Goal: Communication & Community: Answer question/provide support

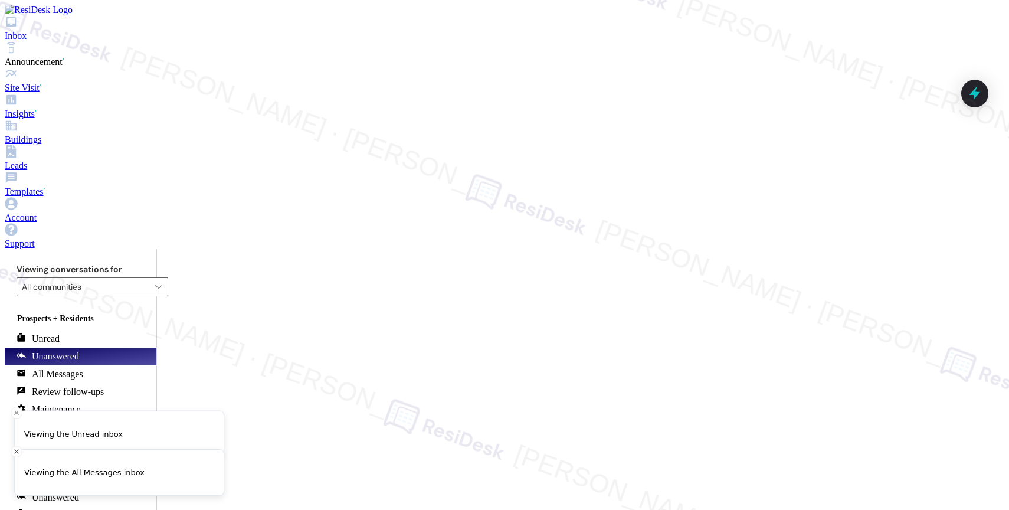
scroll to position [4696, 0]
drag, startPoint x: 395, startPoint y: 474, endPoint x: 406, endPoint y: 493, distance: 22.0
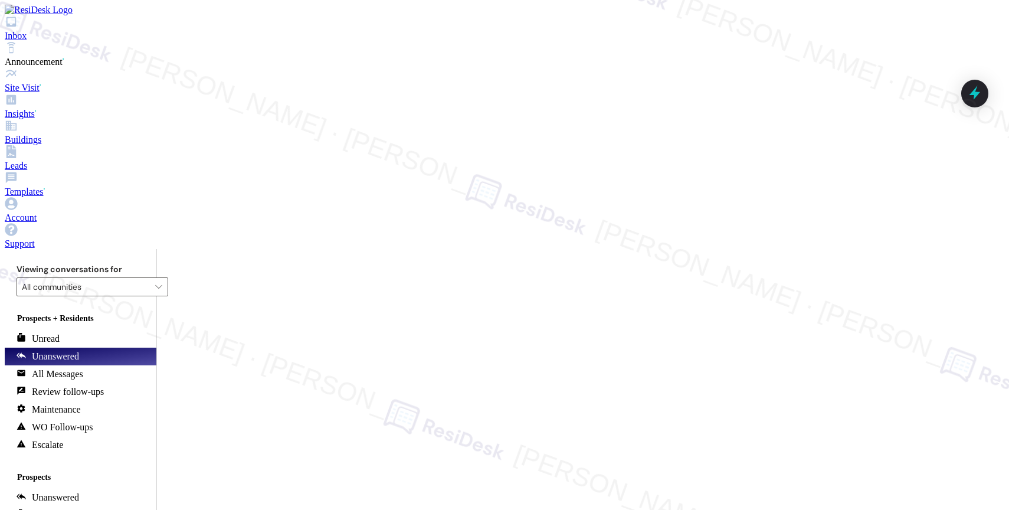
type textarea "Hi {{first_name}}, good afternoon. I just wanted to inform you that someone fro…"
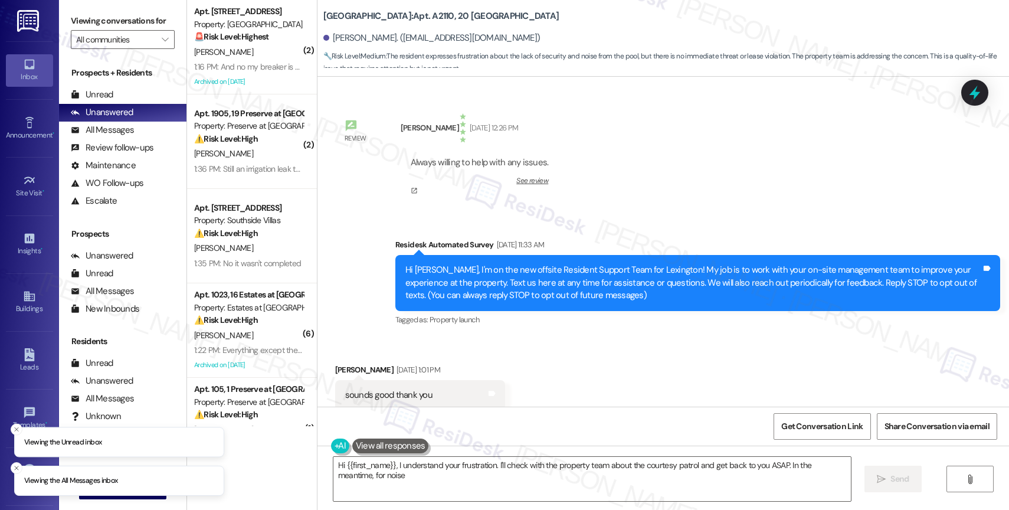
scroll to position [24625, 0]
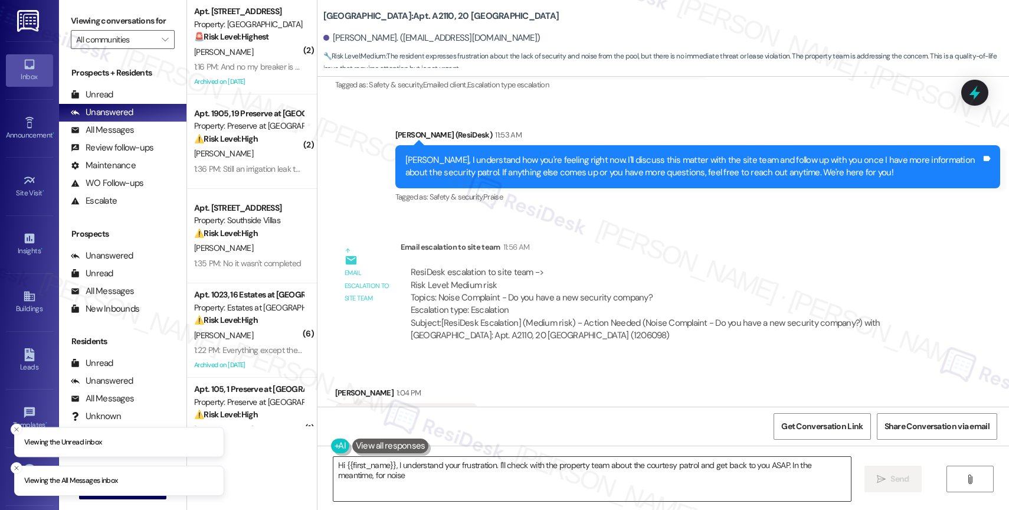
click at [393, 461] on textarea "Hi {{first_name}}, I understand your frustration. I'll check with the property …" at bounding box center [591, 479] width 517 height 44
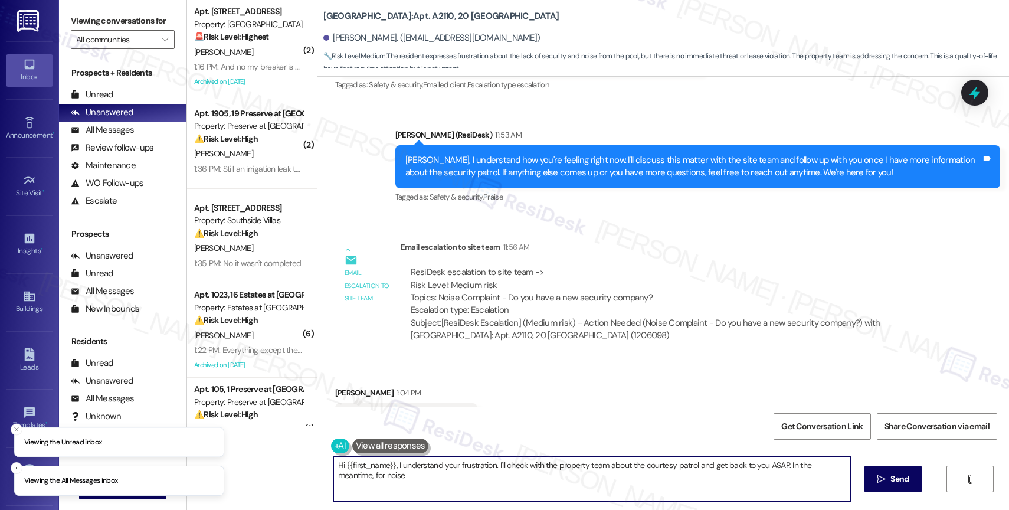
click at [393, 461] on textarea "Hi {{first_name}}, I understand your frustration. I'll check with the property …" at bounding box center [591, 479] width 517 height 44
click at [438, 471] on textarea "Hi {{first_name}}, I understand your frustration. I'll check with the property …" at bounding box center [591, 479] width 517 height 44
drag, startPoint x: 390, startPoint y: 463, endPoint x: 668, endPoint y: 498, distance: 280.1
click at [668, 498] on textarea "Hi {{first_name}}, I understand your frustration. I'll check with the property …" at bounding box center [589, 479] width 517 height 44
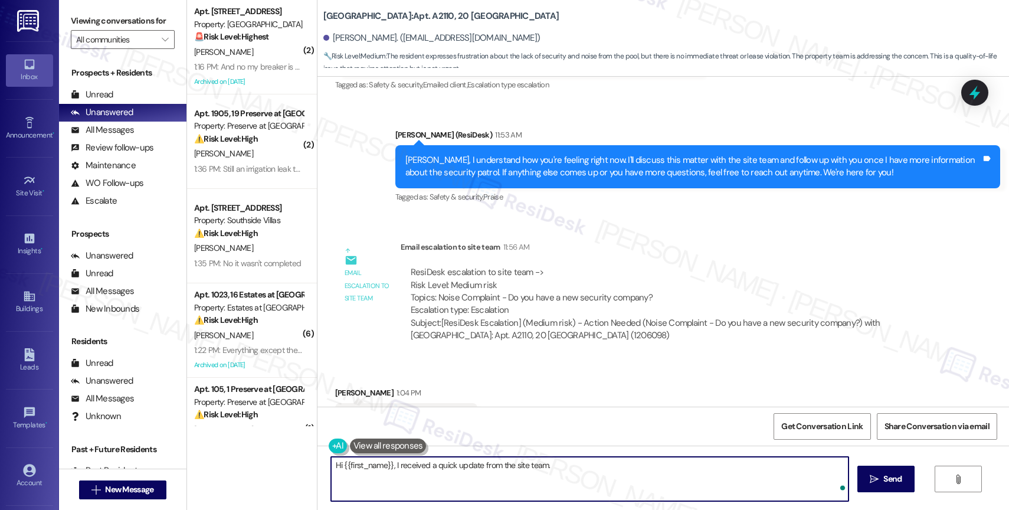
paste textarea "We recommend contacting the Dallas Police Department if this occurs again, alth…"
click at [555, 464] on textarea "Hi {{first_name}}, I received a quick update from the site team. We recommend c…" at bounding box center [589, 479] width 517 height 44
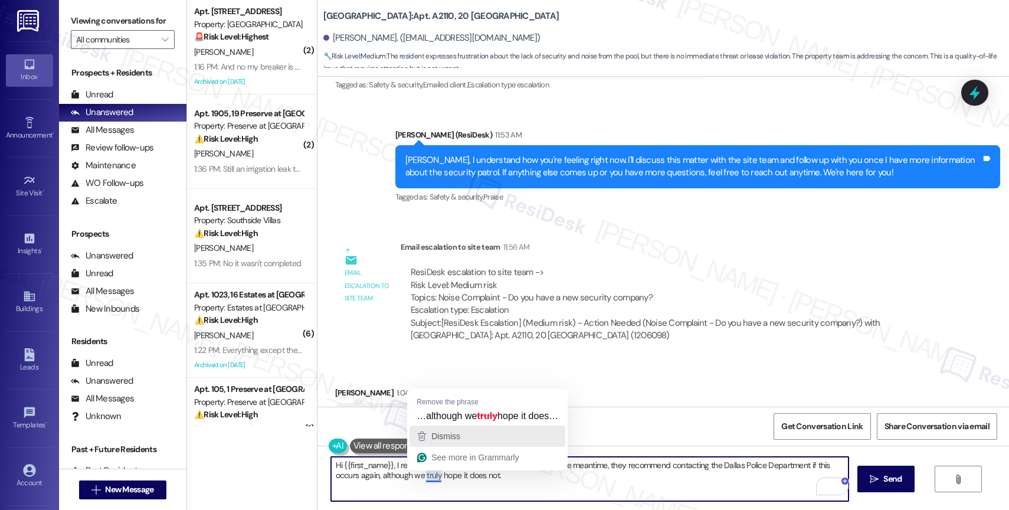
click at [445, 437] on span "Dismiss" at bounding box center [445, 435] width 29 height 9
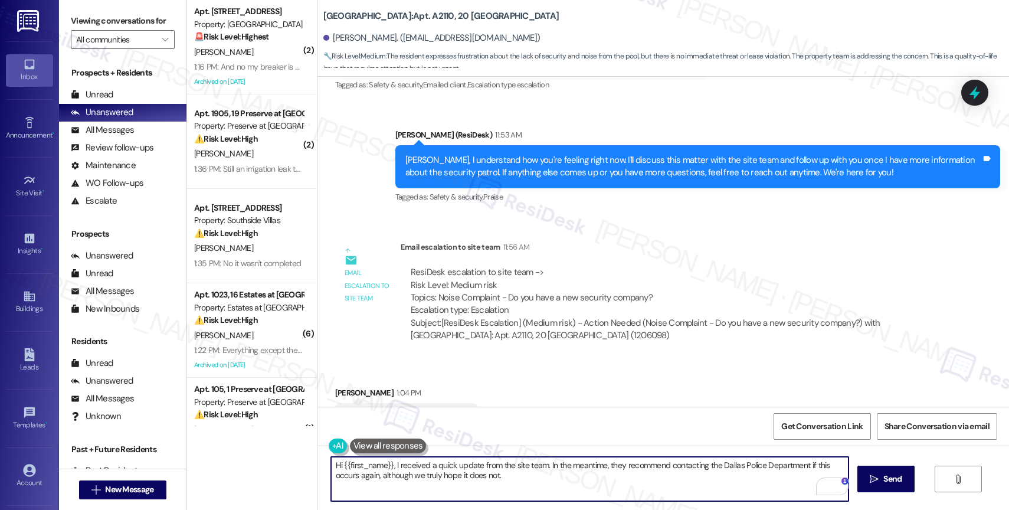
click at [528, 482] on textarea "Hi {{first_name}}, I received a quick update from the site team. In the meantim…" at bounding box center [589, 479] width 517 height 44
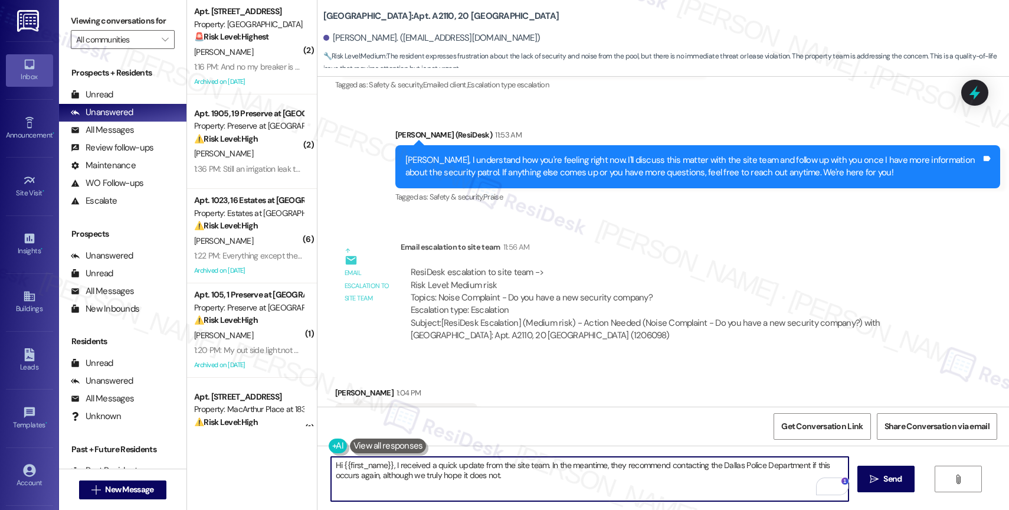
click at [535, 483] on textarea "Hi {{first_name}}, I received a quick update from the site team. In the meantim…" at bounding box center [589, 479] width 517 height 44
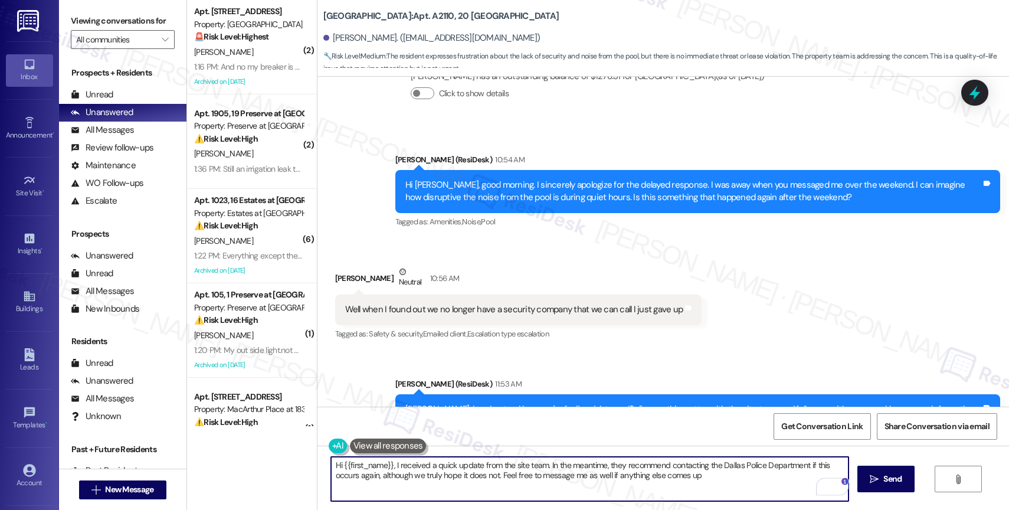
scroll to position [24364, 0]
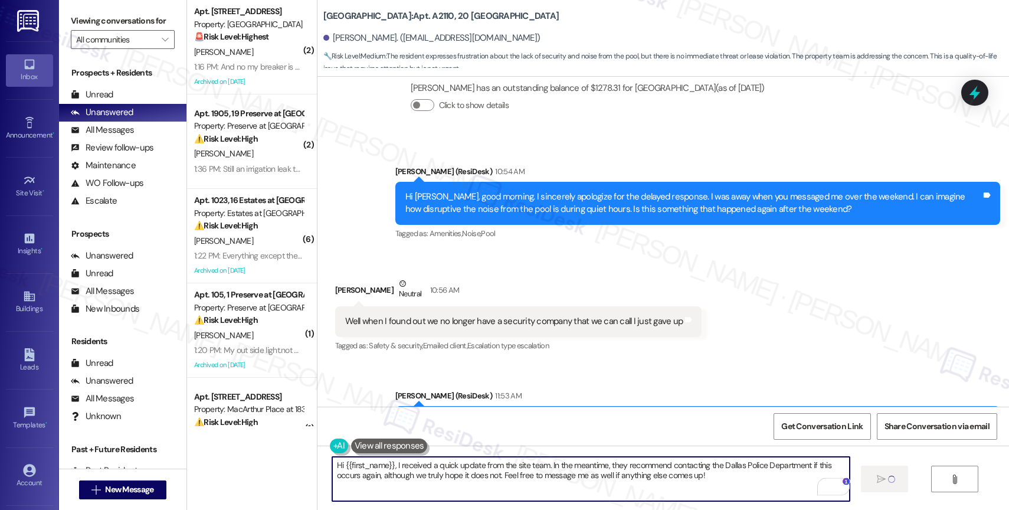
type textarea "Hi {{first_name}}, I received a quick update from the site team. In the meantim…"
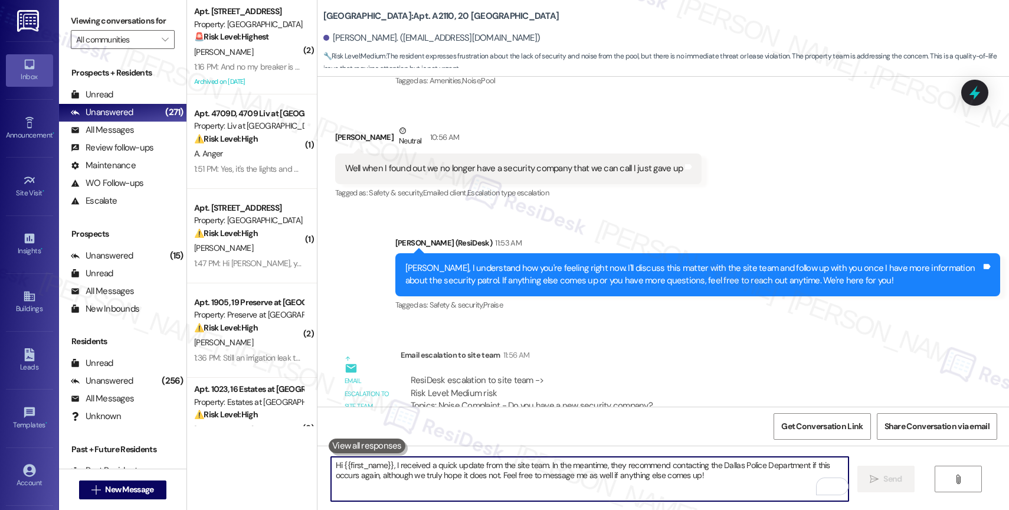
scroll to position [24720, 0]
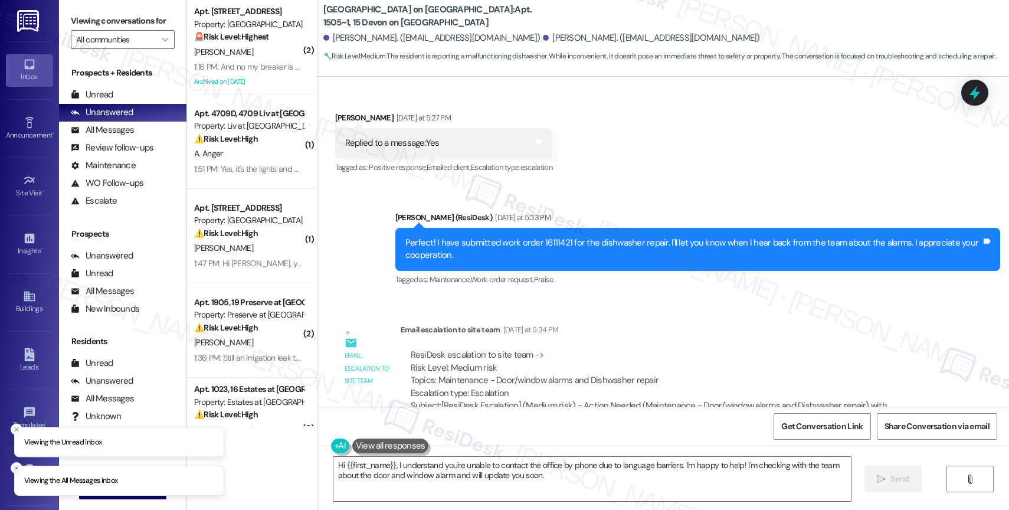
scroll to position [5185, 0]
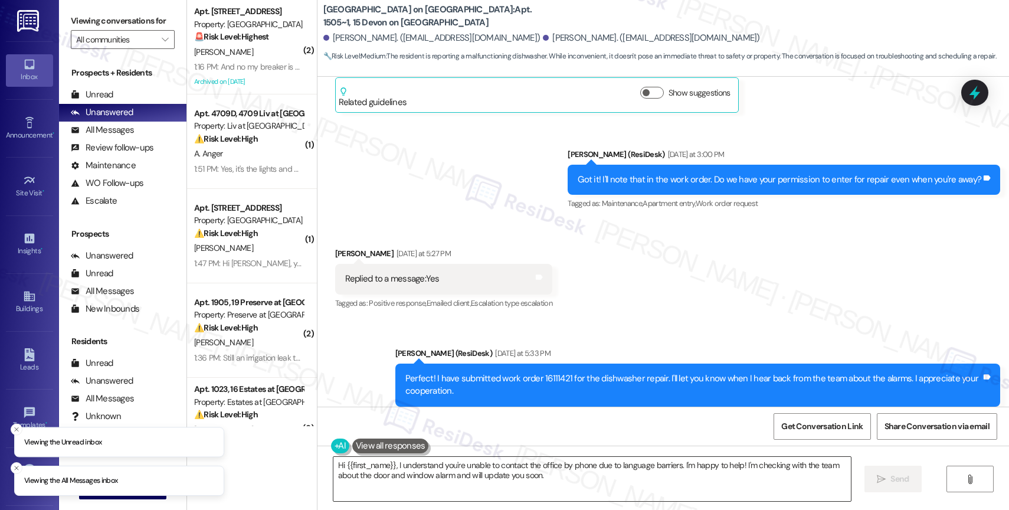
click at [384, 480] on textarea "Hi {{first_name}}, I understand you're unable to contact the office by phone du…" at bounding box center [591, 479] width 517 height 44
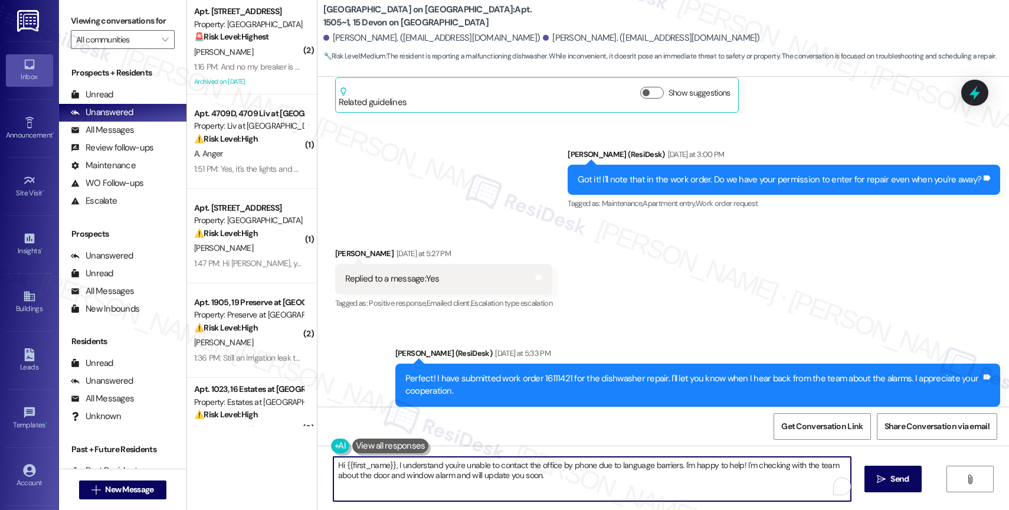
click at [384, 480] on textarea "Hi {{first_name}}, I understand you're unable to contact the office by phone du…" at bounding box center [591, 479] width 517 height 44
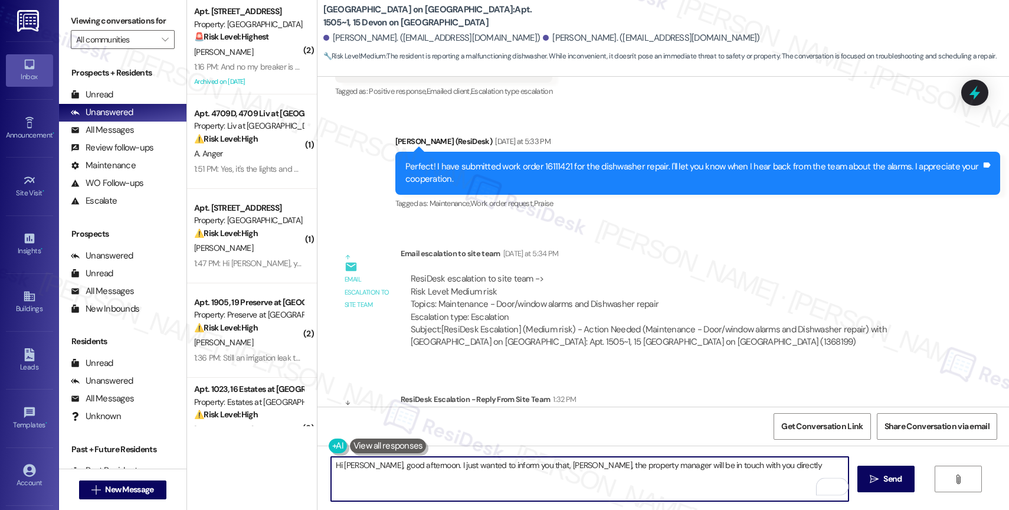
scroll to position [5465, 0]
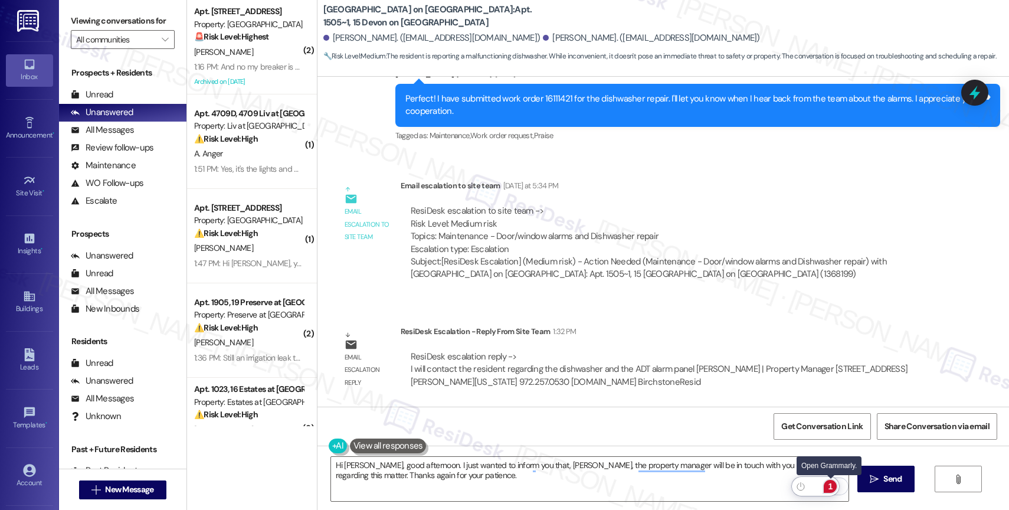
click at [831, 484] on div "1" at bounding box center [830, 486] width 13 height 13
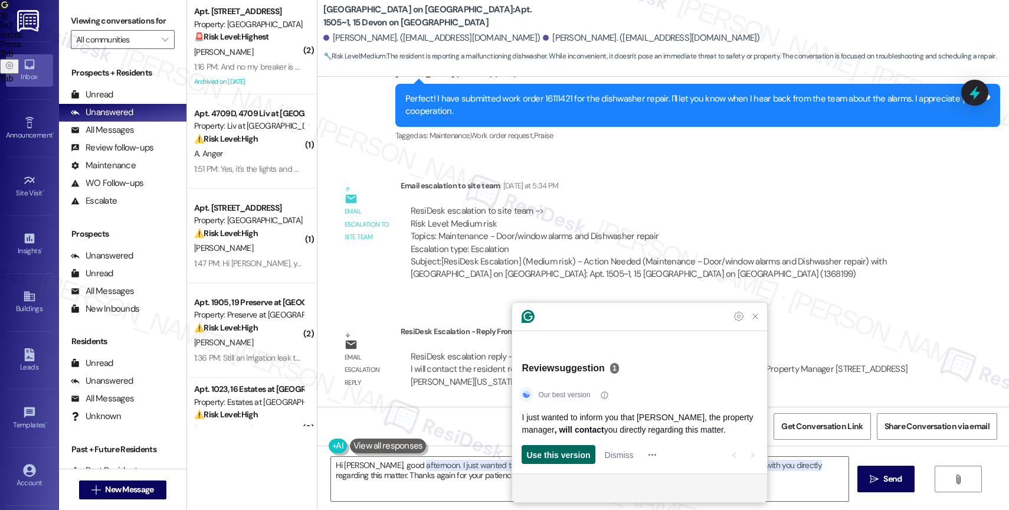
click at [575, 456] on span "Use this version" at bounding box center [558, 454] width 64 height 12
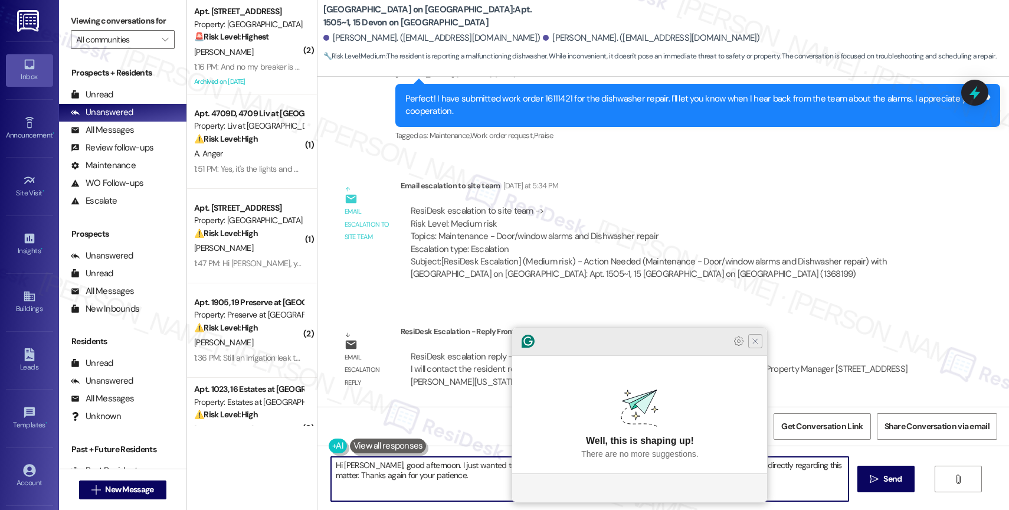
type textarea "Hi Anicet, good afternoon. I just wanted to inform you that Keisha, the propert…"
click at [756, 346] on icon "Close Grammarly Assistant" at bounding box center [754, 340] width 9 height 9
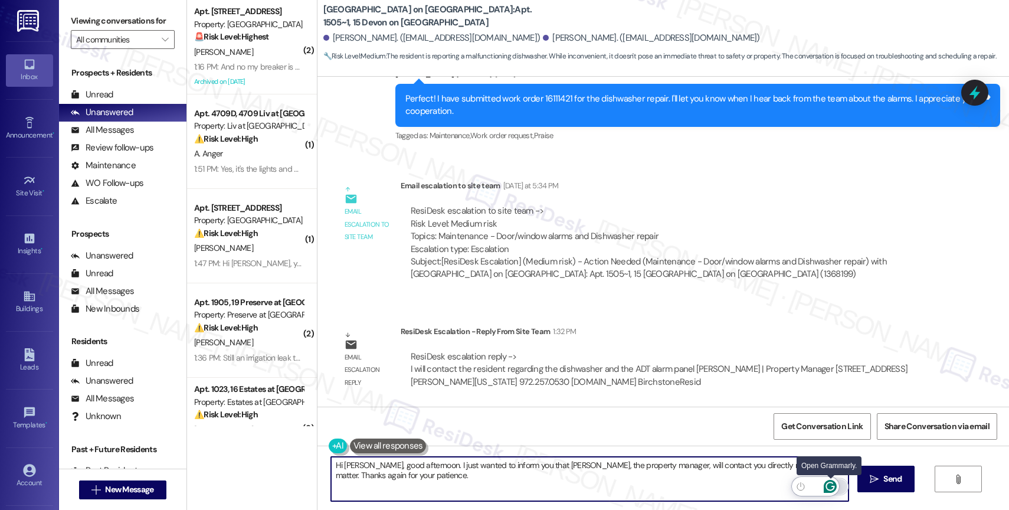
click at [831, 484] on icon "Open Grammarly. 0 Suggestions." at bounding box center [830, 486] width 13 height 13
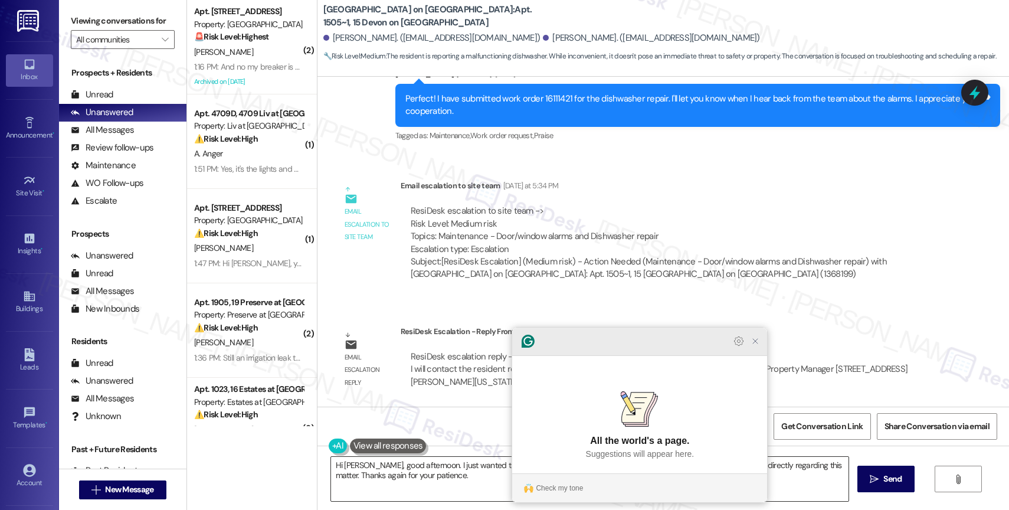
click at [755, 346] on icon "Close Grammarly Assistant" at bounding box center [754, 340] width 9 height 9
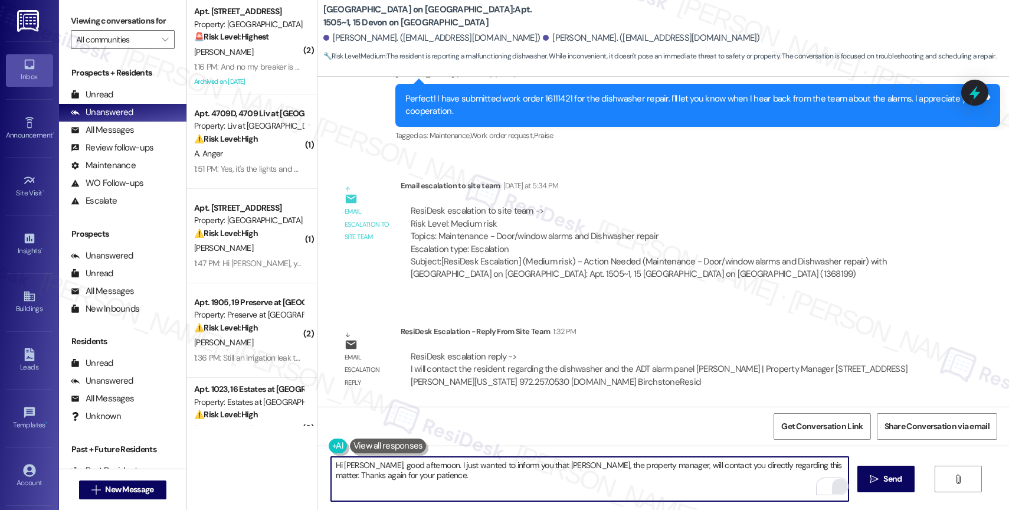
click at [412, 478] on textarea "Hi Anicet, good afternoon. I just wanted to inform you that Keisha, the propert…" at bounding box center [589, 479] width 517 height 44
click at [875, 480] on icon "" at bounding box center [874, 478] width 9 height 9
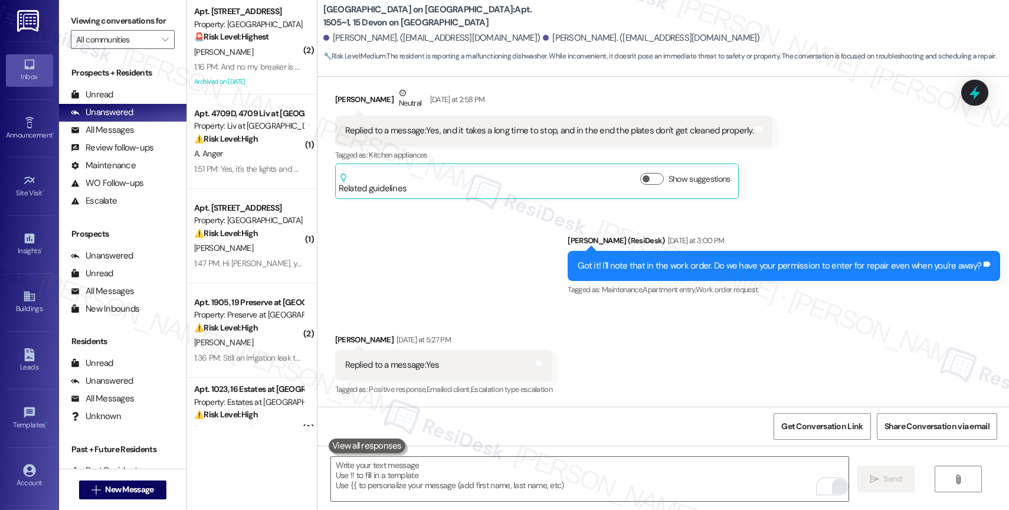
scroll to position [5560, 0]
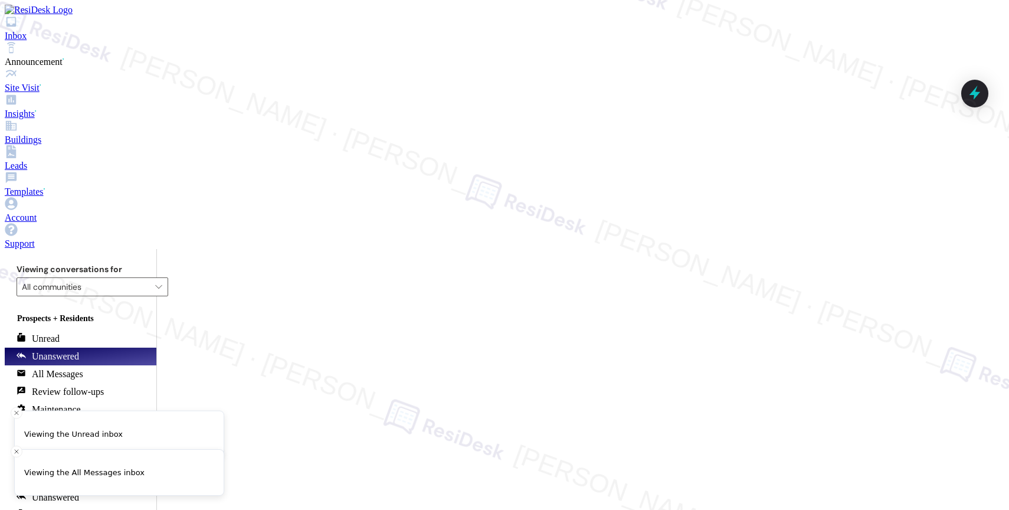
scroll to position [1031, 0]
paste textarea "Anicet, good afternoon. I just wanted to inform you that Keisha, the property m…"
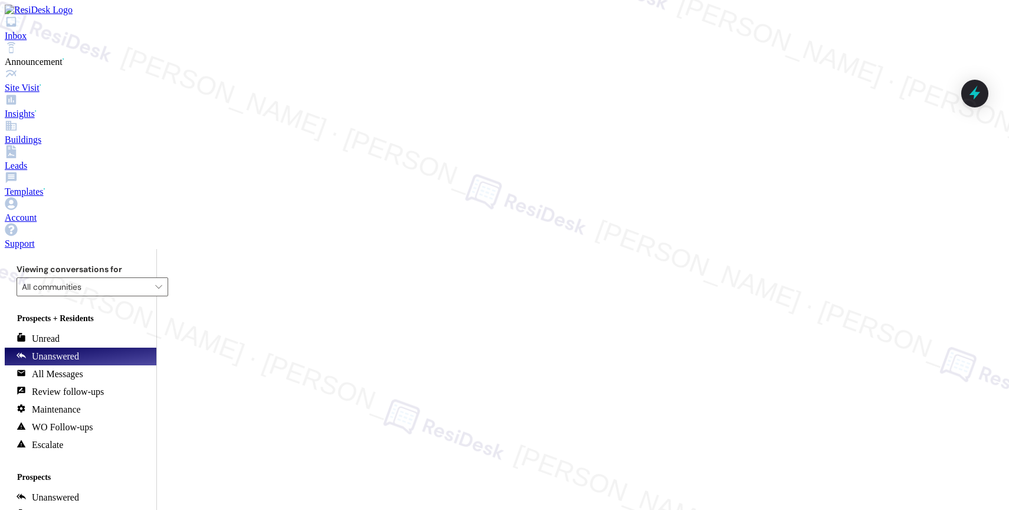
scroll to position [870, 0]
type textarea "Hi Hubert, good afternoon. I just wanted to inform you that Keisha, the propert…"
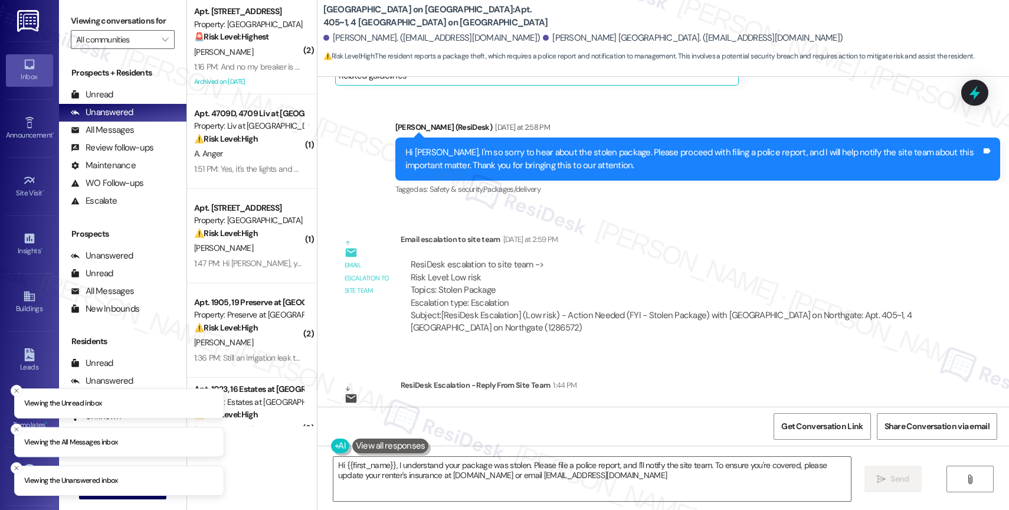
type textarea "Hi {{first_name}}, I understand your package was stolen. Please file a police r…"
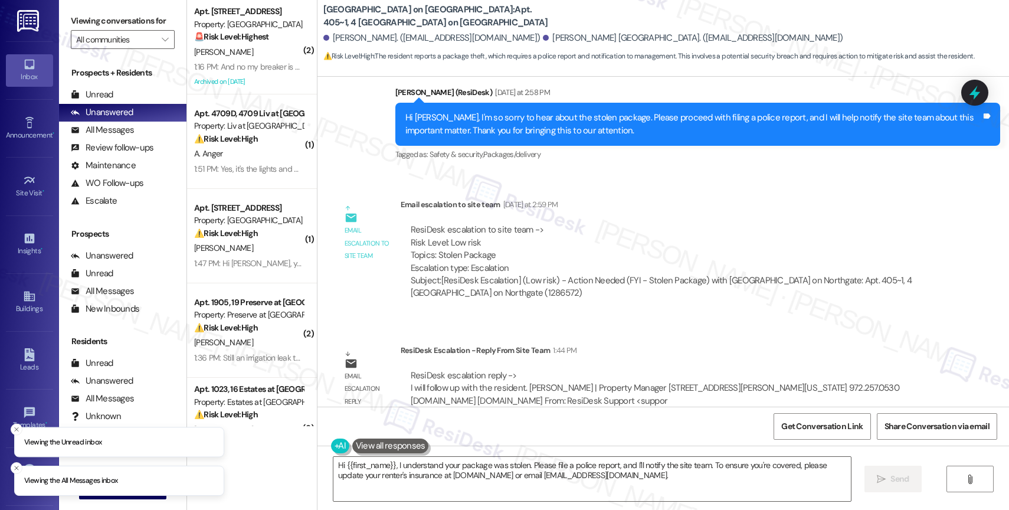
scroll to position [3174, 0]
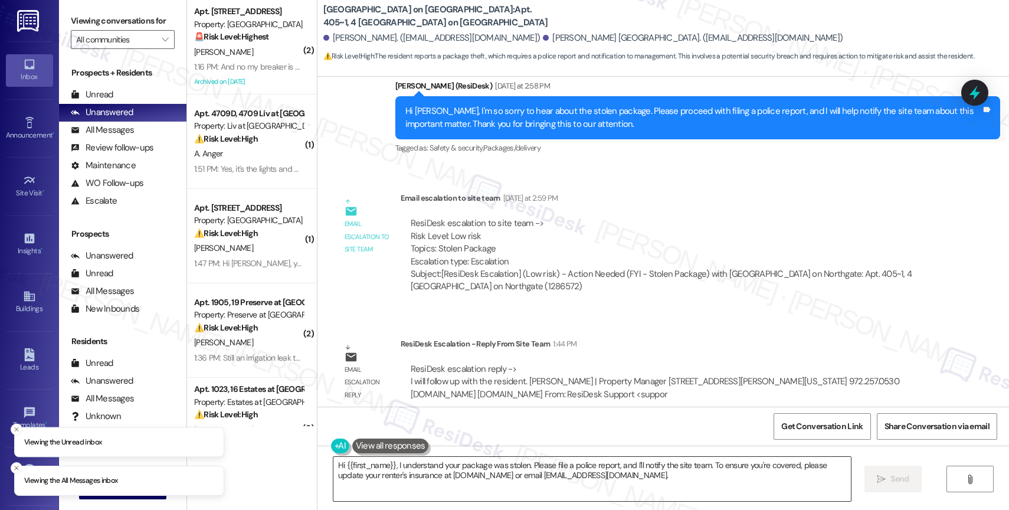
click at [395, 481] on textarea "Hi {{first_name}}, I understand your package was stolen. Please file a police r…" at bounding box center [591, 479] width 517 height 44
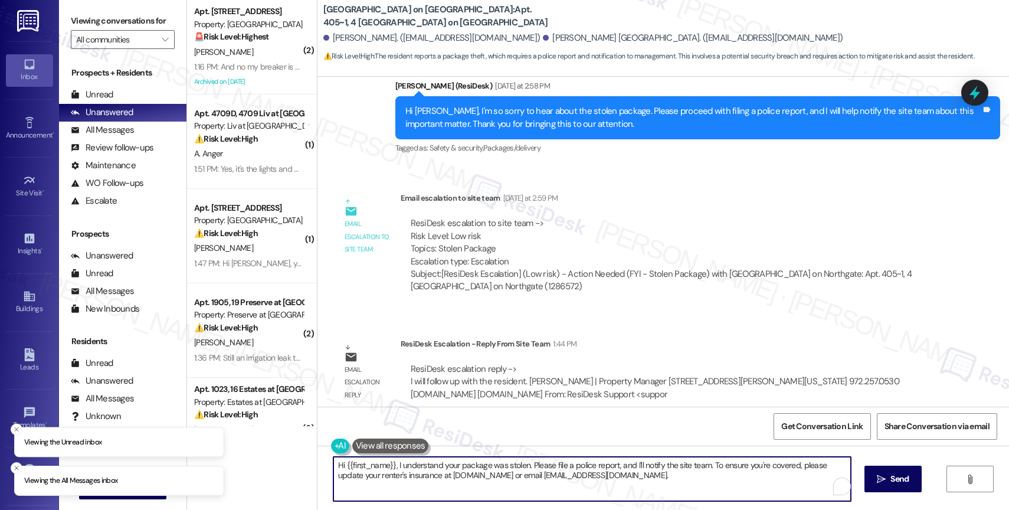
click at [395, 481] on textarea "Hi {{first_name}}, I understand your package was stolen. Please file a police r…" at bounding box center [591, 479] width 517 height 44
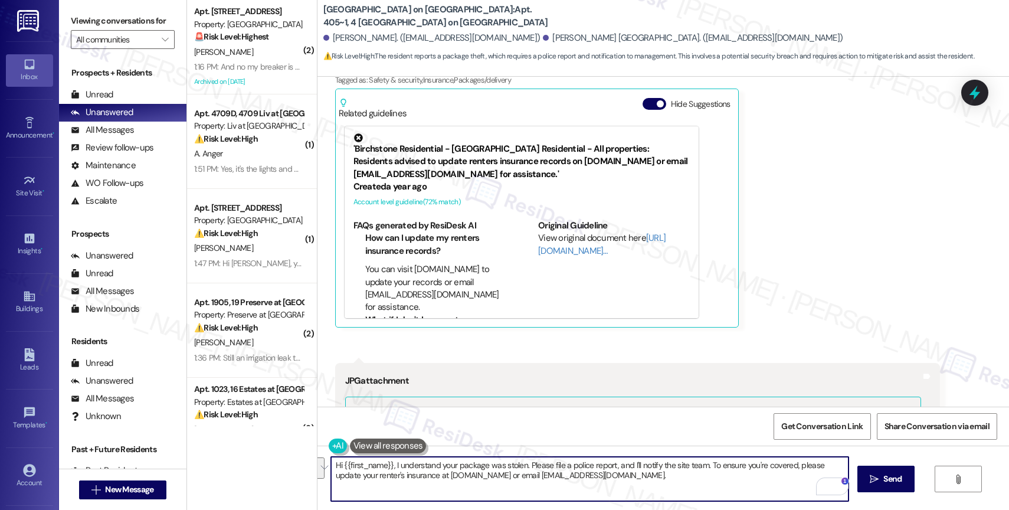
scroll to position [2405, 0]
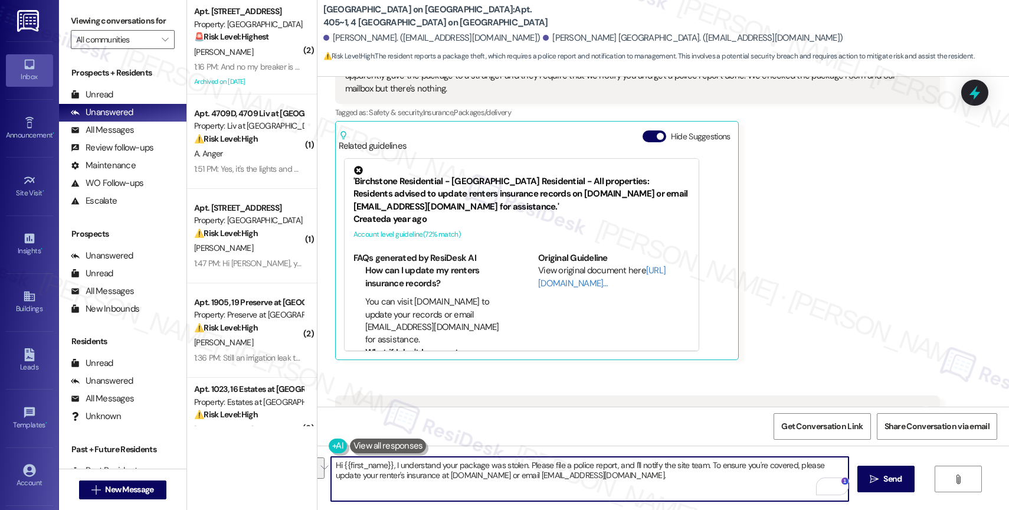
click at [632, 137] on div "Related guidelines Hide Suggestions" at bounding box center [537, 138] width 396 height 28
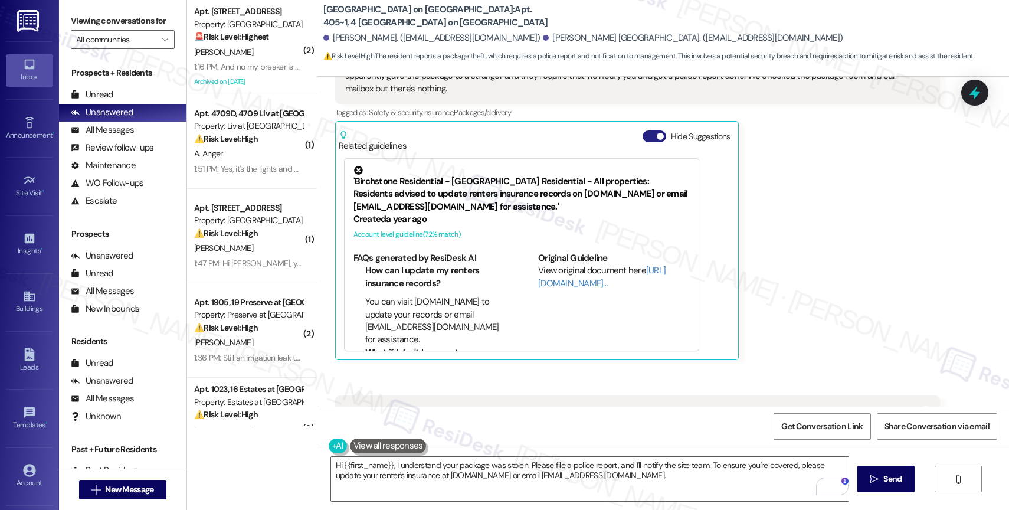
click at [643, 133] on button "Hide Suggestions" at bounding box center [655, 136] width 24 height 12
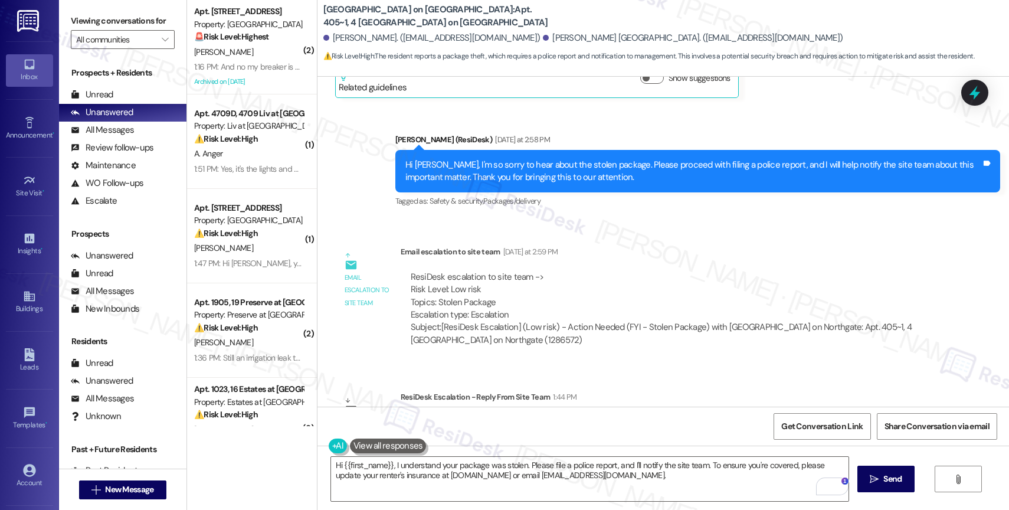
scroll to position [2916, 0]
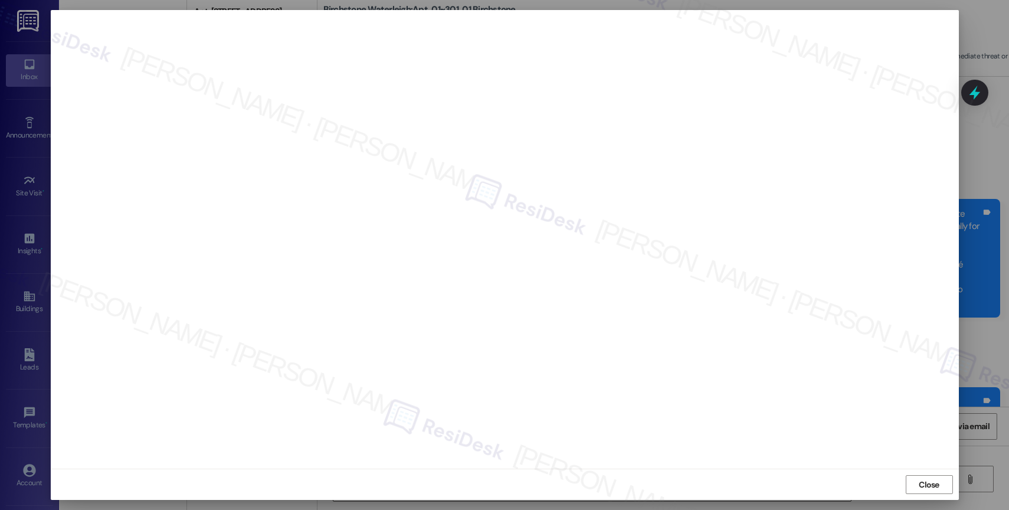
scroll to position [17532, 0]
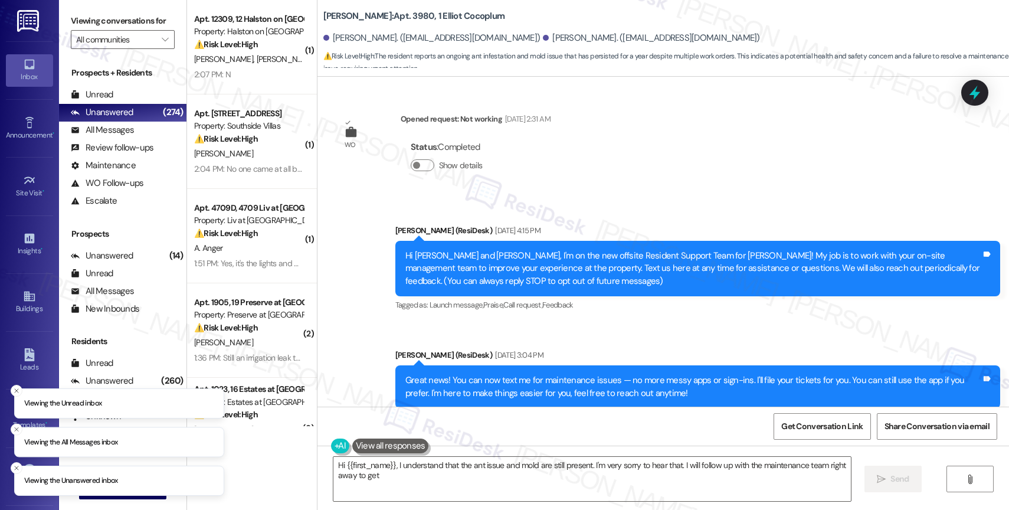
scroll to position [5992, 0]
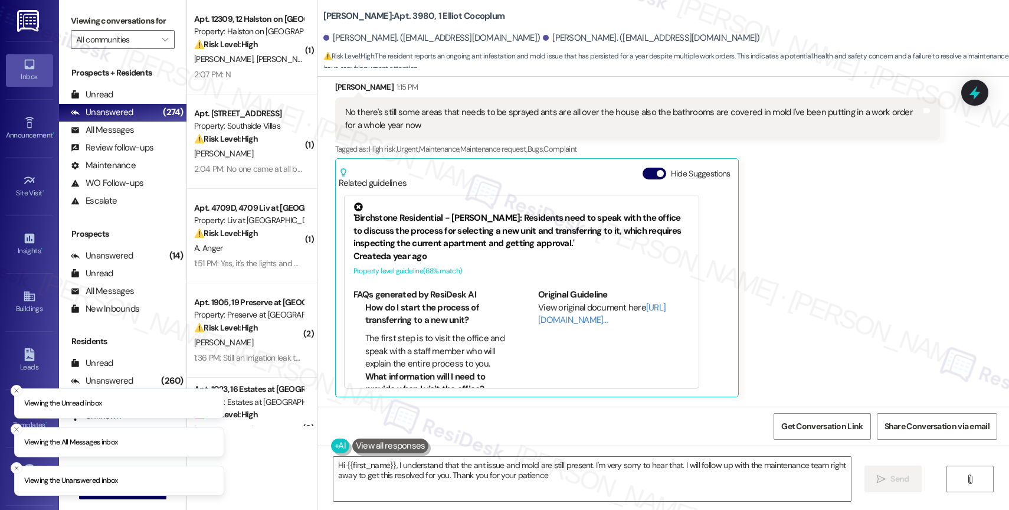
type textarea "Hi {{first_name}}, I understand that the ant issue and mold are still present. …"
click at [644, 170] on button "Hide Suggestions" at bounding box center [655, 174] width 24 height 12
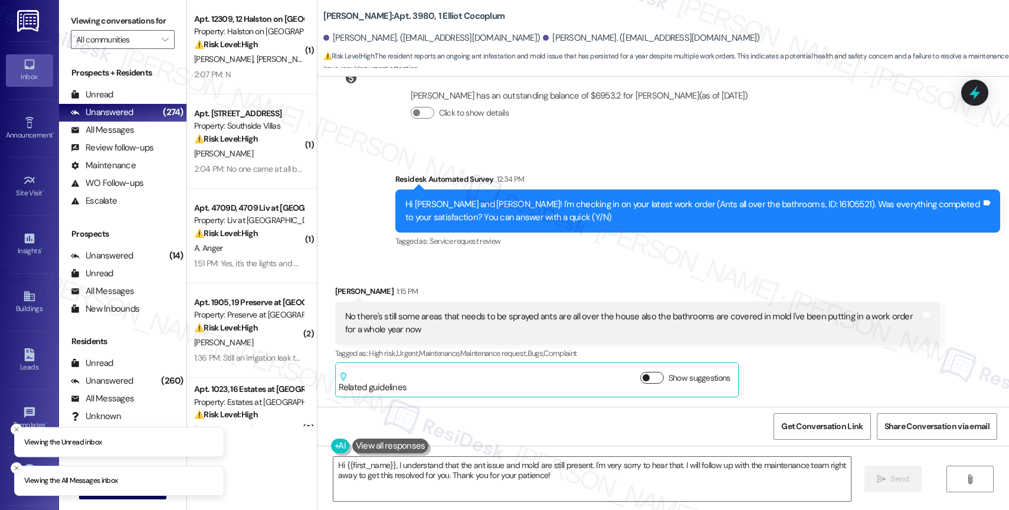
scroll to position [5788, 0]
click at [504, 281] on div "Received via SMS Shateria James 1:15 PM No there's still some areas that needs …" at bounding box center [637, 341] width 622 height 130
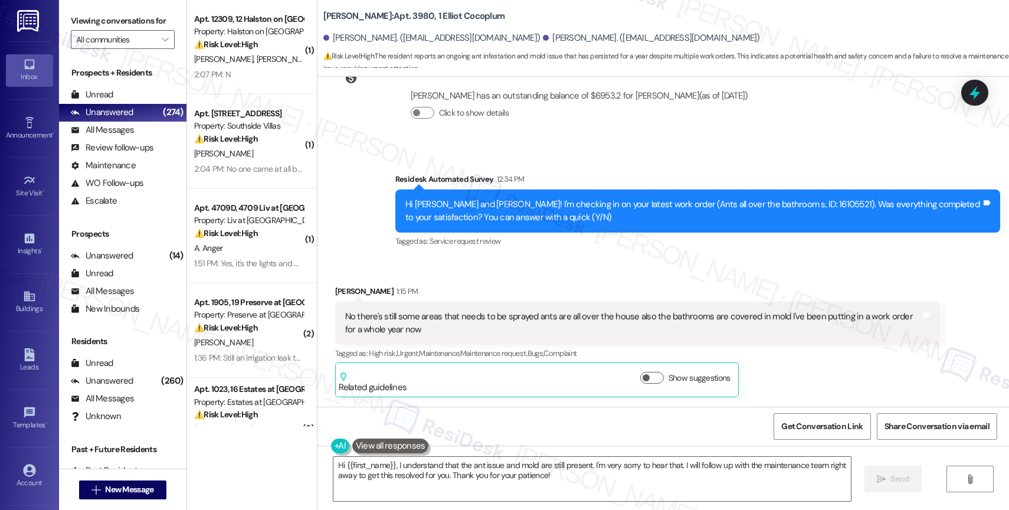
click at [504, 269] on div "Received via SMS Shateria James 1:15 PM No there's still some areas that needs …" at bounding box center [662, 331] width 691 height 147
click at [539, 264] on div "Received via SMS Shateria James 1:15 PM No there's still some areas that needs …" at bounding box center [662, 331] width 691 height 147
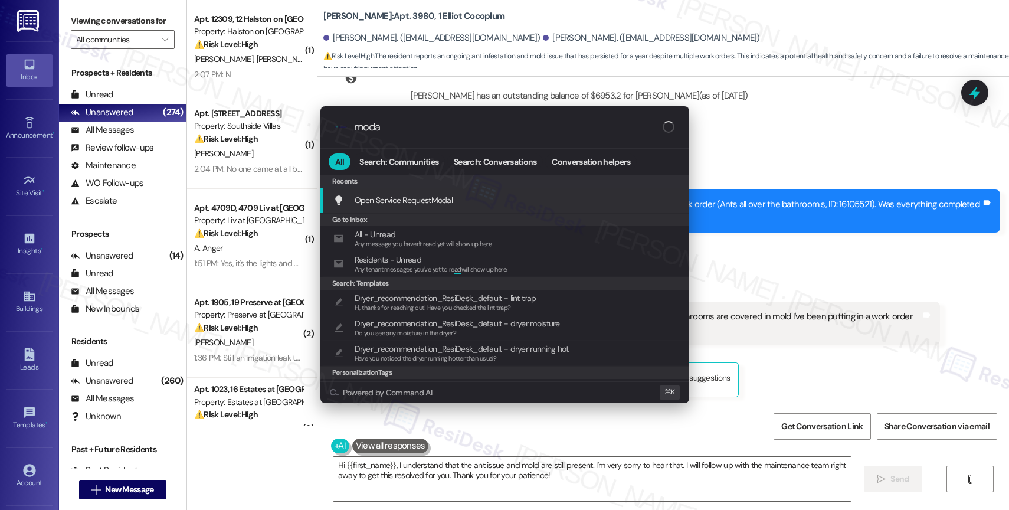
type input "modal"
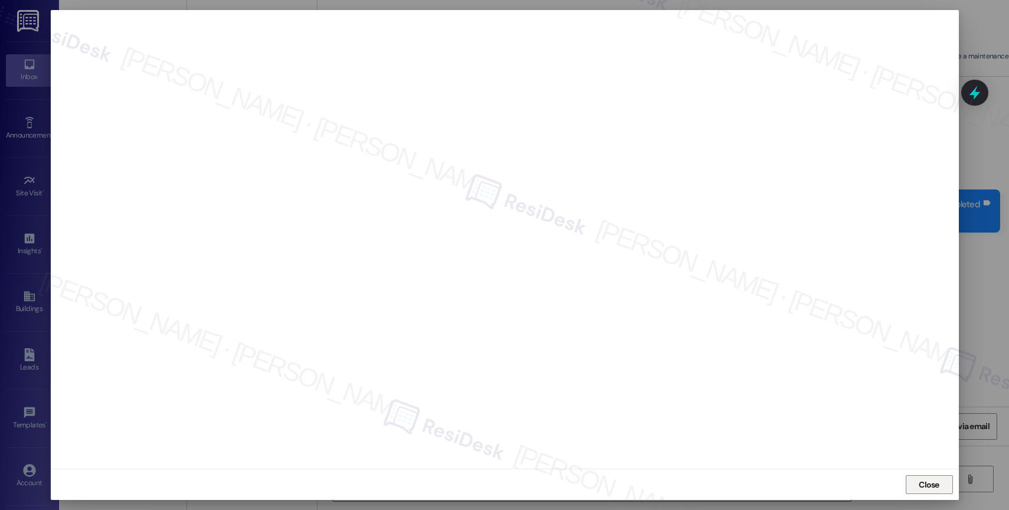
click at [924, 486] on span "Close" at bounding box center [929, 484] width 21 height 12
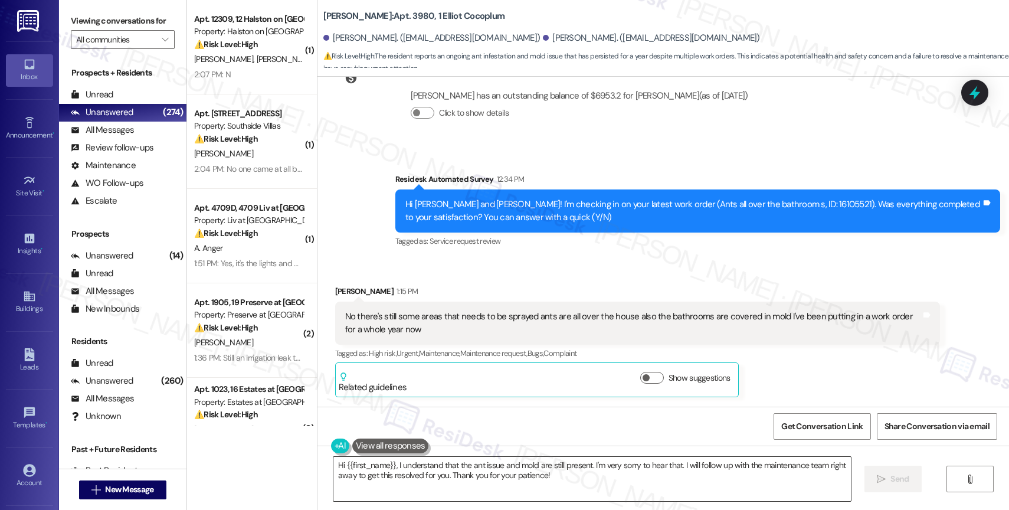
click at [367, 470] on textarea "Hi {{first_name}}, I understand that the ant issue and mold are still present. …" at bounding box center [591, 479] width 517 height 44
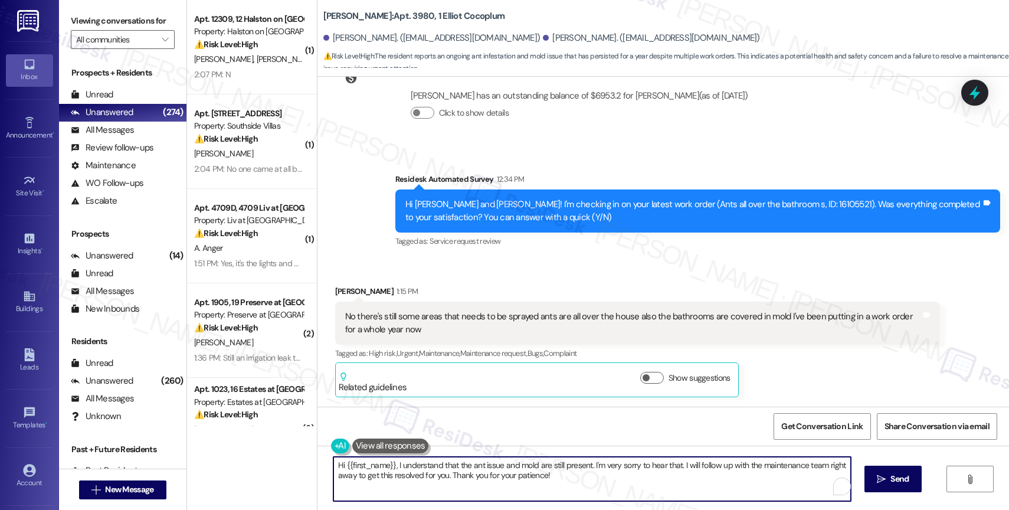
click at [367, 470] on textarea "Hi {{first_name}}, I understand that the ant issue and mold are still present. …" at bounding box center [591, 479] width 517 height 44
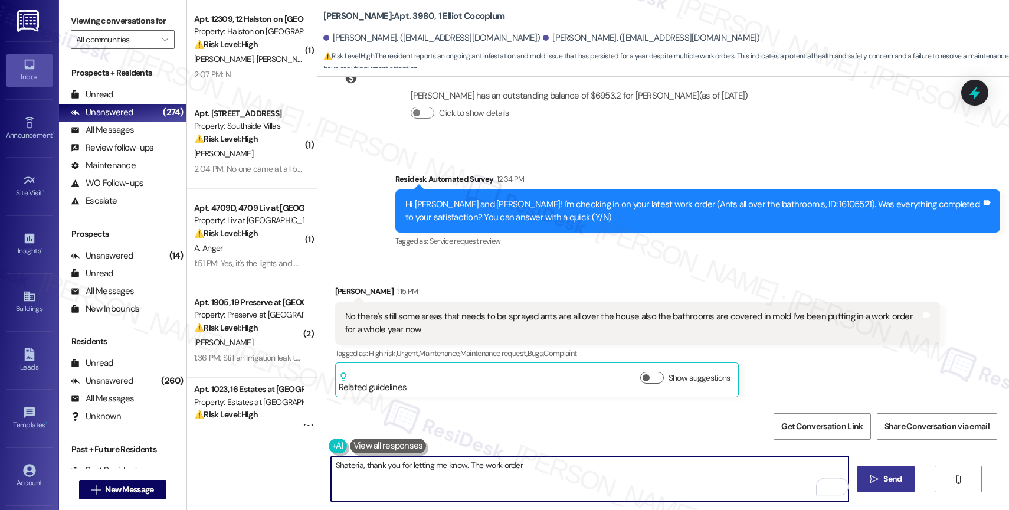
drag, startPoint x: 404, startPoint y: 460, endPoint x: 890, endPoint y: 482, distance: 487.2
click at [890, 482] on div "Shateria, thank you for letting me know. The work order  Send " at bounding box center [662, 489] width 691 height 88
click at [477, 461] on textarea "Shateria, thank you for your quick response. The work order note shows that pes…" at bounding box center [589, 479] width 517 height 44
click at [750, 477] on textarea "Shateria, thank you for your quick response. The work order note shows that pes…" at bounding box center [589, 479] width 517 height 44
click at [478, 464] on textarea "Shateria, thank you for your quick response. The work order note shows that pes…" at bounding box center [589, 479] width 517 height 44
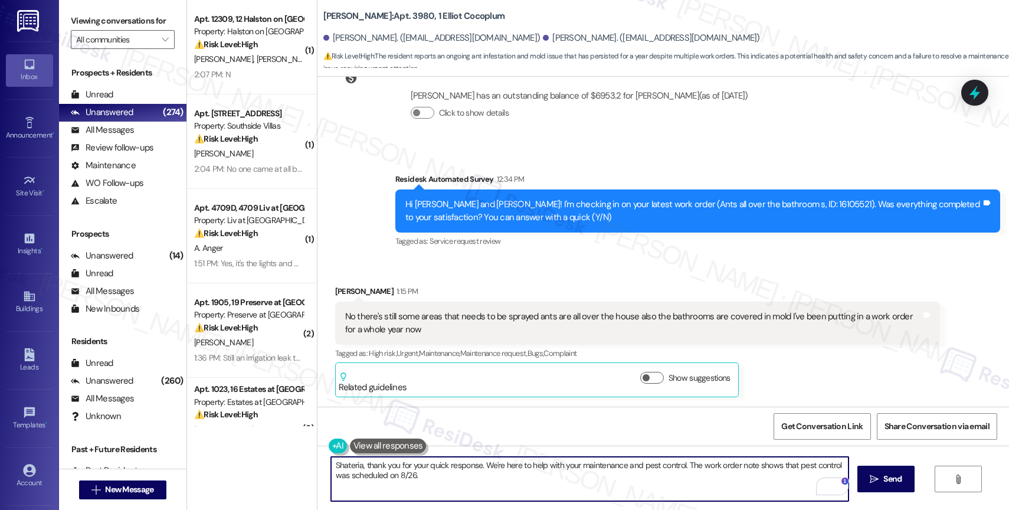
click at [466, 488] on textarea "Shateria, thank you for your quick response. We're here to help with your maint…" at bounding box center [589, 479] width 517 height 44
click at [575, 465] on textarea "Shateria, thank you for your quick response. We're here to help with your maint…" at bounding box center [589, 479] width 517 height 44
click at [678, 464] on textarea "Shateria, thank you for your quick response. We're here to help with your maint…" at bounding box center [589, 479] width 517 height 44
click at [552, 478] on textarea "Shateria, thank you for your quick response. We're here to help with your maint…" at bounding box center [589, 479] width 517 height 44
click at [467, 478] on textarea "Shateria, thank you for your quick response. We're here to help with your maint…" at bounding box center [589, 479] width 517 height 44
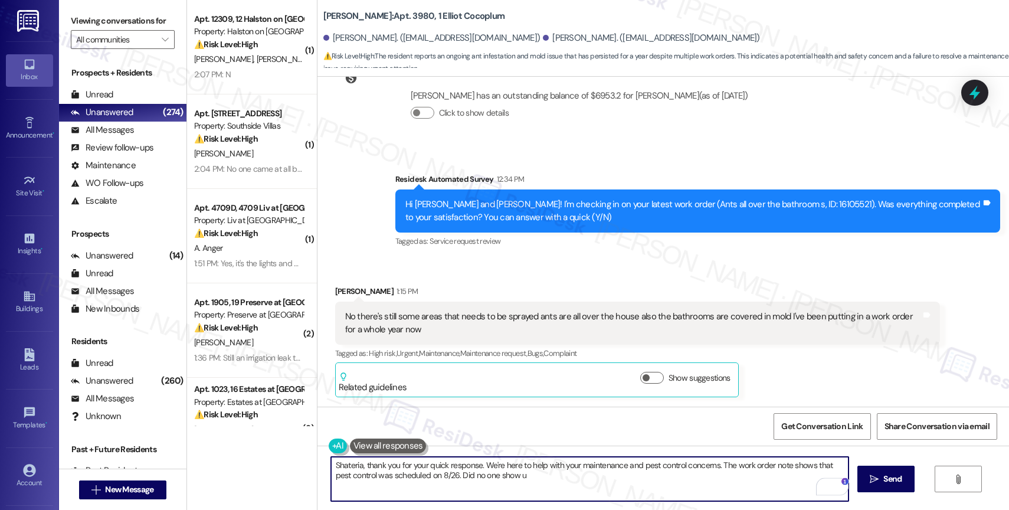
drag, startPoint x: 434, startPoint y: 471, endPoint x: 584, endPoint y: 479, distance: 150.7
click at [584, 479] on textarea "Shateria, thank you for your quick response. We're here to help with your maint…" at bounding box center [589, 479] width 517 height 44
type textarea "Shateria, thank you for your quick response. We're here to help with your maint…"
click at [831, 485] on div "1" at bounding box center [830, 486] width 13 height 13
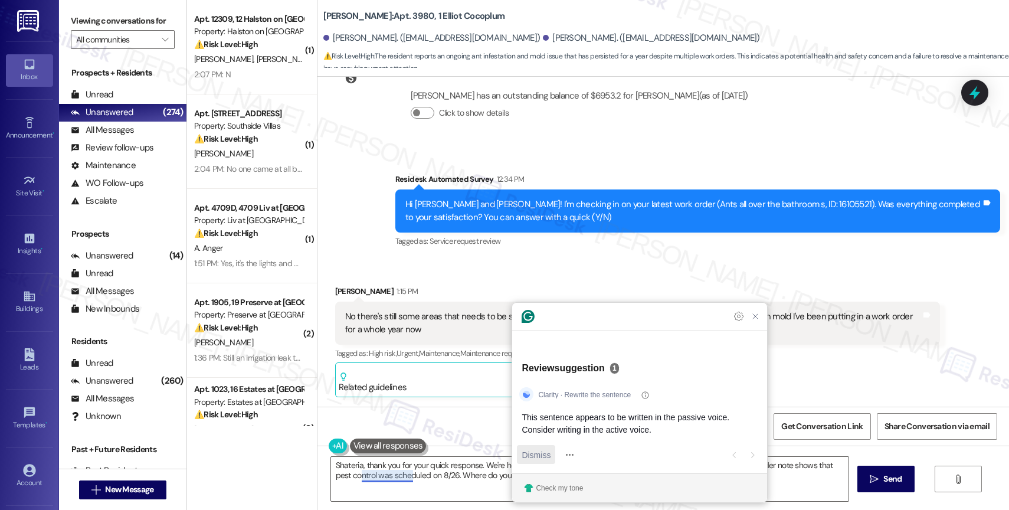
click at [541, 447] on div "Dismiss" at bounding box center [536, 454] width 29 height 19
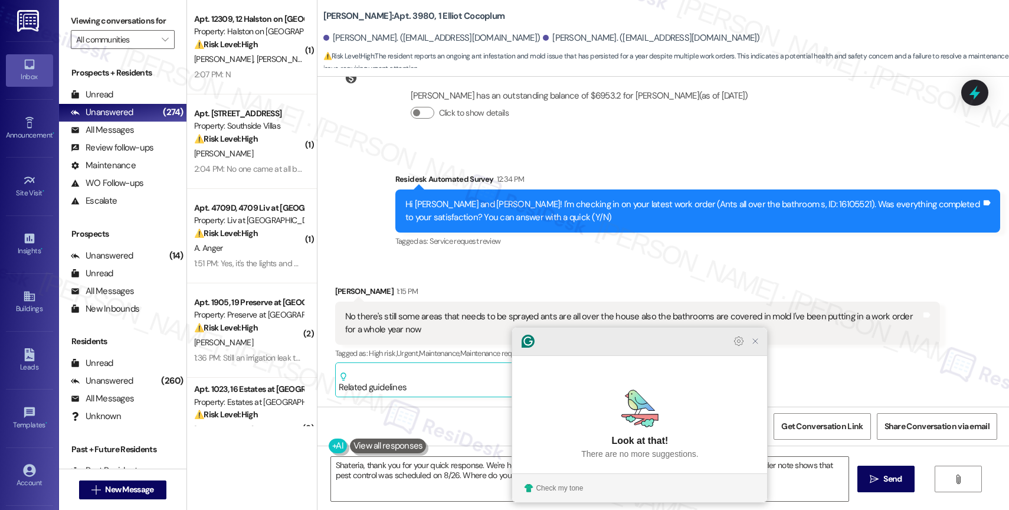
click at [752, 346] on icon "Close Grammarly Assistant" at bounding box center [754, 340] width 9 height 9
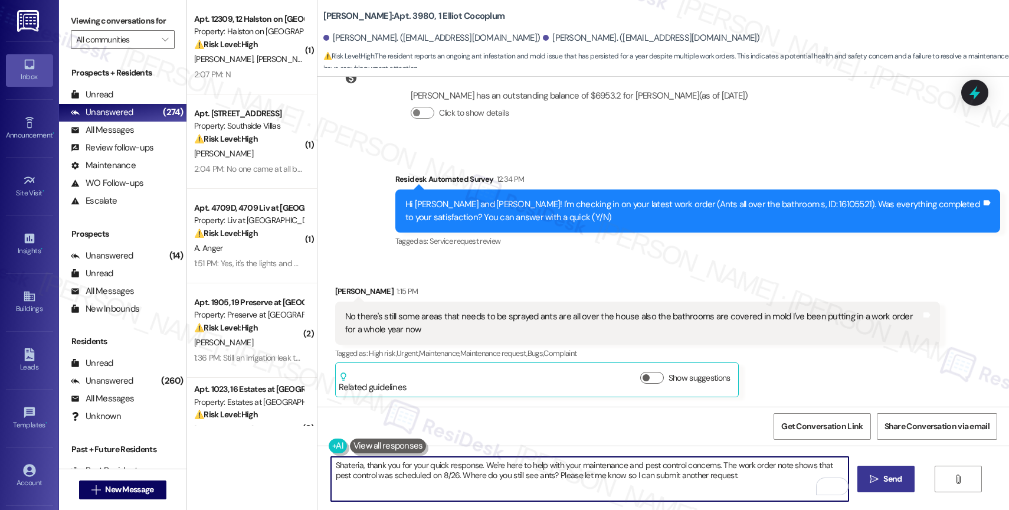
click at [867, 468] on button " Send" at bounding box center [885, 479] width 57 height 27
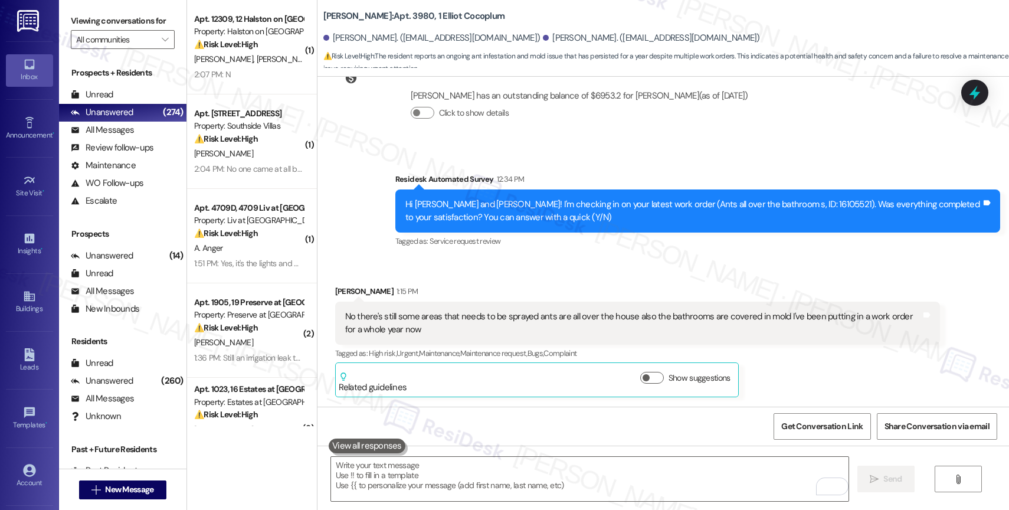
scroll to position [5883, 0]
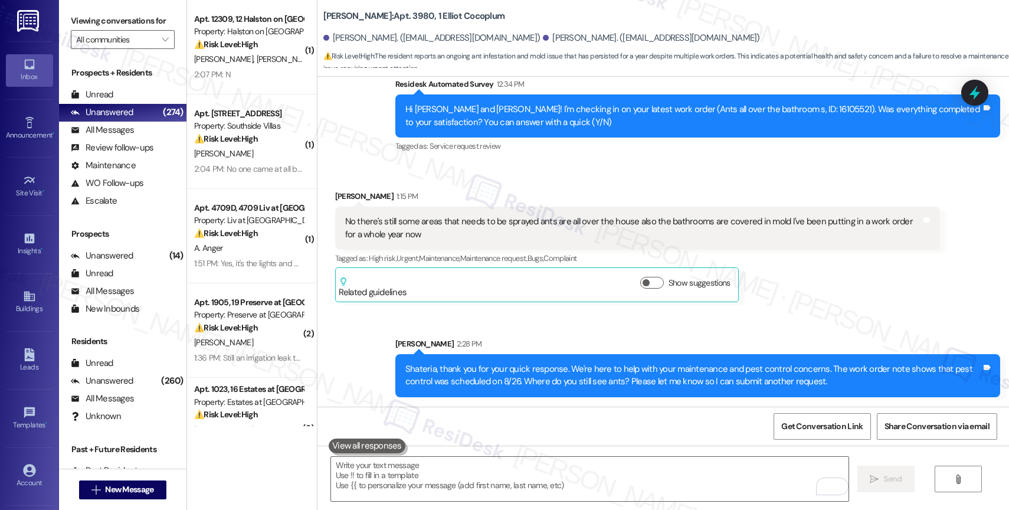
click at [507, 322] on div "Sent via SMS Sarah 2:28 PM Shateria, thank you for your quick response. We're h…" at bounding box center [662, 358] width 691 height 95
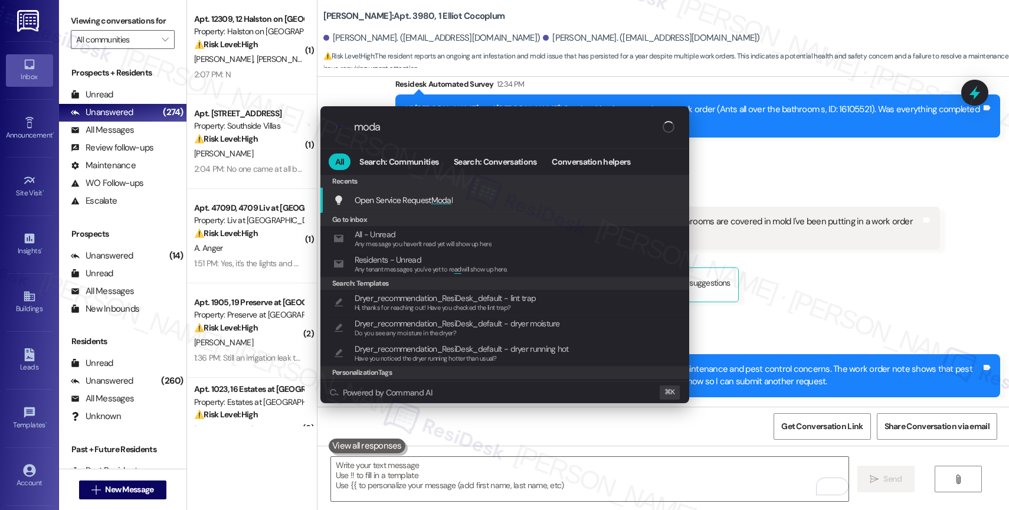
type input "modal"
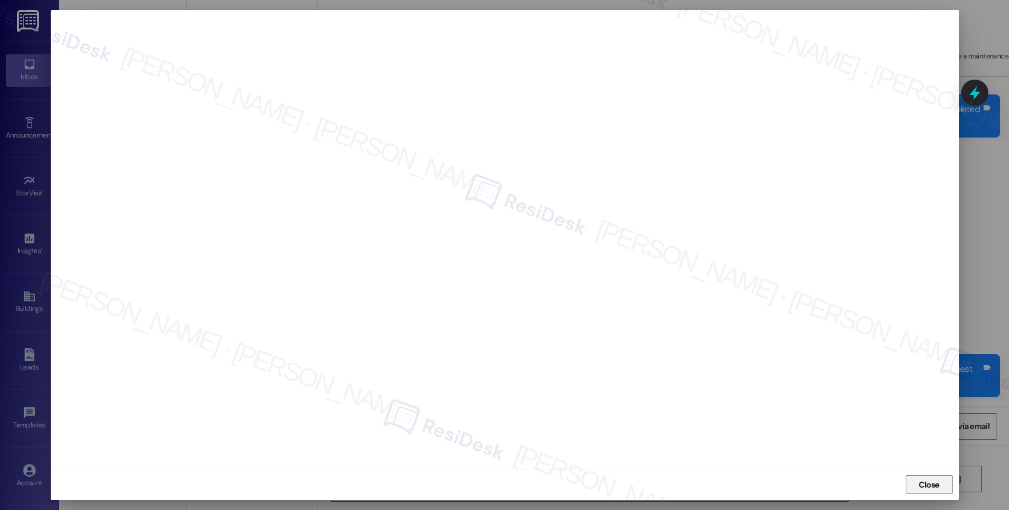
click at [943, 490] on button "Close" at bounding box center [929, 484] width 47 height 19
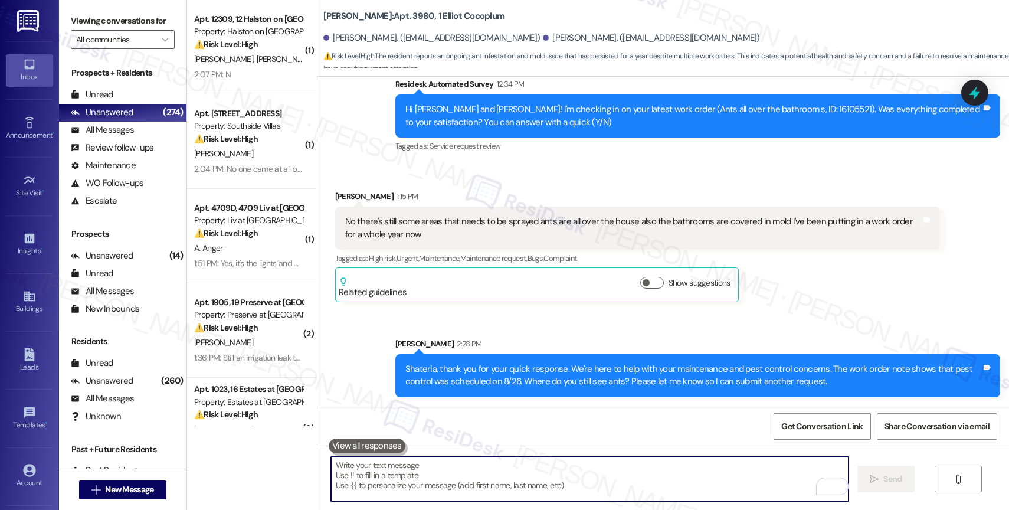
click at [462, 477] on textarea "To enrich screen reader interactions, please activate Accessibility in Grammarl…" at bounding box center [589, 479] width 517 height 44
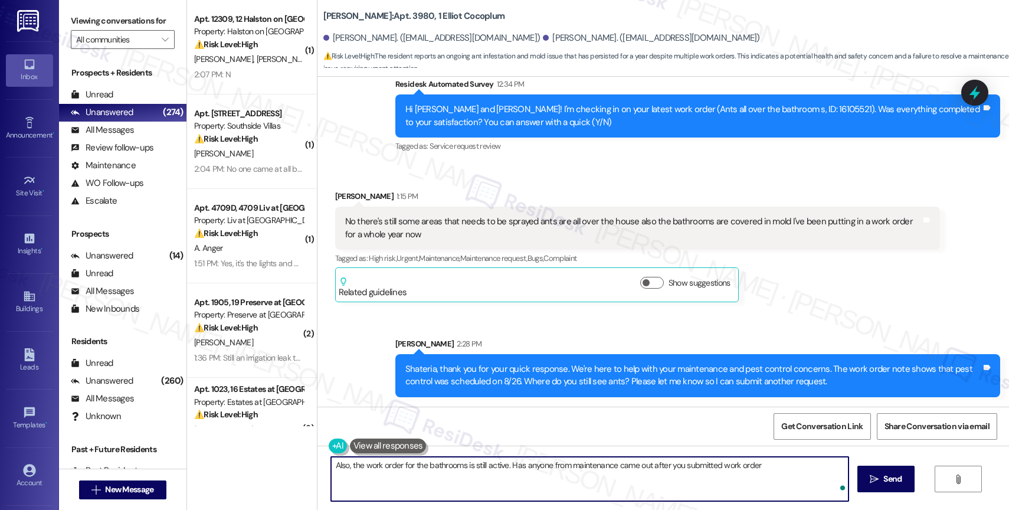
paste textarea "16064925"
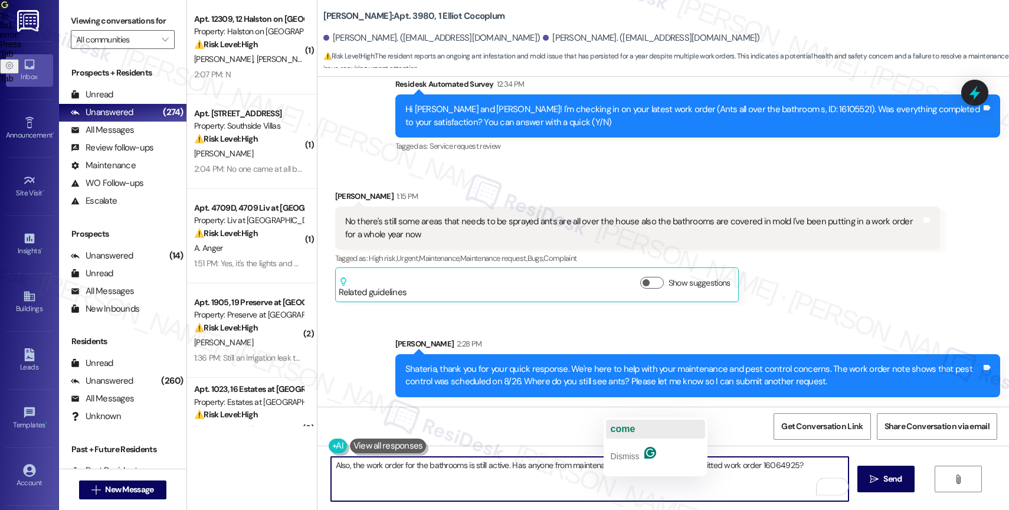
click at [634, 428] on span "come" at bounding box center [623, 429] width 25 height 10
click at [420, 461] on textarea "Also, the work order for the bathrooms is still active. Has anyone from mainten…" at bounding box center [589, 479] width 517 height 44
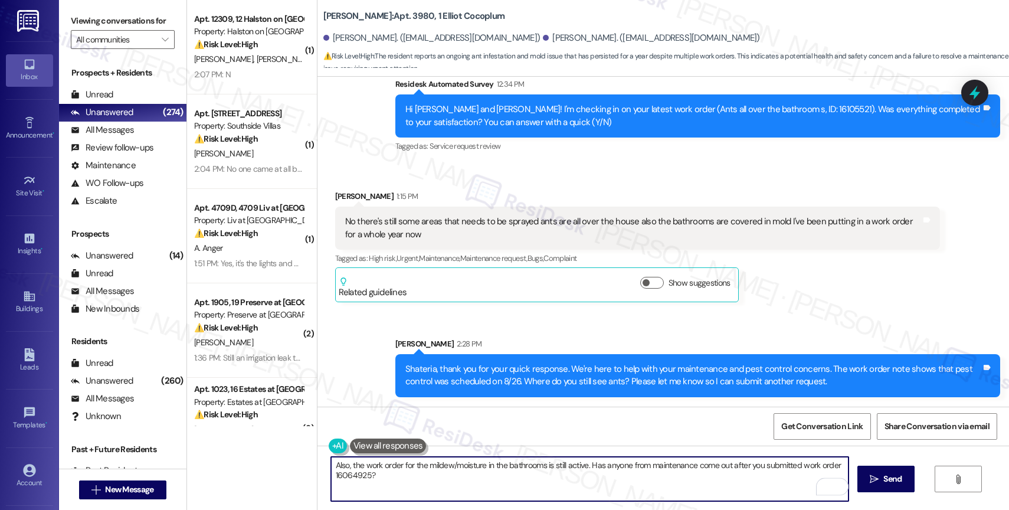
click at [608, 486] on textarea "Also, the work order for the mildew/moisture in the bathrooms is still active. …" at bounding box center [589, 479] width 517 height 44
type textarea "Also, the work order for the mildew/moisture in the bathrooms is still active. …"
click at [832, 481] on icon "Open Grammarly. 0 Suggestions." at bounding box center [830, 486] width 13 height 13
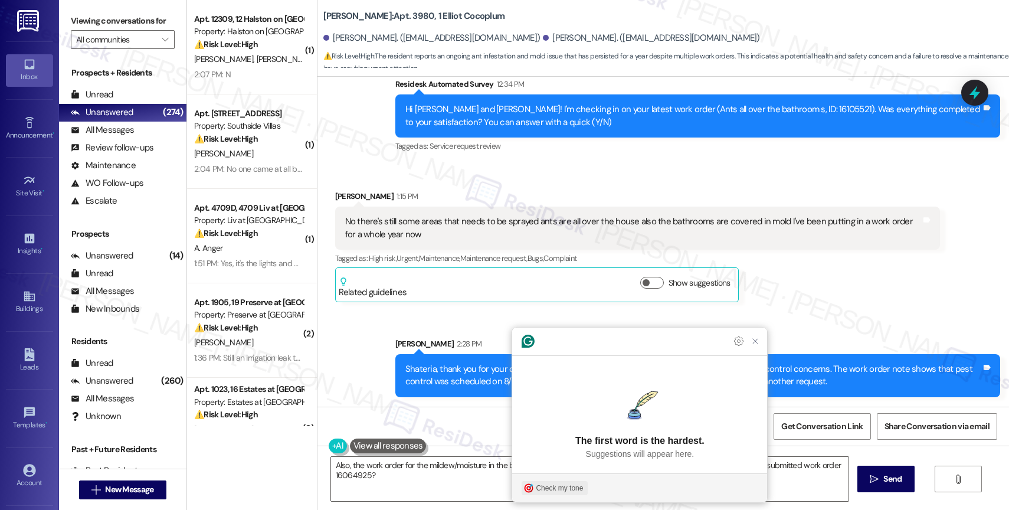
click at [558, 484] on div "Check my tone" at bounding box center [559, 488] width 47 height 11
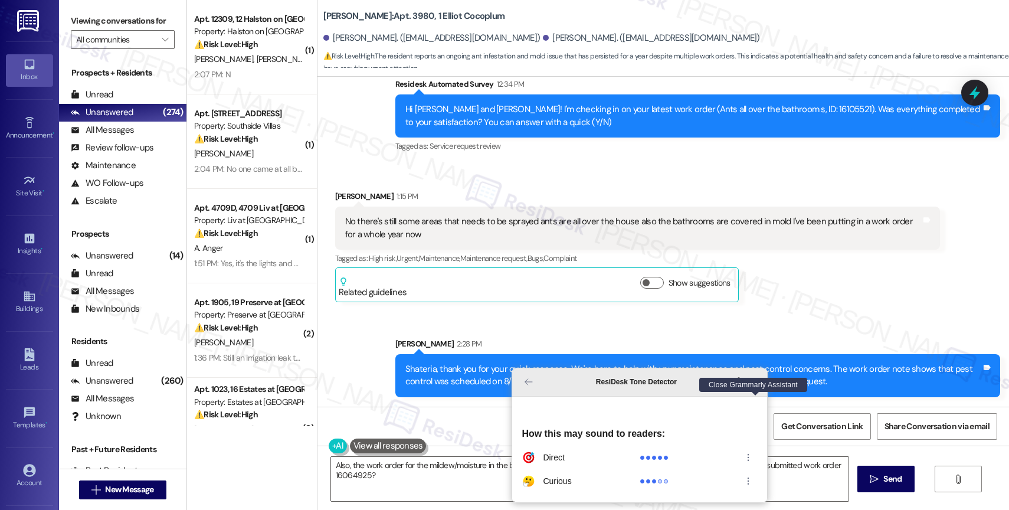
click at [759, 386] on icon "Close Grammarly Assistant" at bounding box center [754, 381] width 9 height 9
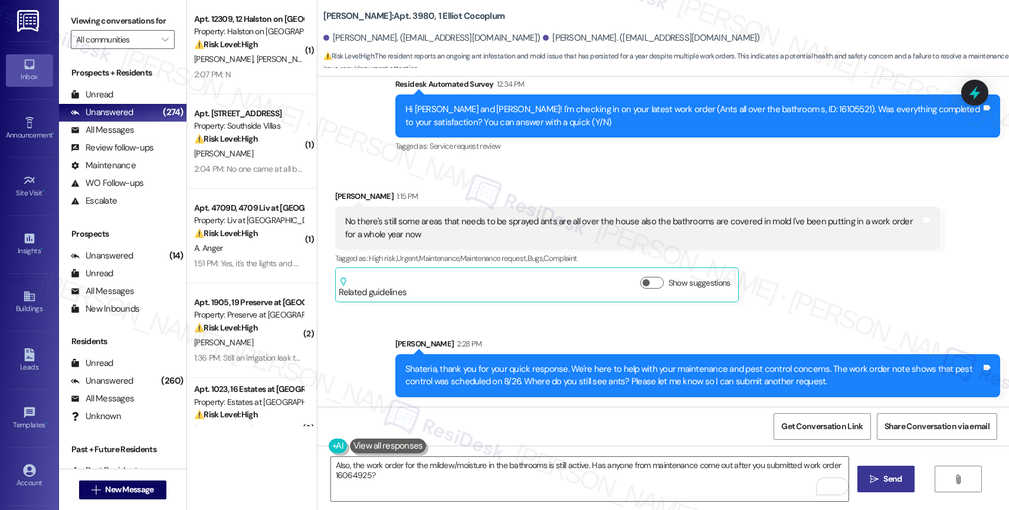
click at [885, 474] on span "Send" at bounding box center [892, 479] width 18 height 12
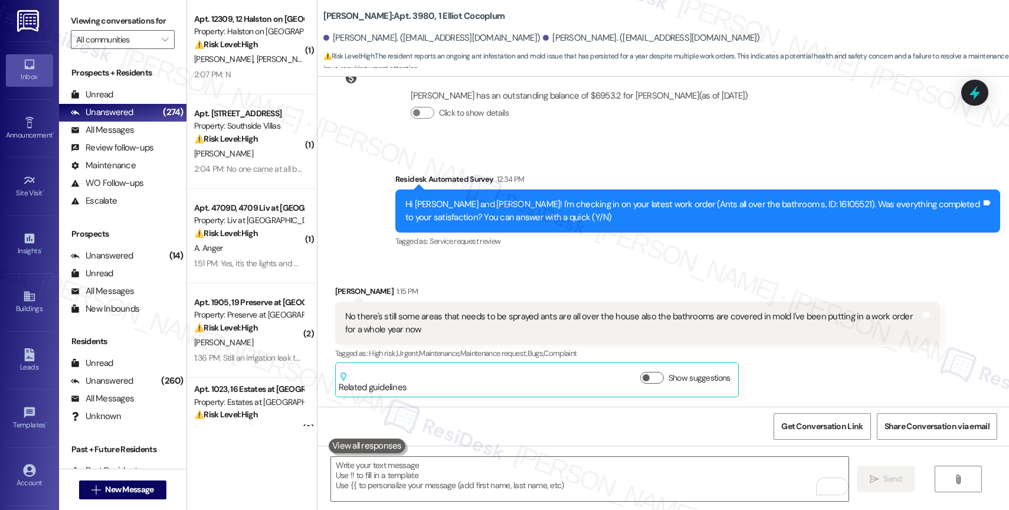
scroll to position [5978, 0]
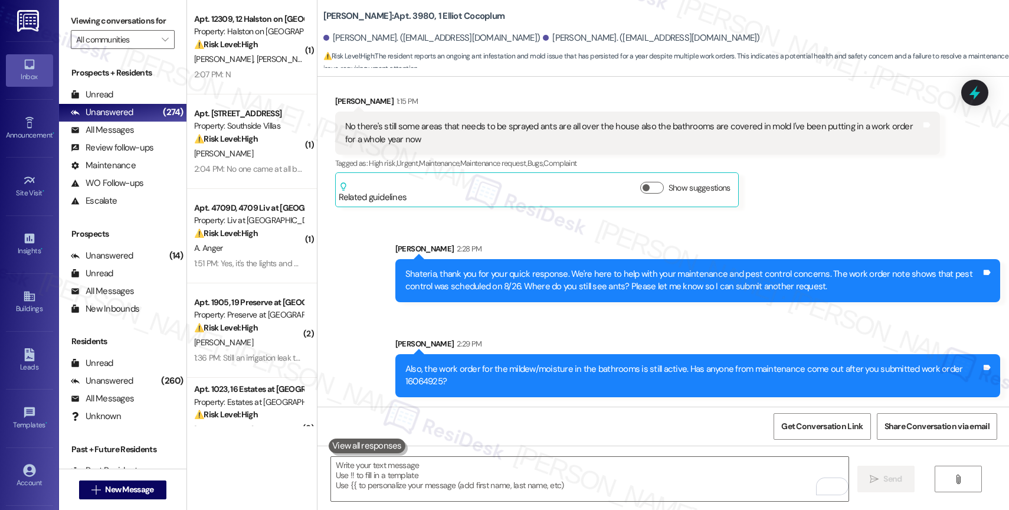
click at [517, 326] on div "Sent via SMS Sarah 2:28 PM Shateria, thank you for your quick response. We're h…" at bounding box center [662, 311] width 691 height 190
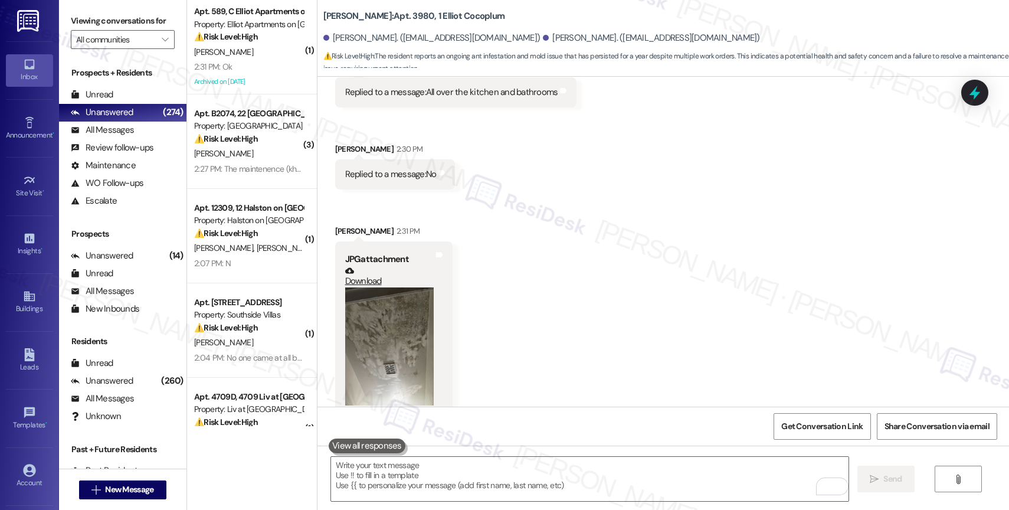
scroll to position [6383, 0]
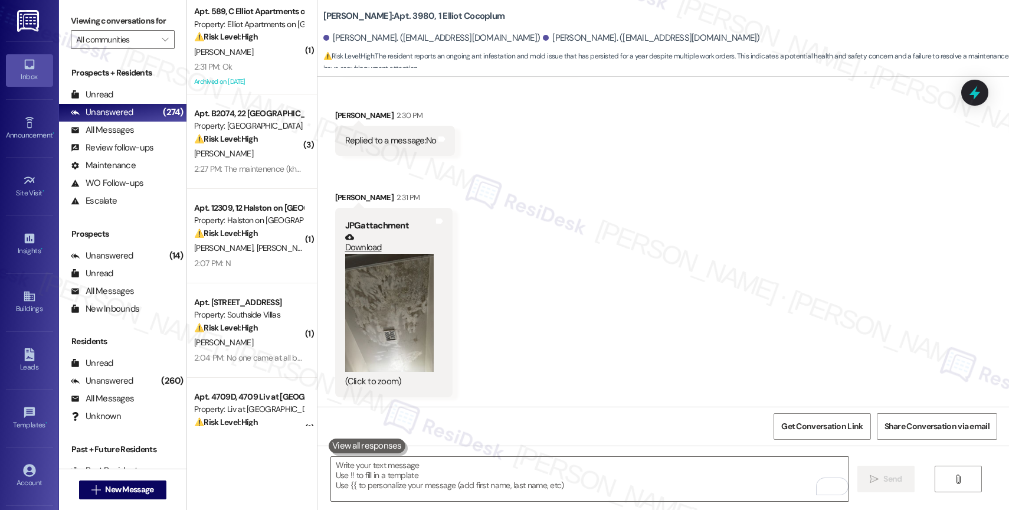
click at [386, 295] on button "Zoom image" at bounding box center [389, 313] width 88 height 118
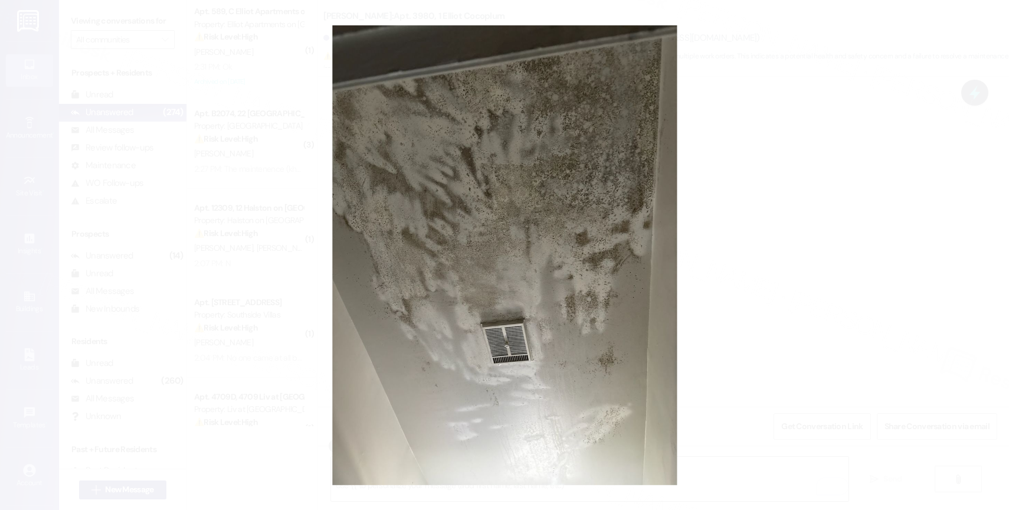
click at [582, 242] on button "Unzoom image" at bounding box center [504, 255] width 1009 height 510
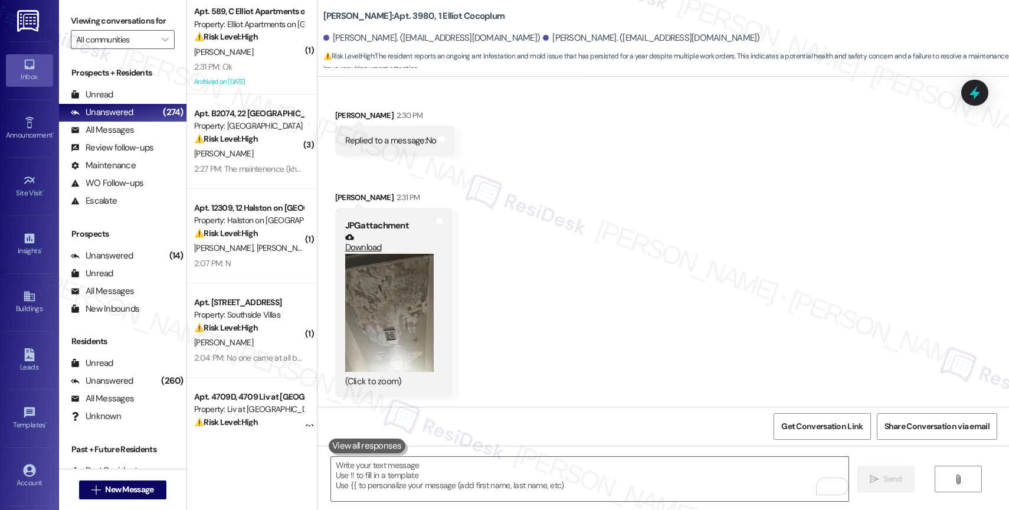
click at [380, 323] on button "Zoom image" at bounding box center [389, 313] width 88 height 118
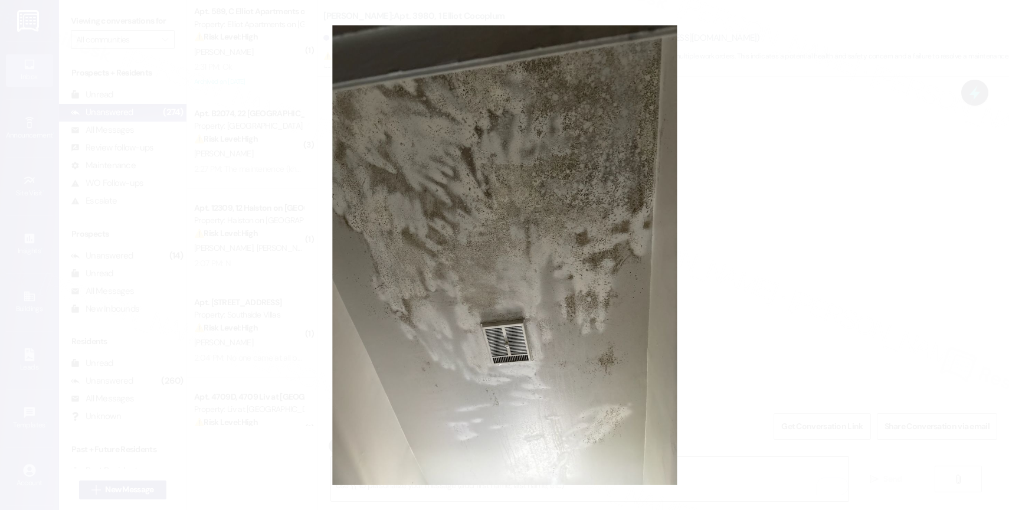
click at [627, 355] on button "Unzoom image" at bounding box center [504, 255] width 1009 height 510
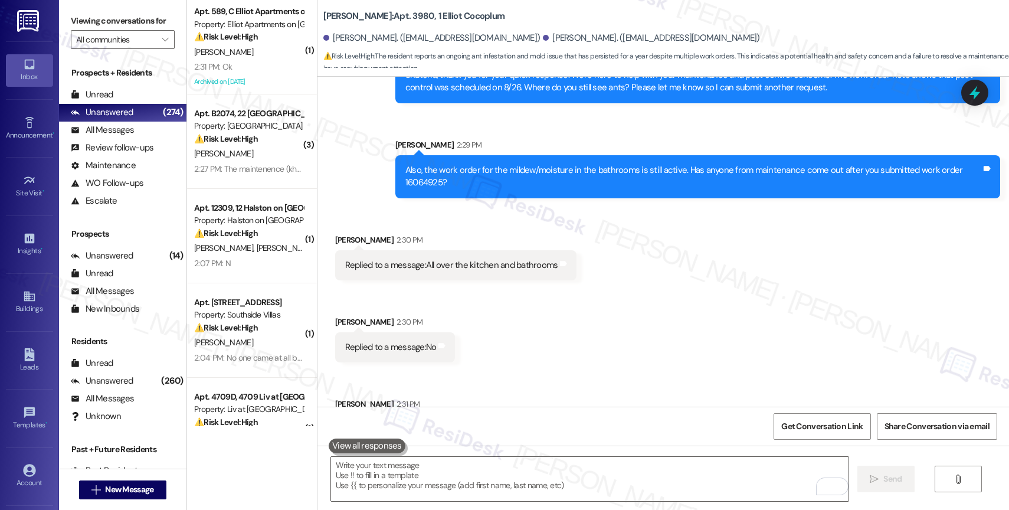
scroll to position [6148, 0]
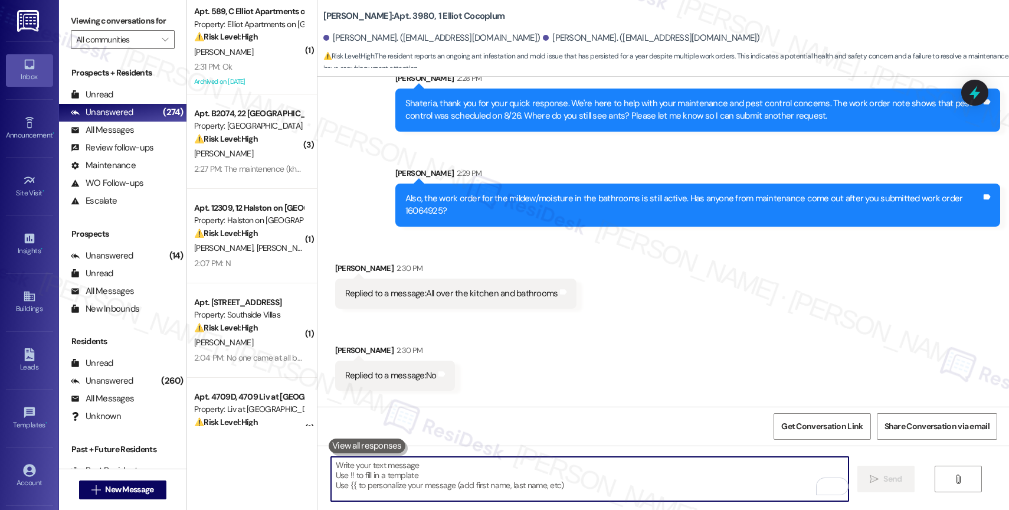
click at [413, 479] on textarea "To enrich screen reader interactions, please activate Accessibility in Grammarl…" at bounding box center [589, 479] width 517 height 44
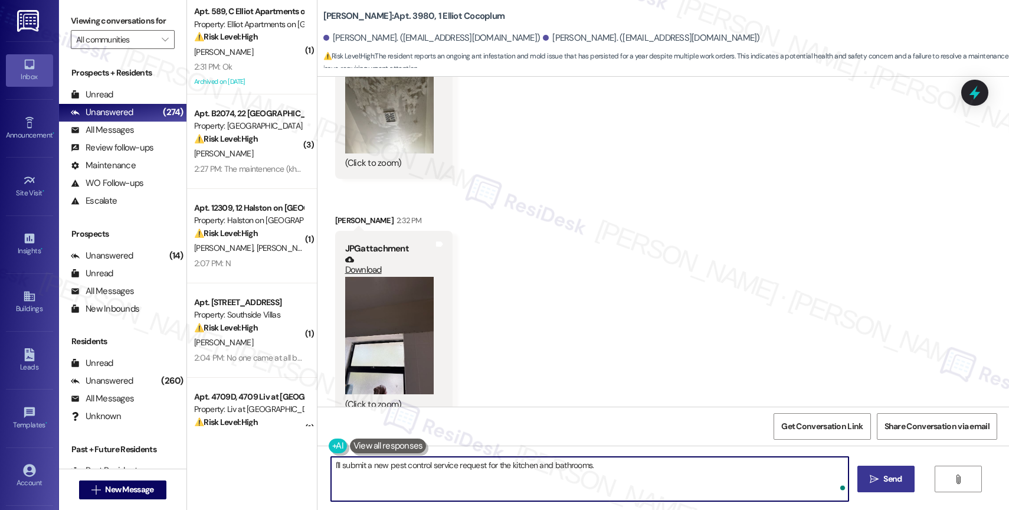
scroll to position [6864, 0]
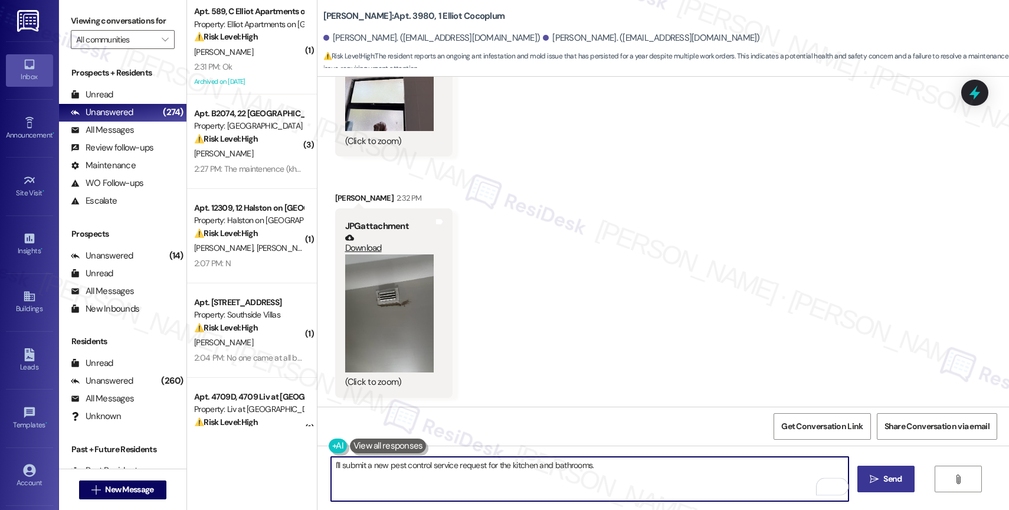
click at [386, 312] on button "Zoom image" at bounding box center [389, 313] width 88 height 118
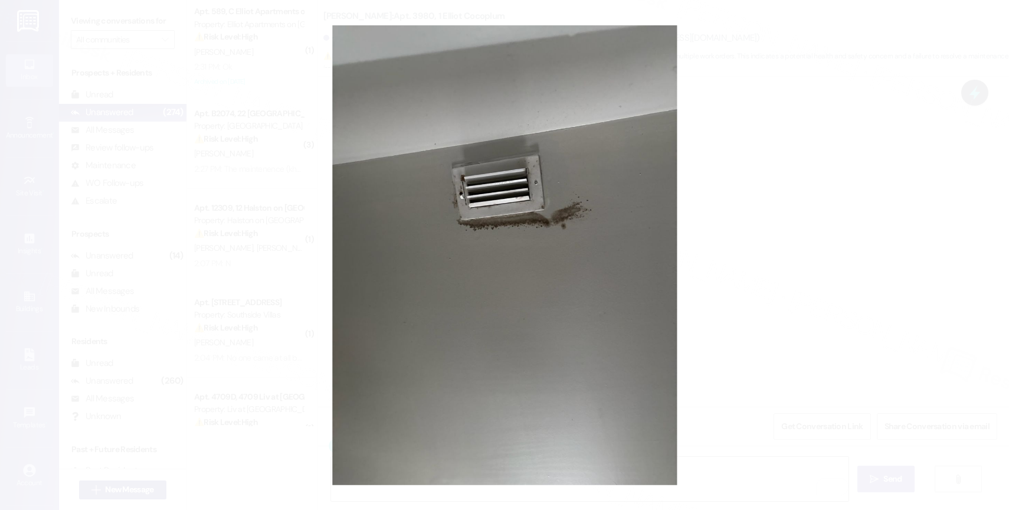
click at [592, 241] on button "Unzoom image" at bounding box center [504, 255] width 1009 height 510
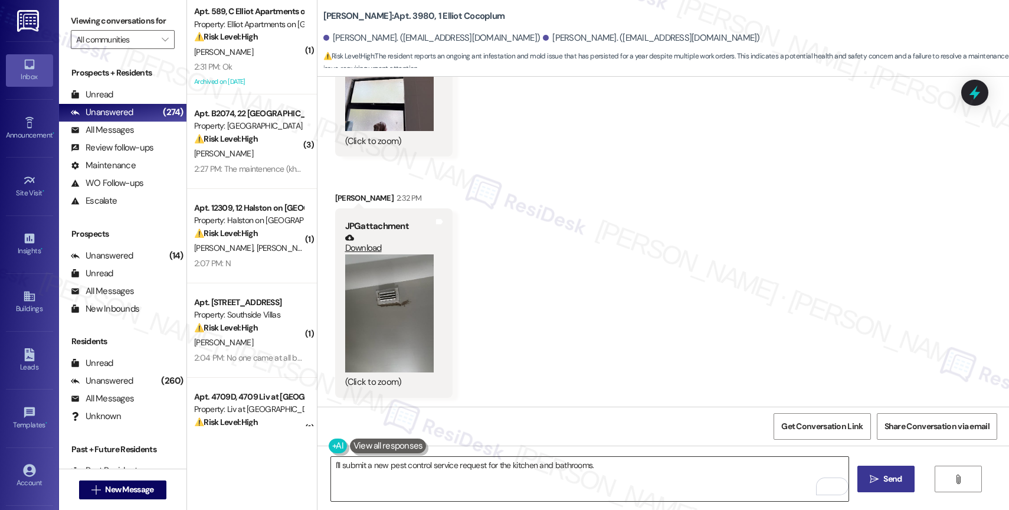
click at [602, 467] on textarea "I'll submit a new pest control service request for the kitchen and bathrooms." at bounding box center [589, 479] width 517 height 44
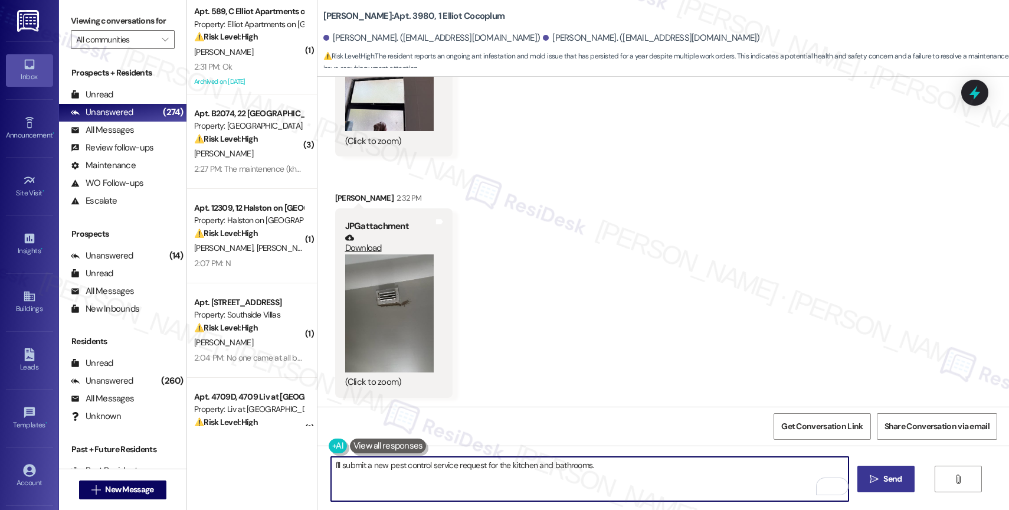
click at [331, 468] on textarea "I'll submit a new pest control service request for the kitchen and bathrooms." at bounding box center [589, 479] width 517 height 44
click at [843, 467] on textarea "I'm really sorry for any inconvenience caused by both issues. Don't worry. I'll…" at bounding box center [589, 479] width 517 height 44
click at [833, 468] on textarea "I'm really sorry for any inconvenience caused by both issues. Don't worry. I'll…" at bounding box center [589, 479] width 517 height 44
click at [504, 476] on textarea "I'm really sorry for any inconvenience caused by both issues. Don't worry. I'll…" at bounding box center [589, 479] width 517 height 44
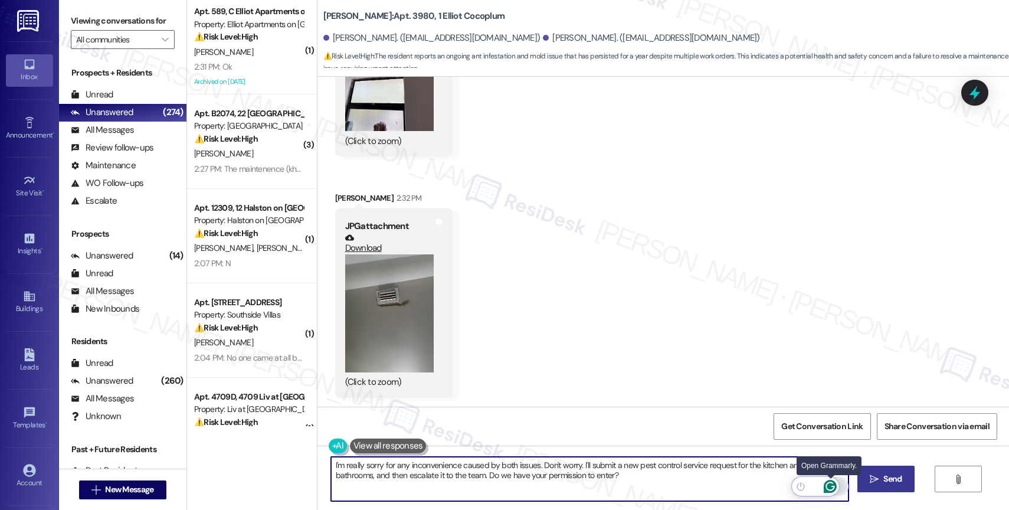
type textarea "I'm really sorry for any inconvenience caused by both issues. Don't worry. I'll…"
click at [828, 482] on icon "Open Grammarly. 0 Suggestions." at bounding box center [830, 486] width 13 height 13
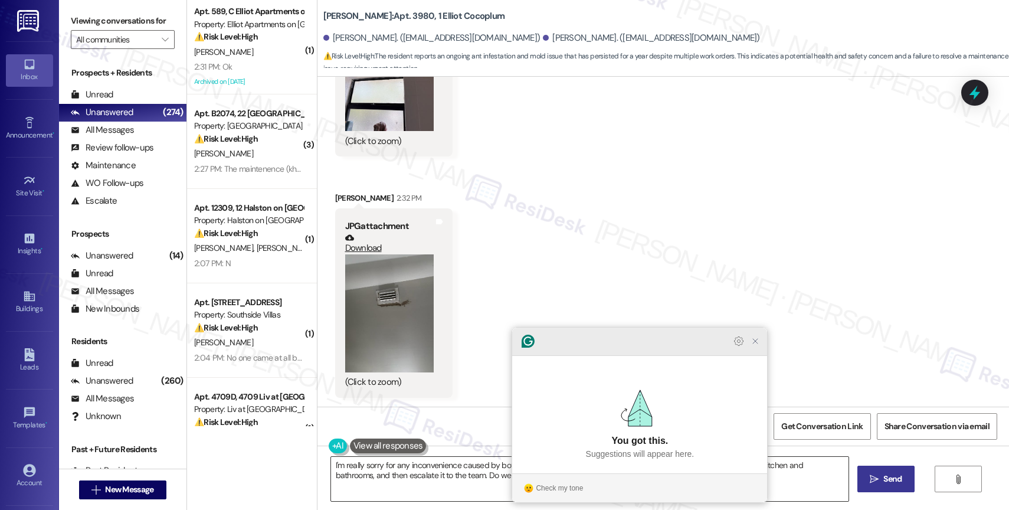
click at [759, 346] on icon "Close Grammarly Assistant" at bounding box center [754, 340] width 9 height 9
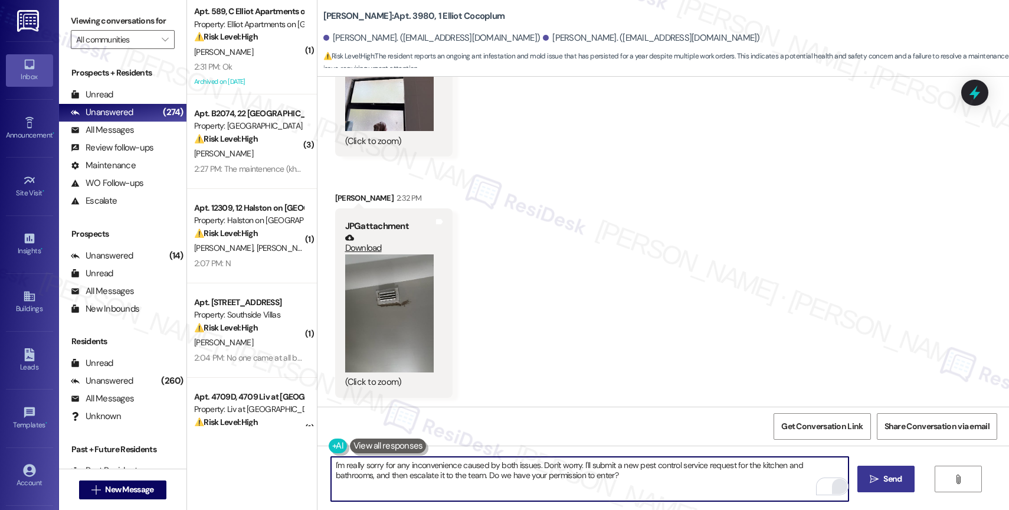
click at [890, 477] on span "Send" at bounding box center [892, 479] width 18 height 12
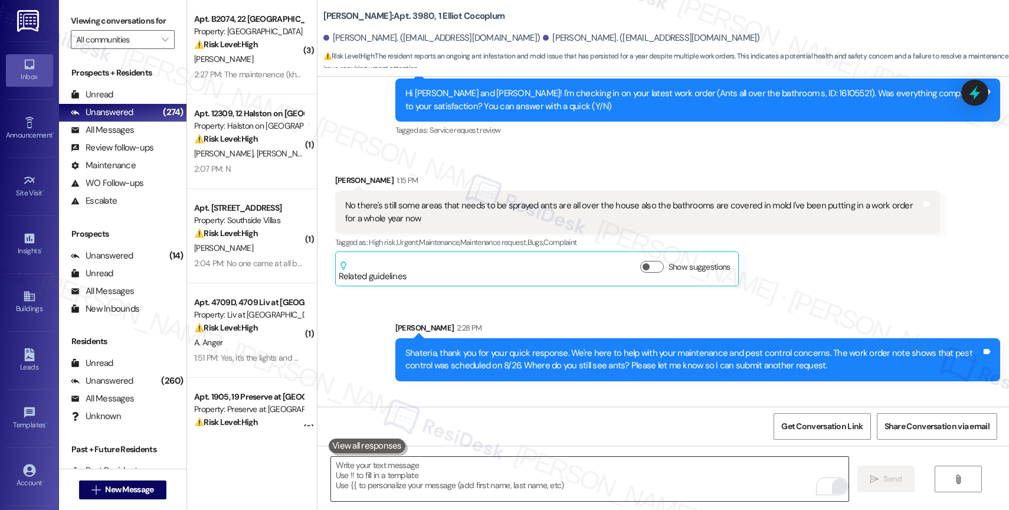
scroll to position [5892, 0]
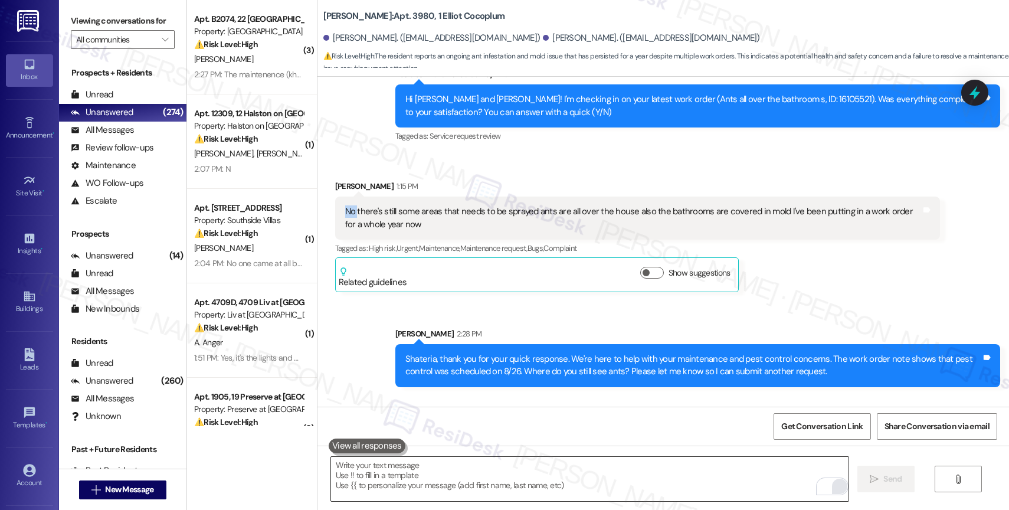
drag, startPoint x: 347, startPoint y: 207, endPoint x: 474, endPoint y: 205, distance: 127.5
click at [474, 205] on div "No there's still some areas that needs to be sprayed ants are all over the hous…" at bounding box center [637, 217] width 605 height 43
click at [501, 312] on div "Sent via SMS Sarah 2:28 PM Shateria, thank you for your quick response. We're h…" at bounding box center [662, 396] width 691 height 190
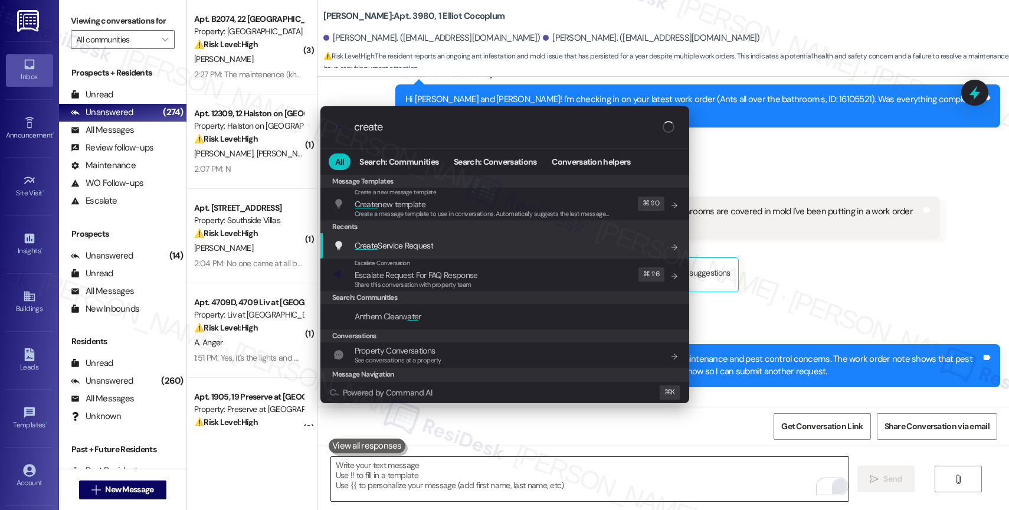
type input "create"
click at [418, 240] on span "Create Service Request" at bounding box center [394, 245] width 78 height 11
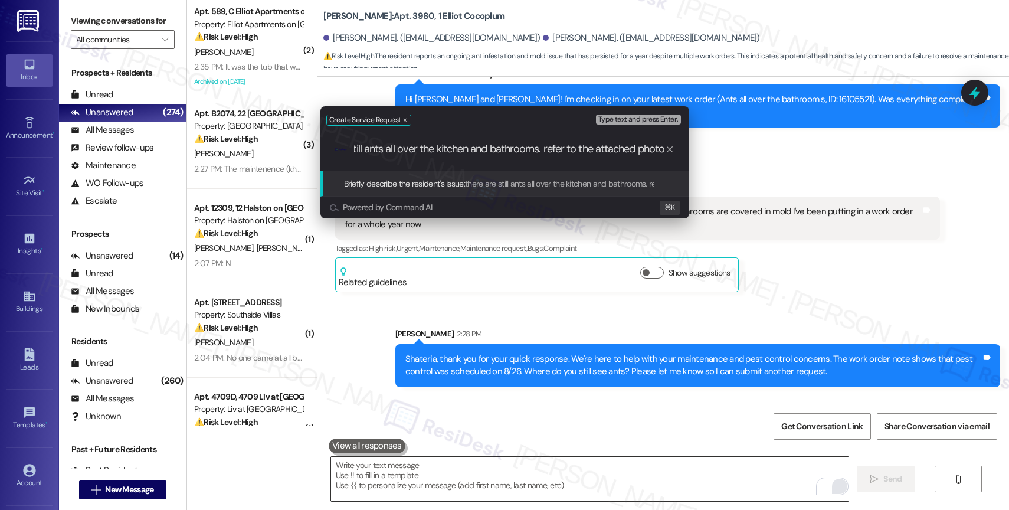
type input "there are still ants all over the kitchen and bathrooms. refer to the attached …"
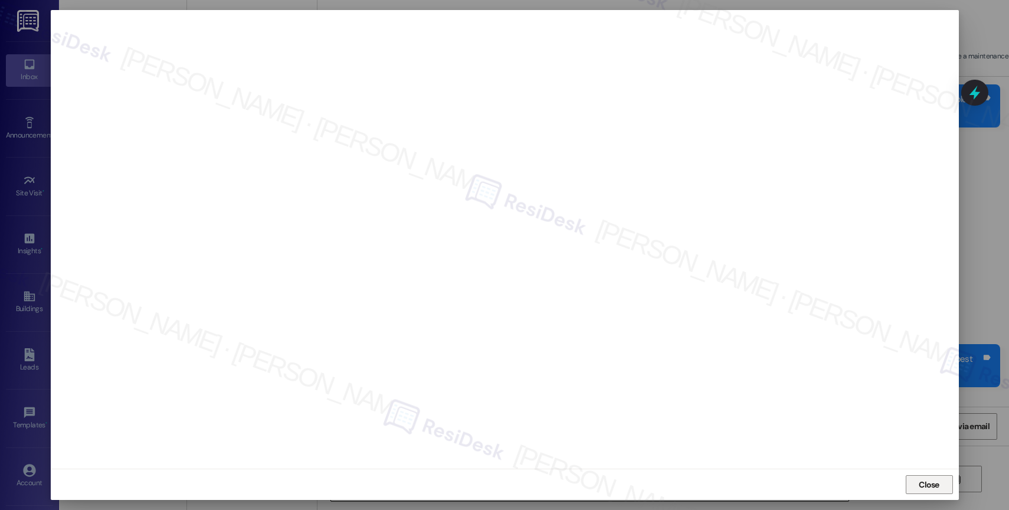
click at [924, 484] on span "Close" at bounding box center [929, 484] width 21 height 12
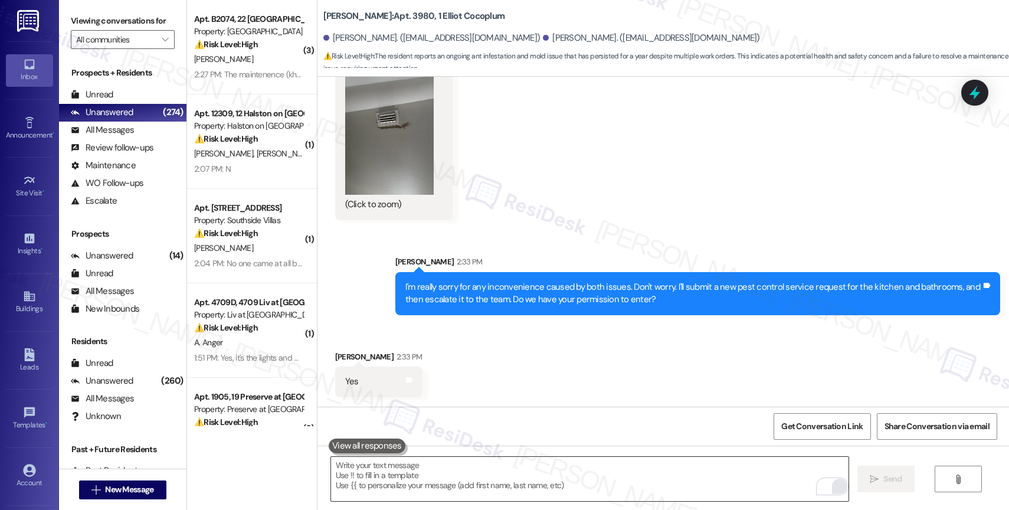
scroll to position [6490, 0]
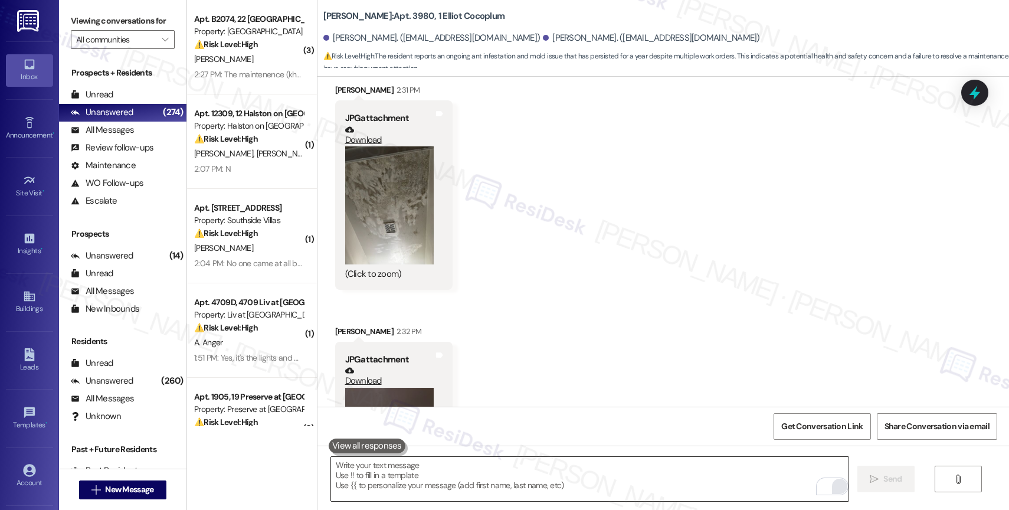
click at [408, 475] on textarea "To enrich screen reader interactions, please activate Accessibility in Grammarl…" at bounding box center [589, 479] width 517 height 44
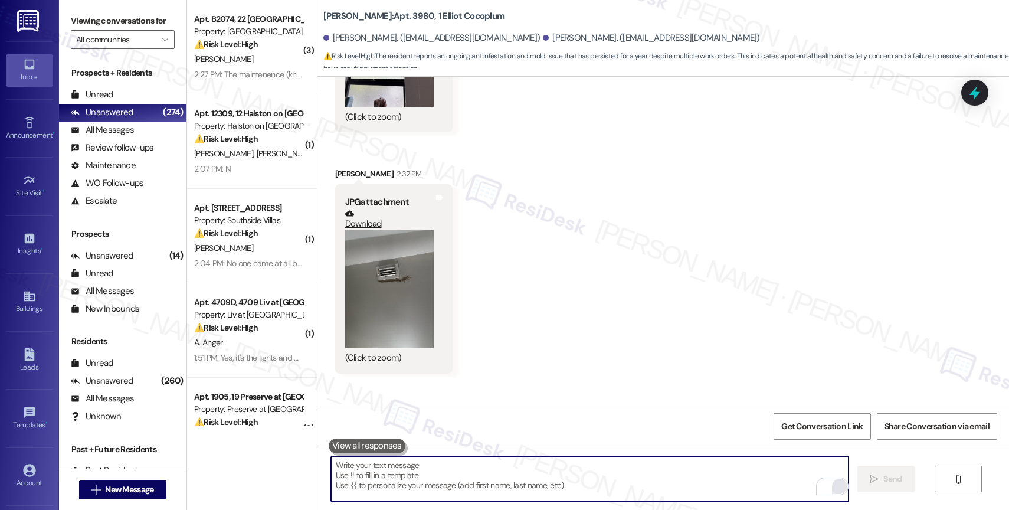
scroll to position [7042, 0]
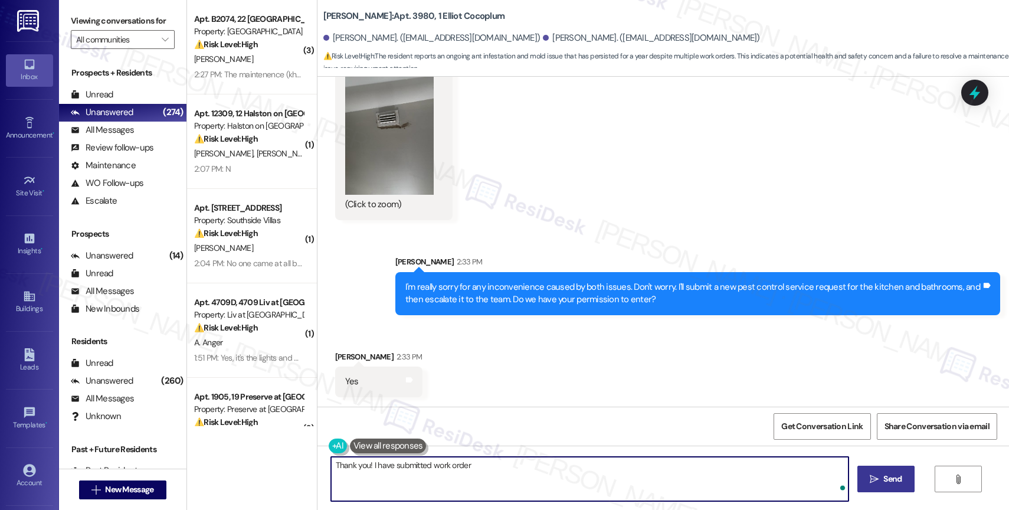
paste textarea "16112350"
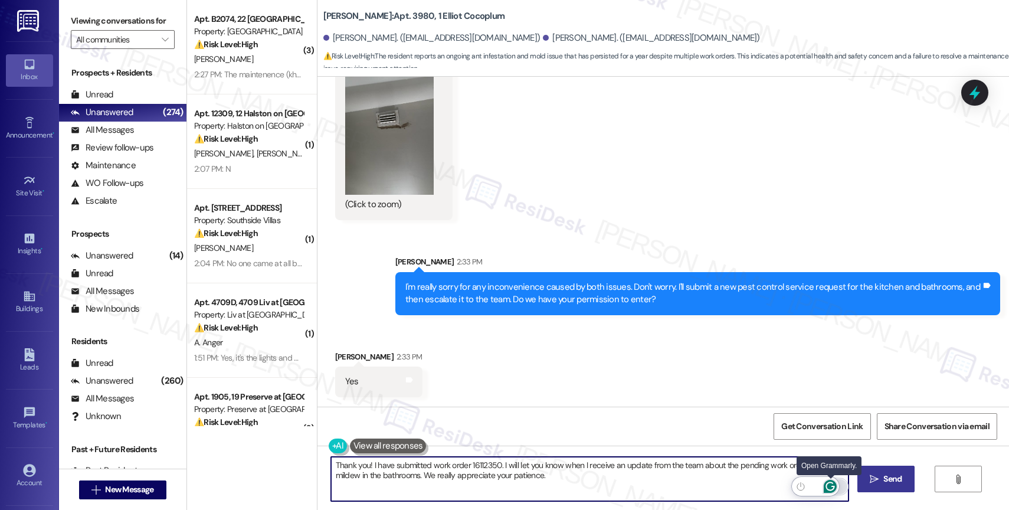
type textarea "Thank you! I have submitted work order 16112350. I will let you know when I rec…"
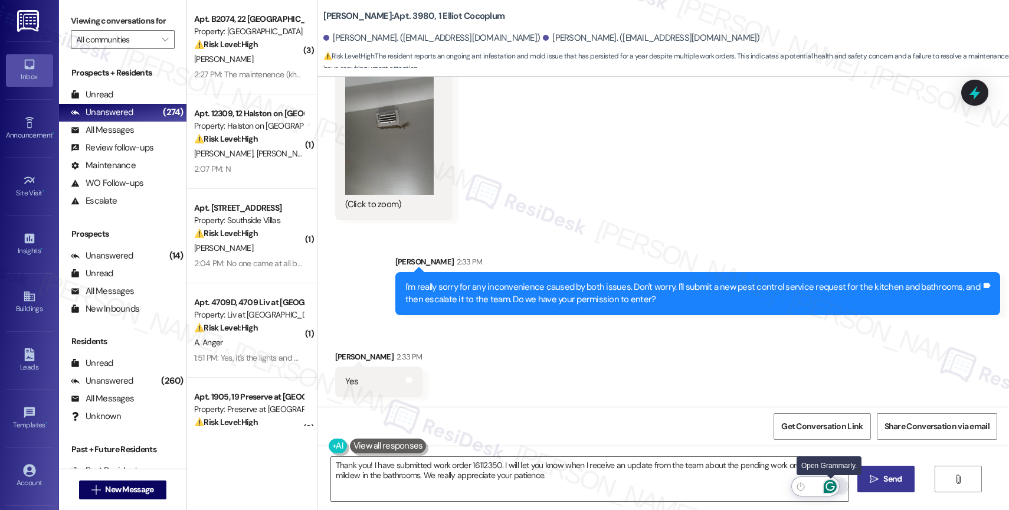
click at [831, 480] on icon "Open Grammarly. 0 Suggestions." at bounding box center [830, 486] width 13 height 13
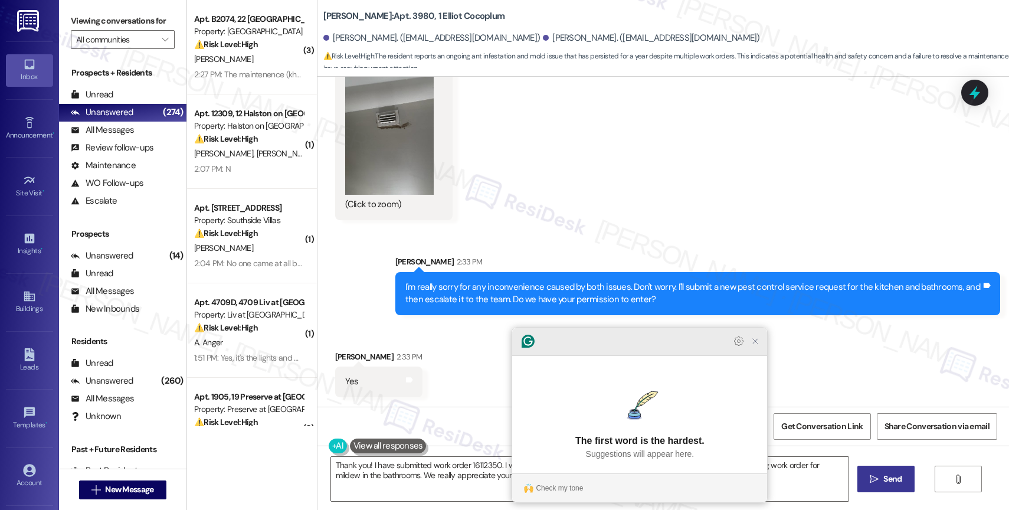
click at [755, 346] on icon "Close Grammarly Assistant" at bounding box center [754, 340] width 9 height 9
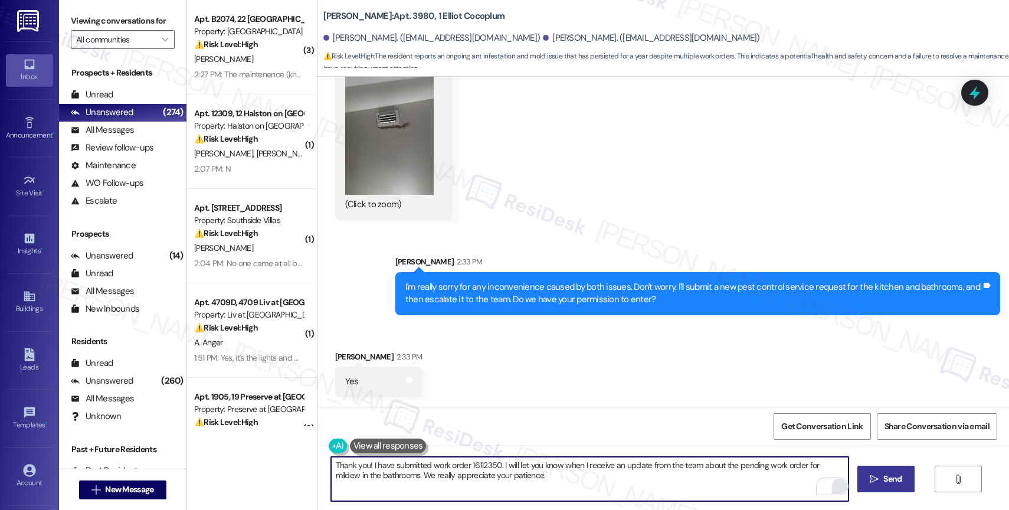
click at [884, 479] on span "Send" at bounding box center [892, 479] width 18 height 12
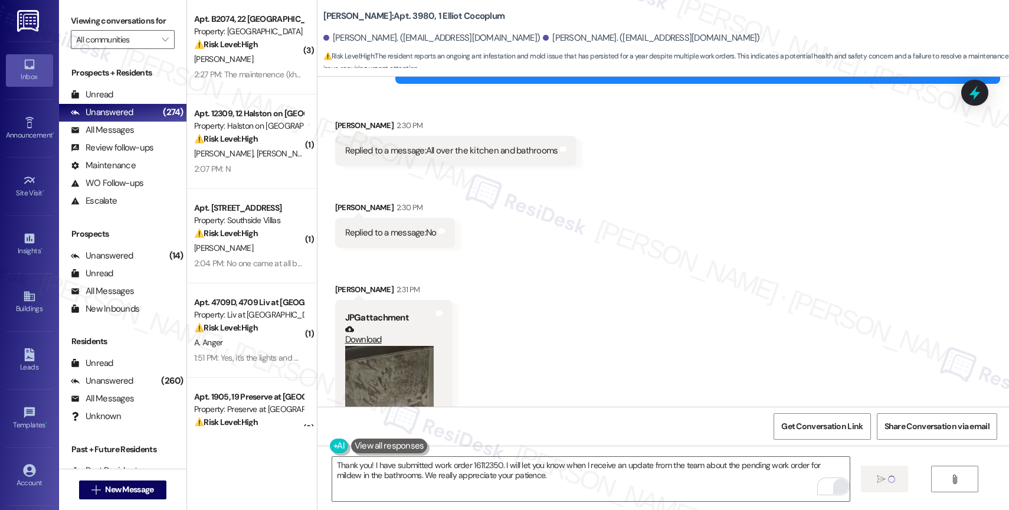
scroll to position [6178, 0]
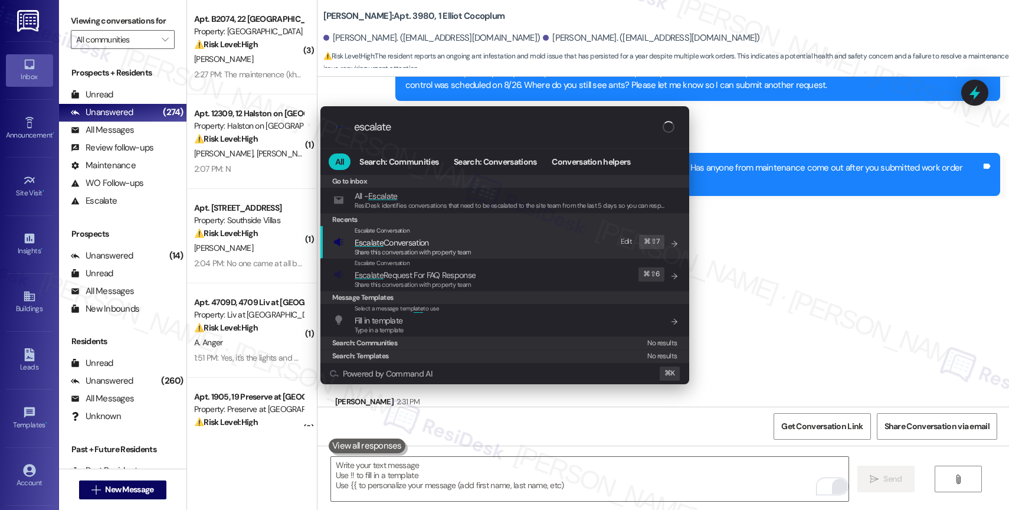
type input "escalate"
click at [437, 245] on span "Escalate Conversation" at bounding box center [413, 242] width 117 height 13
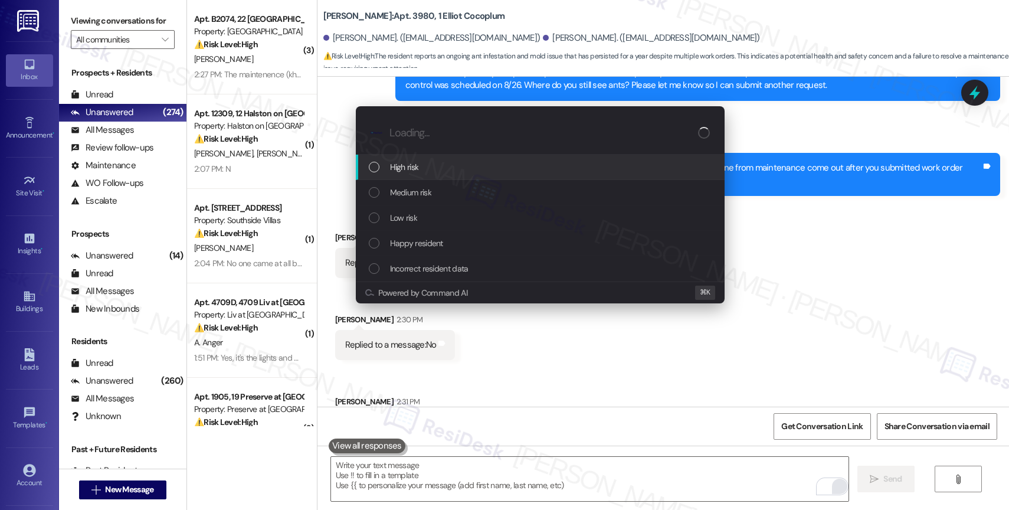
click at [414, 159] on div "High risk" at bounding box center [540, 167] width 369 height 25
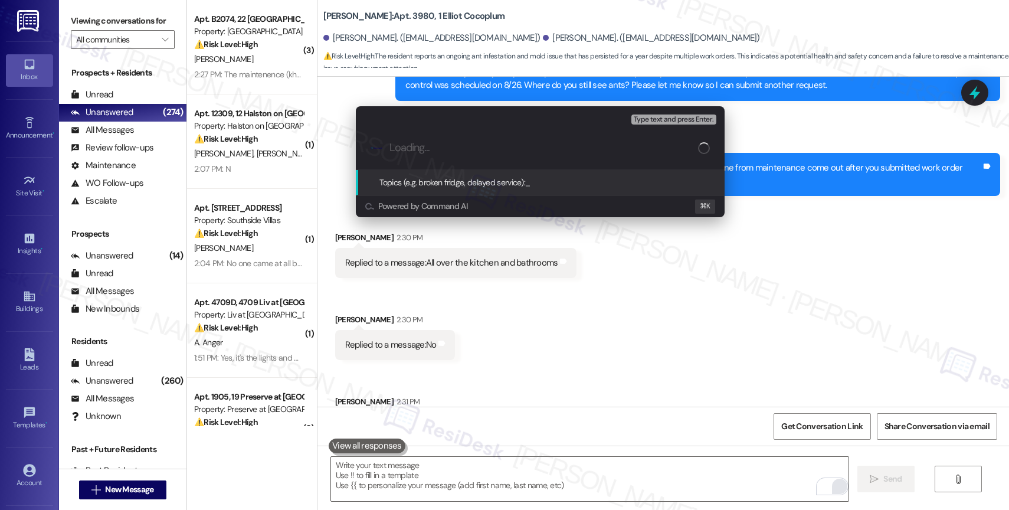
click at [408, 141] on div ".cls-1{fill:#0a055f;}.cls-2{fill:#0cc4c4;} resideskLogoBlueOrange" at bounding box center [540, 148] width 369 height 42
click at [429, 147] on input "Loading..." at bounding box center [543, 148] width 309 height 12
type input "Moisture and Pest Control for Ants"
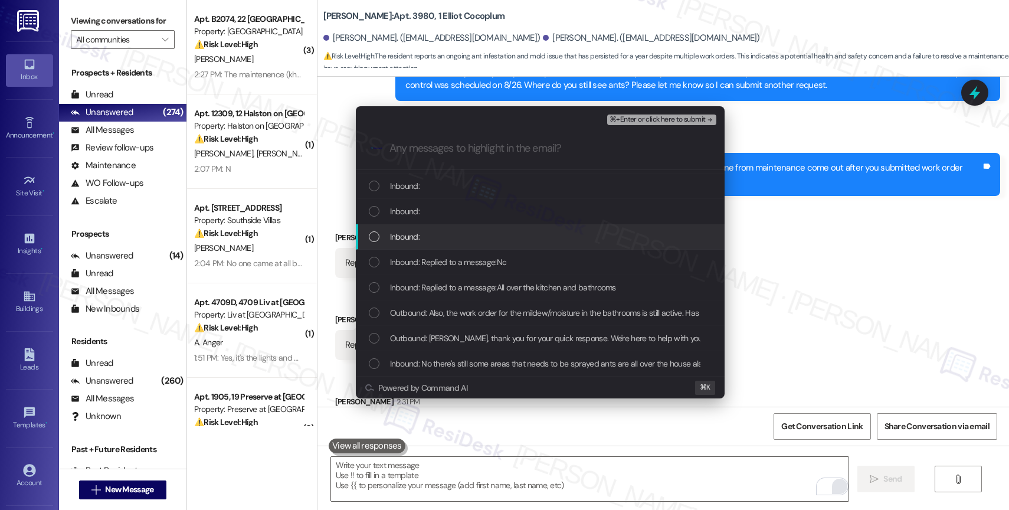
scroll to position [48, 0]
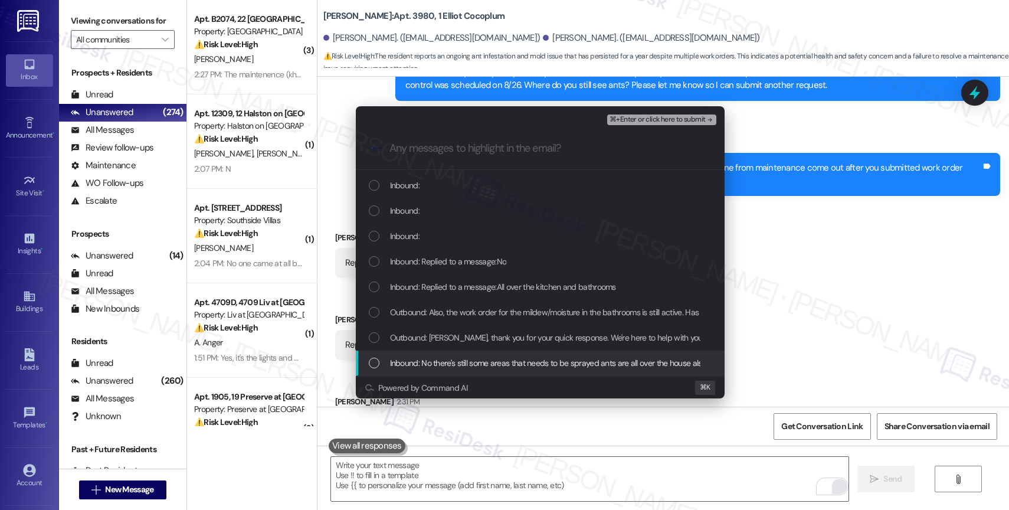
click at [487, 358] on span "Inbound: No there's still some areas that needs to be sprayed ants are all over…" at bounding box center [702, 362] width 624 height 13
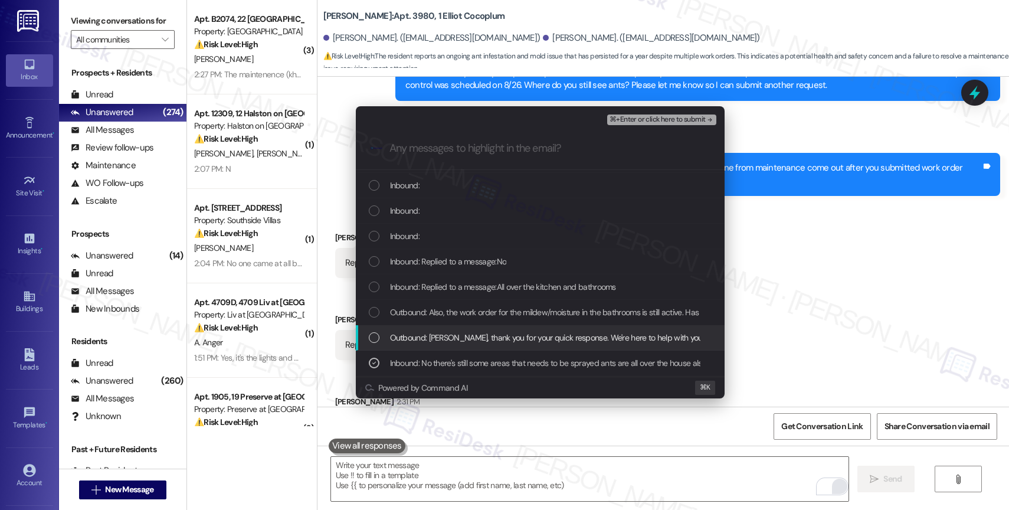
drag, startPoint x: 484, startPoint y: 336, endPoint x: 481, endPoint y: 309, distance: 28.0
click at [484, 336] on span "Outbound: Shateria, thank you for your quick response. We're here to help with …" at bounding box center [876, 337] width 972 height 13
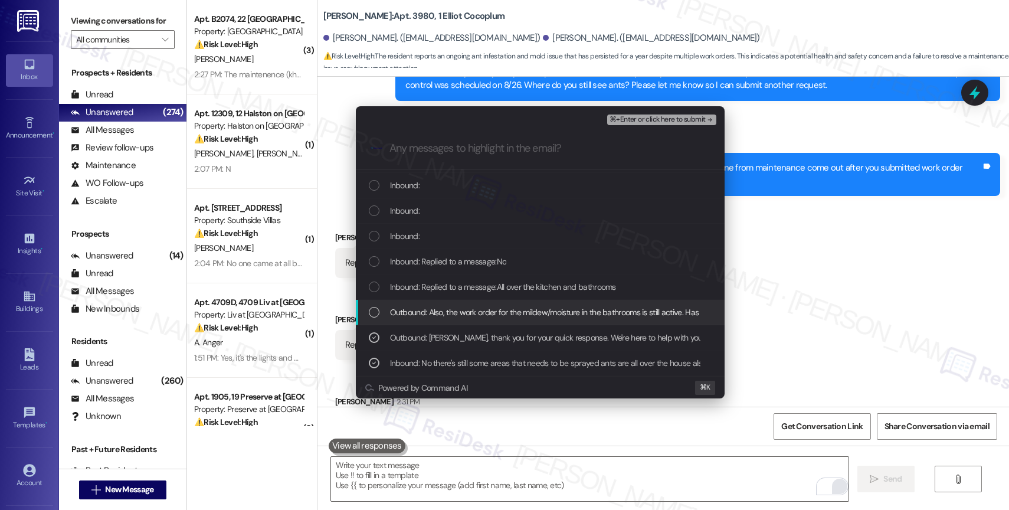
click at [481, 309] on span "Outbound: Also, the work order for the mildew/moisture in the bathrooms is stil…" at bounding box center [683, 312] width 586 height 13
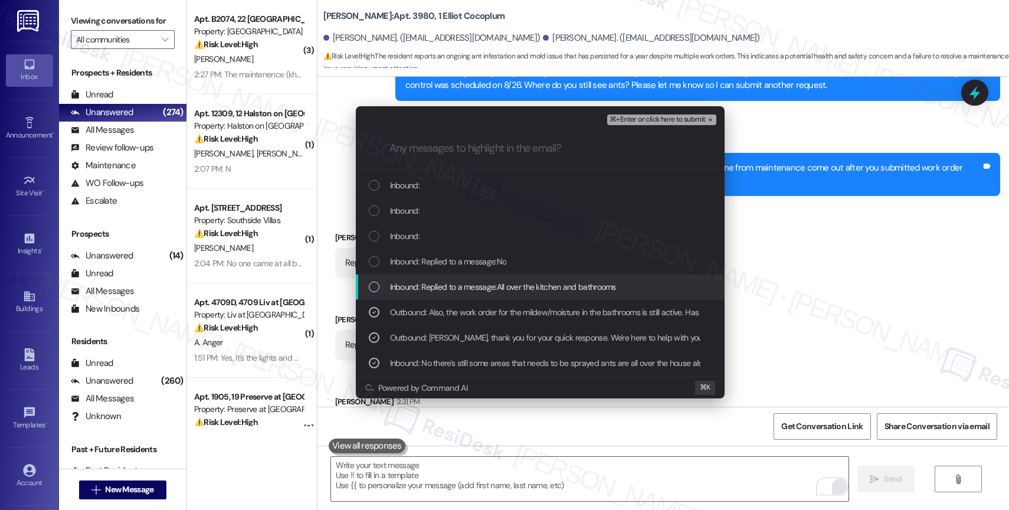
click at [474, 281] on span "Inbound: Replied to a message:All over the kitchen and bathrooms" at bounding box center [503, 286] width 226 height 13
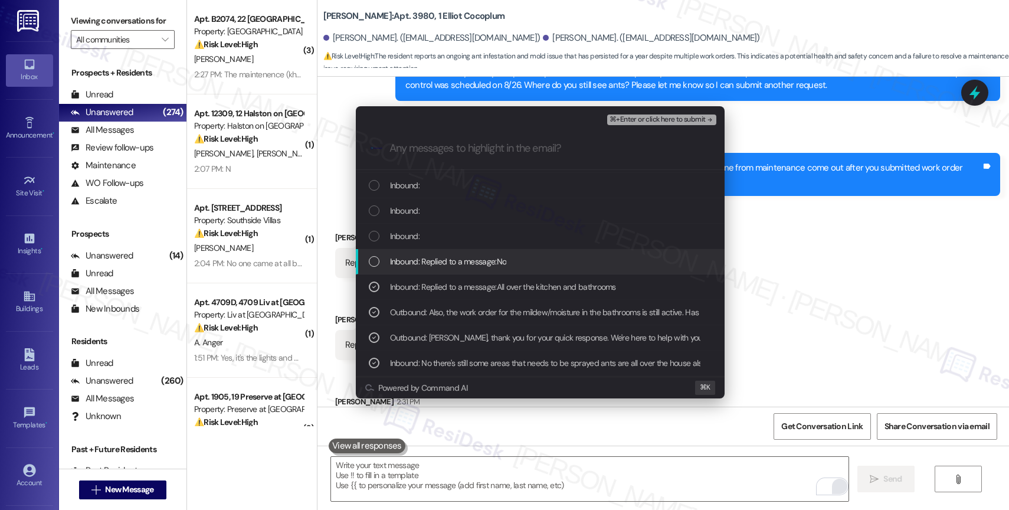
click at [462, 252] on div "Inbound: Replied to a message:No" at bounding box center [540, 261] width 369 height 25
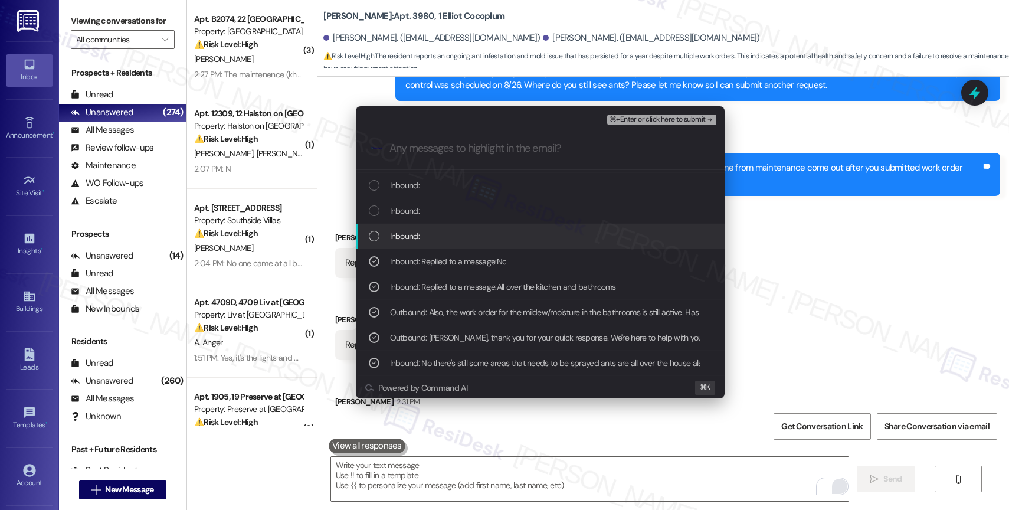
drag, startPoint x: 432, startPoint y: 225, endPoint x: 440, endPoint y: 198, distance: 27.5
click at [432, 224] on div "Inbound:" at bounding box center [540, 236] width 369 height 25
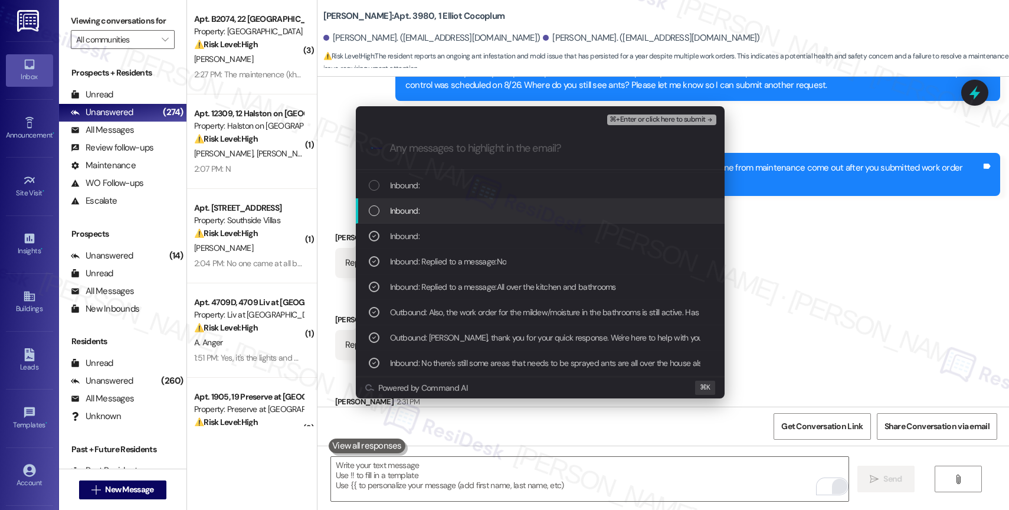
click at [440, 198] on div "Inbound:" at bounding box center [540, 210] width 369 height 25
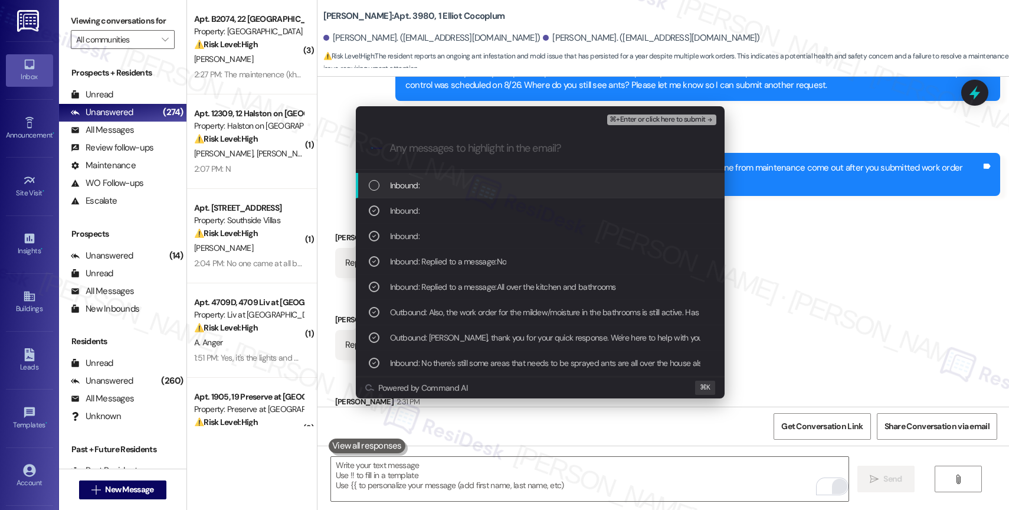
click at [447, 186] on div "Inbound:" at bounding box center [541, 185] width 345 height 13
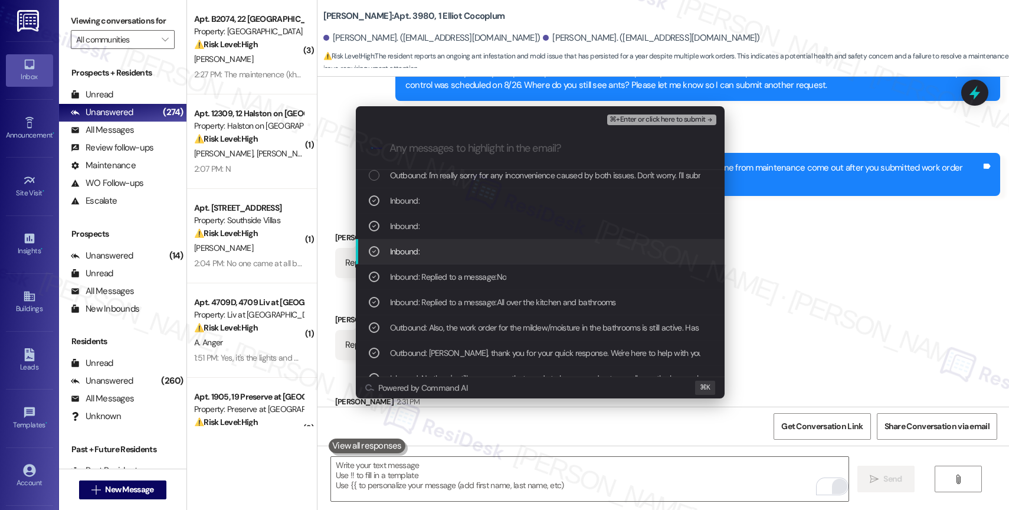
scroll to position [0, 0]
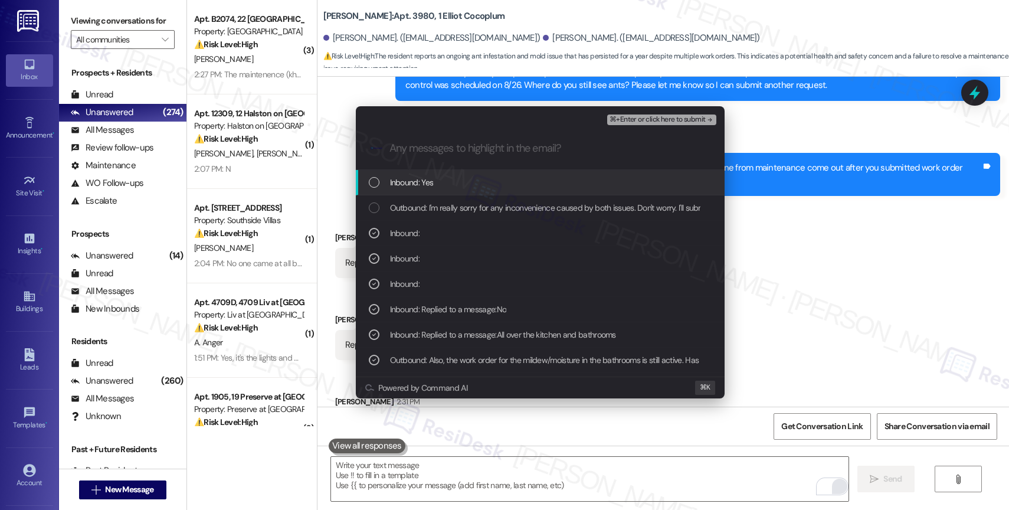
click at [704, 117] on span "⌘+Enter or click here to submit" at bounding box center [657, 120] width 96 height 8
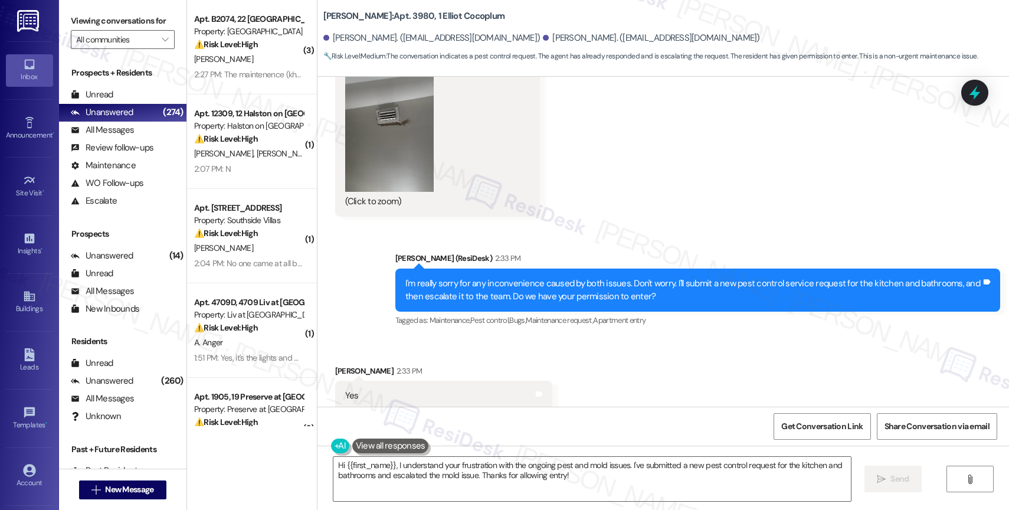
scroll to position [7263, 0]
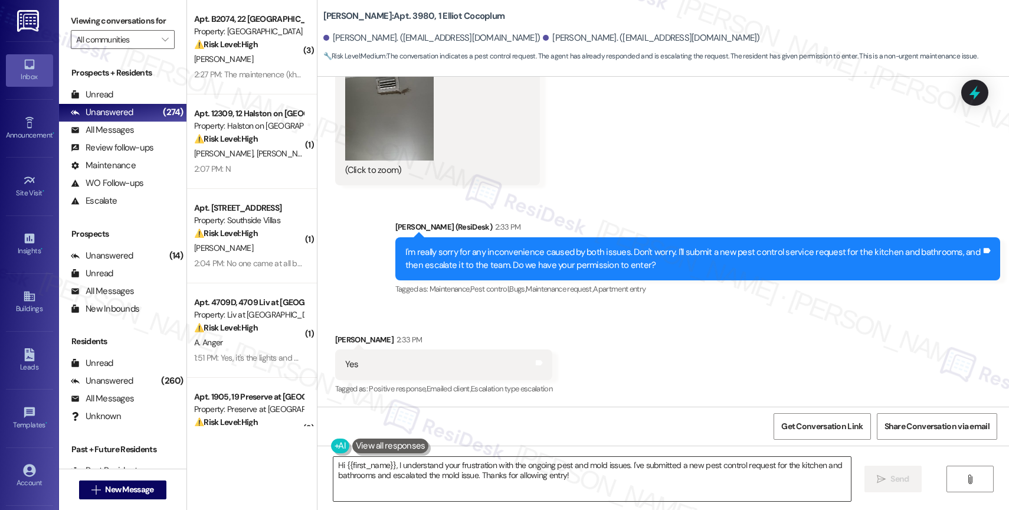
click at [454, 476] on textarea "Hi {{first_name}}, I understand your frustration with the ongoing pest and mold…" at bounding box center [591, 479] width 517 height 44
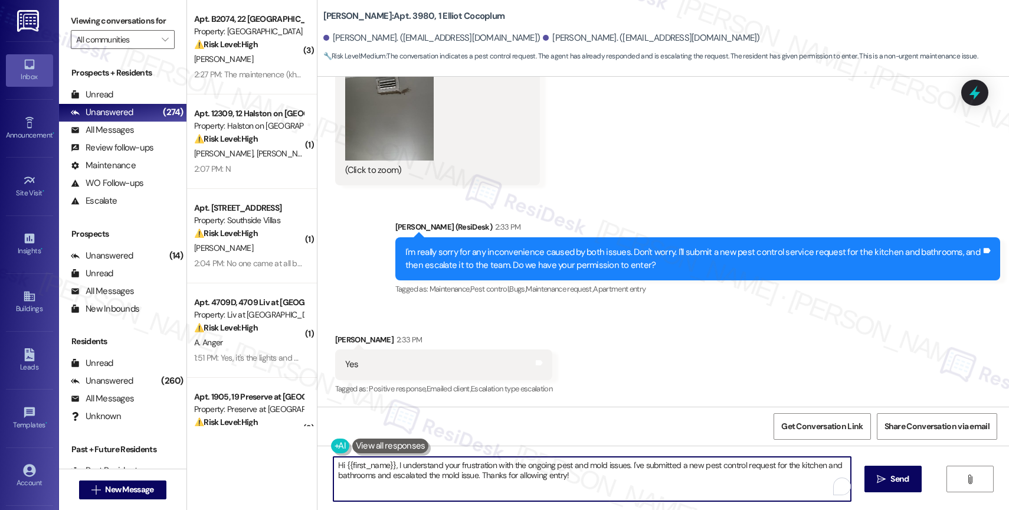
click at [454, 476] on textarea "Hi {{first_name}}, I understand your frustration with the ongoing pest and mold…" at bounding box center [591, 479] width 517 height 44
paste textarea "16112350"
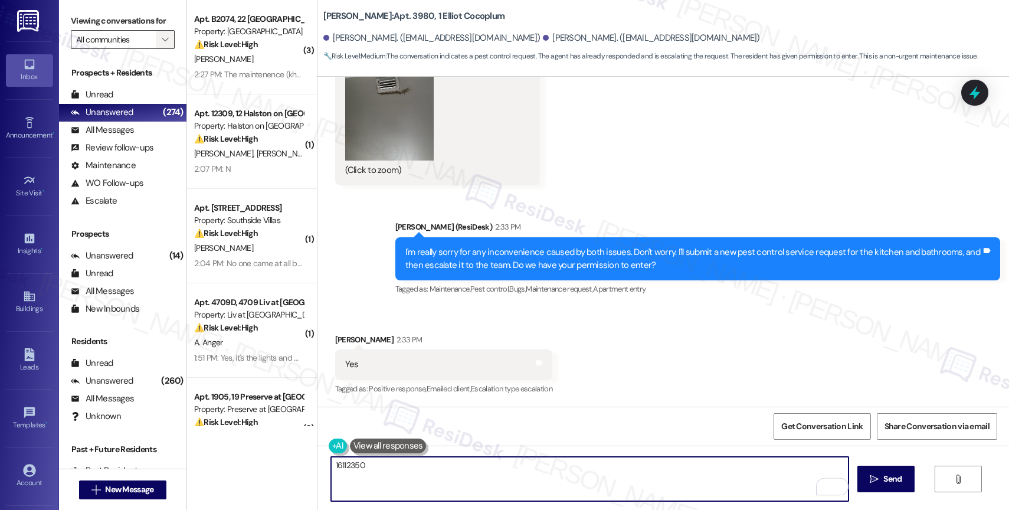
type textarea "16112350"
click at [159, 49] on span "" at bounding box center [164, 39] width 11 height 19
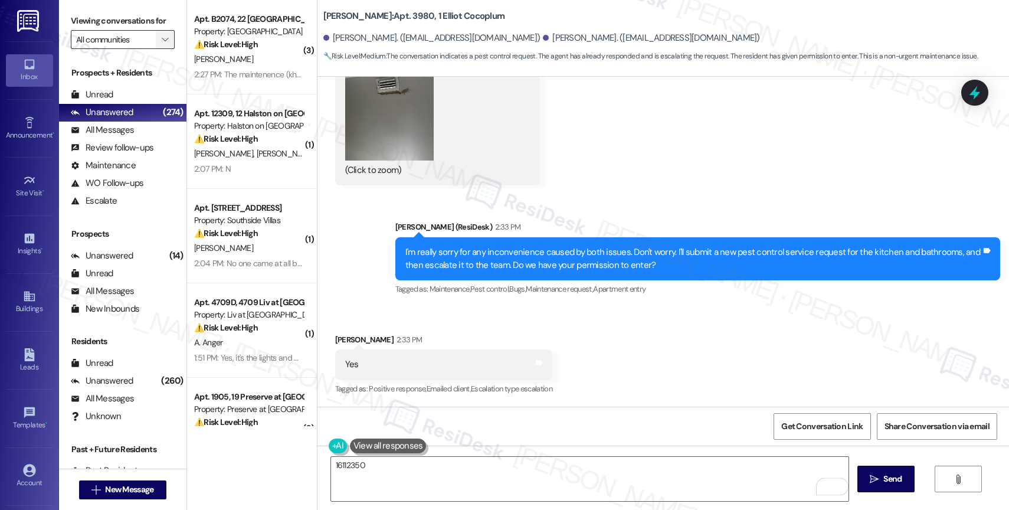
click at [159, 47] on span "" at bounding box center [164, 39] width 11 height 19
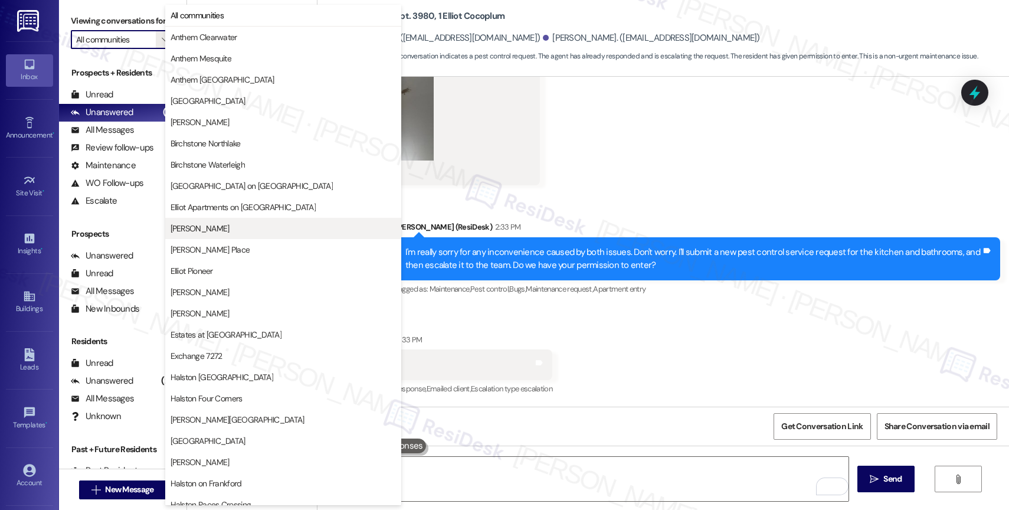
click at [224, 227] on span "[PERSON_NAME]" at bounding box center [200, 228] width 59 height 12
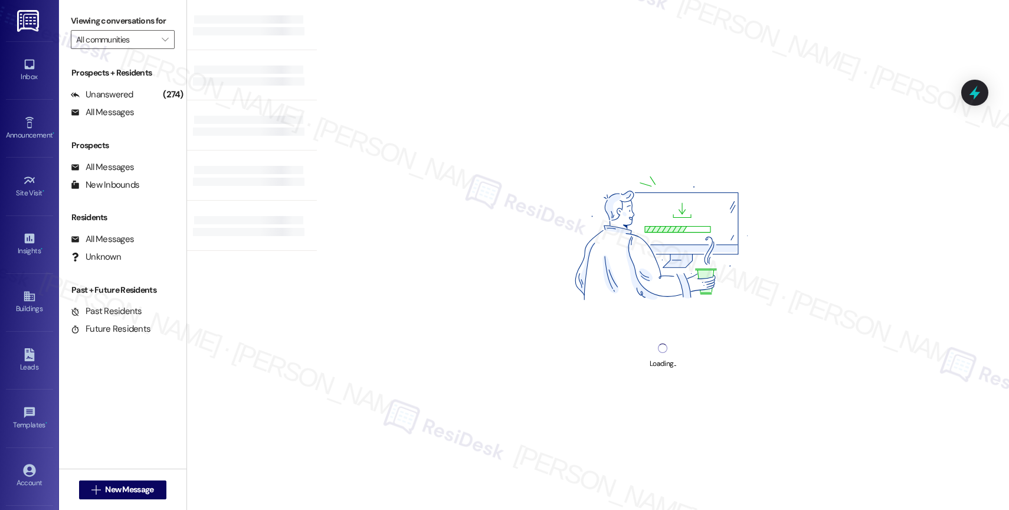
type input "[PERSON_NAME]"
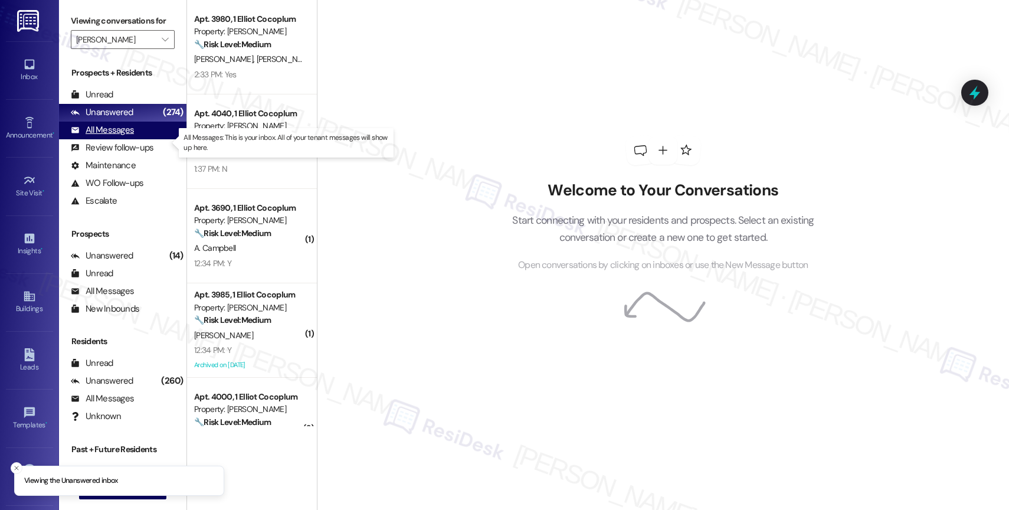
click at [131, 136] on div "All Messages" at bounding box center [102, 130] width 63 height 12
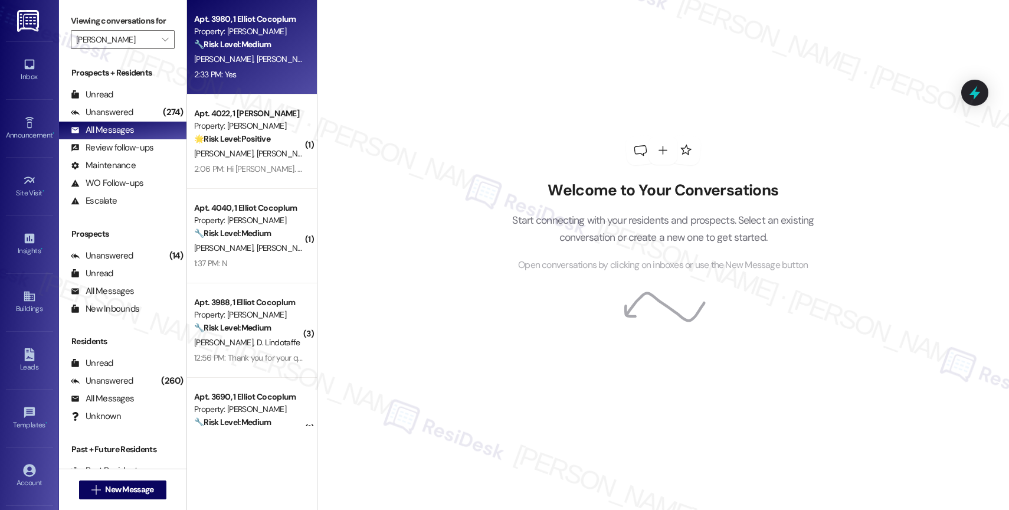
click at [256, 54] on span "L. White" at bounding box center [285, 59] width 59 height 11
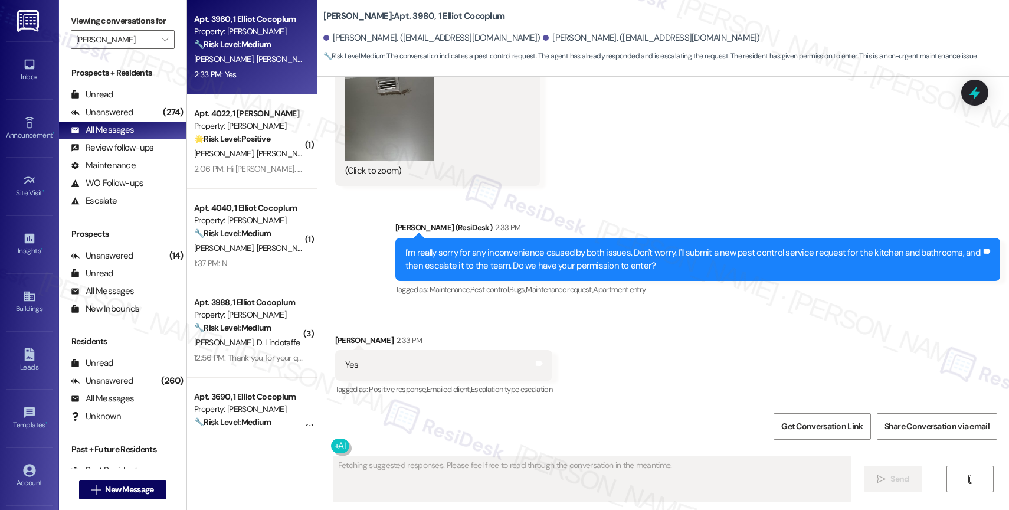
scroll to position [7409, 0]
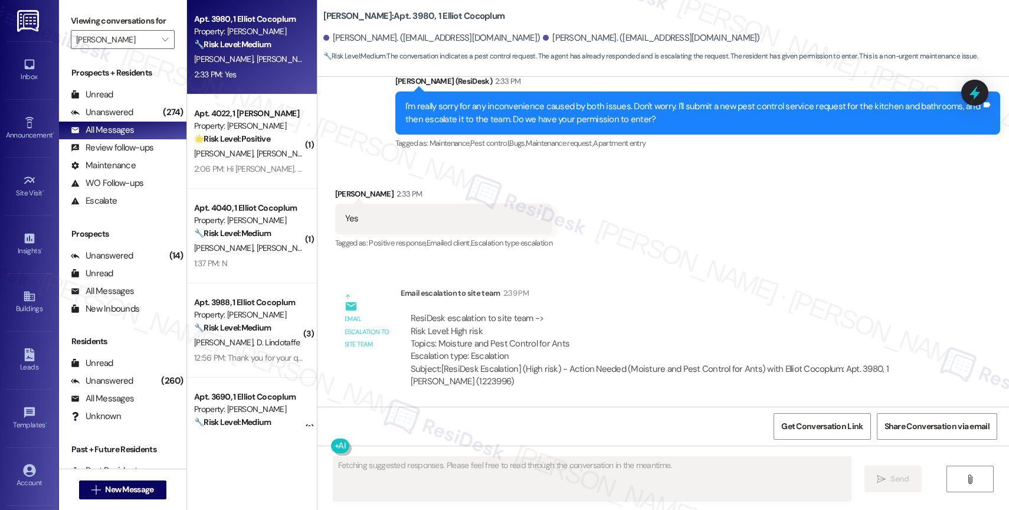
click at [601, 285] on div "Email escalation to site team Email escalation to site team 2:39 PM ResiDesk es…" at bounding box center [637, 341] width 622 height 127
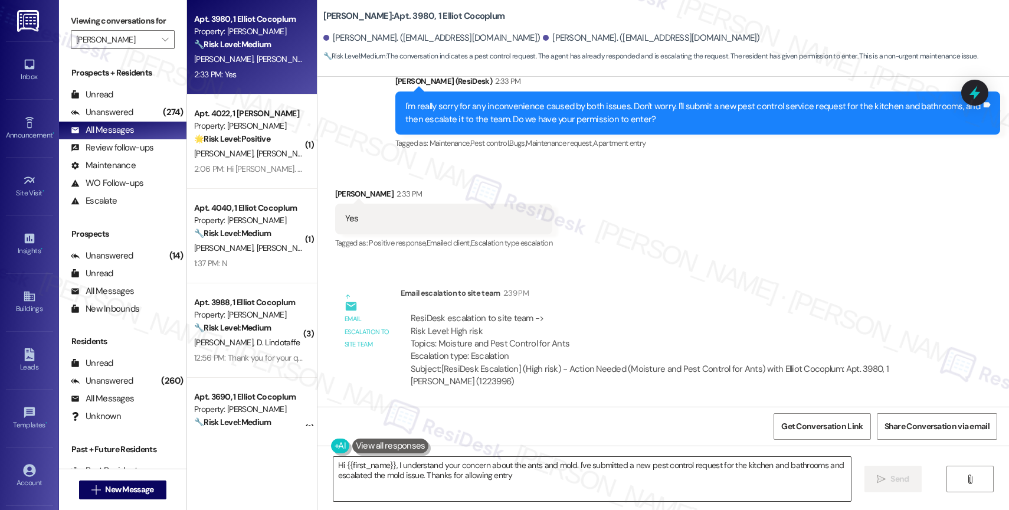
type textarea "Hi {{first_name}}, I understand your concern about the ants and mold. I've subm…"
click at [379, 470] on textarea "Hi {{first_name}}, I understand your concern about the ants and mold. I've subm…" at bounding box center [591, 479] width 517 height 44
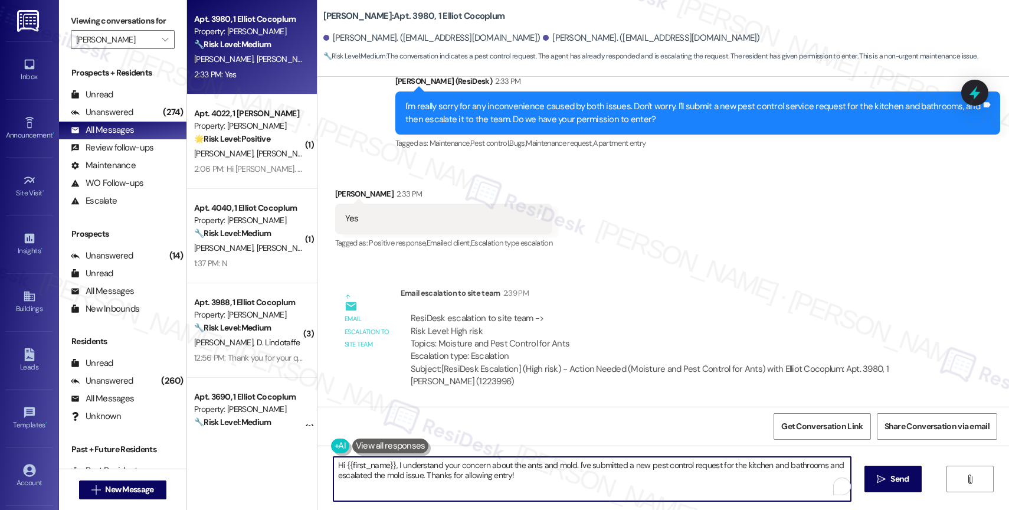
click at [379, 470] on textarea "Hi {{first_name}}, I understand your concern about the ants and mold. I've subm…" at bounding box center [591, 479] width 517 height 44
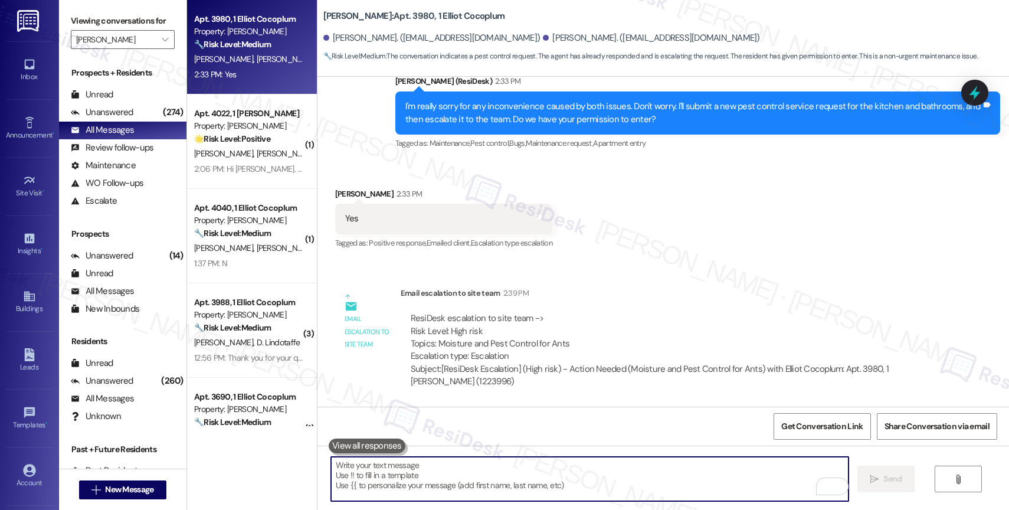
paste textarea "16112350"
type textarea "16112350"
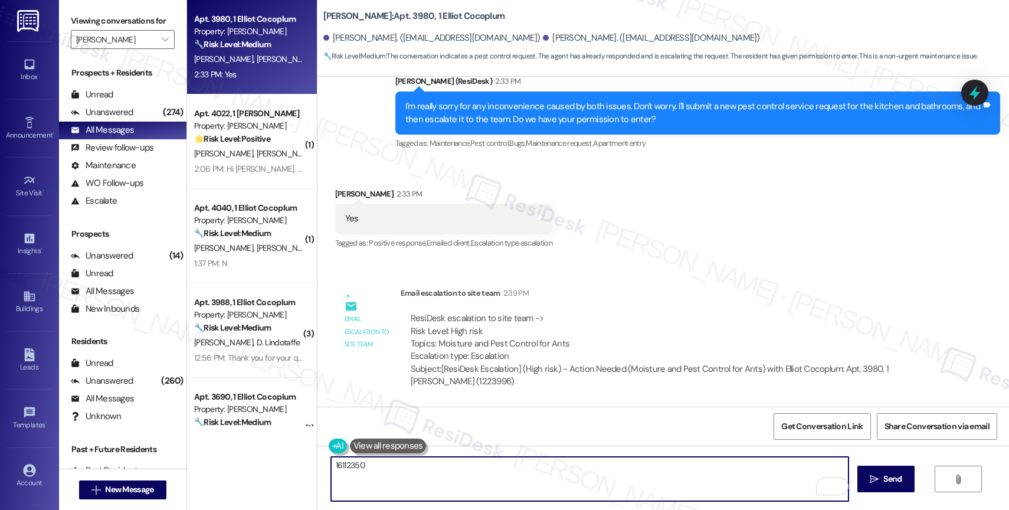
drag, startPoint x: 374, startPoint y: 471, endPoint x: 299, endPoint y: 460, distance: 76.3
click at [299, 460] on div "Apt. 3980, 1 Elliot Cocoplum Property: Elliot Cocoplum 🔧 Risk Level: Medium The…" at bounding box center [598, 255] width 822 height 510
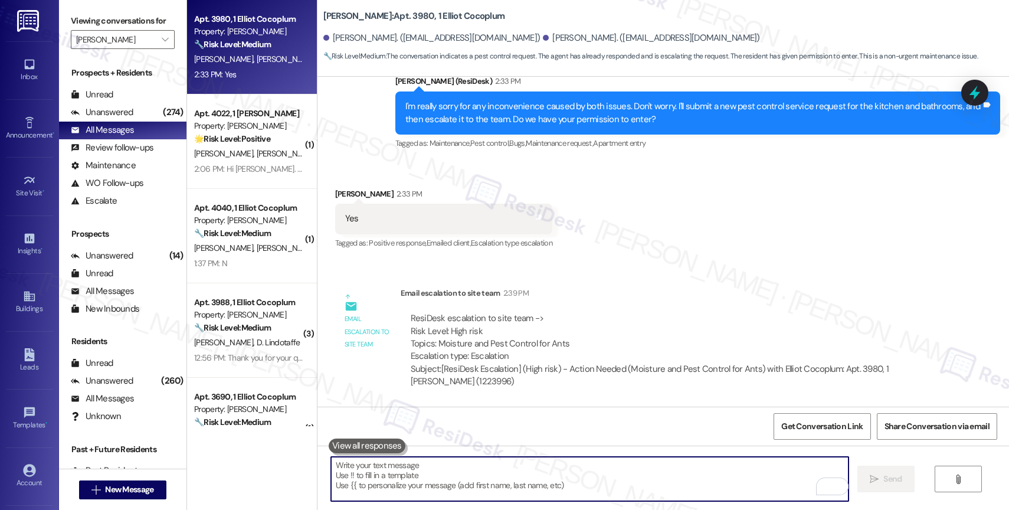
click at [400, 493] on textarea "To enrich screen reader interactions, please activate Accessibility in Grammarl…" at bounding box center [589, 479] width 517 height 44
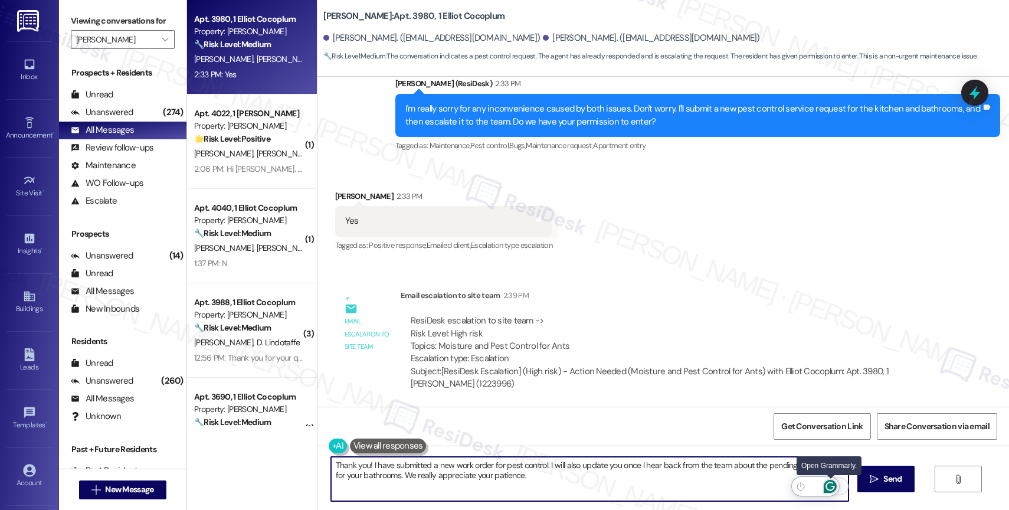
type textarea "Thank you! I have submitted a new work order for pest control. I will also upda…"
click at [833, 486] on icon "Open Grammarly. 0 Suggestions." at bounding box center [830, 486] width 9 height 9
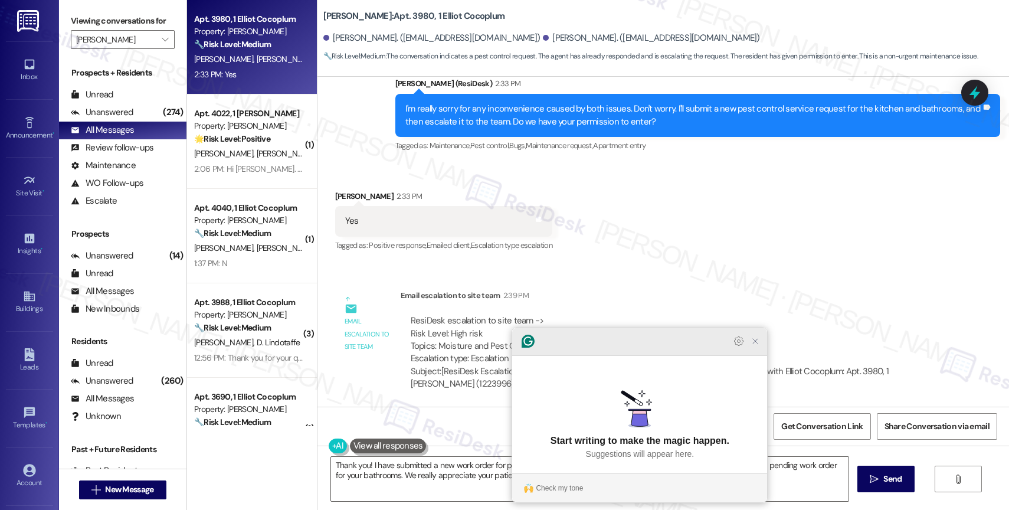
click at [754, 346] on icon "Close Grammarly Assistant" at bounding box center [754, 340] width 9 height 9
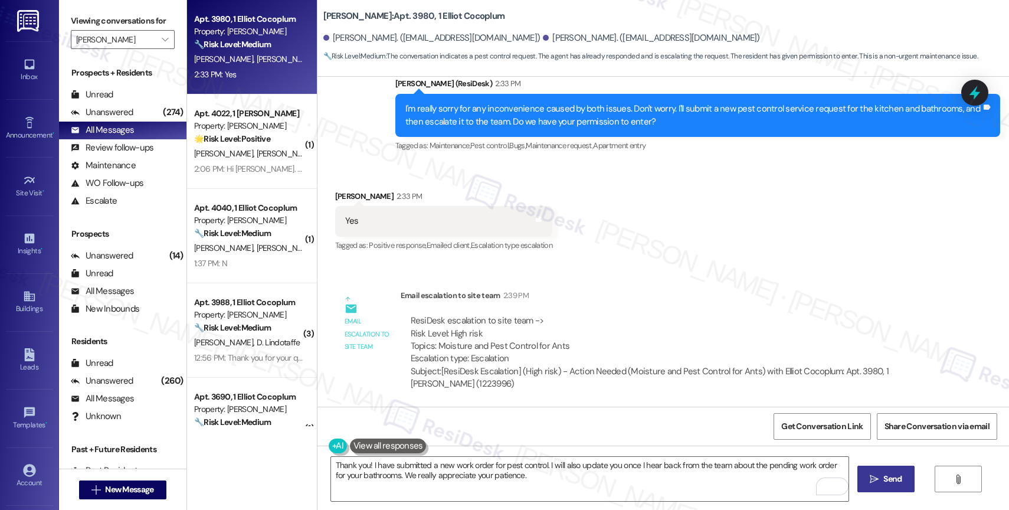
click at [893, 481] on span "Send" at bounding box center [892, 479] width 18 height 12
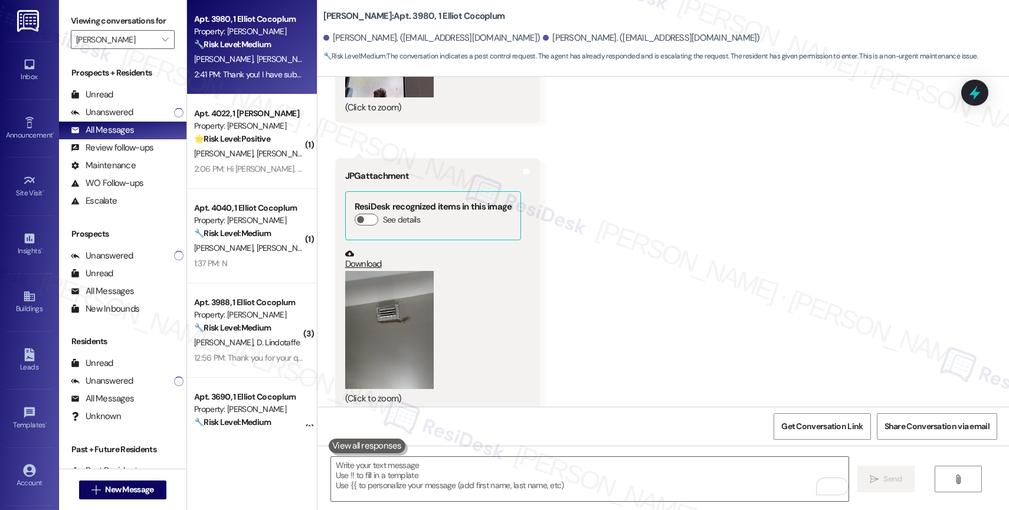
scroll to position [7503, 0]
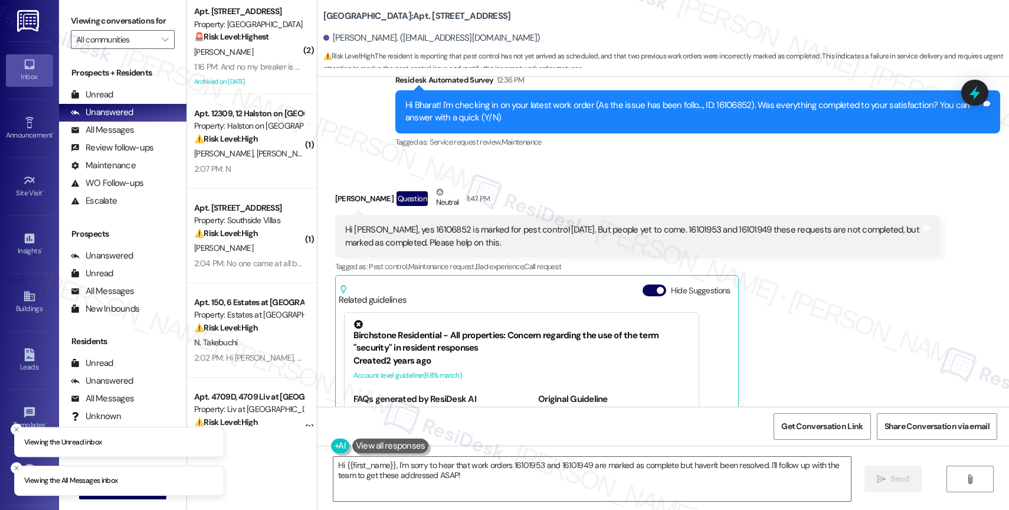
scroll to position [4562, 0]
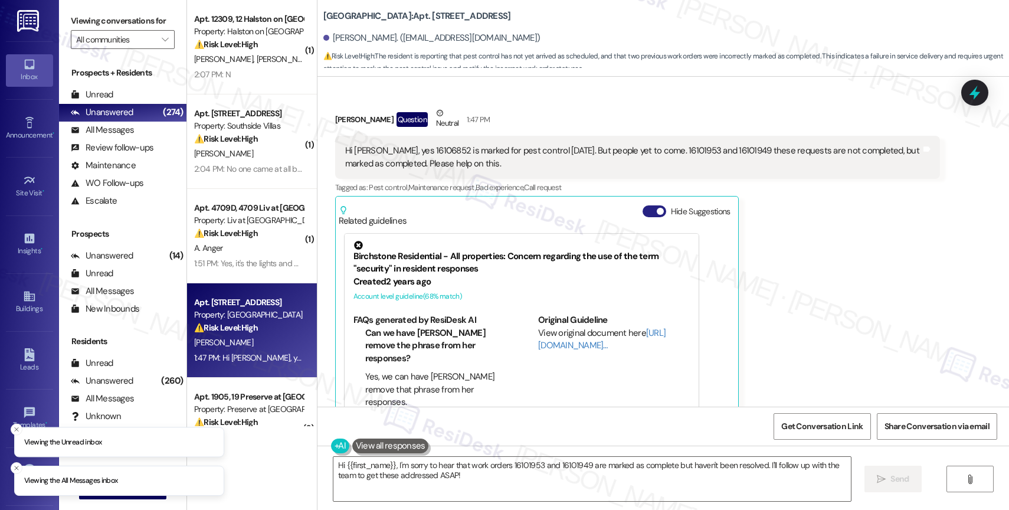
click at [644, 205] on button "Hide Suggestions" at bounding box center [655, 211] width 24 height 12
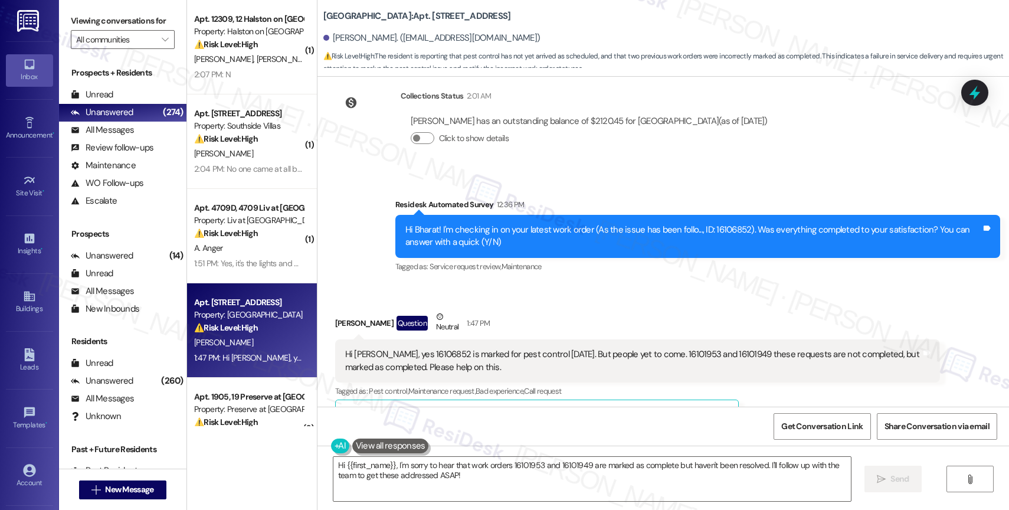
click at [582, 284] on div "Received via SMS [PERSON_NAME] Question Neutral 1:47 PM Hi [PERSON_NAME], yes 1…" at bounding box center [662, 364] width 691 height 160
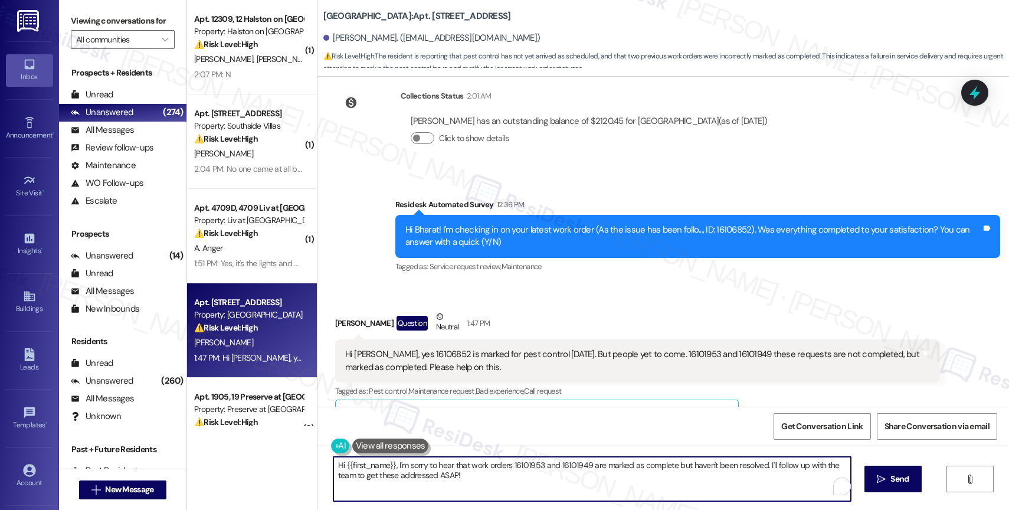
drag, startPoint x: 389, startPoint y: 461, endPoint x: 649, endPoint y: 478, distance: 260.1
click at [649, 478] on textarea "Hi {{first_name}}, I'm sorry to hear that work orders 16101953 and 16101949 are…" at bounding box center [591, 479] width 517 height 44
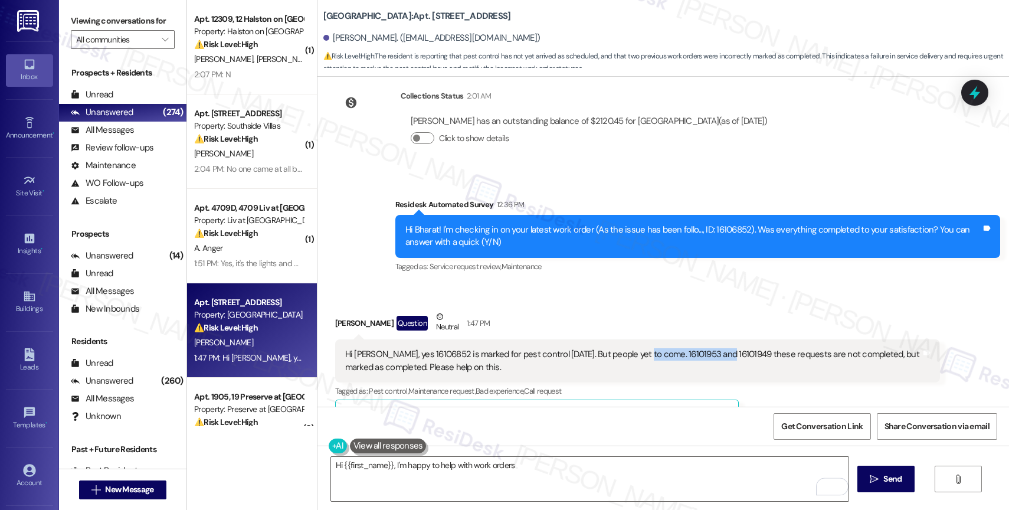
drag, startPoint x: 630, startPoint y: 317, endPoint x: 712, endPoint y: 316, distance: 82.0
click at [712, 348] on div "Hi Sarah, yes 16106852 is marked for pest control today. But people yet to come…" at bounding box center [633, 360] width 576 height 25
copy div "16101953 and 16101949"
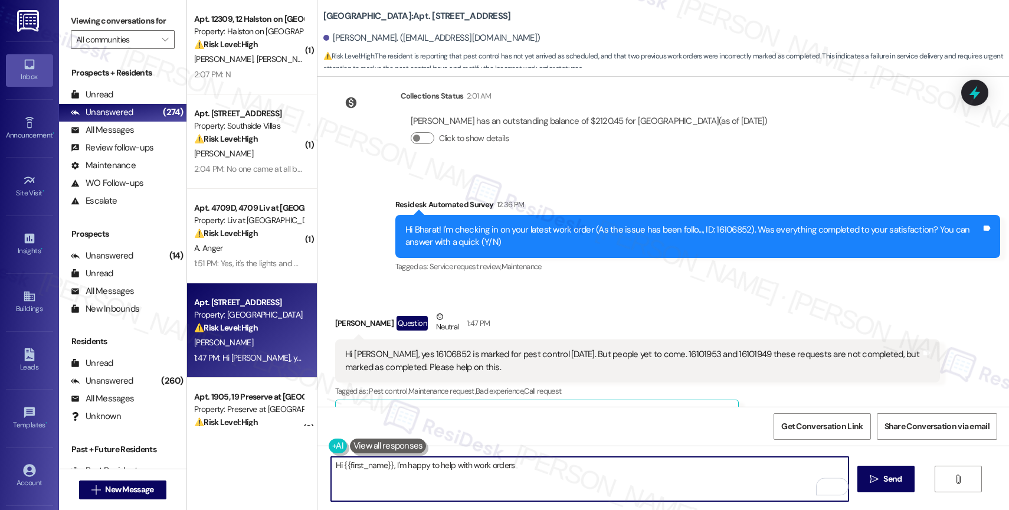
click at [519, 474] on textarea "Hi {{first_name}}, I'm happy to help with work orders" at bounding box center [589, 479] width 517 height 44
paste textarea "16101953 and 16101949"
type textarea "Hi {{first_name}}, I'm happy to help with work orders 16101953 and 16101949."
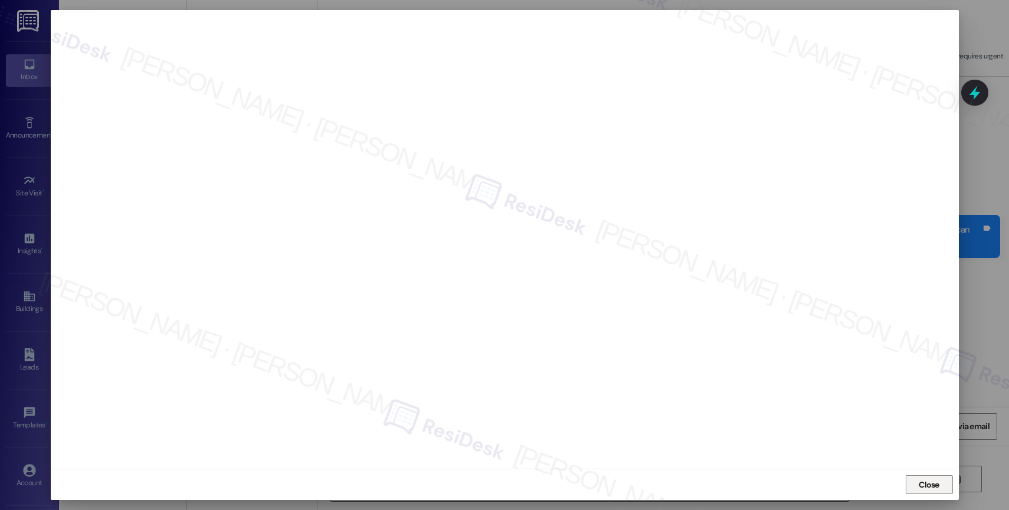
click at [924, 477] on span "Close" at bounding box center [928, 485] width 25 height 18
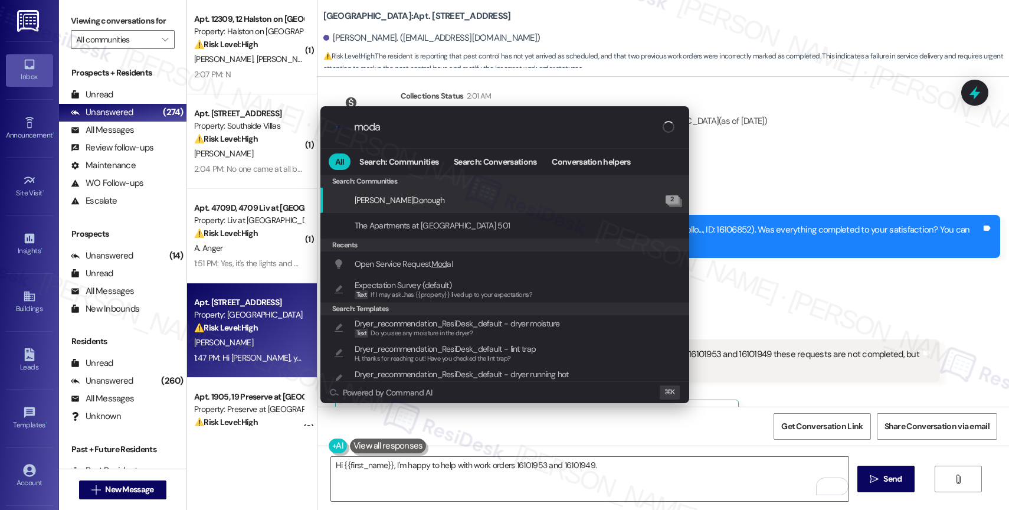
type input "modal"
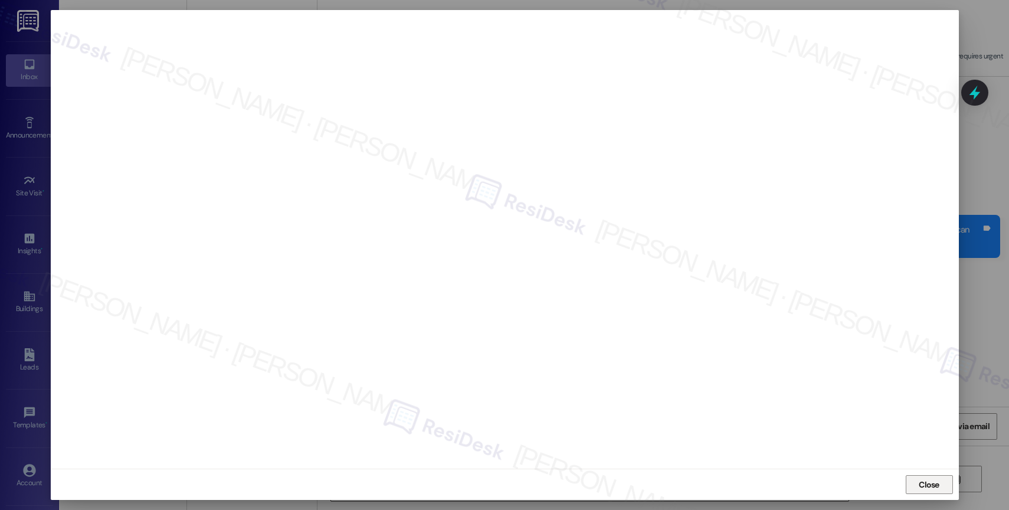
click at [933, 485] on span "Close" at bounding box center [929, 484] width 21 height 12
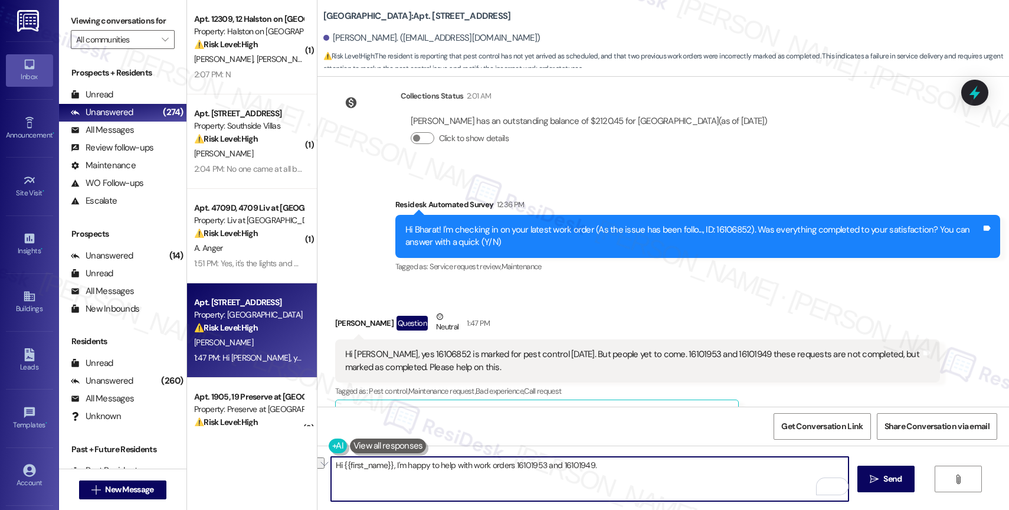
drag, startPoint x: 388, startPoint y: 461, endPoint x: 673, endPoint y: 476, distance: 285.9
click at [673, 476] on textarea "Hi {{first_name}}, I'm happy to help with work orders 16101953 and 16101949." at bounding box center [589, 479] width 517 height 44
click at [461, 483] on textarea "Hi {{first_name}}, I'm happy to help with work orders 16101953 and 16101949." at bounding box center [589, 479] width 517 height 44
drag, startPoint x: 466, startPoint y: 467, endPoint x: 726, endPoint y: 481, distance: 261.2
click at [723, 481] on textarea "Hi {{first_name}}, I'm happy to help with work orders 16101953 and 16101949." at bounding box center [589, 479] width 517 height 44
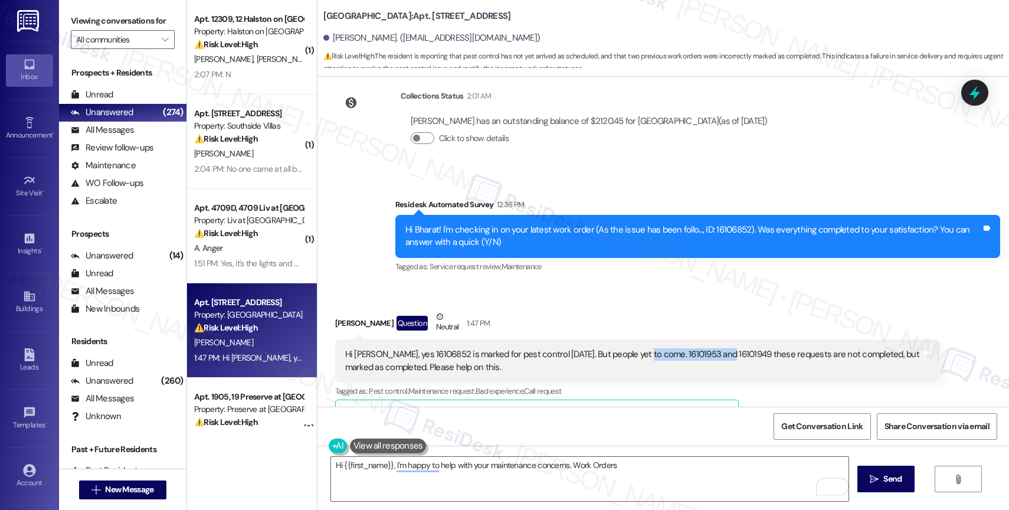
drag, startPoint x: 630, startPoint y: 313, endPoint x: 713, endPoint y: 317, distance: 83.9
click at [713, 348] on div "Hi Sarah, yes 16106852 is marked for pest control today. But people yet to come…" at bounding box center [633, 360] width 576 height 25
copy div "16101953 and 16101949"
click at [635, 469] on textarea "Hi {{first_name}}, I'm happy to help with your maintenance concerns. Work Orders" at bounding box center [589, 479] width 517 height 44
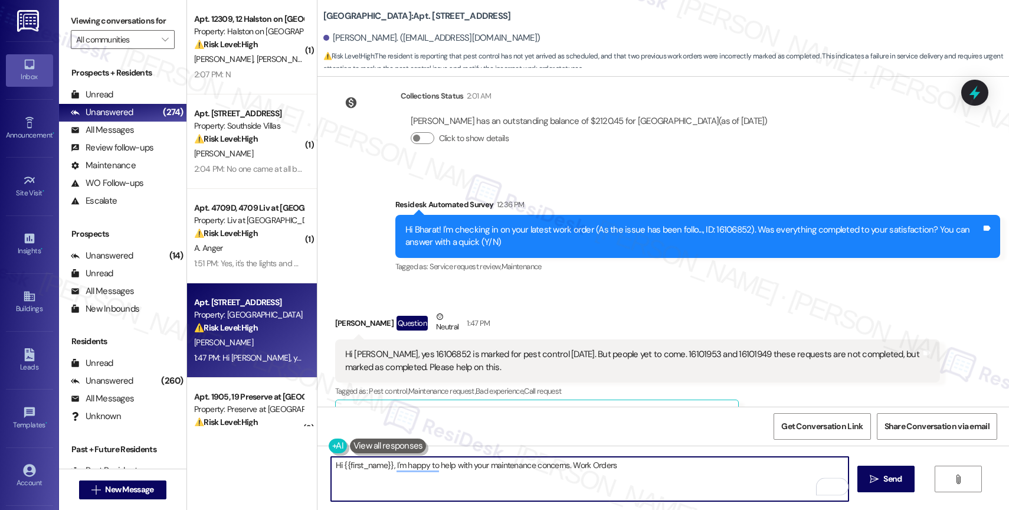
paste textarea "16101953 and 16101949"
click at [631, 483] on textarea "Hi {{first_name}}, I'm happy to help with your maintenance concerns. Work Order…" at bounding box center [589, 479] width 517 height 44
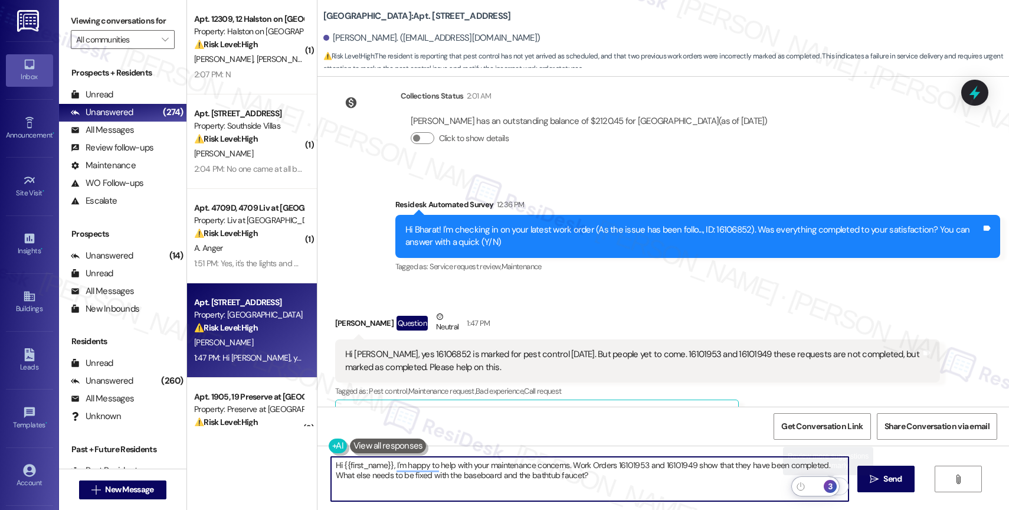
type textarea "Hi {{first_name}}, I'm happy to help with your maintenance concerns. Work Order…"
click at [834, 484] on div "3" at bounding box center [830, 486] width 13 height 13
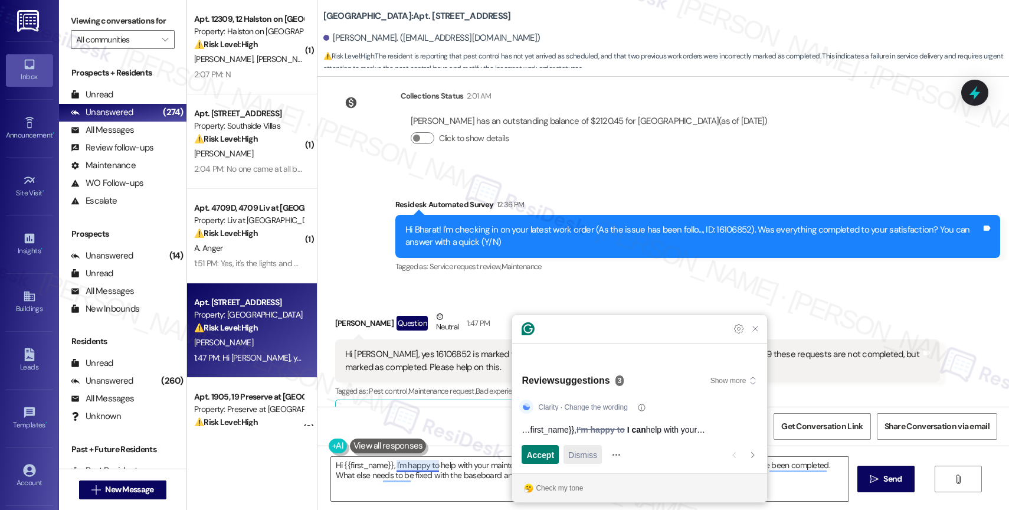
click at [585, 455] on span "Dismiss" at bounding box center [582, 454] width 29 height 12
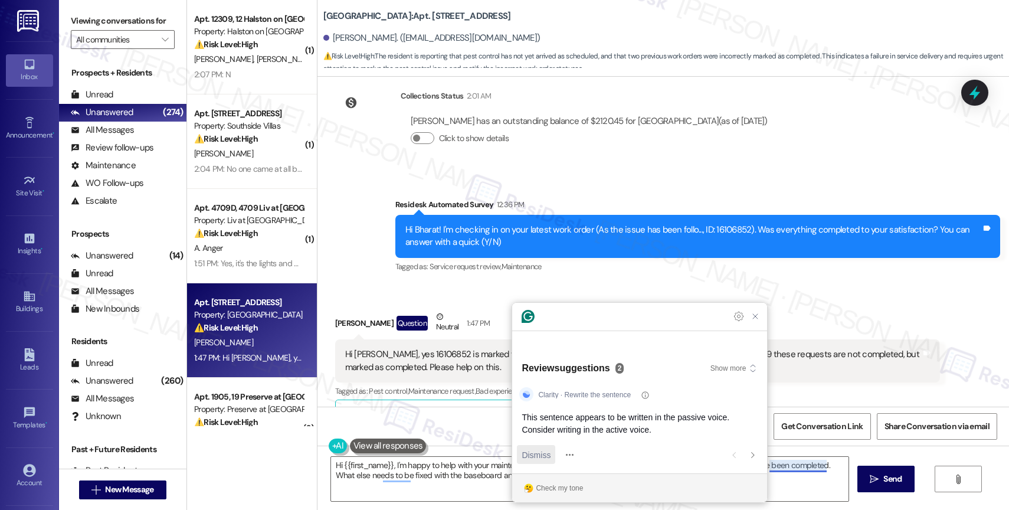
click at [539, 448] on span "Dismiss" at bounding box center [536, 454] width 29 height 12
click at [537, 453] on span "Dismiss" at bounding box center [536, 454] width 29 height 12
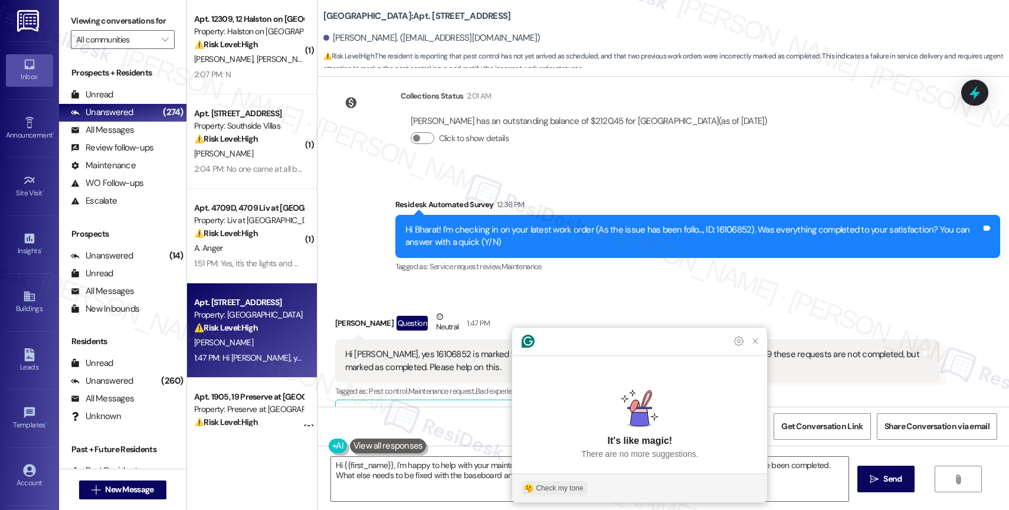
click at [570, 484] on div "Check my tone" at bounding box center [559, 488] width 47 height 11
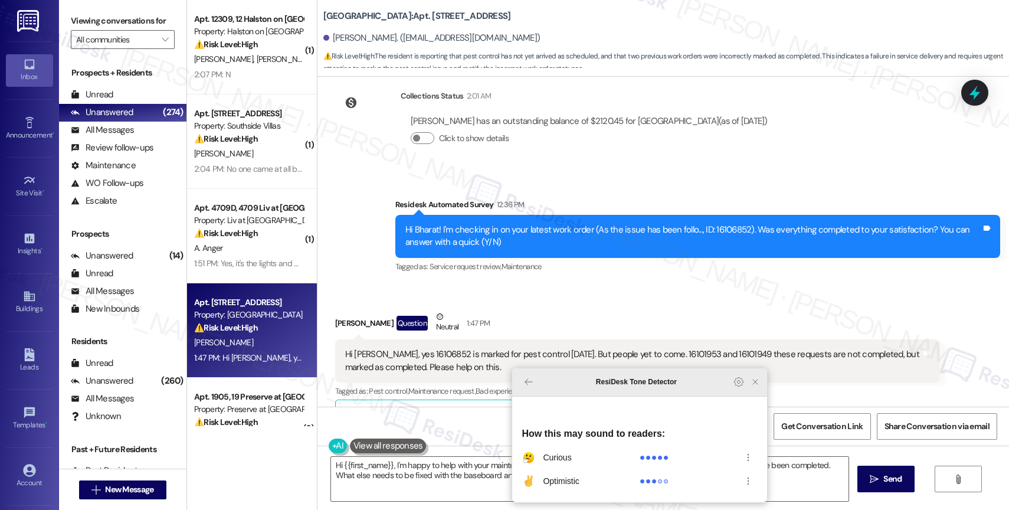
click at [755, 386] on icon "Close Grammarly Assistant" at bounding box center [754, 381] width 9 height 9
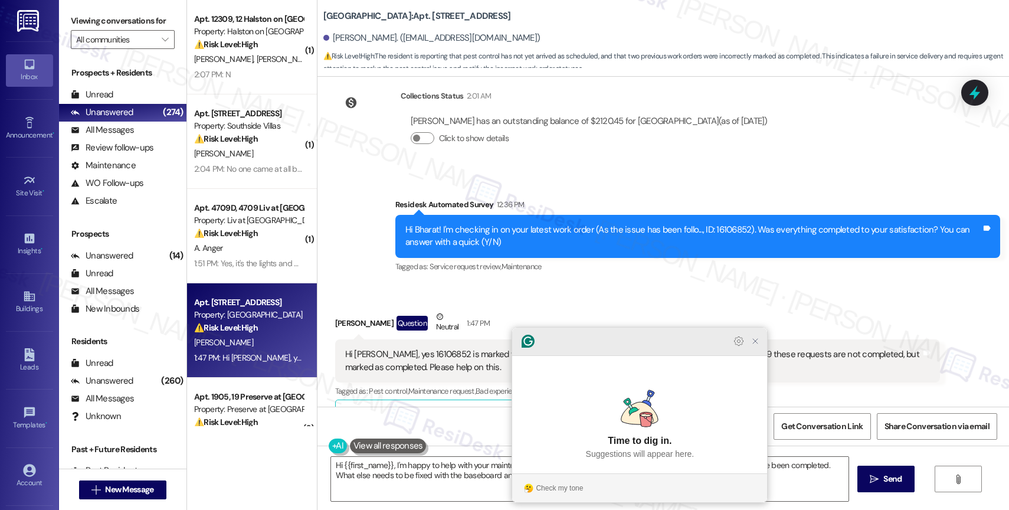
click at [756, 348] on icon "Close Grammarly Assistant" at bounding box center [755, 341] width 14 height 14
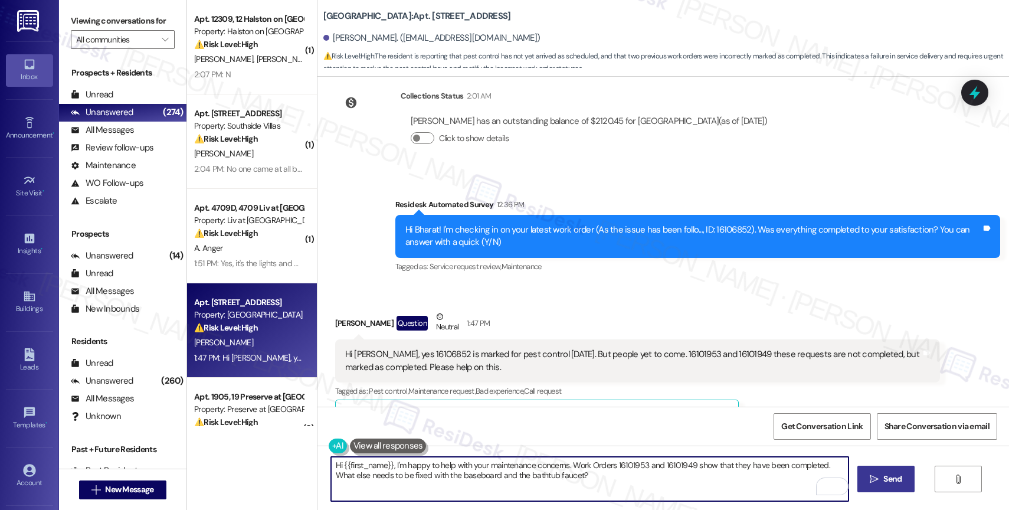
click at [886, 483] on span "Send" at bounding box center [892, 479] width 18 height 12
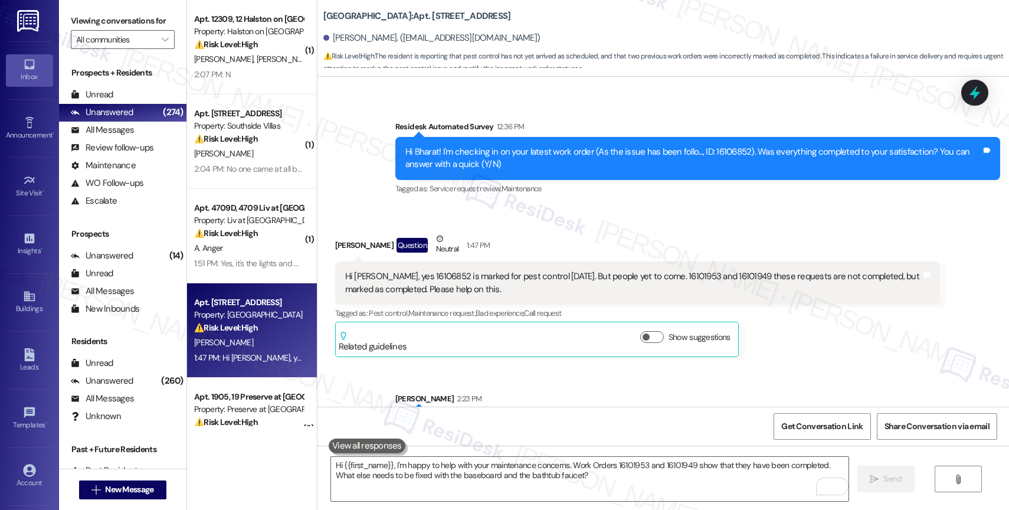
scroll to position [4454, 0]
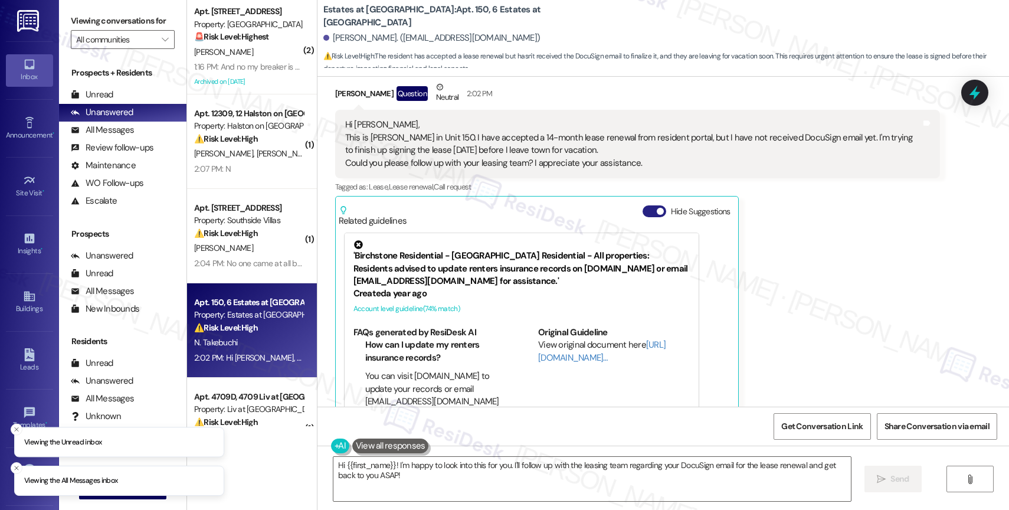
click at [643, 205] on button "Hide Suggestions" at bounding box center [655, 211] width 24 height 12
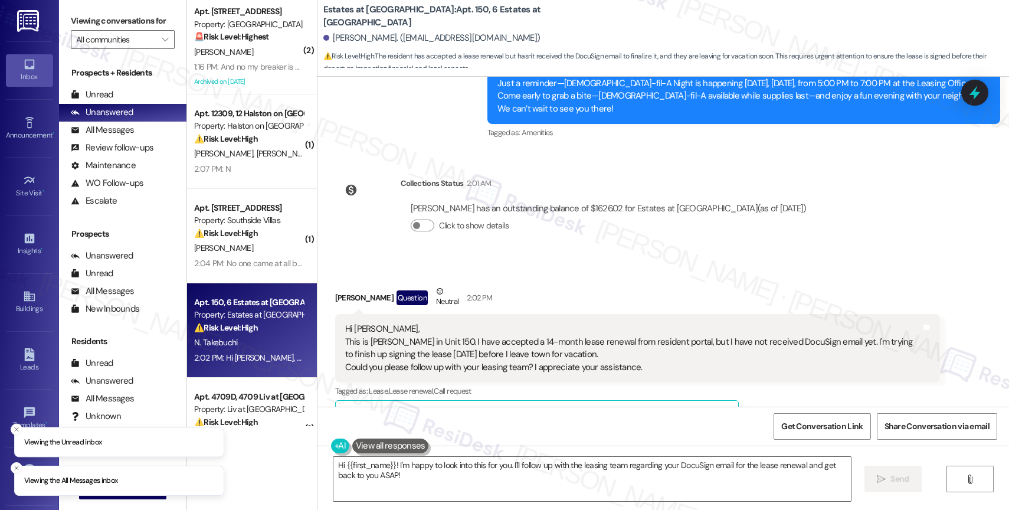
click at [552, 258] on div "Received via SMS [PERSON_NAME] Question Neutral 2:02 PM Hi [PERSON_NAME], This …" at bounding box center [662, 350] width 691 height 185
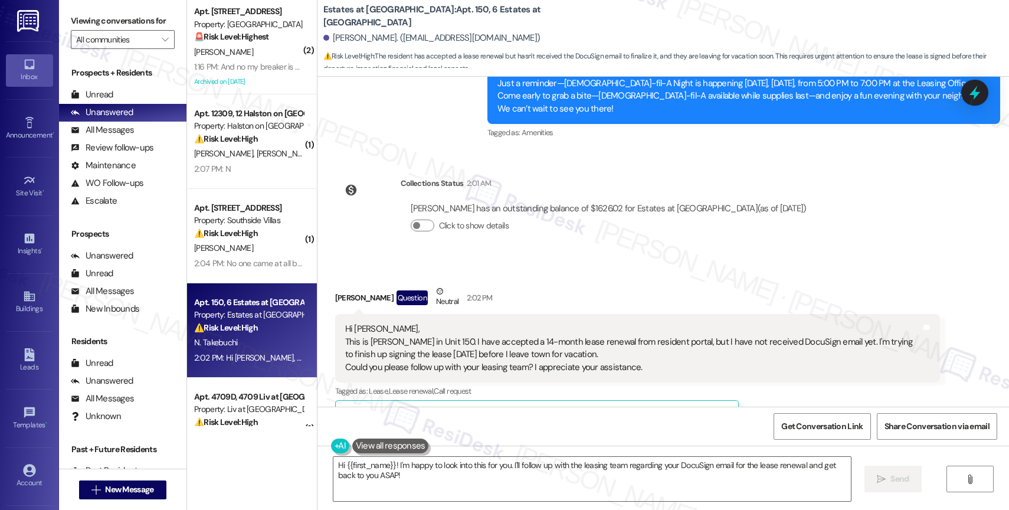
click at [579, 258] on div "Received via SMS [PERSON_NAME] Question Neutral 2:02 PM Hi [PERSON_NAME], This …" at bounding box center [662, 350] width 691 height 185
click at [388, 479] on textarea "Hi {{first_name}}! I'm happy to look into this for you. I'll follow up with the…" at bounding box center [591, 479] width 517 height 44
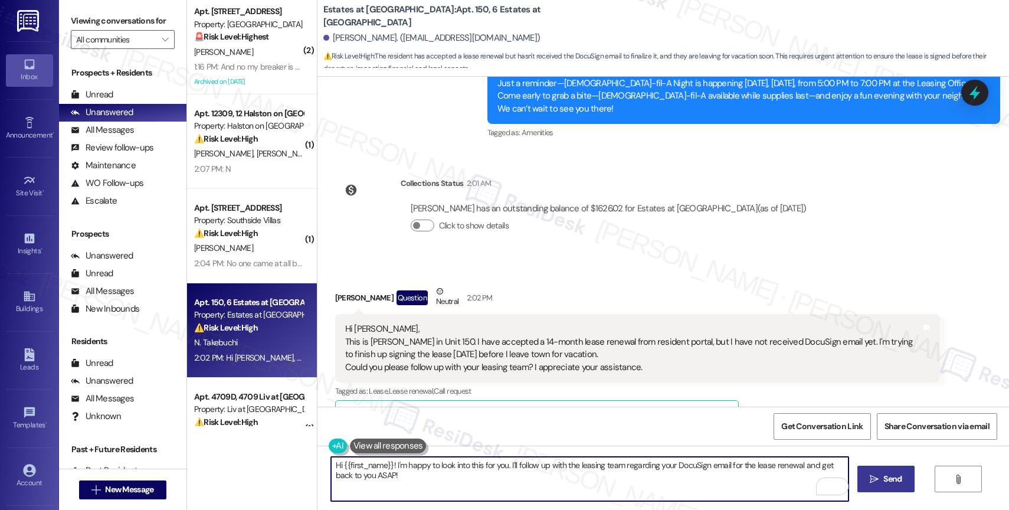
click at [873, 480] on icon "" at bounding box center [874, 478] width 9 height 9
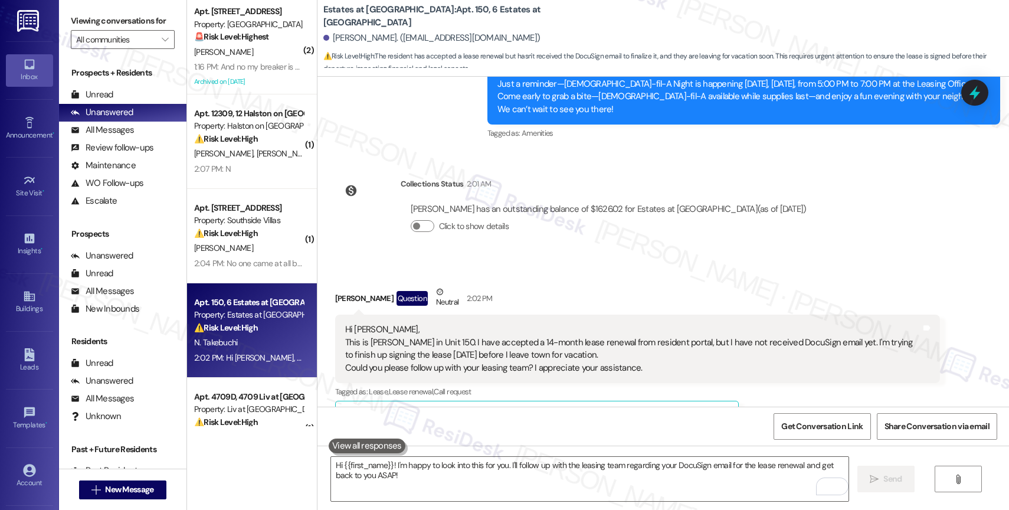
scroll to position [10332, 0]
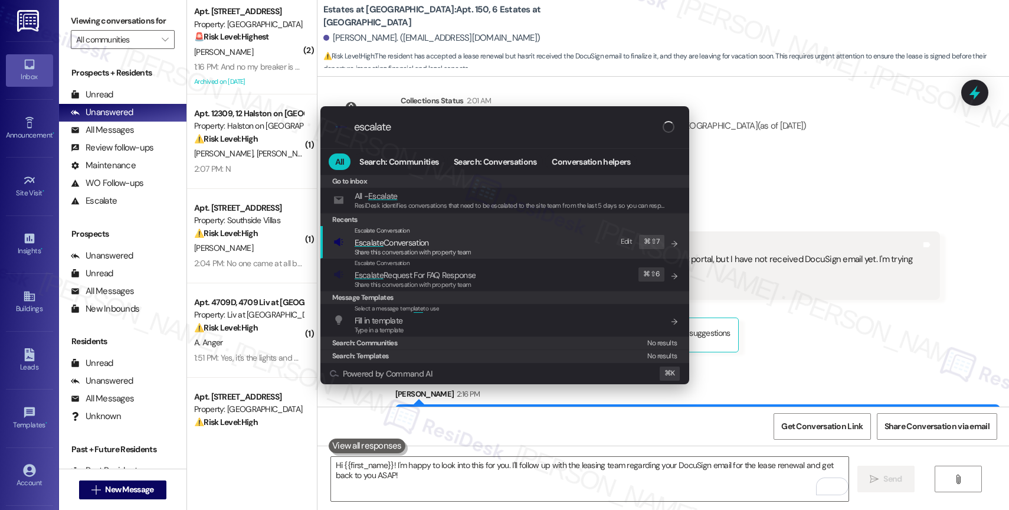
type input "escalate"
click at [437, 246] on span "Escalate Conversation" at bounding box center [413, 242] width 117 height 13
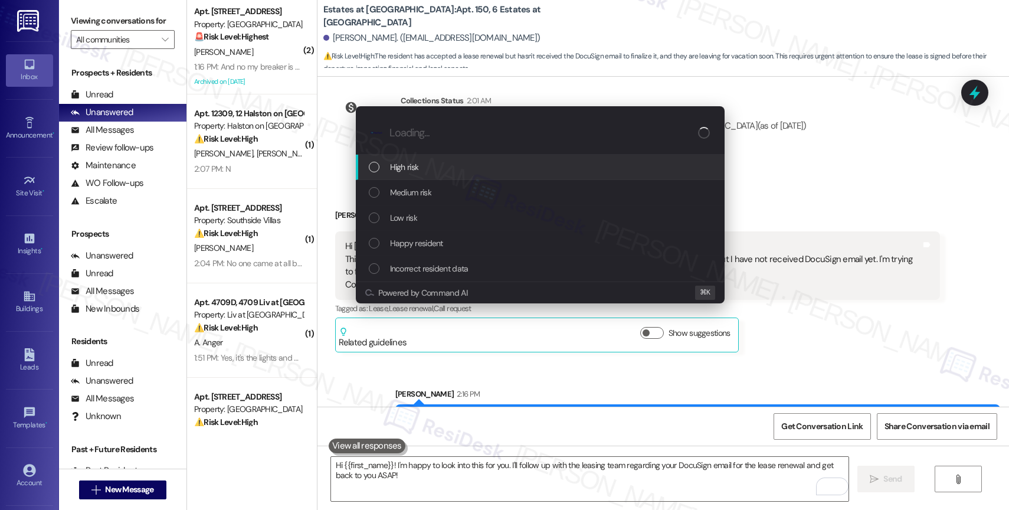
click at [420, 162] on div "High risk" at bounding box center [541, 166] width 345 height 13
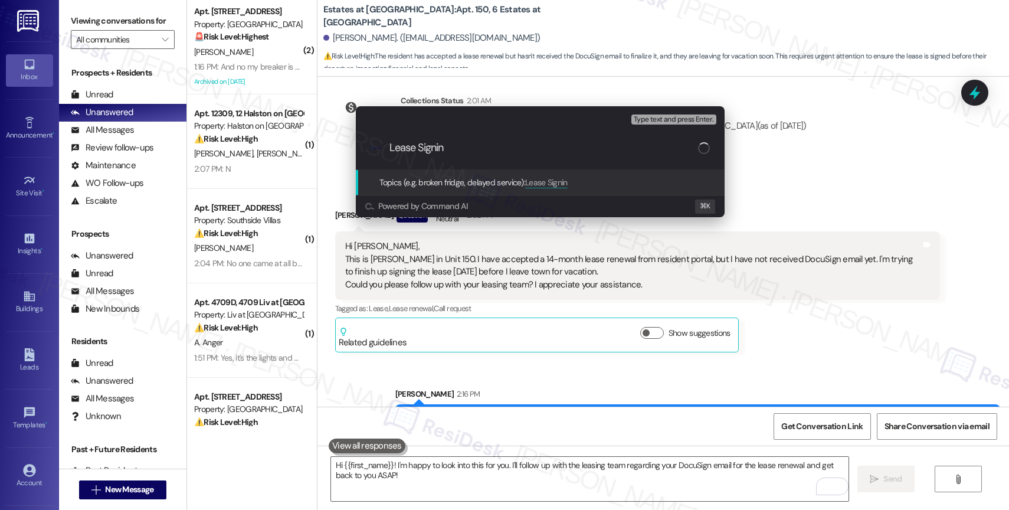
type input "Lease Signing"
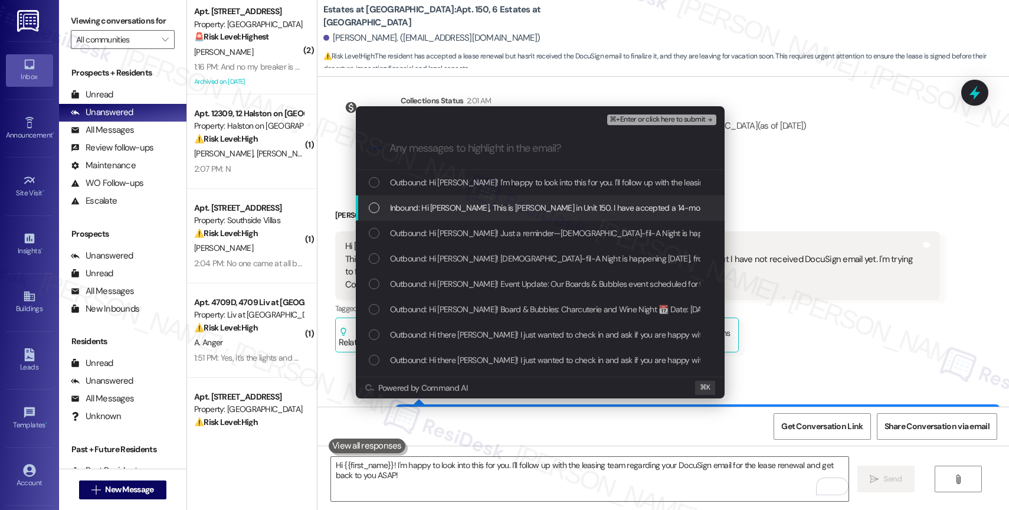
click at [477, 217] on div "Inbound: Hi [PERSON_NAME], This is [PERSON_NAME] in Unit 150. I have accepted a…" at bounding box center [540, 207] width 369 height 25
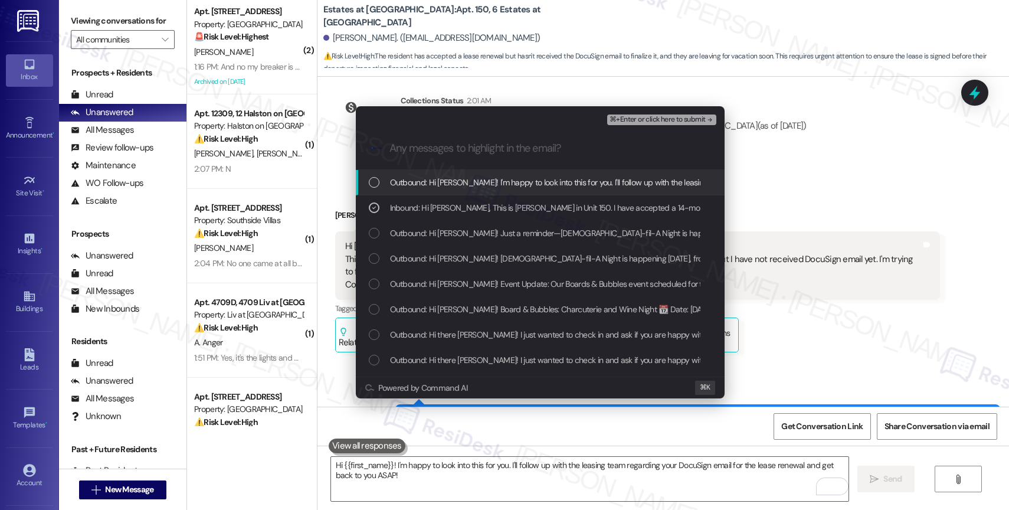
click at [690, 116] on span "⌘+Enter or click here to submit" at bounding box center [657, 120] width 96 height 8
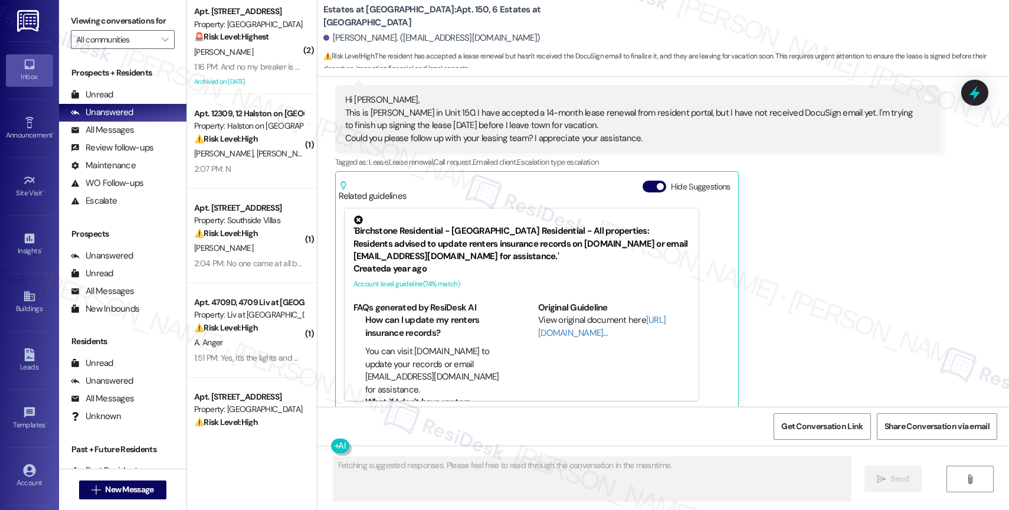
scroll to position [10453, 0]
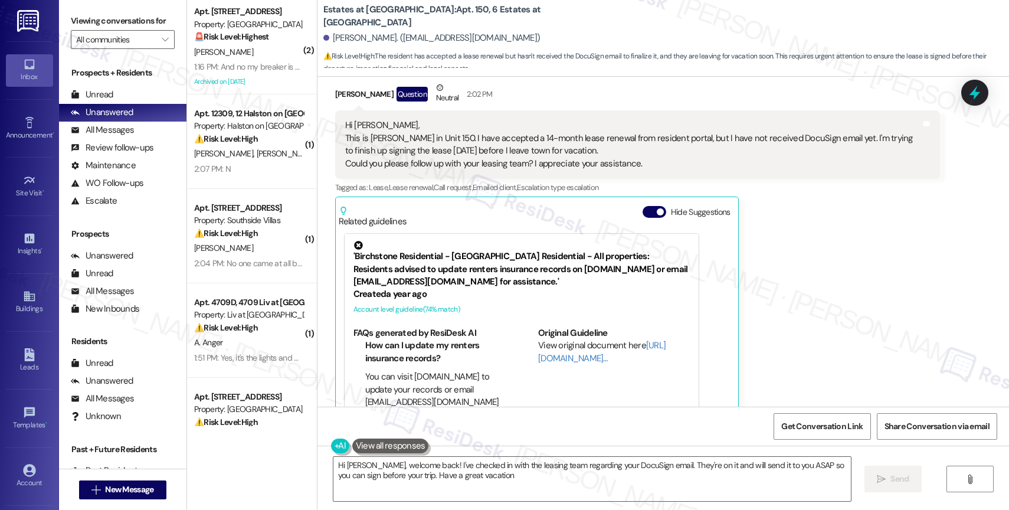
type textarea "Hi [PERSON_NAME], welcome back! I've checked in with the leasing team regarding…"
click at [643, 206] on button "Hide Suggestions" at bounding box center [655, 212] width 24 height 12
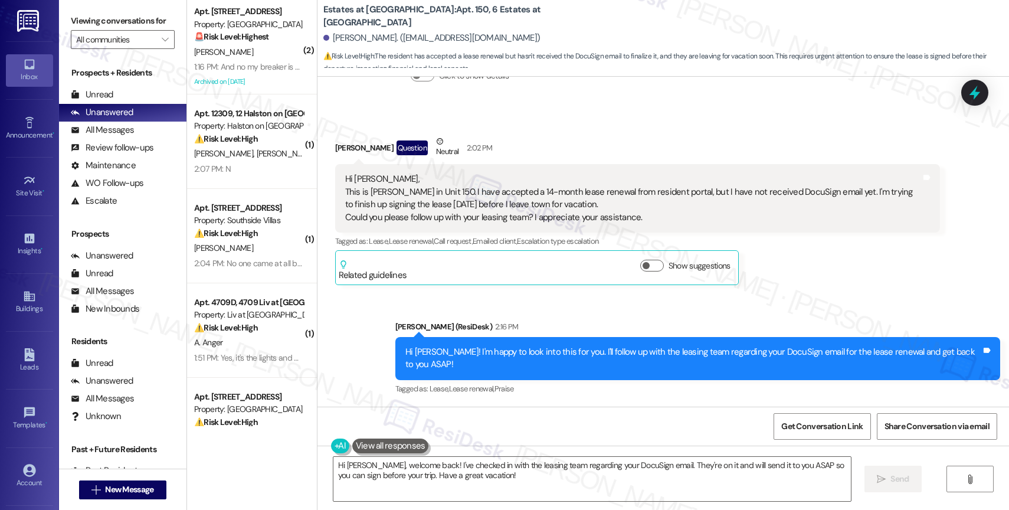
scroll to position [10349, 0]
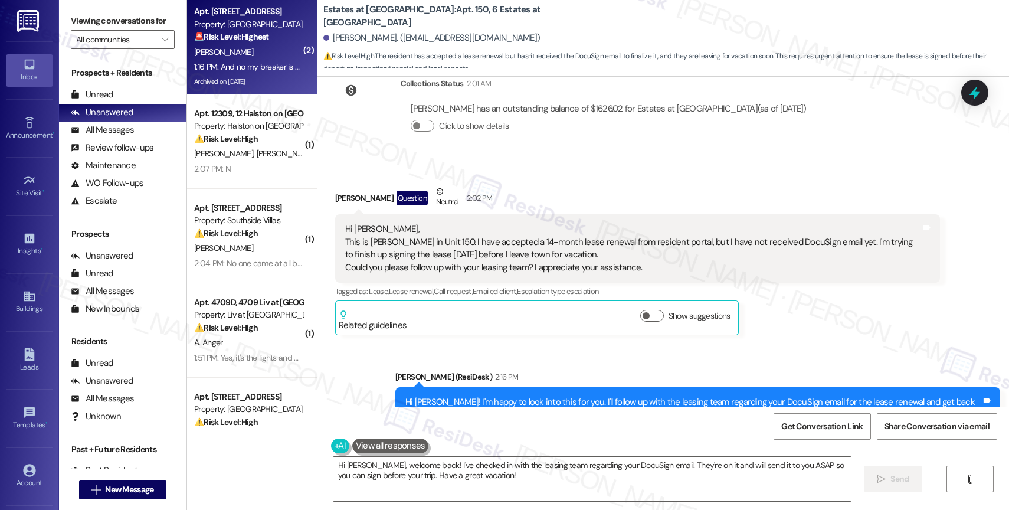
click at [229, 37] on strong "🚨 Risk Level: Highest" at bounding box center [231, 36] width 75 height 11
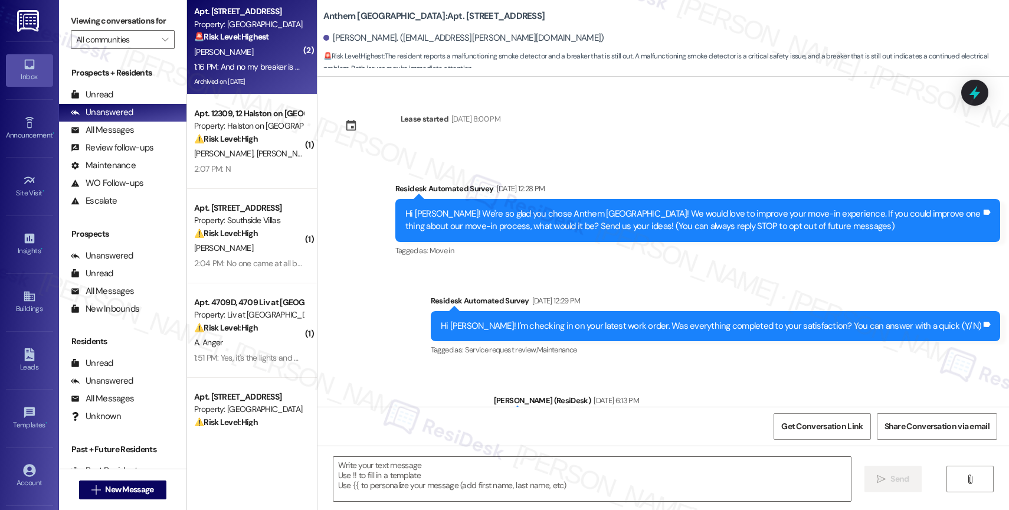
scroll to position [5040, 0]
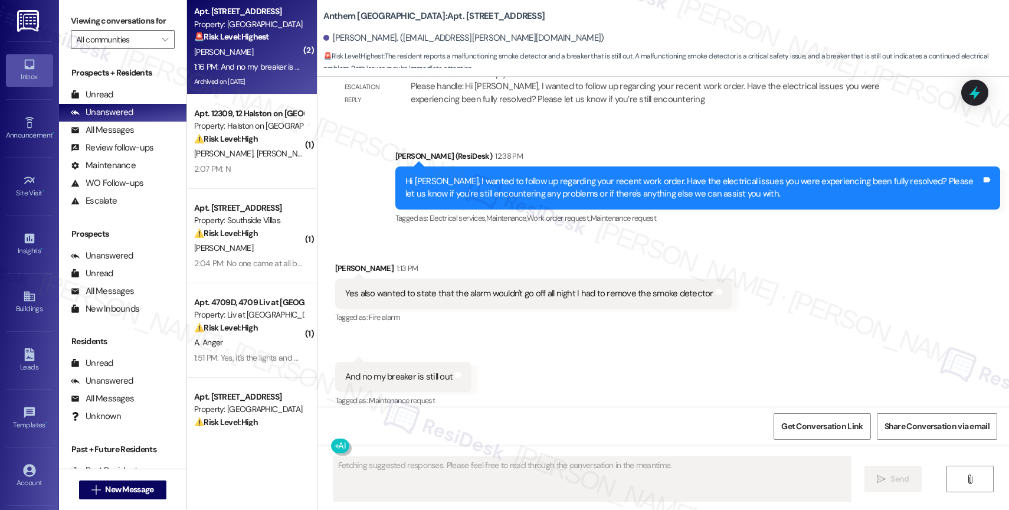
click at [478, 253] on div "Received via SMS Miguel Ramirez 1:13 PM Yes also wanted to state that the alarm…" at bounding box center [533, 294] width 415 height 82
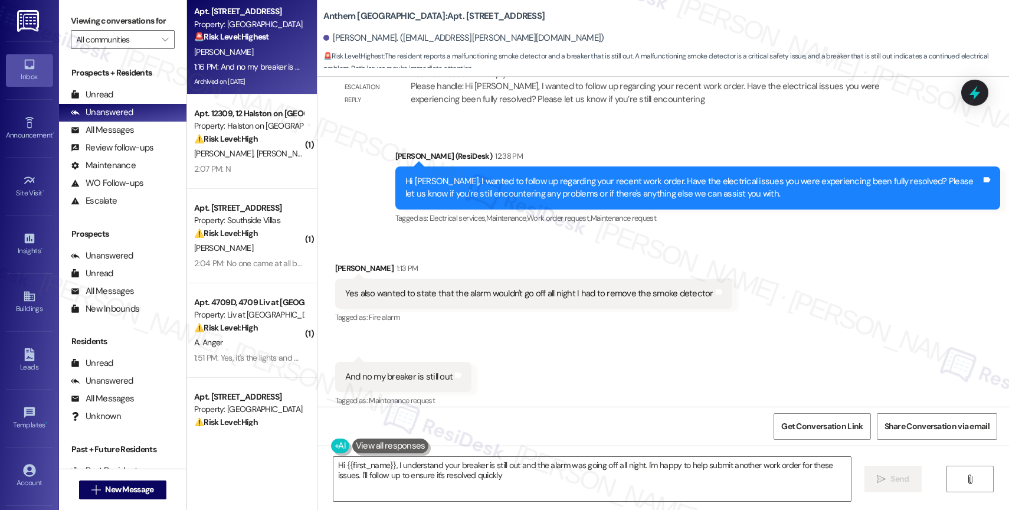
type textarea "Hi {{first_name}}, I understand your breaker is still out and the alarm was goi…"
click at [540, 365] on div "Received via SMS Miguel Ramirez 1:13 PM Yes also wanted to state that the alarm…" at bounding box center [662, 326] width 691 height 183
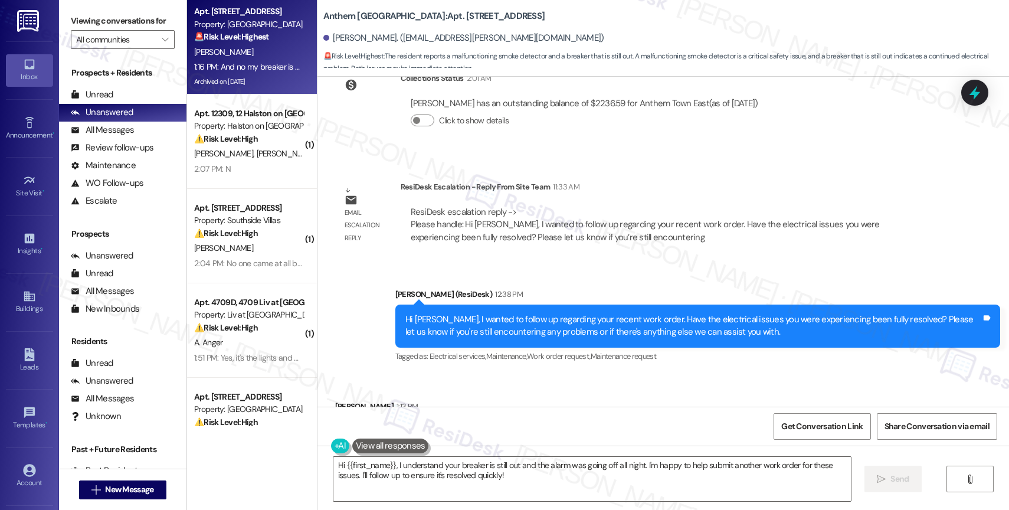
scroll to position [4809, 0]
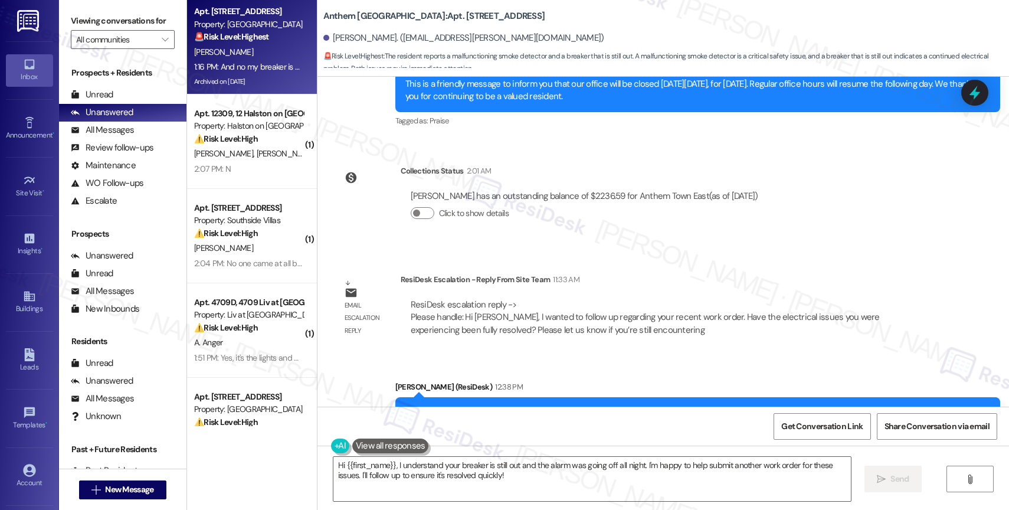
click at [536, 354] on div "Sent via SMS Sarah (ResiDesk) 12:38 PM Hi Miguel, I wanted to follow up regardi…" at bounding box center [662, 410] width 691 height 112
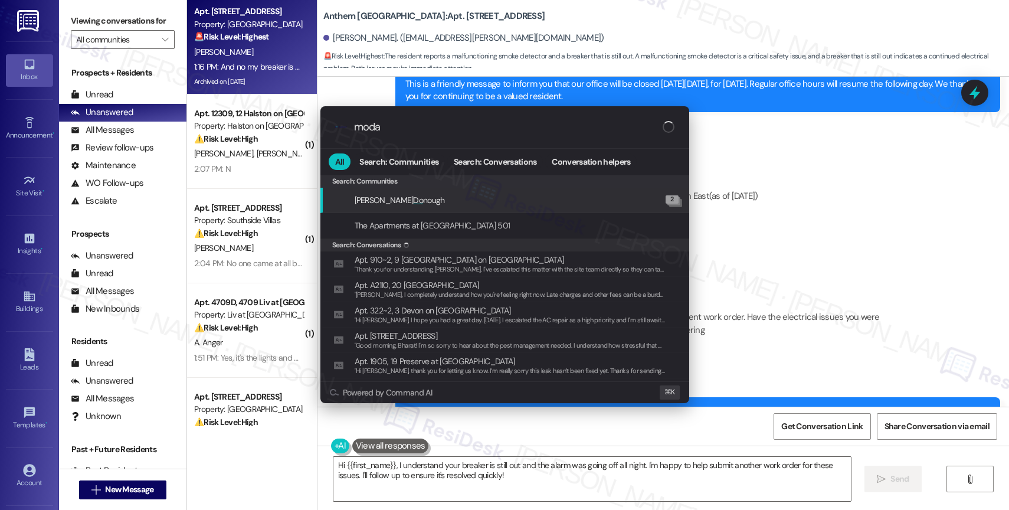
type input "modal"
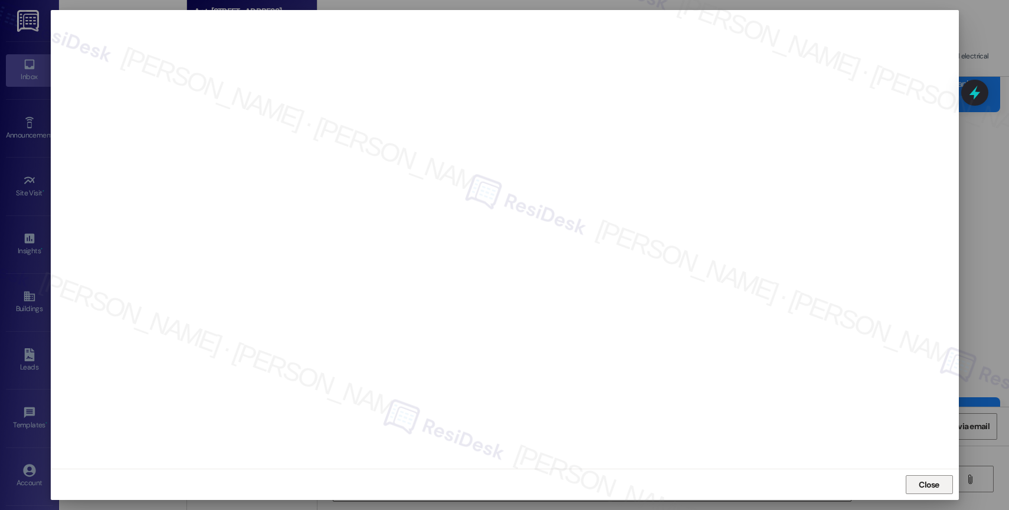
click at [926, 481] on span "Close" at bounding box center [929, 484] width 21 height 12
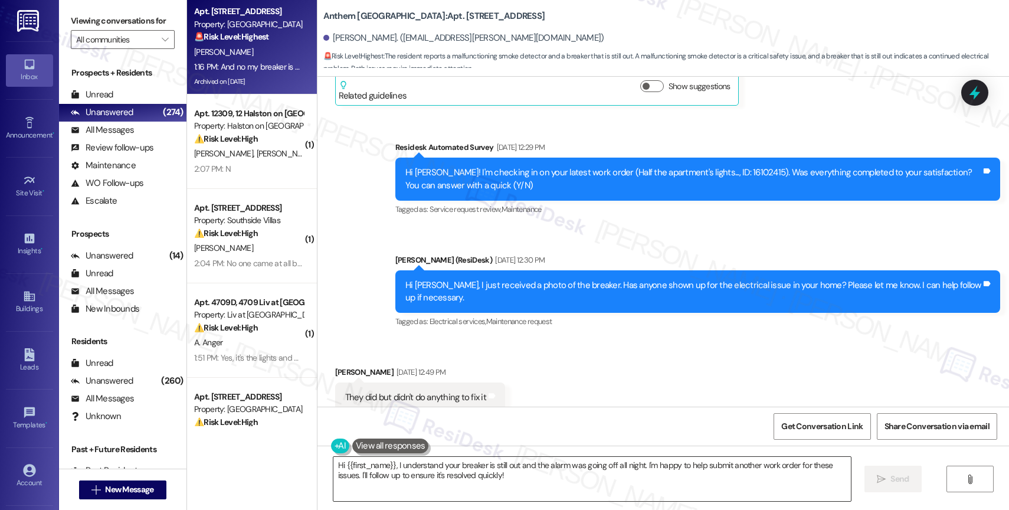
scroll to position [4630, 0]
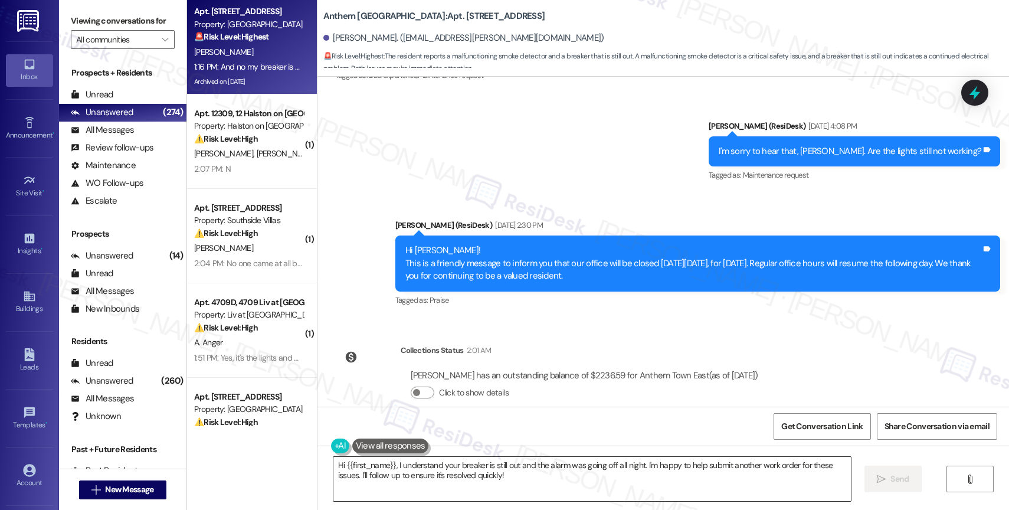
click at [419, 480] on textarea "Hi {{first_name}}, I understand your breaker is still out and the alarm was goi…" at bounding box center [591, 479] width 517 height 44
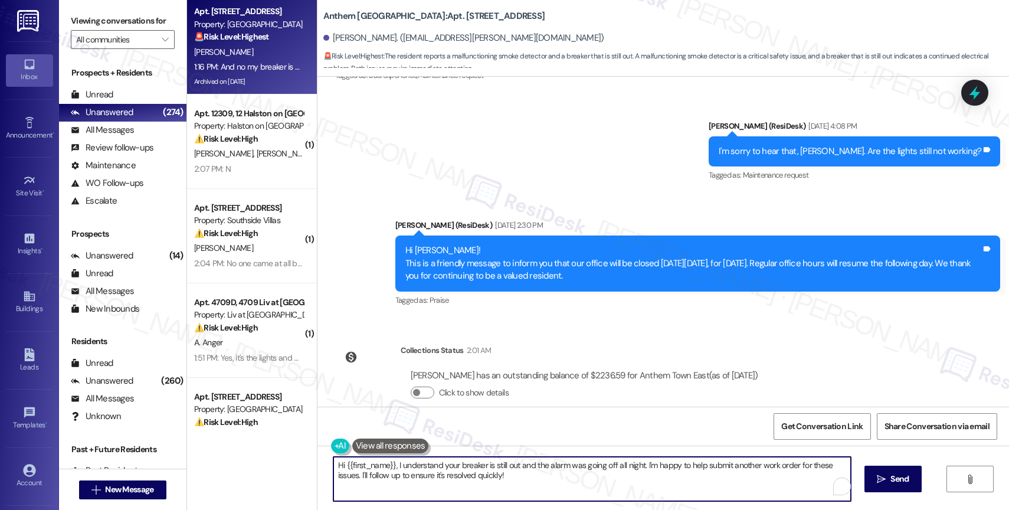
click at [419, 480] on textarea "Hi {{first_name}}, I understand your breaker is still out and the alarm was goi…" at bounding box center [591, 479] width 517 height 44
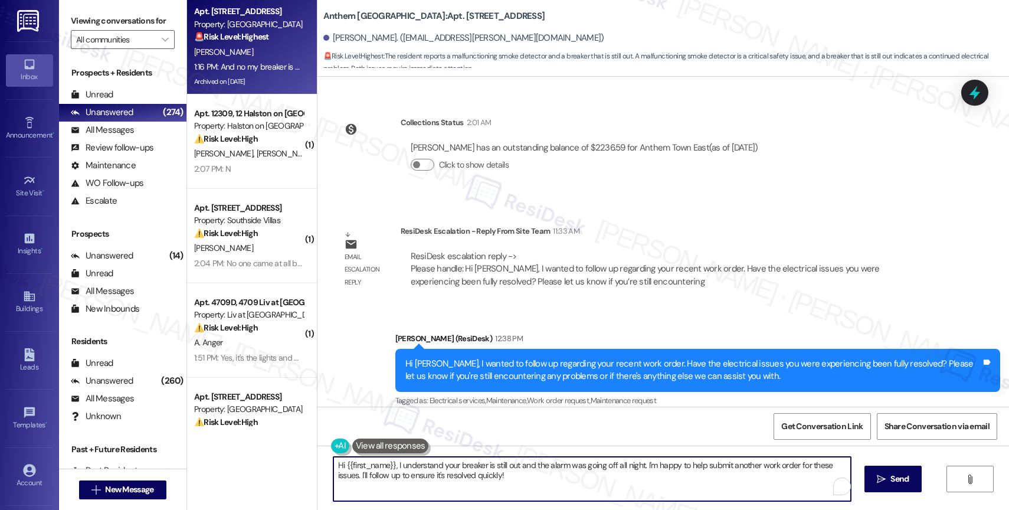
scroll to position [5040, 0]
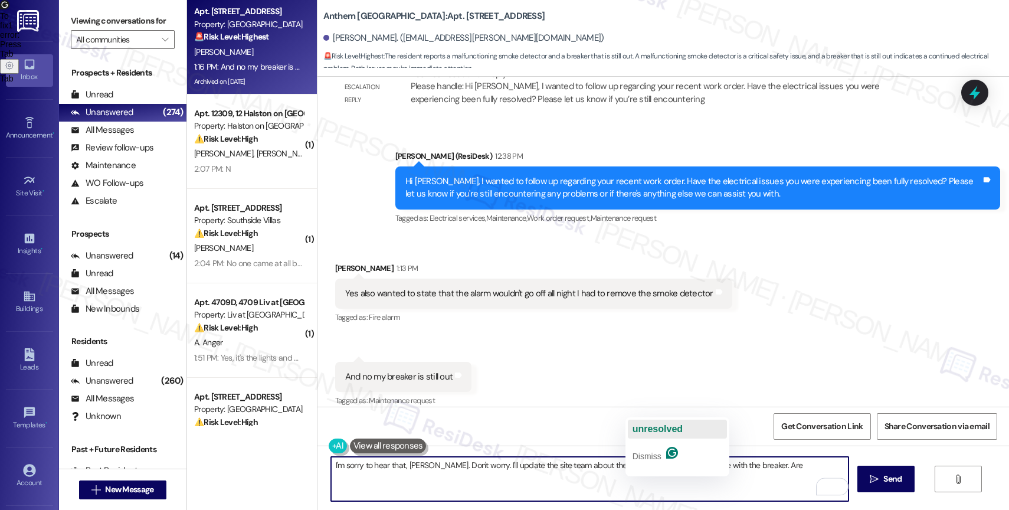
click at [667, 424] on span "unresolved" at bounding box center [657, 429] width 50 height 10
click at [776, 469] on textarea "I'm sorry to hear that, Miguel. Don't worry. I'll update the site team about th…" at bounding box center [589, 479] width 517 height 44
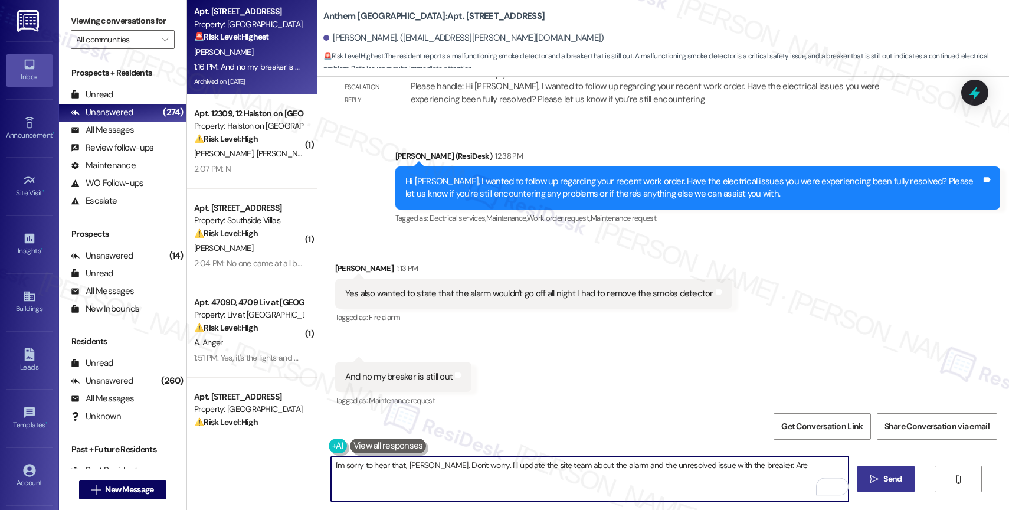
drag, startPoint x: 750, startPoint y: 463, endPoint x: 877, endPoint y: 481, distance: 127.6
click at [877, 481] on div "I'm sorry to hear that, Miguel. Don't worry. I'll update the site team about th…" at bounding box center [662, 489] width 691 height 88
click at [782, 473] on textarea "I'm sorry to hear that, Miguel. Don't worry. I'll update the site team about th…" at bounding box center [589, 479] width 517 height 44
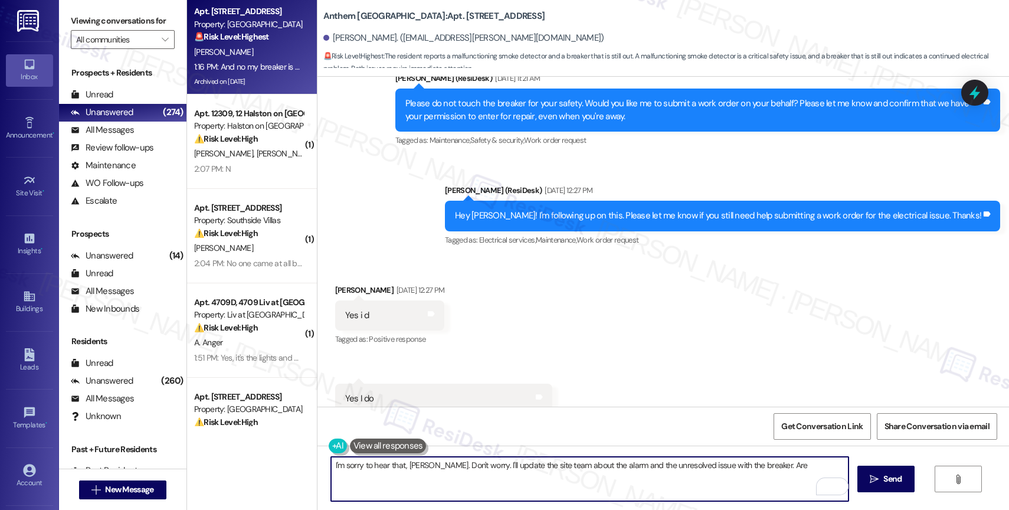
scroll to position [3939, 0]
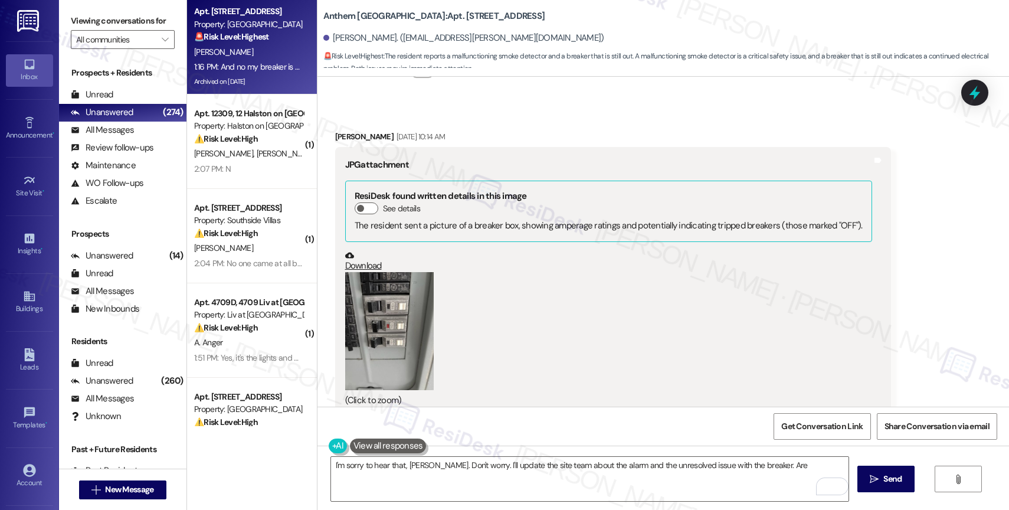
click at [373, 307] on button "Zoom image" at bounding box center [389, 331] width 88 height 118
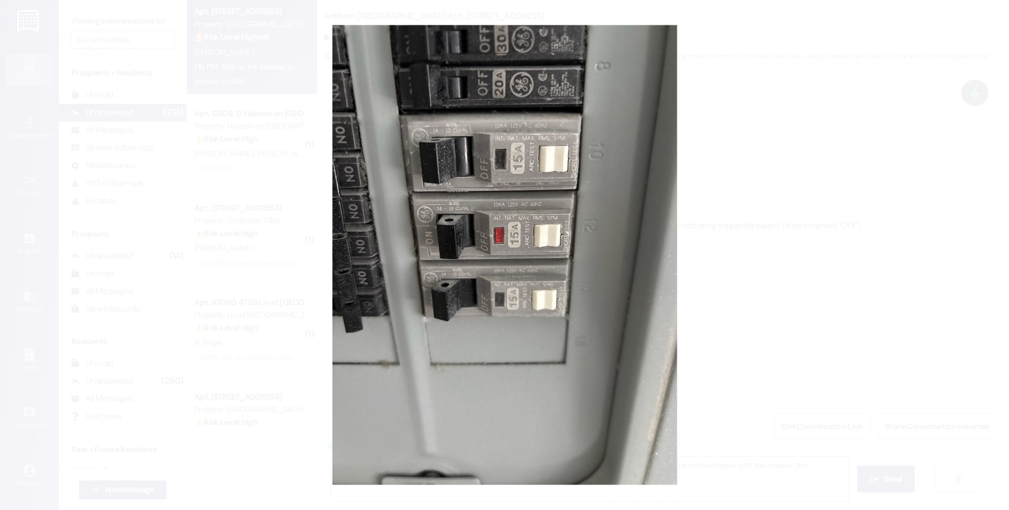
click at [571, 260] on button "Unzoom image" at bounding box center [504, 255] width 1009 height 510
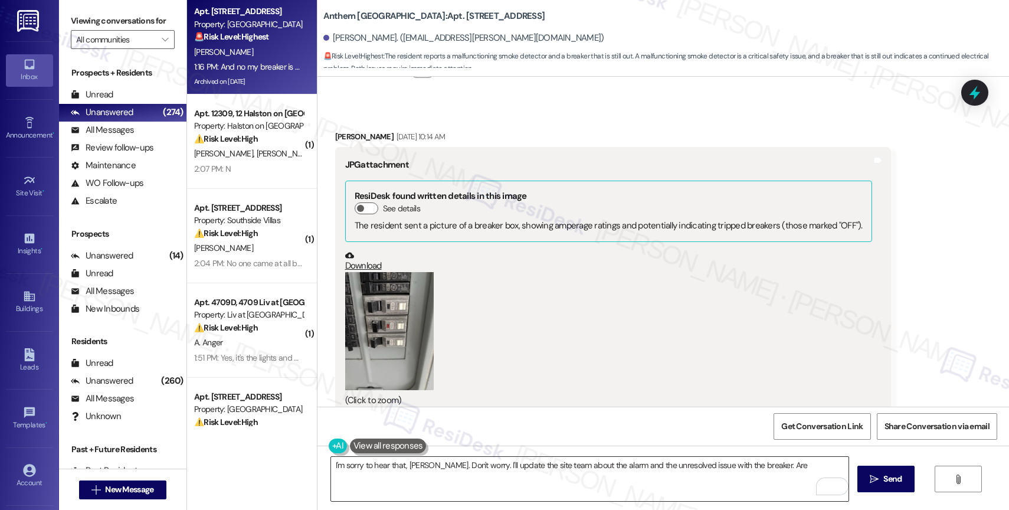
click at [765, 464] on textarea "I'm sorry to hear that, Miguel. Don't worry. I'll update the site team about th…" at bounding box center [589, 479] width 517 height 44
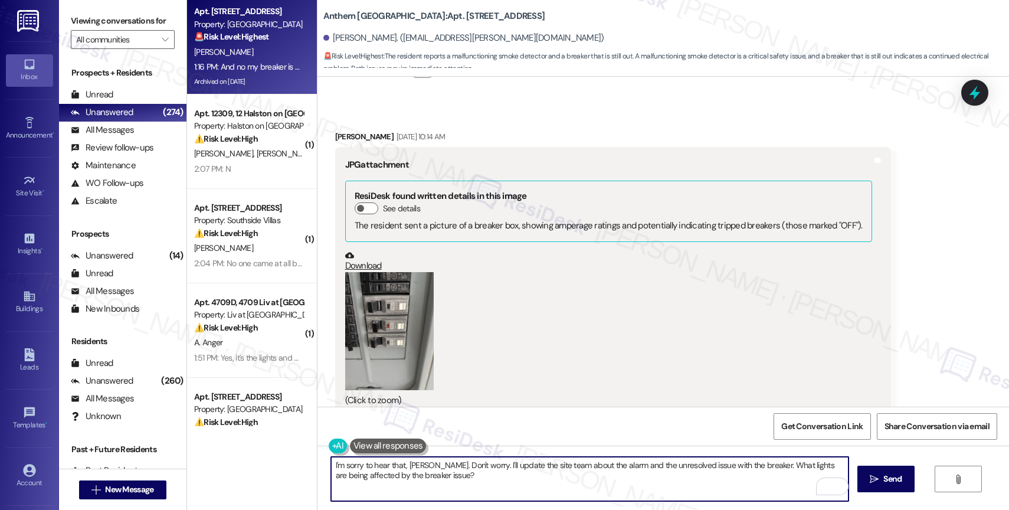
click at [669, 488] on textarea "I'm sorry to hear that, Miguel. Don't worry. I'll update the site team about th…" at bounding box center [589, 479] width 517 height 44
type textarea "I'm sorry to hear that, Miguel. Don't worry. I'll update the site team about th…"
click at [876, 480] on icon "" at bounding box center [874, 478] width 9 height 9
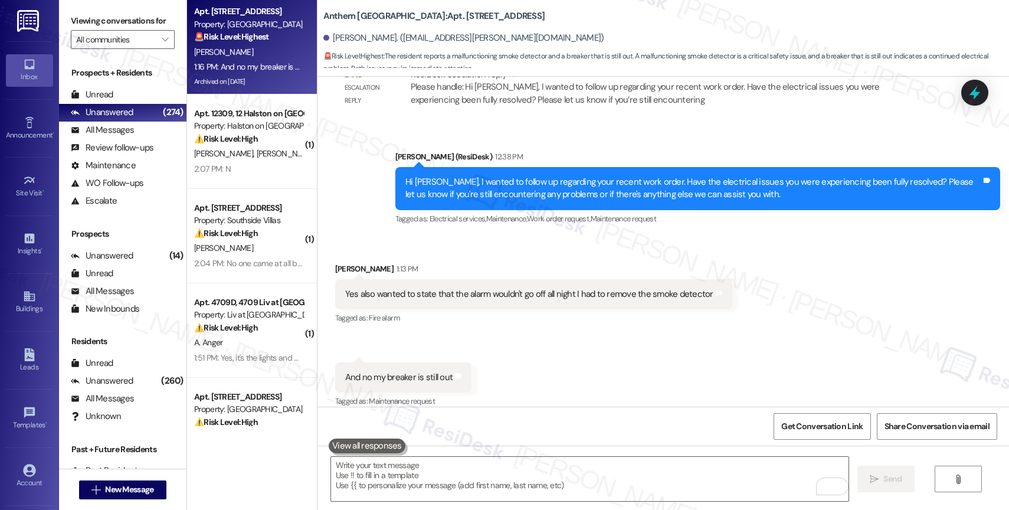
scroll to position [5135, 0]
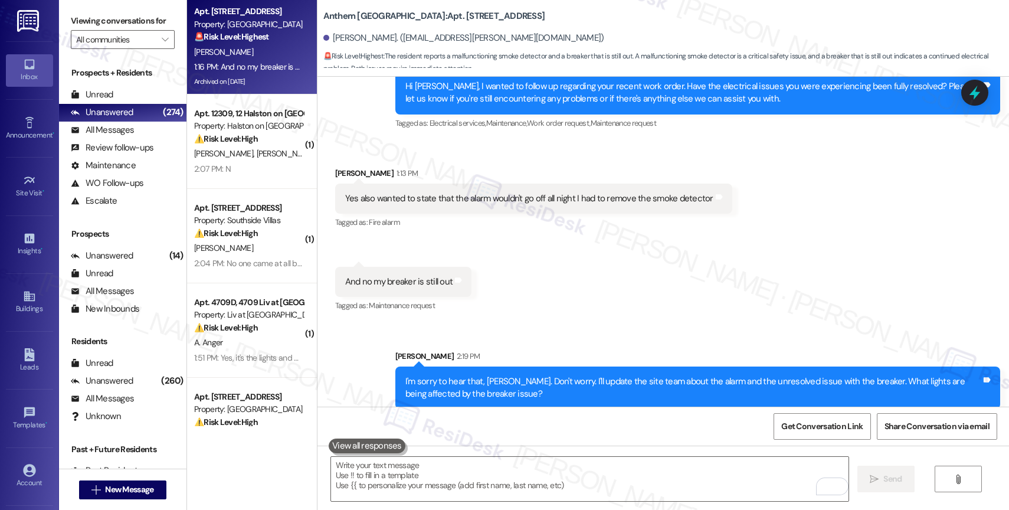
click at [541, 274] on div "Received via SMS Miguel Ramirez 1:13 PM Yes also wanted to state that the alarm…" at bounding box center [662, 231] width 691 height 183
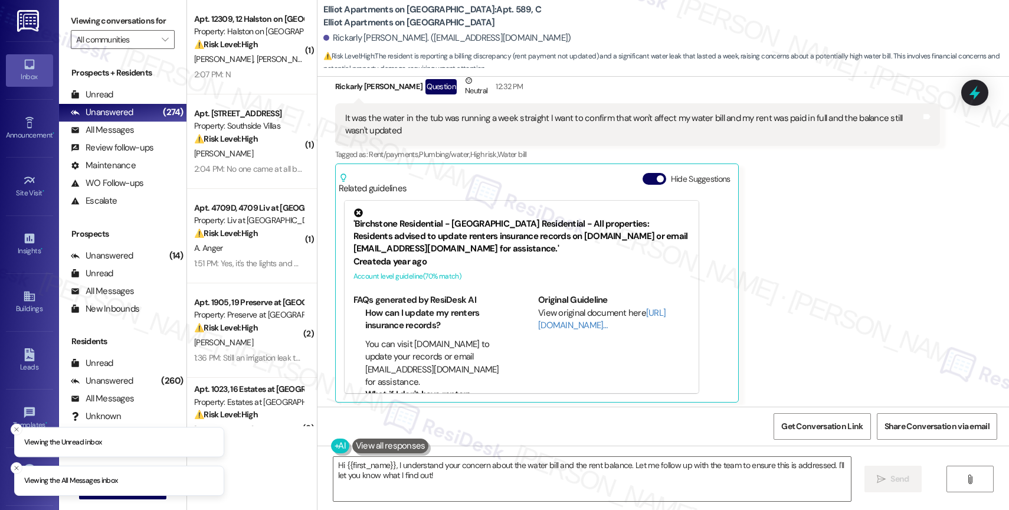
scroll to position [4707, 0]
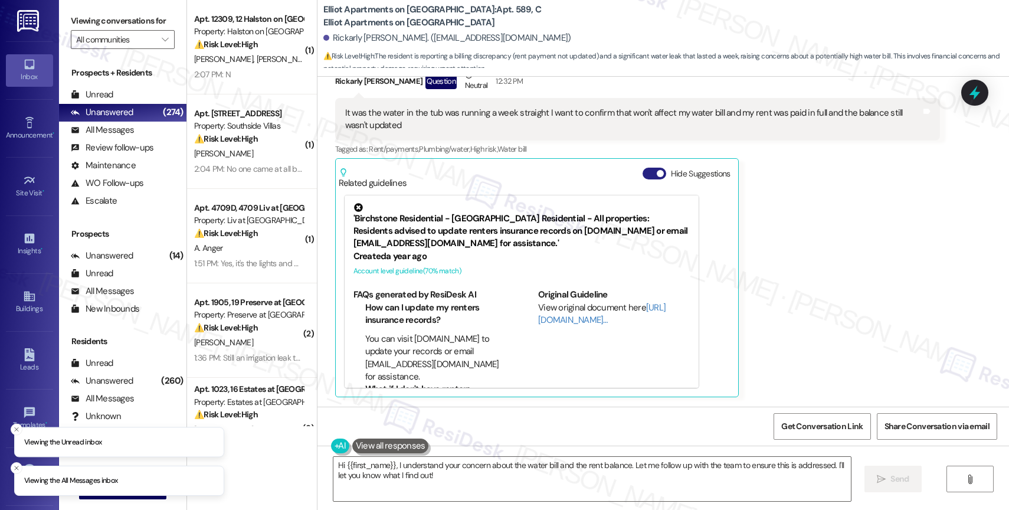
click at [657, 173] on span "button" at bounding box center [660, 173] width 7 height 7
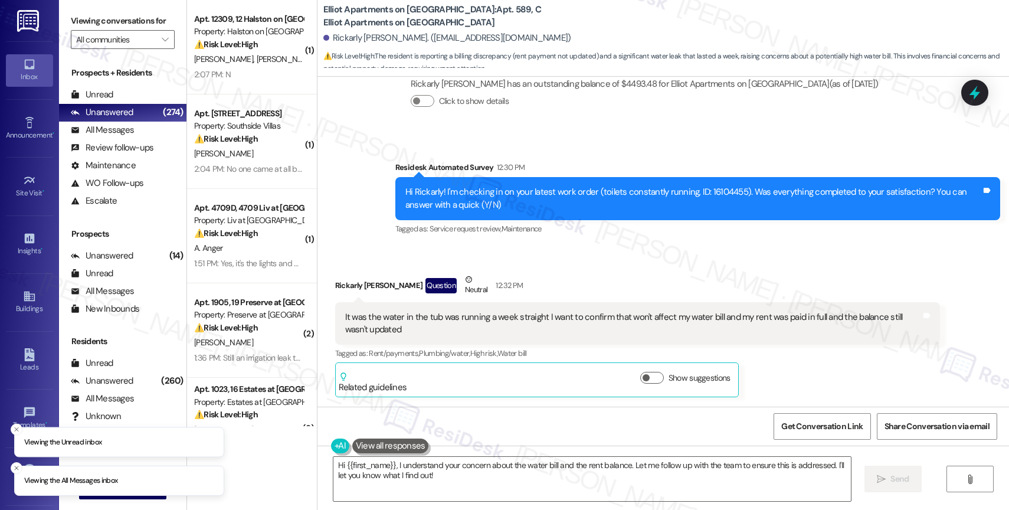
click at [578, 265] on div "Received via SMS Rickarly Jacques Question Neutral 12:32 PM It was the water in…" at bounding box center [637, 335] width 622 height 142
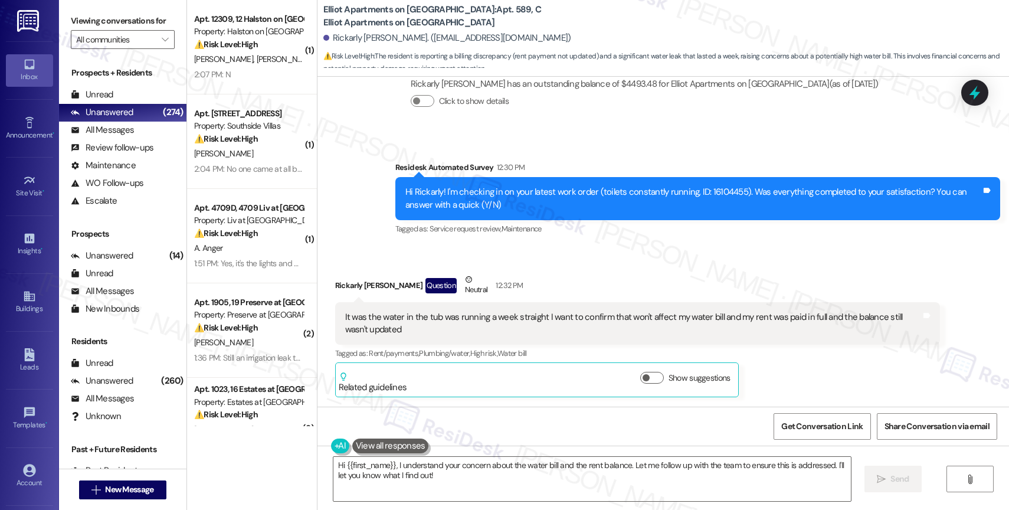
click at [540, 264] on div "Received via SMS Rickarly Jacques Question Neutral 12:32 PM It was the water in…" at bounding box center [637, 335] width 622 height 142
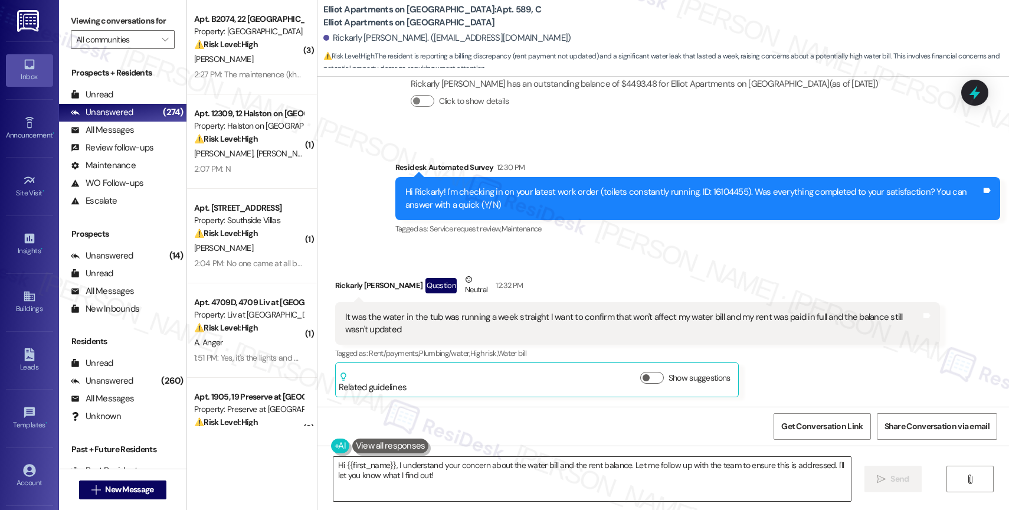
click at [391, 464] on textarea "Hi {{first_name}}, I understand your concern about the water bill and the rent …" at bounding box center [591, 479] width 517 height 44
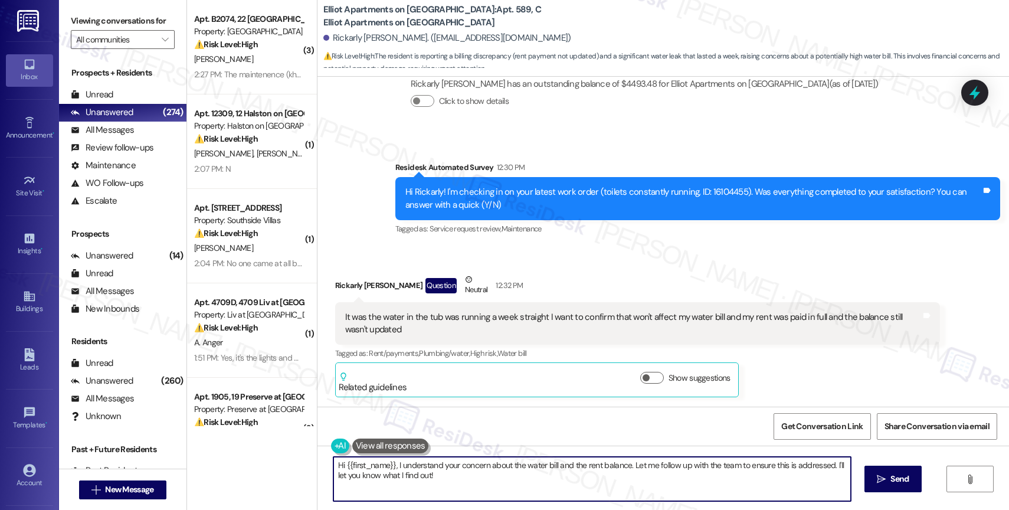
click at [391, 464] on textarea "Hi {{first_name}}, I understand your concern about the water bill and the rent …" at bounding box center [591, 479] width 517 height 44
click at [483, 470] on textarea "Hi {{first_name}}, I understand your concern about the water bill and the rent …" at bounding box center [591, 479] width 517 height 44
click at [626, 482] on textarea "Hi {{first_name}}, I understand your concern about the water bill and the rent …" at bounding box center [589, 479] width 517 height 44
click at [550, 478] on textarea "Hi {{first_name}}, I understand your concern about the water bill and the rent …" at bounding box center [589, 479] width 517 height 44
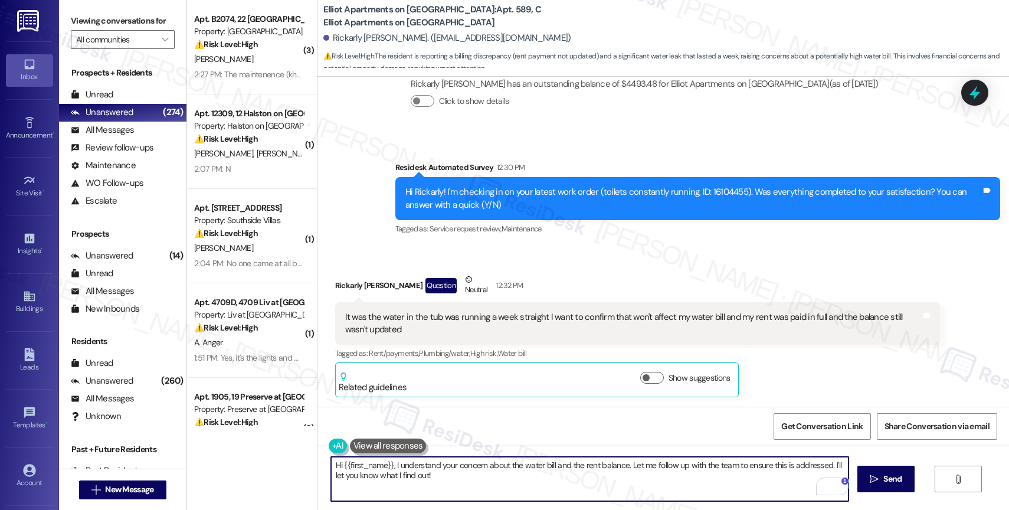
click at [386, 461] on textarea "Hi {{first_name}}, I understand your concern about the water bill and the rent …" at bounding box center [589, 479] width 517 height 44
type textarea "Hi {{first_name}}, I understand your concern about the water bill and the rent …"
click at [500, 485] on textarea "Hi {{first_name}}, I understand your concern about the water bill and the rent …" at bounding box center [589, 479] width 517 height 44
click at [876, 478] on icon "" at bounding box center [874, 478] width 9 height 9
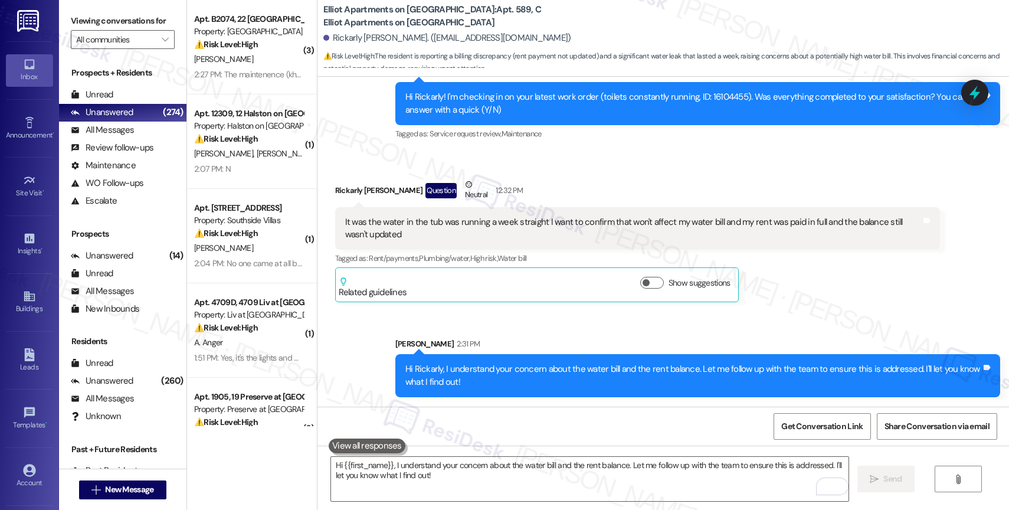
scroll to position [4495, 0]
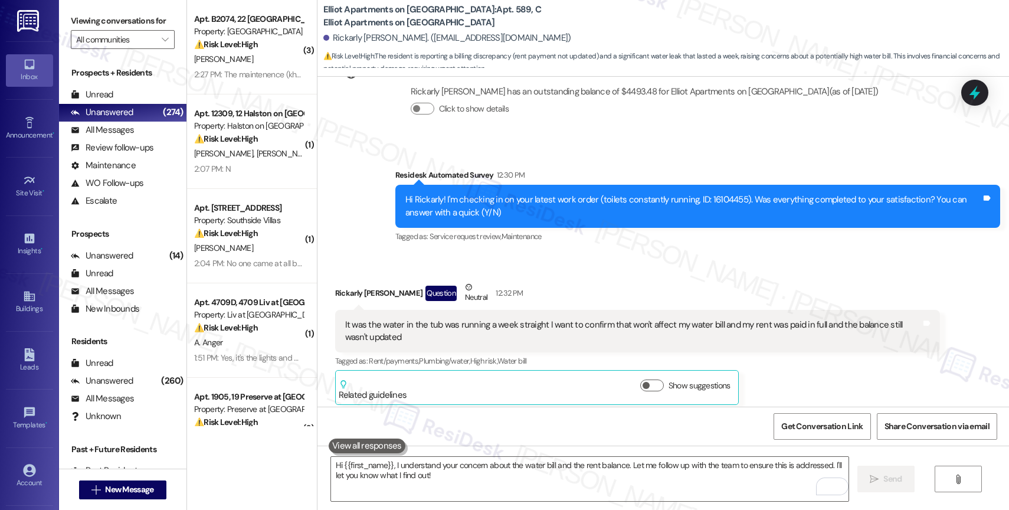
click at [579, 254] on div "Survey, sent via SMS Residesk Automated Survey 12:30 PM Hi Rickarly! I'm checki…" at bounding box center [697, 207] width 622 height 94
click at [536, 266] on div "Received via SMS Rickarly Jacques Question Neutral 12:32 PM It was the water in…" at bounding box center [662, 334] width 691 height 160
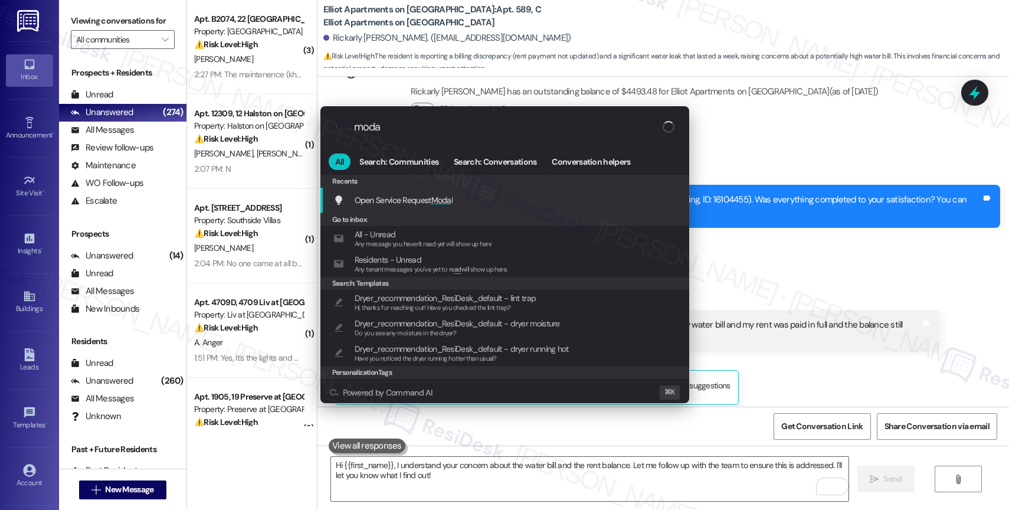
type input "modal"
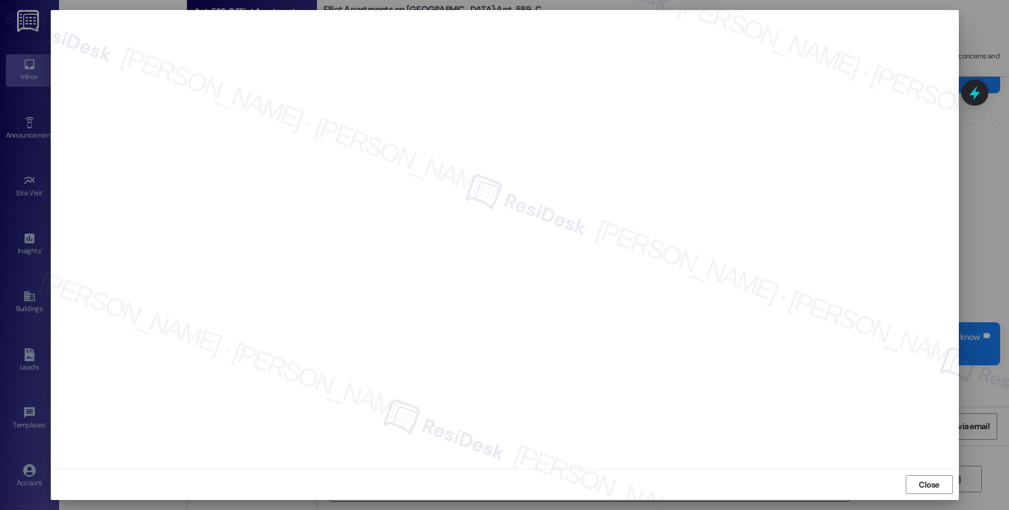
scroll to position [4680, 0]
click at [927, 482] on span "Close" at bounding box center [929, 484] width 21 height 12
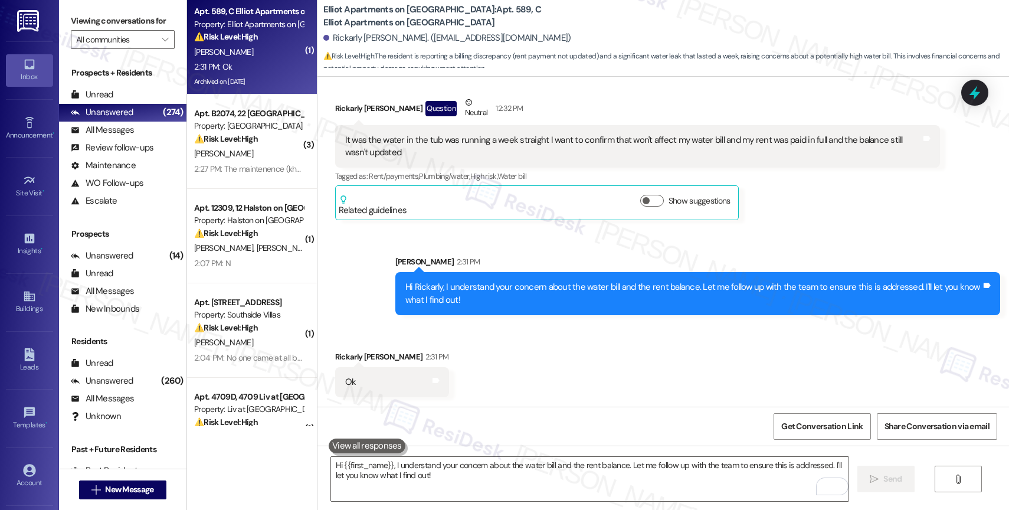
scroll to position [4680, 0]
click at [407, 465] on textarea "Hi {{first_name}}, I understand your concern about the water bill and the rent …" at bounding box center [589, 479] width 517 height 44
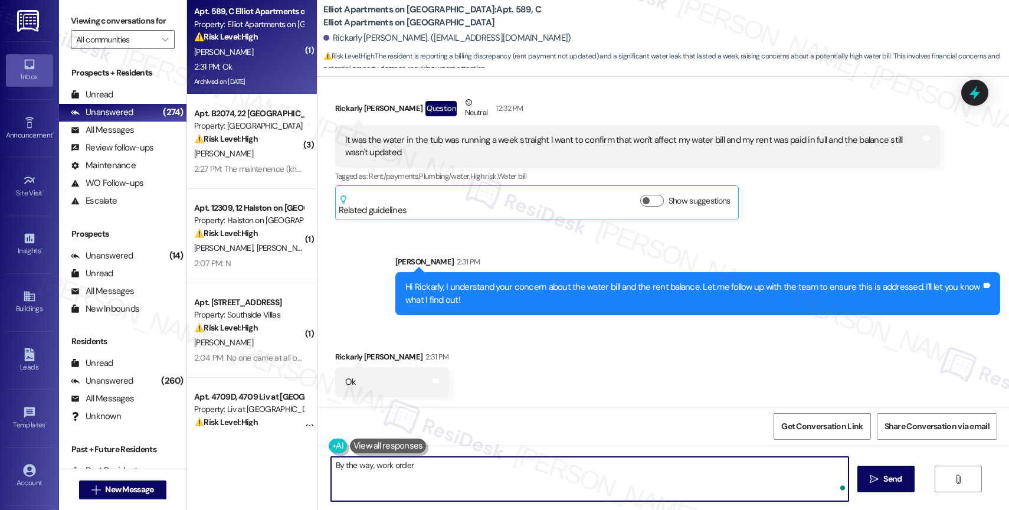
paste textarea "16104455"
drag, startPoint x: 502, startPoint y: 463, endPoint x: 657, endPoint y: 476, distance: 155.1
click at [657, 476] on textarea "By the way, work order 16104455 is about the toilet. Let me know if t" at bounding box center [589, 479] width 517 height 44
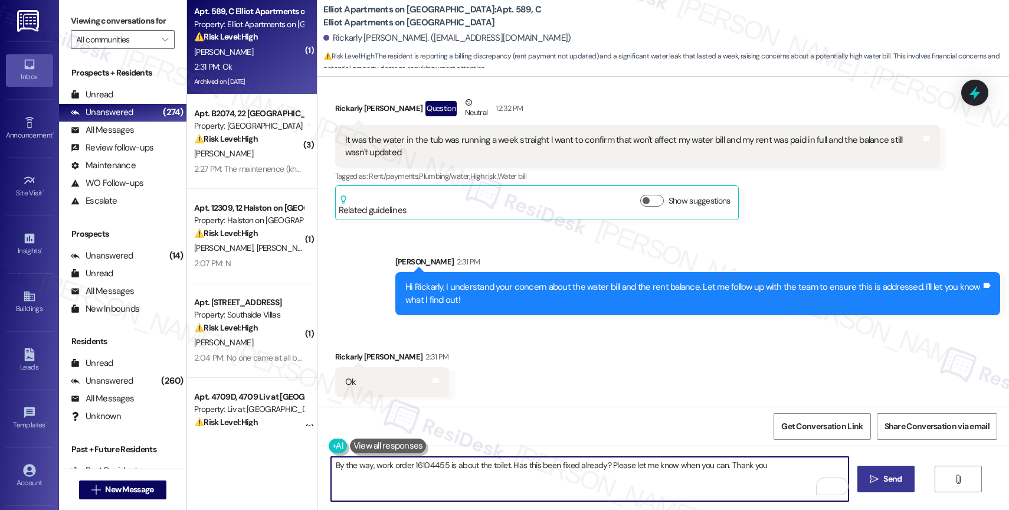
type textarea "By the way, work order 16104455 is about the toilet. Has this been fixed alread…"
click at [874, 474] on icon "" at bounding box center [874, 478] width 9 height 9
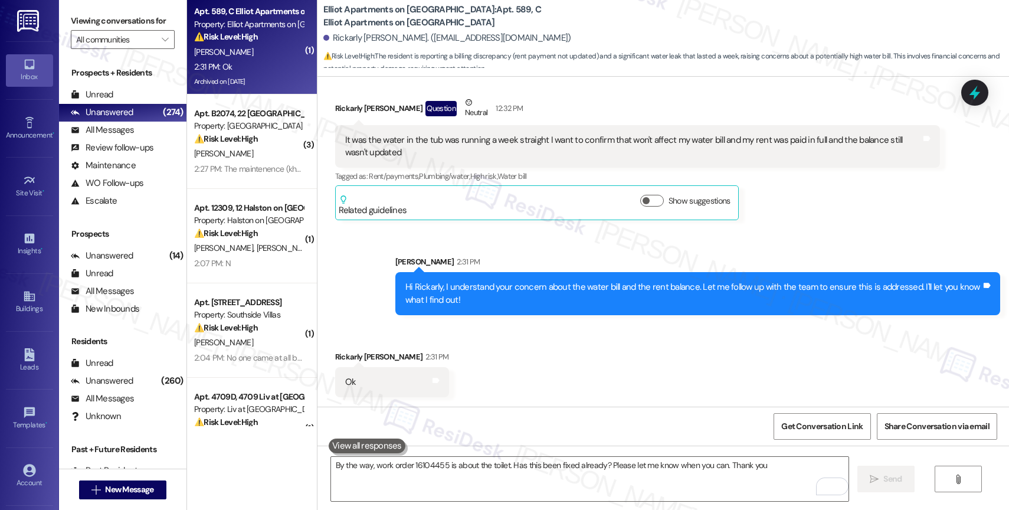
scroll to position [4763, 0]
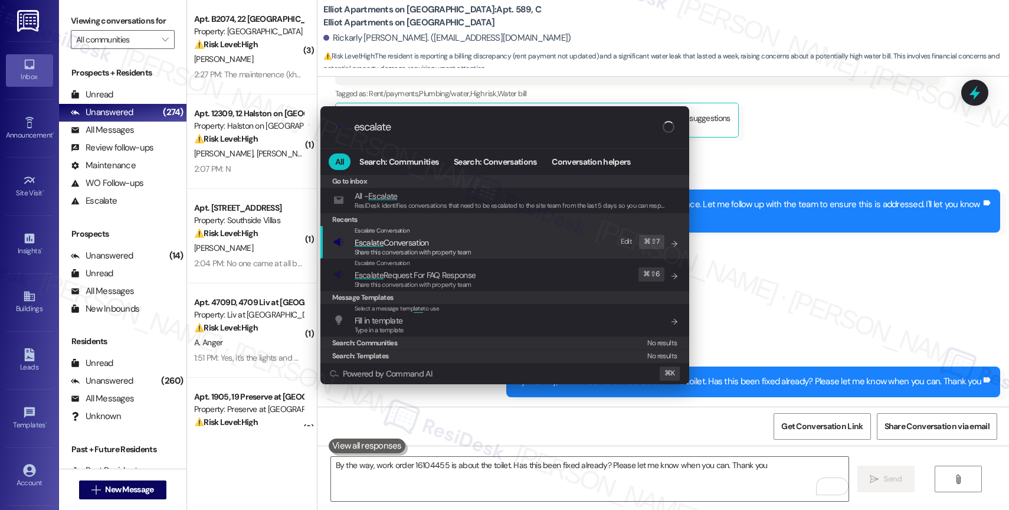
type input "escalate"
click at [405, 236] on span "Escalate Conversation" at bounding box center [392, 242] width 74 height 13
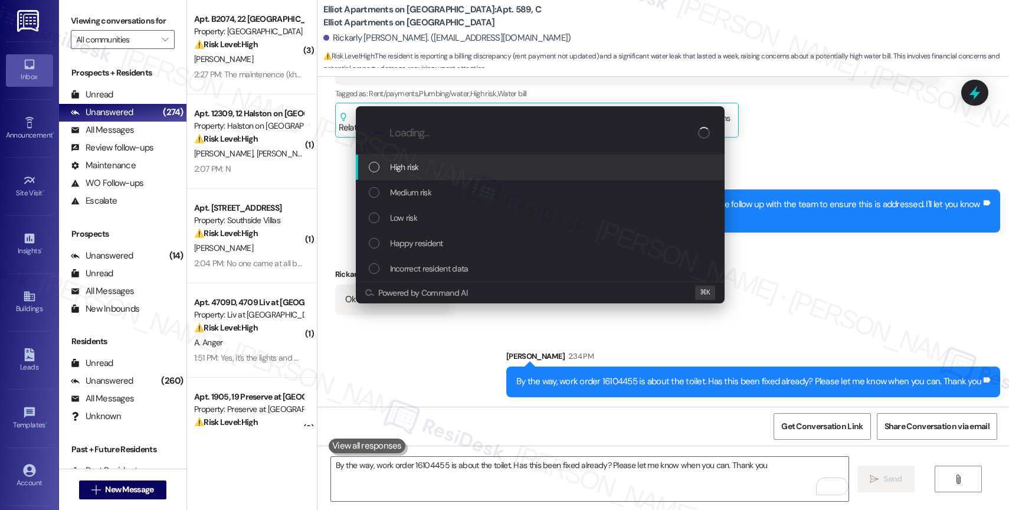
click at [404, 162] on span "High risk" at bounding box center [404, 166] width 29 height 13
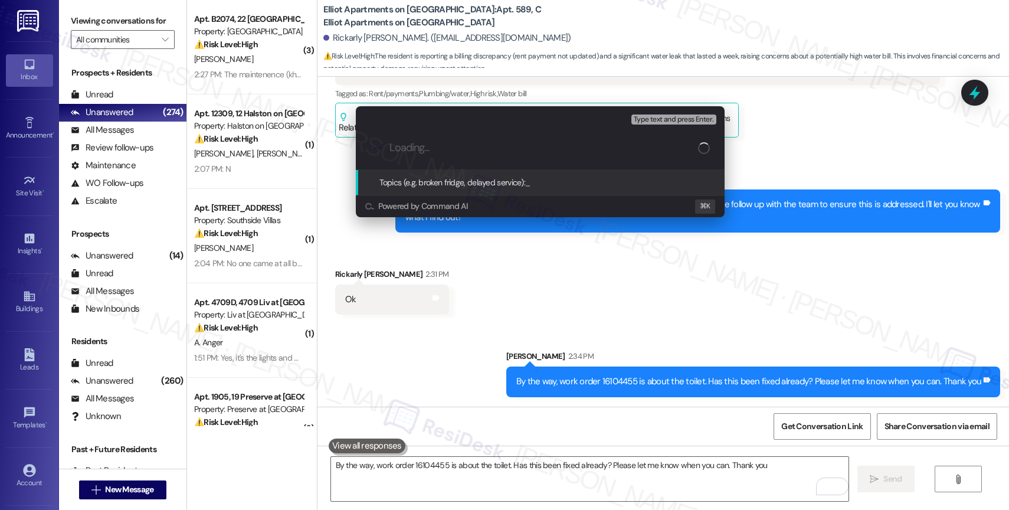
click at [404, 148] on input "Loading..." at bounding box center [543, 148] width 309 height 12
type input "Unposted Rent and Water Bill Complaint"
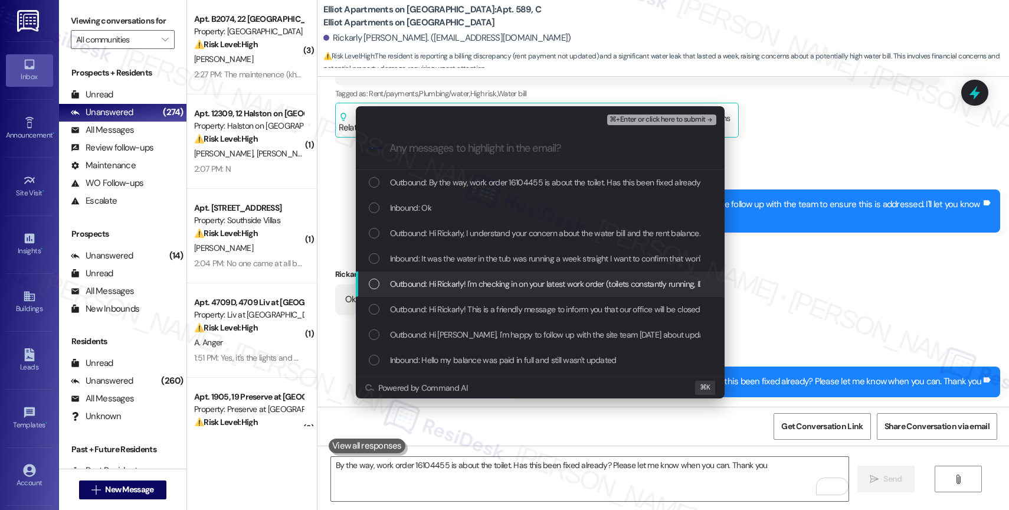
click at [463, 286] on span "Outbound: Hi Rickarly! I'm checking in on your latest work order (toilets const…" at bounding box center [710, 283] width 640 height 13
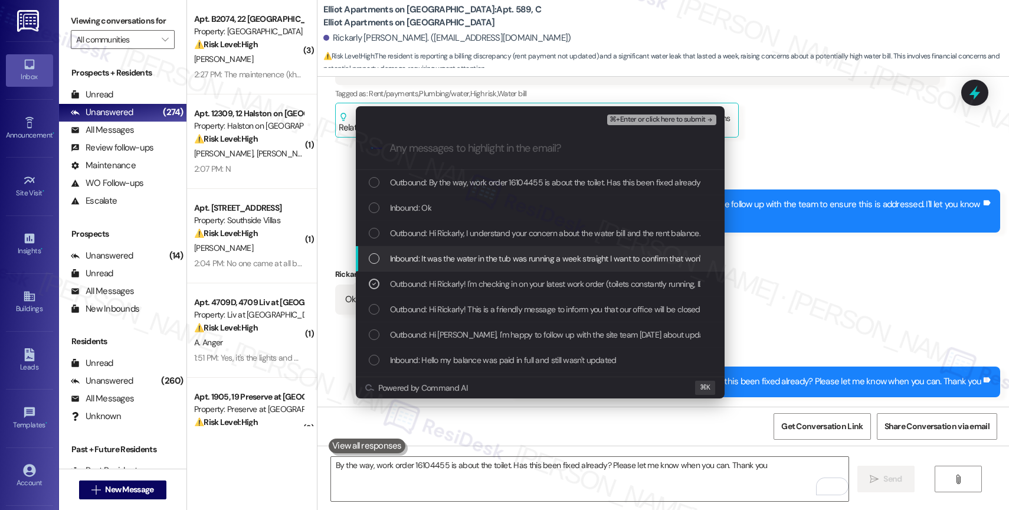
click at [460, 256] on span "Inbound: It was the water in the tub was running a week straight I want to conf…" at bounding box center [691, 258] width 603 height 13
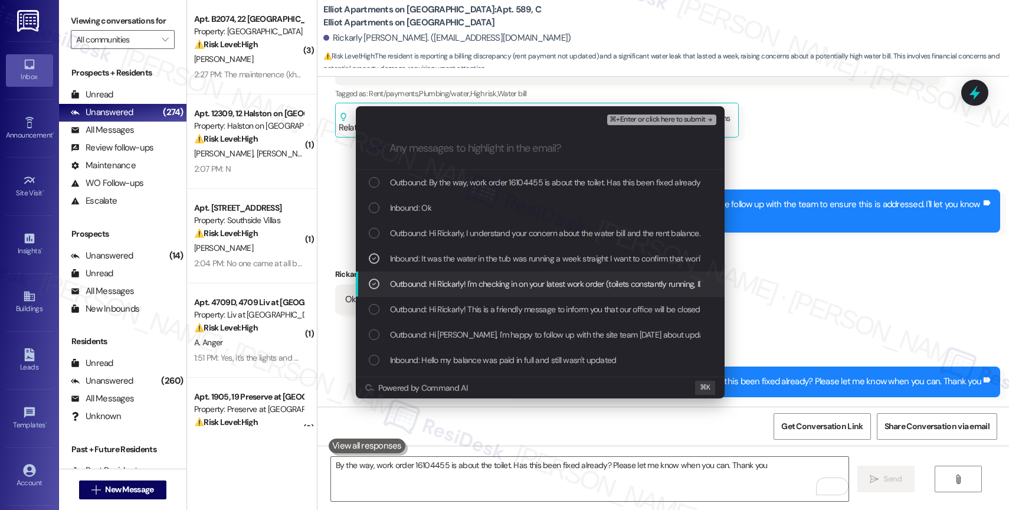
click at [451, 277] on span "Outbound: Hi Rickarly! I'm checking in on your latest work order (toilets const…" at bounding box center [710, 283] width 640 height 13
click at [446, 285] on span "Outbound: Hi Rickarly! I'm checking in on your latest work order (toilets const…" at bounding box center [710, 283] width 640 height 13
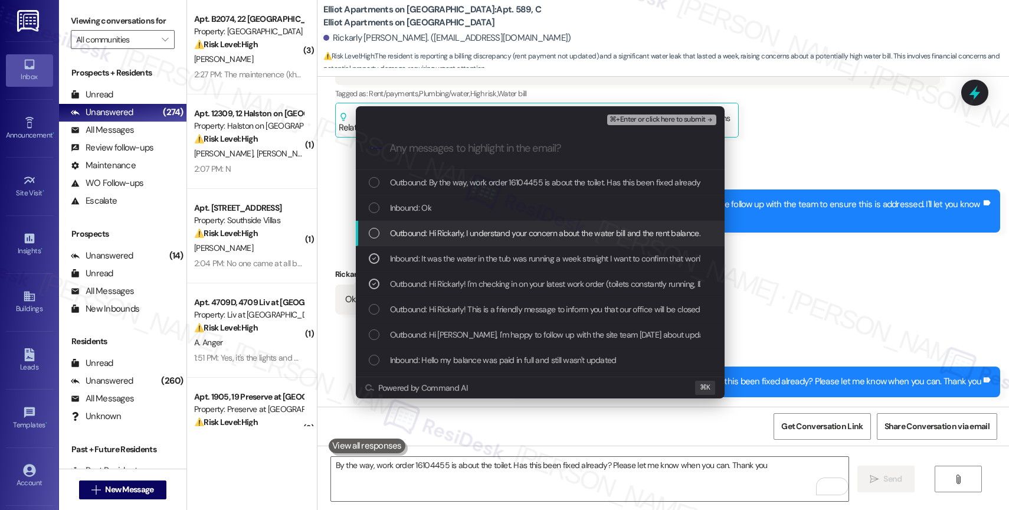
click at [452, 229] on span "Outbound: Hi Rickarly, I understand your concern about the water bill and the r…" at bounding box center [699, 233] width 618 height 13
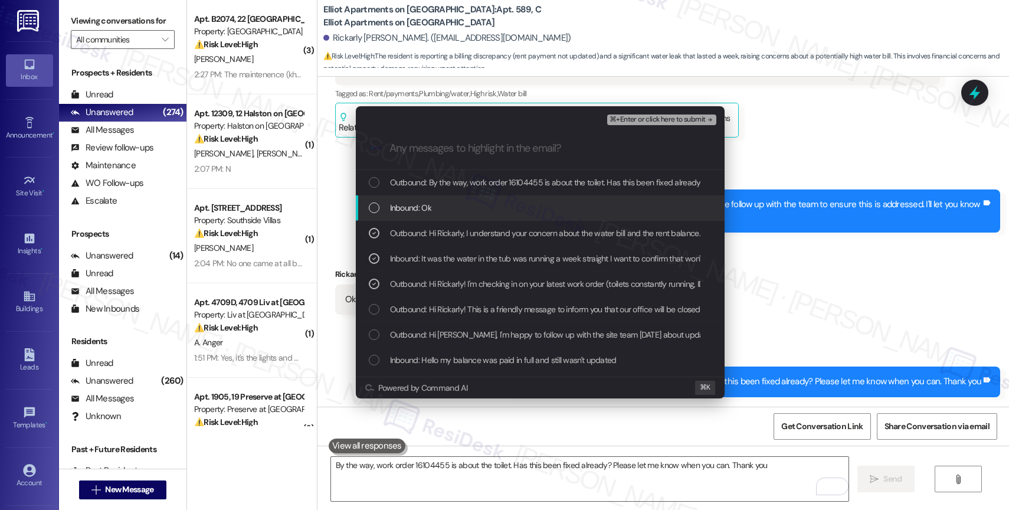
click at [417, 196] on div "Inbound: Ok" at bounding box center [540, 207] width 369 height 25
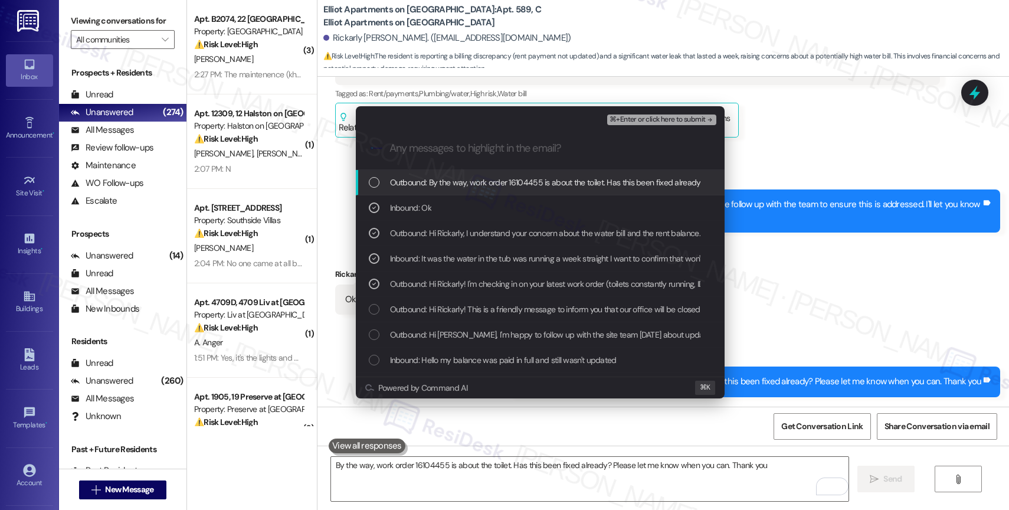
drag, startPoint x: 461, startPoint y: 177, endPoint x: 722, endPoint y: 116, distance: 268.3
click at [468, 175] on div "Outbound: By the way, work order 16104455 is about the toilet. Has this been fi…" at bounding box center [540, 182] width 369 height 25
click at [681, 117] on span "⌘+Enter or click here to submit" at bounding box center [657, 120] width 96 height 8
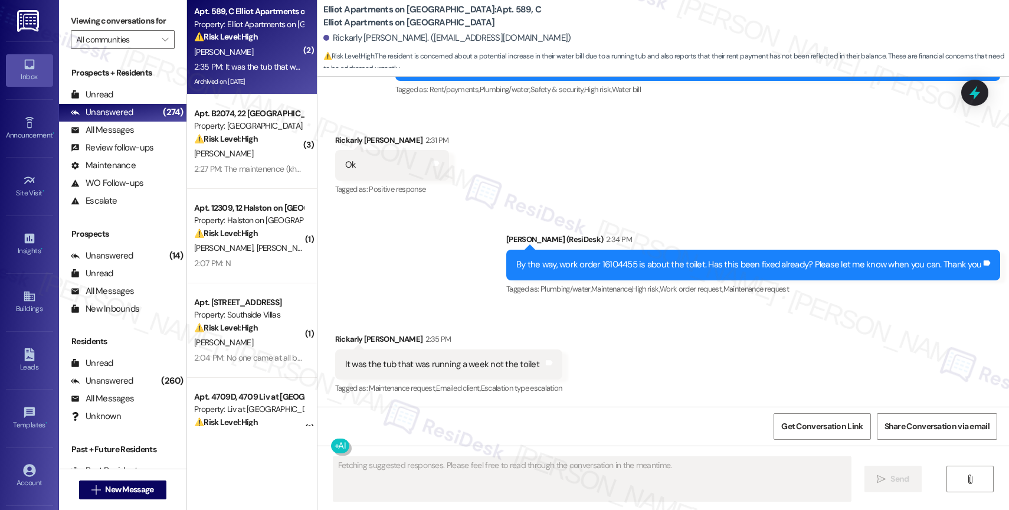
scroll to position [4915, 0]
click at [461, 262] on div "Sent via SMS Sarah (ResiDesk) 2:34 PM By the way, work order 16104455 is about …" at bounding box center [662, 256] width 691 height 100
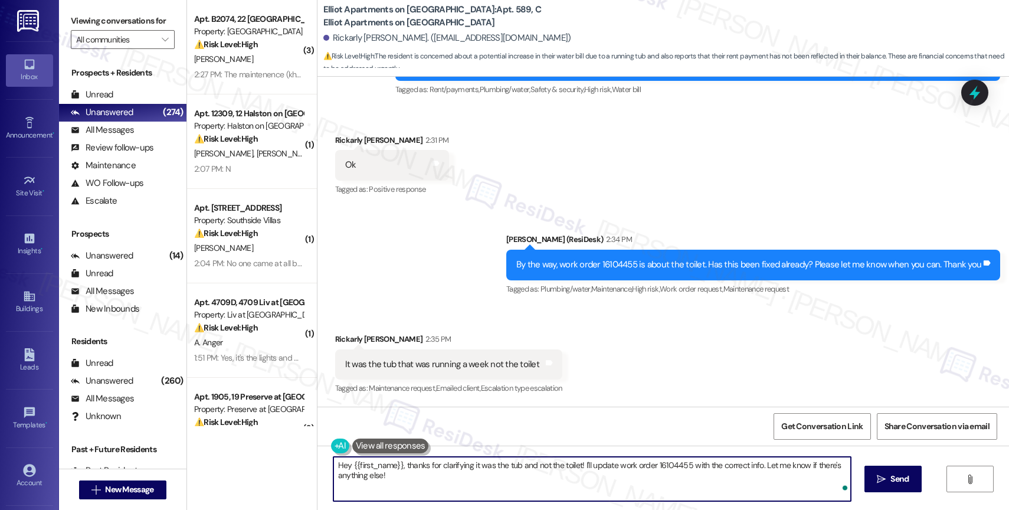
click at [417, 467] on textarea "Hey {{first_name}}, thanks for clarifying it was the tub and not the toilet! I'…" at bounding box center [591, 479] width 517 height 44
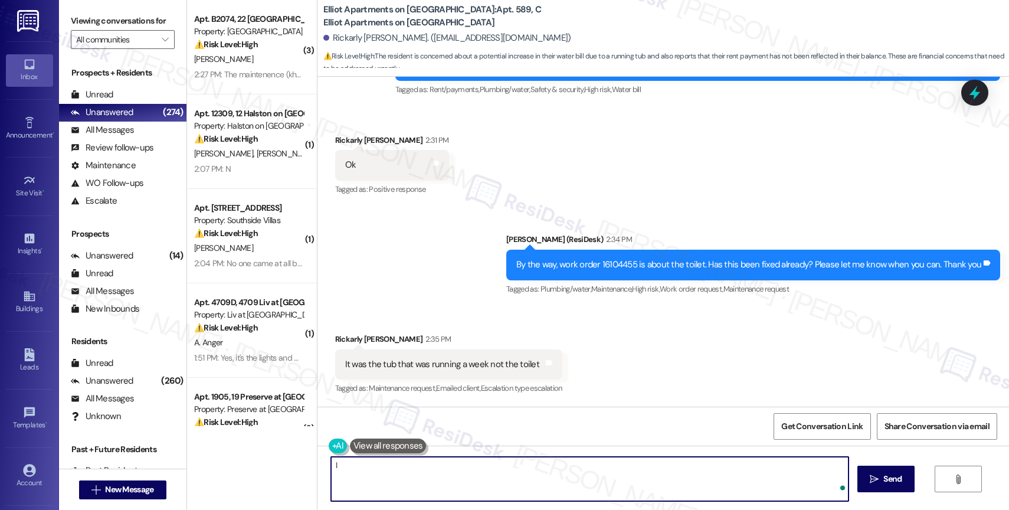
type textarea "I"
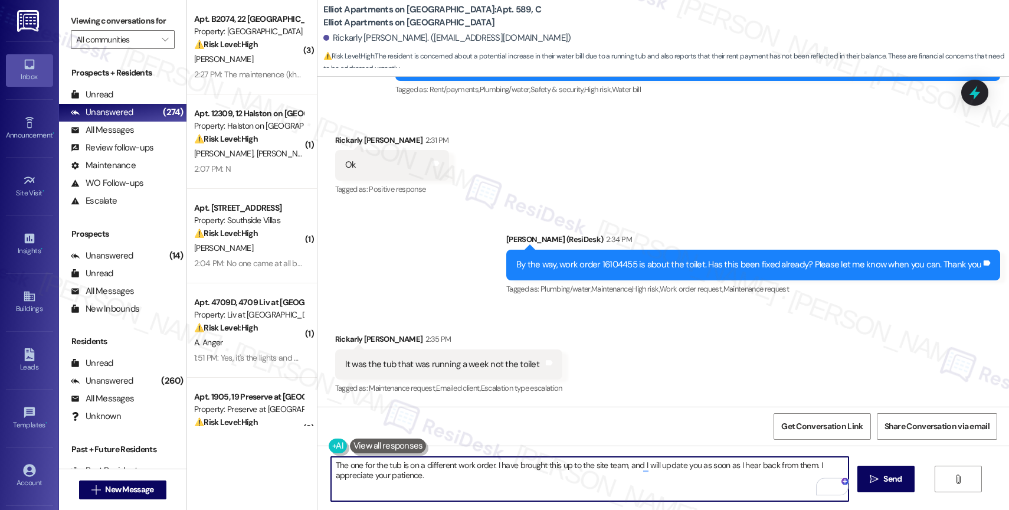
click at [490, 462] on textarea "The one for the tub is on a different work order. I have brought this up to the…" at bounding box center [589, 479] width 517 height 44
type textarea "The one for the tub is on a different work order. Don't worry. I have brought t…"
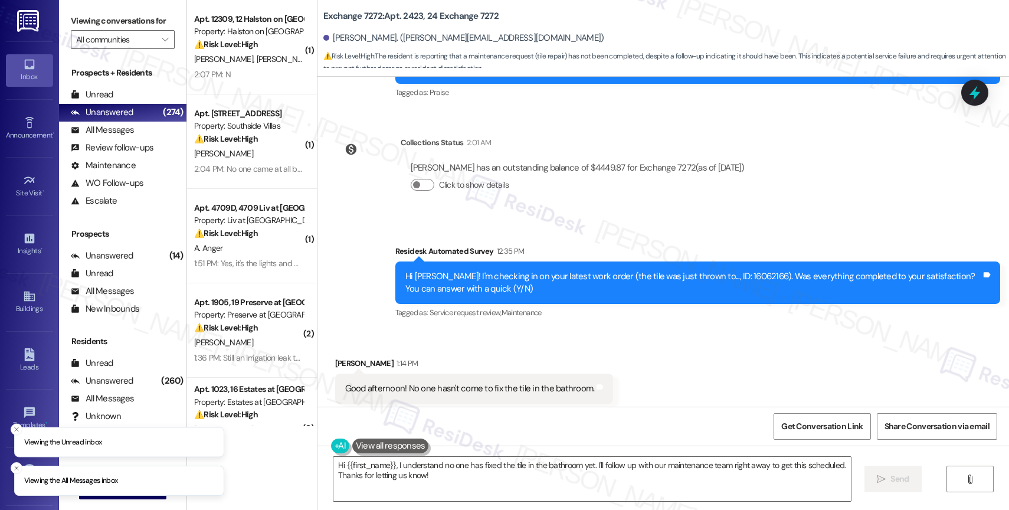
scroll to position [12615, 0]
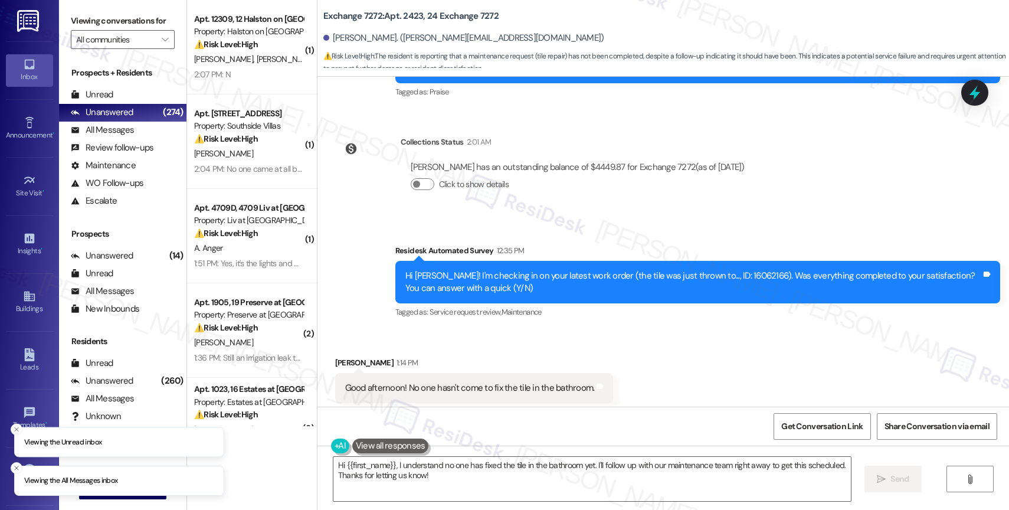
click at [552, 330] on div "Received via SMS [PERSON_NAME] 1:14 PM Good afternoon! No one hasn't come to fi…" at bounding box center [662, 380] width 691 height 100
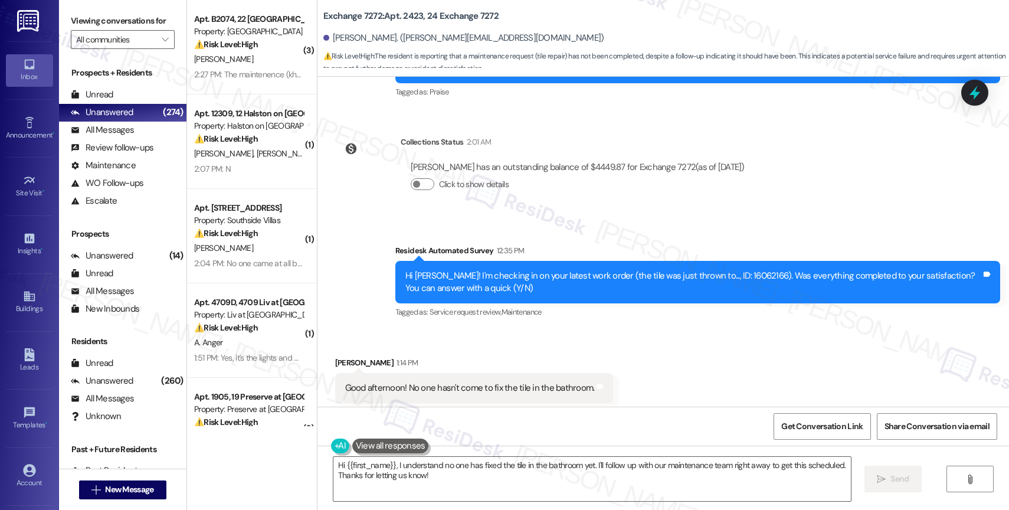
click at [535, 330] on div "Received via SMS Kimberly Anthony 1:14 PM Good afternoon! No one hasn't come to…" at bounding box center [662, 380] width 691 height 100
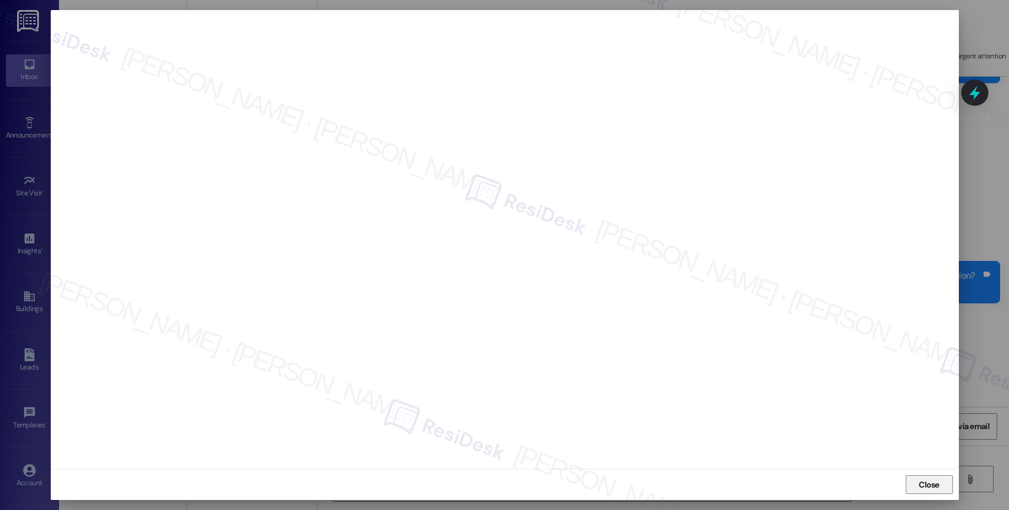
click at [939, 481] on span "Close" at bounding box center [929, 484] width 21 height 12
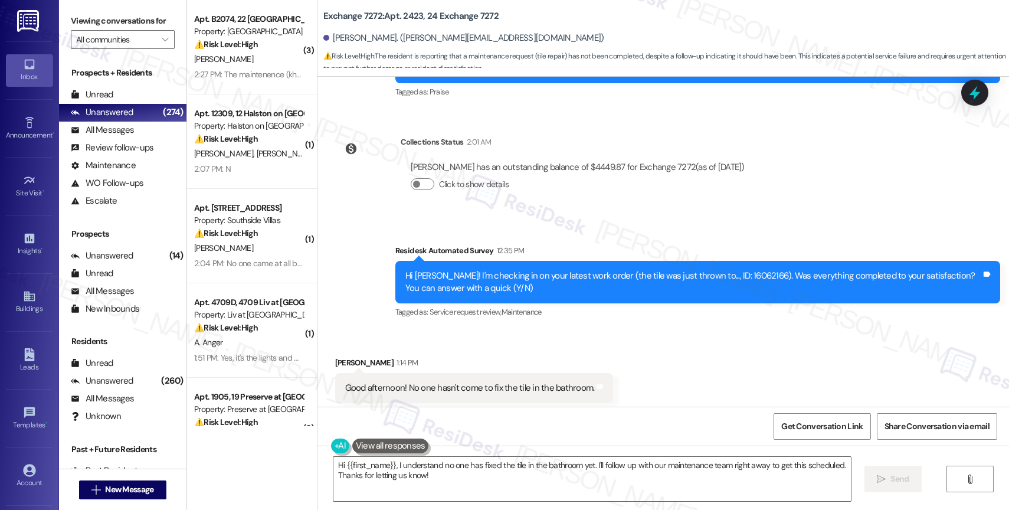
click at [573, 330] on div "Received via SMS Kimberly Anthony 1:14 PM Good afternoon! No one hasn't come to…" at bounding box center [662, 380] width 691 height 100
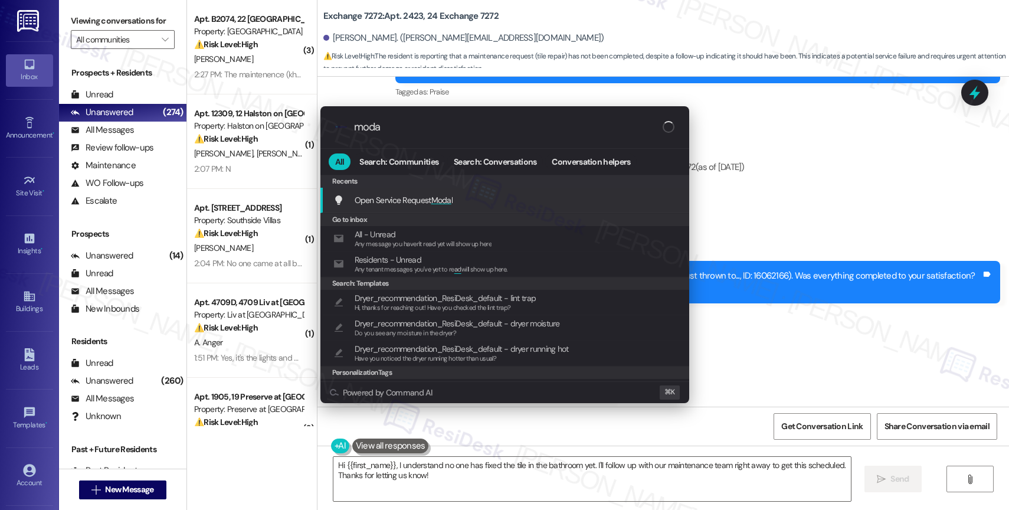
type input "modal"
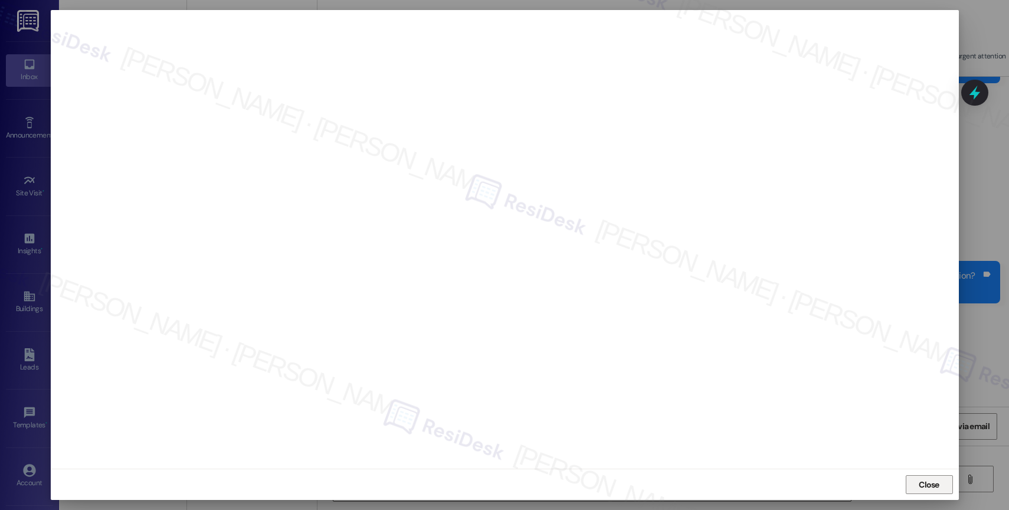
click at [928, 480] on span "Close" at bounding box center [929, 484] width 21 height 12
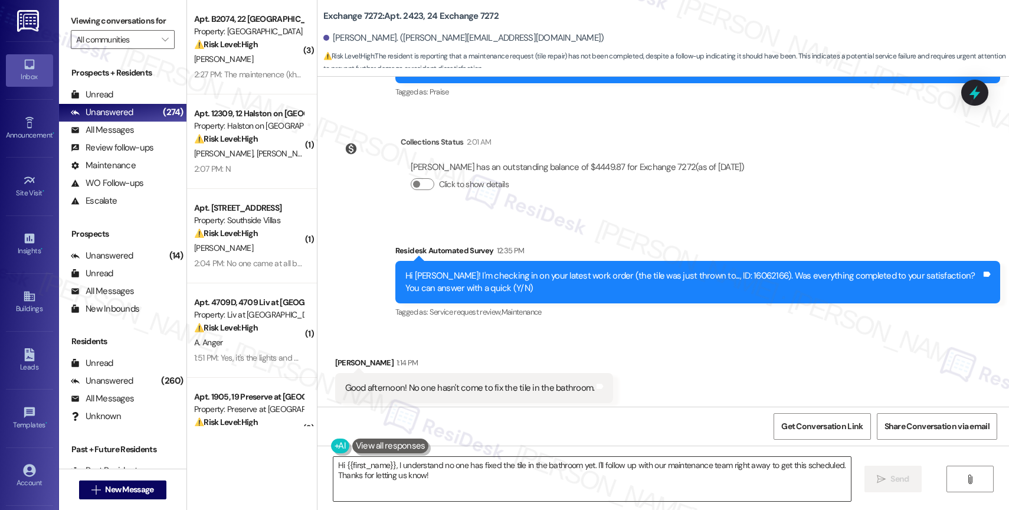
click at [406, 487] on textarea "Hi {{first_name}}, I understand no one has fixed the tile in the bathroom yet. …" at bounding box center [591, 479] width 517 height 44
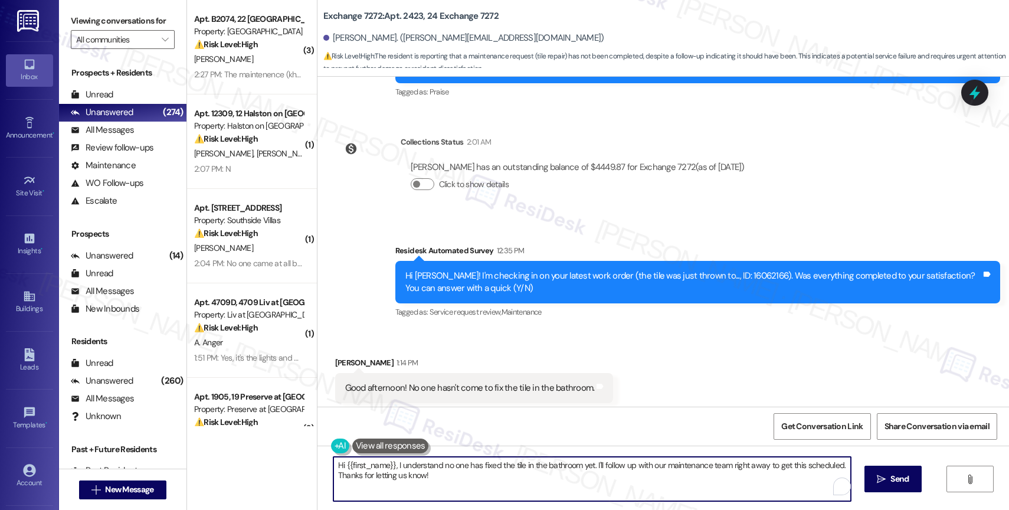
click at [406, 487] on textarea "Hi {{first_name}}, I understand no one has fixed the tile in the bathroom yet. …" at bounding box center [591, 479] width 517 height 44
paste textarea "I'm sorry to hear that, {{first_name}}. Could you share a bit more about what h…"
type textarea "I'm sorry to hear that, {{first_name}}. Could you share a bit more about what h…"
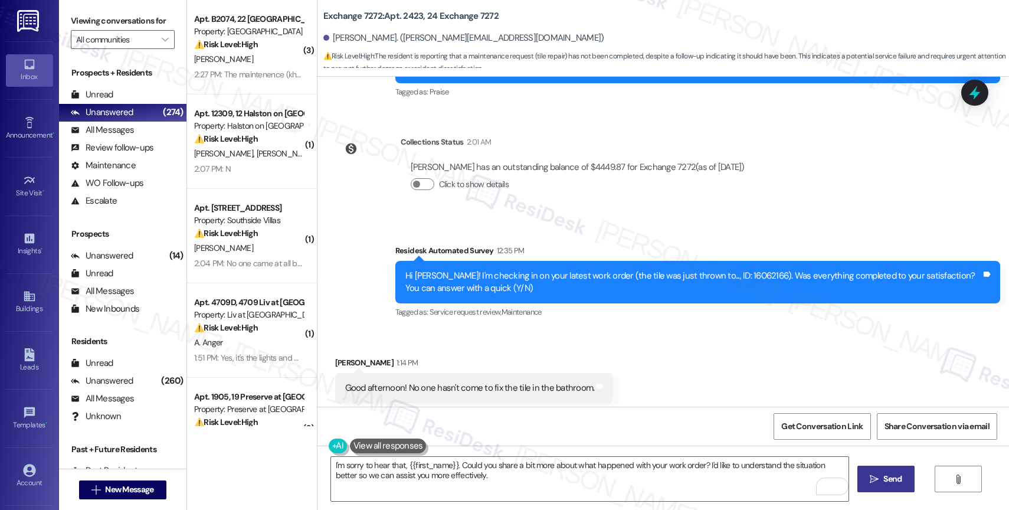
click at [876, 471] on button " Send" at bounding box center [885, 479] width 57 height 27
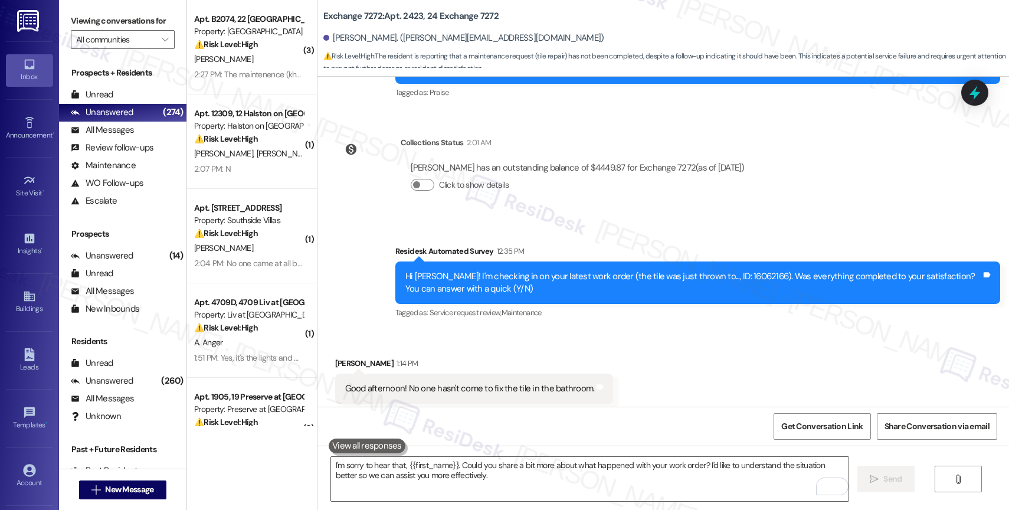
scroll to position [12710, 0]
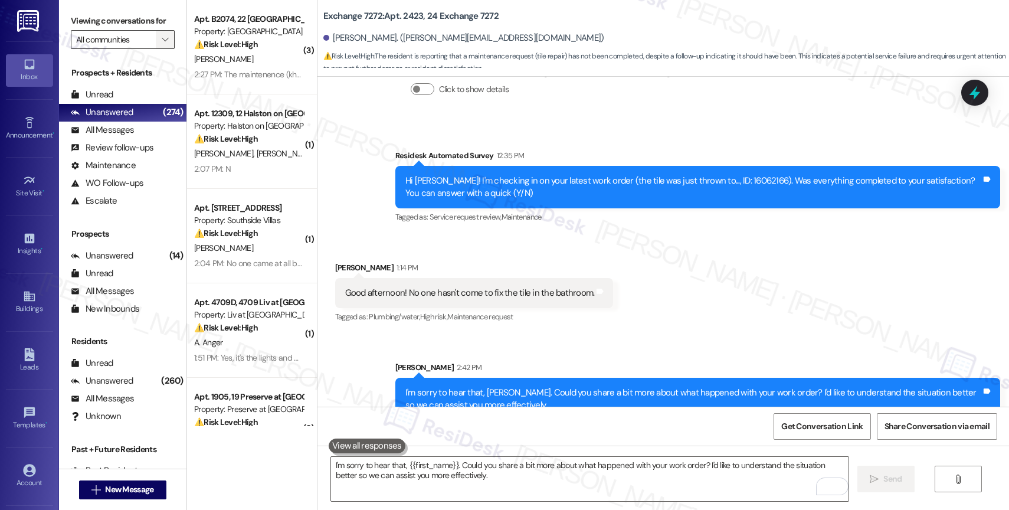
click at [162, 44] on icon "" at bounding box center [165, 39] width 6 height 9
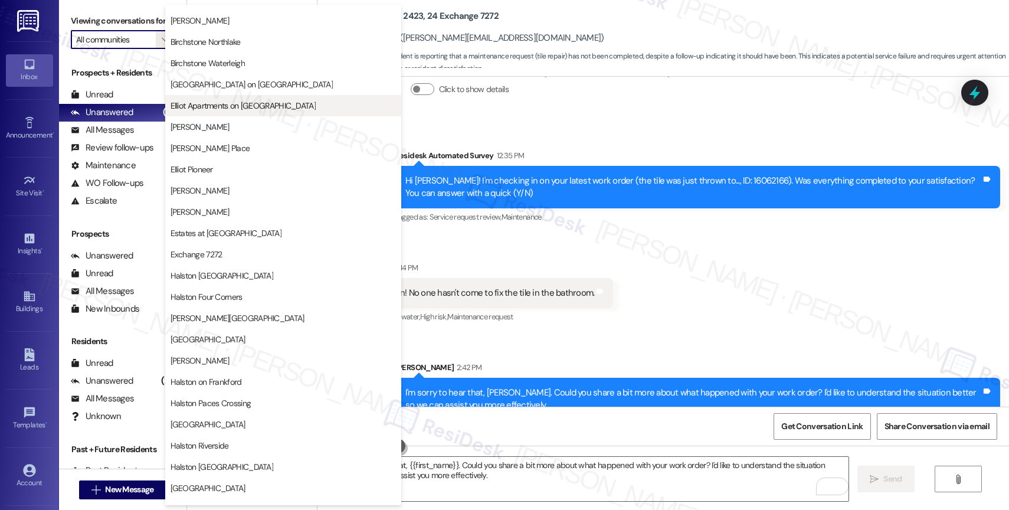
scroll to position [136, 0]
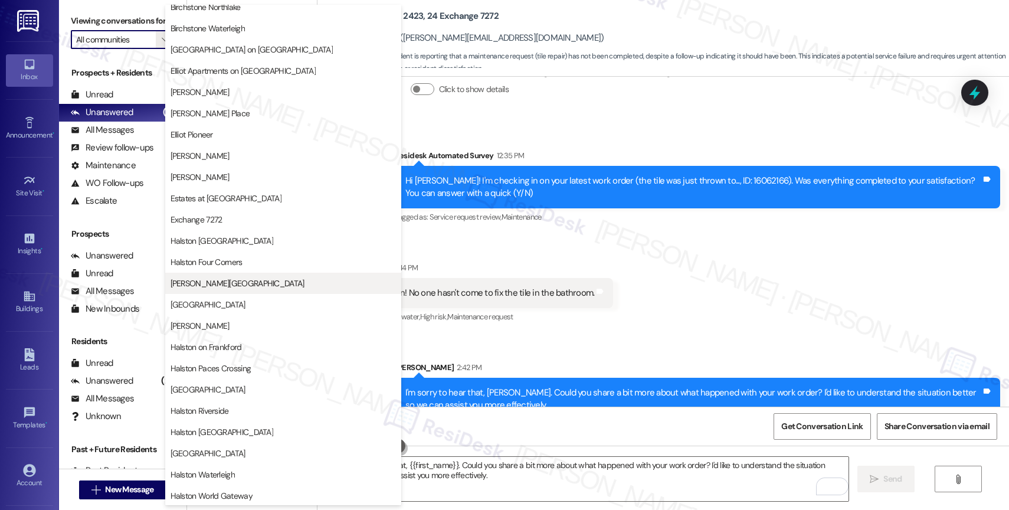
click at [243, 280] on span "[PERSON_NAME][GEOGRAPHIC_DATA]" at bounding box center [283, 283] width 225 height 12
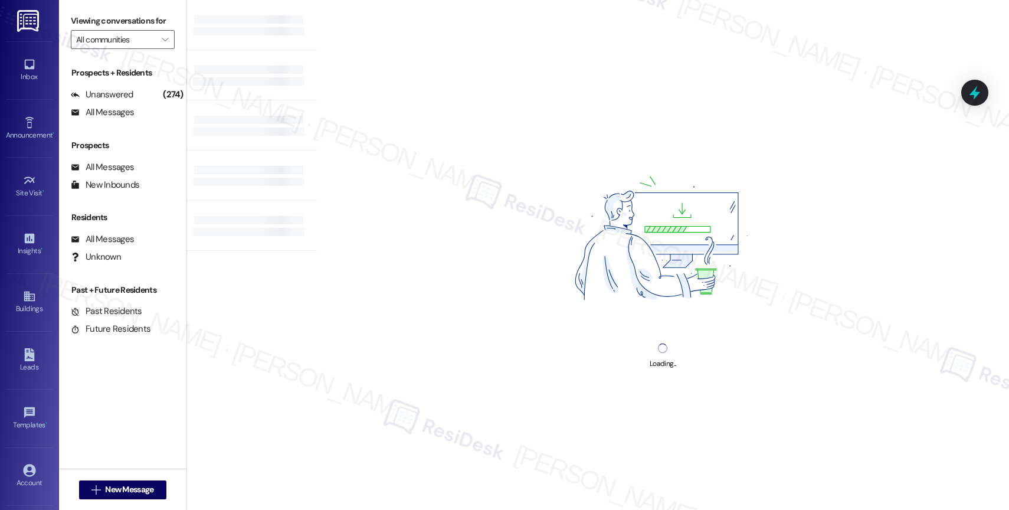
type input "[PERSON_NAME][GEOGRAPHIC_DATA]"
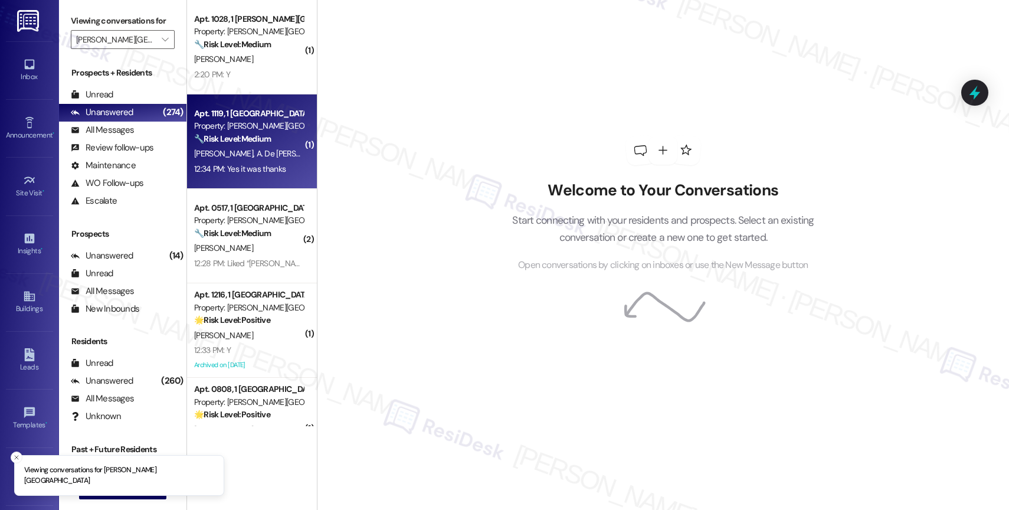
scroll to position [140, 0]
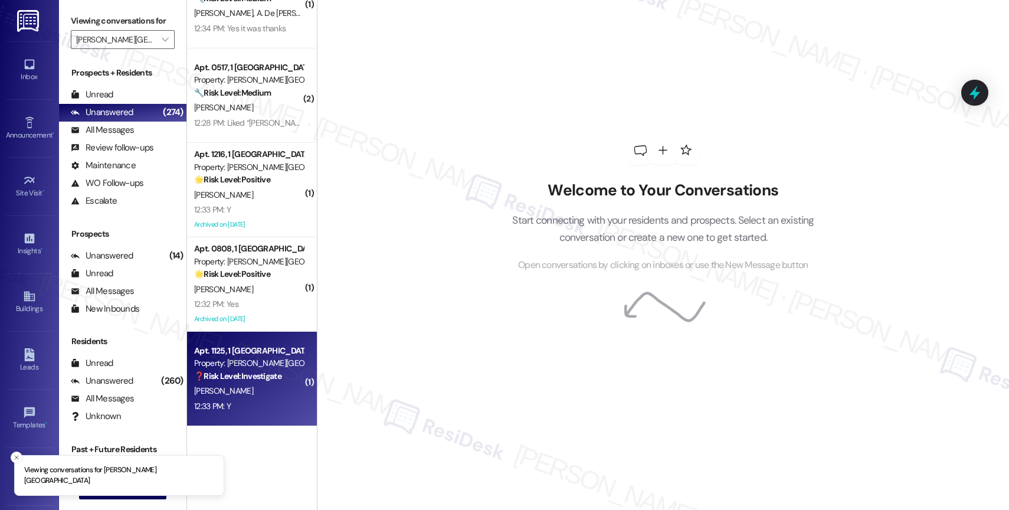
click at [234, 378] on strong "❓ Risk Level: Investigate" at bounding box center [237, 376] width 87 height 11
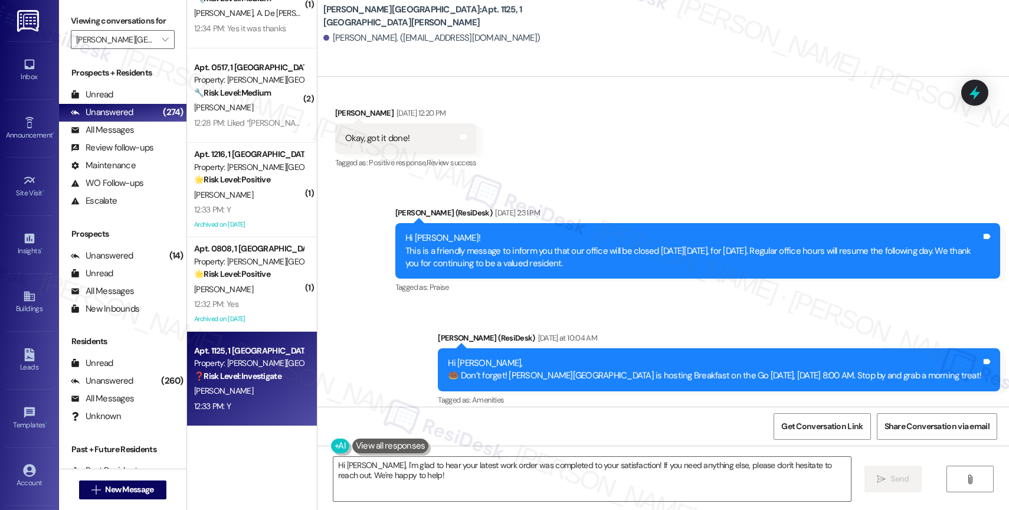
scroll to position [2200, 0]
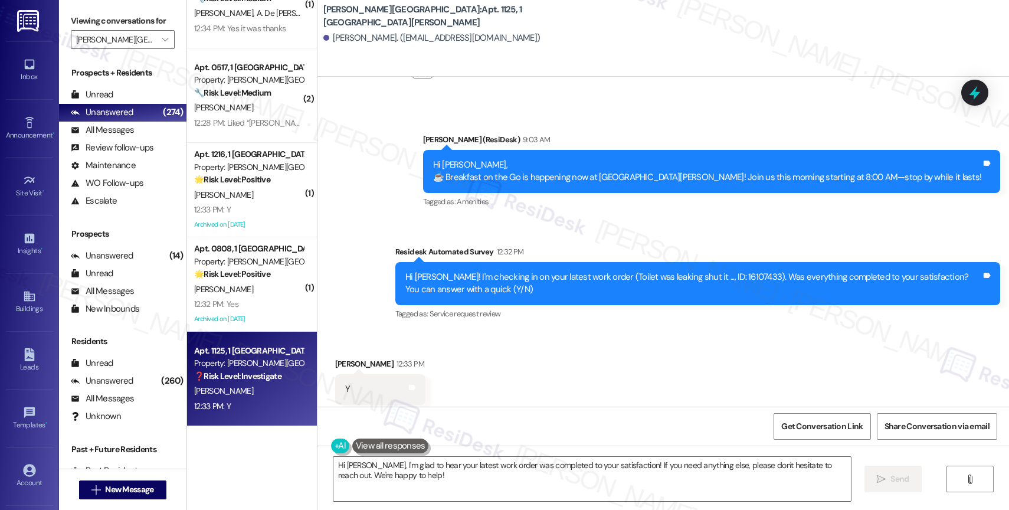
click at [487, 352] on div "Received via SMS Austin Jerles 12:33 PM Y Tags and notes Tagged as: Positive re…" at bounding box center [662, 381] width 691 height 100
click at [496, 341] on div "Received via SMS Austin Jerles 12:33 PM Y Tags and notes Tagged as: Positive re…" at bounding box center [662, 381] width 691 height 100
click at [385, 477] on textarea "Hi Austin, I'm glad to hear your latest work order was completed to your satisf…" at bounding box center [591, 479] width 517 height 44
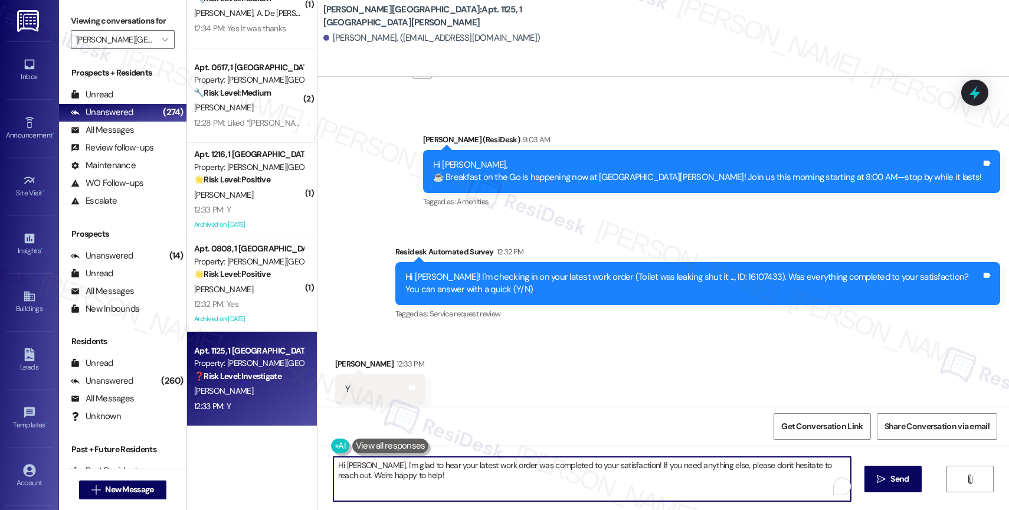
click at [385, 477] on textarea "Hi Austin, I'm glad to hear your latest work order was completed to your satisf…" at bounding box center [591, 479] width 517 height 44
paste textarea "That's great to hear! Thank you for confirming the work order was completed to …"
type textarea "That's great to hear! Thank you for confirming the work order was completed to …"
click at [881, 484] on span "Send" at bounding box center [892, 479] width 23 height 12
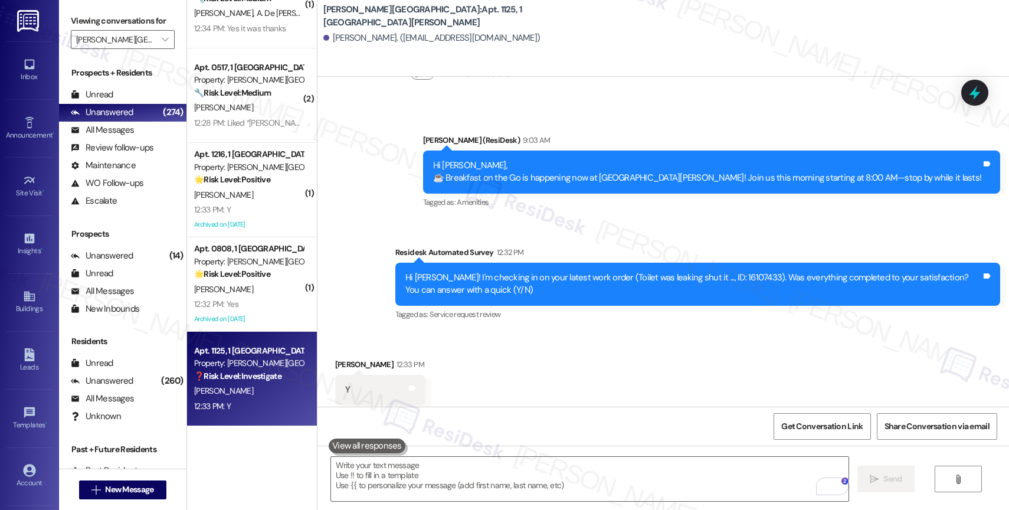
scroll to position [2295, 0]
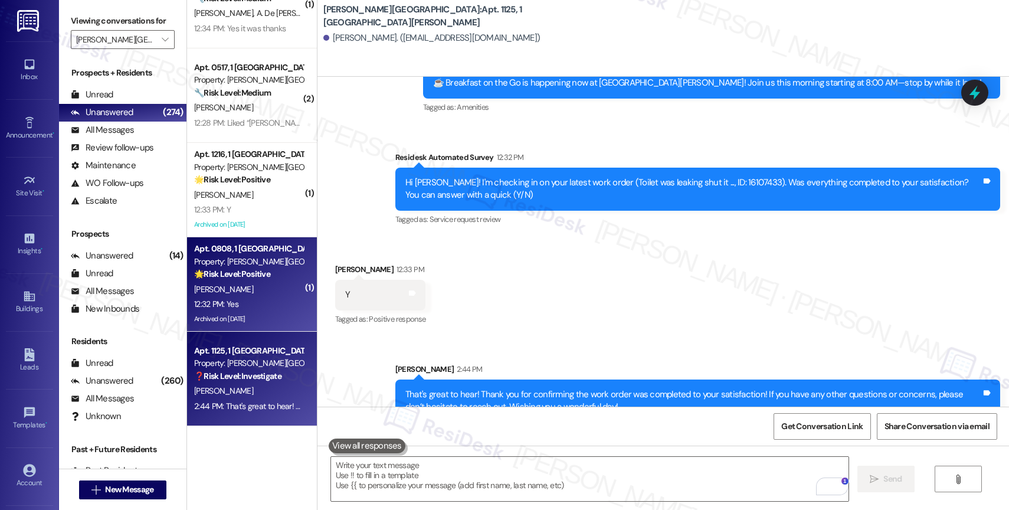
click at [257, 266] on div "Property: Halston Harris Bridge" at bounding box center [248, 261] width 109 height 12
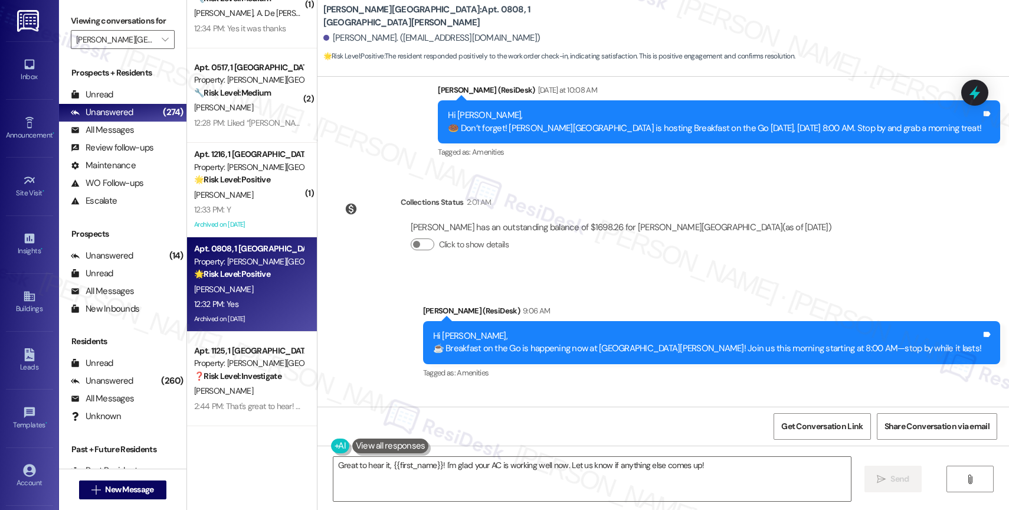
scroll to position [7228, 0]
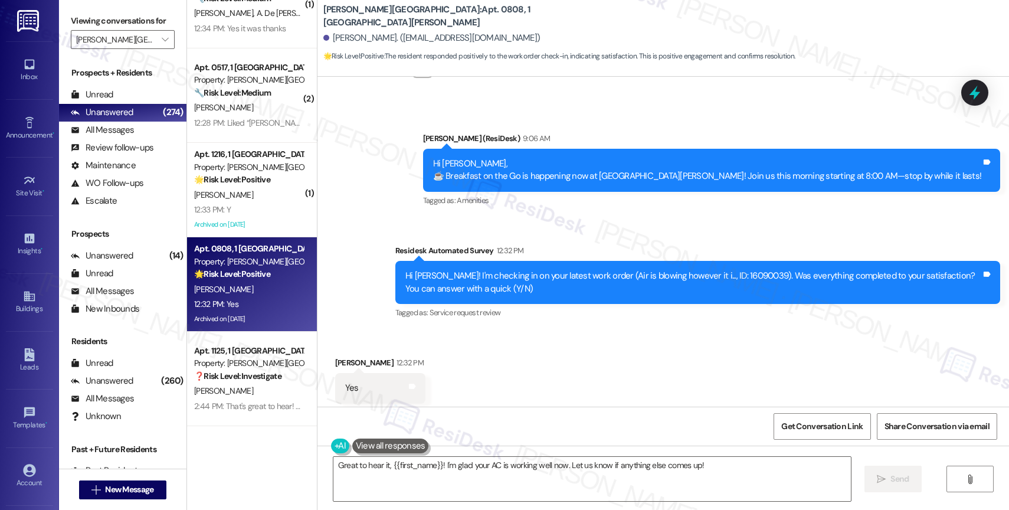
click at [529, 341] on div "Received via SMS Maria Sanders 12:32 PM Yes Tags and notes Tagged as: Positive …" at bounding box center [662, 380] width 691 height 100
click at [468, 361] on div "Received via SMS Maria Sanders 12:32 PM Yes Tags and notes Tagged as: Positive …" at bounding box center [662, 380] width 691 height 100
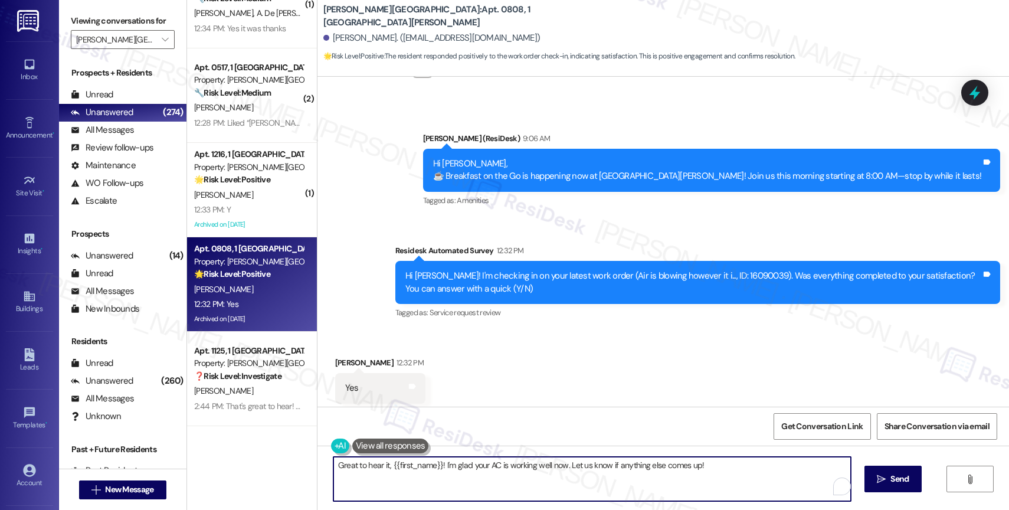
click at [444, 477] on textarea "Great to hear it, {{first_name}}! I'm glad your AC is working well now. Let us …" at bounding box center [591, 479] width 517 height 44
paste textarea "That's great to hear! Thank you for confirming the work order was completed to …"
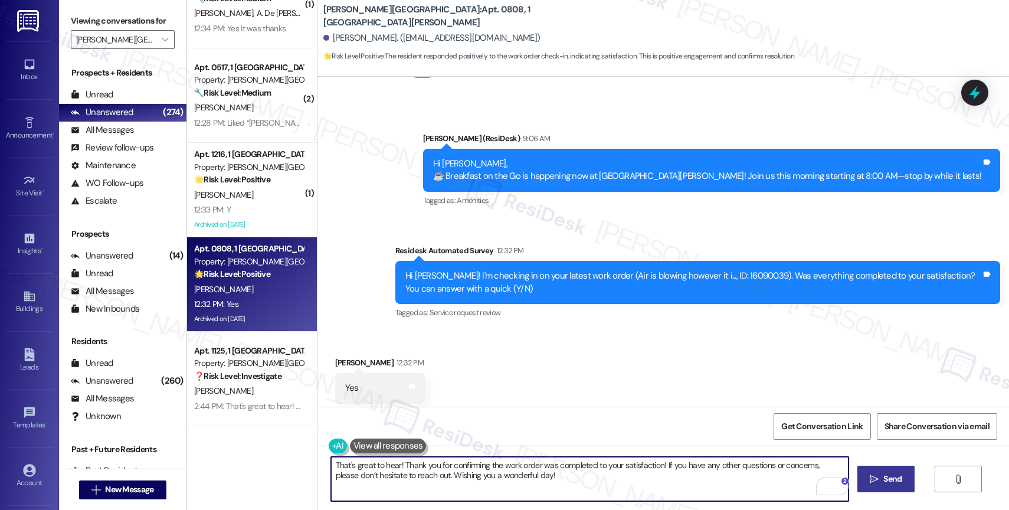
type textarea "That's great to hear! Thank you for confirming the work order was completed to …"
click at [883, 480] on span "Send" at bounding box center [892, 479] width 18 height 12
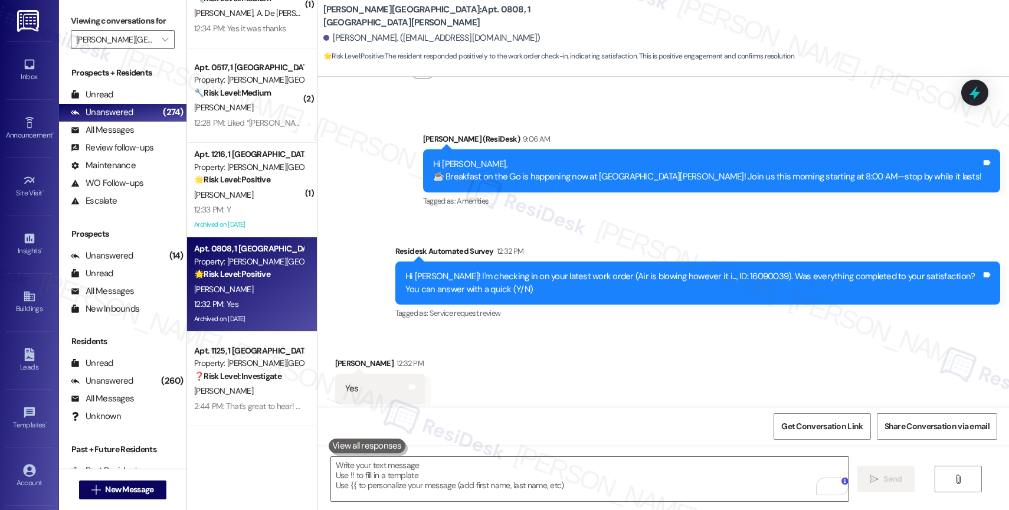
scroll to position [7322, 0]
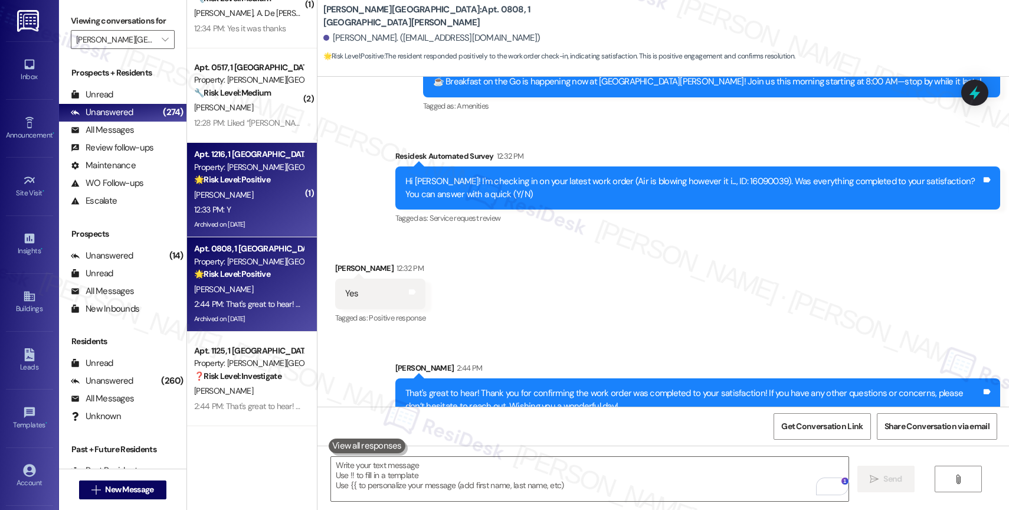
click at [253, 170] on div "Property: Halston Harris Bridge" at bounding box center [248, 167] width 109 height 12
type textarea "Fetching suggested responses. Please feel free to read through the conversation…"
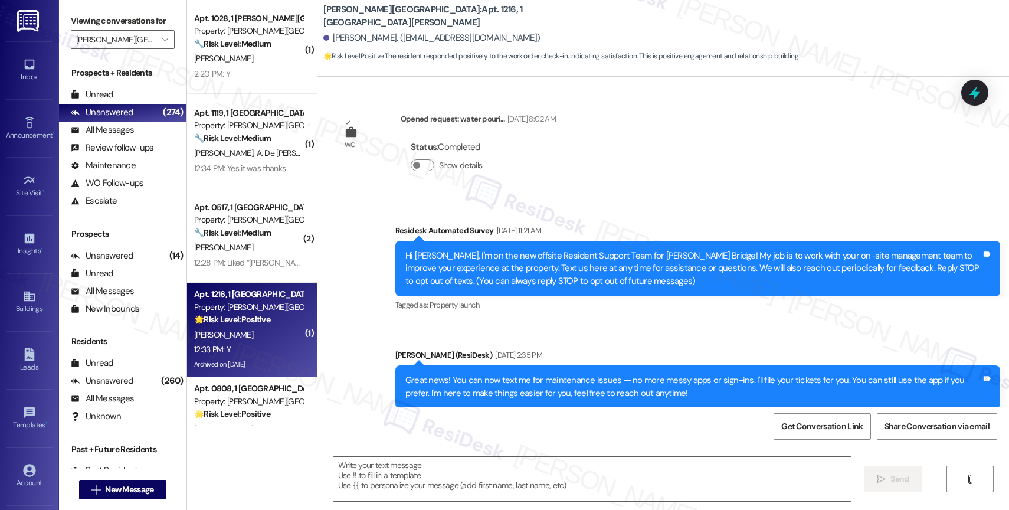
scroll to position [9941, 0]
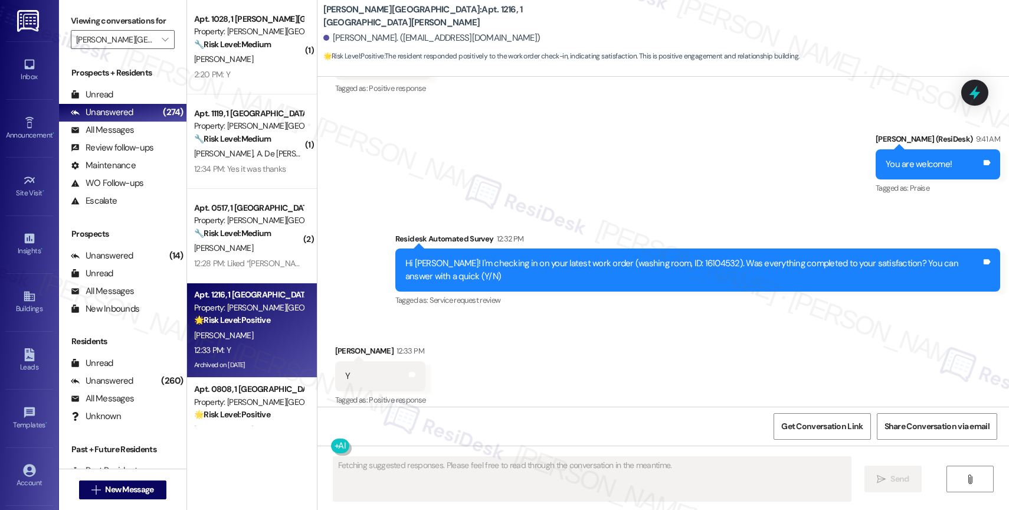
click at [507, 318] on div "Received via SMS Anthony Hall 12:33 PM Y Tags and notes Tagged as: Positive res…" at bounding box center [662, 368] width 691 height 100
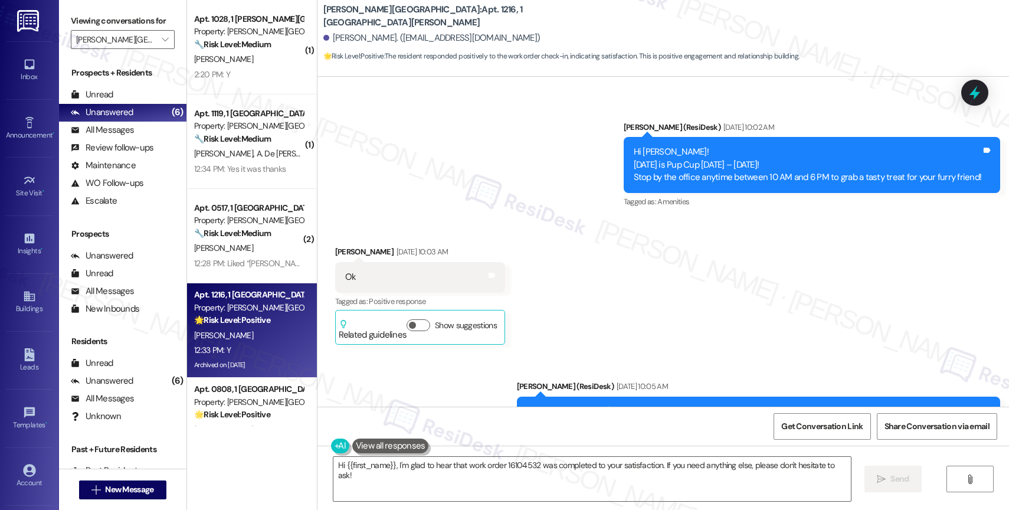
scroll to position [5067, 0]
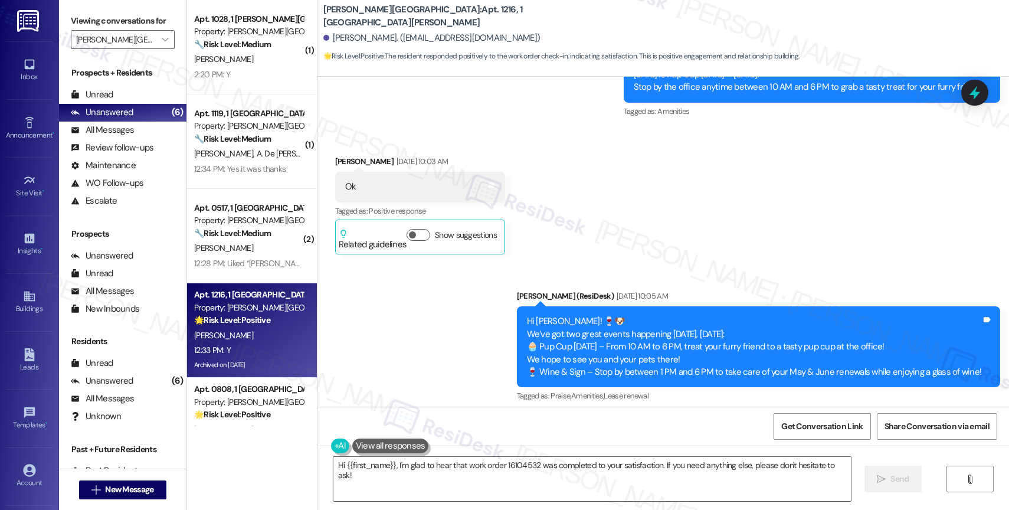
click at [507, 318] on div "Announcement, sent via SMS Sarah (ResiDesk) May 09, 2025 at 10:05 AM Hi Anthony…" at bounding box center [662, 338] width 691 height 150
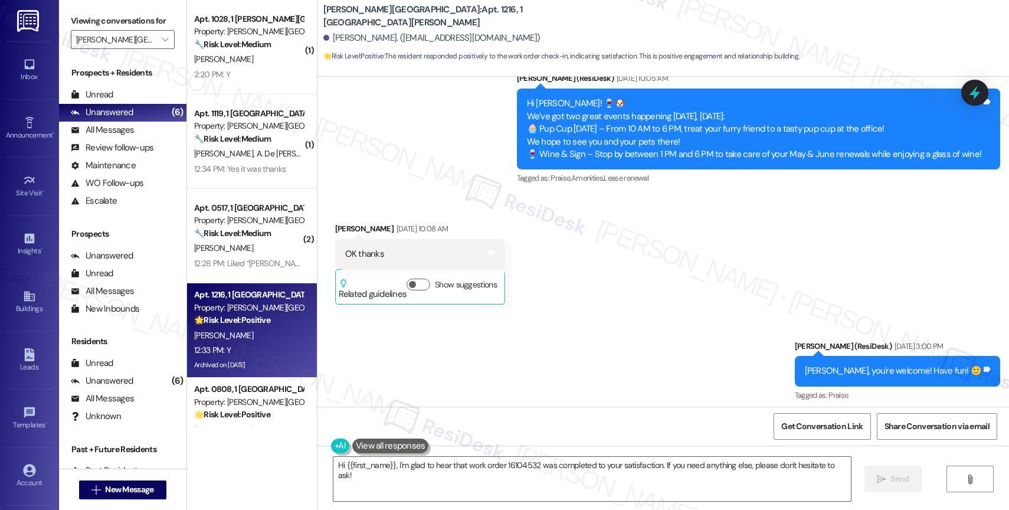
scroll to position [5345, 0]
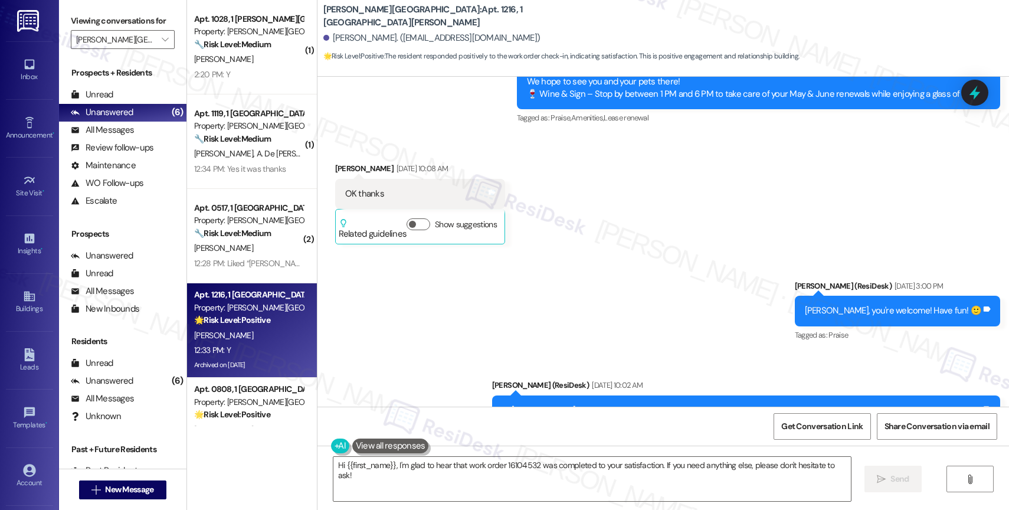
click at [574, 253] on div "Sent via SMS Sarah (ResiDesk) May 09, 2025 at 3:00 PM Anthony, you're welcome! …" at bounding box center [662, 359] width 691 height 212
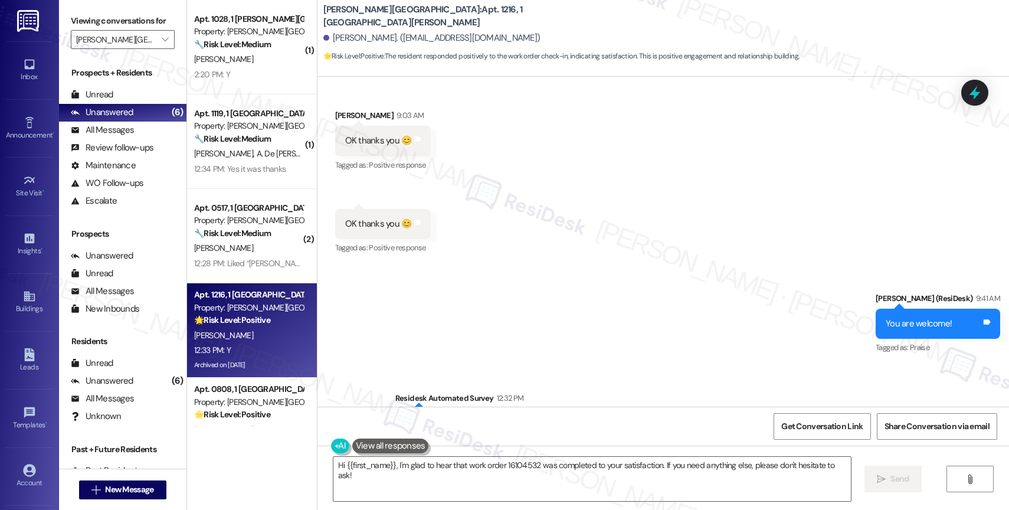
scroll to position [9941, 0]
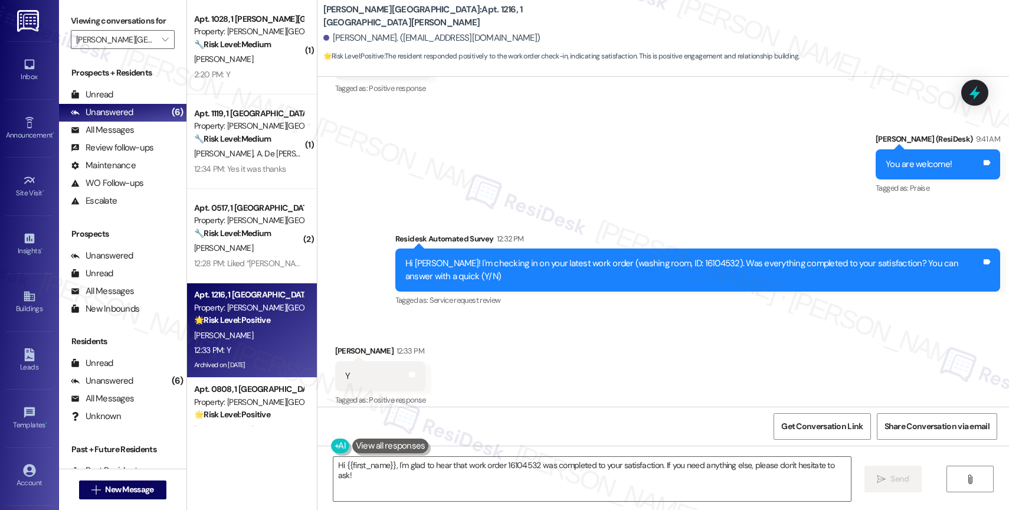
click at [512, 324] on div "Received via SMS Anthony Hall 12:33 PM Y Tags and notes Tagged as: Positive res…" at bounding box center [662, 368] width 691 height 100
click at [337, 468] on textarea "Hi {{first_name}}, I'm glad to hear that work order 16104532 was completed to y…" at bounding box center [591, 479] width 517 height 44
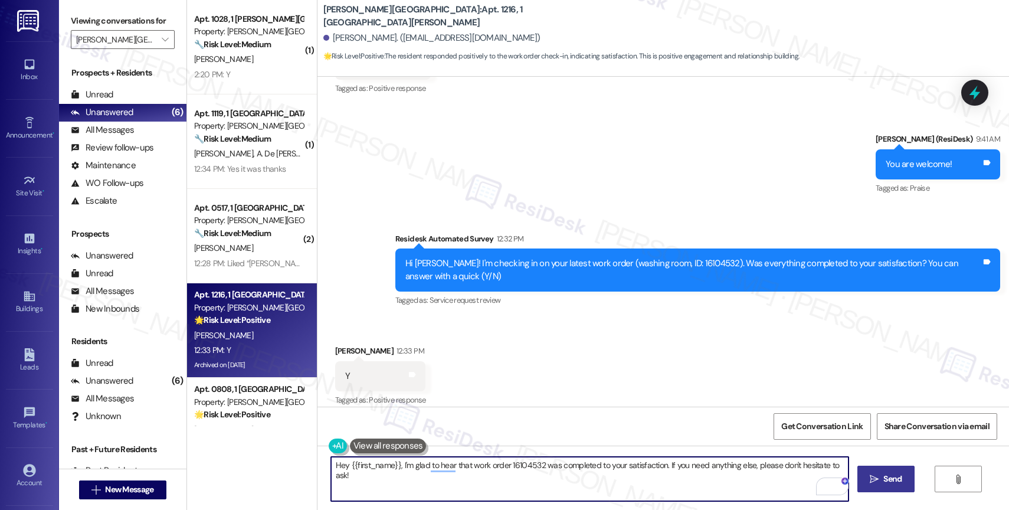
type textarea "Hey {{first_name}}, I'm glad to hear that work order 16104532 was completed to …"
click at [889, 473] on span "Send" at bounding box center [892, 479] width 18 height 12
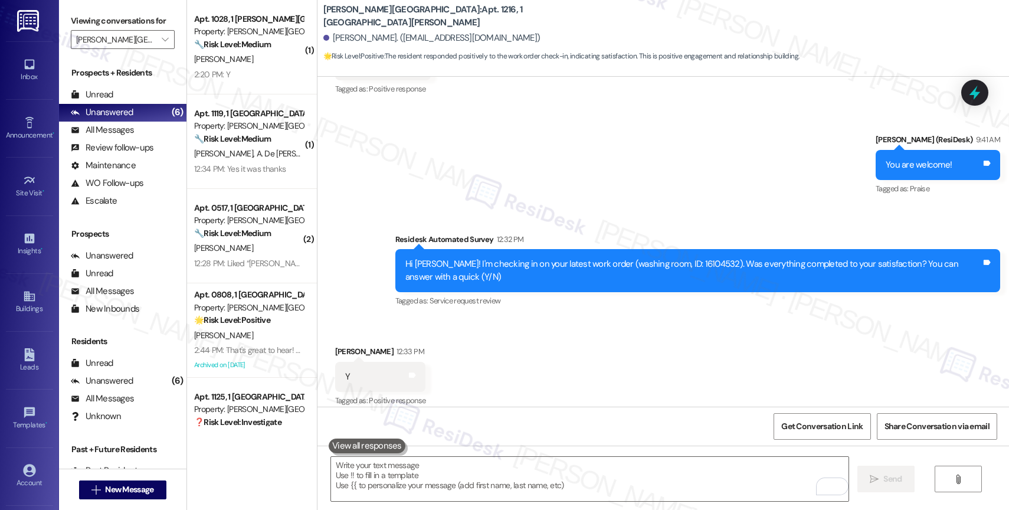
scroll to position [10024, 0]
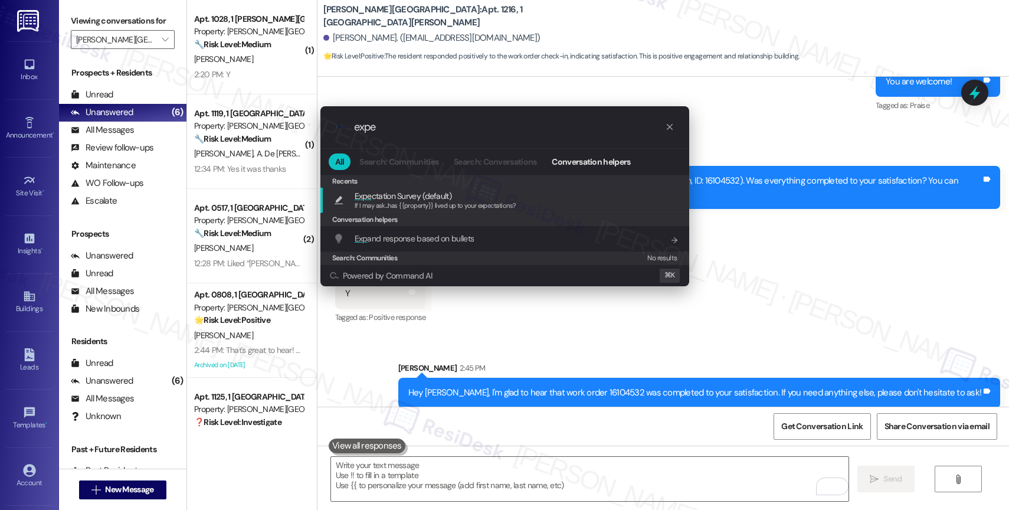
type input "expec"
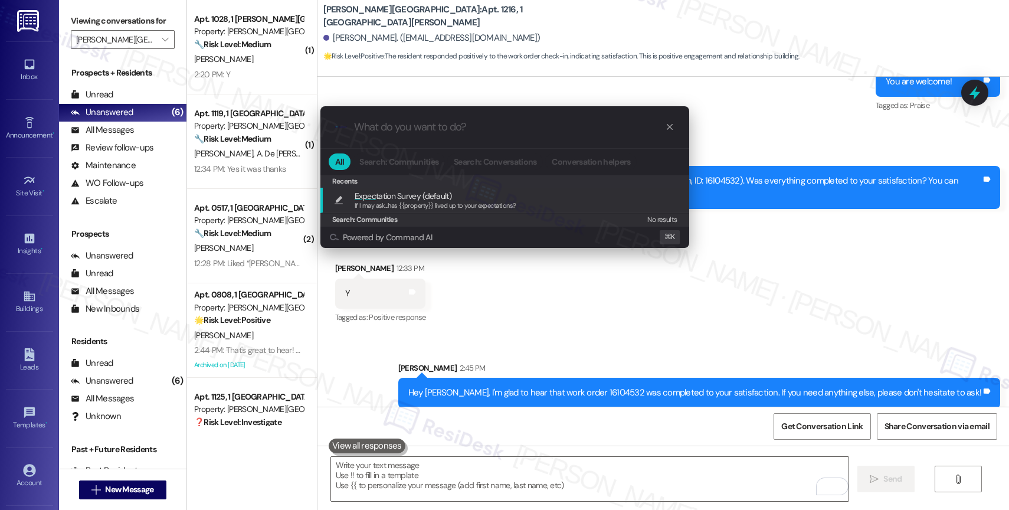
type textarea "If I may ask...has {{property}} lived up to your expectations?"
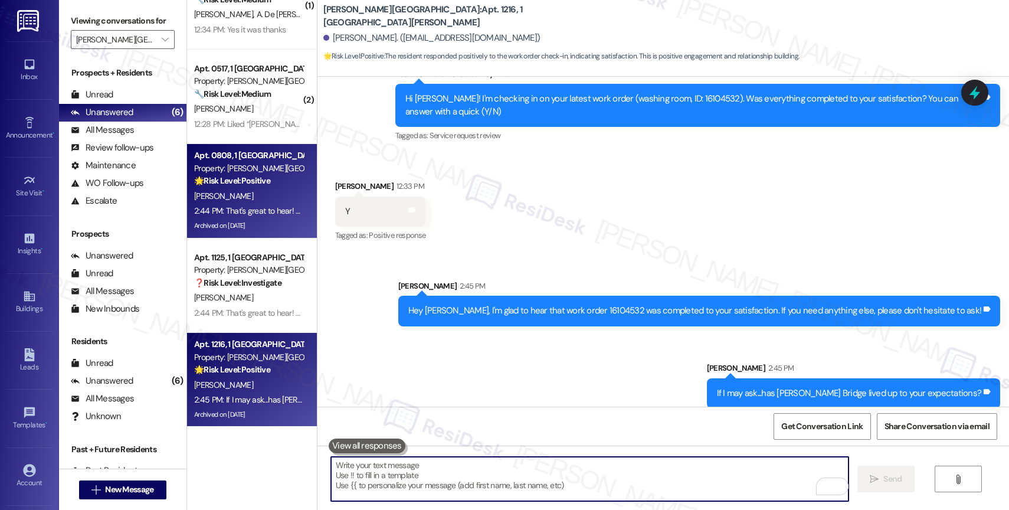
scroll to position [140, 0]
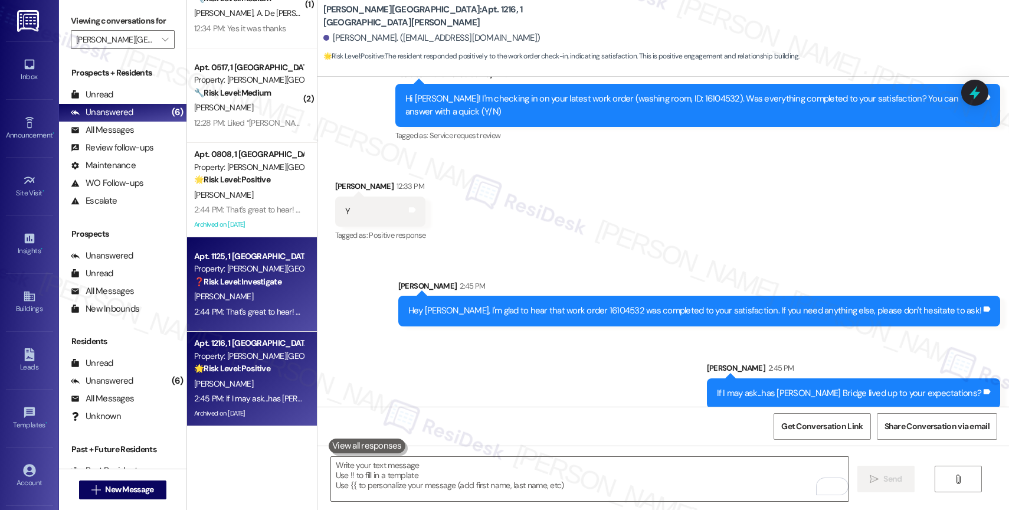
click at [248, 277] on strong "❓ Risk Level: Investigate" at bounding box center [237, 281] width 87 height 11
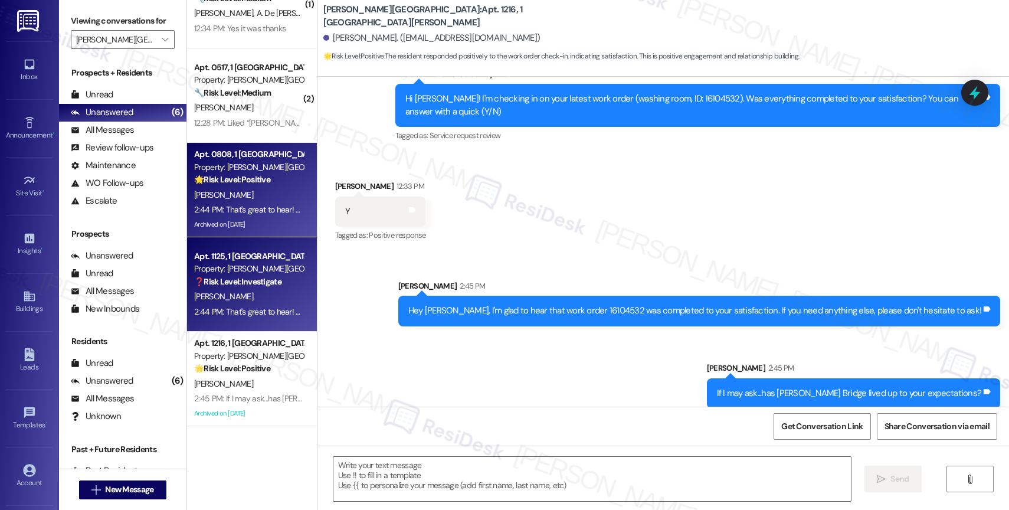
type textarea "Fetching suggested responses. Please feel free to read through the conversation…"
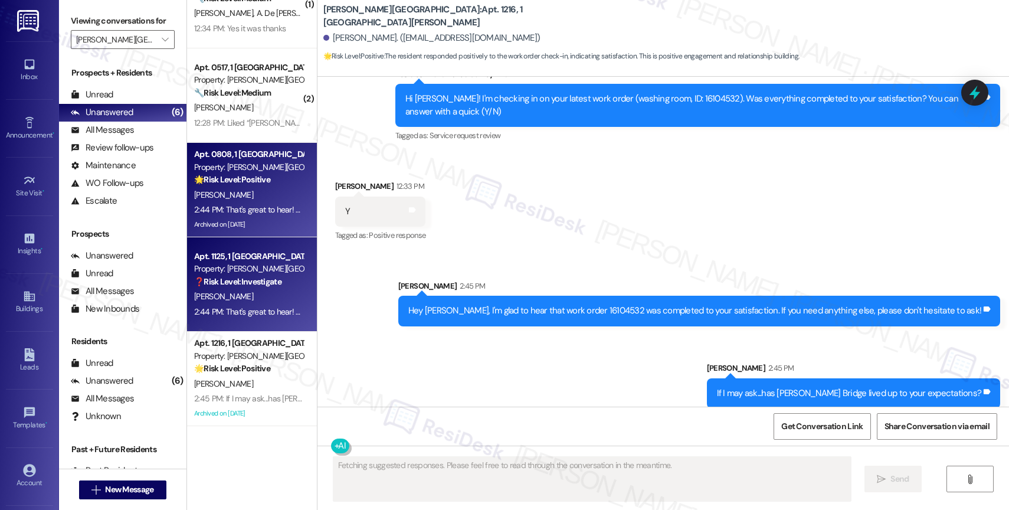
click at [244, 196] on div "M. Sanders" at bounding box center [249, 195] width 112 height 15
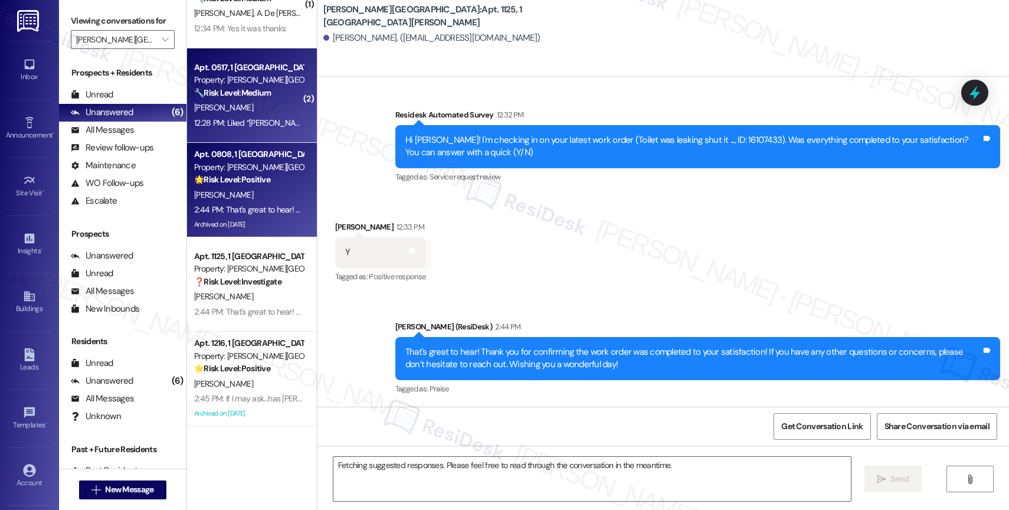
scroll to position [2312, 0]
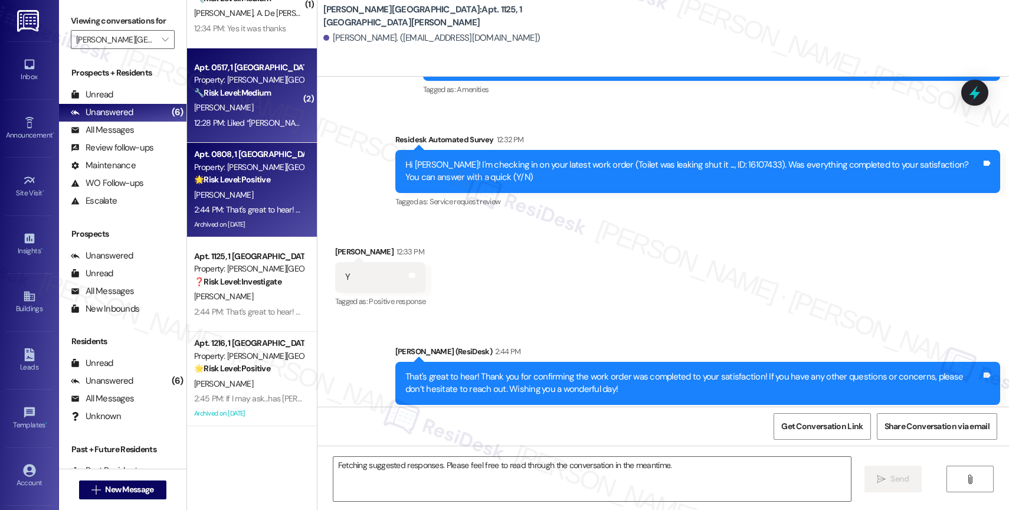
click at [245, 106] on div "A. Smith" at bounding box center [249, 107] width 112 height 15
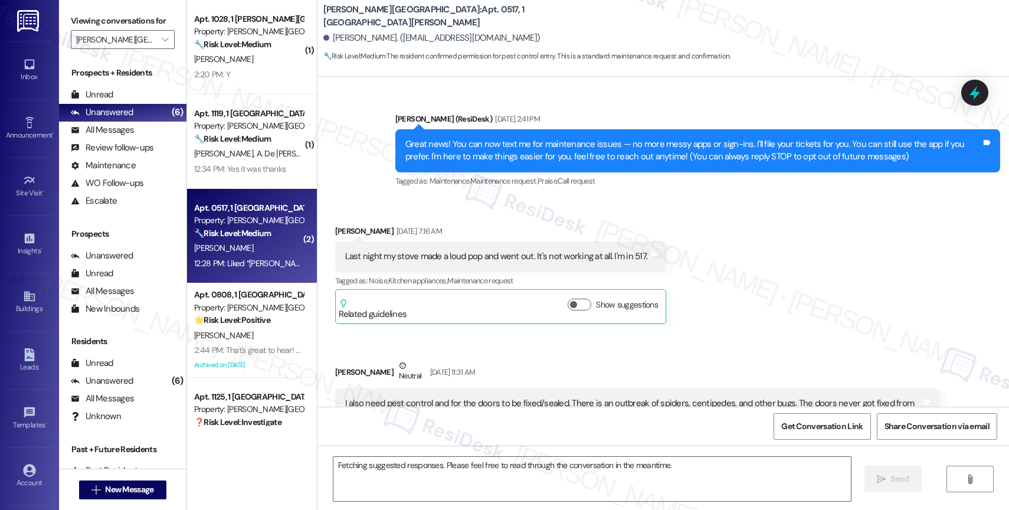
scroll to position [29747, 0]
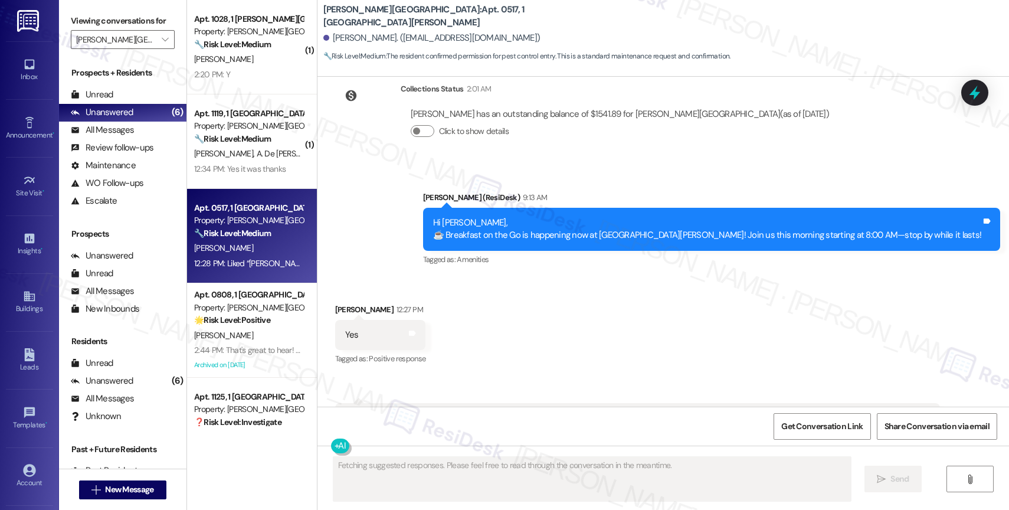
click at [510, 277] on div "Received via SMS Andrea Smith 12:27 PM Yes Tags and notes Tagged as: Positive r…" at bounding box center [662, 392] width 691 height 230
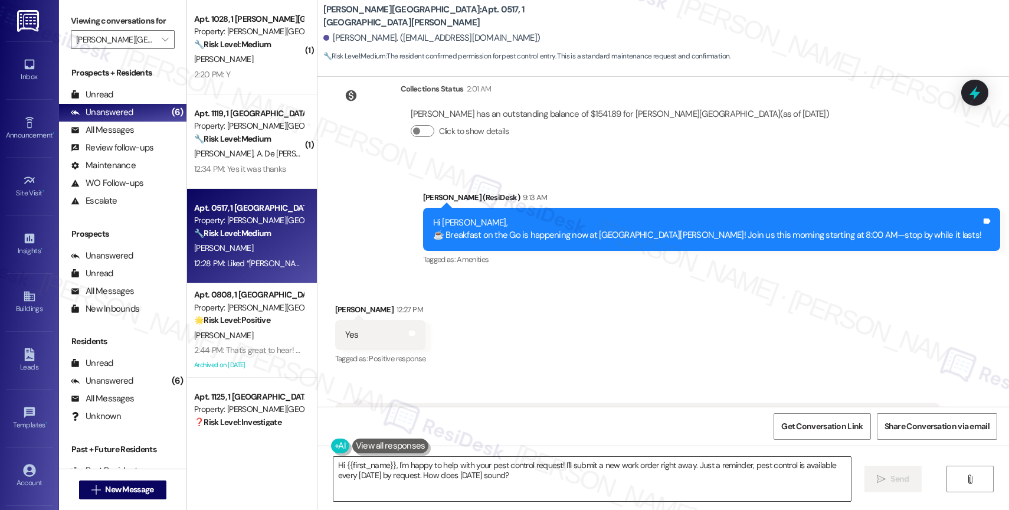
click at [401, 489] on textarea "Hi {{first_name}}, I'm happy to help with your pest control request! I'll submi…" at bounding box center [591, 479] width 517 height 44
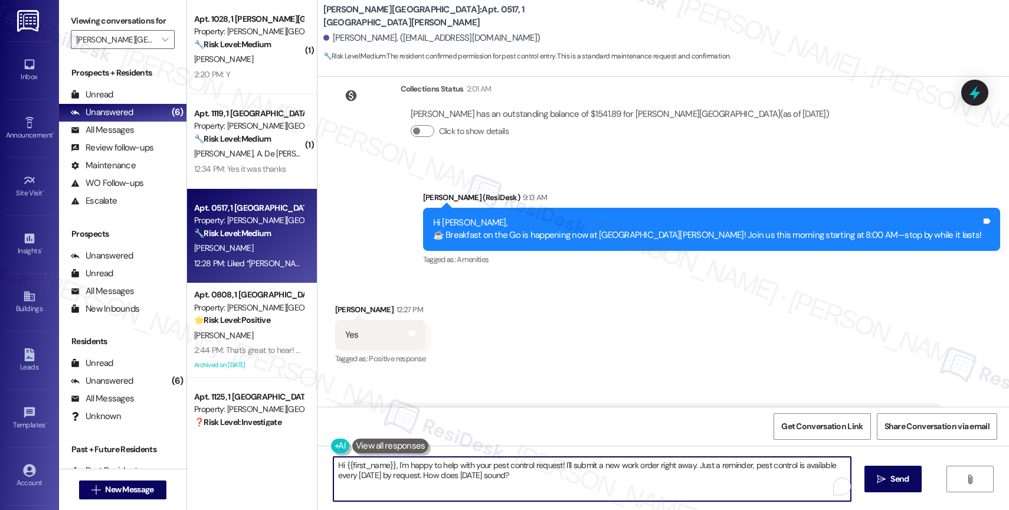
click at [401, 489] on textarea "Hi {{first_name}}, I'm happy to help with your pest control request! I'll submi…" at bounding box center [591, 479] width 517 height 44
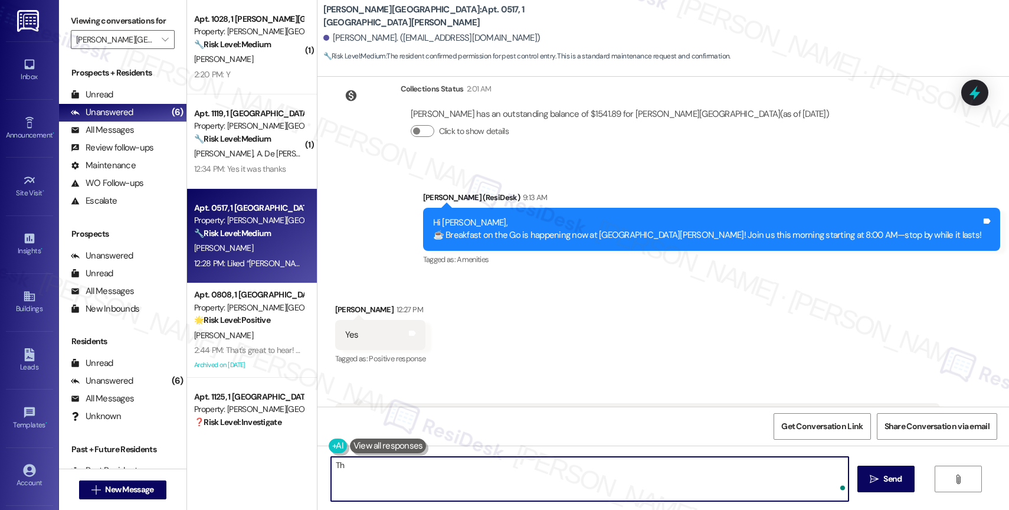
type textarea "T"
type textarea "p"
type textarea "Perfect! I also want to know. What pests are you seeing in your home?"
click at [871, 474] on icon "" at bounding box center [874, 478] width 9 height 9
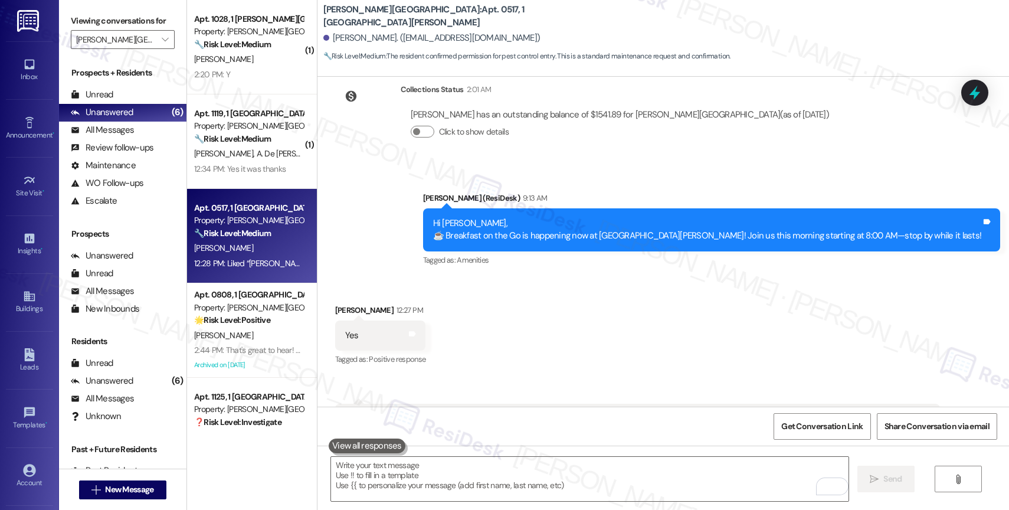
scroll to position [29829, 0]
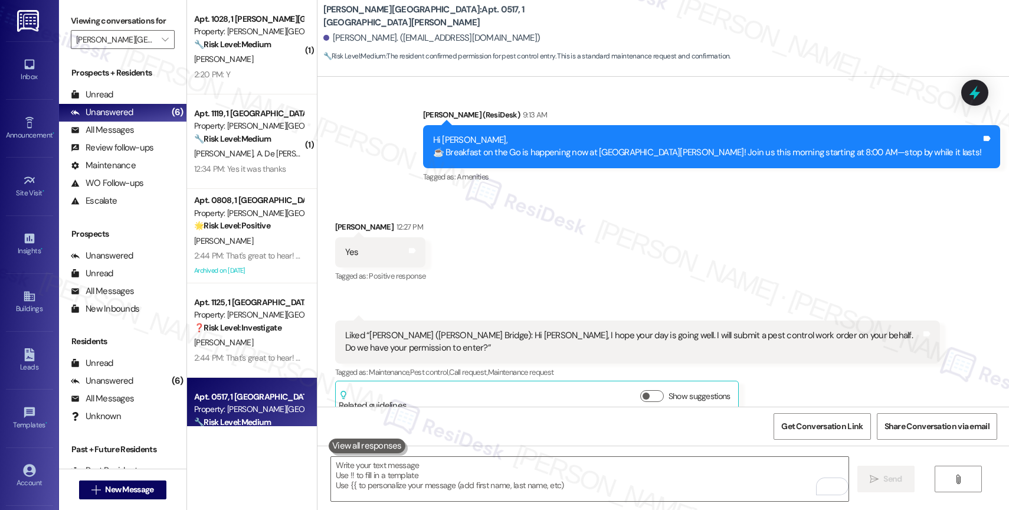
click at [471, 425] on div "Sent via SMS Sarah 2:46 PM Perfect! I also want to know. What pests are you see…" at bounding box center [662, 466] width 691 height 82
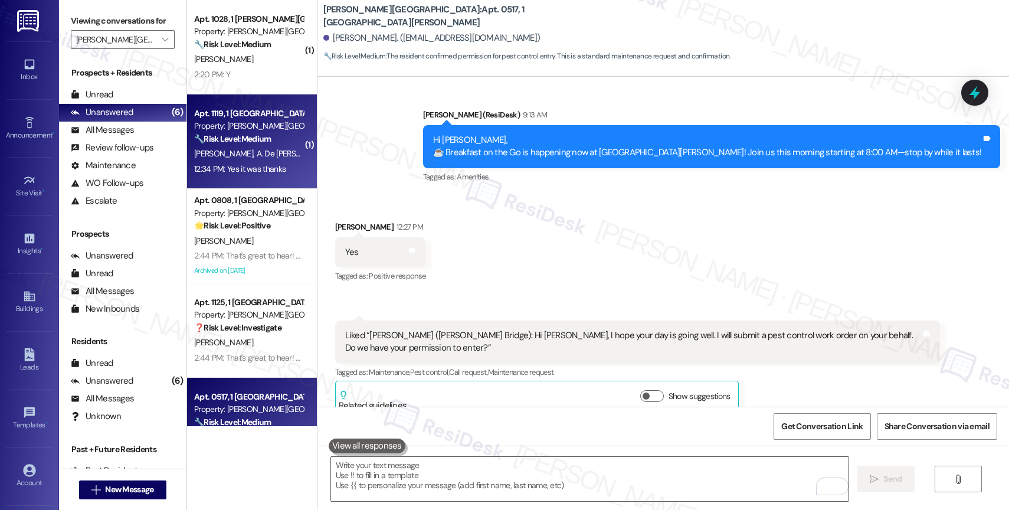
click at [227, 124] on div "Property: Halston Harris Bridge" at bounding box center [248, 126] width 109 height 12
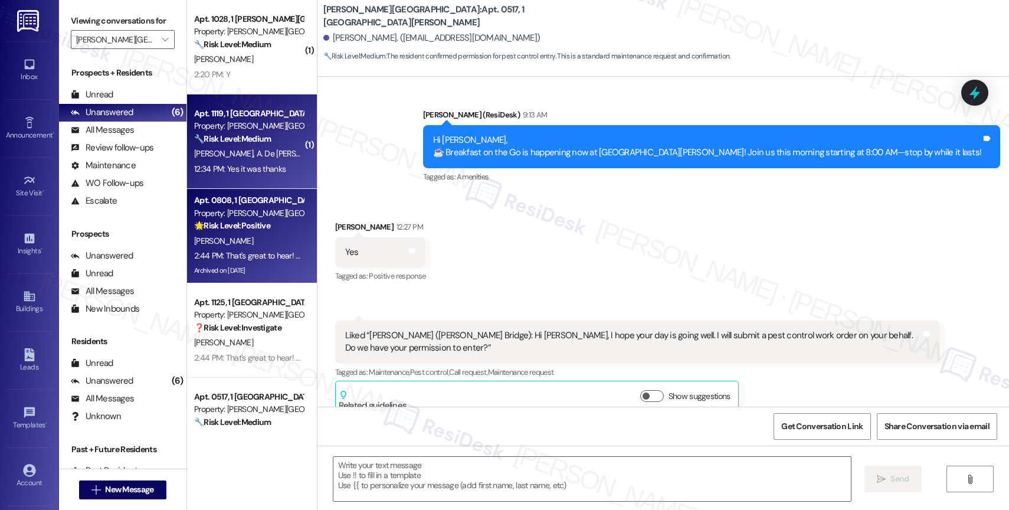
type textarea "Fetching suggested responses. Please feel free to read through the conversation…"
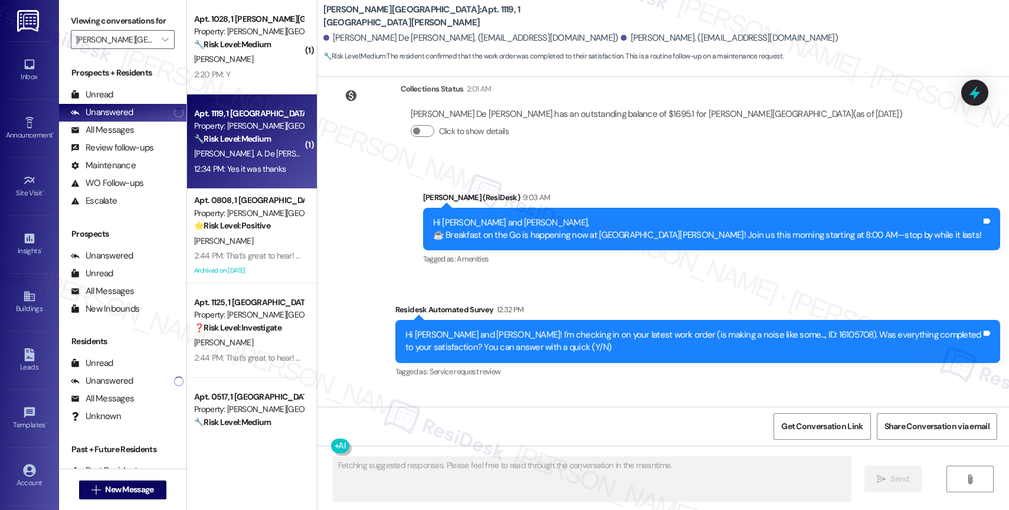
scroll to position [10062, 0]
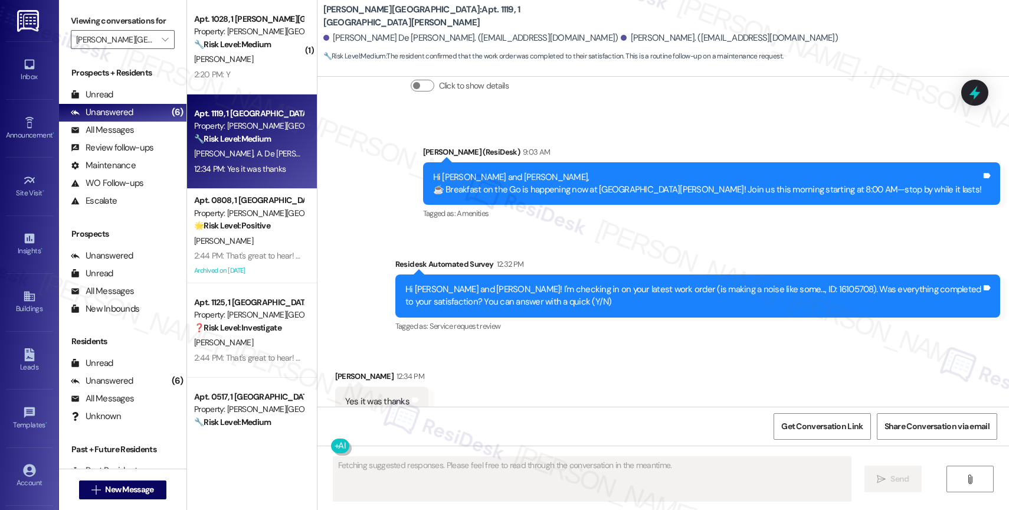
click at [465, 343] on div "Received via SMS Alejandro Ramos 12:34 PM Yes it was thanks Tags and notes Tagg…" at bounding box center [662, 393] width 691 height 100
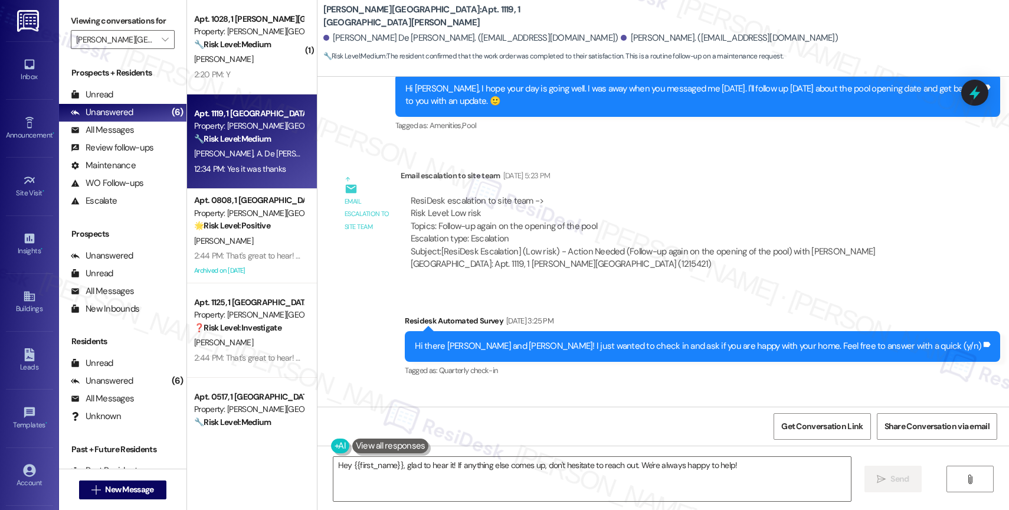
scroll to position [8700, 0]
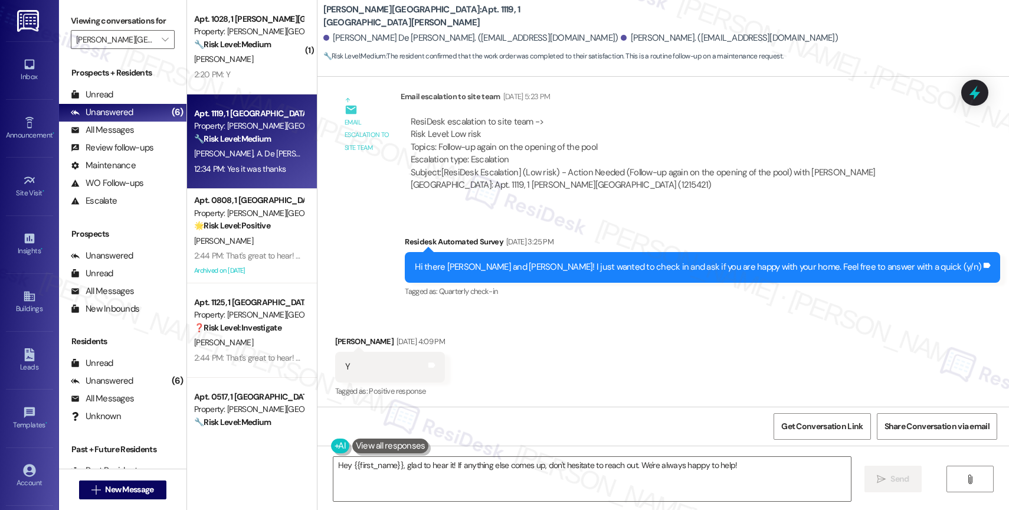
click at [553, 320] on div "Received via SMS Alejandro Ramos Jun 16, 2025 at 4:09 PM Y Tags and notes Tagge…" at bounding box center [662, 359] width 691 height 100
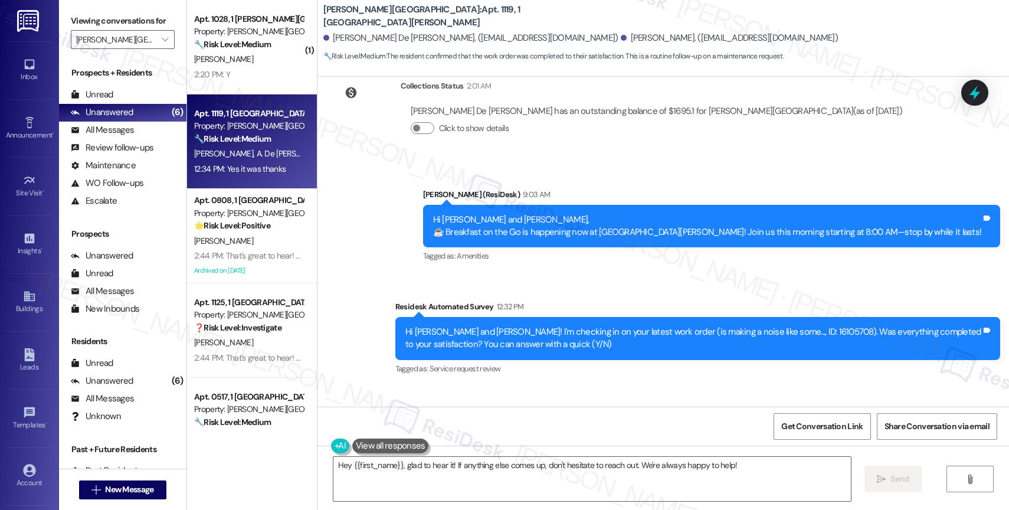
scroll to position [10062, 0]
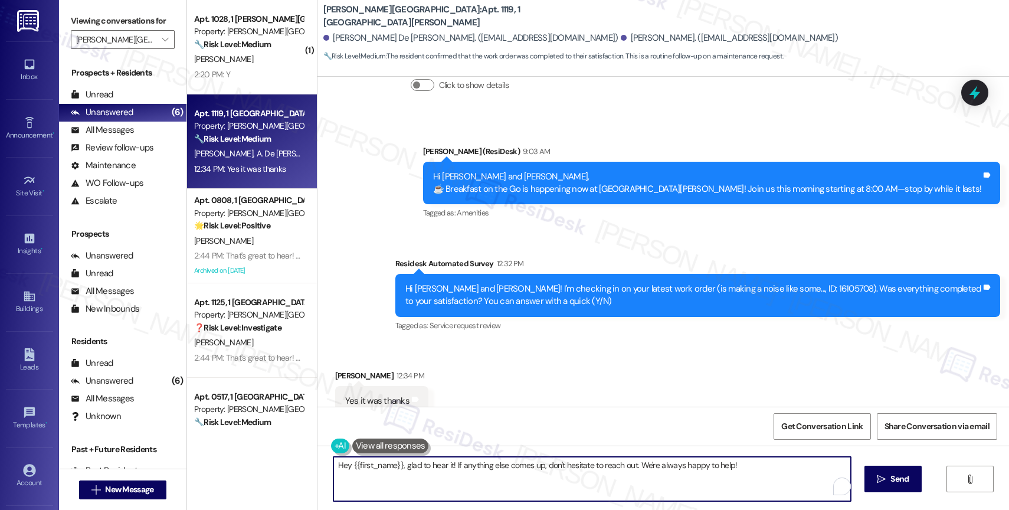
click at [408, 474] on textarea "Hey {{first_name}}, glad to hear it! If anything else comes up, don't hesitate …" at bounding box center [591, 479] width 517 height 44
paste textarea "That’s amazing! Thank you for confirming the work order was completed to your s…"
type textarea "That’s amazing! Thank you for confirming the work order was completed to your s…"
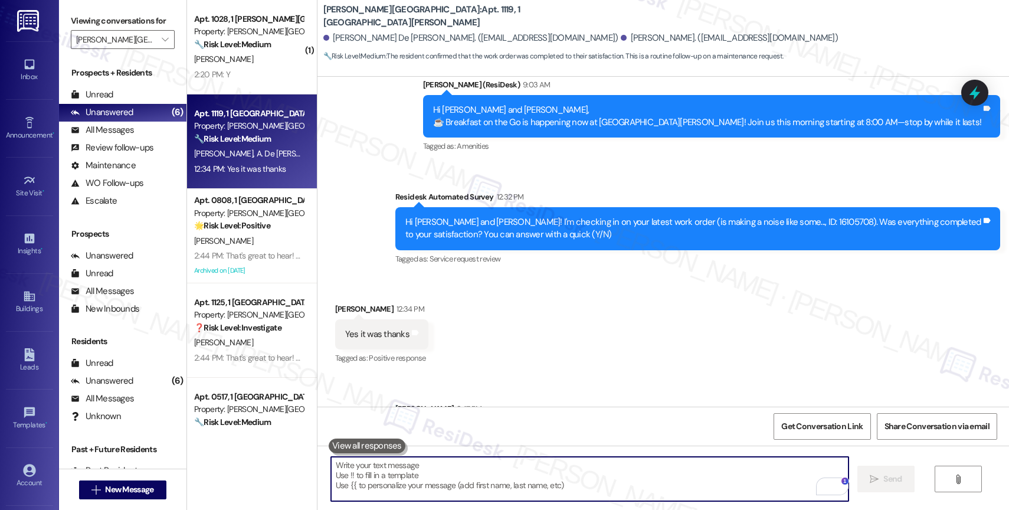
scroll to position [10157, 0]
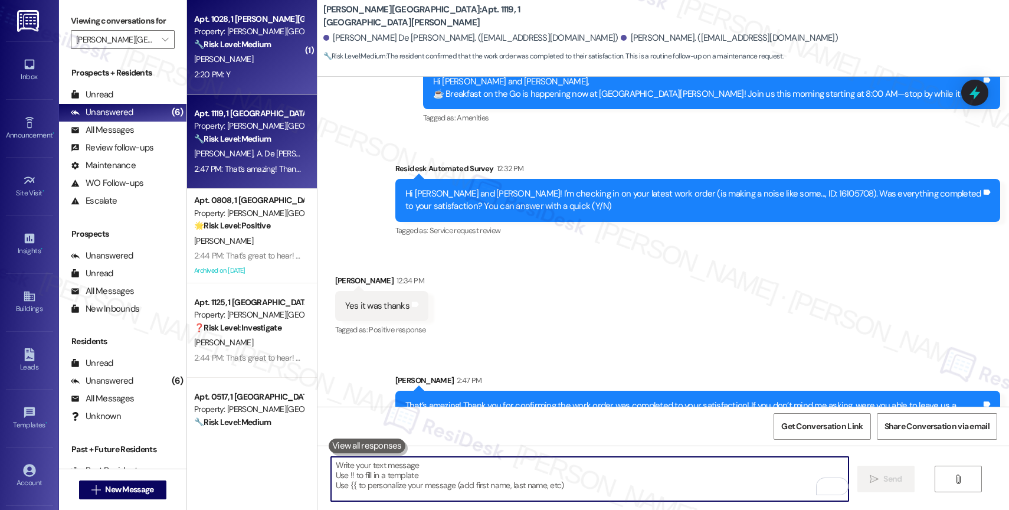
click at [222, 48] on strong "🔧 Risk Level: Medium" at bounding box center [232, 44] width 77 height 11
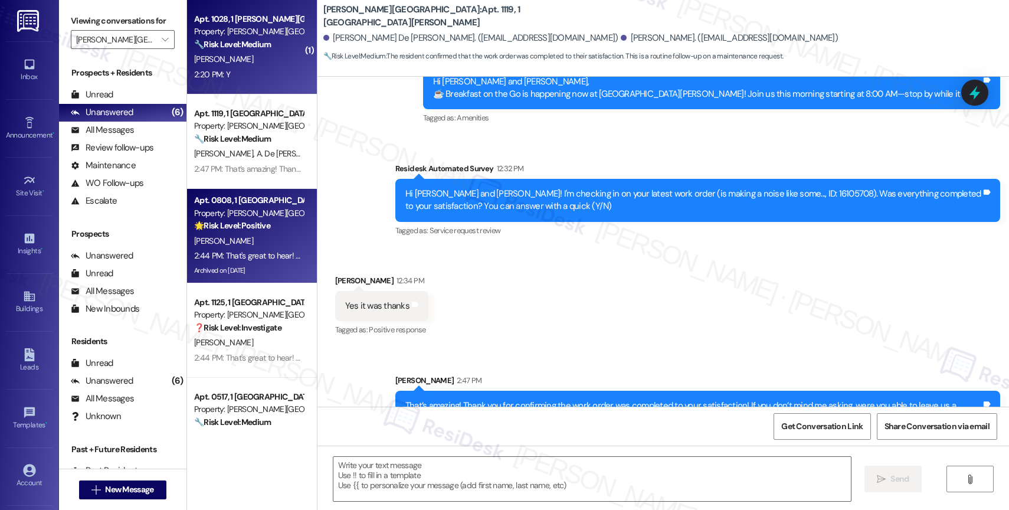
type textarea "Fetching suggested responses. Please feel free to read through the conversation…"
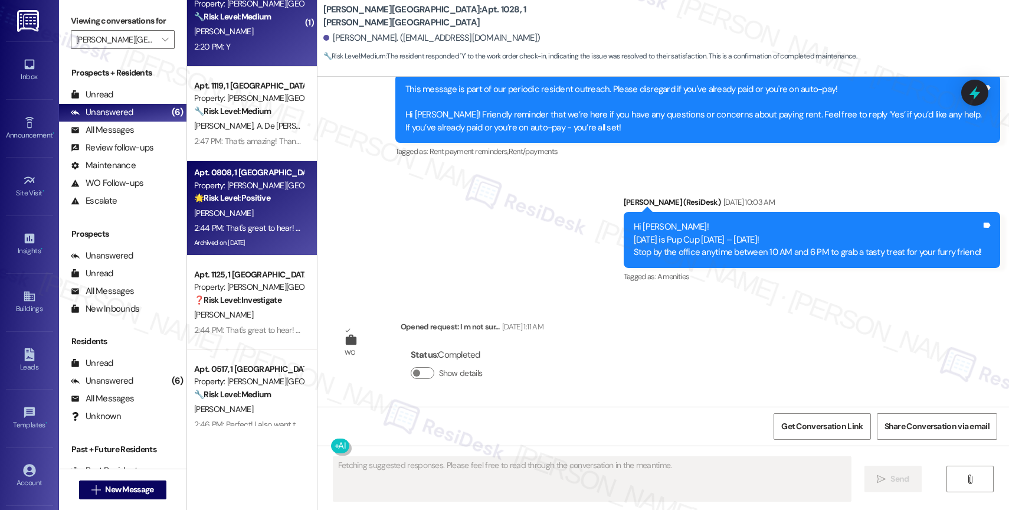
scroll to position [0, 0]
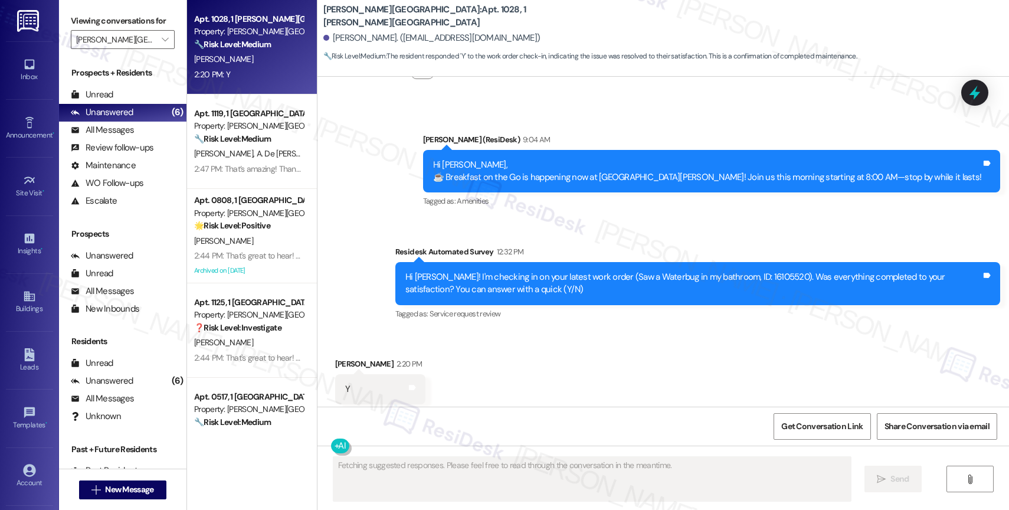
click at [497, 331] on div "Received via SMS Latoya Brown 2:20 PM Y Tags and notes Tagged as: Positive resp…" at bounding box center [662, 381] width 691 height 100
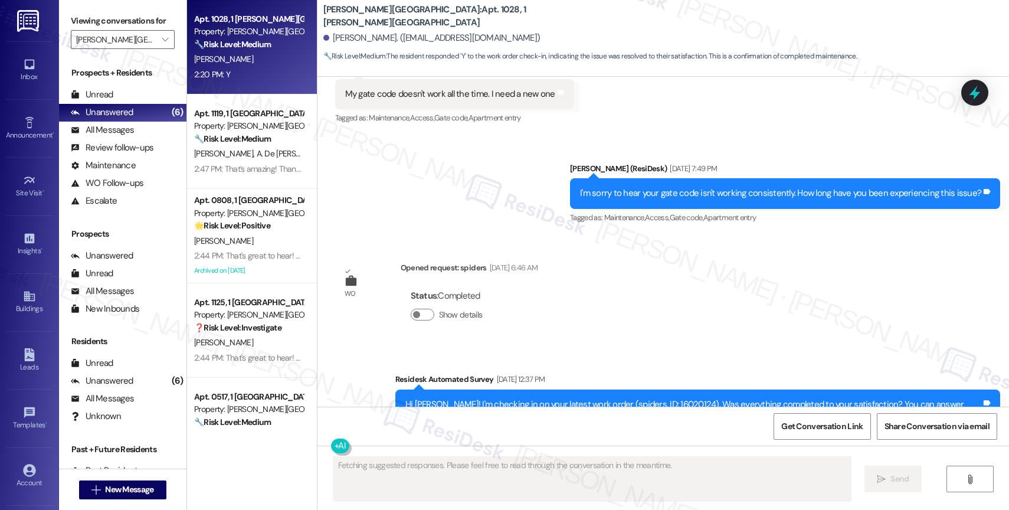
scroll to position [5099, 0]
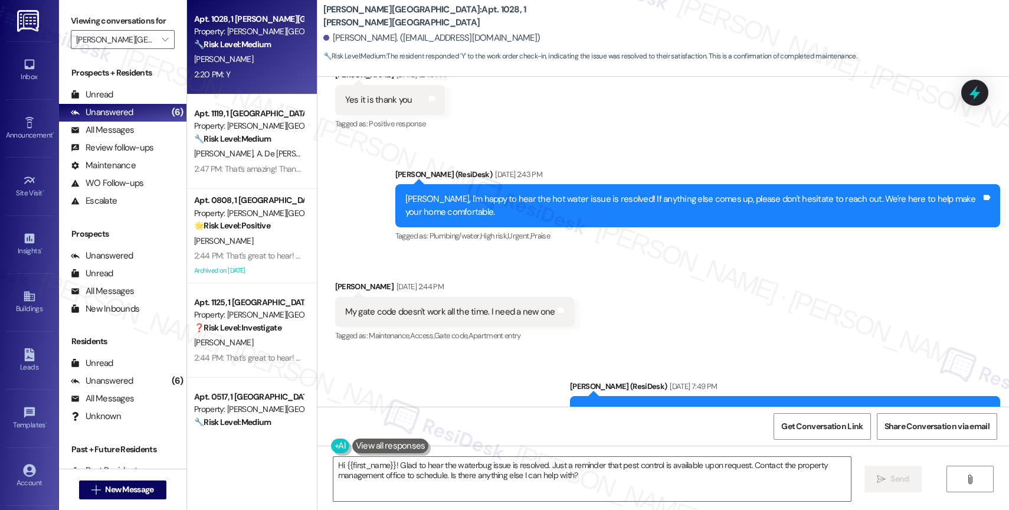
click at [644, 273] on div "Received via SMS Latoya Brown Jul 02, 2025 at 2:44 PM My gate code doesn't work…" at bounding box center [662, 304] width 691 height 100
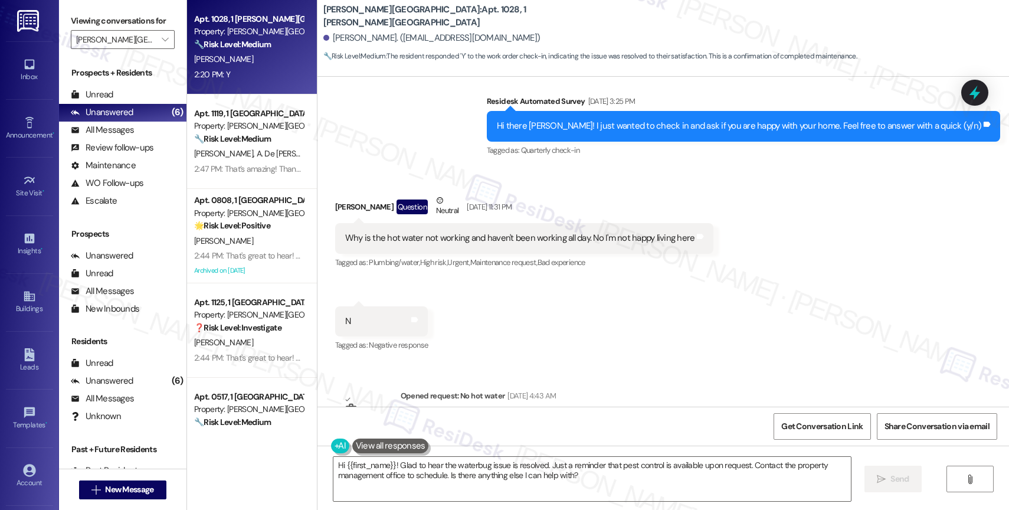
scroll to position [4304, 0]
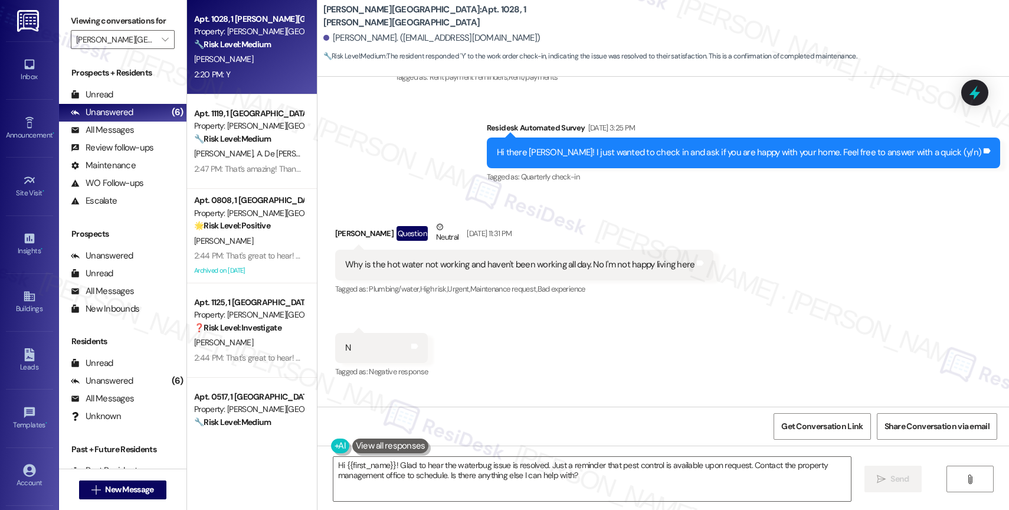
click at [661, 323] on div "Received via SMS Latoya Brown Question Neutral Jun 26, 2025 at 11:31 PM Why is …" at bounding box center [662, 291] width 691 height 195
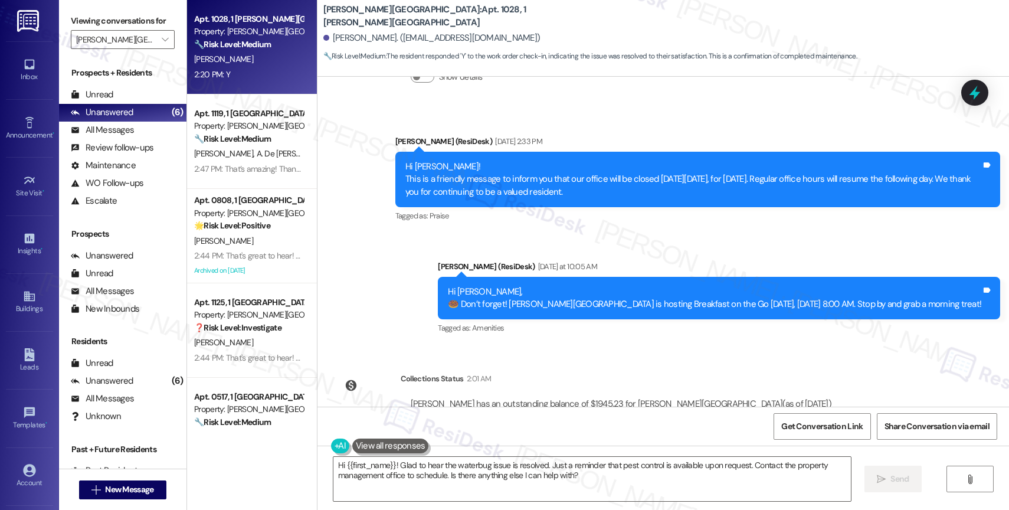
scroll to position [6401, 0]
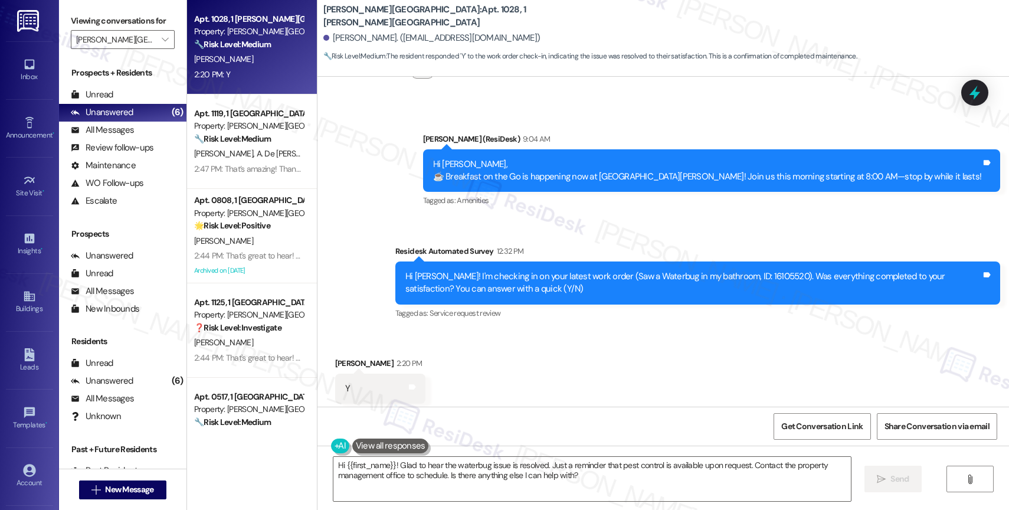
click at [576, 330] on div "Received via SMS Latoya Brown 2:20 PM Y Tags and notes Tagged as: Positive resp…" at bounding box center [662, 380] width 691 height 100
click at [450, 471] on textarea "Hi {{first_name}}! Glad to hear the waterbug issue is resolved. Just a reminder…" at bounding box center [591, 479] width 517 height 44
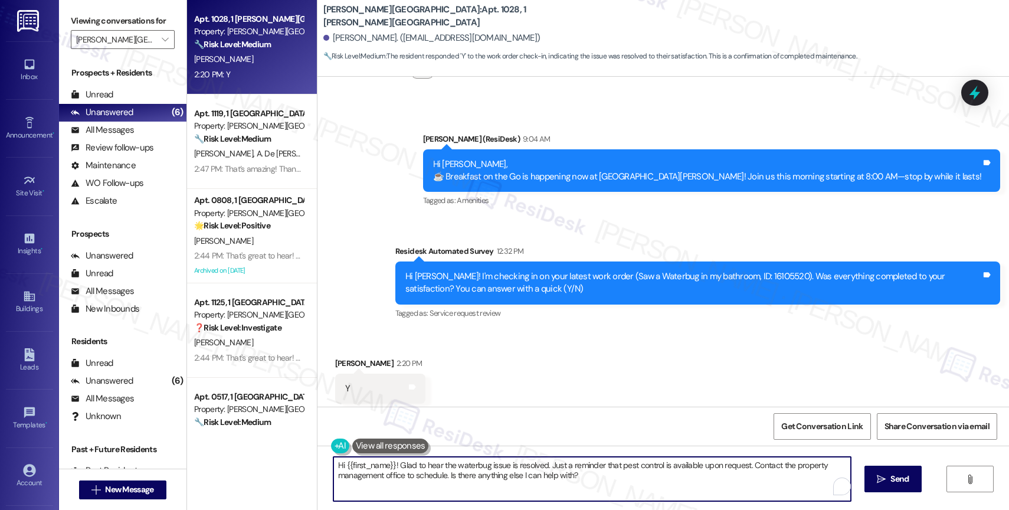
click at [450, 471] on textarea "Hi {{first_name}}! Glad to hear the waterbug issue is resolved. Just a reminder…" at bounding box center [591, 479] width 517 height 44
paste textarea "That's great to hear! Thank you for confirming the work order was completed to …"
type textarea "That's great to hear! Thank you for confirming the work order was completed to …"
click at [883, 470] on button " Send" at bounding box center [885, 479] width 57 height 27
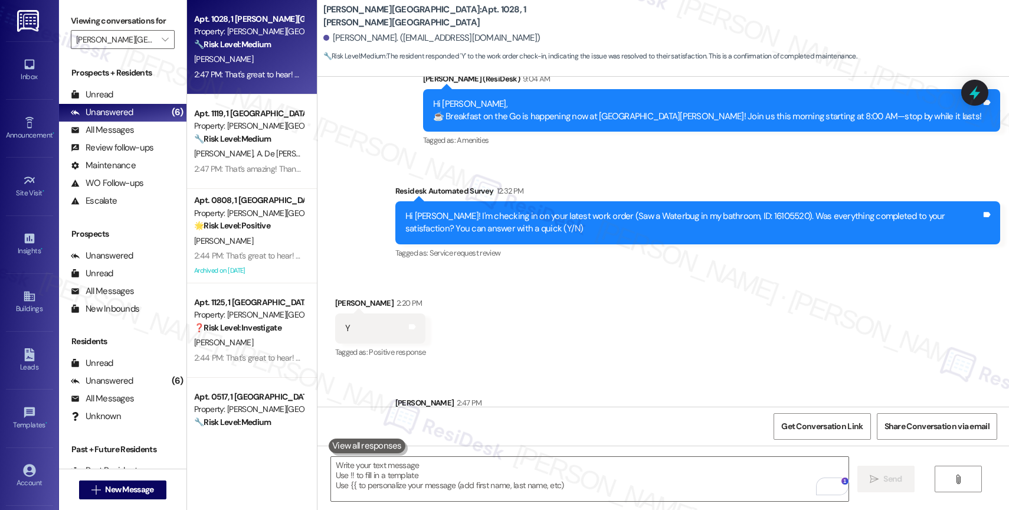
scroll to position [6495, 0]
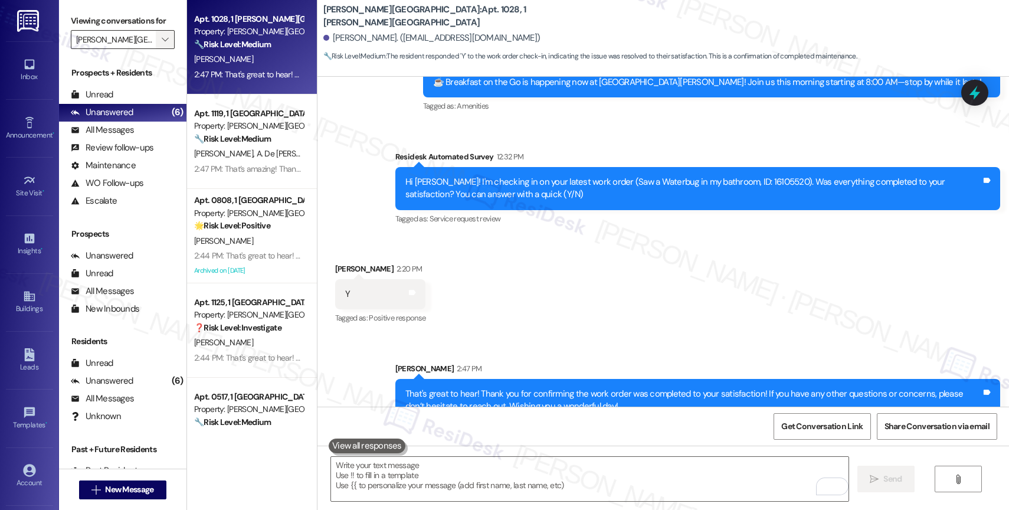
click at [159, 45] on span "" at bounding box center [164, 39] width 11 height 19
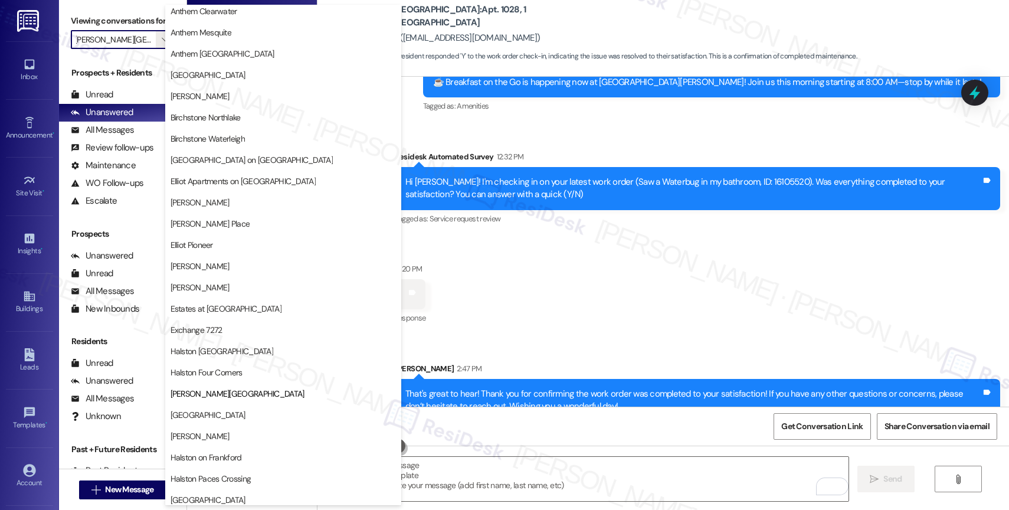
scroll to position [0, 0]
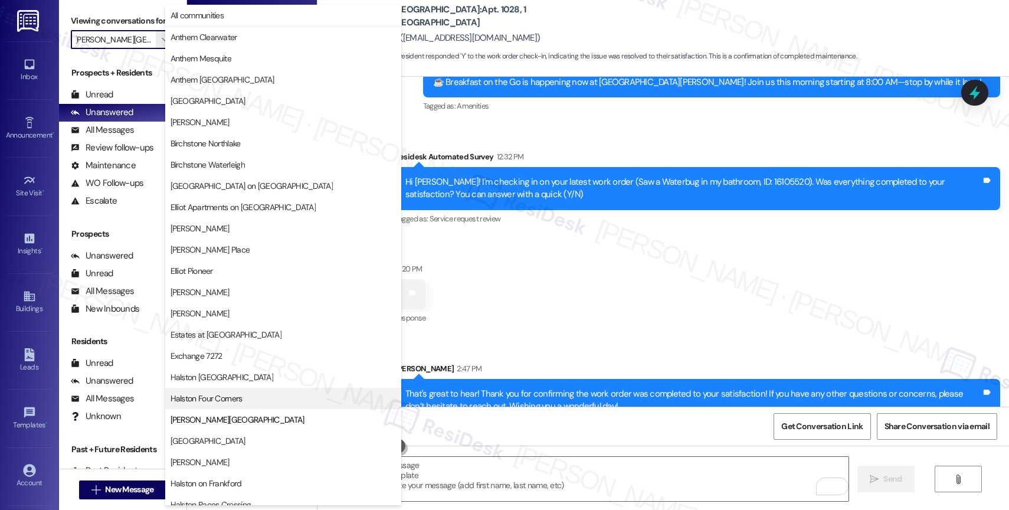
click at [235, 392] on span "Halston Four Corners" at bounding box center [207, 398] width 72 height 12
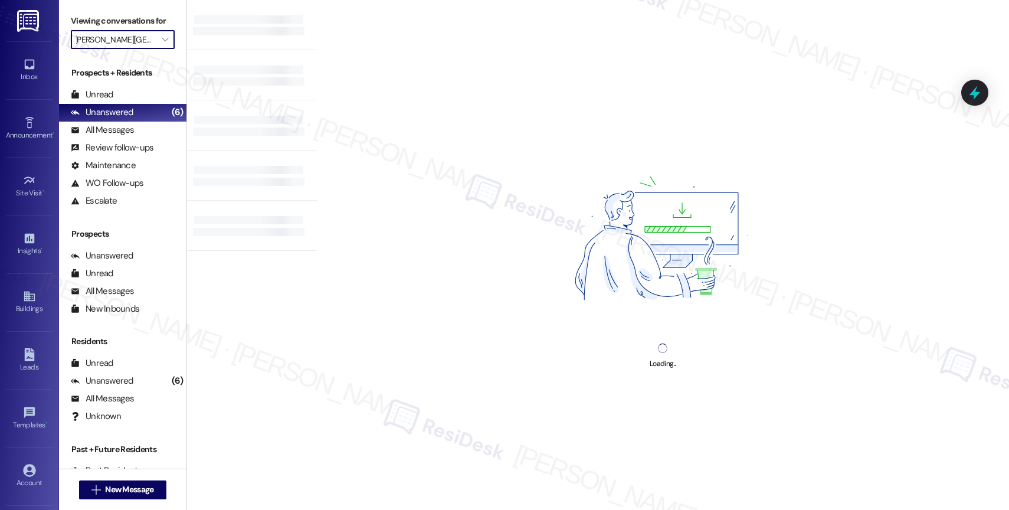
type input "Halston Four Corners"
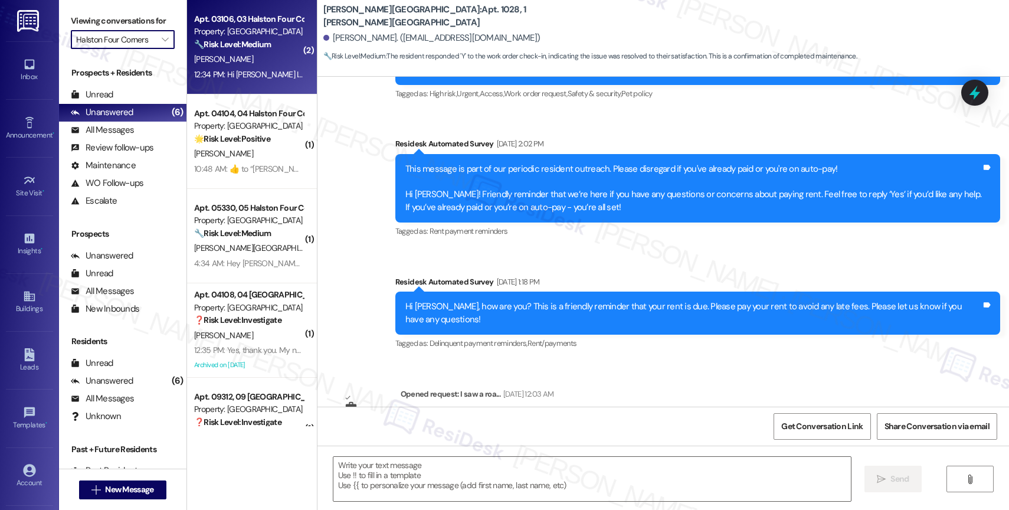
click at [254, 37] on div "Property: Halston Four Corners" at bounding box center [248, 31] width 109 height 12
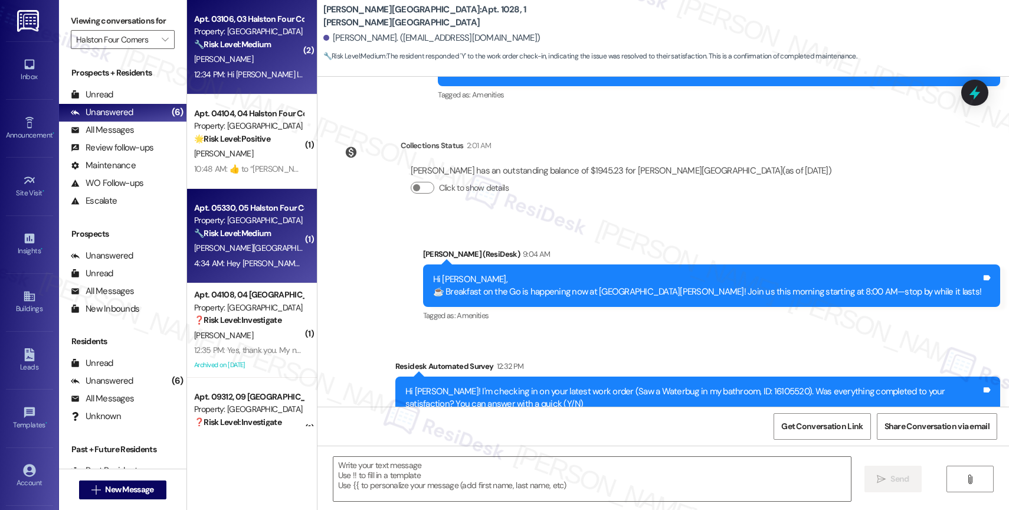
scroll to position [6400, 0]
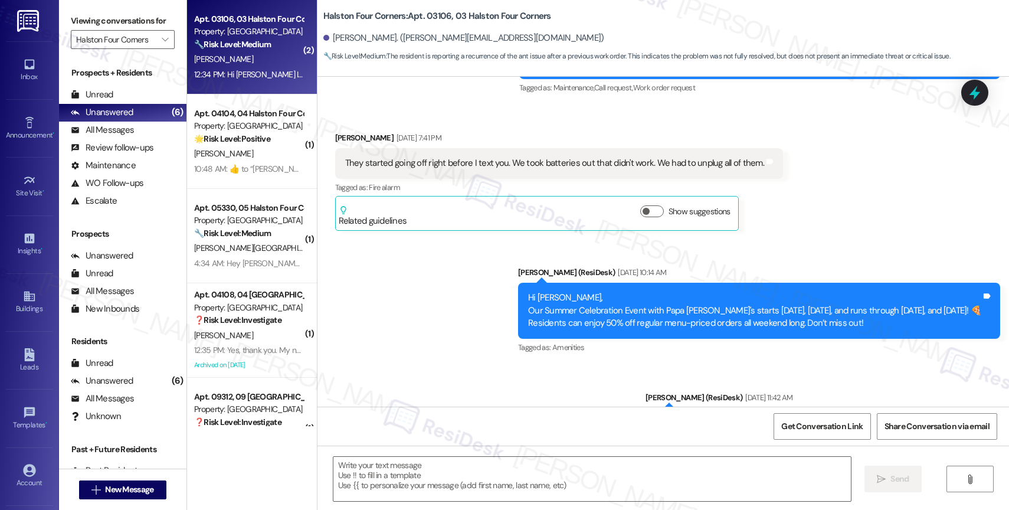
type textarea "Fetching suggested responses. Please feel free to read through the conversation…"
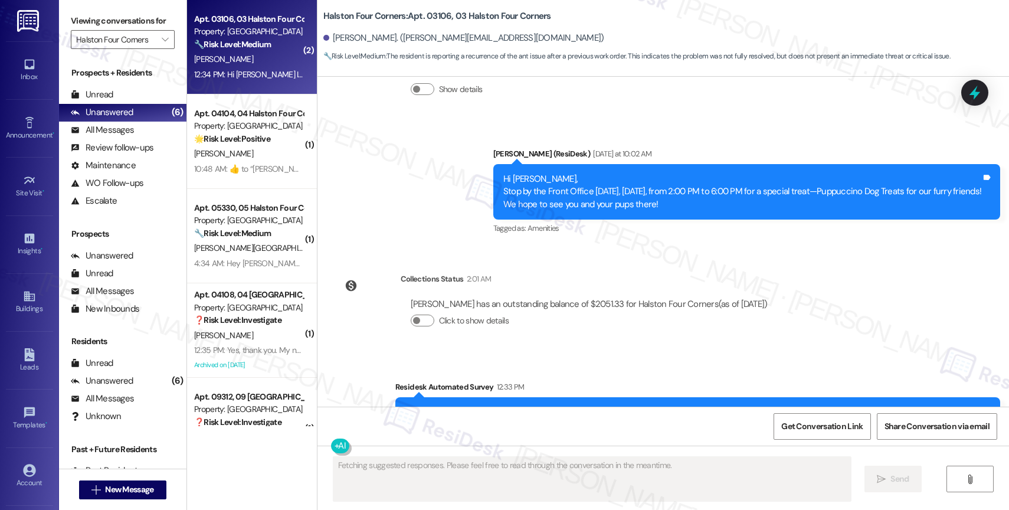
scroll to position [2582, 0]
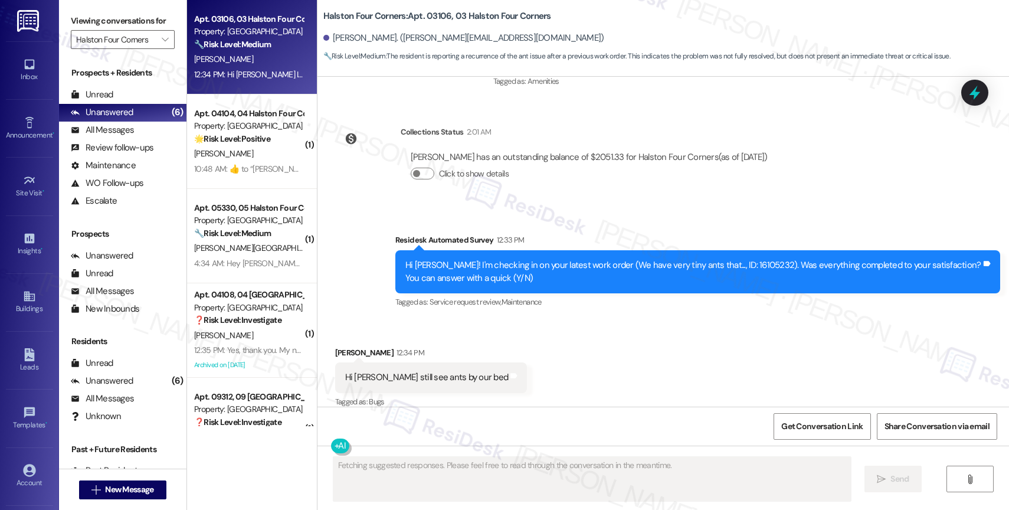
click at [519, 350] on div "Received via SMS Neysha Rivera 12:34 PM Hi Sarah I still see ants by our bed Ta…" at bounding box center [662, 370] width 691 height 100
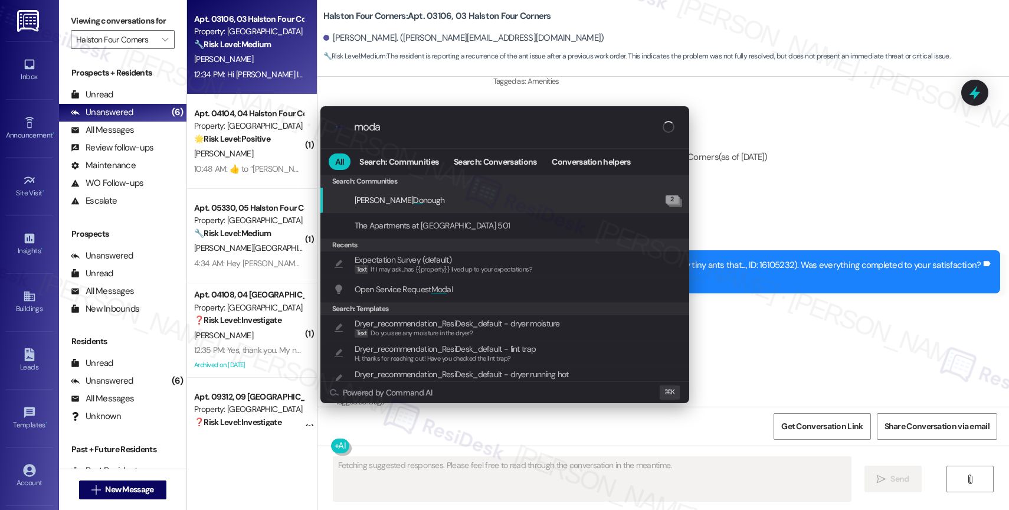
type input "modal"
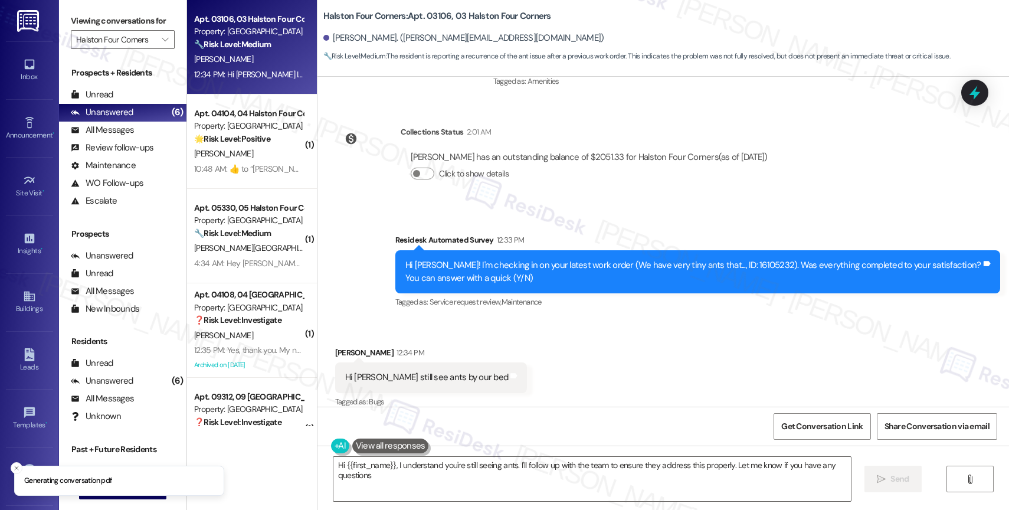
type textarea "Hi {{first_name}}, I understand you're still seeing ants. I'll follow up with t…"
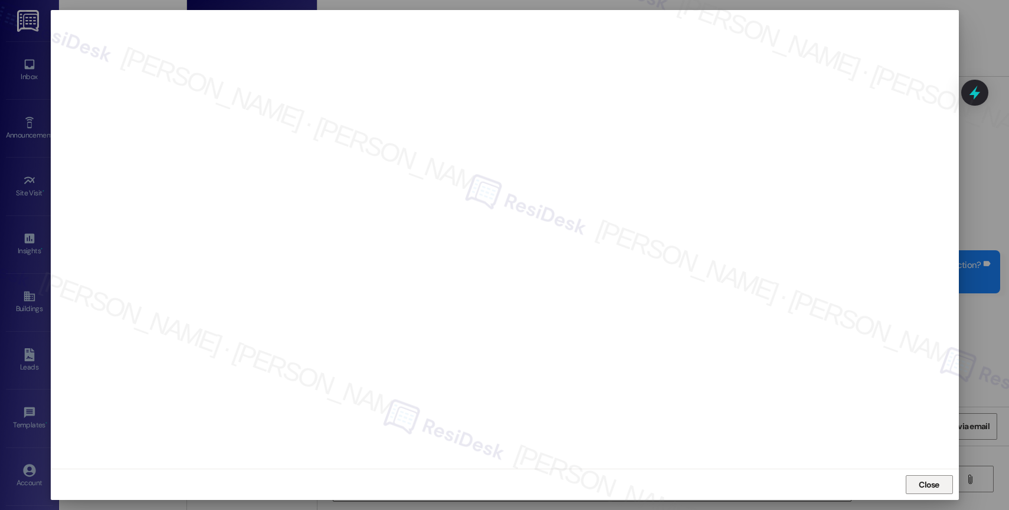
click at [922, 482] on span "Close" at bounding box center [929, 484] width 21 height 12
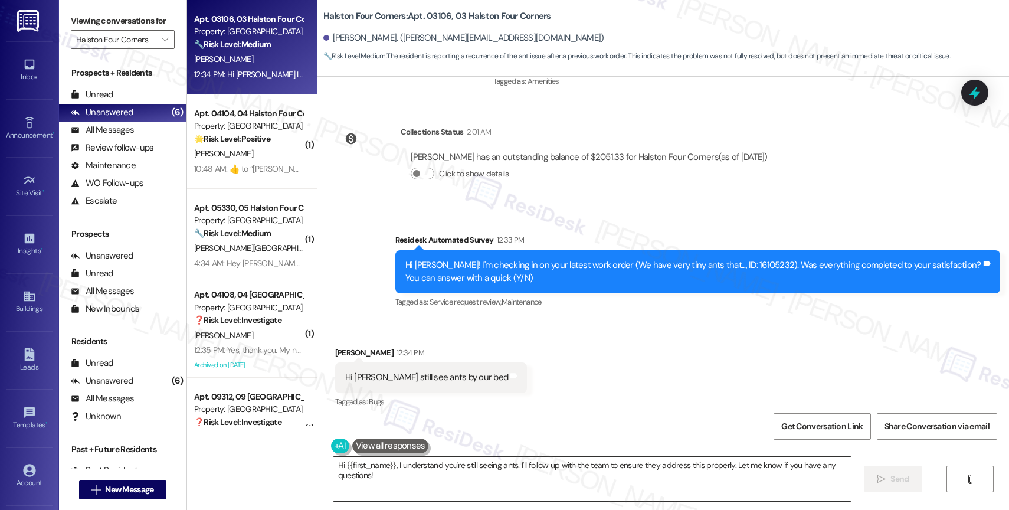
click at [394, 488] on textarea "Hi {{first_name}}, I understand you're still seeing ants. I'll follow up with t…" at bounding box center [591, 479] width 517 height 44
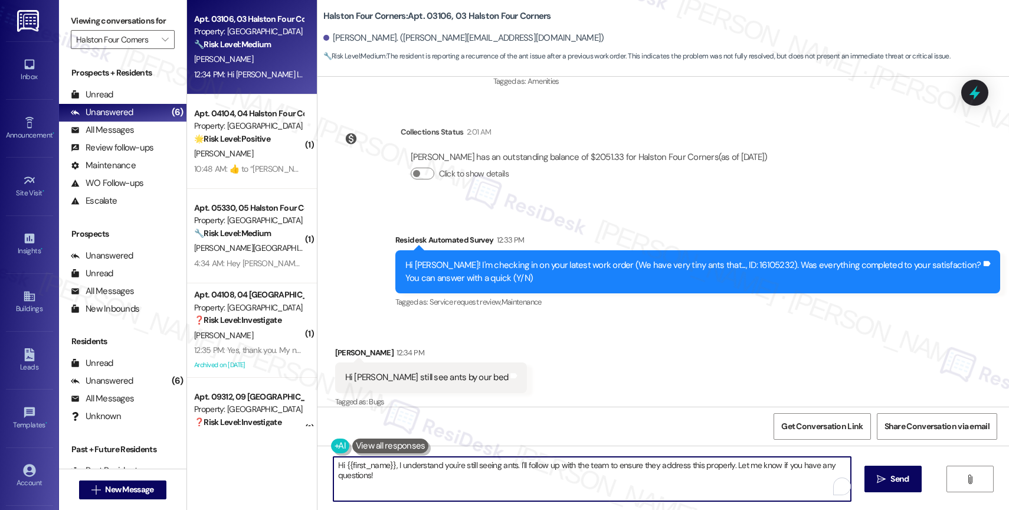
click at [394, 488] on textarea "Hi {{first_name}}, I understand you're still seeing ants. I'll follow up with t…" at bounding box center [591, 479] width 517 height 44
click at [396, 483] on textarea "Hi {{first_name}}, I understand you're still seeing ants. I'll follow up with t…" at bounding box center [589, 479] width 517 height 44
drag, startPoint x: 388, startPoint y: 465, endPoint x: 398, endPoint y: 488, distance: 24.9
click at [398, 488] on textarea "Hi {{first_name}}, I understand you're still seeing ants. I'll follow up with t…" at bounding box center [589, 479] width 517 height 44
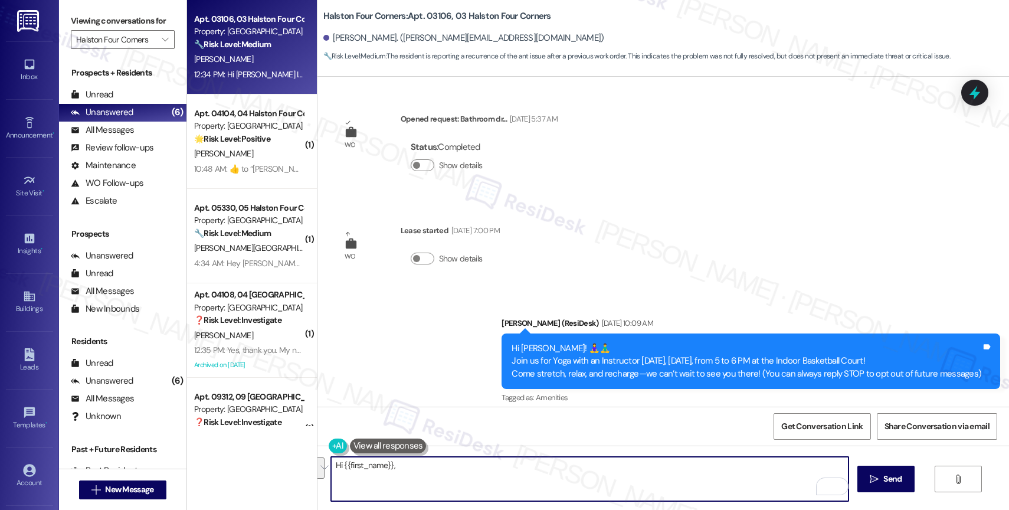
scroll to position [2582, 0]
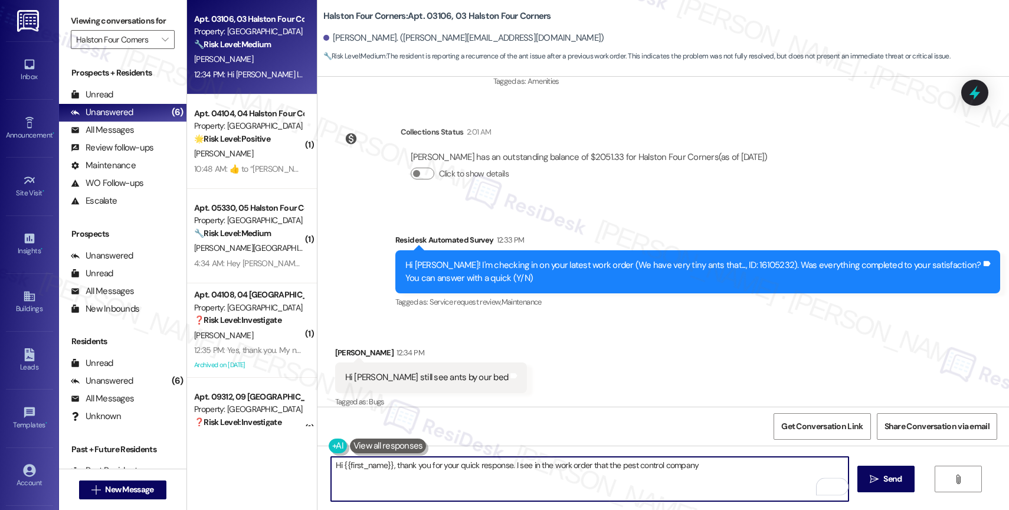
drag, startPoint x: 602, startPoint y: 461, endPoint x: 739, endPoint y: 470, distance: 137.7
click at [739, 470] on textarea "Hi {{first_name}}, thank you for your quick response. I see in the work order t…" at bounding box center [589, 479] width 517 height 44
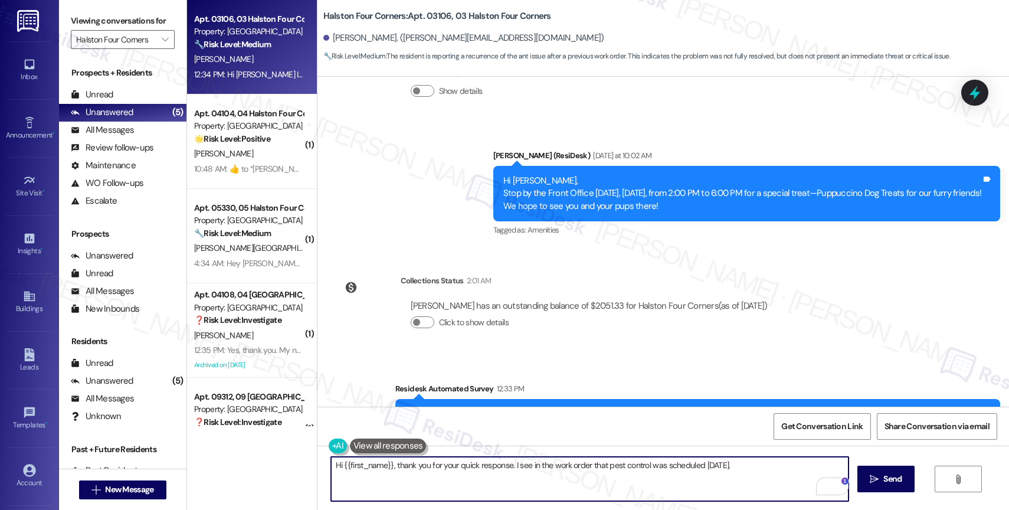
scroll to position [2582, 0]
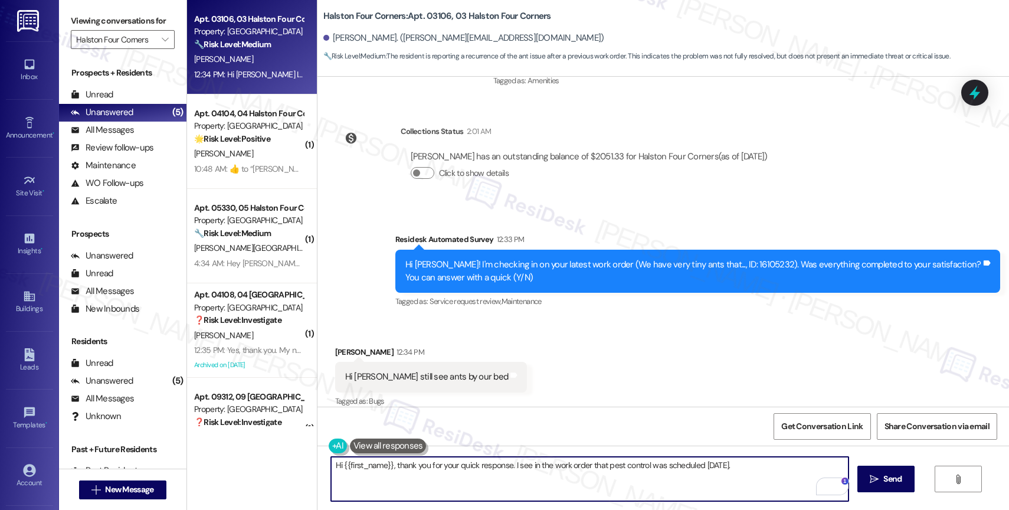
click at [753, 468] on textarea "Hi {{first_name}}, thank you for your quick response. I see in the work order t…" at bounding box center [589, 479] width 517 height 44
click at [753, 469] on textarea "Hi {{first_name}}, thank you for your quick response. I see in the work order t…" at bounding box center [589, 479] width 517 height 44
click at [621, 338] on div "Received via SMS Neysha Rivera 12:34 PM Hi Sarah I still see ants by our bed Ta…" at bounding box center [662, 369] width 691 height 100
click at [747, 467] on textarea "Hi {{first_name}}, thank you for your quick response. I see in the work order t…" at bounding box center [589, 479] width 517 height 44
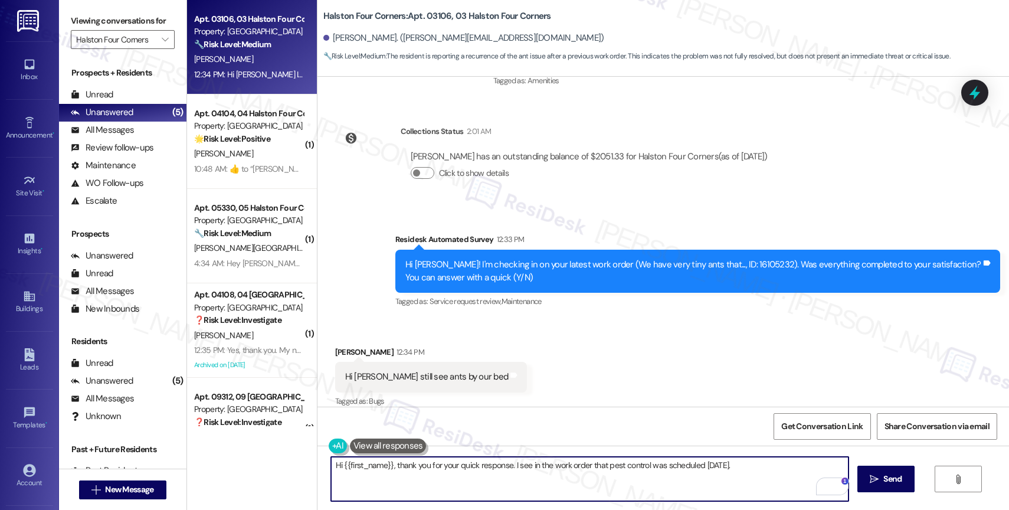
click at [749, 465] on textarea "Hi {{first_name}}, thank you for your quick response. I see in the work order t…" at bounding box center [589, 479] width 517 height 44
click at [762, 467] on textarea "Hi {{first_name}}, thank you for your quick response. I see in the work order t…" at bounding box center [589, 479] width 517 height 44
click at [645, 482] on textarea "Hi {{first_name}}, thank you for your quick response. I see in the work order t…" at bounding box center [589, 479] width 517 height 44
click at [560, 478] on textarea "Hi {{first_name}}, thank you for your quick response. I see in the work order t…" at bounding box center [589, 479] width 517 height 44
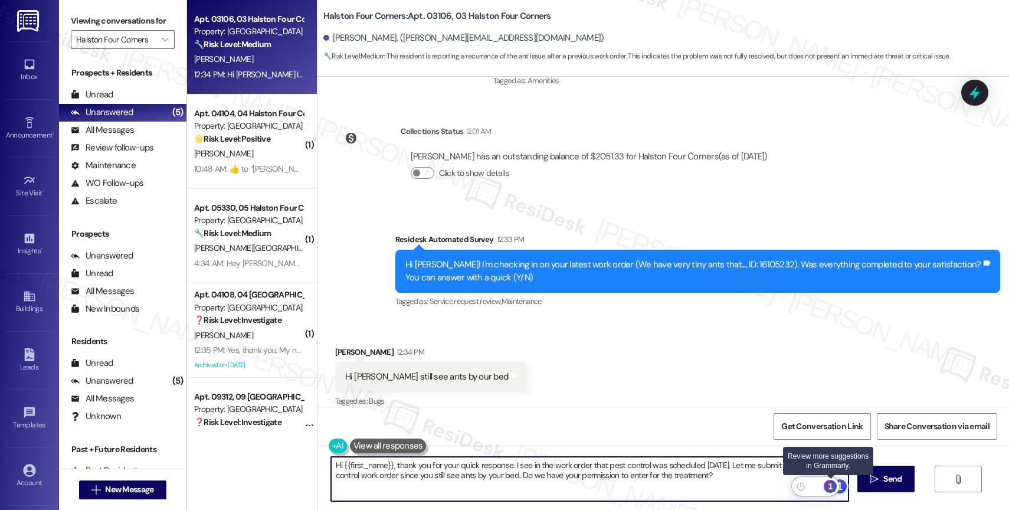
click at [830, 480] on div "1" at bounding box center [830, 486] width 13 height 13
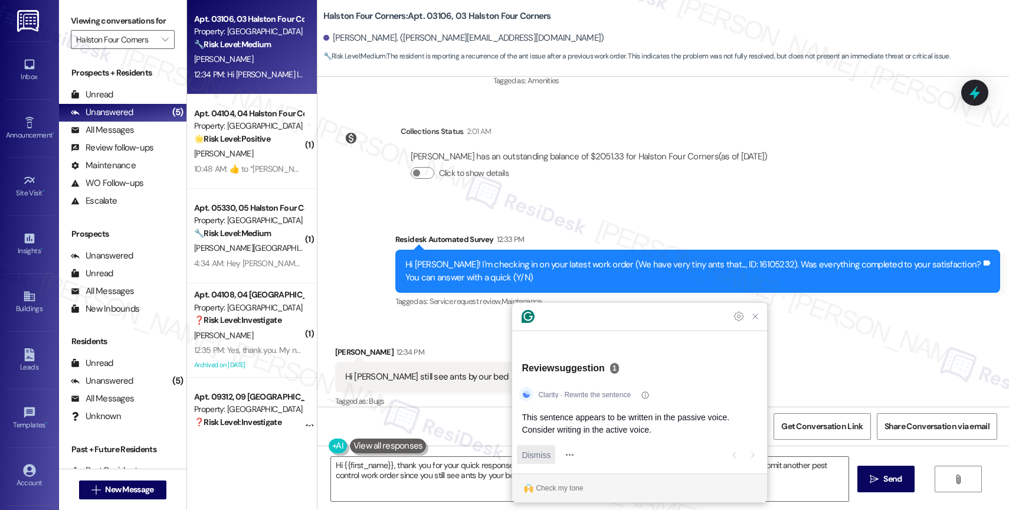
click at [542, 456] on span "Dismiss" at bounding box center [536, 454] width 29 height 12
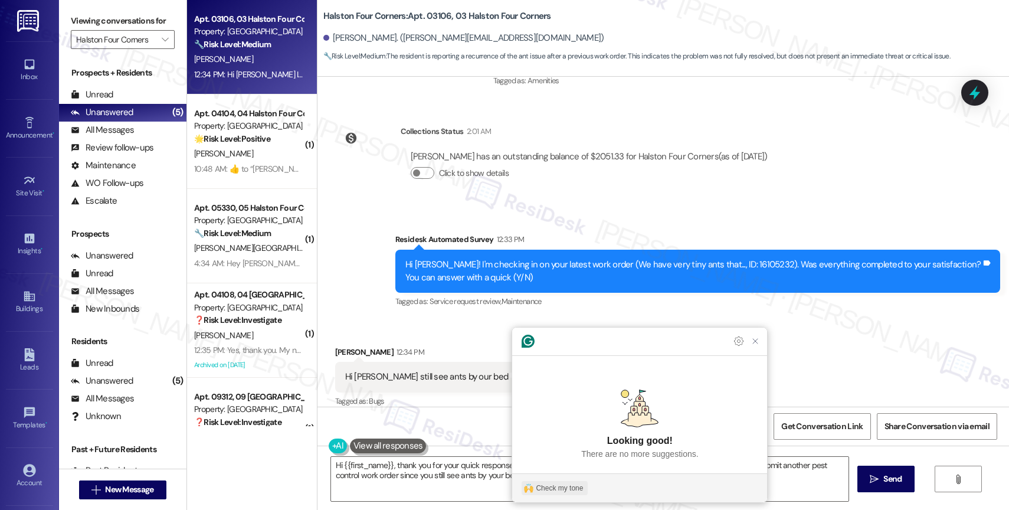
click at [563, 486] on div "Check my tone" at bounding box center [559, 488] width 47 height 11
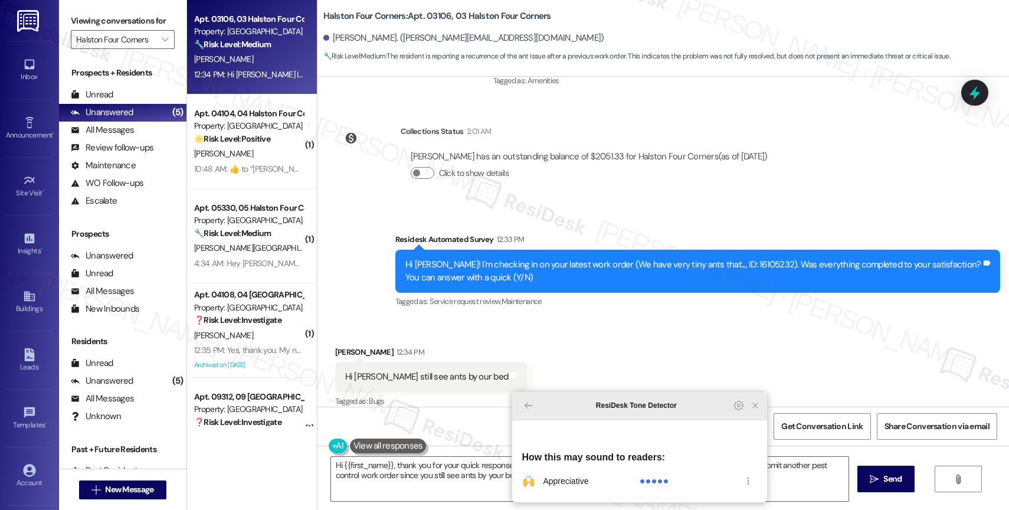
click at [755, 410] on icon "Close Grammarly Assistant" at bounding box center [754, 405] width 9 height 9
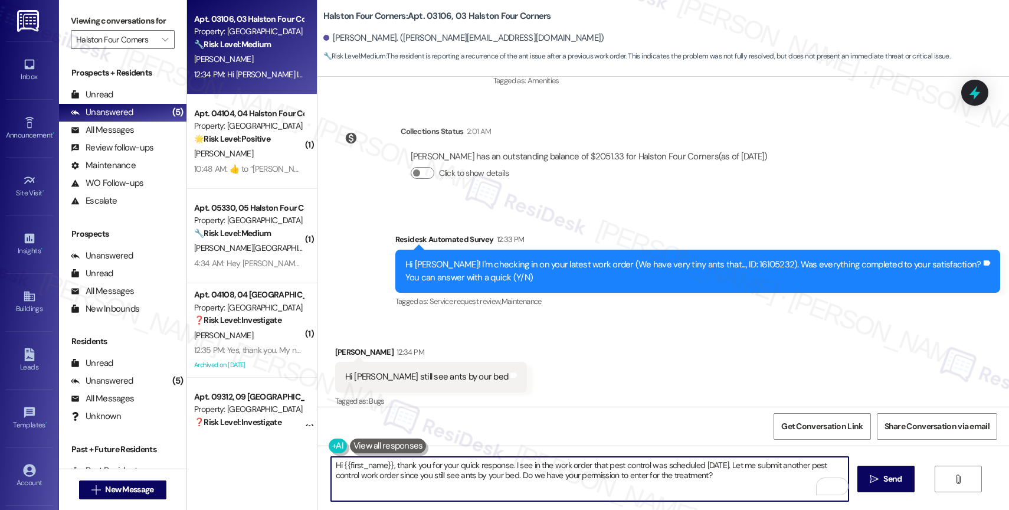
click at [335, 464] on textarea "Hi {{first_name}}, thank you for your quick response. I see in the work order t…" at bounding box center [589, 479] width 517 height 44
type textarea "Hey {{first_name}}, thank you for your quick response. I see in the work order …"
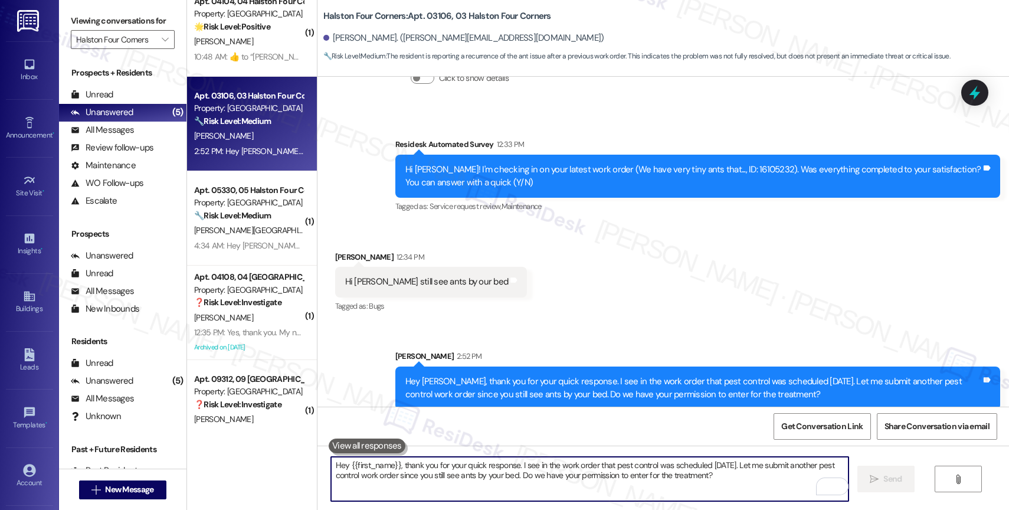
scroll to position [0, 0]
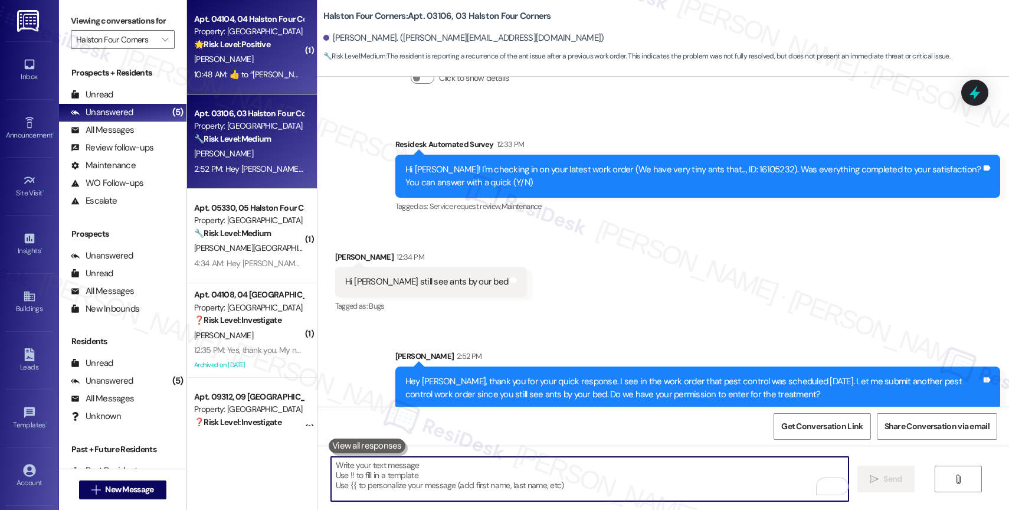
click at [244, 55] on div "J. Quinones" at bounding box center [249, 59] width 112 height 15
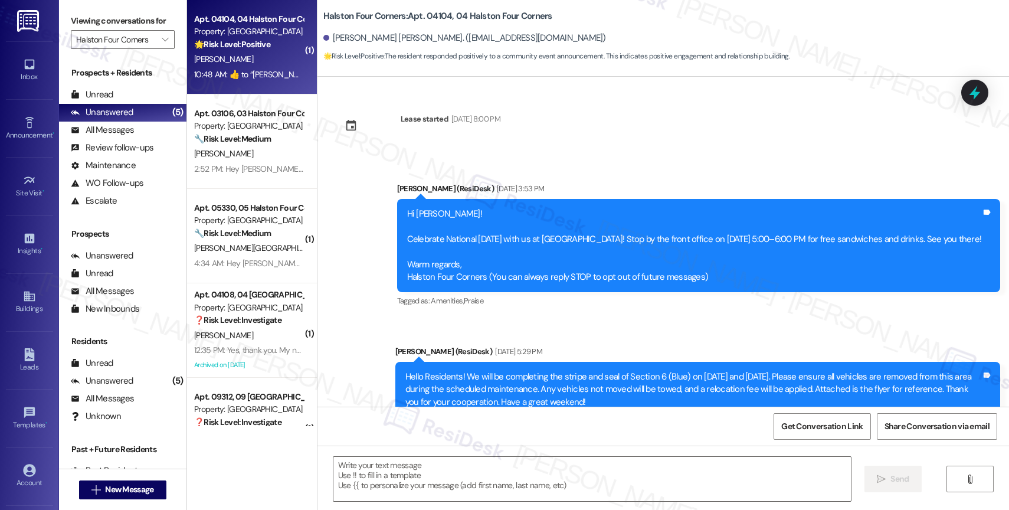
scroll to position [3693, 0]
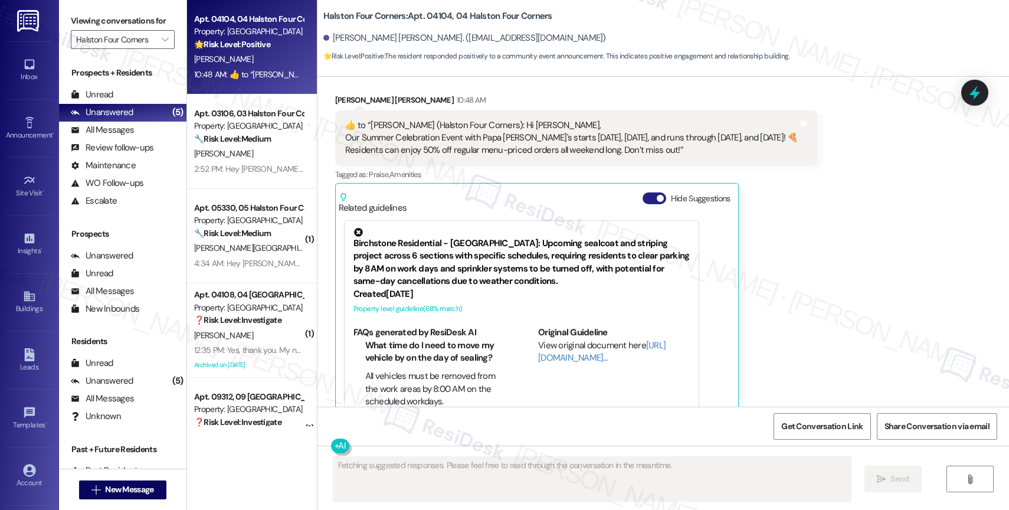
click at [643, 192] on button "Hide Suggestions" at bounding box center [655, 198] width 24 height 12
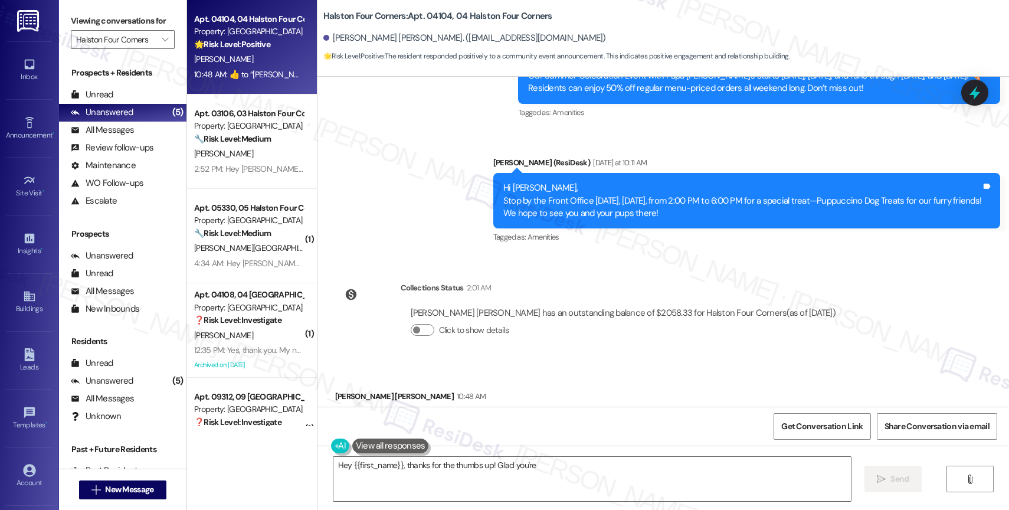
scroll to position [3324, 0]
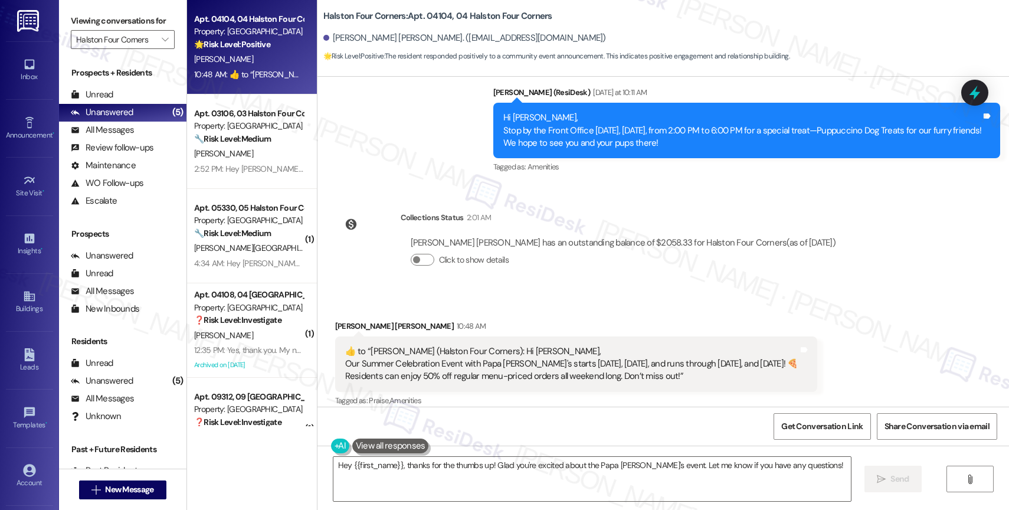
scroll to position [3489, 0]
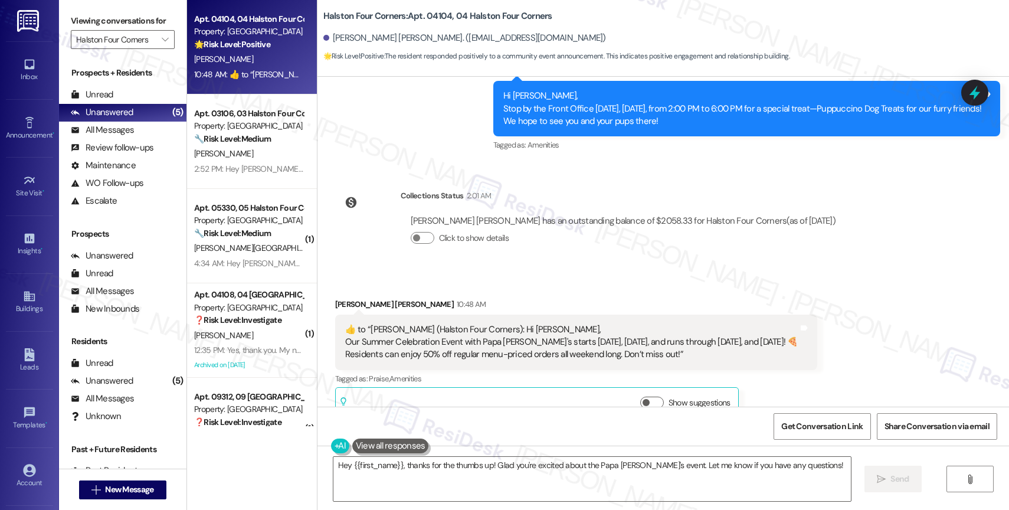
click at [523, 271] on div "Received via SMS Jose Sr Quinones 10:48 AM  ​👍​ to “ Sarah (Halston Four Corner…" at bounding box center [662, 351] width 691 height 160
drag, startPoint x: 339, startPoint y: 304, endPoint x: 331, endPoint y: 303, distance: 7.8
click at [335, 314] on div "​👍​ to “ Sarah (Halston Four Corners): Hi Jose Sr, Our Summer Celebration Event…" at bounding box center [576, 341] width 482 height 55
copy div "​👍​"
click at [540, 298] on div "Jose Sr Quinones 10:48 AM" at bounding box center [576, 306] width 482 height 17
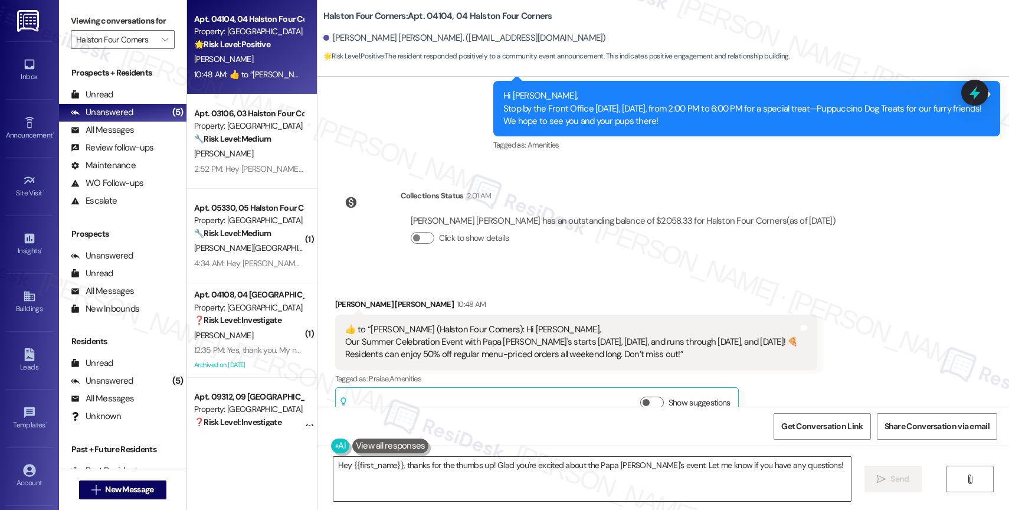
click at [443, 466] on textarea "Hey {{first_name}}, thanks for the thumbs up! Glad you're excited about the Pap…" at bounding box center [591, 479] width 517 height 44
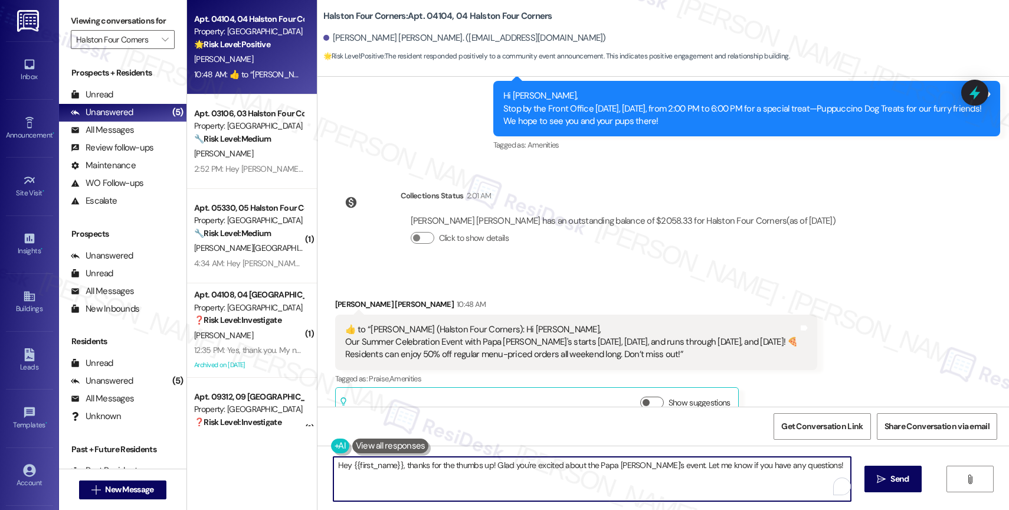
click at [443, 466] on textarea "Hey {{first_name}}, thanks for the thumbs up! Glad you're excited about the Pap…" at bounding box center [591, 479] width 517 height 44
paste textarea "​👍"
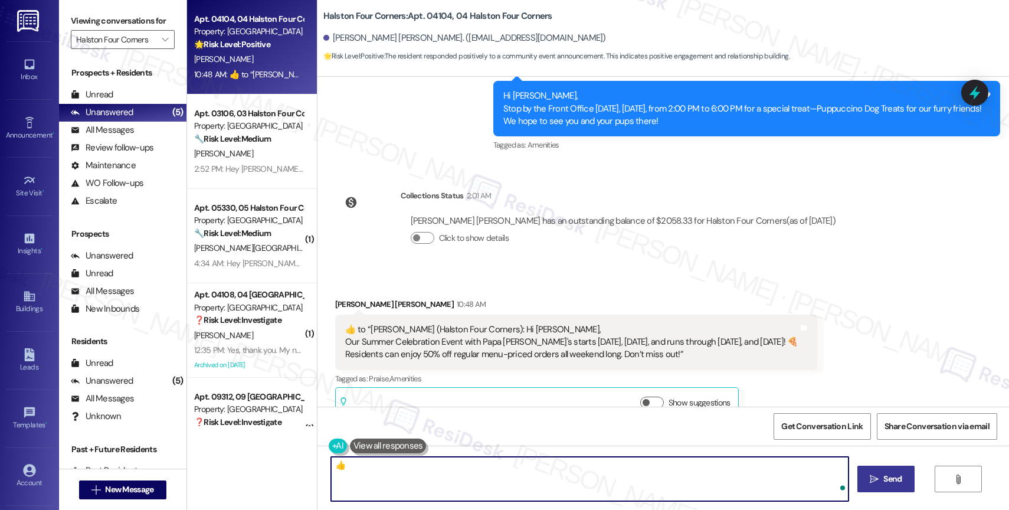
type textarea "​👍"
click at [876, 481] on icon "" at bounding box center [874, 478] width 9 height 9
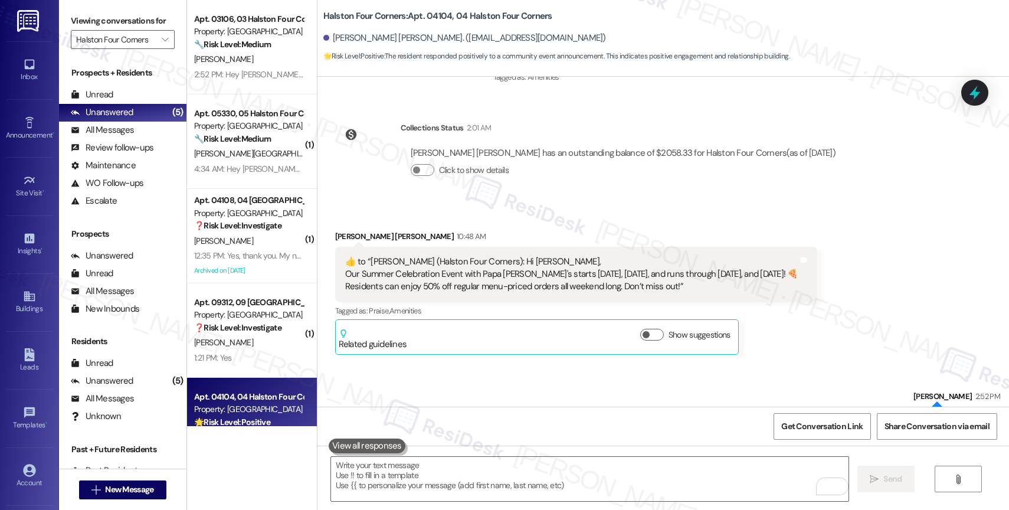
scroll to position [3571, 0]
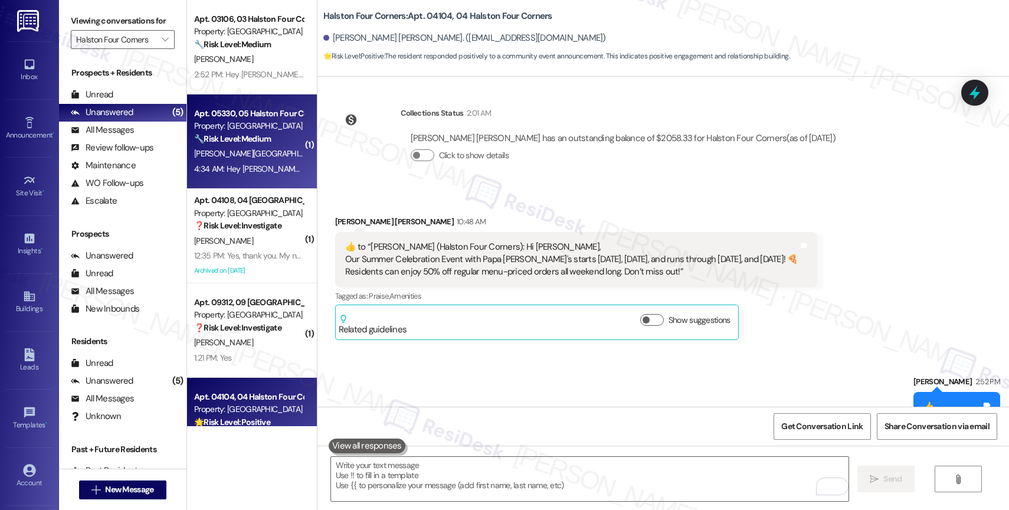
click at [234, 144] on div "🔧 Risk Level: Medium The resident is reporting an ongoing issue with the washin…" at bounding box center [248, 139] width 109 height 12
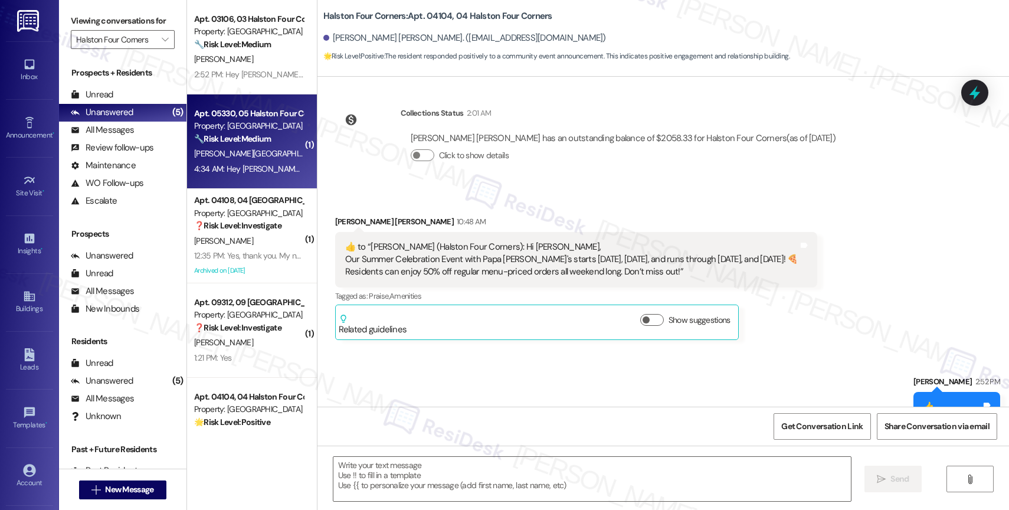
type textarea "Fetching suggested responses. Please feel free to read through the conversation…"
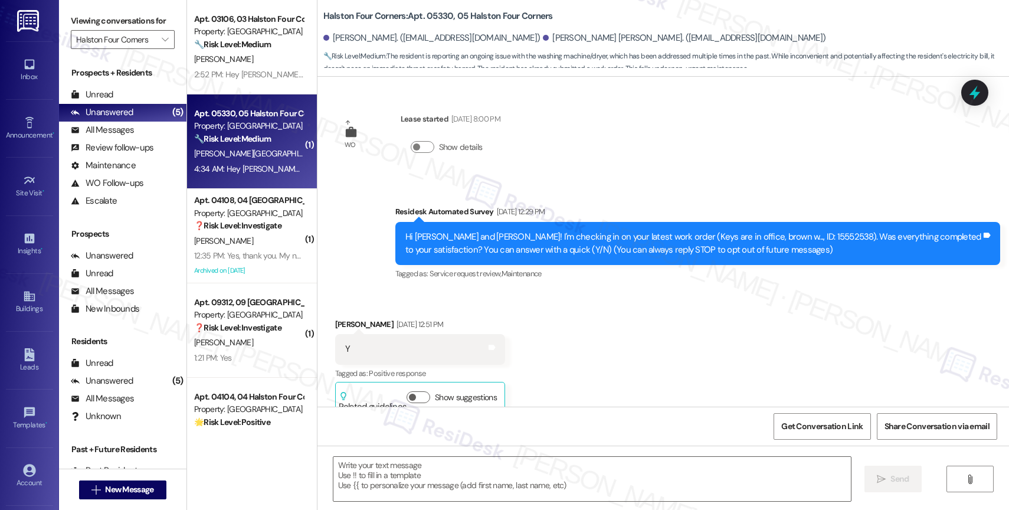
scroll to position [18567, 0]
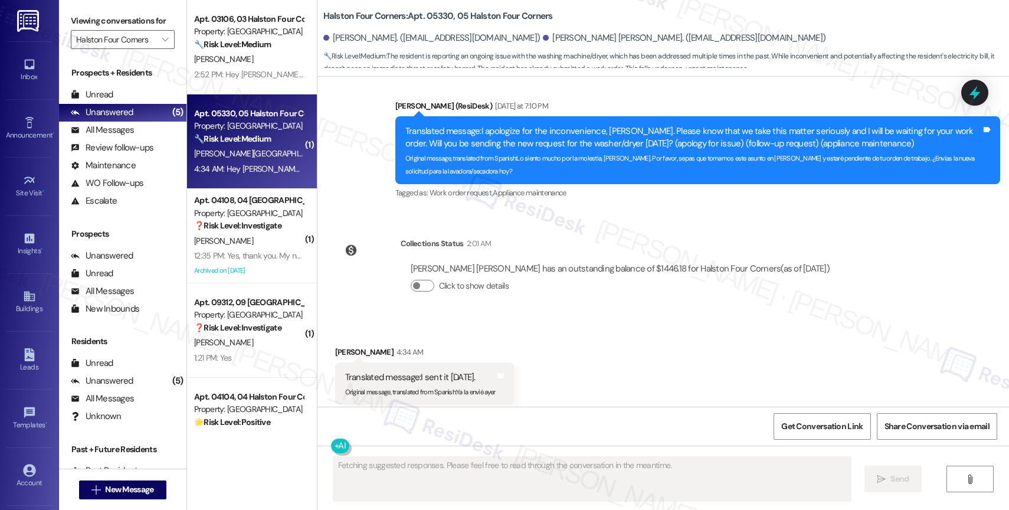
click at [636, 319] on div "Received via SMS Zaida Tolentino 4:34 AM Translated message: I sent it yesterda…" at bounding box center [662, 375] width 691 height 112
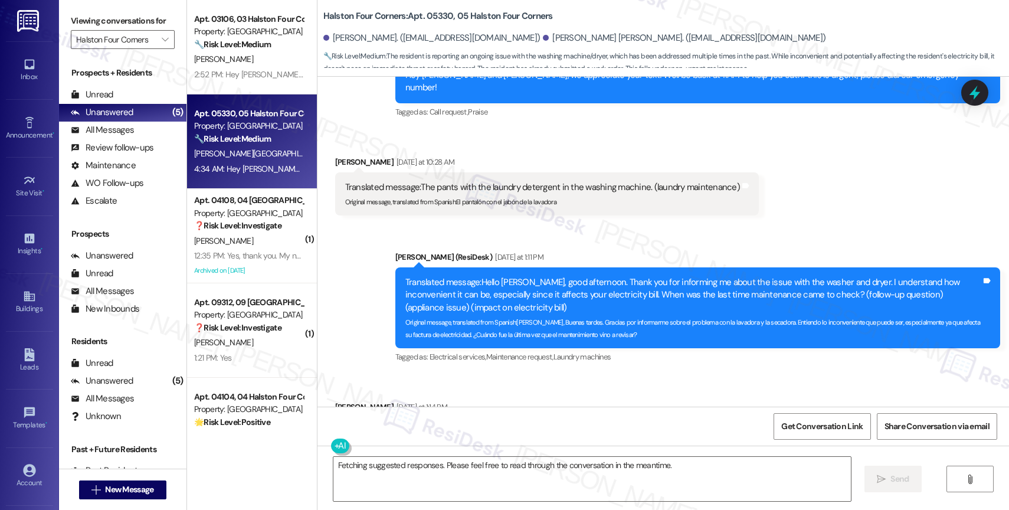
scroll to position [17873, 0]
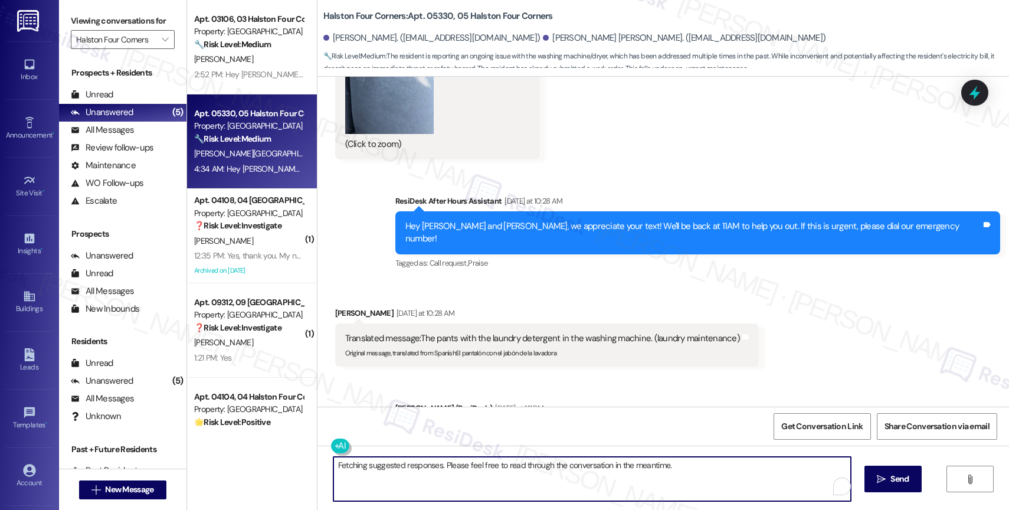
click at [417, 464] on textarea "Fetching suggested responses. Please feel free to read through the conversation…" at bounding box center [591, 479] width 517 height 44
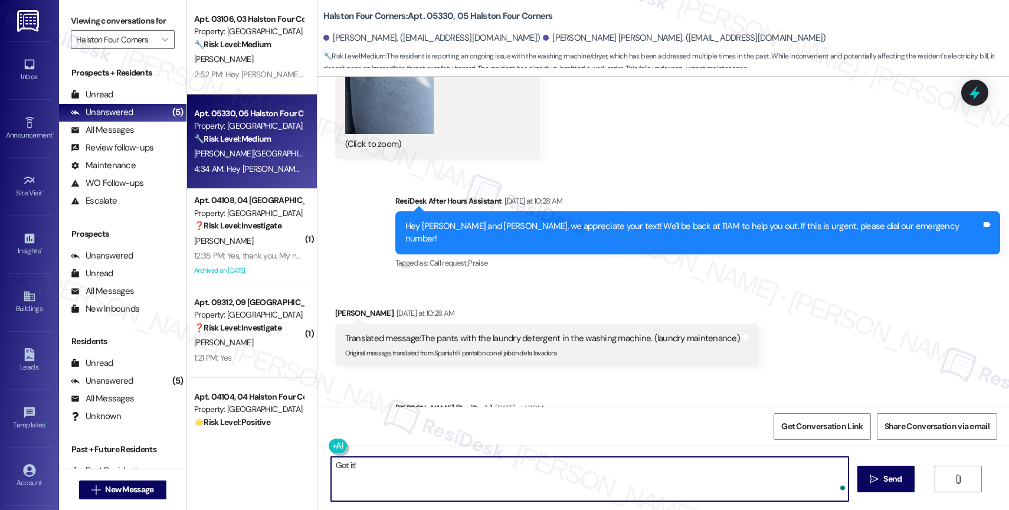
type textarea "Got it!"
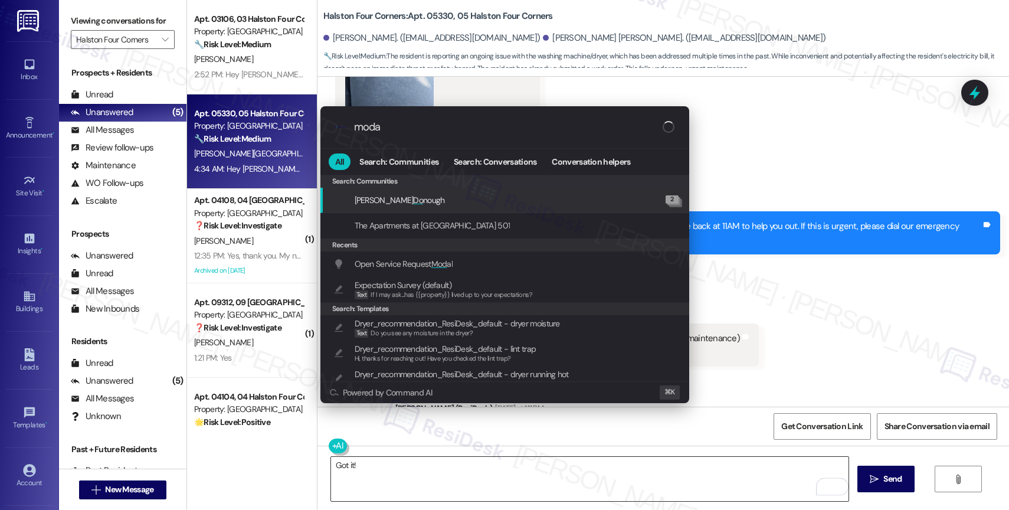
type input "modal"
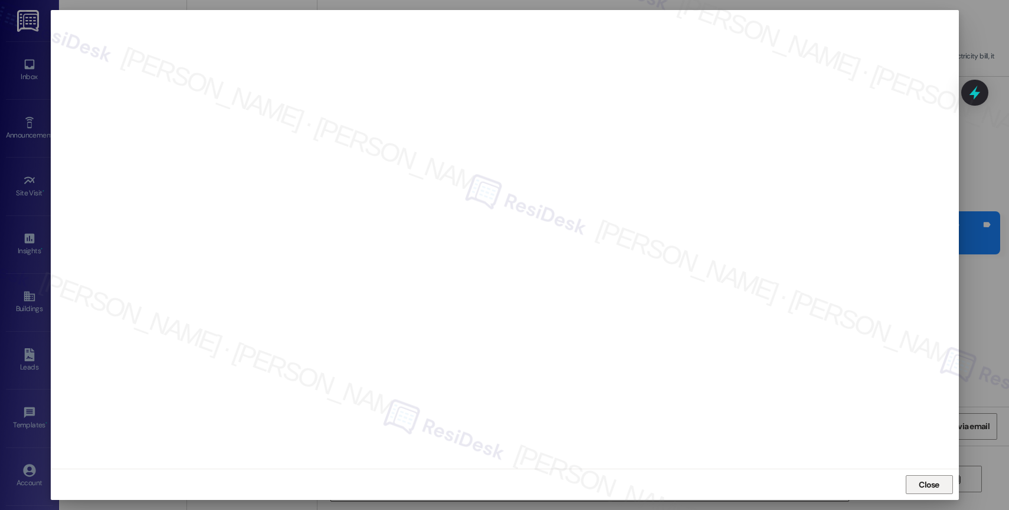
click at [926, 481] on span "Close" at bounding box center [929, 484] width 21 height 12
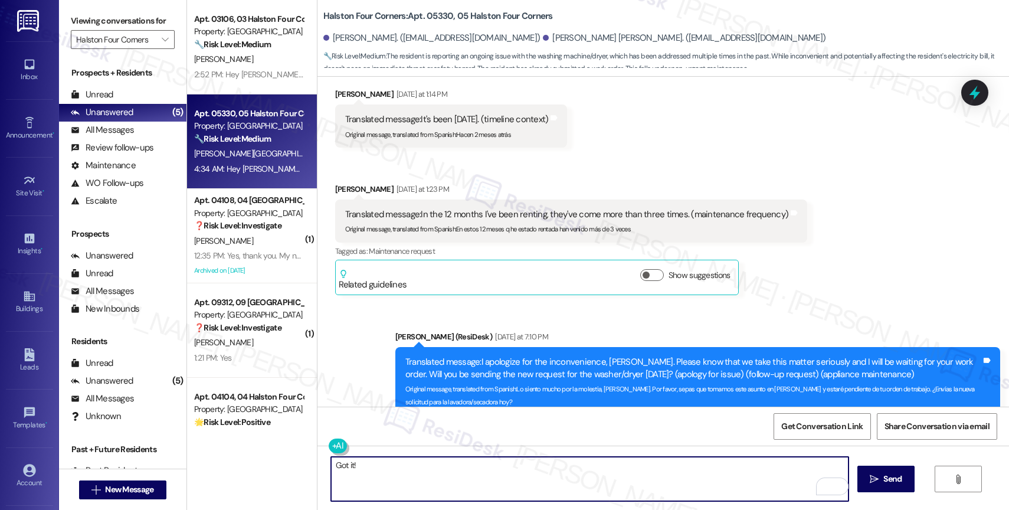
scroll to position [18567, 0]
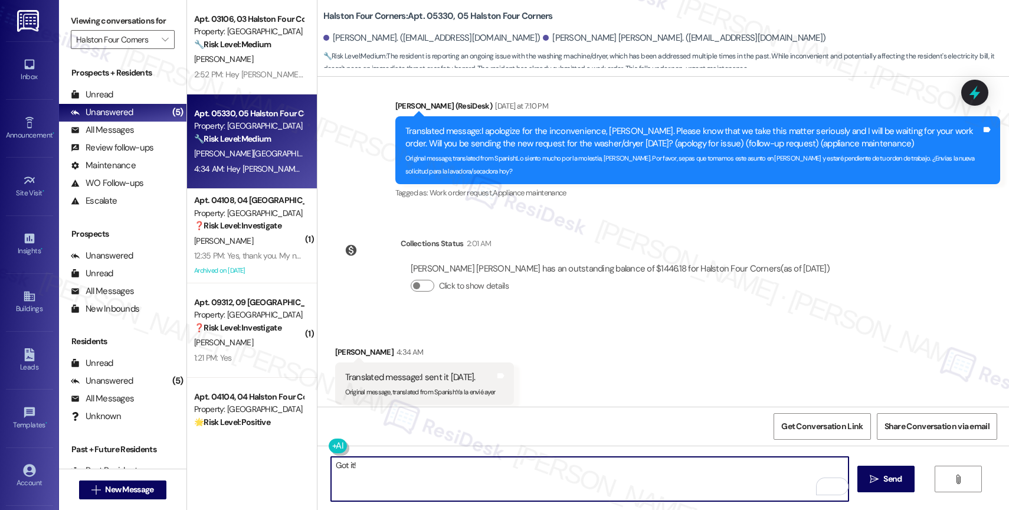
drag, startPoint x: 362, startPoint y: 471, endPoint x: 281, endPoint y: 462, distance: 82.0
click at [281, 462] on div "Apt. 03106, 03 Halston Four Corners Property: Halston Four Corners 🔧 Risk Level…" at bounding box center [598, 255] width 822 height 510
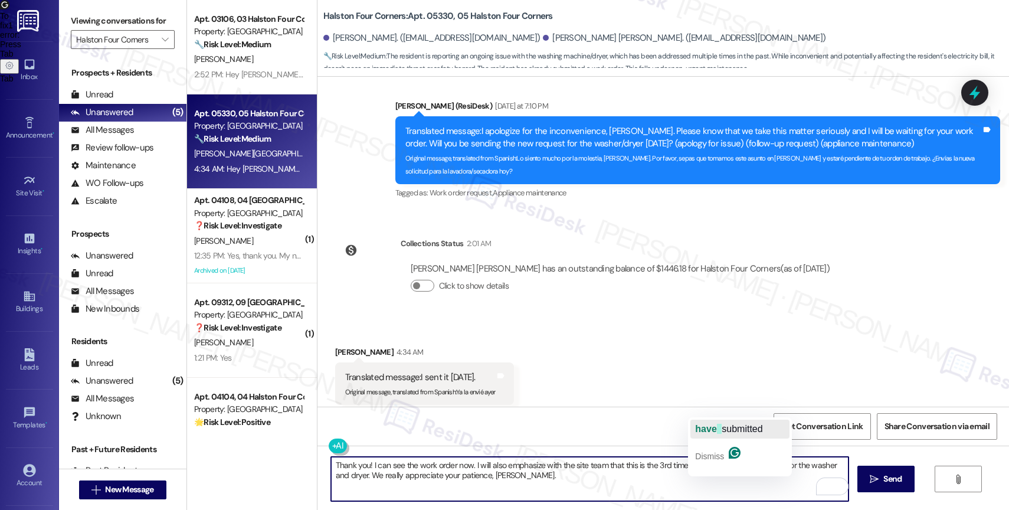
click at [725, 428] on span "submitted" at bounding box center [742, 429] width 41 height 10
click at [626, 490] on textarea "Thank you! I can see the work order now. I will also emphasize with the site te…" at bounding box center [589, 479] width 517 height 44
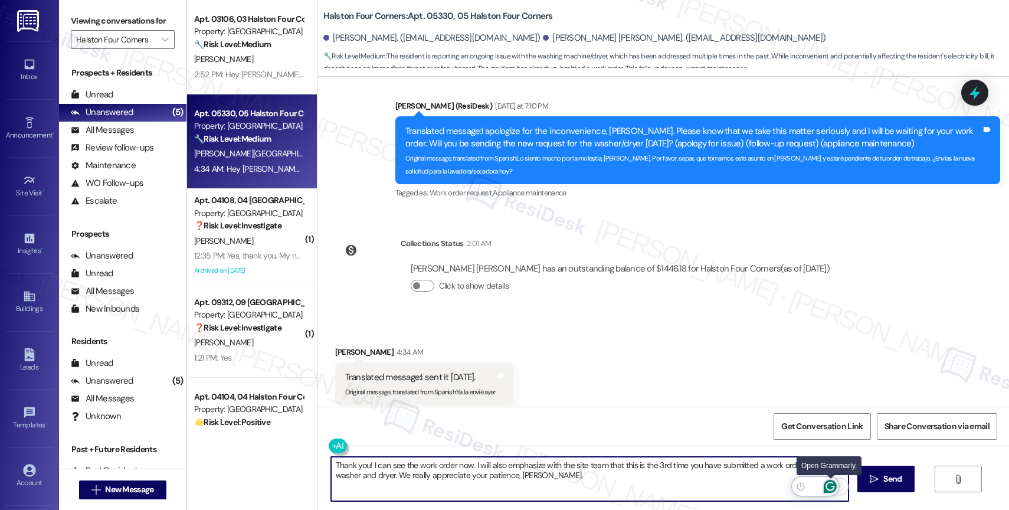
type textarea "Thank you! I can see the work order now. I will also emphasize with the site te…"
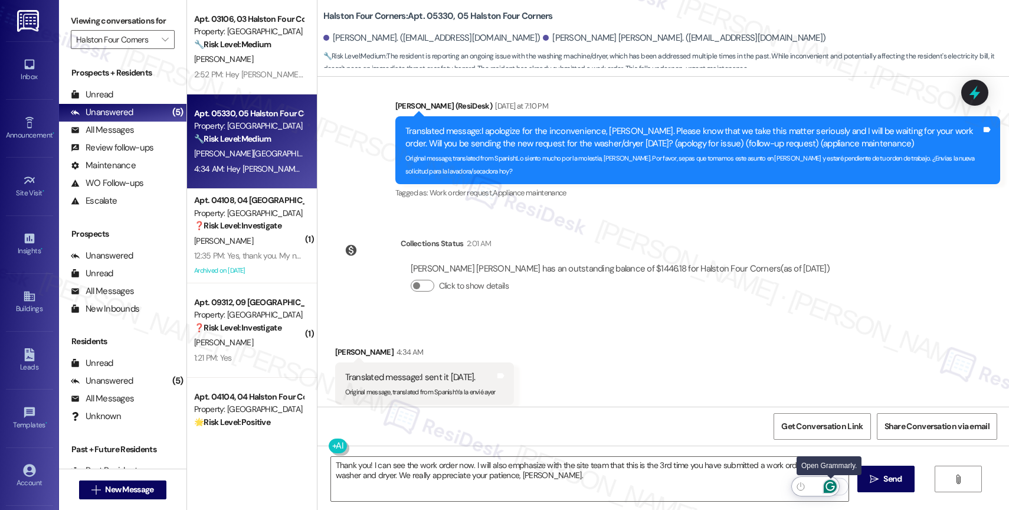
click at [834, 484] on icon "Open Grammarly. 0 Suggestions." at bounding box center [830, 486] width 13 height 13
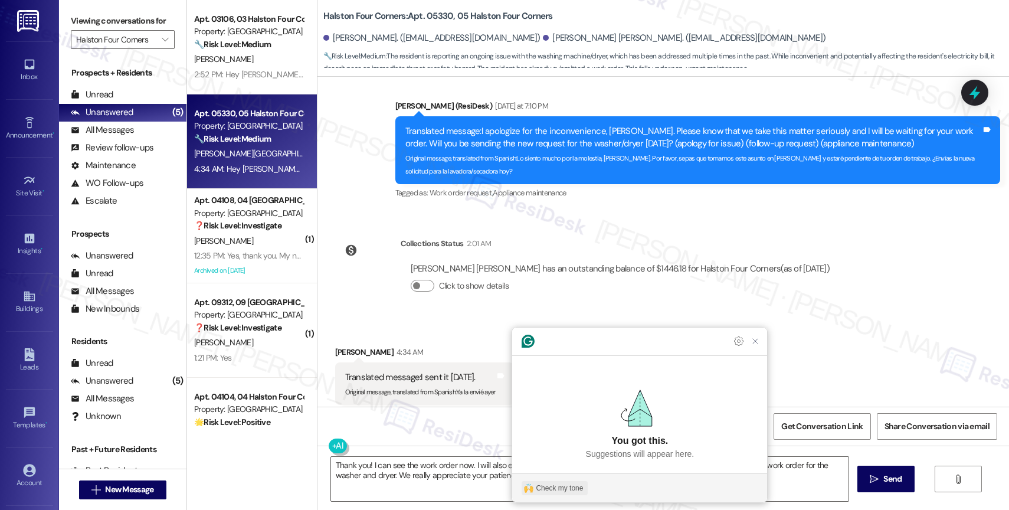
click at [551, 483] on div "Check my tone" at bounding box center [559, 488] width 47 height 11
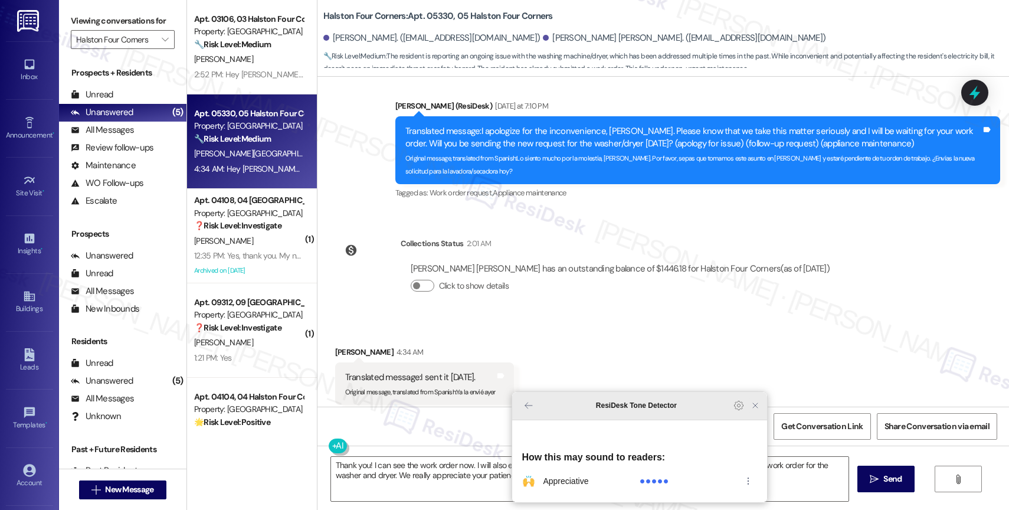
click at [754, 410] on icon "Close Grammarly Assistant" at bounding box center [754, 405] width 9 height 9
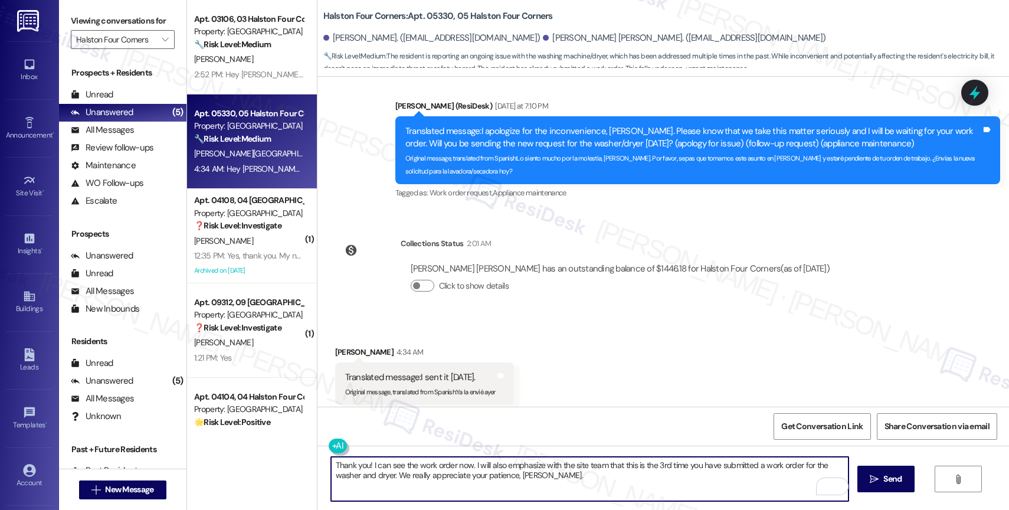
click at [554, 483] on textarea "Thank you! I can see the work order now. I will also emphasize with the site te…" at bounding box center [589, 479] width 517 height 44
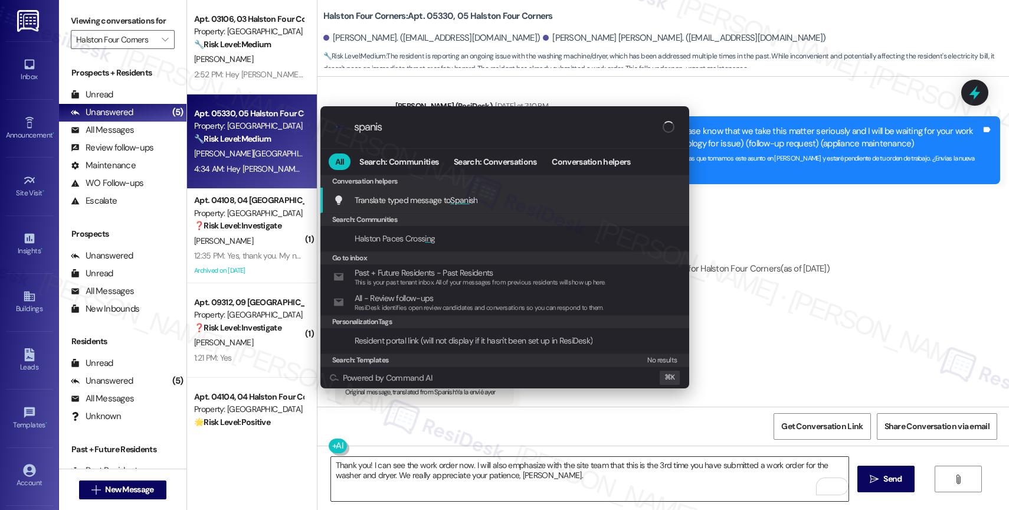
type input "spanish"
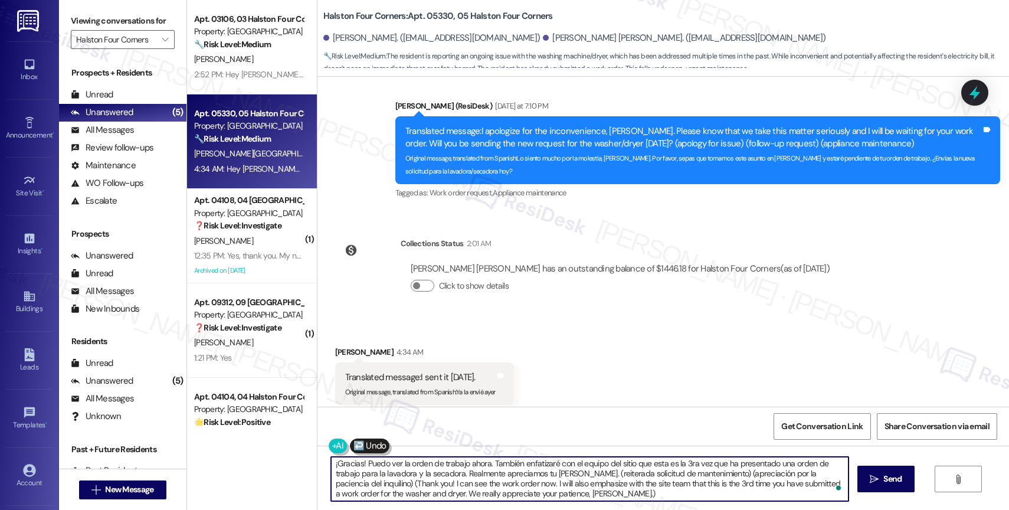
scroll to position [3, 0]
drag, startPoint x: 605, startPoint y: 471, endPoint x: 617, endPoint y: 493, distance: 24.3
click at [617, 493] on textarea "¡Gracias! Puedo ver la orden de trabajo ahora. También enfatizaré con el equipo…" at bounding box center [589, 479] width 517 height 44
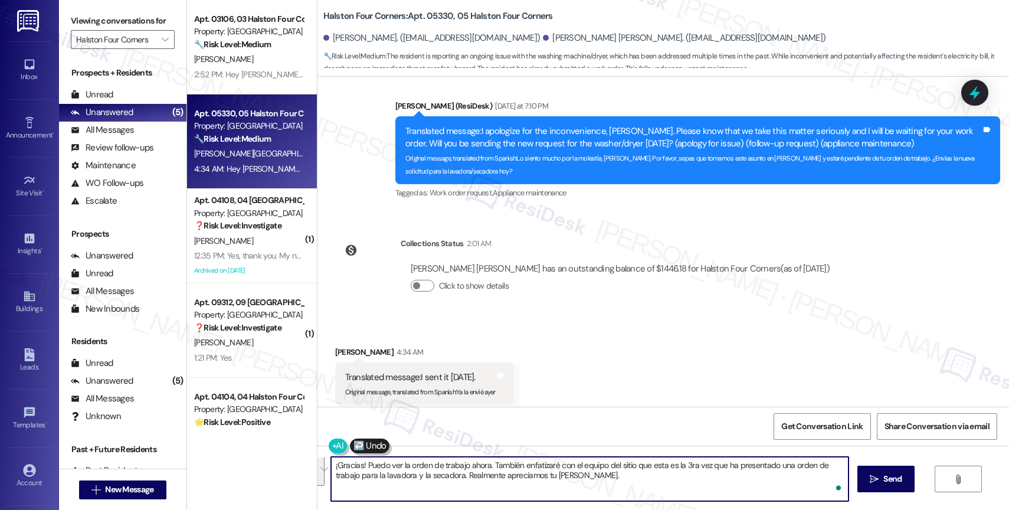
scroll to position [0, 0]
type textarea "¡Gracias! Puedo ver la orden de trabajo ahora. También enfatizaré con el equipo…"
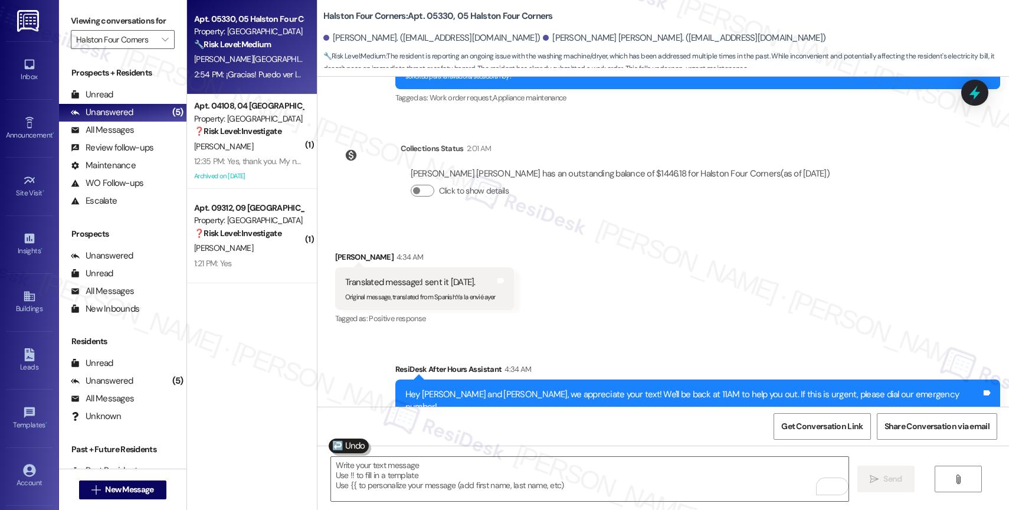
click at [418, 336] on div "Sent via SMS ResiDesk After Hours Assistant 4:34 AM Hey Zaida and Francisco, we…" at bounding box center [662, 439] width 691 height 207
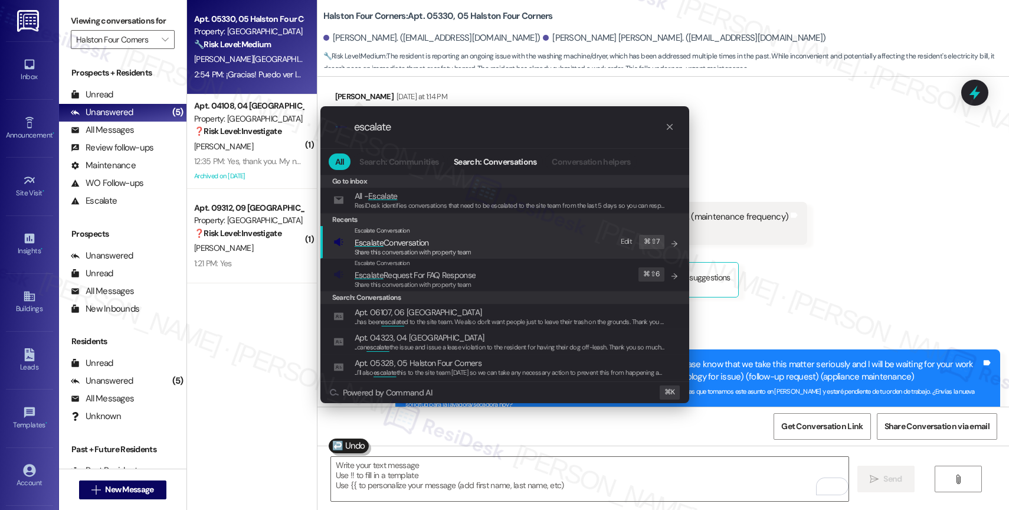
type input "escalate"
click at [424, 235] on div "Escalate Conversation Escalate Conversation Share this conversation with proper…" at bounding box center [413, 242] width 117 height 32
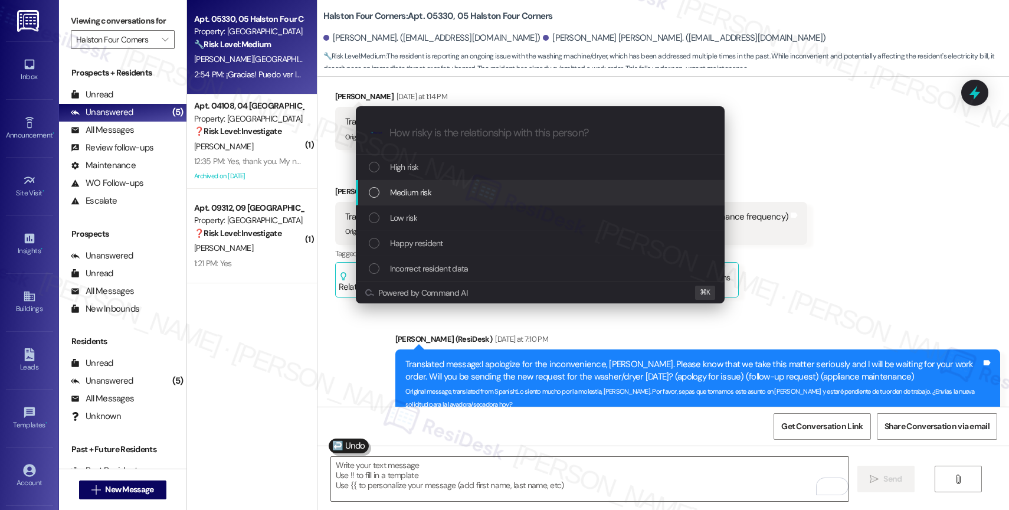
click at [425, 188] on span "Medium risk" at bounding box center [410, 192] width 41 height 13
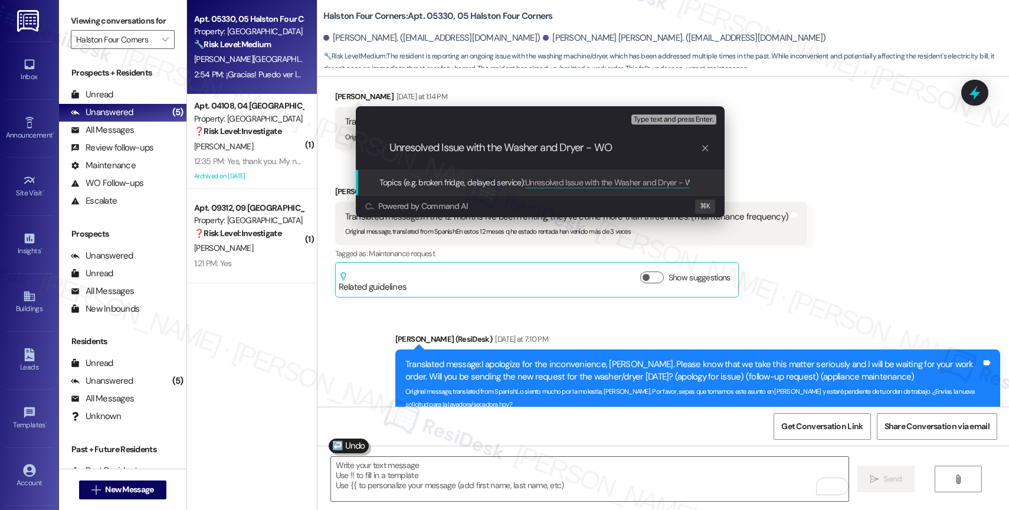
paste input "16110336"
type input "Unresolved Issue with the Washer and Dryer - WO 16110336"
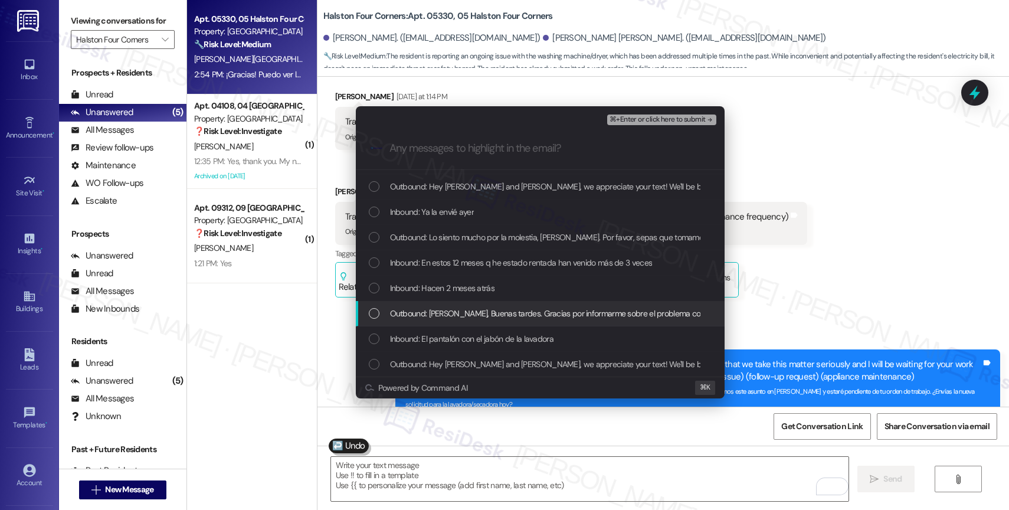
scroll to position [6, 0]
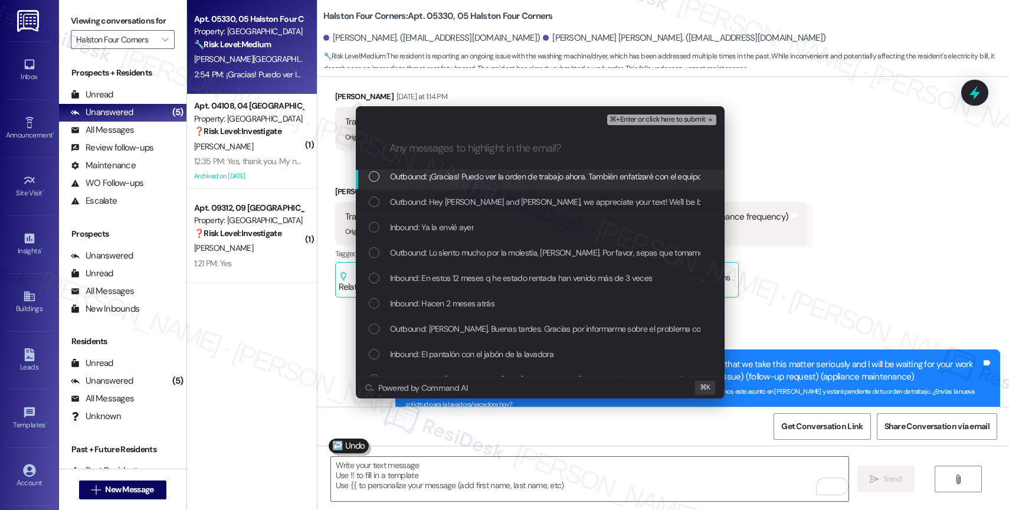
click at [507, 170] on span "Outbound: ¡Gracias! Puedo ver la orden de trabajo ahora. También enfatizaré con…" at bounding box center [799, 176] width 818 height 13
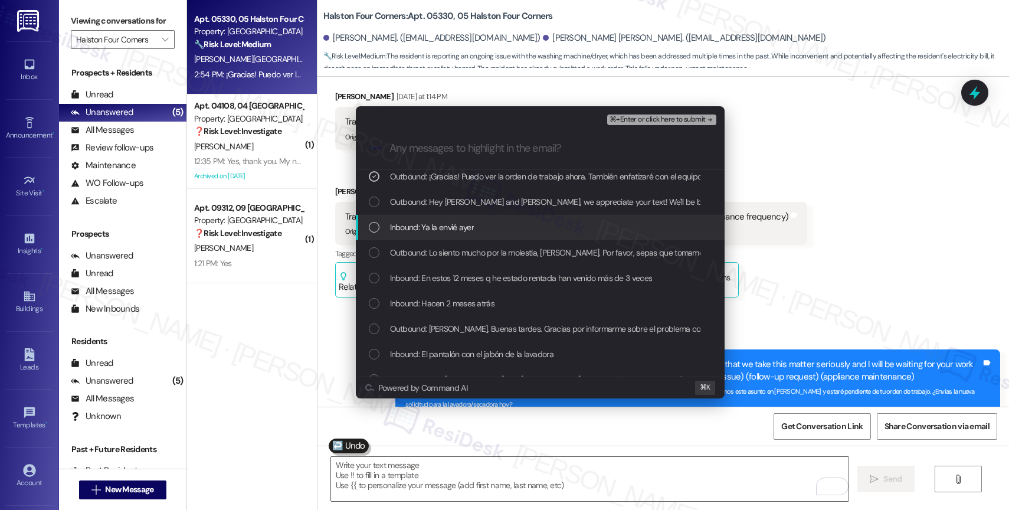
click at [451, 232] on span "Inbound: Ya la envié ayer" at bounding box center [432, 227] width 84 height 13
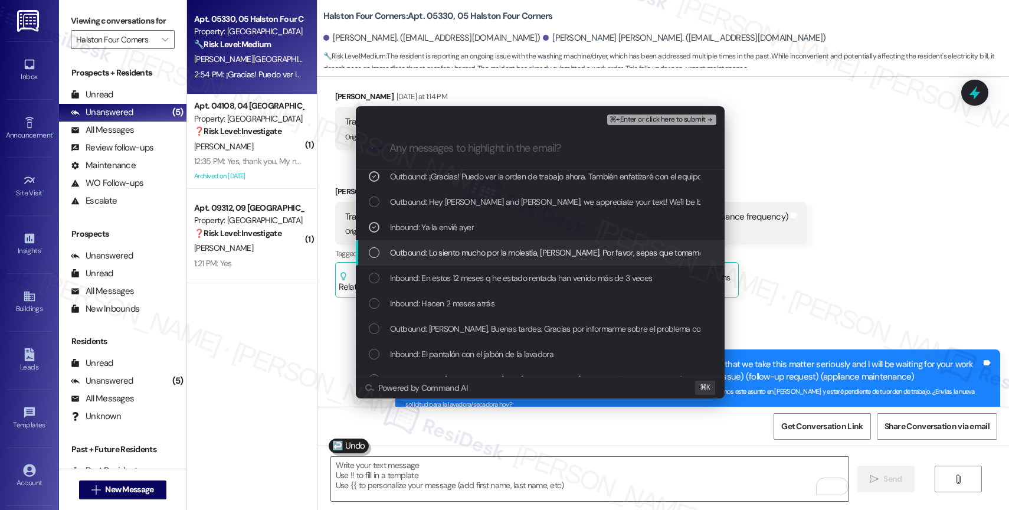
click at [459, 248] on span "Outbound: Lo siento mucho por la molestia, Zaida. Por favor, sepas que tomamos …" at bounding box center [779, 252] width 778 height 13
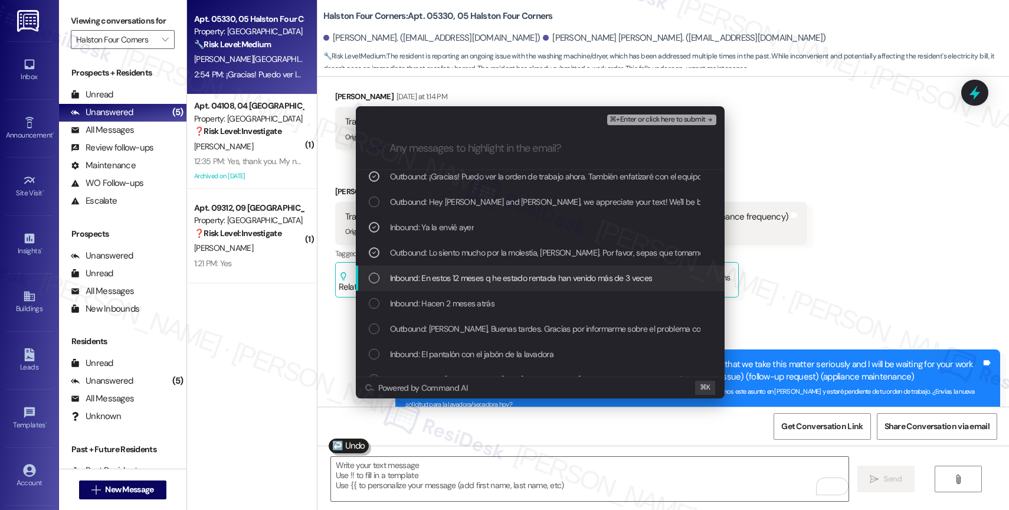
click at [461, 270] on div "Inbound: En estos 12 meses q he estado rentada han venido más de 3 veces" at bounding box center [540, 277] width 369 height 25
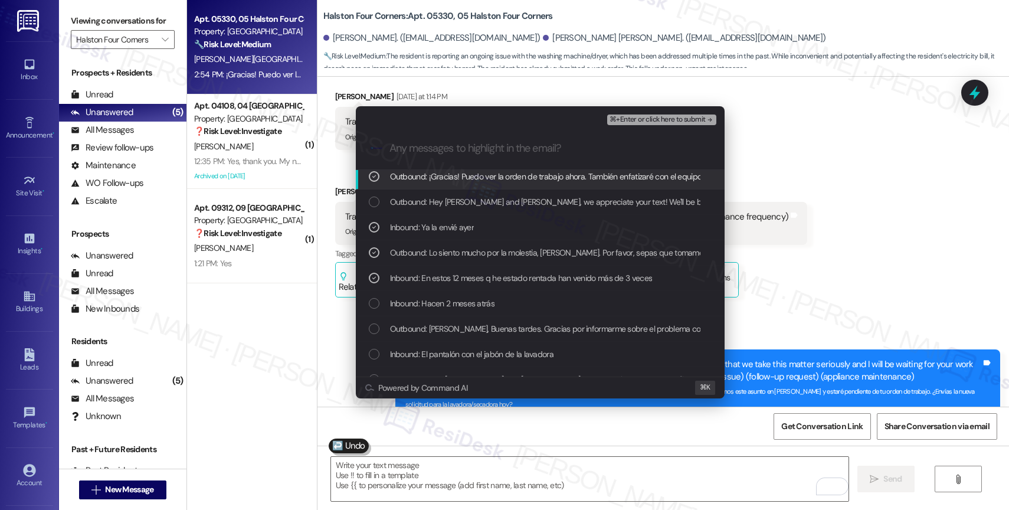
click at [460, 301] on span "Inbound: Hacen 2 meses atrás" at bounding box center [442, 303] width 104 height 13
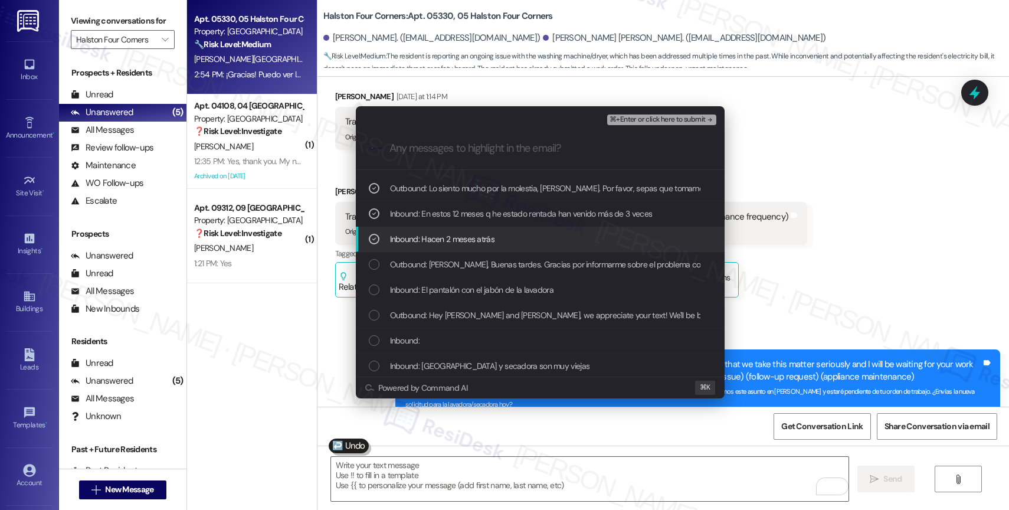
scroll to position [77, 0]
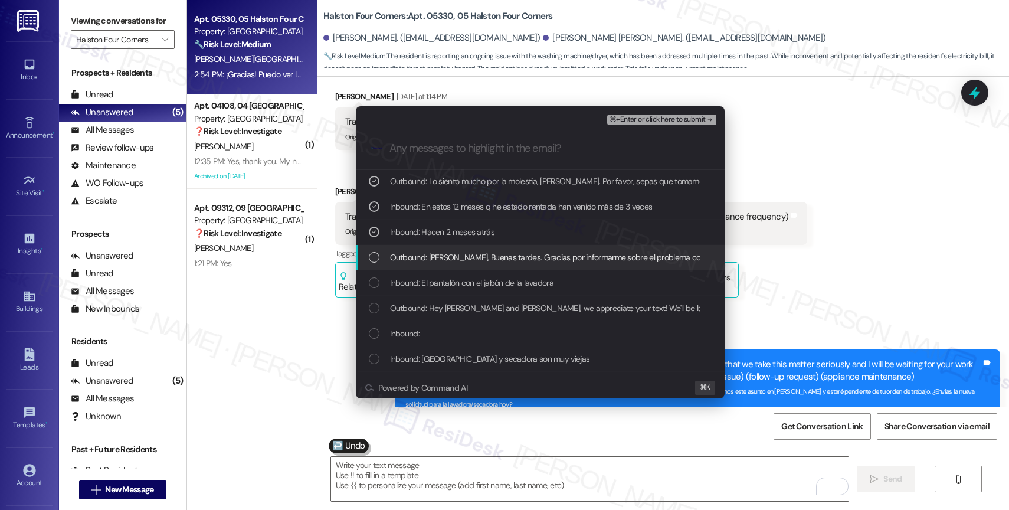
click at [526, 267] on div "Outbound: Hola Zaida, Buenas tardes. Gracias por informarme sobre el problema c…" at bounding box center [540, 257] width 369 height 25
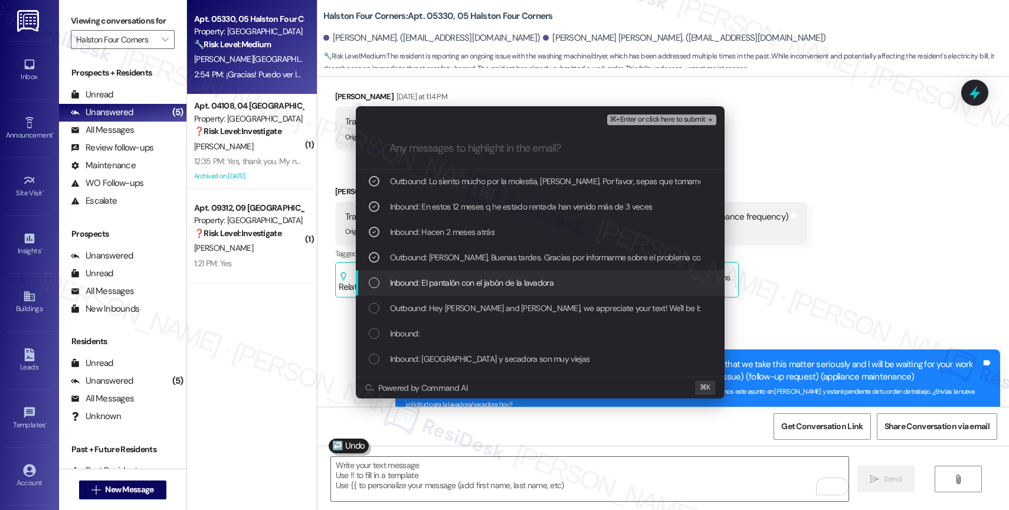
click at [507, 281] on span "Inbound: El pantalón con el jabón de la lavadora" at bounding box center [471, 282] width 163 height 13
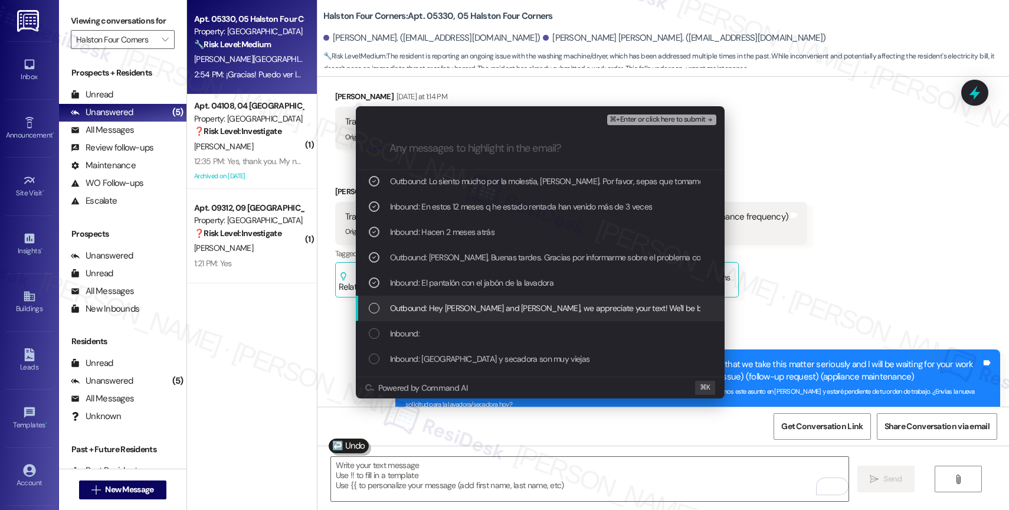
click at [489, 307] on span "Outbound: Hey Zaida and Francisco, we appreciate your text! We'll be back at 11…" at bounding box center [681, 307] width 582 height 13
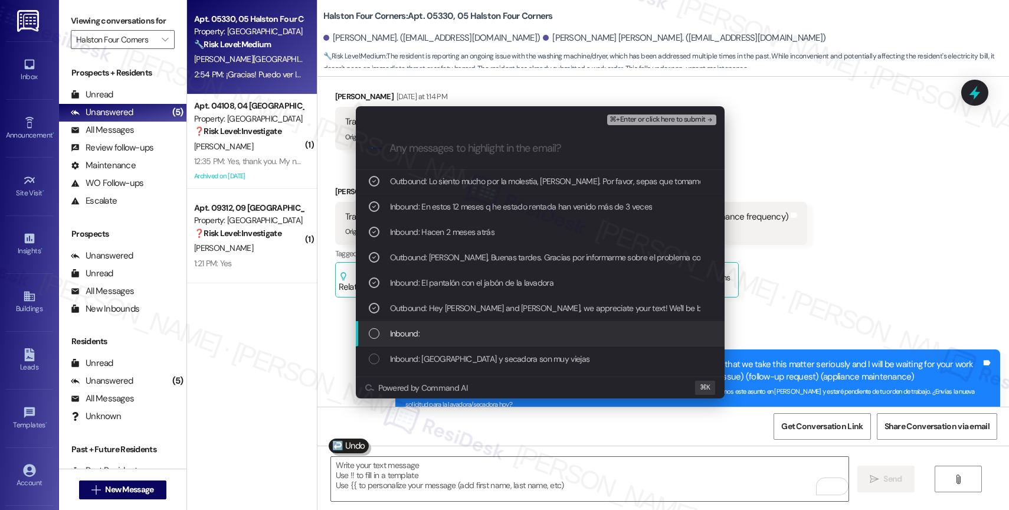
click at [462, 334] on div "Inbound:" at bounding box center [541, 333] width 345 height 13
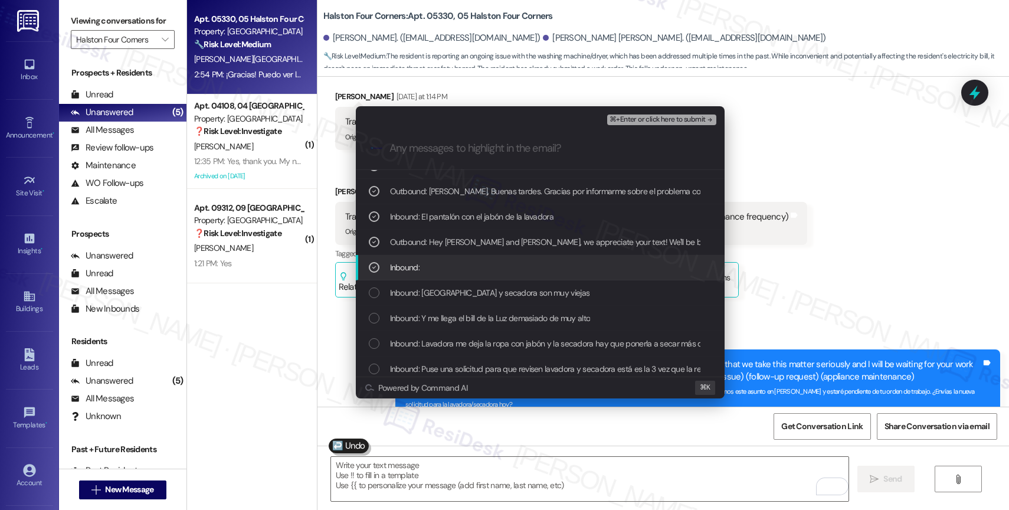
scroll to position [159, 0]
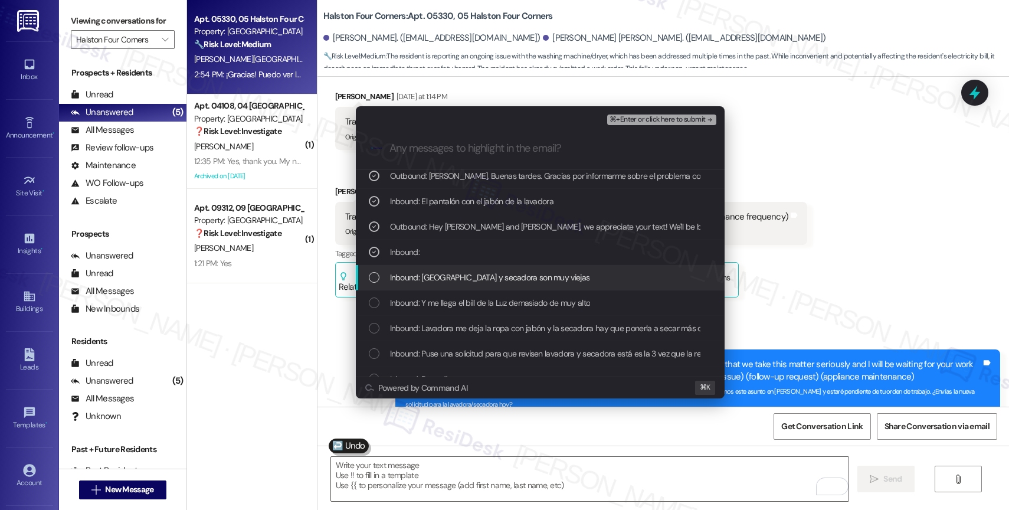
click at [470, 278] on span "Inbound: Lavadora y secadora son muy viejas" at bounding box center [490, 277] width 200 height 13
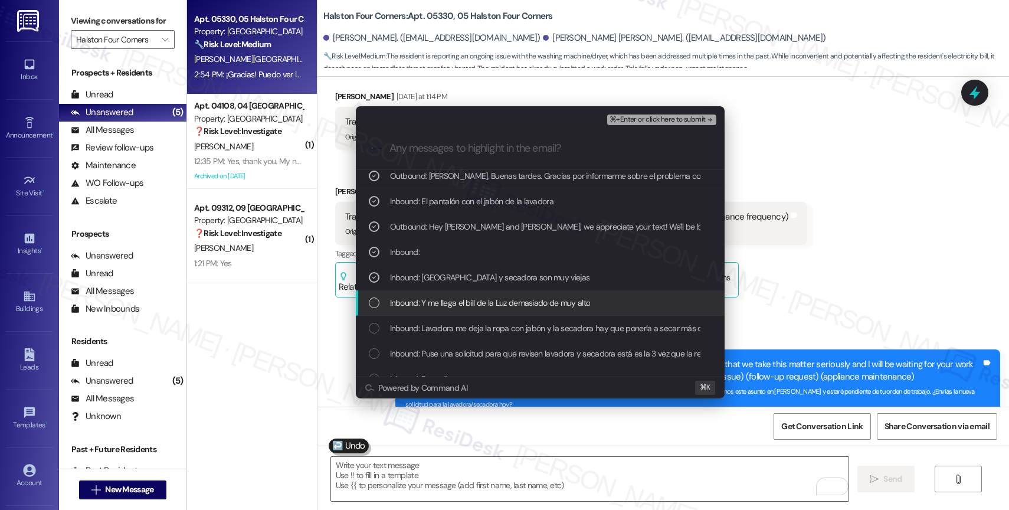
click at [466, 301] on span "Inbound: Y me llega el bill de la Luz demasiado de muy alto" at bounding box center [490, 302] width 201 height 13
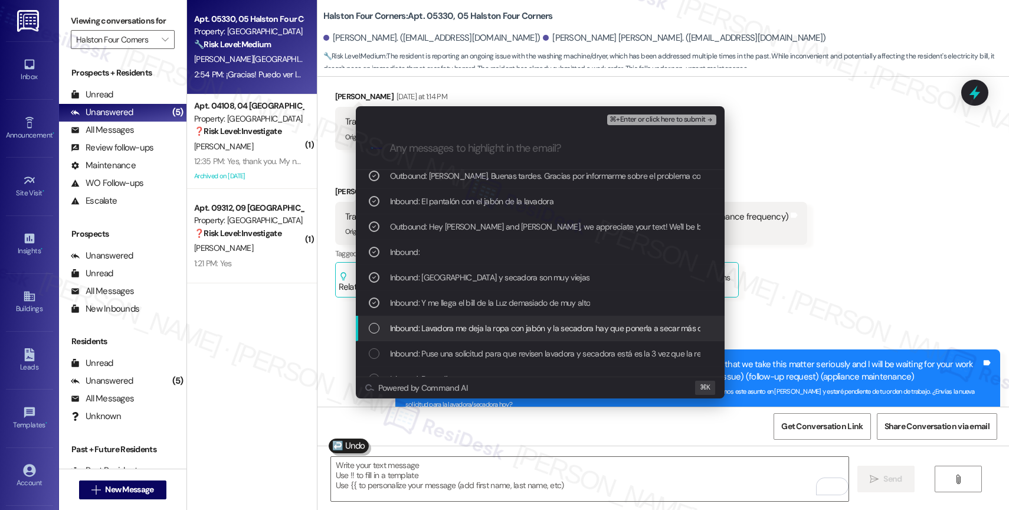
click at [466, 326] on span "Inbound: Lavadora me deja la ropa con jabón y la secadora hay que ponerla a sec…" at bounding box center [567, 328] width 354 height 13
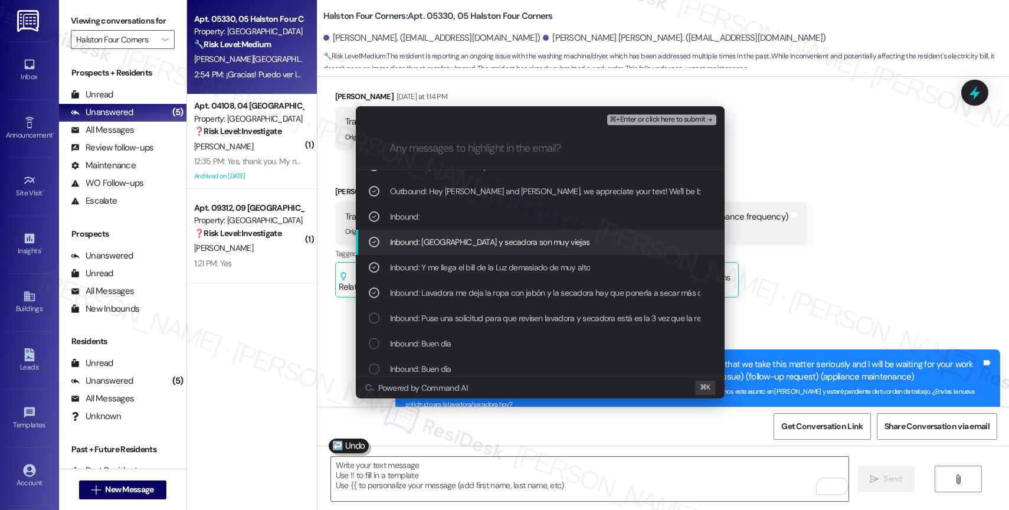
scroll to position [222, 0]
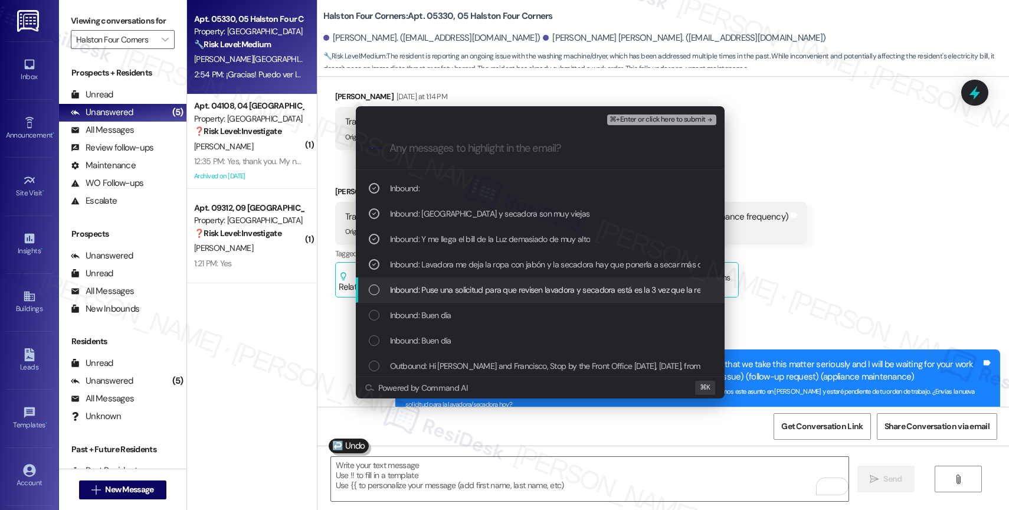
click at [491, 296] on span "Inbound: Puse una solicitud para que revisen lavadora y secadora está es la 3 v…" at bounding box center [554, 289] width 329 height 13
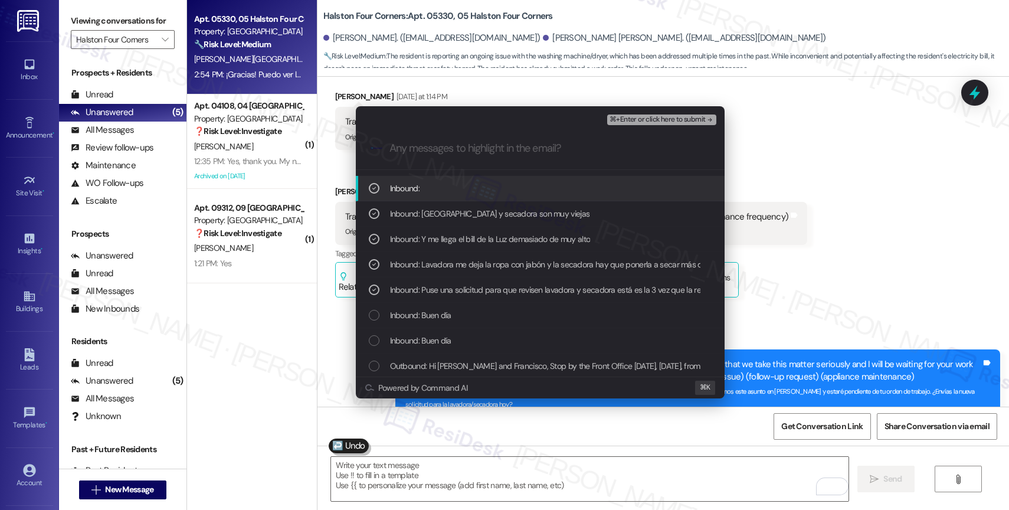
click at [664, 113] on div "⌘+Enter or click here to submit" at bounding box center [662, 119] width 111 height 15
click at [667, 117] on span "⌘+Enter or click here to submit" at bounding box center [657, 120] width 96 height 8
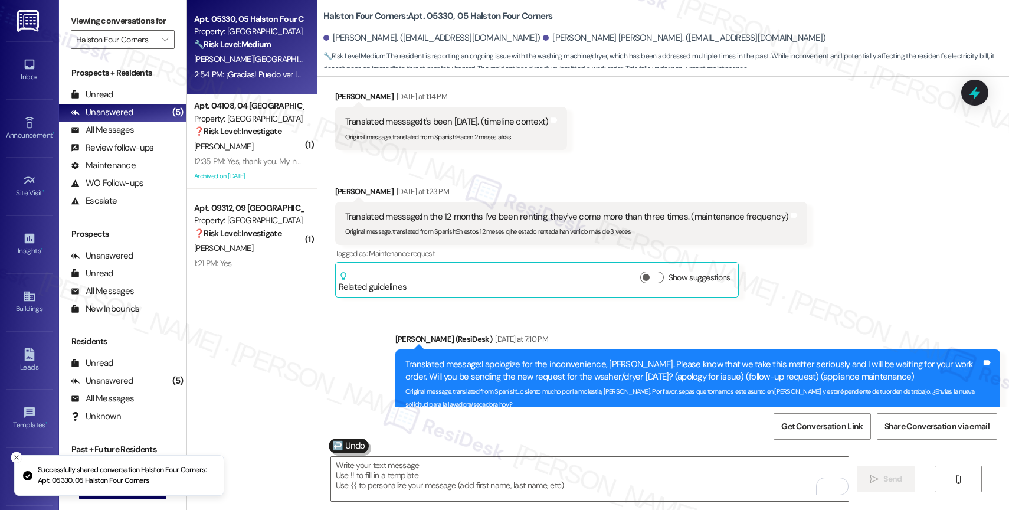
scroll to position [0, 0]
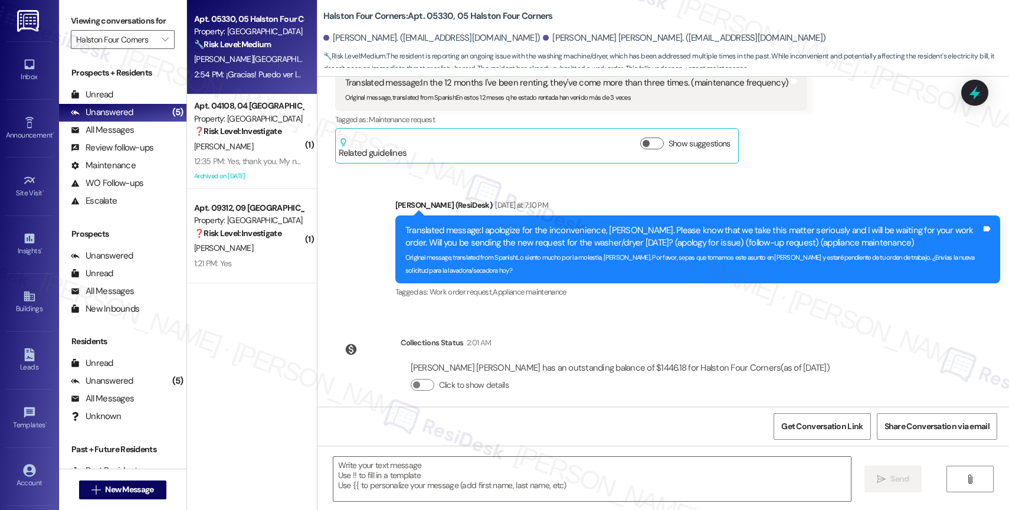
type textarea "Fetching suggested responses. Please feel free to read through the conversation…"
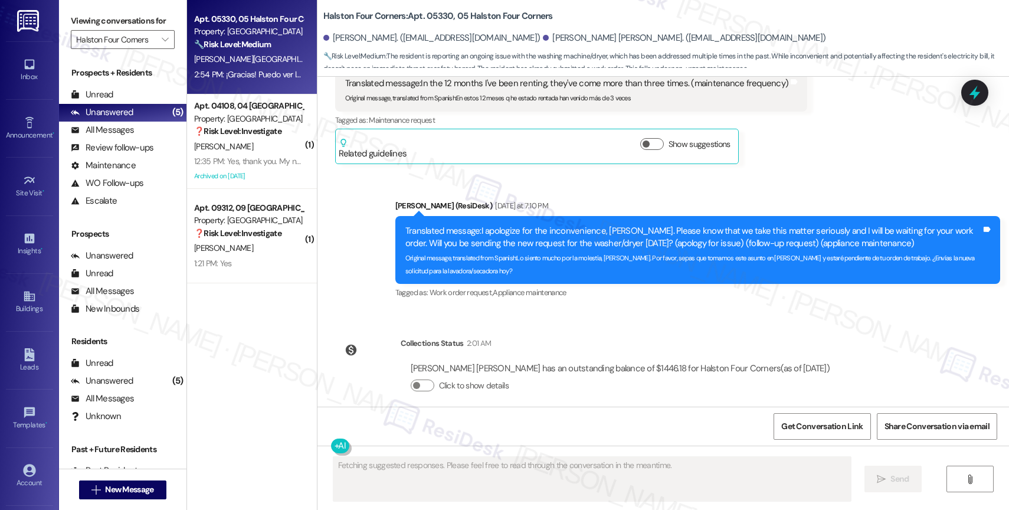
scroll to position [18705, 0]
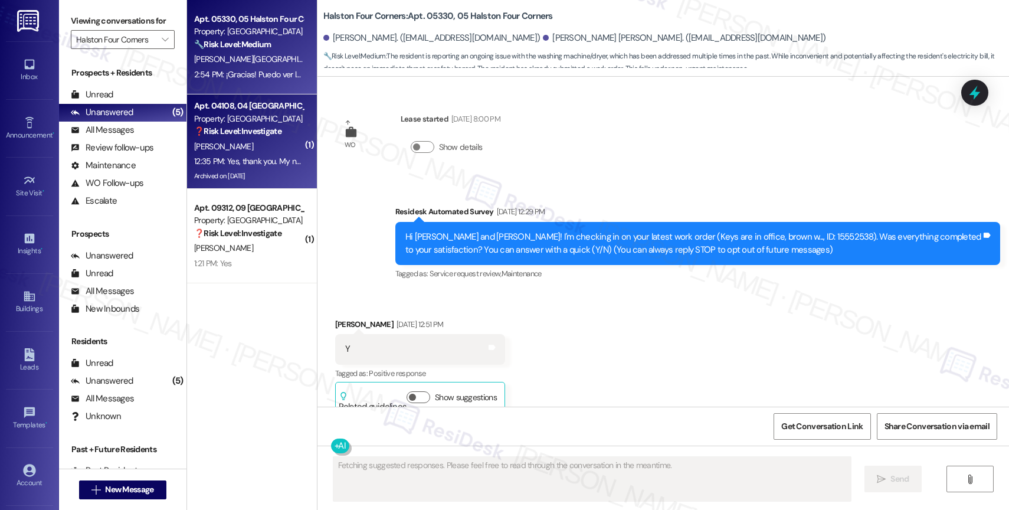
scroll to position [18705, 0]
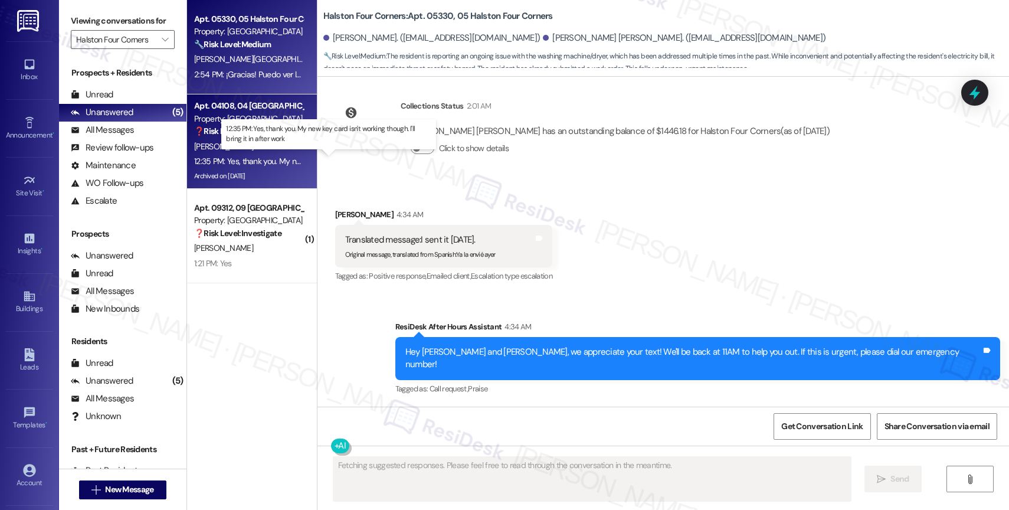
click at [230, 157] on div "12:35 PM: Yes, thank you. My new key card isn't working though. I'll bring it i…" at bounding box center [339, 161] width 290 height 11
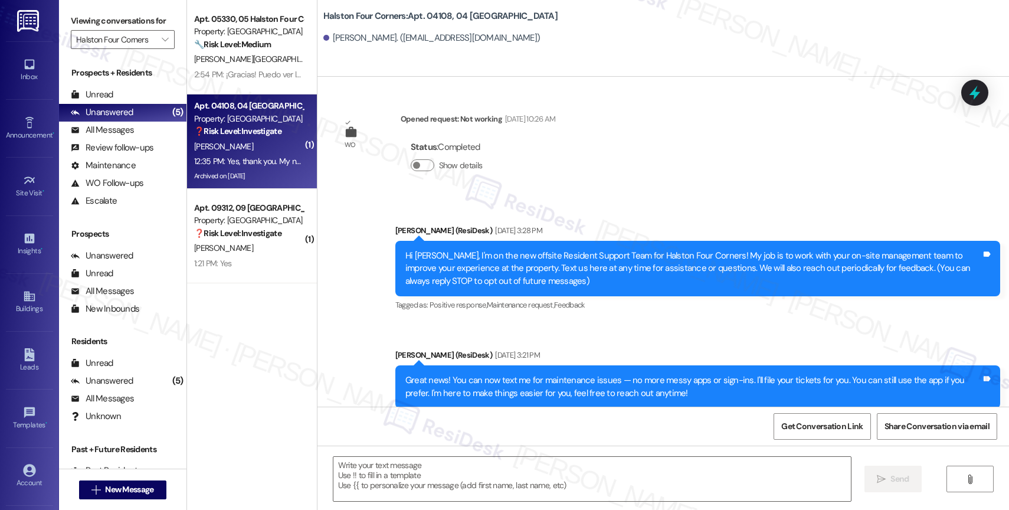
scroll to position [16298, 0]
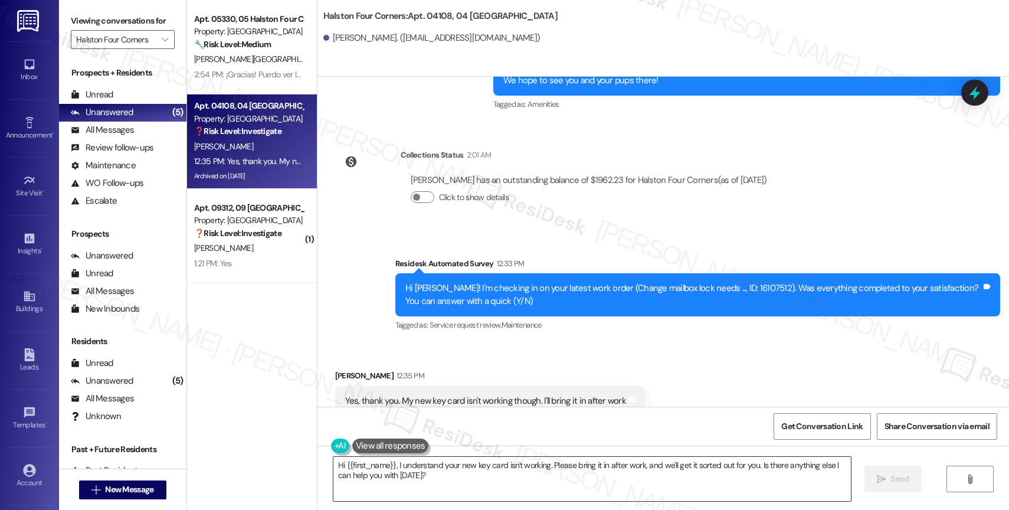
click at [448, 467] on textarea "Hi {{first_name}}, I understand your new key card isn't working. Please bring i…" at bounding box center [591, 479] width 517 height 44
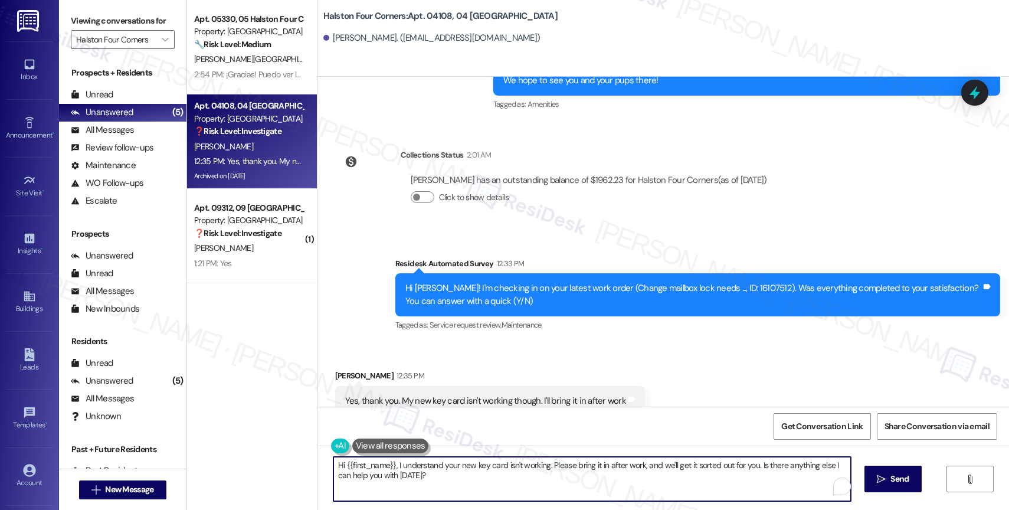
click at [448, 467] on textarea "Hi {{first_name}}, I understand your new key card isn't working. Please bring i…" at bounding box center [591, 479] width 517 height 44
click at [447, 473] on textarea "Hi {{first_name}}, I understand your new key card isn't working. Please bring i…" at bounding box center [589, 479] width 517 height 44
click at [334, 462] on textarea "Hi {{first_name}}, I understand your new key card isn't working. Please bring i…" at bounding box center [589, 479] width 517 height 44
click at [466, 478] on textarea "Hey {{first_name}}, I understand your new key card isn't working. Please bring …" at bounding box center [589, 479] width 517 height 44
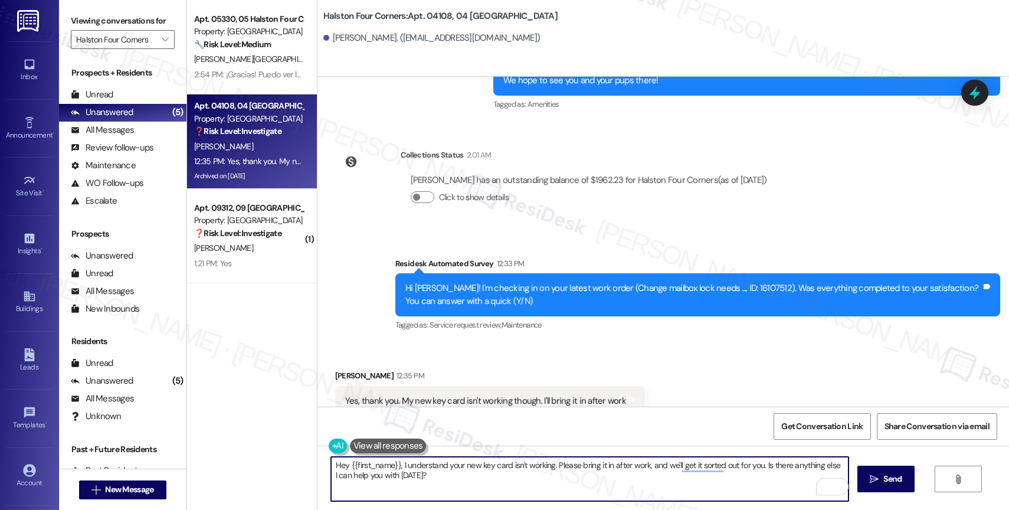
drag, startPoint x: 756, startPoint y: 461, endPoint x: 771, endPoint y: 484, distance: 26.8
click at [771, 483] on textarea "Hey {{first_name}}, I understand your new key card isn't working. Please bring …" at bounding box center [589, 479] width 517 height 44
drag, startPoint x: 758, startPoint y: 464, endPoint x: 765, endPoint y: 485, distance: 22.0
click at [765, 485] on textarea "Hey {{first_name}}, I understand your new key card isn't working. Please bring …" at bounding box center [589, 479] width 517 height 44
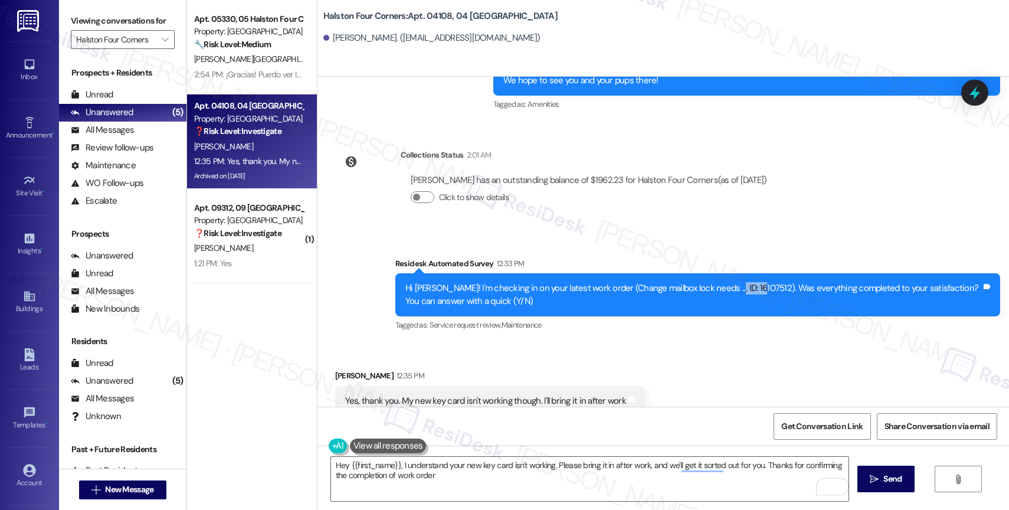
drag, startPoint x: 740, startPoint y: 253, endPoint x: 709, endPoint y: 251, distance: 31.9
click at [709, 282] on div "Hi [PERSON_NAME]! I'm checking in on your latest work order (Change mailbox loc…" at bounding box center [693, 294] width 576 height 25
copy div "16107512"
click at [483, 484] on textarea "Hey {{first_name}}, I understand your new key card isn't working. Please bring …" at bounding box center [589, 479] width 517 height 44
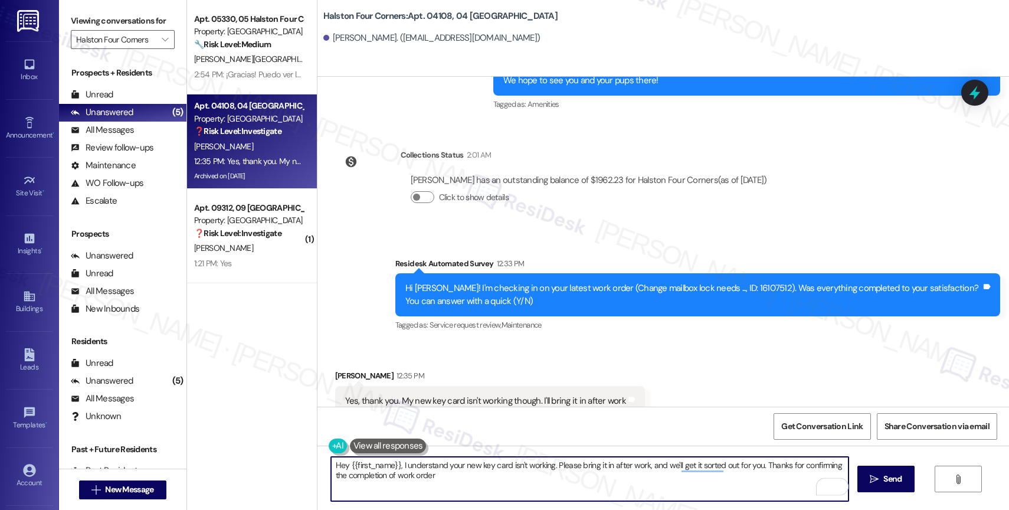
paste textarea "16107512"
click at [493, 480] on textarea "Hey {{first_name}}, I understand your new key card isn't working. Please bring …" at bounding box center [589, 479] width 517 height 44
click at [483, 480] on textarea "Hey {{first_name}}, I understand your new key card isn't working. Please bring …" at bounding box center [589, 479] width 517 height 44
paste textarea "Feel free to let us know if you have other questions or concerns so we can assi…"
click at [766, 484] on textarea "Hey {{first_name}}, I understand your new key card isn't working. Please bring …" at bounding box center [589, 479] width 517 height 44
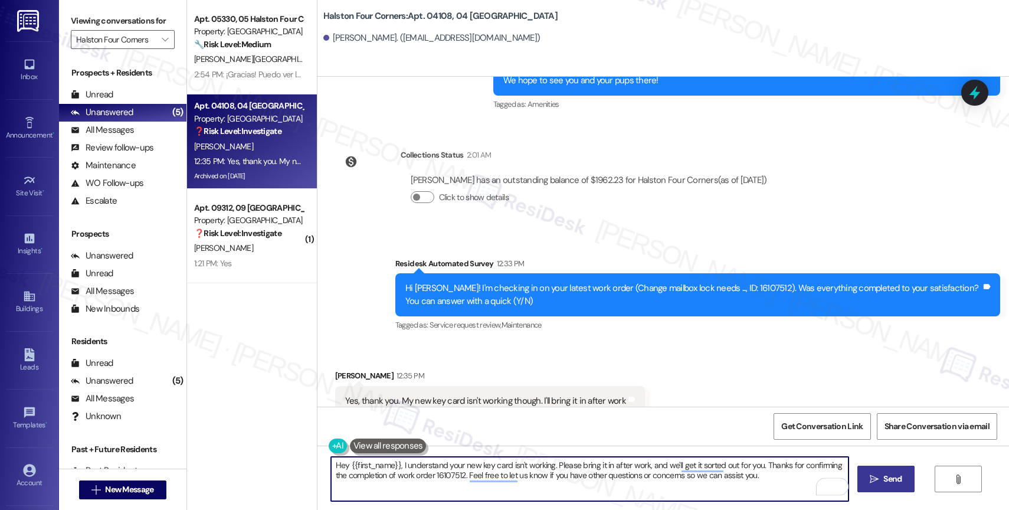
type textarea "Hey {{first_name}}, I understand your new key card isn't working. Please bring …"
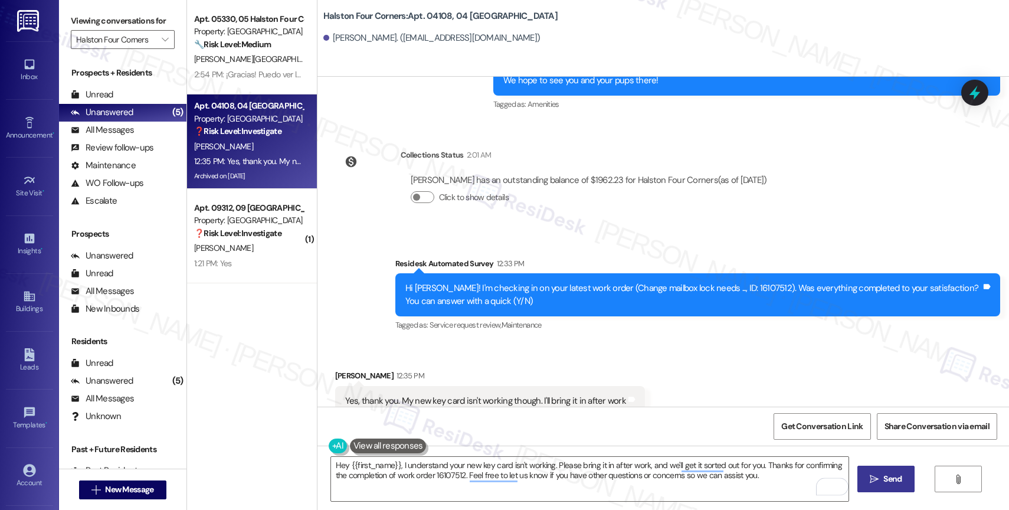
click at [889, 480] on span "Send" at bounding box center [892, 479] width 18 height 12
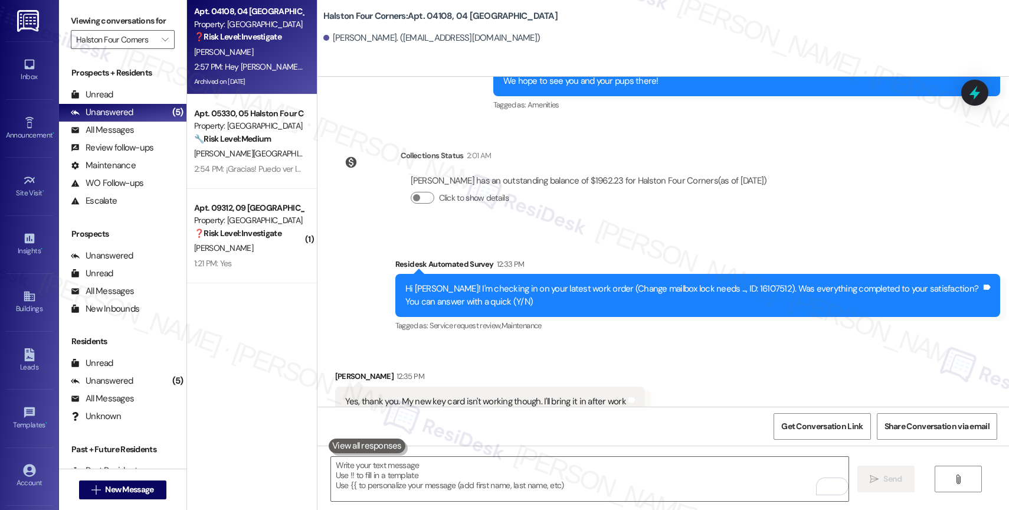
scroll to position [16393, 0]
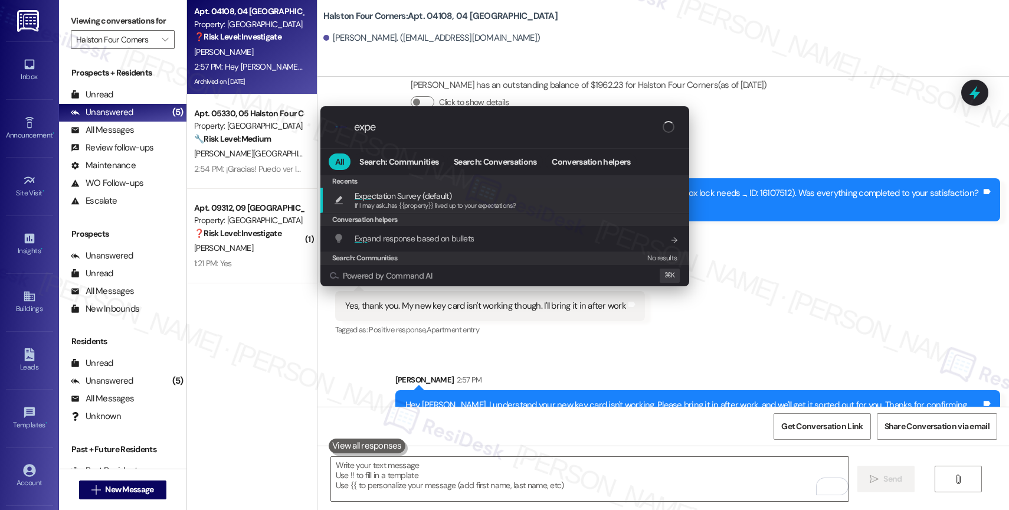
type input "expec"
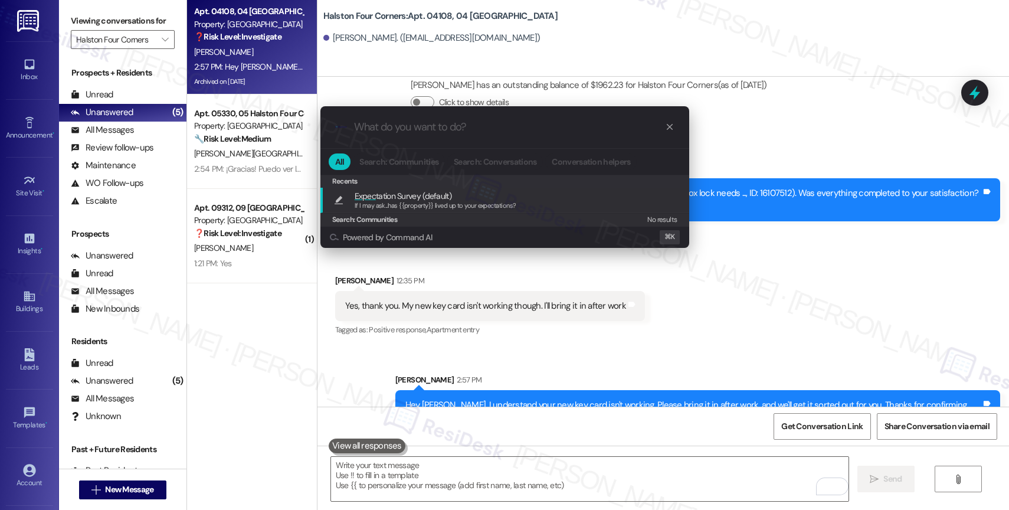
type textarea "If I may ask...has {{property}} lived up to your expectations?"
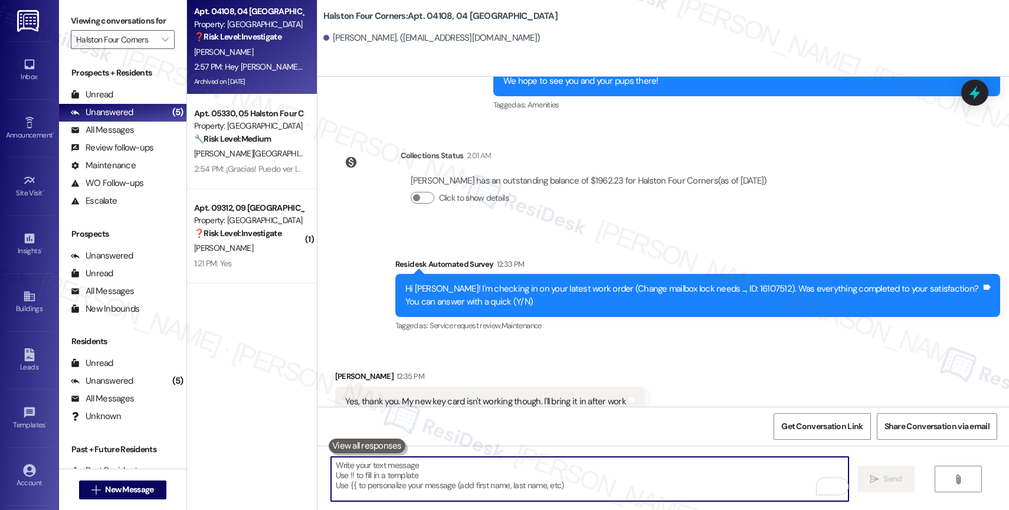
scroll to position [16476, 0]
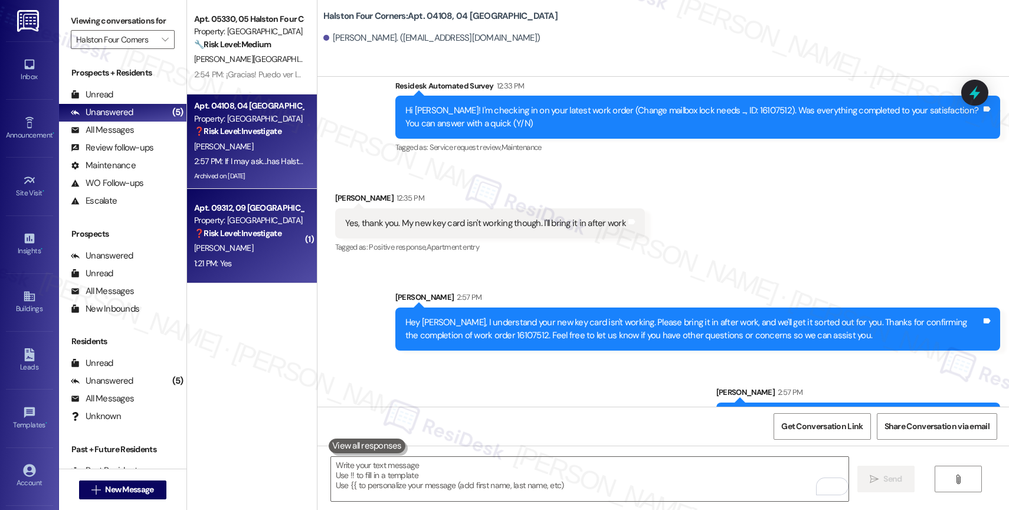
click at [241, 238] on strong "❓ Risk Level: Investigate" at bounding box center [237, 233] width 87 height 11
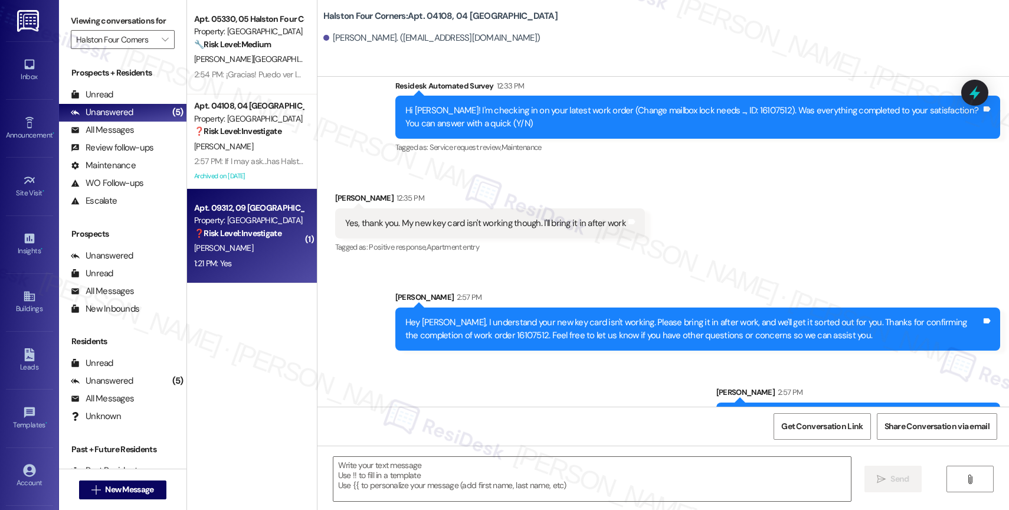
type textarea "Fetching suggested responses. Please feel free to read through the conversation…"
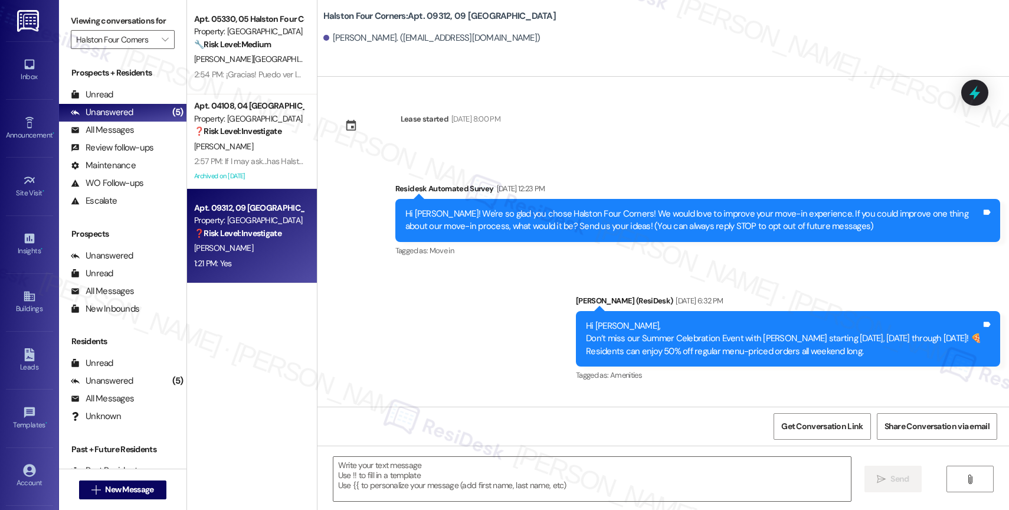
scroll to position [686, 0]
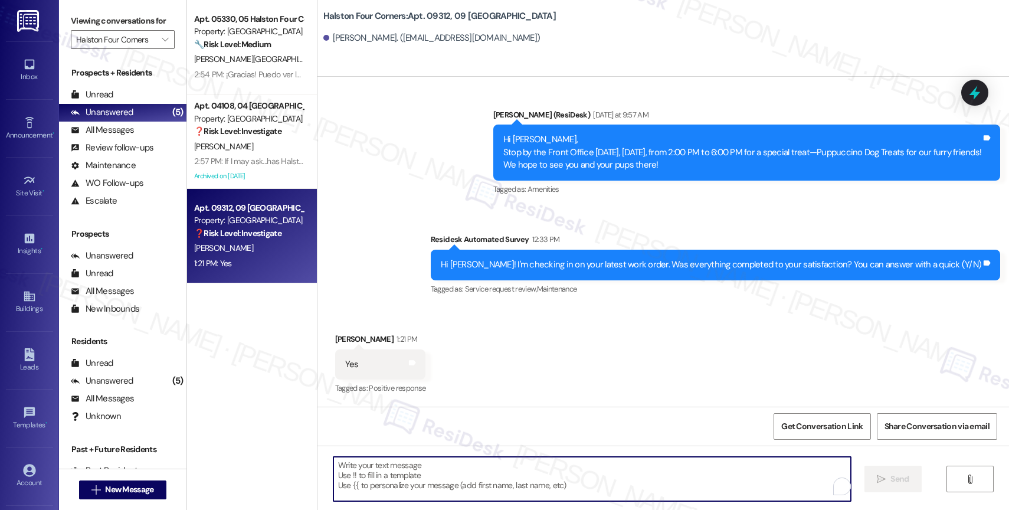
click at [399, 465] on textarea "To enrich screen reader interactions, please activate Accessibility in Grammarl…" at bounding box center [591, 479] width 517 height 44
paste textarea "Hi {{first_name}}, thank you for confirming that the work order has been comple…"
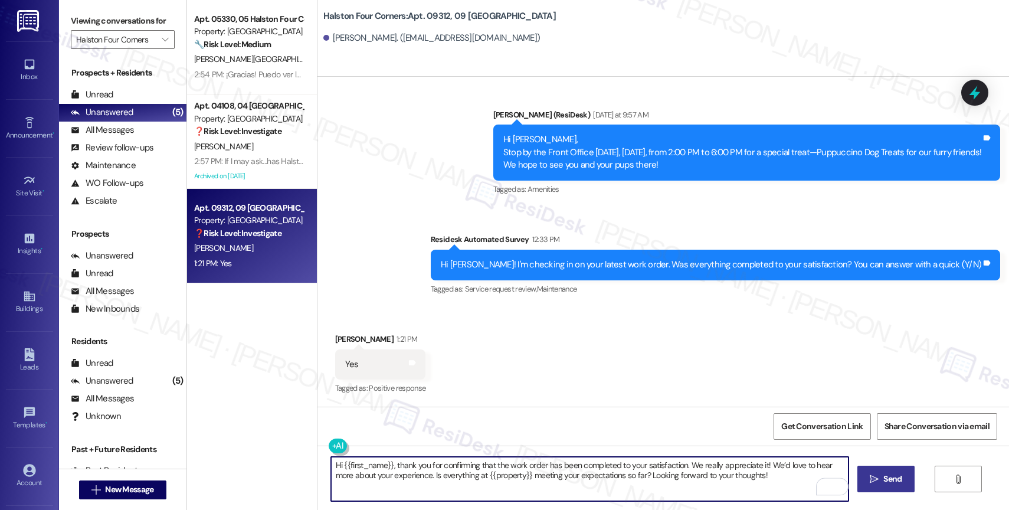
click at [335, 465] on textarea "Hi {{first_name}}, thank you for confirming that the work order has been comple…" at bounding box center [589, 479] width 517 height 44
type textarea "Hey {{first_name}}, thank you for confirming that the work order has been compl…"
click at [878, 469] on button " Send" at bounding box center [885, 479] width 57 height 27
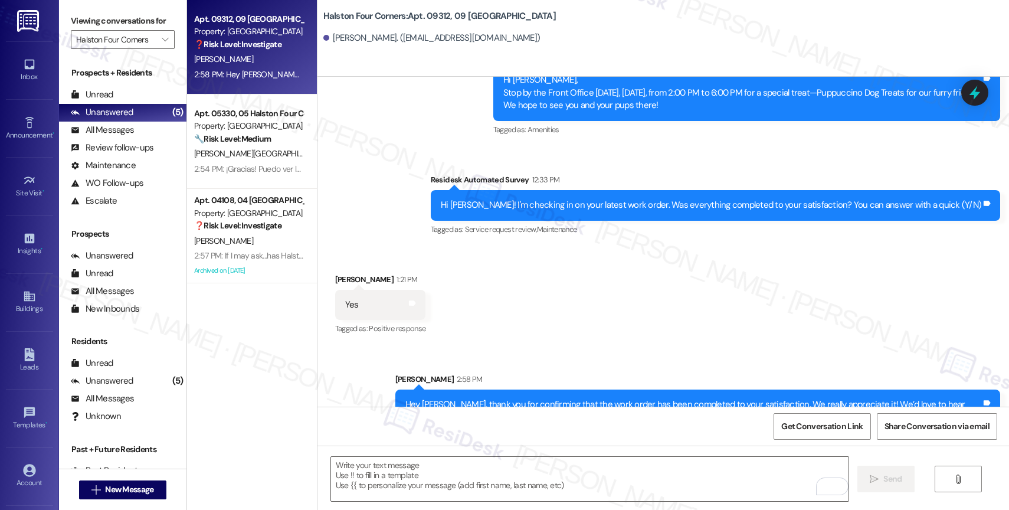
scroll to position [781, 0]
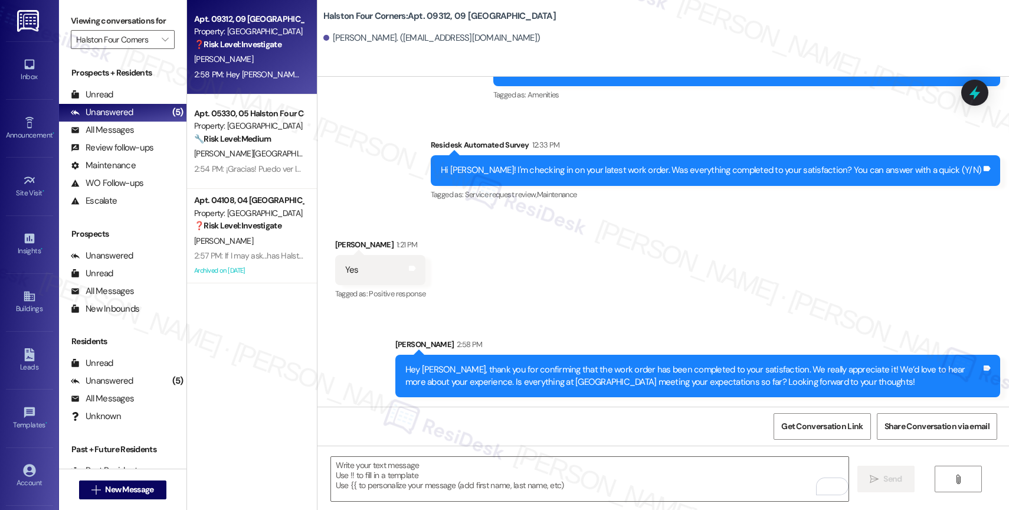
click at [522, 271] on div "Received via SMS Jose Hernandez 1:21 PM Yes Tags and notes Tagged as: Positive …" at bounding box center [662, 262] width 691 height 100
click at [162, 44] on icon "" at bounding box center [165, 39] width 6 height 9
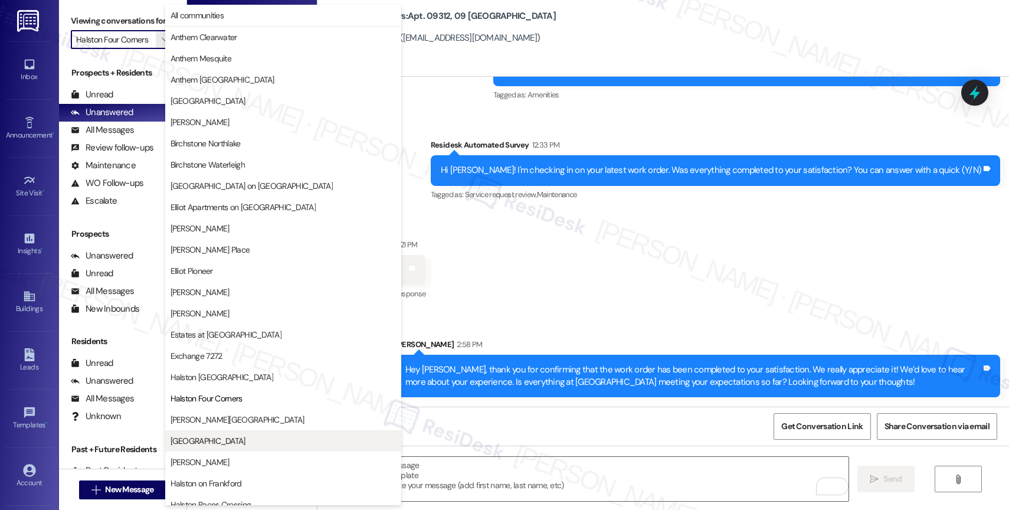
scroll to position [192, 0]
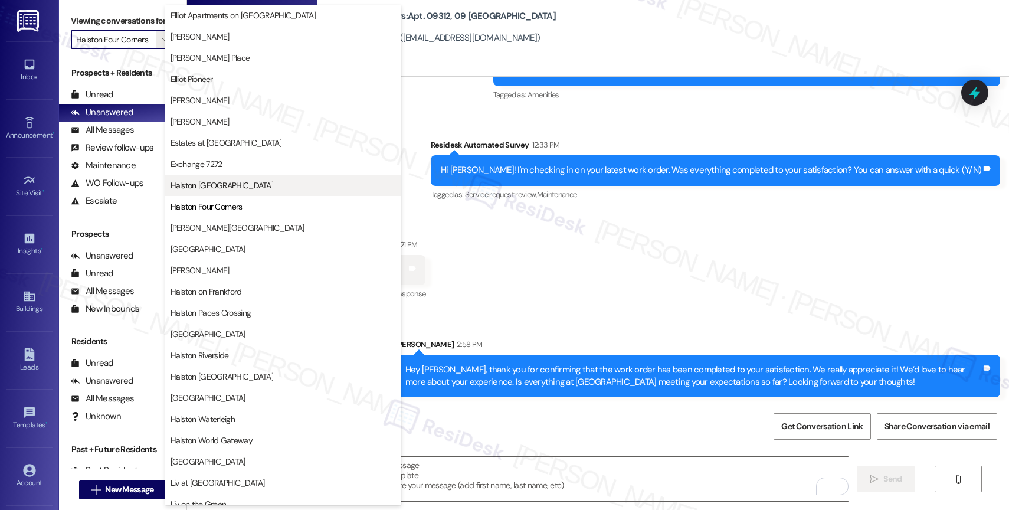
click at [221, 182] on span "Halston [GEOGRAPHIC_DATA]" at bounding box center [222, 185] width 103 height 12
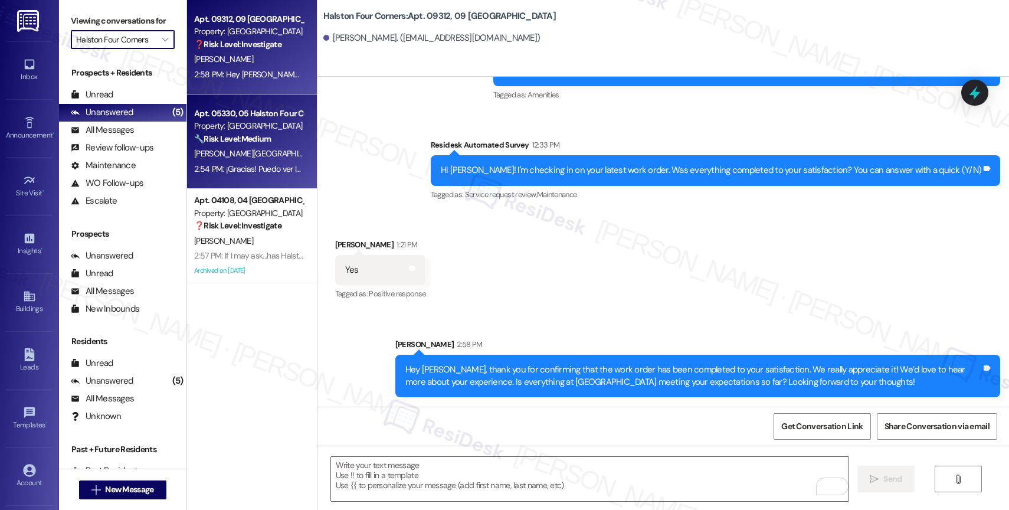
type input "Halston [GEOGRAPHIC_DATA]"
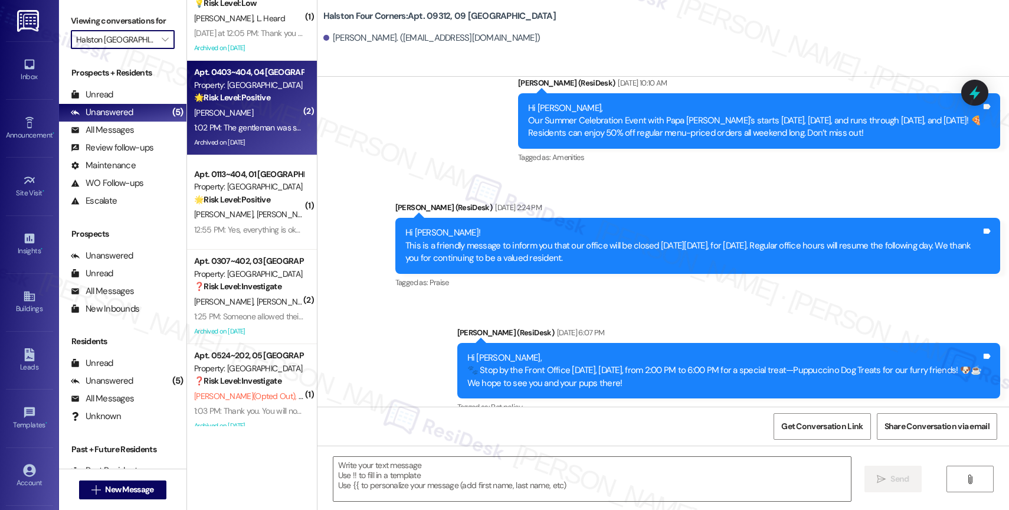
scroll to position [235, 0]
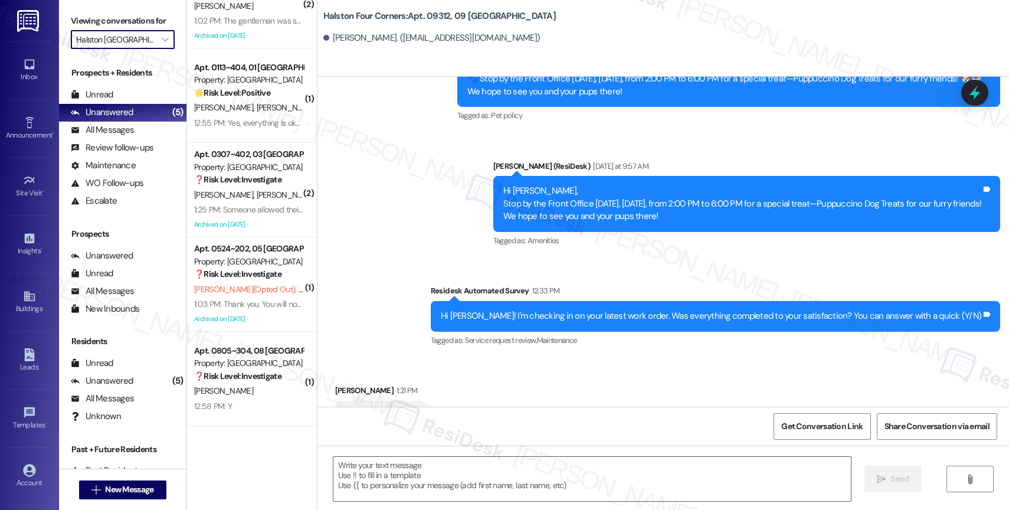
type textarea "Fetching suggested responses. Please feel free to read through the conversation…"
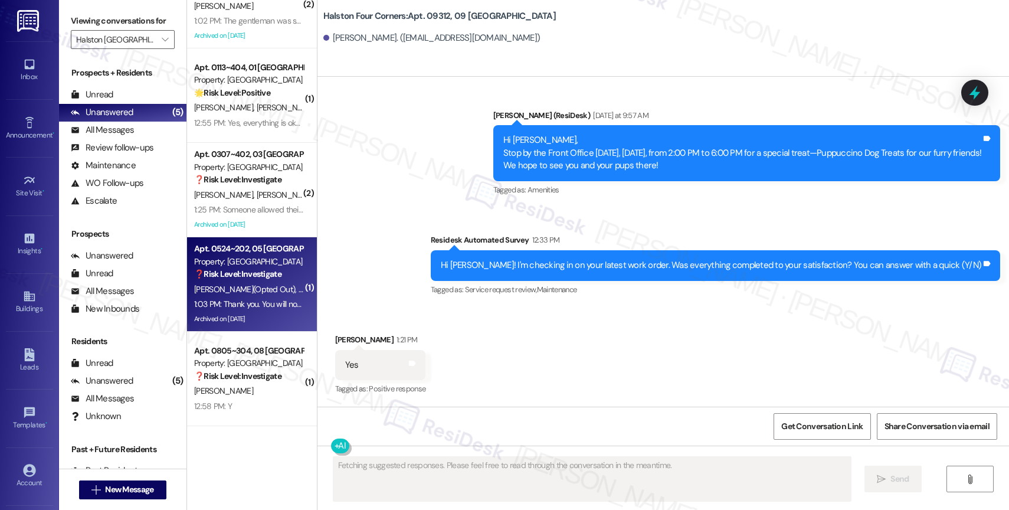
click at [242, 295] on div "S. Saavedra (Opted Out) P. Torres" at bounding box center [249, 289] width 112 height 15
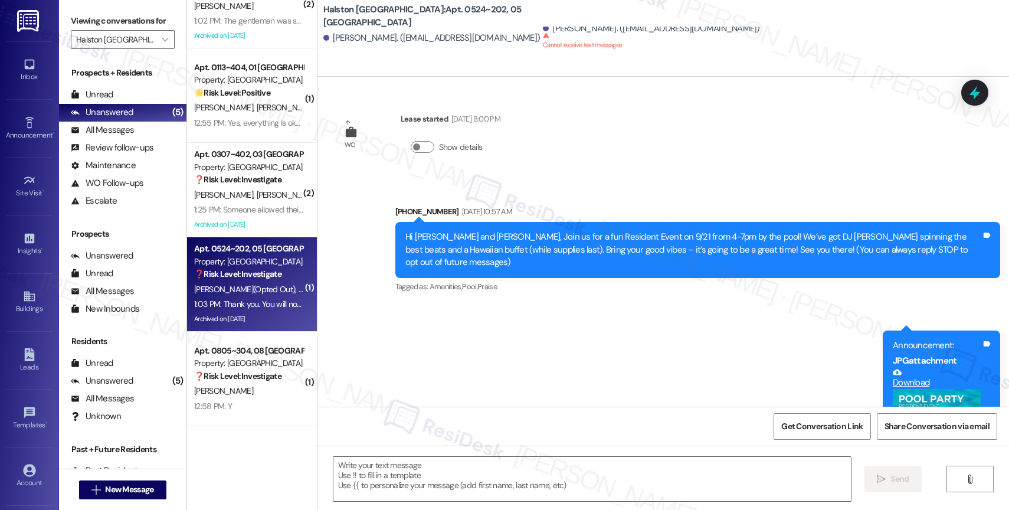
scroll to position [9575, 0]
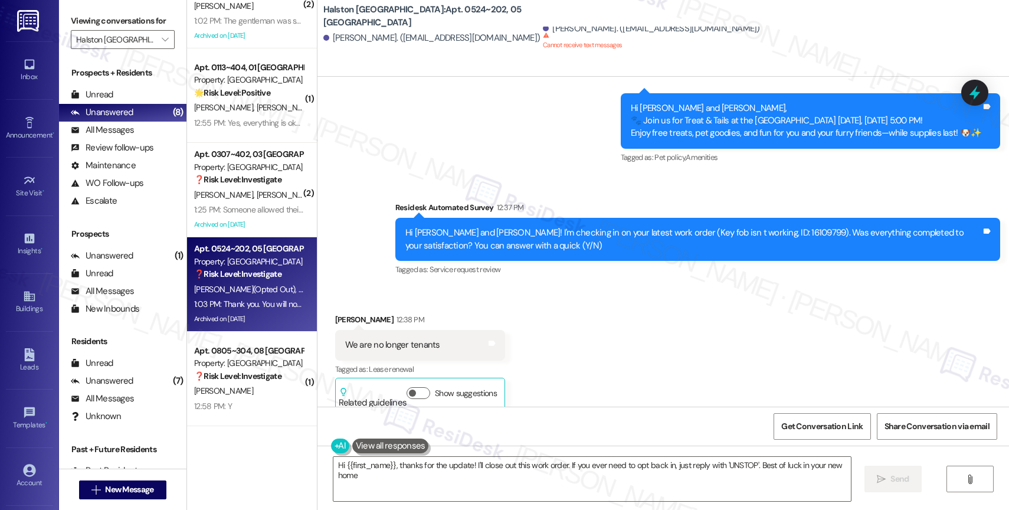
type textarea "Hi {{first_name}}, thanks for the update! I'll close out this work order. If yo…"
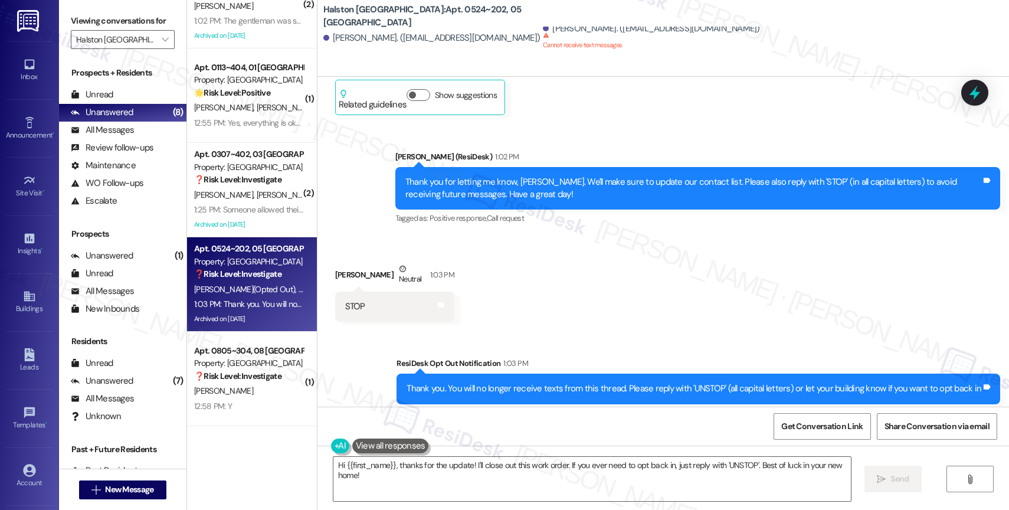
click at [560, 281] on div "Received via SMS Siara Saavedra Neutral 1:03 PM STOP Tags and notes" at bounding box center [662, 283] width 691 height 94
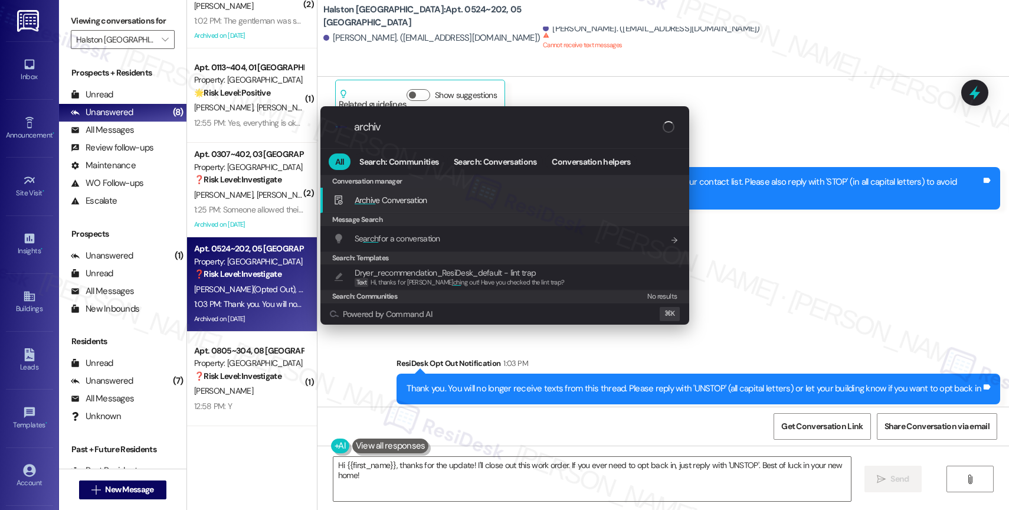
type input "archive"
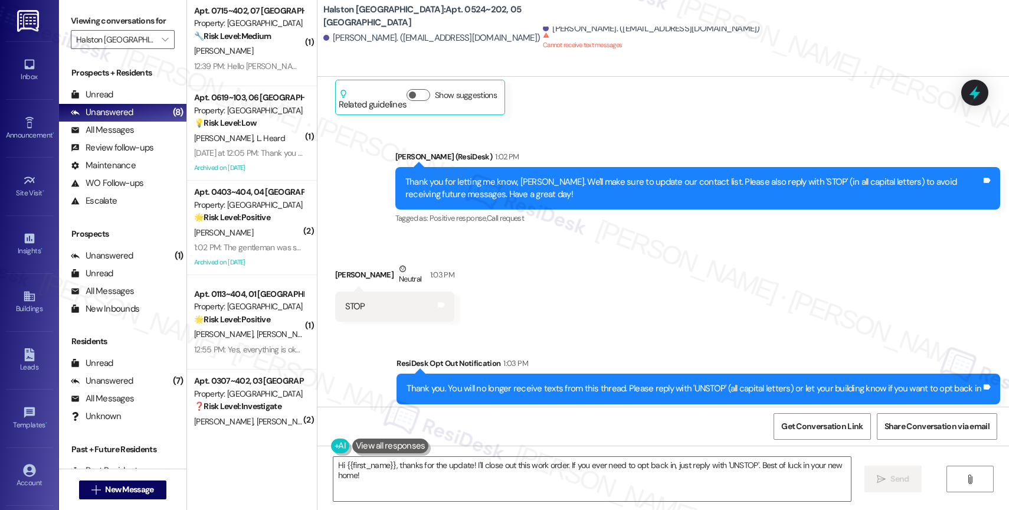
scroll to position [0, 0]
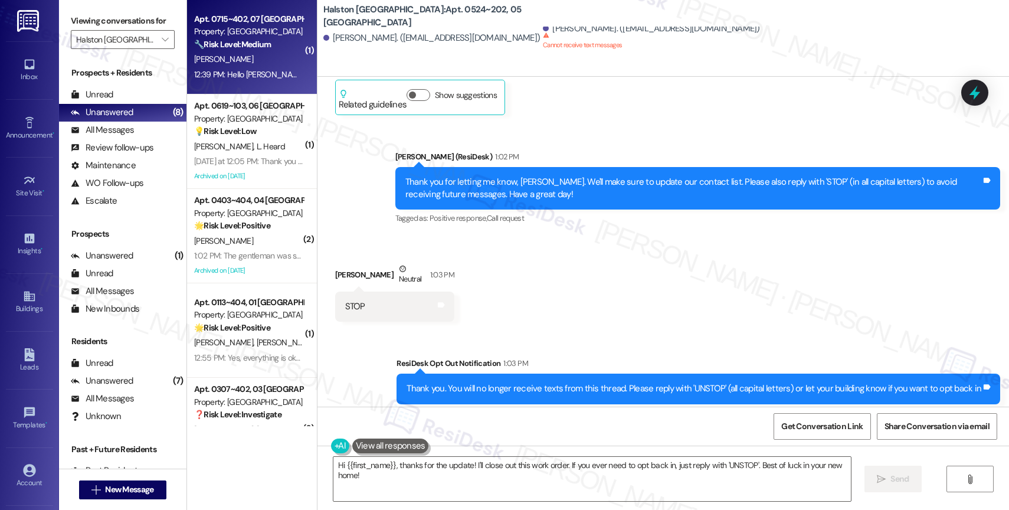
click at [231, 48] on strong "🔧 Risk Level: Medium" at bounding box center [232, 44] width 77 height 11
type textarea "Fetching suggested responses. Please feel free to read through the conversation…"
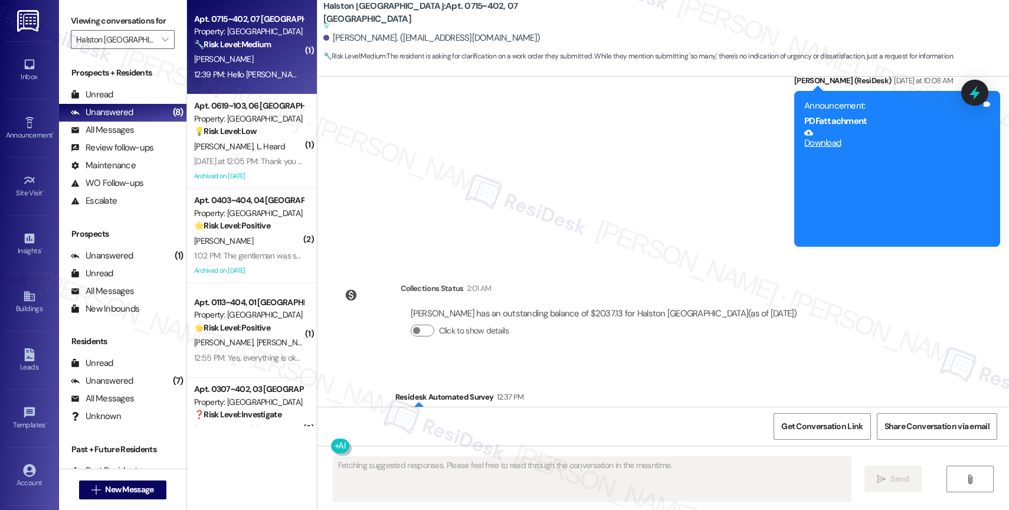
scroll to position [9845, 0]
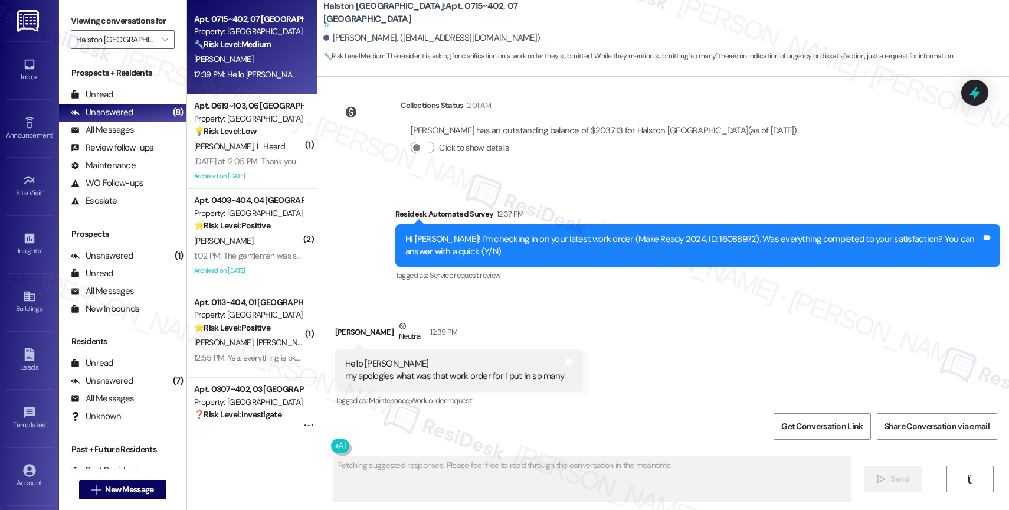
click at [635, 327] on div "Received via SMS Elliot Acevedo Neutral 12:39 PM Hello Sarah my apologies what …" at bounding box center [662, 355] width 691 height 124
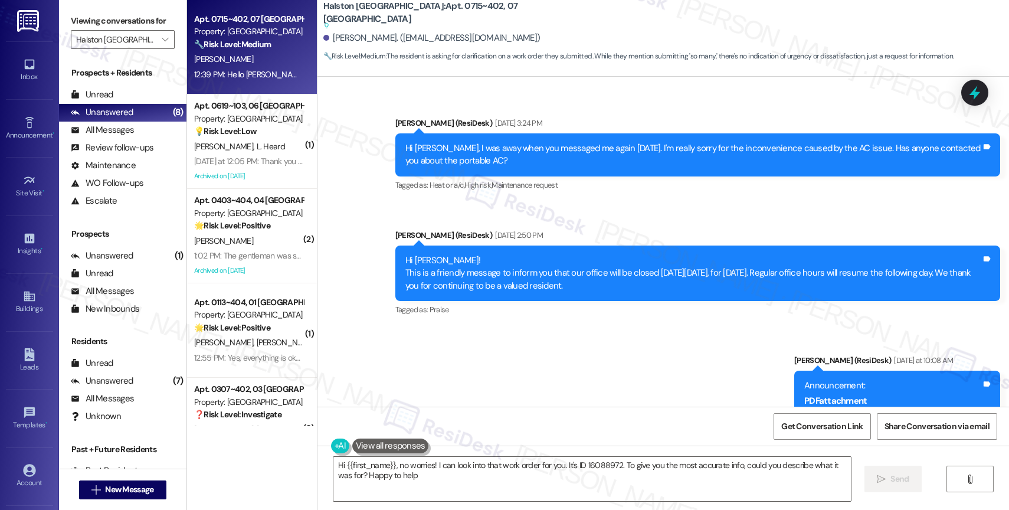
type textarea "Hi {{first_name}}, no worries! I can look into that work order for you. It's ID…"
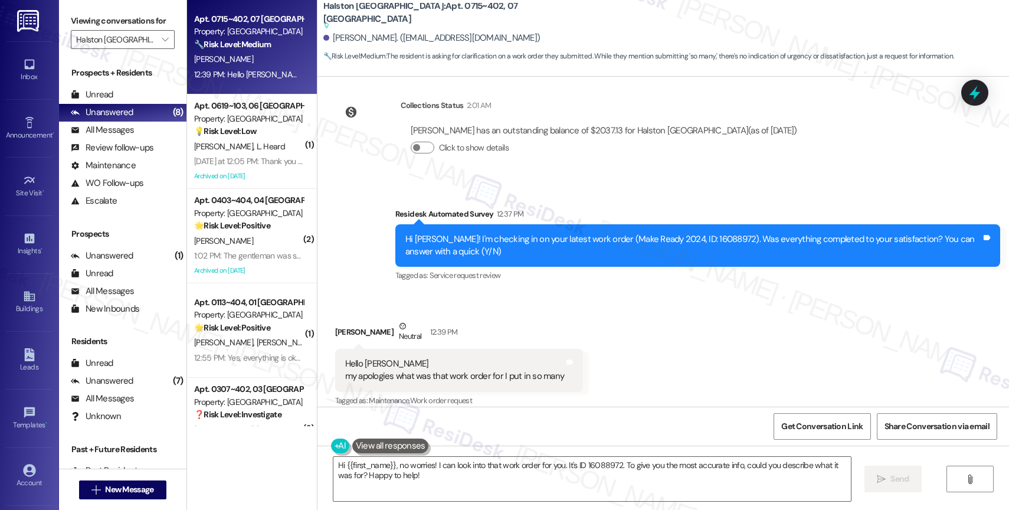
click at [634, 314] on div "Received via SMS Elliot Acevedo Neutral 12:39 PM Hello Sarah my apologies what …" at bounding box center [662, 355] width 691 height 124
click at [606, 319] on div "Received via SMS Elliot Acevedo Neutral 12:39 PM Hello Sarah my apologies what …" at bounding box center [662, 355] width 691 height 124
click at [615, 336] on div "Received via SMS Elliot Acevedo Neutral 12:39 PM Hello Sarah my apologies what …" at bounding box center [662, 355] width 691 height 124
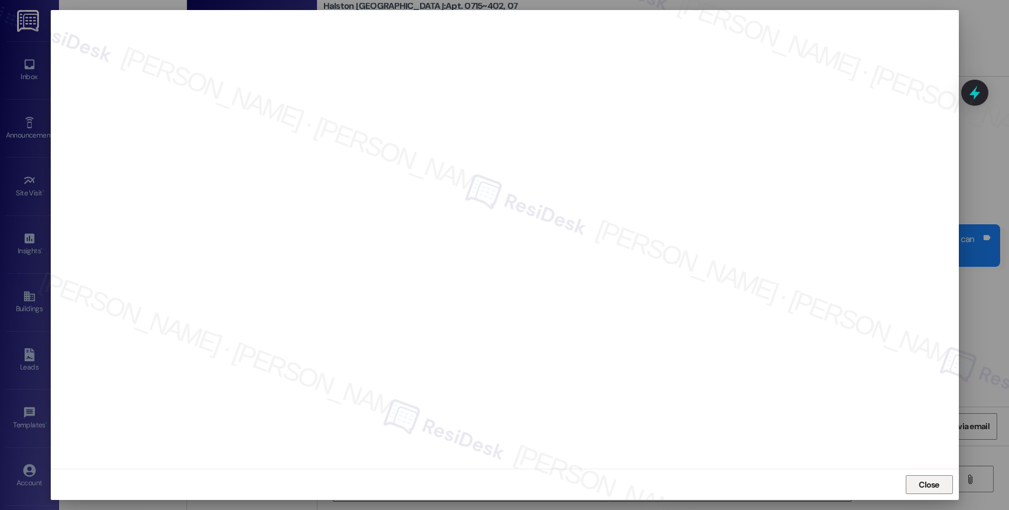
click at [931, 478] on span "Close" at bounding box center [928, 485] width 25 height 18
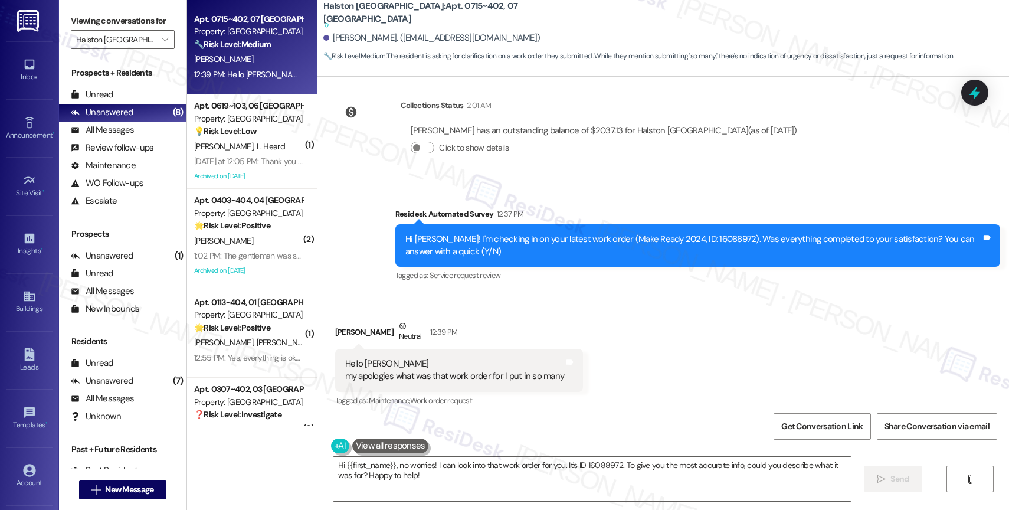
click at [635, 342] on div "Received via SMS Elliot Acevedo Neutral 12:39 PM Hello Sarah my apologies what …" at bounding box center [662, 355] width 691 height 124
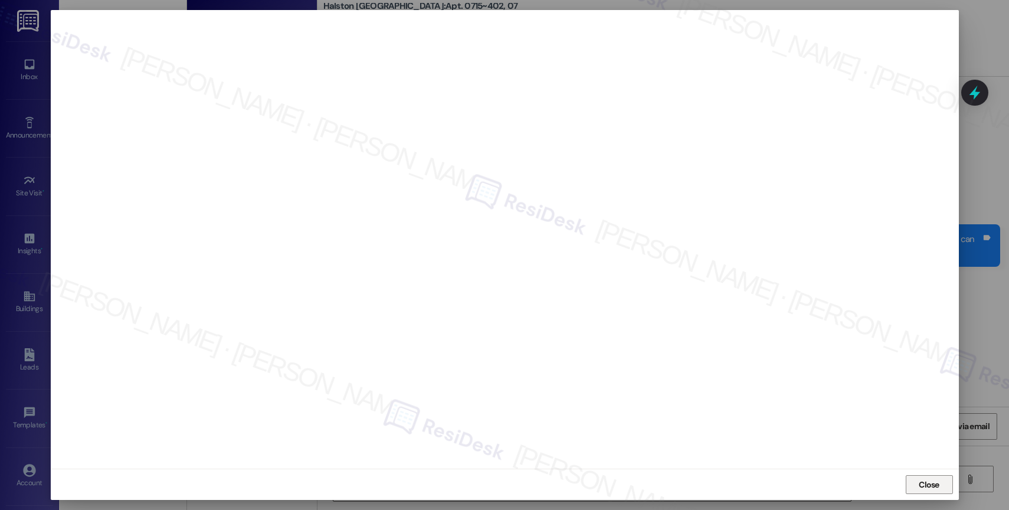
click at [931, 484] on span "Close" at bounding box center [929, 484] width 21 height 12
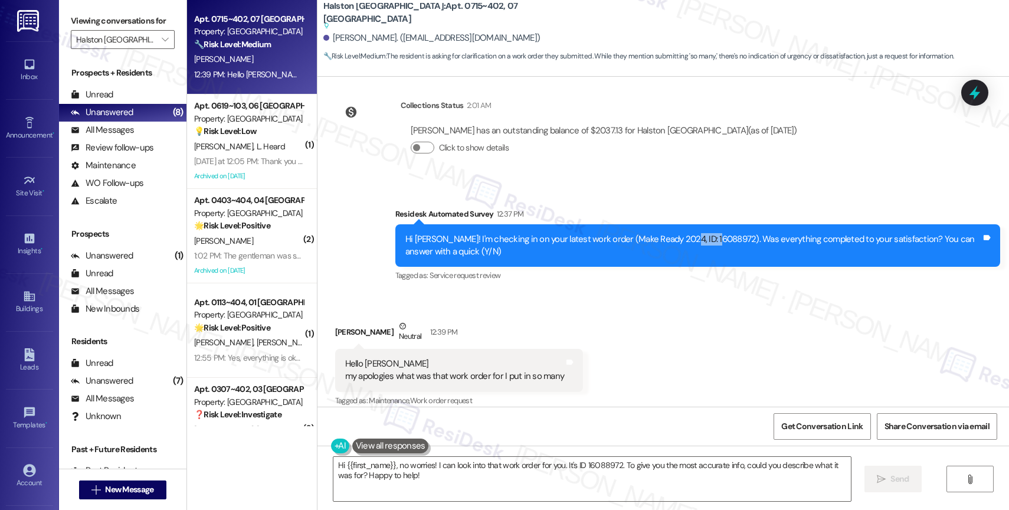
drag, startPoint x: 693, startPoint y: 229, endPoint x: 658, endPoint y: 225, distance: 35.1
click at [658, 233] on div "Hi Elliot! I'm checking in on your latest work order (Make Ready 2024, ID: 1608…" at bounding box center [693, 245] width 576 height 25
copy div "16088972"
click at [637, 343] on div "Received via SMS Elliot Acevedo Neutral 12:39 PM Hello Sarah my apologies what …" at bounding box center [662, 355] width 691 height 124
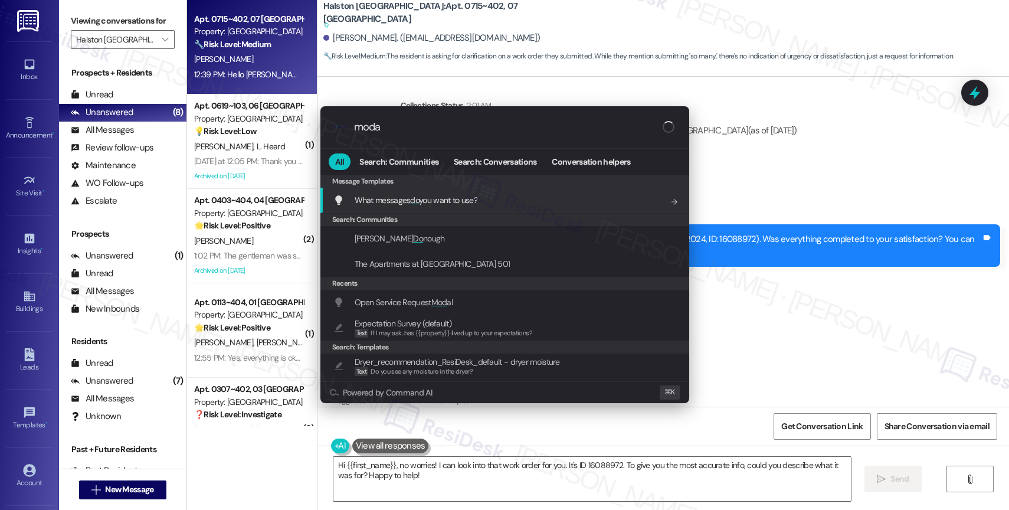
type input "modal"
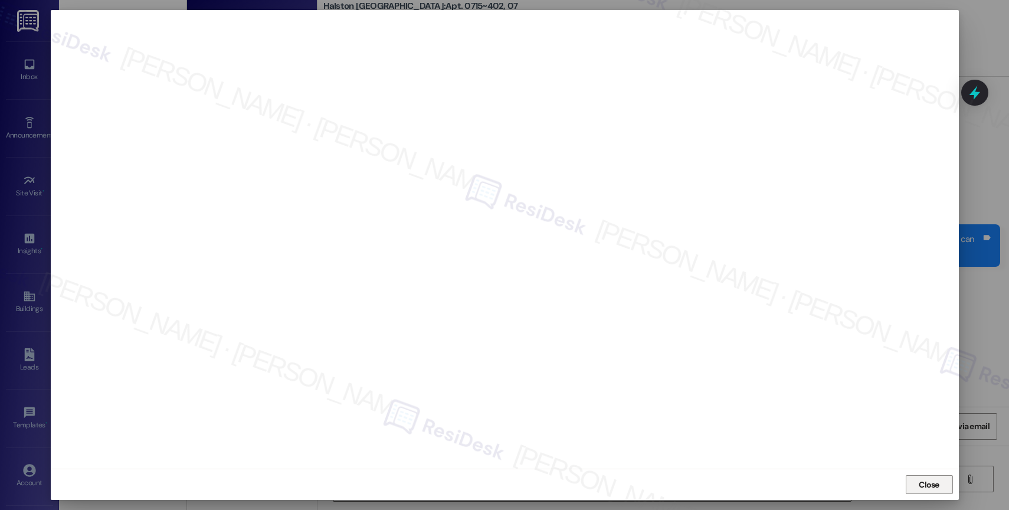
click at [948, 481] on button "Close" at bounding box center [929, 484] width 47 height 19
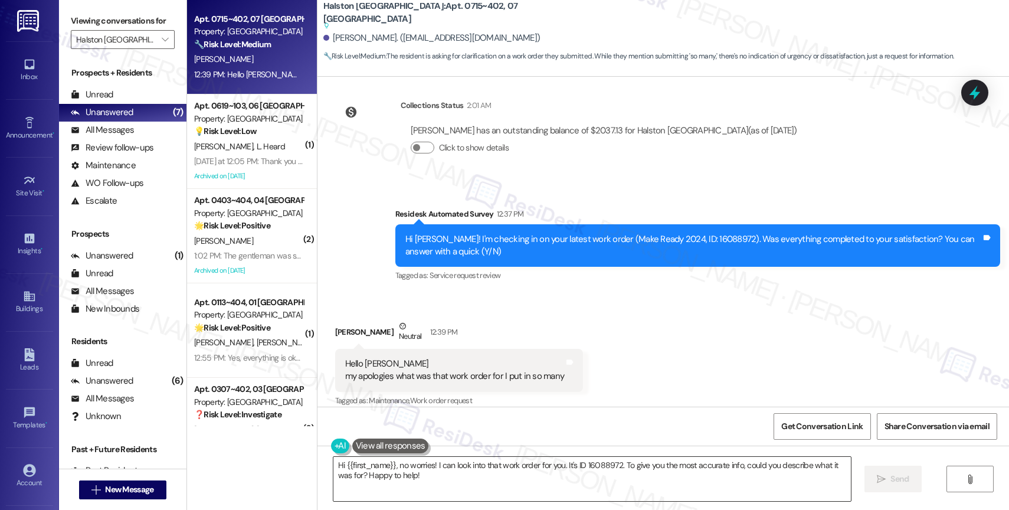
click at [375, 472] on textarea "Hi {{first_name}}, no worries! I can look into that work order for you. It's ID…" at bounding box center [591, 479] width 517 height 44
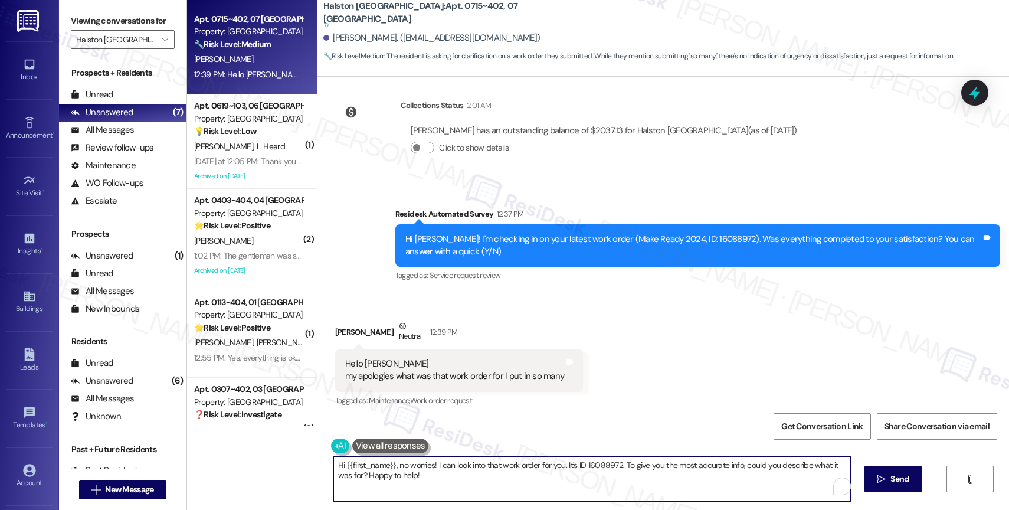
click at [375, 472] on textarea "Hi {{first_name}}, no worries! I can look into that work order for you. It's ID…" at bounding box center [591, 479] width 517 height 44
click at [467, 476] on textarea "Hi {{first_name}}, no worries! I can look into that work order for you. It's ID…" at bounding box center [589, 479] width 517 height 44
drag, startPoint x: 389, startPoint y: 465, endPoint x: 407, endPoint y: 492, distance: 32.4
click at [407, 492] on textarea "Hi {{first_name}}, no worries! I can look into that work order for you. It's ID…" at bounding box center [589, 479] width 517 height 44
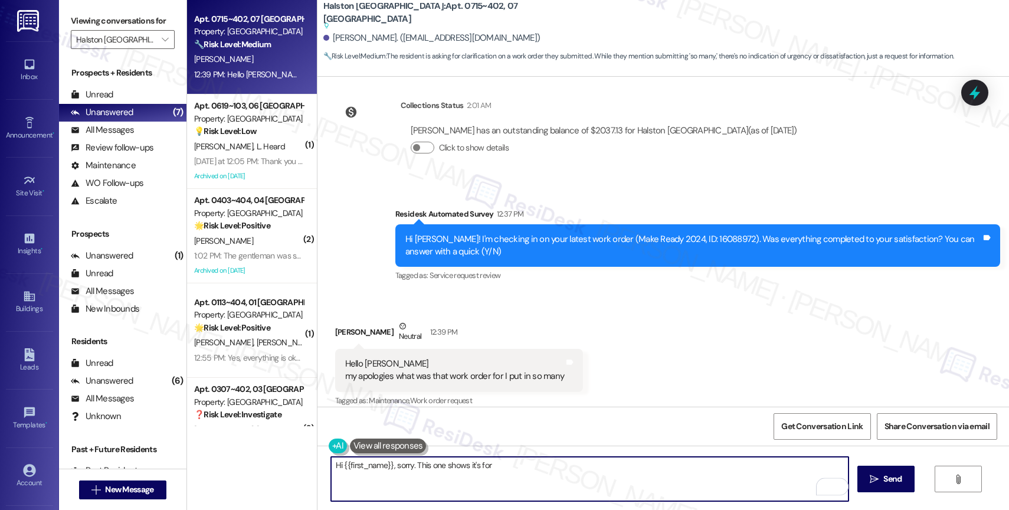
drag, startPoint x: 438, startPoint y: 465, endPoint x: 587, endPoint y: 477, distance: 149.8
click at [579, 476] on textarea "Hi {{first_name}}, sorry. This one shows it's for" at bounding box center [589, 479] width 517 height 44
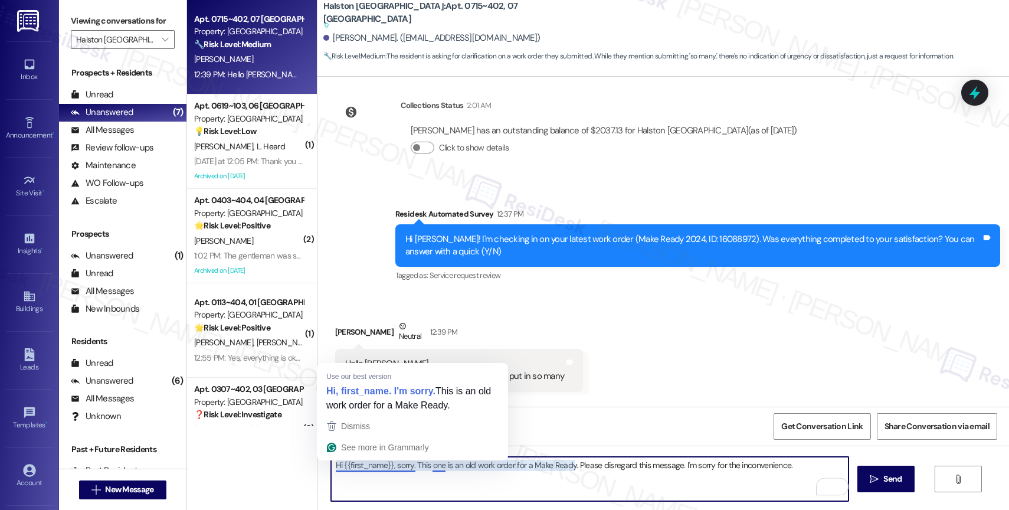
click at [406, 465] on textarea "Hi {{first_name}}, sorry. This one is an old work order for a Make Ready. Pleas…" at bounding box center [589, 479] width 517 height 44
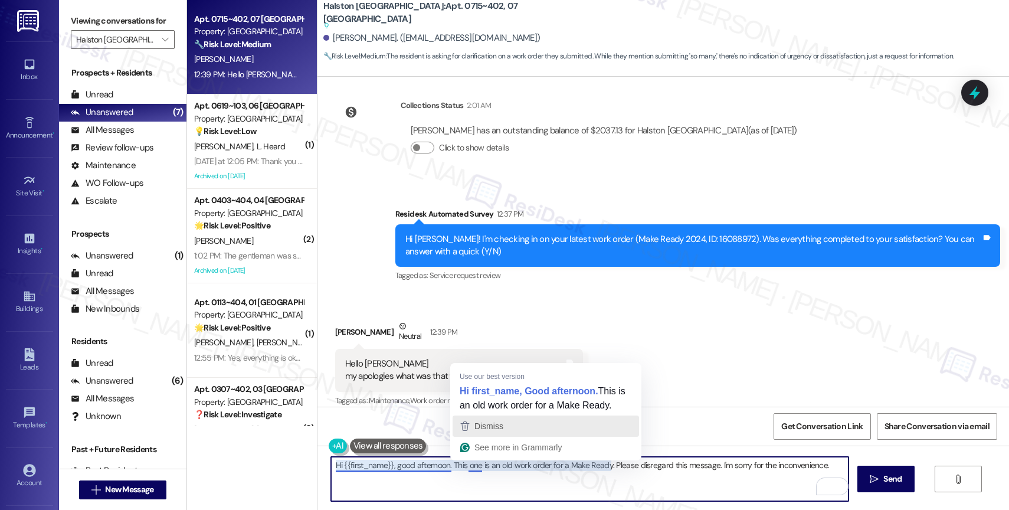
click at [514, 427] on div "Dismiss" at bounding box center [546, 426] width 176 height 18
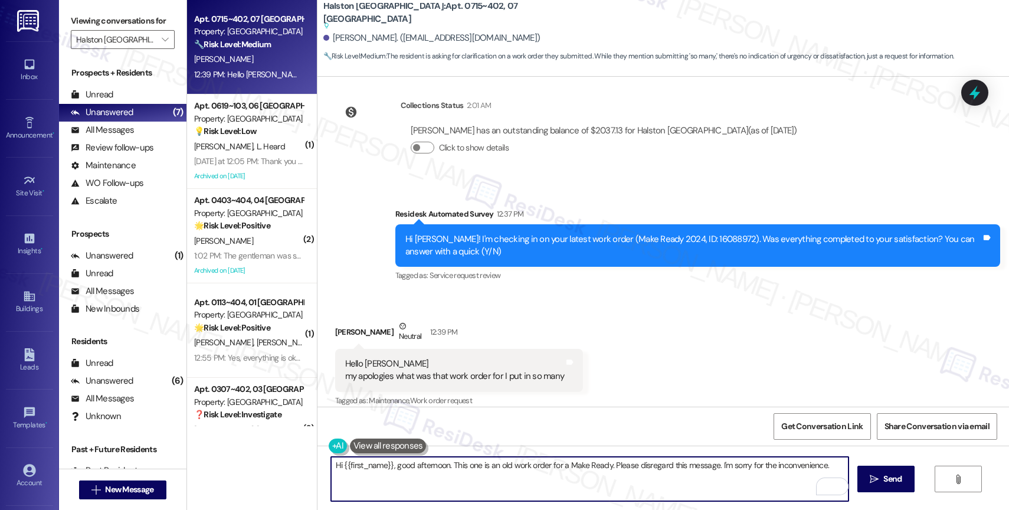
click at [827, 467] on textarea "Hi {{first_name}}, good afternoon. This one is an old work order for a Make Rea…" at bounding box center [589, 479] width 517 height 44
type textarea "Hi {{first_name}}, good afternoon. This one is an old work order for a Make Rea…"
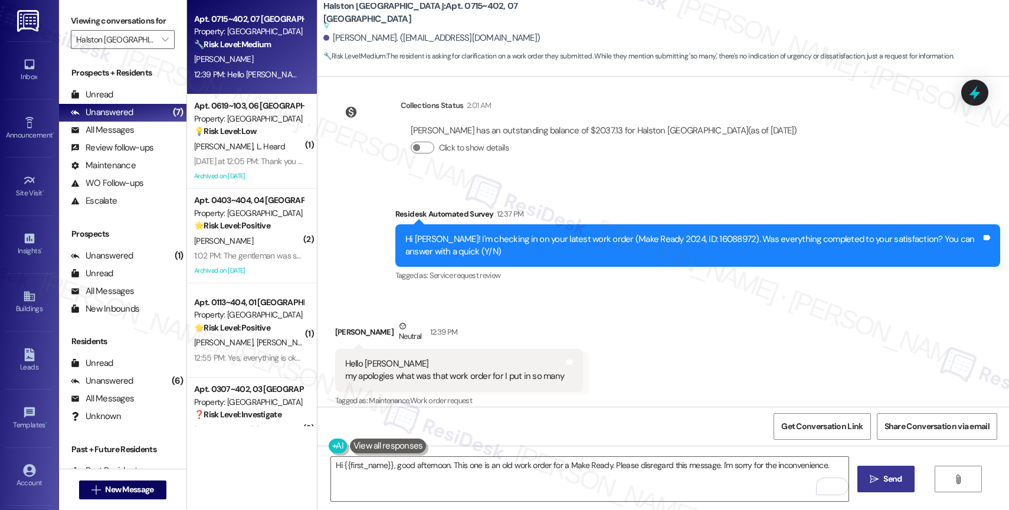
click at [887, 478] on span "Send" at bounding box center [892, 479] width 18 height 12
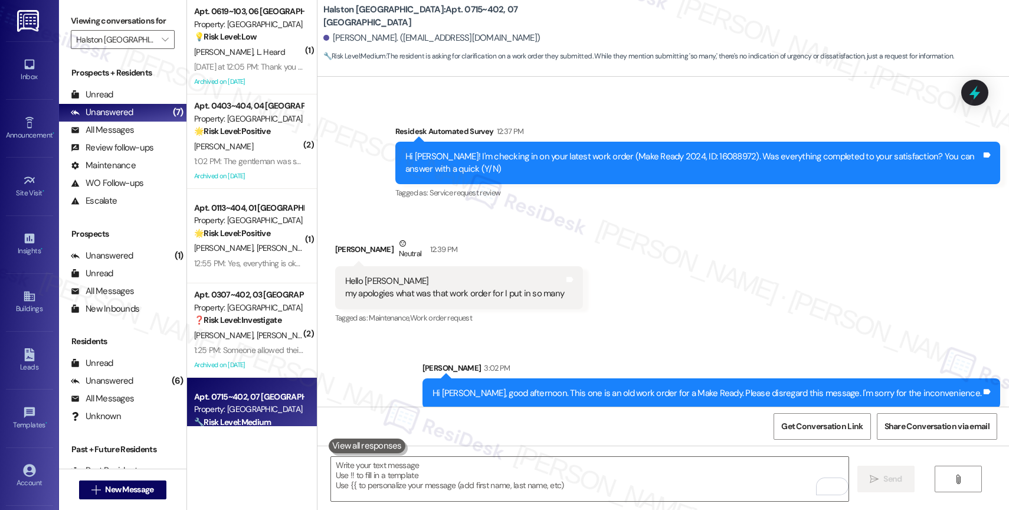
scroll to position [140, 0]
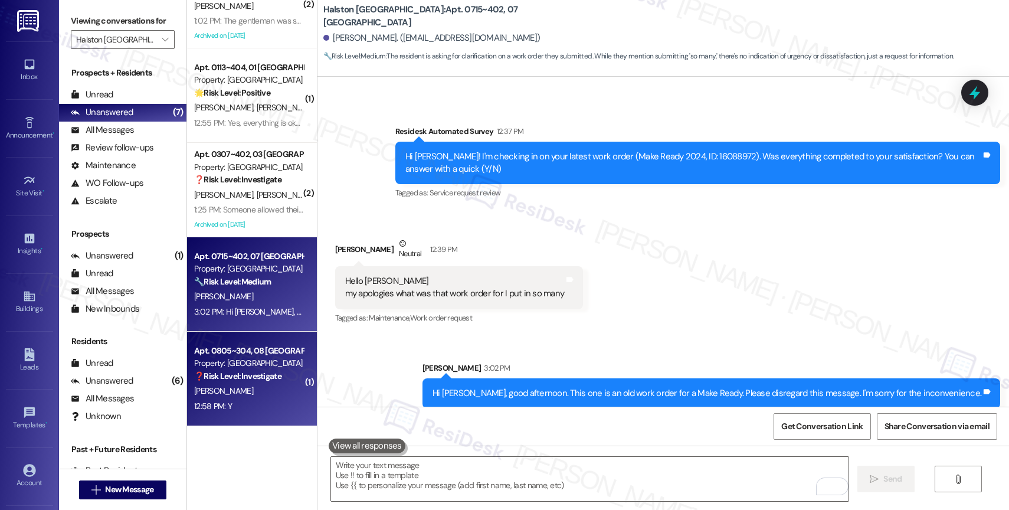
click at [252, 396] on div "E. Wafford" at bounding box center [249, 390] width 112 height 15
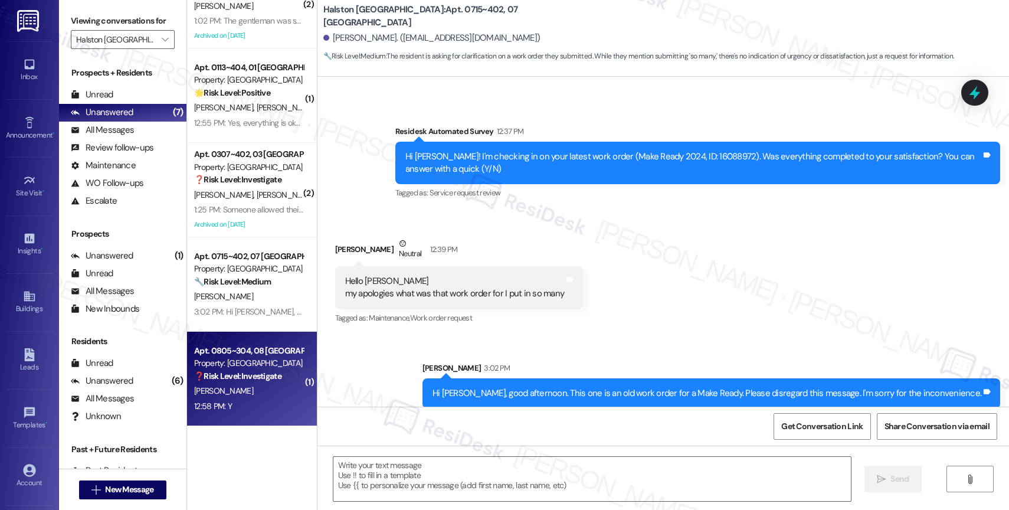
type textarea "Fetching suggested responses. Please feel free to read through the conversation…"
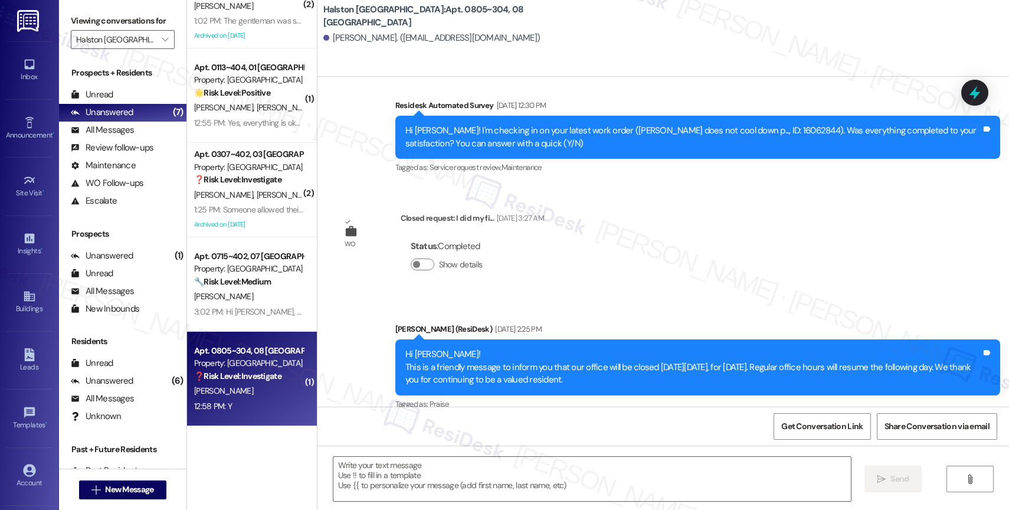
type textarea "Fetching suggested responses. Please feel free to read through the conversation…"
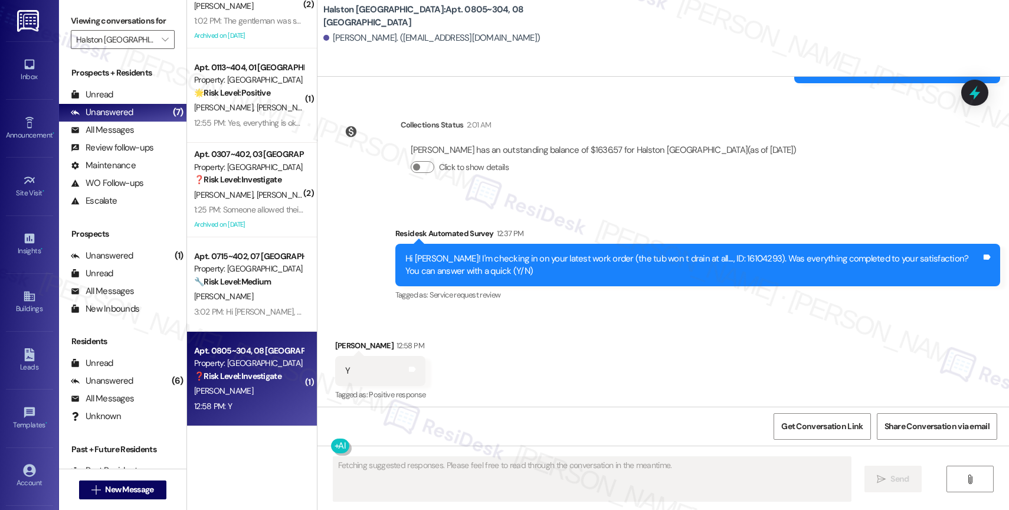
scroll to position [1309, 0]
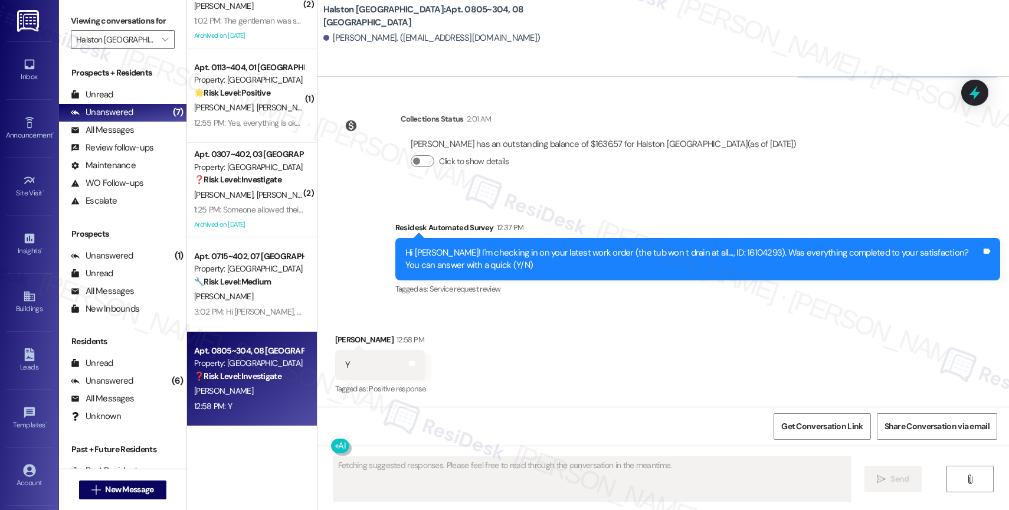
click at [570, 347] on div "Received via SMS Emmalee Wafford 12:58 PM Y Tags and notes Tagged as: Positive …" at bounding box center [662, 357] width 691 height 100
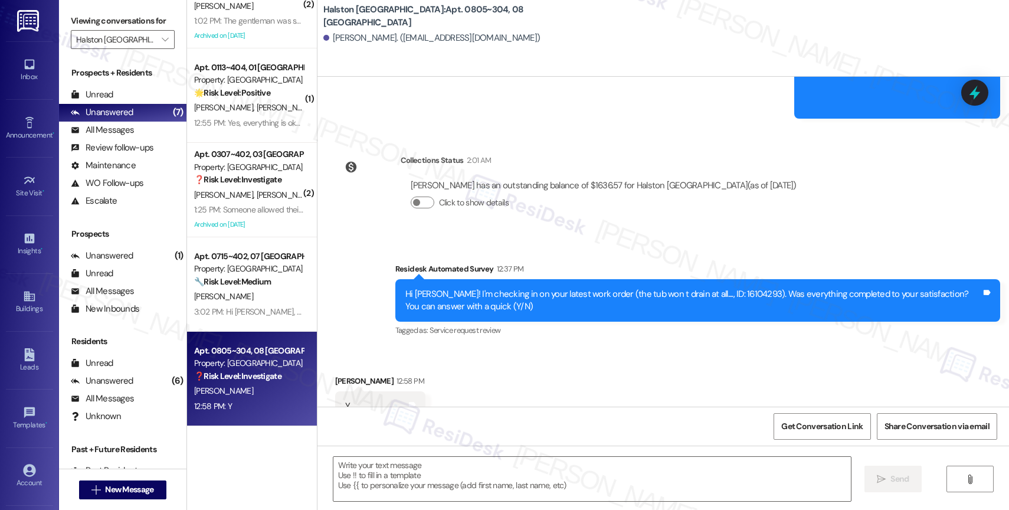
scroll to position [1309, 0]
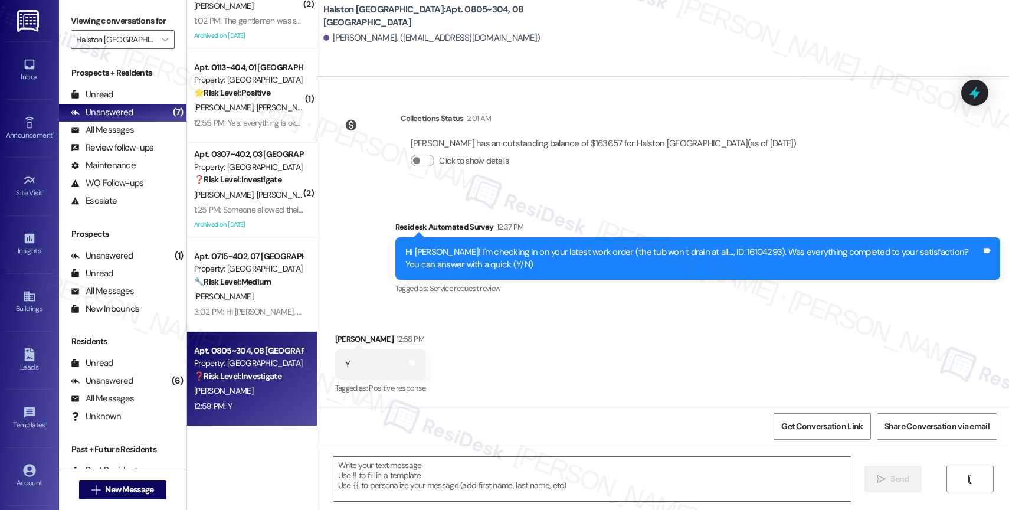
click at [519, 359] on div "Received via SMS Emmalee Wafford 12:58 PM Y Tags and notes Tagged as: Positive …" at bounding box center [662, 356] width 691 height 100
click at [404, 469] on textarea at bounding box center [591, 479] width 517 height 44
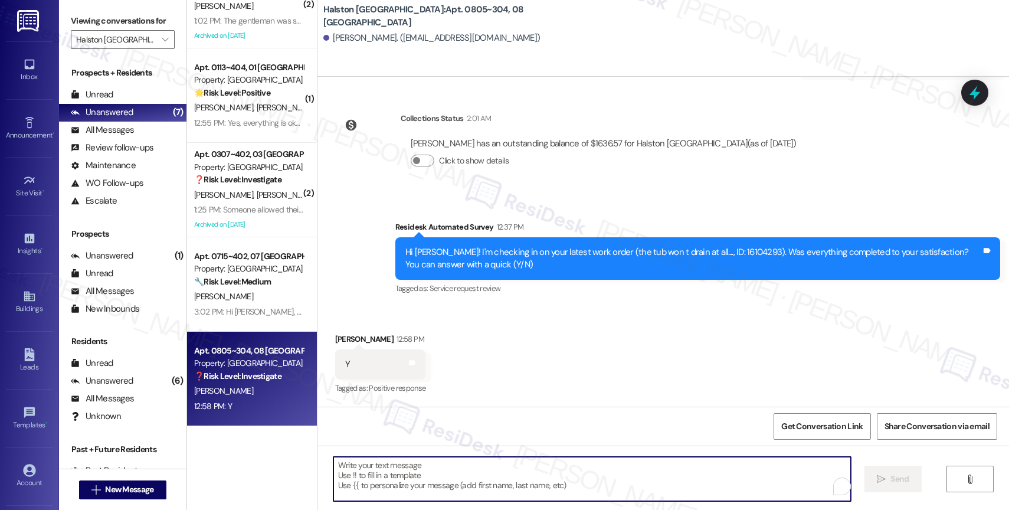
paste textarea "Hi {{first_name}}, thank you for confirming that the work order has been comple…"
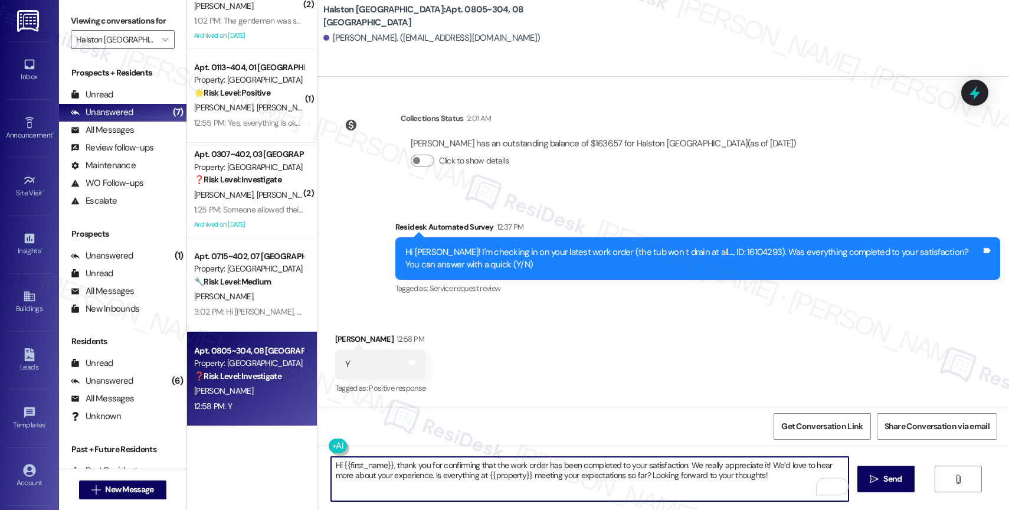
click at [337, 465] on textarea "Hi {{first_name}}, thank you for confirming that the work order has been comple…" at bounding box center [589, 479] width 517 height 44
type textarea "Hey {{first_name}}, thank you for confirming that the work order has been compl…"
click at [894, 480] on span "Send" at bounding box center [892, 479] width 18 height 12
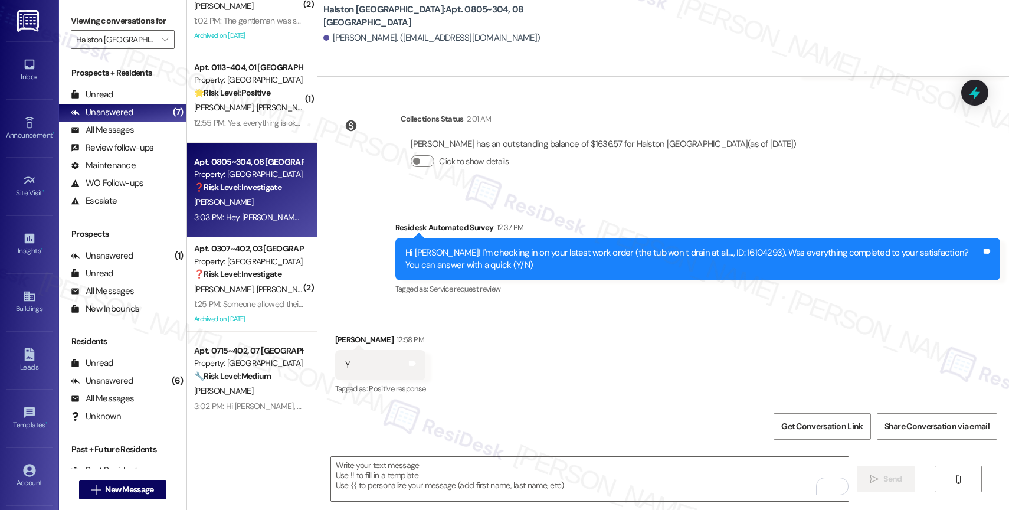
scroll to position [1404, 0]
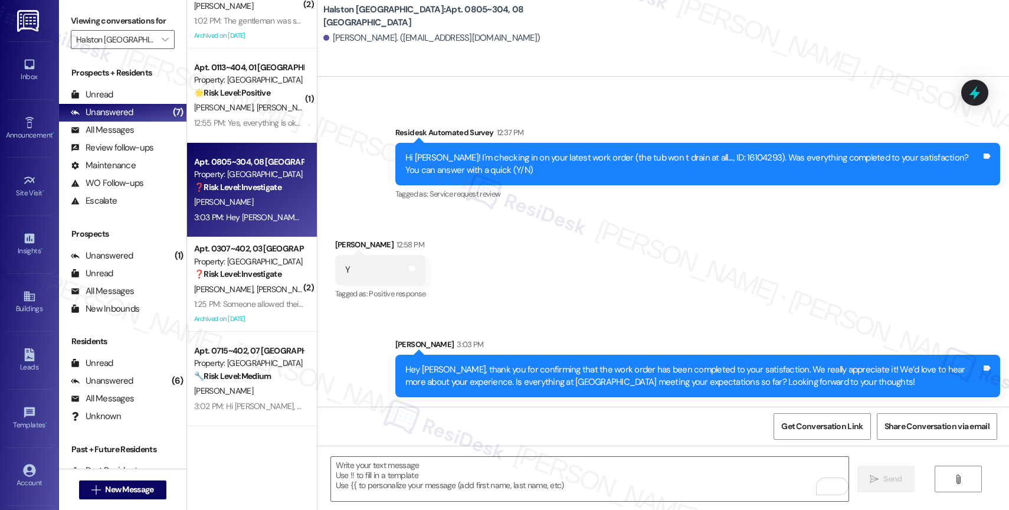
click at [237, 296] on div "S. Jenkins E. Argo" at bounding box center [249, 289] width 112 height 15
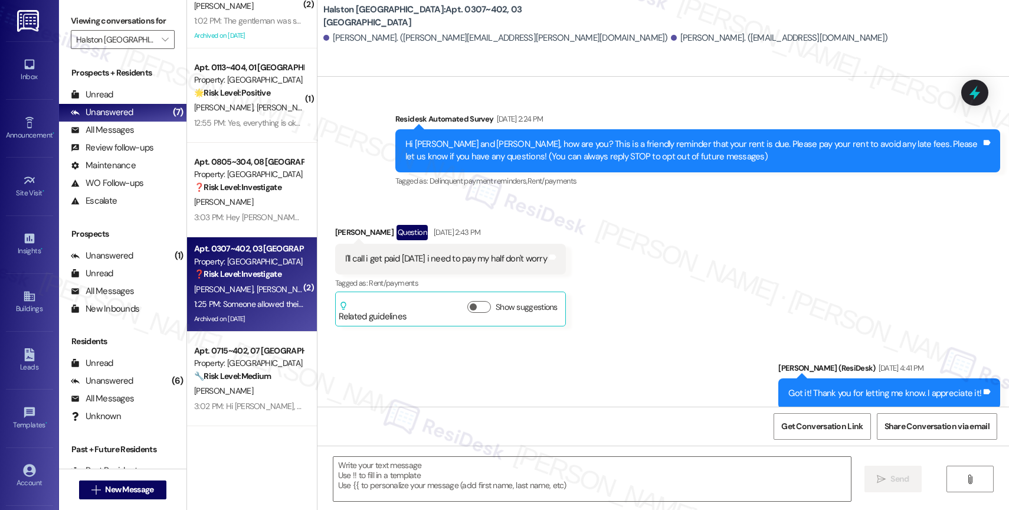
click at [461, 373] on div "Sent via SMS Sarah (ResiDesk) Dec 03, 2024 at 4:41 PM Got it! Thank you for let…" at bounding box center [662, 385] width 691 height 100
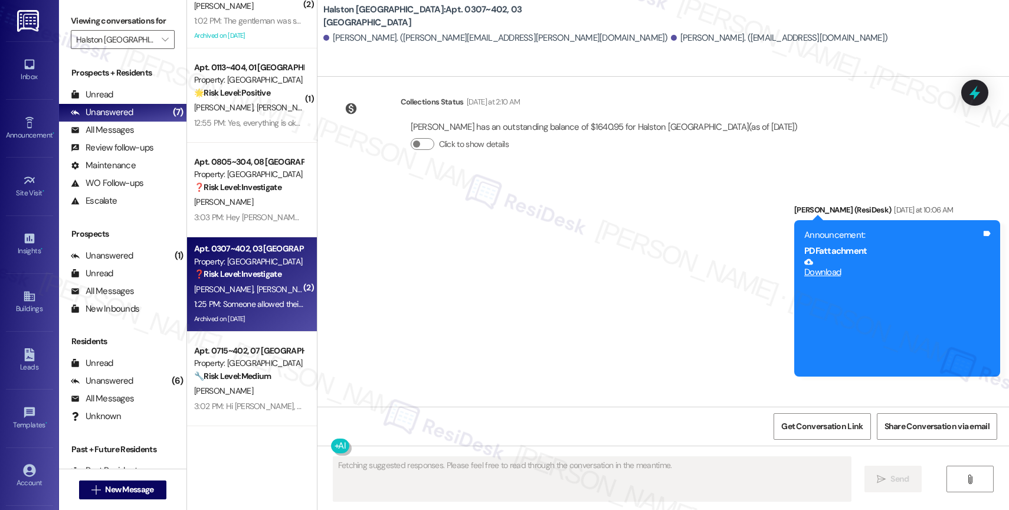
scroll to position [55953, 0]
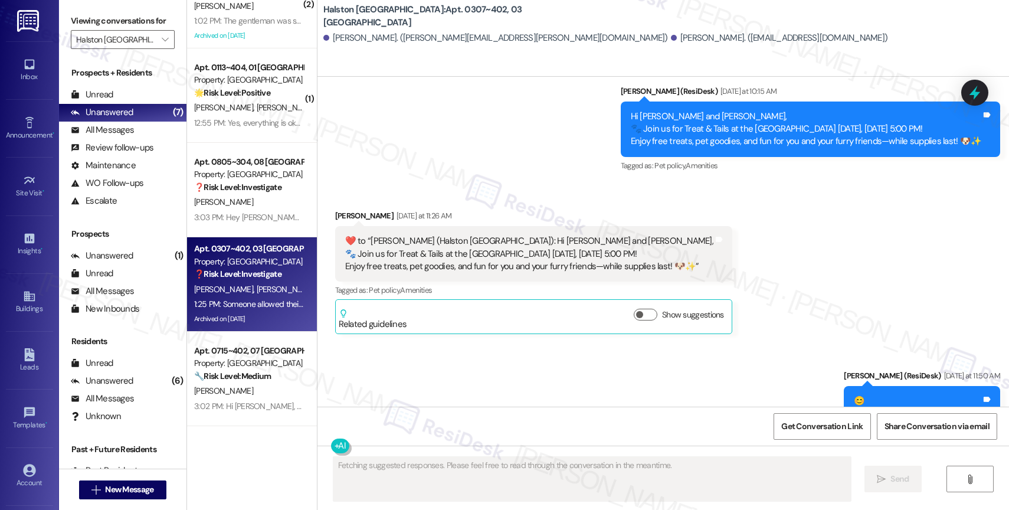
scroll to position [55747, 0]
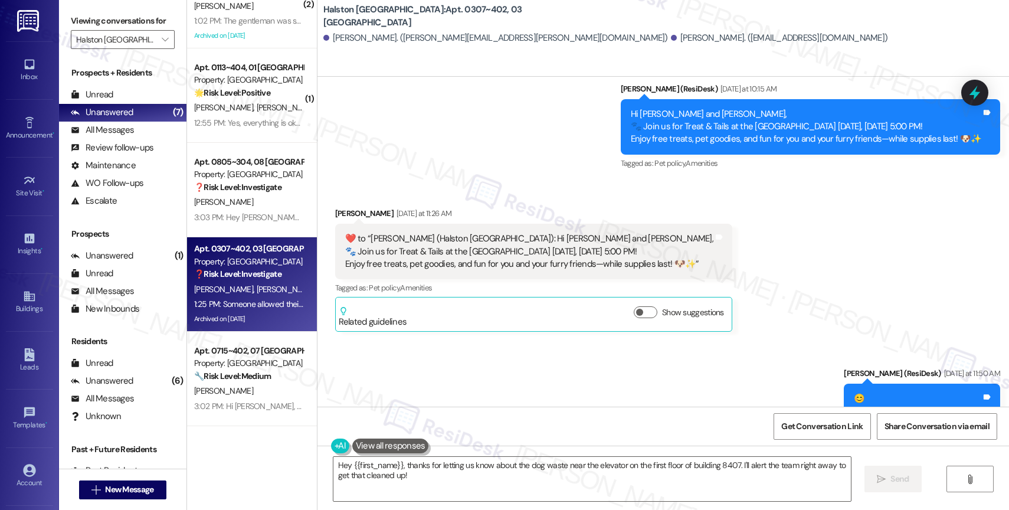
scroll to position [55609, 0]
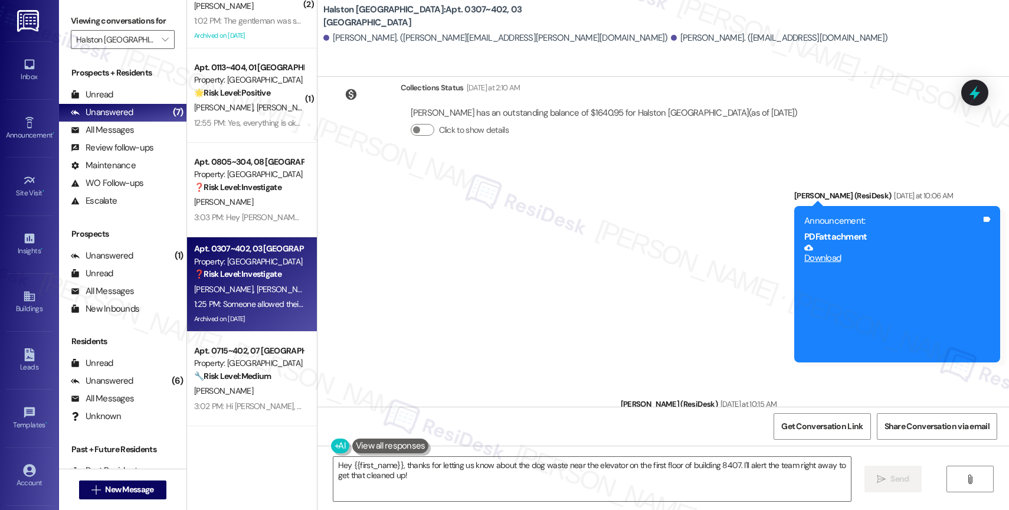
scroll to position [55750, 0]
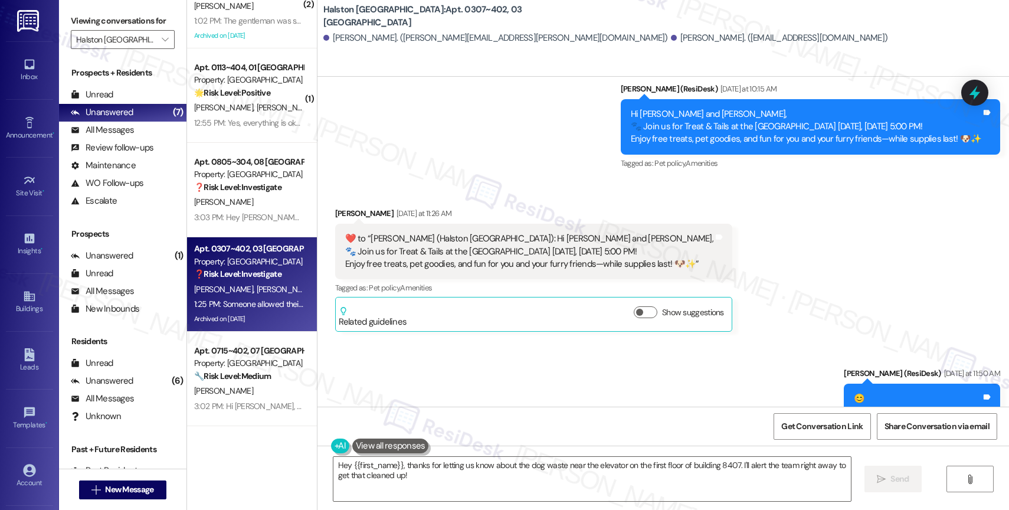
click at [426, 484] on textarea "Hey {{first_name}}, thanks for letting us know about the dog waste near the ele…" at bounding box center [591, 479] width 517 height 44
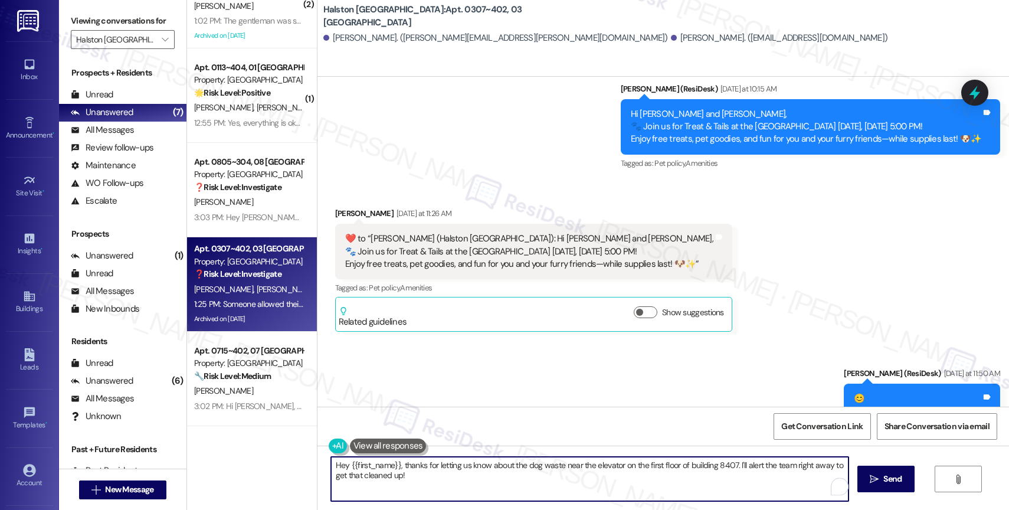
click at [647, 489] on textarea "Hey {{first_name}}, thanks for letting us know about the dog waste near the ele…" at bounding box center [589, 479] width 517 height 44
drag, startPoint x: 391, startPoint y: 464, endPoint x: 309, endPoint y: 464, distance: 81.4
click at [317, 464] on div "Hey {{first_name}}, thanks for letting us know about the dog waste near the ele…" at bounding box center [662, 489] width 691 height 88
type textarea "Hi Steven, thanks for letting us know about the dog waste near the elevator on …"
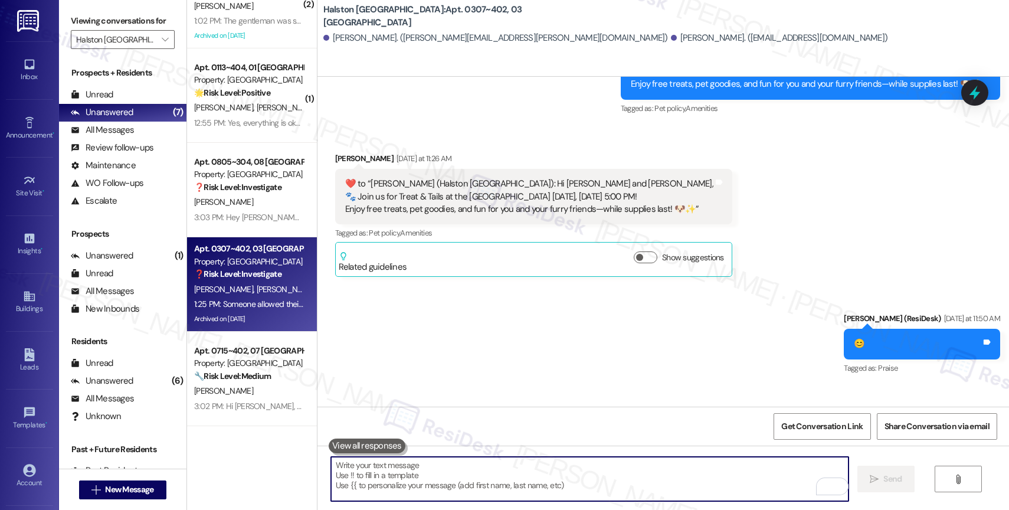
scroll to position [55832, 0]
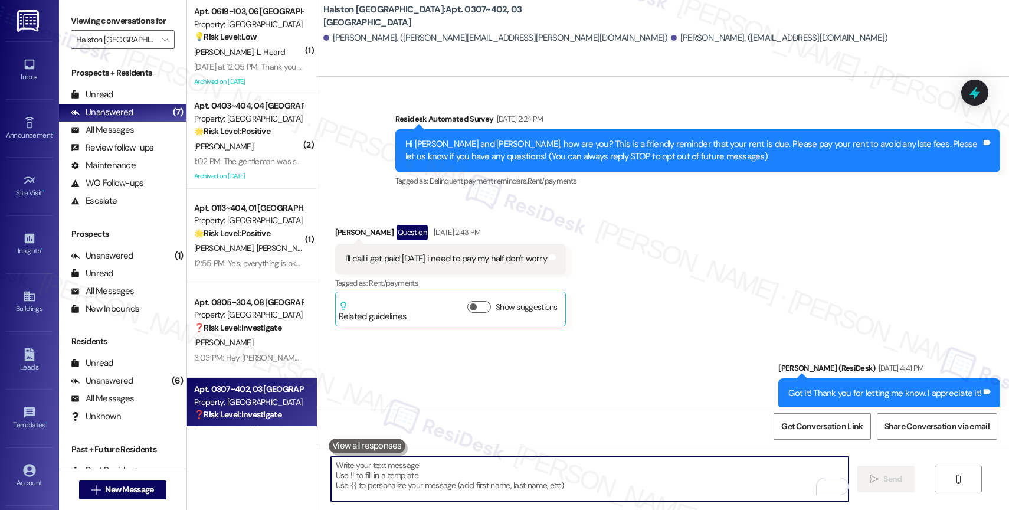
scroll to position [55832, 0]
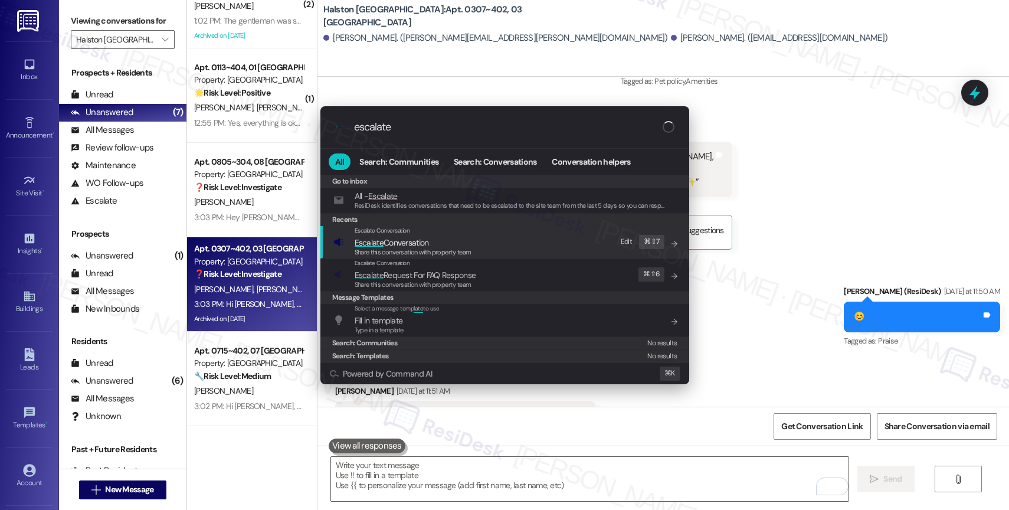
type input "escalate"
click at [414, 245] on span "Escalate Conversation" at bounding box center [392, 242] width 74 height 11
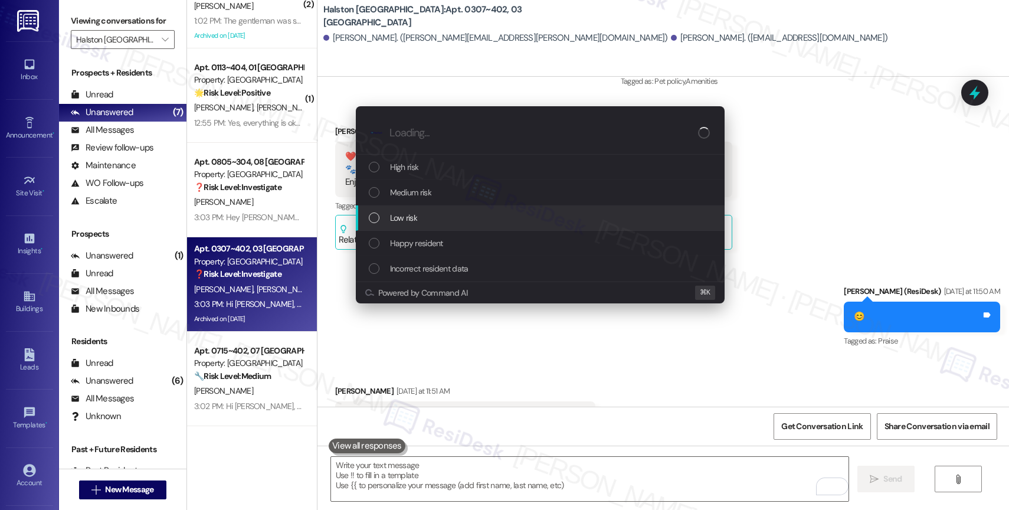
click at [425, 218] on div "Low risk" at bounding box center [541, 217] width 345 height 13
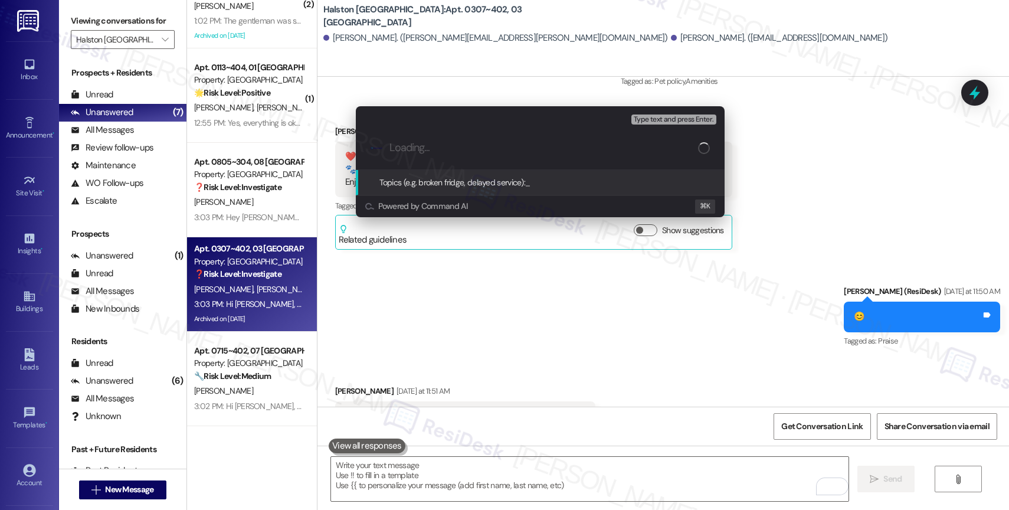
click at [428, 145] on input "Loading..." at bounding box center [543, 148] width 309 height 12
type input "Dog waste on the 1st floor of Apt. 8407"
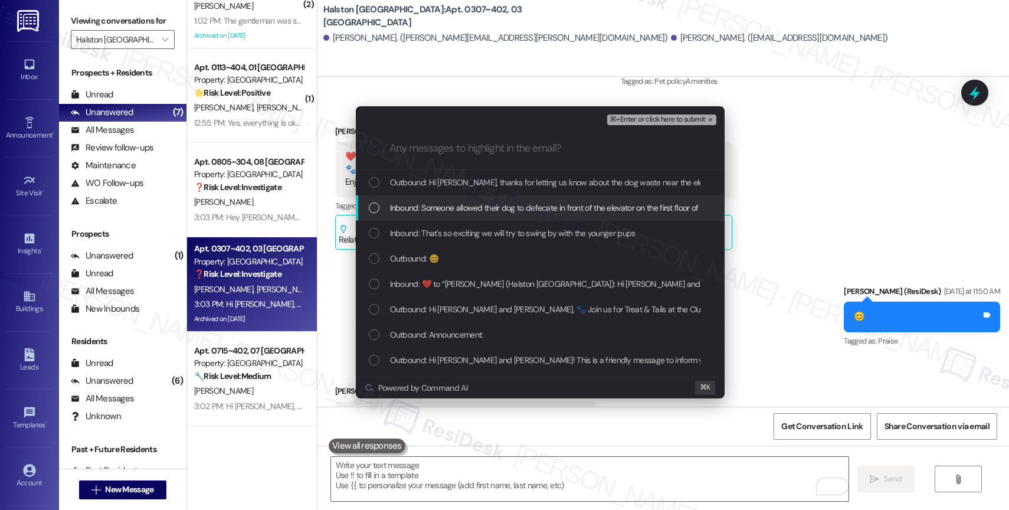
click at [501, 209] on span "Inbound: Someone allowed their dog to defecate in front of the elevator on the …" at bounding box center [718, 207] width 657 height 13
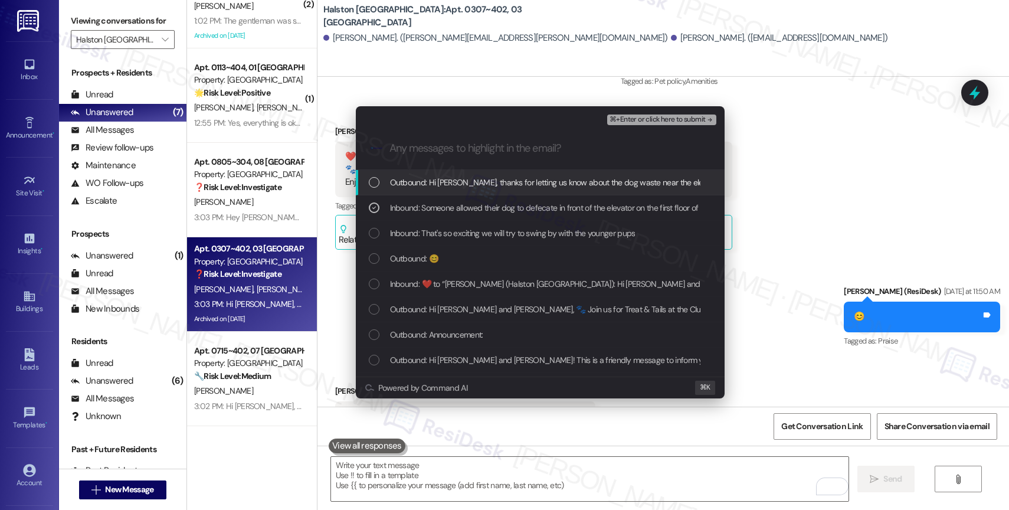
click at [689, 117] on span "⌘+Enter or click here to submit" at bounding box center [657, 120] width 96 height 8
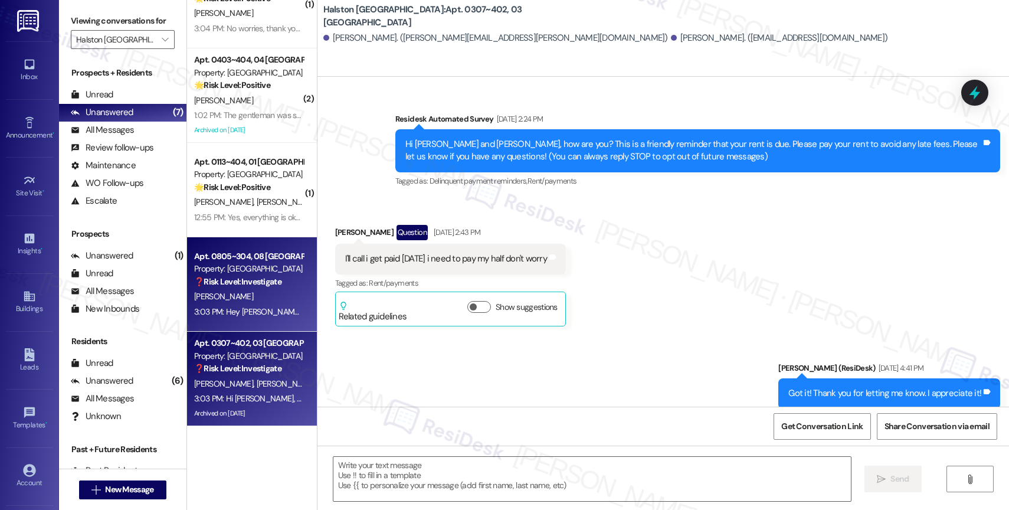
click at [229, 294] on div "[PERSON_NAME]" at bounding box center [249, 296] width 112 height 15
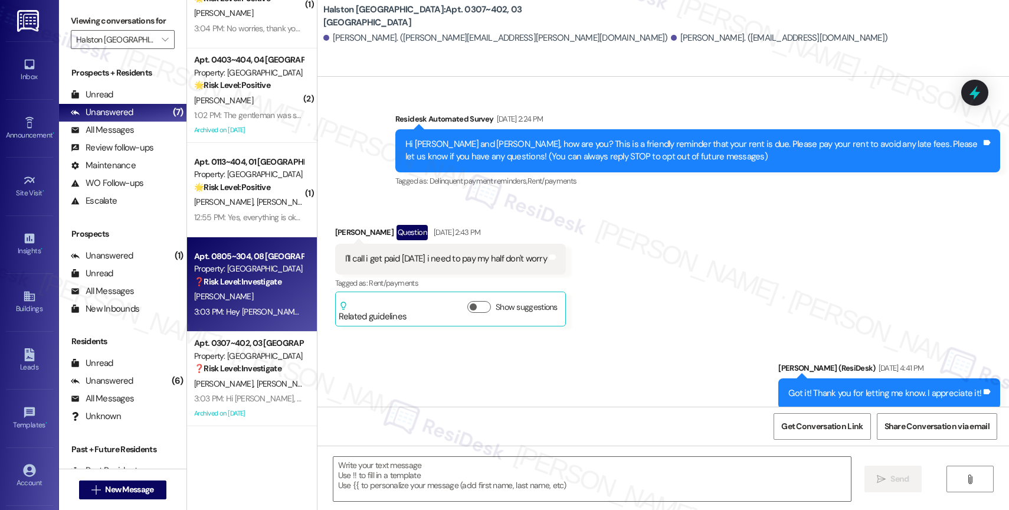
scroll to position [56053, 0]
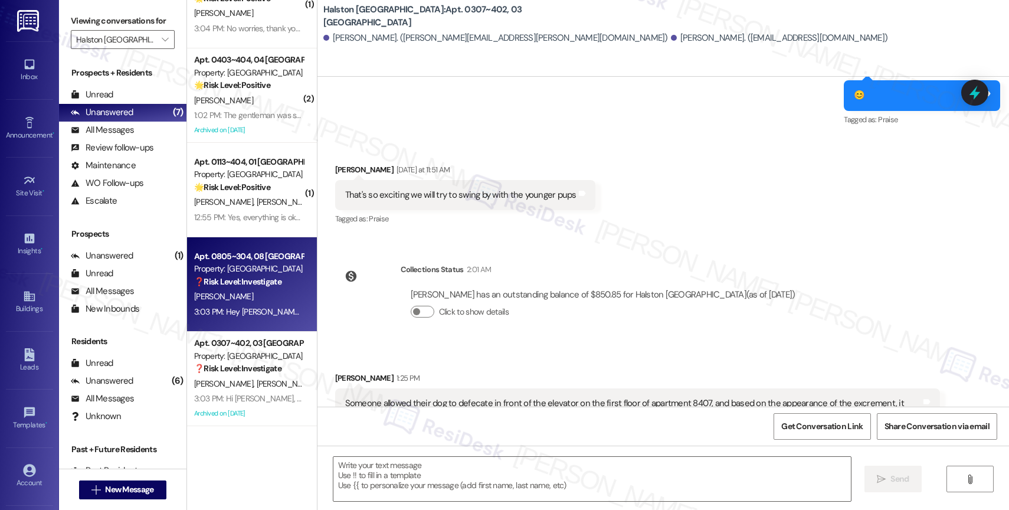
click at [231, 285] on strong "❓ Risk Level: Investigate" at bounding box center [237, 281] width 87 height 11
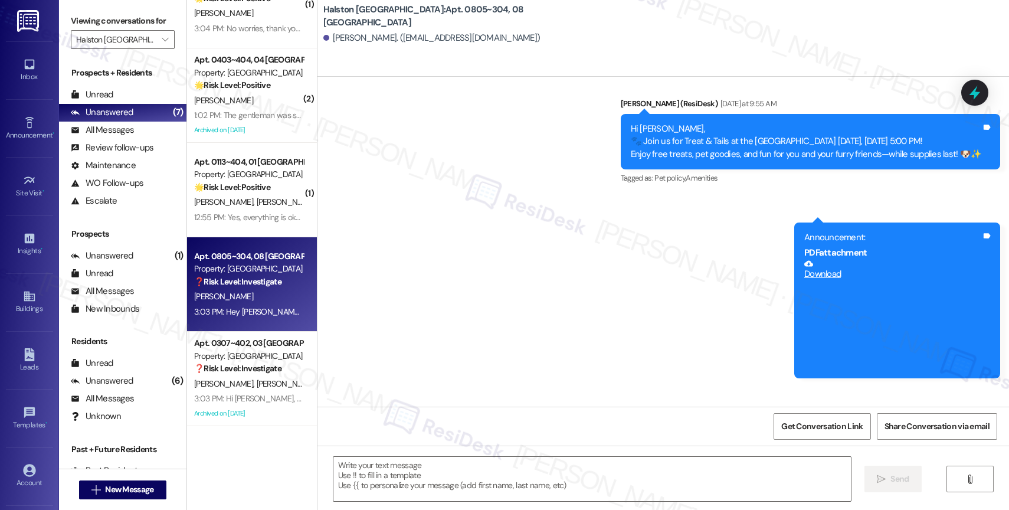
type textarea "Fetching suggested responses. Please feel free to read through the conversation…"
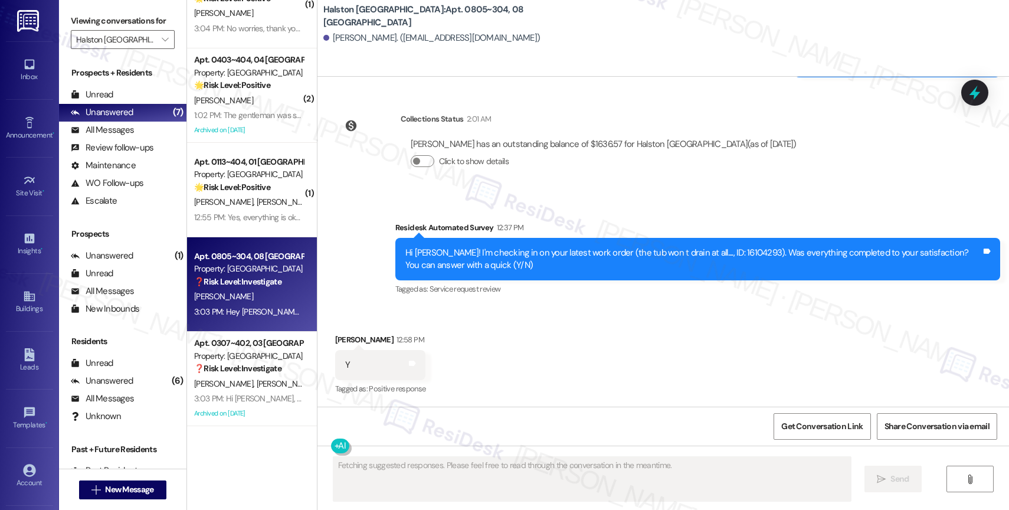
scroll to position [1421, 0]
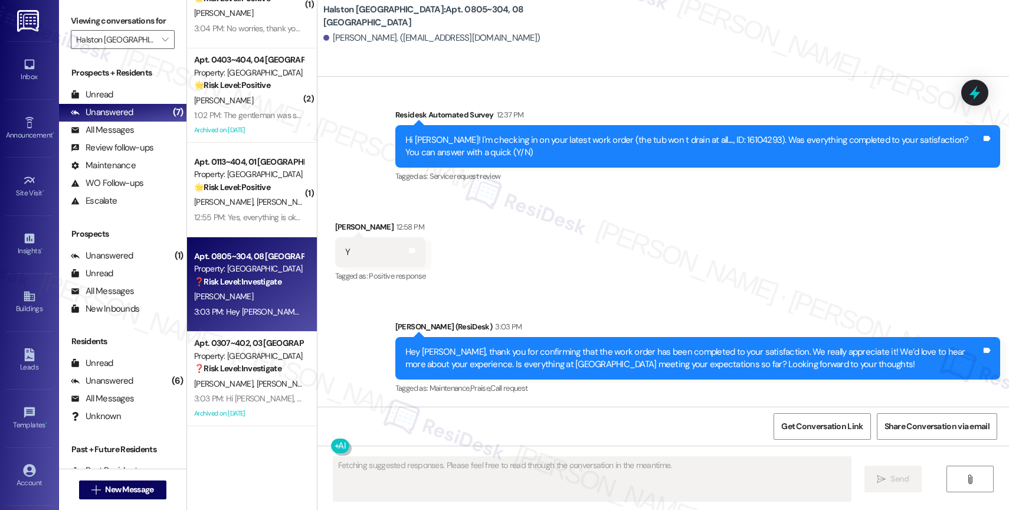
click at [241, 183] on strong "🌟 Risk Level: Positive" at bounding box center [232, 187] width 76 height 11
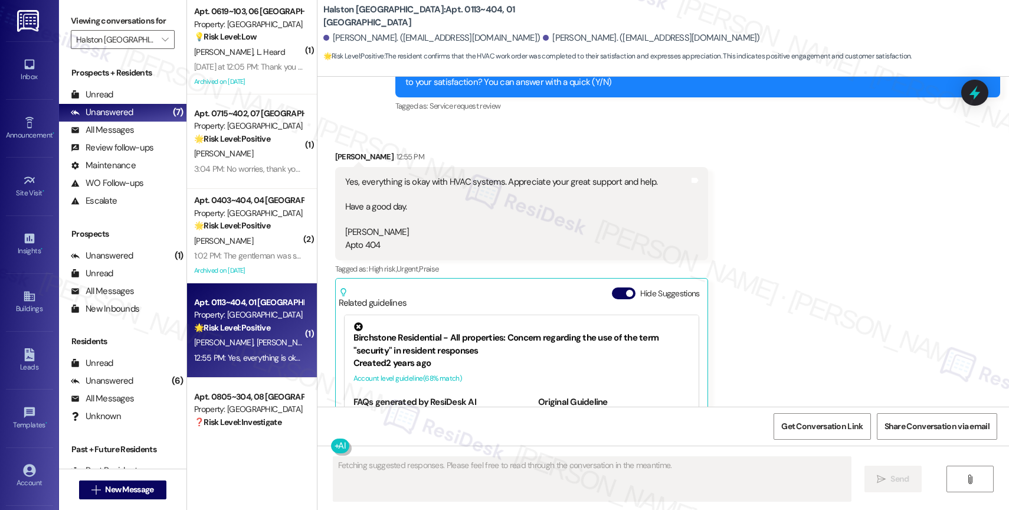
scroll to position [9274, 0]
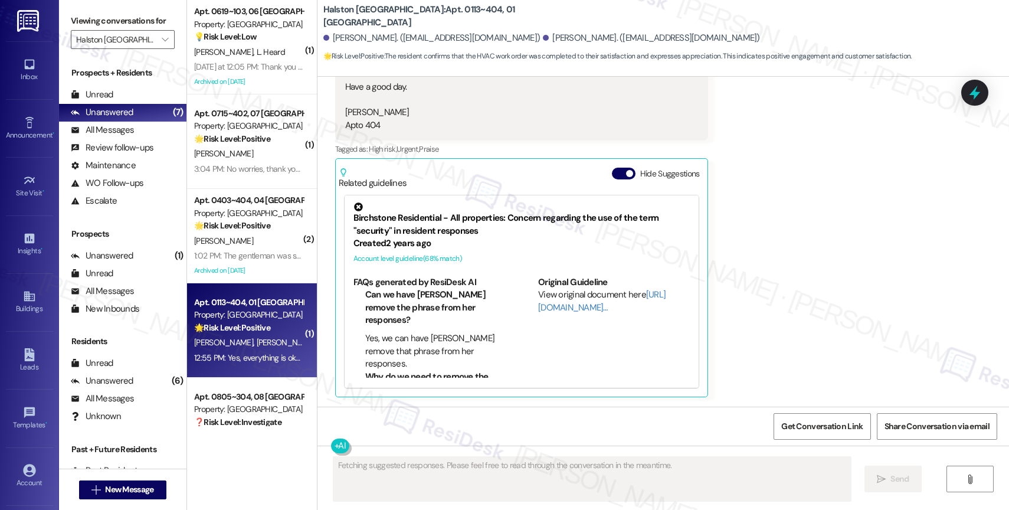
click at [612, 168] on div "Hide Suggestions" at bounding box center [658, 174] width 93 height 12
click at [613, 171] on button "Hide Suggestions" at bounding box center [624, 174] width 24 height 12
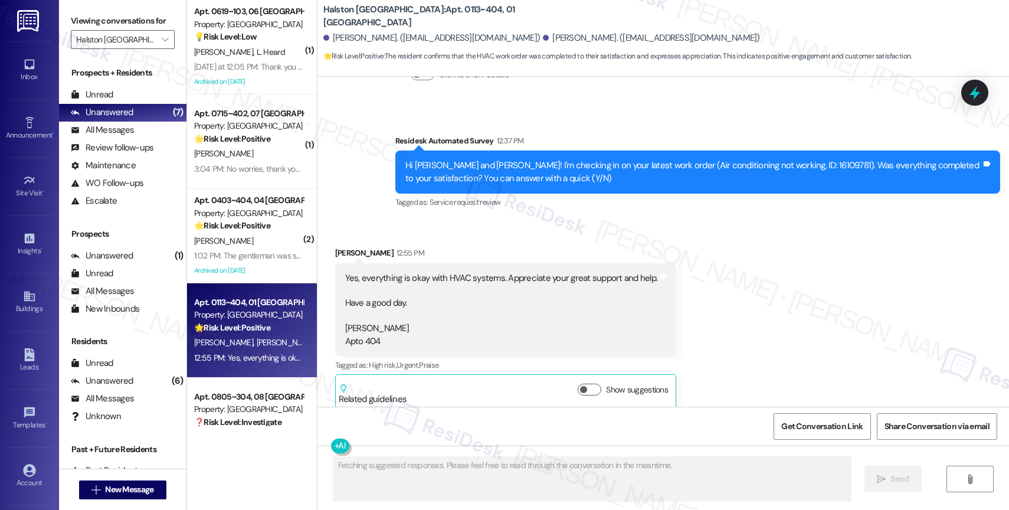
scroll to position [9039, 0]
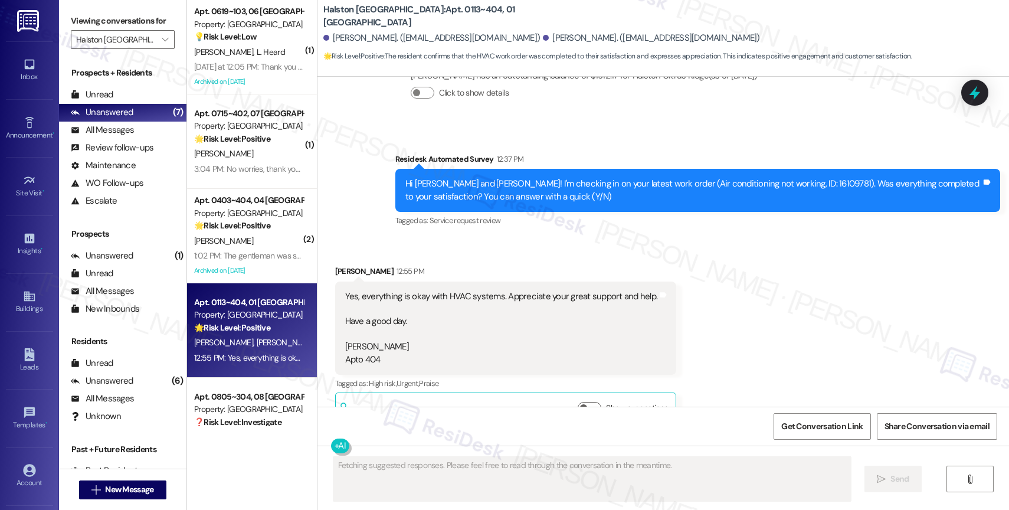
click at [510, 237] on div "Survey, sent via SMS Residesk Automated Survey 12:37 PM Hi [PERSON_NAME] and [P…" at bounding box center [697, 191] width 622 height 94
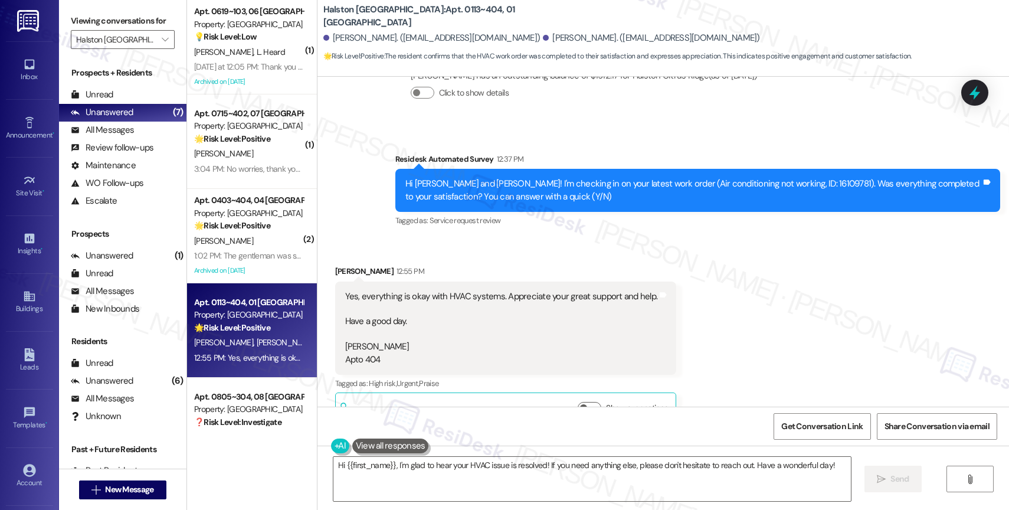
click at [511, 246] on div "Received via SMS [PERSON_NAME] 12:55 PM Yes, everything is okay with HVAC syste…" at bounding box center [662, 337] width 691 height 198
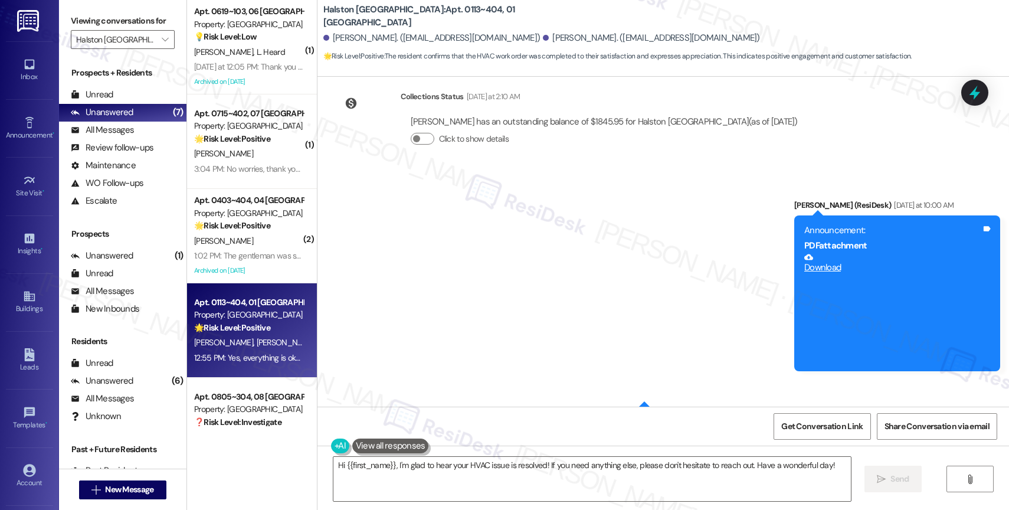
scroll to position [9069, 0]
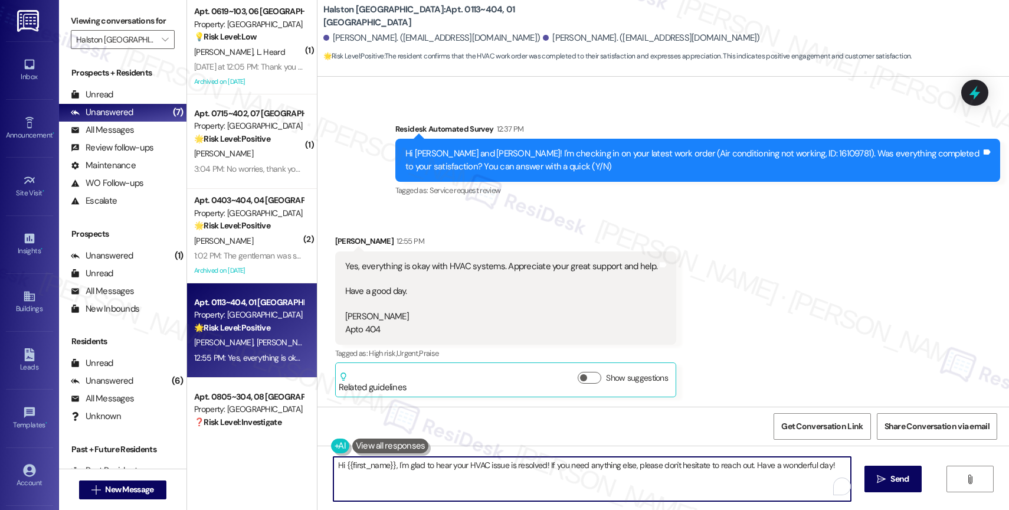
drag, startPoint x: 389, startPoint y: 468, endPoint x: 272, endPoint y: 458, distance: 117.2
click at [273, 458] on div "( 1 ) Apt. 0619~103, 06 [GEOGRAPHIC_DATA] Property: [GEOGRAPHIC_DATA] 💡 Risk Le…" at bounding box center [598, 255] width 822 height 510
drag, startPoint x: 387, startPoint y: 465, endPoint x: 292, endPoint y: 457, distance: 95.3
click at [292, 457] on div "( 1 ) Apt. 0619~103, 06 [GEOGRAPHIC_DATA] Property: [GEOGRAPHIC_DATA] 💡 Risk Le…" at bounding box center [598, 255] width 822 height 510
type textarea "You're welcome, [PERSON_NAME]! I'm glad to hear your HVAC issue is resolved! If…"
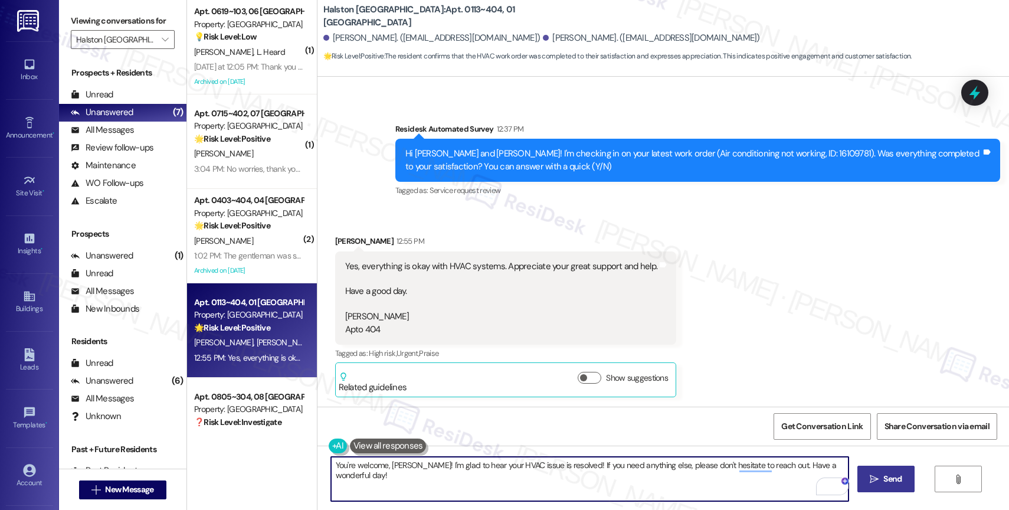
click at [870, 475] on icon "" at bounding box center [874, 478] width 9 height 9
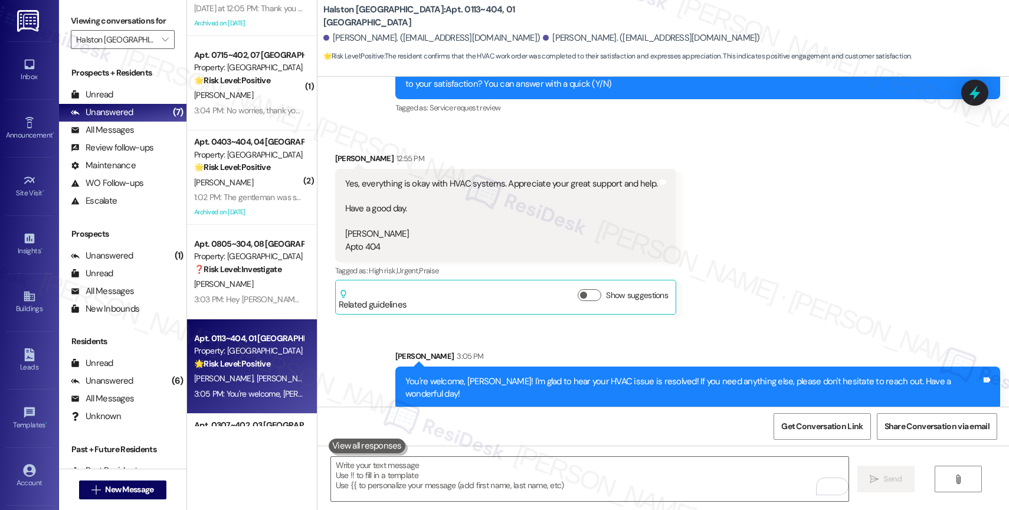
scroll to position [0, 0]
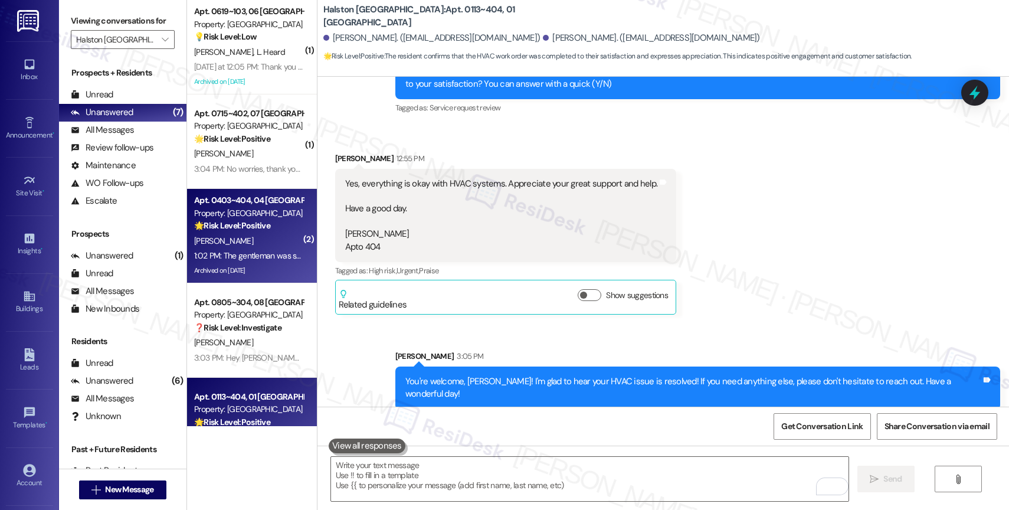
click at [243, 244] on div "[PERSON_NAME]" at bounding box center [249, 241] width 112 height 15
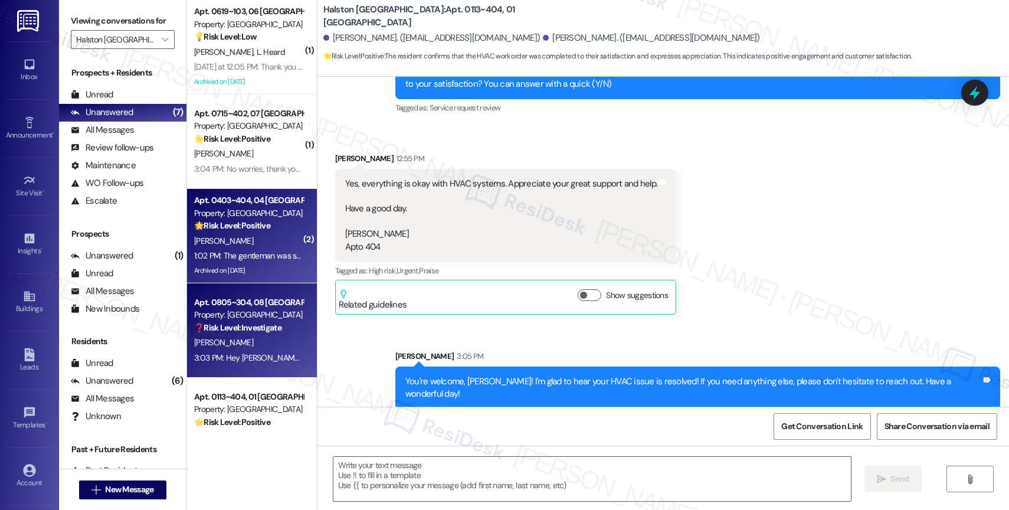
type textarea "Fetching suggested responses. Please feel free to read through the conversation…"
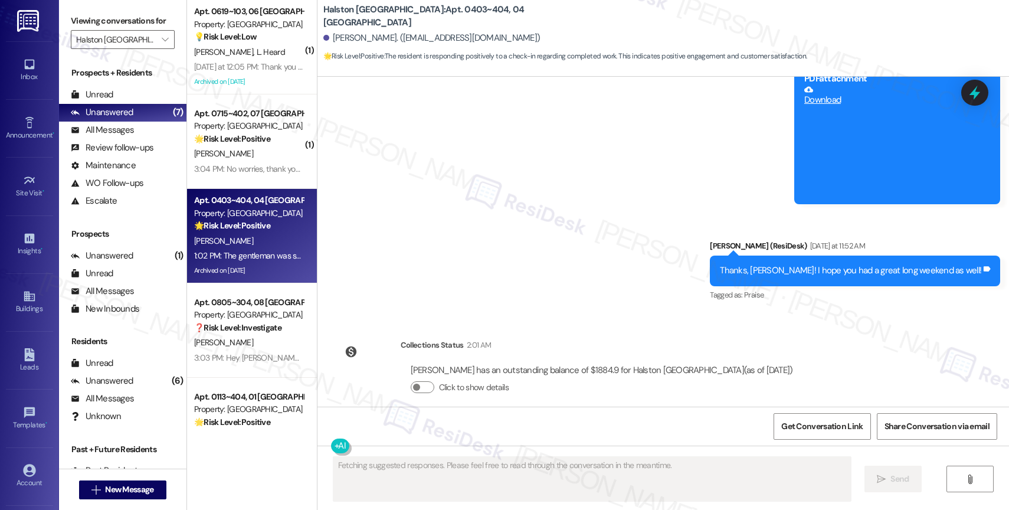
scroll to position [51594, 0]
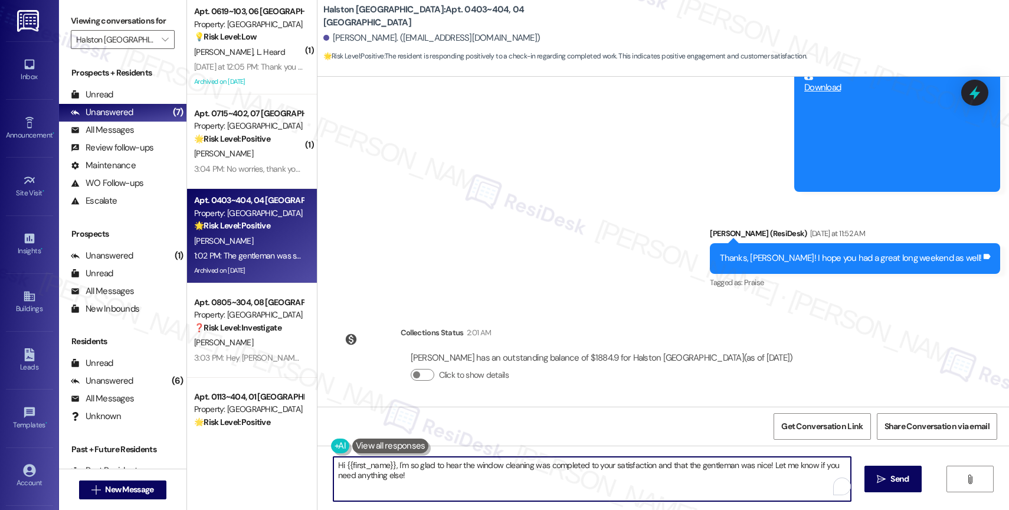
drag, startPoint x: 386, startPoint y: 460, endPoint x: 306, endPoint y: 457, distance: 79.7
click at [306, 457] on div "( 1 ) Apt. 0619~103, 06 [GEOGRAPHIC_DATA] Property: [GEOGRAPHIC_DATA] 💡 Risk Le…" at bounding box center [598, 255] width 822 height 510
click at [394, 487] on textarea "[PERSON_NAME], I'm so glad to hear the window cleaning was completed to your sa…" at bounding box center [589, 479] width 517 height 44
drag, startPoint x: 716, startPoint y: 461, endPoint x: 724, endPoint y: 479, distance: 20.1
click at [724, 479] on textarea "[PERSON_NAME], I'm so glad to hear the window cleaning was completed to your sa…" at bounding box center [589, 479] width 517 height 44
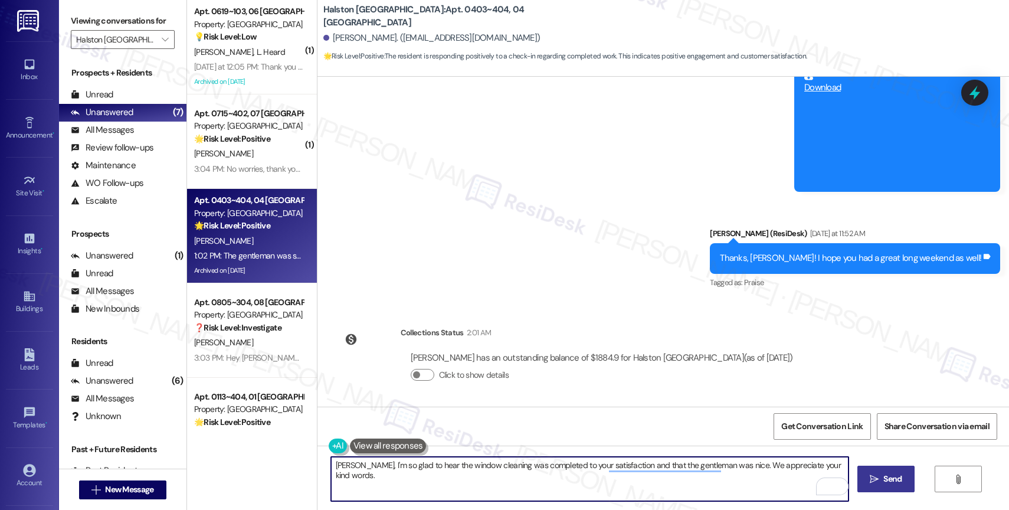
type textarea "[PERSON_NAME], I'm so glad to hear the window cleaning was completed to your sa…"
click at [883, 473] on span "Send" at bounding box center [892, 479] width 18 height 12
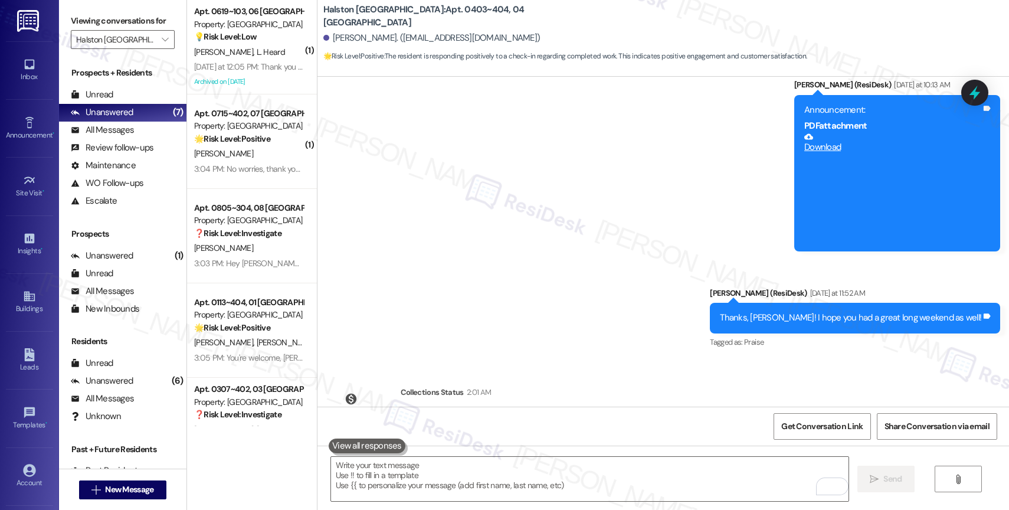
scroll to position [51677, 0]
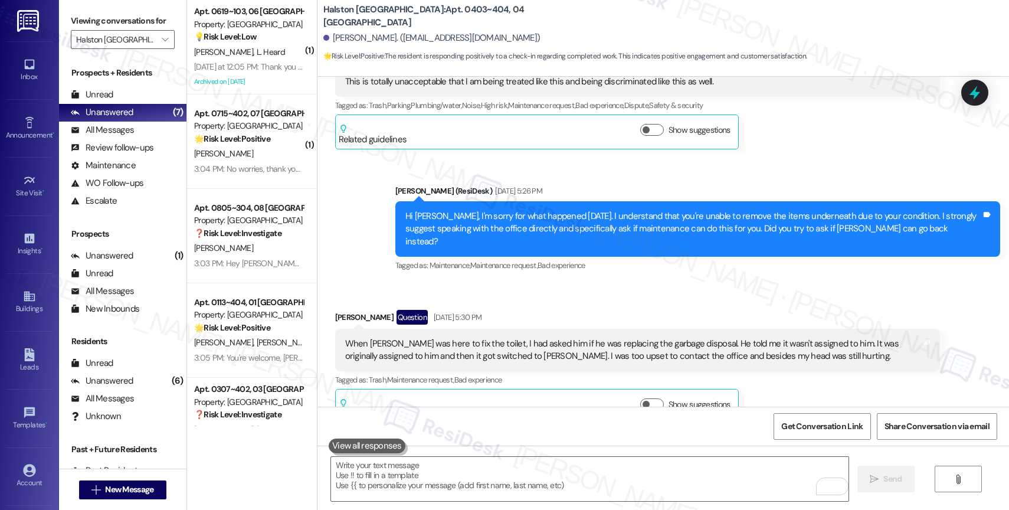
scroll to position [49635, 0]
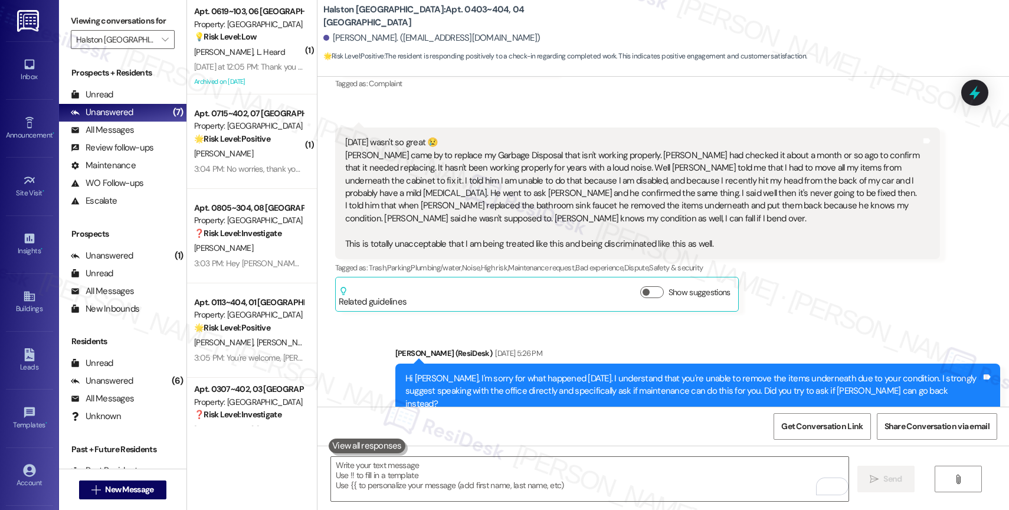
click at [565, 472] on div "[PERSON_NAME] Question [DATE] 5:30 PM" at bounding box center [637, 481] width 605 height 19
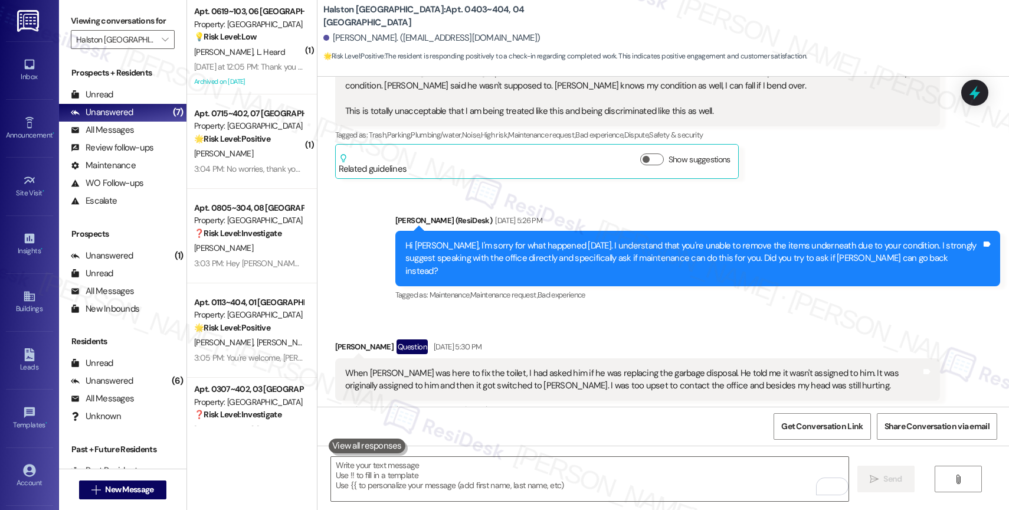
scroll to position [49802, 0]
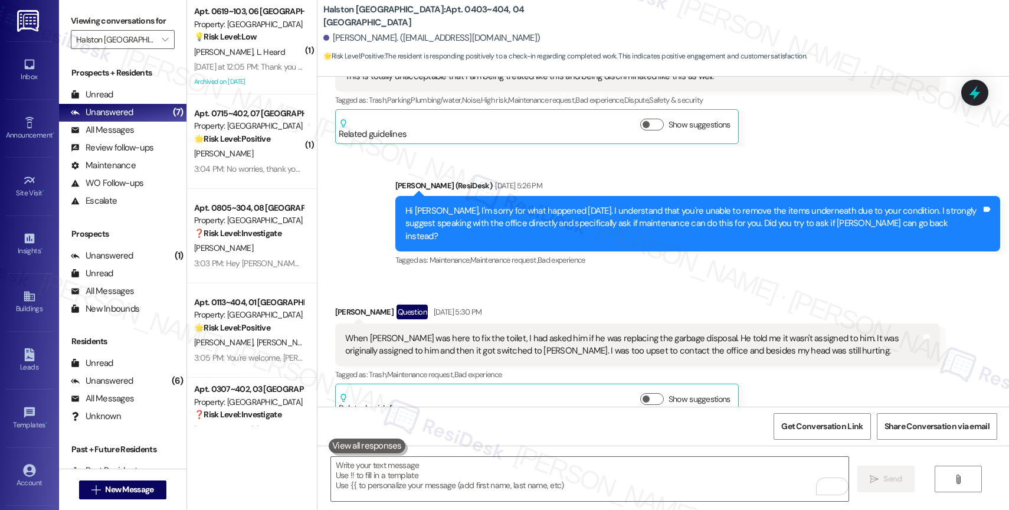
click at [575, 309] on div "Received via SMS [PERSON_NAME] Question [DATE] 5:30 PM When [PERSON_NAME] was h…" at bounding box center [662, 453] width 691 height 351
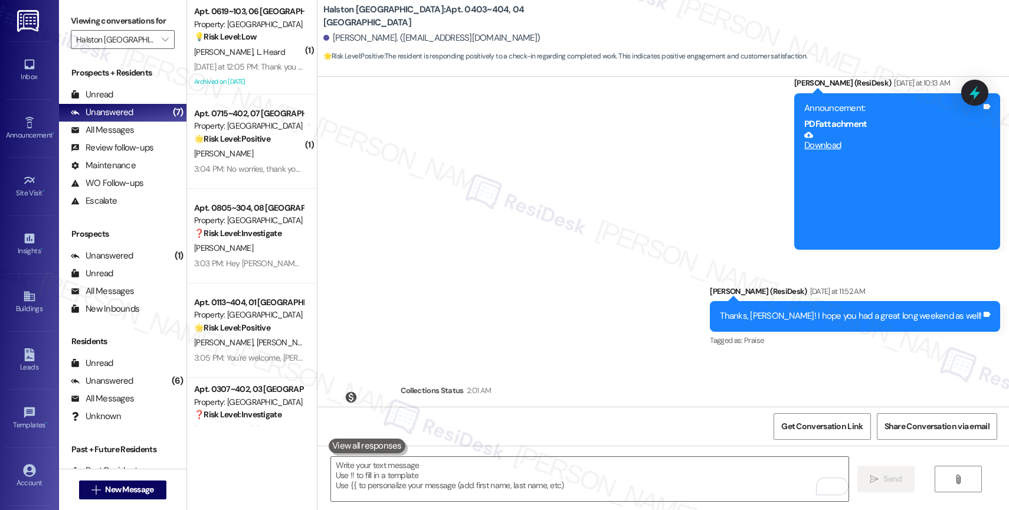
scroll to position [51677, 0]
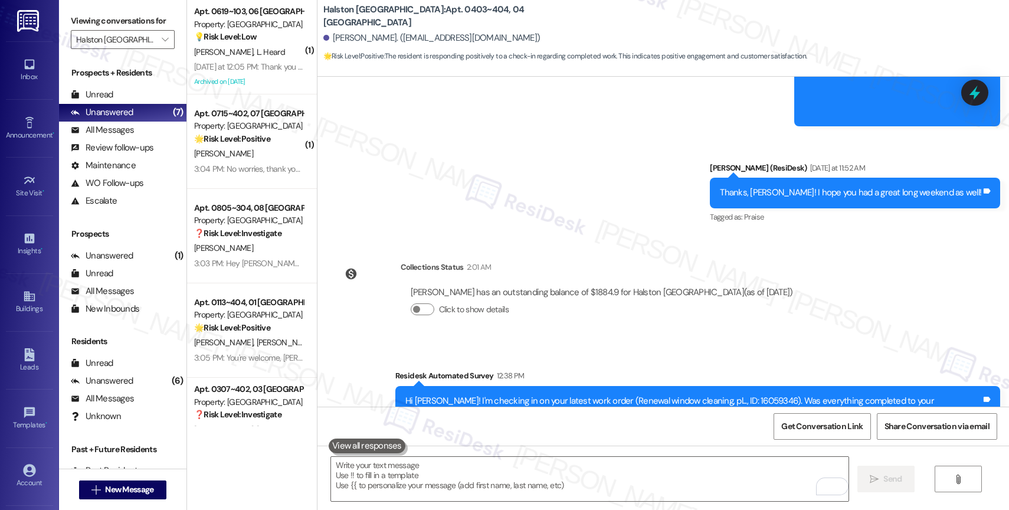
scroll to position [51642, 0]
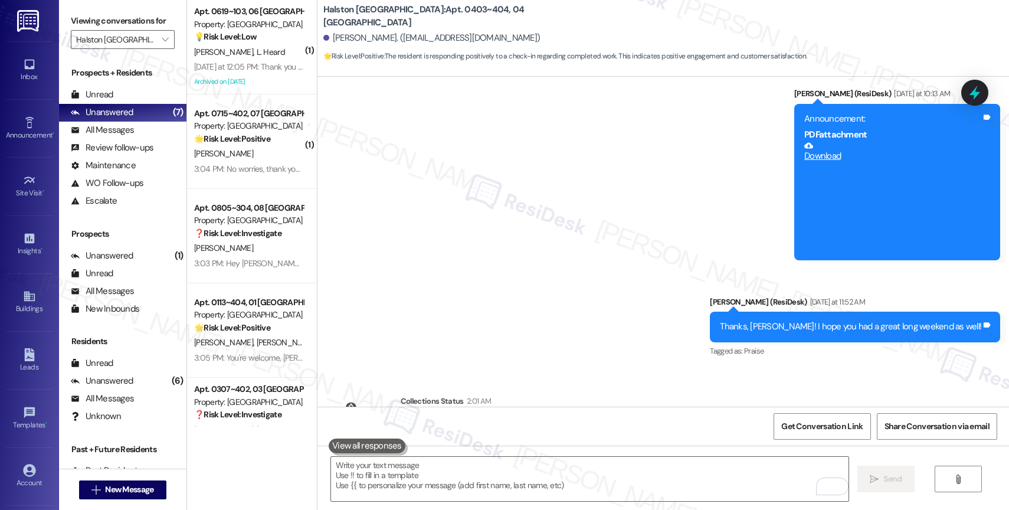
scroll to position [51677, 0]
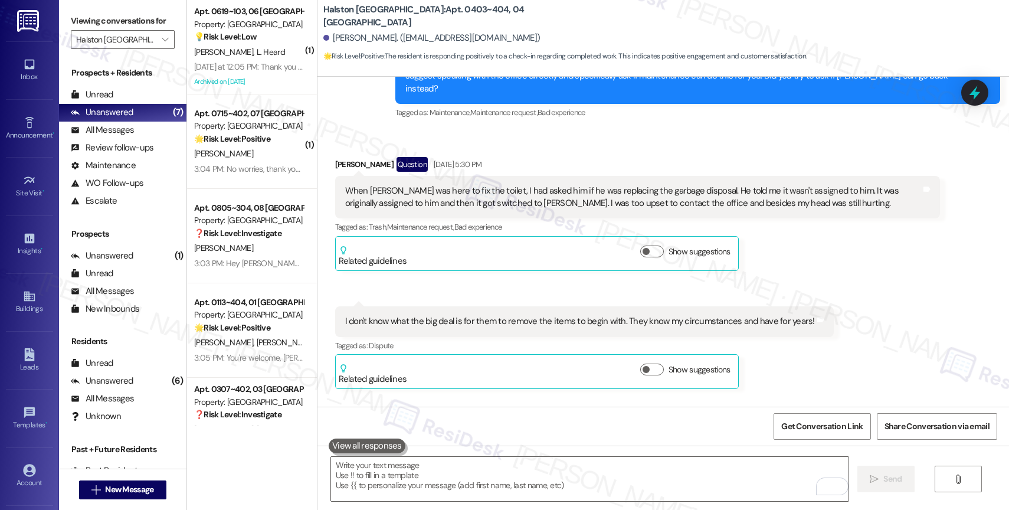
scroll to position [49906, 0]
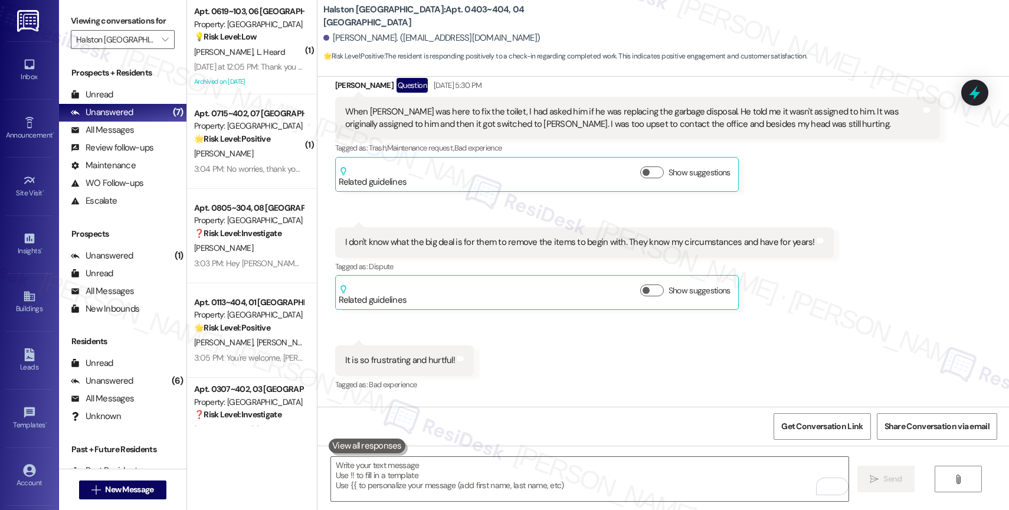
scroll to position [50030, 0]
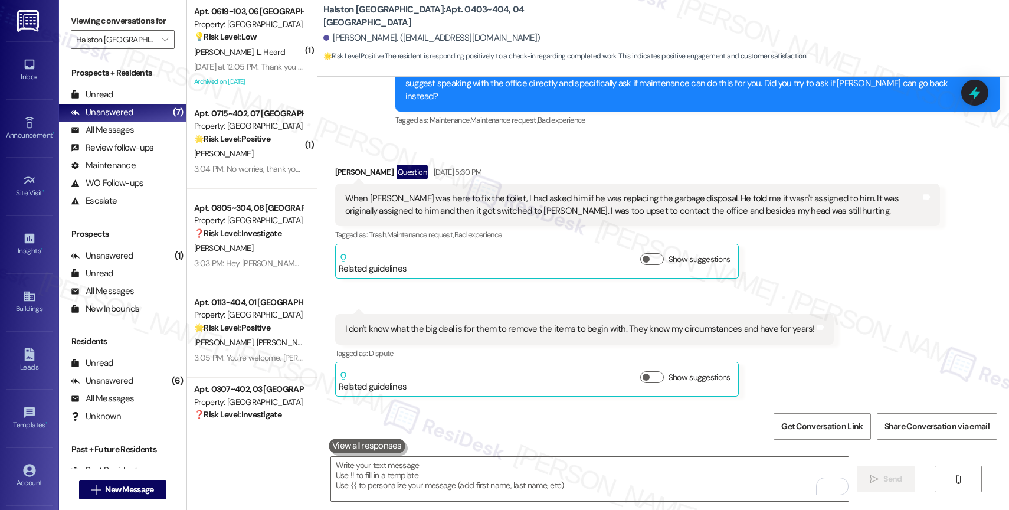
scroll to position [49886, 0]
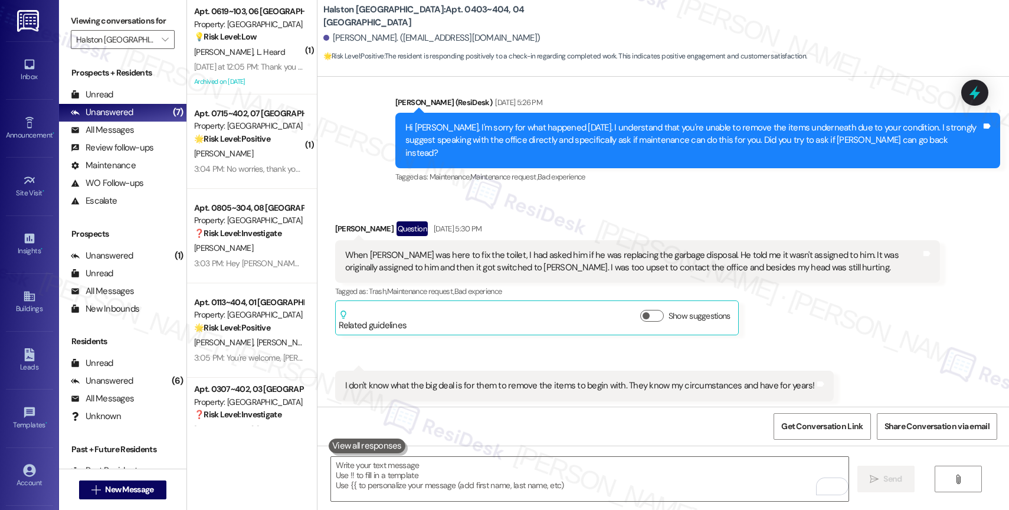
click at [651, 215] on div "Received via SMS [PERSON_NAME] Question [DATE] 5:30 PM When [PERSON_NAME] was h…" at bounding box center [662, 370] width 691 height 351
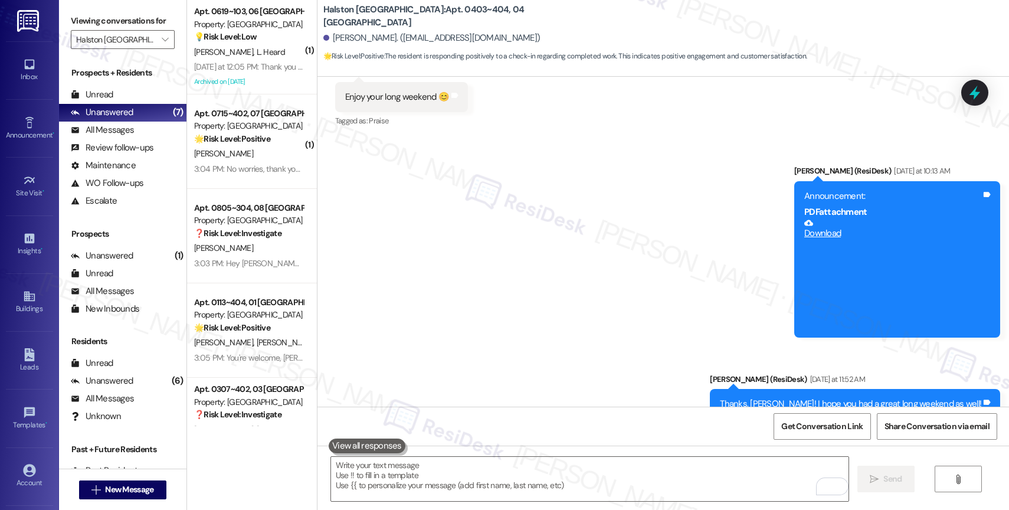
scroll to position [51677, 0]
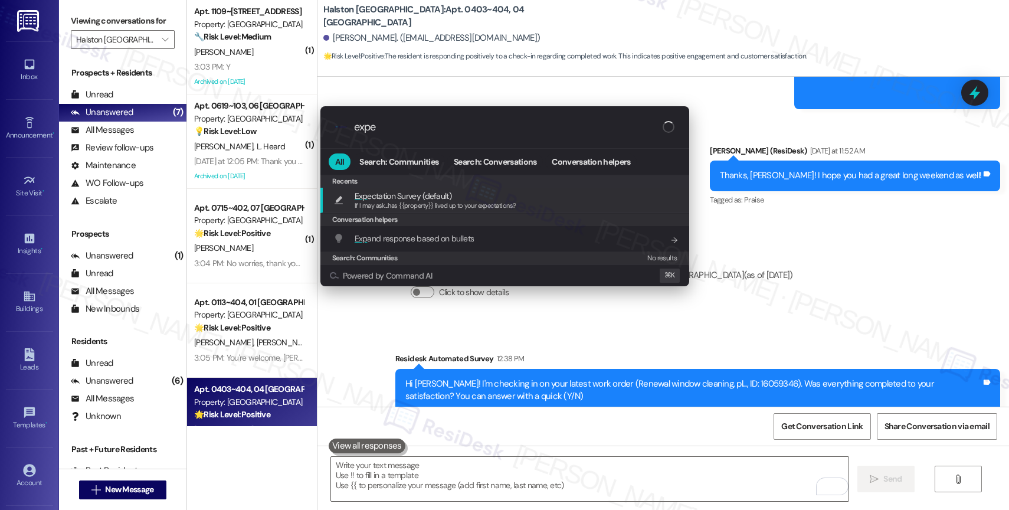
type input "expec"
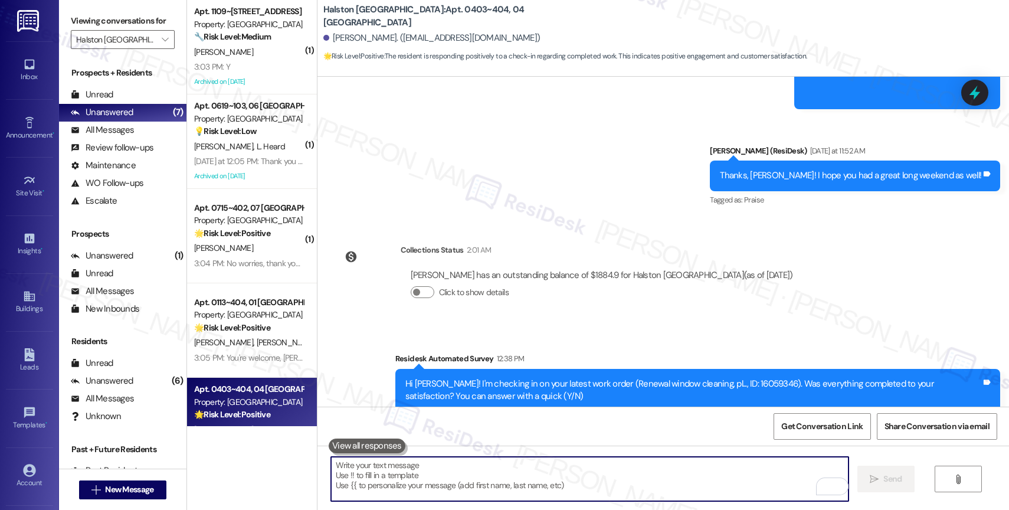
type textarea "If I may ask...has {{property}} lived up to your expectations?"
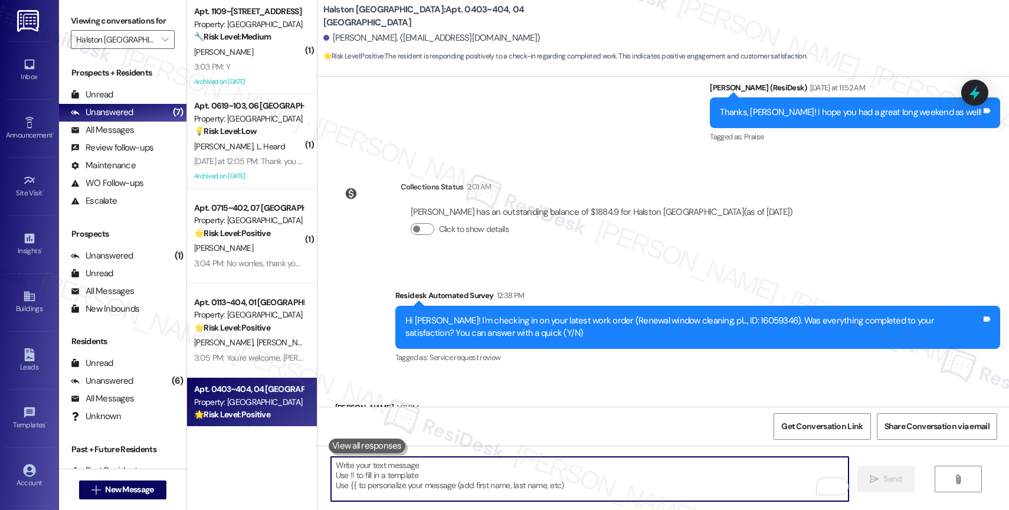
scroll to position [51759, 0]
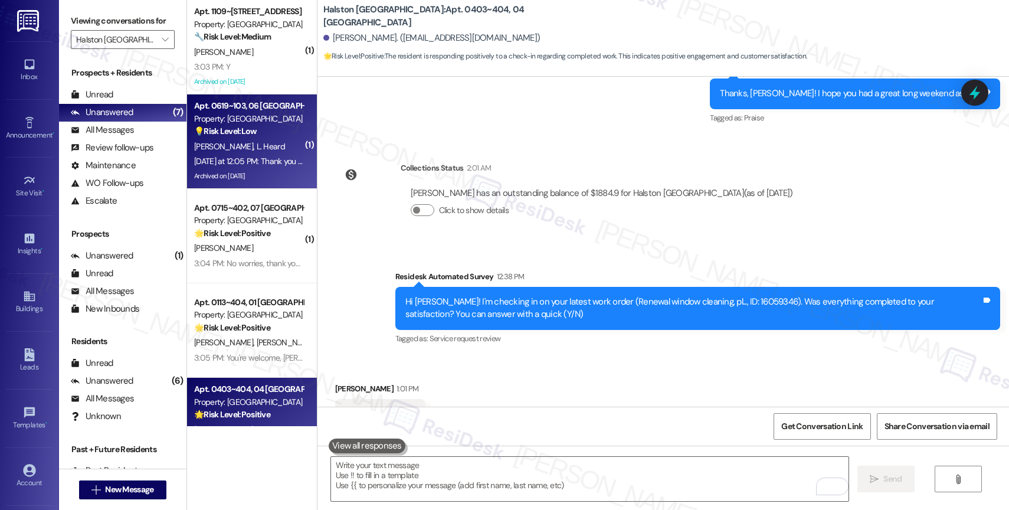
click at [247, 138] on div "Apt. 0619~103, 06 Halston Citrus Ridge Property: Halston Citrus Ridge 💡 Risk Le…" at bounding box center [249, 119] width 112 height 40
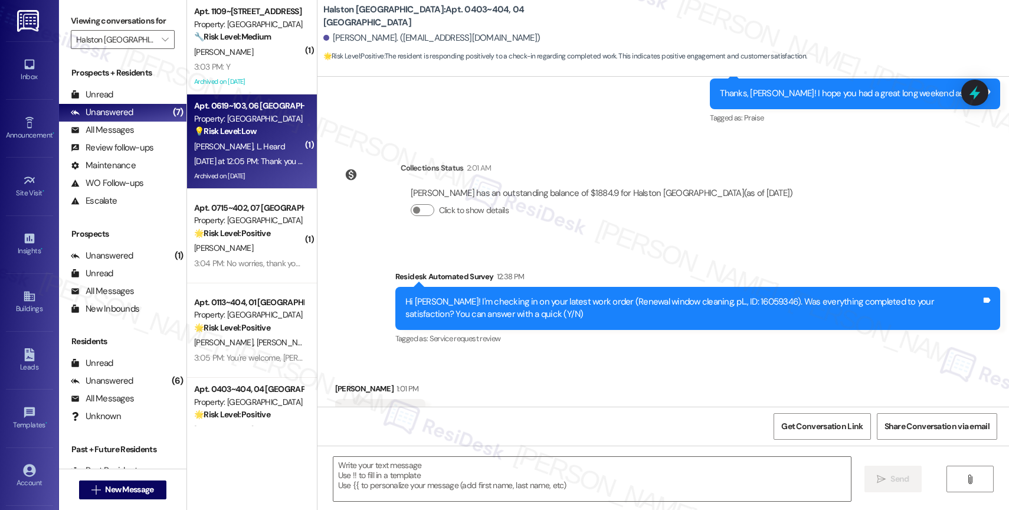
type textarea "Fetching suggested responses. Please feel free to read through the conversation…"
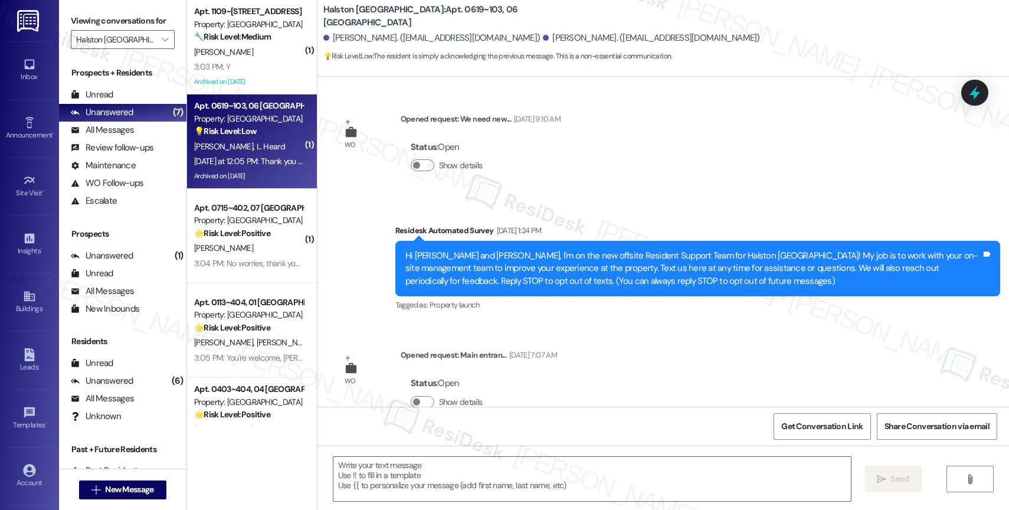
scroll to position [15519, 0]
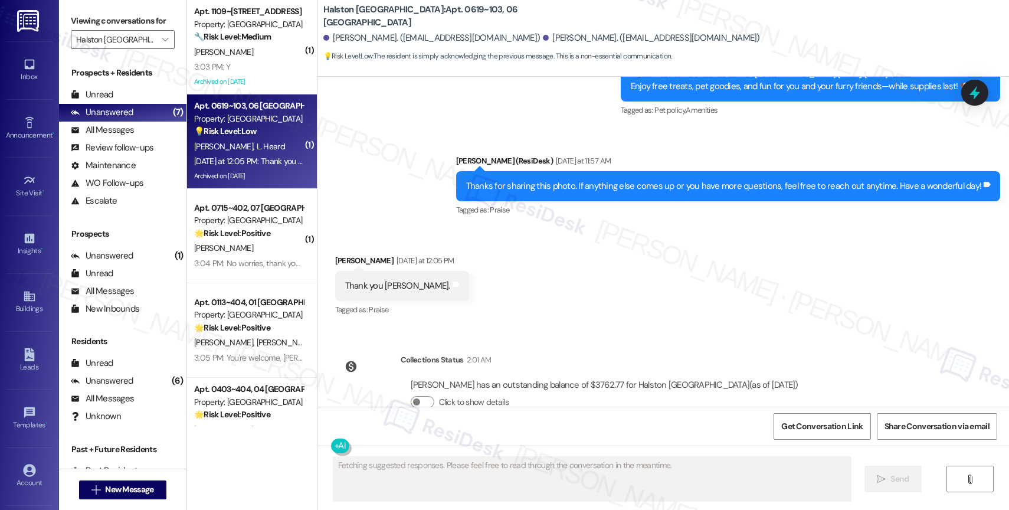
click at [551, 274] on div "Received via SMS Lamar Heard Yesterday at 12:05 PM Thank you Sarah. Tags and no…" at bounding box center [662, 278] width 691 height 100
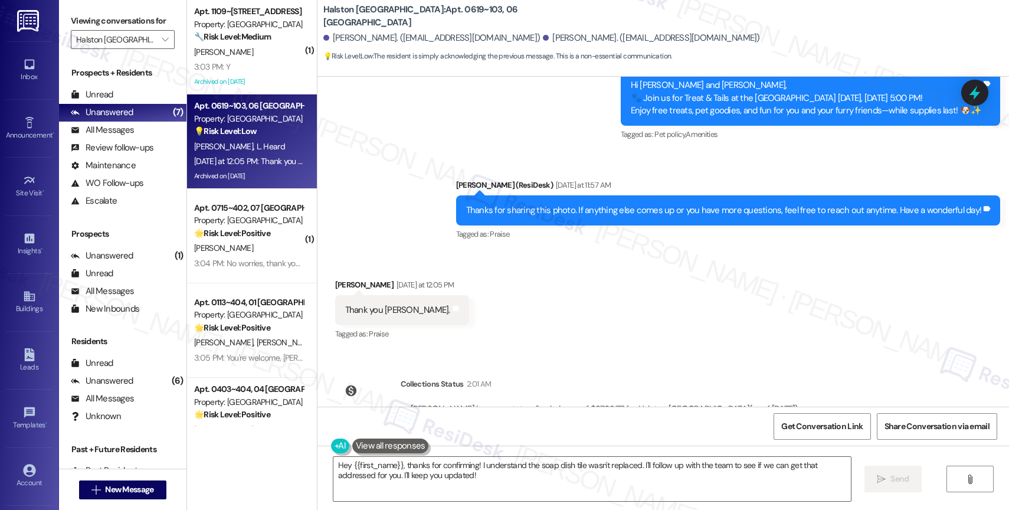
scroll to position [15525, 0]
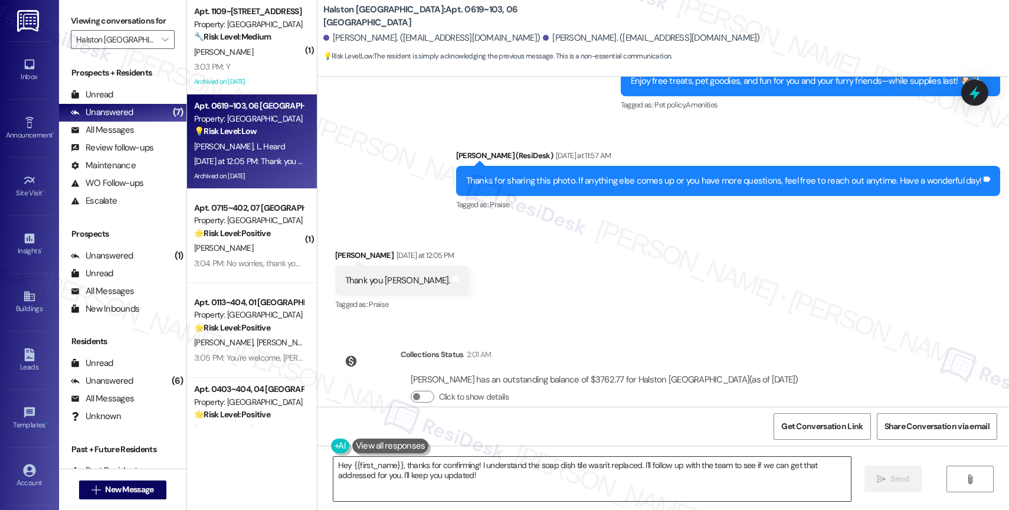
click at [391, 471] on textarea "Hey {{first_name}}, thanks for confirming! I understand the soap dish tile wasn…" at bounding box center [591, 479] width 517 height 44
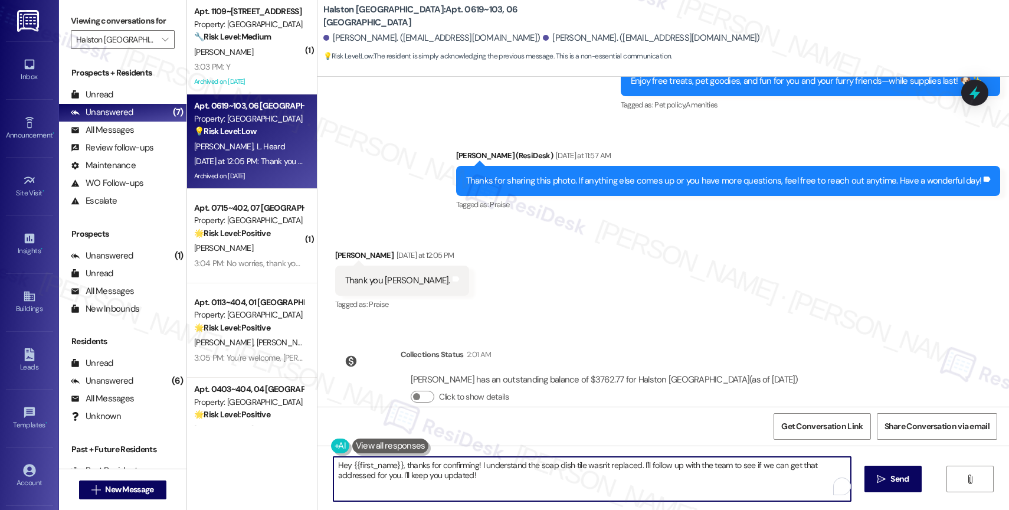
click at [391, 471] on textarea "Hey {{first_name}}, thanks for confirming! I understand the soap dish tile wasn…" at bounding box center [591, 479] width 517 height 44
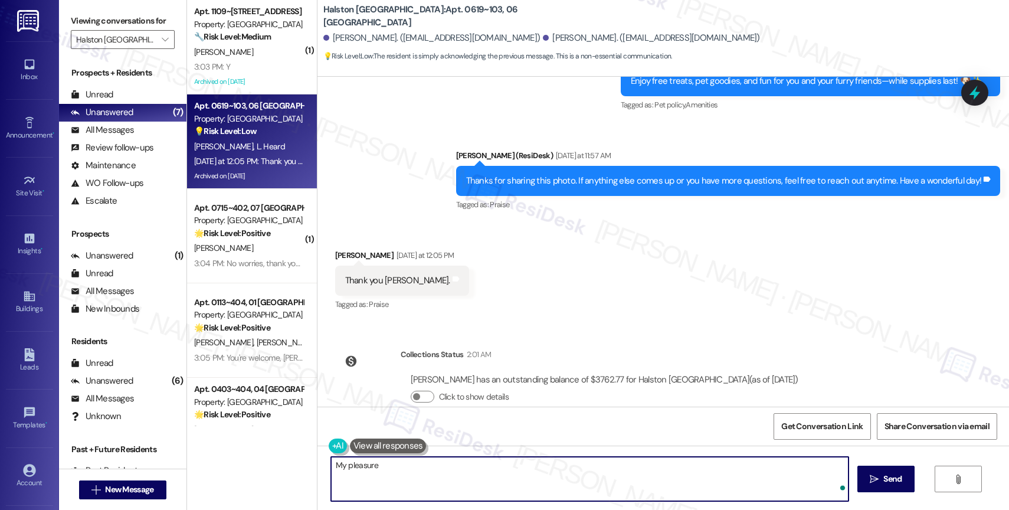
type textarea "My pleasure!"
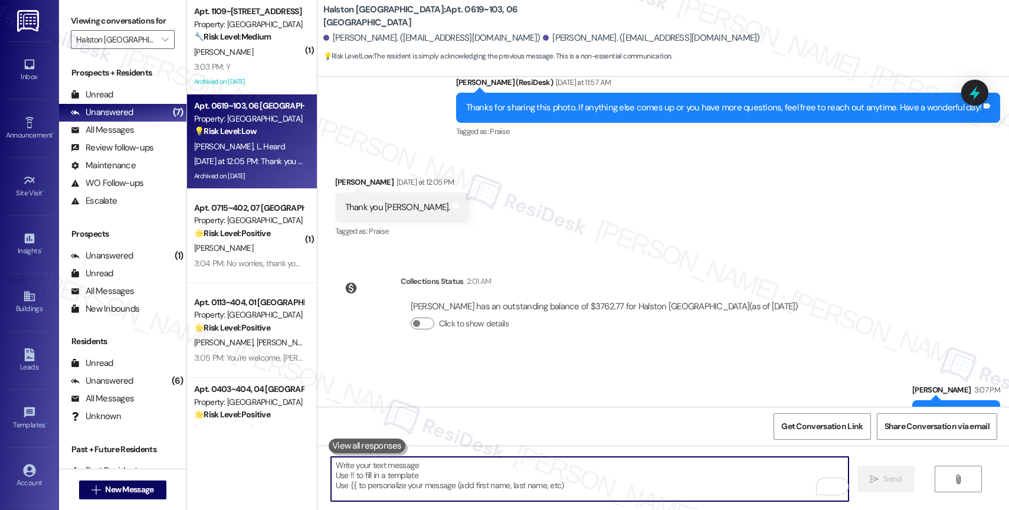
scroll to position [15607, 0]
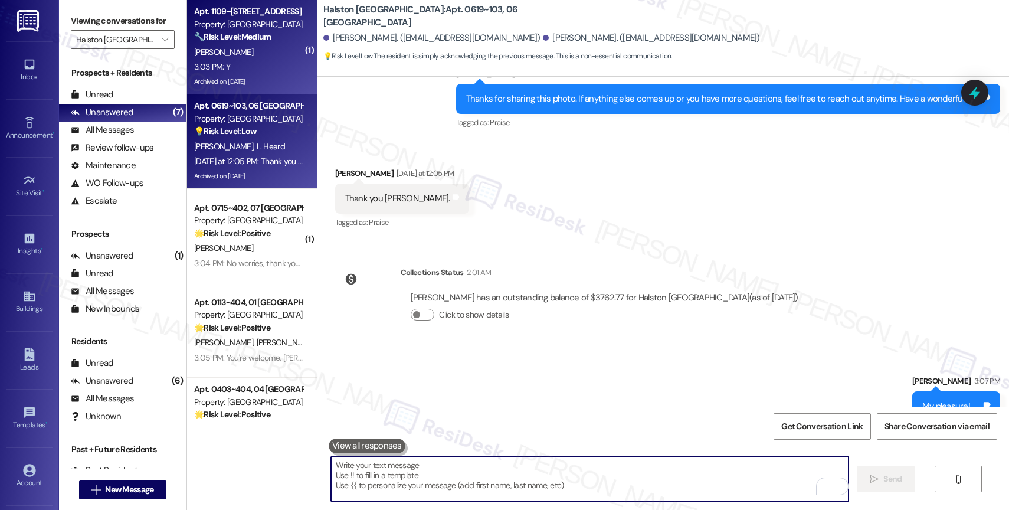
click at [249, 55] on div "I. Nunez" at bounding box center [249, 52] width 112 height 15
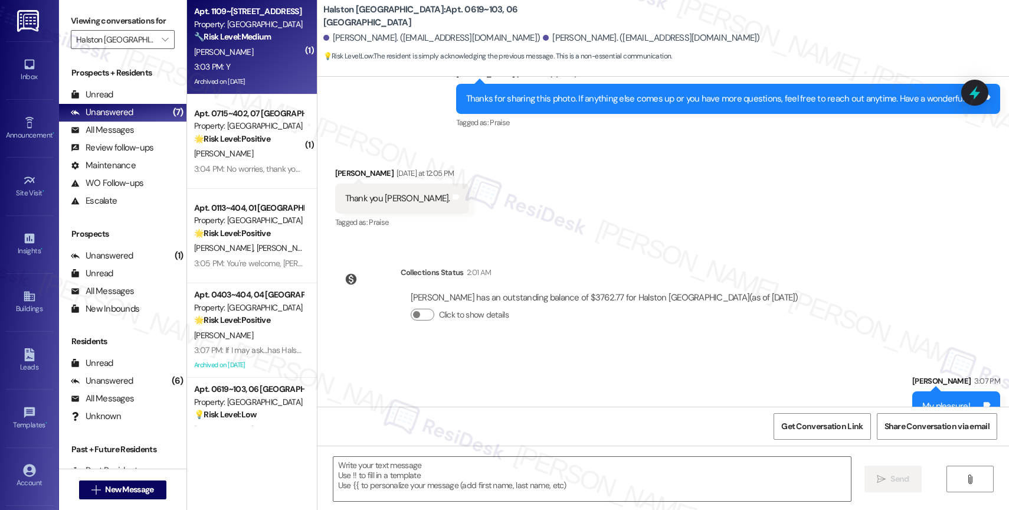
type textarea "Fetching suggested responses. Please feel free to read through the conversation…"
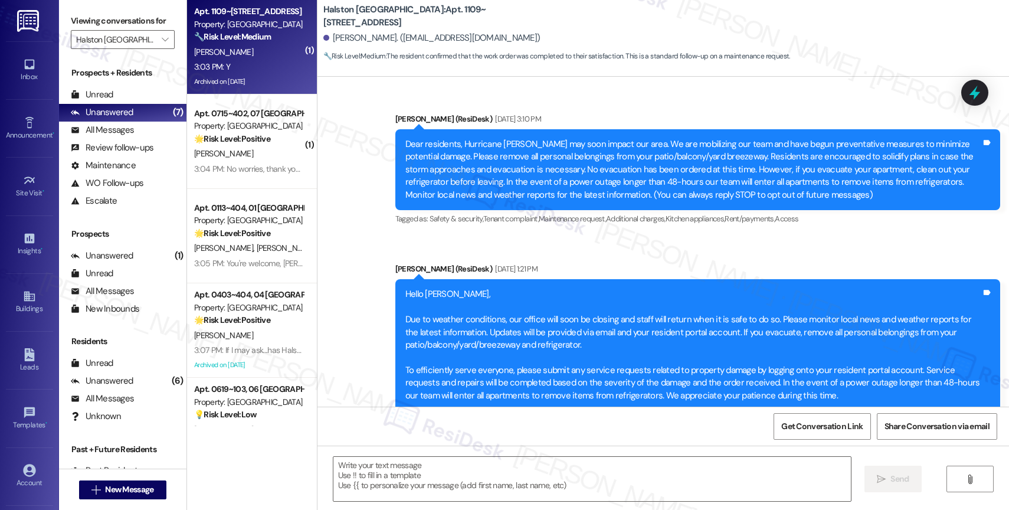
scroll to position [9462, 0]
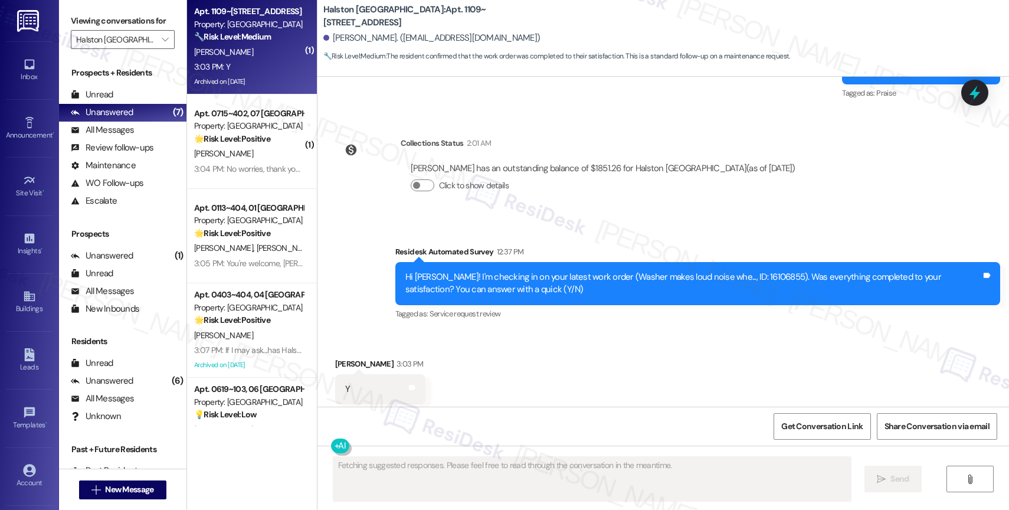
click at [519, 362] on div "Received via SMS Isis Nunez 3:03 PM Y Tags and notes Tagged as: Positive respon…" at bounding box center [662, 381] width 691 height 100
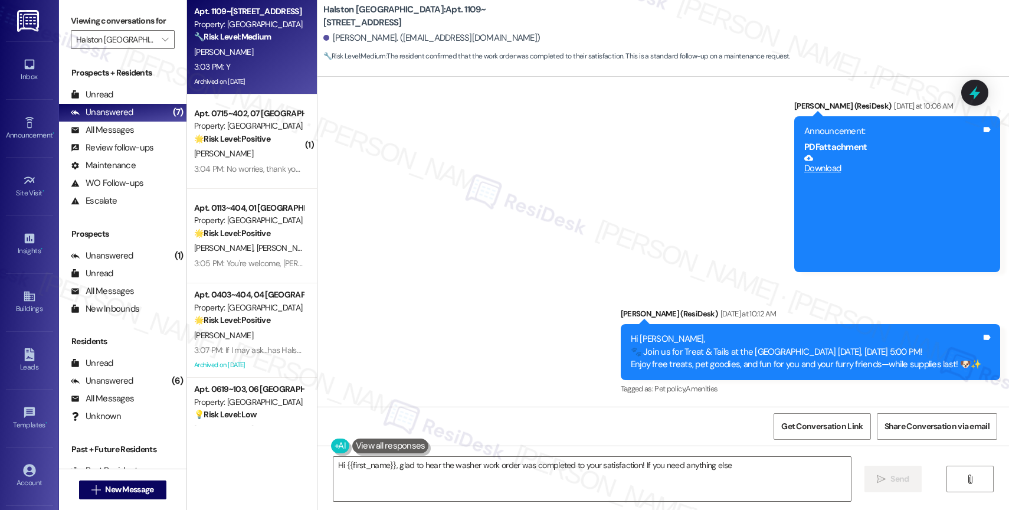
scroll to position [9462, 0]
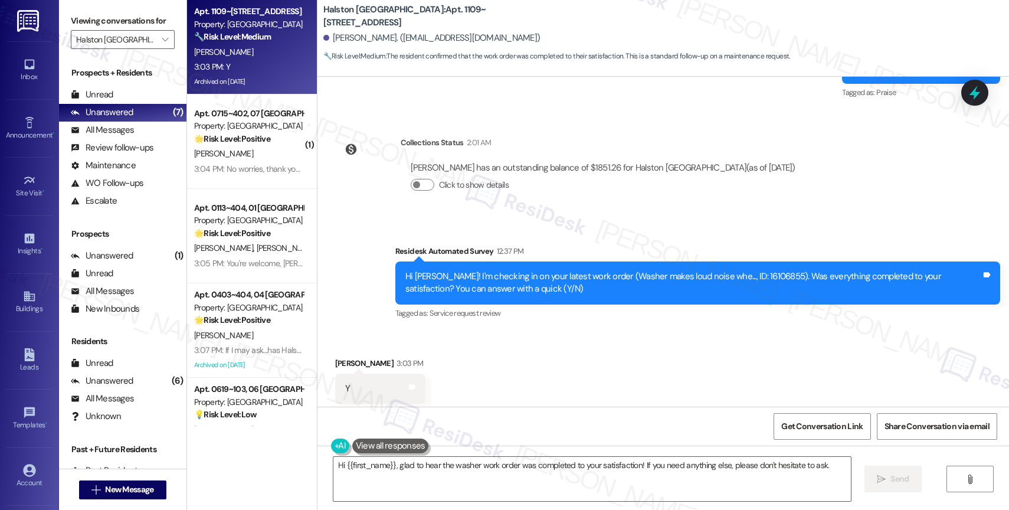
click at [499, 330] on div "Received via SMS Isis Nunez 3:03 PM Y Tags and notes Tagged as: Positive respon…" at bounding box center [662, 380] width 691 height 100
click at [493, 346] on div "Received via SMS Isis Nunez 3:03 PM Y Tags and notes Tagged as: Positive respon…" at bounding box center [662, 380] width 691 height 100
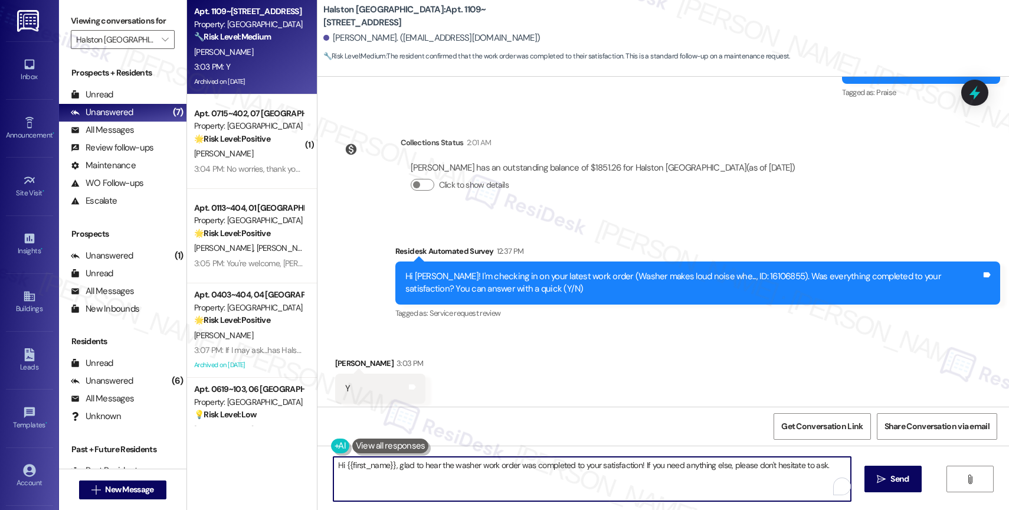
drag, startPoint x: 386, startPoint y: 461, endPoint x: 318, endPoint y: 460, distance: 68.5
click at [327, 460] on div "Hi {{first_name}}, glad to hear the washer work order was completed to your sat…" at bounding box center [586, 478] width 519 height 45
click at [341, 463] on textarea "Isis, glad to hear the washer work order was completed to your satisfaction! If…" at bounding box center [589, 479] width 517 height 44
type textarea "Isis, I'm glad to hear the washer work order was completed to your satisfaction…"
click at [796, 466] on textarea "Isis, I'm glad to hear the washer work order was completed to your satisfaction…" at bounding box center [589, 479] width 517 height 44
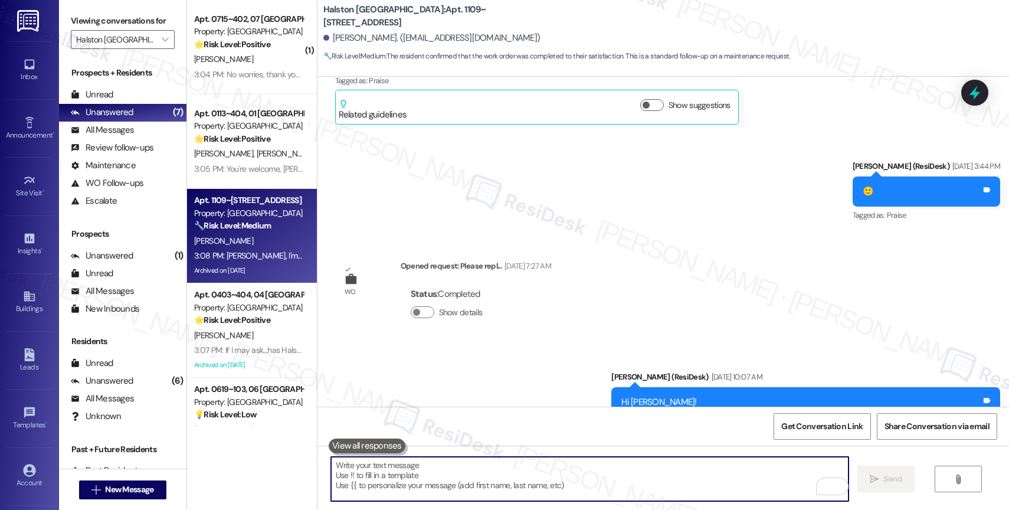
scroll to position [7498, 0]
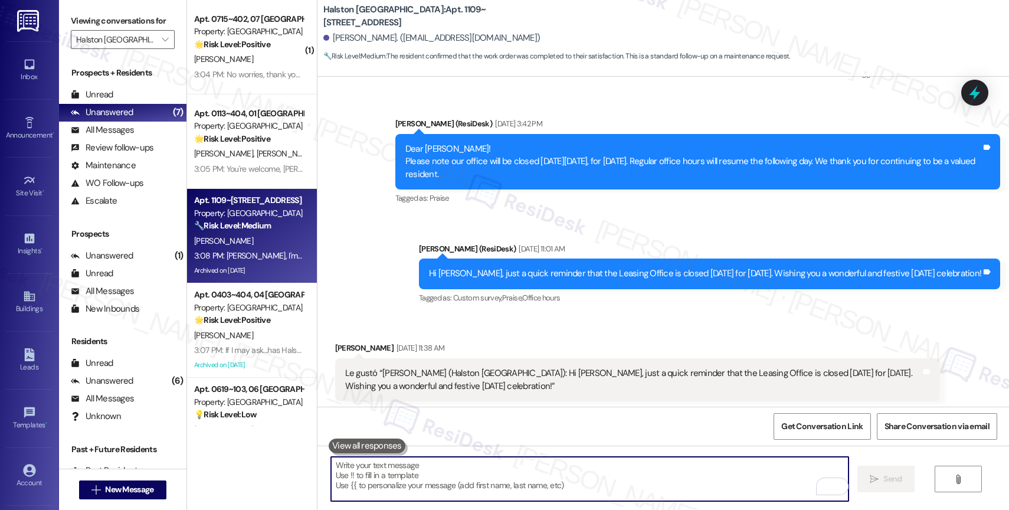
click at [556, 286] on div "Announcement, sent via SMS Sarah (ResiDesk) Jul 04, 2025 at 11:01 AM Hi Isis, j…" at bounding box center [709, 275] width 599 height 82
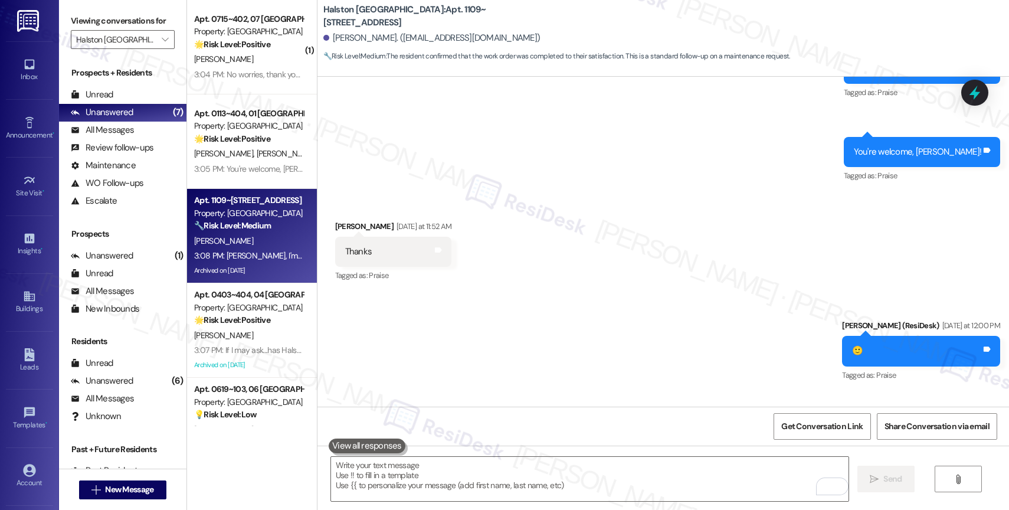
scroll to position [9545, 0]
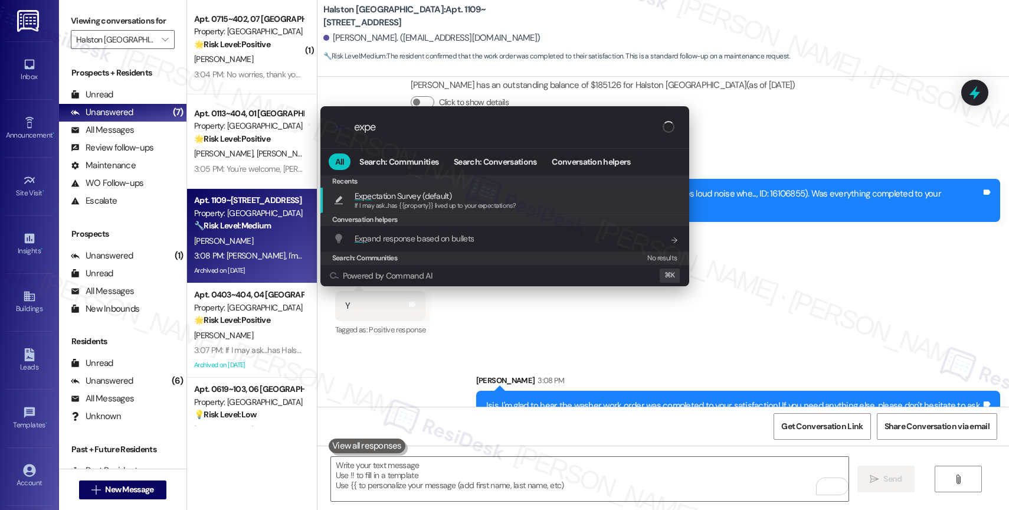
type input "expec"
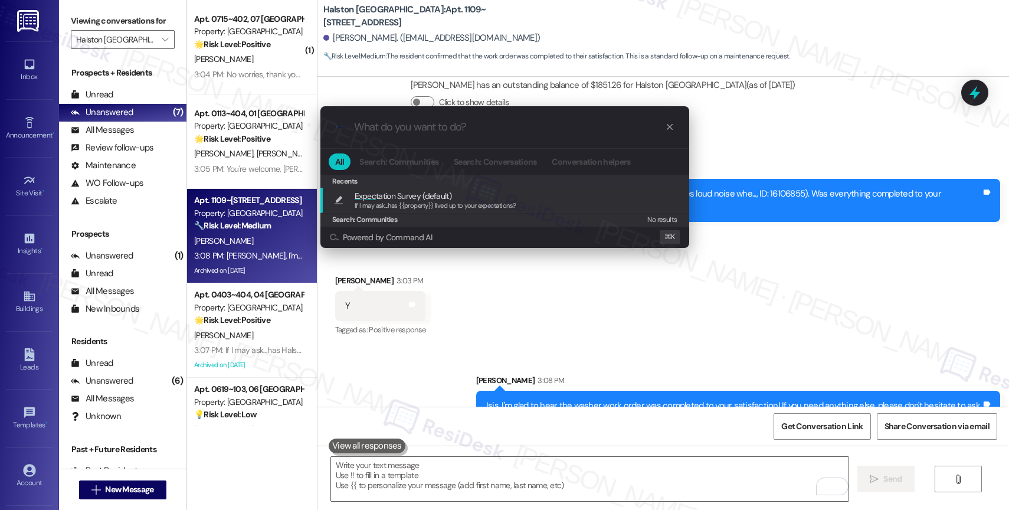
type textarea "If I may ask...has {{property}} lived up to your expectations?"
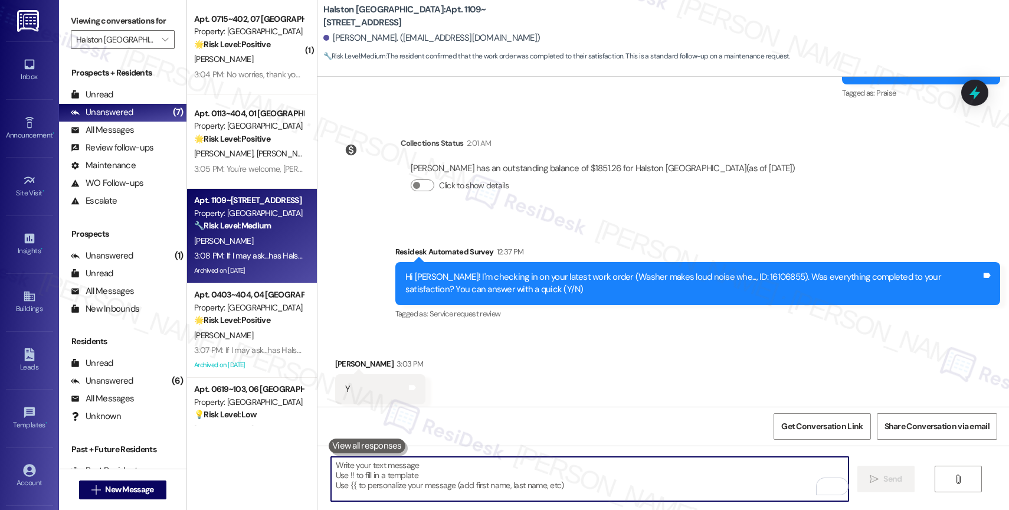
scroll to position [9627, 0]
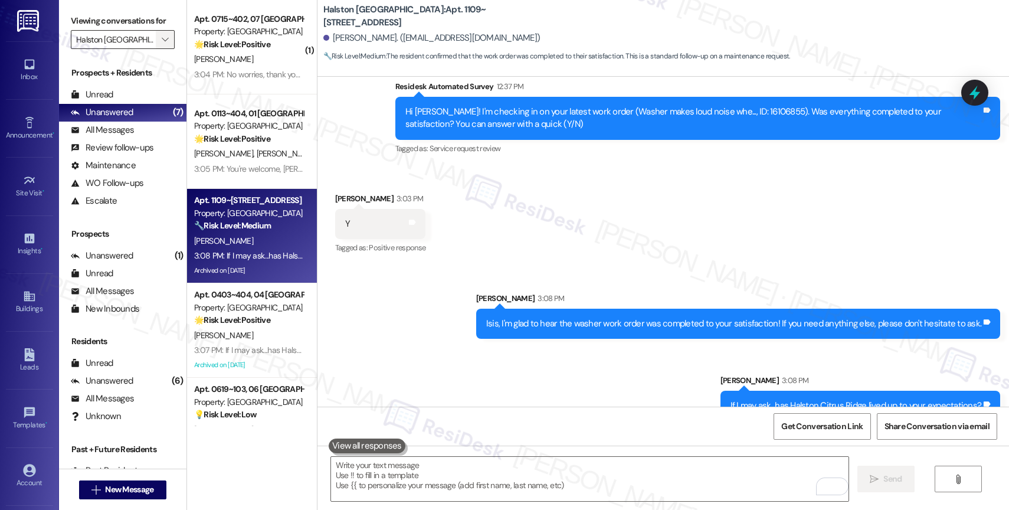
click at [162, 44] on icon "" at bounding box center [165, 39] width 6 height 9
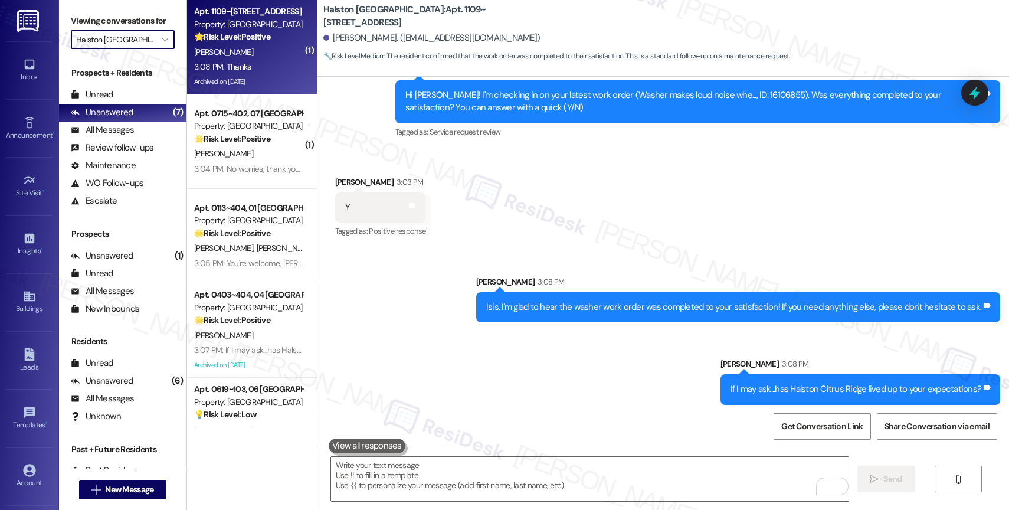
scroll to position [9708, 0]
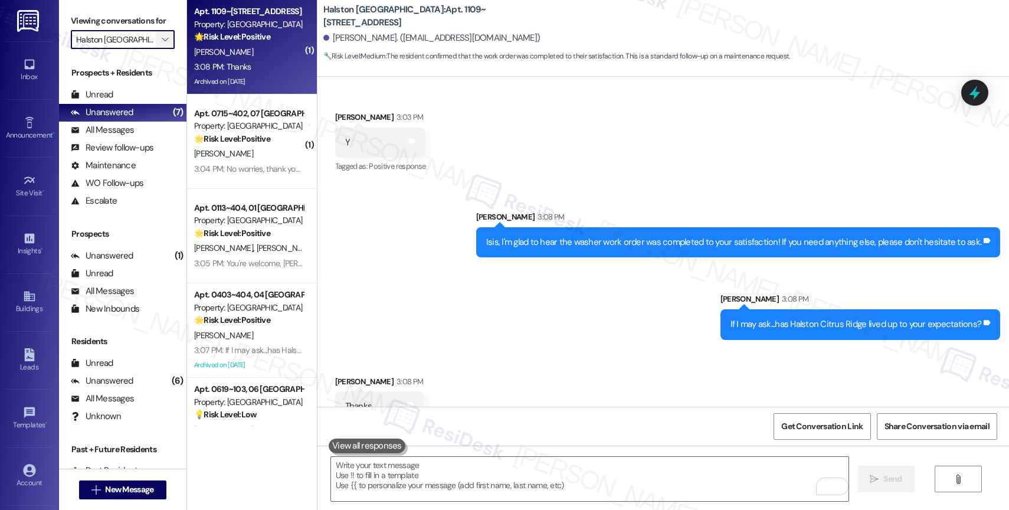
click at [160, 49] on span "" at bounding box center [164, 39] width 11 height 19
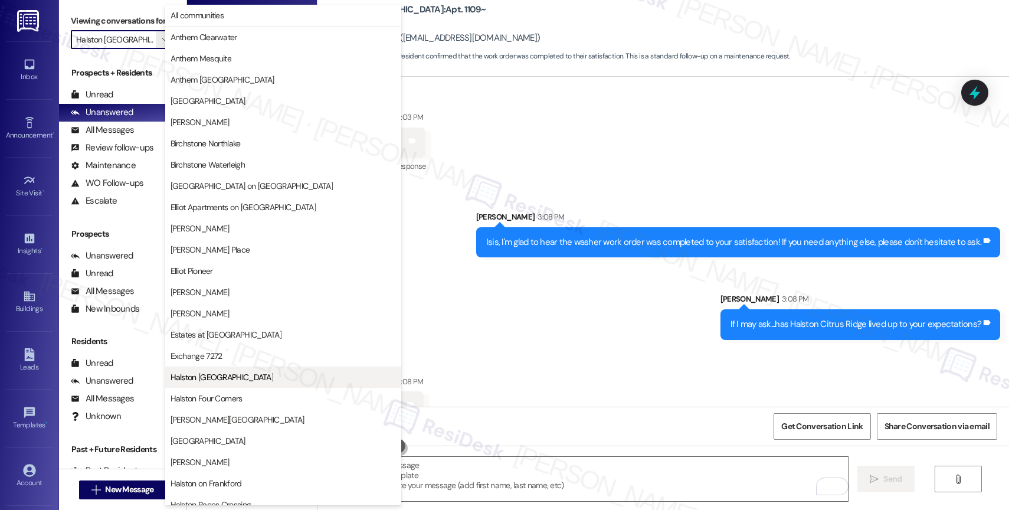
scroll to position [192, 0]
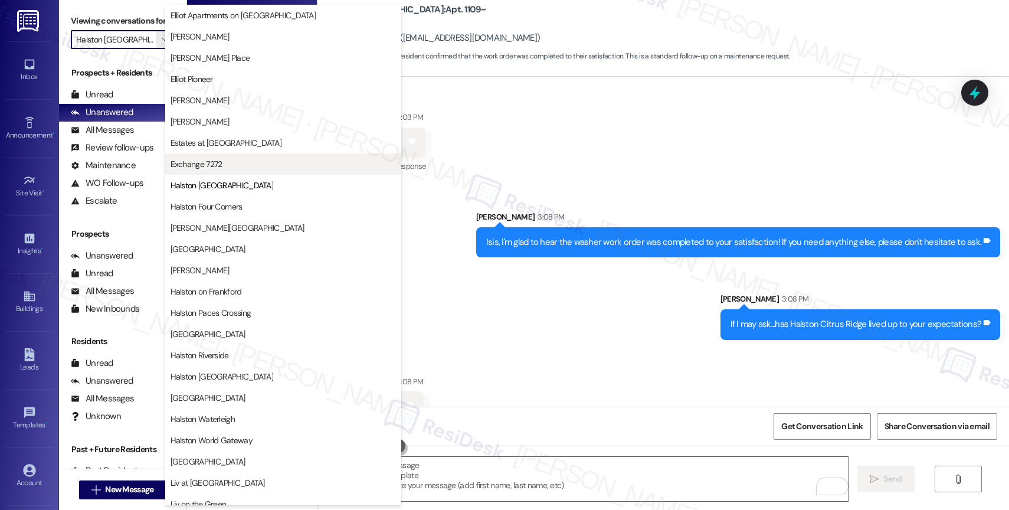
click at [222, 168] on span "Exchange 7272" at bounding box center [283, 164] width 225 height 12
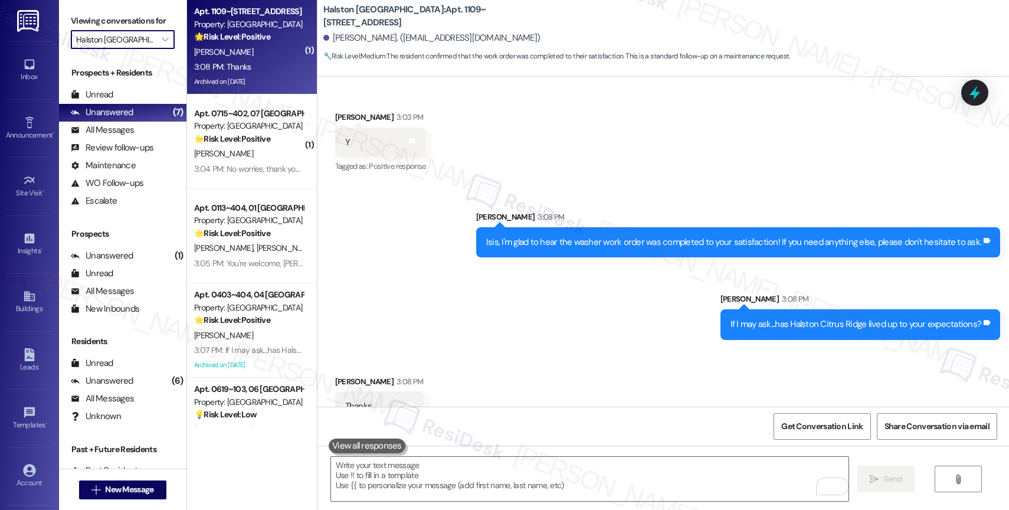
type input "Exchange 7272"
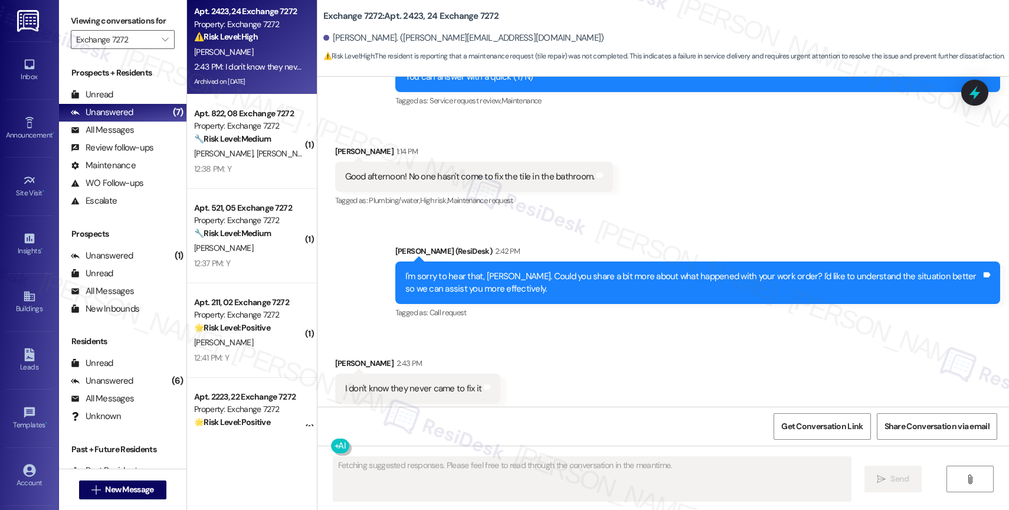
click at [559, 343] on div "Received via SMS Kimberly Anthony 2:43 PM I don't know they never came to fix i…" at bounding box center [662, 380] width 691 height 100
click at [514, 330] on div "Received via SMS Kimberly Anthony 2:43 PM I don't know they never came to fix i…" at bounding box center [662, 380] width 691 height 100
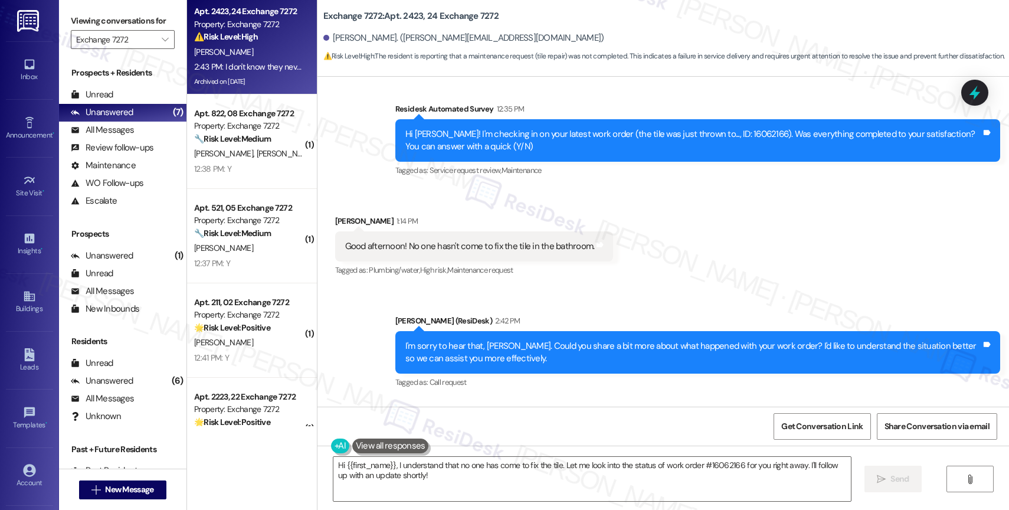
scroll to position [12742, 0]
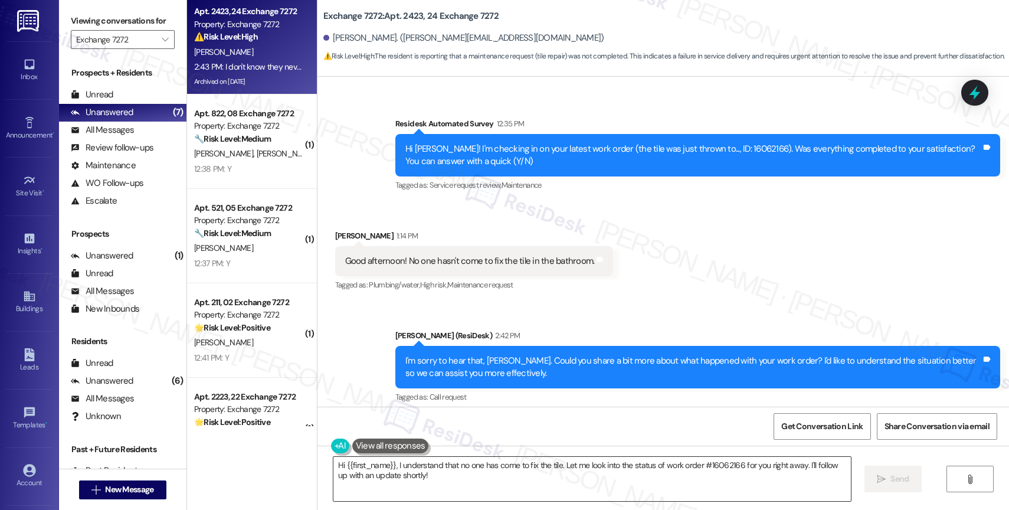
click at [398, 470] on textarea "Hi {{first_name}}, I understand that no one has come to fix the tile. Let me lo…" at bounding box center [591, 479] width 517 height 44
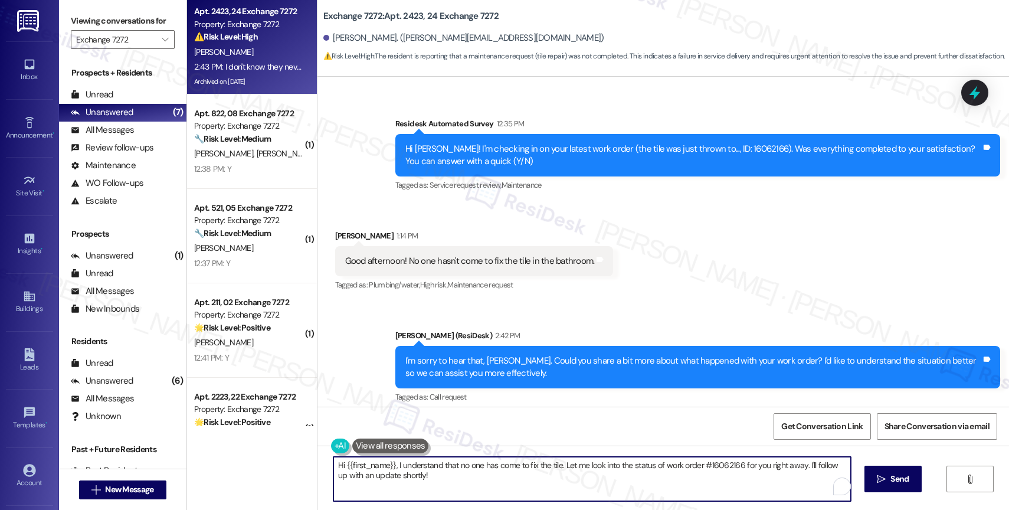
click at [398, 470] on textarea "Hi {{first_name}}, I understand that no one has come to fix the tile. Let me lo…" at bounding box center [591, 479] width 517 height 44
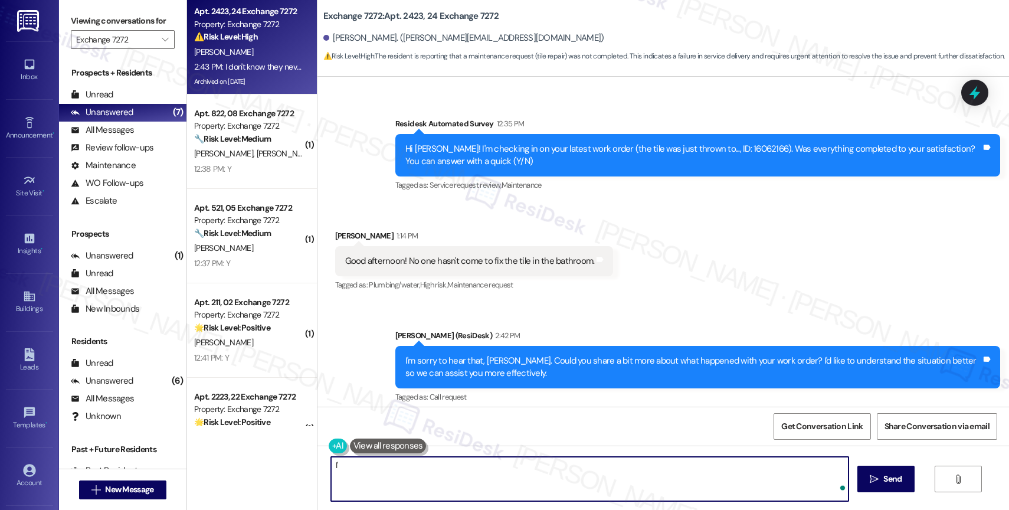
type textarea "I"
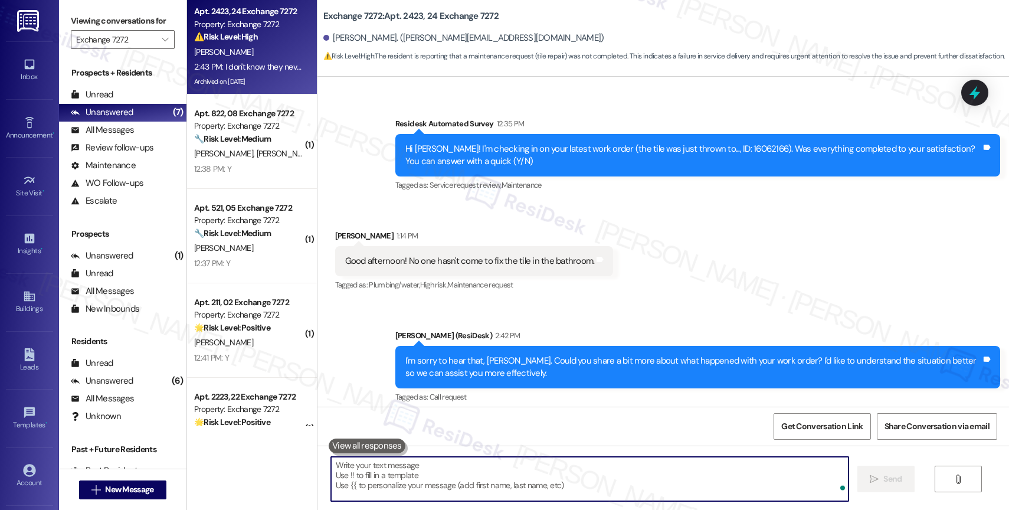
scroll to position [12827, 0]
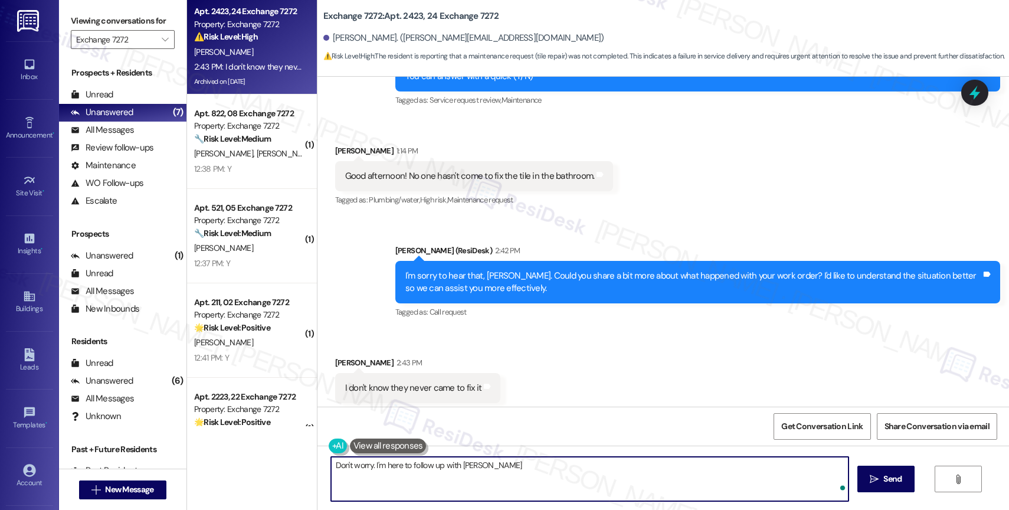
type textarea "Don't worry. I'm here to follow up with Main"
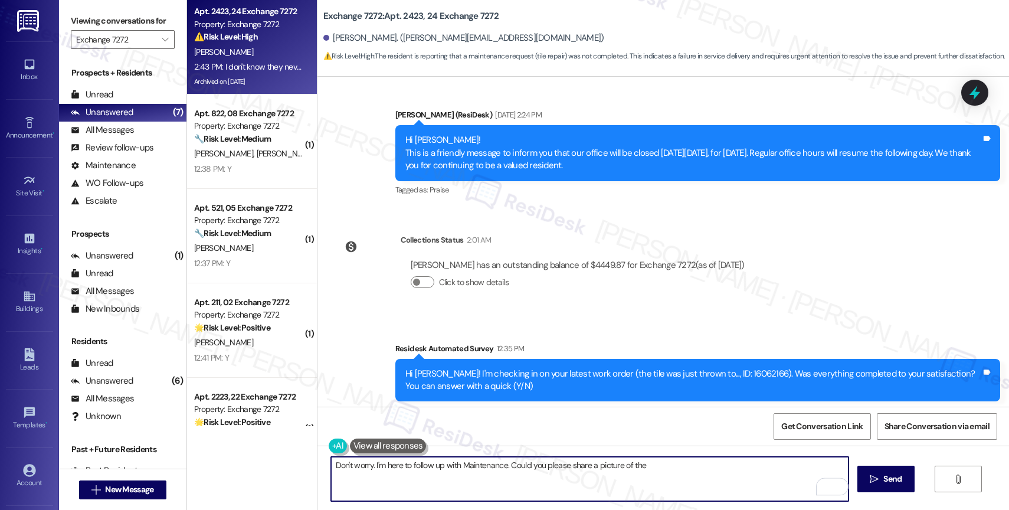
scroll to position [12520, 0]
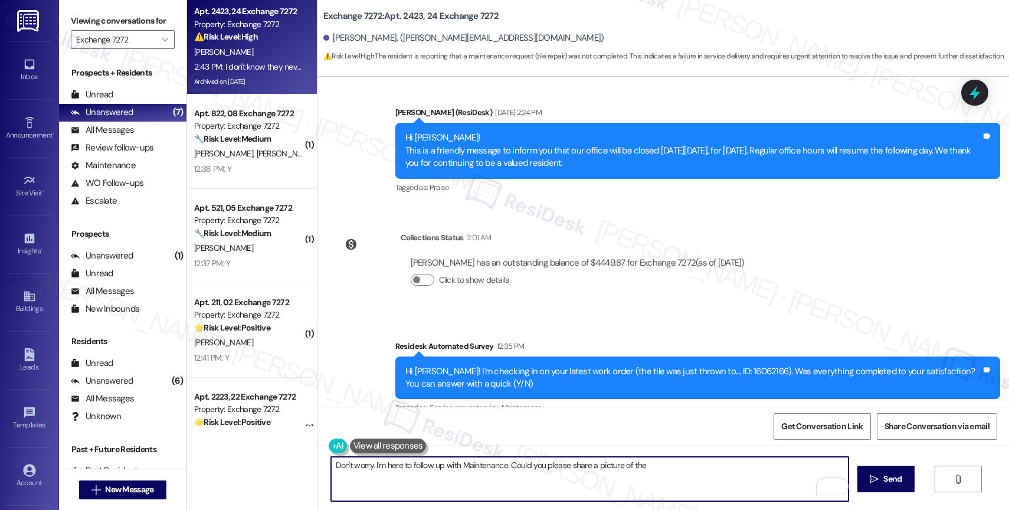
click at [674, 467] on textarea "Don't worry. I'm here to follow up with Maintenance. Could you please share a p…" at bounding box center [589, 479] width 517 height 44
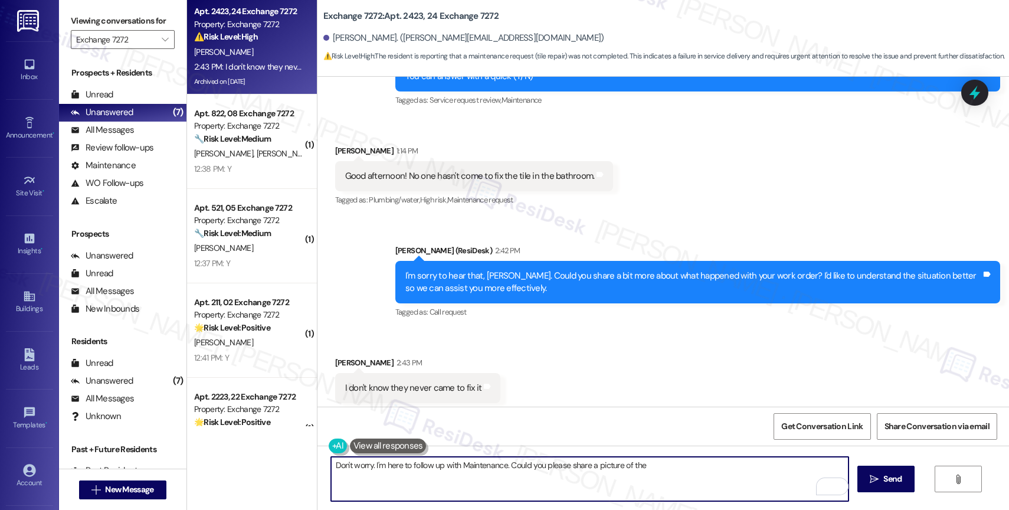
scroll to position [12651, 0]
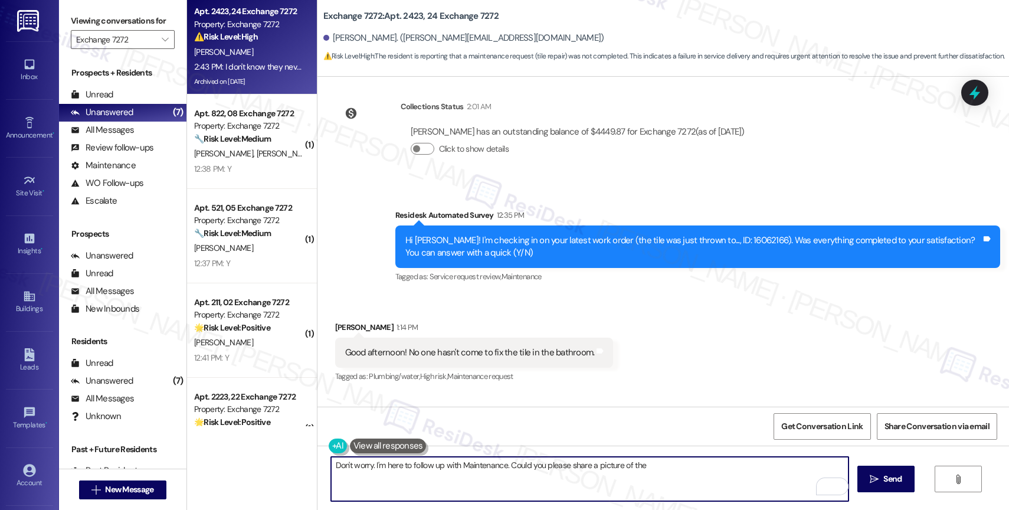
click at [684, 470] on textarea "Don't worry. I'm here to follow up with Maintenance. Could you please share a p…" at bounding box center [589, 479] width 517 height 44
type textarea "Don't worry. I'm here to follow up with Maintenance. Could you please share a p…"
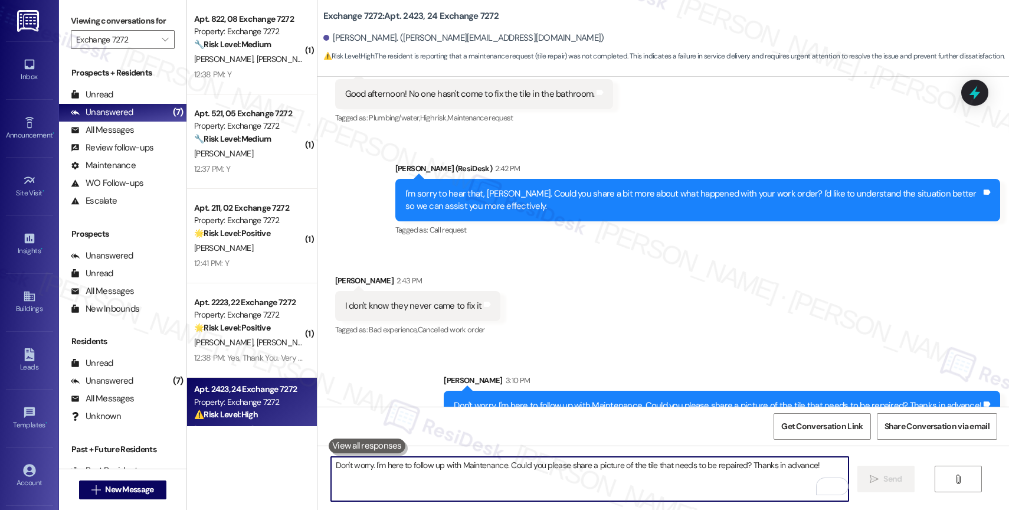
scroll to position [235, 0]
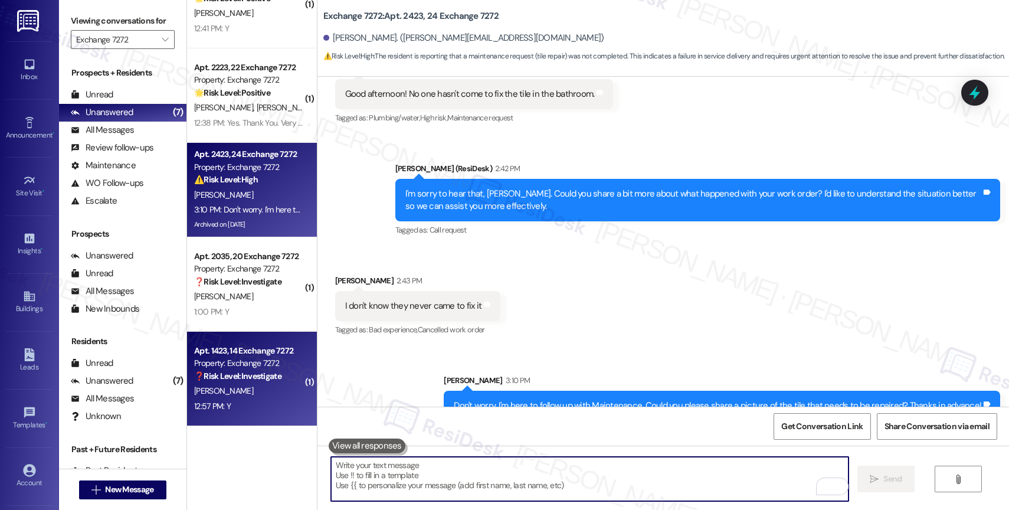
click at [237, 371] on strong "❓ Risk Level: Investigate" at bounding box center [237, 376] width 87 height 11
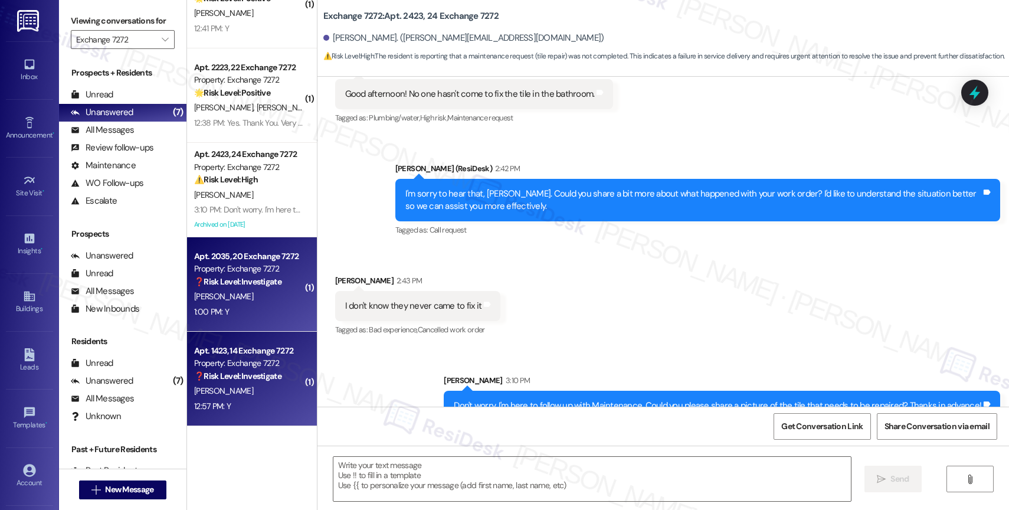
type textarea "Fetching suggested responses. Please feel free to read through the conversation…"
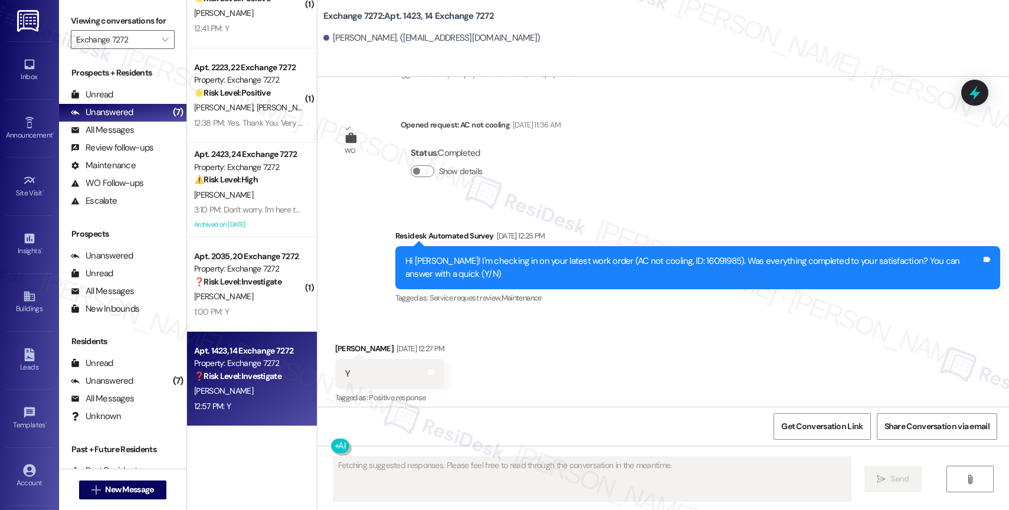
scroll to position [7185, 0]
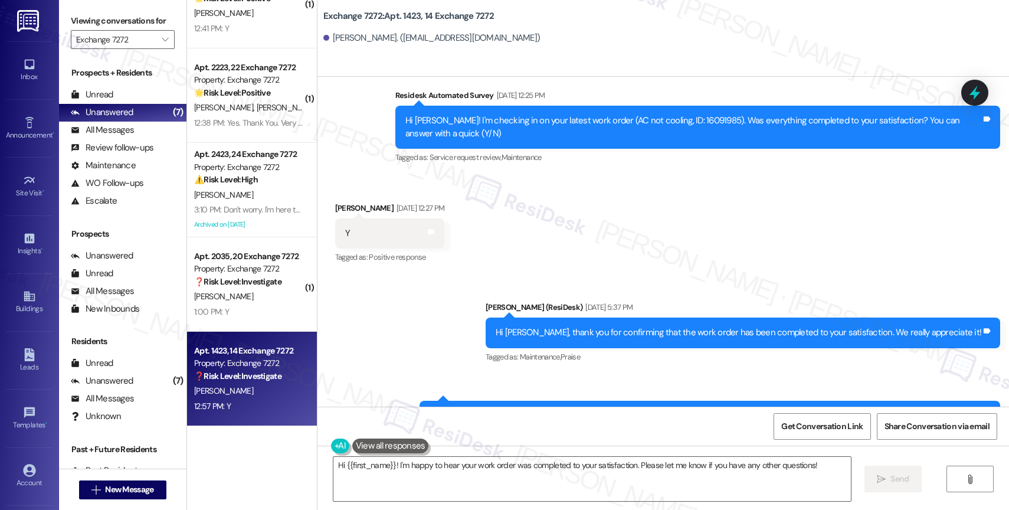
click at [449, 274] on div "Sent via SMS [PERSON_NAME] (ResiDesk) [DATE] 5:37 PM Hi [PERSON_NAME], thank yo…" at bounding box center [662, 365] width 691 height 183
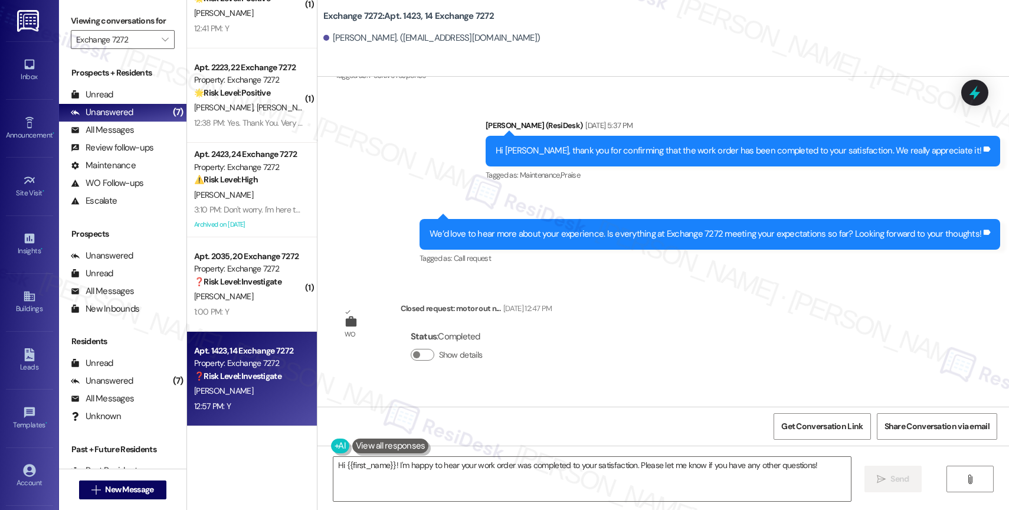
scroll to position [7189, 0]
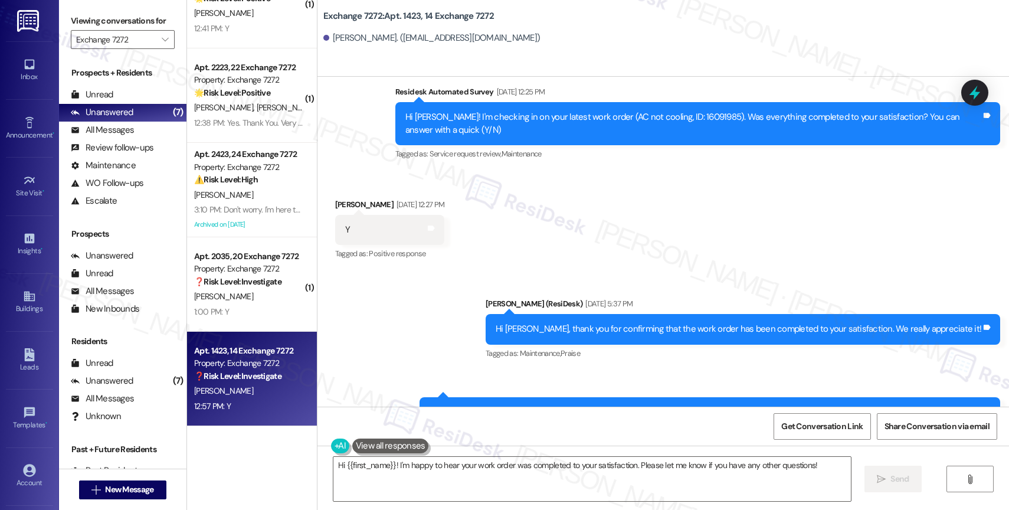
click at [432, 271] on div "Sent via SMS [PERSON_NAME] (ResiDesk) [DATE] 5:37 PM Hi [PERSON_NAME], thank yo…" at bounding box center [662, 362] width 691 height 183
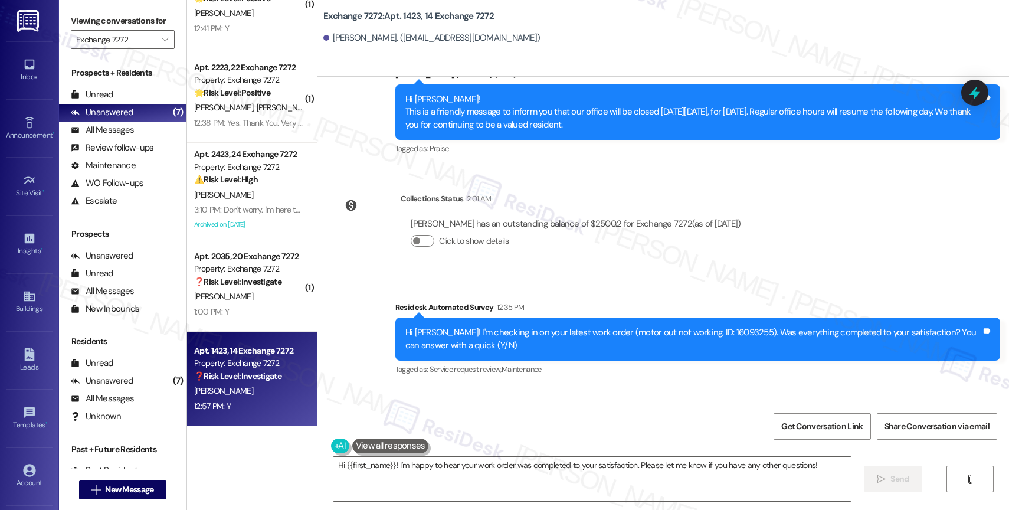
scroll to position [7718, 0]
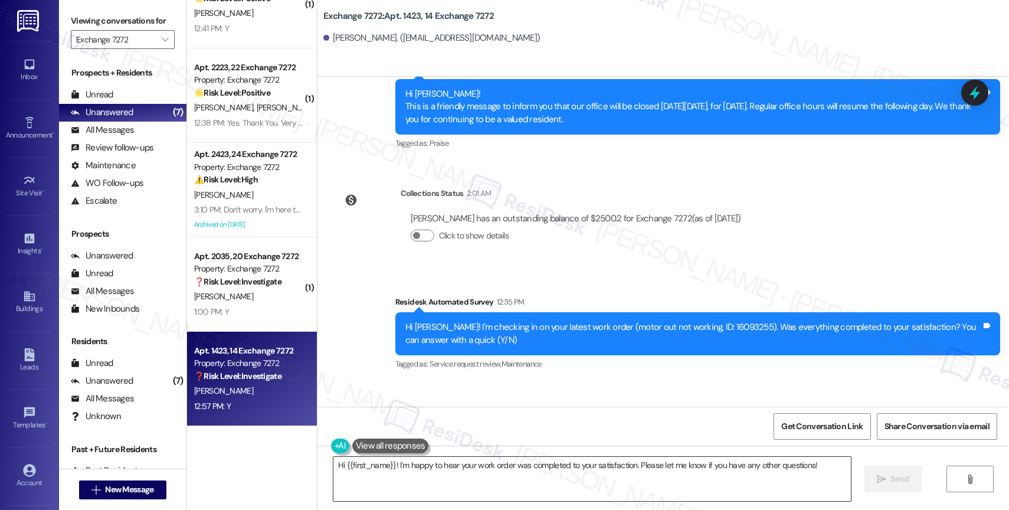
click at [431, 480] on textarea "Hi {{first_name}}! I'm happy to hear your work order was completed to your sati…" at bounding box center [591, 479] width 517 height 44
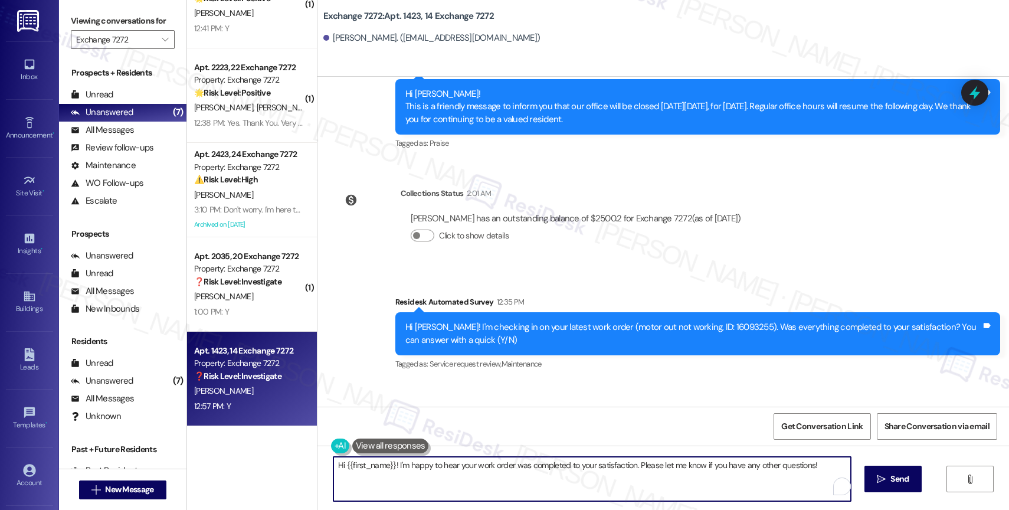
click at [431, 480] on textarea "Hi {{first_name}}! I'm happy to hear your work order was completed to your sati…" at bounding box center [591, 479] width 517 height 44
paste textarea ", thank you for confirming that the work order has been completed to your satis…"
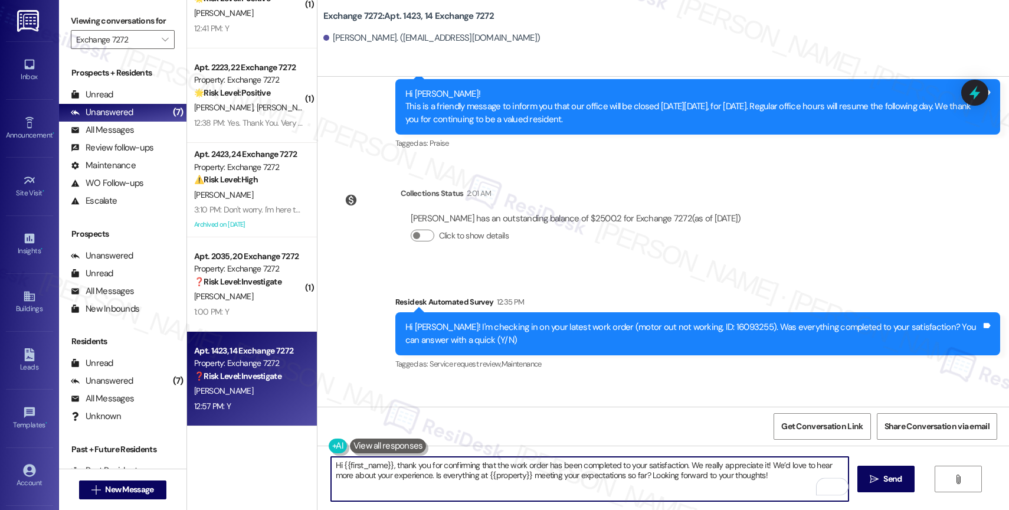
click at [332, 463] on textarea "Hi {{first_name}}, thank you for confirming that the work order has been comple…" at bounding box center [589, 479] width 517 height 44
type textarea "Hey {{first_name}}, thank you for confirming that the work order has been compl…"
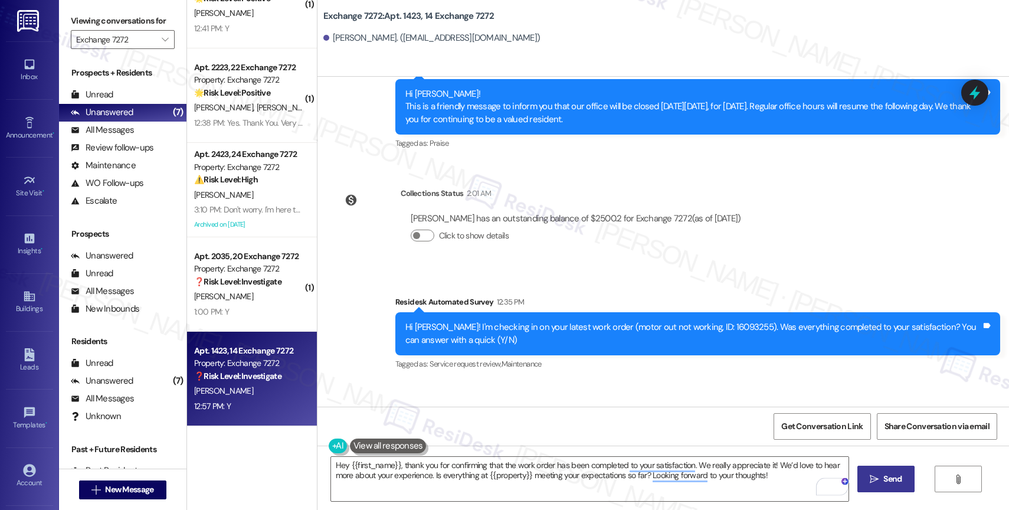
click at [886, 482] on span "Send" at bounding box center [892, 479] width 18 height 12
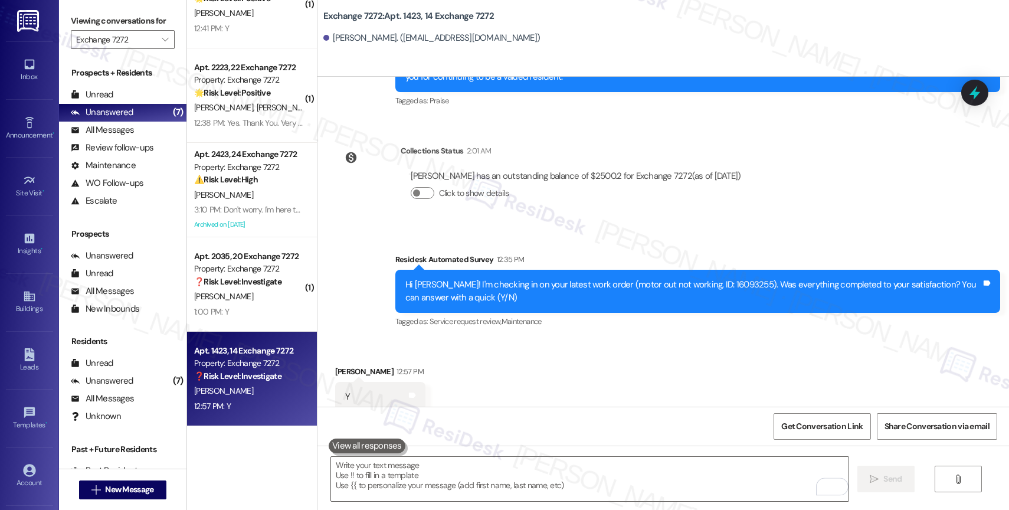
scroll to position [7813, 0]
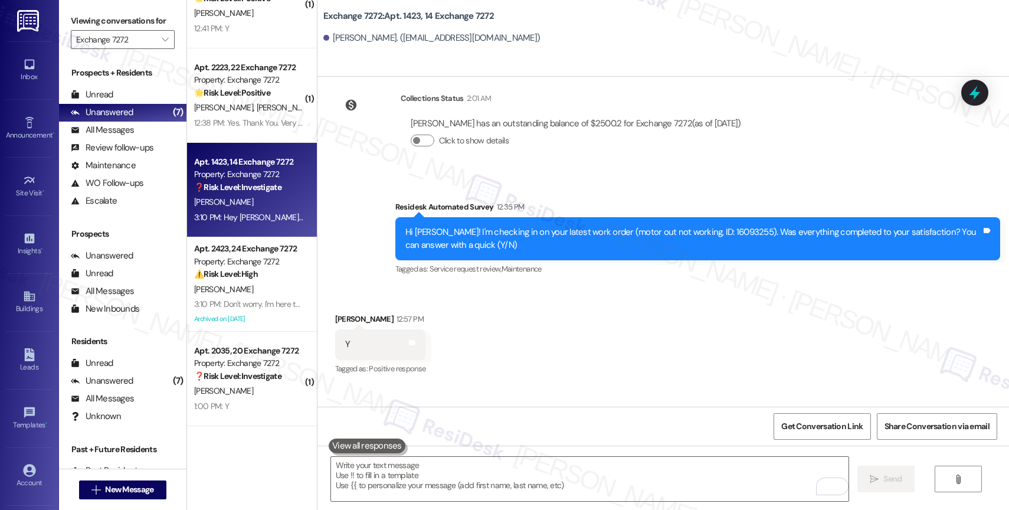
click at [575, 286] on div "Received via SMS [PERSON_NAME] 12:57 PM Y Tags and notes Tagged as: Positive re…" at bounding box center [662, 336] width 691 height 100
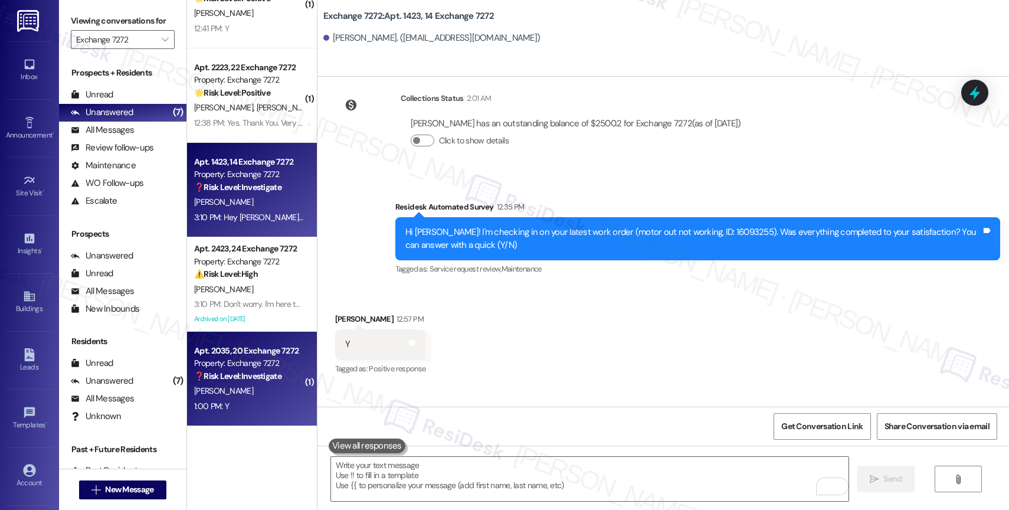
click at [229, 401] on div "1:00 PM: Y 1:00 PM: Y" at bounding box center [249, 406] width 112 height 15
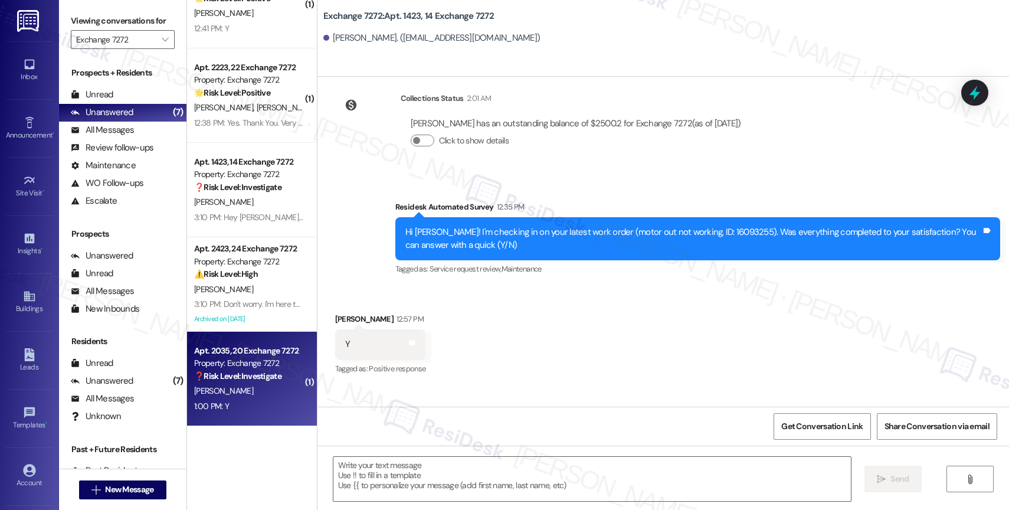
type textarea "Fetching suggested responses. Please feel free to read through the conversation…"
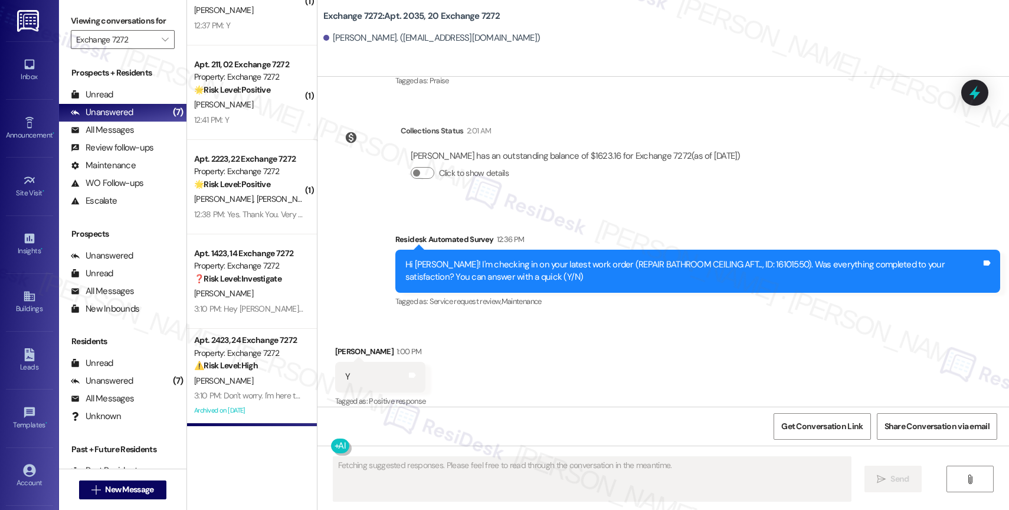
scroll to position [235, 0]
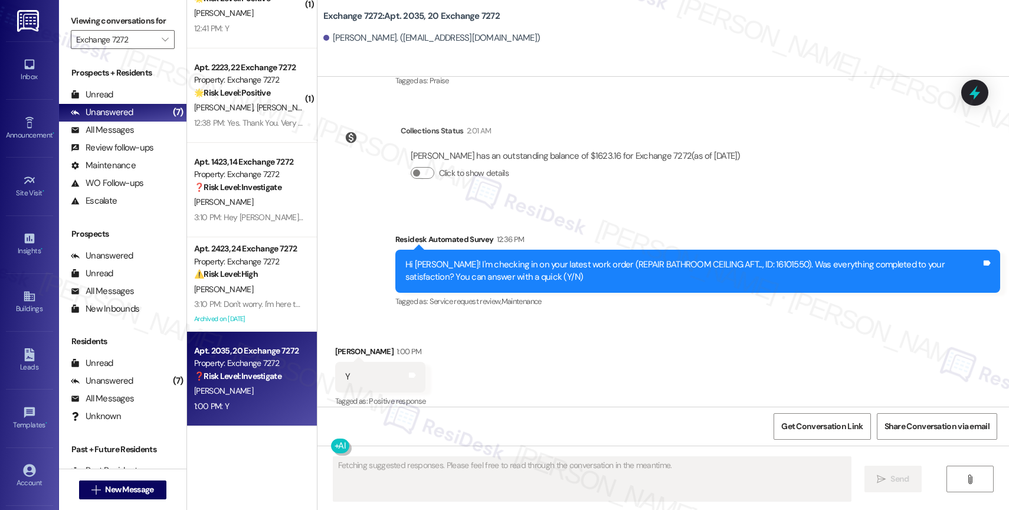
click at [414, 345] on div "[PERSON_NAME] 1:00 PM" at bounding box center [380, 353] width 91 height 17
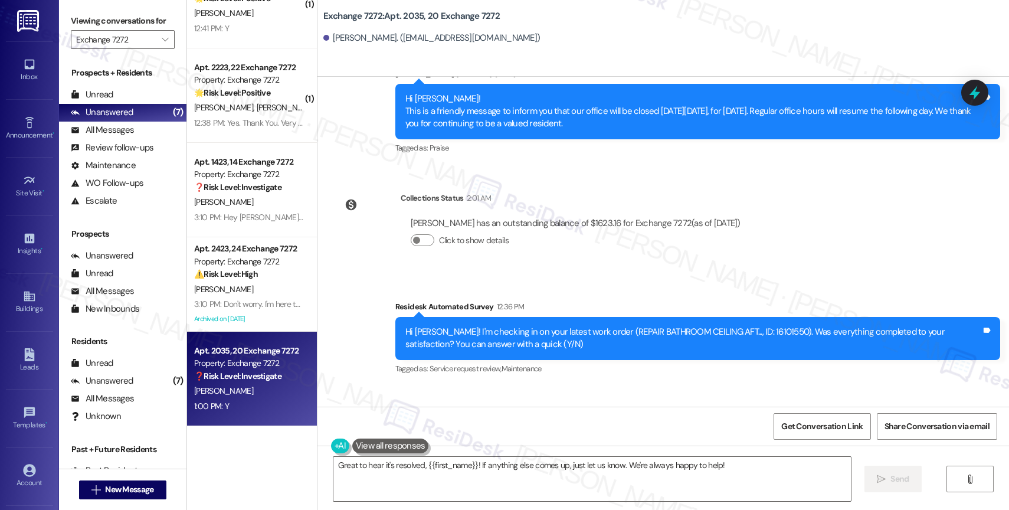
scroll to position [5768, 0]
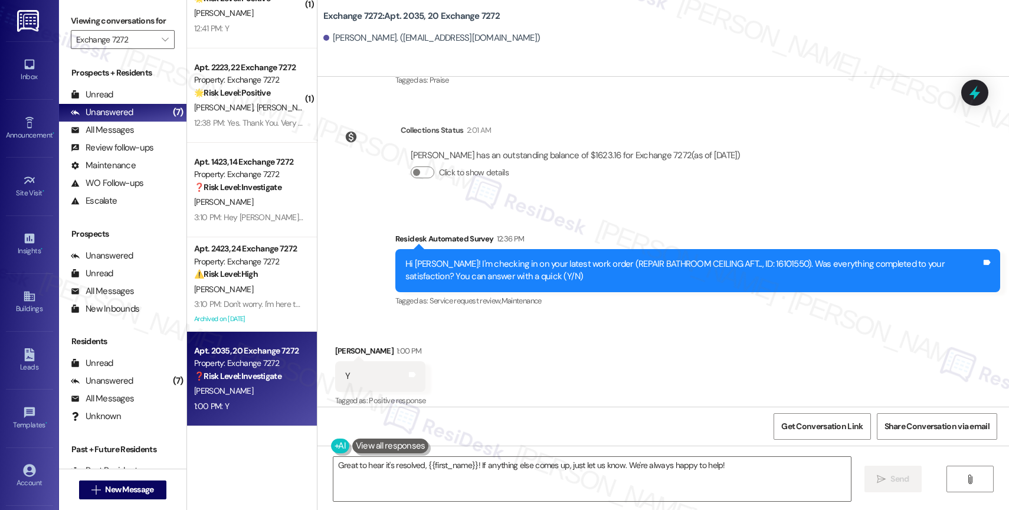
click at [528, 346] on div "Received via SMS [PERSON_NAME] 1:00 PM Y Tags and notes Tagged as: Positive res…" at bounding box center [662, 368] width 691 height 100
click at [510, 373] on div "Received via SMS [PERSON_NAME] 1:00 PM Y Tags and notes Tagged as: Positive res…" at bounding box center [662, 368] width 691 height 100
click at [409, 472] on textarea "Great to hear it's resolved, {{first_name}}! If anything else comes up, just le…" at bounding box center [591, 479] width 517 height 44
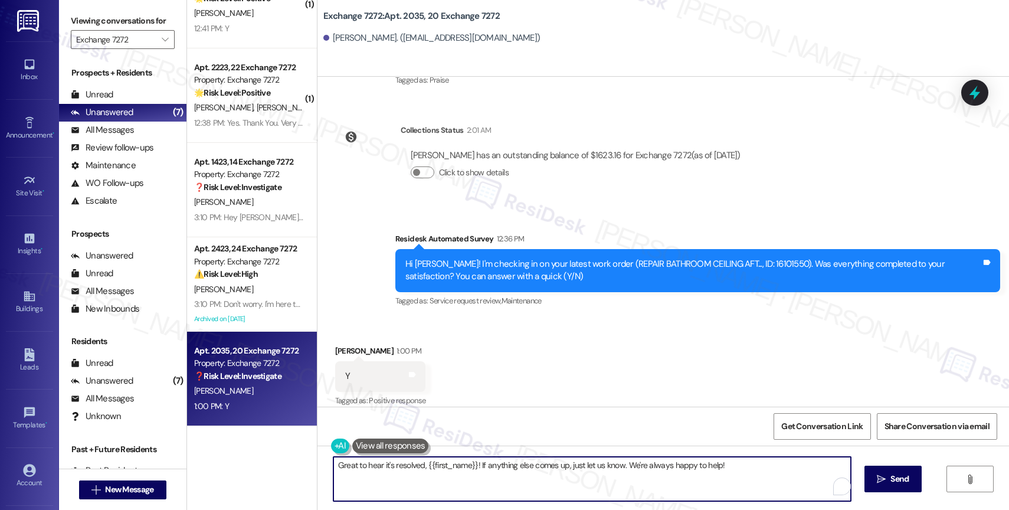
click at [409, 472] on textarea "Great to hear it's resolved, {{first_name}}! If anything else comes up, just le…" at bounding box center [591, 479] width 517 height 44
paste textarea "Hi {{first_name}}, thank you for confirming that the work order has been comple…"
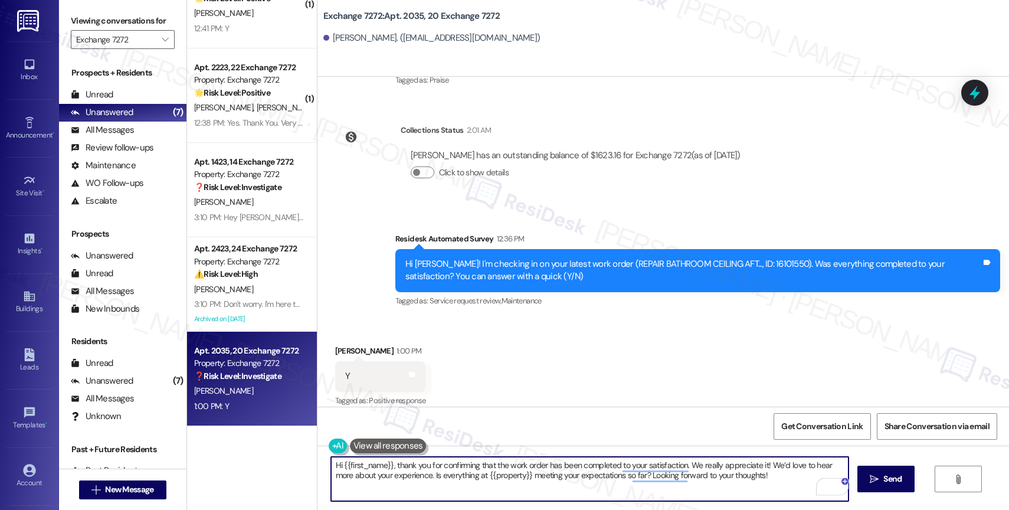
drag, startPoint x: 392, startPoint y: 462, endPoint x: 297, endPoint y: 458, distance: 95.1
click at [297, 458] on div "( 1 ) Apt. 822, 08 Exchange 7272 Property: Exchange 7272 🔧 Risk Level: Medium T…" at bounding box center [598, 255] width 822 height 510
click at [731, 484] on textarea "Thank you for confirming that the work order has been completed to your satisfa…" at bounding box center [589, 479] width 517 height 44
type textarea "Thank you for confirming that the work order has been completed to your satisfa…"
click at [874, 481] on icon "" at bounding box center [874, 478] width 9 height 9
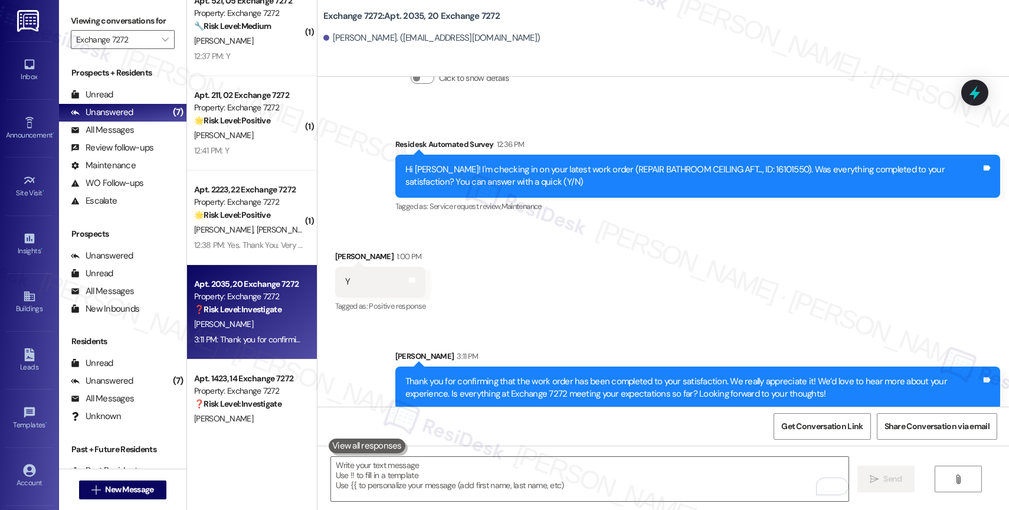
scroll to position [0, 0]
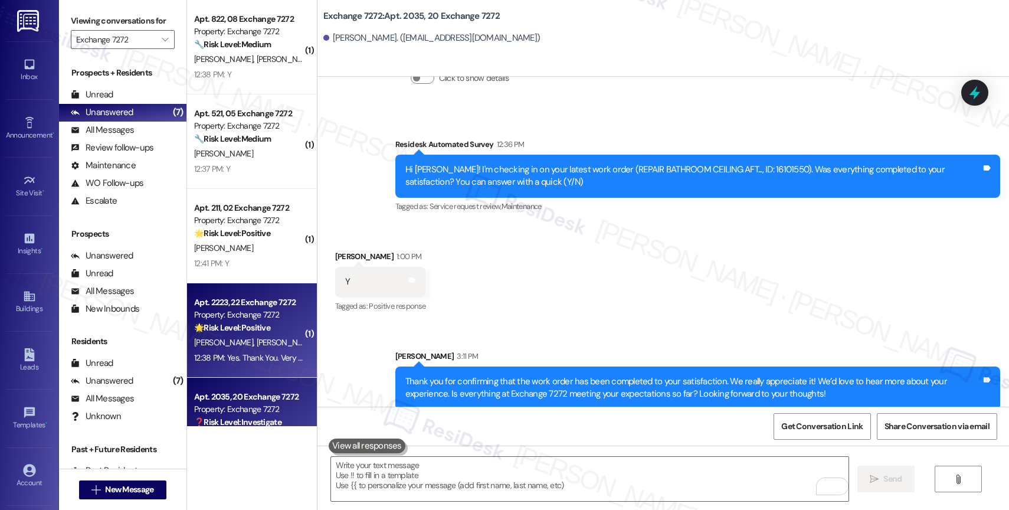
click at [226, 324] on strong "🌟 Risk Level: Positive" at bounding box center [232, 327] width 76 height 11
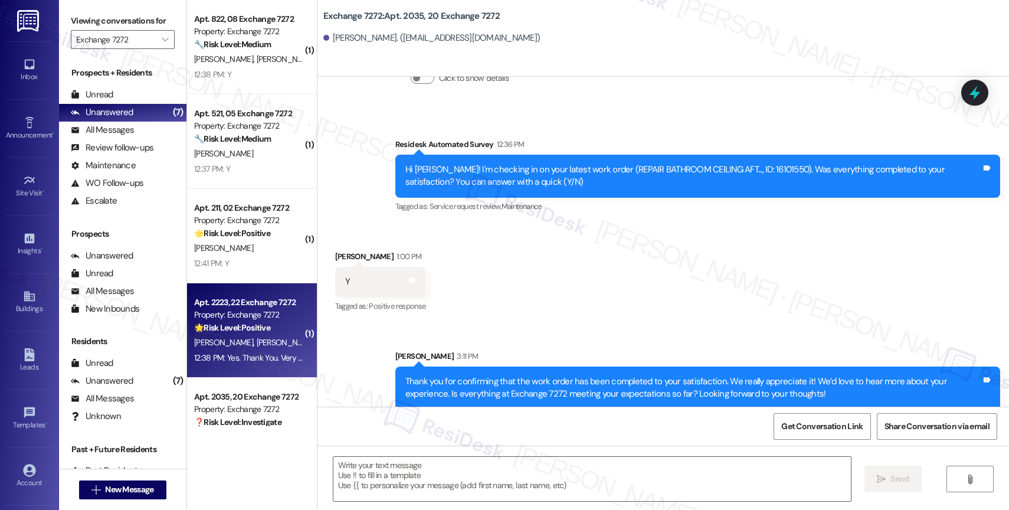
type textarea "Fetching suggested responses. Please feel free to read through the conversation…"
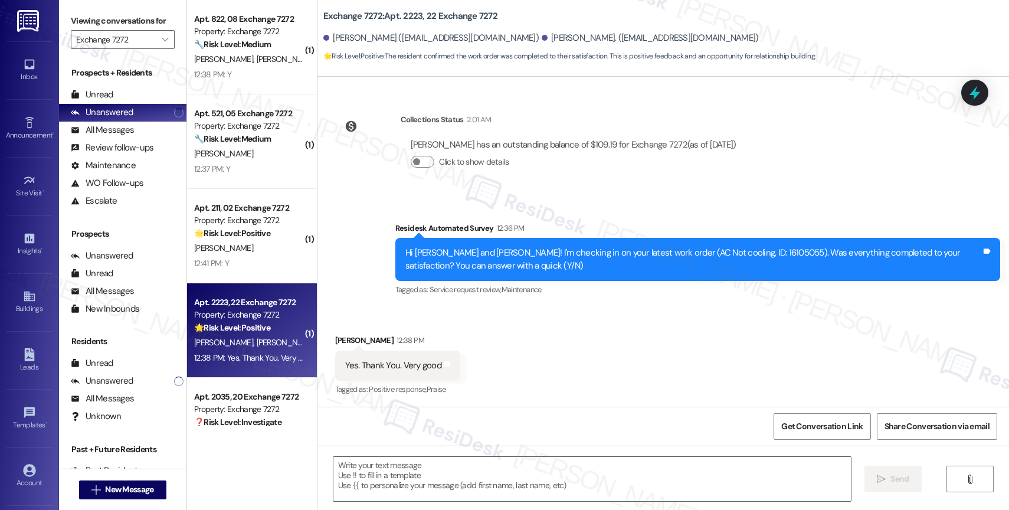
scroll to position [1960, 0]
click at [579, 326] on div "Received via SMS [PERSON_NAME] 12:38 PM Yes. Thank You. Very good Tags and note…" at bounding box center [662, 357] width 691 height 100
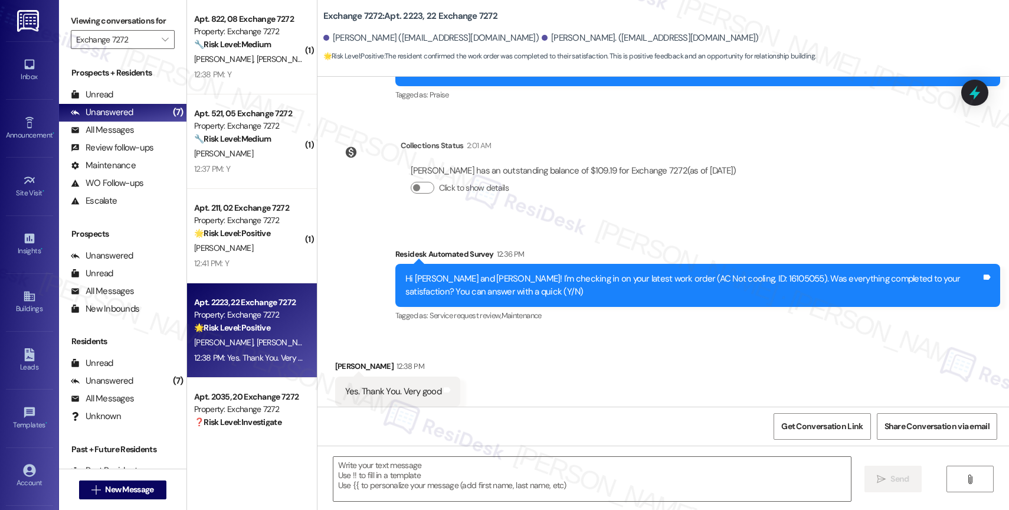
scroll to position [1961, 0]
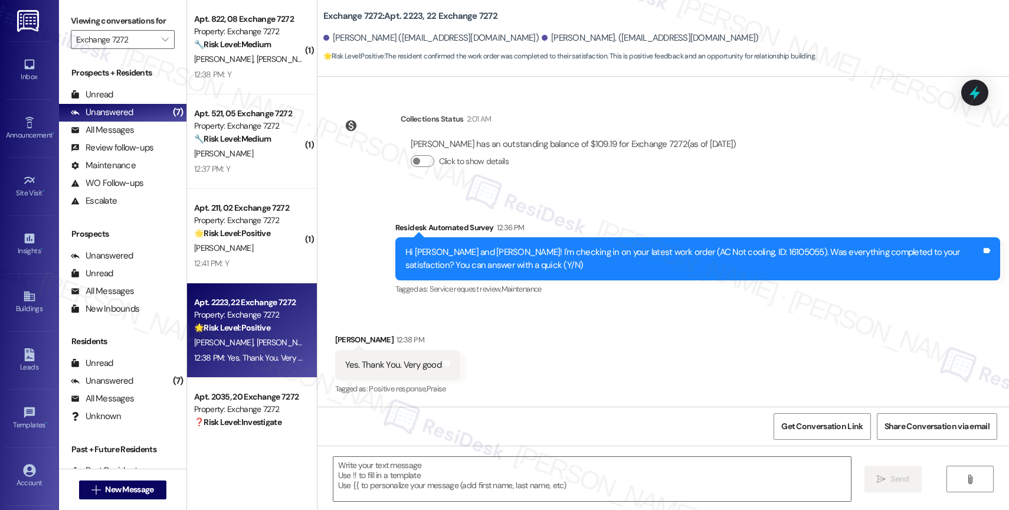
click at [512, 345] on div "Received via SMS [PERSON_NAME] 12:38 PM Yes. Thank You. Very good Tags and note…" at bounding box center [662, 357] width 691 height 100
click at [516, 336] on div "Received via SMS [PERSON_NAME] 12:38 PM Yes. Thank You. Very good Tags and note…" at bounding box center [662, 357] width 691 height 100
click at [543, 327] on div "Received via SMS [PERSON_NAME] 12:38 PM Yes. Thank You. Very good Tags and note…" at bounding box center [662, 357] width 691 height 100
click at [563, 324] on div "Received via SMS [PERSON_NAME] 12:38 PM Yes. Thank You. Very good Tags and note…" at bounding box center [662, 357] width 691 height 100
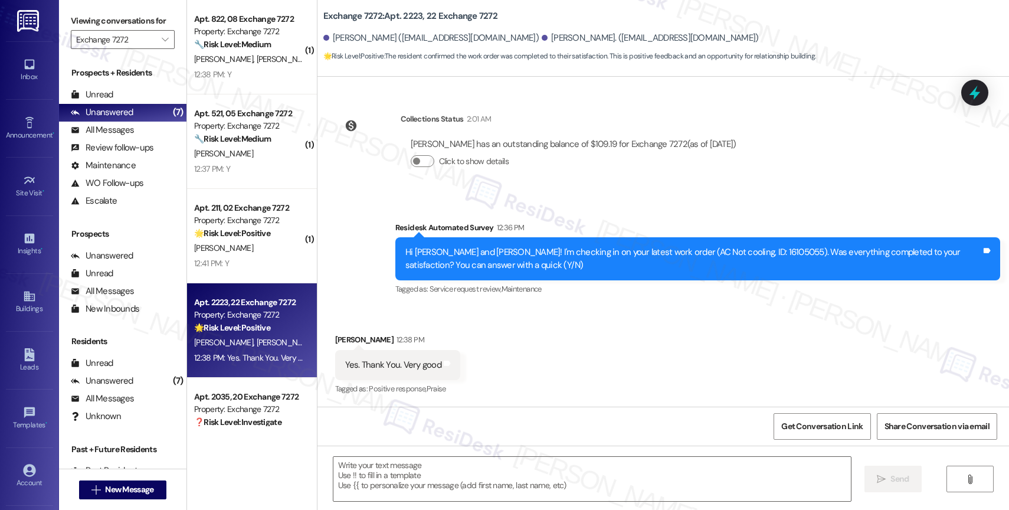
click at [514, 350] on div "Received via SMS [PERSON_NAME] 12:38 PM Yes. Thank You. Very good Tags and note…" at bounding box center [662, 357] width 691 height 100
click at [423, 469] on textarea at bounding box center [591, 479] width 517 height 44
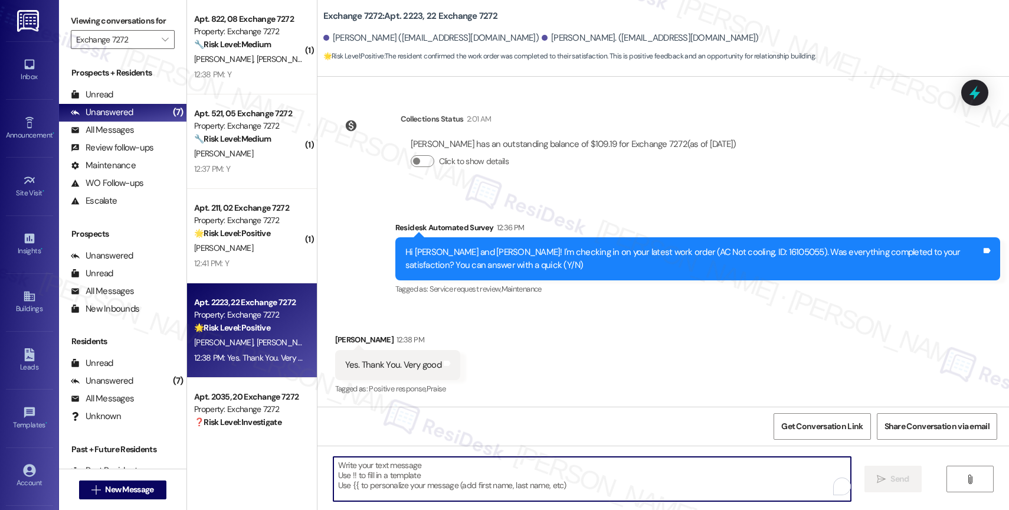
paste textarea "Hi {{first_name}}, thank you for confirming that the work order has been comple…"
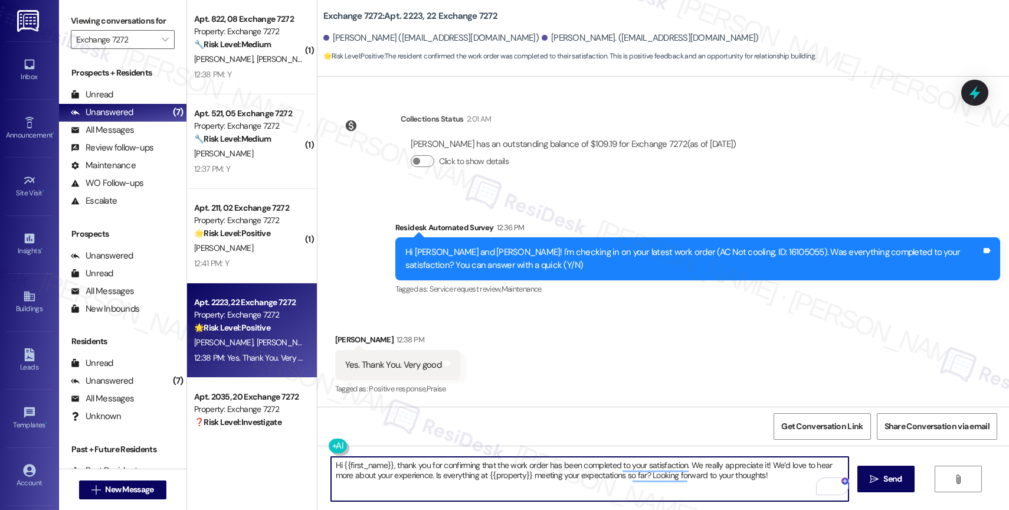
click at [331, 461] on textarea "Hi {{first_name}}, thank you for confirming that the work order has been comple…" at bounding box center [589, 479] width 517 height 44
drag, startPoint x: 384, startPoint y: 461, endPoint x: 298, endPoint y: 457, distance: 86.2
click at [298, 457] on div "( 1 ) Apt. 822, 08 Exchange 7272 Property: Exchange 7272 🔧 Risk Level: Medium T…" at bounding box center [598, 255] width 822 height 510
click at [759, 485] on textarea "Hey [PERSON_NAME], thank you for confirming that the work order has been comple…" at bounding box center [589, 479] width 517 height 44
type textarea "Hey [PERSON_NAME], thank you for confirming that the work order has been comple…"
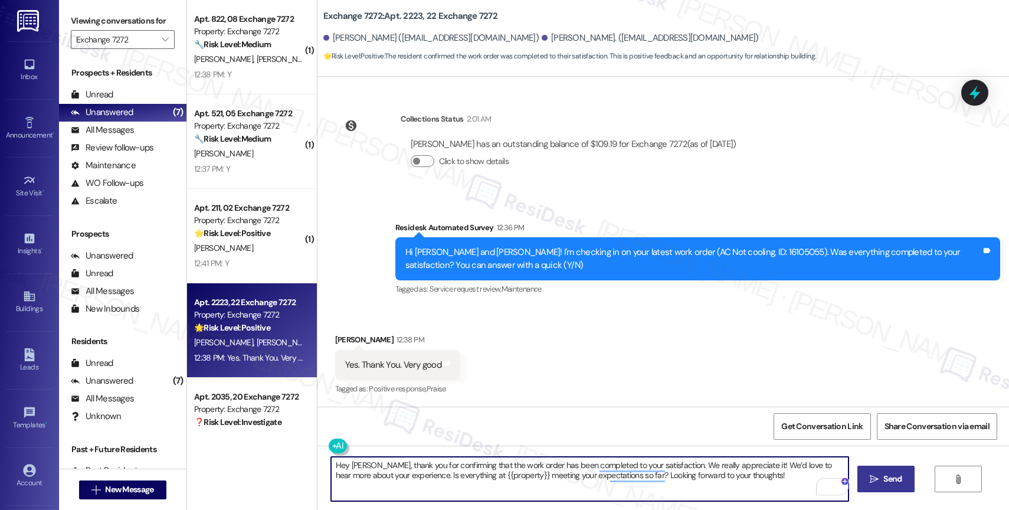
click at [881, 484] on span "Send" at bounding box center [892, 479] width 23 height 12
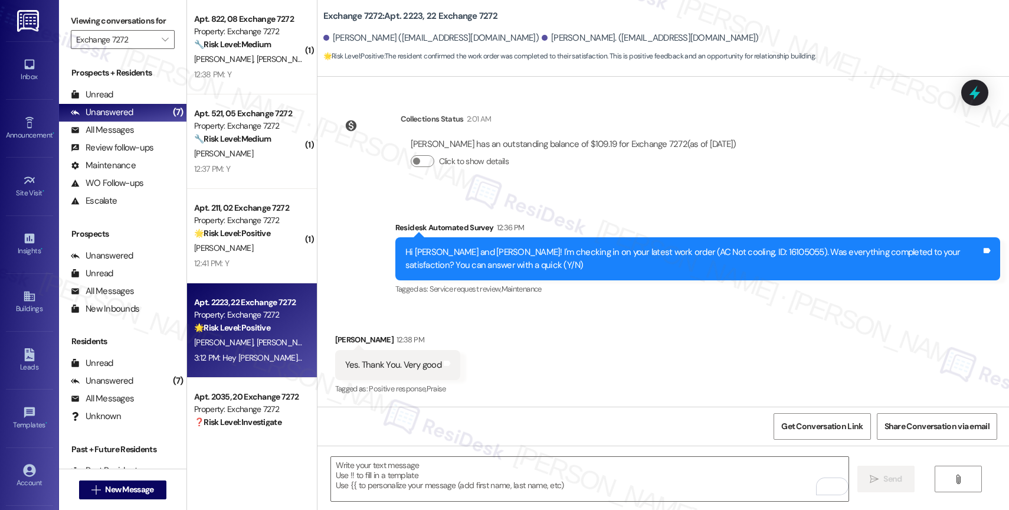
scroll to position [2056, 0]
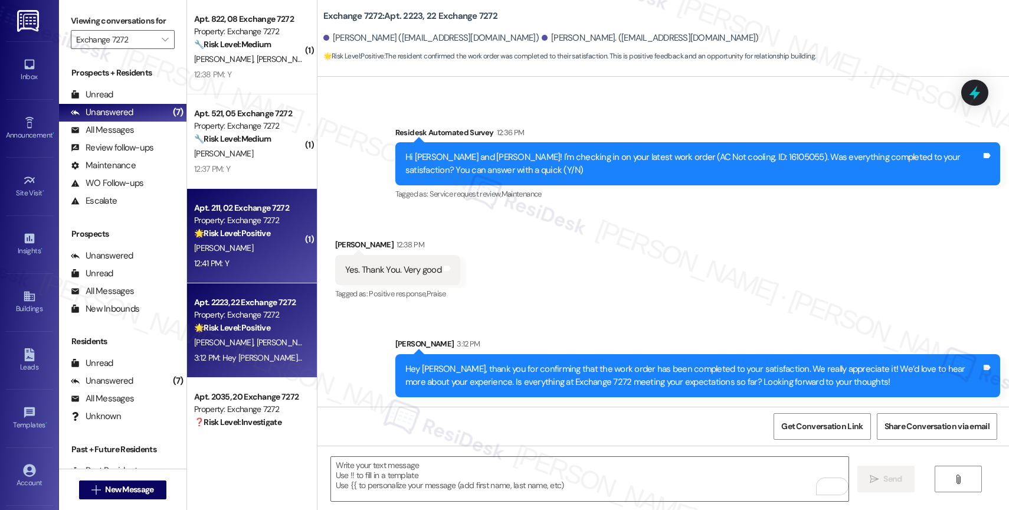
click at [238, 230] on strong "🌟 Risk Level: Positive" at bounding box center [232, 233] width 76 height 11
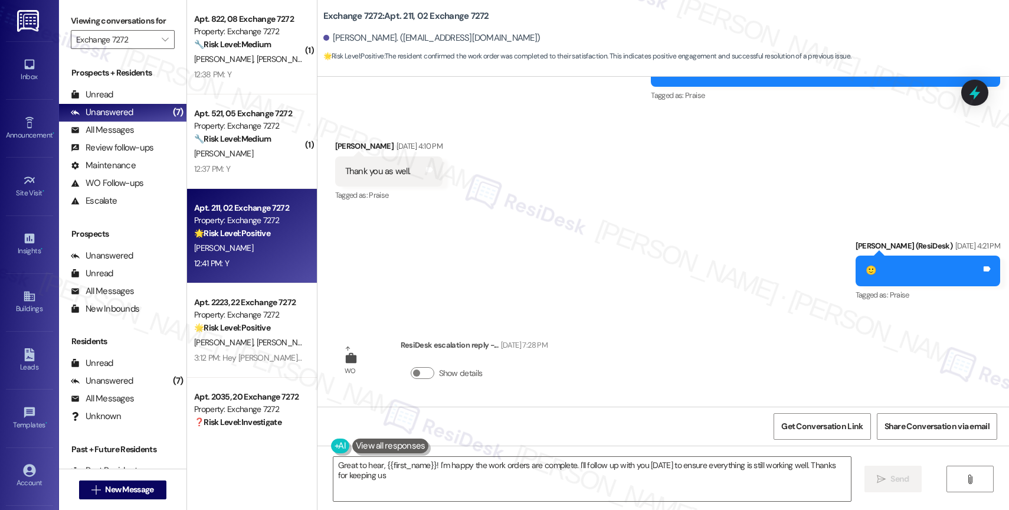
scroll to position [1952, 0]
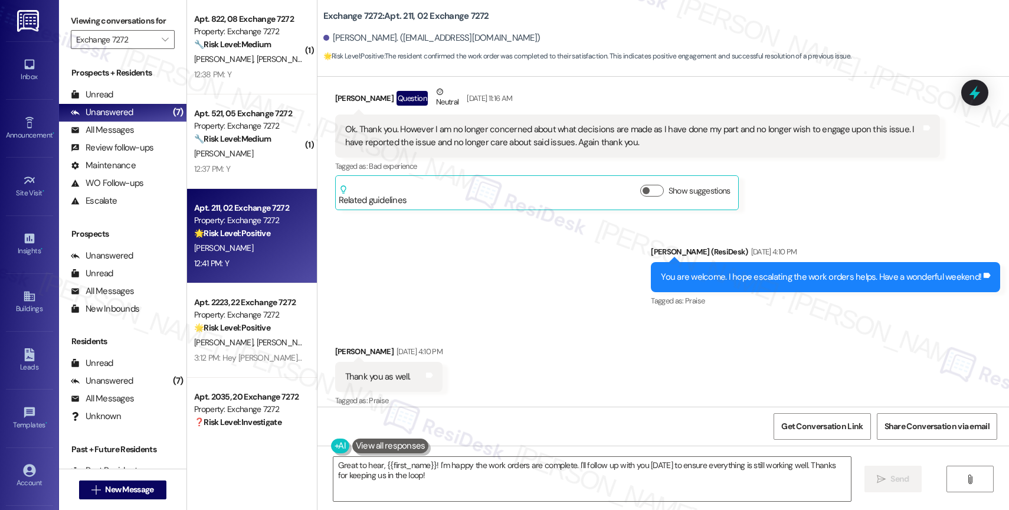
click at [524, 337] on div "Received via SMS [PERSON_NAME] [DATE] 4:10 PM Thank you as well. Tags and notes…" at bounding box center [662, 369] width 691 height 100
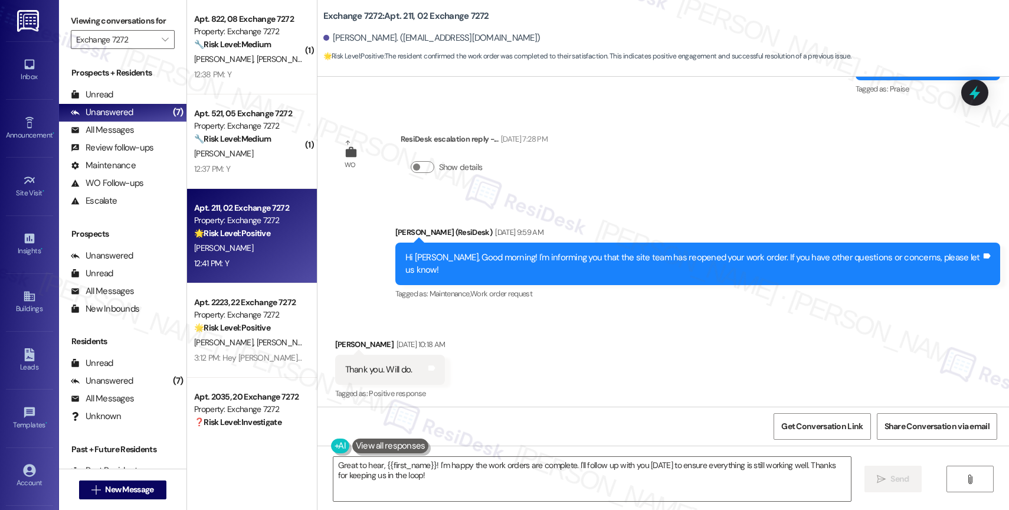
scroll to position [2037, 0]
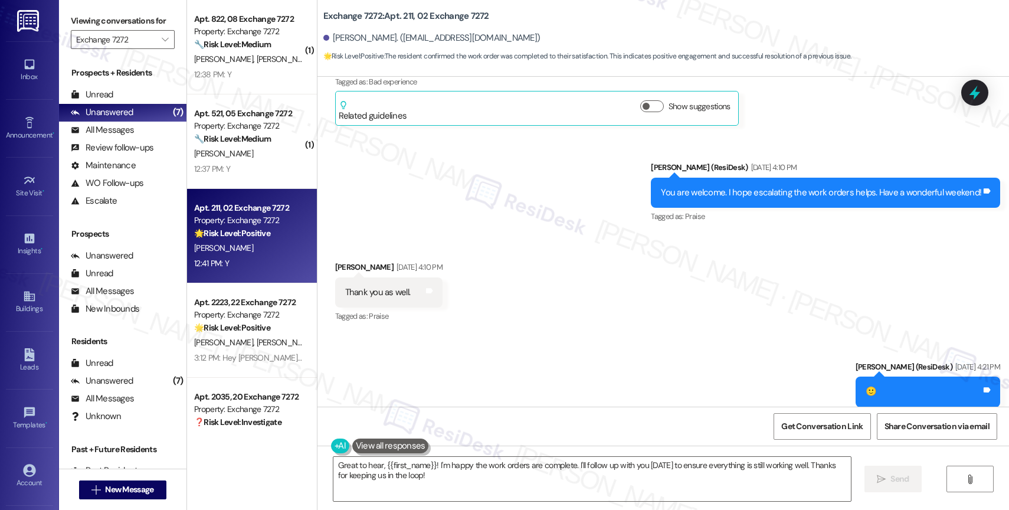
click at [537, 309] on div "Received via SMS [PERSON_NAME] [DATE] 4:10 PM Thank you as well. Tags and notes…" at bounding box center [662, 284] width 691 height 100
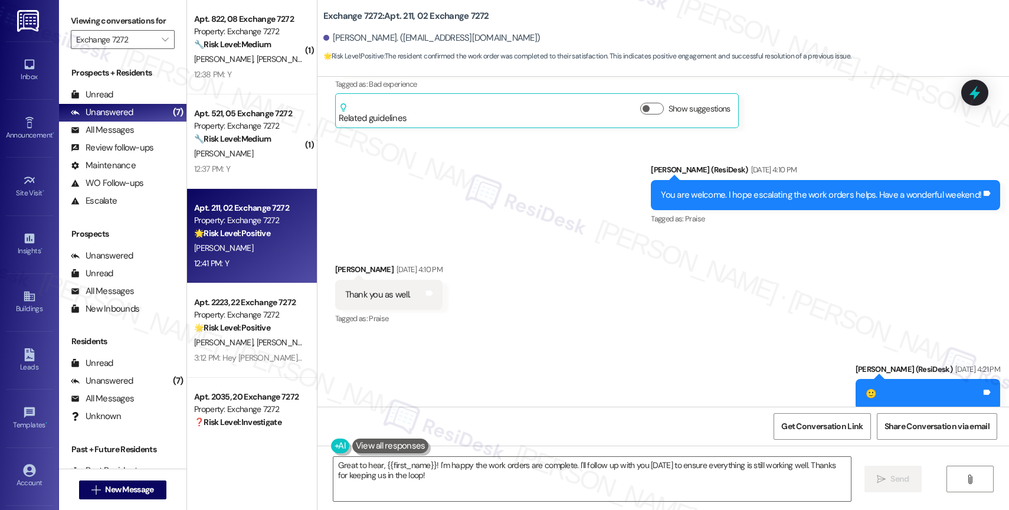
scroll to position [1898, 0]
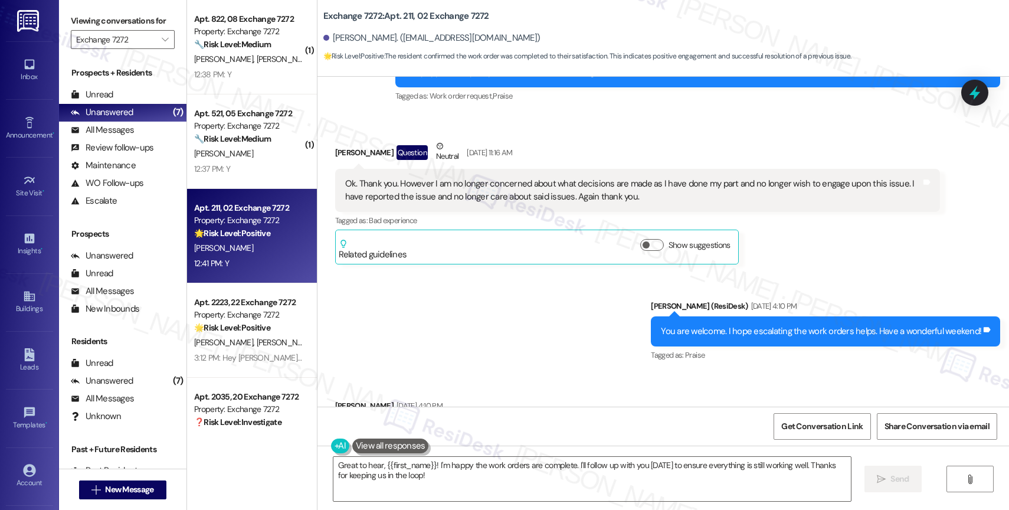
click at [514, 337] on div "Sent via SMS [PERSON_NAME] (ResiDesk) [DATE] 4:10 PM You are welcome. I hope es…" at bounding box center [662, 323] width 691 height 100
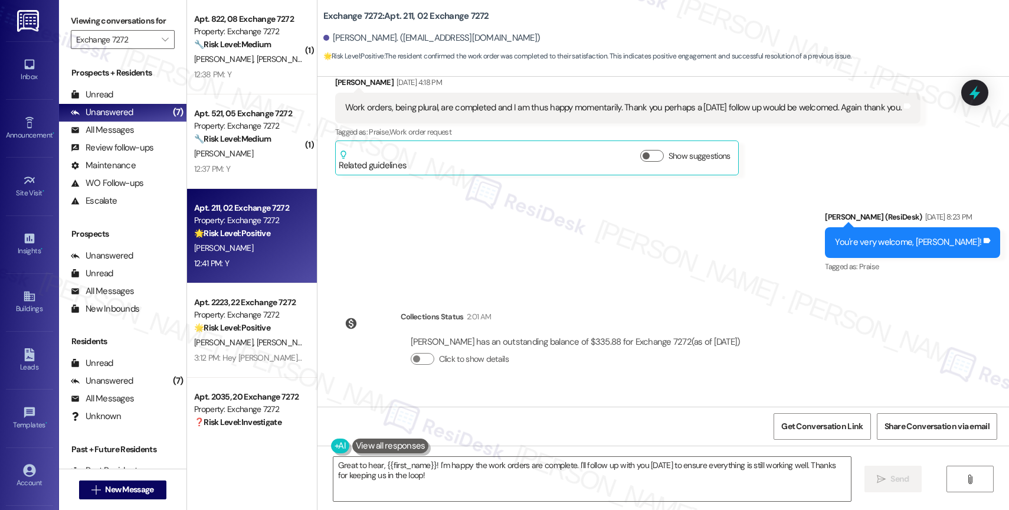
scroll to position [3023, 0]
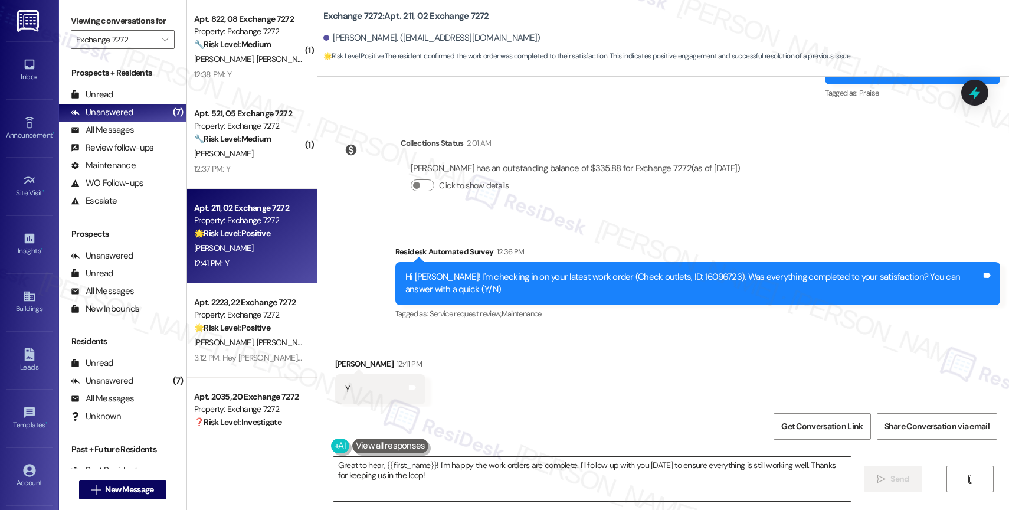
click at [431, 486] on textarea "Great to hear, {{first_name}}! I'm happy the work orders are complete. I'll fol…" at bounding box center [591, 479] width 517 height 44
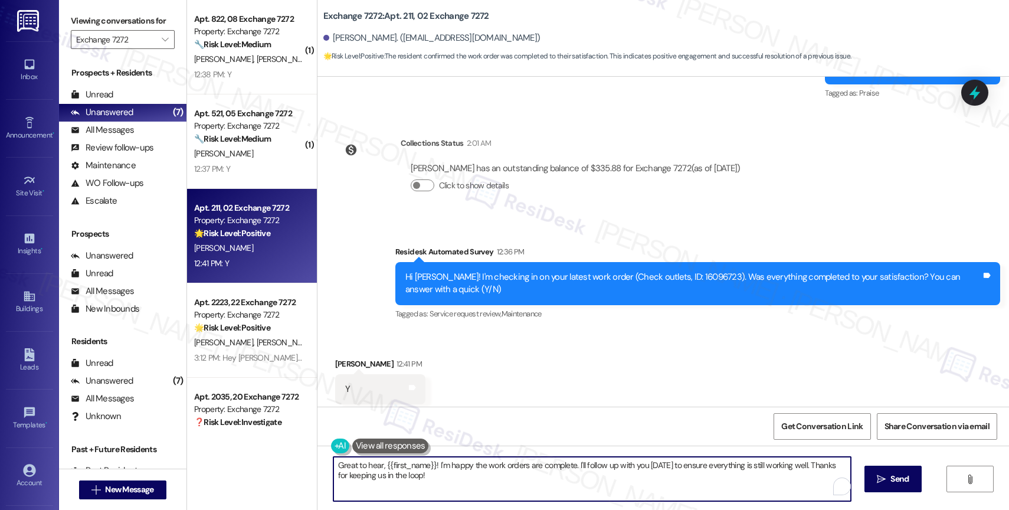
click at [431, 486] on textarea "Great to hear, {{first_name}}! I'm happy the work orders are complete. I'll fol…" at bounding box center [591, 479] width 517 height 44
paste textarea "That's great to hear! Thank you for confirming the work order was completed to …"
type textarea "That's great to hear! Thank you for confirming the work order was completed to …"
click at [902, 468] on button " Send" at bounding box center [885, 479] width 57 height 27
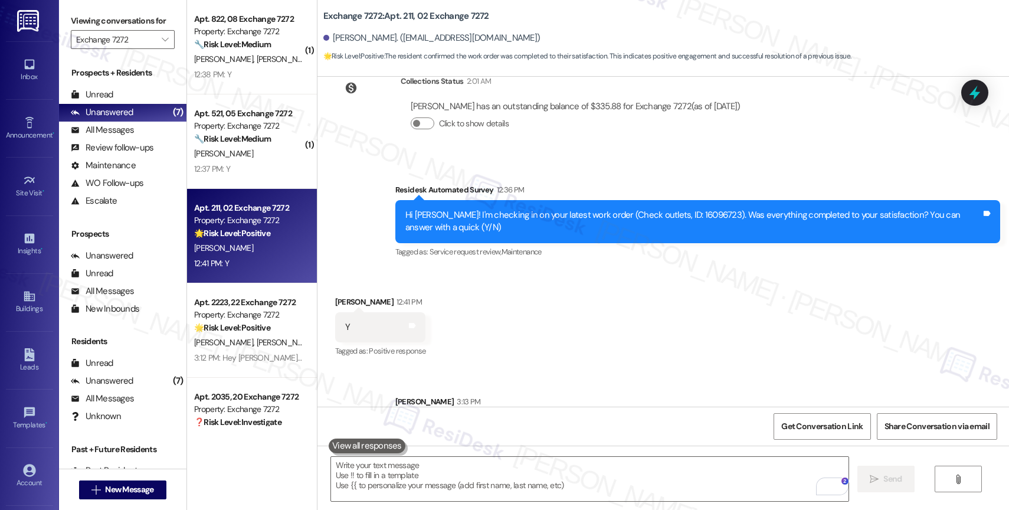
scroll to position [3118, 0]
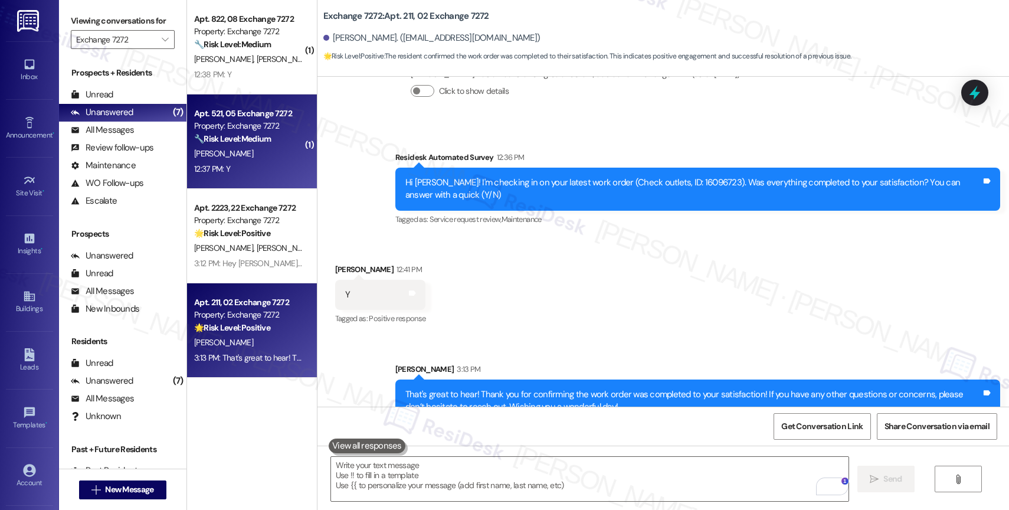
click at [242, 127] on div "Property: Exchange 7272" at bounding box center [248, 126] width 109 height 12
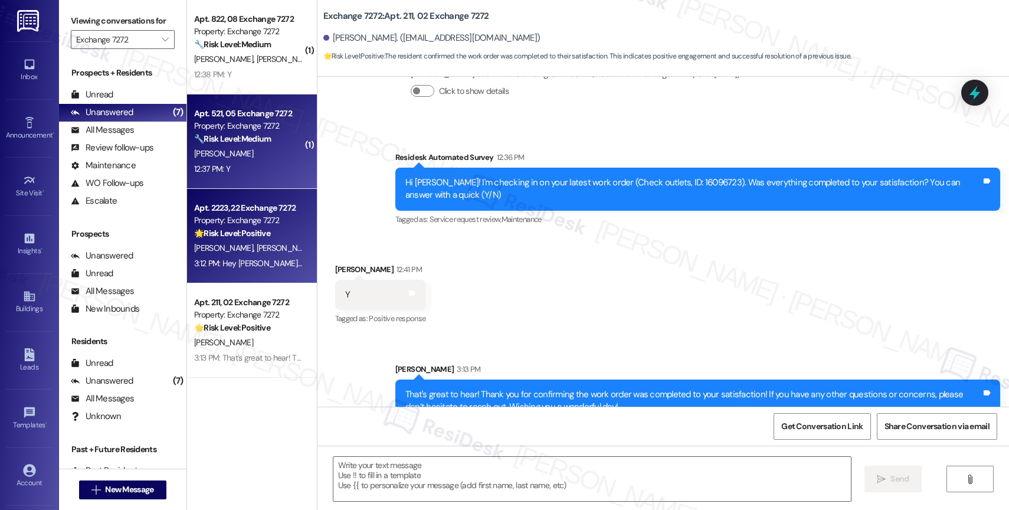
type textarea "Fetching suggested responses. Please feel free to read through the conversation…"
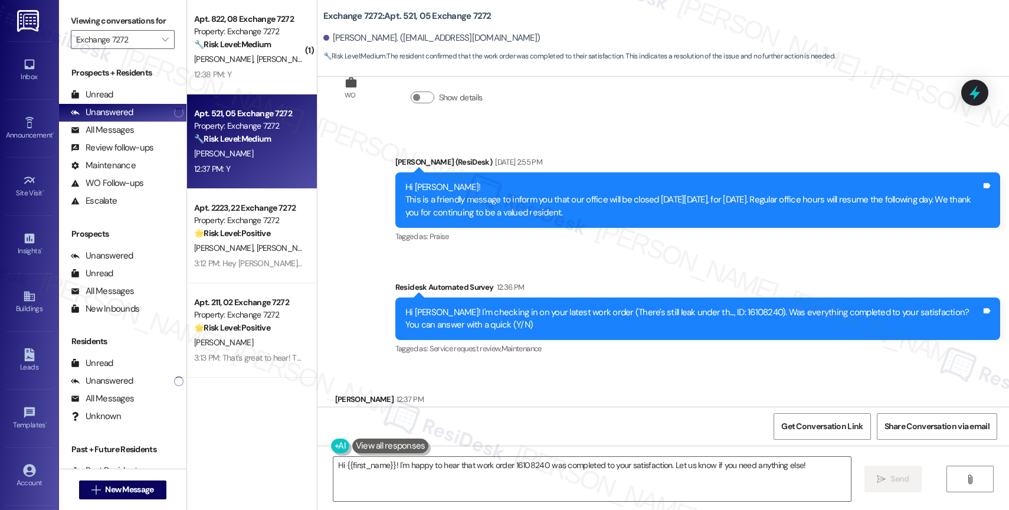
scroll to position [7022, 0]
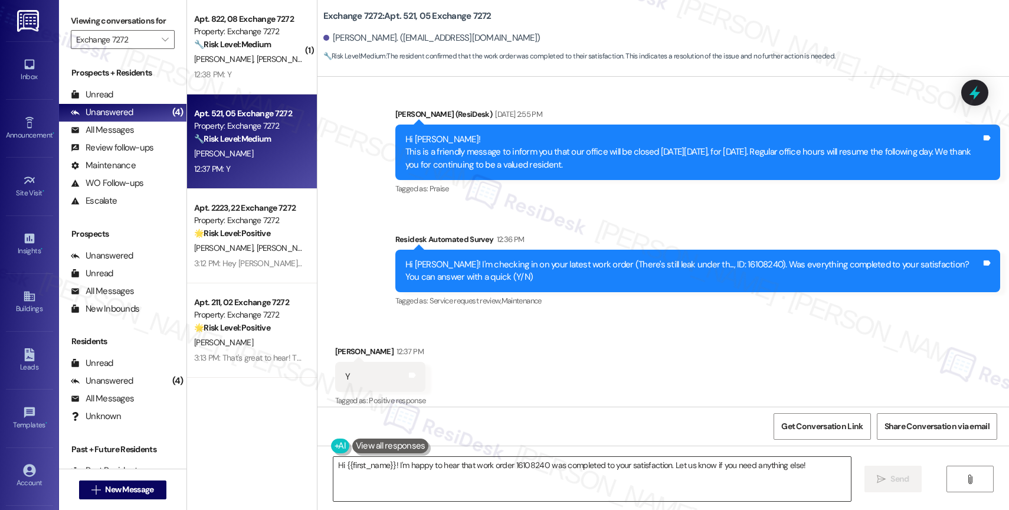
click at [424, 480] on textarea "Hi {{first_name}}! I'm happy to hear that work order 16108240 was completed to …" at bounding box center [591, 479] width 517 height 44
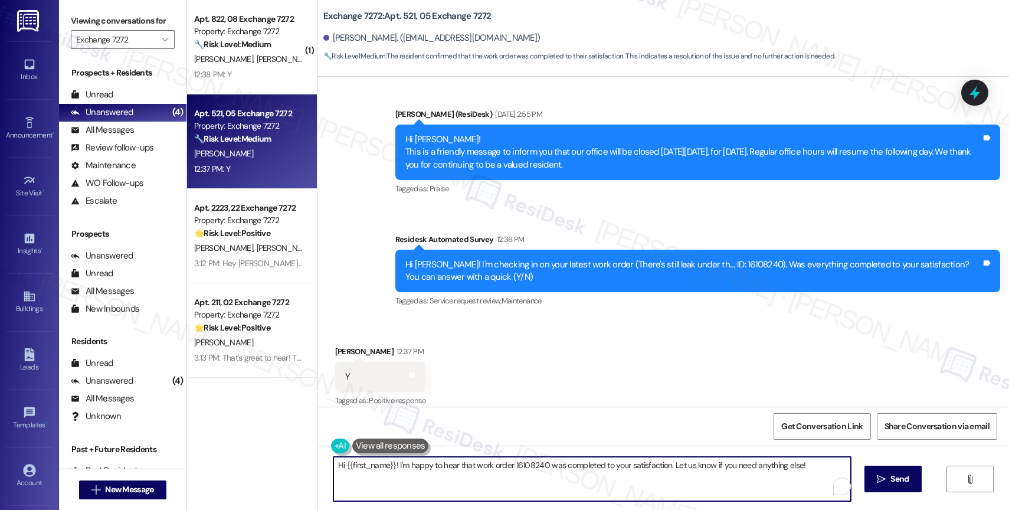
click at [424, 480] on textarea "Hi {{first_name}}! I'm happy to hear that work order 16108240 was completed to …" at bounding box center [591, 479] width 517 height 44
paste textarea "That's great to hear! Thank you for confirming the work order was completed to …"
type textarea "That's great to hear! Thank you for confirming the work order was completed to …"
click at [871, 477] on icon "" at bounding box center [874, 478] width 9 height 9
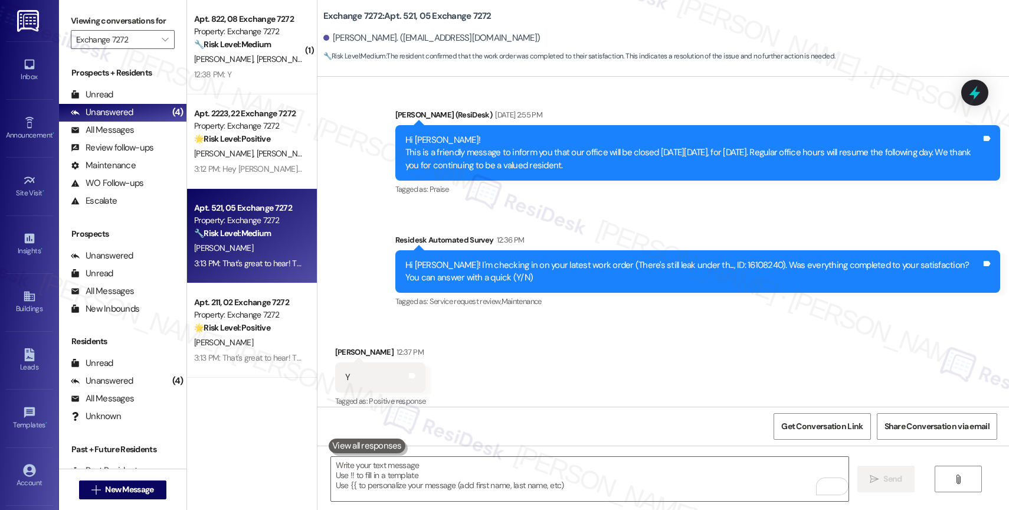
scroll to position [7117, 0]
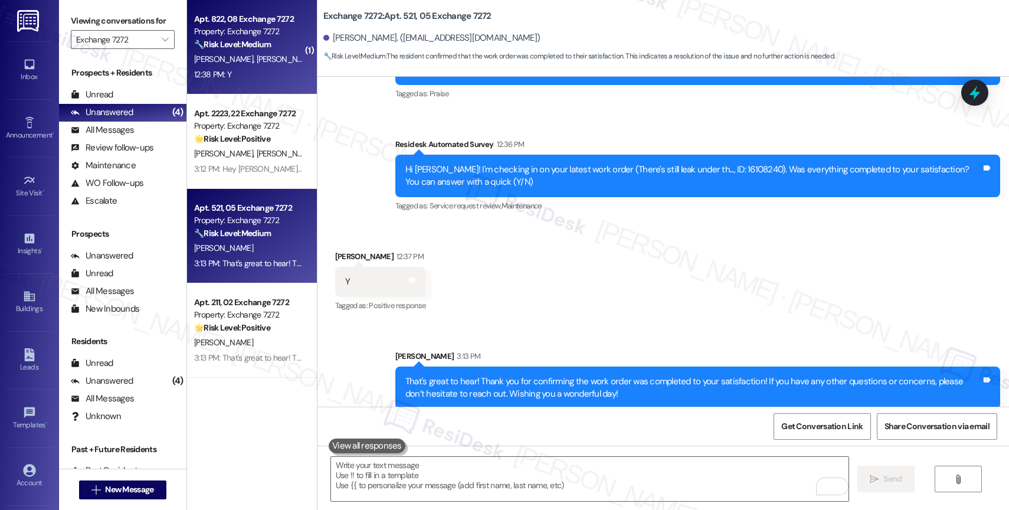
click at [319, 57] on span "[PERSON_NAME]" at bounding box center [348, 59] width 59 height 11
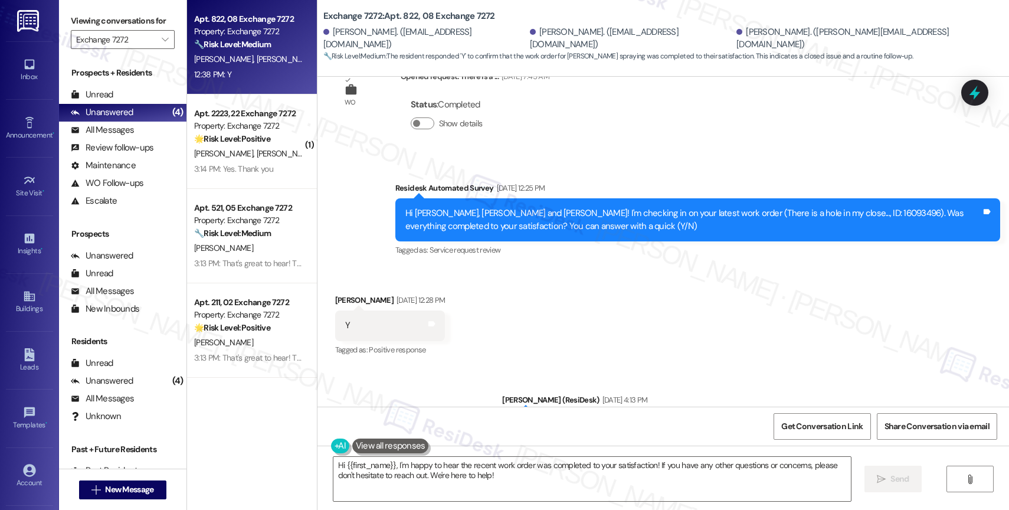
scroll to position [7812, 0]
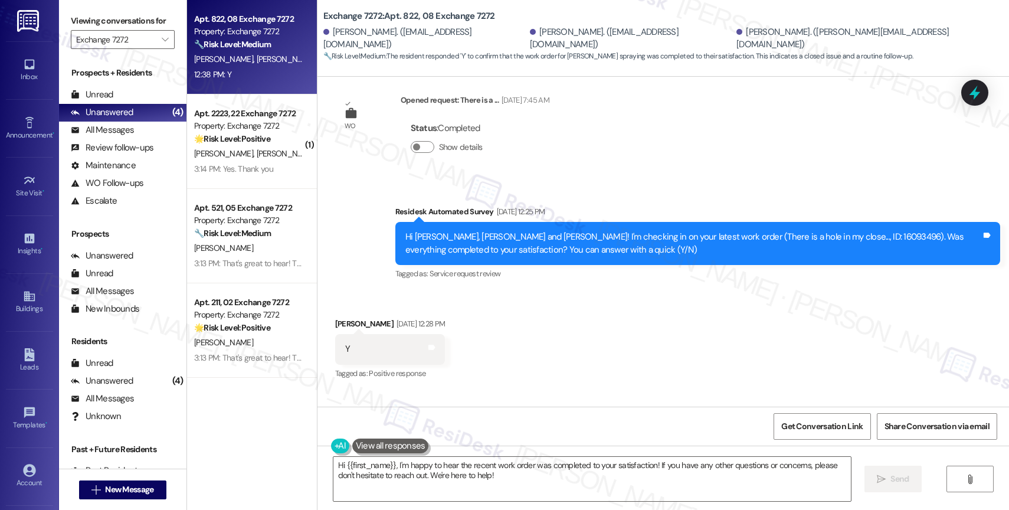
click at [542, 313] on div "Received via SMS [PERSON_NAME] [DATE] 12:28 PM Y Tags and notes Tagged as: Posi…" at bounding box center [662, 341] width 691 height 100
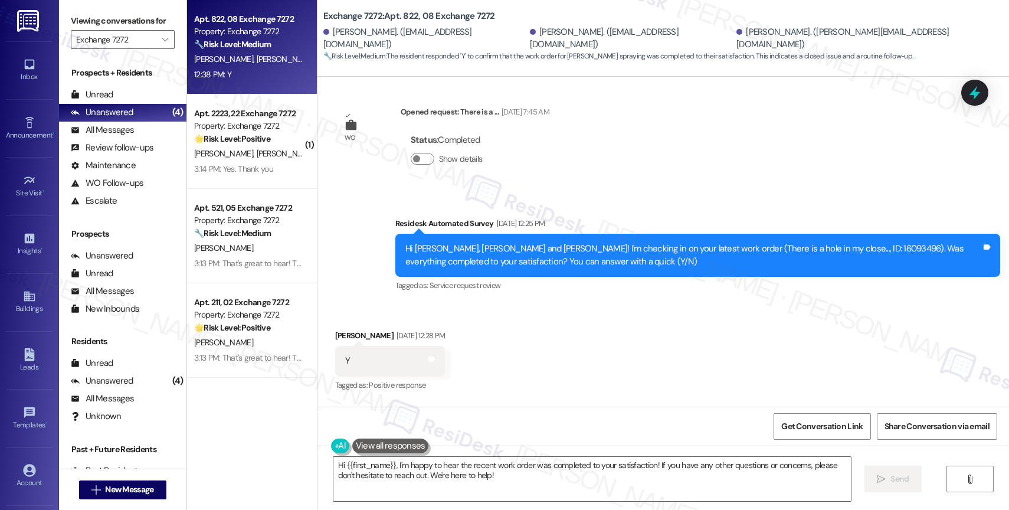
scroll to position [7783, 0]
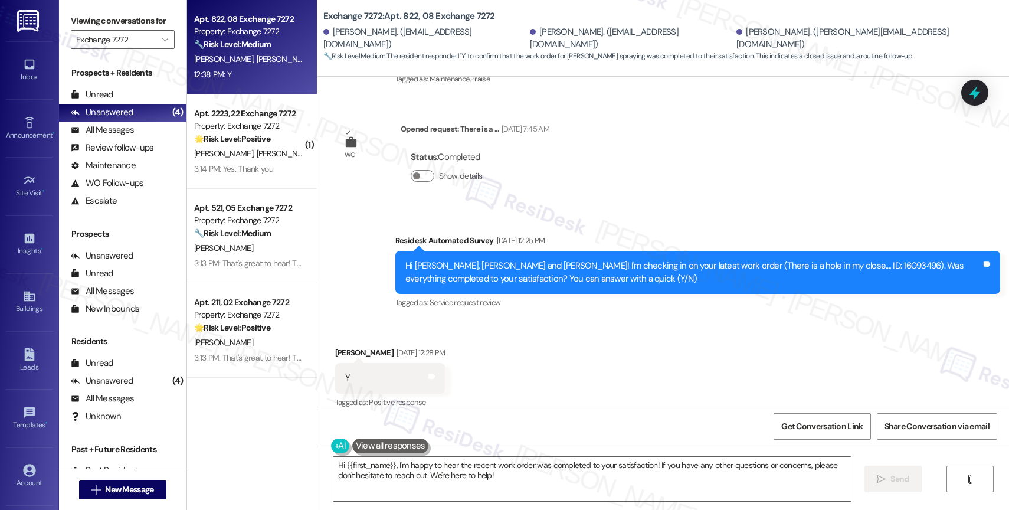
click at [542, 320] on div "Received via SMS [PERSON_NAME] [DATE] 12:28 PM Y Tags and notes Tagged as: Posi…" at bounding box center [662, 370] width 691 height 100
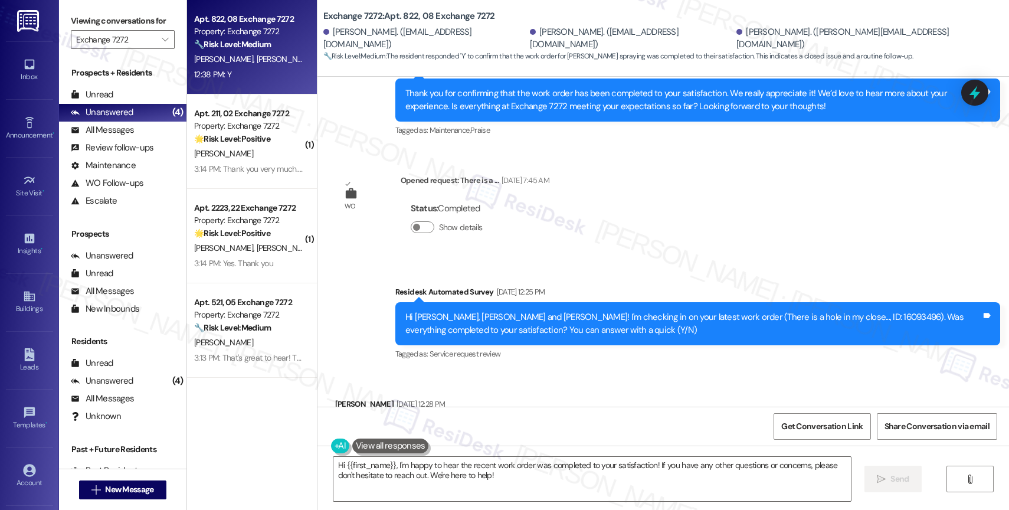
scroll to position [7758, 0]
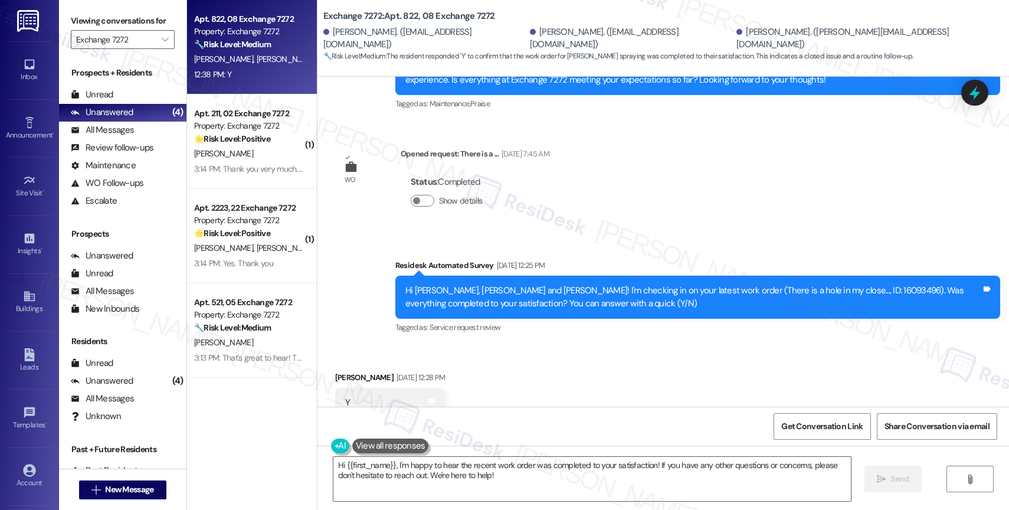
click at [554, 345] on div "Received via SMS [PERSON_NAME] [DATE] 12:28 PM Y Tags and notes Tagged as: Posi…" at bounding box center [662, 395] width 691 height 100
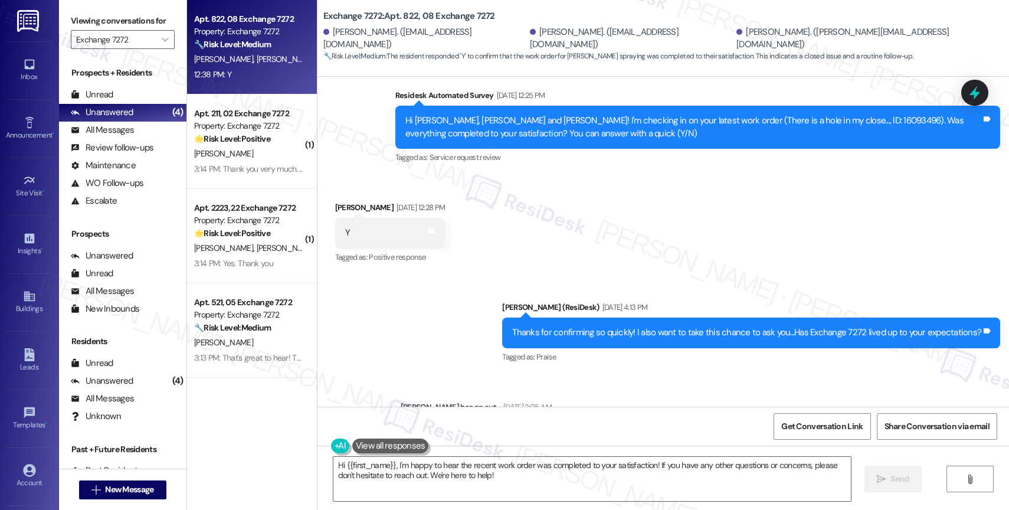
scroll to position [7944, 0]
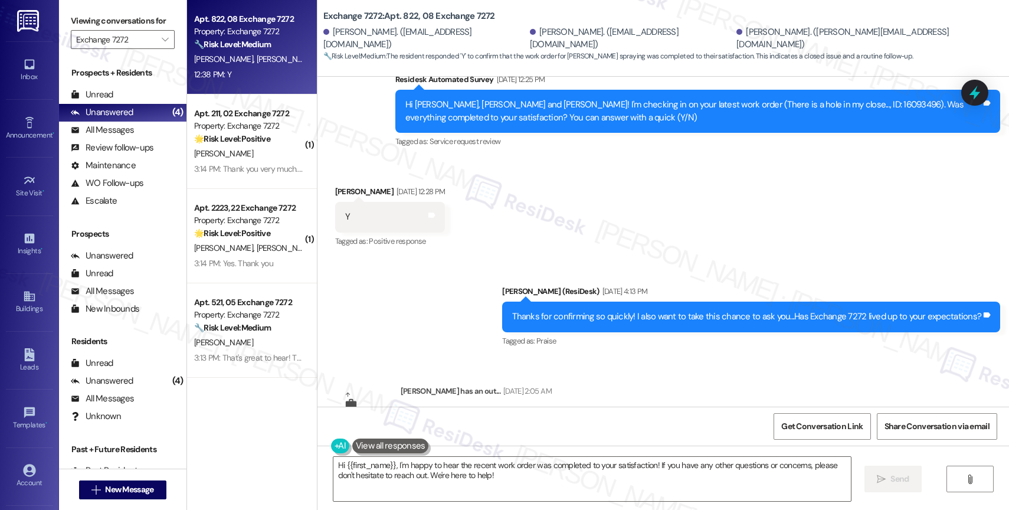
click at [635, 193] on div "Received via SMS [PERSON_NAME] [DATE] 12:28 PM Y Tags and notes Tagged as: Posi…" at bounding box center [662, 209] width 691 height 100
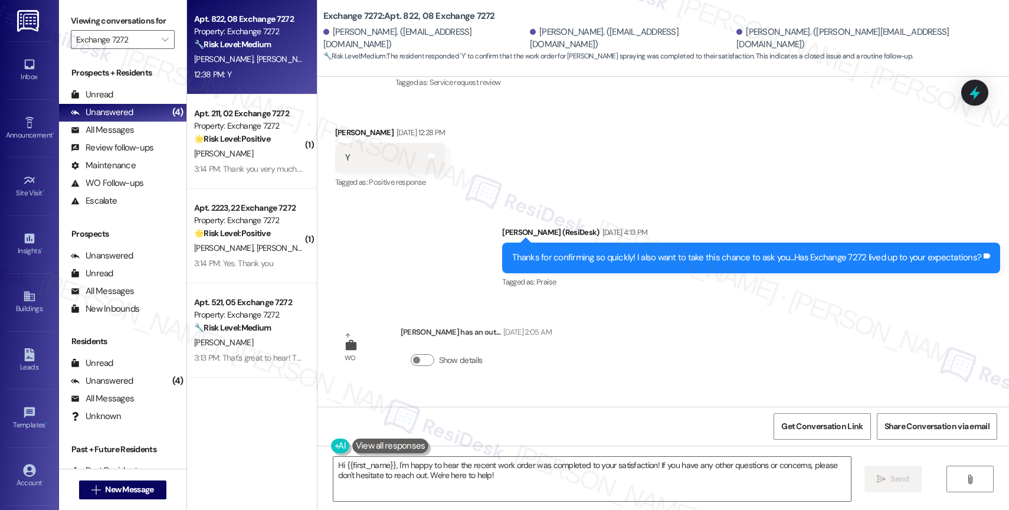
scroll to position [8370, 0]
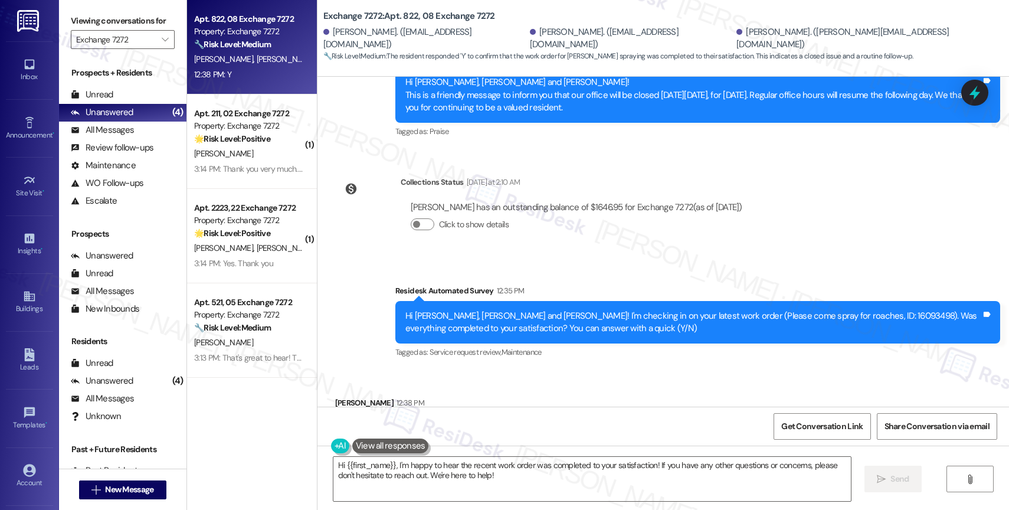
click at [491, 370] on div "Received via SMS [PERSON_NAME] 12:38 PM Y Tags and notes Tagged as: Positive re…" at bounding box center [662, 420] width 691 height 100
click at [516, 483] on textarea "Hi {{first_name}}, I'm happy to hear the recent work order was completed to you…" at bounding box center [591, 479] width 517 height 44
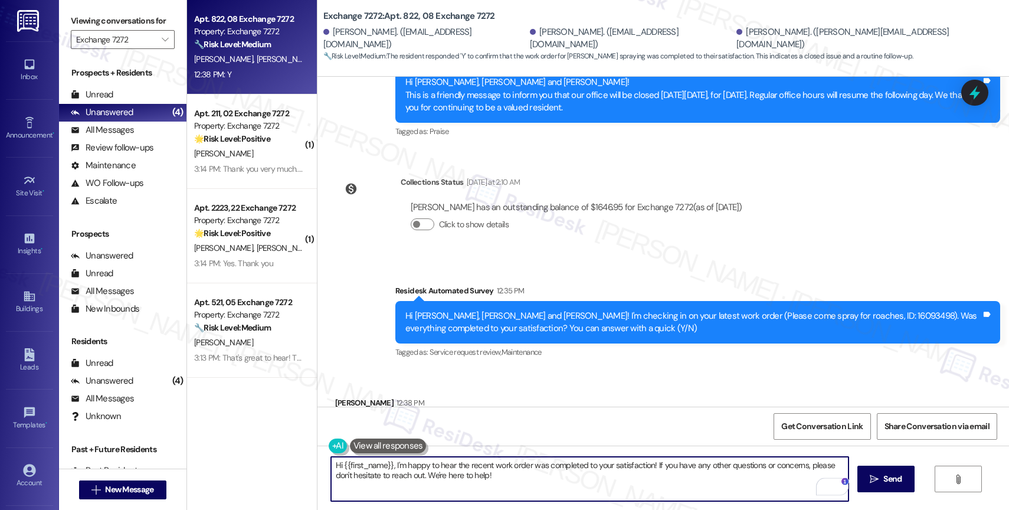
drag, startPoint x: 388, startPoint y: 463, endPoint x: 289, endPoint y: 455, distance: 98.8
click at [289, 455] on div "Apt. 822, 08 Exchange 7272 Property: Exchange 7272 🔧 Risk Level: Medium The res…" at bounding box center [598, 255] width 822 height 510
type textarea "I'm happy to hear the recent work order was completed to your satisfaction! If …"
click at [559, 490] on textarea "I'm happy to hear the recent work order was completed to your satisfaction! If …" at bounding box center [589, 479] width 517 height 44
drag, startPoint x: 342, startPoint y: 471, endPoint x: 478, endPoint y: 476, distance: 136.4
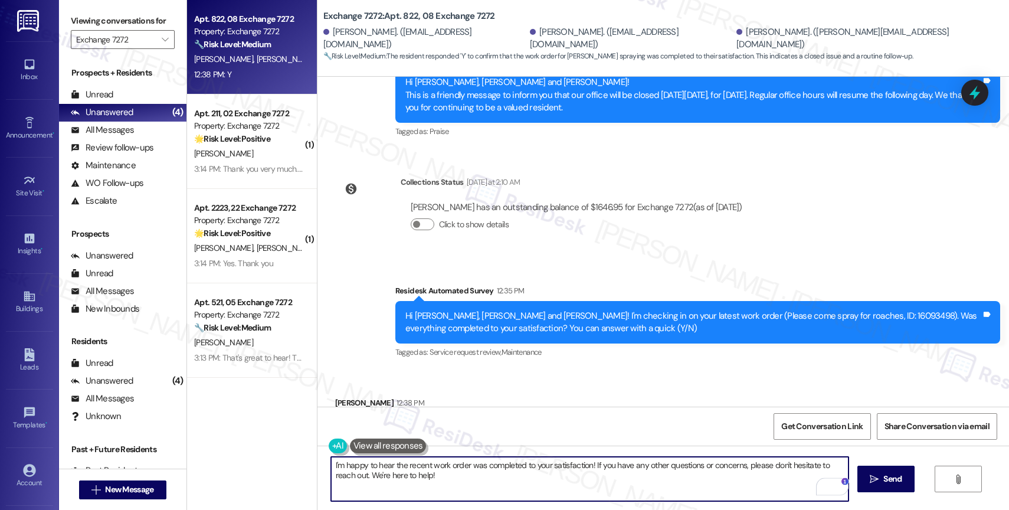
click at [478, 476] on textarea "I'm happy to hear the recent work order was completed to your satisfaction! If …" at bounding box center [589, 479] width 517 height 44
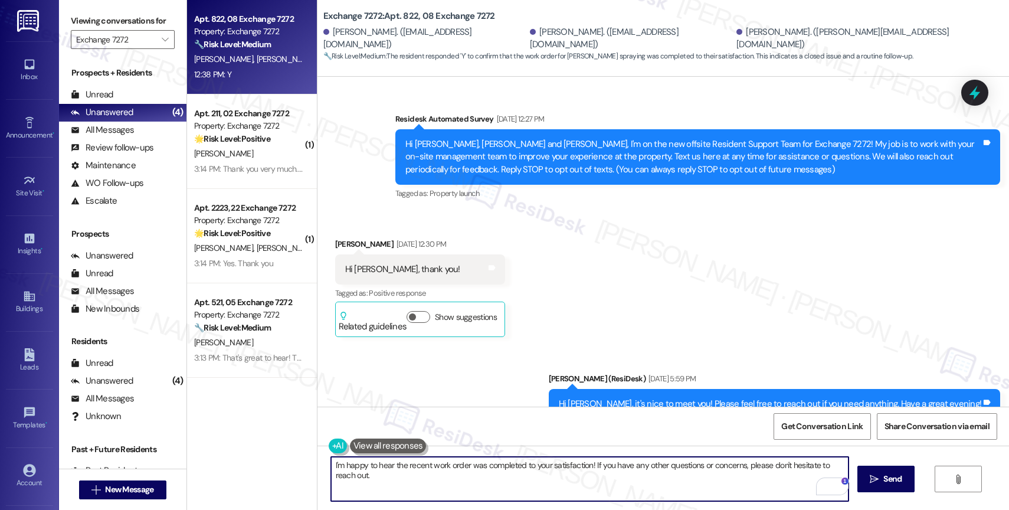
scroll to position [8370, 0]
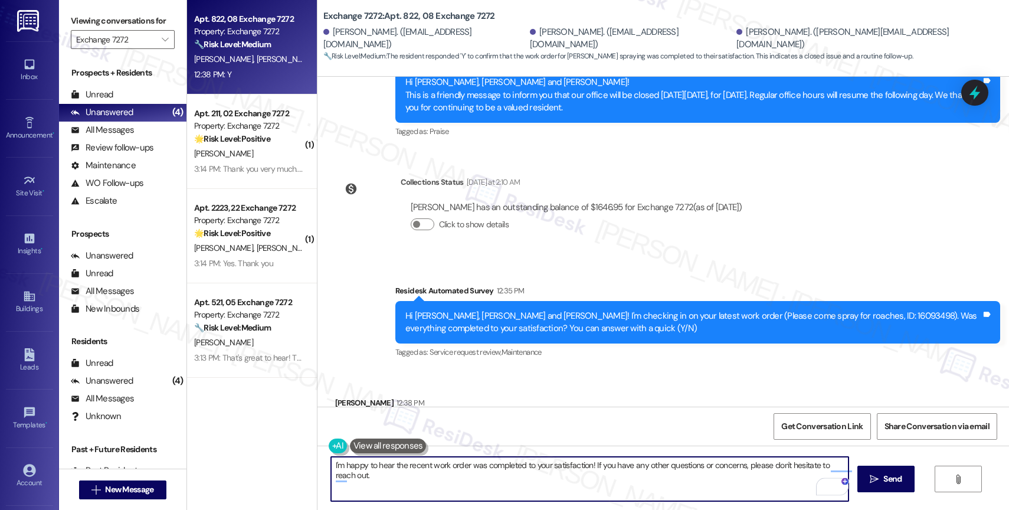
click at [331, 458] on textarea "I'm happy to hear the recent work order was completed to your satisfaction! If …" at bounding box center [589, 479] width 517 height 44
click at [400, 473] on textarea "Jamina, I'm happy to hear the recent work order was completed to your satisfact…" at bounding box center [589, 479] width 517 height 44
type textarea "Jamina, I'm happy to hear the recent work order was completed to your satisfact…"
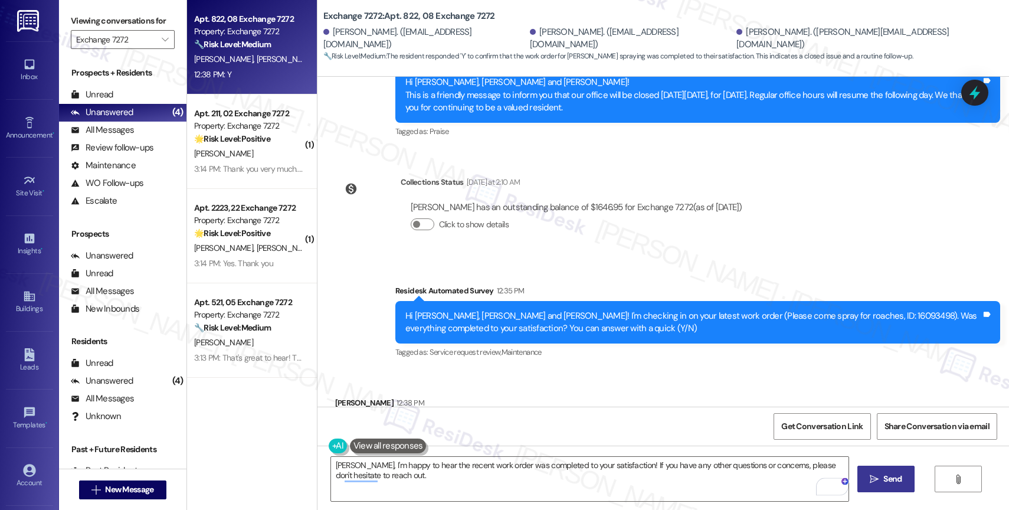
click at [899, 480] on span "Send" at bounding box center [892, 479] width 18 height 12
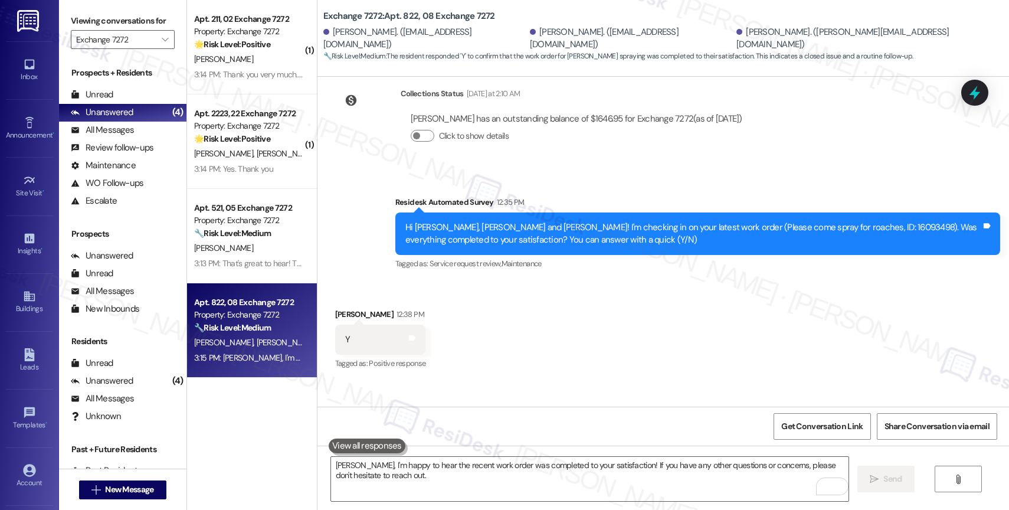
scroll to position [8465, 0]
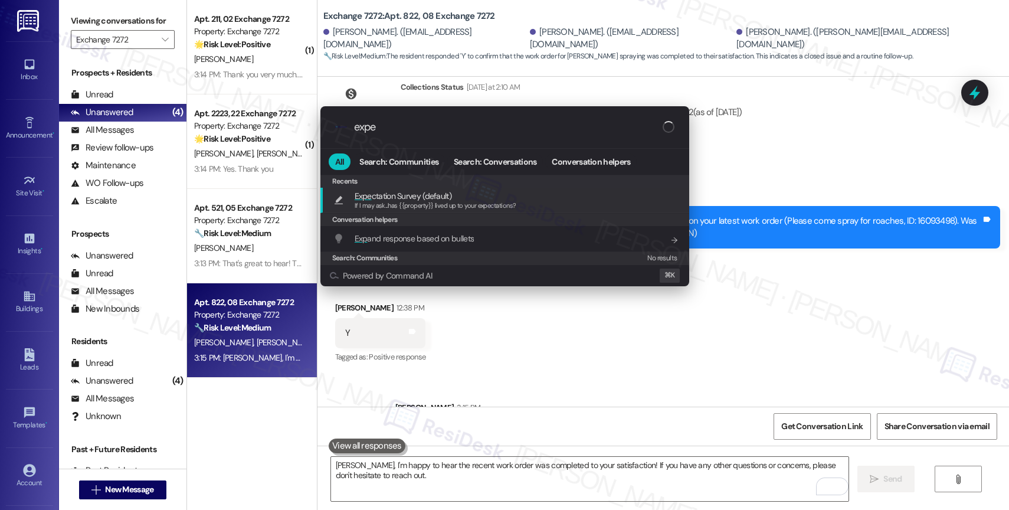
type input "expec"
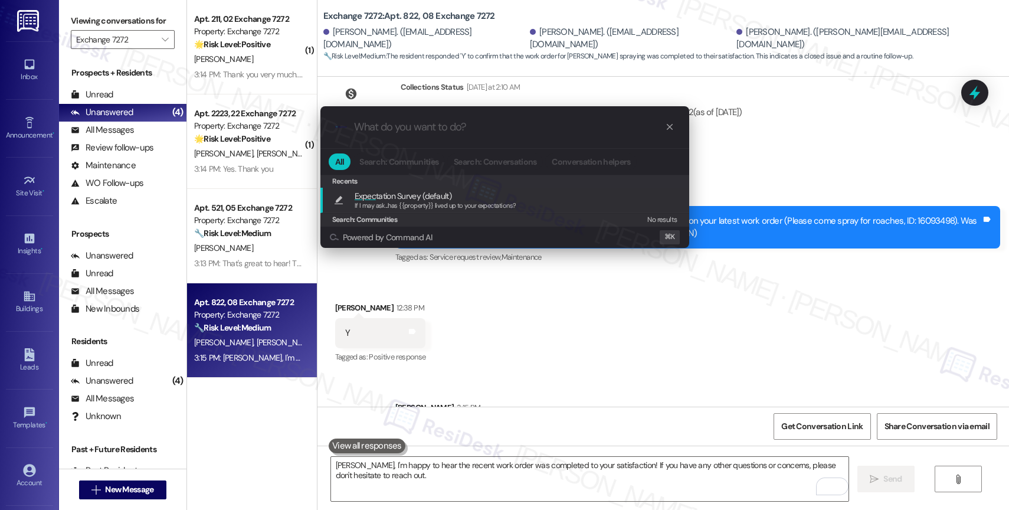
type textarea "If I may ask...has {{property}} lived up to your expectations?"
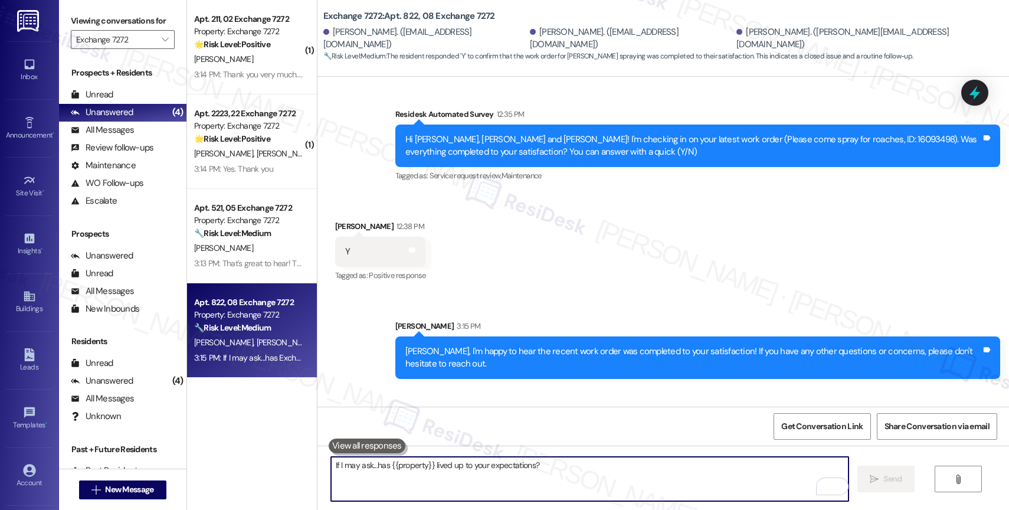
scroll to position [8548, 0]
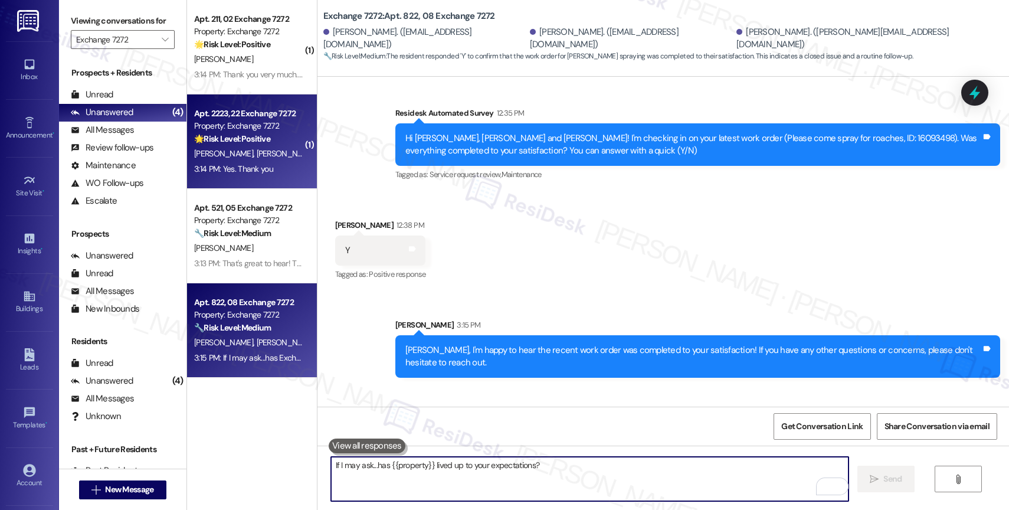
click at [256, 153] on span "E. Guandique Jr" at bounding box center [285, 153] width 59 height 11
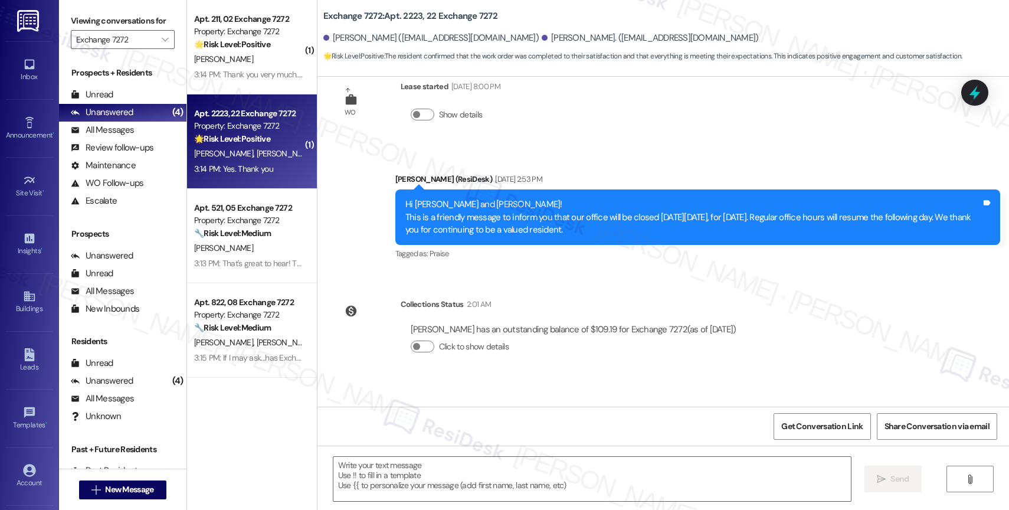
type textarea "Fetching suggested responses. Please feel free to read through the conversation…"
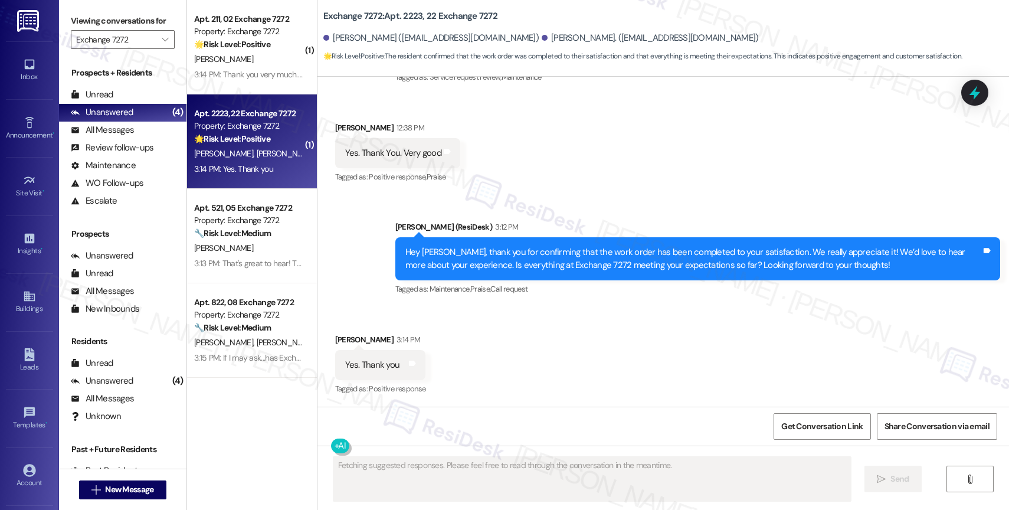
scroll to position [2172, 0]
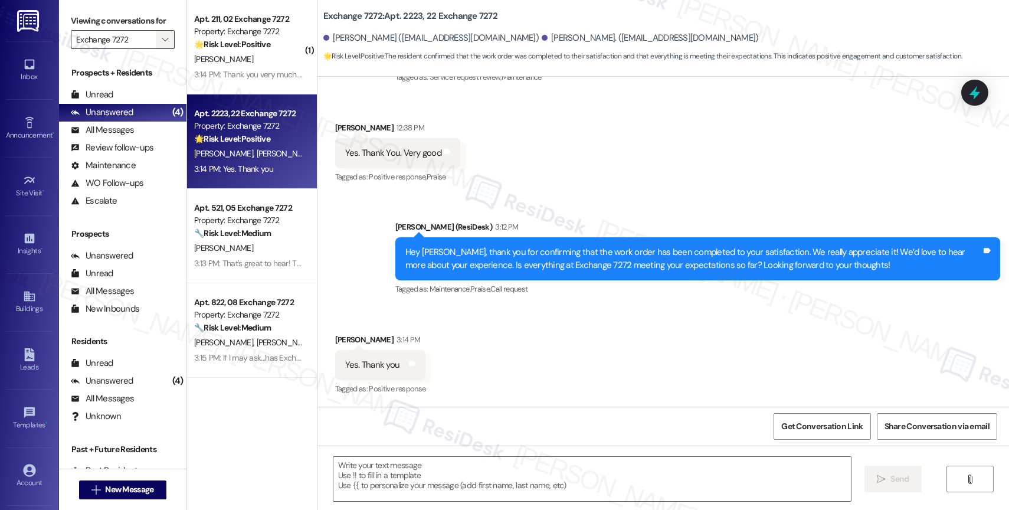
click at [162, 44] on icon "" at bounding box center [165, 39] width 6 height 9
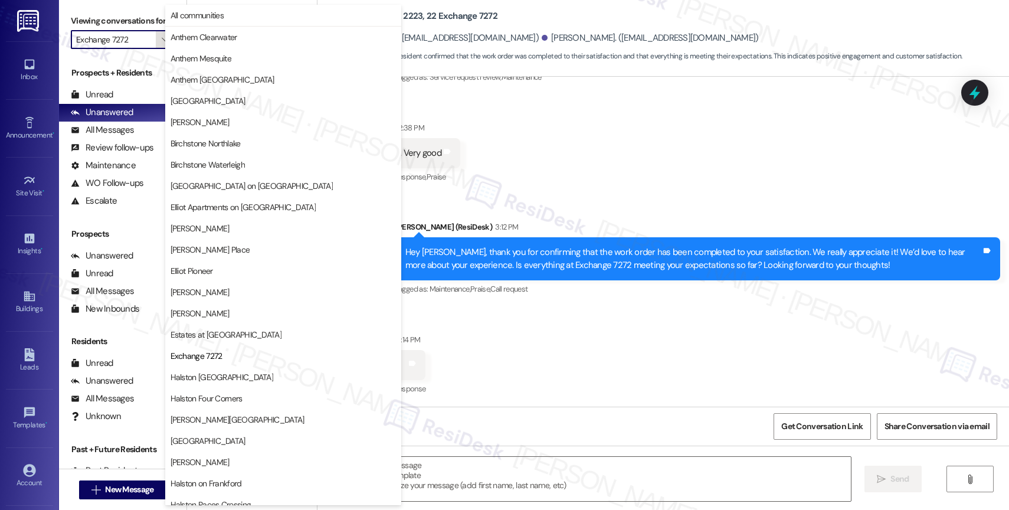
scroll to position [192, 0]
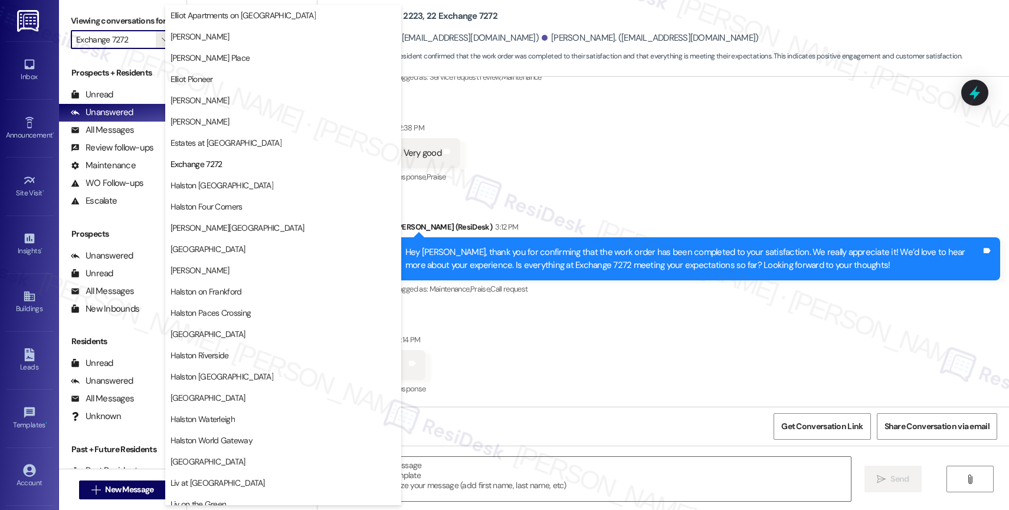
click at [653, 175] on div "Received via SMS Edgar Guandique Jr 12:38 PM Yes. Thank You. Very good Tags and…" at bounding box center [662, 145] width 691 height 100
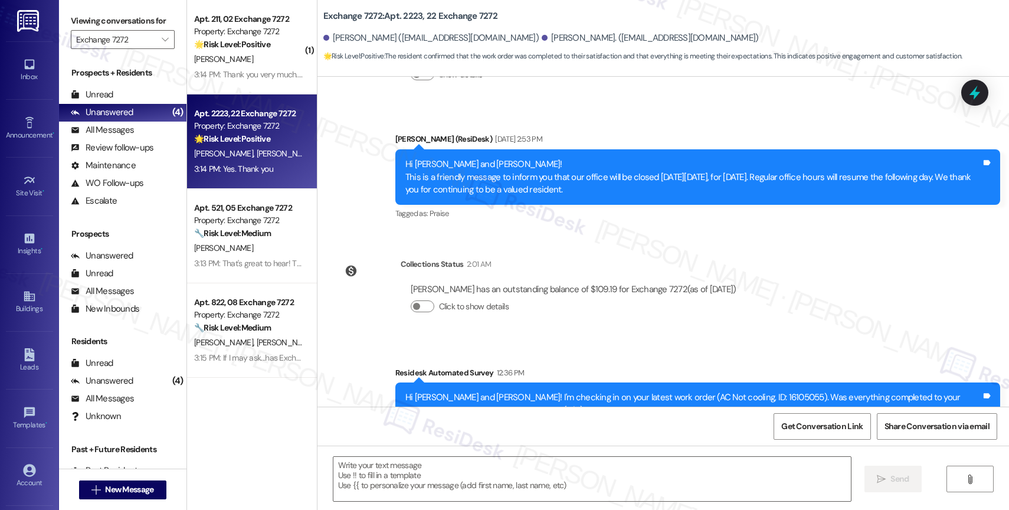
scroll to position [2172, 0]
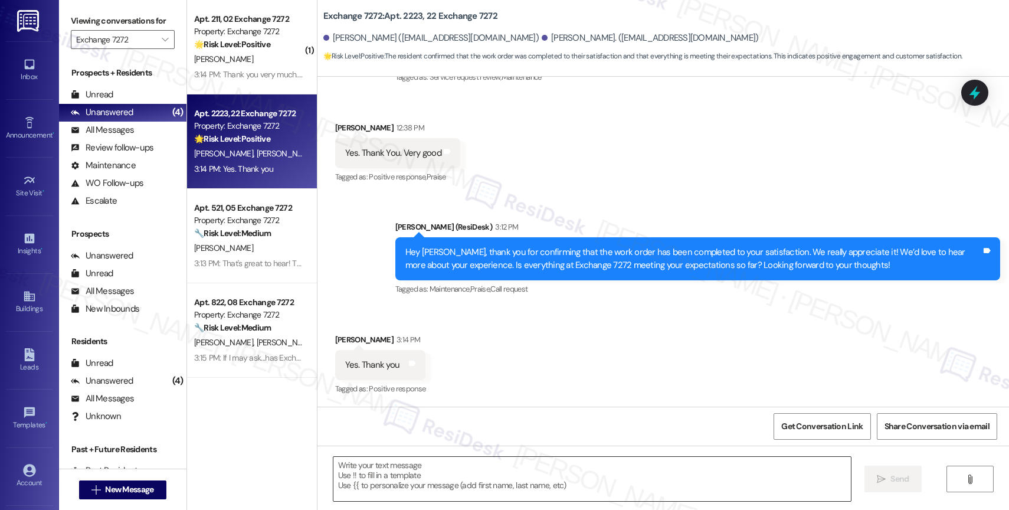
click at [442, 471] on textarea at bounding box center [591, 479] width 517 height 44
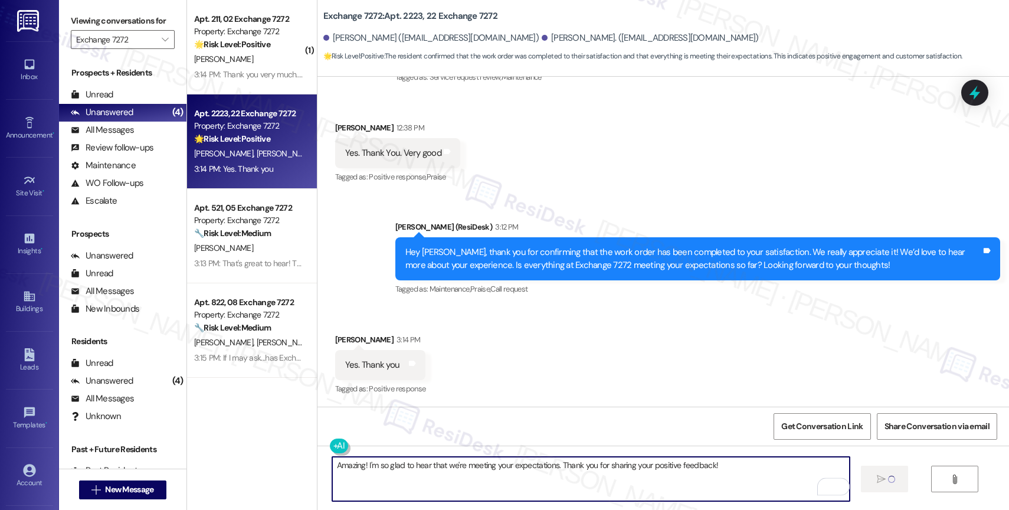
type textarea "Amazing! I'm so glad to hear that we're meeting your expectations. Thank you fo…"
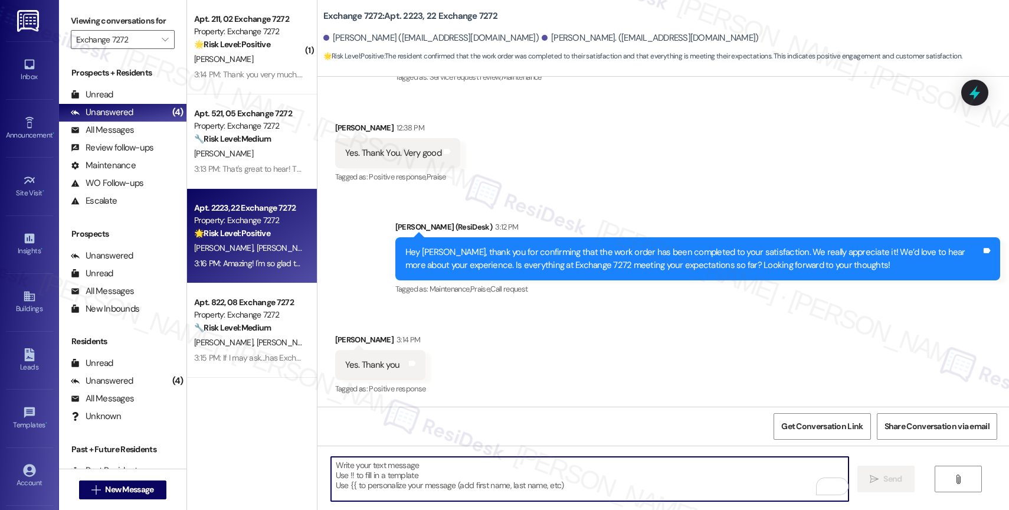
scroll to position [2254, 0]
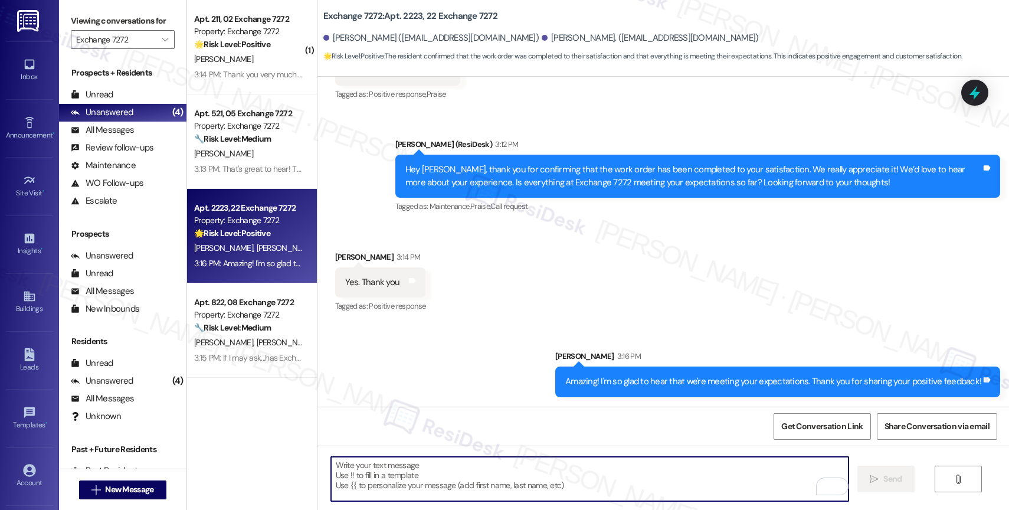
click at [395, 479] on textarea "To enrich screen reader interactions, please activate Accessibility in Grammarl…" at bounding box center [589, 479] width 517 height 44
paste textarea "Would it be okay to ask a quick favor? If you're open to it, could you share yo…"
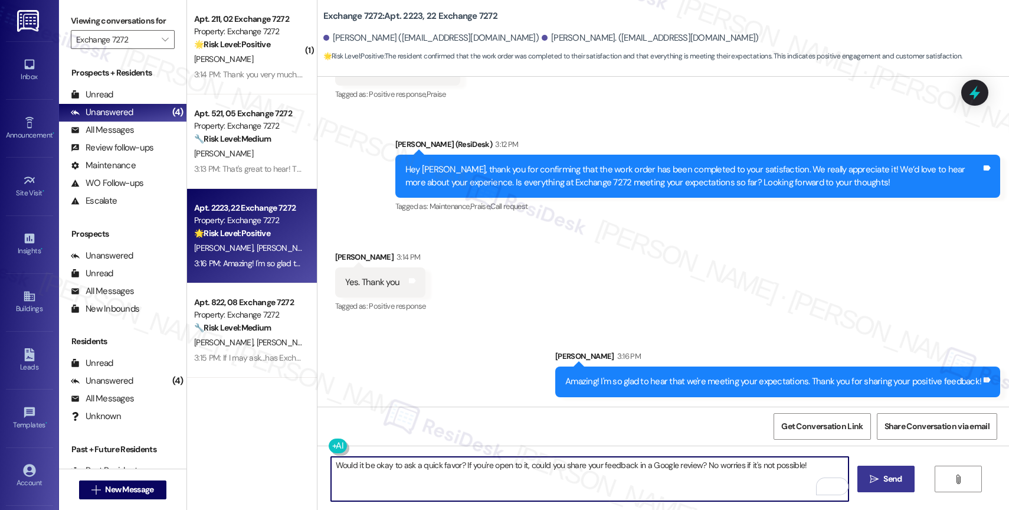
type textarea "Would it be okay to ask a quick favor? If you're open to it, could you share yo…"
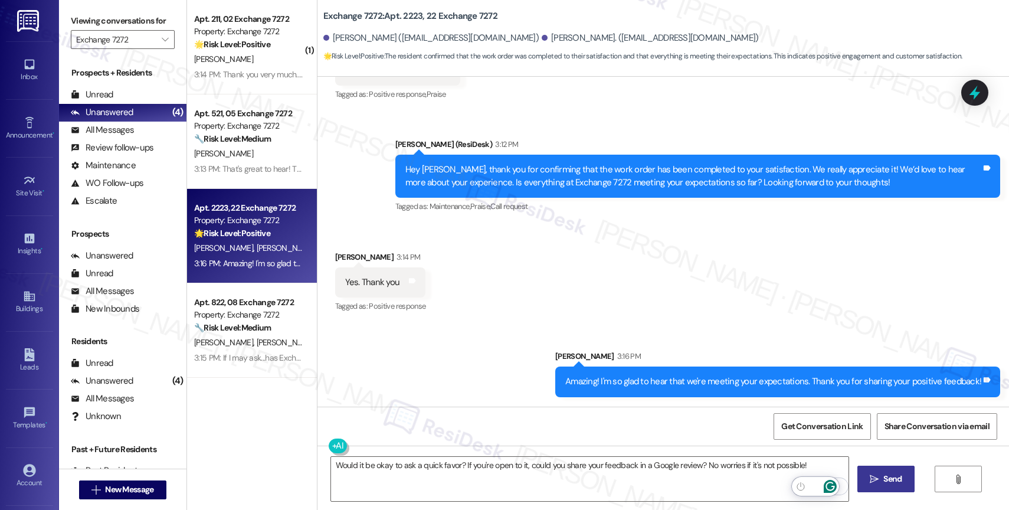
click at [876, 479] on icon "" at bounding box center [874, 478] width 9 height 9
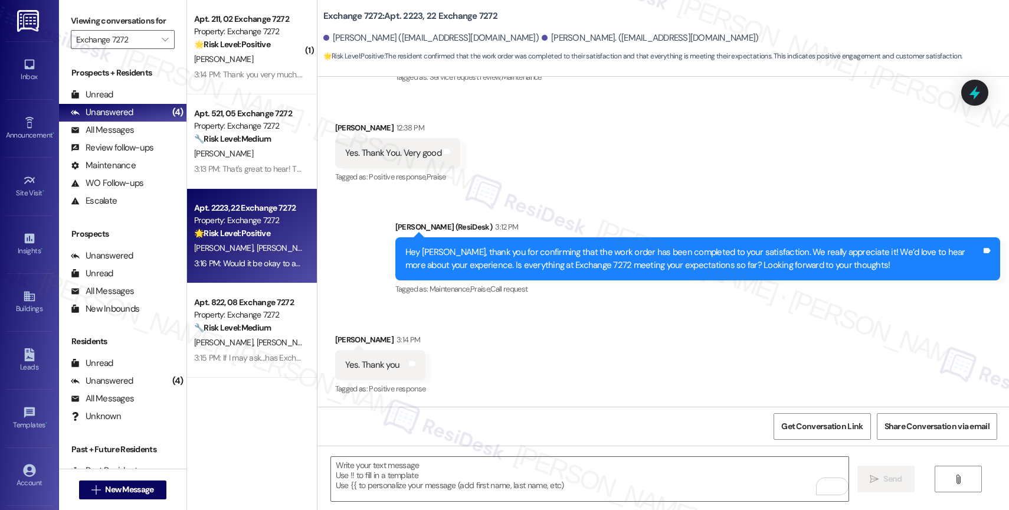
scroll to position [2337, 0]
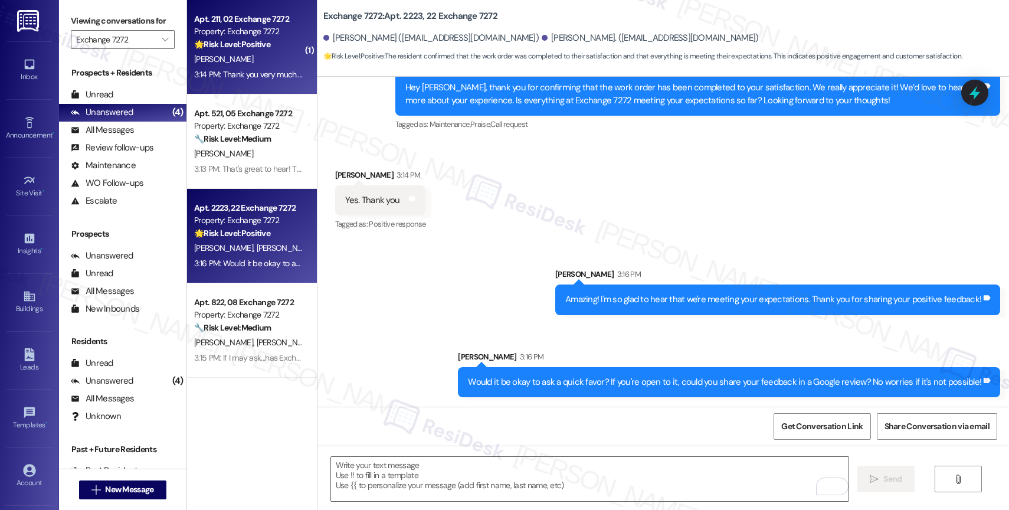
click at [244, 65] on div "D. Murray" at bounding box center [249, 59] width 112 height 15
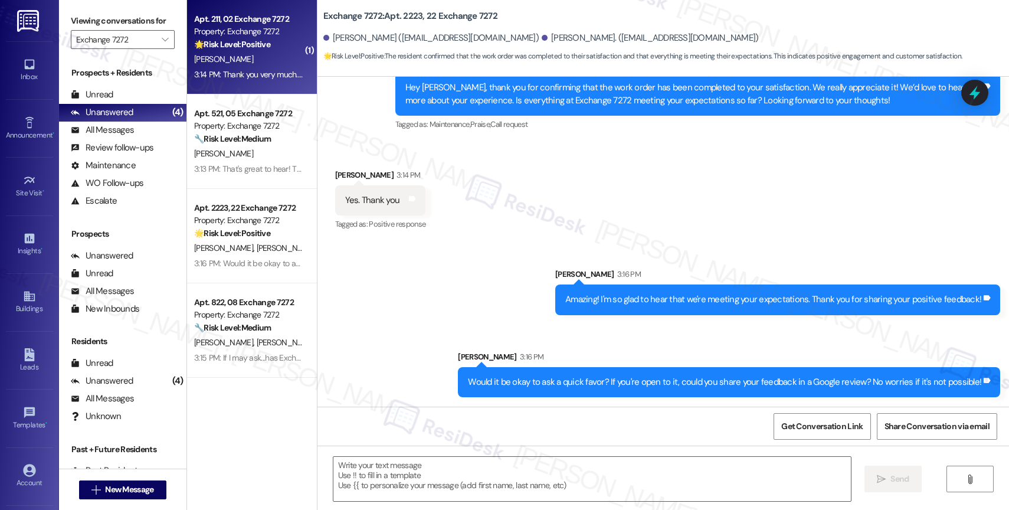
type textarea "Fetching suggested responses. Please feel free to read through the conversation…"
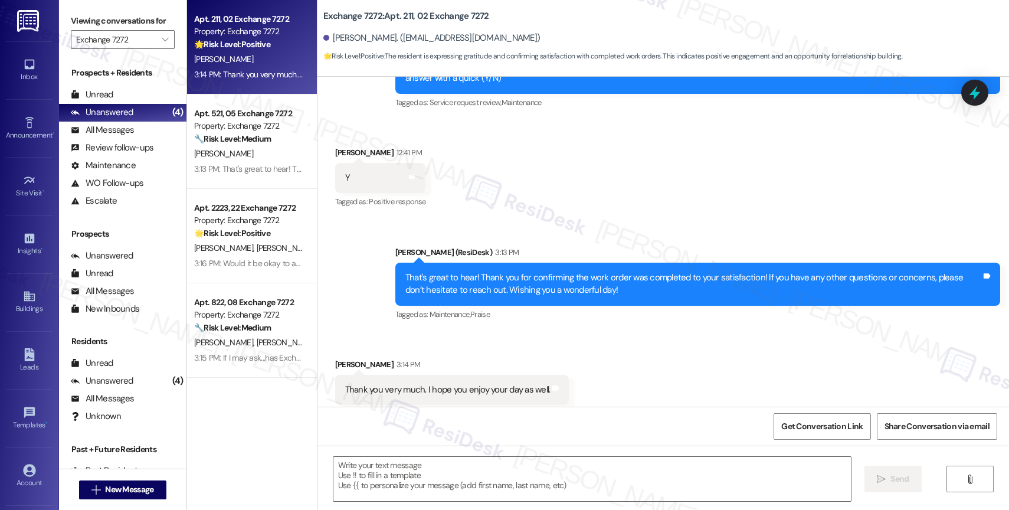
scroll to position [3235, 0]
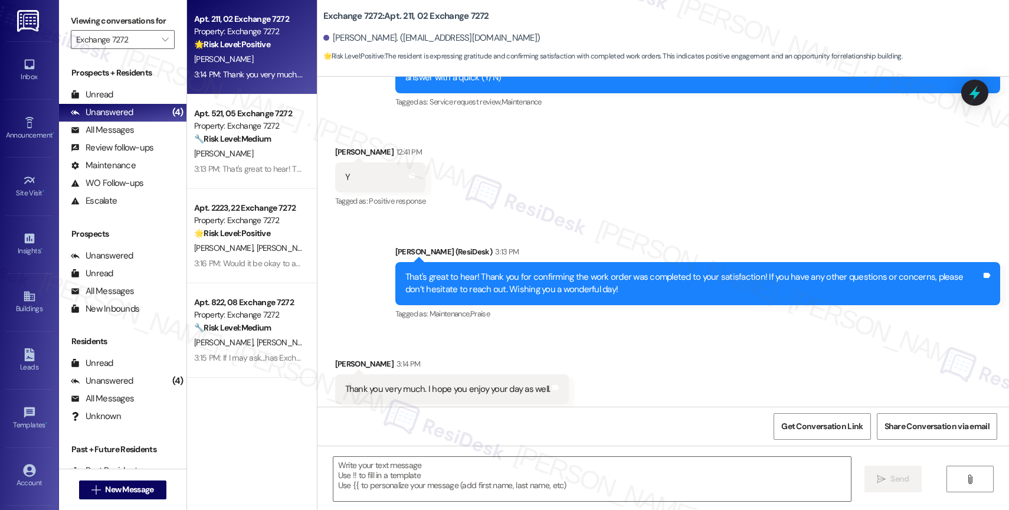
click at [600, 357] on div "Received via SMS Douglas Murray 3:14 PM Thank you very much. I hope you enjoy y…" at bounding box center [662, 381] width 691 height 100
click at [423, 488] on textarea at bounding box center [591, 479] width 517 height 44
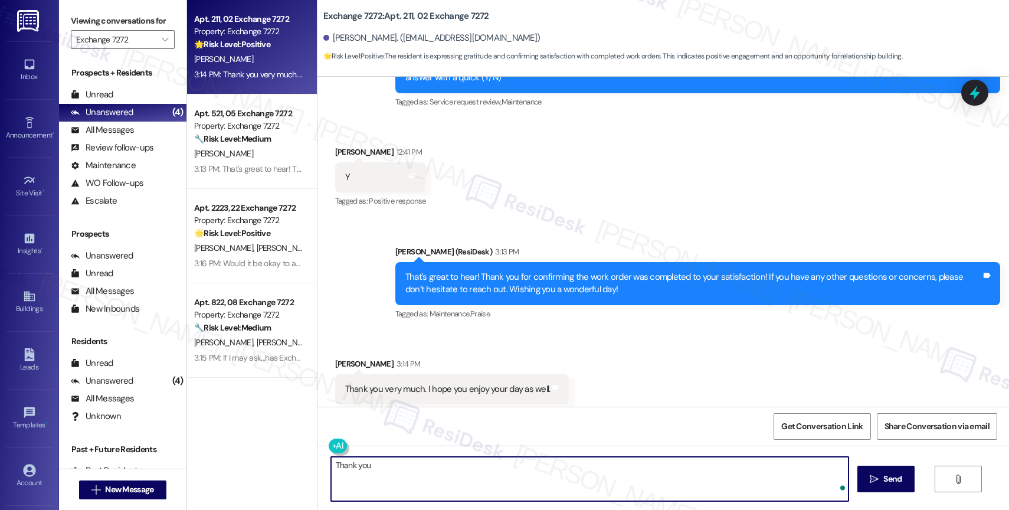
type textarea "Thank you!"
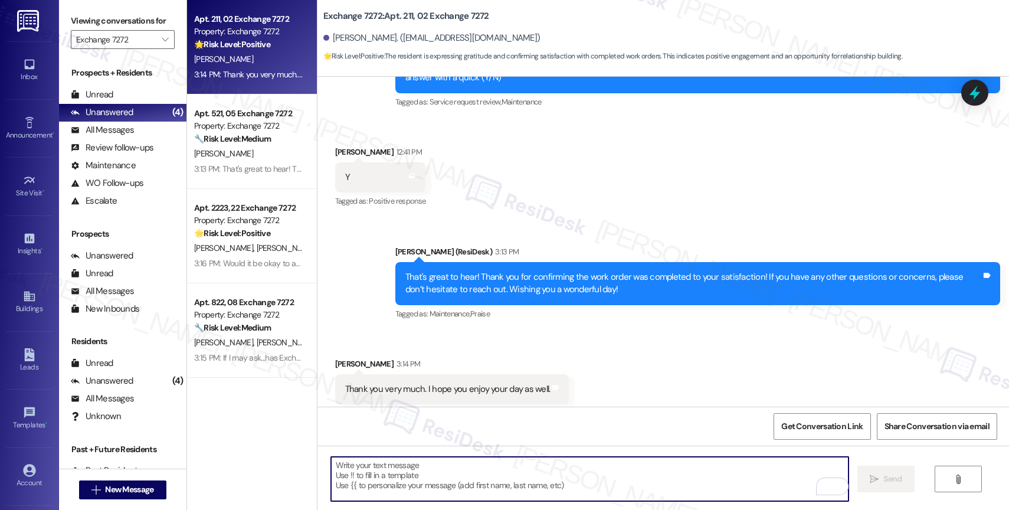
scroll to position [3234, 0]
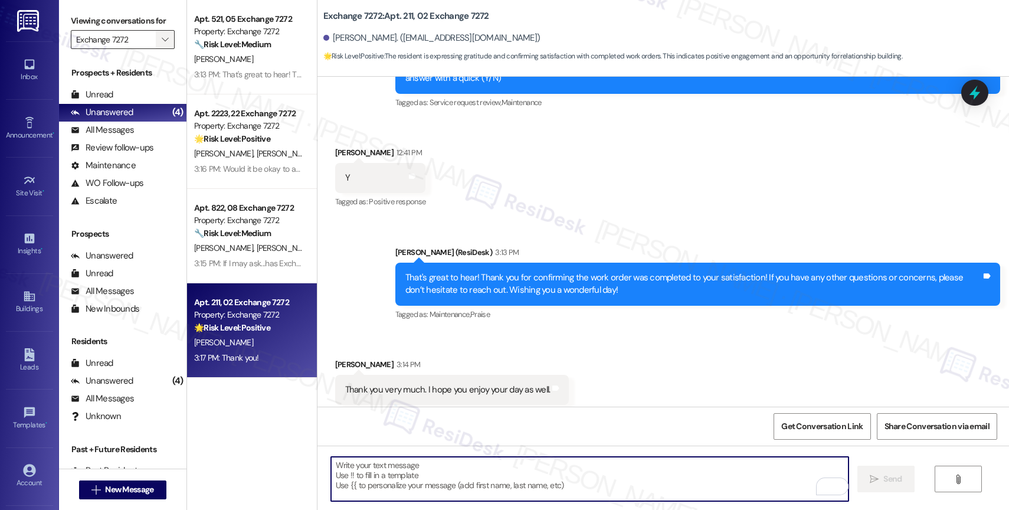
click at [159, 49] on span "" at bounding box center [164, 39] width 11 height 19
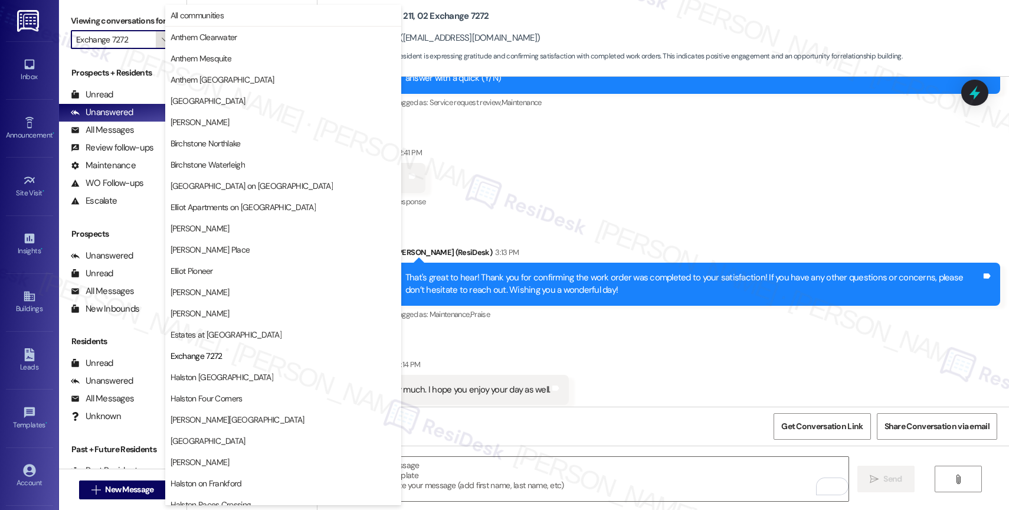
scroll to position [192, 0]
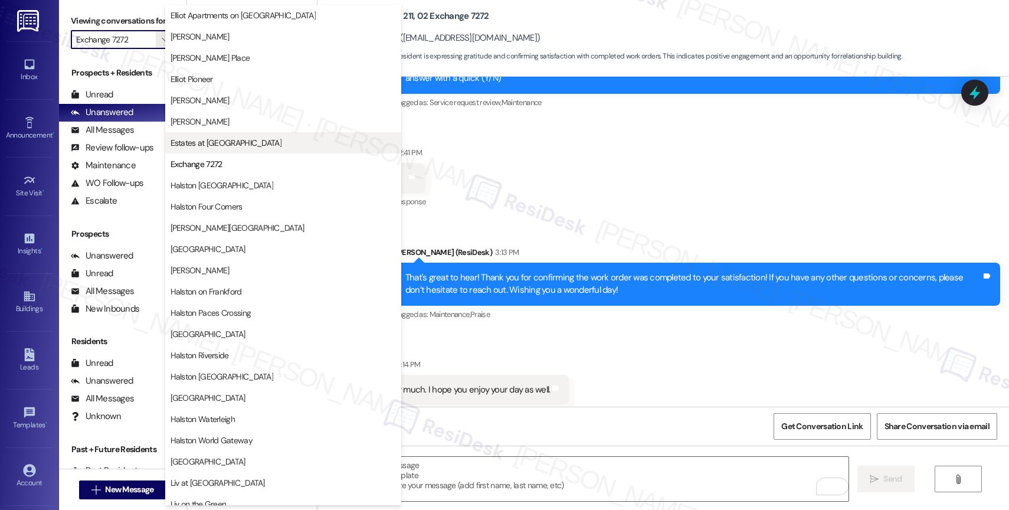
click at [238, 142] on span "Estates at [GEOGRAPHIC_DATA]" at bounding box center [226, 143] width 111 height 12
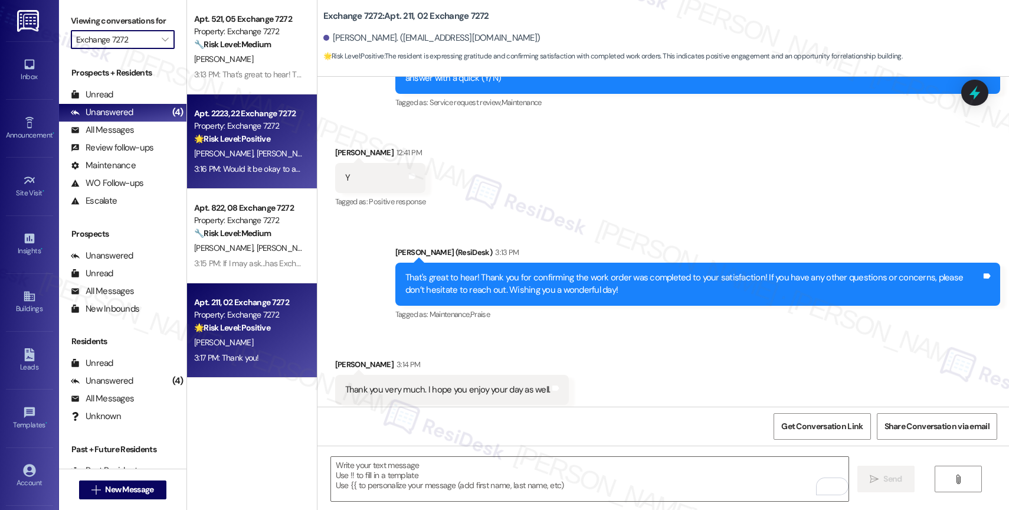
type input "Estates at [GEOGRAPHIC_DATA]"
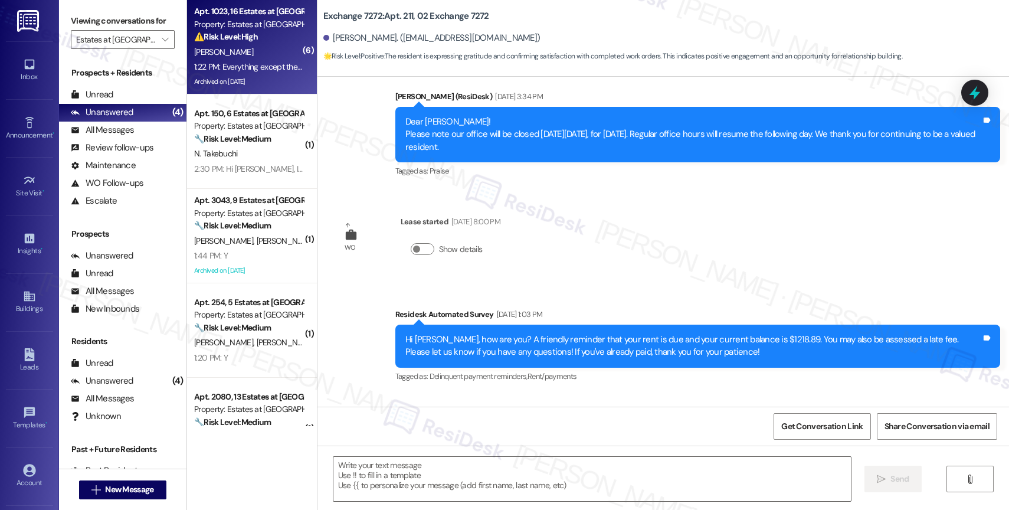
click at [258, 52] on div "L. Fielder" at bounding box center [249, 52] width 112 height 15
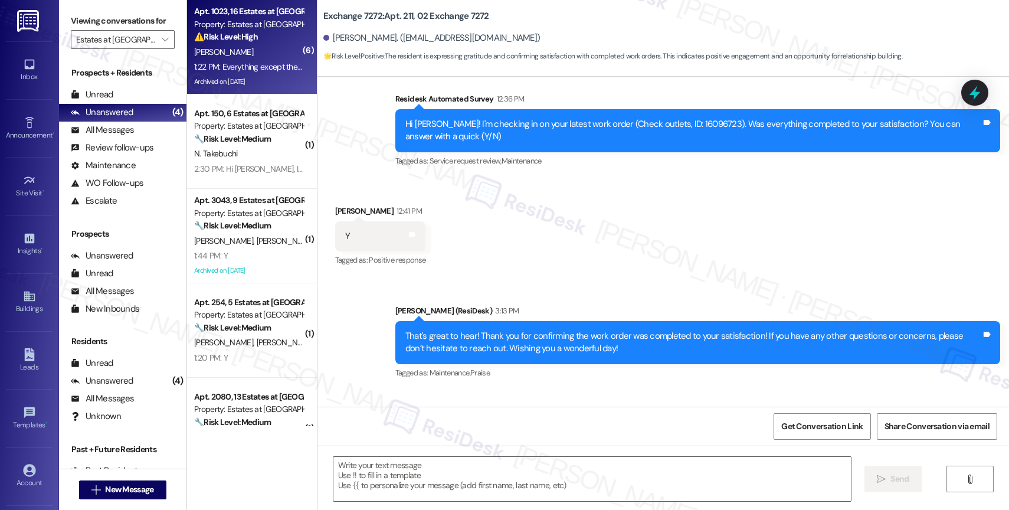
type textarea "Fetching suggested responses. Please feel free to read through the conversation…"
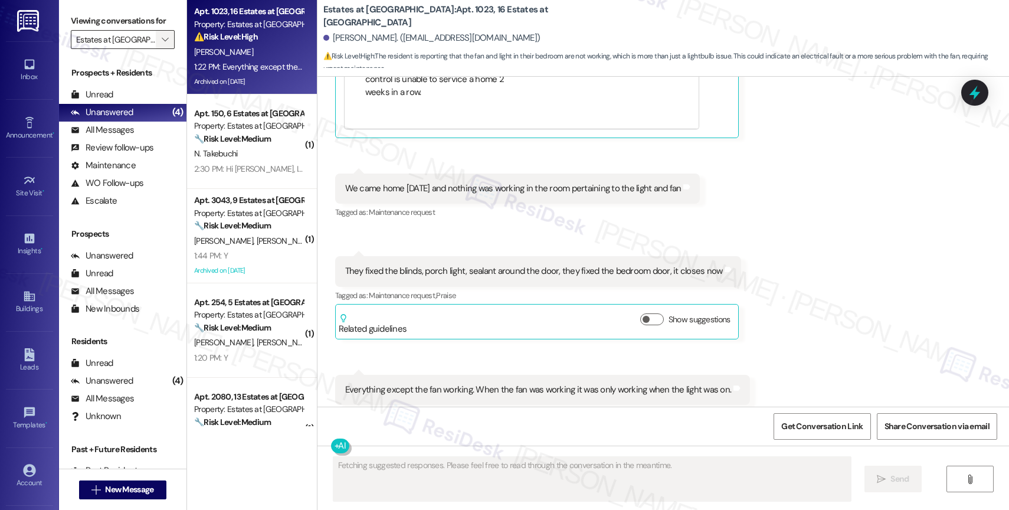
click at [162, 44] on icon "" at bounding box center [165, 39] width 6 height 9
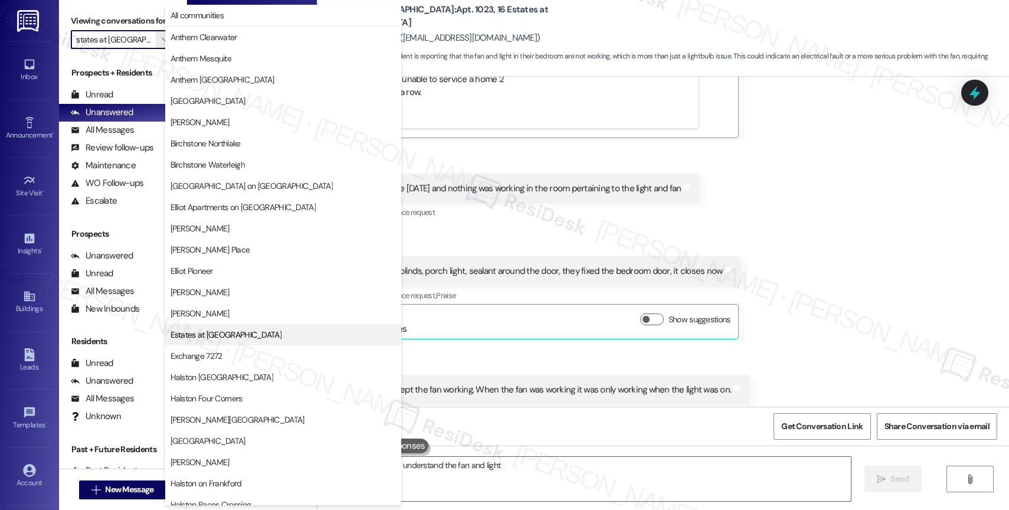
scroll to position [192, 0]
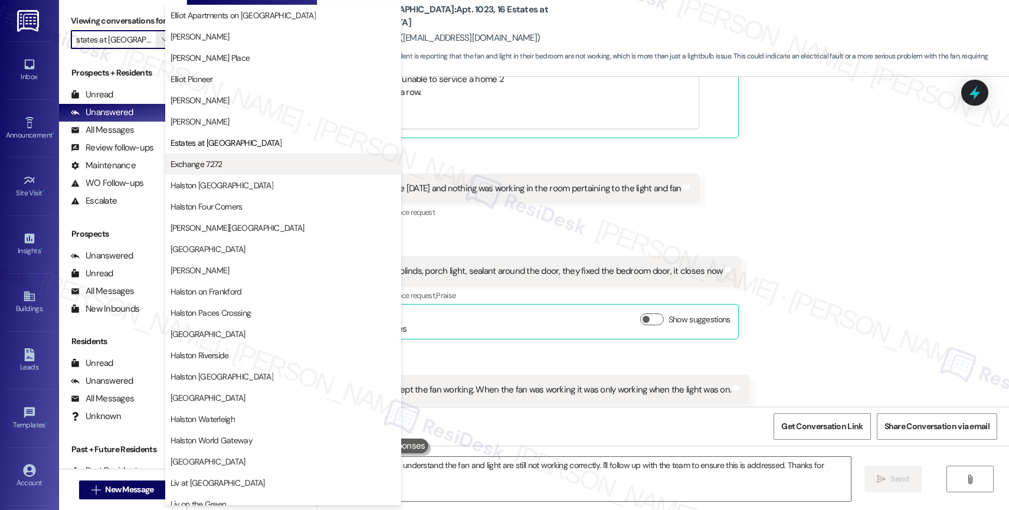
type textarea "Hi {{first_name}}, I understand the fan and light are still not working correct…"
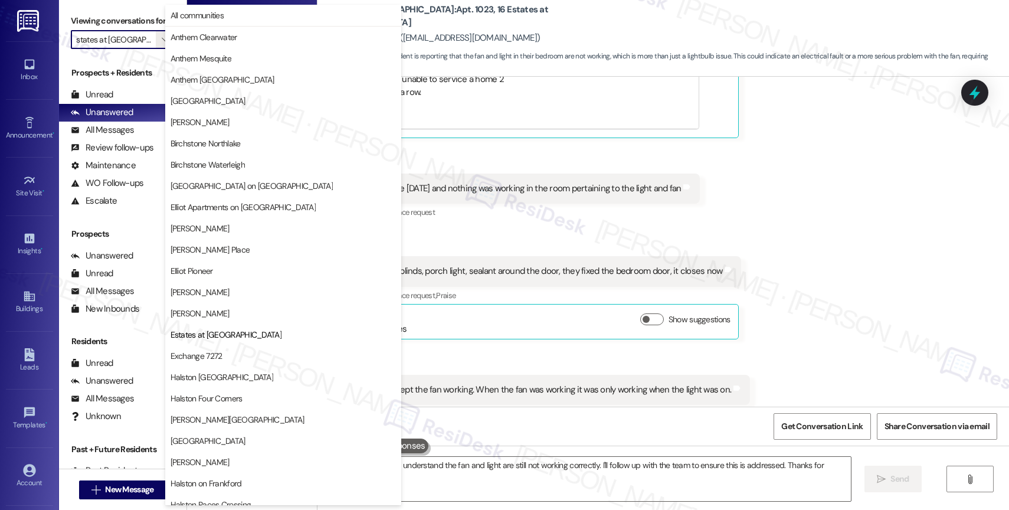
click at [786, 235] on div "Received via SMS Latoya Carolyn Fielder 1:19 PM On the last request I put that …" at bounding box center [662, 119] width 691 height 623
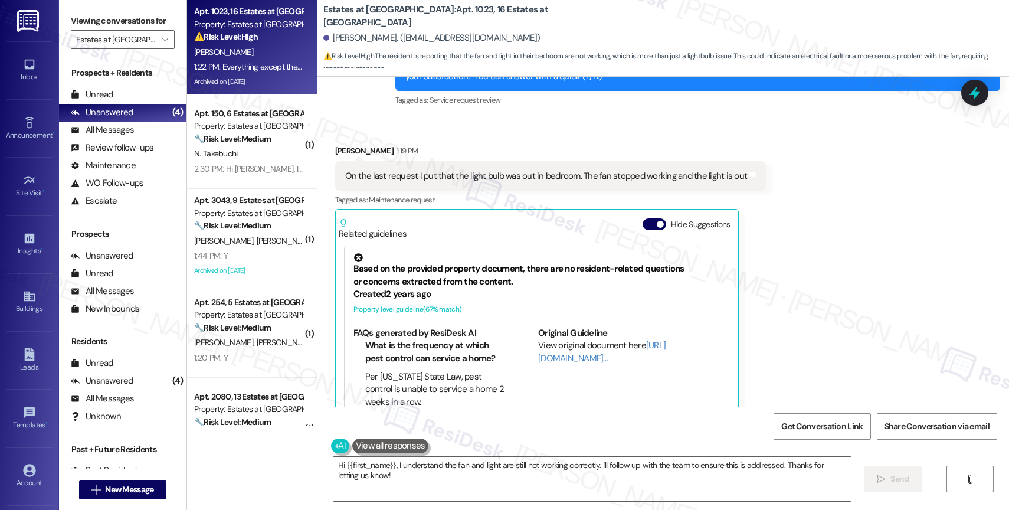
scroll to position [5586, 0]
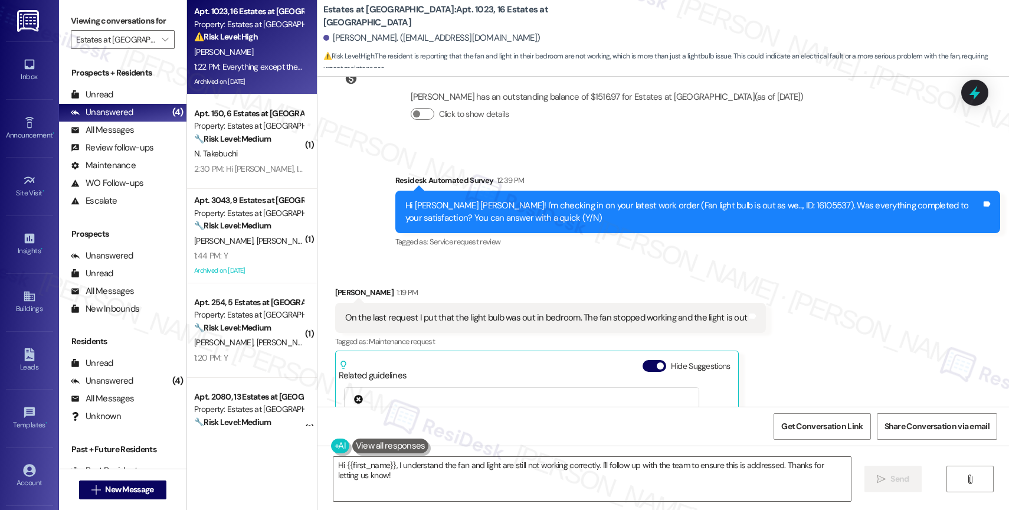
click at [645, 360] on button "Hide Suggestions" at bounding box center [655, 366] width 24 height 12
click at [553, 260] on div "Received via SMS Latoya Carolyn Fielder 1:19 PM On the last request I put that …" at bounding box center [662, 469] width 691 height 419
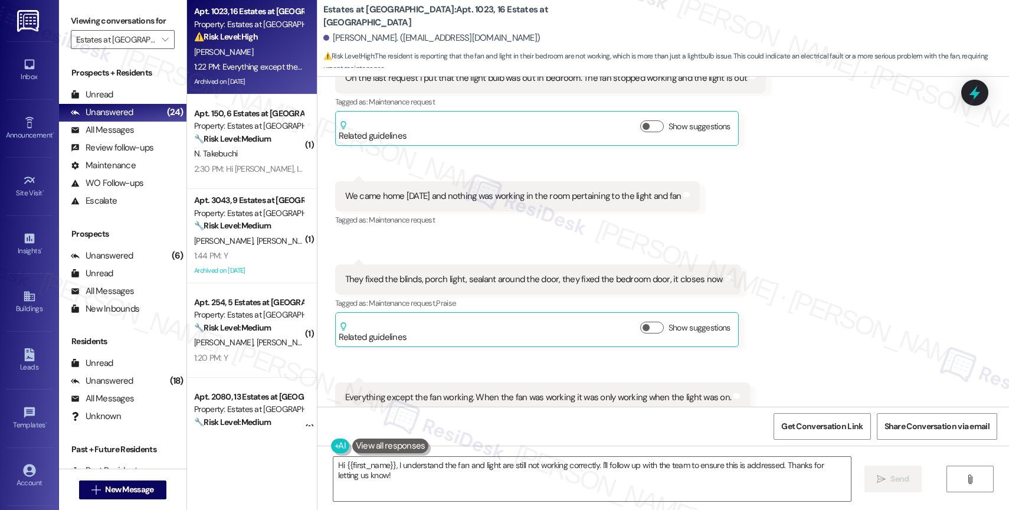
scroll to position [5827, 0]
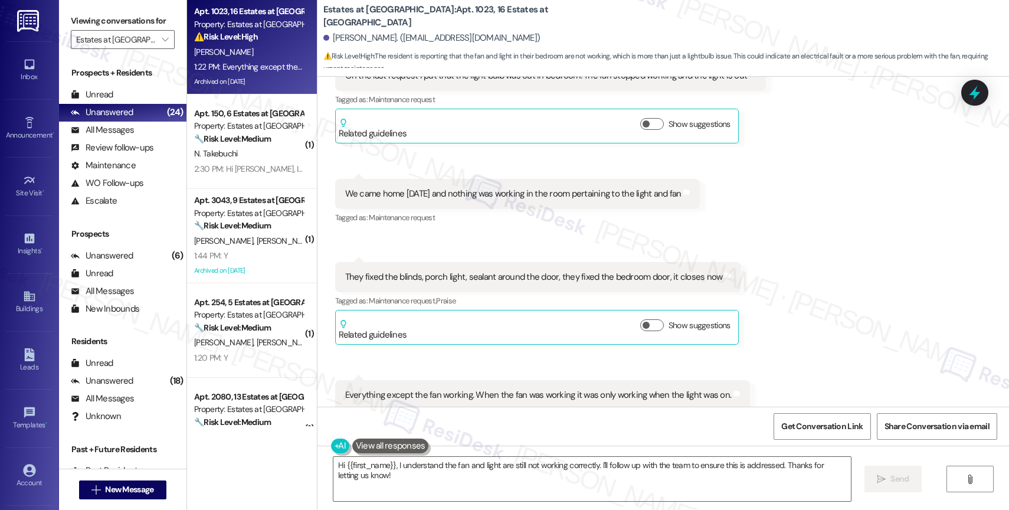
click at [509, 215] on div "Received via SMS Latoya Carolyn Fielder 1:19 PM On the last request I put that …" at bounding box center [662, 227] width 691 height 419
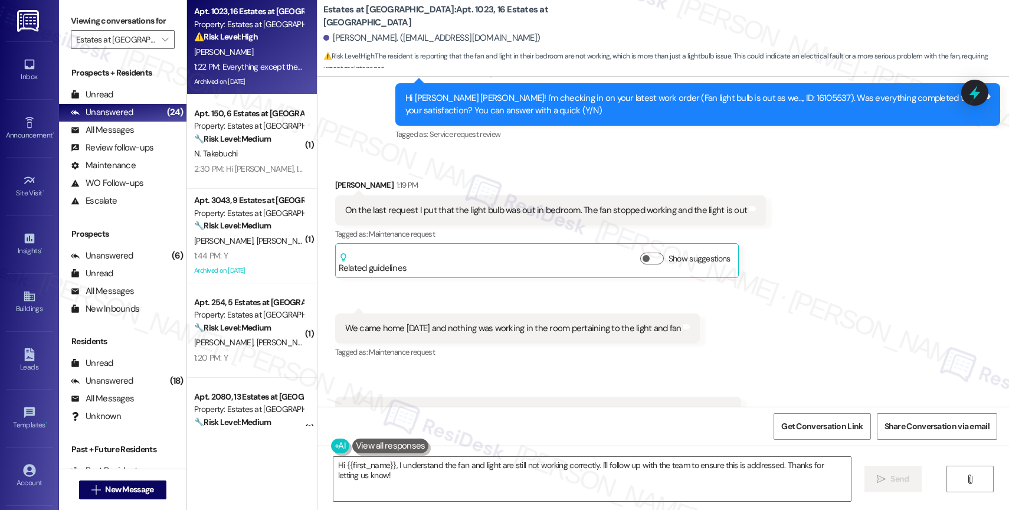
scroll to position [5677, 0]
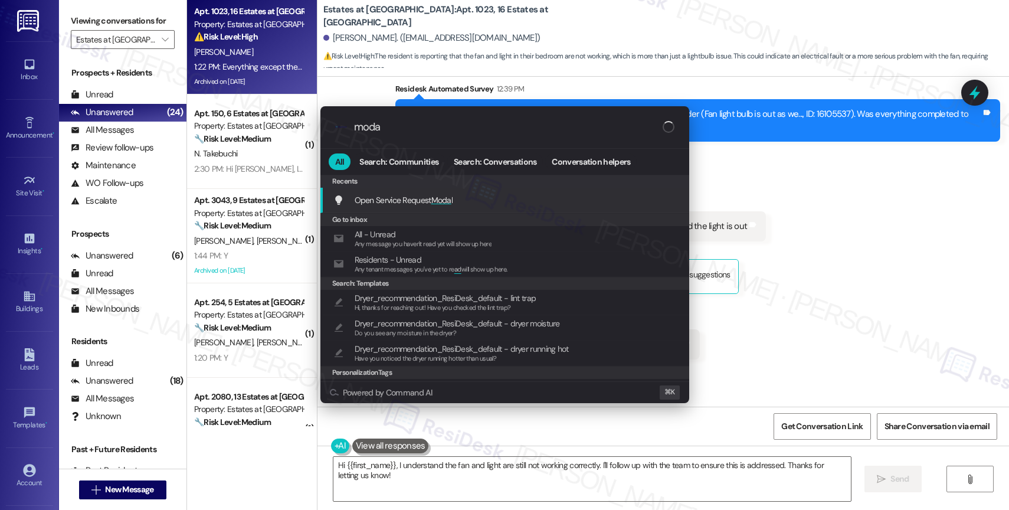
type input "modal"
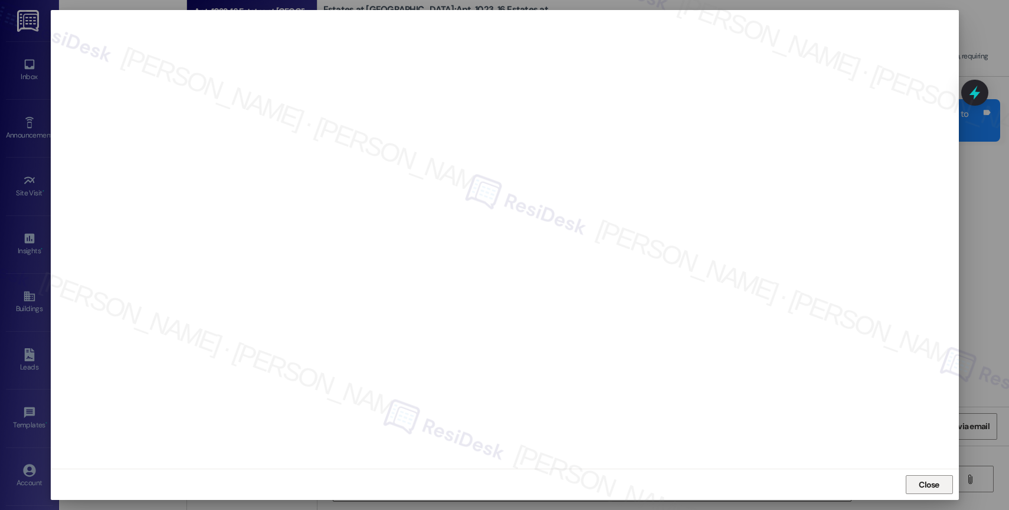
click at [939, 479] on span "Close" at bounding box center [928, 484] width 25 height 12
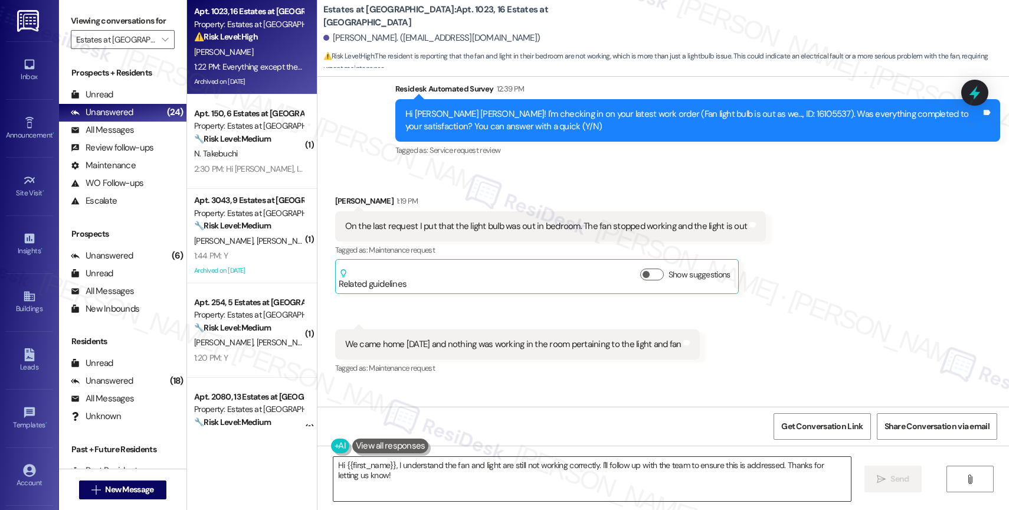
click at [427, 487] on textarea "Hi {{first_name}}, I understand the fan and light are still not working correct…" at bounding box center [591, 479] width 517 height 44
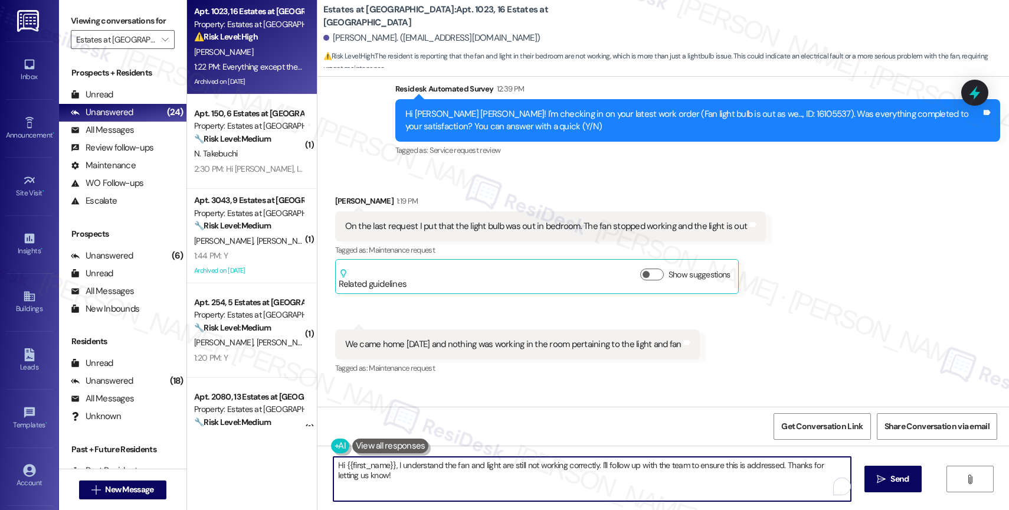
click at [427, 487] on textarea "Hi {{first_name}}, I understand the fan and light are still not working correct…" at bounding box center [591, 479] width 517 height 44
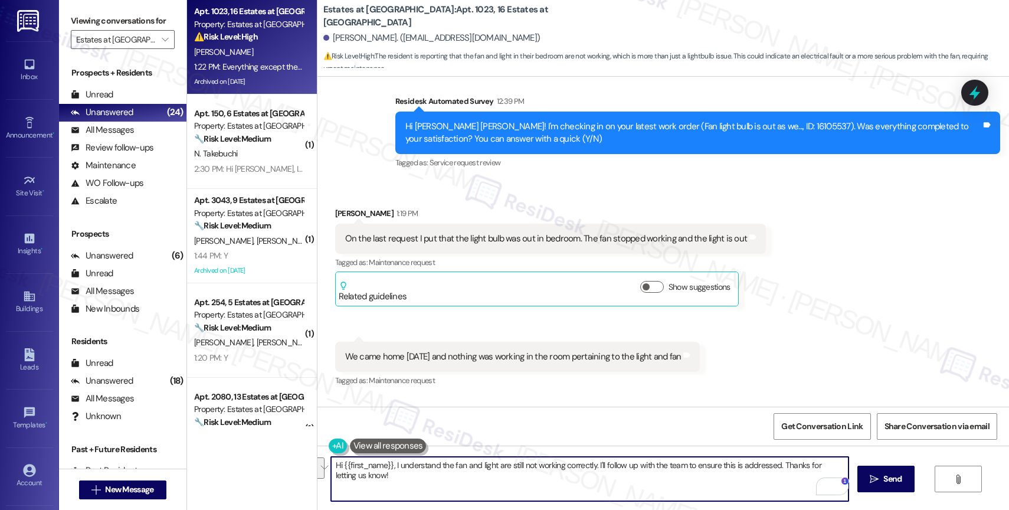
scroll to position [5663, 0]
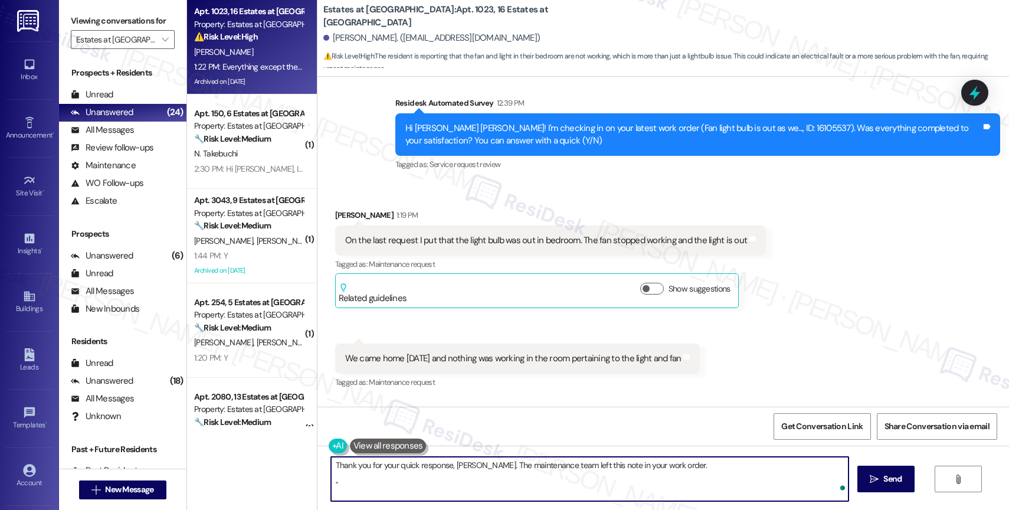
paste textarea "The fan system was adjusted and the control battery was also changed, the fan w…"
click at [743, 473] on textarea "Thank you for your quick response, Carolyn. The maintenance team left this note…" at bounding box center [589, 479] width 517 height 44
click at [697, 465] on textarea "Thank you for your quick response, Carolyn. The maintenance team left this note…" at bounding box center [589, 479] width 517 height 44
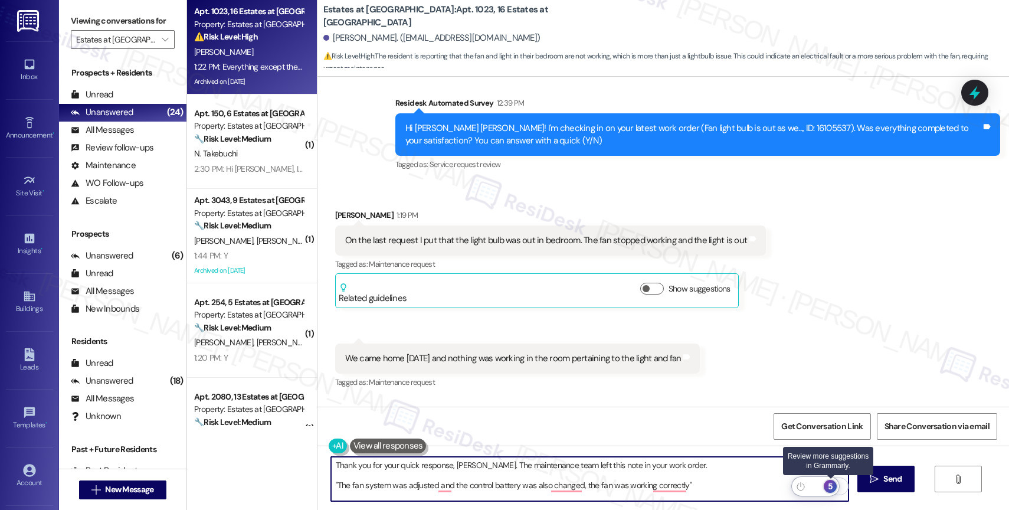
click at [830, 483] on div "5" at bounding box center [830, 486] width 13 height 13
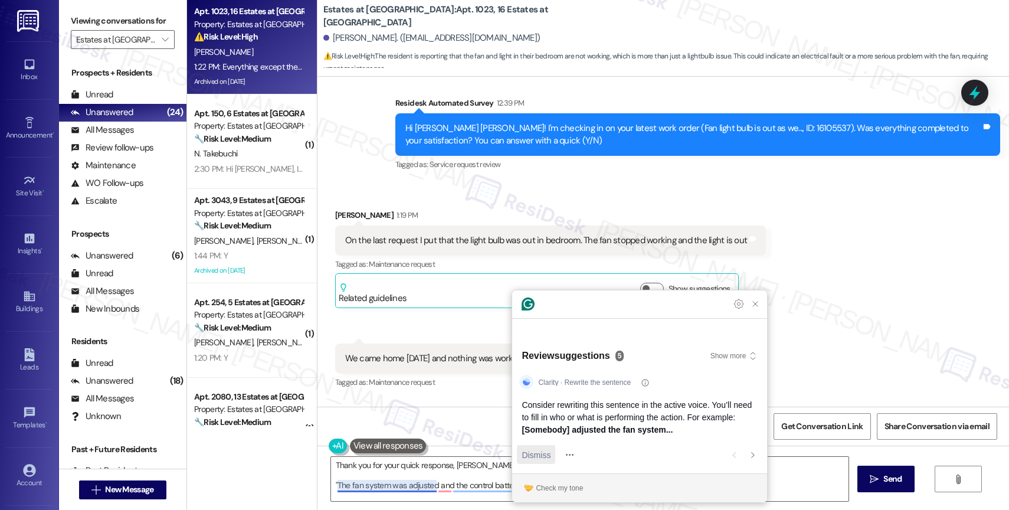
click at [543, 453] on span "Dismiss" at bounding box center [536, 454] width 29 height 12
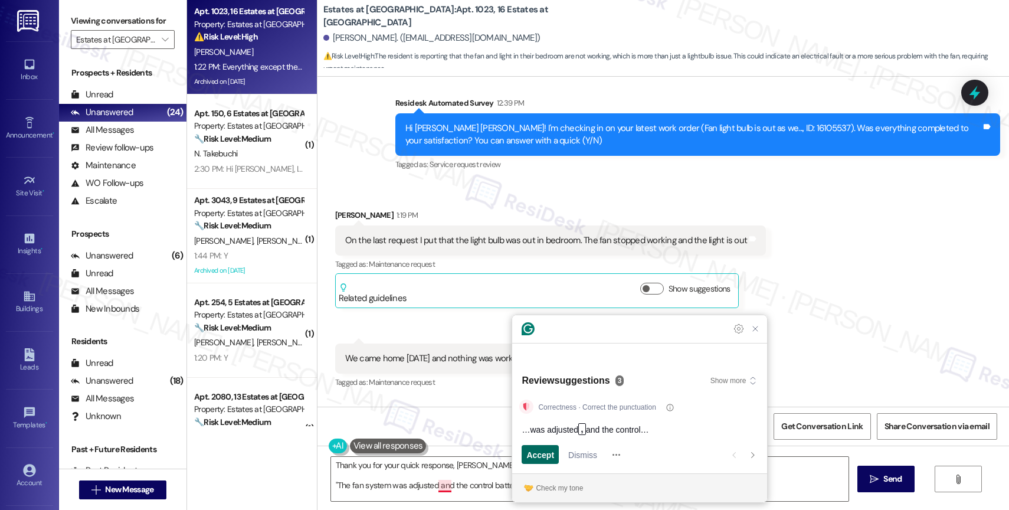
click at [532, 454] on span "Accept" at bounding box center [540, 454] width 28 height 12
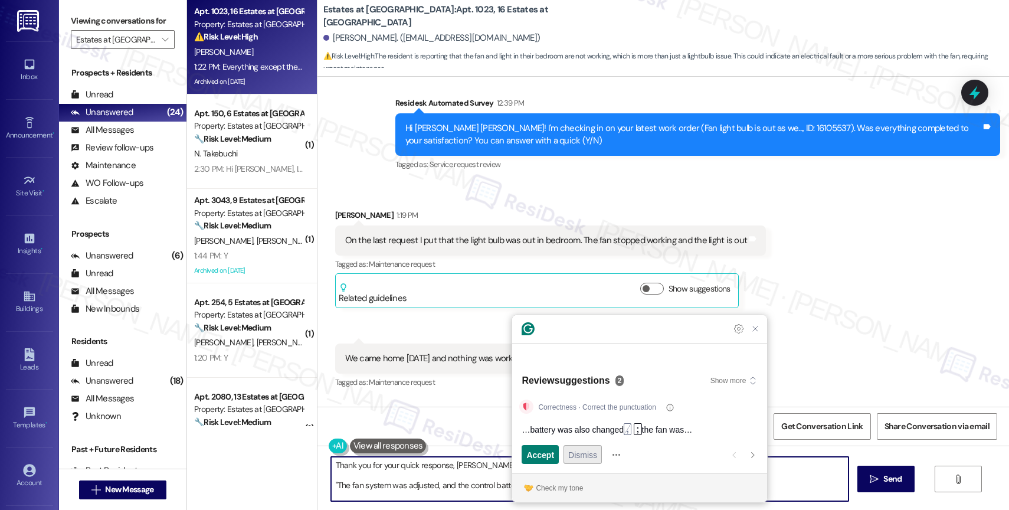
type textarea "Thank you for your quick response, Carolyn. The maintenance team left this note…"
click at [589, 453] on span "Dismiss" at bounding box center [582, 454] width 29 height 12
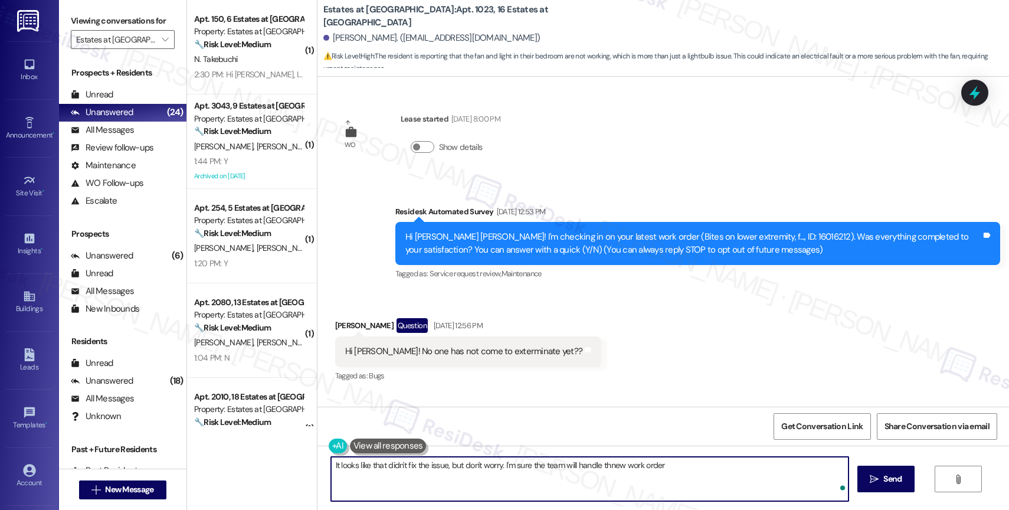
scroll to position [5941, 0]
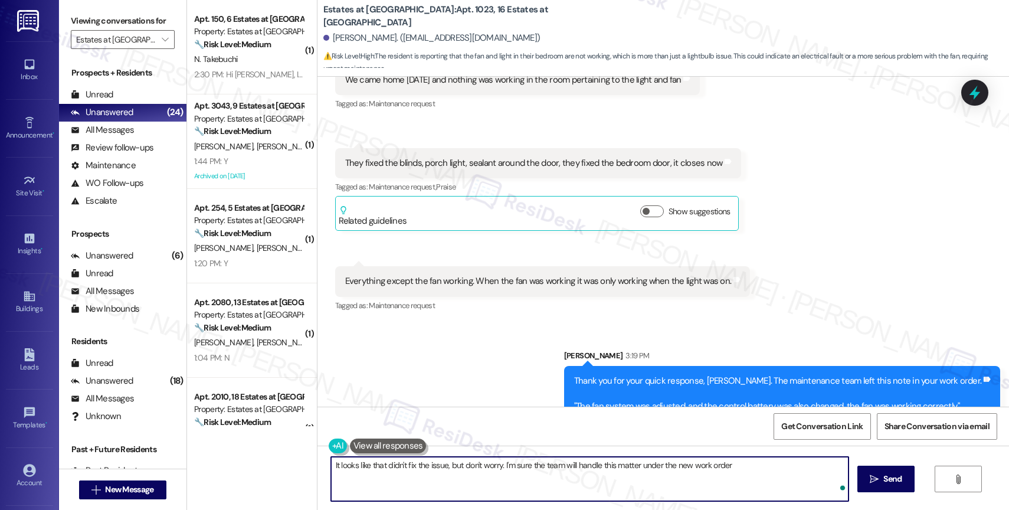
click at [777, 468] on textarea "It looks like that didn't fix the issue, but don't worry. I'm sure the team wil…" at bounding box center [589, 479] width 517 height 44
type textarea "It looks like that didn't fix the issue, but don't worry. I'm sure the team wil…"
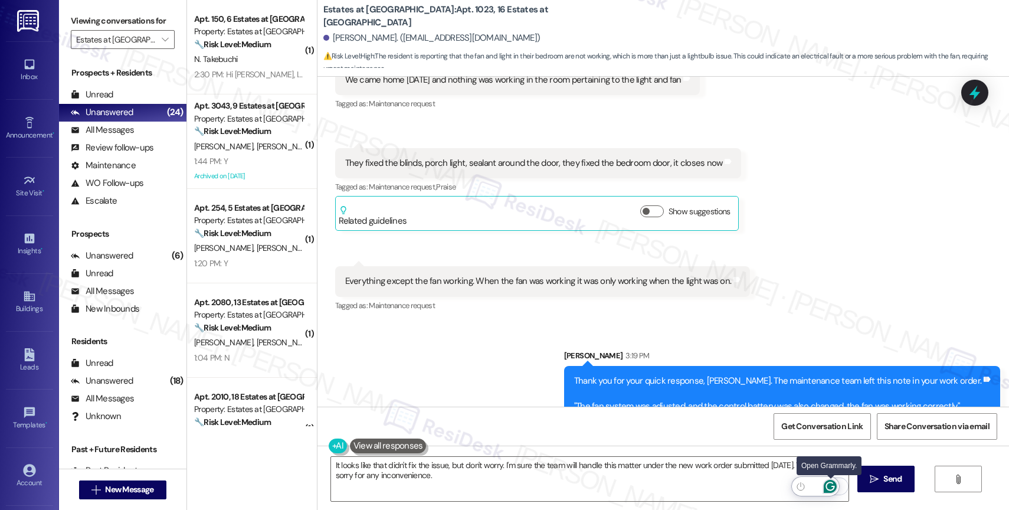
click at [831, 486] on icon "Open Grammarly. 0 Suggestions." at bounding box center [830, 486] width 13 height 13
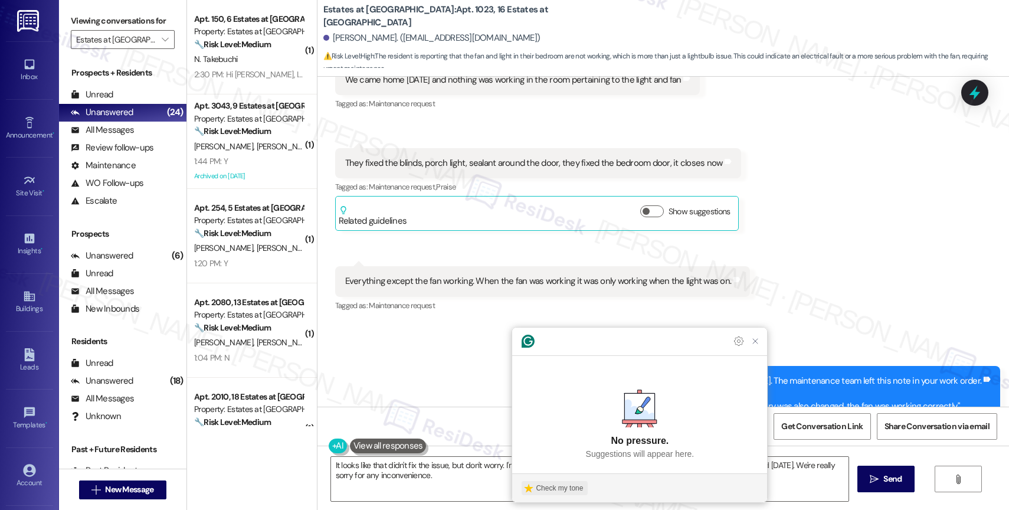
click at [562, 486] on div "Check my tone" at bounding box center [559, 488] width 47 height 11
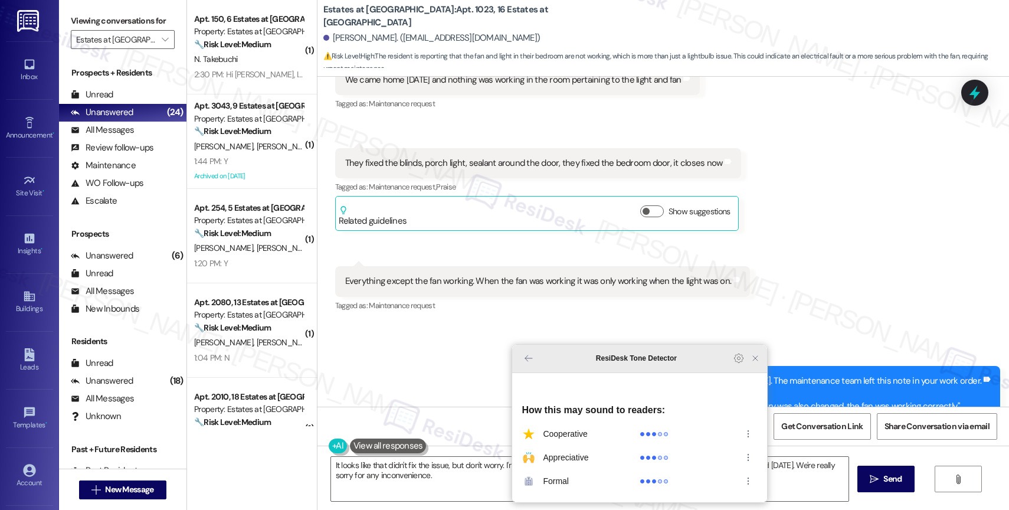
click at [756, 360] on icon "Close Grammarly Assistant" at bounding box center [755, 358] width 5 height 5
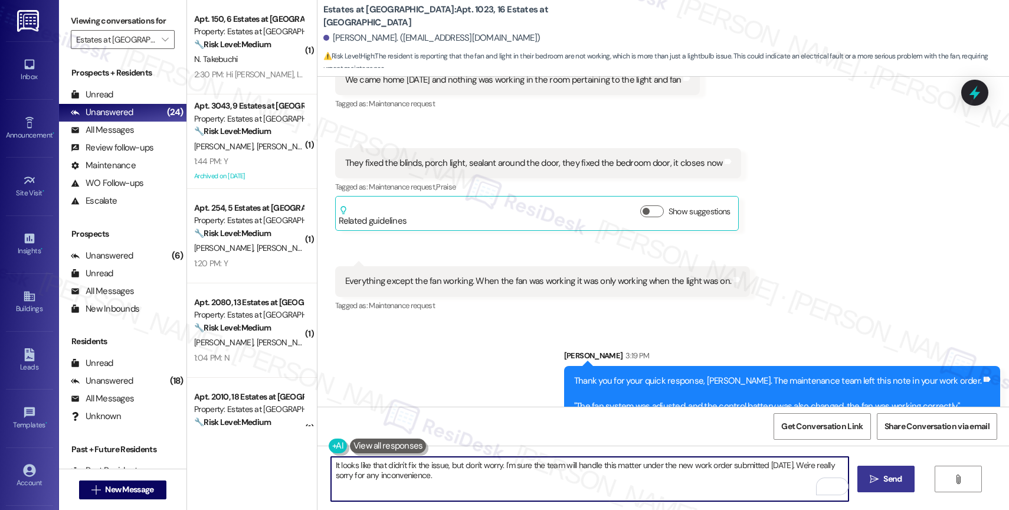
click at [877, 480] on span " Send" at bounding box center [885, 479] width 37 height 12
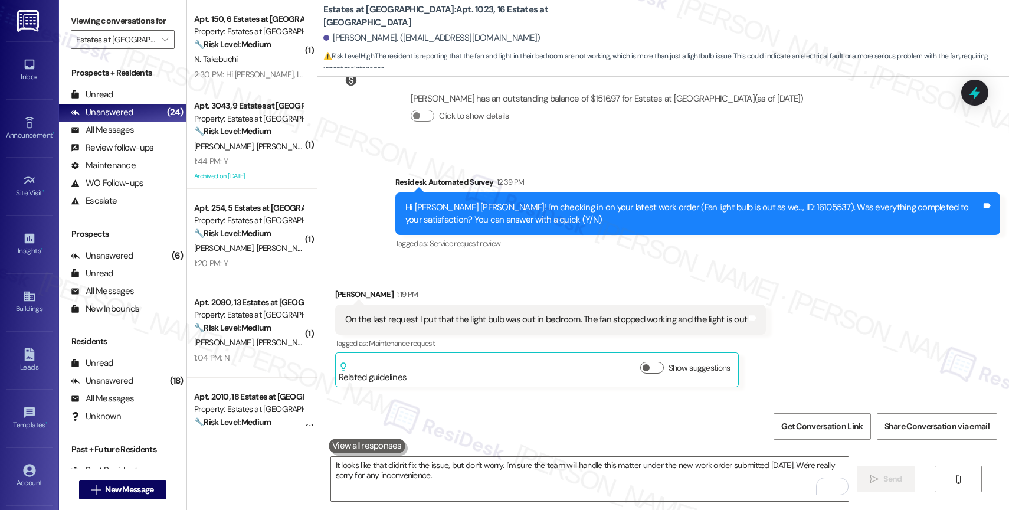
scroll to position [6036, 0]
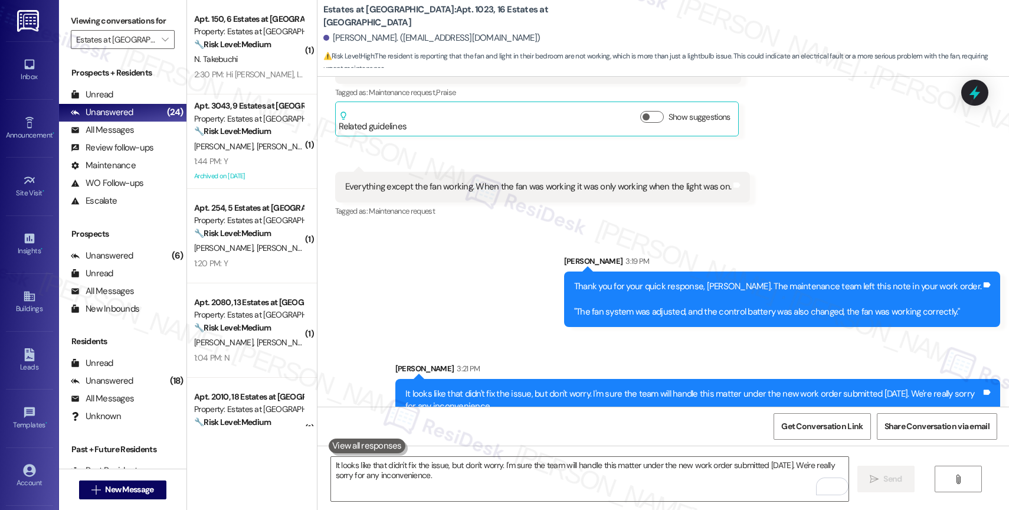
click at [517, 276] on div "Sent via SMS Sarah 3:19 PM Thank you for your quick response, Carolyn. The main…" at bounding box center [662, 329] width 691 height 202
click at [529, 272] on div "Sent via SMS Sarah 3:19 PM Thank you for your quick response, Carolyn. The main…" at bounding box center [662, 329] width 691 height 202
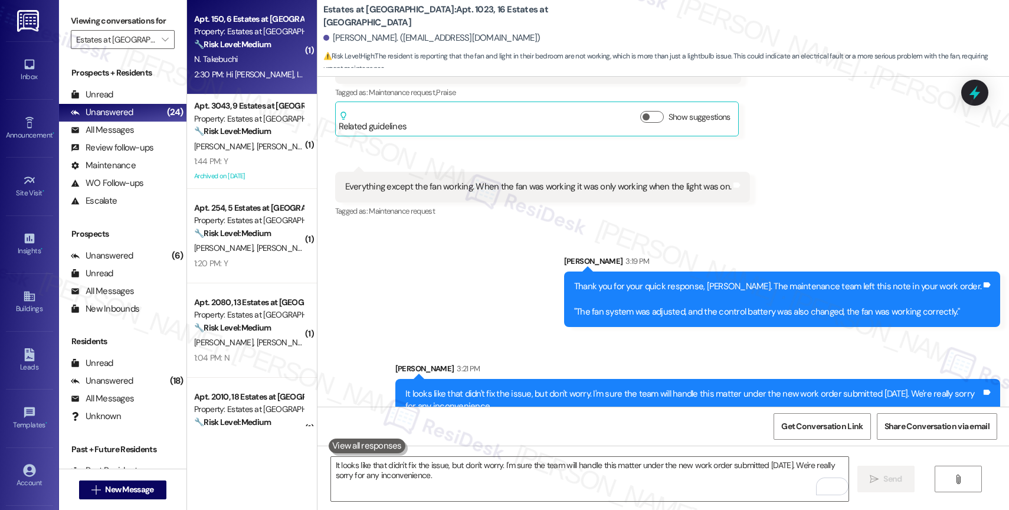
click at [273, 47] on div "🔧 Risk Level: Medium The resident initially reported not receiving the DocuSign…" at bounding box center [248, 44] width 109 height 12
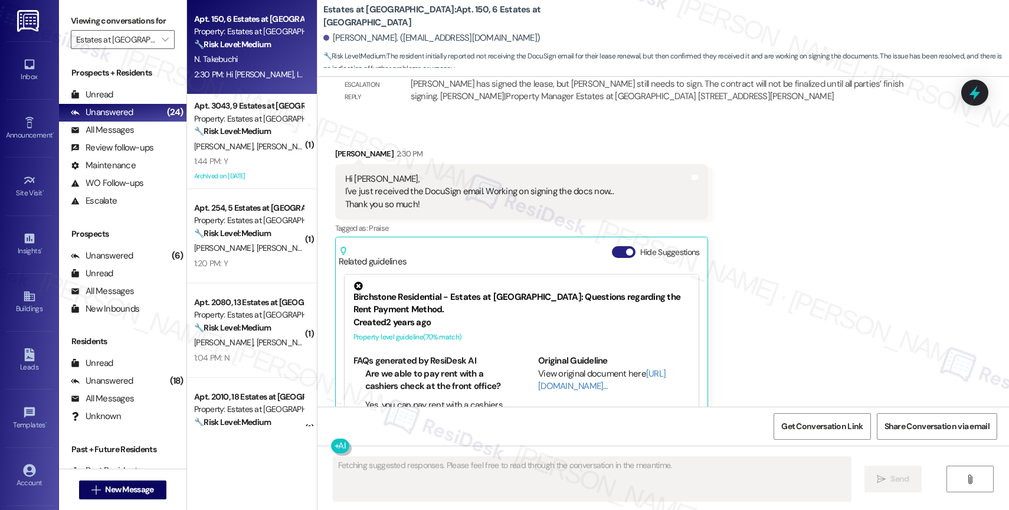
click at [616, 246] on button "Hide Suggestions" at bounding box center [624, 252] width 24 height 12
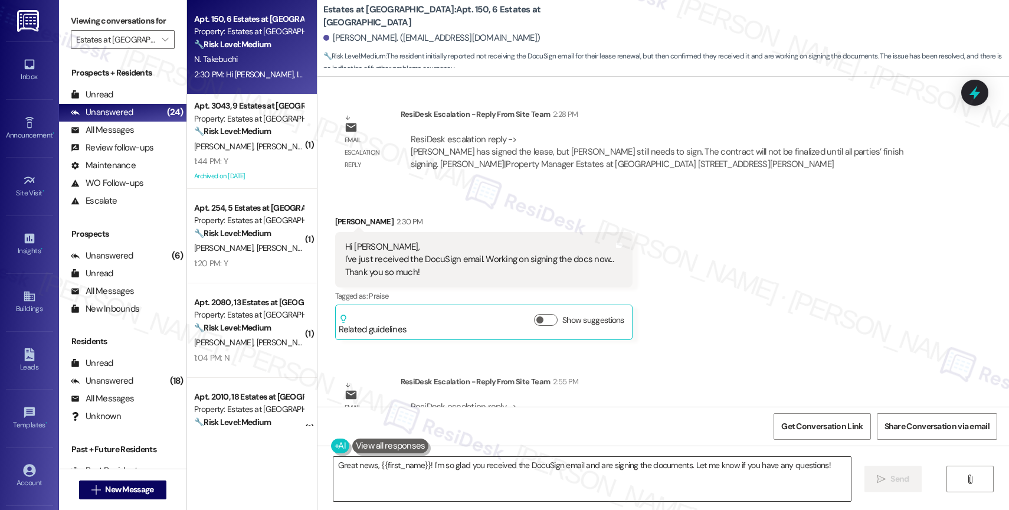
click at [425, 480] on textarea "Great news, {{first_name}}! I'm so glad you received the DocuSign email and are…" at bounding box center [591, 479] width 517 height 44
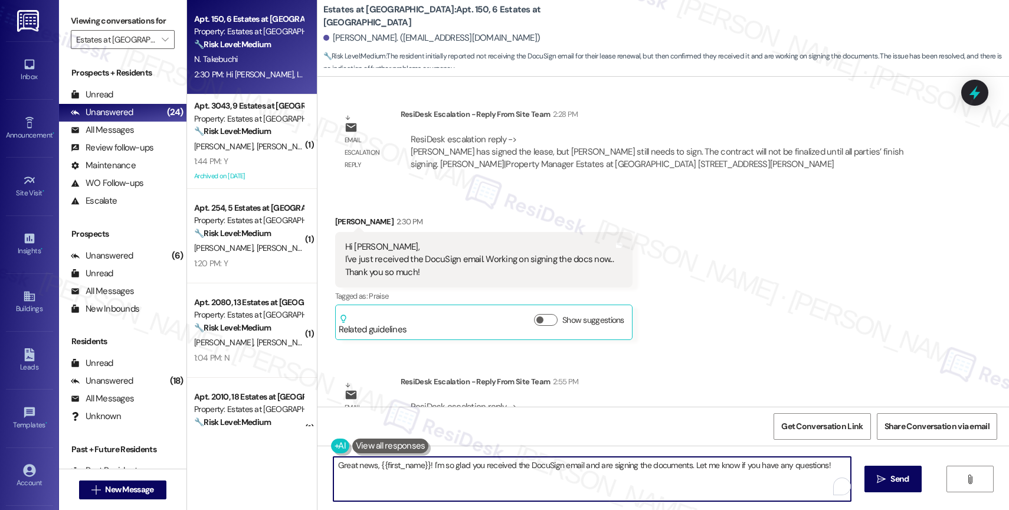
click at [425, 480] on textarea "Great news, {{first_name}}! I'm so glad you received the DocuSign email and are…" at bounding box center [591, 479] width 517 height 44
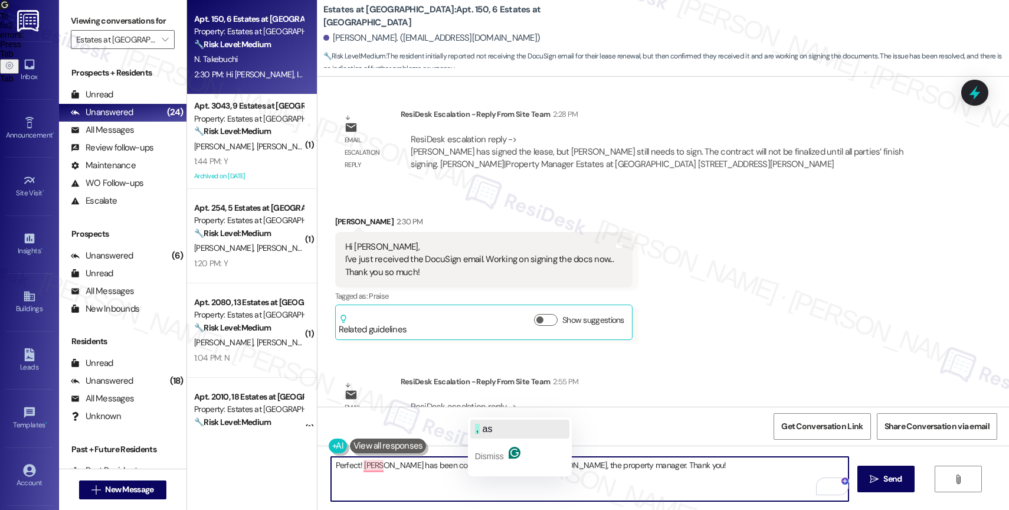
click at [501, 425] on button ", as" at bounding box center [519, 428] width 99 height 19
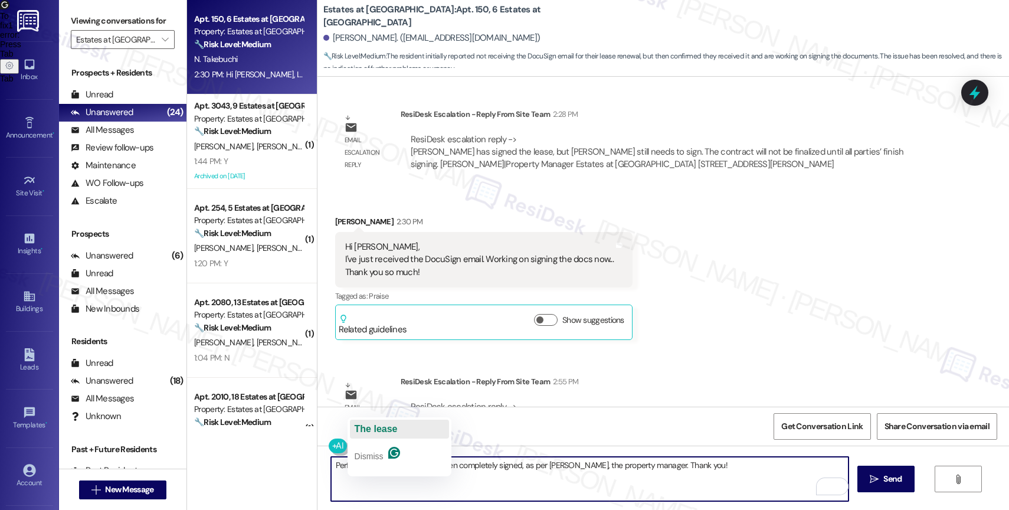
click at [379, 426] on span "The lease" at bounding box center [376, 429] width 43 height 10
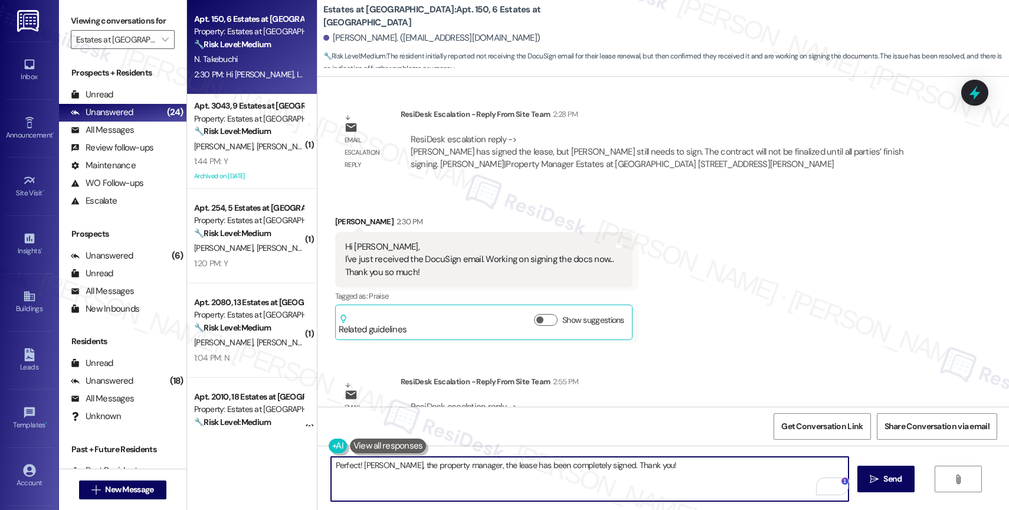
click at [670, 471] on textarea "Perfect! [PERSON_NAME], the property manager, the lease has been completely sig…" at bounding box center [589, 479] width 517 height 44
type textarea "Perfect! [PERSON_NAME], the property manager, the lease has been completely sig…"
click at [875, 477] on icon "" at bounding box center [874, 478] width 9 height 9
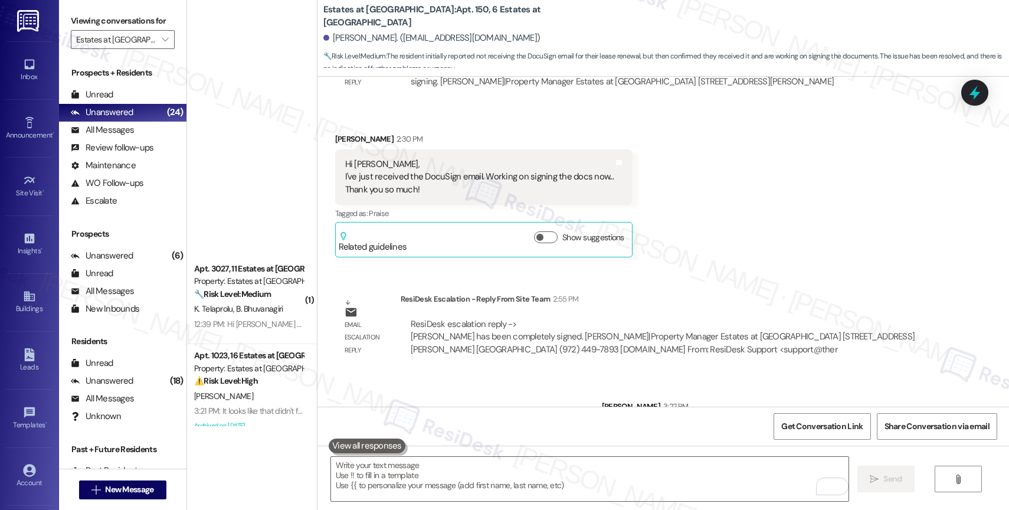
scroll to position [0, 0]
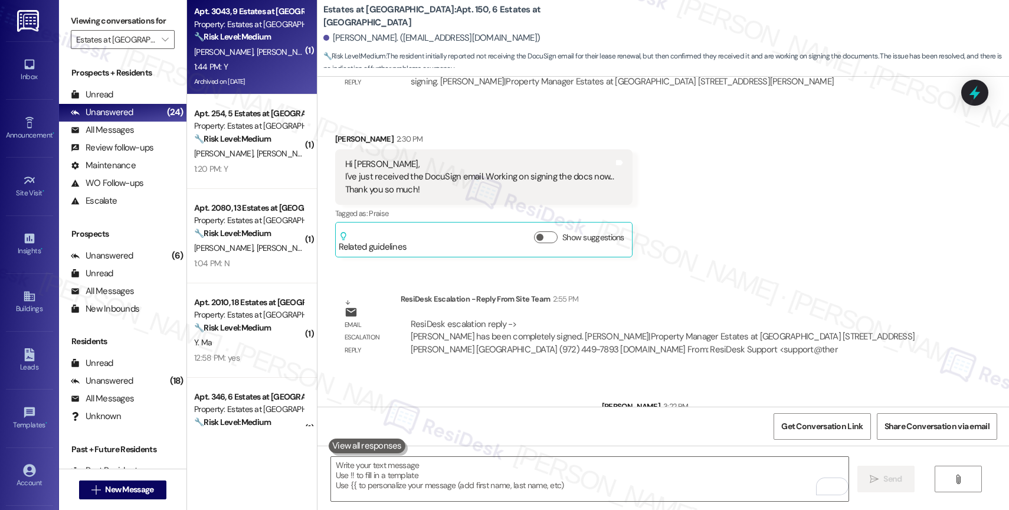
click at [256, 57] on span "J. Smith" at bounding box center [285, 52] width 59 height 11
type textarea "Fetching suggested responses. Please feel free to read through the conversation…"
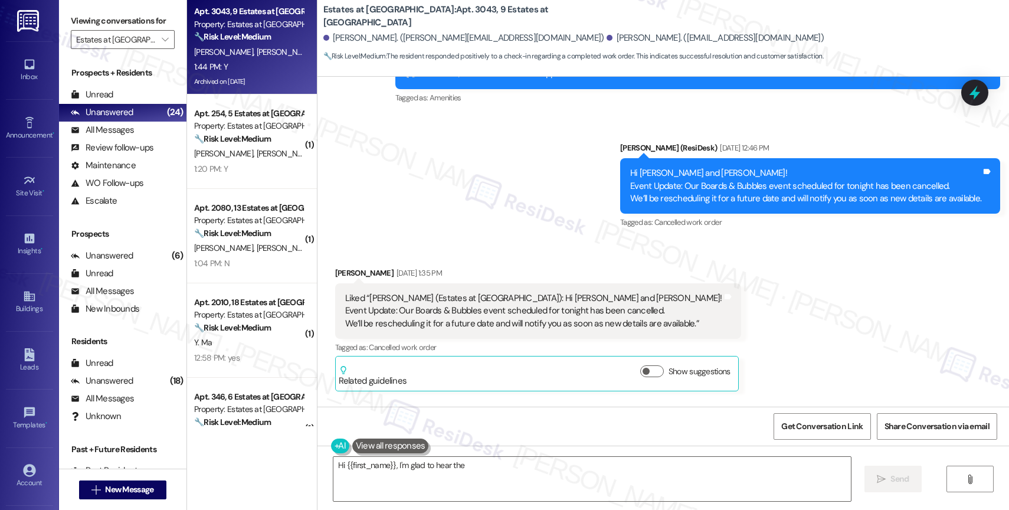
scroll to position [5711, 0]
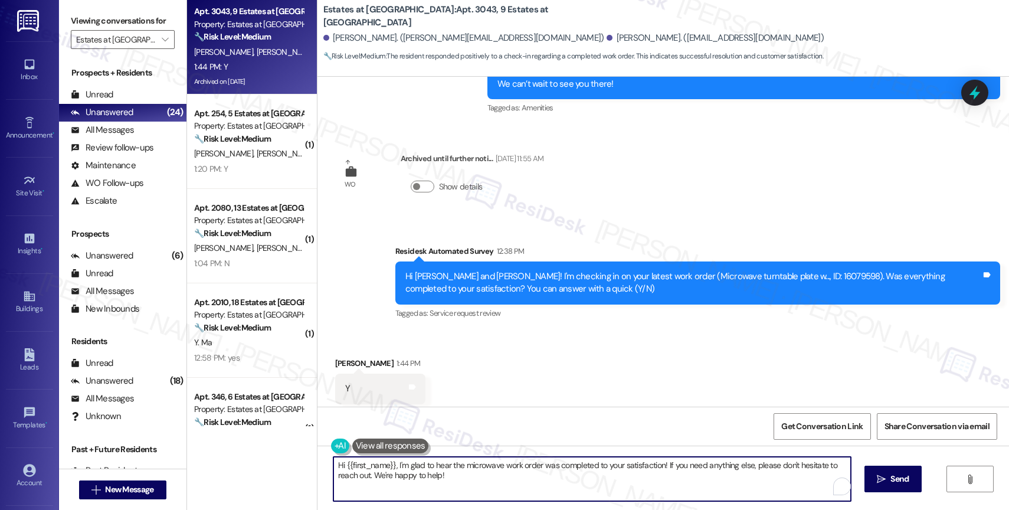
click at [333, 458] on textarea "Hi {{first_name}}, I'm glad to hear the microwave work order was completed to y…" at bounding box center [591, 479] width 517 height 44
type textarea "I'm glad to hear the microwave work order was completed to your satisfaction! I…"
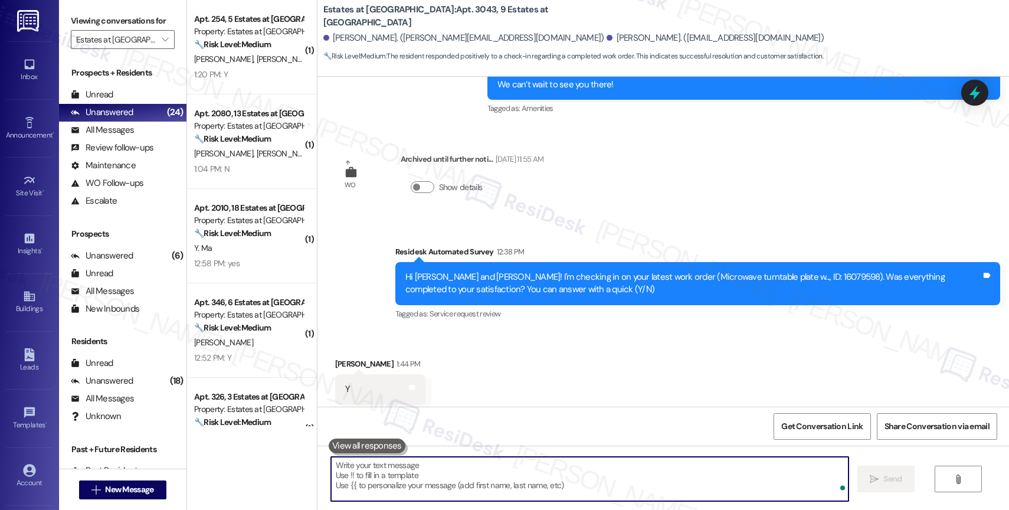
scroll to position [5805, 0]
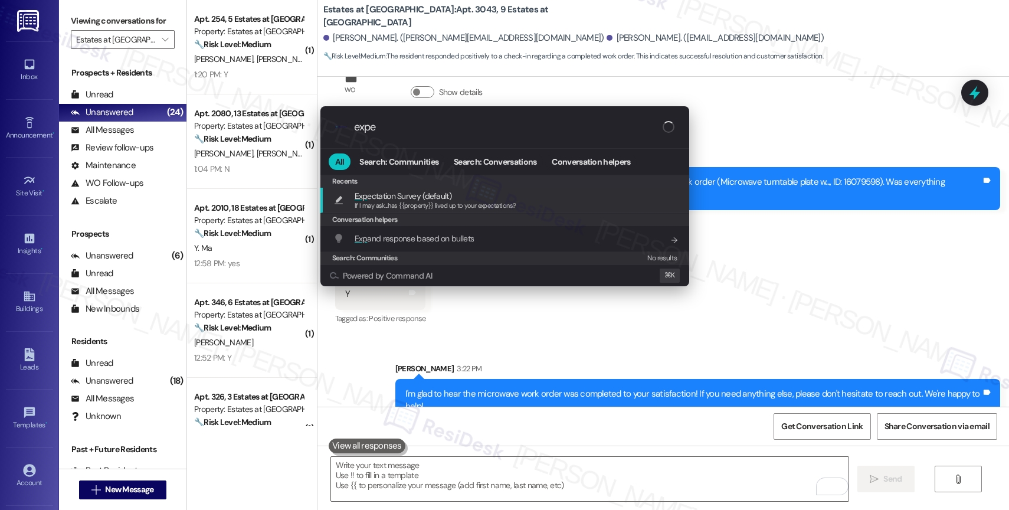
type input "expec"
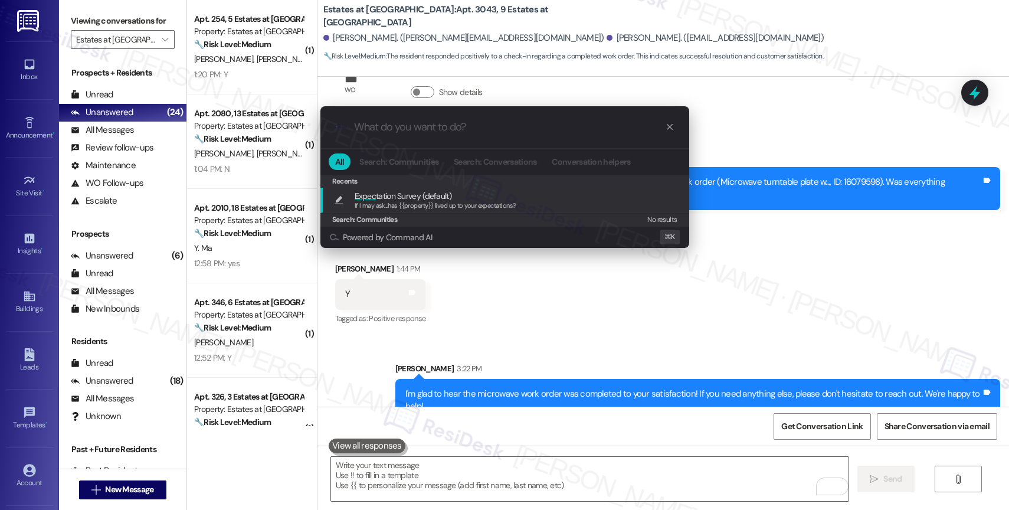
type textarea "If I may ask...has {{property}} lived up to your expectations?"
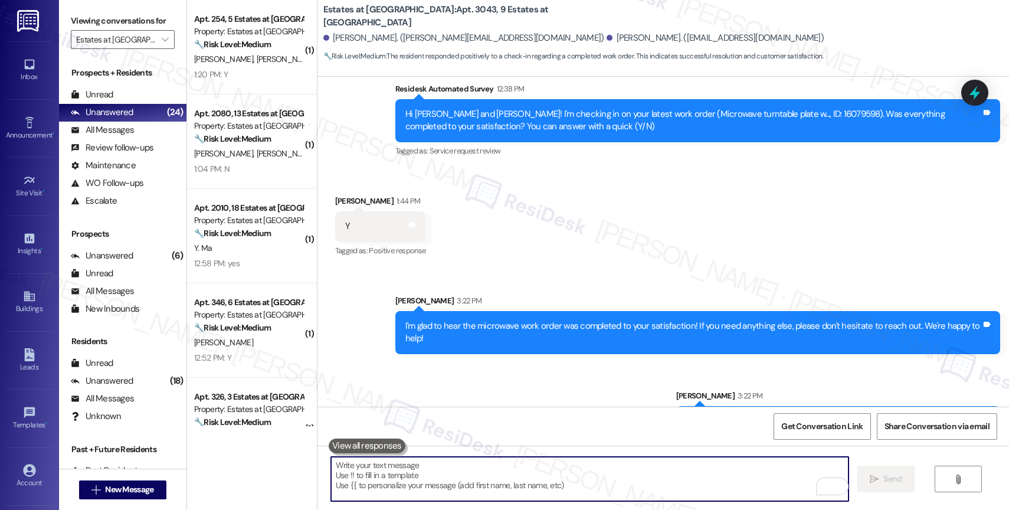
scroll to position [5888, 0]
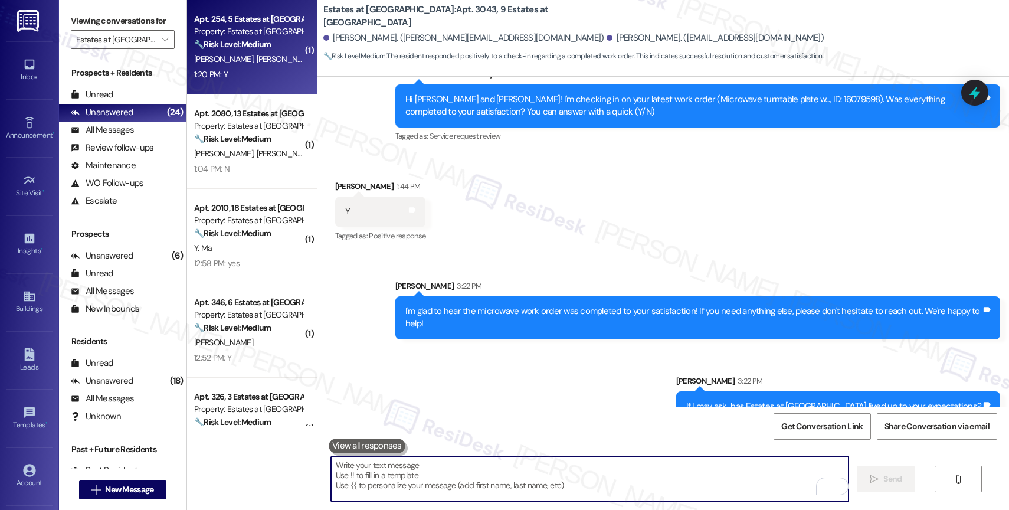
click at [256, 57] on span "A. Messina" at bounding box center [323, 59] width 134 height 11
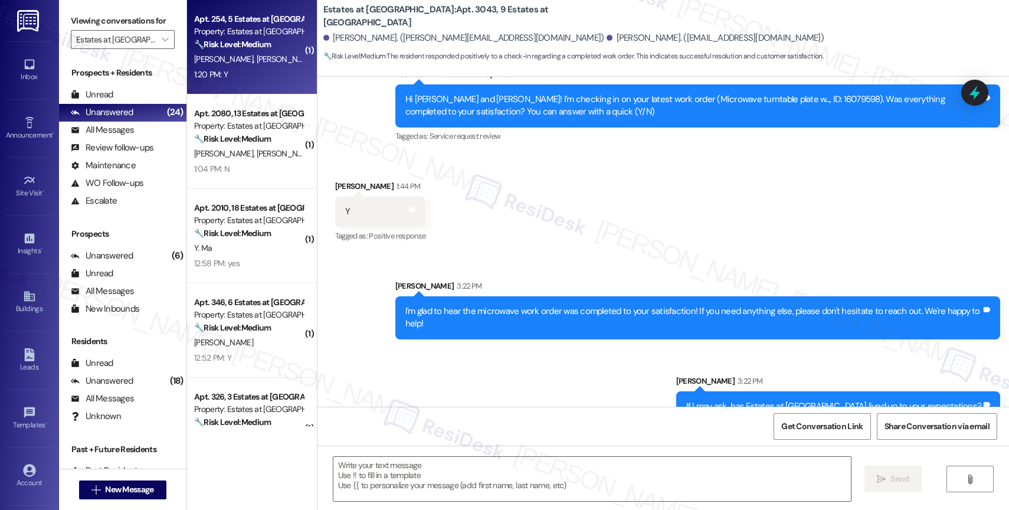
type textarea "Fetching suggested responses. Please feel free to read through the conversation…"
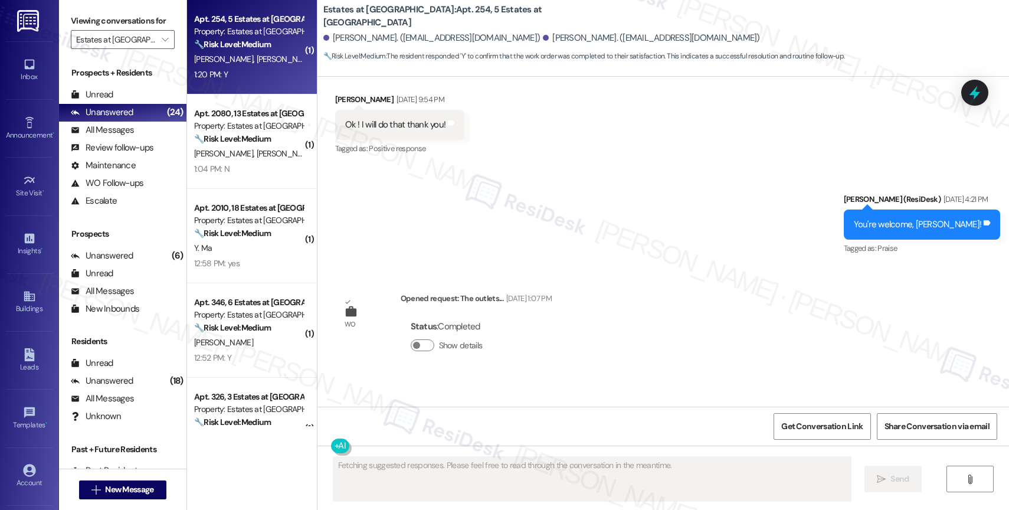
scroll to position [4778, 0]
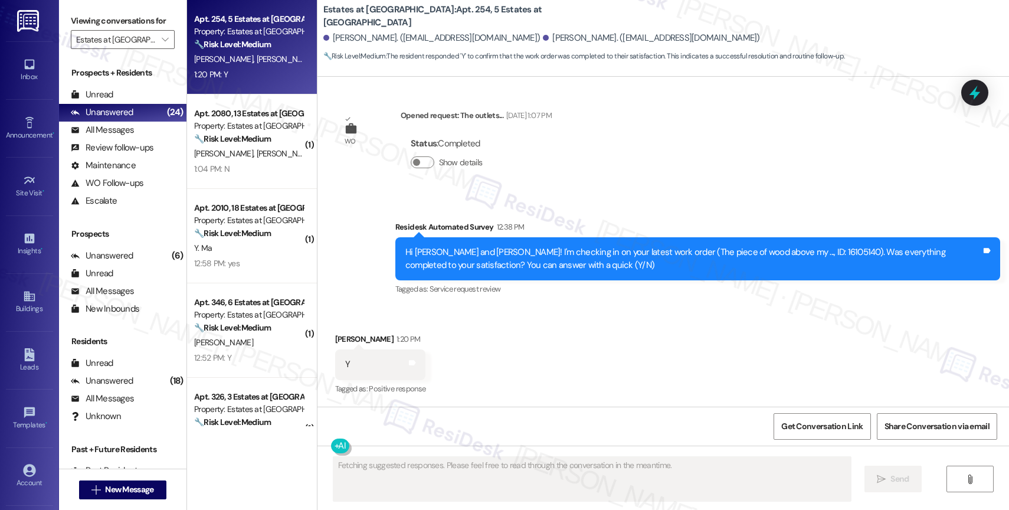
click at [496, 339] on div "Received via SMS Alexandra Messina 1:20 PM Y Tags and notes Tagged as: Positive…" at bounding box center [662, 356] width 691 height 100
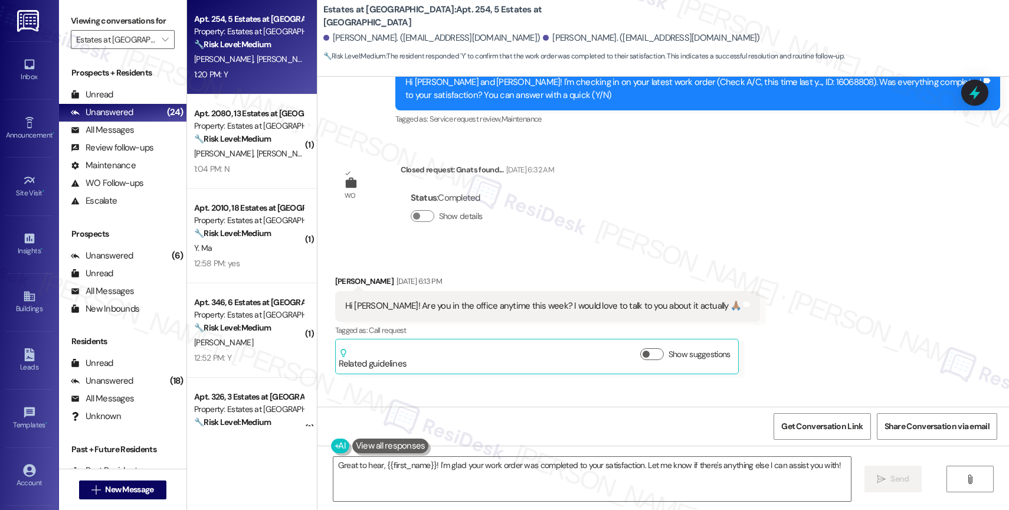
scroll to position [4148, 0]
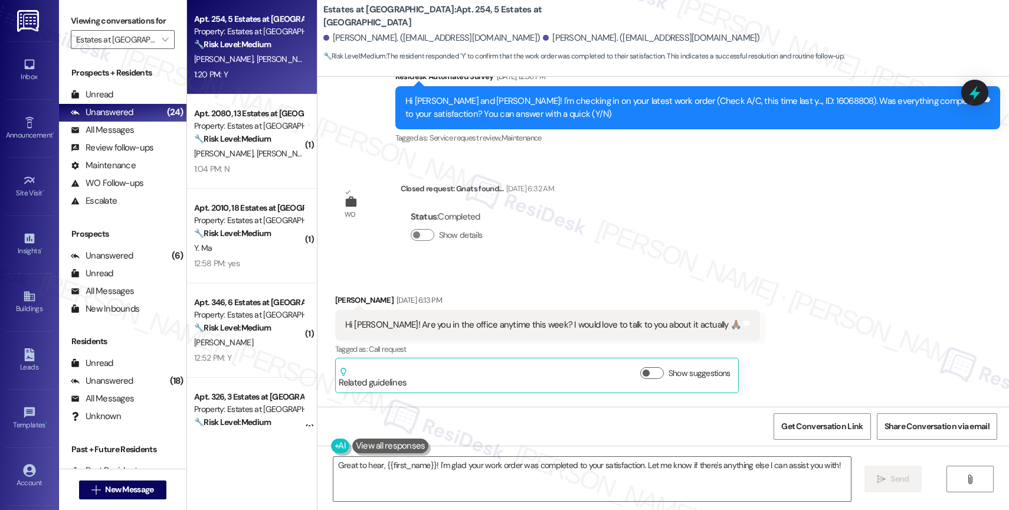
click at [537, 247] on div "Status : Completed Show details" at bounding box center [477, 229] width 153 height 60
click at [542, 248] on div "Status : Completed Show details" at bounding box center [477, 229] width 153 height 60
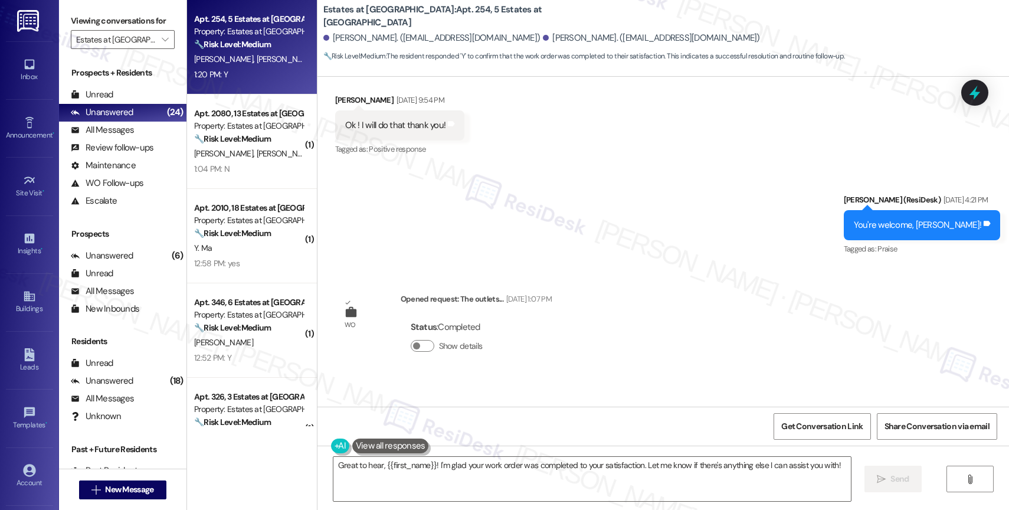
scroll to position [4778, 0]
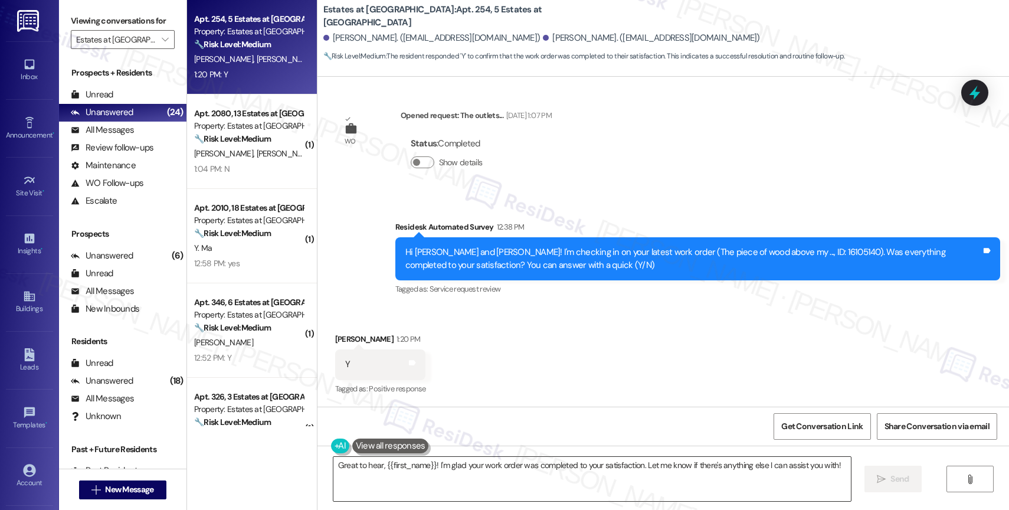
click at [837, 464] on textarea "Great to hear, {{first_name}}! I'm glad your work order was completed to your s…" at bounding box center [591, 479] width 517 height 44
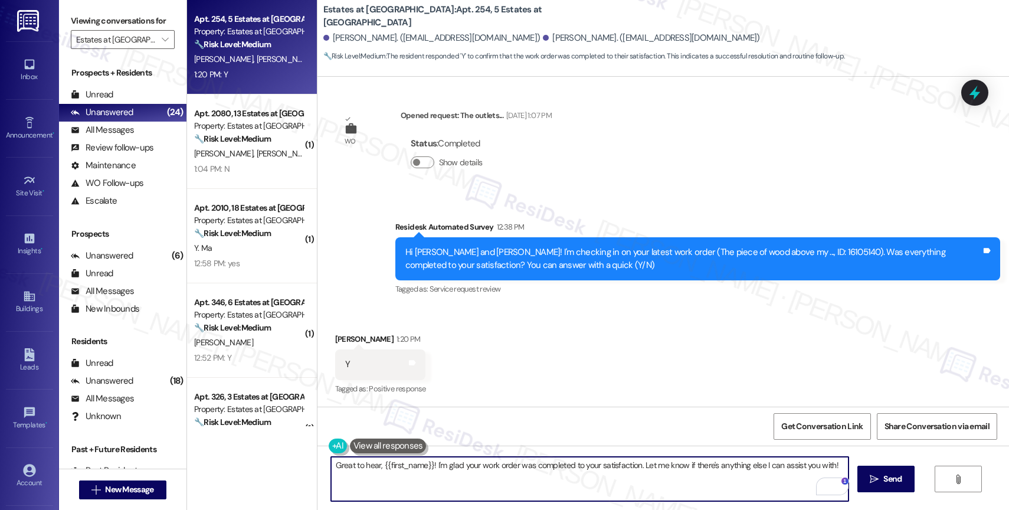
drag, startPoint x: 375, startPoint y: 464, endPoint x: 424, endPoint y: 464, distance: 49.0
click at [424, 464] on textarea "Great to hear, {{first_name}}! I'm glad your work order was completed to your s…" at bounding box center [589, 479] width 517 height 44
type textarea "Great to hear, Alexandra! I'm glad your work order was completed to your satisf…"
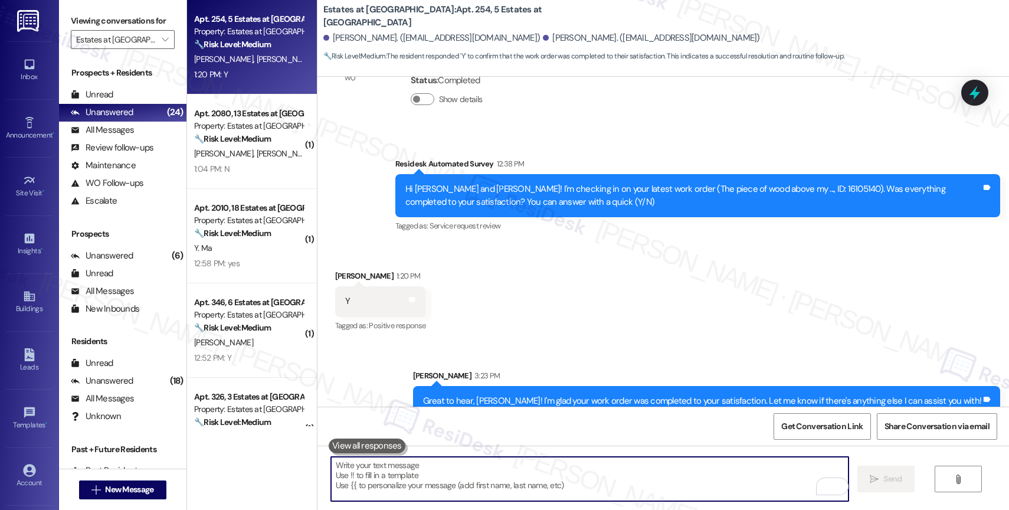
scroll to position [4860, 0]
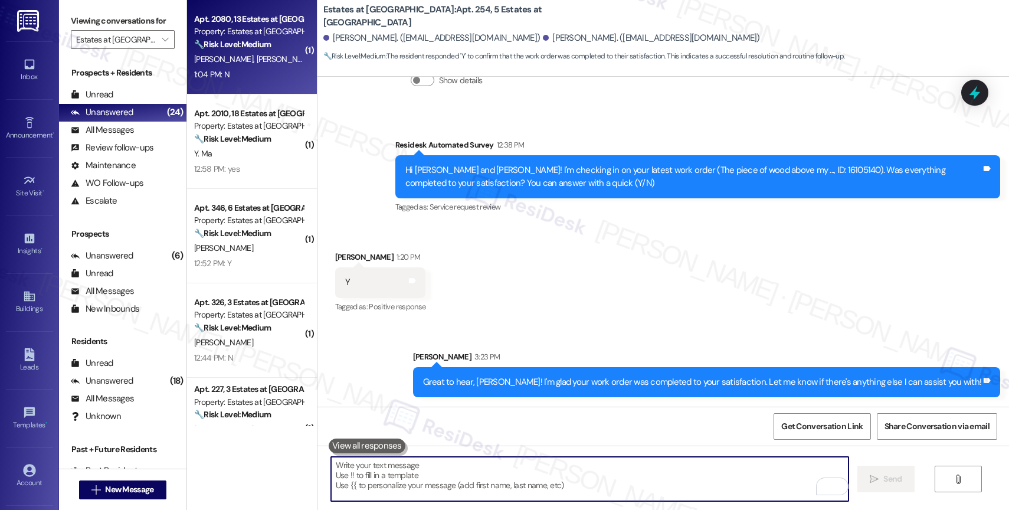
click at [256, 58] on span "M. Carroll" at bounding box center [285, 59] width 59 height 11
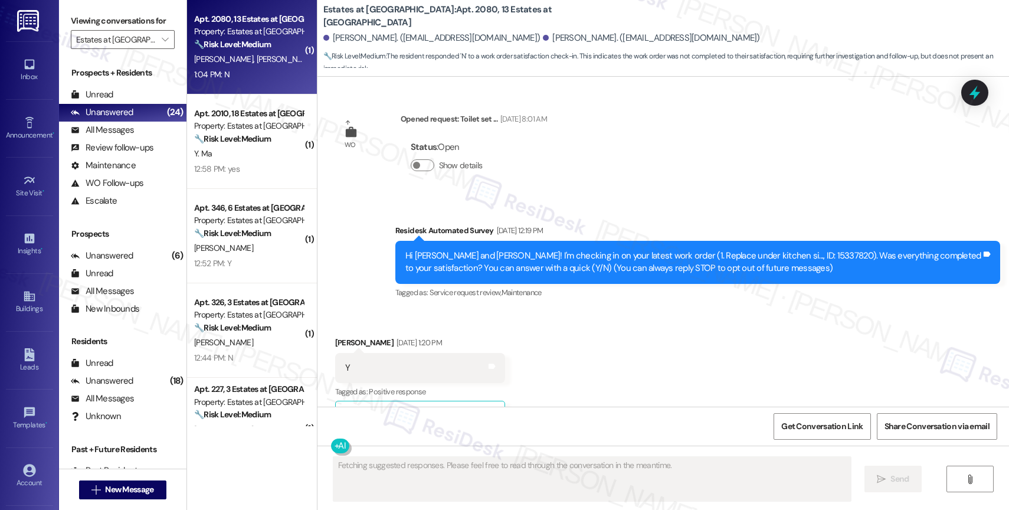
type textarea "Fetching suggested responses. Please feel free to read through the conversation…"
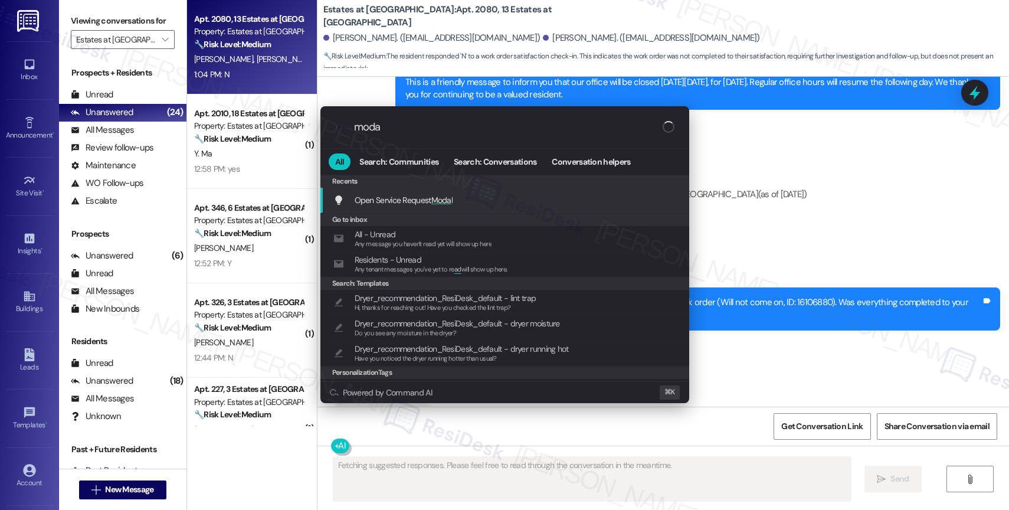
type input "modal"
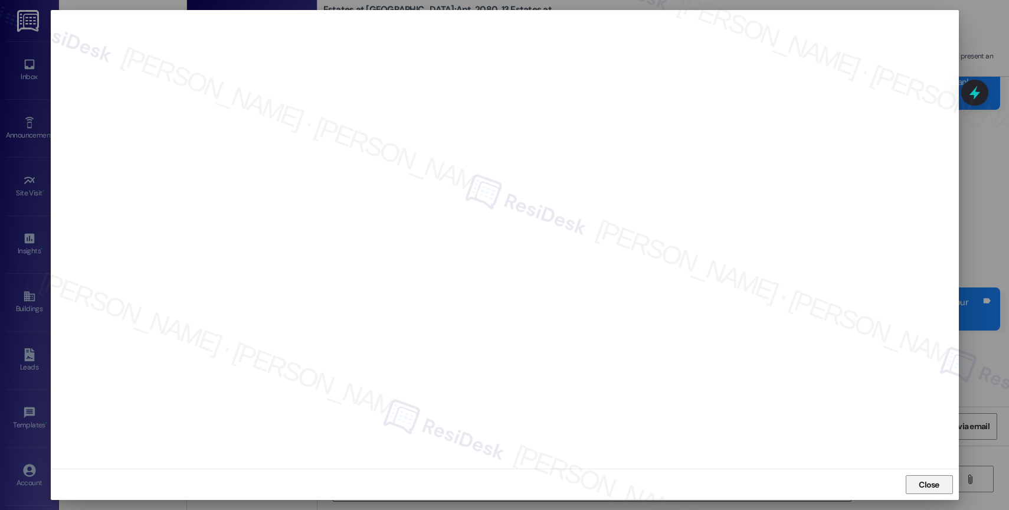
click at [920, 479] on span "Close" at bounding box center [929, 484] width 21 height 12
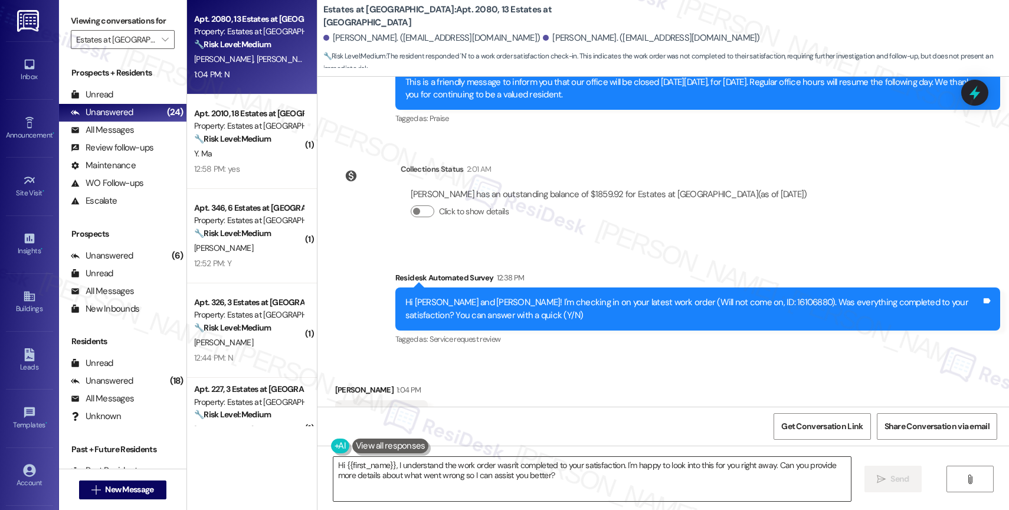
click at [395, 479] on textarea "Hi {{first_name}}, I understand the work order wasn't completed to your satisfa…" at bounding box center [591, 479] width 517 height 44
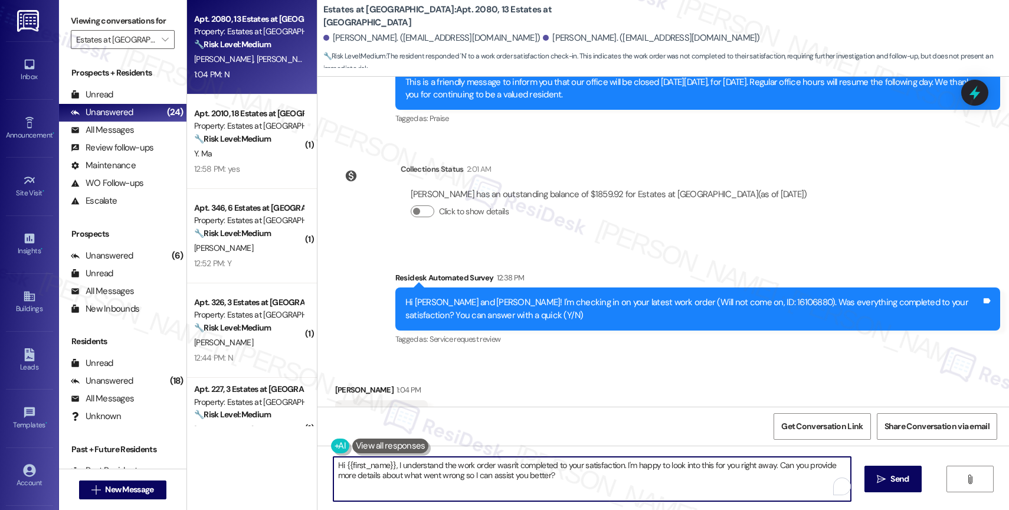
click at [395, 479] on textarea "Hi {{first_name}}, I understand the work order wasn't completed to your satisfa…" at bounding box center [591, 479] width 517 height 44
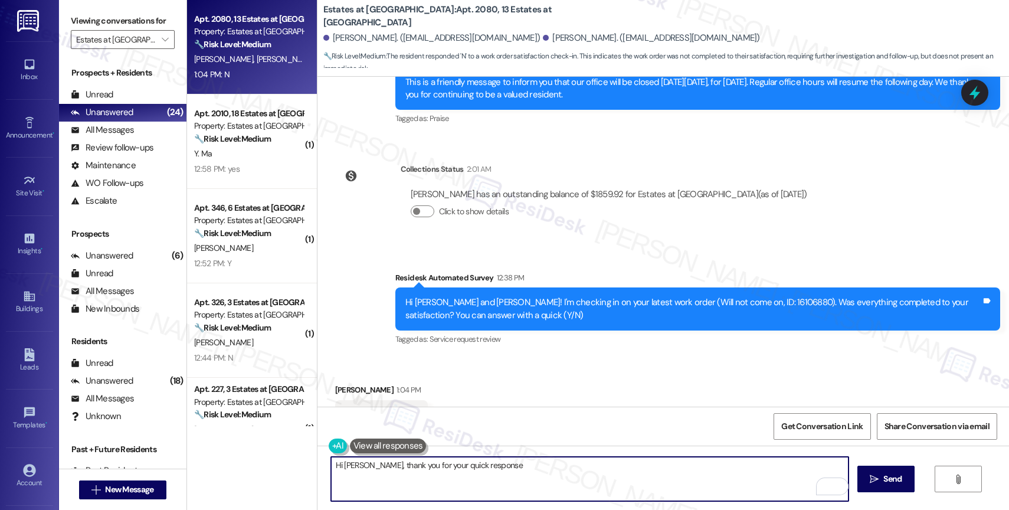
click at [502, 472] on textarea "Hi Marnita, thank you for your quick response" at bounding box center [589, 479] width 517 height 44
paste textarea "16106882"
type textarea "Hi Marnita, thank you for your quick response. This work order was closed becau…"
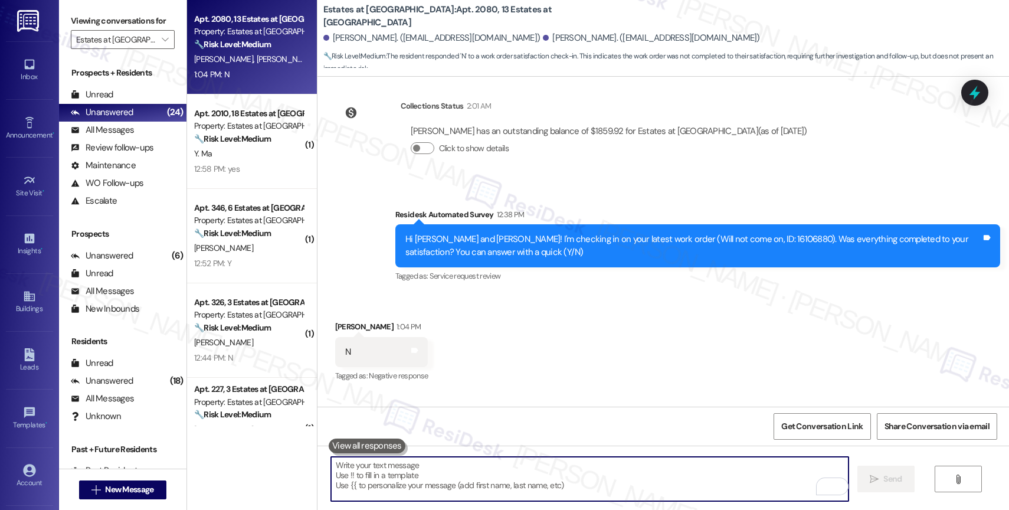
scroll to position [7600, 0]
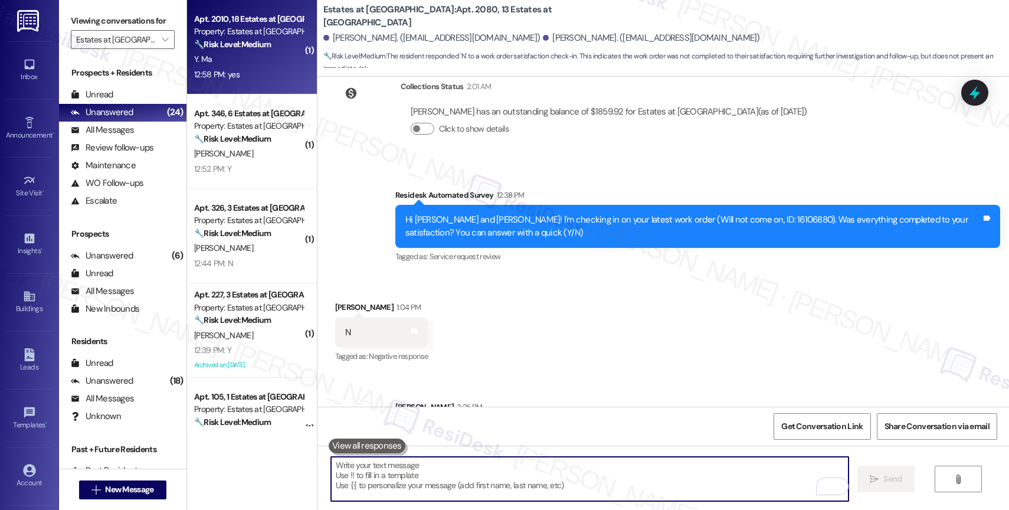
click at [251, 86] on div "Apt. 2010, 18 Estates at Las Colinas Property: Estates at Las Colinas 🔧 Risk Le…" at bounding box center [252, 47] width 130 height 94
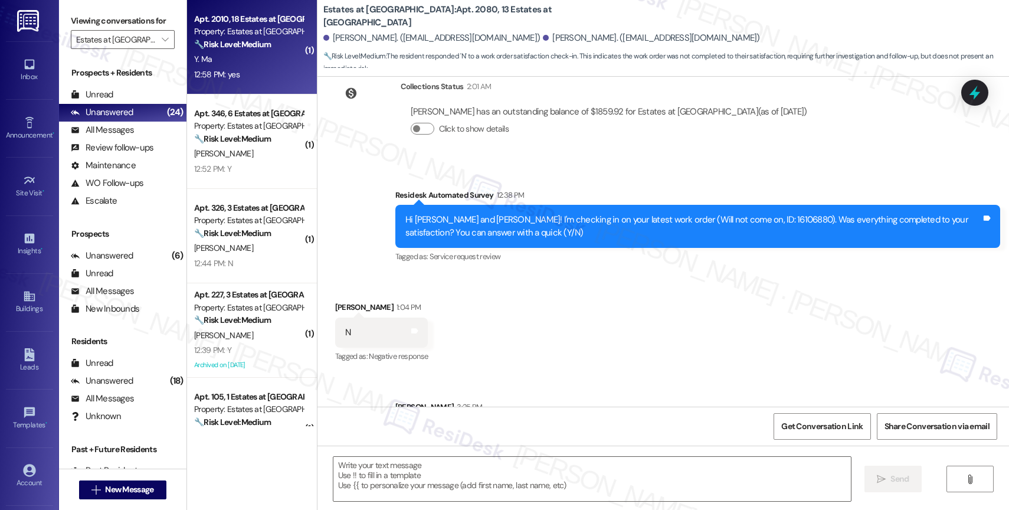
type textarea "Fetching suggested responses. Please feel free to read through the conversation…"
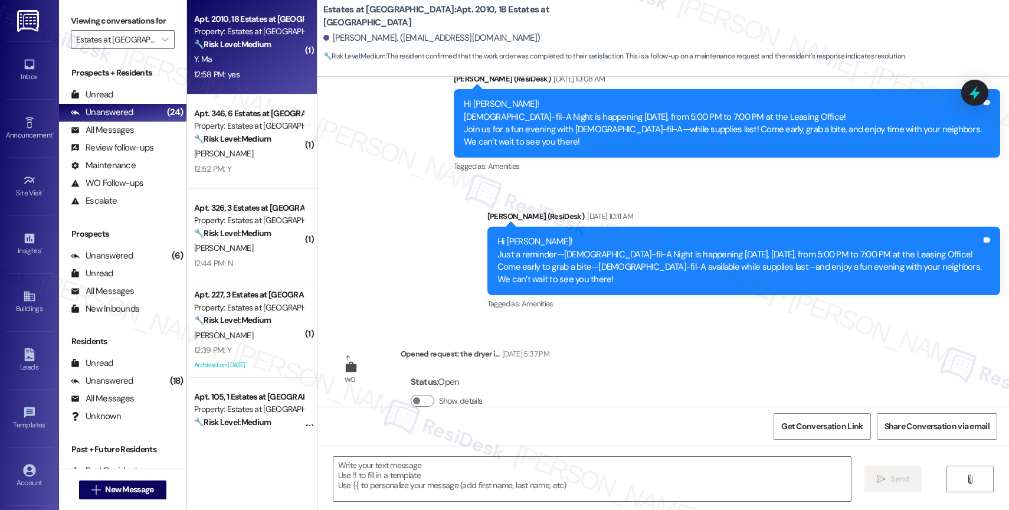
type textarea "Fetching suggested responses. Please feel free to read through the conversation…"
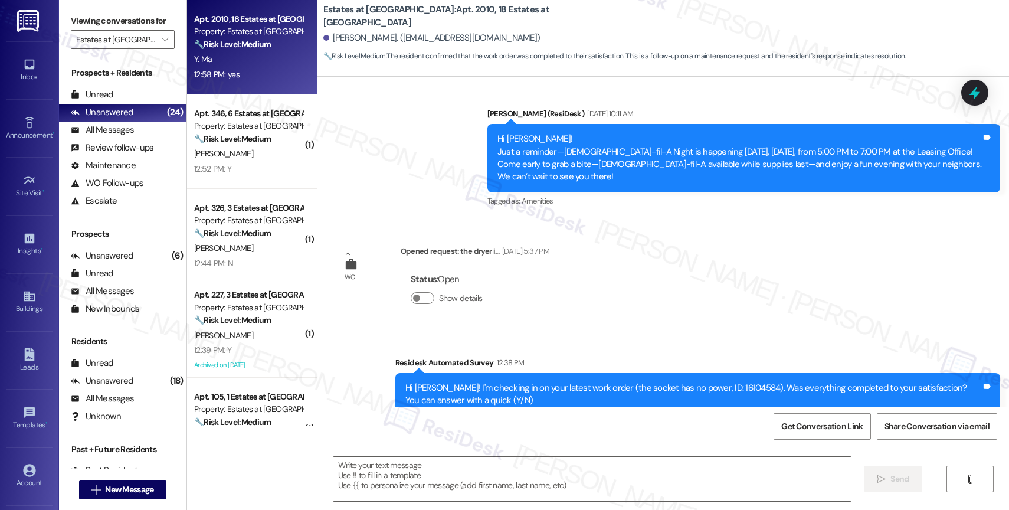
scroll to position [1022, 0]
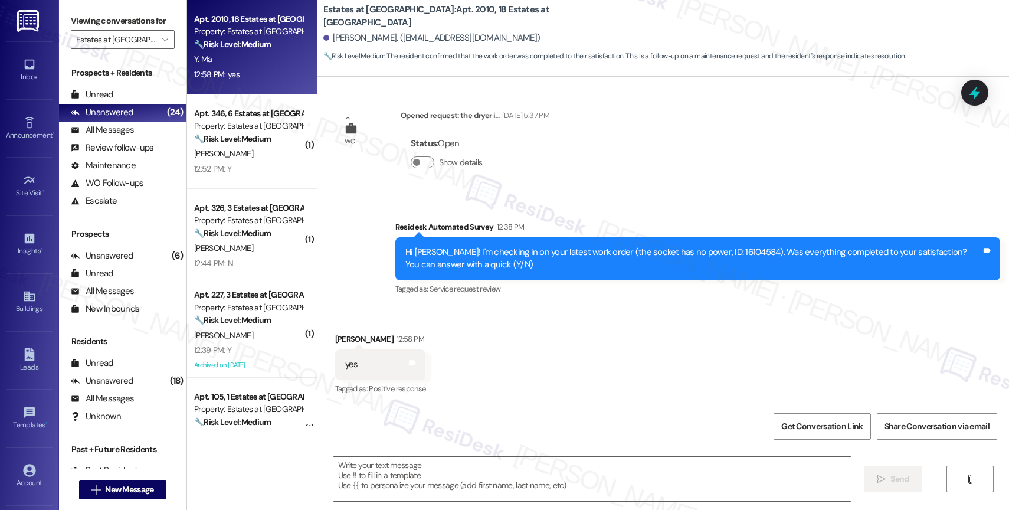
click at [555, 358] on div "Received via SMS Yuantao Ma 12:58 PM yes Tags and notes Tagged as: Positive res…" at bounding box center [662, 356] width 691 height 100
click at [418, 480] on textarea at bounding box center [591, 479] width 517 height 44
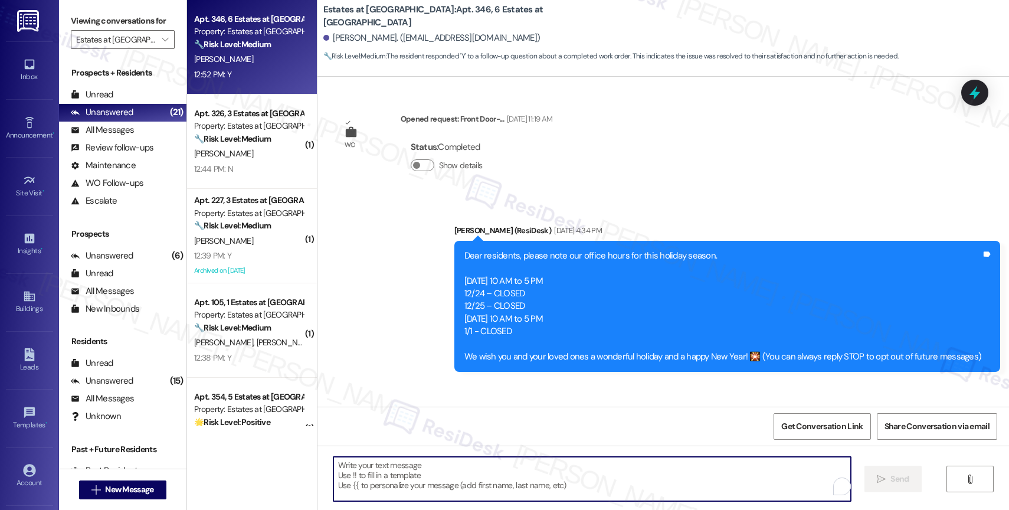
scroll to position [4313, 0]
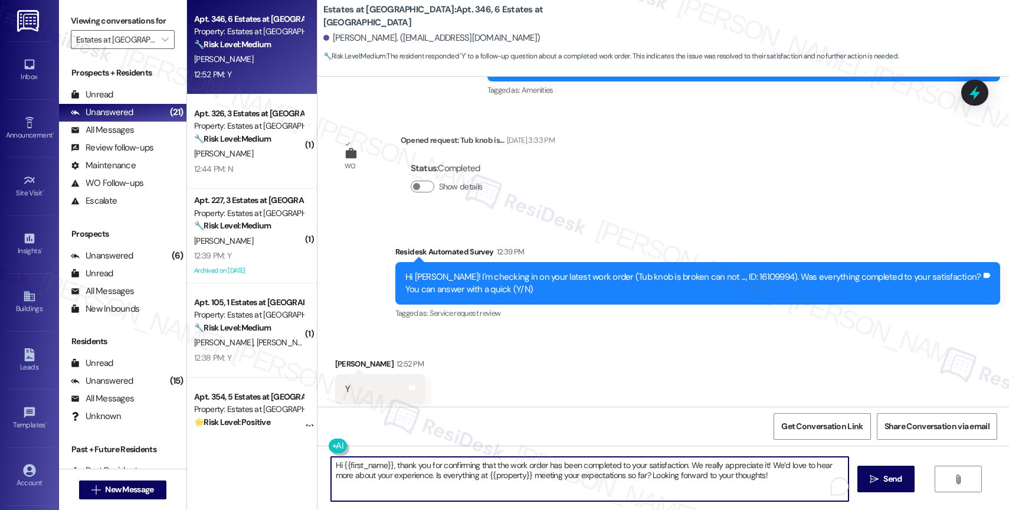
click at [334, 463] on textarea "Hi {{first_name}}, thank you for confirming that the work order has been comple…" at bounding box center [589, 479] width 517 height 44
type textarea "Hey {{first_name}}, thank you for confirming that the work order has been compl…"
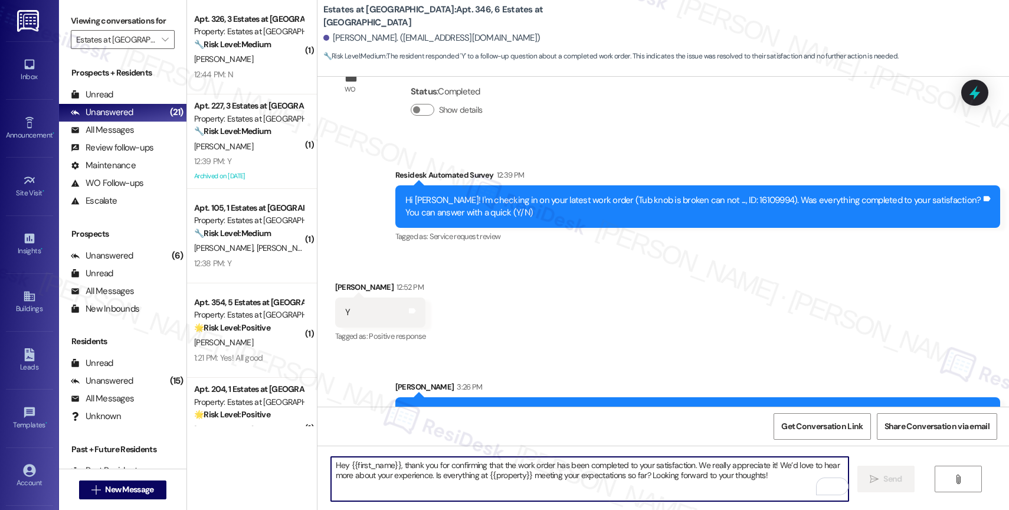
scroll to position [4408, 0]
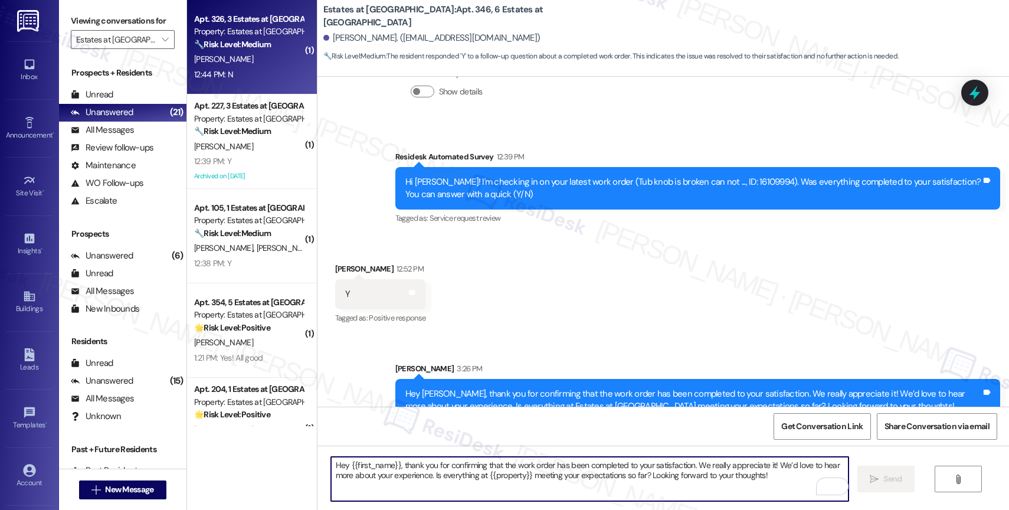
click at [237, 39] on strong "🔧 Risk Level: Medium" at bounding box center [232, 44] width 77 height 11
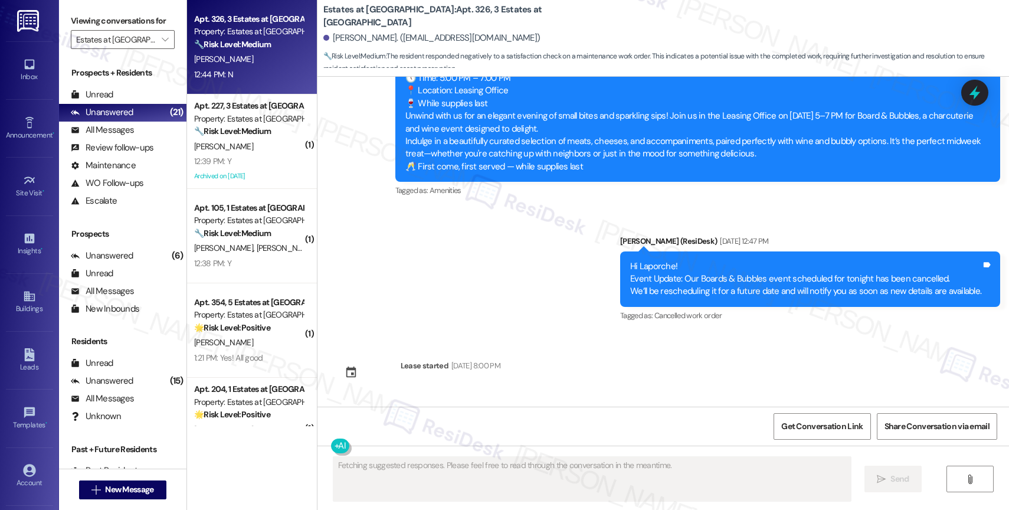
scroll to position [4426, 0]
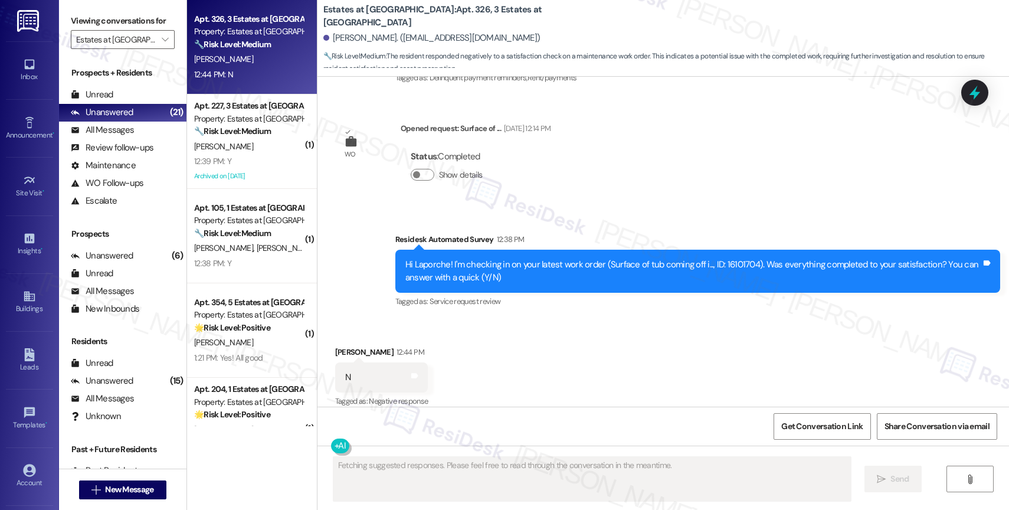
click at [492, 345] on div "Received via SMS [PERSON_NAME] 12:44 PM N Tags and notes Tagged as: Negative re…" at bounding box center [662, 369] width 691 height 100
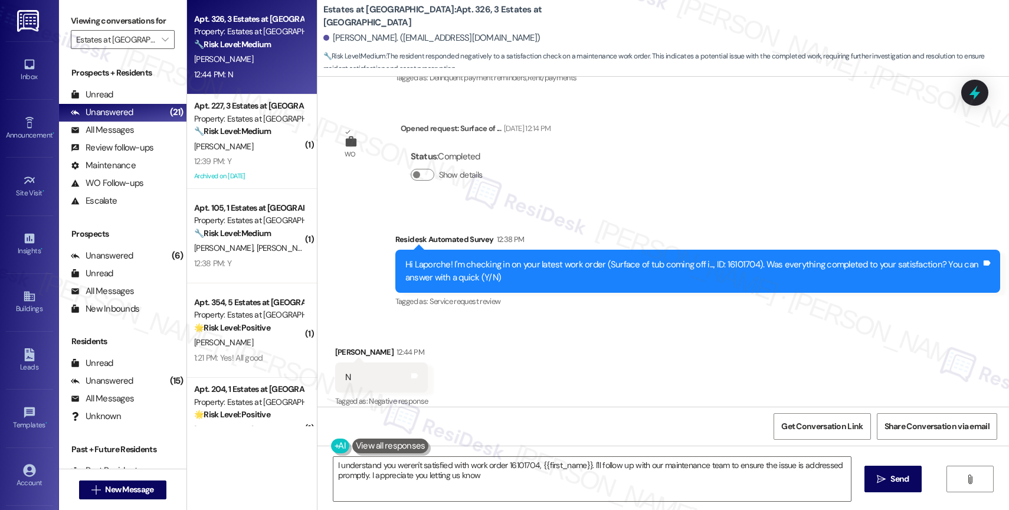
type textarea "I understand you weren't satisfied with work order 16101704, {{first_name}}. I'…"
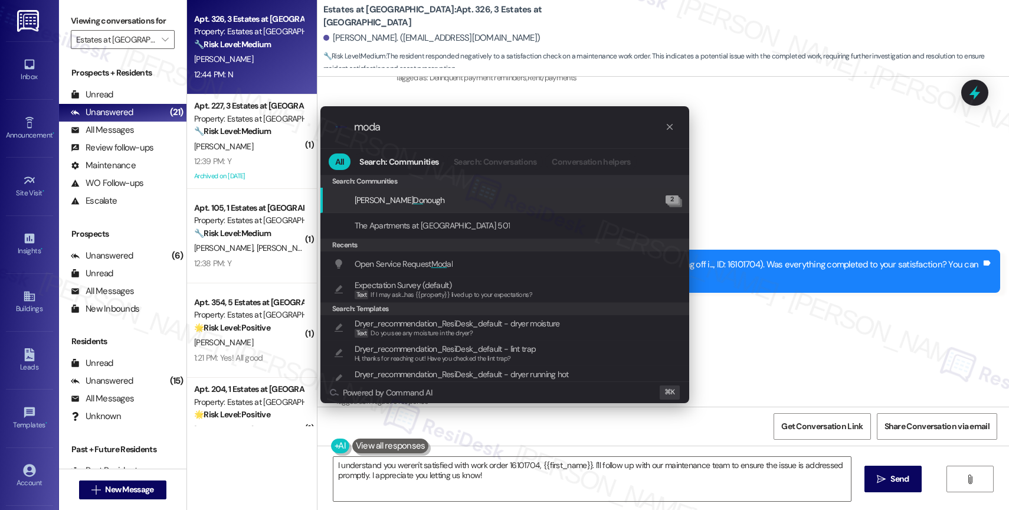
type input "modal"
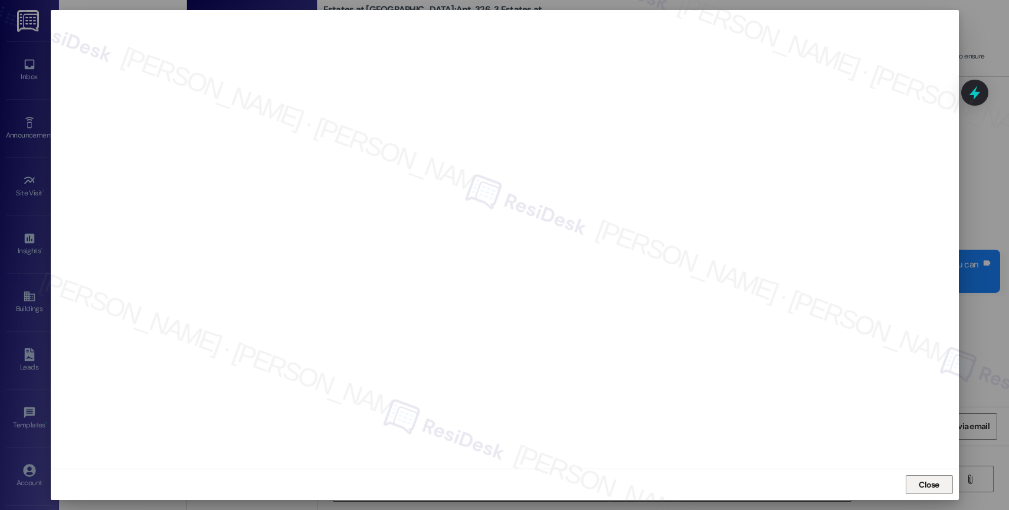
click at [924, 482] on span "Close" at bounding box center [929, 484] width 21 height 12
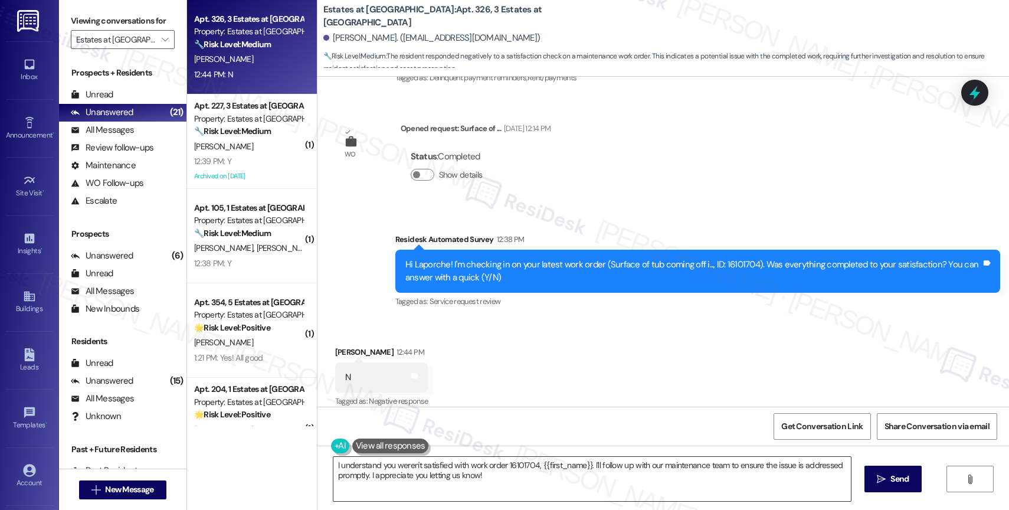
click at [401, 483] on textarea "I understand you weren't satisfied with work order 16101704, {{first_name}}. I'…" at bounding box center [591, 479] width 517 height 44
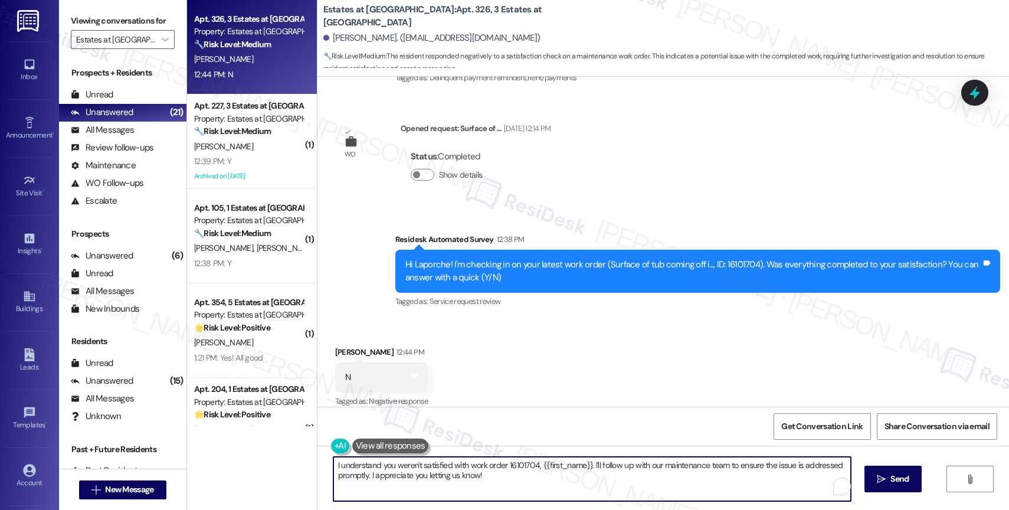
click at [401, 483] on textarea "I understand you weren't satisfied with work order 16101704, {{first_name}}. I'…" at bounding box center [591, 479] width 517 height 44
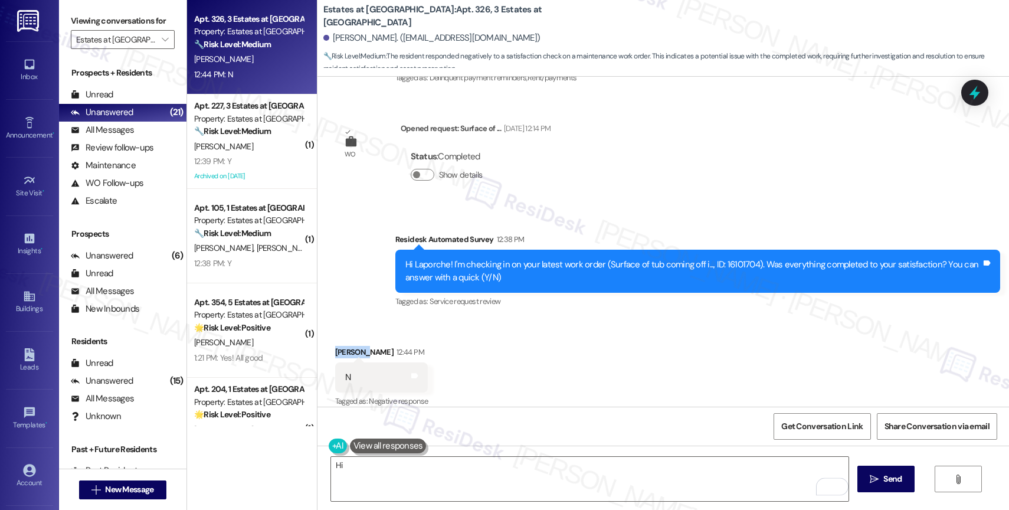
drag, startPoint x: 358, startPoint y: 337, endPoint x: 324, endPoint y: 333, distance: 34.4
click at [326, 337] on div "Received via SMS [PERSON_NAME] 12:44 PM N Tags and notes Tagged as: Negative re…" at bounding box center [381, 378] width 111 height 82
copy div "Laporche"
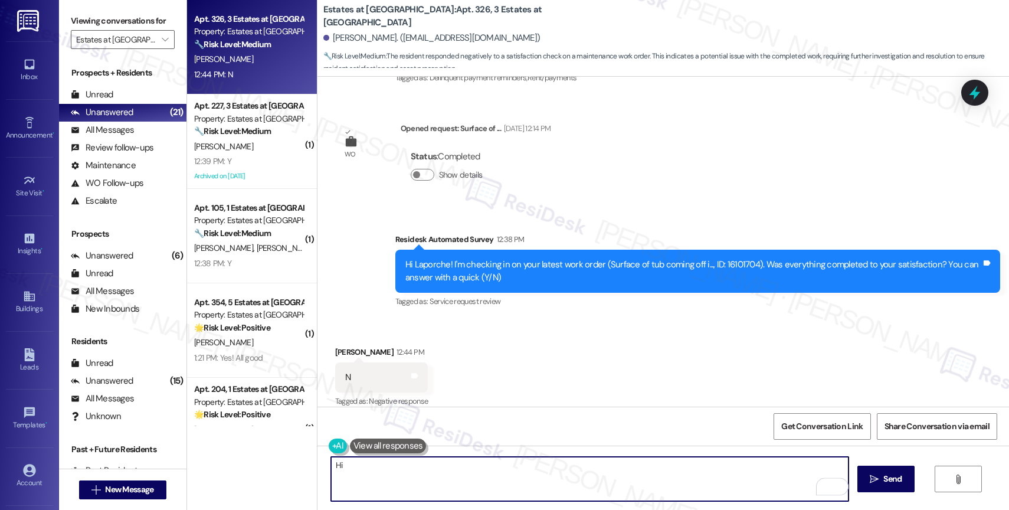
click at [359, 470] on textarea "Hi" at bounding box center [589, 479] width 517 height 44
paste textarea "Laporche"
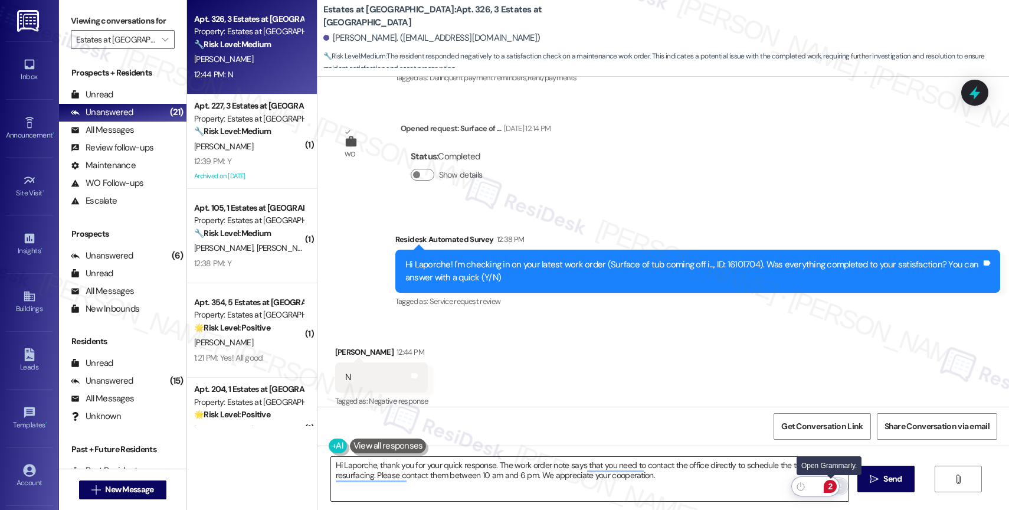
click at [830, 483] on div "2" at bounding box center [830, 486] width 13 height 13
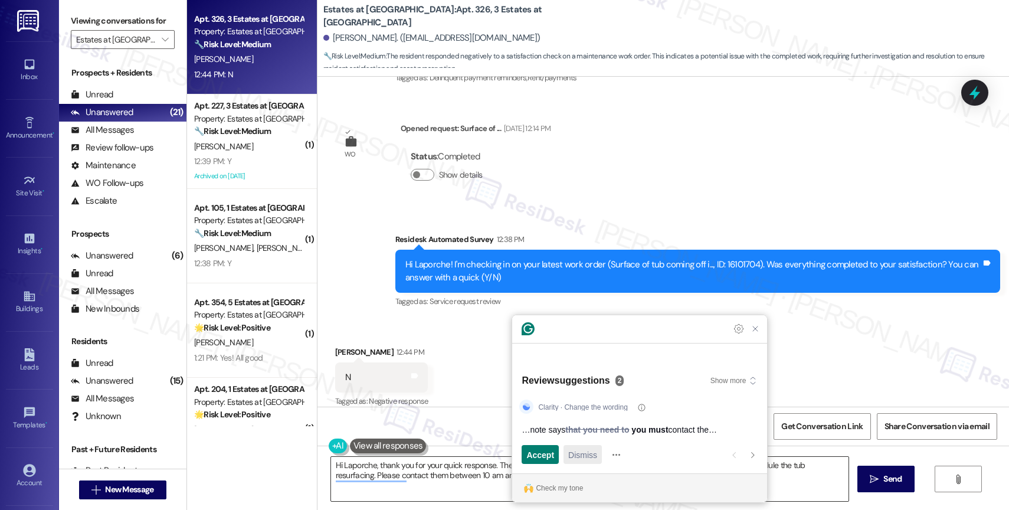
click at [579, 455] on span "Dismiss" at bounding box center [582, 454] width 29 height 12
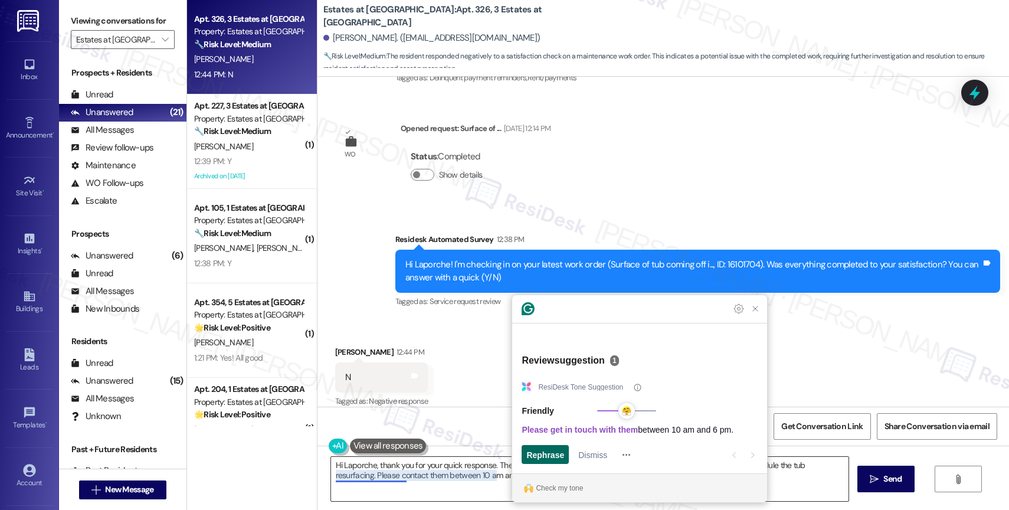
click at [550, 451] on span "Rephrase" at bounding box center [545, 454] width 38 height 12
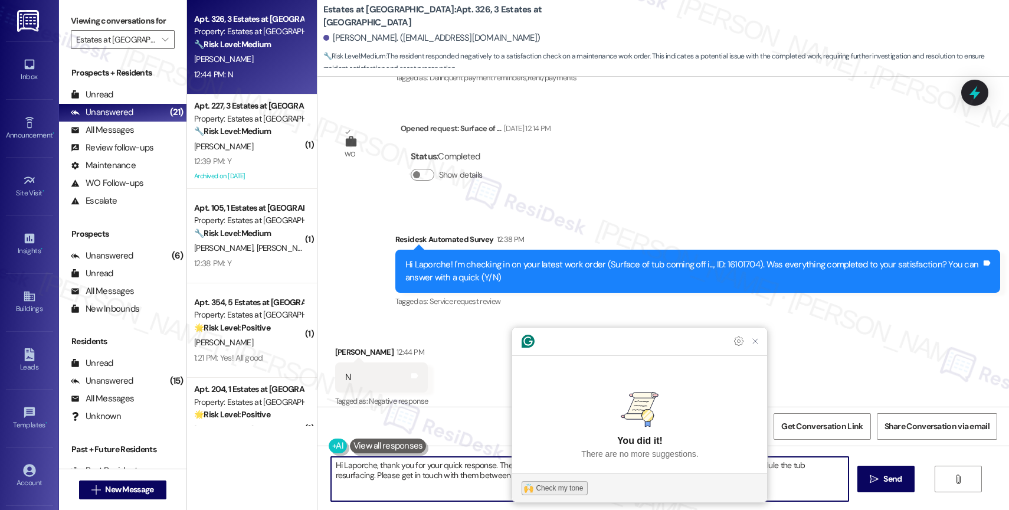
type textarea "Hi Laporche, thank you for your quick response. The work order note says that y…"
click at [553, 483] on div "Check my tone" at bounding box center [559, 488] width 47 height 11
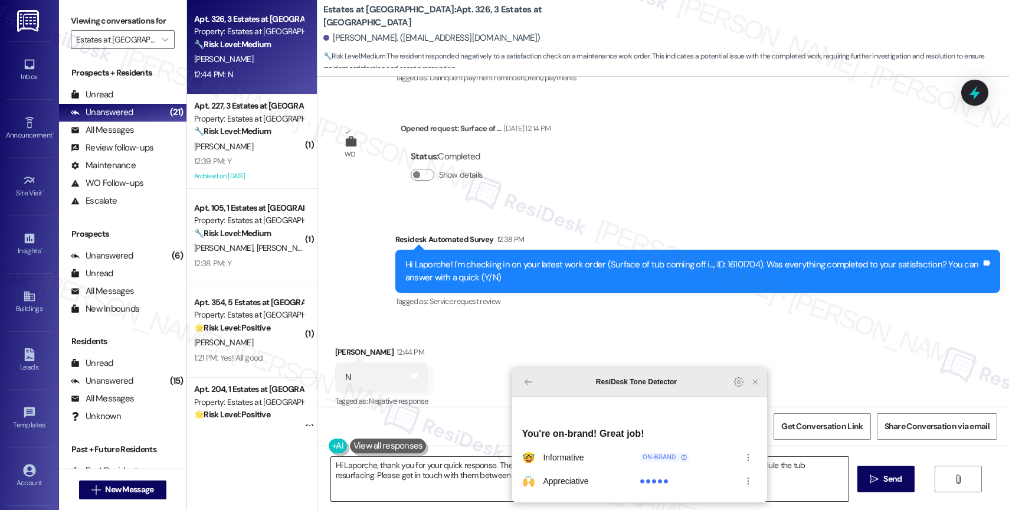
click at [754, 386] on icon "Close Grammarly Assistant" at bounding box center [754, 381] width 9 height 9
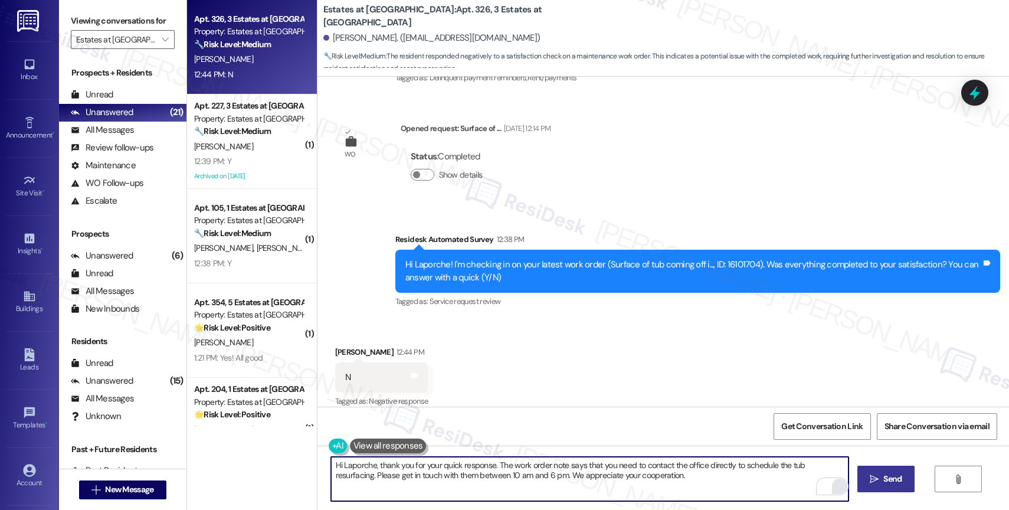
click at [887, 476] on span "Send" at bounding box center [892, 479] width 18 height 12
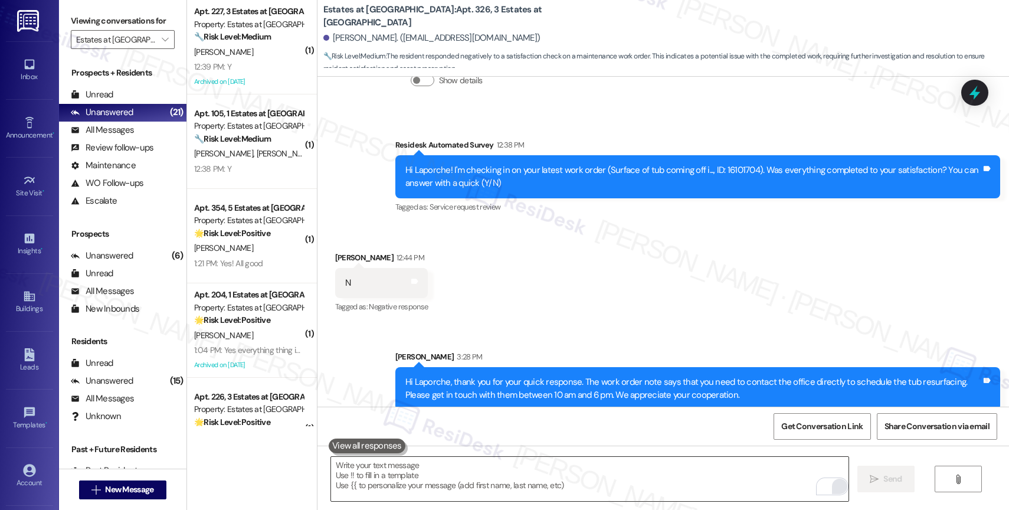
scroll to position [4521, 0]
click at [508, 310] on div "Received via SMS [PERSON_NAME] 12:44 PM N Tags and notes Tagged as: Negative re…" at bounding box center [662, 274] width 691 height 100
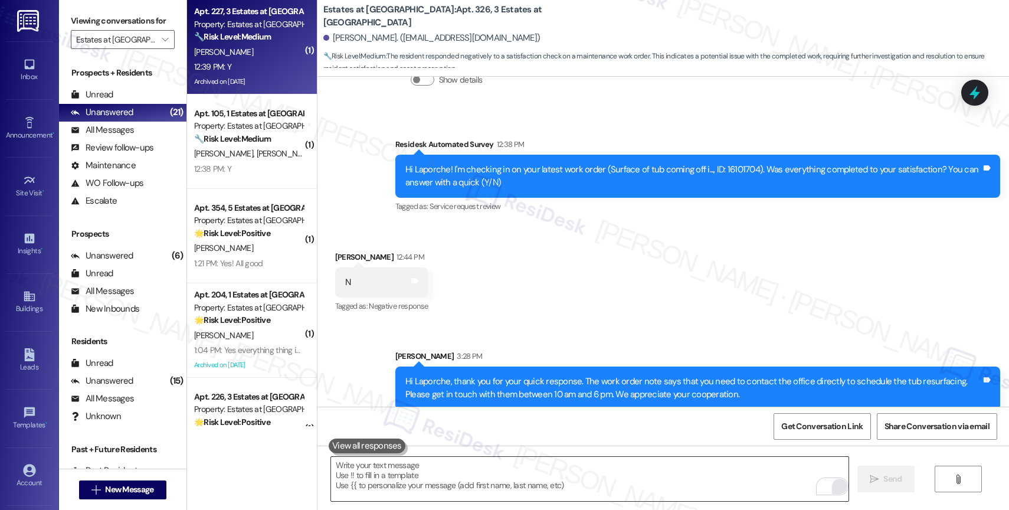
click at [240, 42] on div "🔧 Risk Level: Medium The resident responded 'Y' indicating that the work order …" at bounding box center [248, 37] width 109 height 12
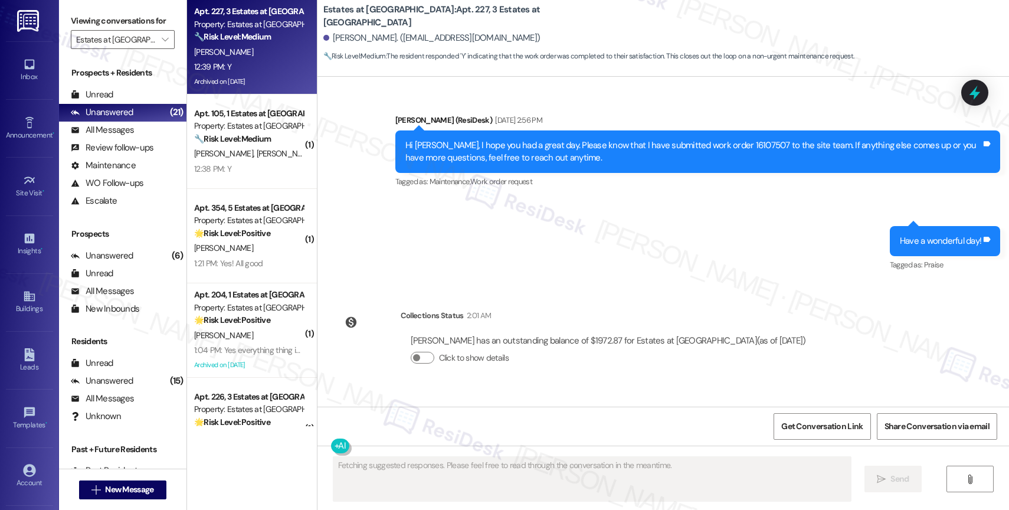
scroll to position [13981, 0]
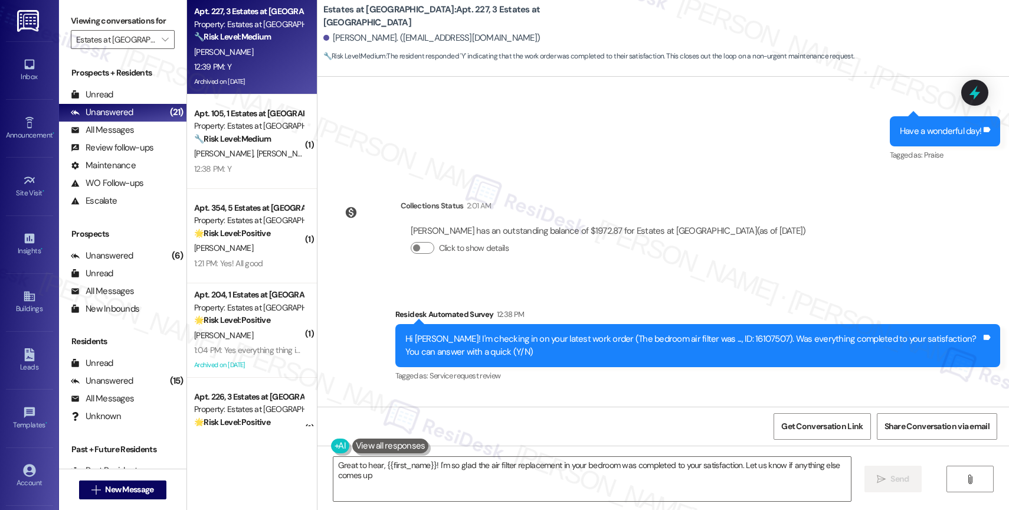
type textarea "Great to hear, {{first_name}}! I'm so glad the air filter replacement in your b…"
click at [506, 394] on div "Received via SMS [PERSON_NAME] 12:39 PM Y Tags and notes Tagged as: Positive re…" at bounding box center [662, 444] width 691 height 100
click at [538, 394] on div "Received via SMS Aaron Gonzalez 12:39 PM Y Tags and notes Tagged as: Positive r…" at bounding box center [662, 444] width 691 height 100
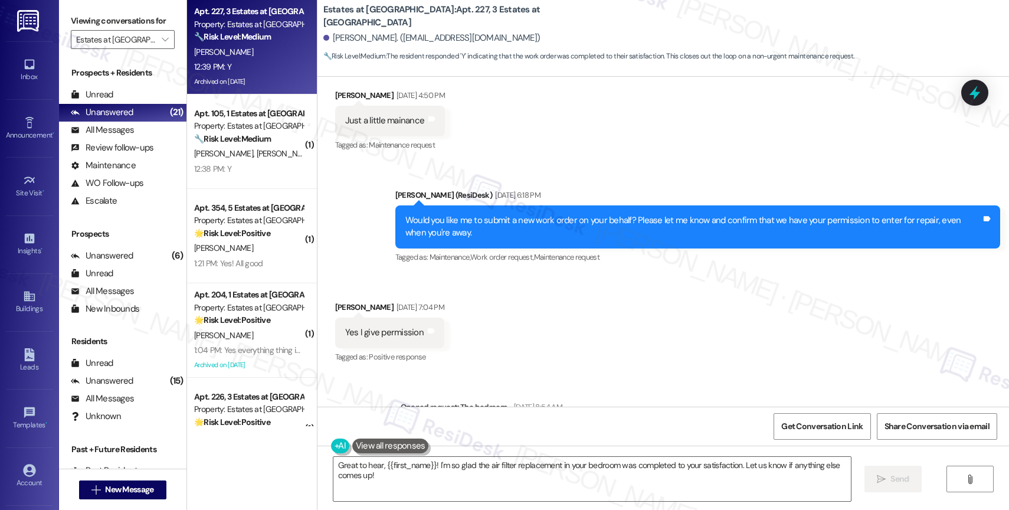
scroll to position [13129, 0]
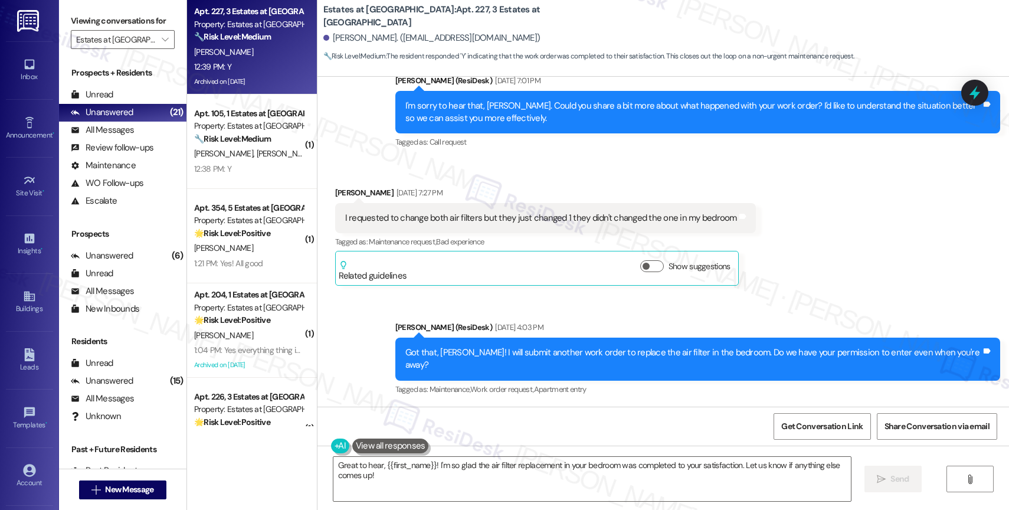
click at [540, 407] on div "Received via SMS Aaron Gonzalez Aug 22, 2025 at 4:50 PM Just a little mainance …" at bounding box center [662, 457] width 691 height 100
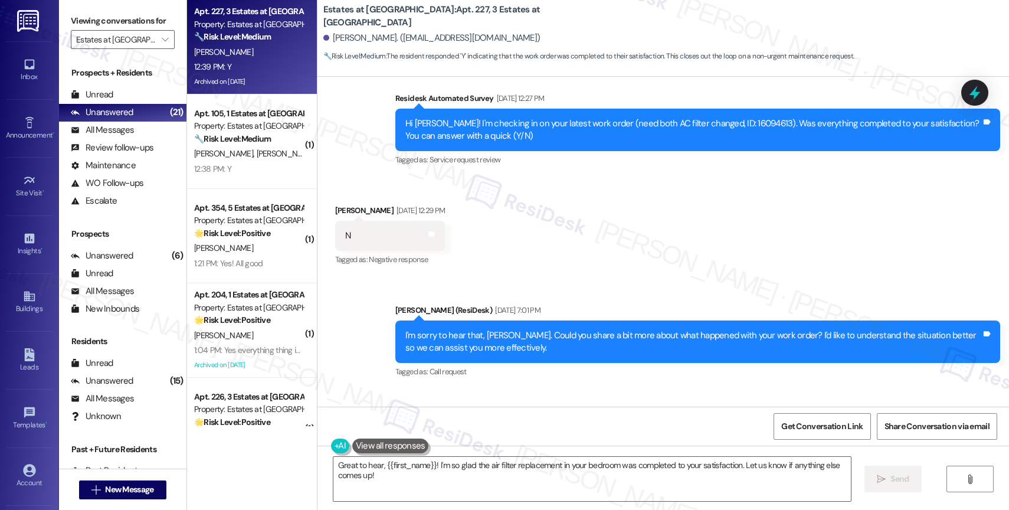
scroll to position [12906, 0]
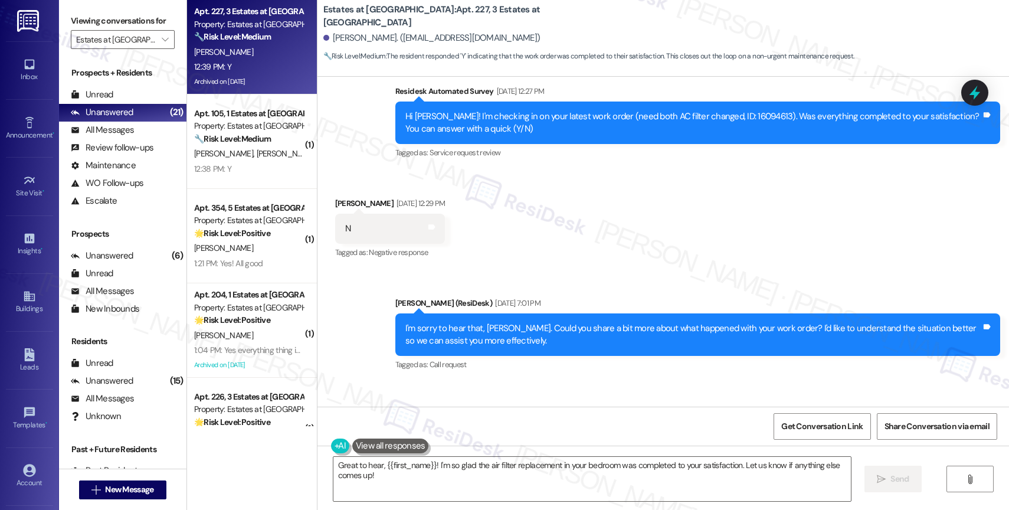
click at [548, 400] on div "Received via SMS Aaron Gonzalez Aug 21, 2025 at 7:27 PM I requested to change b…" at bounding box center [545, 458] width 438 height 117
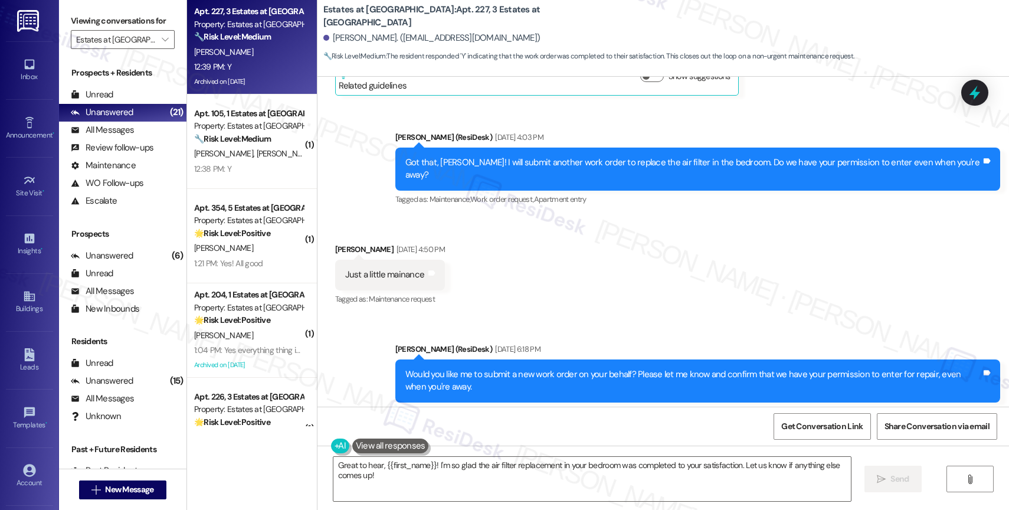
scroll to position [13981, 0]
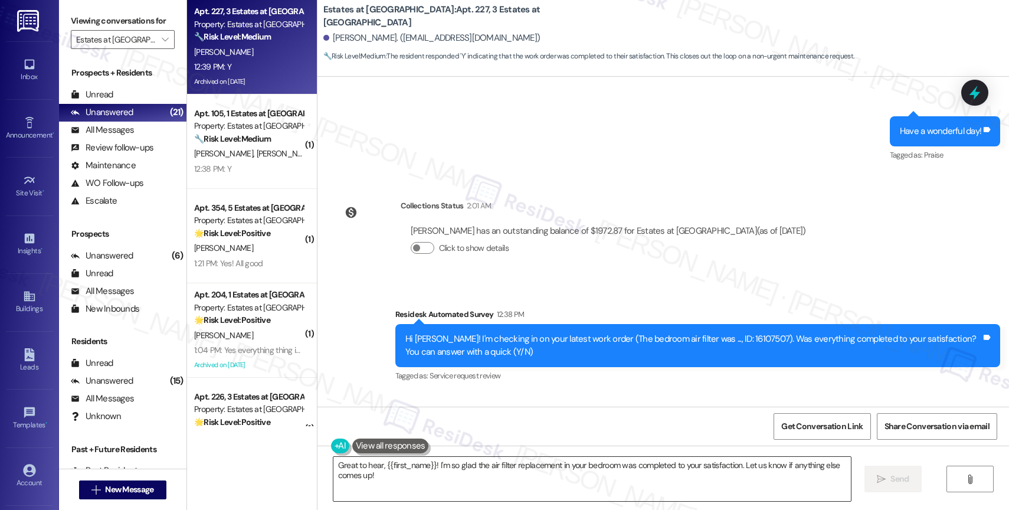
click at [374, 493] on textarea "Great to hear, {{first_name}}! I'm so glad the air filter replacement in your b…" at bounding box center [591, 479] width 517 height 44
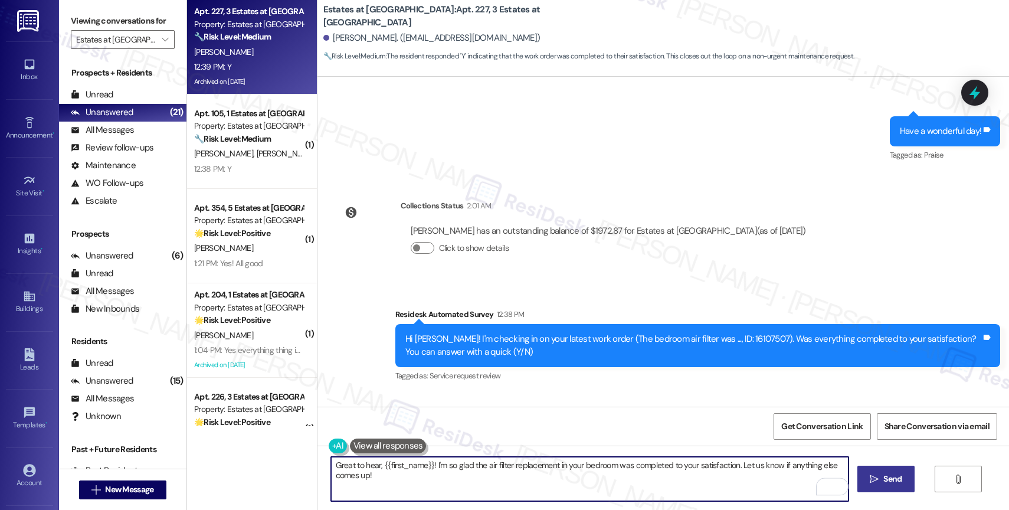
click at [889, 475] on span "Send" at bounding box center [892, 479] width 18 height 12
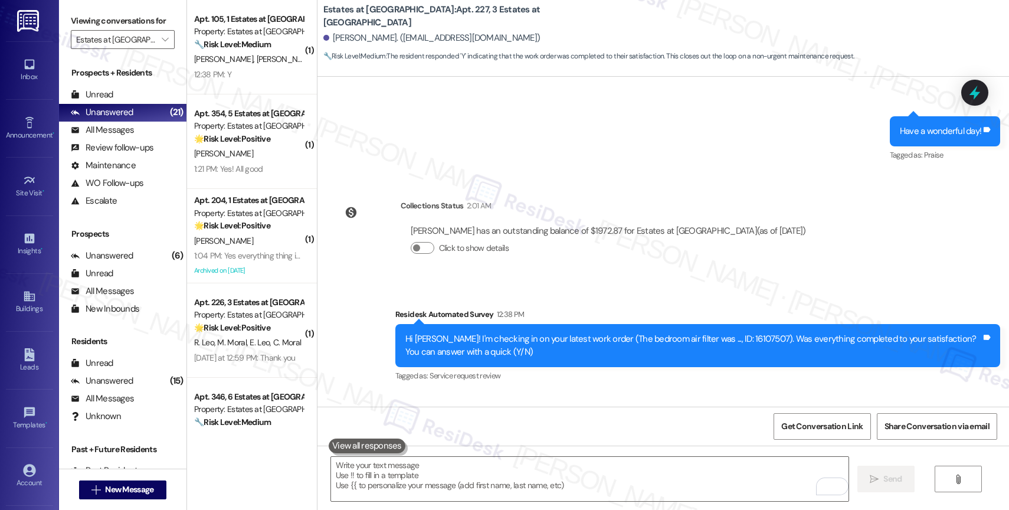
scroll to position [14063, 0]
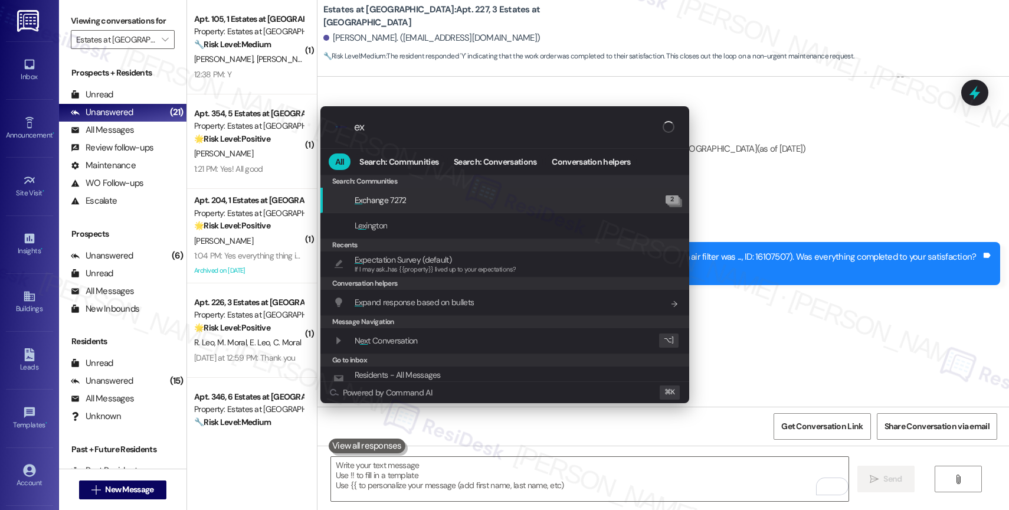
type input "exp"
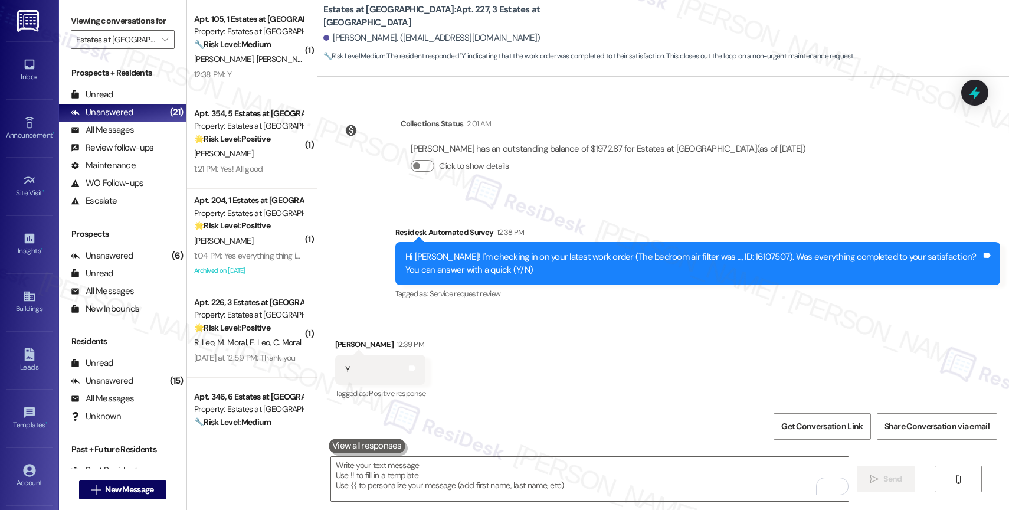
type textarea "If I may ask...has {{property}} lived up to your expectations?"
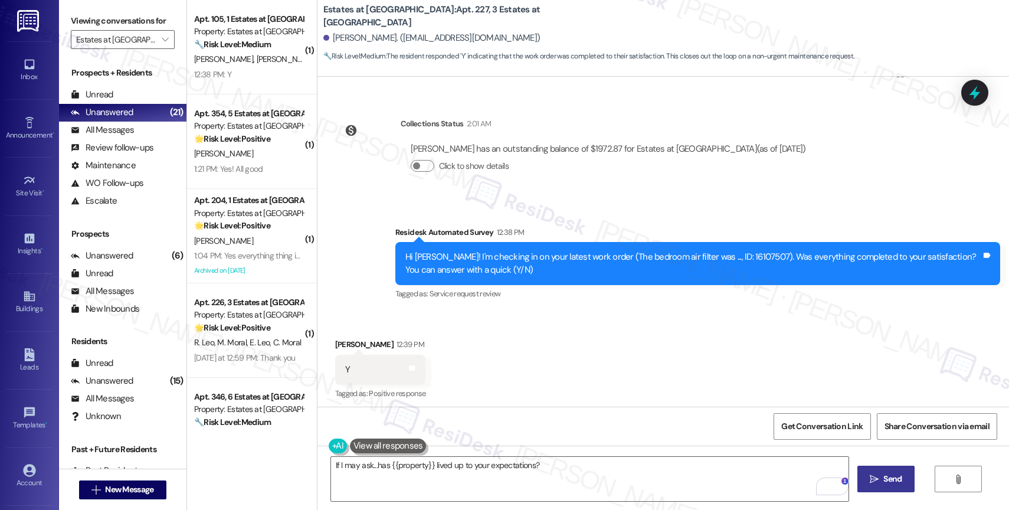
click at [871, 478] on icon "" at bounding box center [874, 478] width 9 height 9
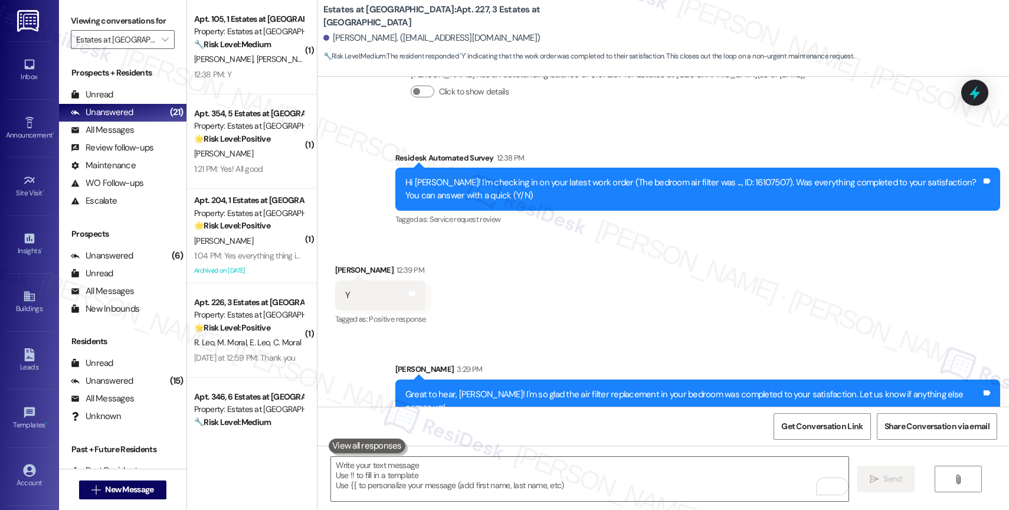
scroll to position [14145, 0]
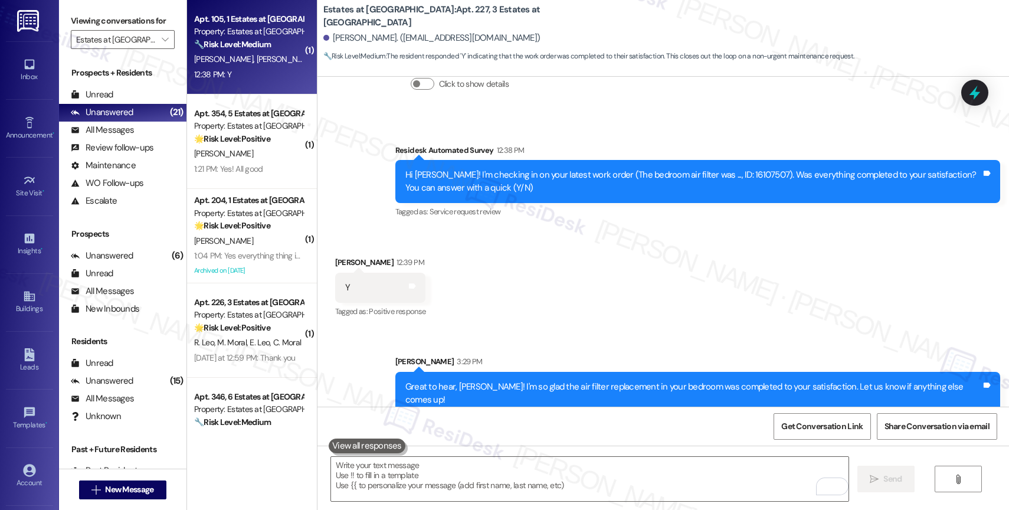
click at [257, 67] on div "12:38 PM: Y 12:38 PM: Y" at bounding box center [249, 74] width 112 height 15
type textarea "Fetching suggested responses. Please feel free to read through the conversation…"
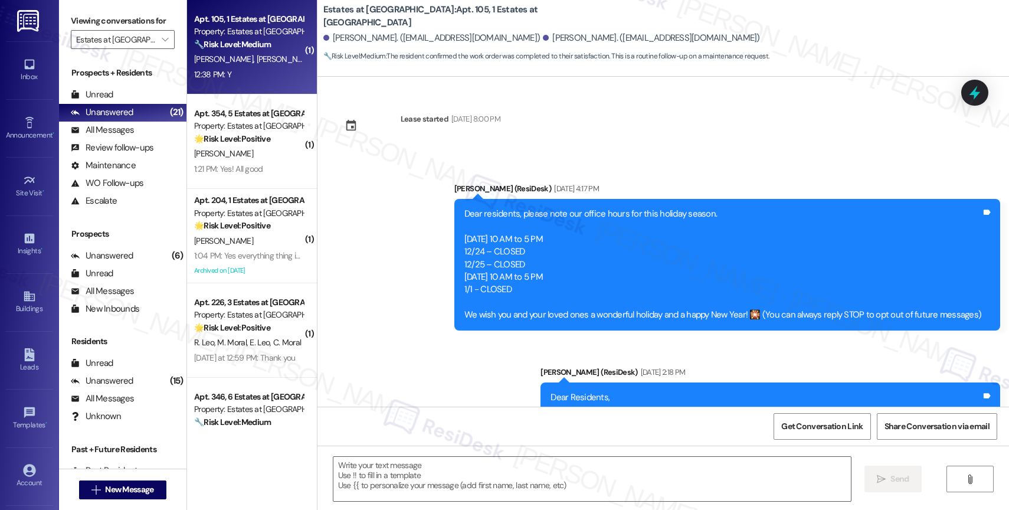
type textarea "Fetching suggested responses. Please feel free to read through the conversation…"
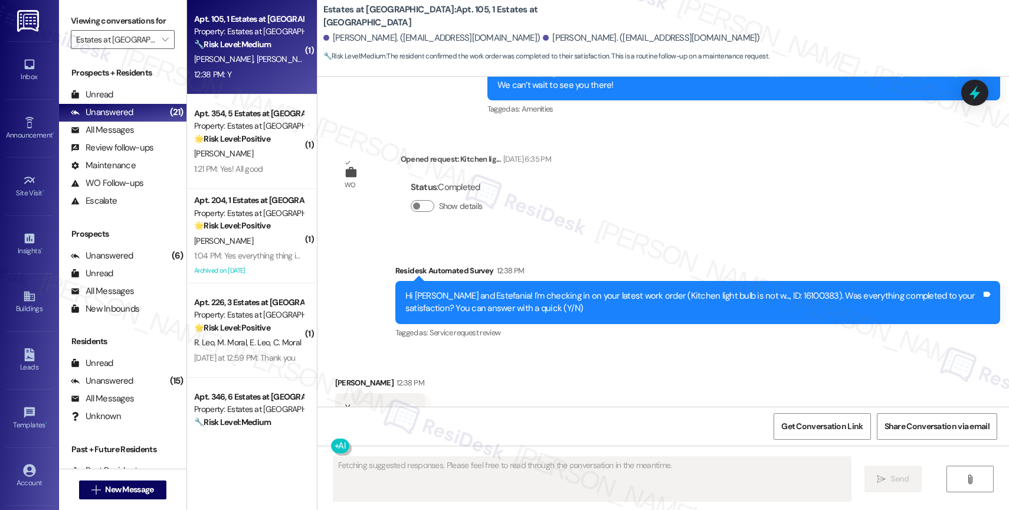
scroll to position [3079, 0]
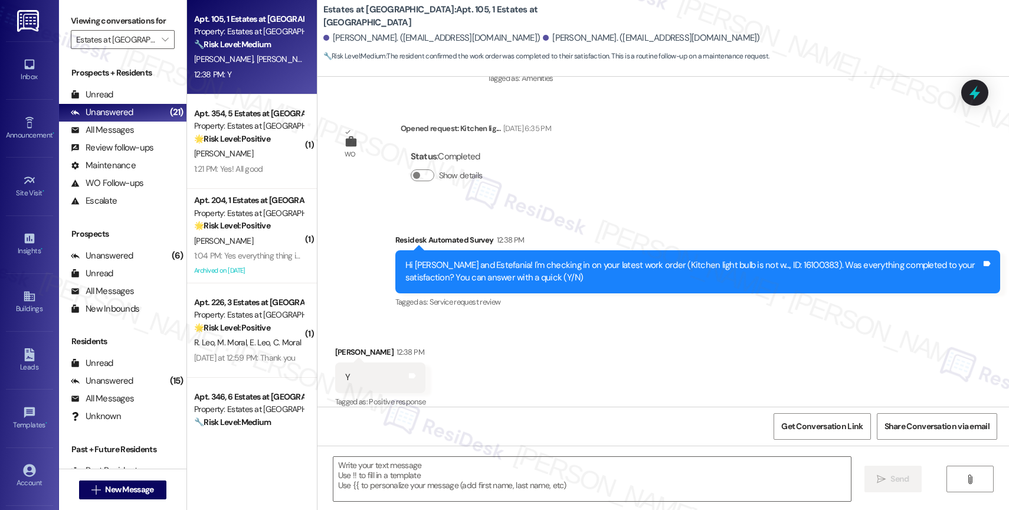
click at [523, 329] on div "Received via SMS Estefania Ramirez 12:38 PM Y Tags and notes Tagged as: Positiv…" at bounding box center [662, 369] width 691 height 100
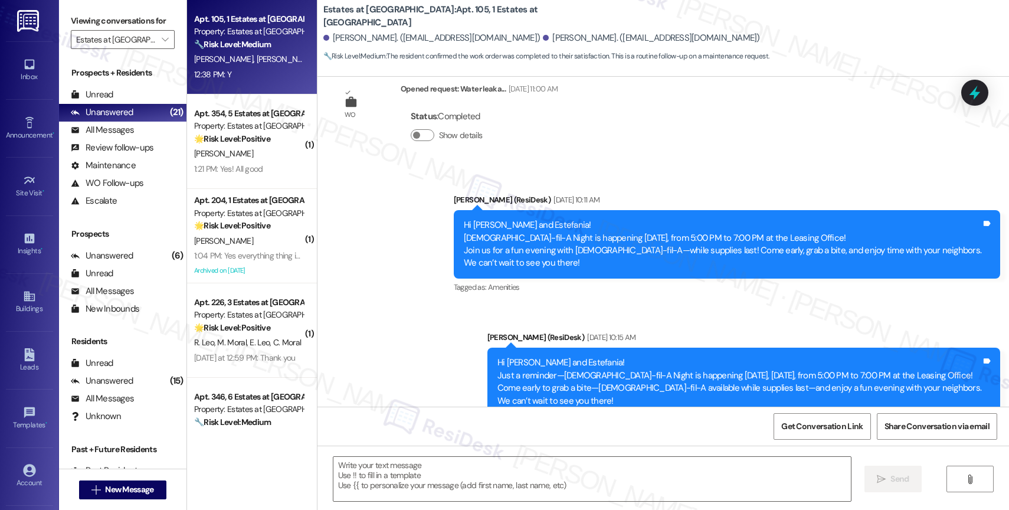
scroll to position [3079, 0]
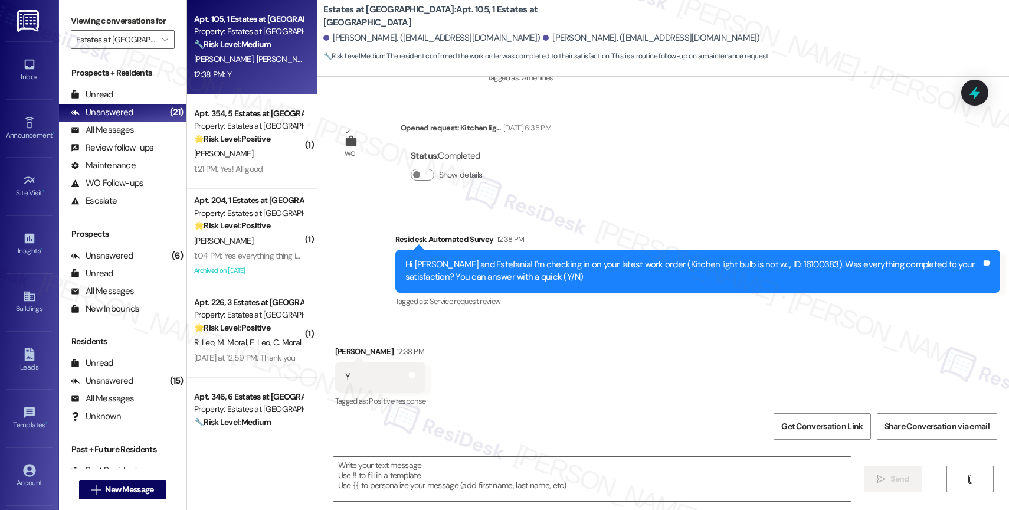
click at [495, 348] on div "Received via SMS Estefania Ramirez 12:38 PM Y Tags and notes Tagged as: Positiv…" at bounding box center [662, 369] width 691 height 100
click at [383, 481] on textarea at bounding box center [591, 479] width 517 height 44
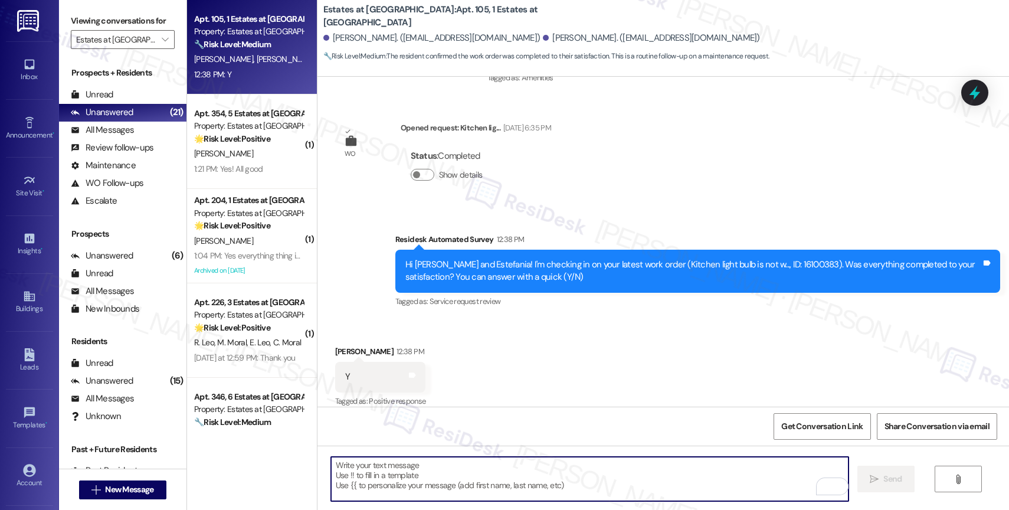
paste textarea "Hi {{first_name}}, thank you for confirming that the work order has been comple…"
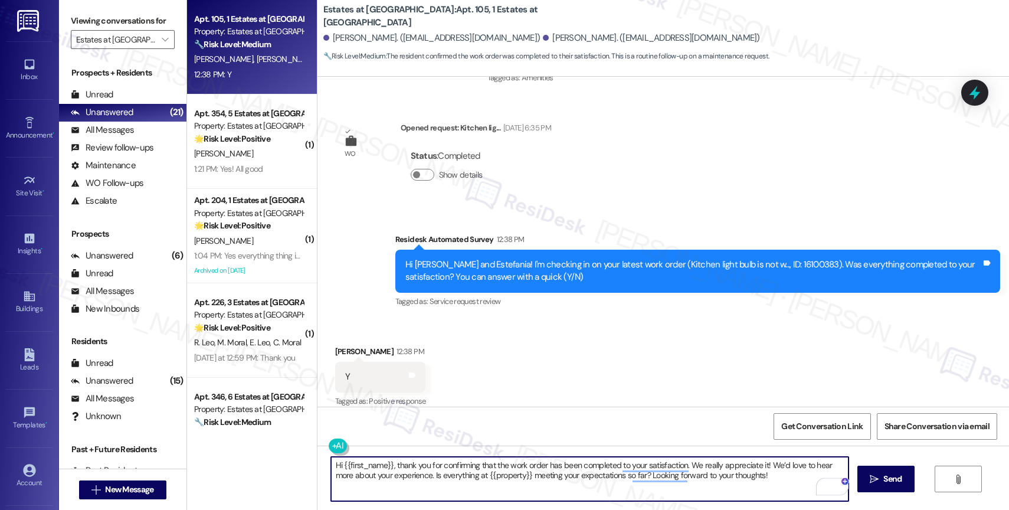
drag, startPoint x: 391, startPoint y: 466, endPoint x: 313, endPoint y: 457, distance: 79.0
click at [317, 457] on div "Hi {{first_name}}, thank you for confirming that the work order has been comple…" at bounding box center [662, 489] width 691 height 88
click at [727, 482] on textarea "Thank you for confirming that the work order has been completed to your satisfa…" at bounding box center [589, 479] width 517 height 44
type textarea "Thank you for confirming that the work order has been completed to your satisfa…"
click at [879, 480] on span " Send" at bounding box center [885, 479] width 37 height 12
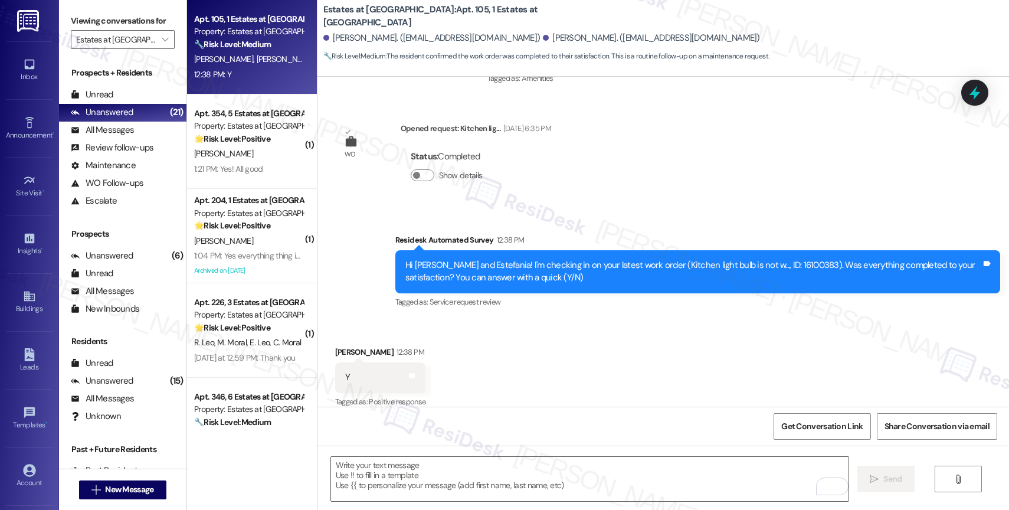
scroll to position [3174, 0]
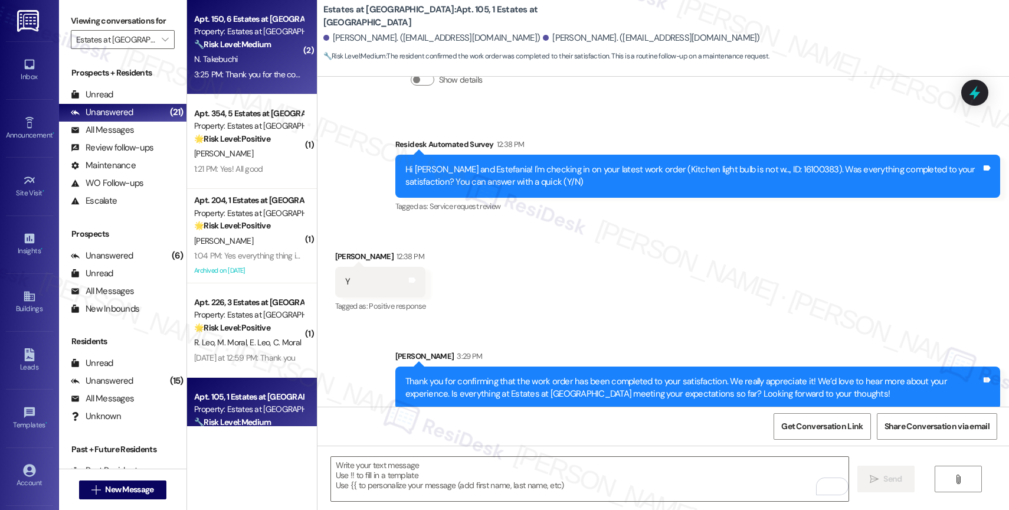
click at [237, 42] on strong "🔧 Risk Level: Medium" at bounding box center [232, 44] width 77 height 11
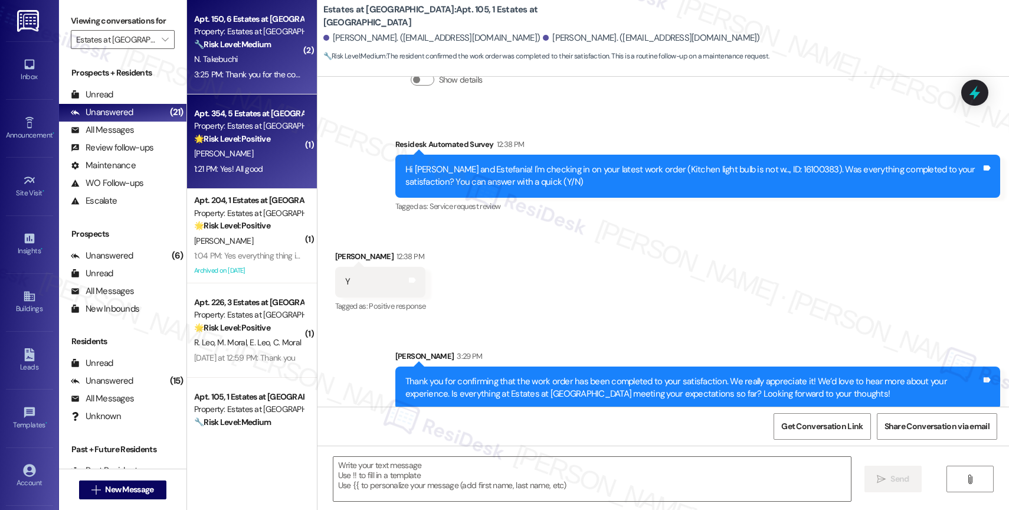
type textarea "Fetching suggested responses. Please feel free to read through the conversation…"
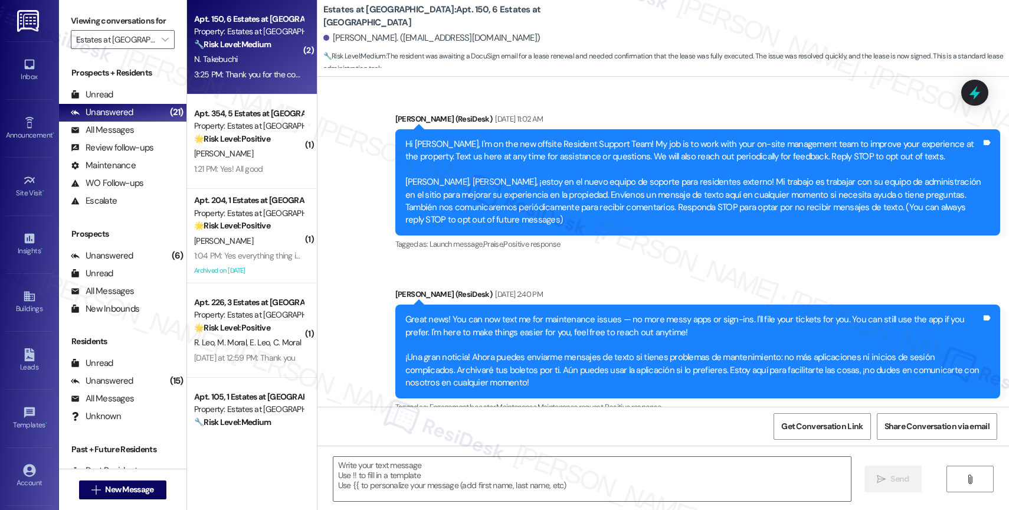
type textarea "Fetching suggested responses. Please feel free to read through the conversation…"
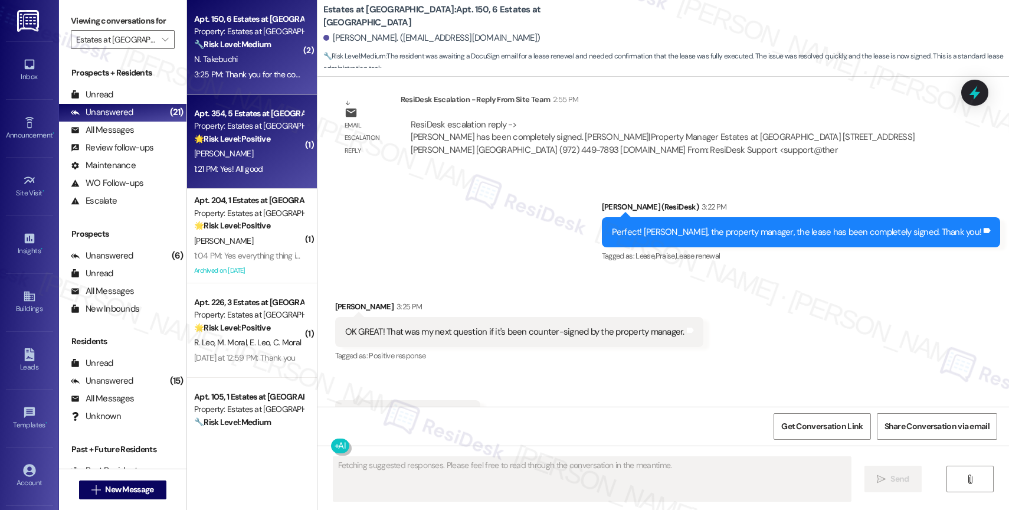
click at [249, 146] on div "Apt. 354, 5 Estates at Las Colinas Property: Estates at Las Colinas 🌟 Risk Leve…" at bounding box center [249, 126] width 112 height 40
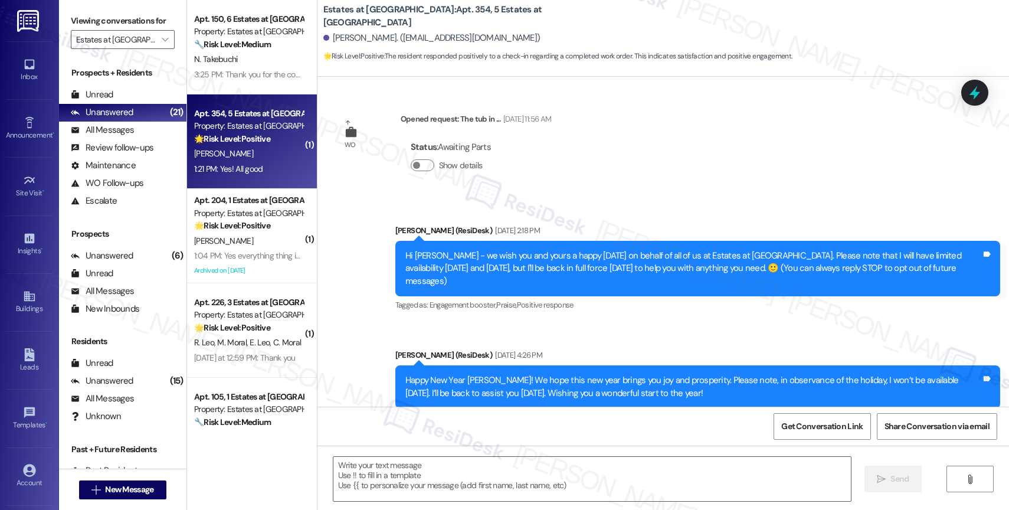
scroll to position [5135, 0]
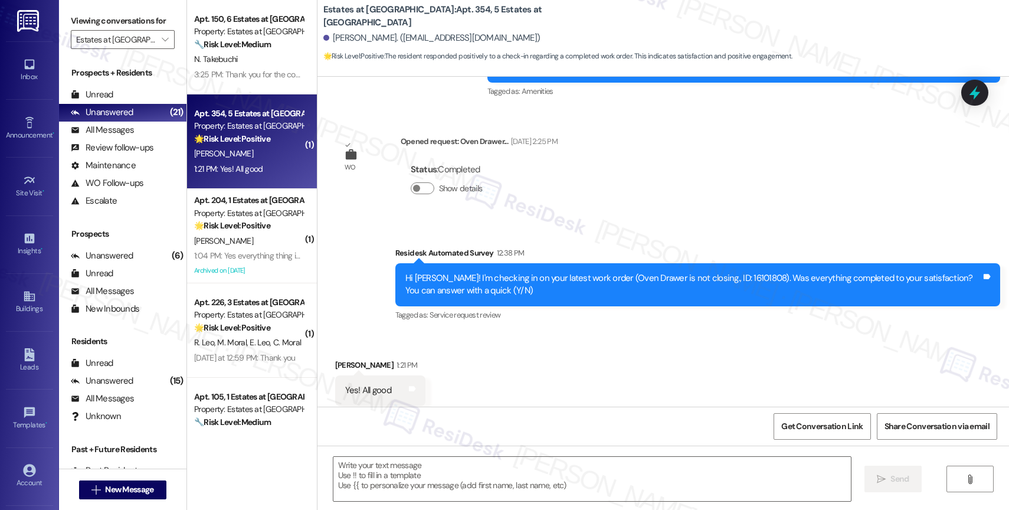
type textarea "Fetching suggested responses. Please feel free to read through the conversation…"
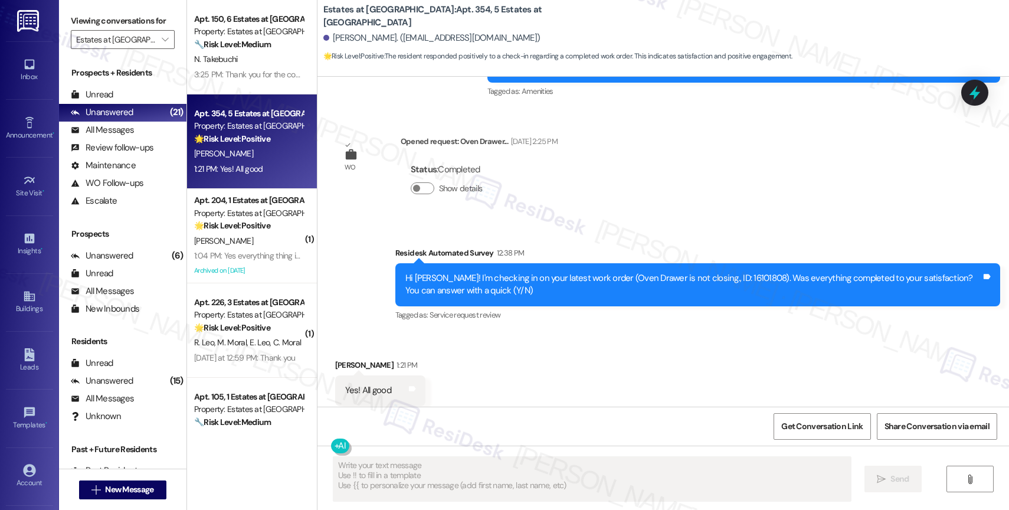
click at [524, 340] on div "Received via SMS Johnna Pieniazek 1:21 PM Yes! All good Tags and notes Tagged a…" at bounding box center [662, 382] width 691 height 100
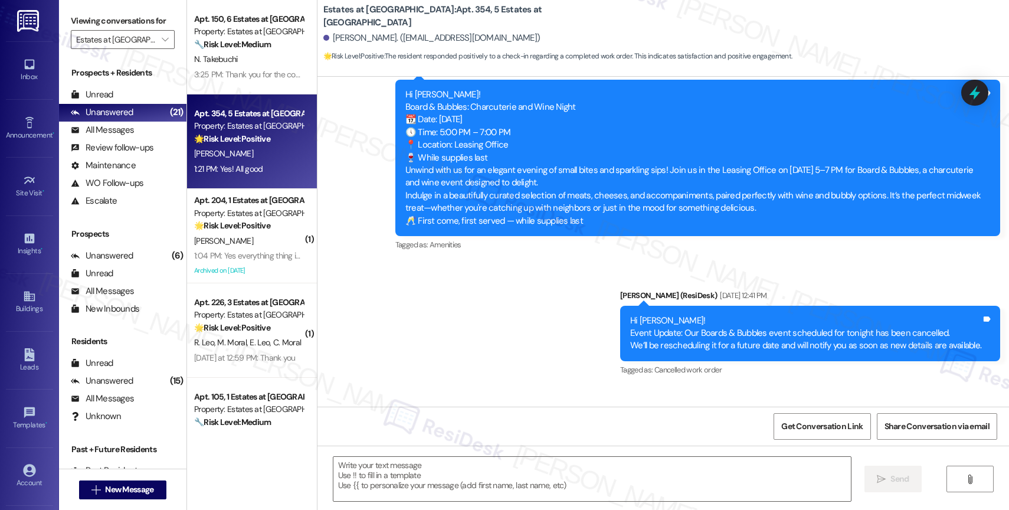
scroll to position [5136, 0]
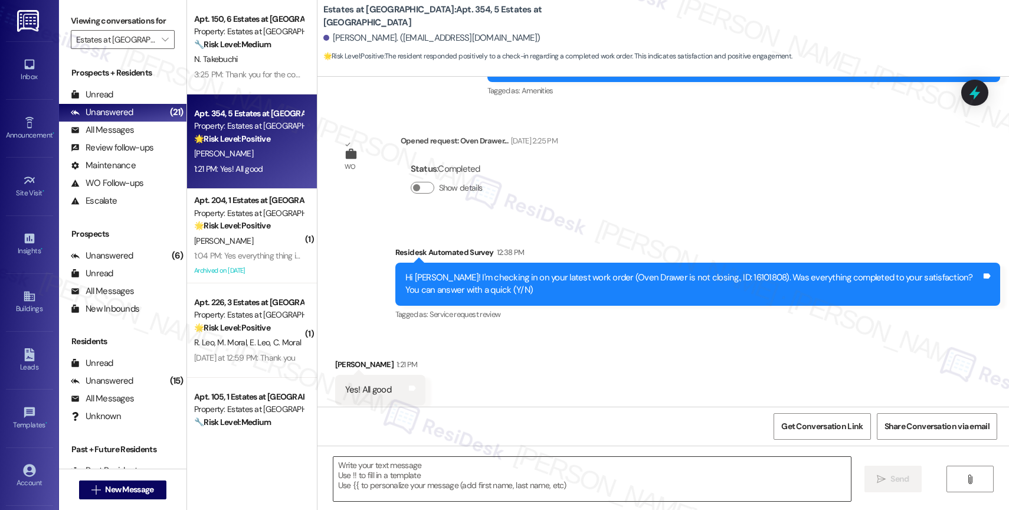
click at [393, 464] on textarea at bounding box center [591, 479] width 517 height 44
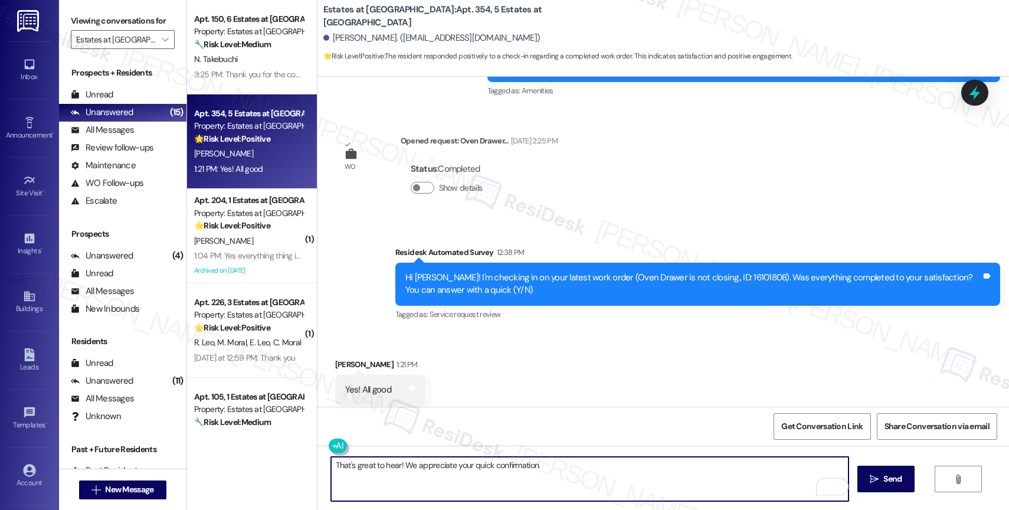
type textarea "That's great to hear! We appreciate your quick confirmation."
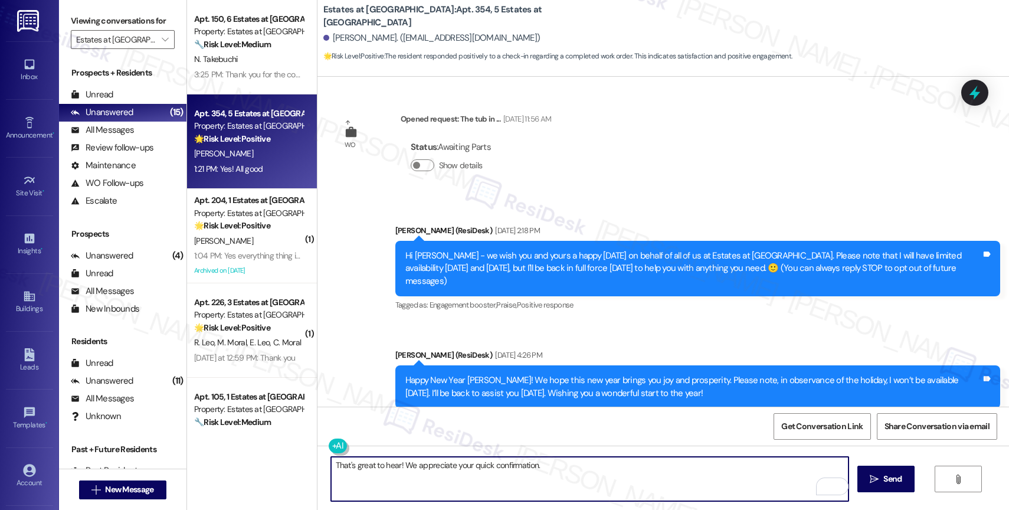
scroll to position [5136, 0]
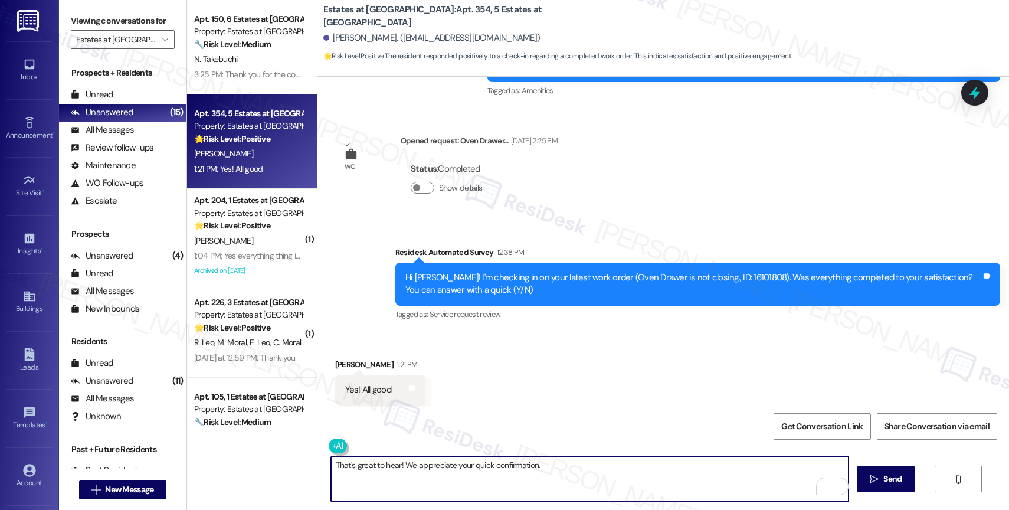
click at [566, 469] on textarea "That's great to hear! We appreciate your quick confirmation." at bounding box center [589, 479] width 517 height 44
click at [401, 485] on textarea "That's great to hear! We appreciate your quick confirmation. I also want to tak…" at bounding box center [589, 479] width 517 height 44
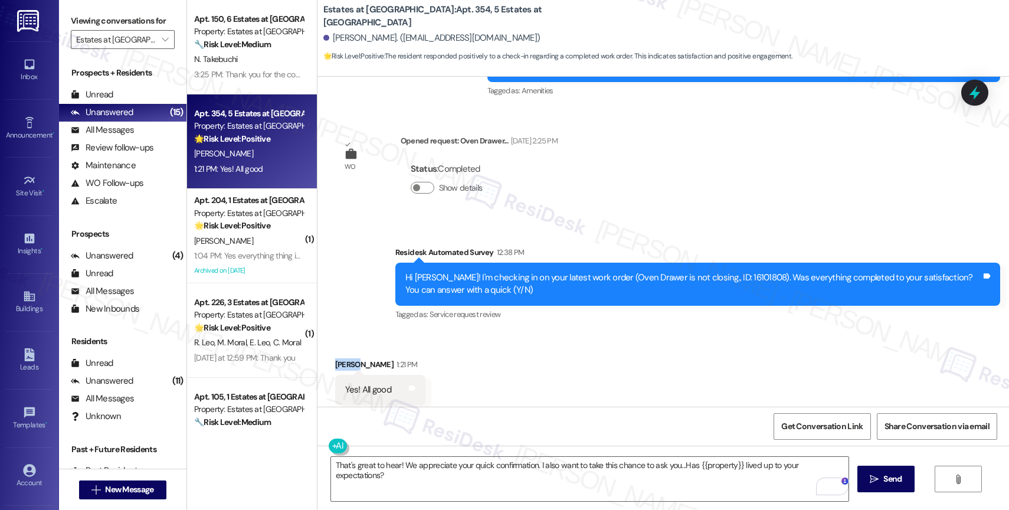
drag, startPoint x: 351, startPoint y: 339, endPoint x: 326, endPoint y: 335, distance: 25.7
click at [335, 358] on div "[PERSON_NAME] 1:21 PM" at bounding box center [380, 366] width 91 height 17
copy div "[PERSON_NAME]"
click at [391, 470] on textarea "That's great to hear! We appreciate your quick confirmation. I also want to tak…" at bounding box center [589, 479] width 517 height 44
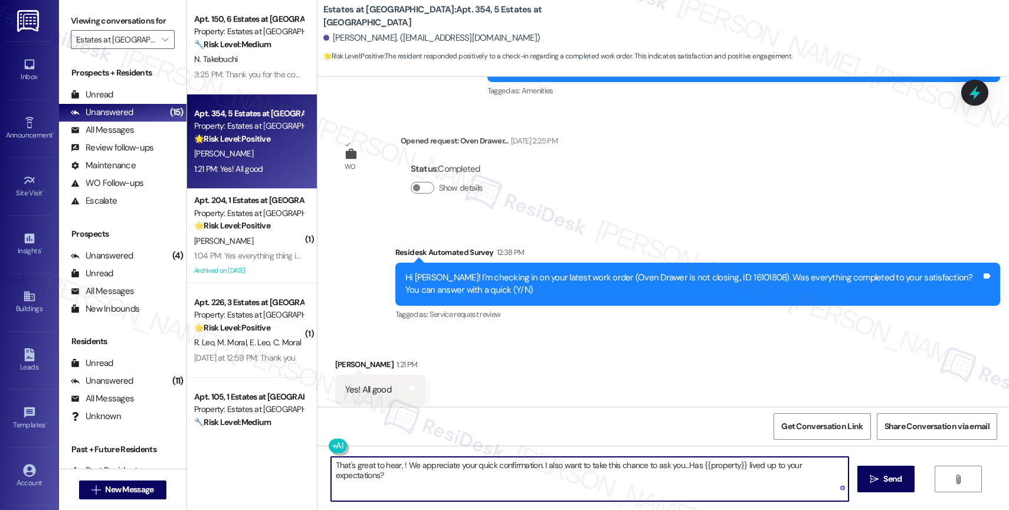
paste textarea "[PERSON_NAME]"
click at [468, 480] on textarea "That's great to hear, [PERSON_NAME]! We appreciate your quick confirmation. I a…" at bounding box center [589, 479] width 517 height 44
type textarea "That's great to hear, [PERSON_NAME]! We appreciate your quick confirmation. I a…"
click at [893, 480] on span "Send" at bounding box center [892, 479] width 18 height 12
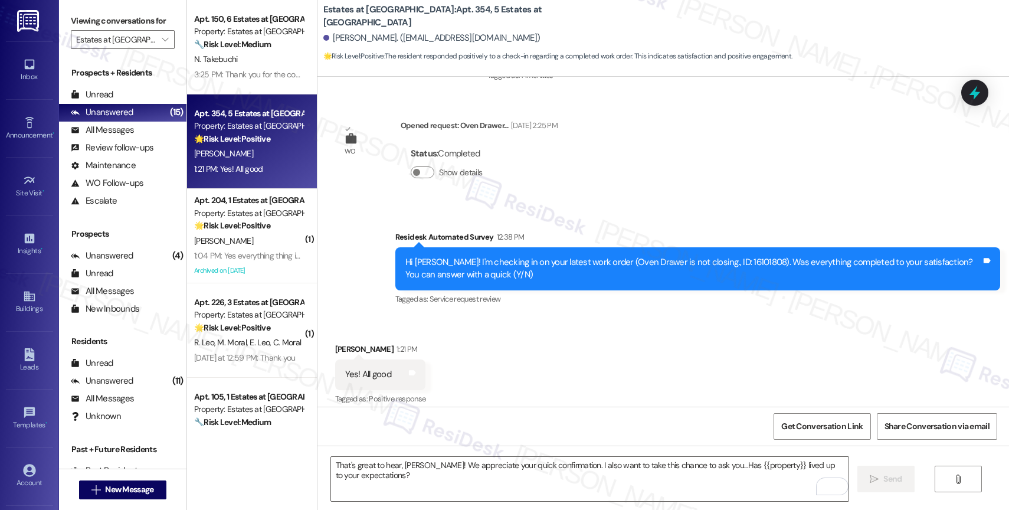
scroll to position [5231, 0]
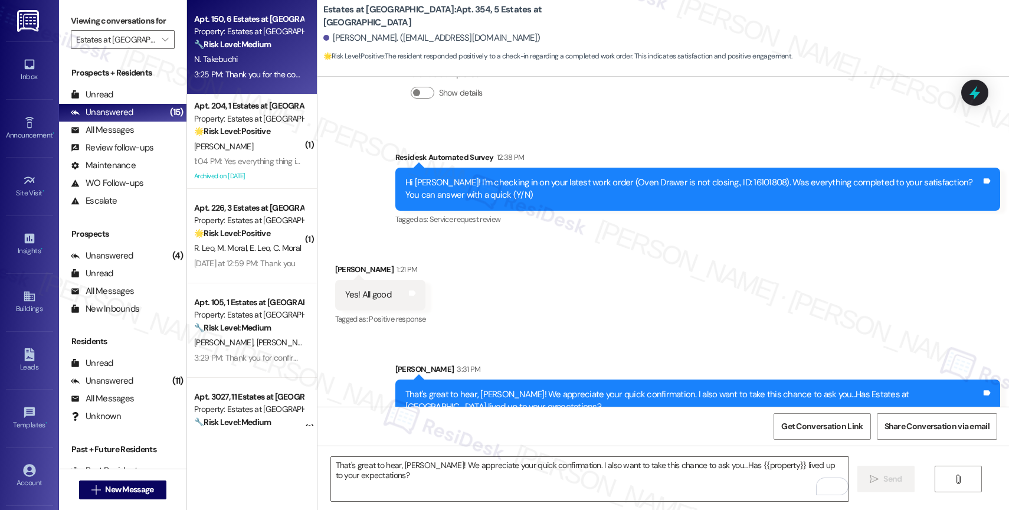
click at [238, 43] on strong "🔧 Risk Level: Medium" at bounding box center [232, 44] width 77 height 11
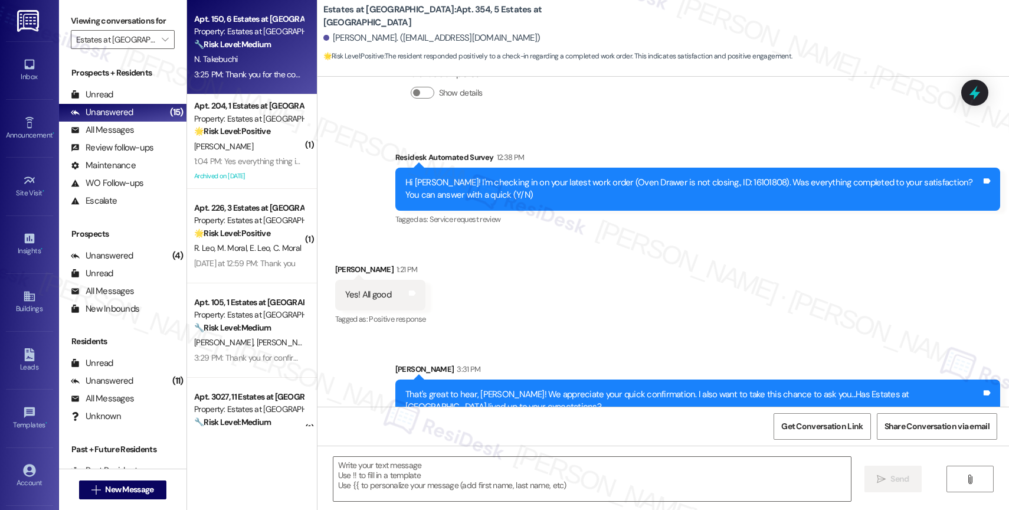
type textarea "Fetching suggested responses. Please feel free to read through the conversation…"
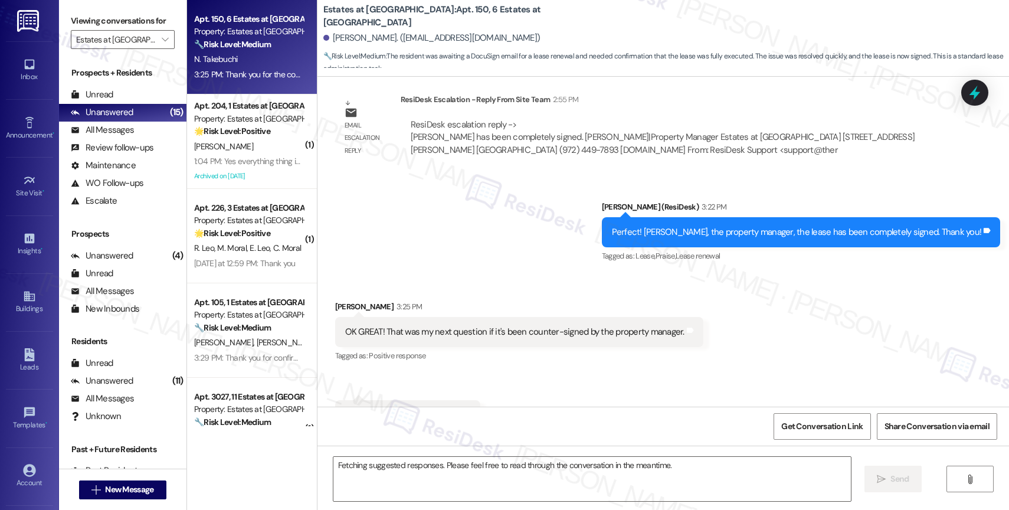
scroll to position [11152, 0]
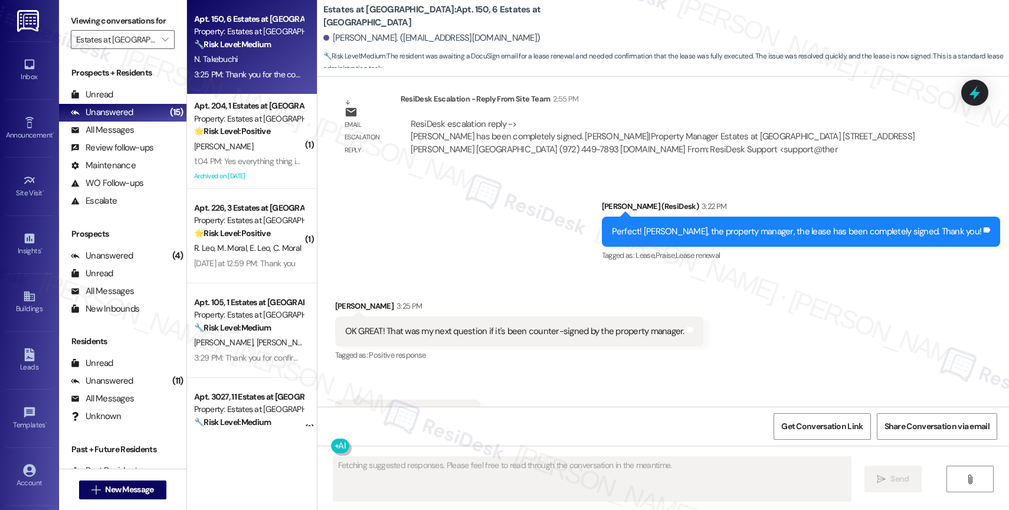
click at [455, 273] on div "Received via SMS [PERSON_NAME] 3:25 PM OK GREAT! That was my next question if i…" at bounding box center [662, 364] width 691 height 183
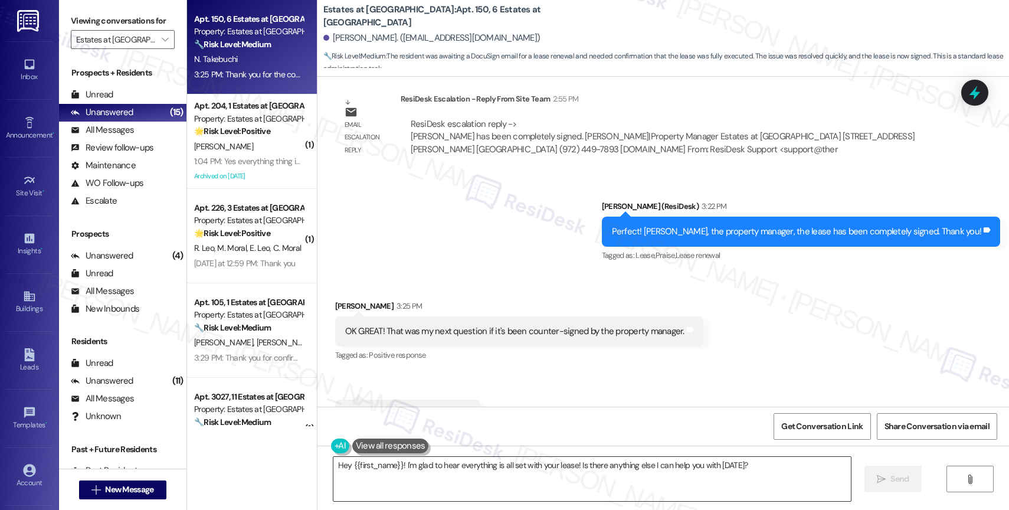
click at [424, 473] on textarea "Hey {{first_name}}! I'm glad to hear everything is all set with your lease! Is …" at bounding box center [591, 479] width 517 height 44
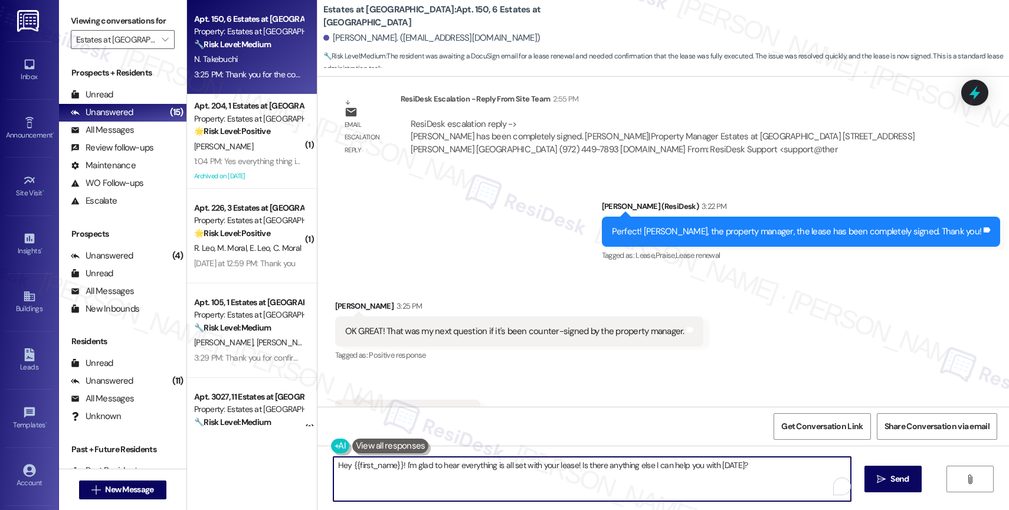
click at [424, 473] on textarea "Hey {{first_name}}! I'm glad to hear everything is all set with your lease! Is …" at bounding box center [591, 479] width 517 height 44
type textarea "You're most welcome. Enjoy the rest of your day!"
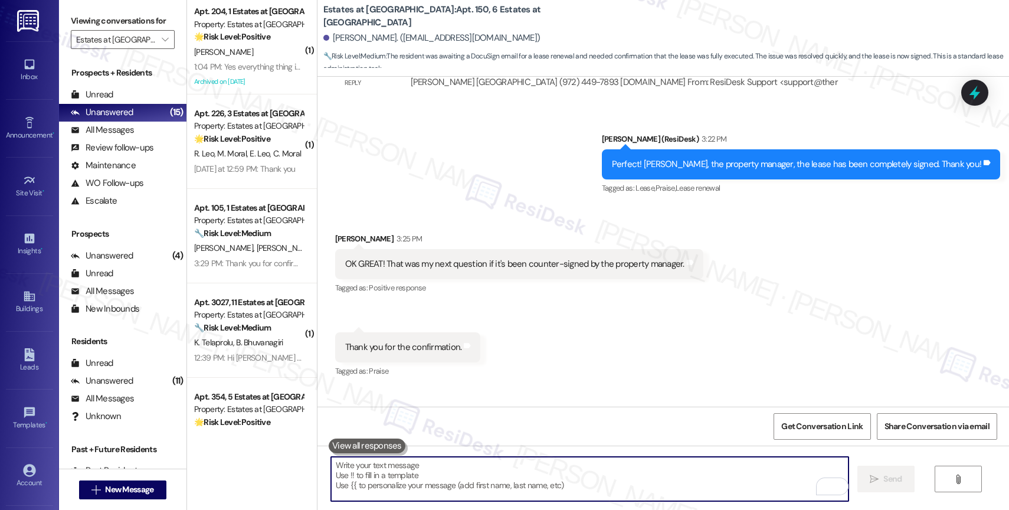
scroll to position [11234, 0]
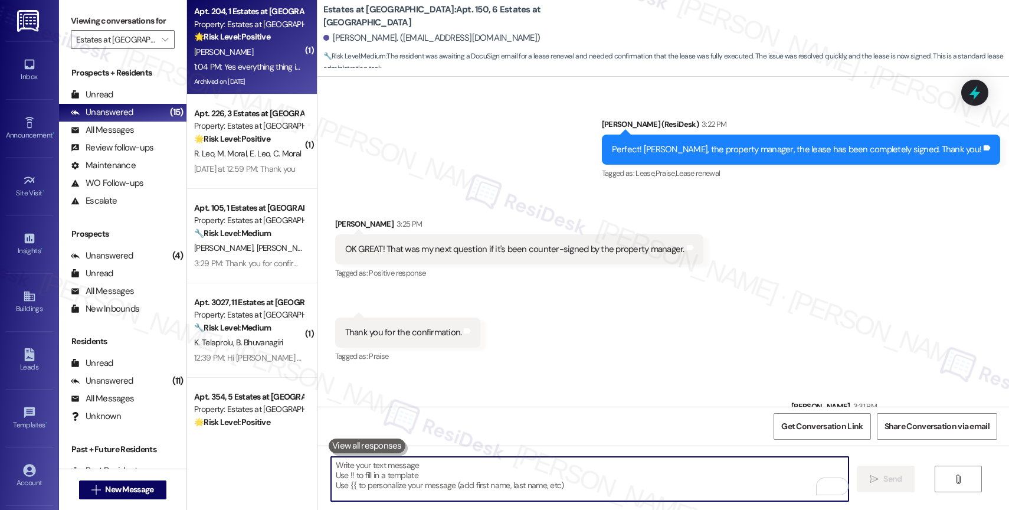
click at [244, 61] on div "1:04 PM: Yes everything thing is good. 1:04 PM: Yes everything thing is good." at bounding box center [257, 66] width 126 height 11
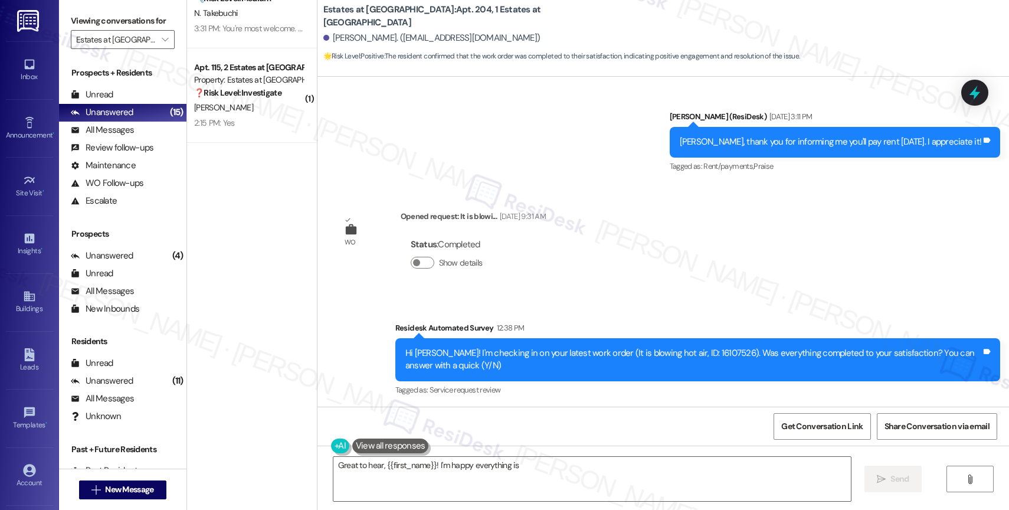
scroll to position [0, 0]
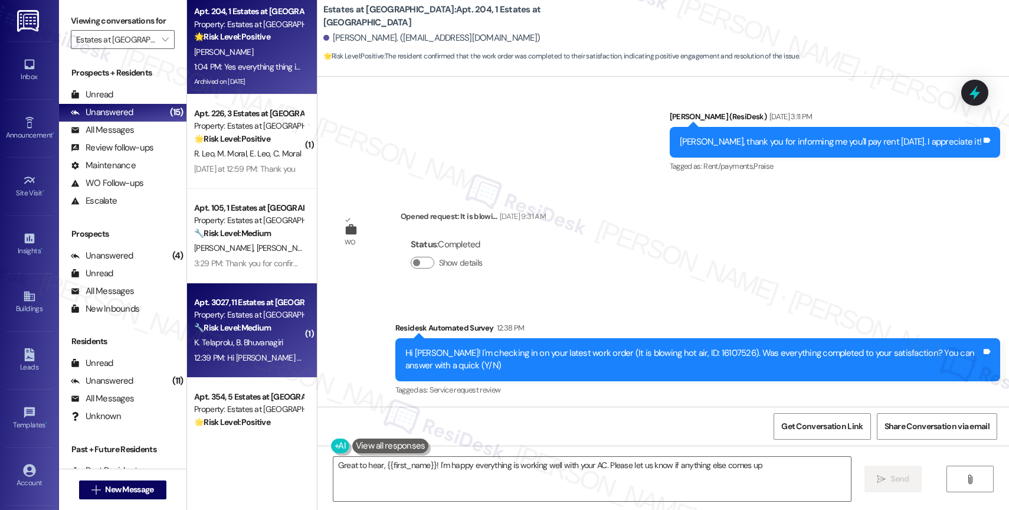
type textarea "Great to hear, {{first_name}}! I'm happy everything is working well with your A…"
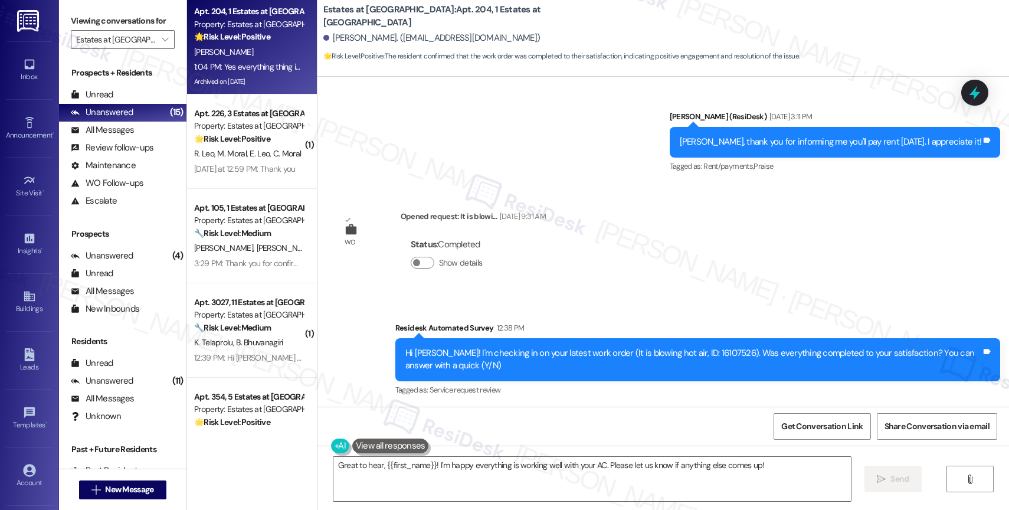
click at [506, 407] on div "Received via SMS [PERSON_NAME] 1:04 PM Yes everything thing is good. Tags and n…" at bounding box center [662, 457] width 691 height 100
click at [504, 407] on div "Received via SMS [PERSON_NAME] 1:04 PM Yes everything thing is good. Tags and n…" at bounding box center [662, 457] width 691 height 100
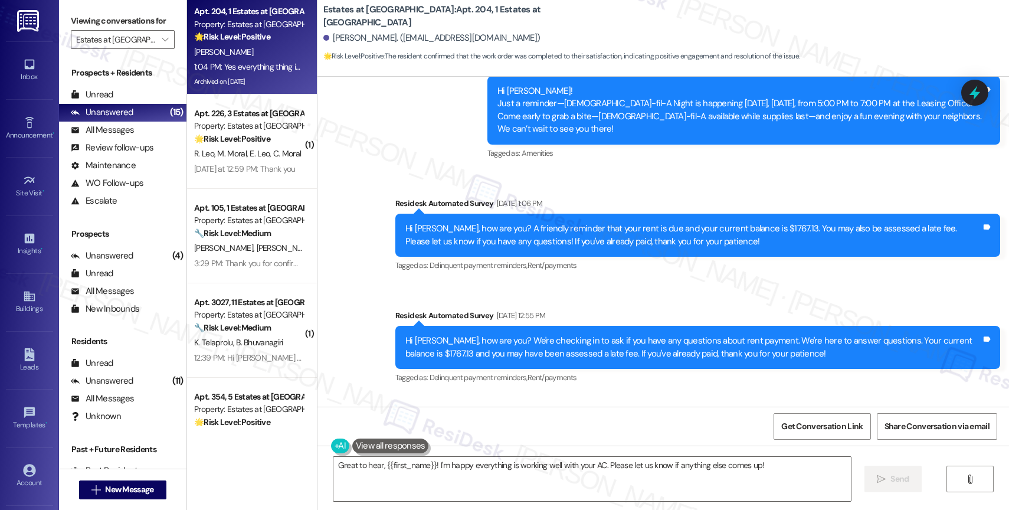
scroll to position [11095, 0]
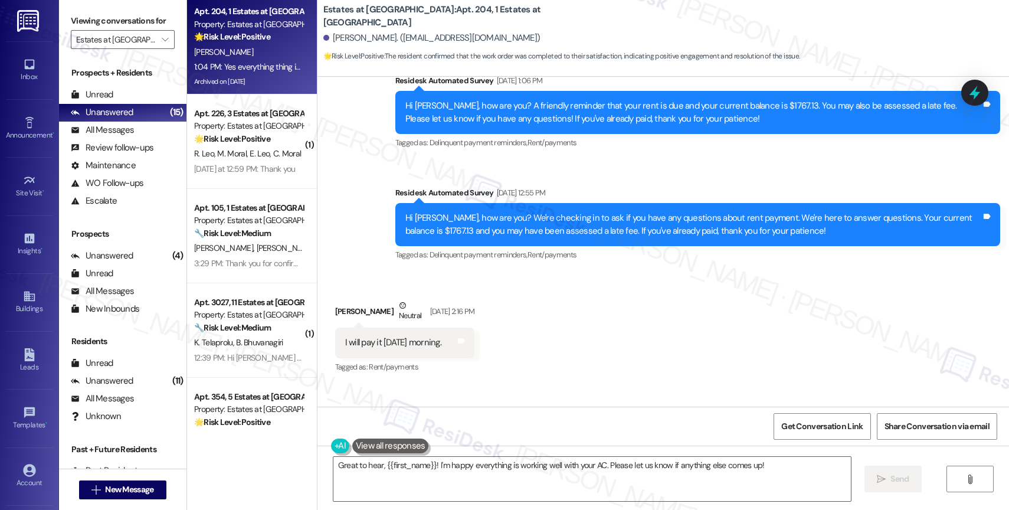
click at [537, 277] on div "Received via SMS [PERSON_NAME] Neutral [DATE] 2:16 PM I will pay it [DATE] morn…" at bounding box center [662, 329] width 691 height 112
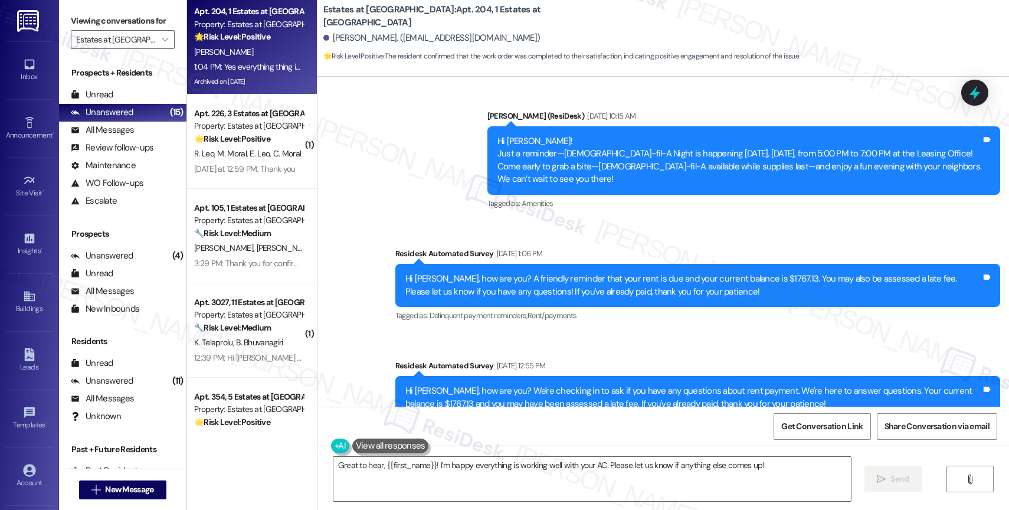
scroll to position [11396, 0]
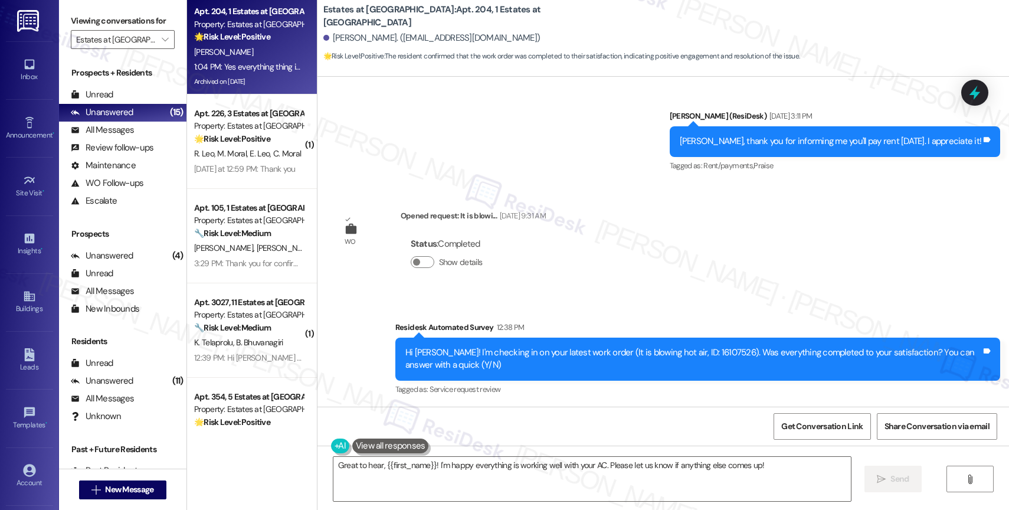
click at [540, 407] on div "Received via SMS [PERSON_NAME] 1:04 PM Yes everything thing is good. Tags and n…" at bounding box center [662, 457] width 691 height 100
click at [782, 469] on textarea "Great to hear, {{first_name}}! I'm happy everything is working well with your A…" at bounding box center [591, 479] width 517 height 44
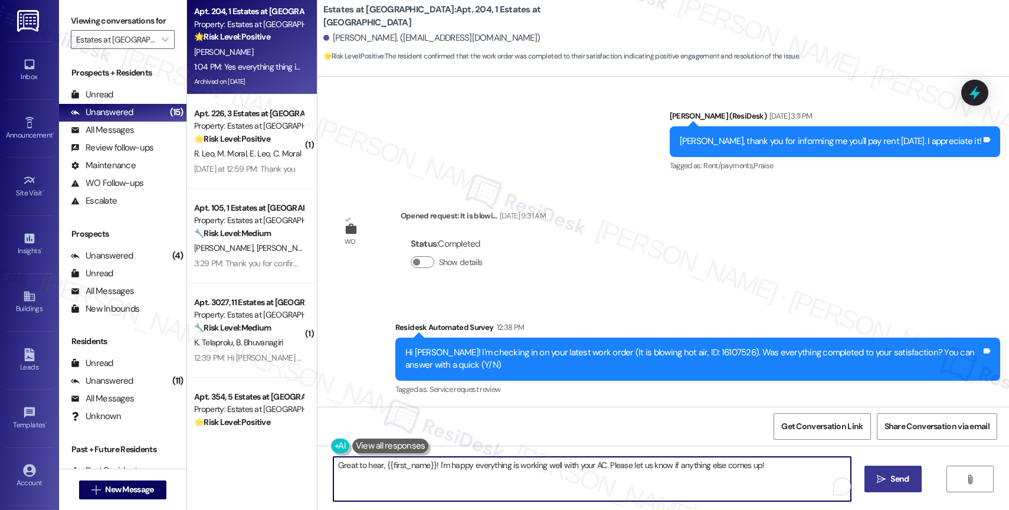
click at [890, 476] on span "Send" at bounding box center [899, 479] width 18 height 12
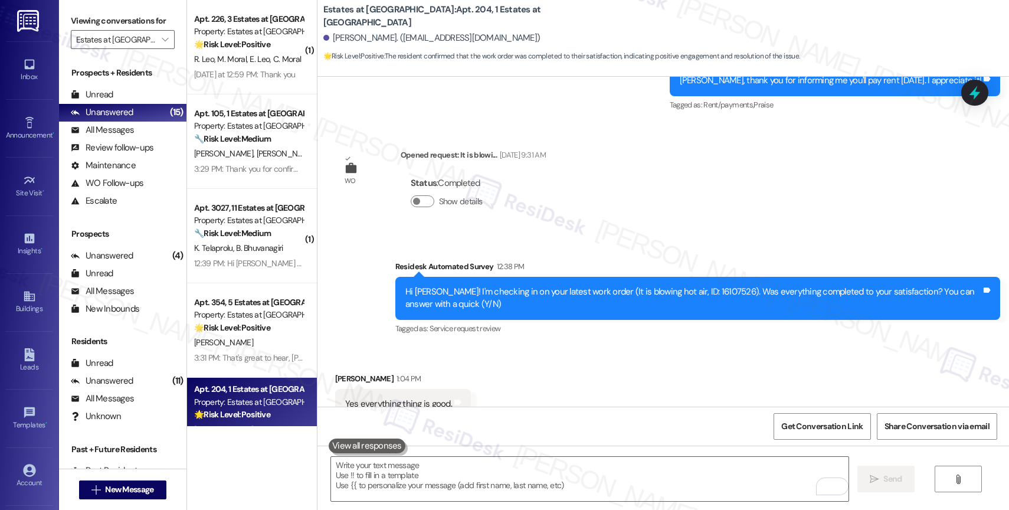
scroll to position [11478, 0]
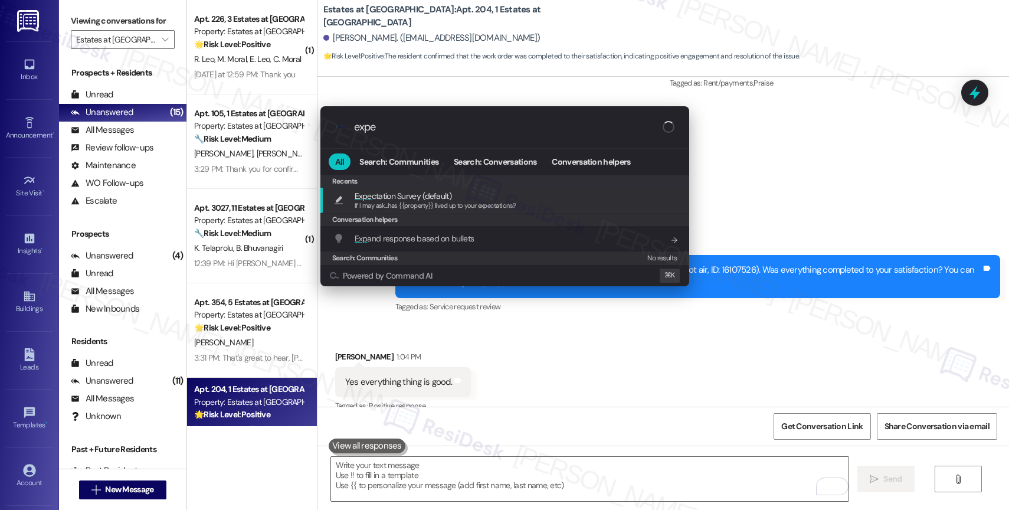
type input "expec"
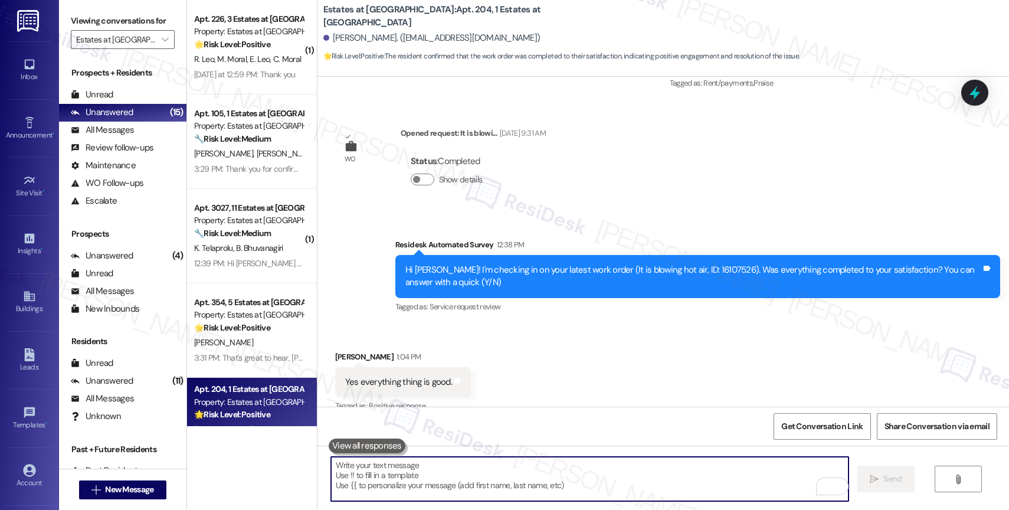
type textarea "If I may ask...has {{property}} lived up to your expectations?"
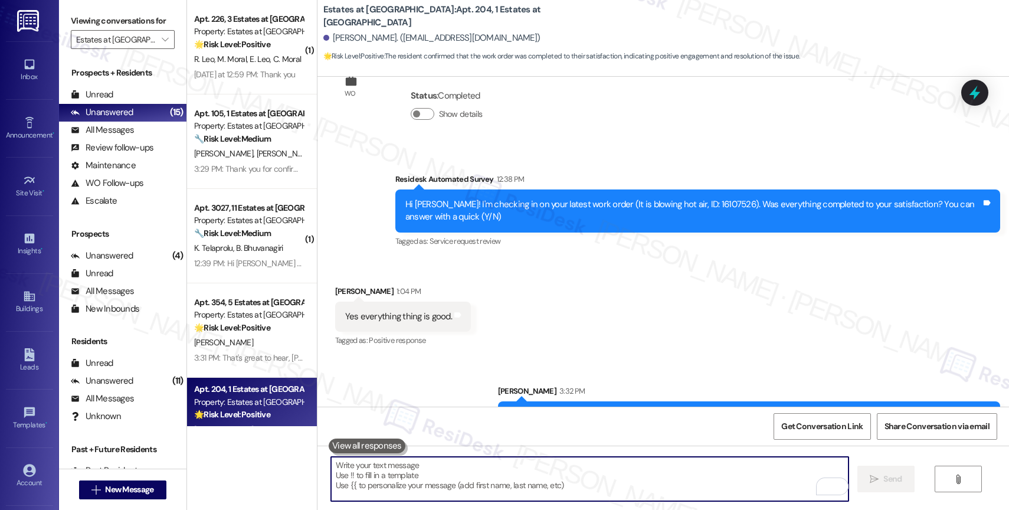
scroll to position [11560, 0]
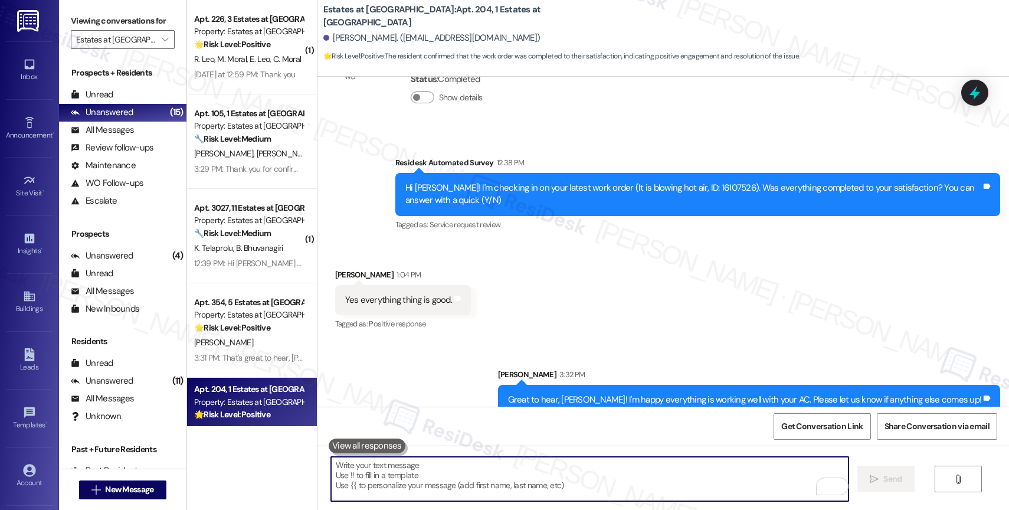
click at [231, 45] on strong "🌟 Risk Level: Positive" at bounding box center [232, 44] width 76 height 11
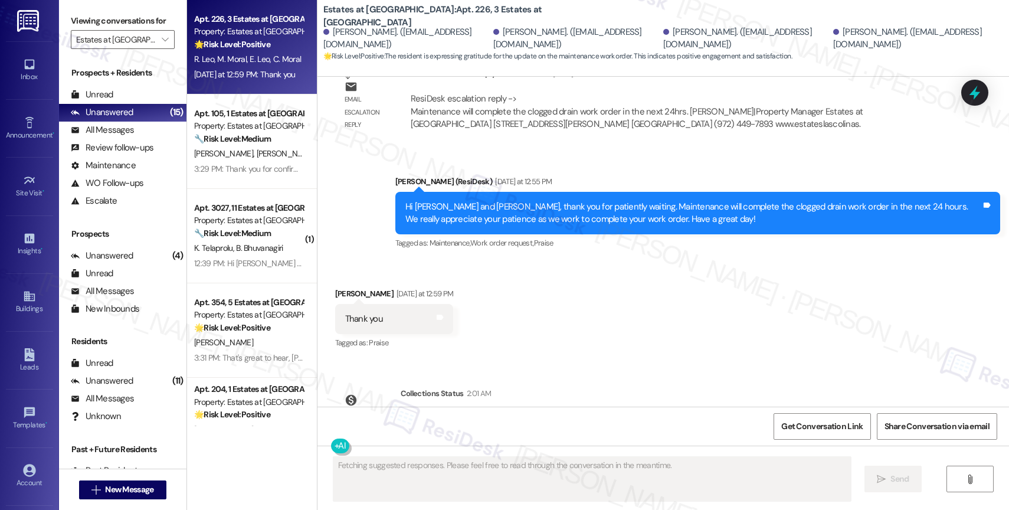
click at [532, 284] on div "Received via SMS [PERSON_NAME] [DATE] at 12:59 PM Thank you Tags and notes Tagg…" at bounding box center [662, 311] width 691 height 100
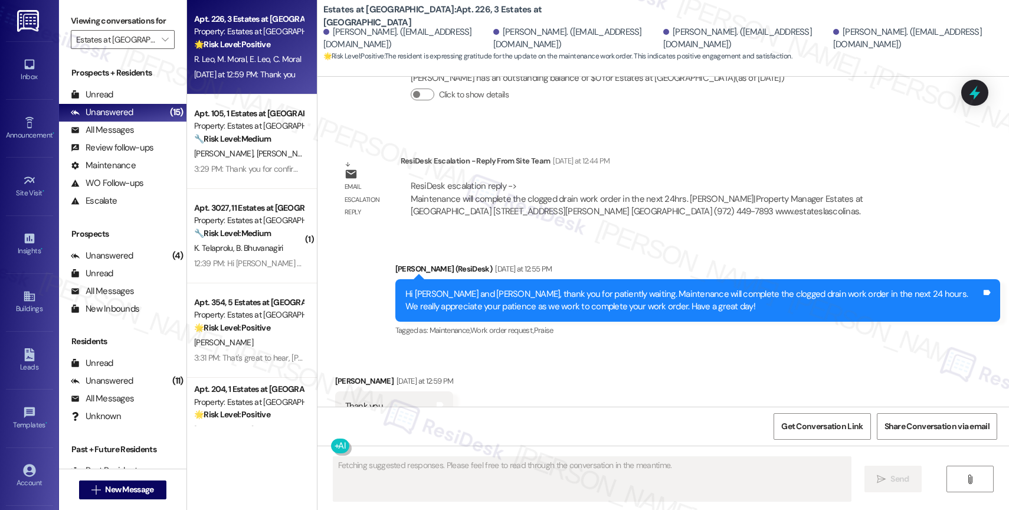
scroll to position [5870, 0]
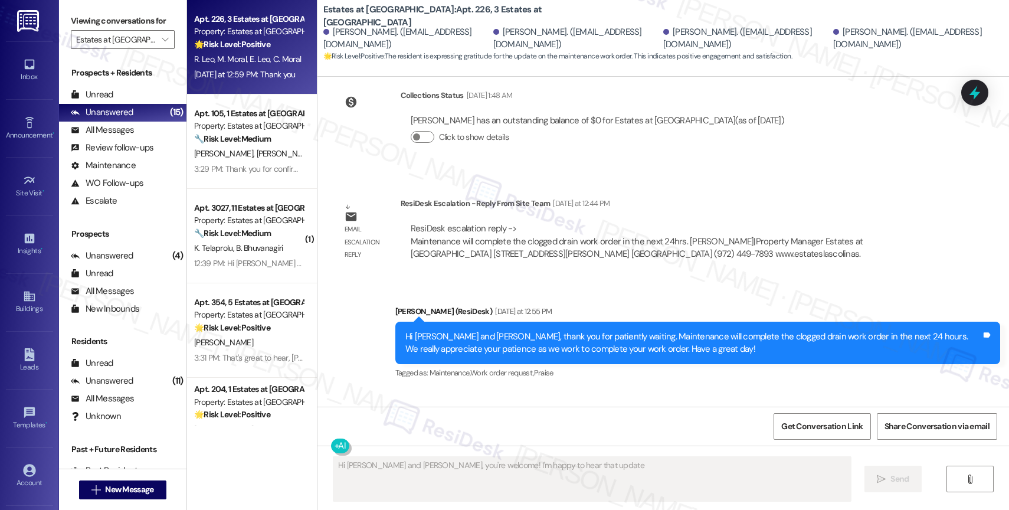
click at [412, 473] on textarea "Fetching suggested responses. Please feel free to read through the conversation…" at bounding box center [591, 479] width 517 height 44
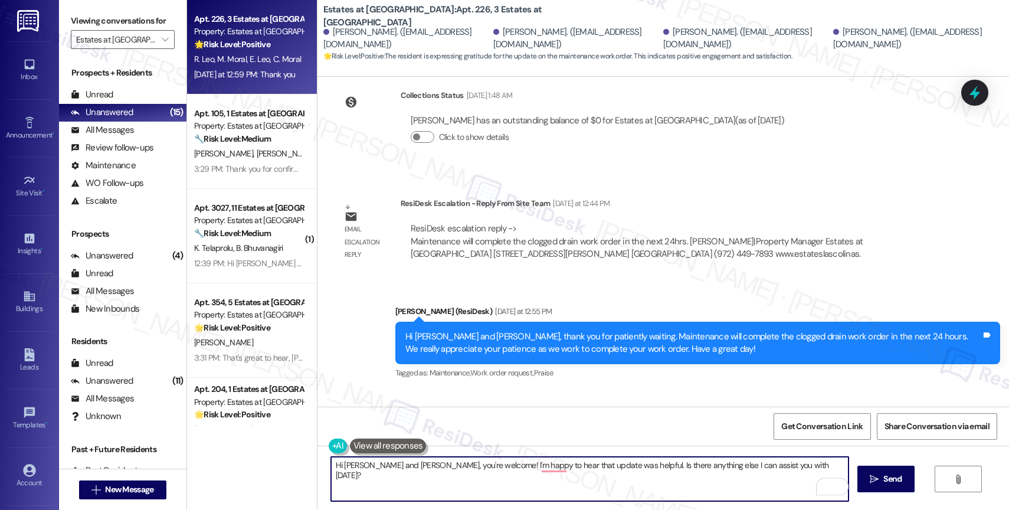
click at [403, 473] on textarea "Hi [PERSON_NAME] and [PERSON_NAME], you're welcome! I'm happy to hear that upda…" at bounding box center [589, 479] width 517 height 44
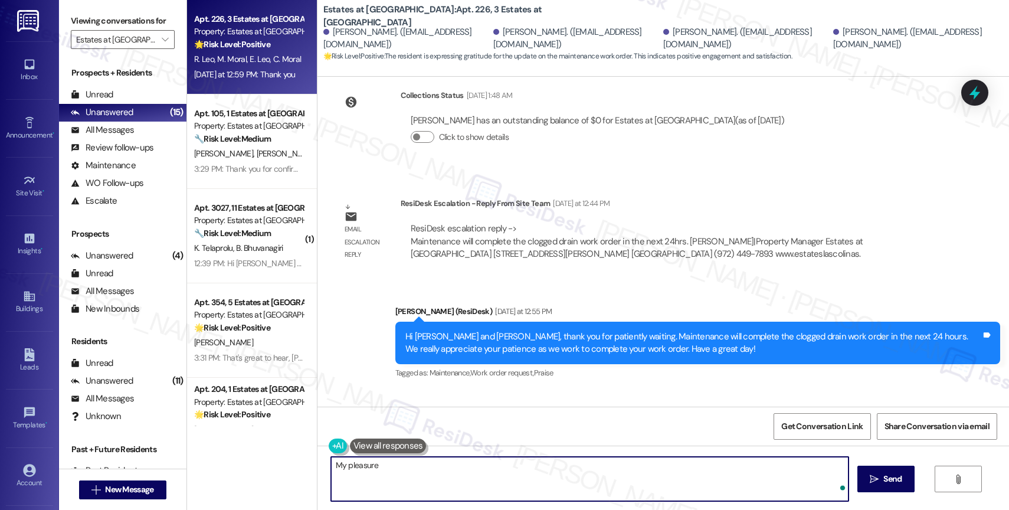
type textarea "My pleasure!"
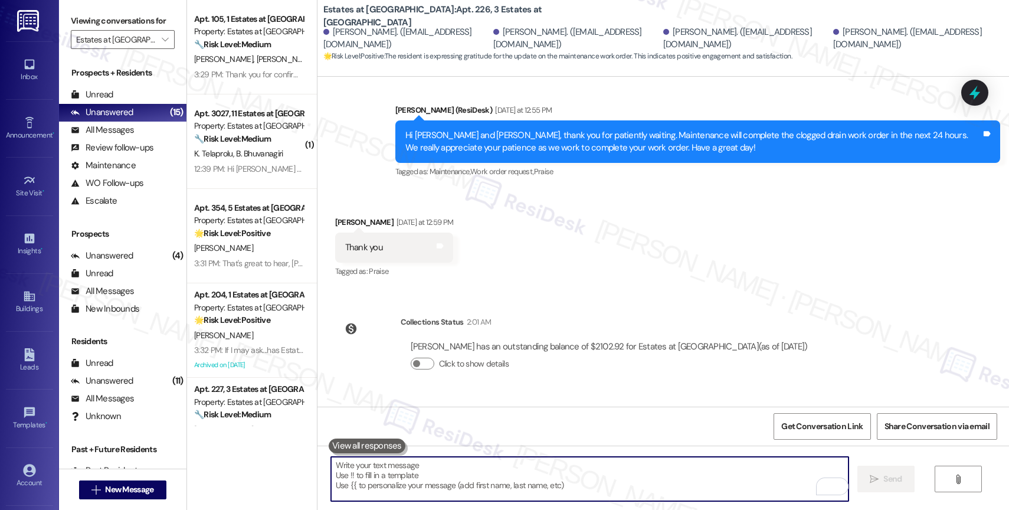
scroll to position [6082, 0]
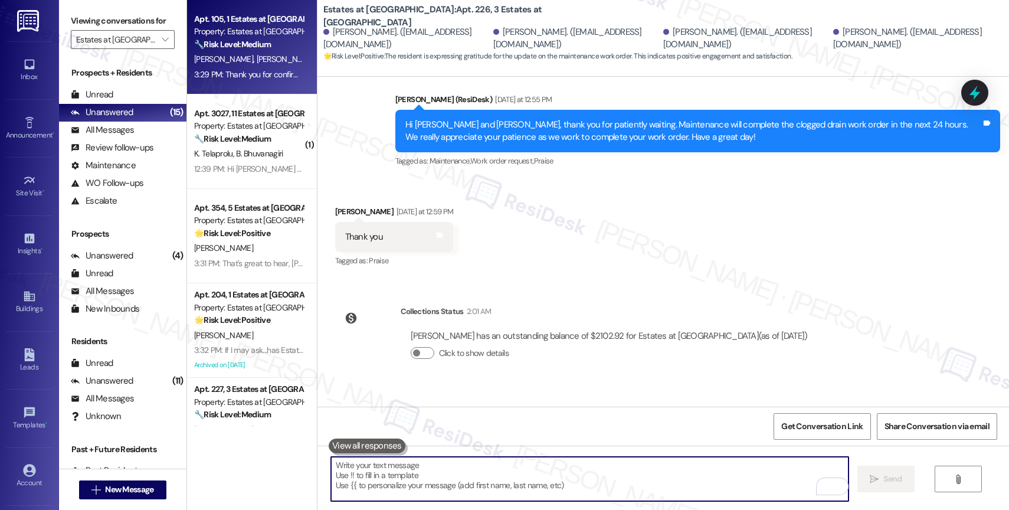
click at [256, 60] on span "[PERSON_NAME]" at bounding box center [285, 59] width 59 height 11
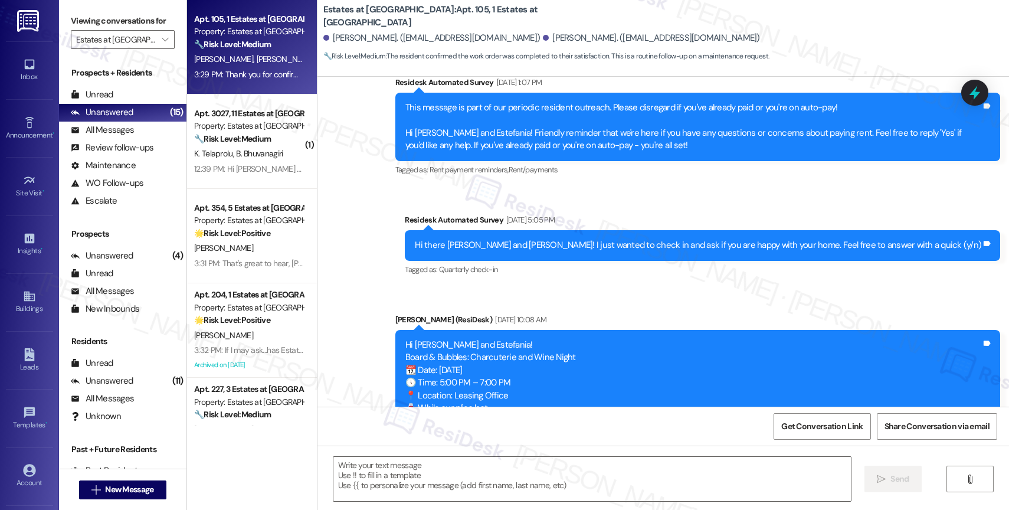
type textarea "Fetching suggested responses. Please feel free to read through the conversation…"
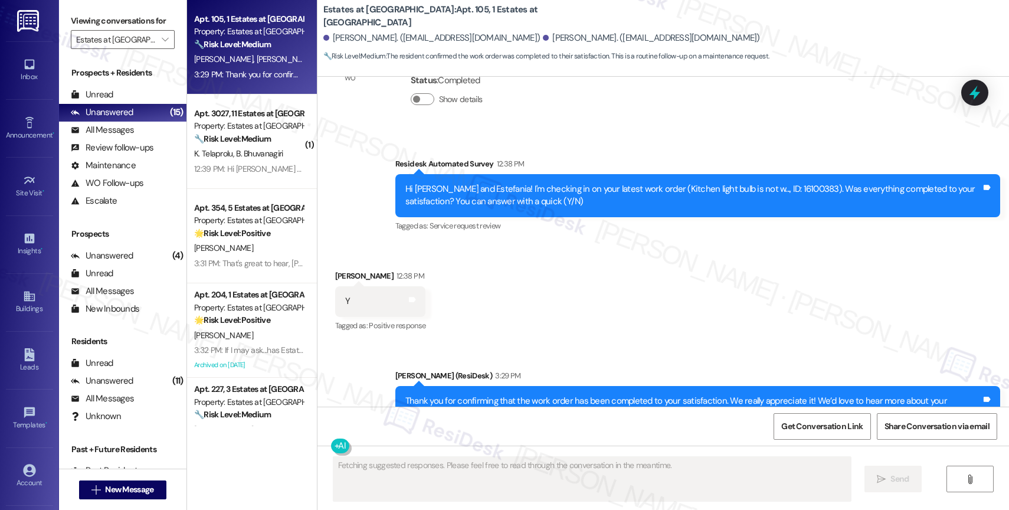
scroll to position [3192, 0]
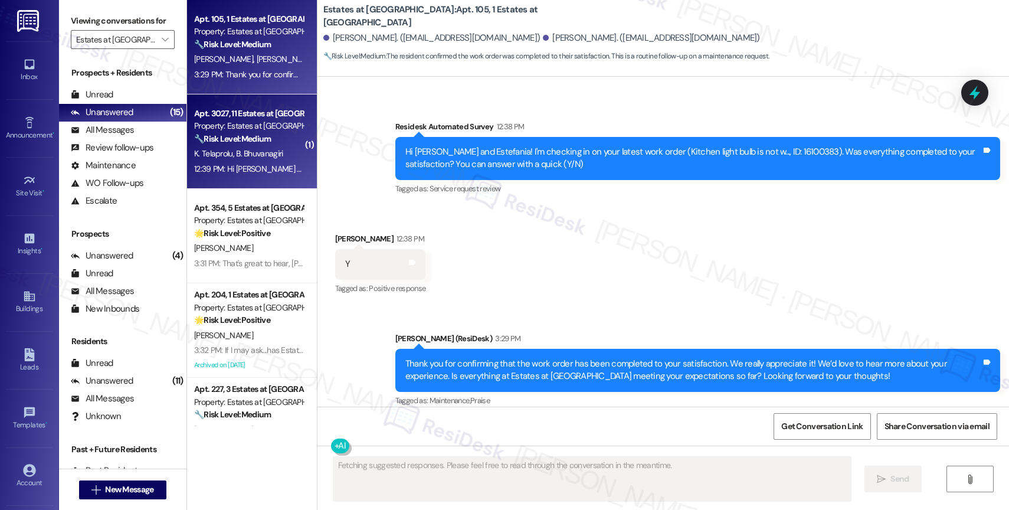
click at [250, 151] on span "B. Bhuvanagiri" at bounding box center [259, 153] width 47 height 11
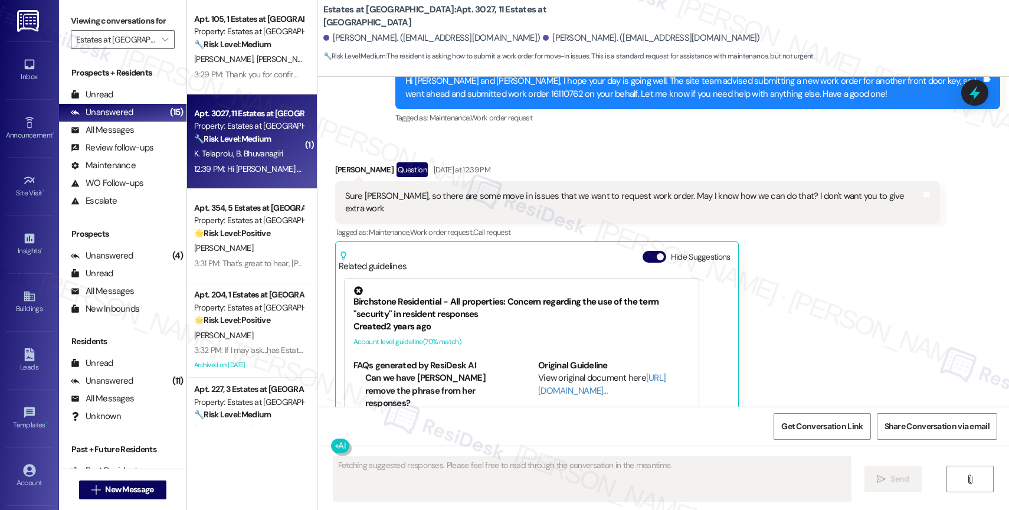
scroll to position [2470, 0]
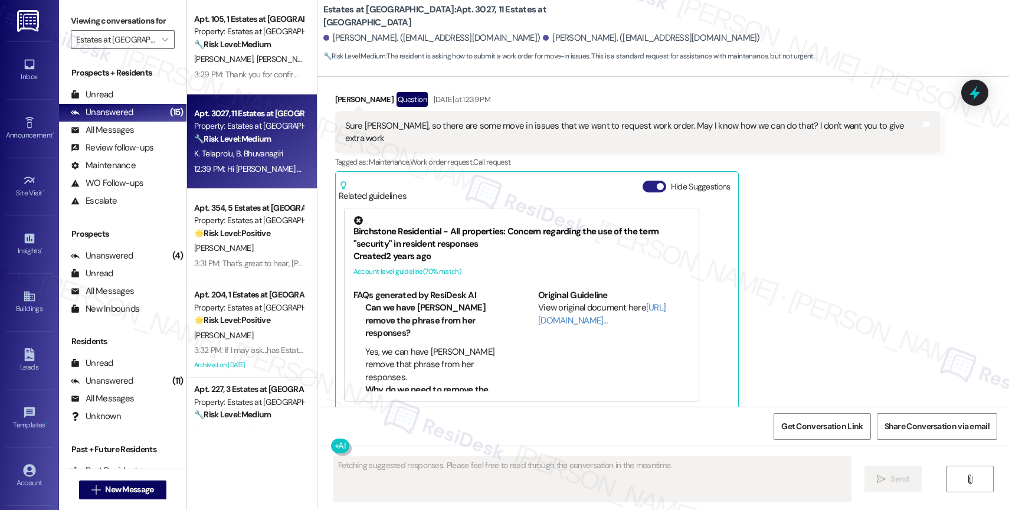
click at [643, 181] on button "Hide Suggestions" at bounding box center [655, 187] width 24 height 12
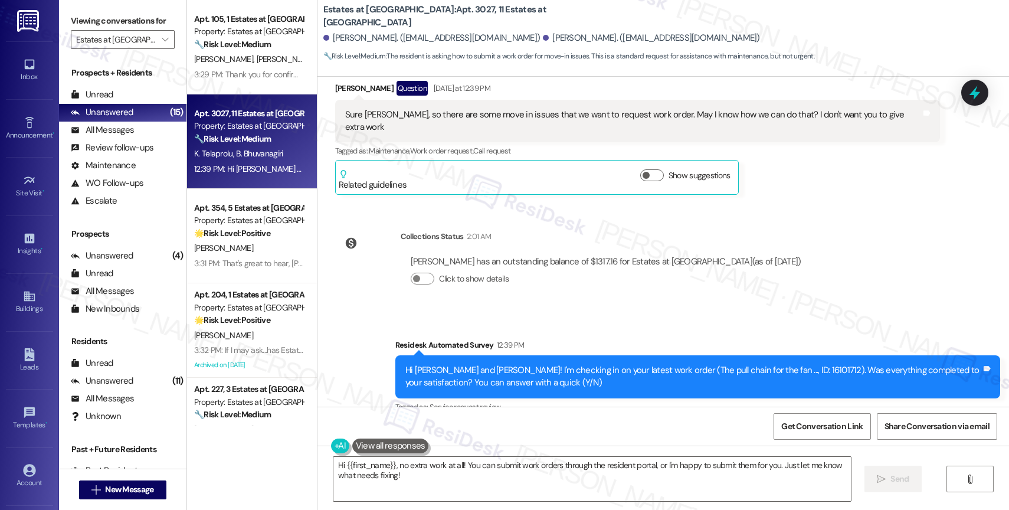
scroll to position [2340, 0]
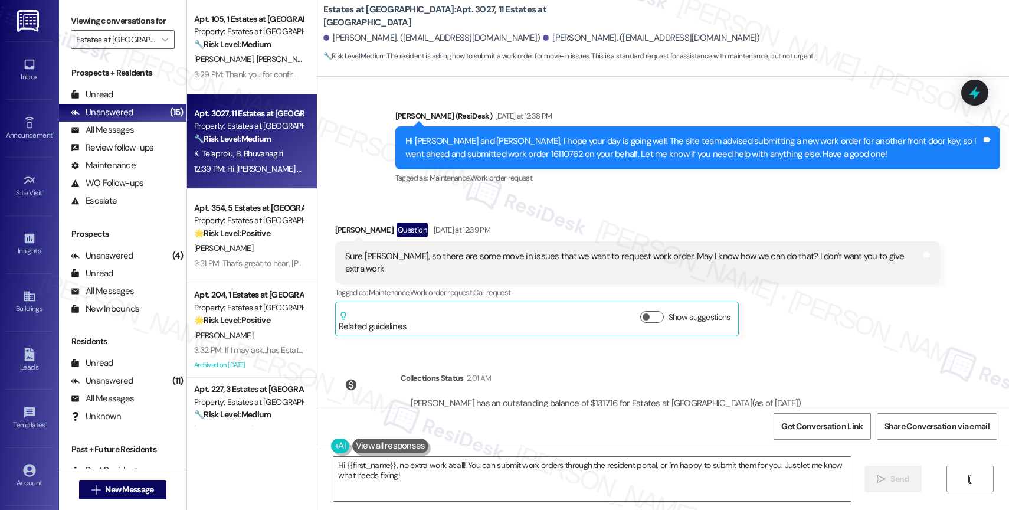
click at [589, 205] on div "Received via SMS [PERSON_NAME] Question [DATE] at 12:39 PM [PERSON_NAME], so th…" at bounding box center [662, 271] width 691 height 150
click at [444, 474] on textarea "Hi {{first_name}}, no extra work at all! You can submit work orders through the…" at bounding box center [591, 479] width 517 height 44
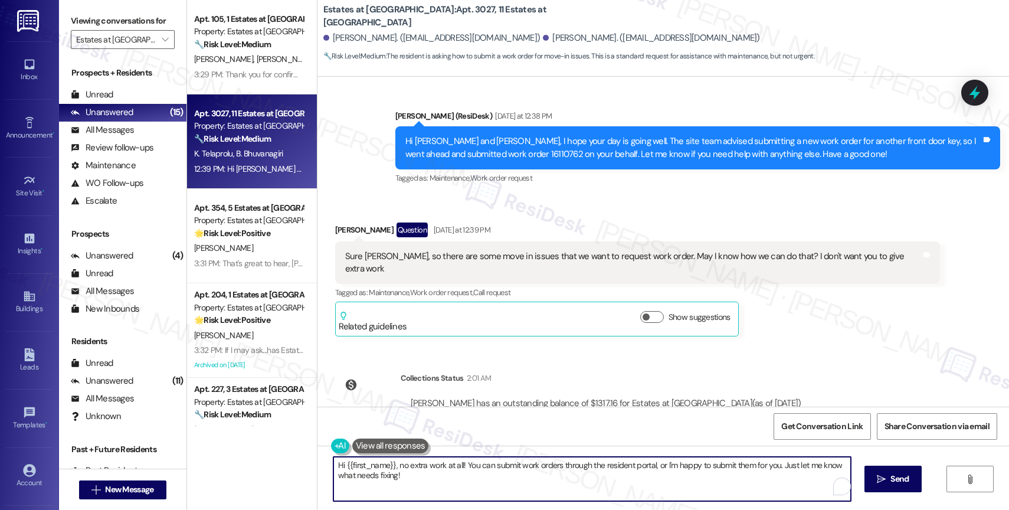
click at [444, 474] on textarea "Hi {{first_name}}, no extra work at all! You can submit work orders through the…" at bounding box center [591, 479] width 517 height 44
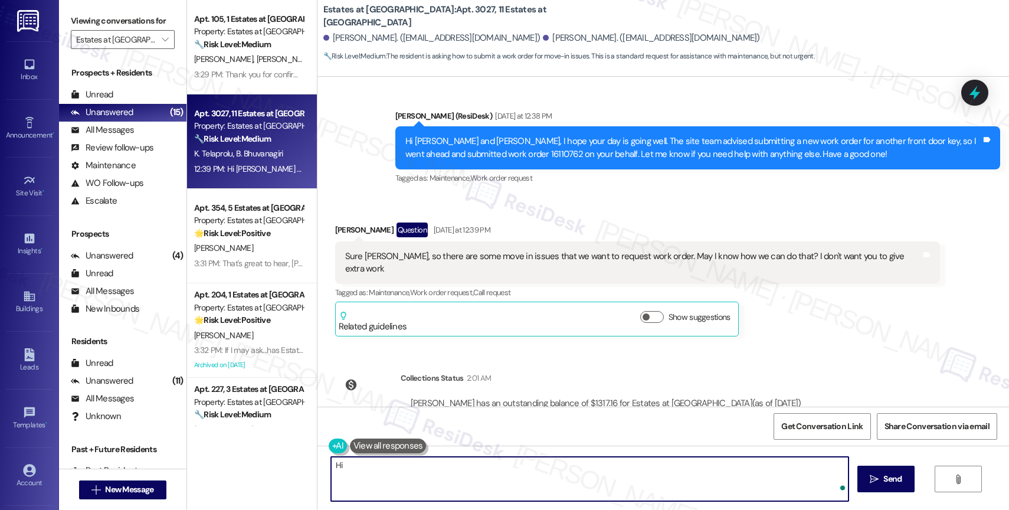
type textarea "Hi K"
drag, startPoint x: 368, startPoint y: 468, endPoint x: 293, endPoint y: 461, distance: 75.9
click at [293, 461] on div "Apt. 105, 1 Estates at [GEOGRAPHIC_DATA] Property: Estates at [GEOGRAPHIC_DATA]…" at bounding box center [598, 255] width 822 height 510
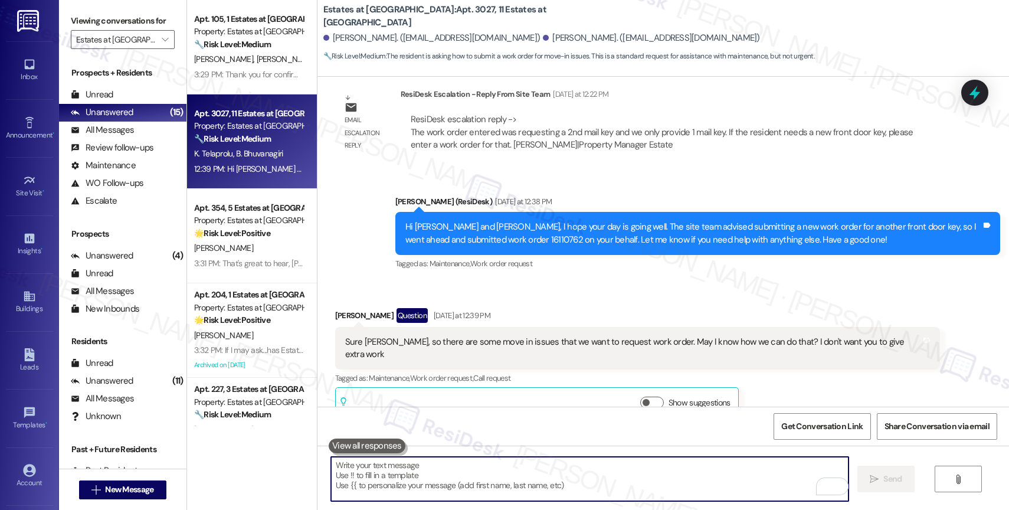
scroll to position [2252, 0]
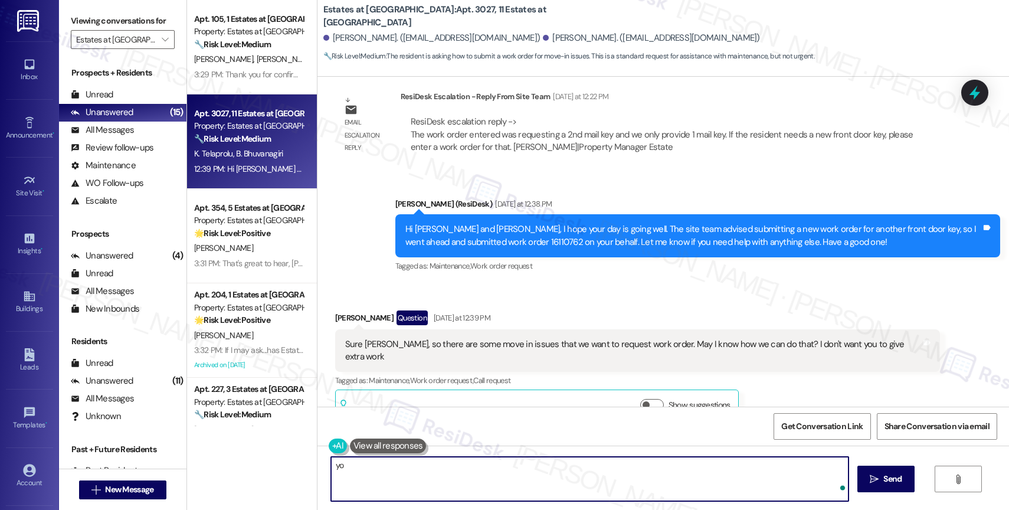
type textarea "y"
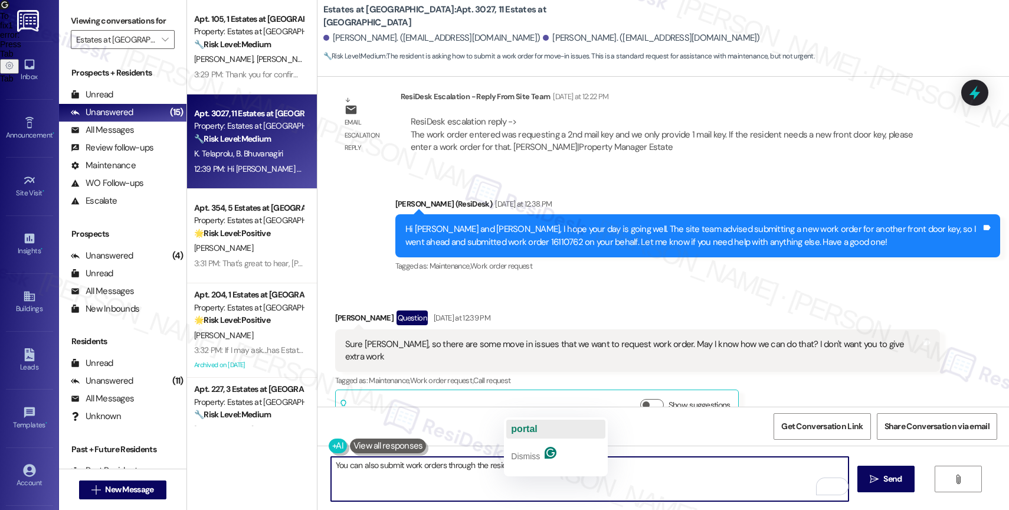
click at [533, 421] on div "portal" at bounding box center [524, 428] width 26 height 19
click at [581, 473] on textarea "You can also submit work orders through the resident portal." at bounding box center [589, 479] width 517 height 44
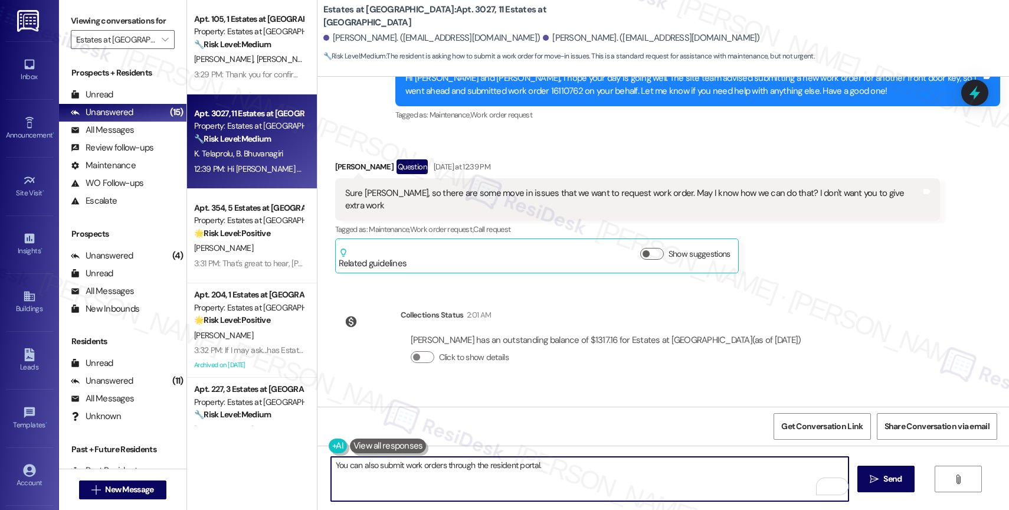
scroll to position [2487, 0]
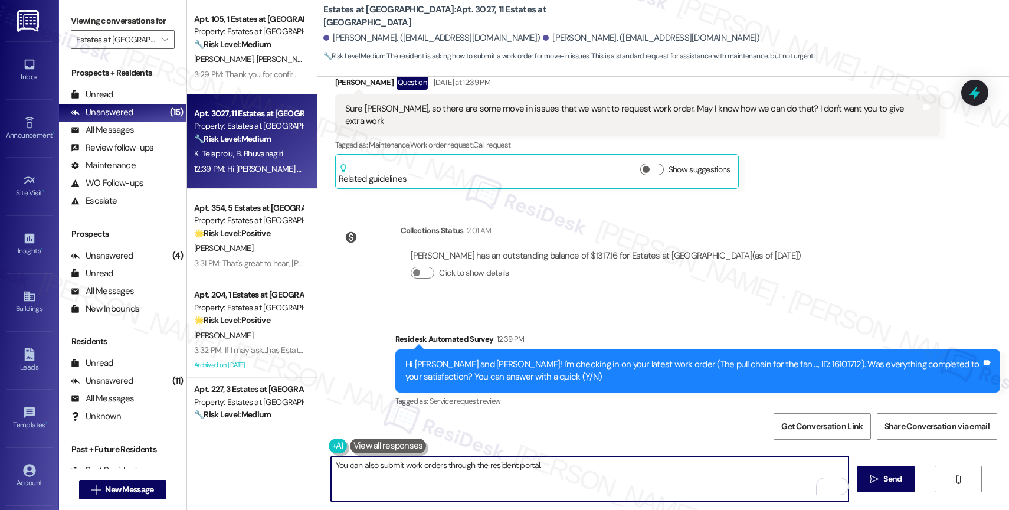
click at [566, 466] on textarea "You can also submit work orders through the resident portal." at bounding box center [589, 479] width 517 height 44
click at [331, 463] on textarea "You can also submit work orders through the resident portal." at bounding box center [589, 479] width 517 height 44
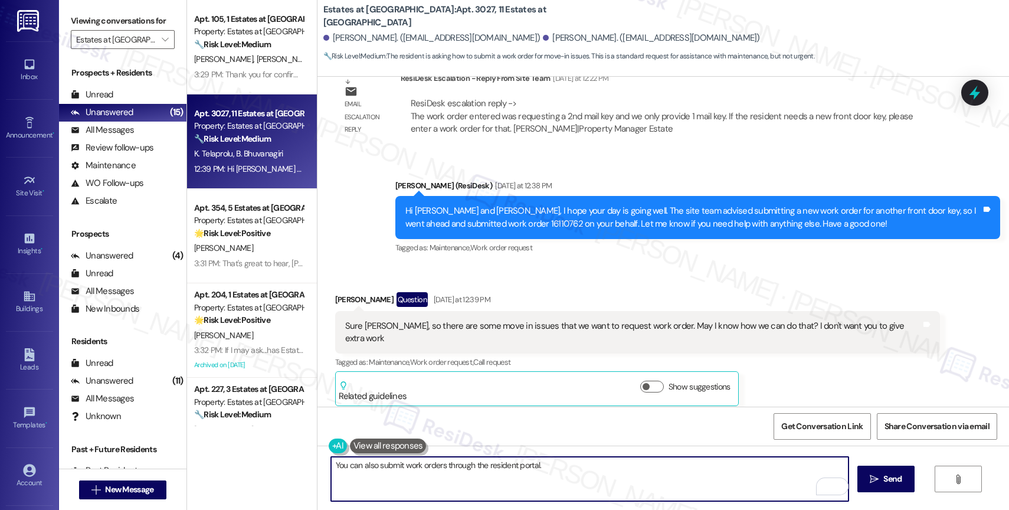
scroll to position [2246, 0]
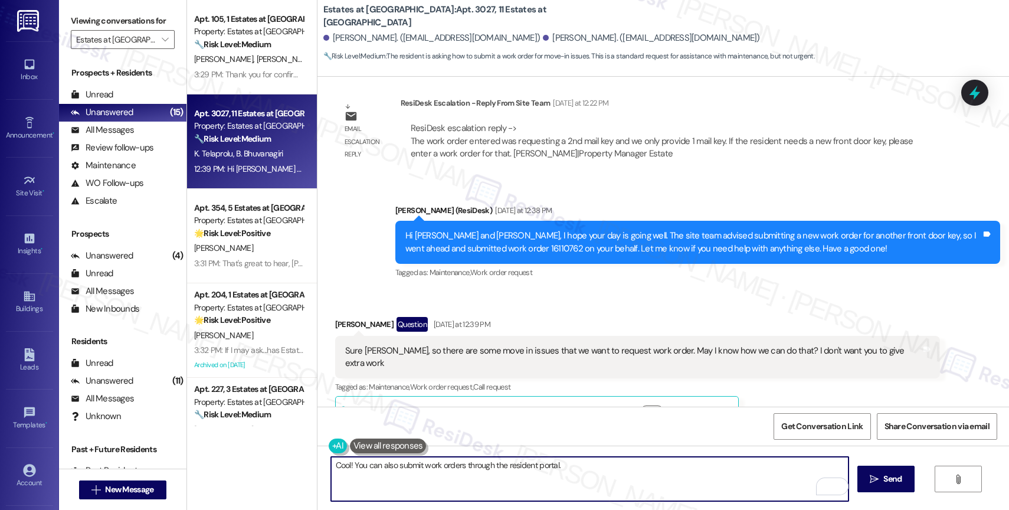
click at [593, 471] on textarea "Cool! You can also submit work orders through the resident portal." at bounding box center [589, 479] width 517 height 44
click at [591, 472] on textarea "Cool! You can also submit work orders through the resident portal." at bounding box center [589, 479] width 517 height 44
drag, startPoint x: 344, startPoint y: 466, endPoint x: 307, endPoint y: 461, distance: 37.4
click at [317, 461] on div "Estates at Las Colinas: Apt. 3027, 11 Estates at Las Colinas Kumar Koushik Tela…" at bounding box center [663, 255] width 692 height 510
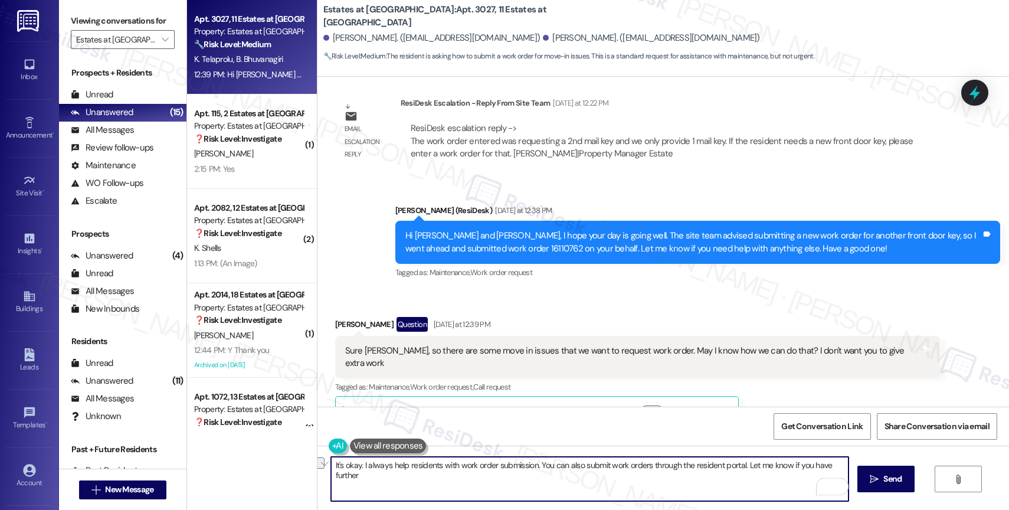
drag, startPoint x: 604, startPoint y: 460, endPoint x: 643, endPoint y: 462, distance: 39.0
click at [643, 462] on textarea "It's okay. I always help residents with work order submission. You can also sub…" at bounding box center [589, 479] width 517 height 44
drag, startPoint x: 718, startPoint y: 464, endPoint x: 855, endPoint y: 467, distance: 136.9
click at [855, 467] on div "It's okay. I always help residents with work order submission. You can also sub…" at bounding box center [662, 489] width 691 height 88
click at [832, 464] on textarea "It's okay. I always help residents with work order submission. You can also sub…" at bounding box center [589, 479] width 517 height 44
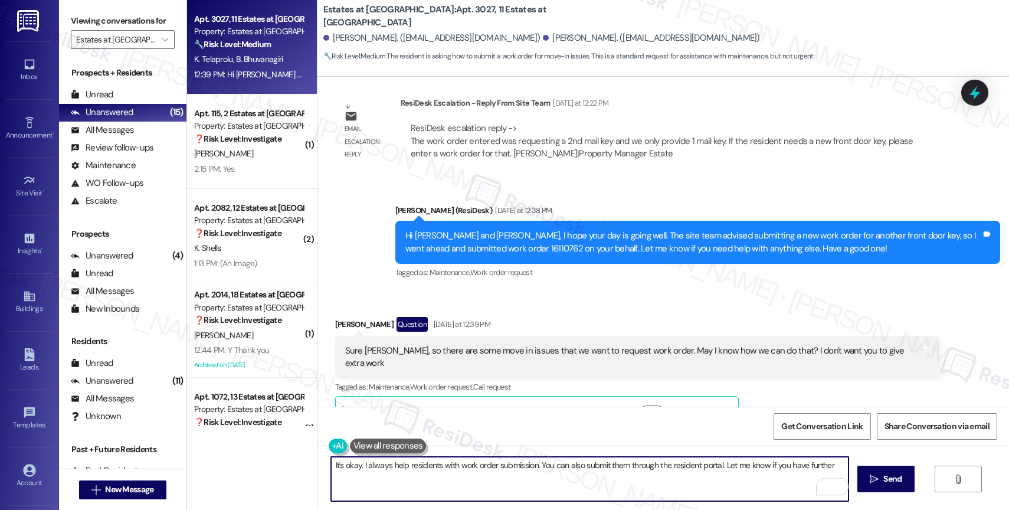
drag, startPoint x: 821, startPoint y: 464, endPoint x: 877, endPoint y: 463, distance: 56.1
click at [877, 463] on div "It's okay. I always help residents with work order submission. You can also sub…" at bounding box center [662, 489] width 691 height 88
drag, startPoint x: 764, startPoint y: 465, endPoint x: 843, endPoint y: 463, distance: 78.5
click at [843, 463] on textarea "It's okay. I always help residents with work order submission. You can also sub…" at bounding box center [589, 479] width 517 height 44
click at [520, 489] on textarea "It's okay. I always help residents with work order submission. You can also sub…" at bounding box center [589, 479] width 517 height 44
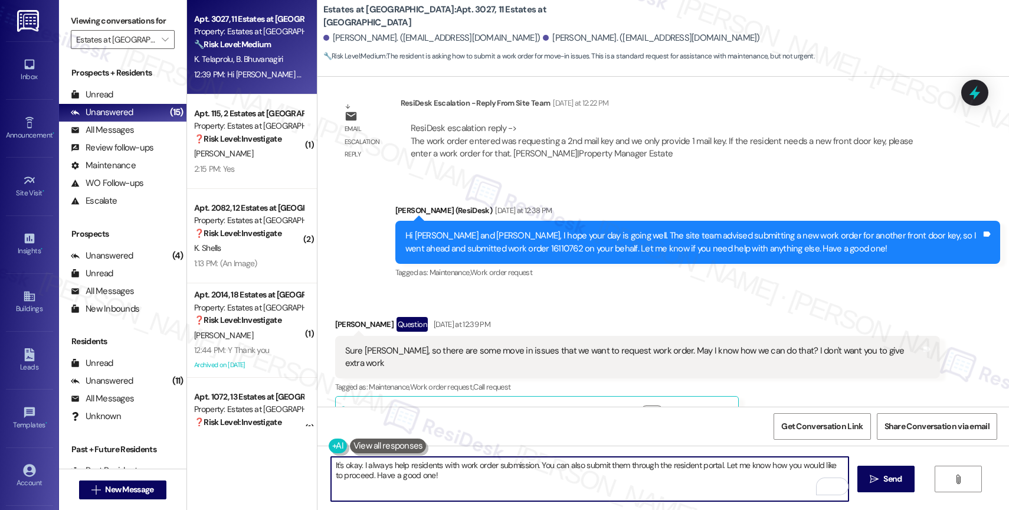
click at [527, 464] on textarea "It's okay. I always help residents with work order submission. You can also sub…" at bounding box center [589, 479] width 517 height 44
click at [546, 487] on textarea "It's okay. I always help residents with work order submissions. You can also su…" at bounding box center [589, 479] width 517 height 44
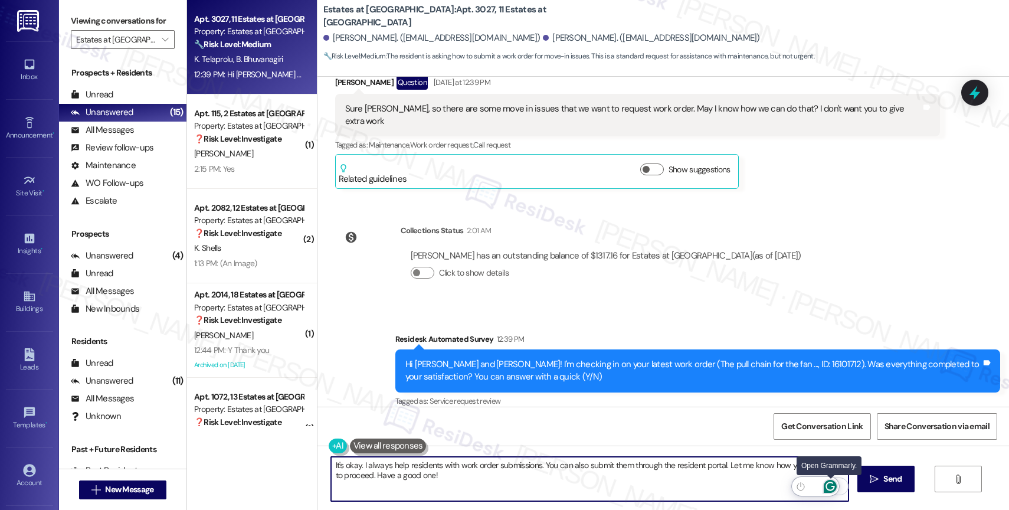
type textarea "It's okay. I always help residents with work order submissions. You can also su…"
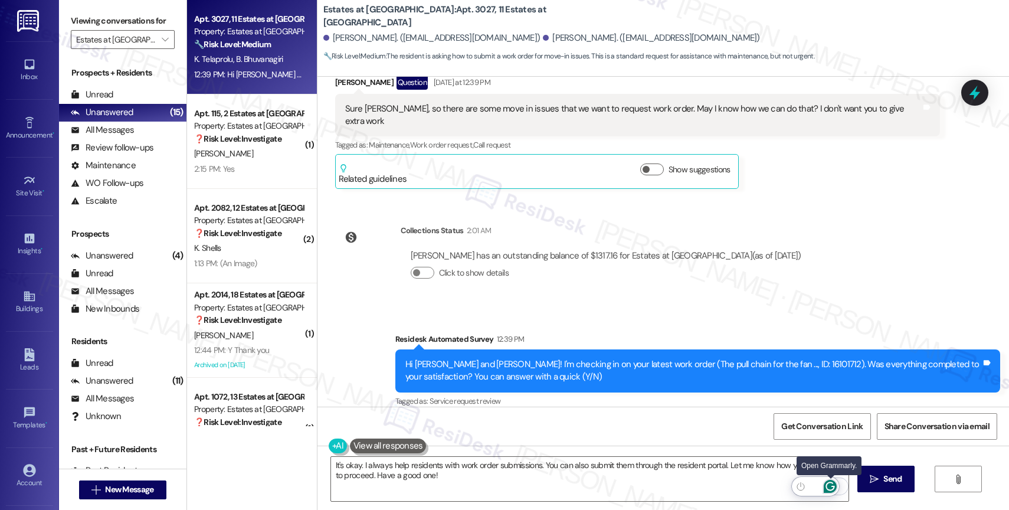
click at [832, 485] on icon "Open Grammarly. 0 Suggestions." at bounding box center [830, 486] width 13 height 13
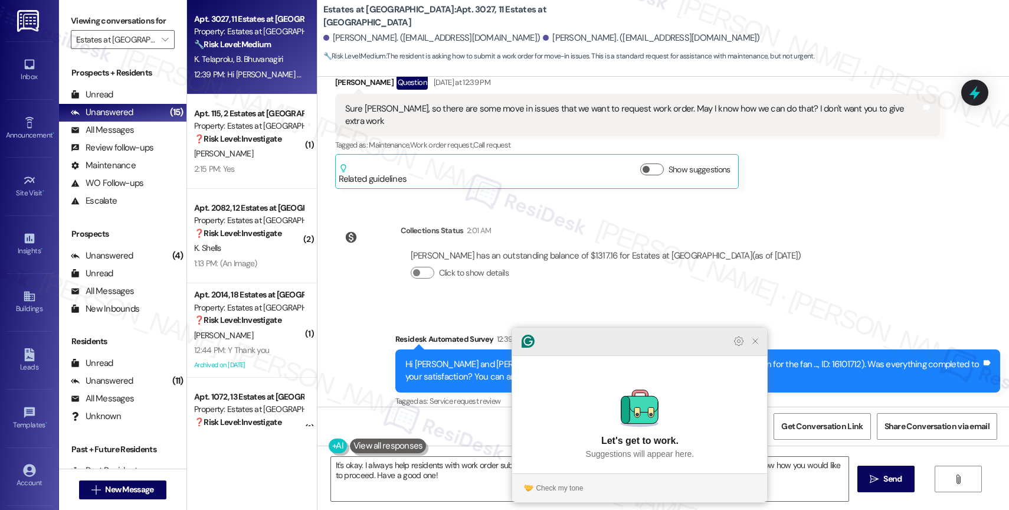
click at [752, 346] on icon "Close Grammarly Assistant" at bounding box center [754, 340] width 9 height 9
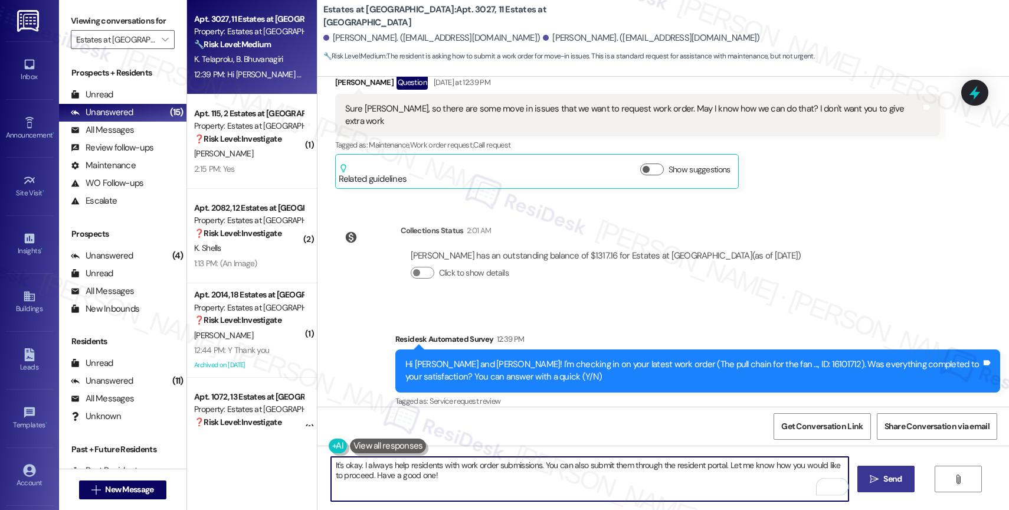
click at [877, 478] on span " Send" at bounding box center [885, 479] width 37 height 12
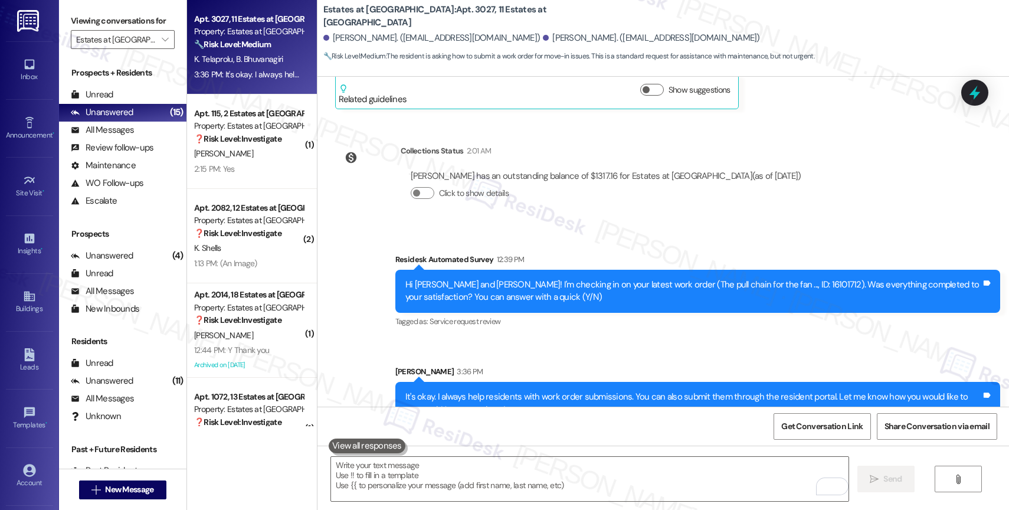
scroll to position [2582, 0]
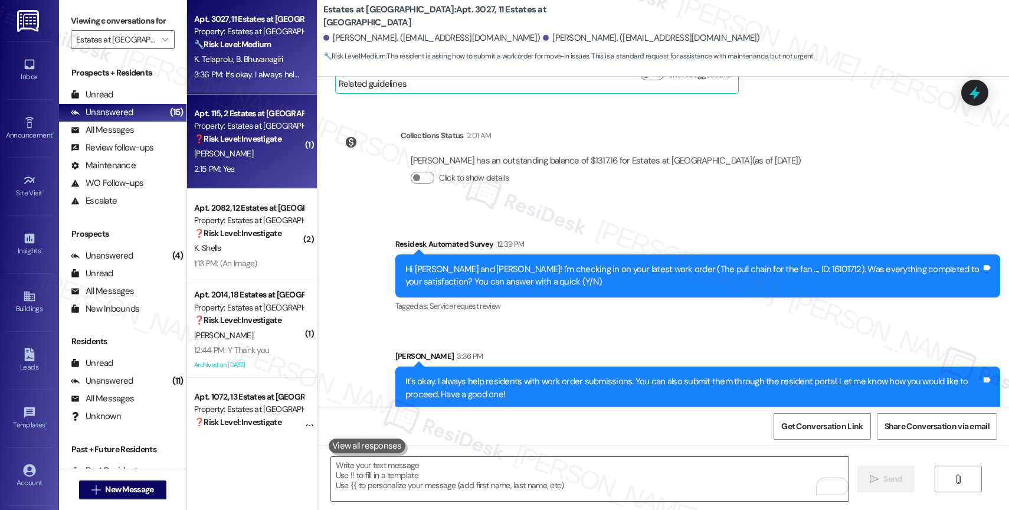
click at [246, 153] on div "T. Farnum" at bounding box center [249, 153] width 112 height 15
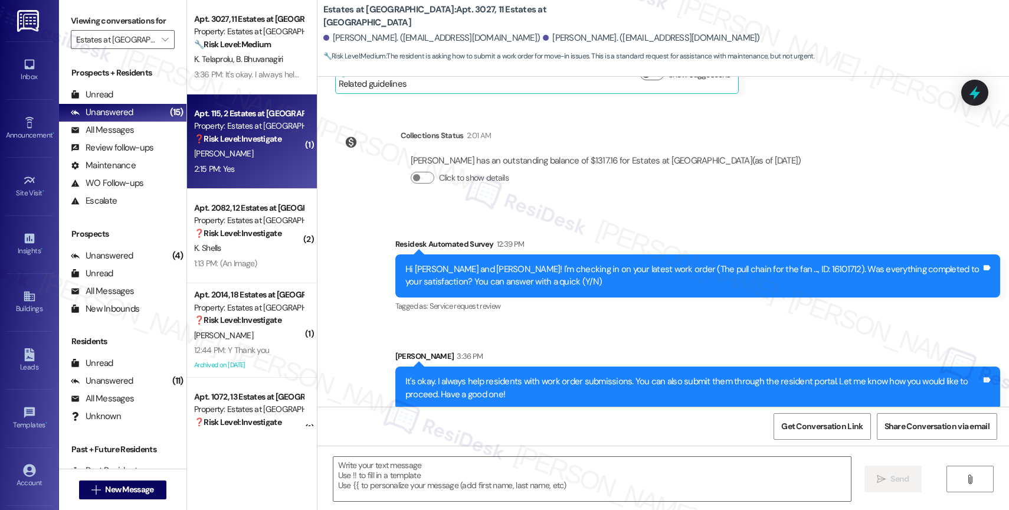
type textarea "Fetching suggested responses. Please feel free to read through the conversation…"
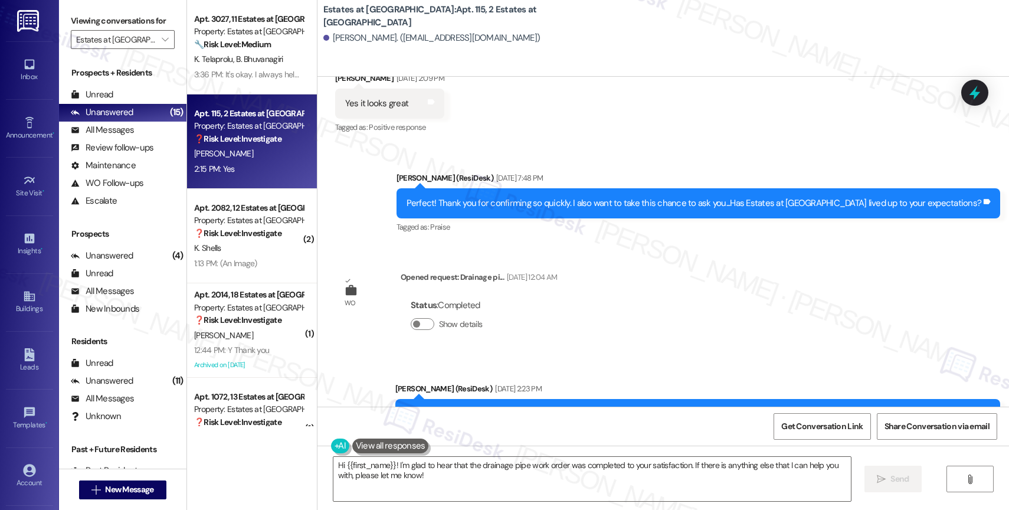
scroll to position [9341, 0]
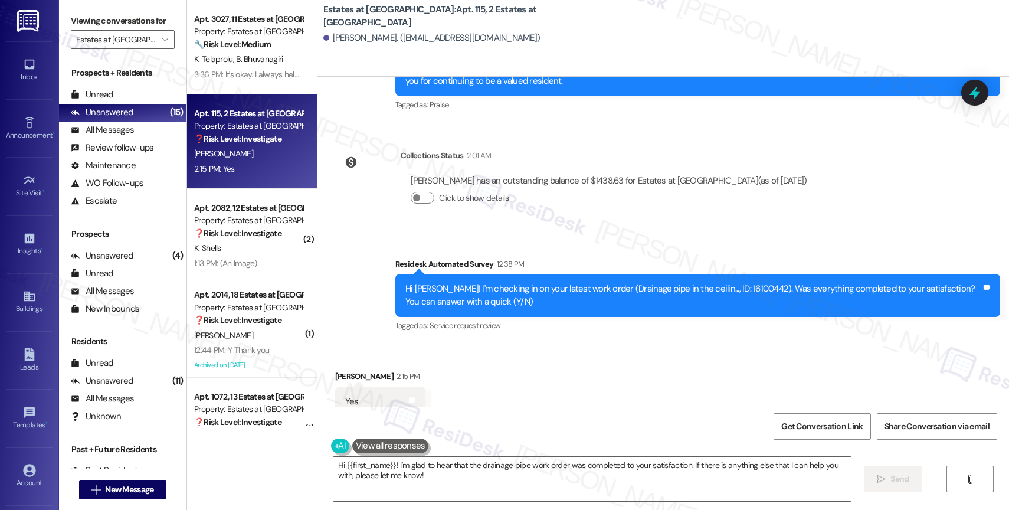
click at [335, 459] on textarea "Hi {{first_name}}! I'm glad to hear that the drainage pipe work order was compl…" at bounding box center [591, 479] width 517 height 44
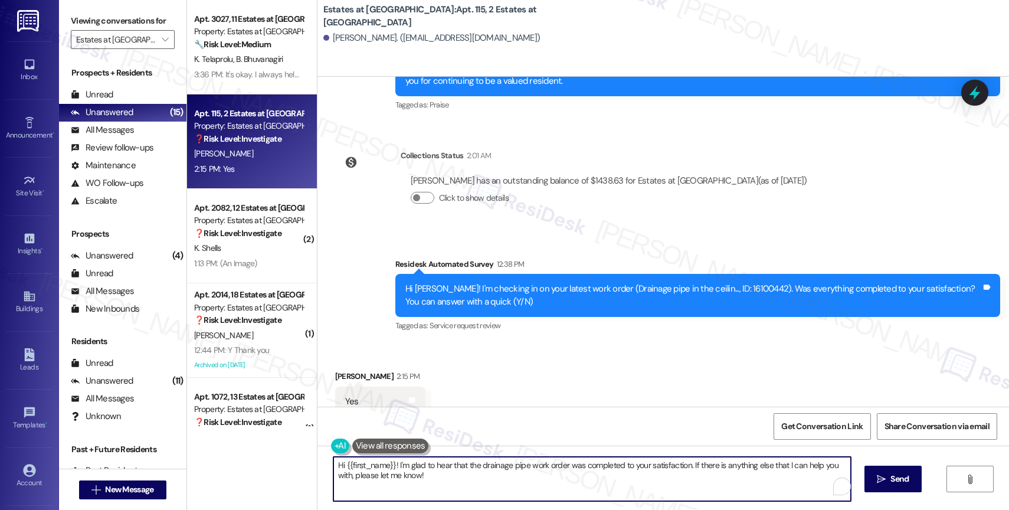
click at [336, 465] on textarea "Hi {{first_name}}! I'm glad to hear that the drainage pipe work order was compl…" at bounding box center [591, 479] width 517 height 44
type textarea "Hey {{first_name}}! I'm glad to hear that the drainage pipe work order was comp…"
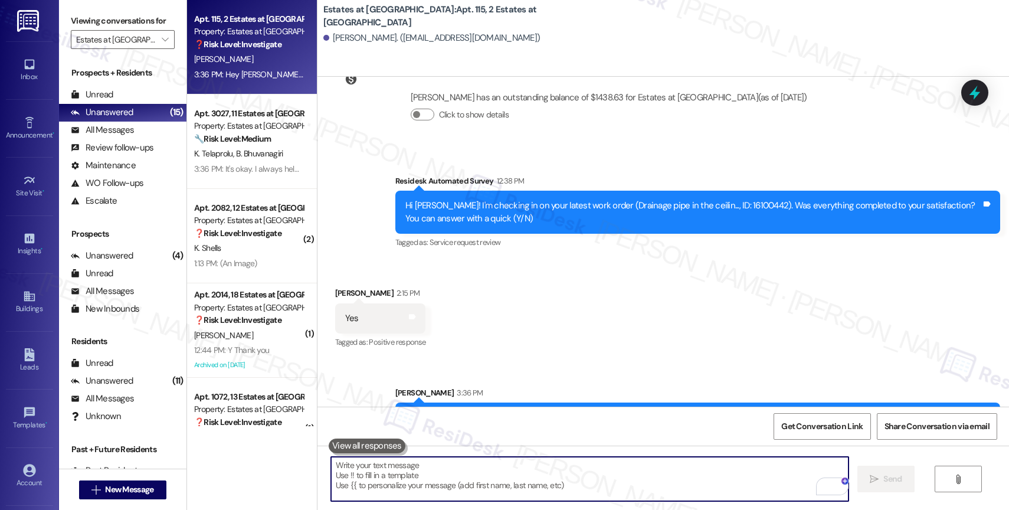
scroll to position [9436, 0]
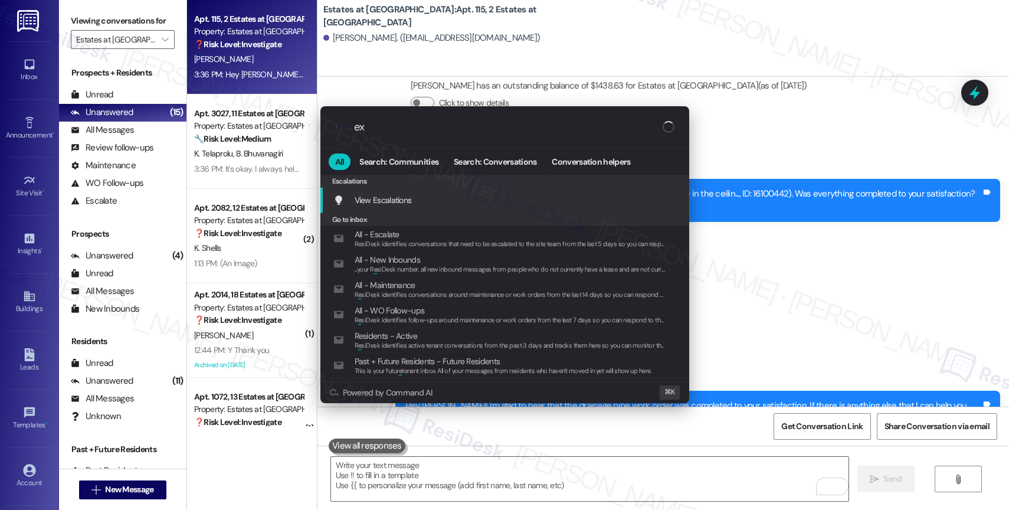
type input "exp"
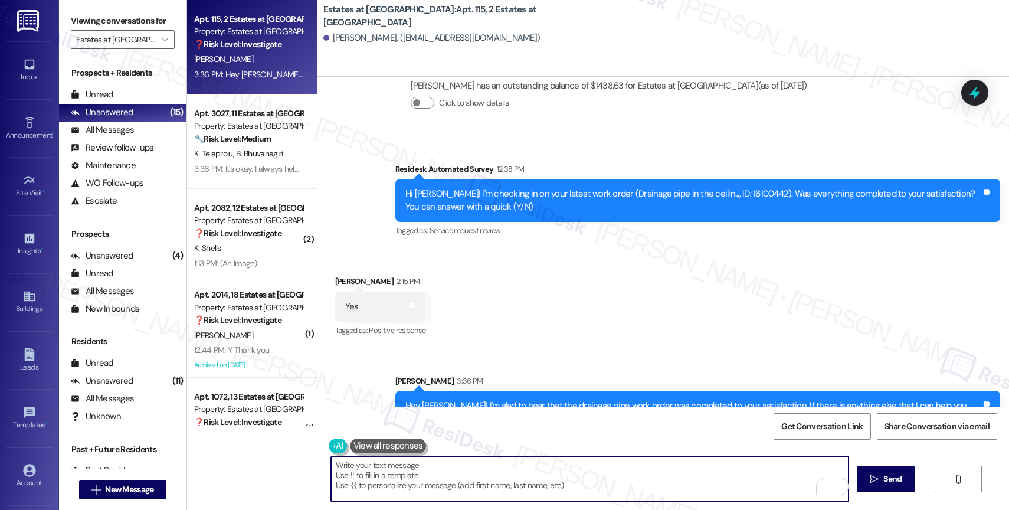
type textarea "If I may ask...has {{property}} lived up to your expectations?"
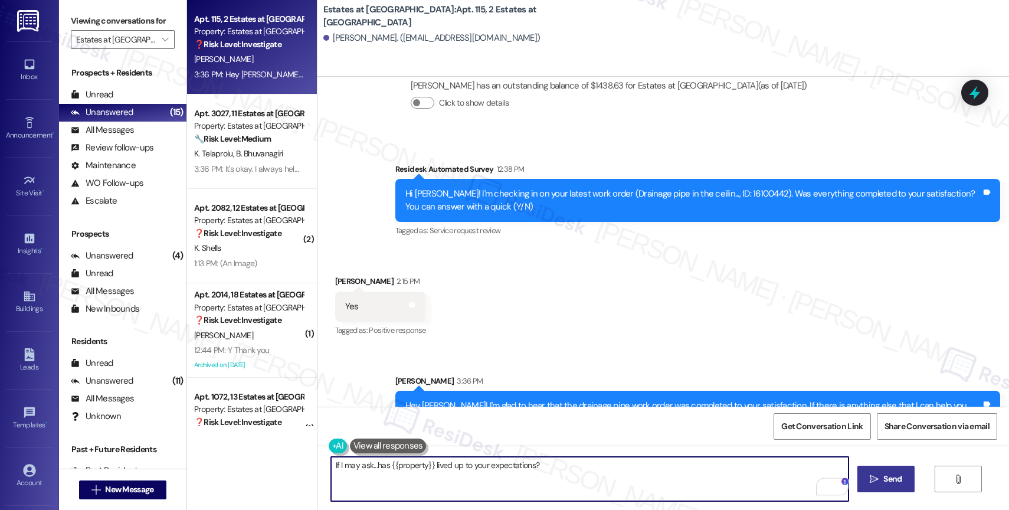
click at [887, 473] on span "Send" at bounding box center [892, 479] width 18 height 12
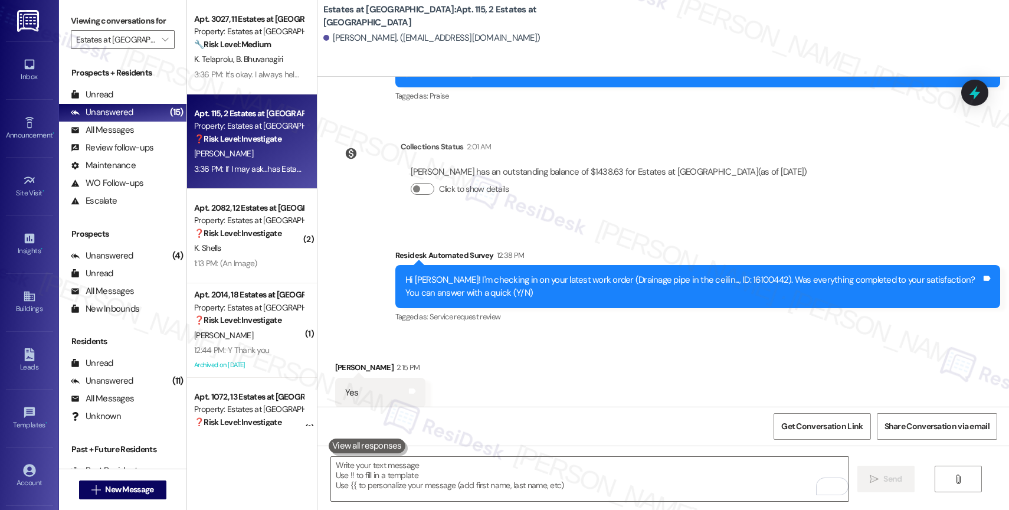
scroll to position [9341, 0]
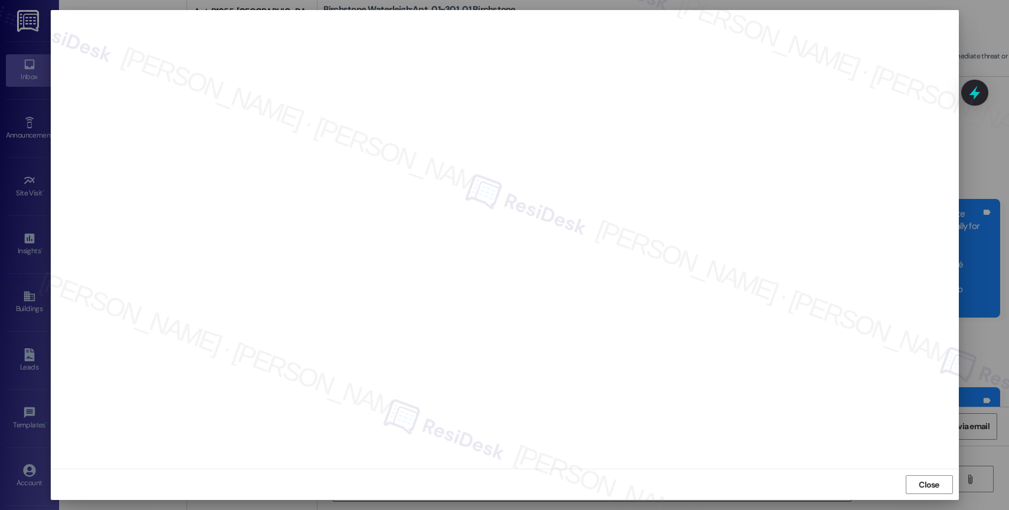
scroll to position [17532, 0]
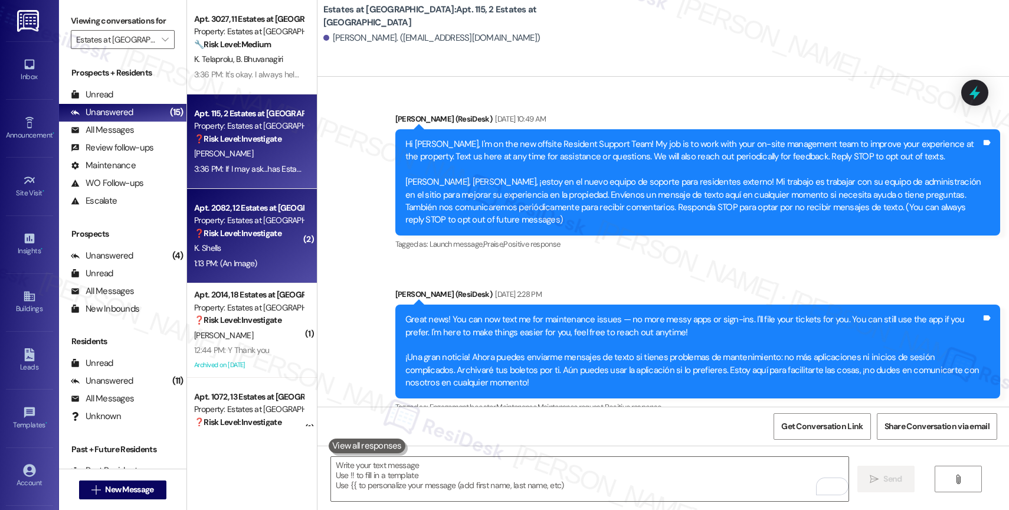
scroll to position [9518, 0]
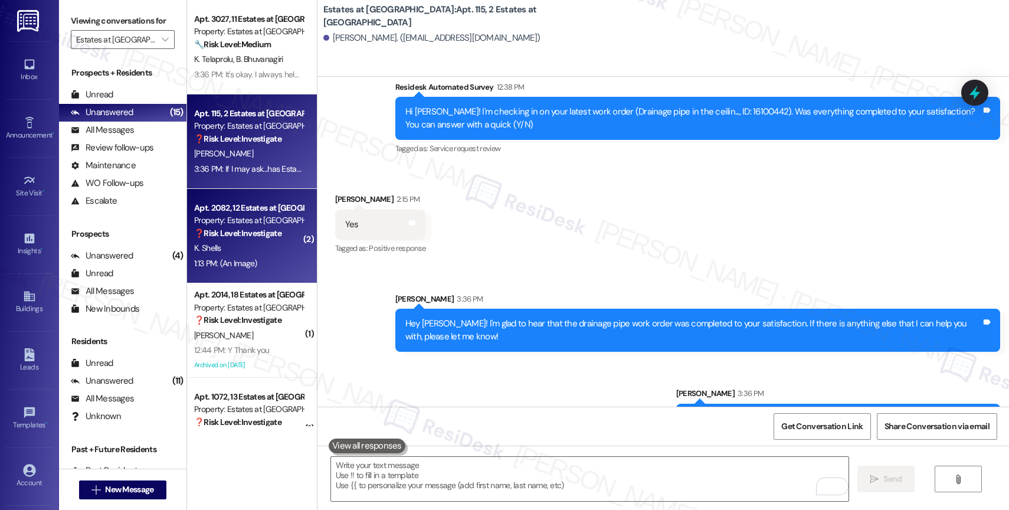
click at [241, 234] on strong "❓ Risk Level: Investigate" at bounding box center [237, 233] width 87 height 11
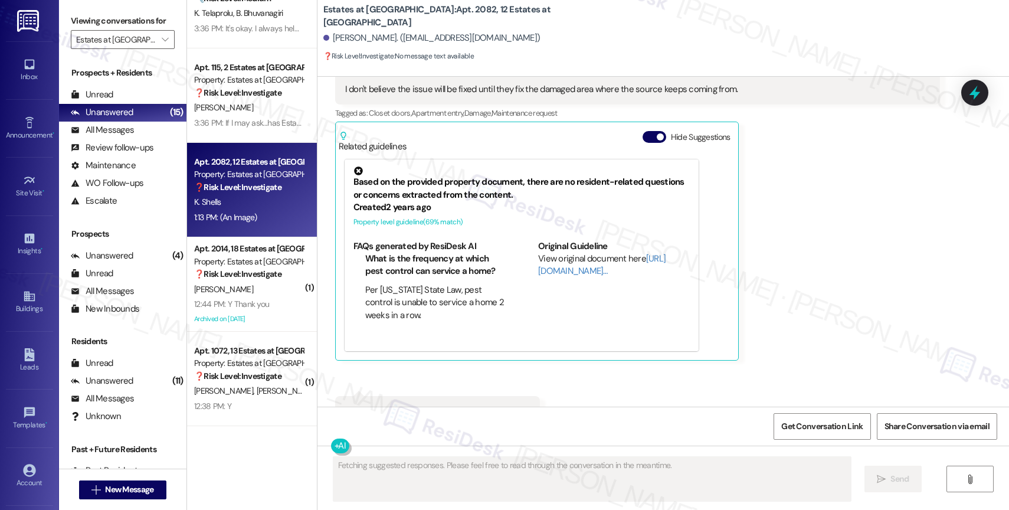
scroll to position [1149, 0]
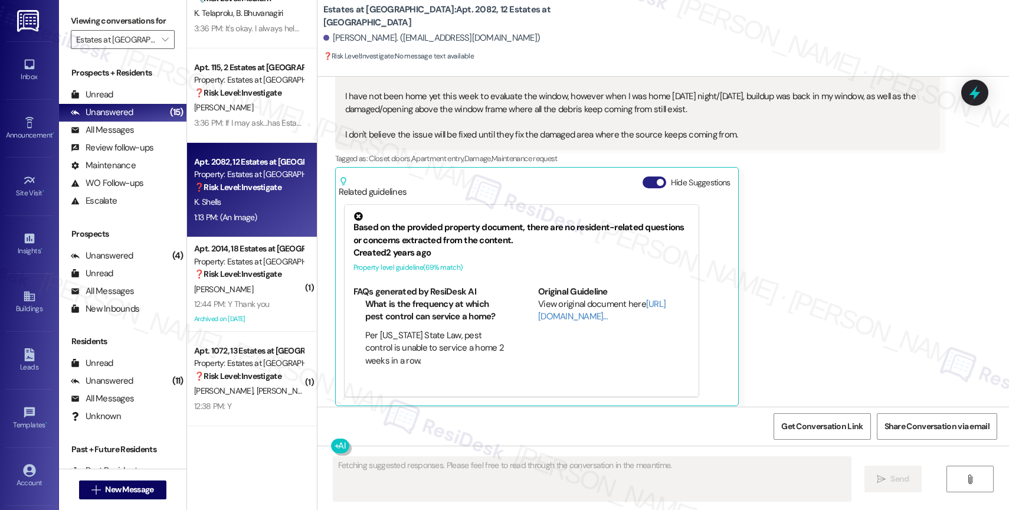
click at [643, 179] on button "Hide Suggestions" at bounding box center [655, 182] width 24 height 12
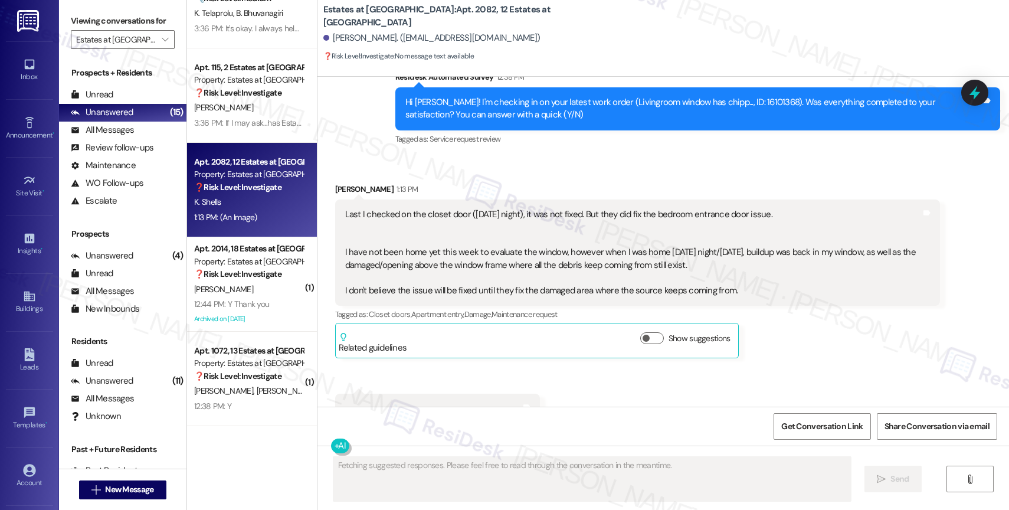
scroll to position [989, 0]
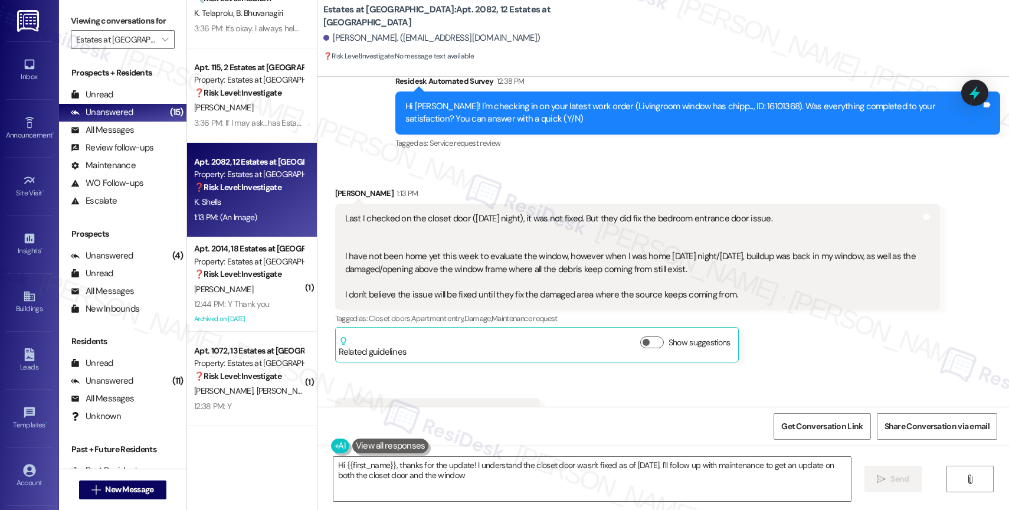
click at [510, 160] on div "Received via SMS Karlon Shells 1:13 PM Last I checked on the closet door (Satur…" at bounding box center [662, 410] width 691 height 501
type textarea "Hi {{first_name}}, thanks for the update! I understand the closet door wasn't f…"
click at [549, 171] on div "Received via SMS Karlon Shells 1:13 PM Last I checked on the closet door (Satur…" at bounding box center [662, 410] width 691 height 501
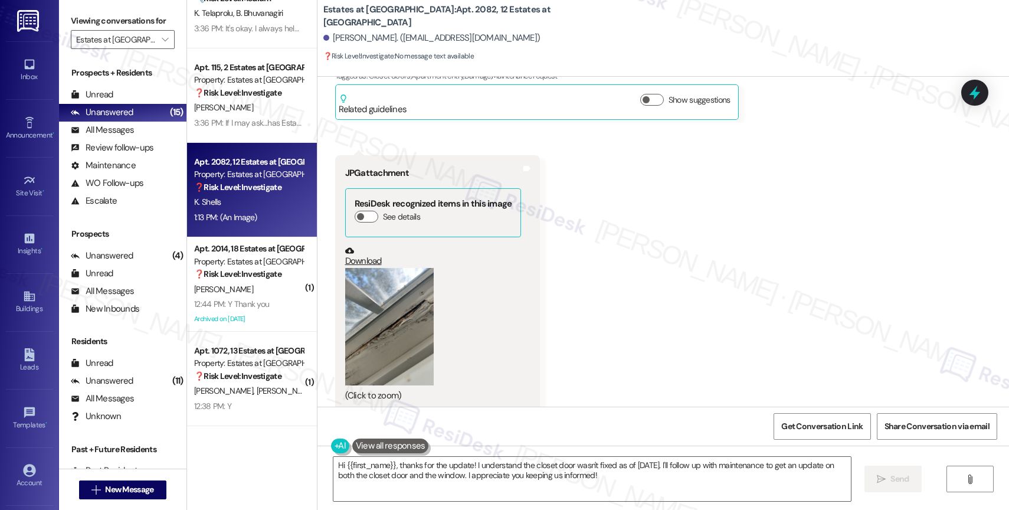
scroll to position [1245, 0]
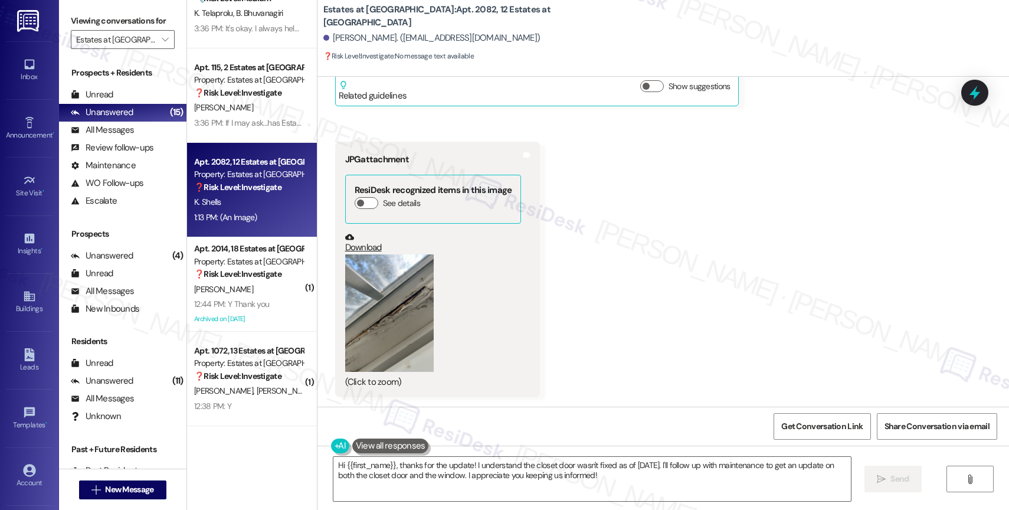
click at [376, 303] on button "Zoom image" at bounding box center [389, 313] width 88 height 118
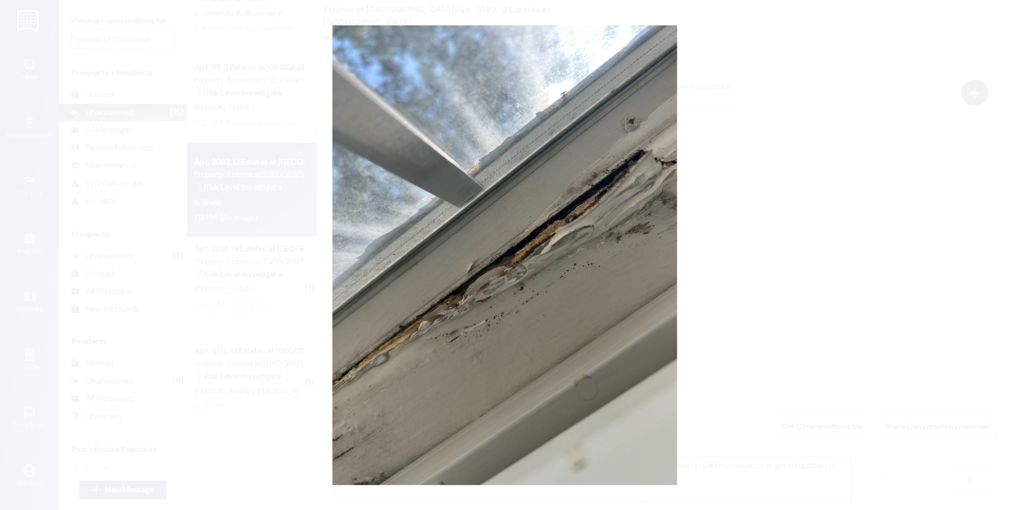
click at [562, 313] on button "Unzoom image" at bounding box center [504, 255] width 1009 height 510
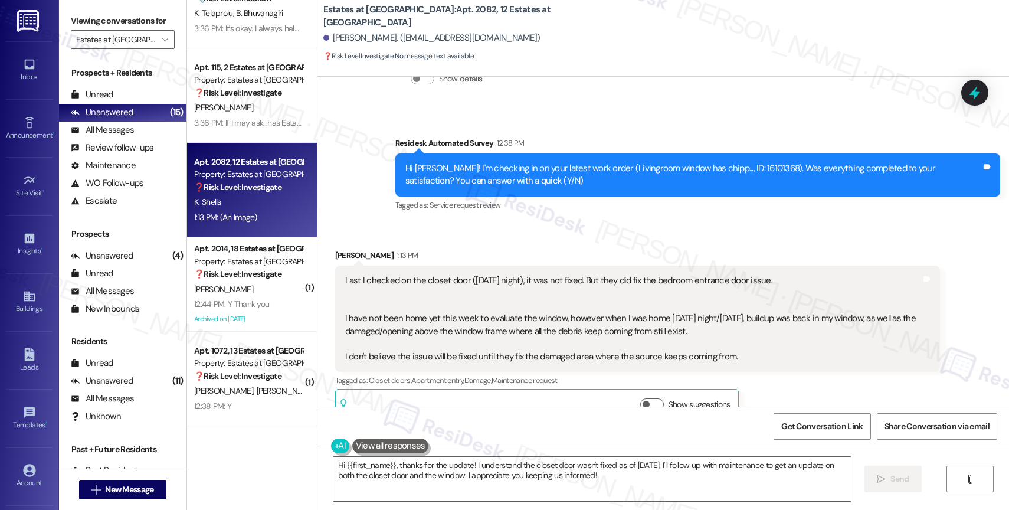
scroll to position [854, 0]
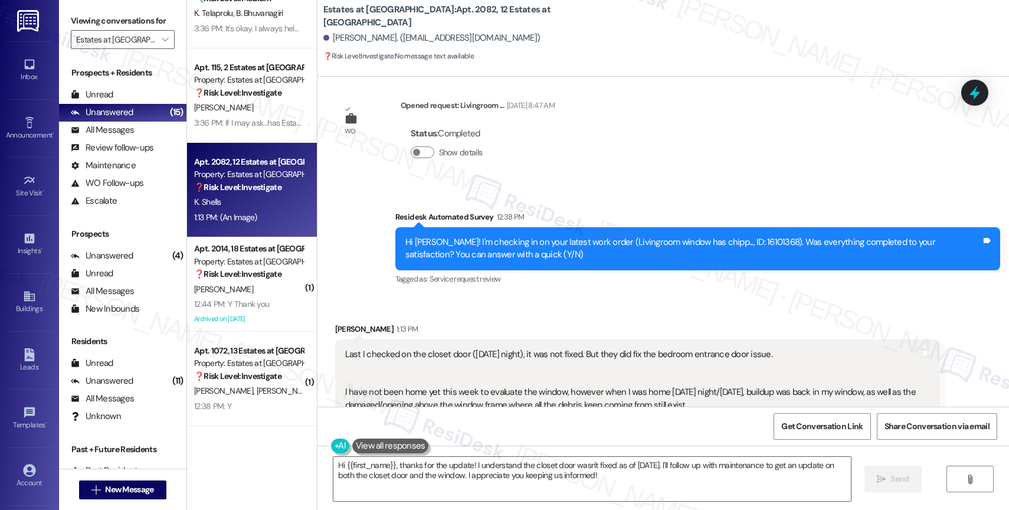
click at [532, 320] on div "Received via SMS Karlon Shells 1:13 PM Last I checked on the closet door (Satur…" at bounding box center [637, 410] width 622 height 193
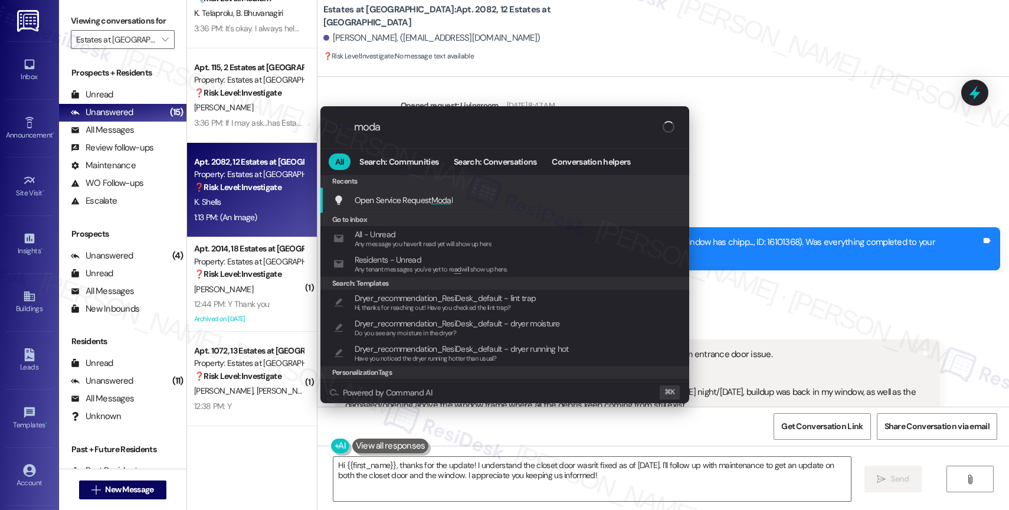
type input "modal"
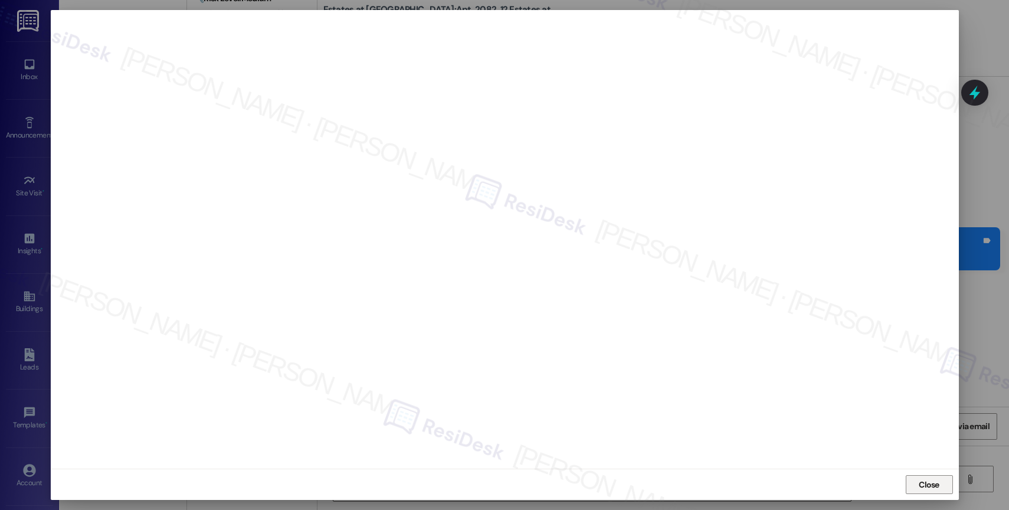
click at [927, 486] on span "Close" at bounding box center [929, 484] width 21 height 12
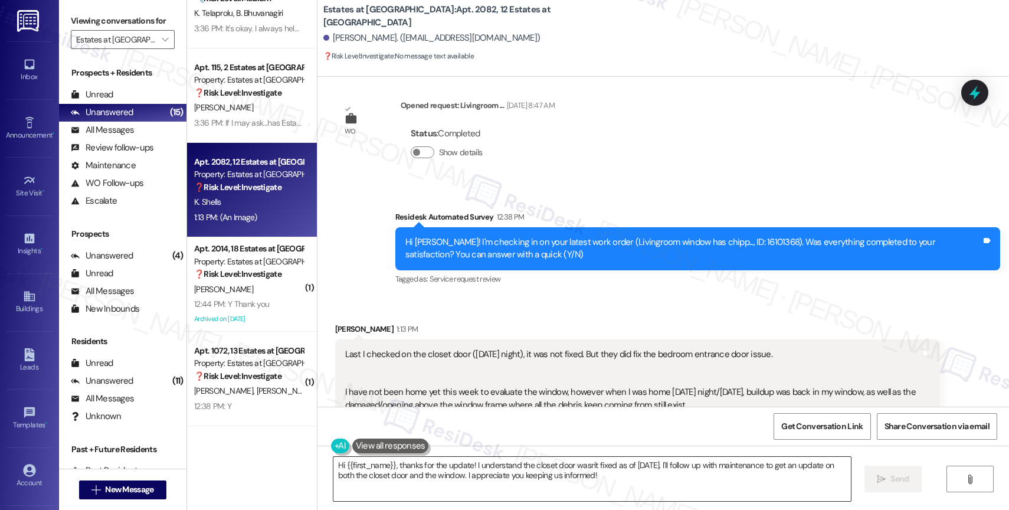
click at [449, 470] on textarea "Hi {{first_name}}, thanks for the update! I understand the closet door wasn't f…" at bounding box center [591, 479] width 517 height 44
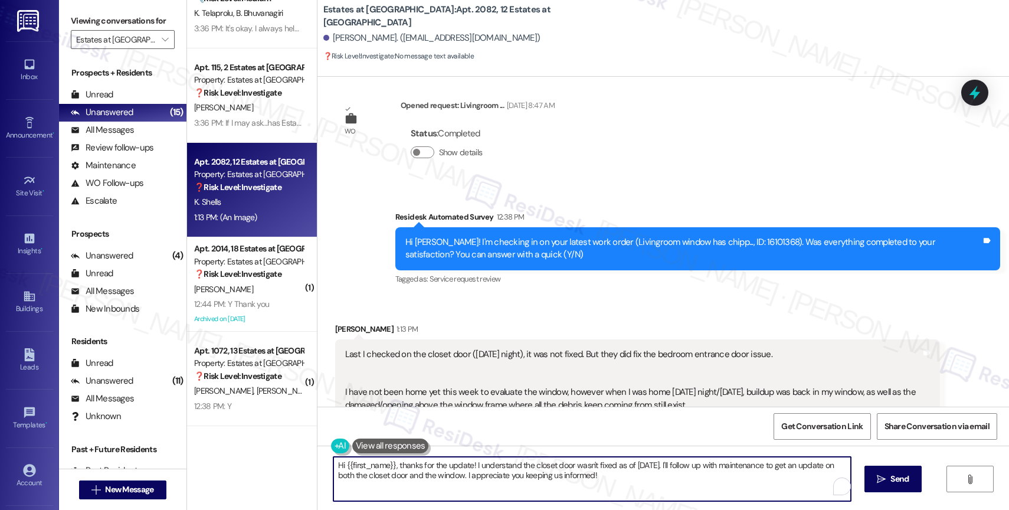
click at [449, 470] on textarea "Hi {{first_name}}, thanks for the update! I understand the closet door wasn't f…" at bounding box center [591, 479] width 517 height 44
click at [421, 470] on textarea "Hi {{first_name}}, thanks for the update! I understand the closet door wasn't f…" at bounding box center [589, 479] width 517 height 44
drag, startPoint x: 657, startPoint y: 459, endPoint x: 663, endPoint y: 478, distance: 20.3
click at [663, 478] on textarea "Hi {{first_name}}, thanks for the update! I understand the closet door wasn't f…" at bounding box center [589, 479] width 517 height 44
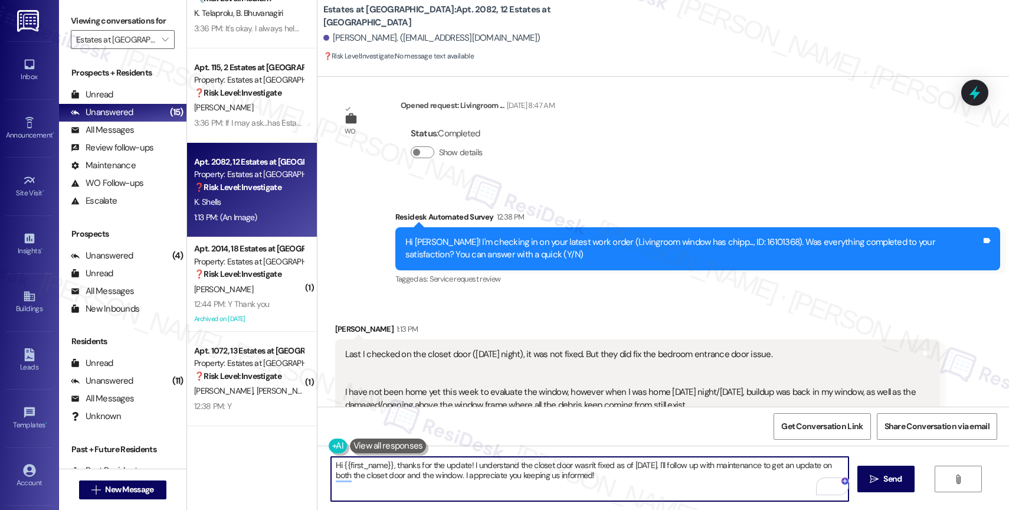
drag, startPoint x: 655, startPoint y: 461, endPoint x: 681, endPoint y: 490, distance: 38.5
click at [681, 490] on textarea "Hi {{first_name}}, thanks for the update! I understand the closet door wasn't f…" at bounding box center [589, 479] width 517 height 44
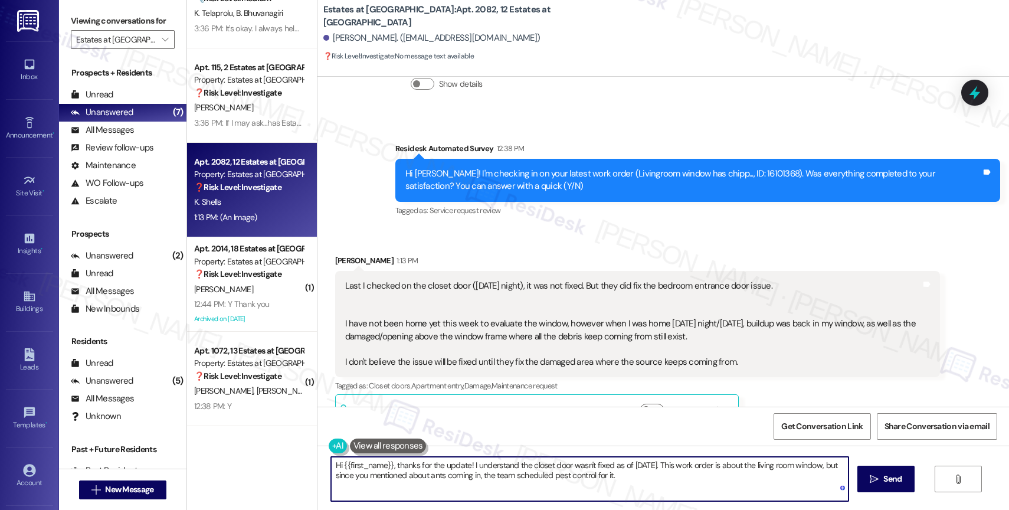
scroll to position [1016, 0]
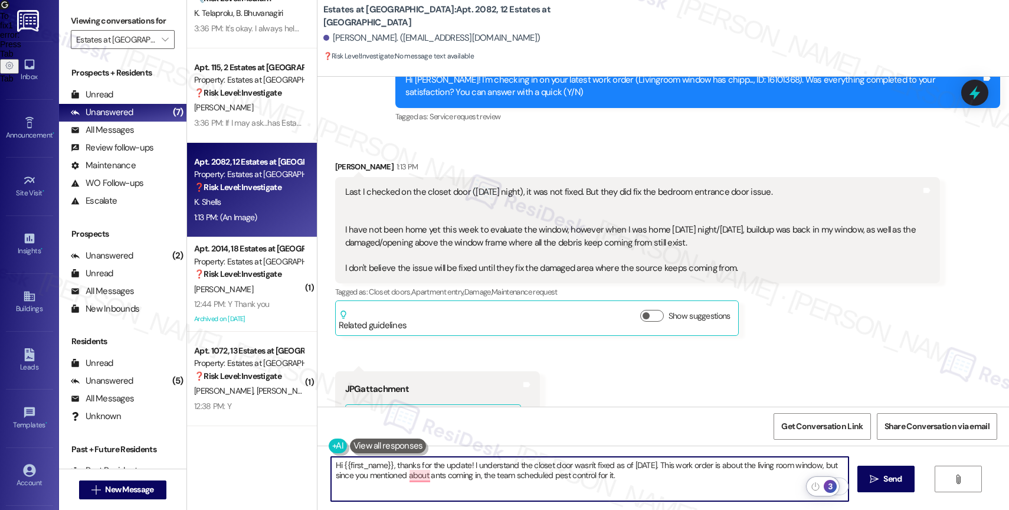
click at [831, 484] on div "3" at bounding box center [830, 486] width 13 height 13
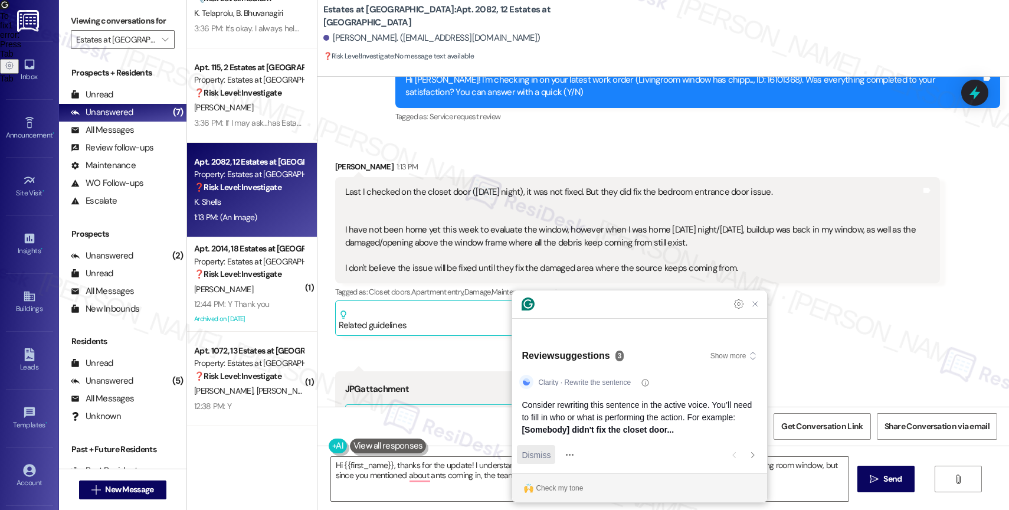
click at [539, 457] on span "Dismiss" at bounding box center [536, 454] width 29 height 12
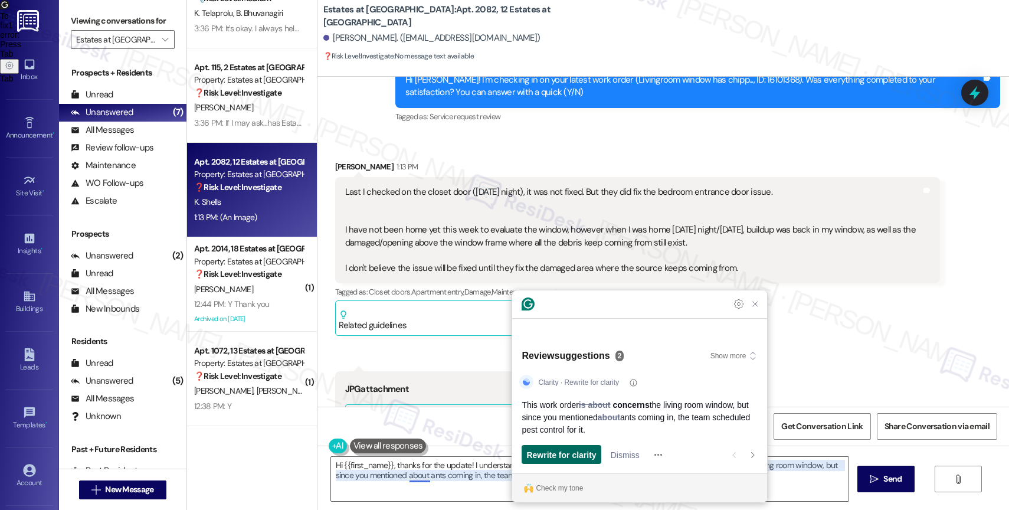
click at [579, 456] on span "Rewrite for clarity" at bounding box center [561, 454] width 70 height 12
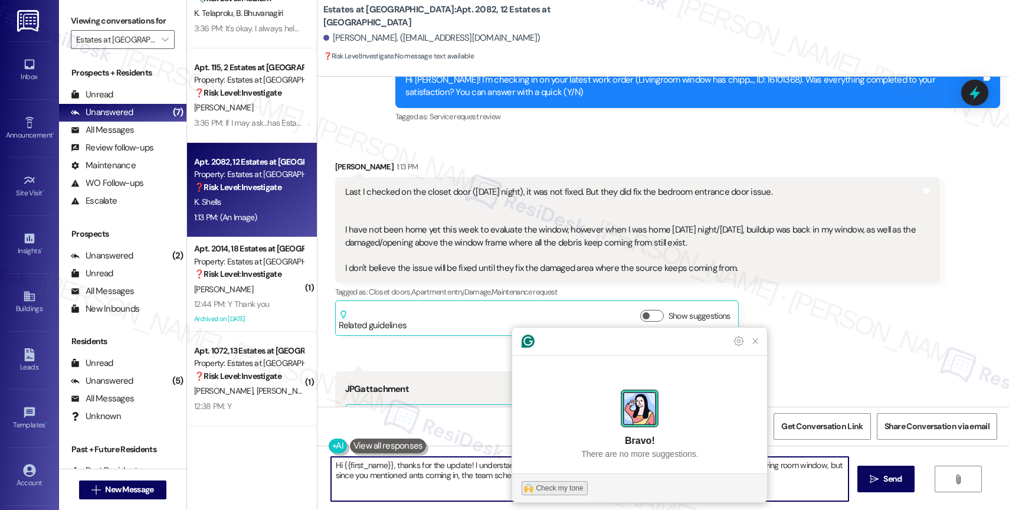
type textarea "Hi {{first_name}}, thanks for the update! I understand the closet door wasn't f…"
click at [570, 481] on button "Check my tone" at bounding box center [555, 488] width 66 height 14
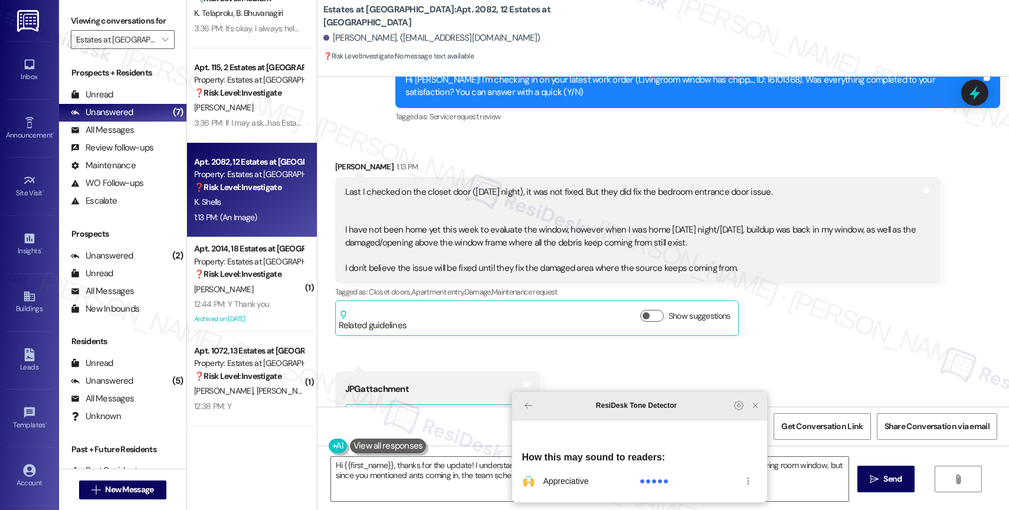
click at [754, 410] on icon "Close Grammarly Assistant" at bounding box center [754, 405] width 9 height 9
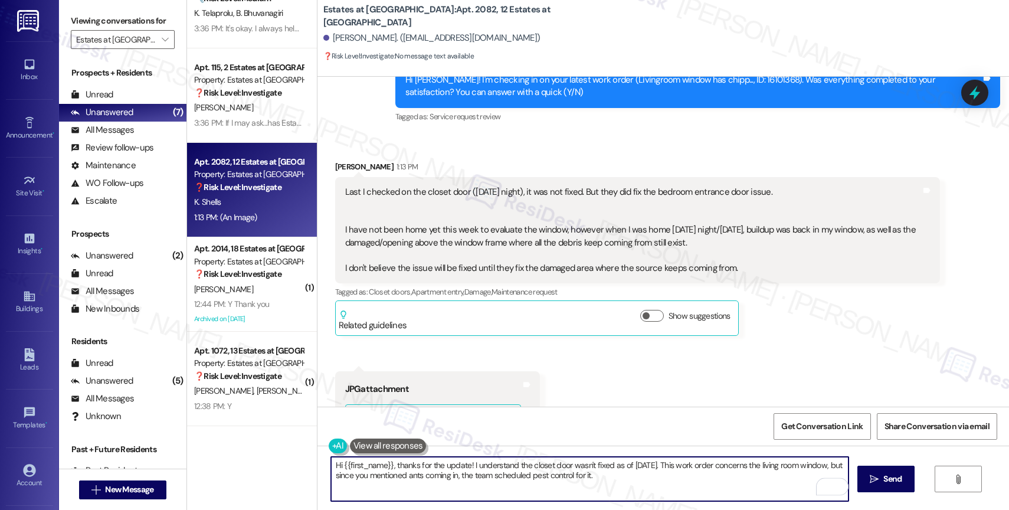
scroll to position [1245, 0]
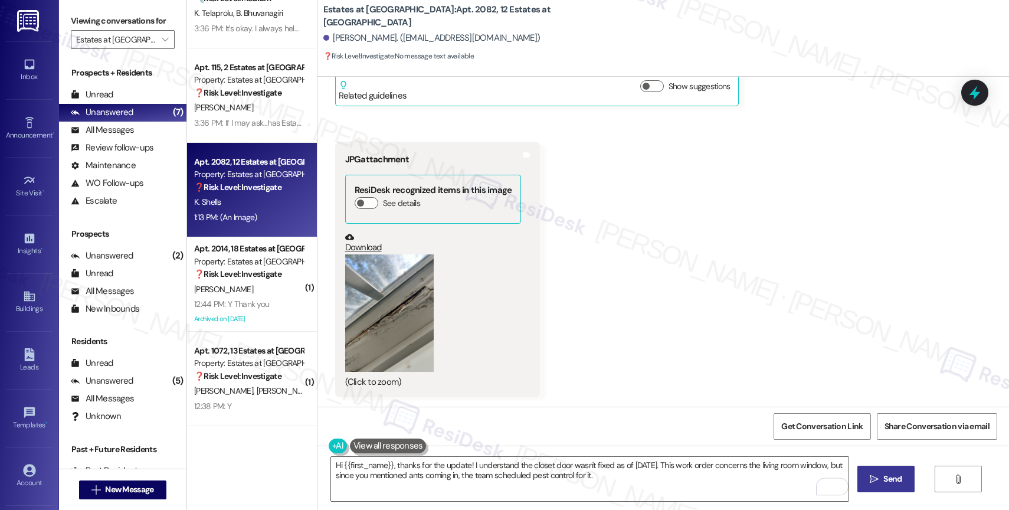
click at [866, 470] on button " Send" at bounding box center [885, 479] width 57 height 27
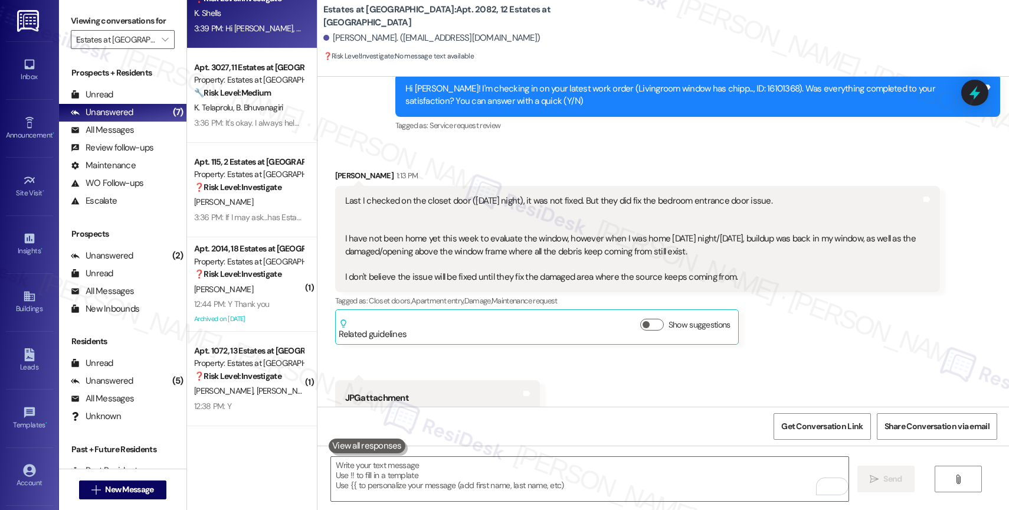
scroll to position [1011, 0]
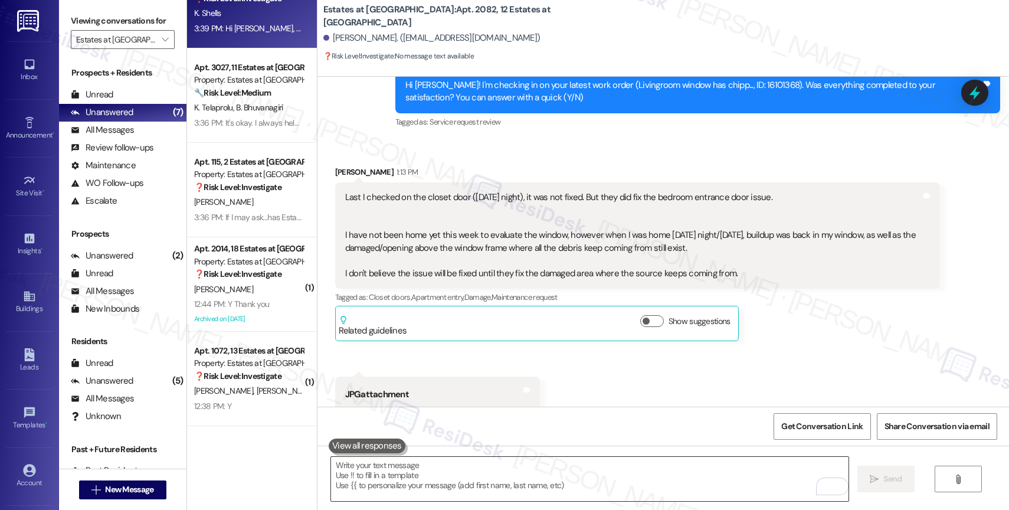
click at [435, 494] on textarea "To enrich screen reader interactions, please activate Accessibility in Grammarl…" at bounding box center [589, 479] width 517 height 44
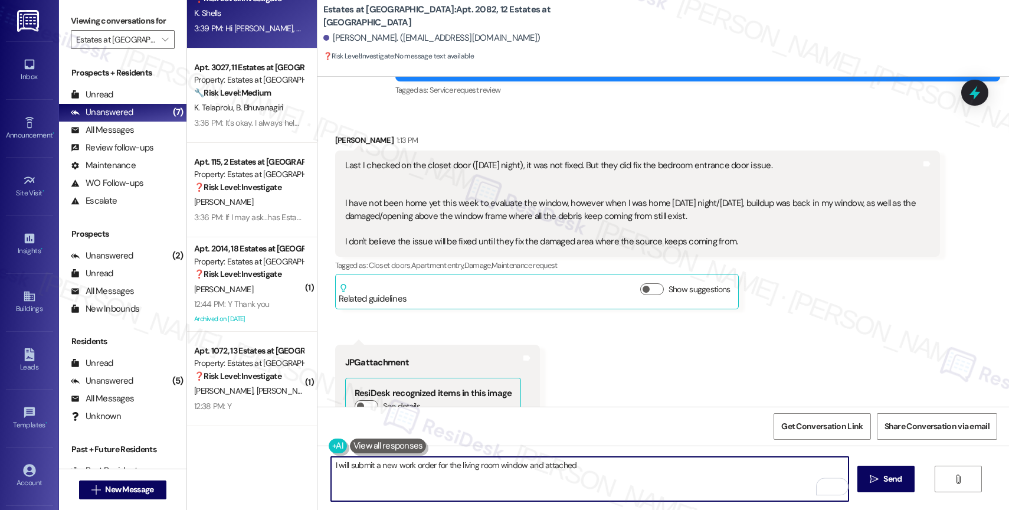
scroll to position [1028, 0]
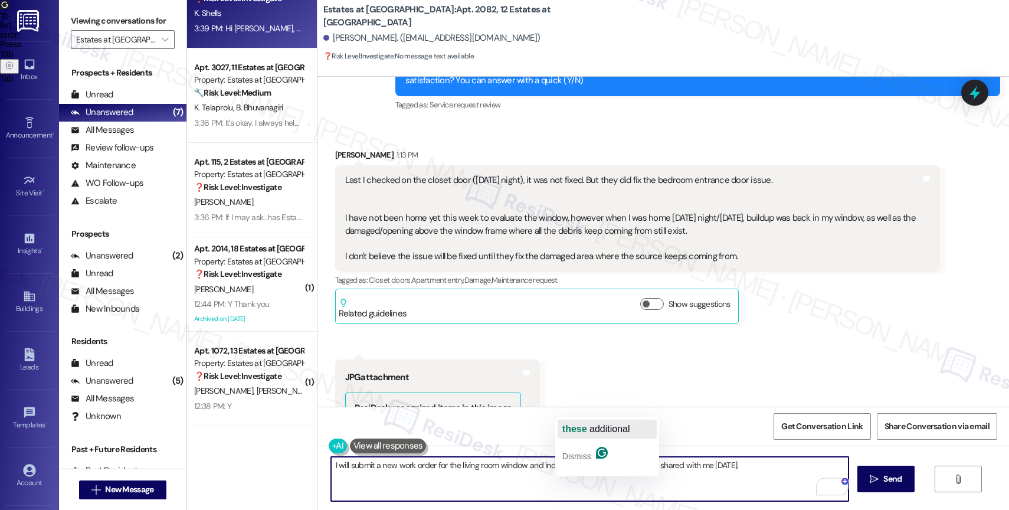
click at [601, 427] on span "additional" at bounding box center [609, 429] width 41 height 10
click at [763, 466] on textarea "I will submit a new work order for the living room window and include these add…" at bounding box center [589, 479] width 517 height 44
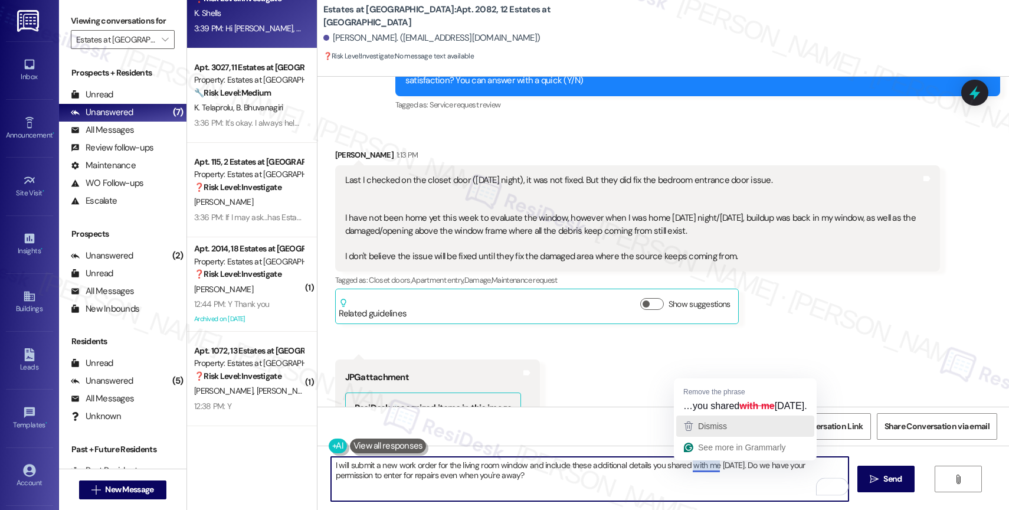
click at [725, 425] on span "Dismiss" at bounding box center [712, 425] width 29 height 9
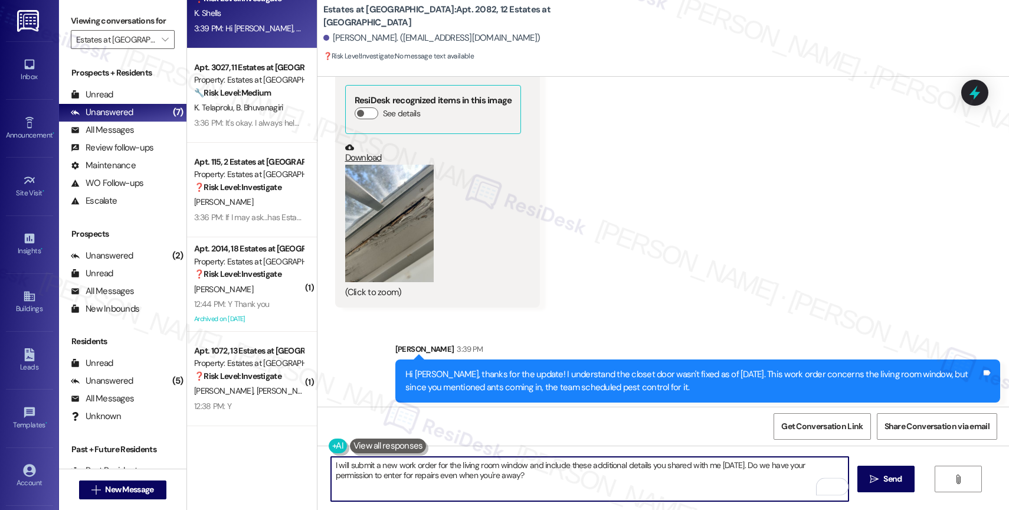
scroll to position [1340, 0]
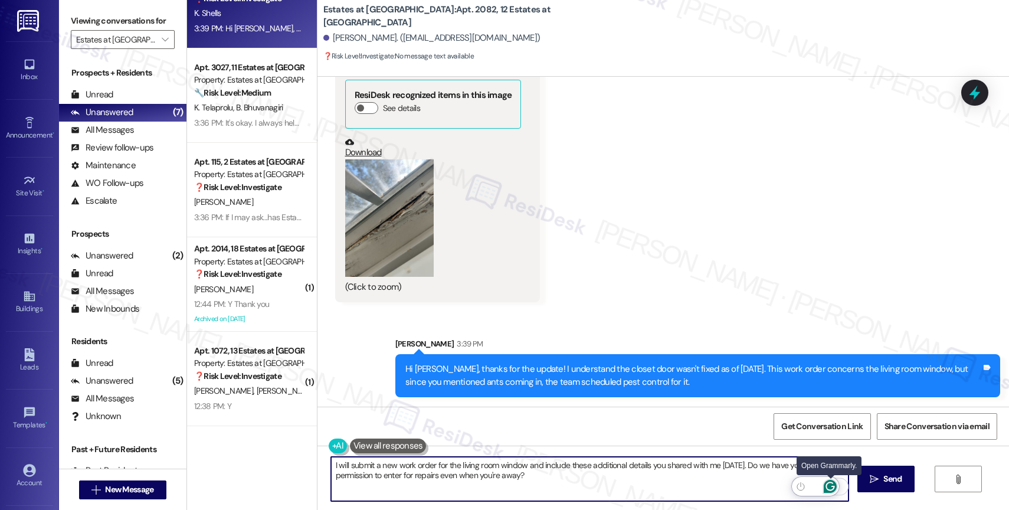
type textarea "I will submit a new work order for the living room window and include these add…"
click at [831, 483] on icon "Open Grammarly. 0 Suggestions." at bounding box center [830, 486] width 13 height 13
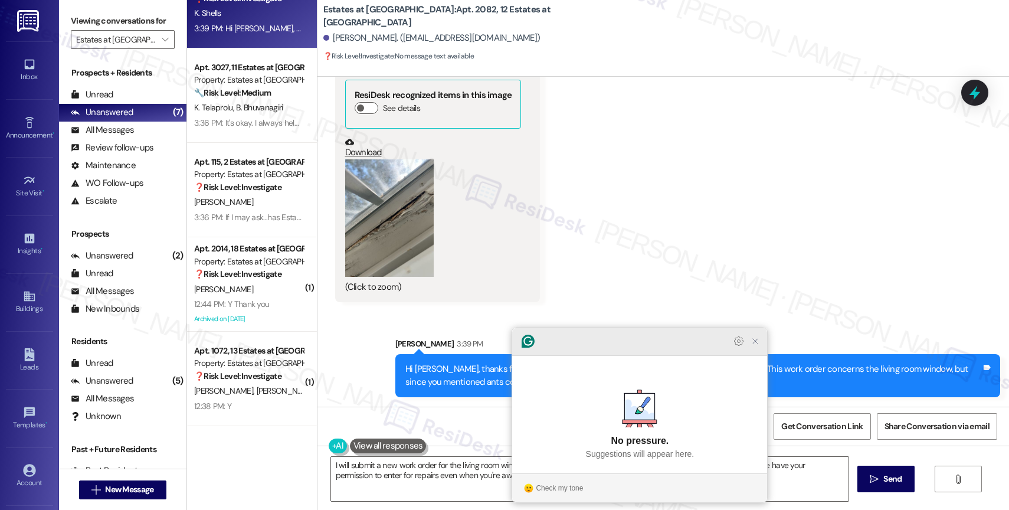
click at [754, 346] on icon "Close Grammarly Assistant" at bounding box center [754, 340] width 9 height 9
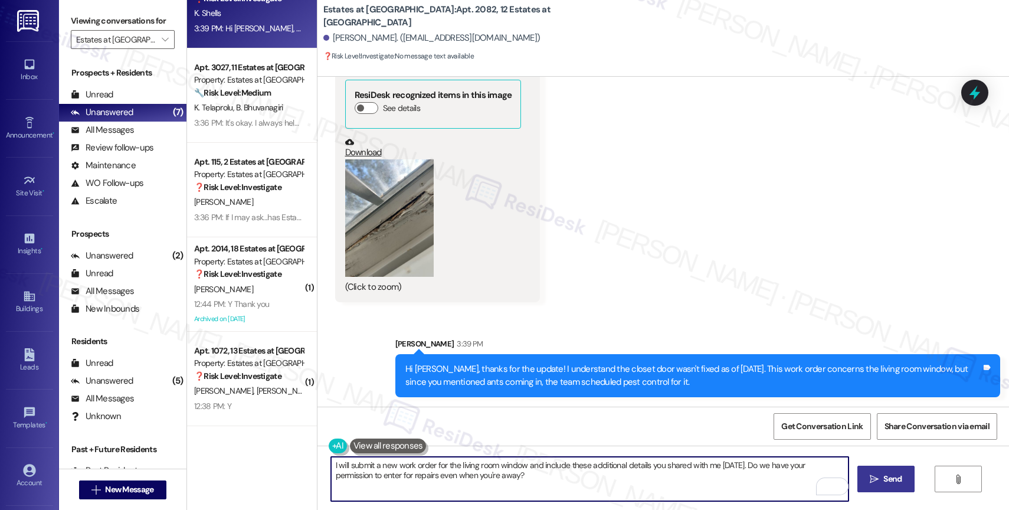
click at [881, 476] on span "Send" at bounding box center [892, 479] width 23 height 12
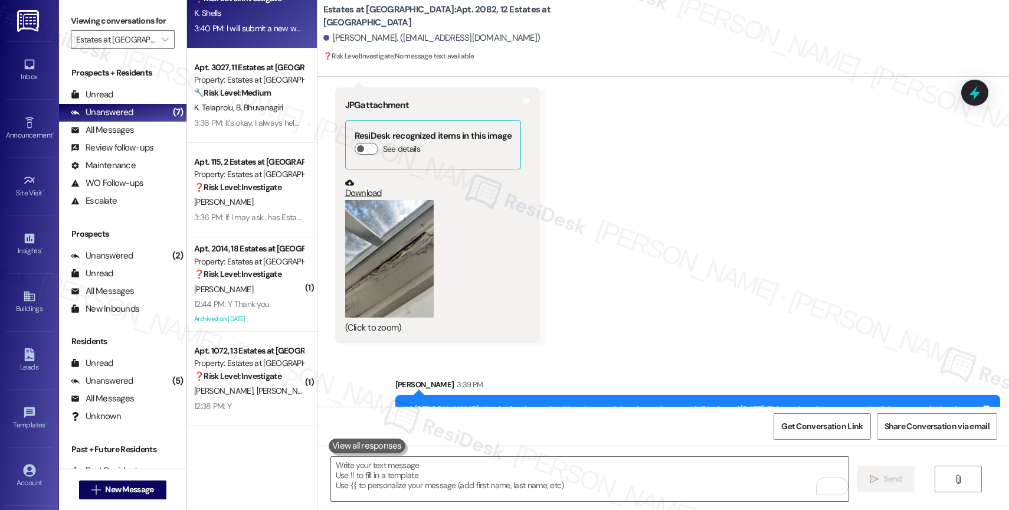
scroll to position [1155, 0]
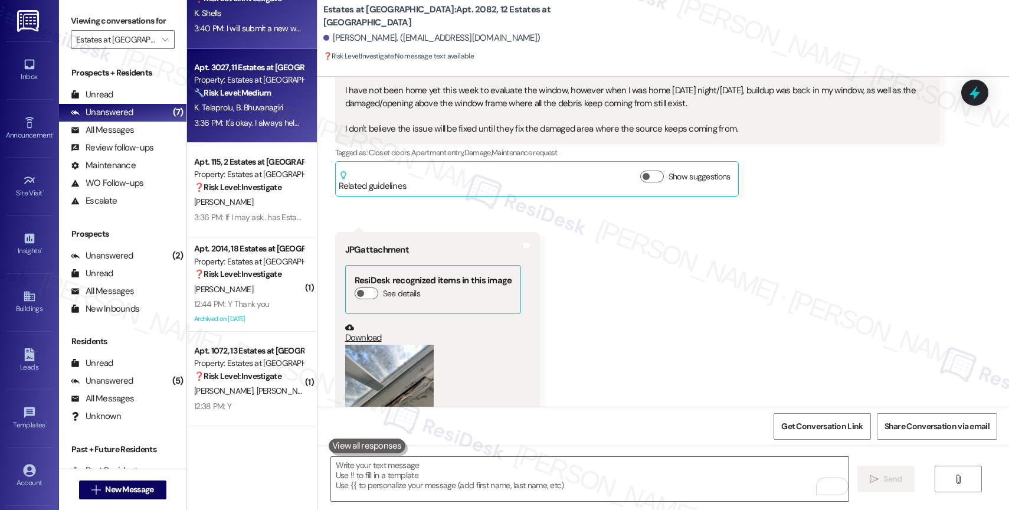
click at [252, 109] on span "B. Bhuvanagiri" at bounding box center [259, 107] width 47 height 11
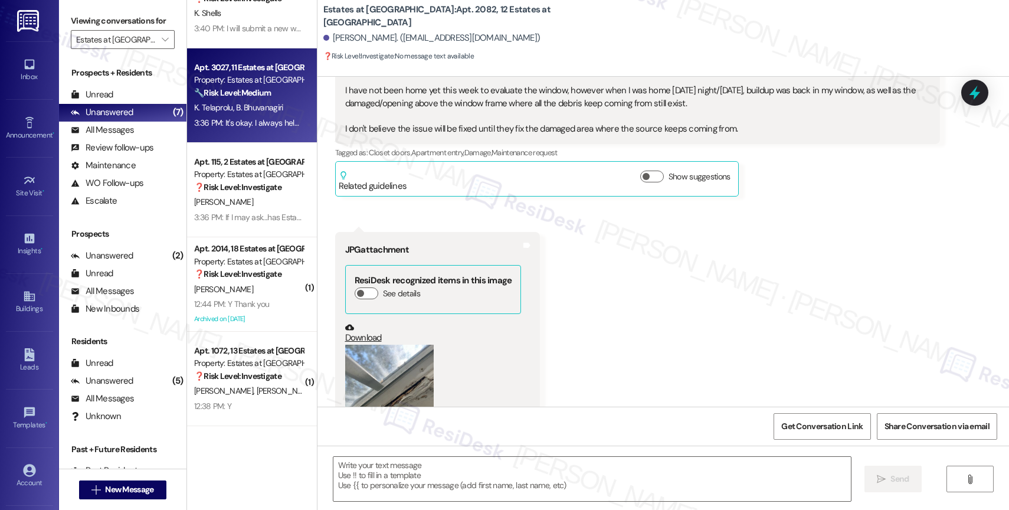
type textarea "Fetching suggested responses. Please feel free to read through the conversation…"
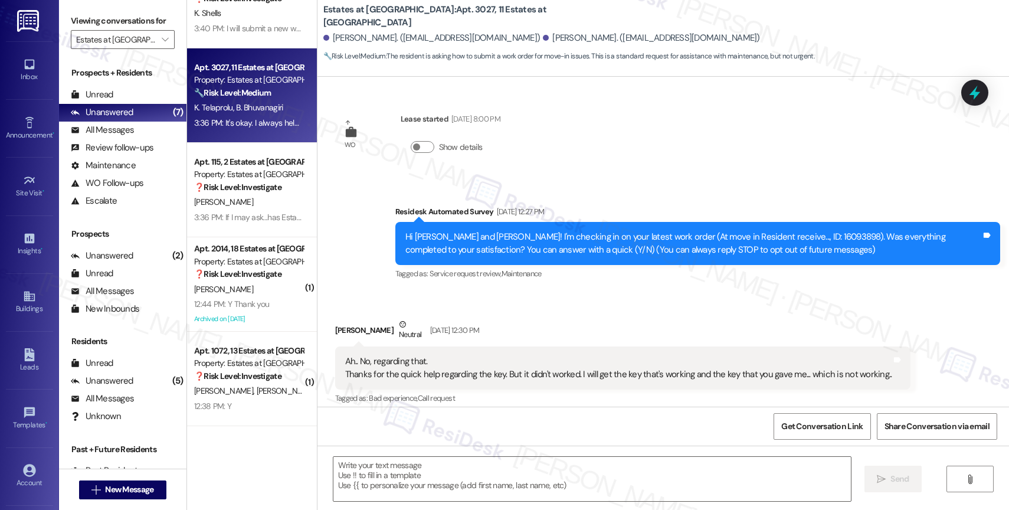
scroll to position [2470, 0]
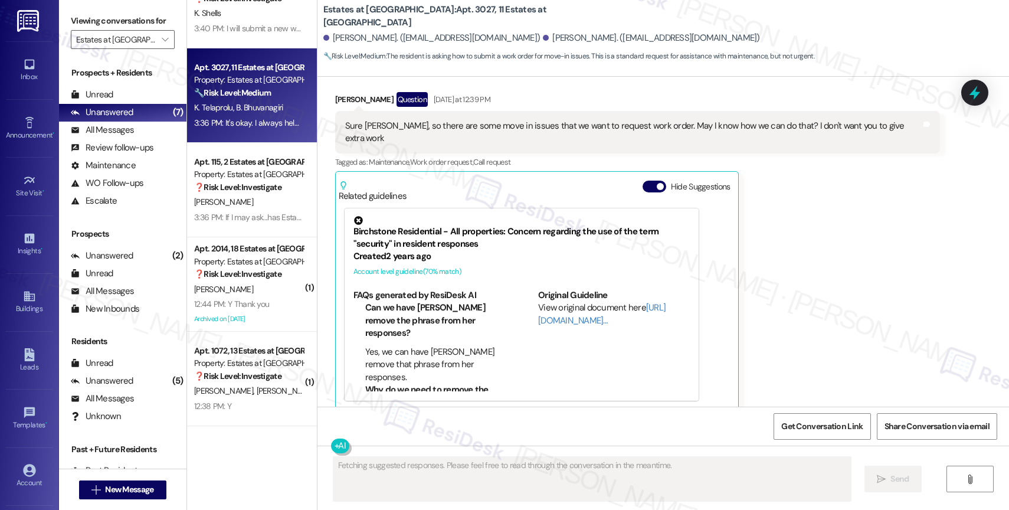
type textarea "Fetching suggested responses. Please feel free to read through the conversation…"
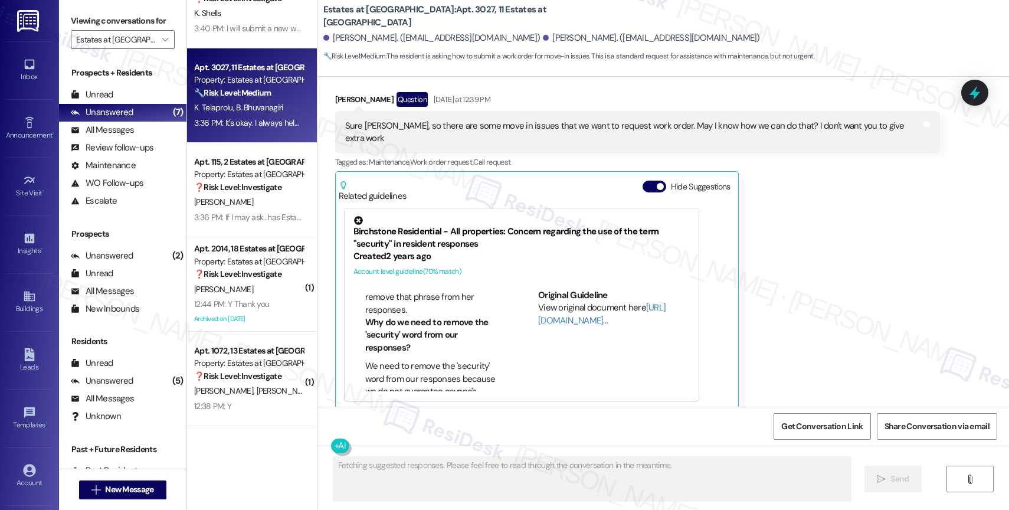
click at [647, 181] on button "Hide Suggestions" at bounding box center [655, 187] width 24 height 12
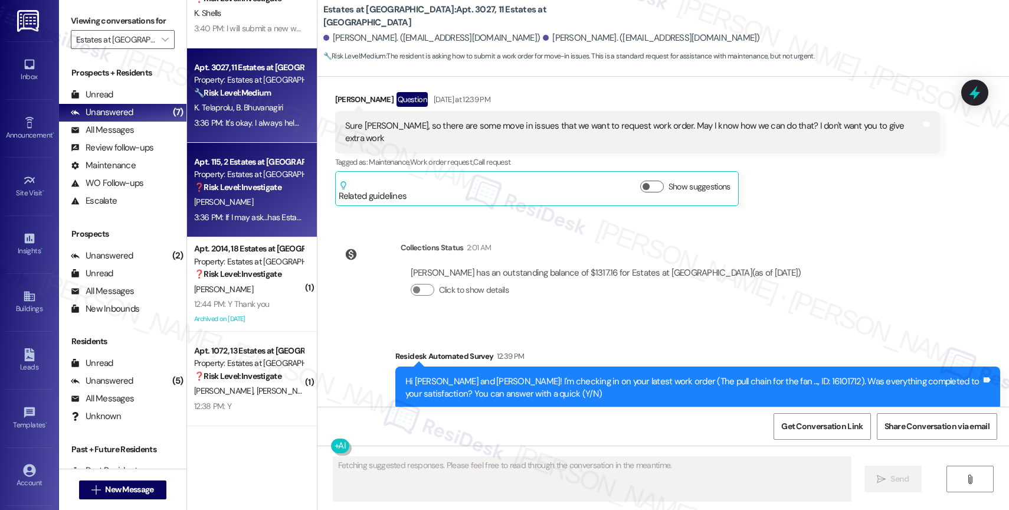
click at [228, 199] on div "T. Farnum" at bounding box center [249, 202] width 112 height 15
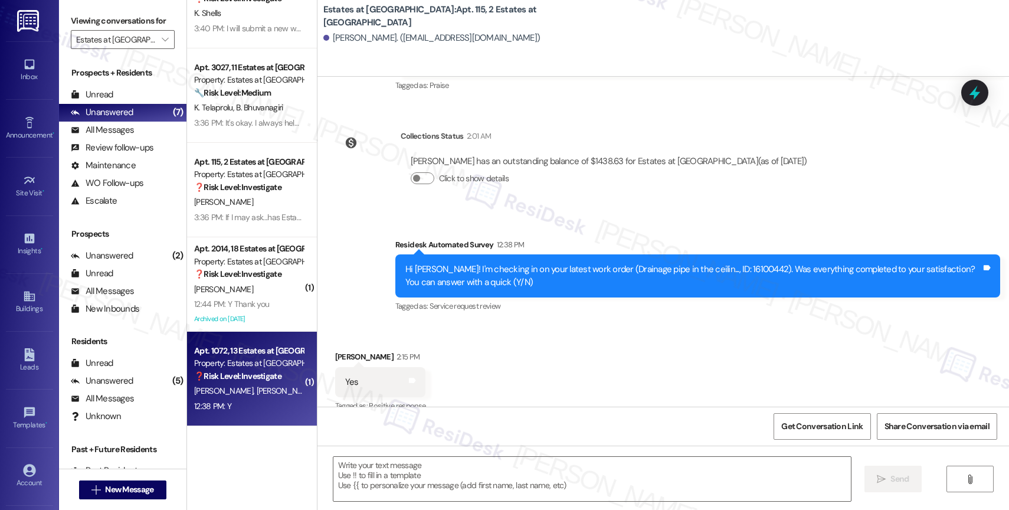
scroll to position [9341, 0]
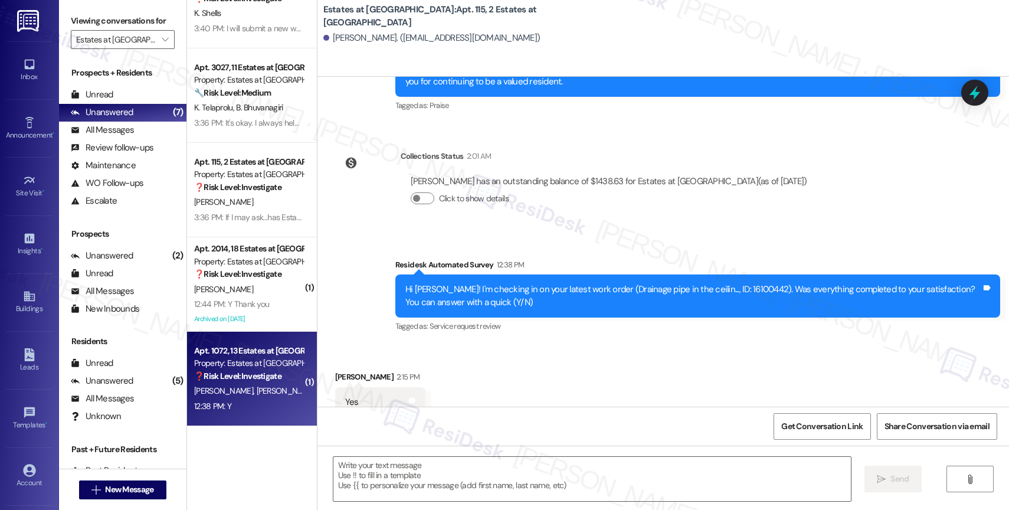
type textarea "Fetching suggested responses. Please feel free to read through the conversation…"
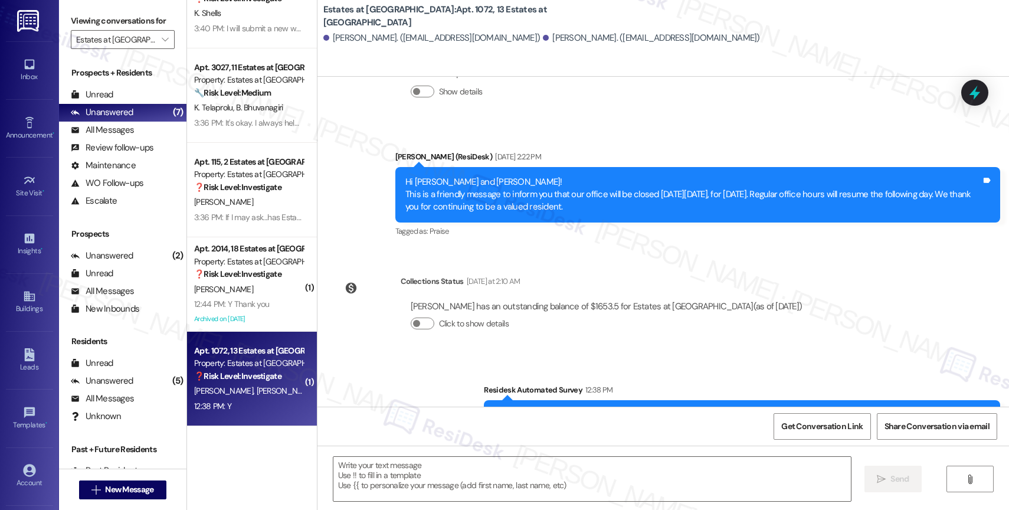
type textarea "Fetching suggested responses. Please feel free to read through the conversation…"
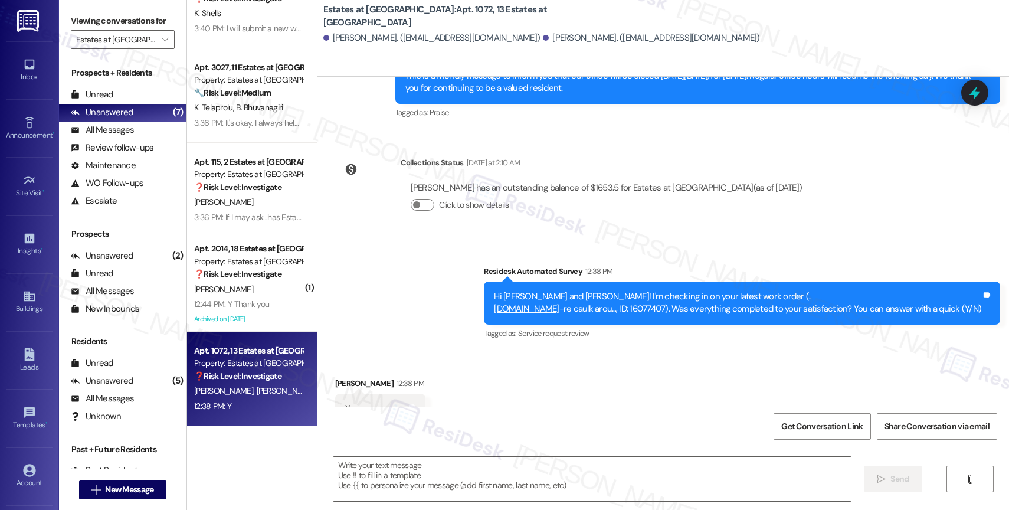
scroll to position [442, 0]
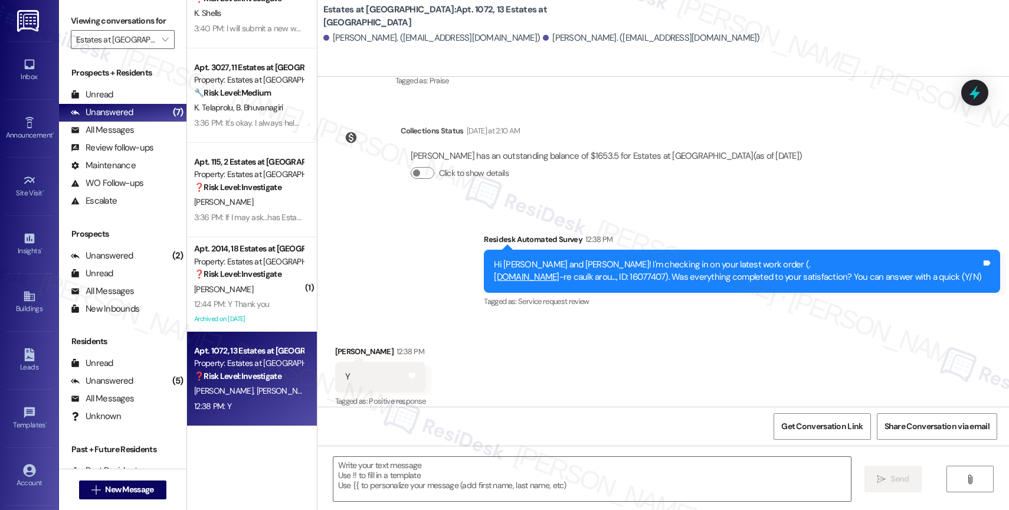
click at [451, 301] on div "Survey, sent via SMS Residesk Automated Survey 12:38 PM Hi Alaina and Enrique! …" at bounding box center [662, 262] width 691 height 112
click at [388, 477] on textarea at bounding box center [591, 479] width 517 height 44
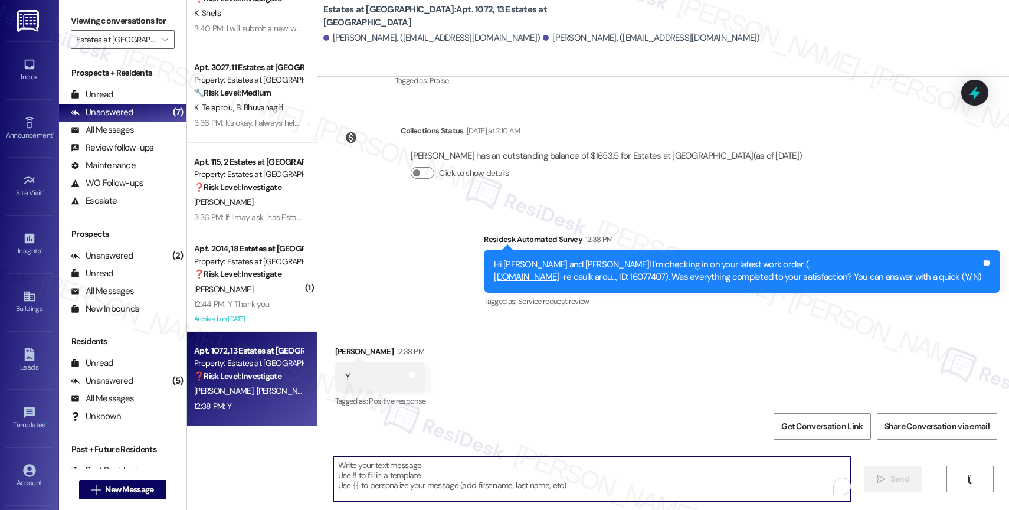
paste textarea "Hi {{first_name}}, thank you for confirming that the work order has been comple…"
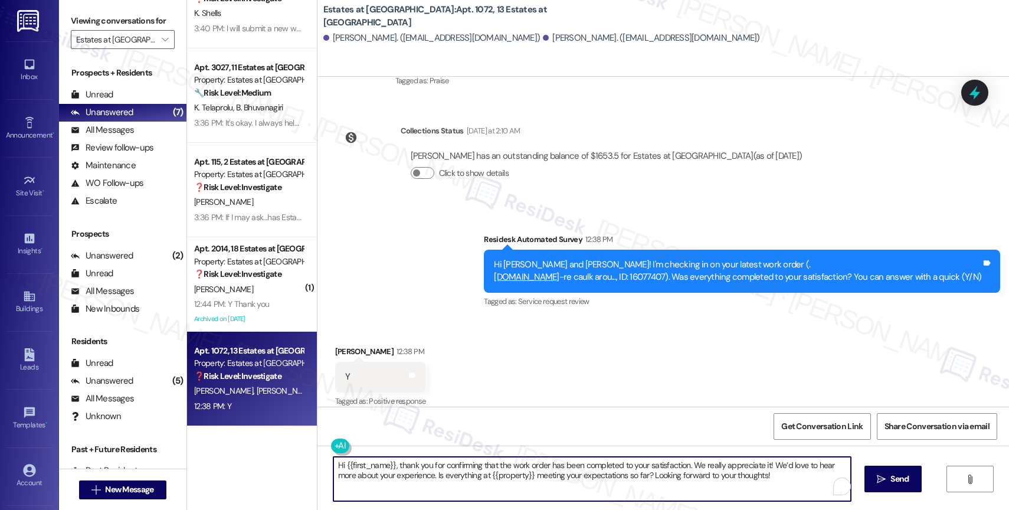
click at [336, 463] on textarea "Hi {{first_name}}, thank you for confirming that the work order has been comple…" at bounding box center [591, 479] width 517 height 44
drag, startPoint x: 391, startPoint y: 465, endPoint x: 343, endPoint y: 463, distance: 48.4
click at [343, 463] on textarea "Hey {{first_name}}, thank you for confirming that the work order has been compl…" at bounding box center [589, 479] width 517 height 44
type textarea "Hey Enrique, thank you for confirming that the work order has been completed to…"
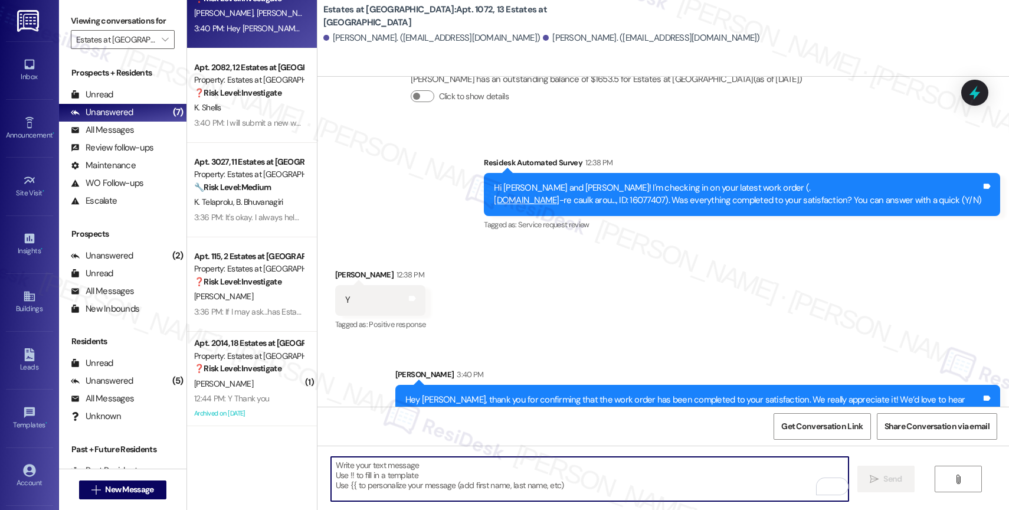
scroll to position [536, 0]
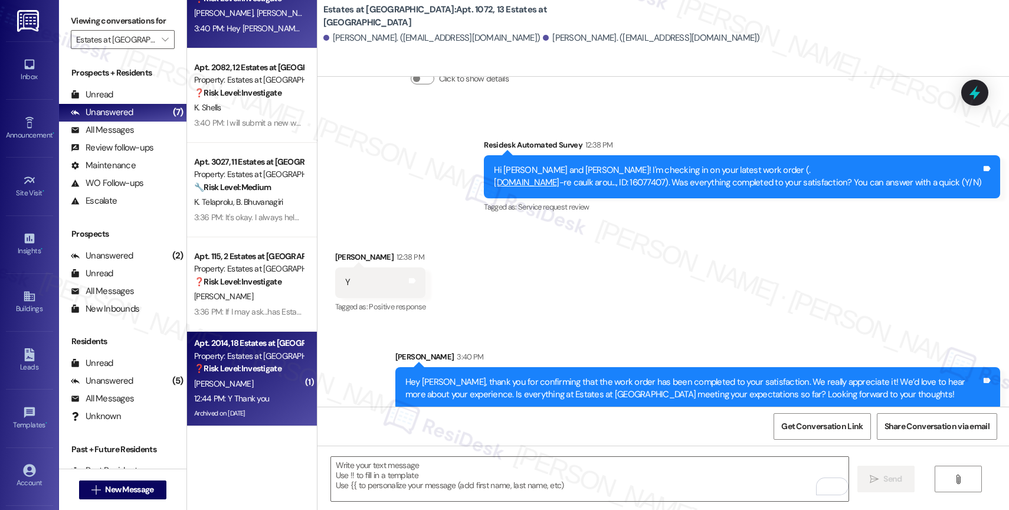
click at [205, 391] on div "12:44 PM: Y Thank you 12:44 PM: Y Thank you" at bounding box center [249, 398] width 112 height 15
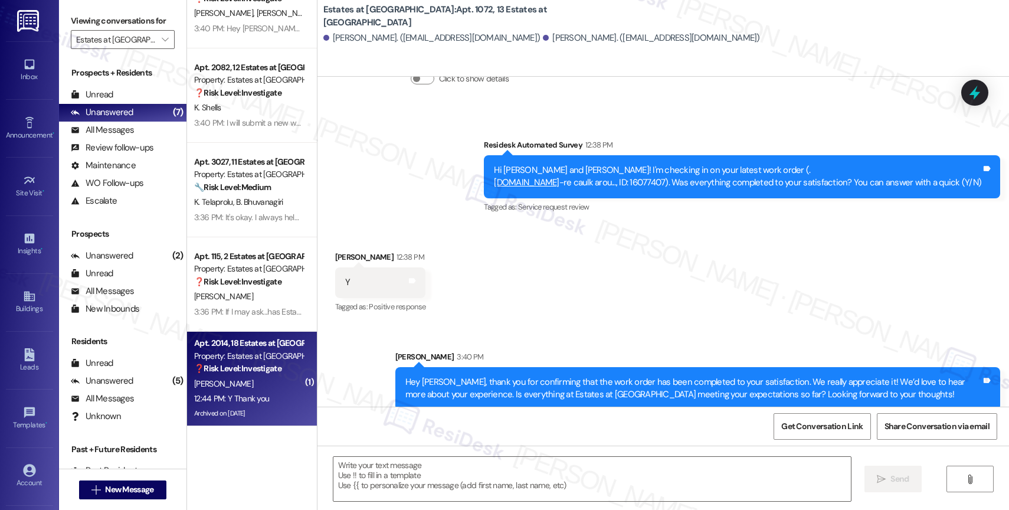
type textarea "Fetching suggested responses. Please feel free to read through the conversation…"
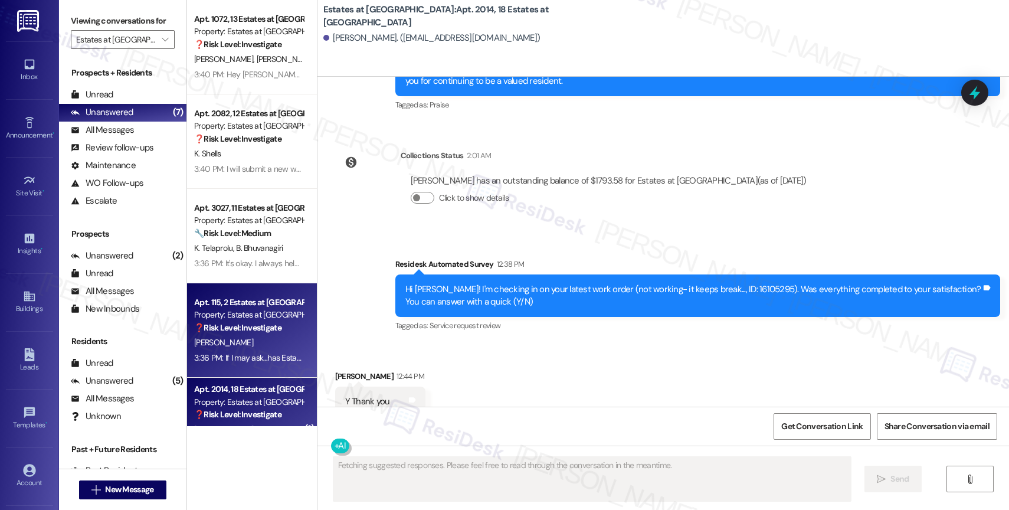
scroll to position [46, 0]
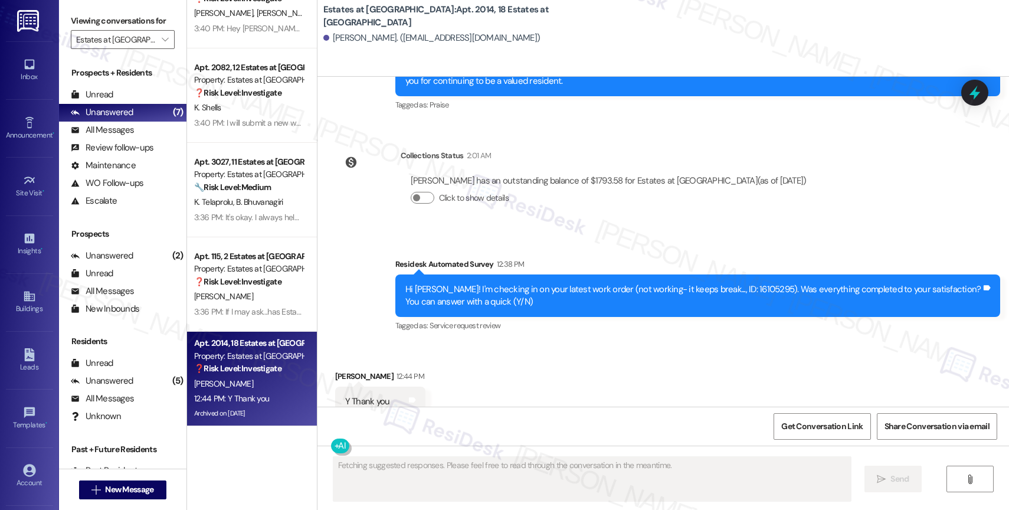
click at [504, 343] on div "Received via SMS Patricia Hagerty 12:44 PM Y Thank you Tags and notes Tagged as…" at bounding box center [662, 393] width 691 height 100
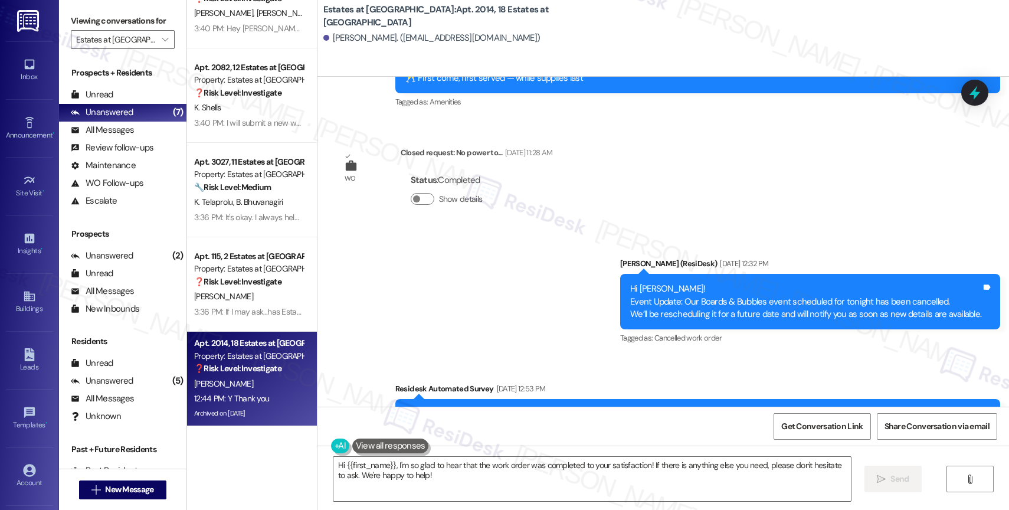
scroll to position [13540, 0]
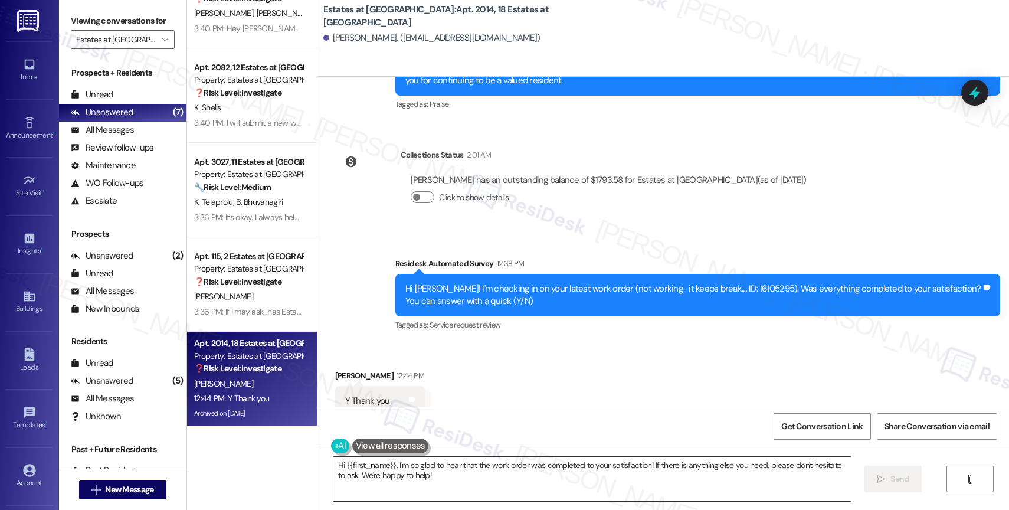
click at [388, 471] on textarea "Hi {{first_name}}, I'm so glad to hear that the work order was completed to you…" at bounding box center [591, 479] width 517 height 44
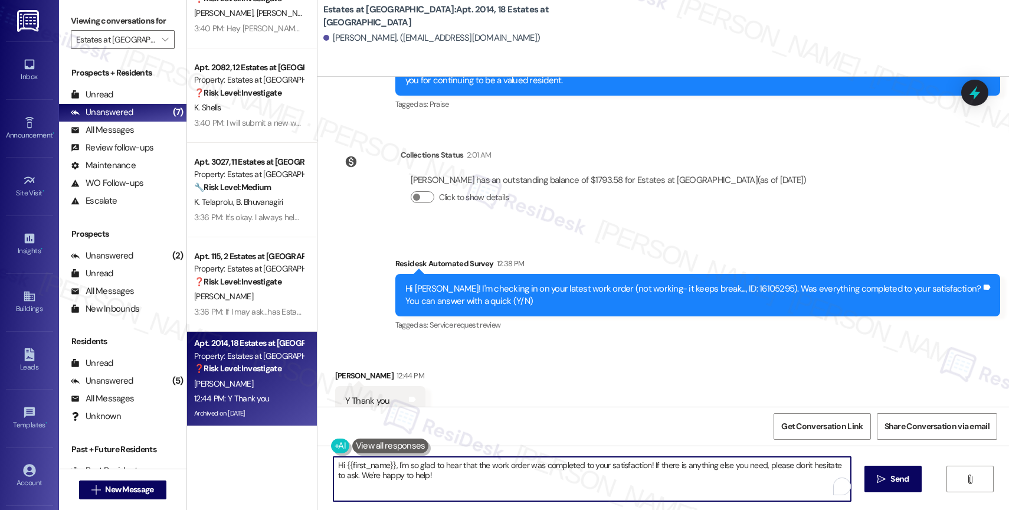
click at [388, 471] on textarea "Hi {{first_name}}, I'm so glad to hear that the work order was completed to you…" at bounding box center [591, 479] width 517 height 44
click at [464, 487] on textarea "Hi {{first_name}}, I'm so glad to hear that the work order was completed to you…" at bounding box center [589, 479] width 517 height 44
click at [466, 483] on textarea "Hi {{first_name}}, I'm so glad to hear that the work order was completed to you…" at bounding box center [589, 479] width 517 height 44
click at [444, 483] on textarea "Hi {{first_name}}, I'm so glad to hear that the work order was completed to you…" at bounding box center [589, 479] width 517 height 44
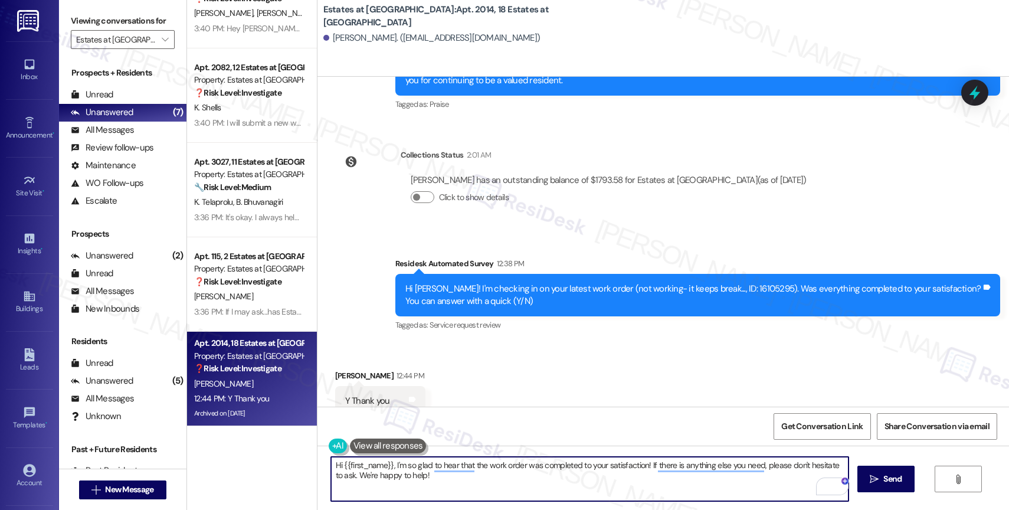
drag, startPoint x: 333, startPoint y: 463, endPoint x: 352, endPoint y: 458, distance: 20.0
click at [333, 463] on textarea "Hi {{first_name}}, I'm so glad to hear that the work order was completed to you…" at bounding box center [589, 479] width 517 height 44
type textarea "Hey {{first_name}}, I'm so glad to hear that the work order was completed to yo…"
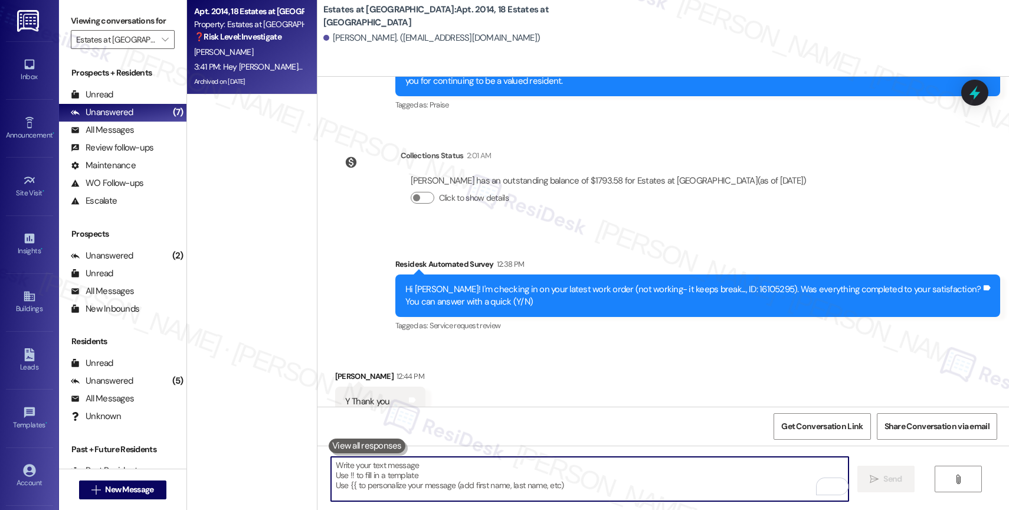
scroll to position [13635, 0]
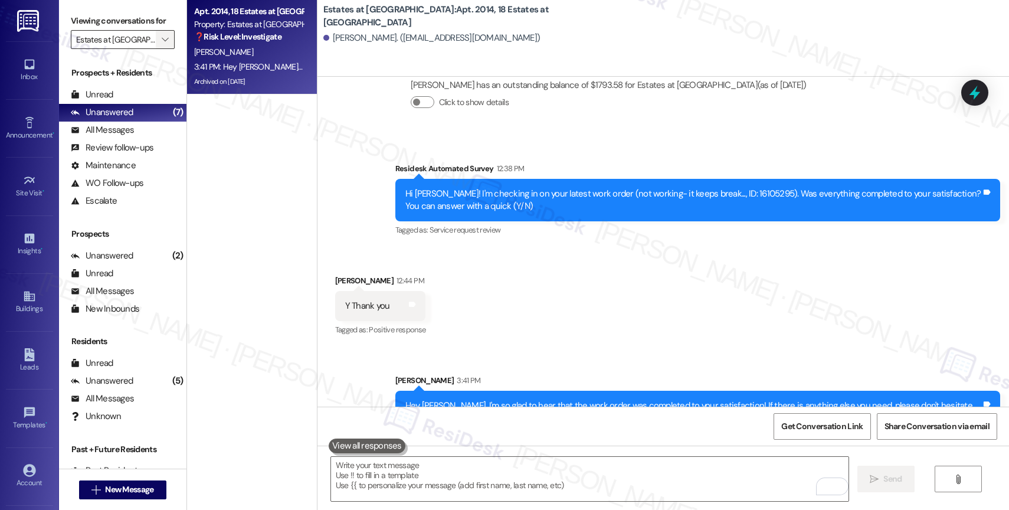
click at [162, 44] on icon "" at bounding box center [165, 39] width 6 height 9
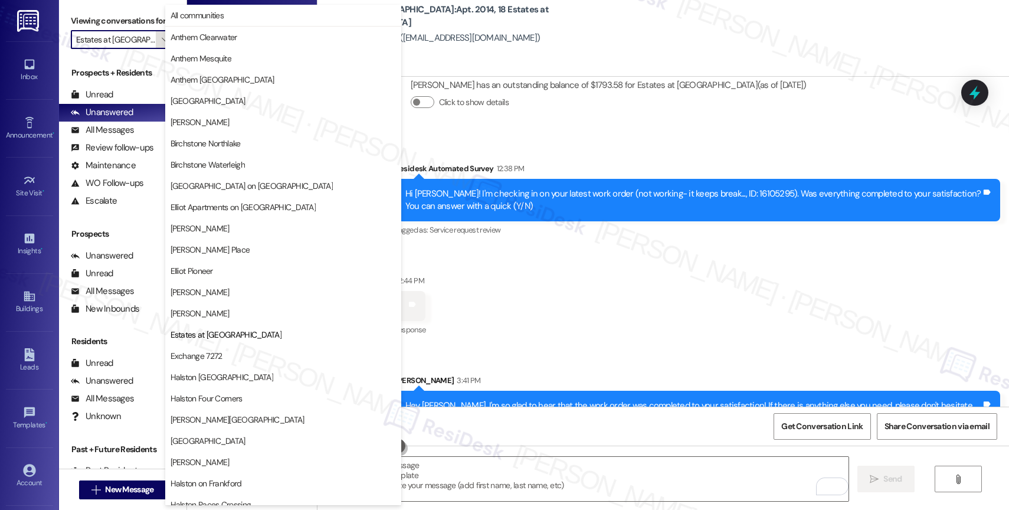
scroll to position [192, 0]
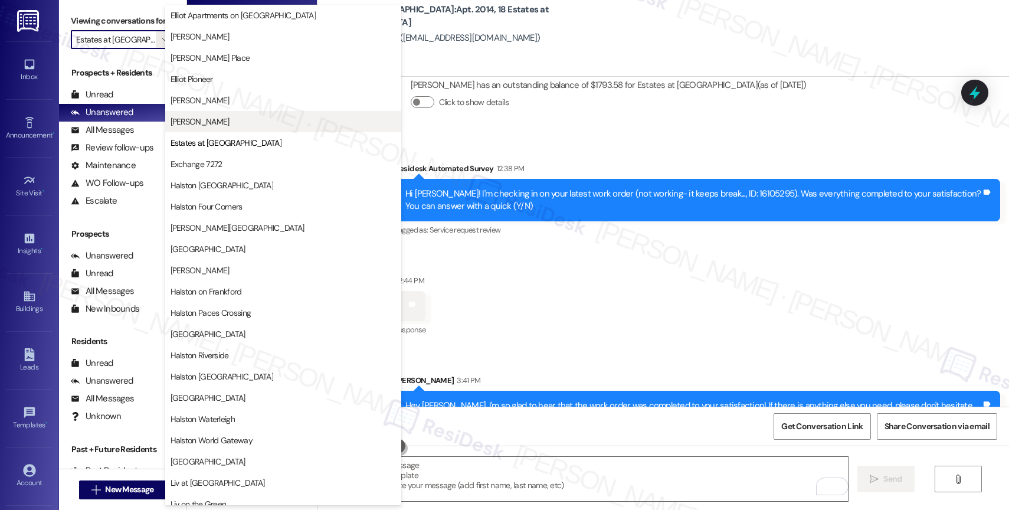
click at [229, 124] on span "Elliot Windsprint" at bounding box center [283, 122] width 225 height 12
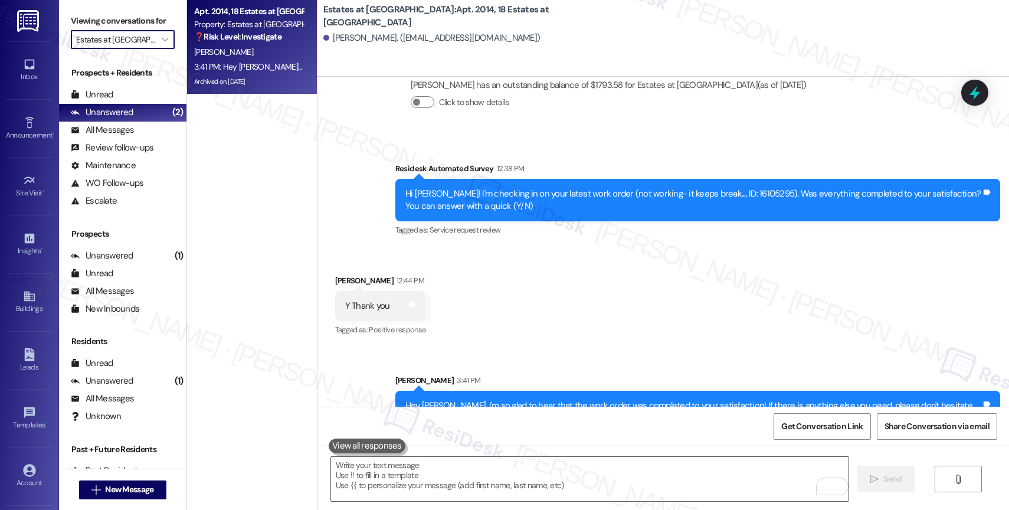
type input "Elliot Windsprint"
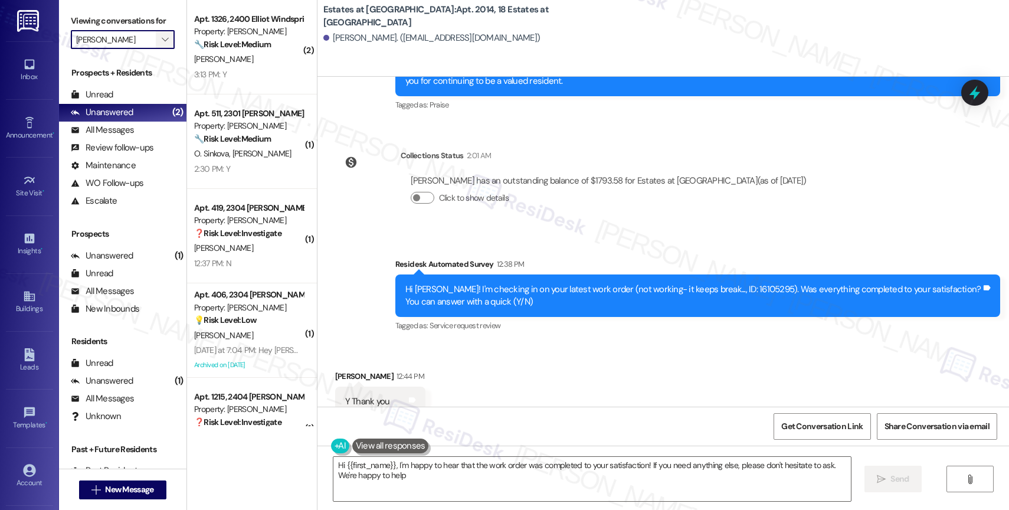
type textarea "Hi {{first_name}}, I'm happy to hear that the work order was completed to your …"
click at [162, 44] on icon "" at bounding box center [165, 39] width 6 height 9
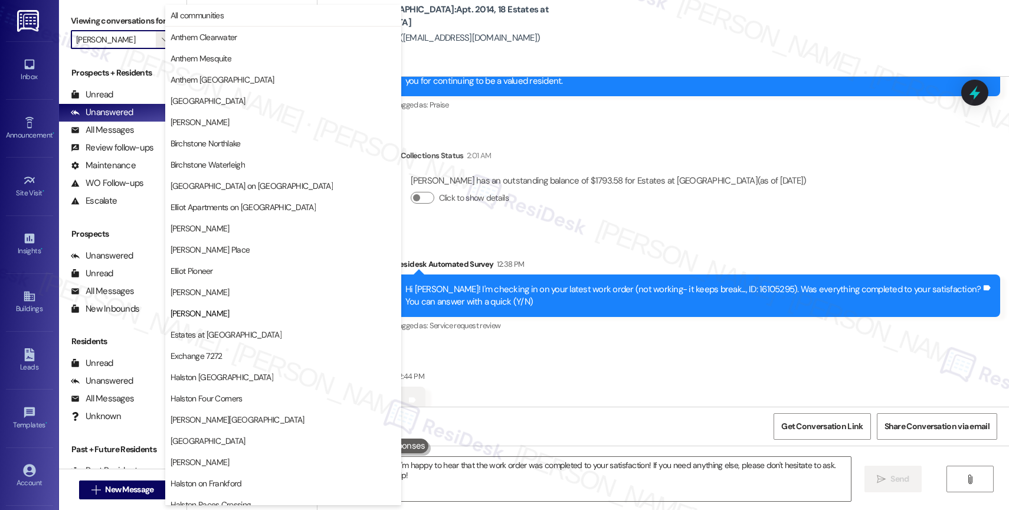
drag, startPoint x: 622, startPoint y: 124, endPoint x: 610, endPoint y: 108, distance: 20.6
click at [622, 149] on div "Collections Status 2:01 AM" at bounding box center [609, 157] width 416 height 17
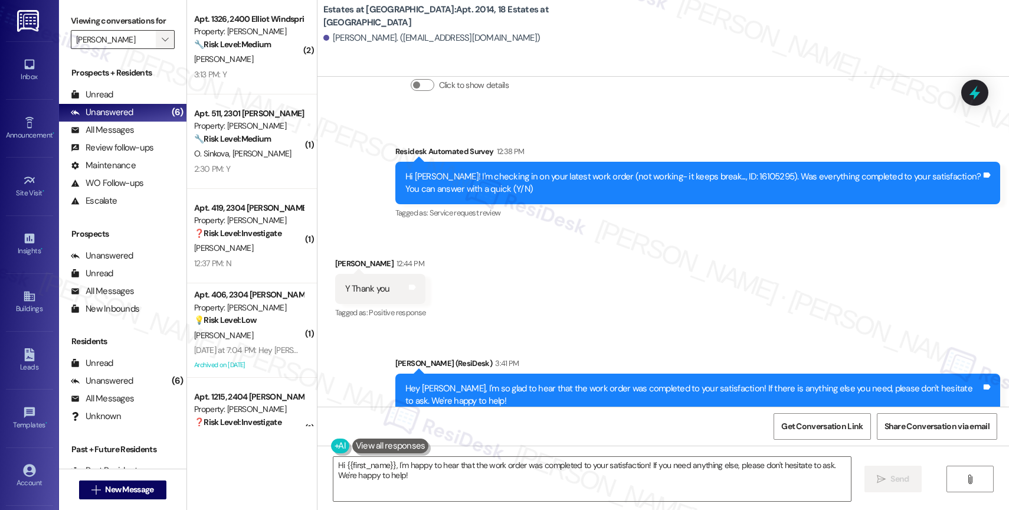
click at [159, 46] on span "" at bounding box center [164, 39] width 11 height 19
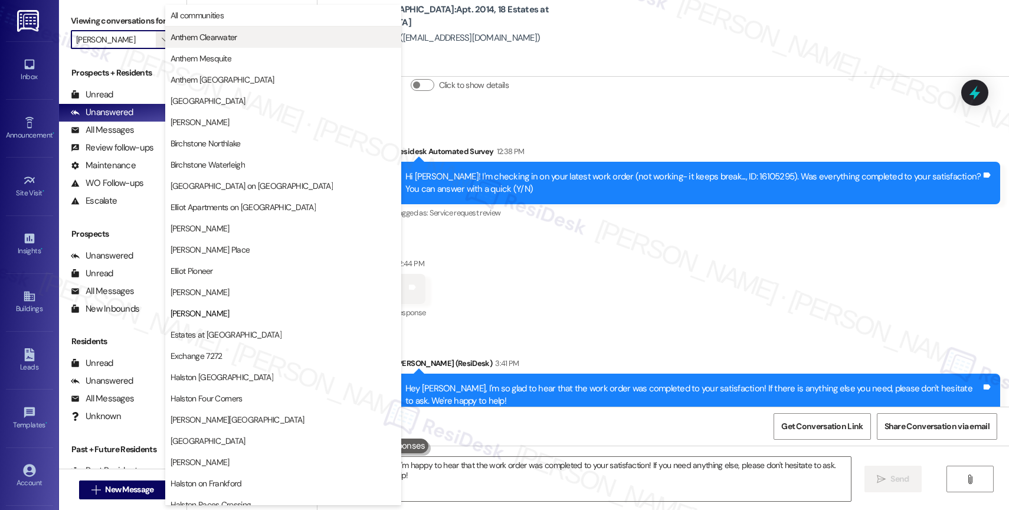
click at [240, 37] on span "Anthem Clearwater" at bounding box center [283, 37] width 225 height 12
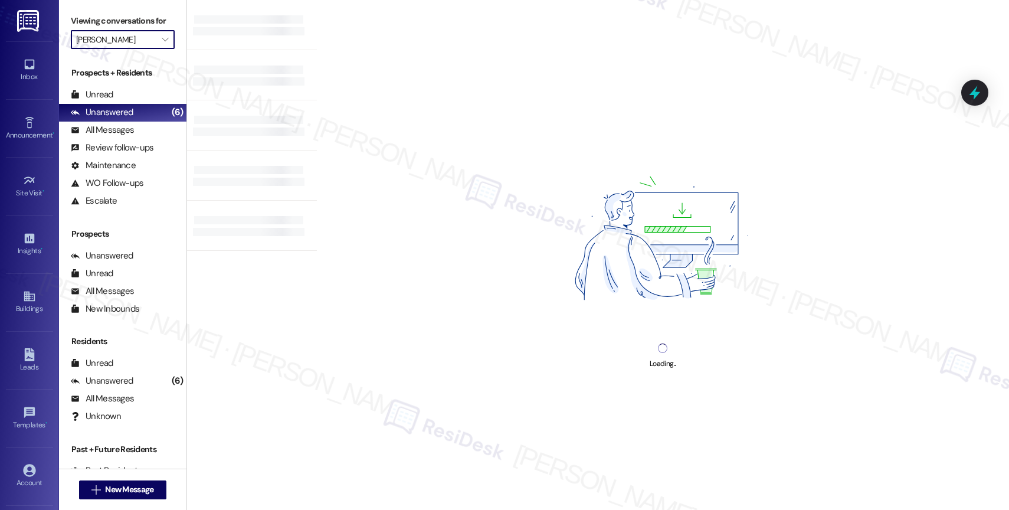
type input "Anthem Clearwater"
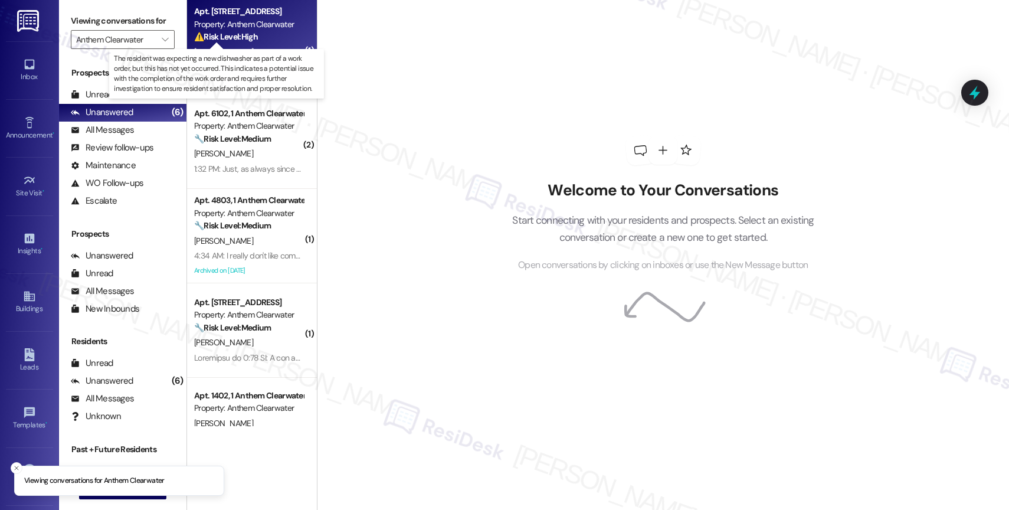
click at [238, 37] on strong "⚠️ Risk Level: High" at bounding box center [226, 36] width 64 height 11
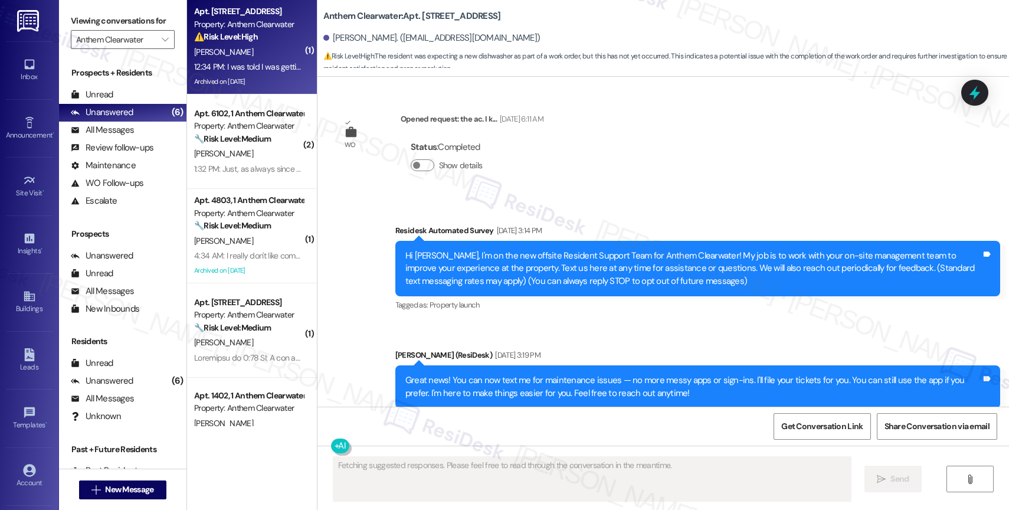
scroll to position [24522, 0]
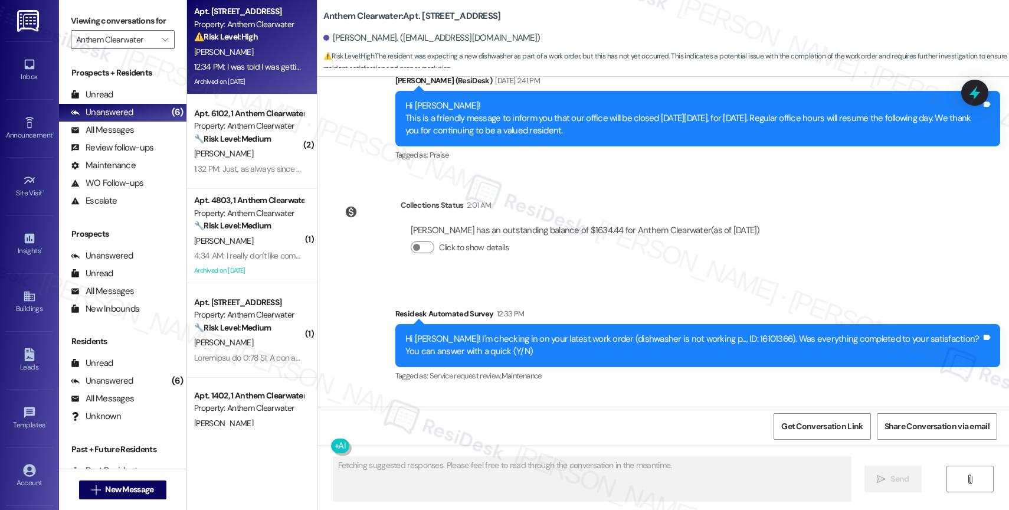
click at [575, 393] on div "Received via SMS Karen Hensley 12:34 PM I was told I was getting a new dishwash…" at bounding box center [662, 443] width 691 height 100
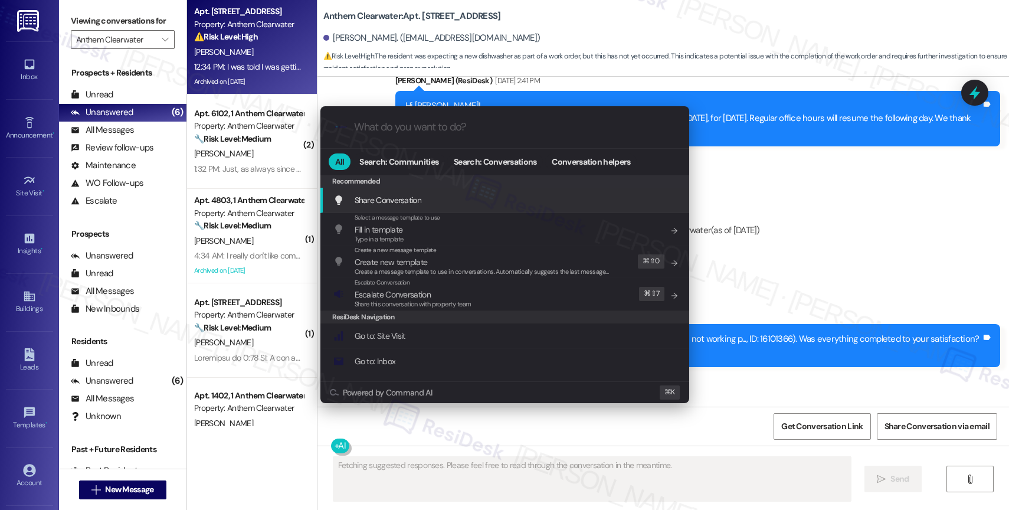
type textarea "Updating..."
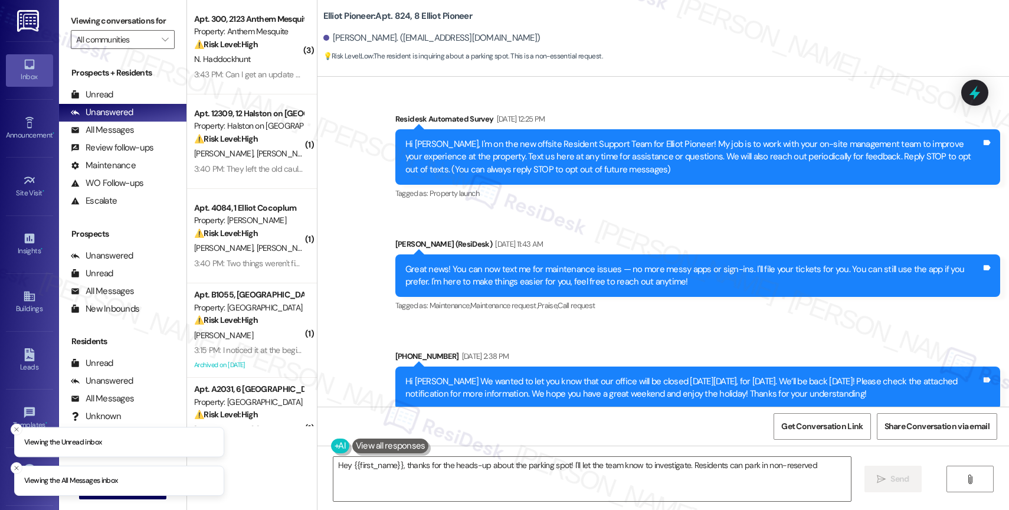
scroll to position [9526, 0]
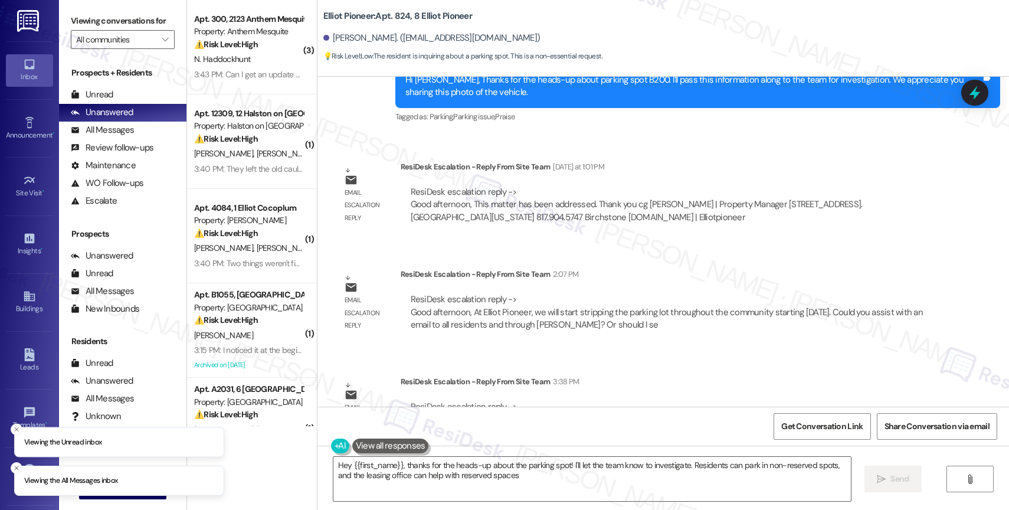
type textarea "Hey {{first_name}}, thanks for the heads-up about the parking spot! I'll let th…"
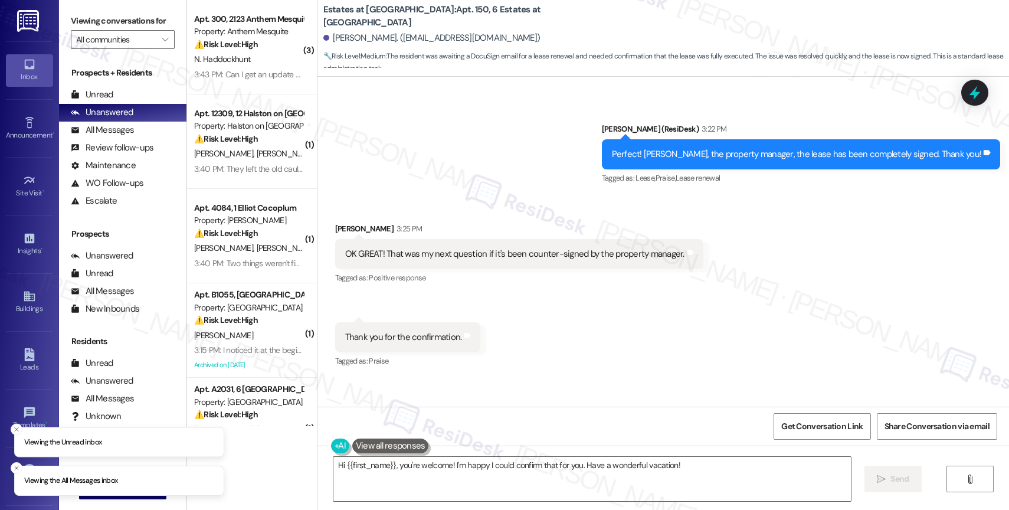
scroll to position [11251, 0]
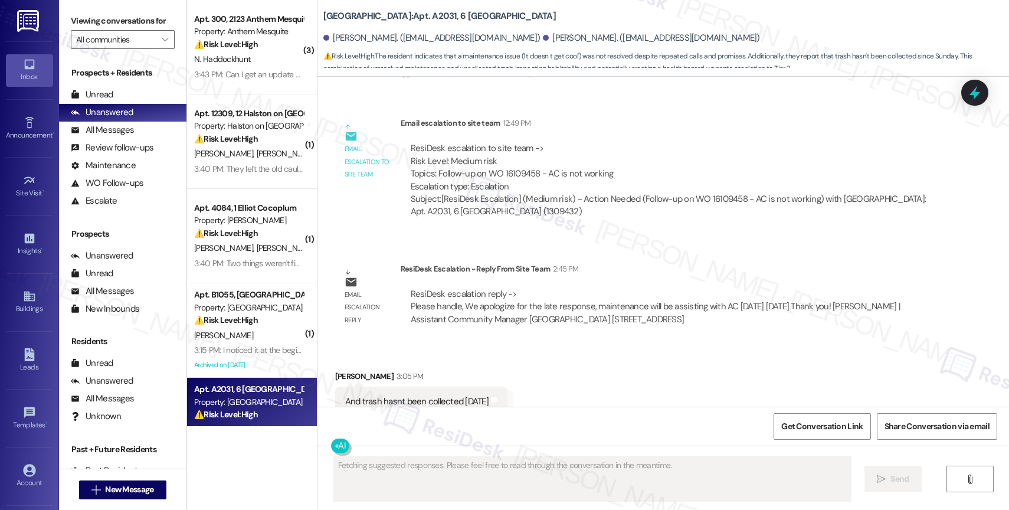
scroll to position [7515, 0]
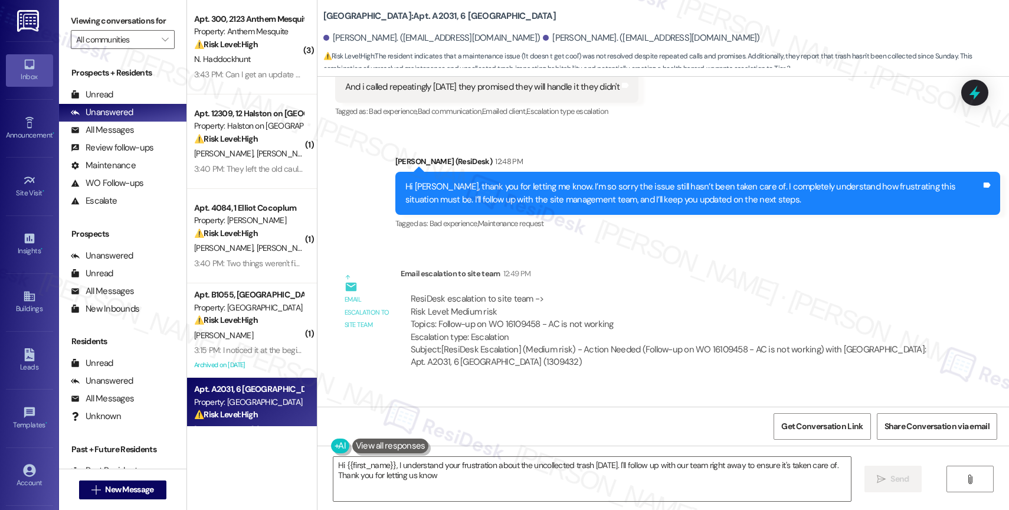
type textarea "Hi {{first_name}}, I understand your frustration about the uncollected trash [D…"
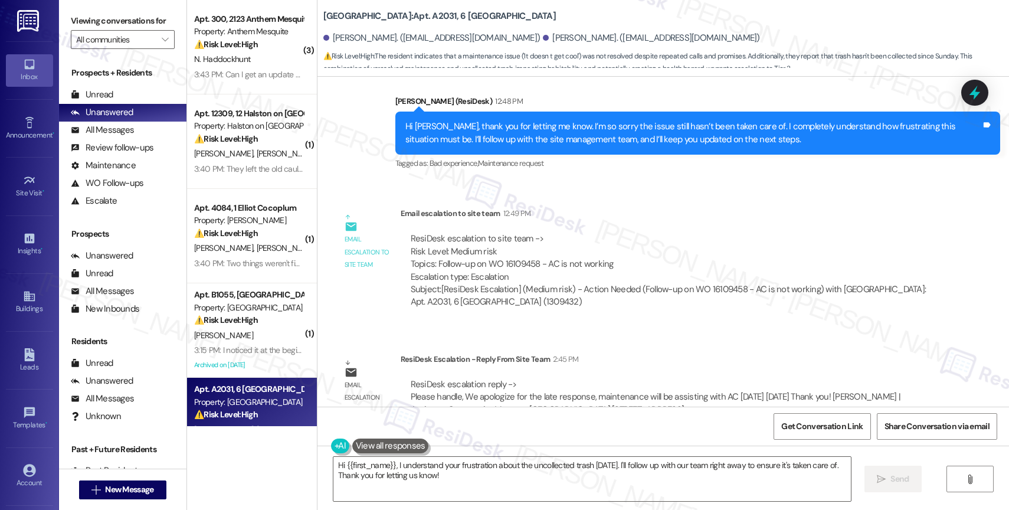
scroll to position [7665, 0]
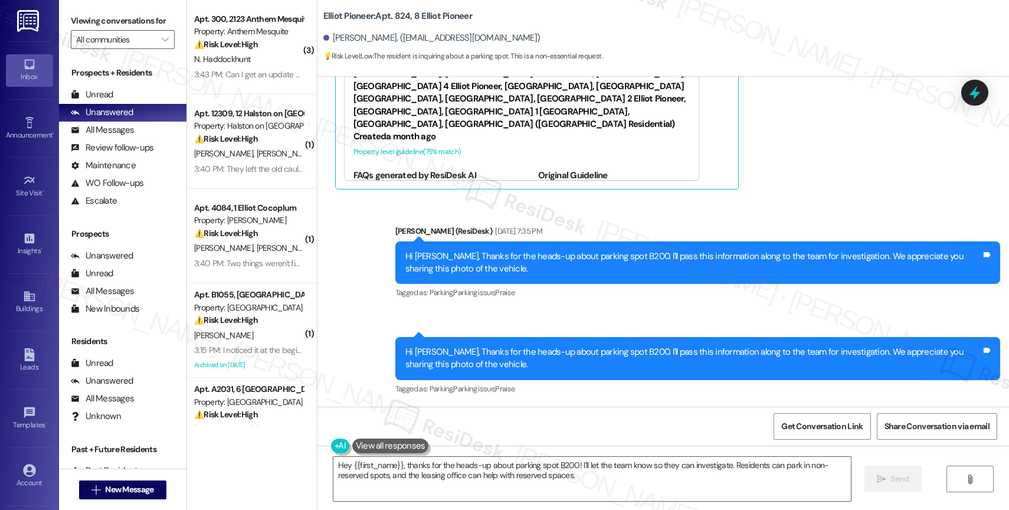
scroll to position [9526, 0]
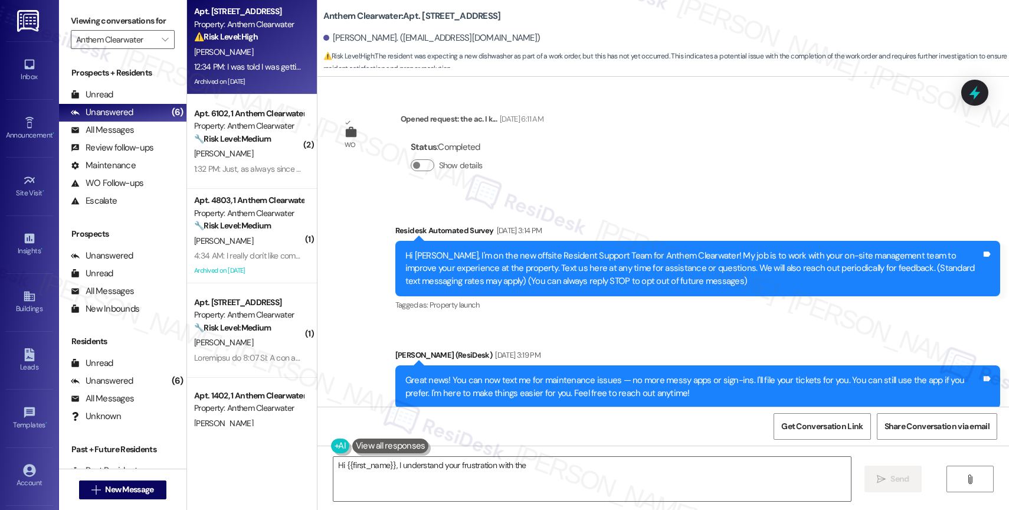
scroll to position [24522, 0]
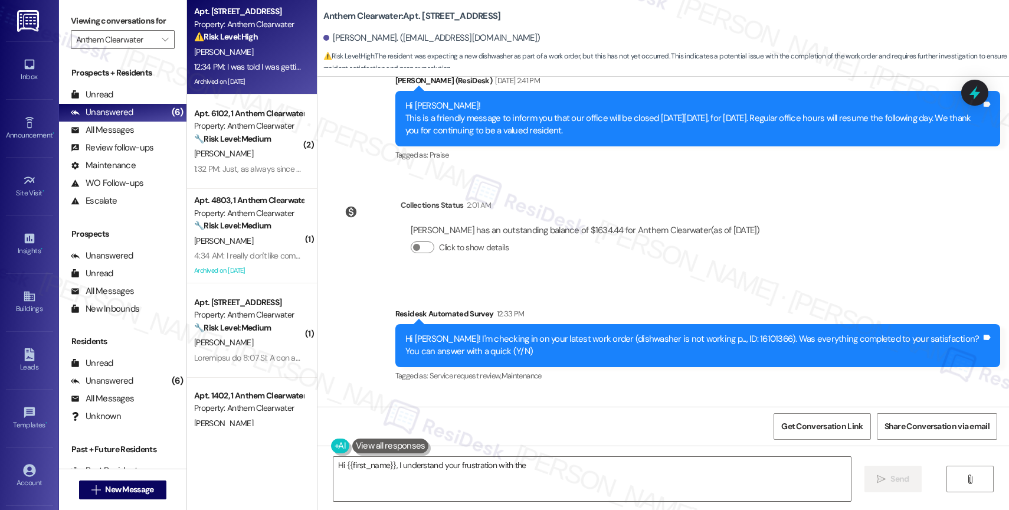
click at [501, 393] on div "Received via SMS [PERSON_NAME] 12:34 PM I was told I was getting a new dishwash…" at bounding box center [662, 443] width 691 height 100
click at [512, 393] on div "Received via SMS Karen Hensley 12:34 PM I was told I was getting a new dishwash…" at bounding box center [662, 443] width 691 height 100
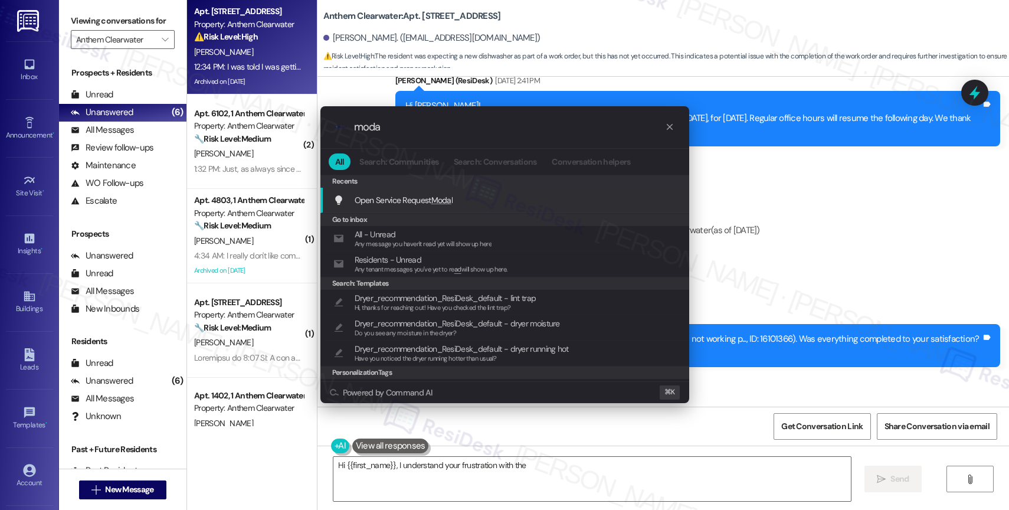
type input "modal"
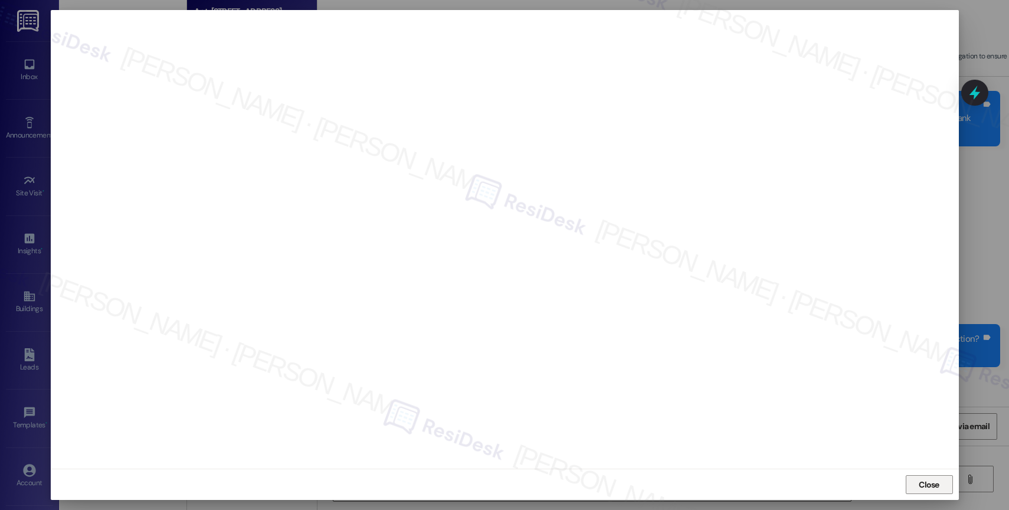
click at [919, 477] on span "Close" at bounding box center [928, 485] width 25 height 18
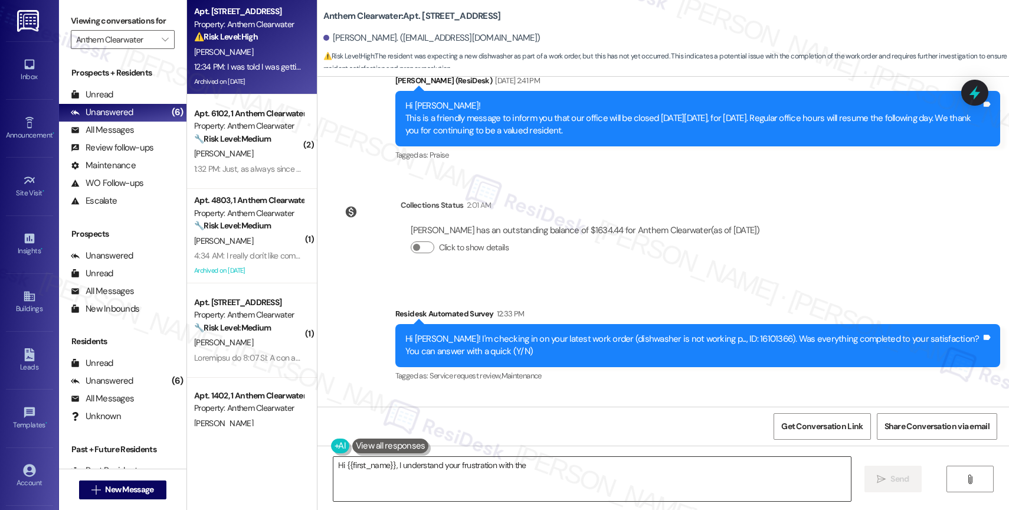
click at [387, 474] on textarea "Hi {{first_name}}, I understand your frustration with the dishwasher. Let me fo…" at bounding box center [591, 479] width 517 height 44
click at [388, 474] on textarea "Hi {{first_name}}, I understand your frustration with the dishwasher. Let me fo…" at bounding box center [591, 479] width 517 height 44
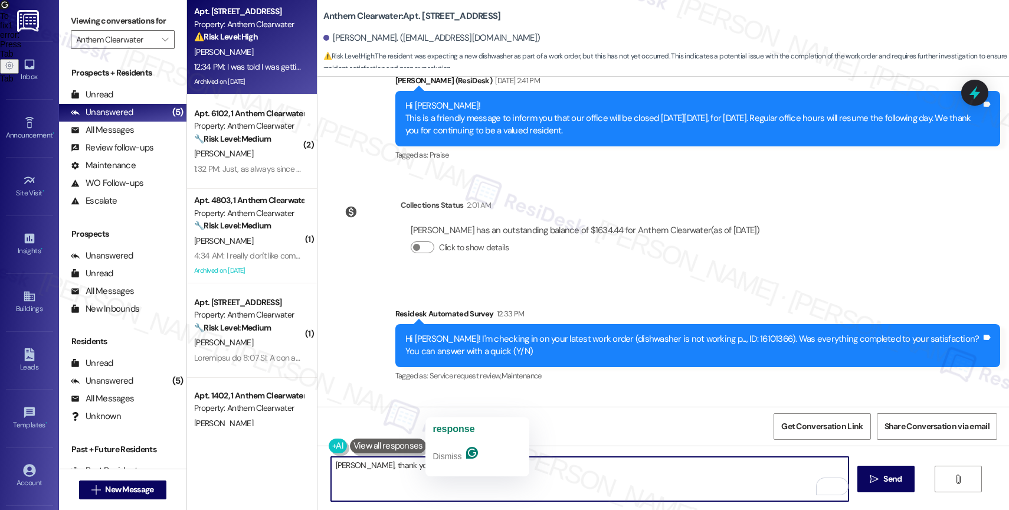
click at [461, 430] on span "response" at bounding box center [453, 429] width 42 height 10
click at [514, 469] on textarea "Karen, thank you for your quick response." at bounding box center [589, 479] width 517 height 44
click at [545, 467] on textarea "Karen, thank you for your quick response." at bounding box center [589, 479] width 517 height 44
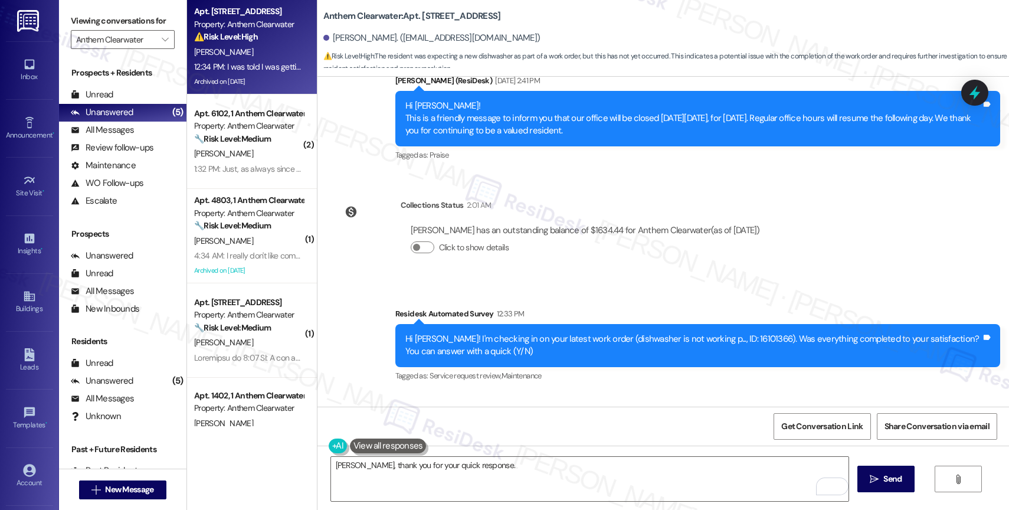
click at [542, 409] on div "Get Conversation Link Share Conversation via email" at bounding box center [662, 426] width 691 height 39
click at [495, 474] on textarea "Karen, thank you for your quick response." at bounding box center [589, 479] width 517 height 44
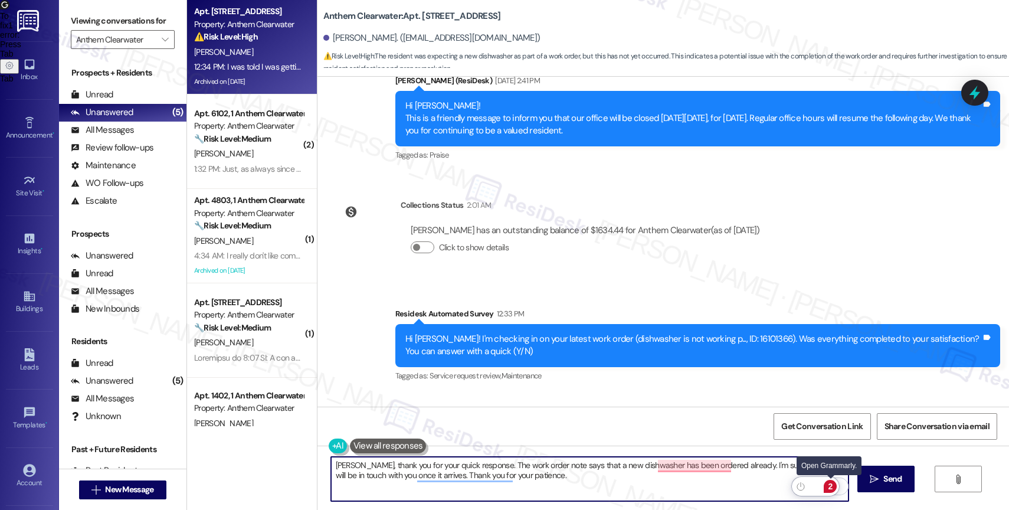
click at [832, 484] on div "2" at bounding box center [830, 486] width 13 height 13
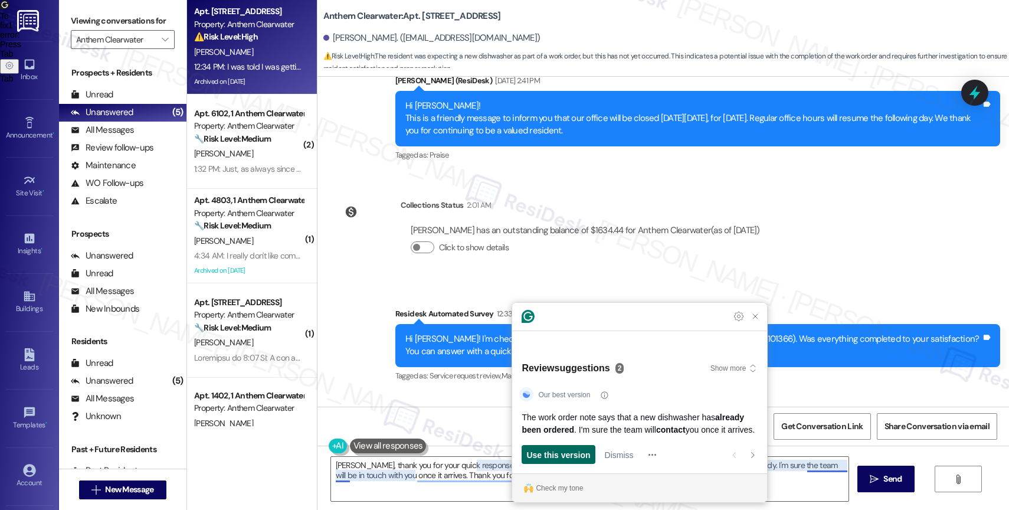
click at [569, 453] on span "Use this version" at bounding box center [558, 454] width 64 height 12
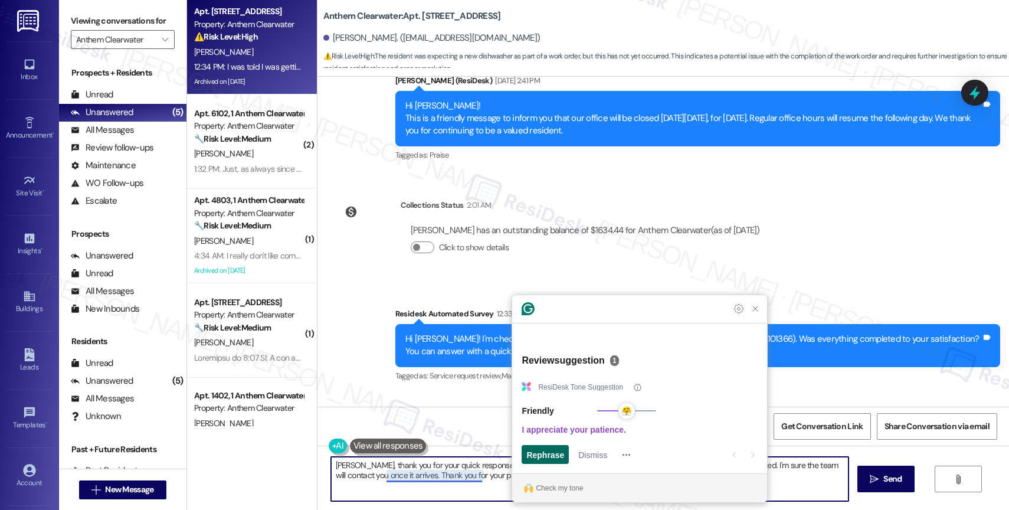
click at [545, 454] on span "Rephrase" at bounding box center [545, 454] width 38 height 12
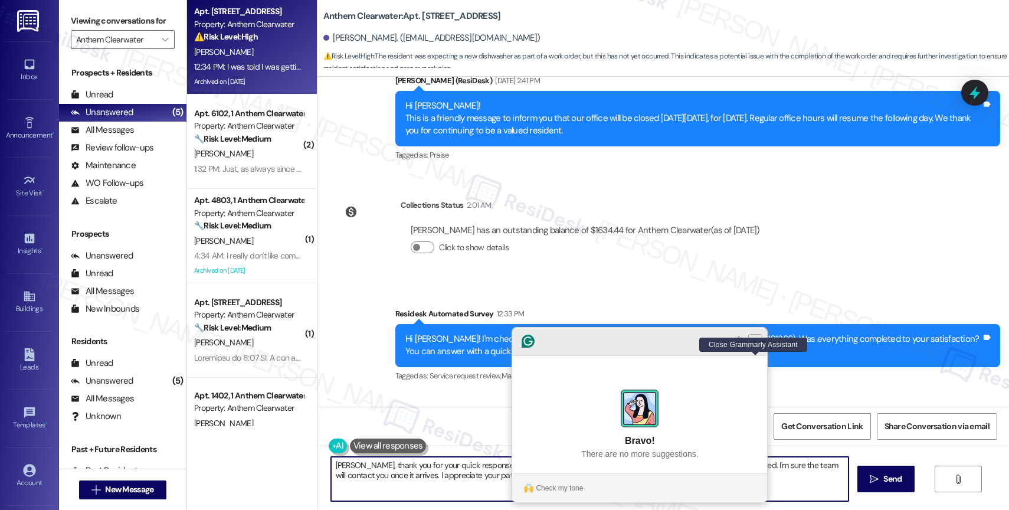
type textarea "Karen, thank you for your quick response. The work order note says that a new d…"
click at [758, 346] on icon "Close Grammarly Assistant" at bounding box center [754, 340] width 9 height 9
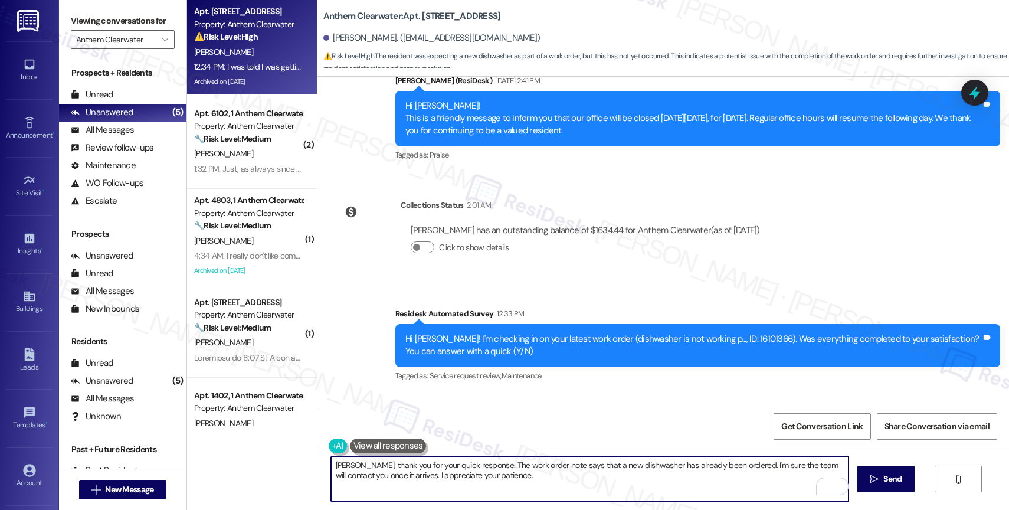
click at [500, 481] on textarea "Karen, thank you for your quick response. The work order note says that a new d…" at bounding box center [589, 479] width 517 height 44
click at [832, 485] on icon "Open Grammarly. 0 Suggestions." at bounding box center [830, 486] width 13 height 13
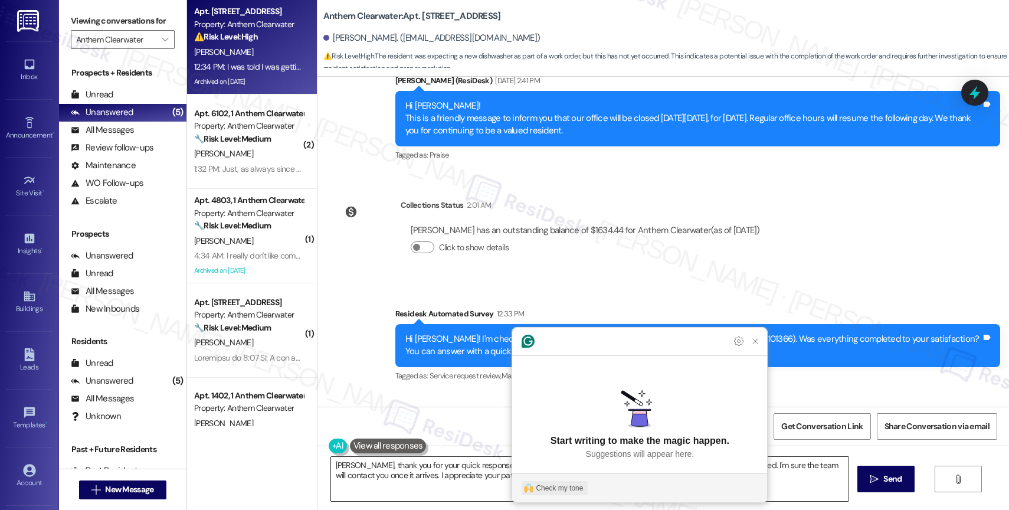
click at [553, 483] on div "Check my tone" at bounding box center [559, 488] width 47 height 11
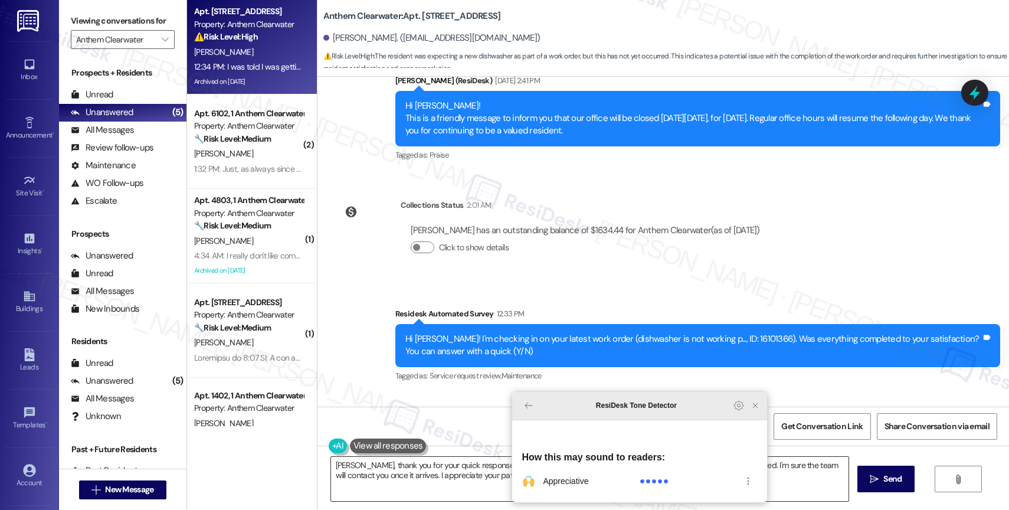
click at [756, 410] on icon "Close Grammarly Assistant" at bounding box center [754, 405] width 9 height 9
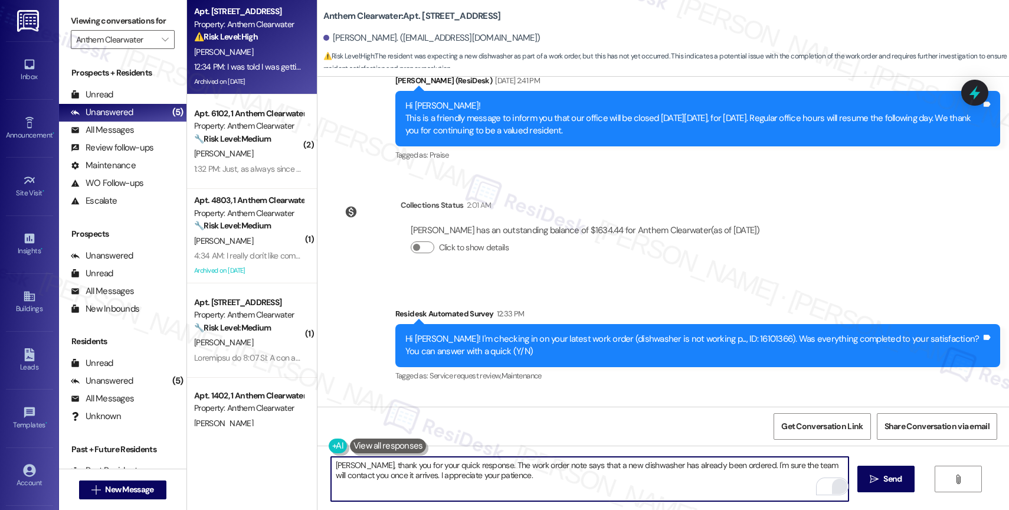
click at [520, 483] on textarea "Karen, thank you for your quick response. The work order note says that a new d…" at bounding box center [589, 479] width 517 height 44
click at [516, 484] on textarea "Karen, thank you for your quick response. The work order note says that a new d…" at bounding box center [589, 479] width 517 height 44
click at [491, 480] on textarea "Karen, thank you for your quick response. The work order note says that a new d…" at bounding box center [589, 479] width 517 height 44
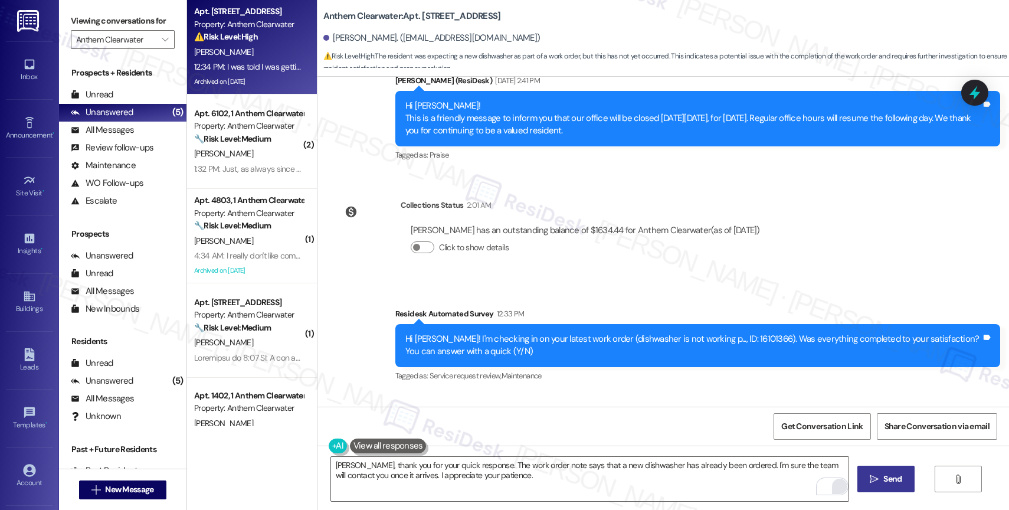
click at [883, 480] on span "Send" at bounding box center [892, 479] width 18 height 12
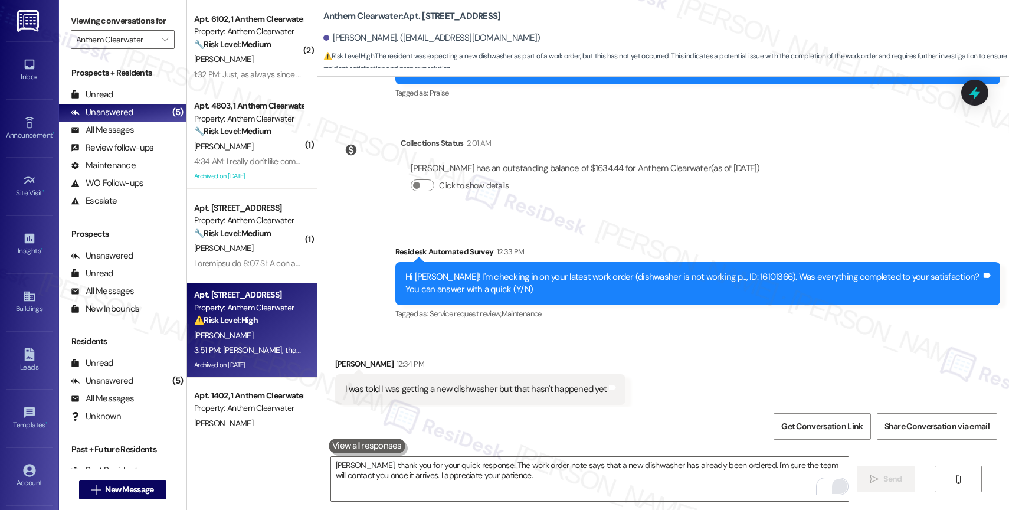
scroll to position [24616, 0]
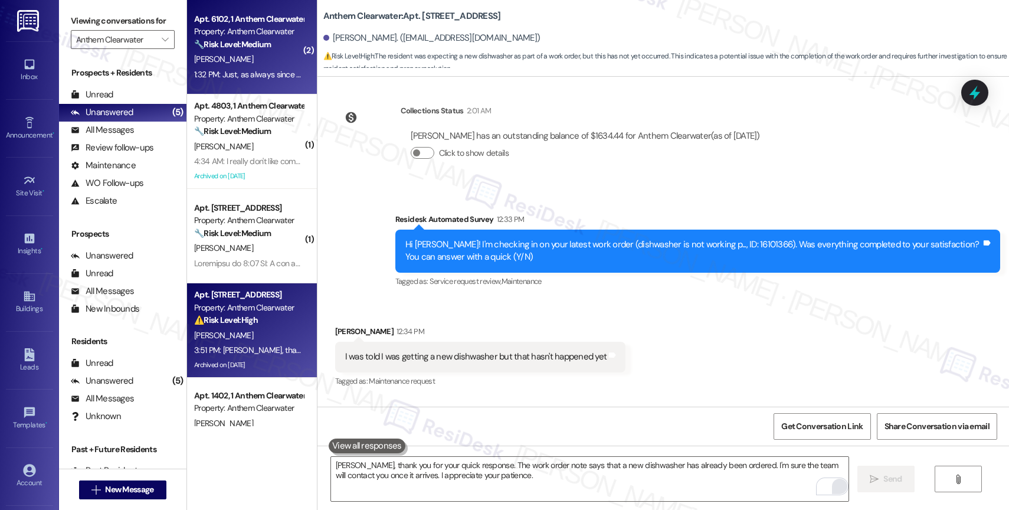
click at [254, 61] on div "D. Merrifield" at bounding box center [249, 59] width 112 height 15
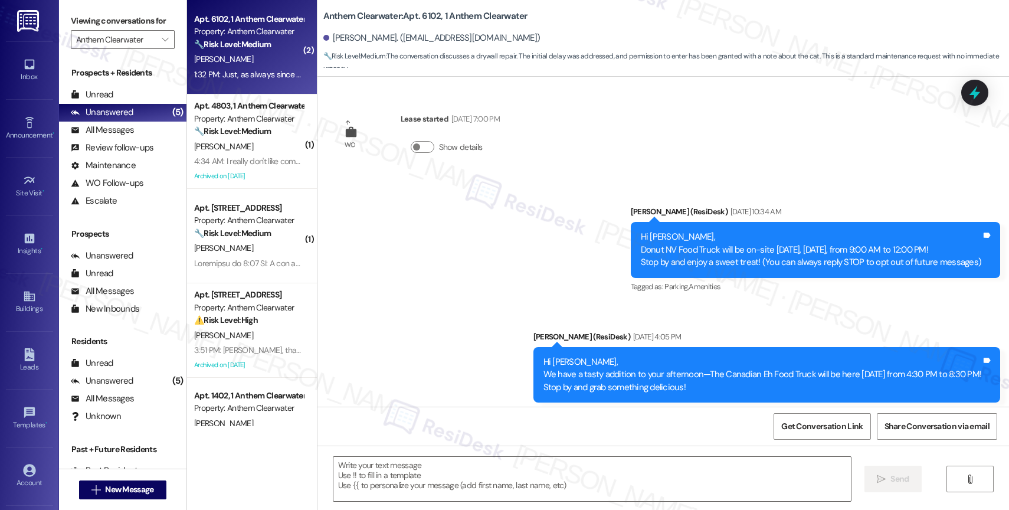
scroll to position [1450, 0]
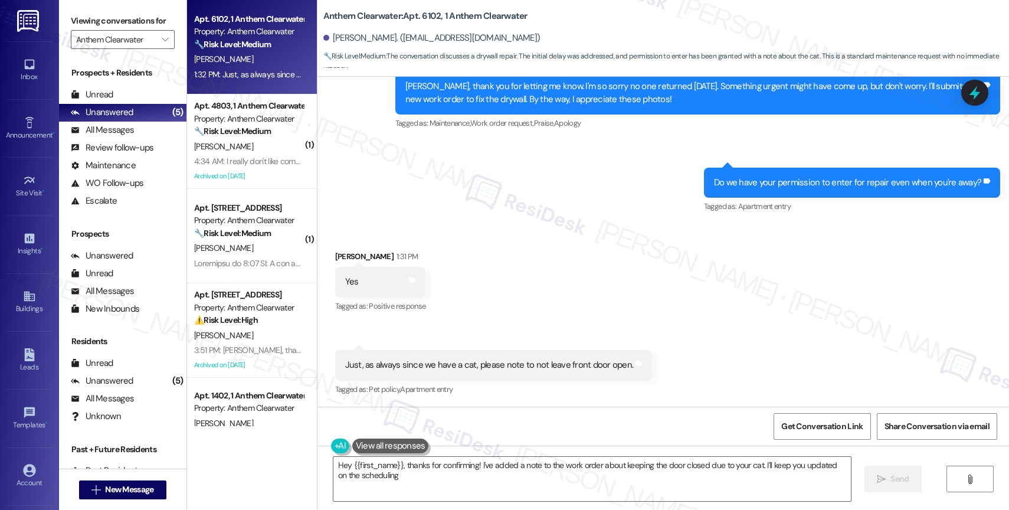
type textarea "Hey {{first_name}}, thanks for confirming! I've added a note to the work order …"
click at [553, 260] on div "Received via SMS Daniel Merrifield 1:31 PM Yes Tags and notes Tagged as: Positi…" at bounding box center [662, 315] width 691 height 183
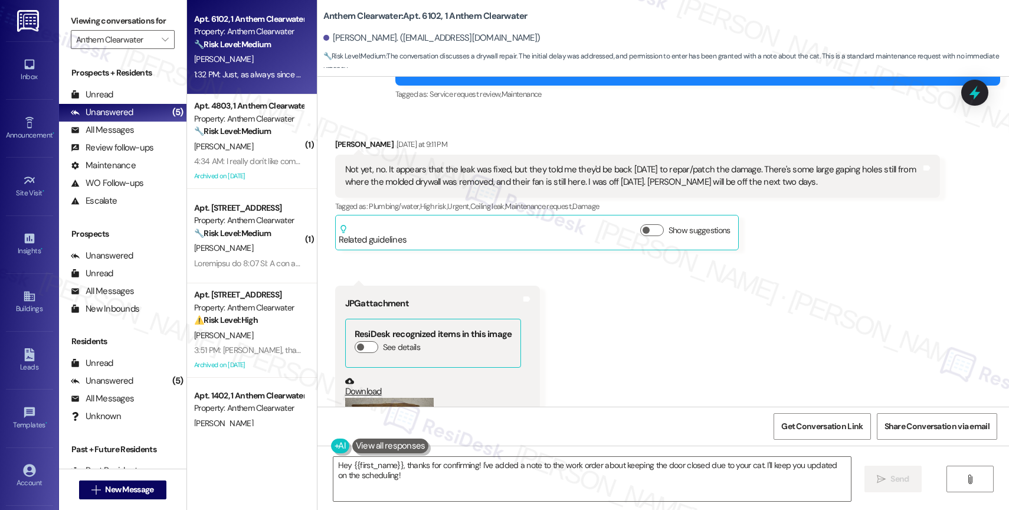
scroll to position [529, 0]
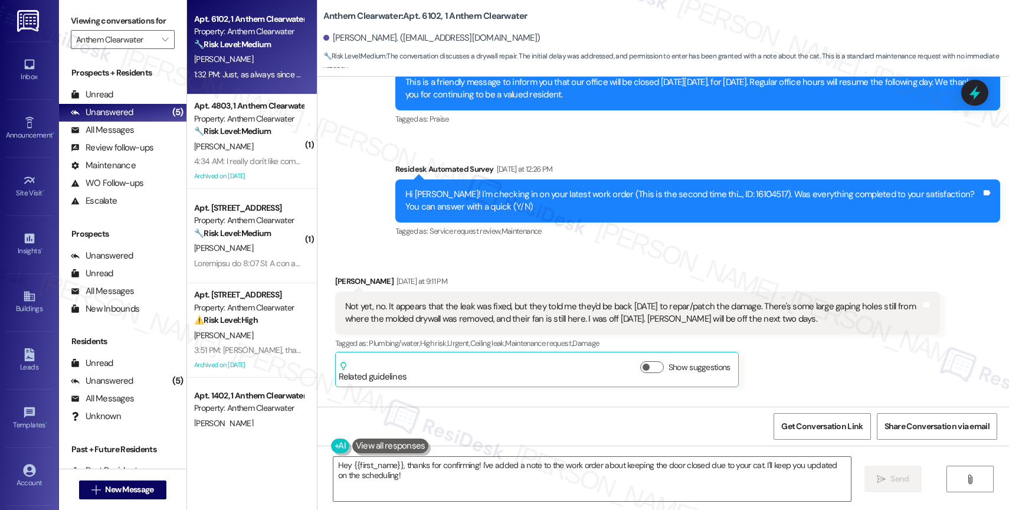
click at [451, 305] on div "Not yet, no. It appears that the leak was fixed, but they told me they'd be bac…" at bounding box center [633, 312] width 576 height 25
click at [792, 317] on div "Not yet, no. It appears that the leak was fixed, but they told me they'd be bac…" at bounding box center [633, 312] width 576 height 25
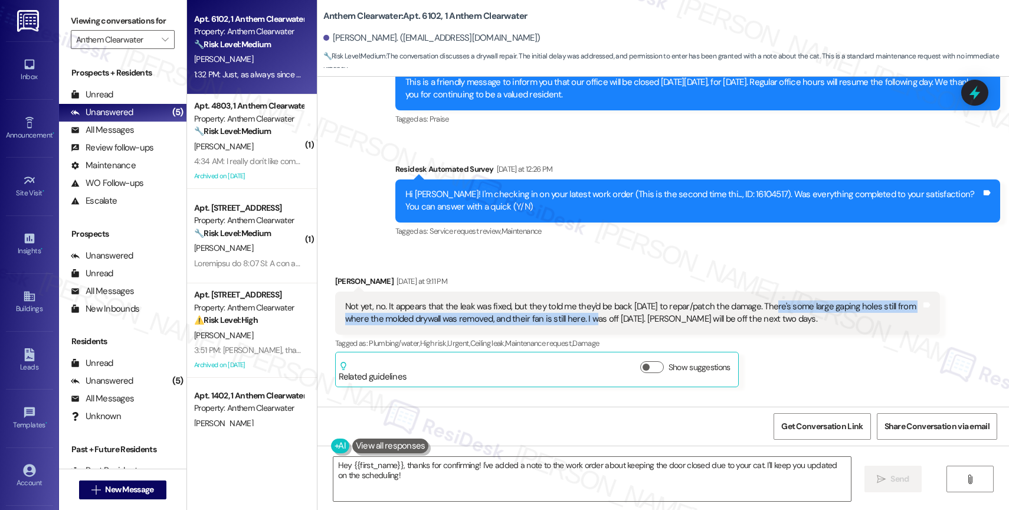
drag, startPoint x: 772, startPoint y: 307, endPoint x: 593, endPoint y: 317, distance: 179.1
click at [593, 317] on div "Not yet, no. It appears that the leak was fixed, but they told me they'd be bac…" at bounding box center [633, 312] width 576 height 25
copy div "There's some large gaping holes still from where the molded drywall was removed…"
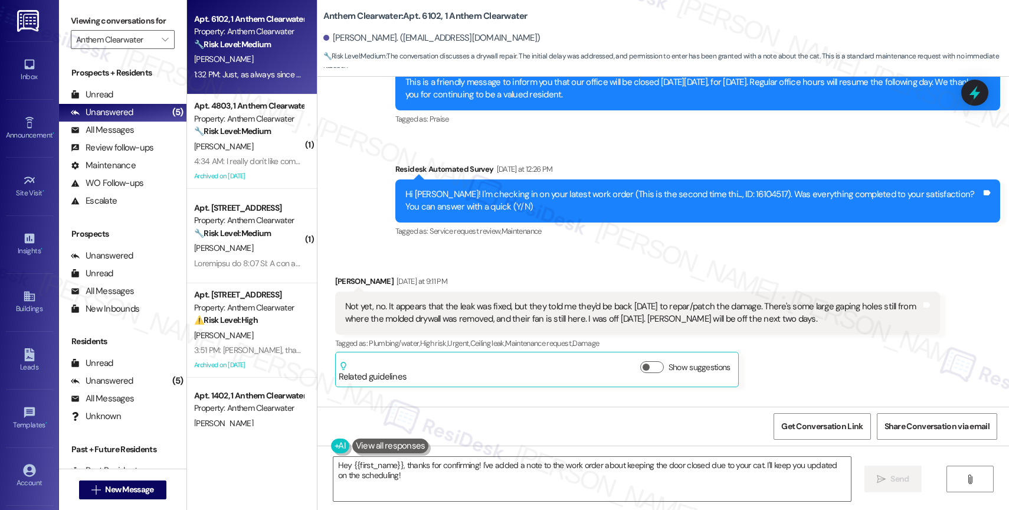
click at [575, 241] on div "Survey, sent via SMS Residesk Automated Survey Yesterday at 12:26 PM Hi Daniel!…" at bounding box center [697, 201] width 622 height 94
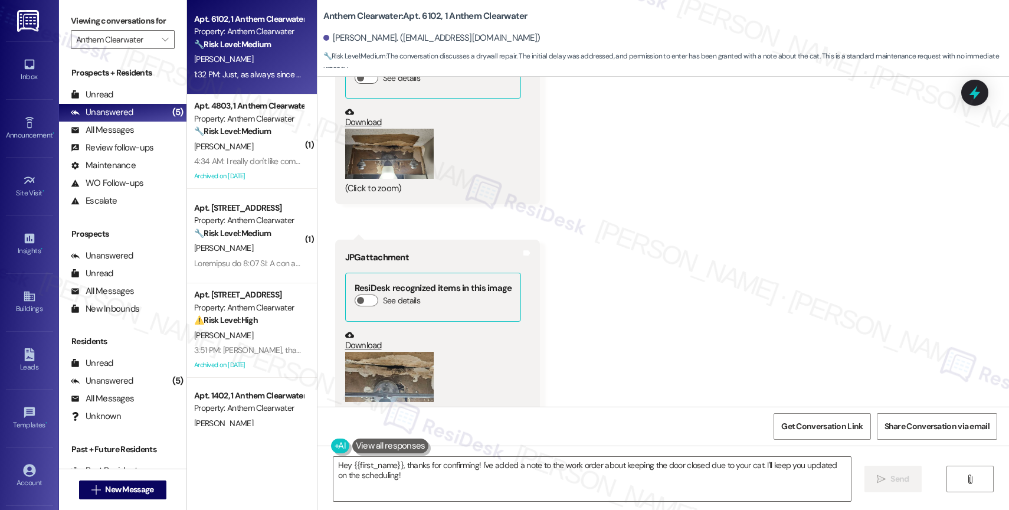
scroll to position [986, 0]
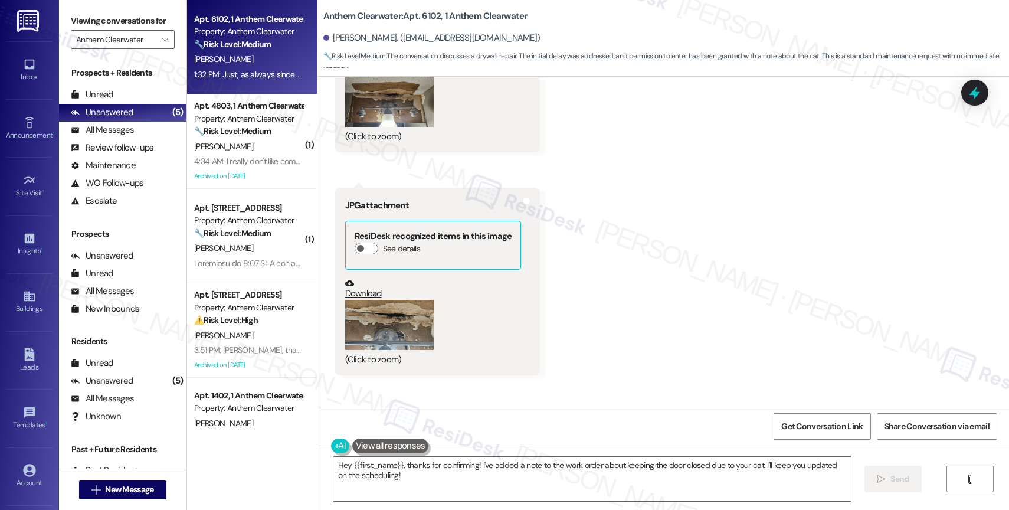
click at [598, 310] on div "Received via SMS Daniel Merrifield Yesterday at 9:11 PM Not yet, no. It appears…" at bounding box center [662, 87] width 691 height 593
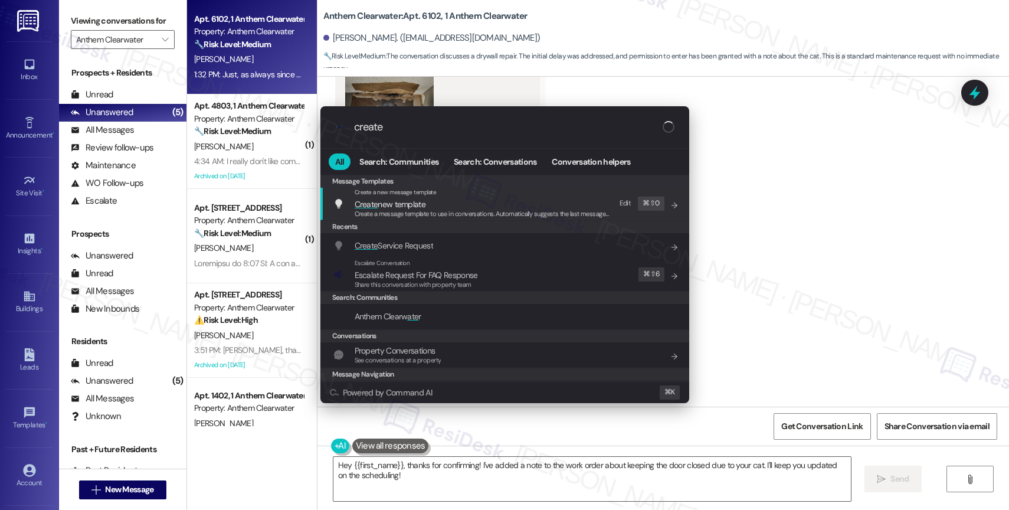
type input "create"
click at [427, 244] on span "Create Service Request" at bounding box center [394, 245] width 78 height 11
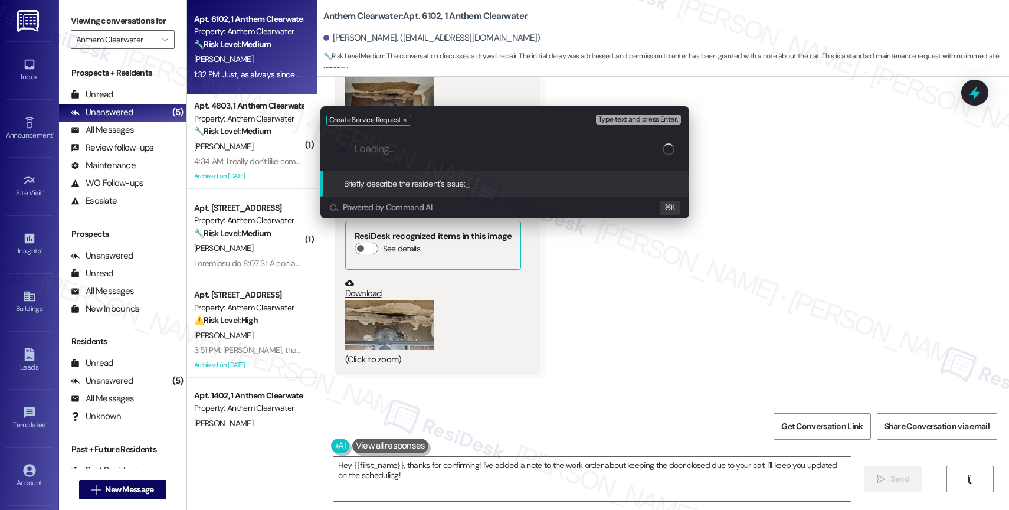
click at [418, 149] on input "Loading..." at bounding box center [508, 149] width 309 height 12
paste input "There's some large gaping holes still from where the molded drywall was removed…"
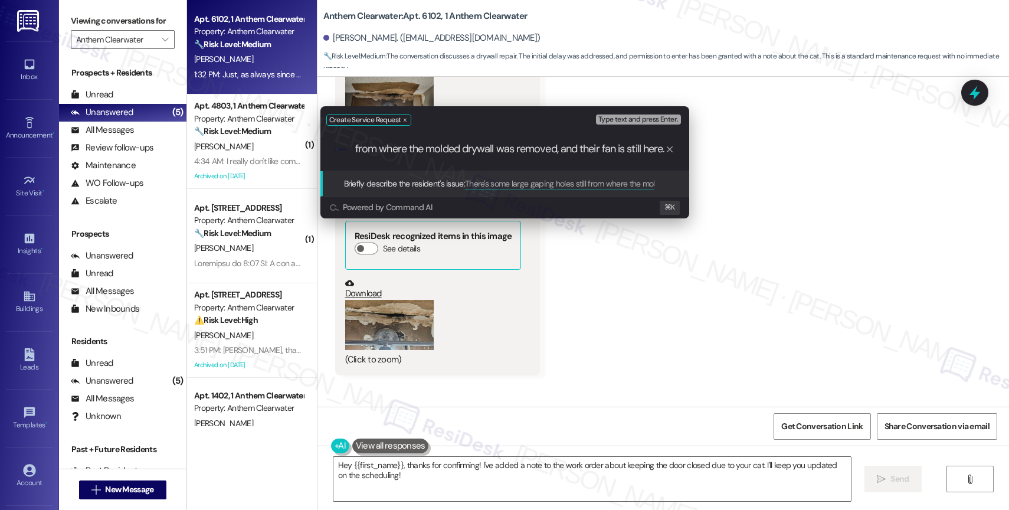
scroll to position [0, 161]
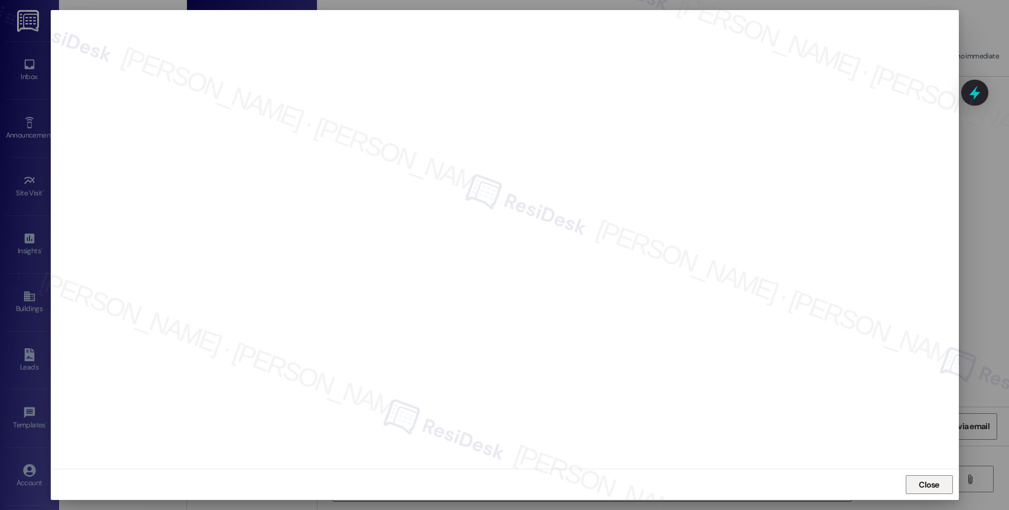
click at [925, 477] on span "Close" at bounding box center [928, 485] width 25 height 18
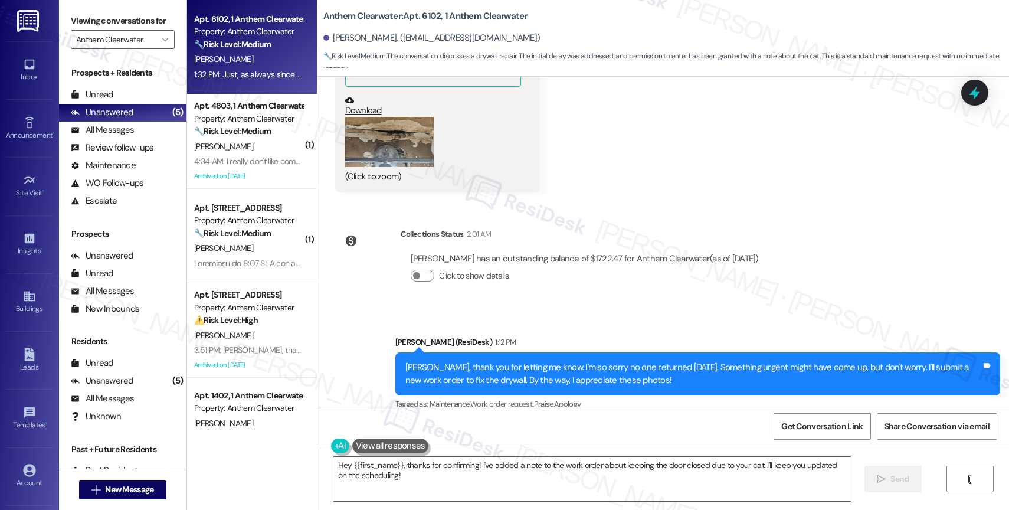
scroll to position [1450, 0]
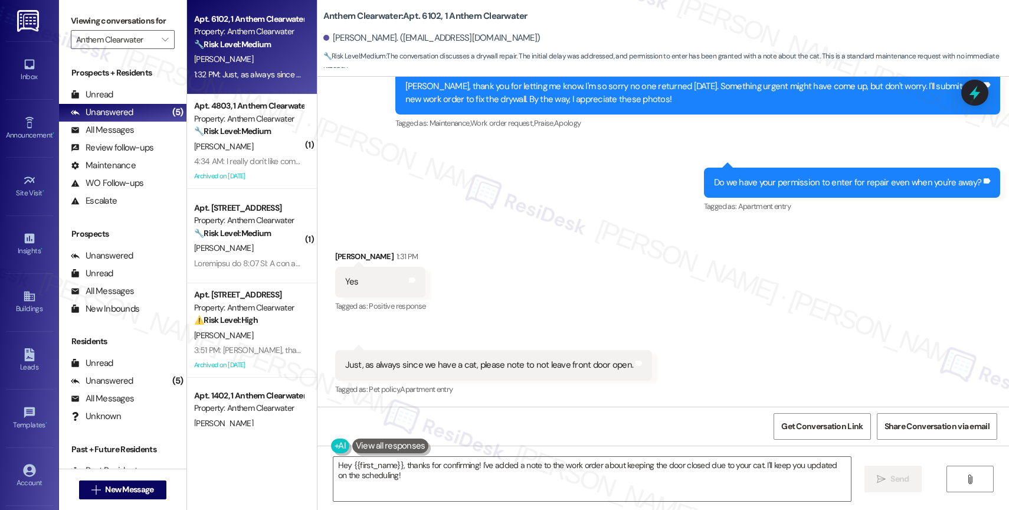
click at [533, 257] on div "Received via SMS Daniel Merrifield 1:31 PM Yes Tags and notes Tagged as: Positi…" at bounding box center [662, 315] width 691 height 183
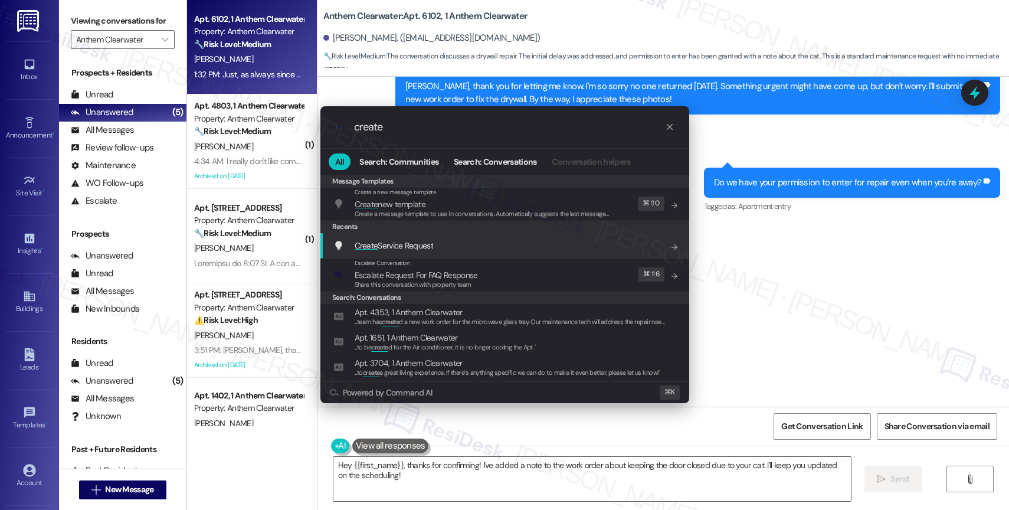
type input "create"
click at [425, 242] on span "Create Service Request" at bounding box center [394, 245] width 78 height 11
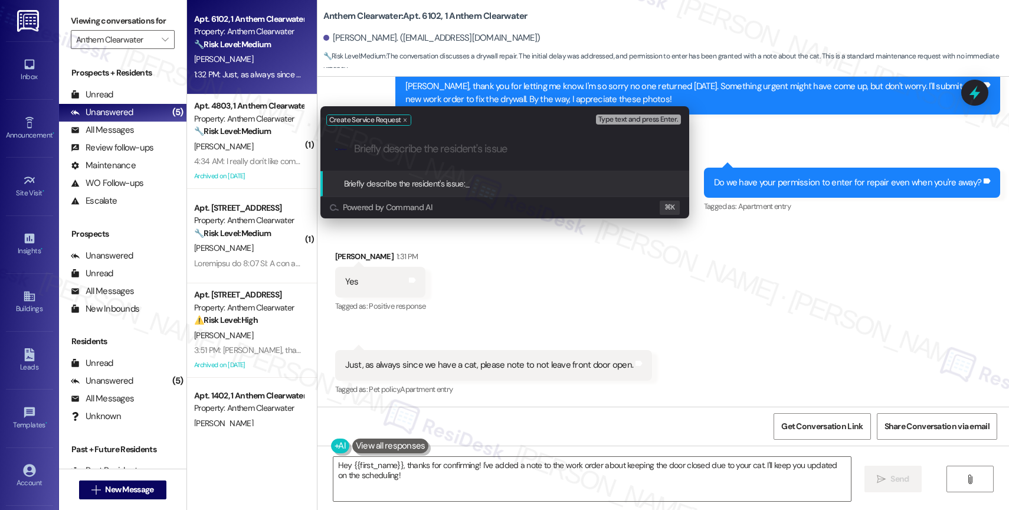
paste input "There's some large gaping holes still from where the molded drywall was removed…"
type input "There's some large gaping holes still from where the molded drywall was removed…"
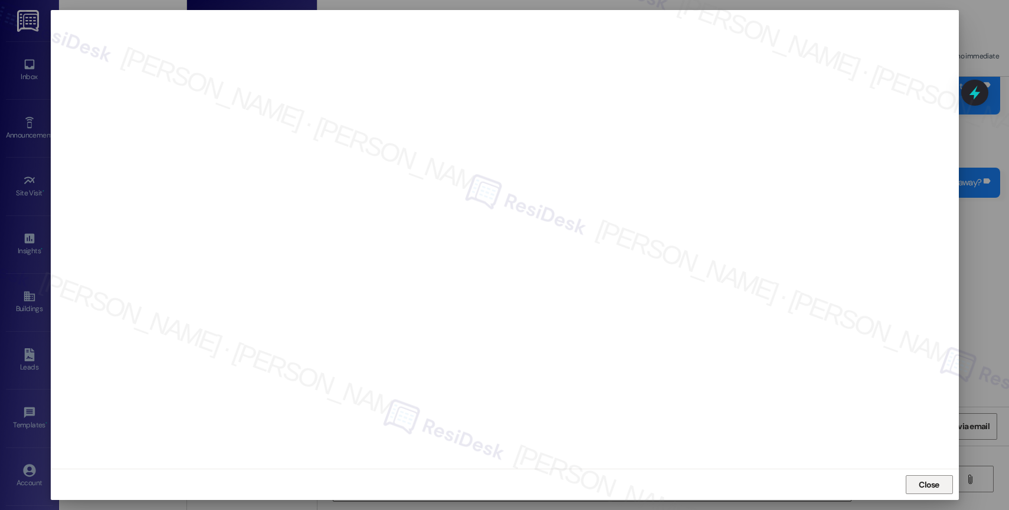
click at [927, 486] on span "Close" at bounding box center [929, 484] width 21 height 12
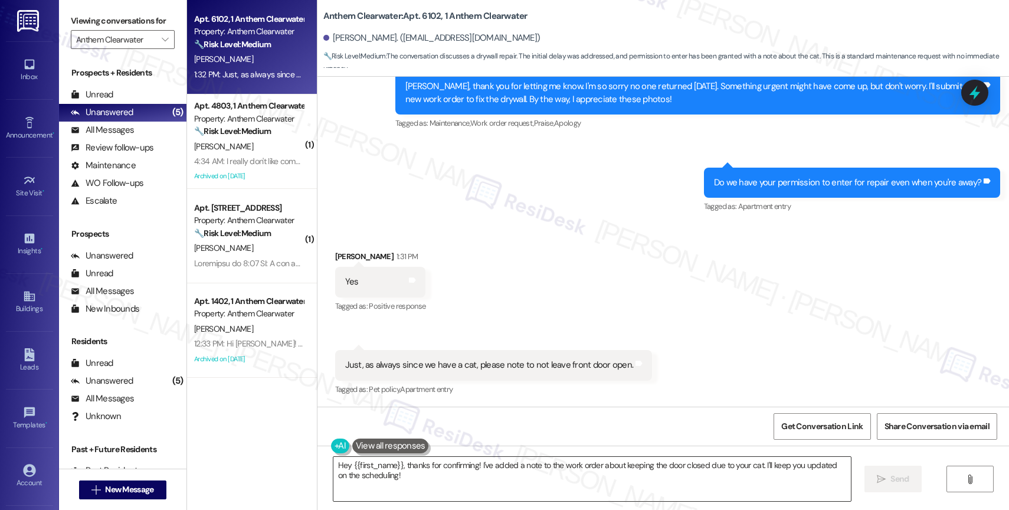
click at [407, 463] on textarea "Hey {{first_name}}, thanks for confirming! I've added a note to the work order …" at bounding box center [591, 479] width 517 height 44
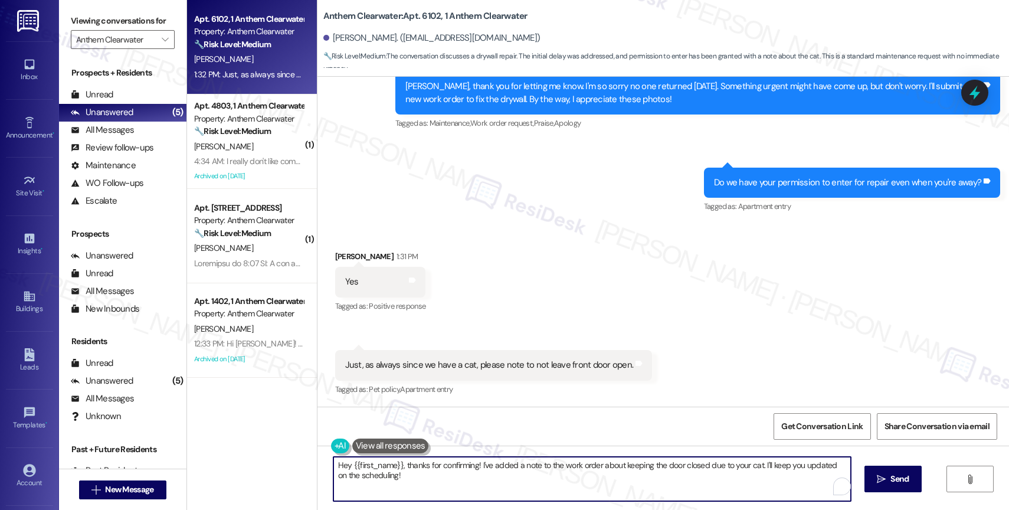
click at [407, 463] on textarea "Hey {{first_name}}, thanks for confirming! I've added a note to the work order …" at bounding box center [591, 479] width 517 height 44
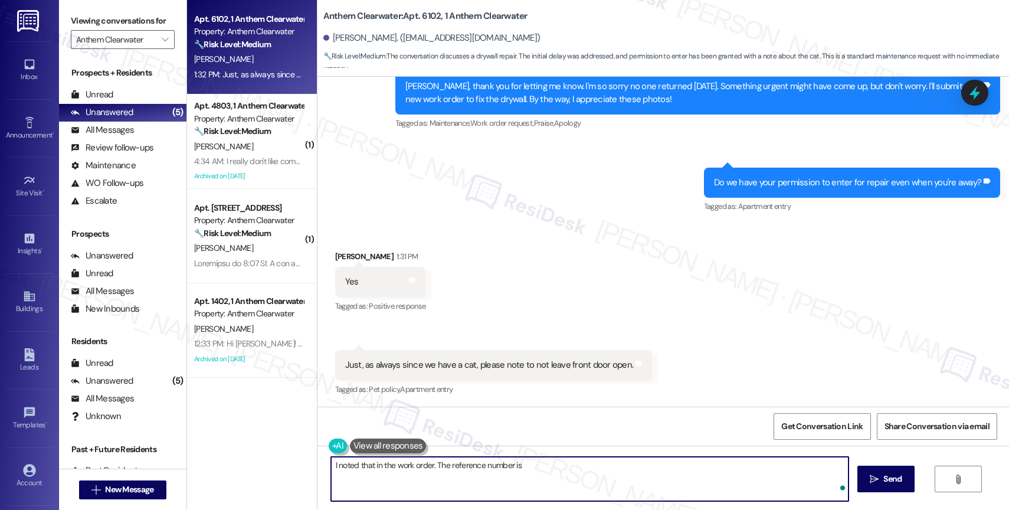
paste textarea "16112507"
click at [331, 465] on textarea "I noted that in the work order. The reference number is 16112507." at bounding box center [589, 479] width 517 height 44
click at [624, 471] on textarea "Don't worry. I noted that in the work order. The reference number is 16112507." at bounding box center [589, 479] width 517 height 44
click at [625, 471] on textarea "Don't worry. I noted that in the work order. The reference number is 16112507." at bounding box center [589, 479] width 517 height 44
paste textarea "If anything else comes up or you have more questions, feel free to reach out an…"
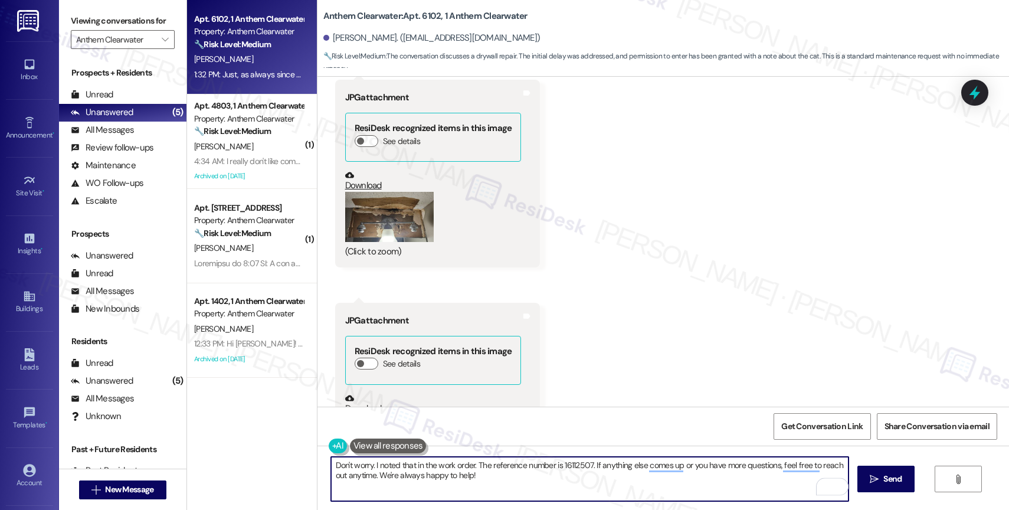
scroll to position [1450, 0]
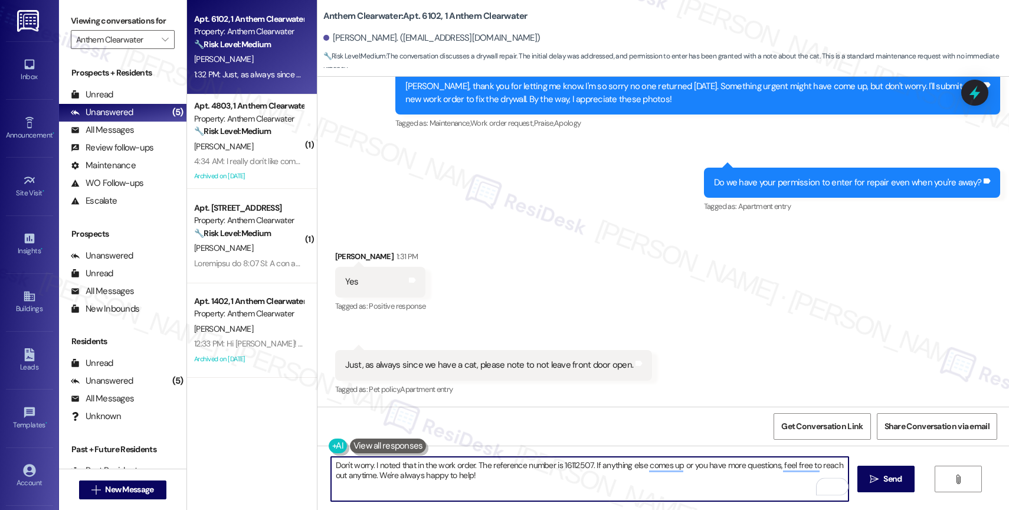
click at [493, 473] on textarea "Don't worry. I noted that in the work order. The reference number is 16112507. …" at bounding box center [589, 479] width 517 height 44
drag, startPoint x: 371, startPoint y: 473, endPoint x: 573, endPoint y: 482, distance: 202.6
click at [573, 482] on textarea "Don't worry. I noted that in the work order. The reference number is 16112507. …" at bounding box center [589, 479] width 517 height 44
type textarea "Don't worry. I noted that in the work order. The reference number is 16112507. …"
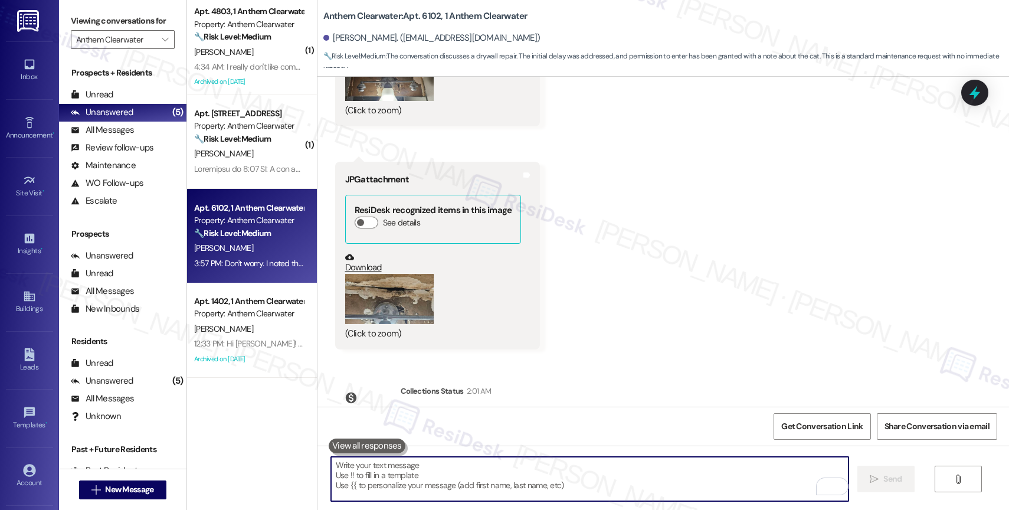
scroll to position [1545, 0]
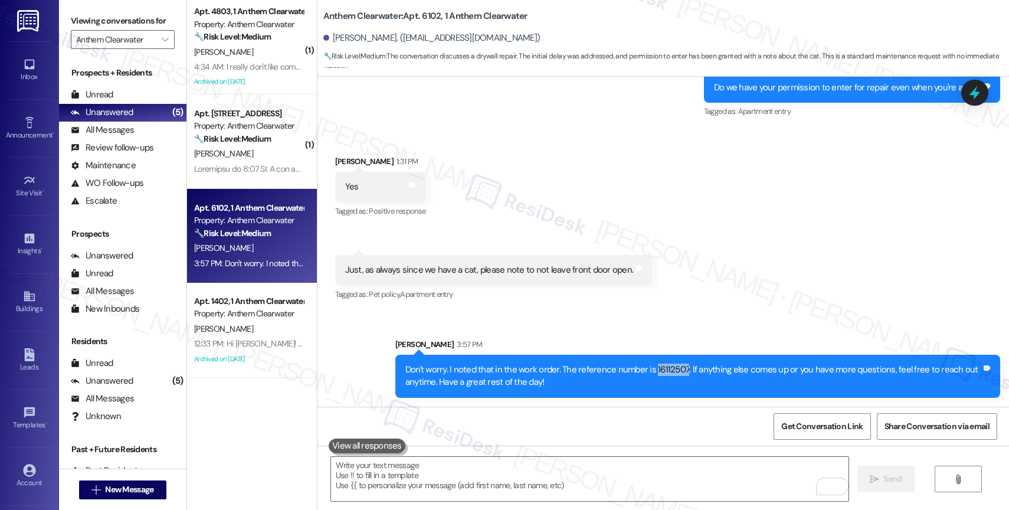
drag, startPoint x: 643, startPoint y: 369, endPoint x: 671, endPoint y: 371, distance: 28.3
click at [671, 371] on div "Don't worry. I noted that in the work order. The reference number is 16112507. …" at bounding box center [693, 375] width 576 height 25
copy div "16112507"
click at [662, 246] on div "Received via SMS Daniel Merrifield 1:31 PM Yes Tags and notes Tagged as: Positi…" at bounding box center [662, 220] width 691 height 183
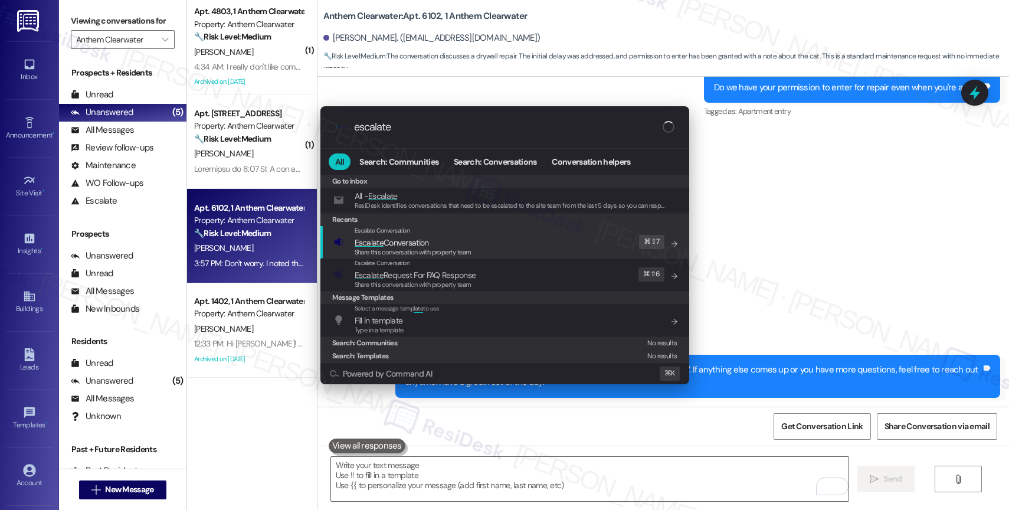
type input "escalate"
click at [441, 241] on span "Escalate Conversation" at bounding box center [413, 242] width 117 height 13
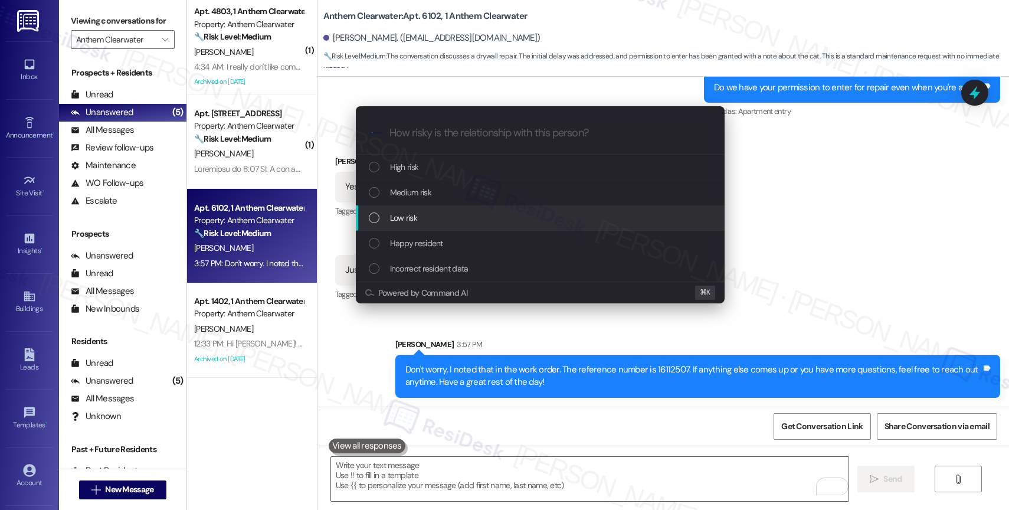
click at [421, 211] on div "Low risk" at bounding box center [540, 217] width 369 height 25
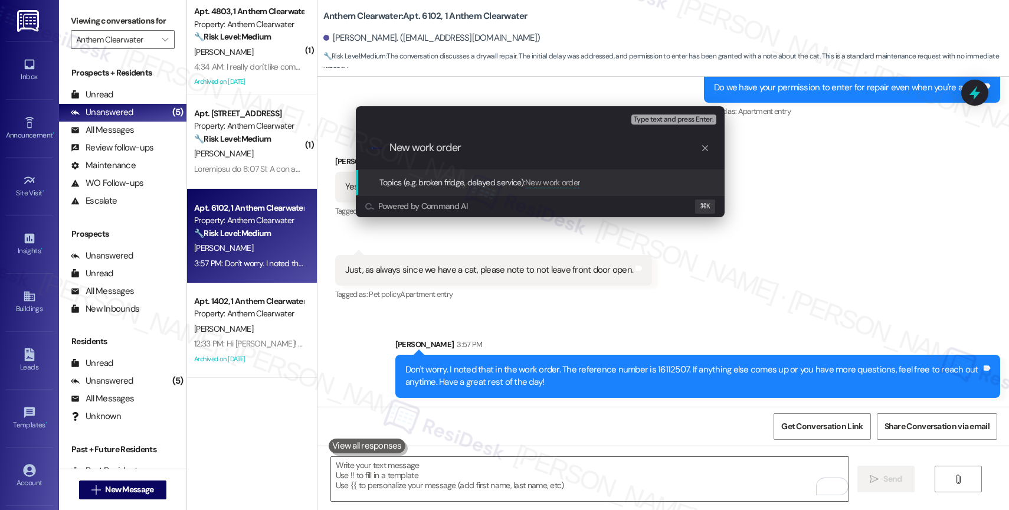
paste input "16112507"
type input "New work order 16112507 filed by ResiDesk"
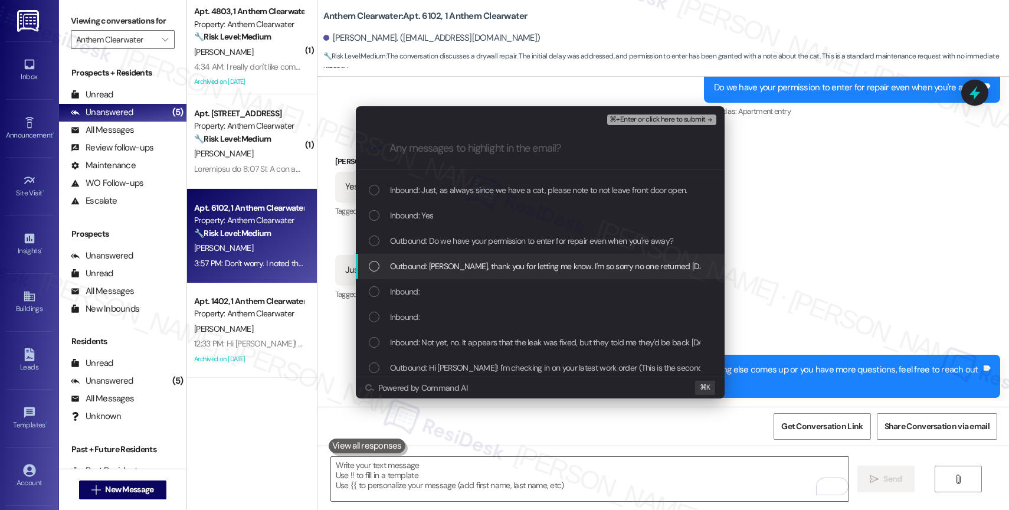
scroll to position [35, 0]
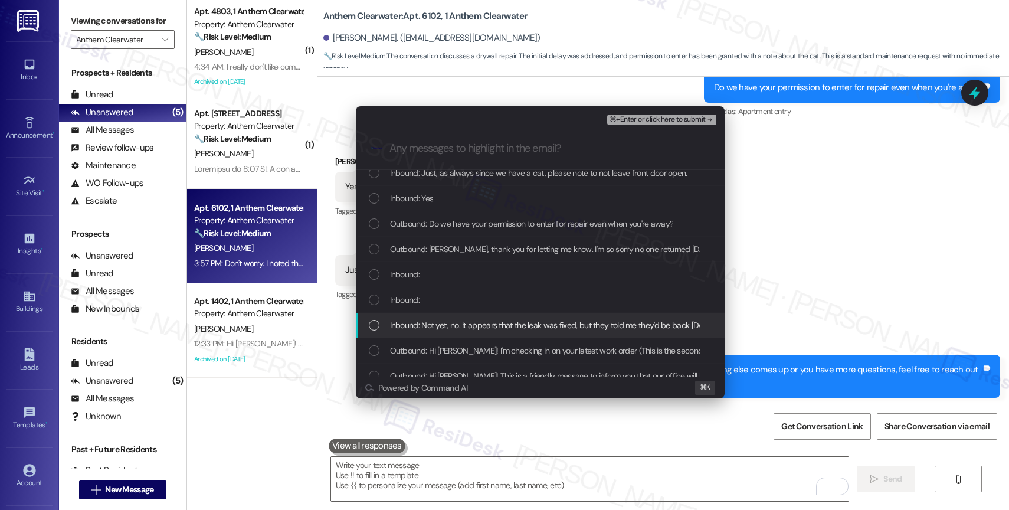
click at [457, 320] on span "Inbound: Not yet, no. It appears that the leak was fixed, but they told me they…" at bounding box center [892, 325] width 1004 height 13
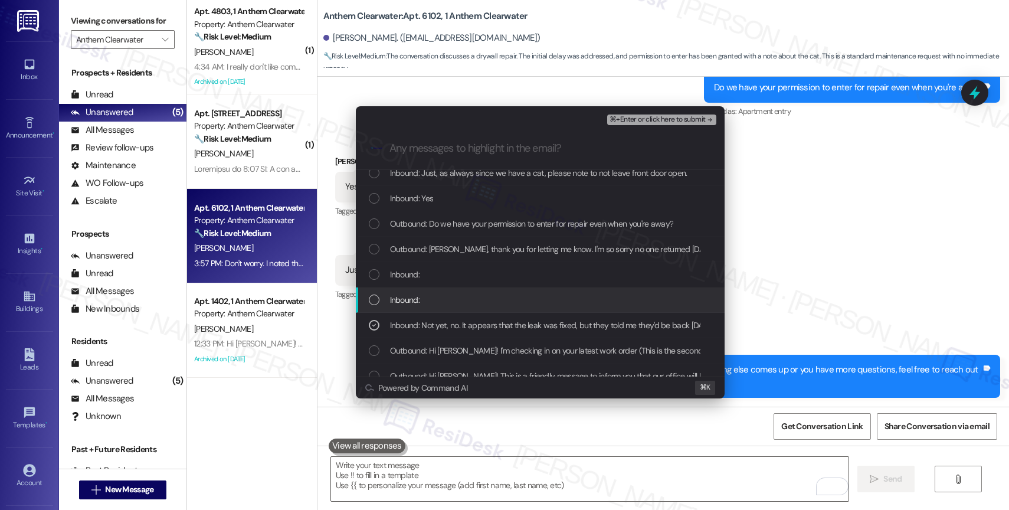
drag, startPoint x: 453, startPoint y: 301, endPoint x: 451, endPoint y: 286, distance: 14.9
click at [451, 296] on div "Inbound:" at bounding box center [541, 299] width 345 height 13
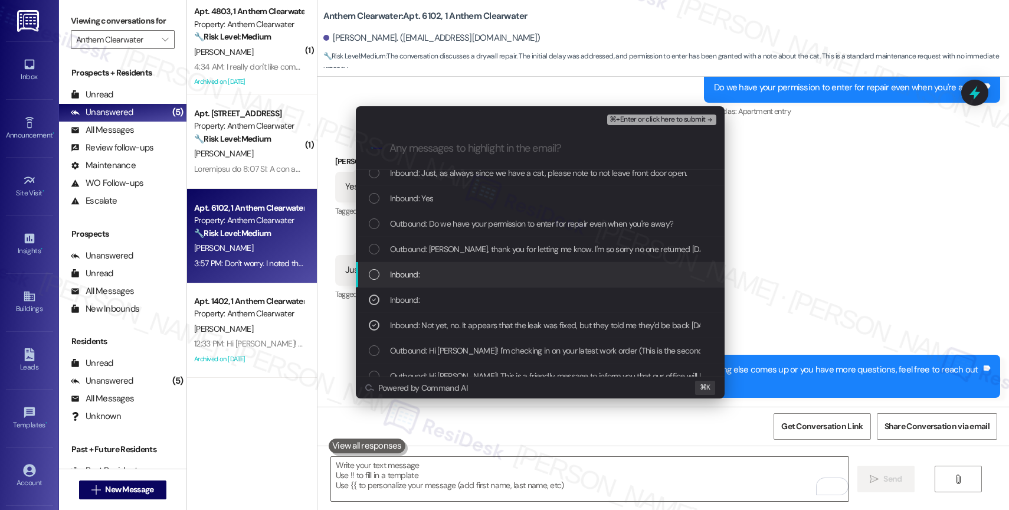
click at [449, 271] on div "Inbound:" at bounding box center [541, 274] width 345 height 13
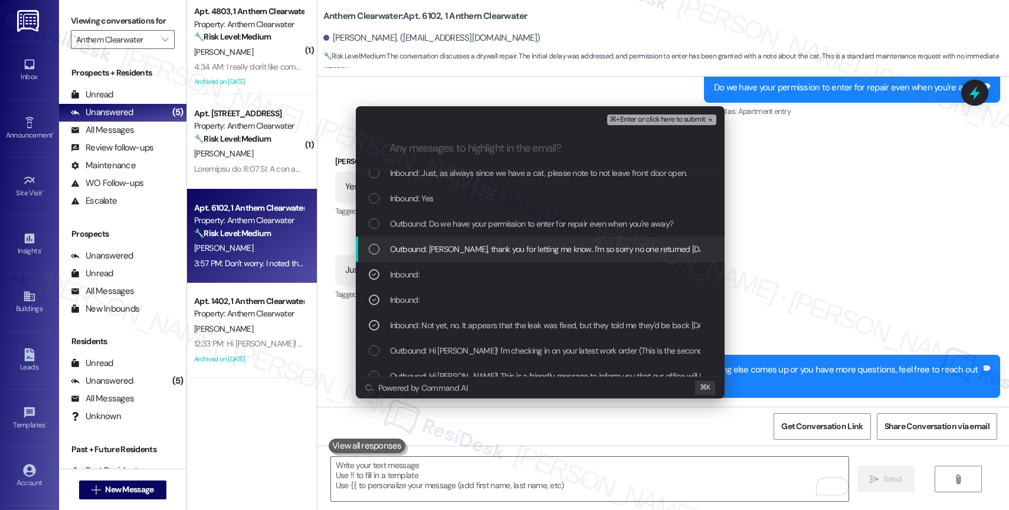
drag, startPoint x: 460, startPoint y: 247, endPoint x: 464, endPoint y: 224, distance: 23.3
click at [461, 245] on span "Outbound: Daniel, thank you for letting me know. I'm so sorry no one returned o…" at bounding box center [791, 248] width 803 height 13
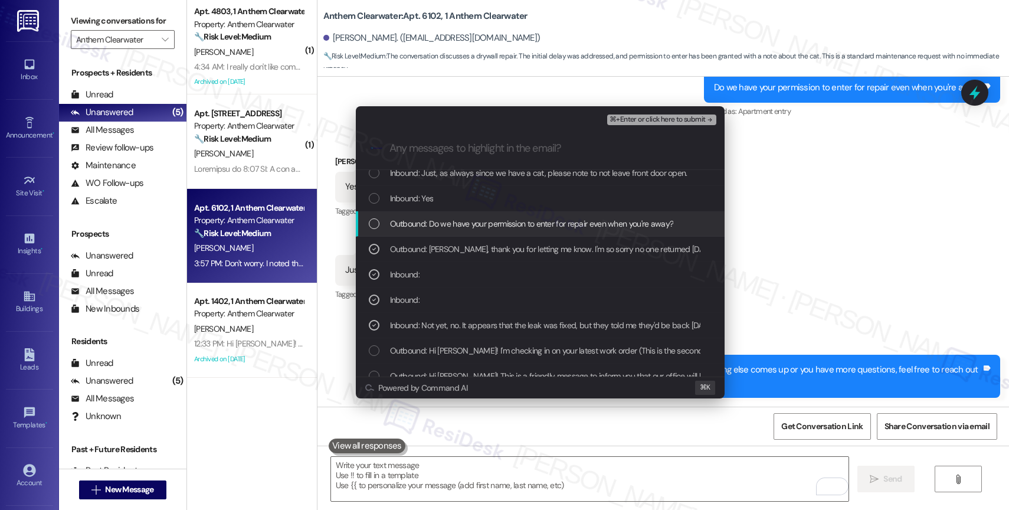
drag, startPoint x: 463, startPoint y: 224, endPoint x: 459, endPoint y: 205, distance: 19.3
click at [463, 223] on span "Outbound: Do we have your permission to enter for repair even when you're away?" at bounding box center [532, 223] width 284 height 13
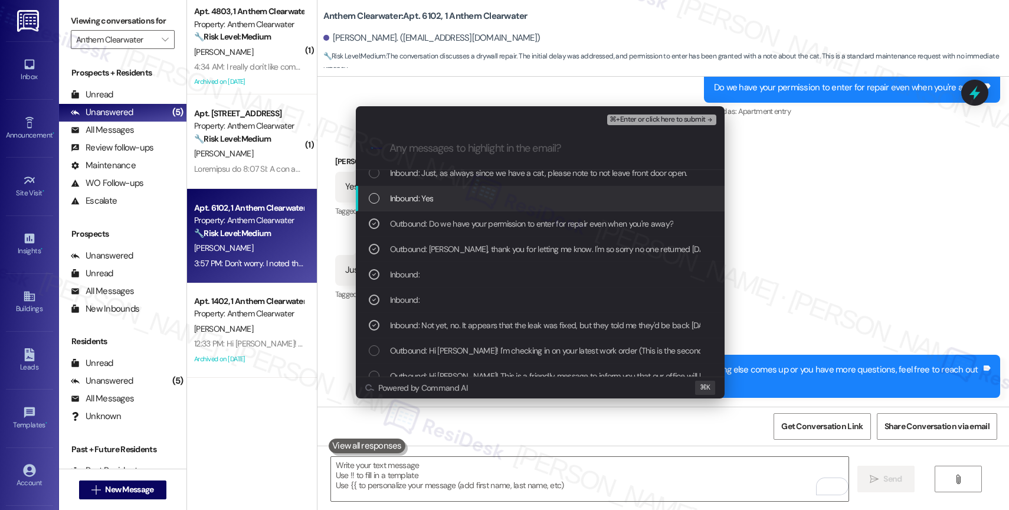
drag, startPoint x: 459, startPoint y: 202, endPoint x: 485, endPoint y: 180, distance: 34.3
click at [459, 202] on div "Inbound: Yes" at bounding box center [541, 198] width 345 height 13
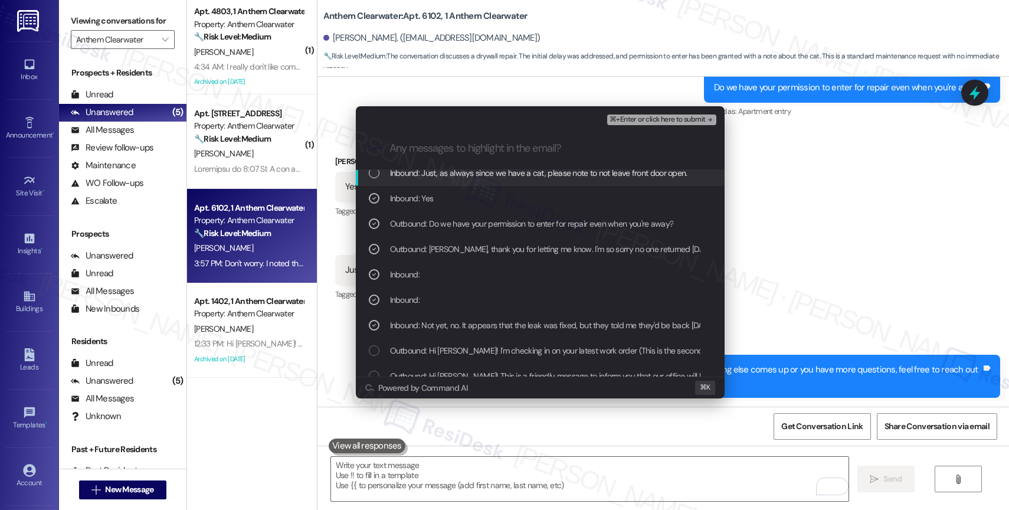
click at [505, 165] on div ".cls-1{fill:#0a055f;}.cls-2{fill:#0cc4c4;} resideskLogoBlueOrange" at bounding box center [540, 148] width 369 height 42
click at [505, 171] on span "Inbound: Just, as always since we have a cat, please note to not leave front do…" at bounding box center [538, 172] width 297 height 13
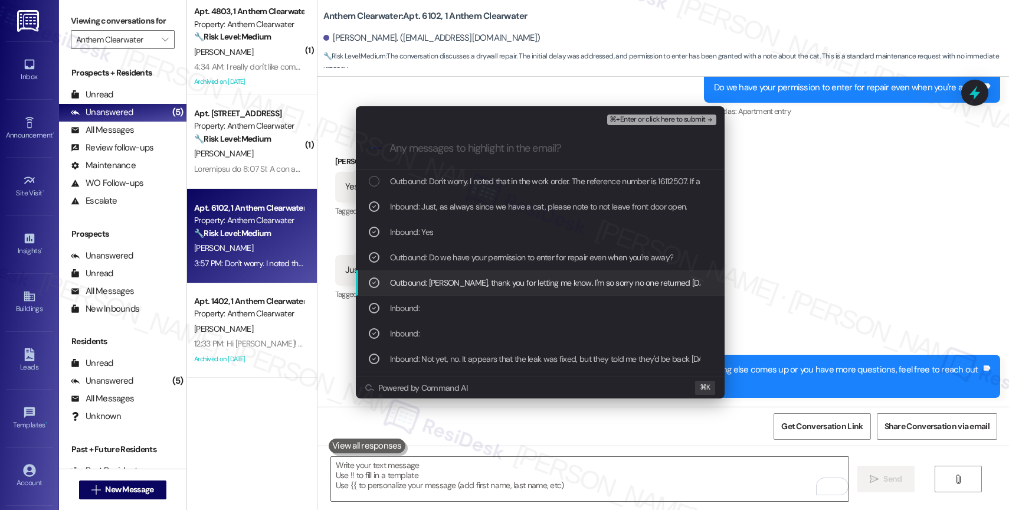
scroll to position [0, 0]
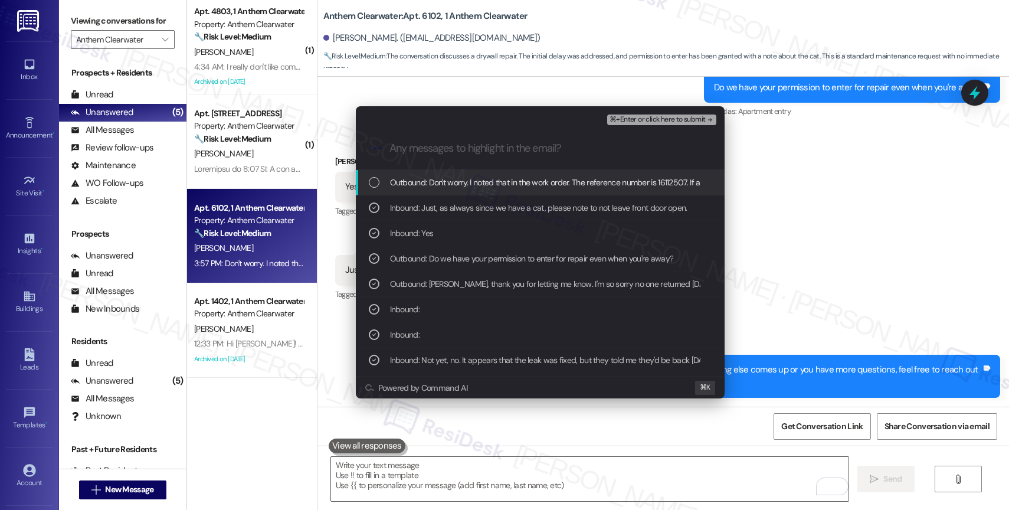
click at [513, 187] on span "Outbound: Don't worry. I noted that in the work order. The reference number is …" at bounding box center [735, 182] width 691 height 13
click at [700, 116] on span "⌘+Enter or click here to submit" at bounding box center [657, 120] width 96 height 8
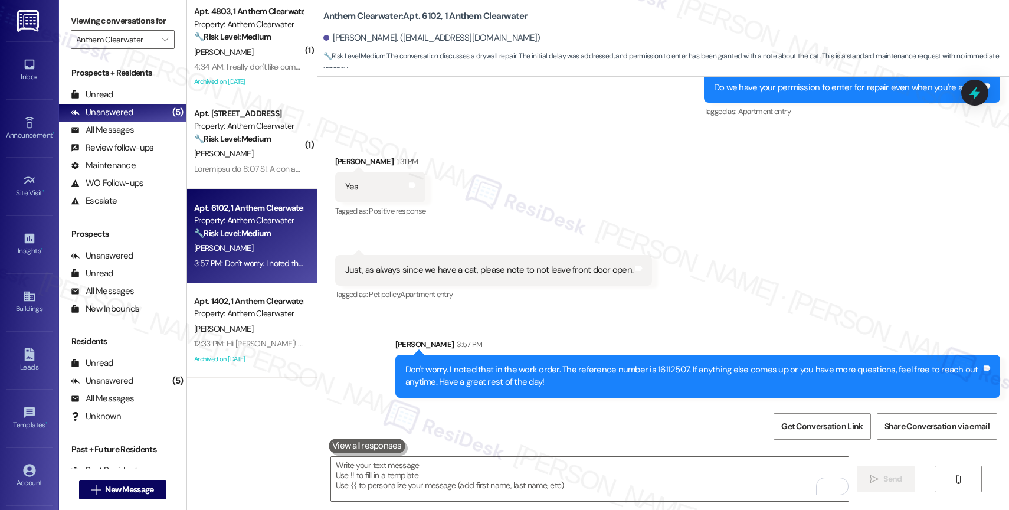
scroll to position [1543, 0]
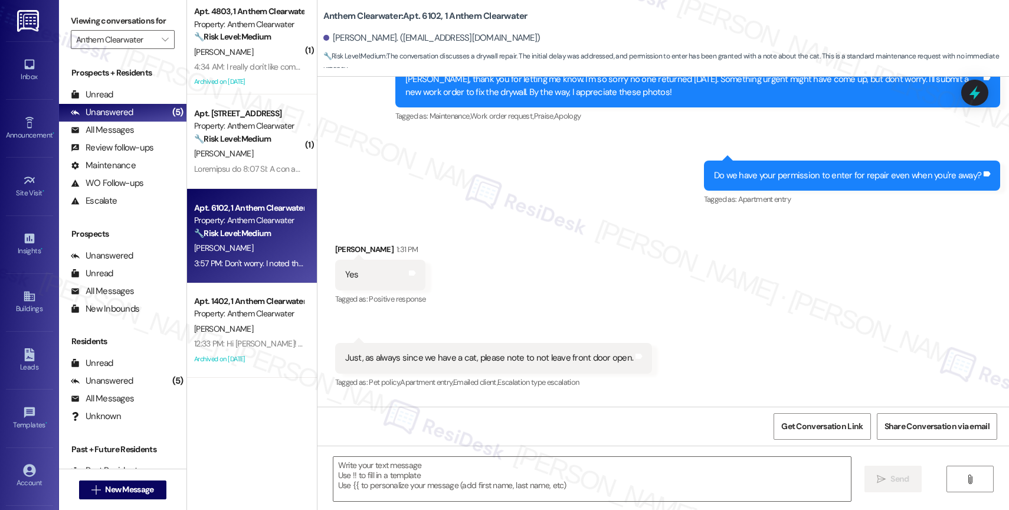
type textarea "Fetching suggested responses. Please feel free to read through the conversation…"
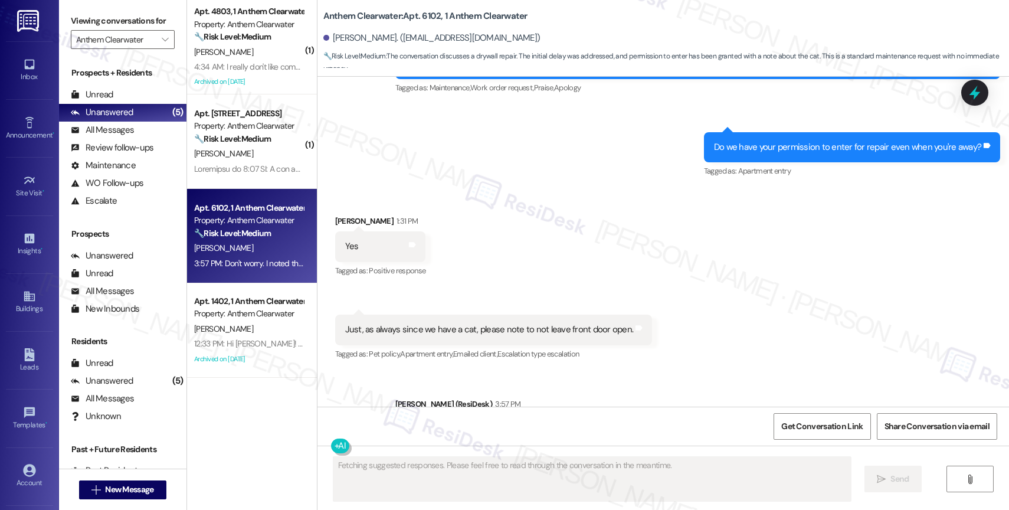
scroll to position [1562, 0]
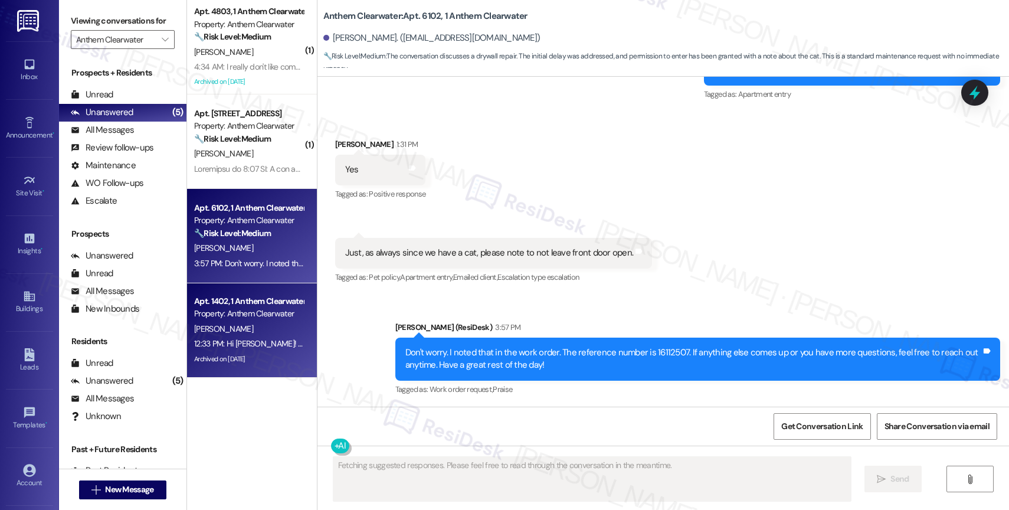
click at [266, 352] on div "Archived on 08/26/2025" at bounding box center [249, 359] width 112 height 15
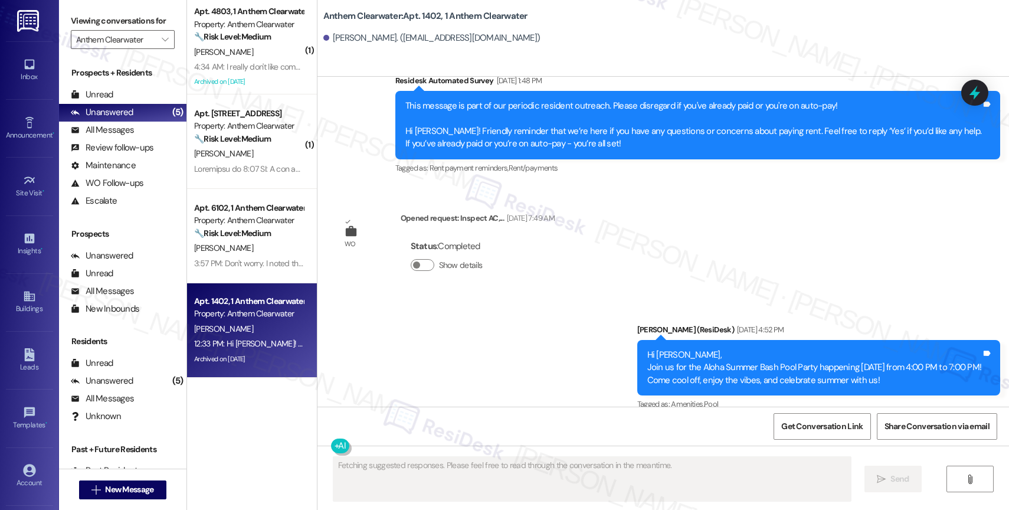
scroll to position [1090, 0]
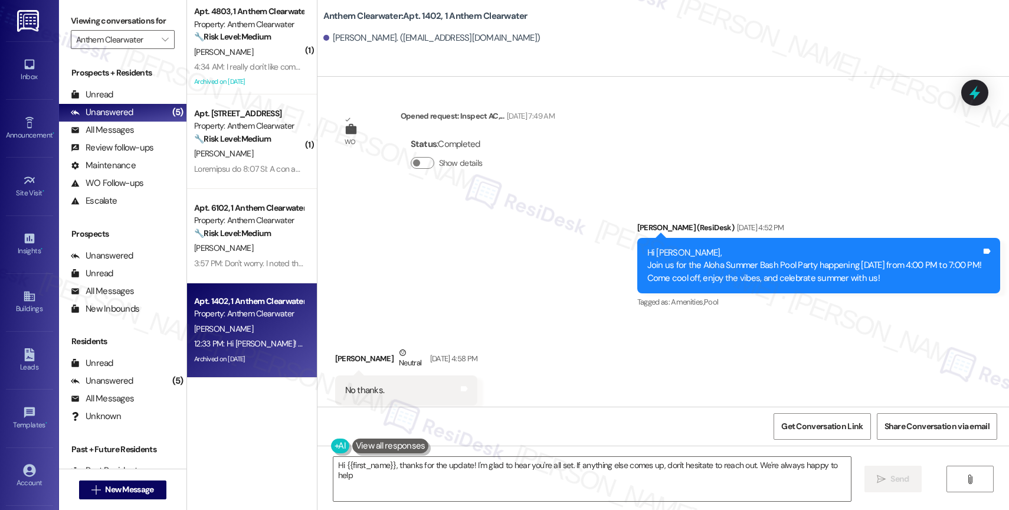
type textarea "Hi {{first_name}}, thanks for the update! I'm glad to hear you're all set. If a…"
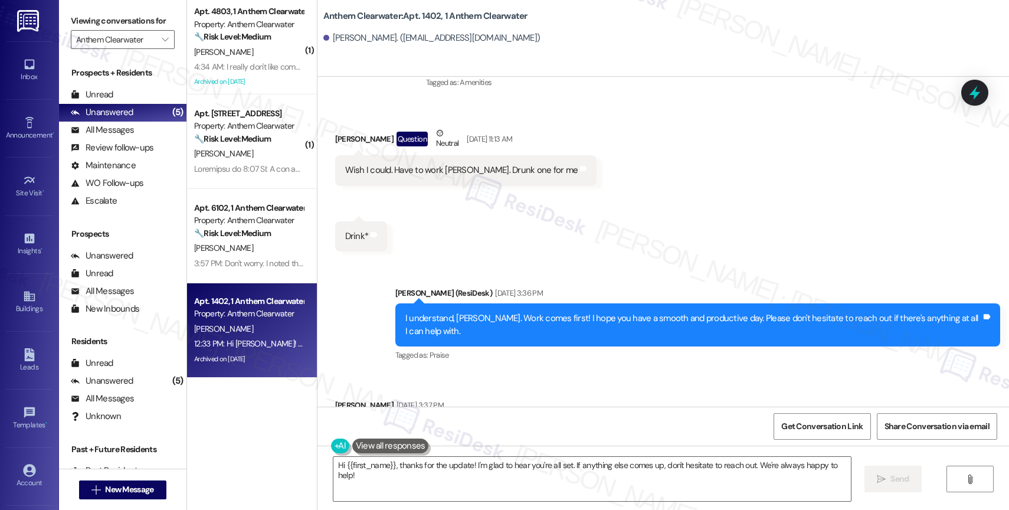
scroll to position [178, 0]
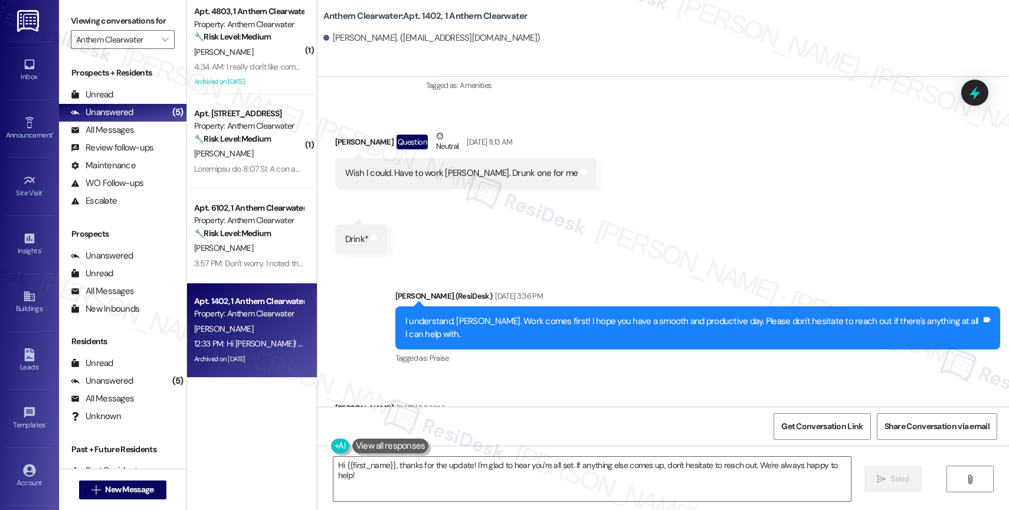
click at [533, 253] on div "Received via SMS Shawn Wallis Question Neutral Jul 08, 2025 at 11:13 AM Wish I …" at bounding box center [662, 183] width 691 height 160
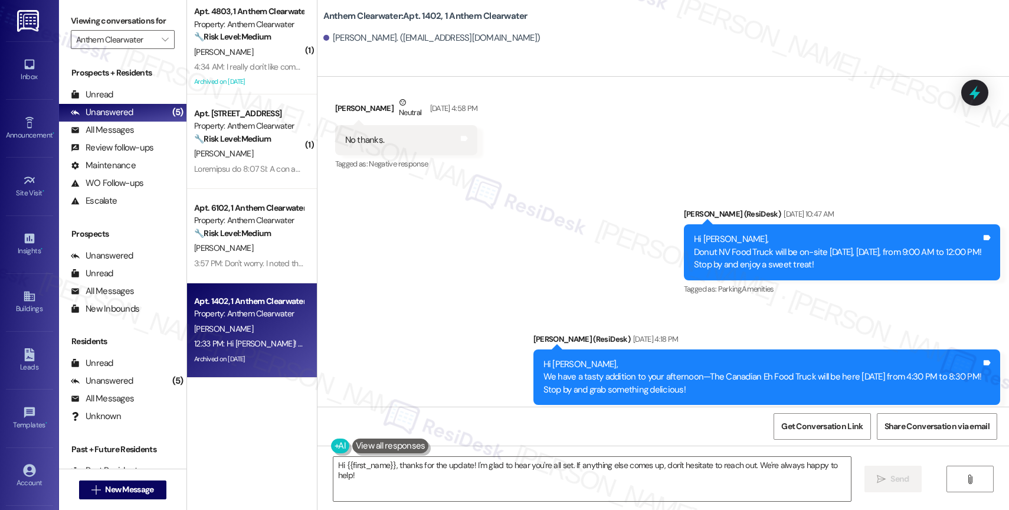
scroll to position [1775, 0]
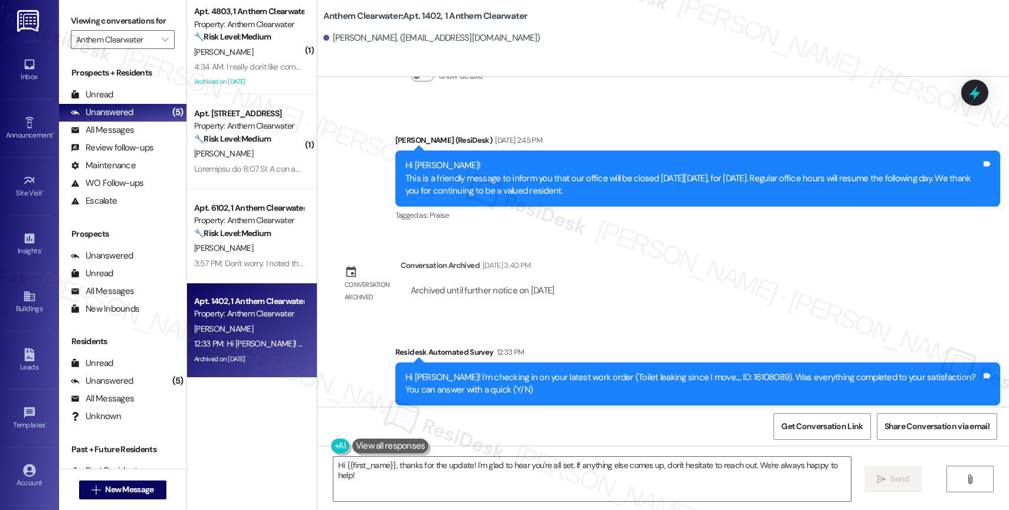
click at [664, 257] on div "Lease started Jun 13, 2025 at 8:00 PM Announcement, sent via SMS Sarah (ResiDes…" at bounding box center [662, 242] width 691 height 330
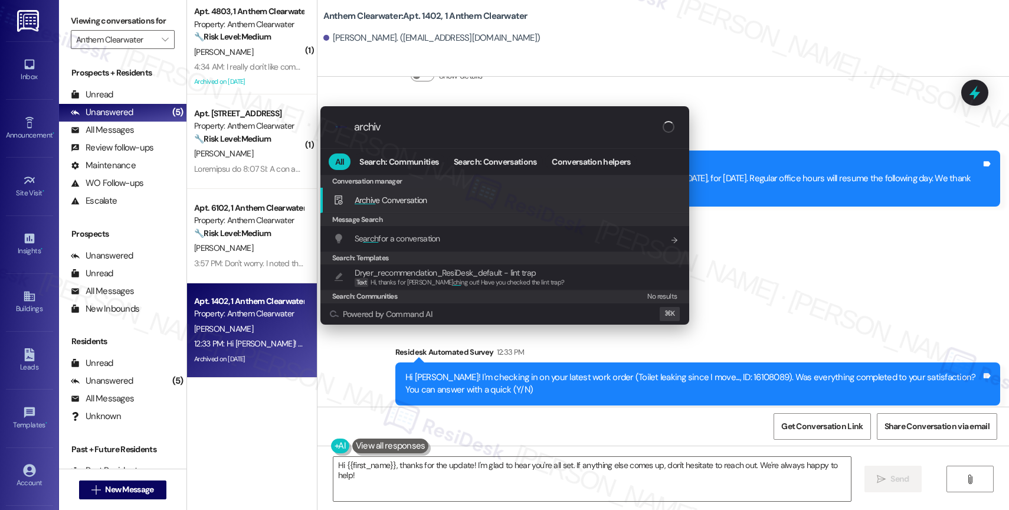
type input "archive"
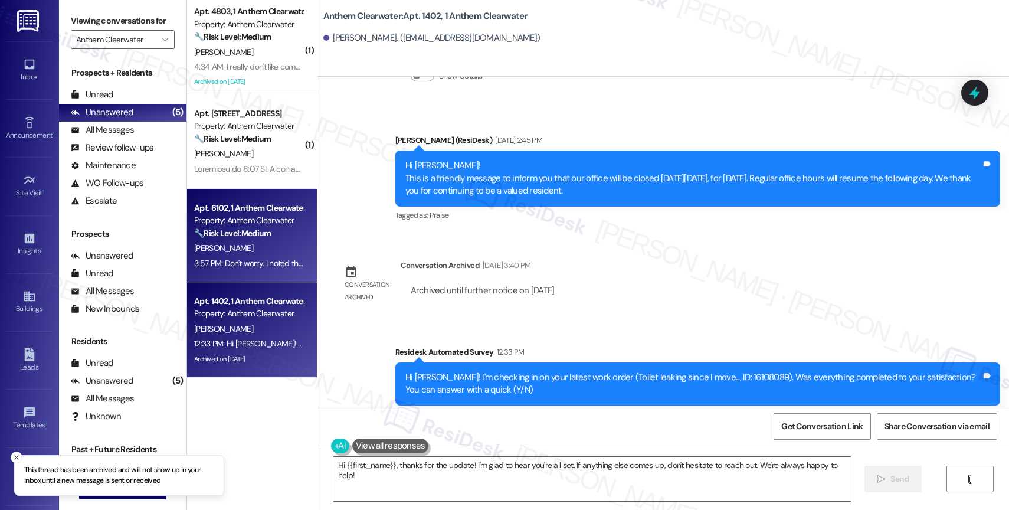
click at [243, 224] on div "Property: Anthem Clearwater" at bounding box center [248, 220] width 109 height 12
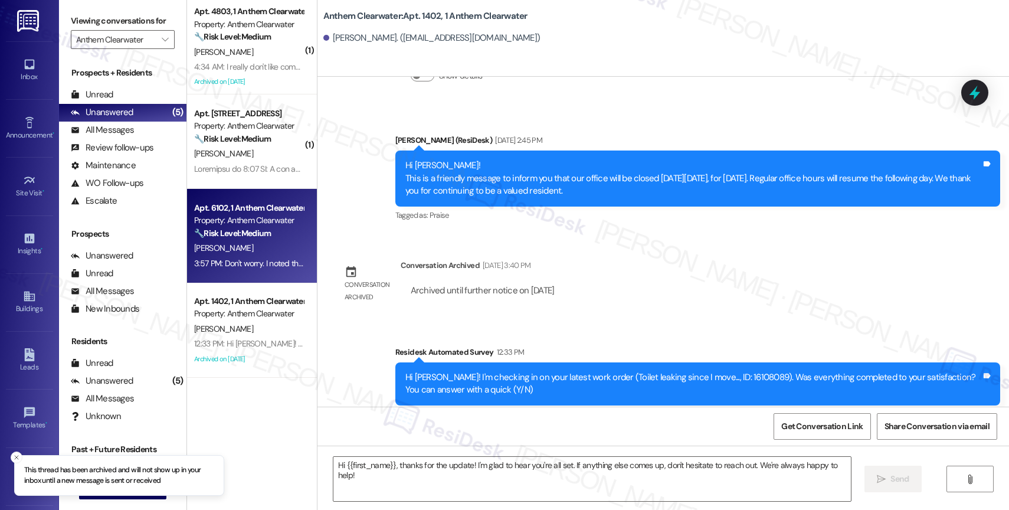
type textarea "Fetching suggested responses. Please feel free to read through the conversation…"
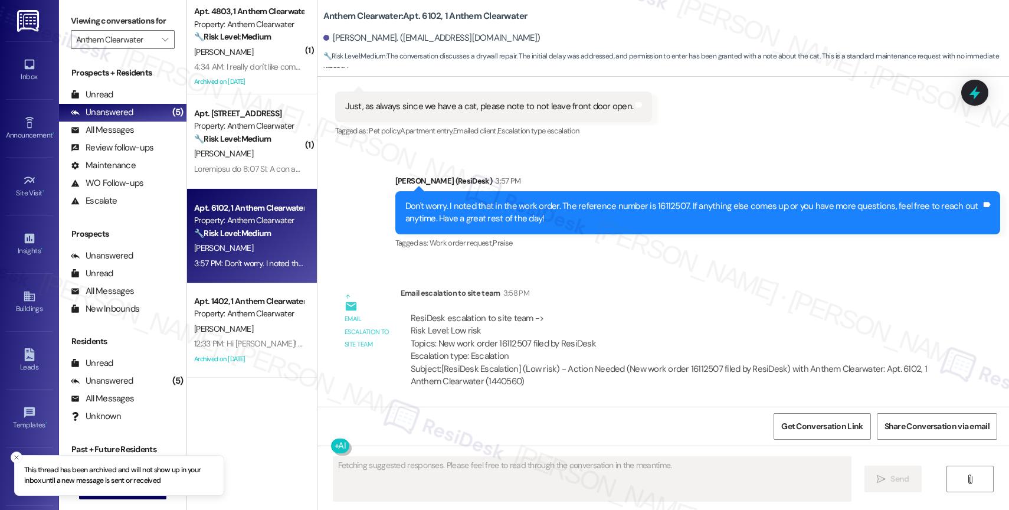
scroll to position [1708, 0]
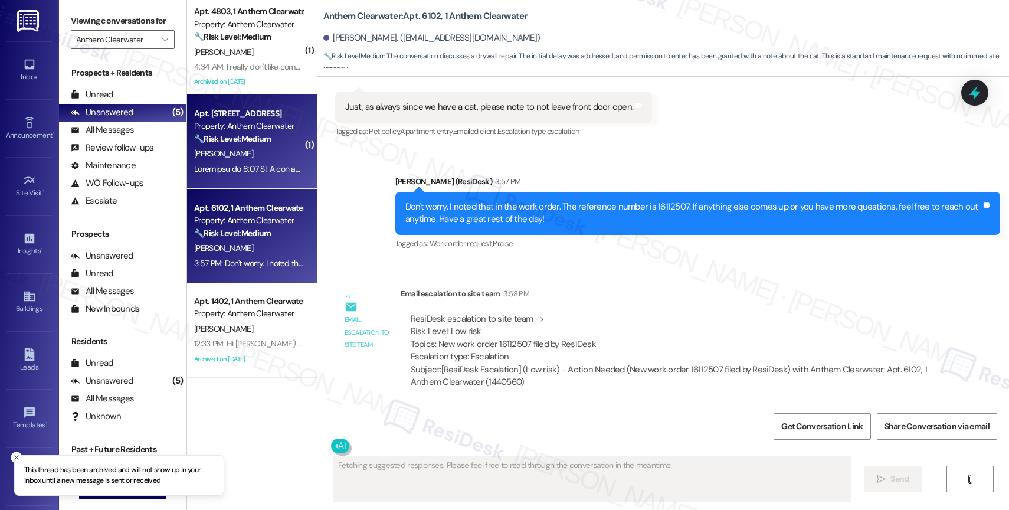
click at [249, 110] on div "Apt. 1201, 1 Anthem Clearwater" at bounding box center [248, 113] width 109 height 12
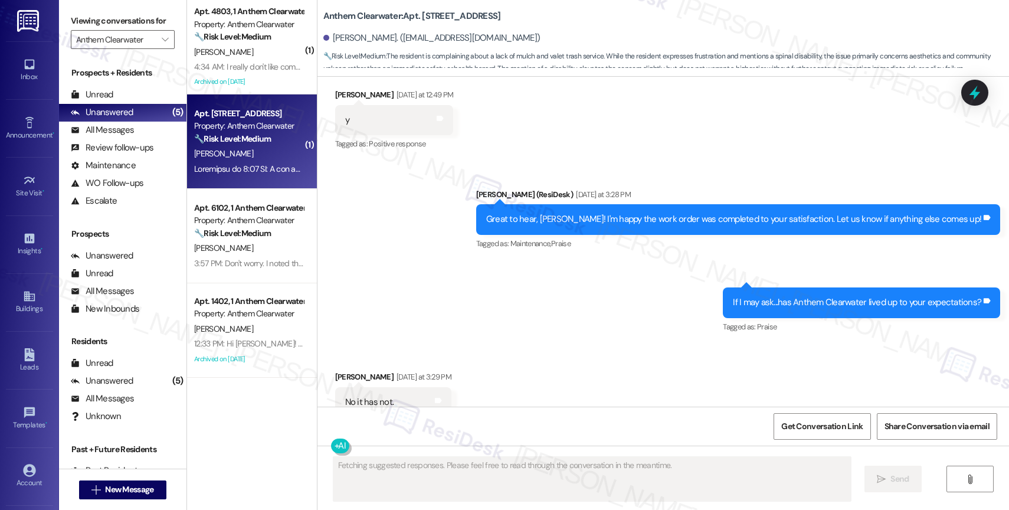
scroll to position [7856, 0]
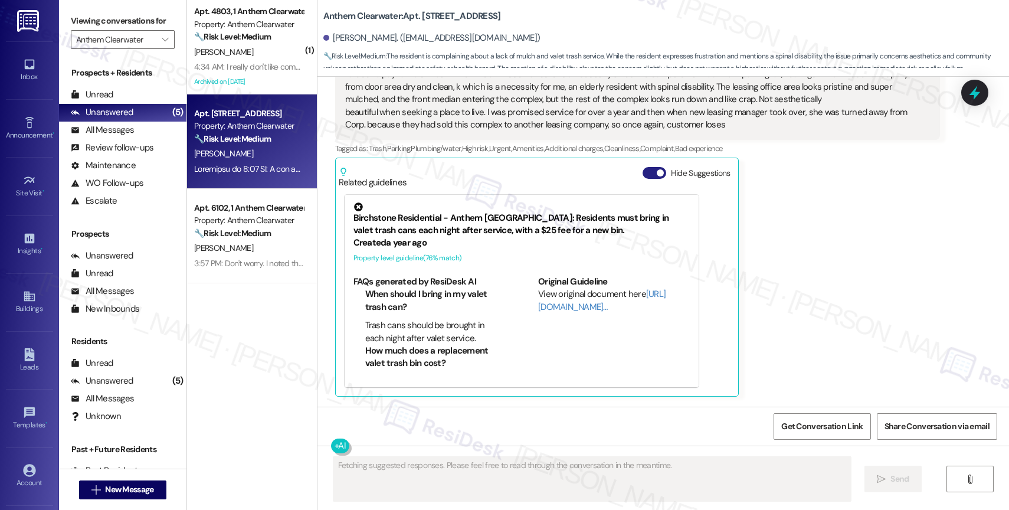
click at [643, 173] on button "Hide Suggestions" at bounding box center [655, 173] width 24 height 12
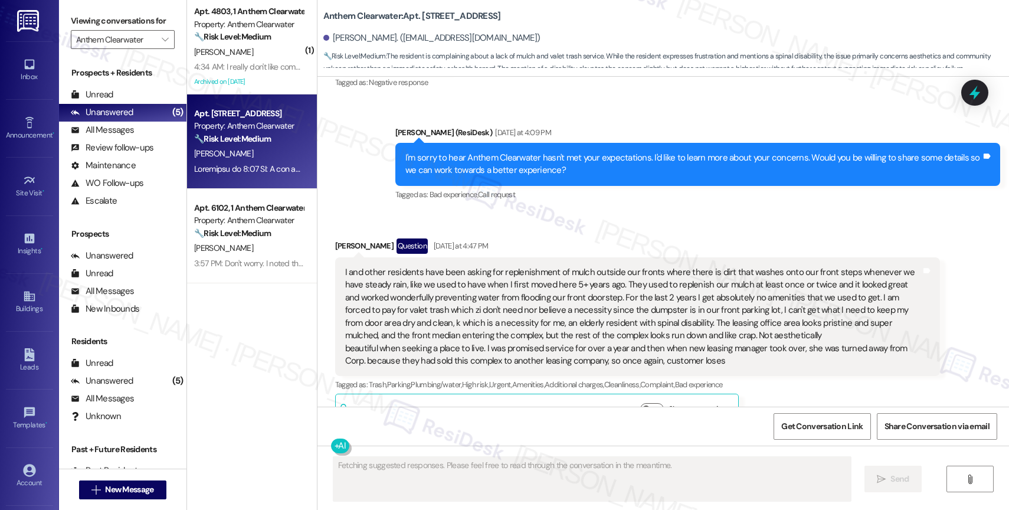
scroll to position [7619, 0]
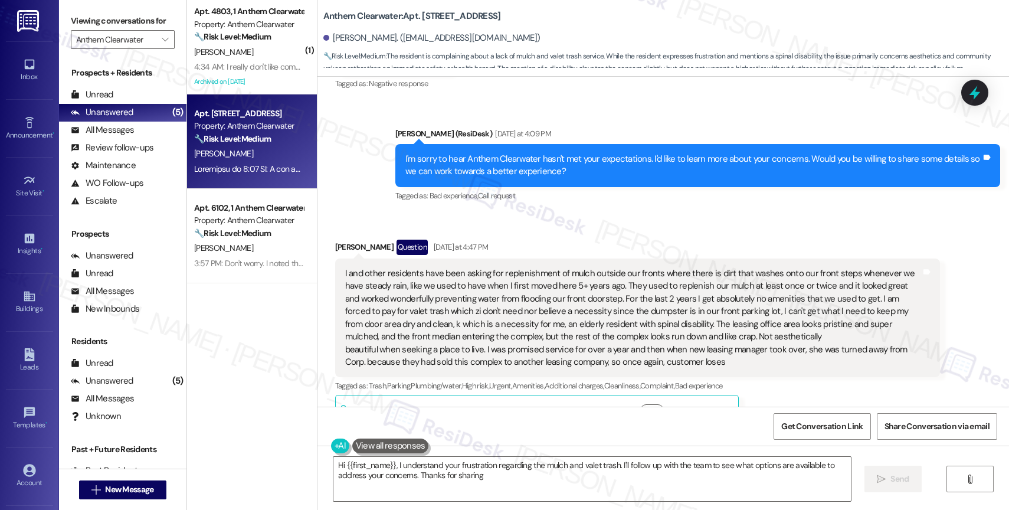
click at [590, 232] on div "Received via SMS Sharon Funk Question Yesterday at 4:47 PM I and other resident…" at bounding box center [637, 335] width 622 height 208
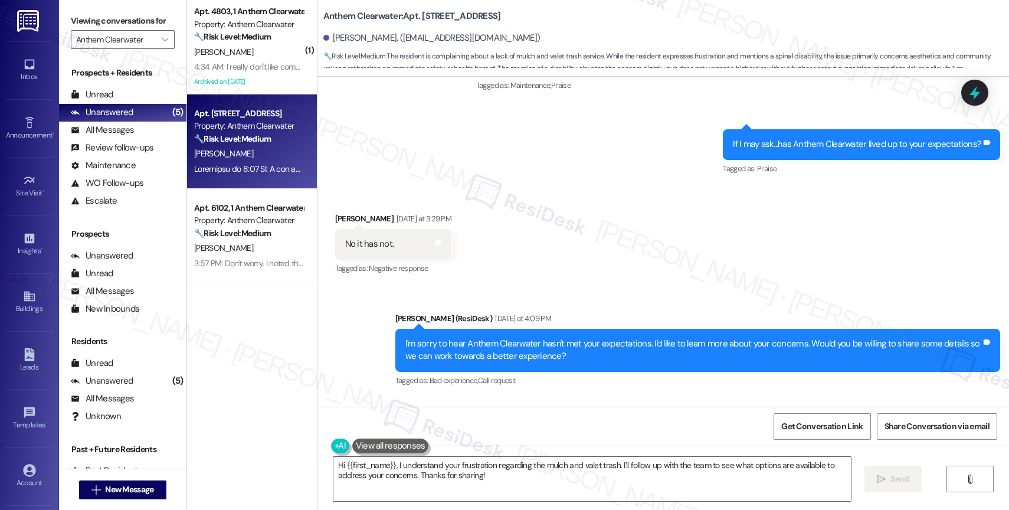
click at [573, 260] on div "Received via SMS Sharon Funk Yesterday at 3:29 PM No it has not. Tags and notes…" at bounding box center [662, 236] width 691 height 100
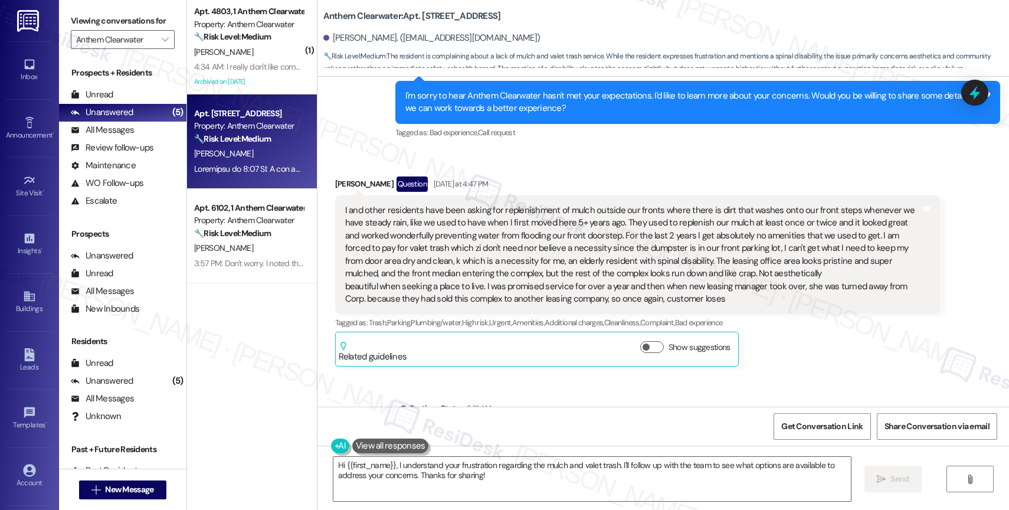
scroll to position [7630, 0]
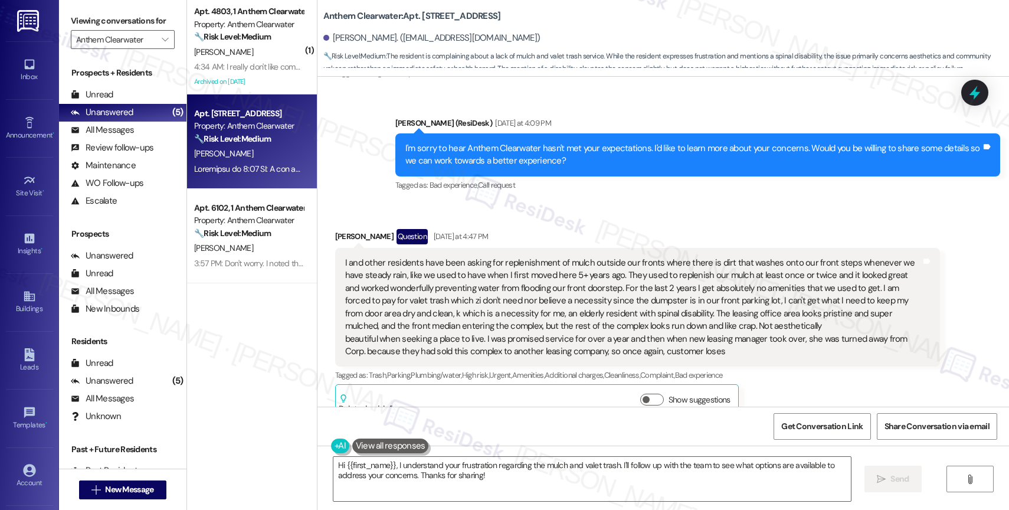
click at [546, 214] on div "Received via SMS Sharon Funk Question Yesterday at 4:47 PM I and other resident…" at bounding box center [662, 314] width 691 height 225
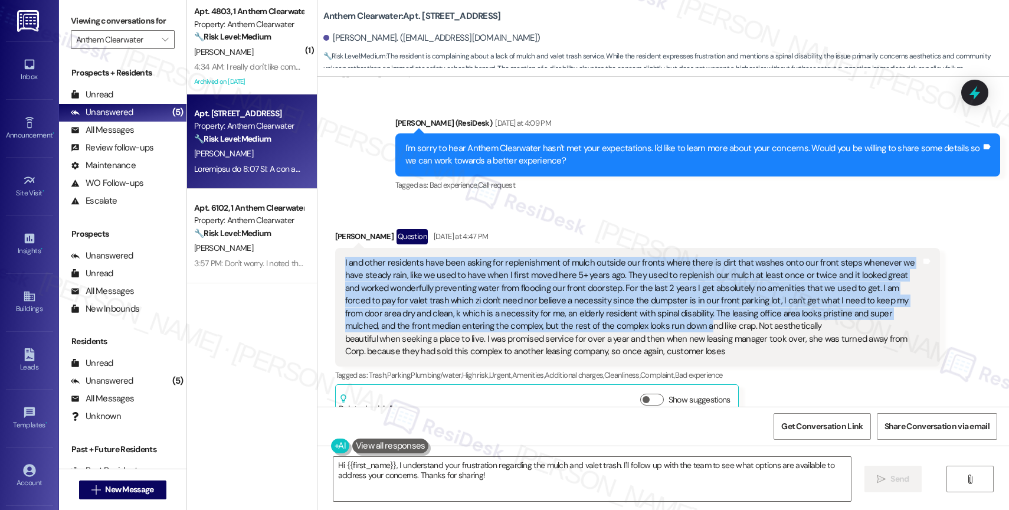
drag, startPoint x: 332, startPoint y: 258, endPoint x: 627, endPoint y: 323, distance: 302.2
click at [558, 326] on div "I and other residents have been asking for replenishment of mulch outside our f…" at bounding box center [637, 307] width 605 height 119
click at [627, 322] on div "I and other residents have been asking for replenishment of mulch outside our f…" at bounding box center [633, 307] width 576 height 101
click at [317, 263] on div "Received via SMS Sharon Funk Question Yesterday at 4:47 PM I and other resident…" at bounding box center [662, 314] width 691 height 225
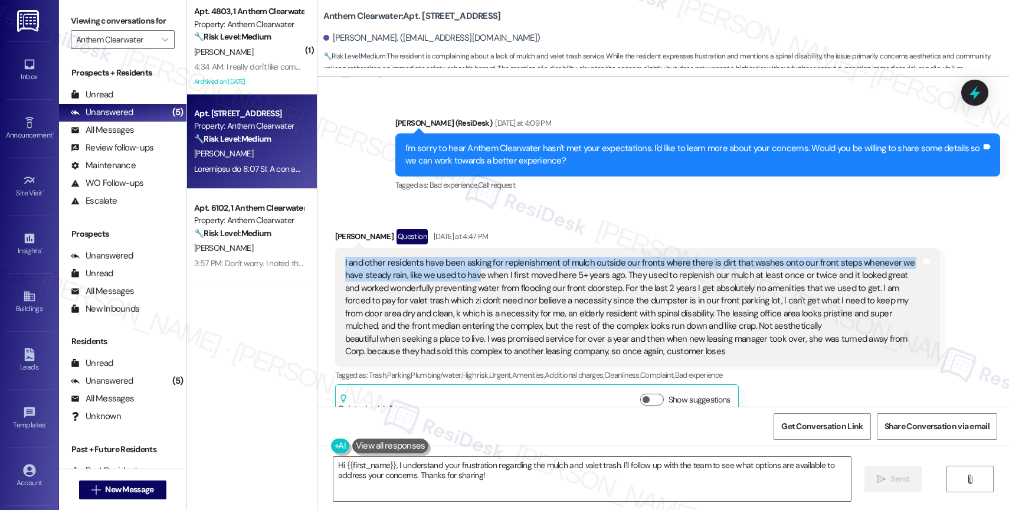
drag, startPoint x: 332, startPoint y: 261, endPoint x: 481, endPoint y: 283, distance: 150.3
click at [469, 281] on div "I and other residents have been asking for replenishment of mulch outside our f…" at bounding box center [637, 307] width 605 height 119
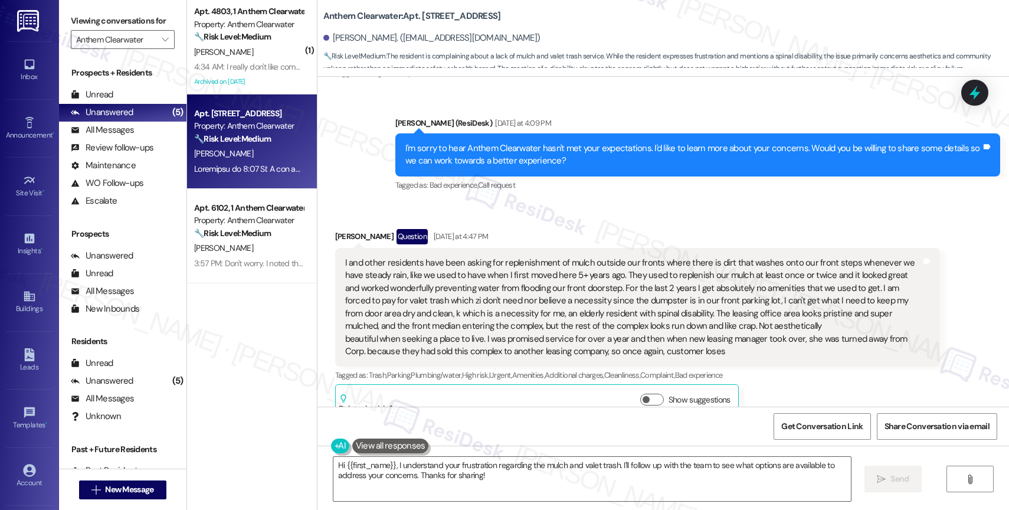
click at [493, 286] on div "I and other residents have been asking for replenishment of mulch outside our f…" at bounding box center [633, 307] width 576 height 101
drag, startPoint x: 335, startPoint y: 262, endPoint x: 709, endPoint y: 360, distance: 386.7
click at [709, 360] on div "I and other residents have been asking for replenishment of mulch outside our f…" at bounding box center [637, 307] width 605 height 119
copy div "I and other residents have been asking for replenishment of mulch outside our f…"
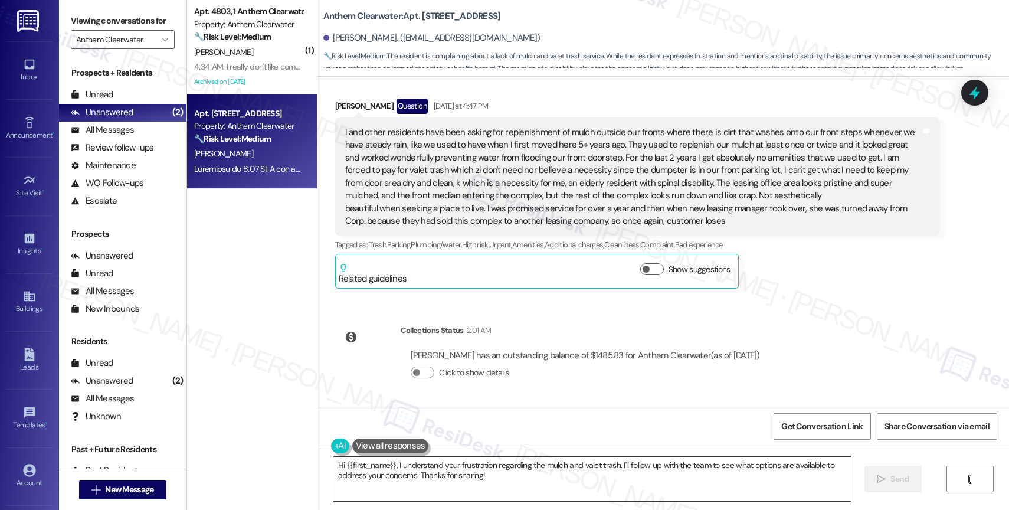
click at [391, 471] on textarea "Hi {{first_name}}, I understand your frustration regarding the mulch and valet …" at bounding box center [591, 479] width 517 height 44
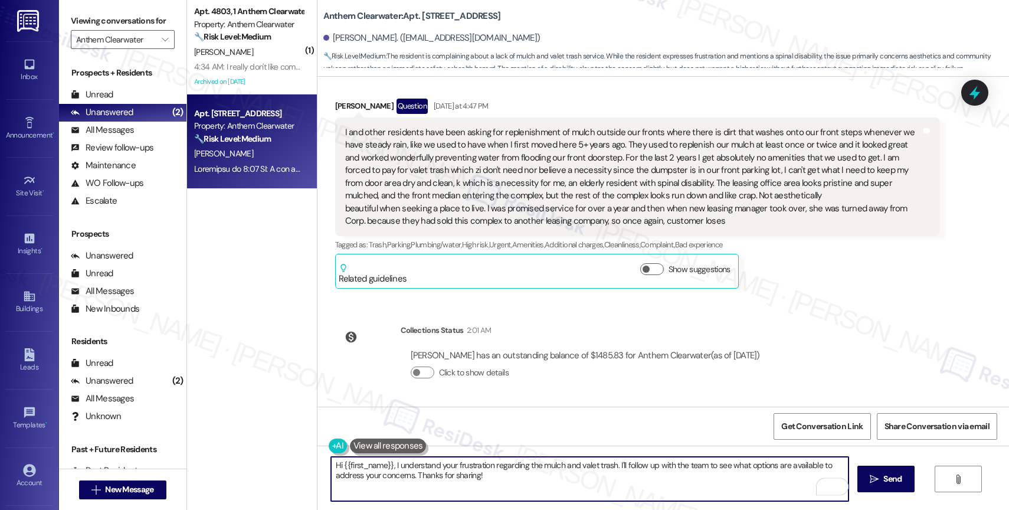
click at [402, 475] on textarea "Hi {{first_name}}, I understand your frustration regarding the mulch and valet …" at bounding box center [589, 479] width 517 height 44
paste textarea ", thank you for taking the time to share all of this with us. I’m really sorry …"
click at [477, 480] on textarea "Hi, thank you for taking the time to share all of this with us. I’m really sorr…" at bounding box center [589, 479] width 517 height 44
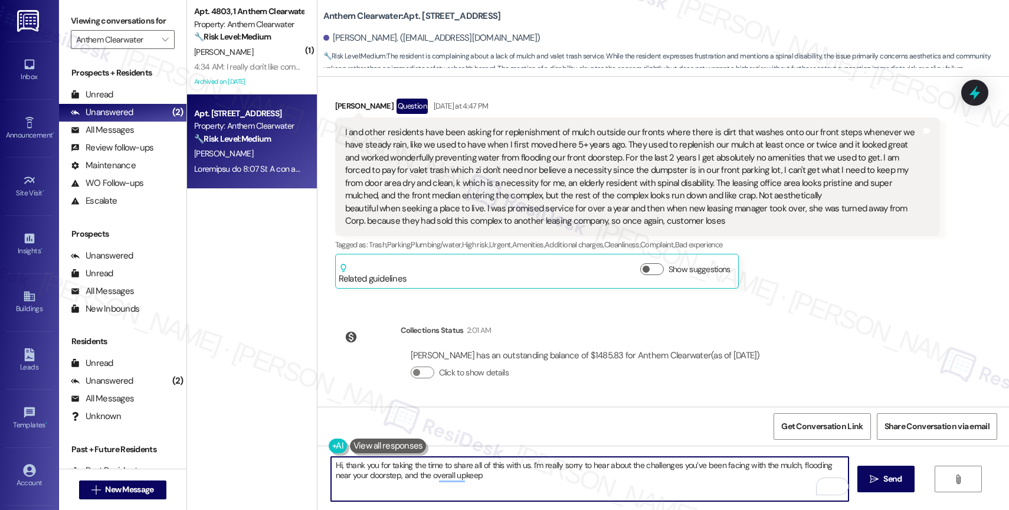
click at [504, 485] on textarea "Hi, thank you for taking the time to share all of this with us. I’m really sorr…" at bounding box center [589, 479] width 517 height 44
click at [564, 478] on textarea "Hi, thank you for taking the time to share all of this with us. I’m really sorr…" at bounding box center [589, 479] width 517 height 44
click at [477, 478] on textarea "Hi, thank you for taking the time to share all of this with us. I’m really sorr…" at bounding box center [589, 479] width 517 height 44
click at [499, 479] on textarea "Hi, thank you for taking the time to share all of this with us. I’m really sorr…" at bounding box center [589, 479] width 517 height 44
paste textarea "I’ll make sure your concerns, including the impact it’s having on your front st…"
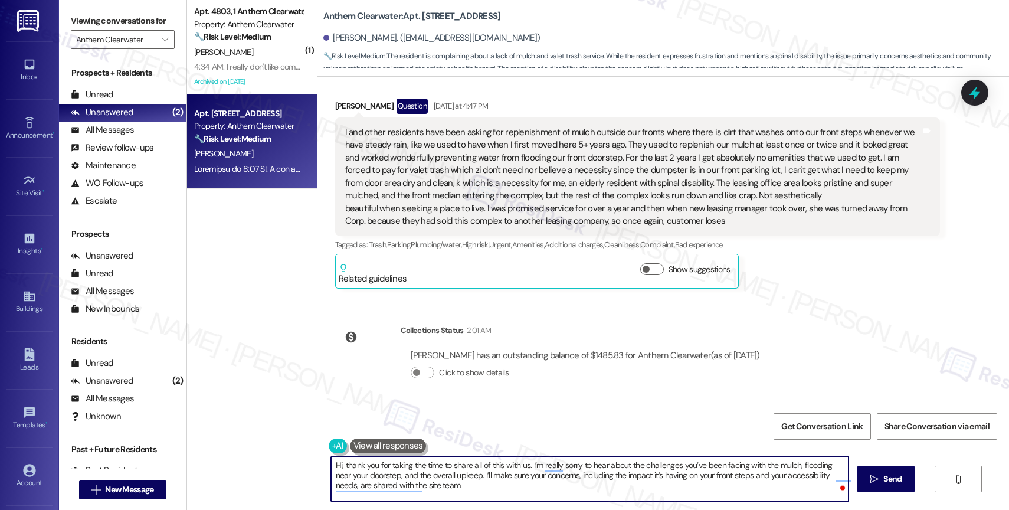
click at [491, 489] on textarea "Hi, thank you for taking the time to share all of this with us. I’m really sorr…" at bounding box center [589, 479] width 517 height 44
type textarea "Hi, thank you for taking the time to share all of this with us. I’m really sorr…"
click at [832, 482] on div "2" at bounding box center [830, 486] width 13 height 13
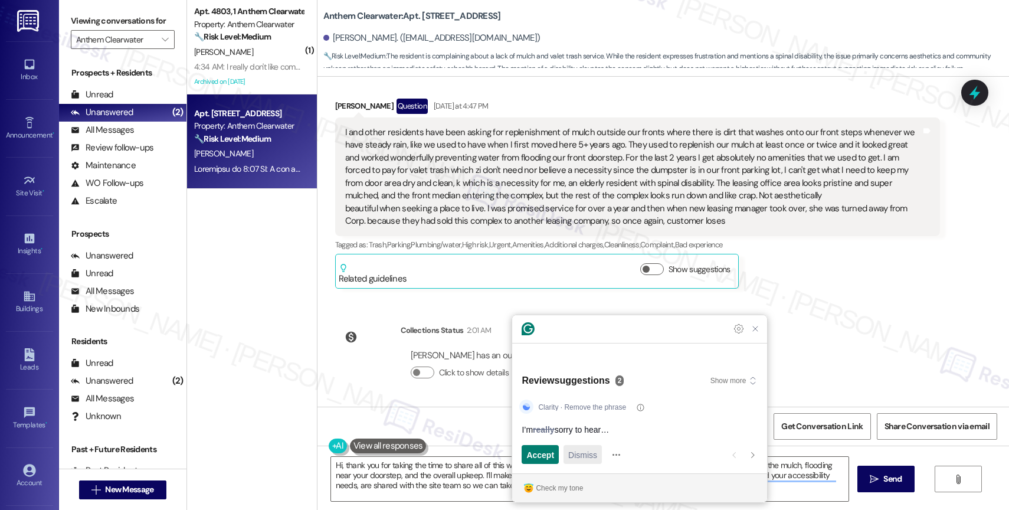
click at [592, 453] on span "Dismiss" at bounding box center [582, 454] width 29 height 12
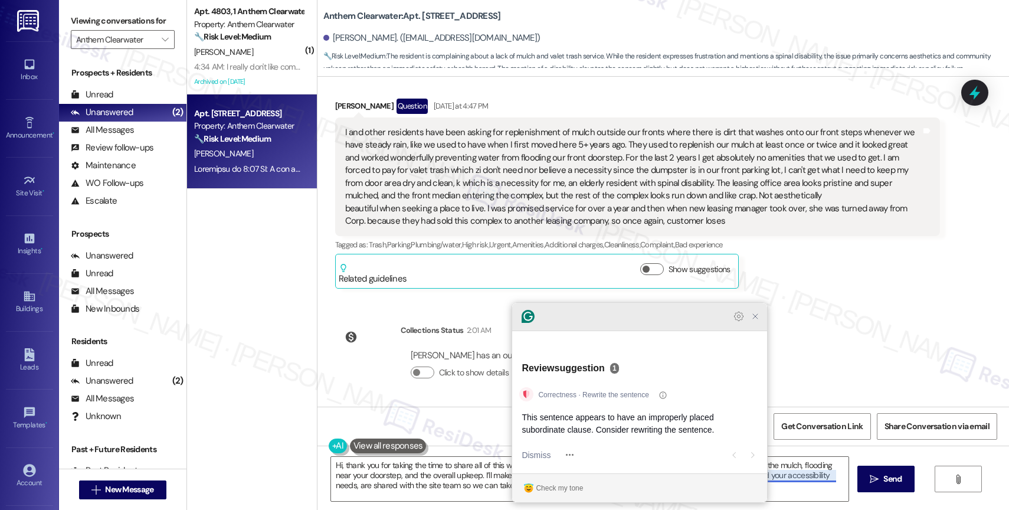
click at [753, 319] on icon "Close Grammarly Assistant" at bounding box center [755, 316] width 5 height 5
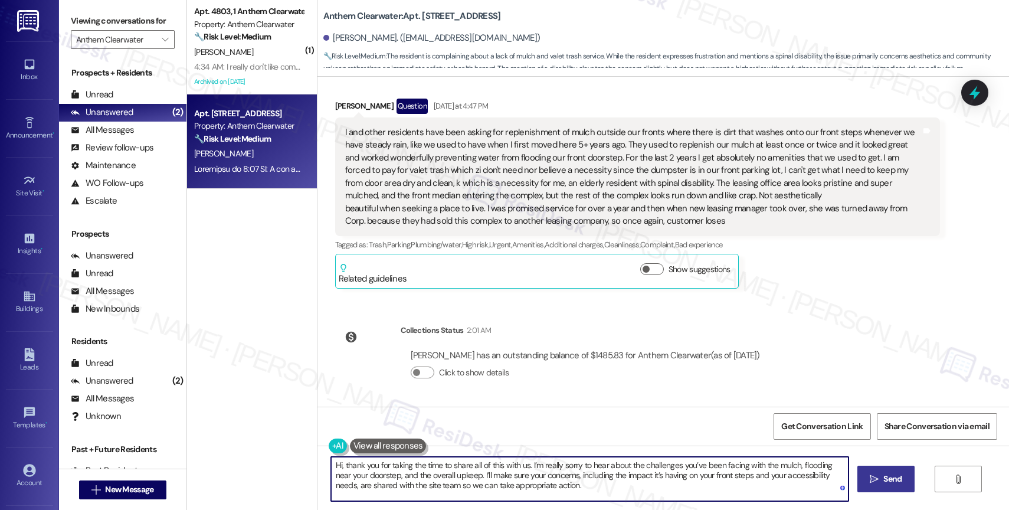
click at [893, 481] on span "Send" at bounding box center [892, 479] width 18 height 12
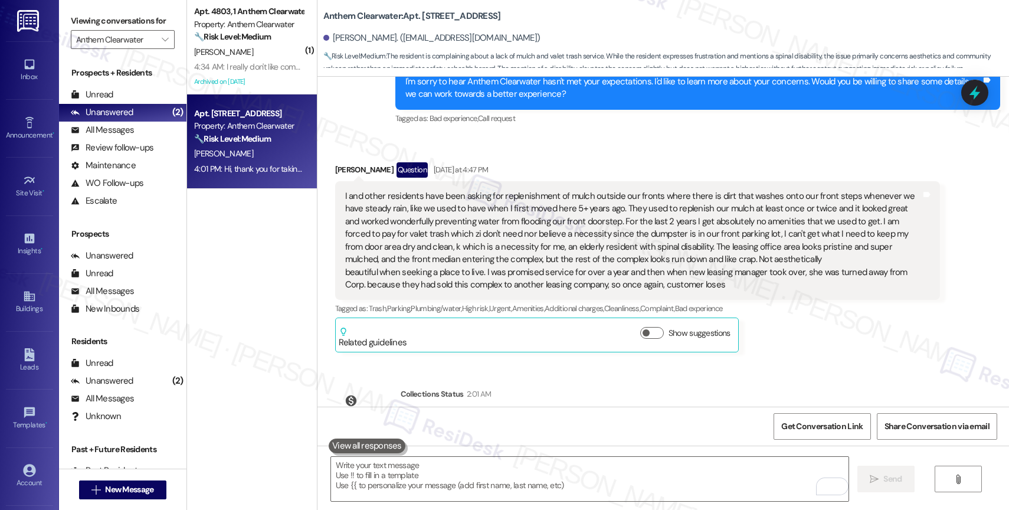
scroll to position [7869, 0]
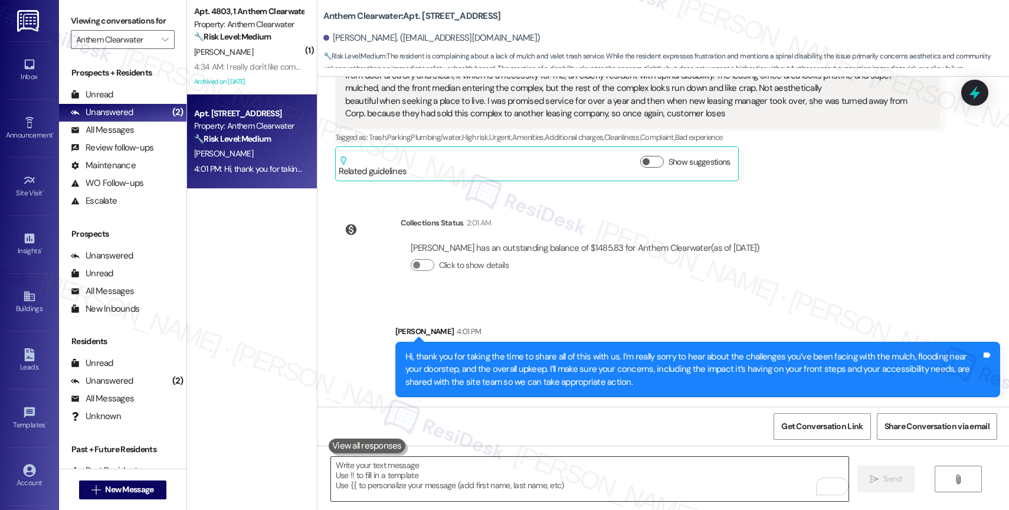
click at [412, 478] on textarea "To enrich screen reader interactions, please activate Accessibility in Grammarl…" at bounding box center [589, 479] width 517 height 44
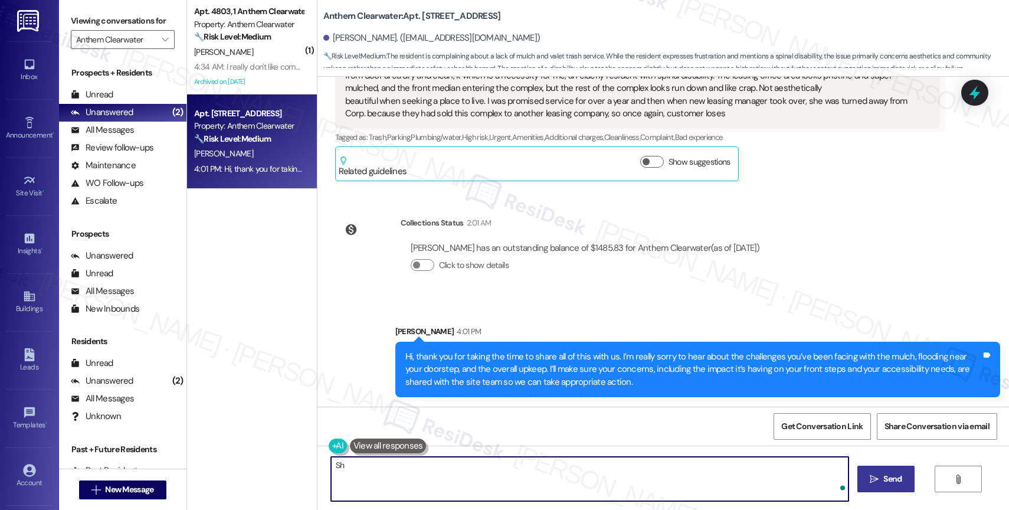
type textarea "S"
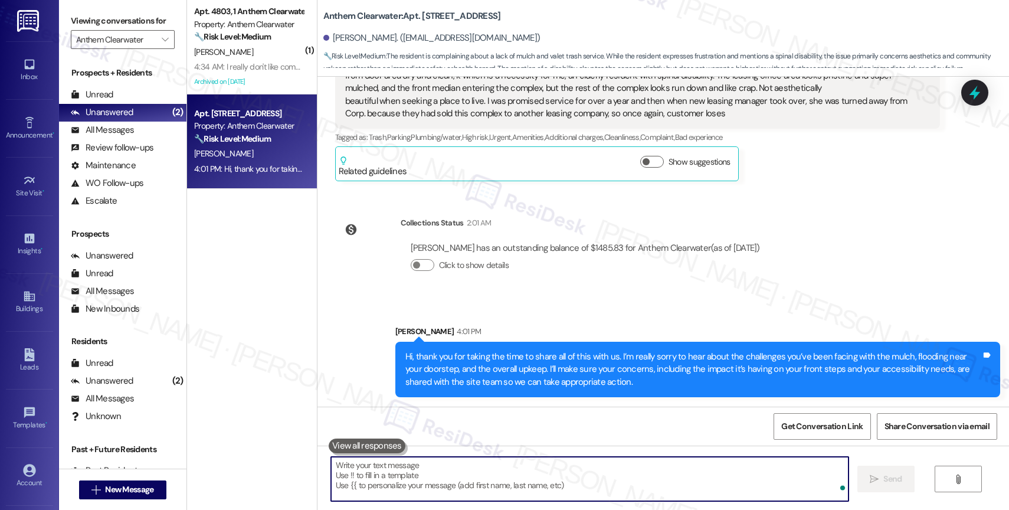
paste textarea "We truly appreciate your feedback and want to ensure your voice is heard."
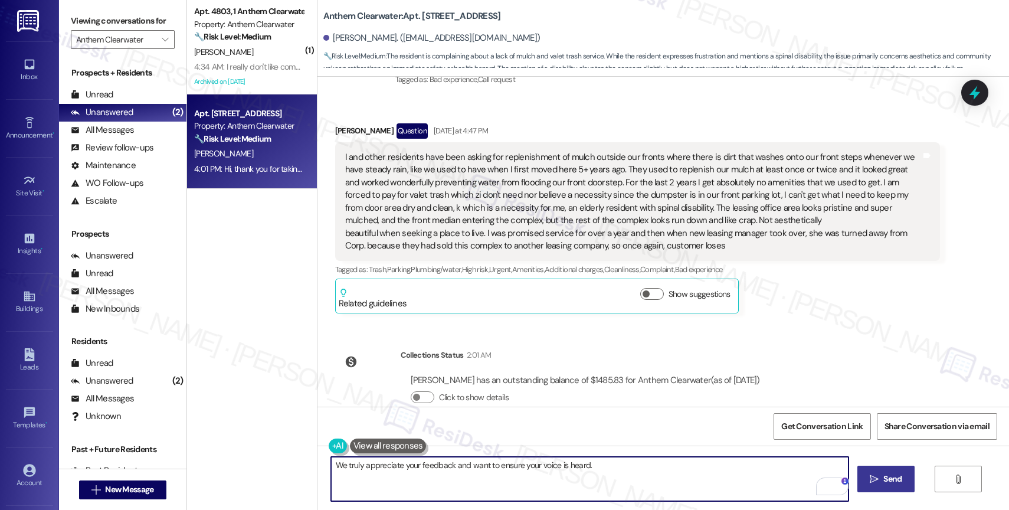
scroll to position [7724, 0]
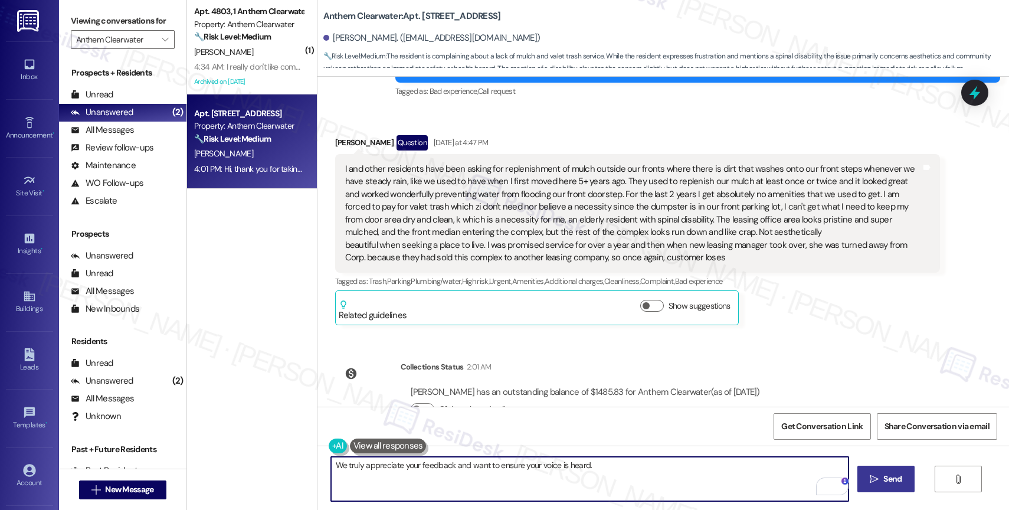
click at [446, 220] on div "I and other residents have been asking for replenishment of mulch outside our f…" at bounding box center [633, 213] width 576 height 101
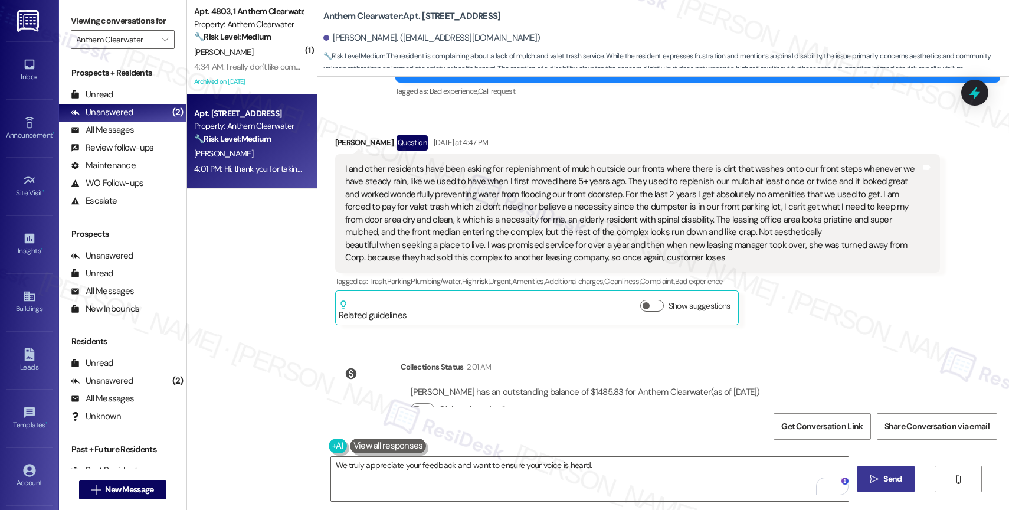
click at [517, 238] on div "I and other residents have been asking for replenishment of mulch outside our f…" at bounding box center [633, 213] width 576 height 101
click at [515, 234] on div "I and other residents have been asking for replenishment of mulch outside our f…" at bounding box center [633, 213] width 576 height 101
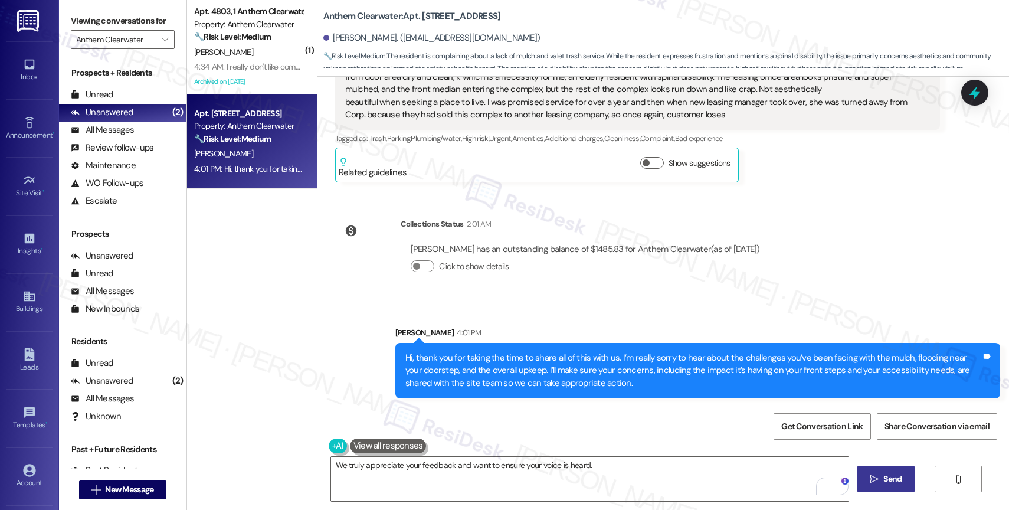
scroll to position [7869, 0]
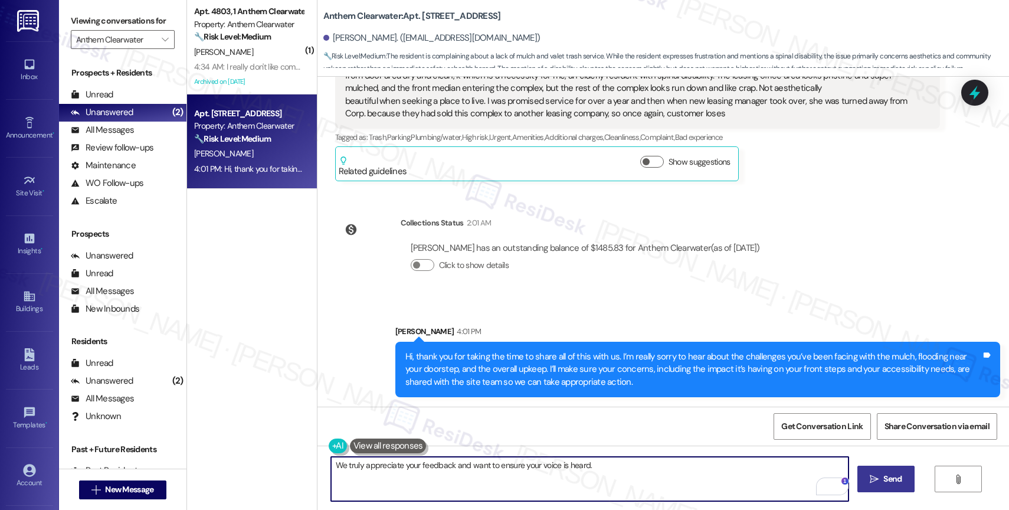
click at [615, 474] on textarea "We truly appreciate your feedback and want to ensure your voice is heard." at bounding box center [589, 479] width 517 height 44
type textarea "We truly appreciate your feedback and want to ensure your voice is heard."
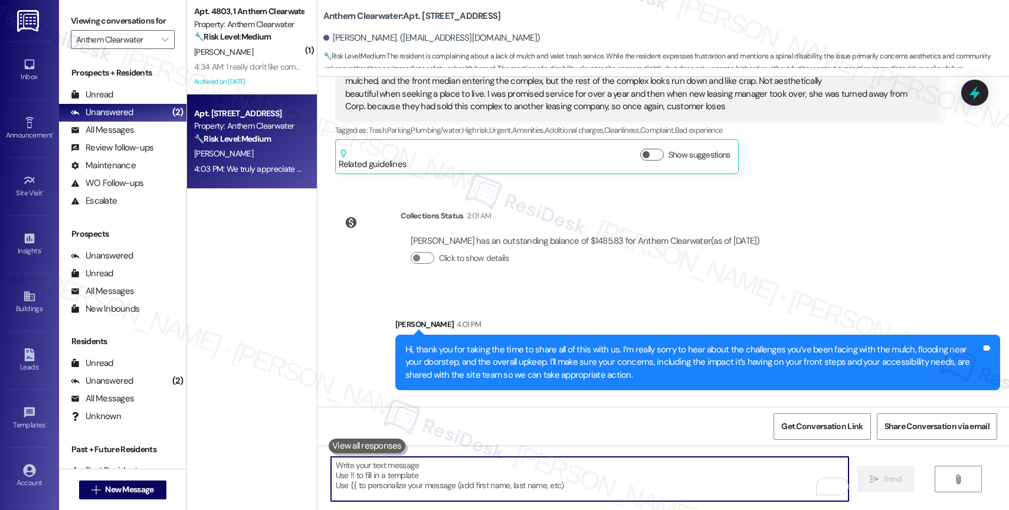
scroll to position [7951, 0]
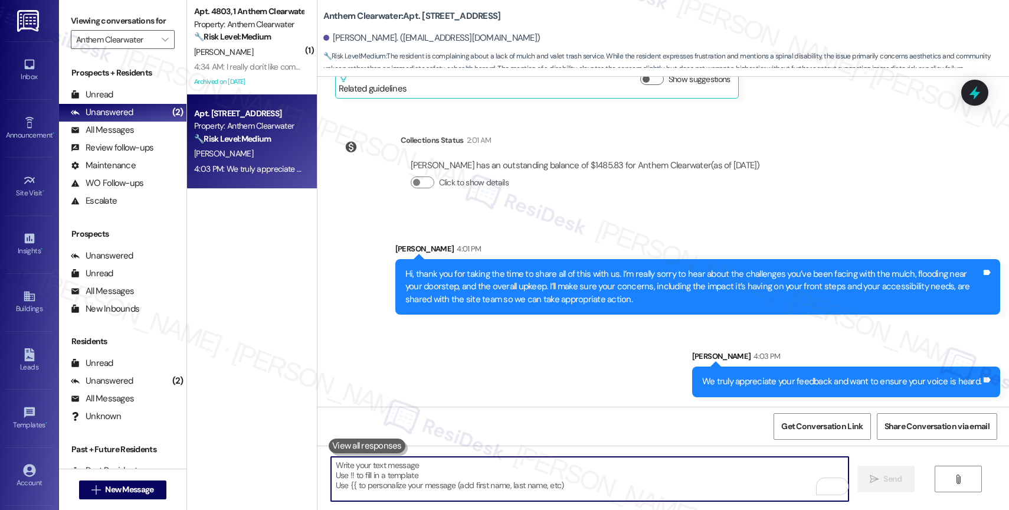
click at [429, 479] on textarea "To enrich screen reader interactions, please activate Accessibility in Grammarl…" at bounding box center [589, 479] width 517 height 44
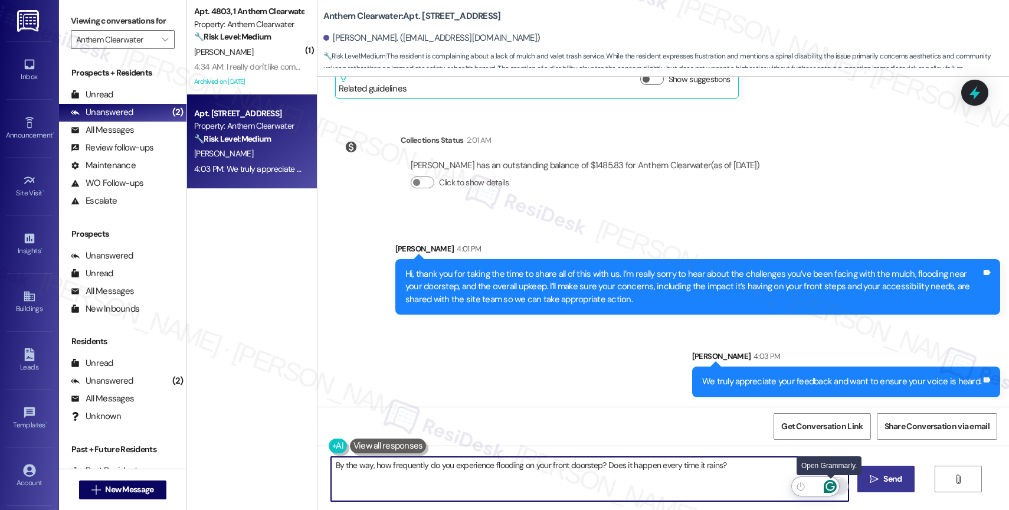
type textarea "By the way, how frequently do you experience flooding on your front doorstep? D…"
click at [829, 484] on icon "Open Grammarly. 0 Suggestions." at bounding box center [830, 486] width 13 height 13
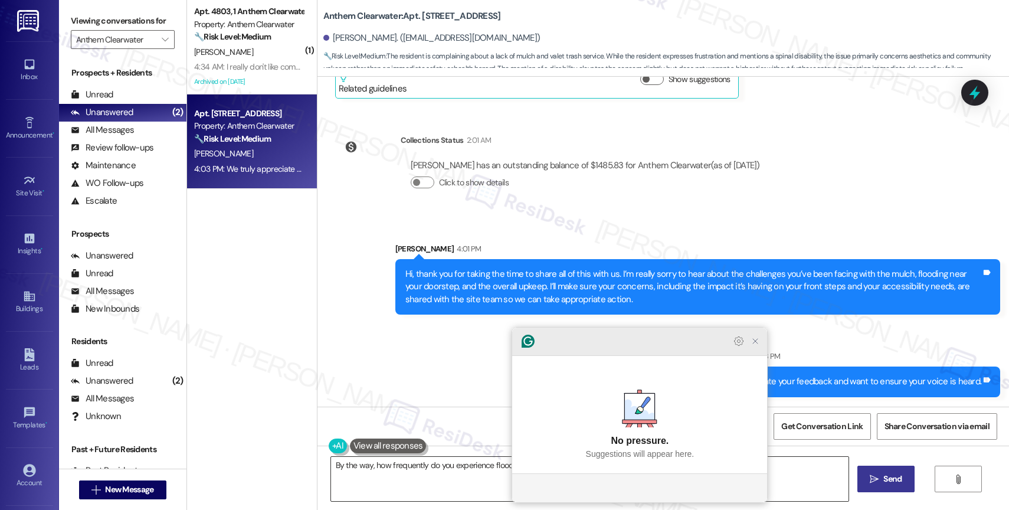
click at [755, 346] on icon "Close Grammarly Assistant" at bounding box center [754, 340] width 9 height 9
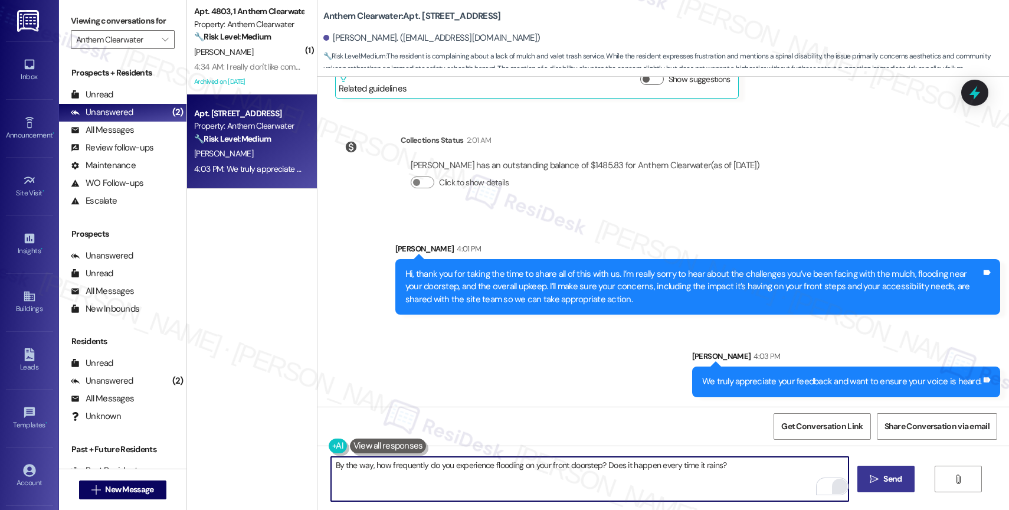
click at [873, 486] on button " Send" at bounding box center [885, 479] width 57 height 27
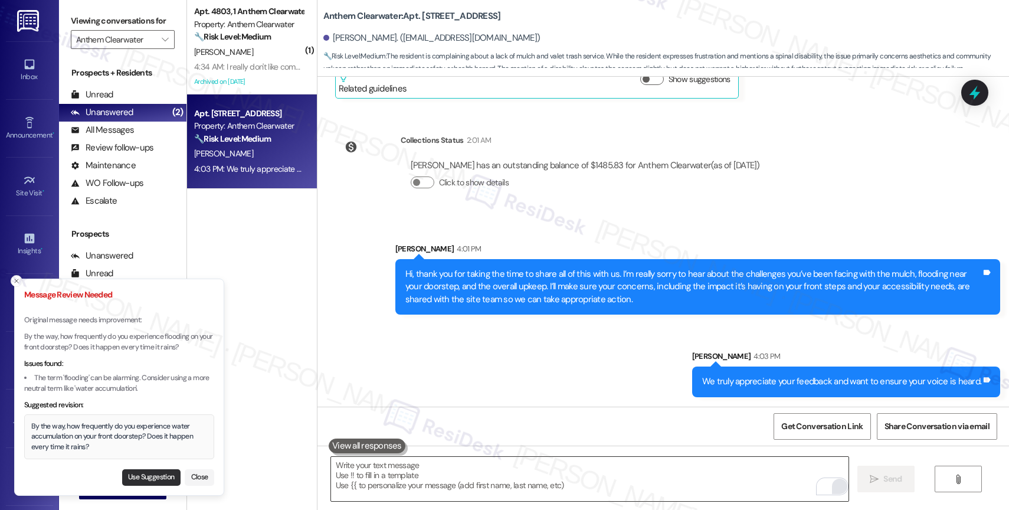
click at [149, 472] on button "Use Suggestion" at bounding box center [151, 477] width 58 height 17
type textarea "By the way, how frequently do you experience water accumulation on your front d…"
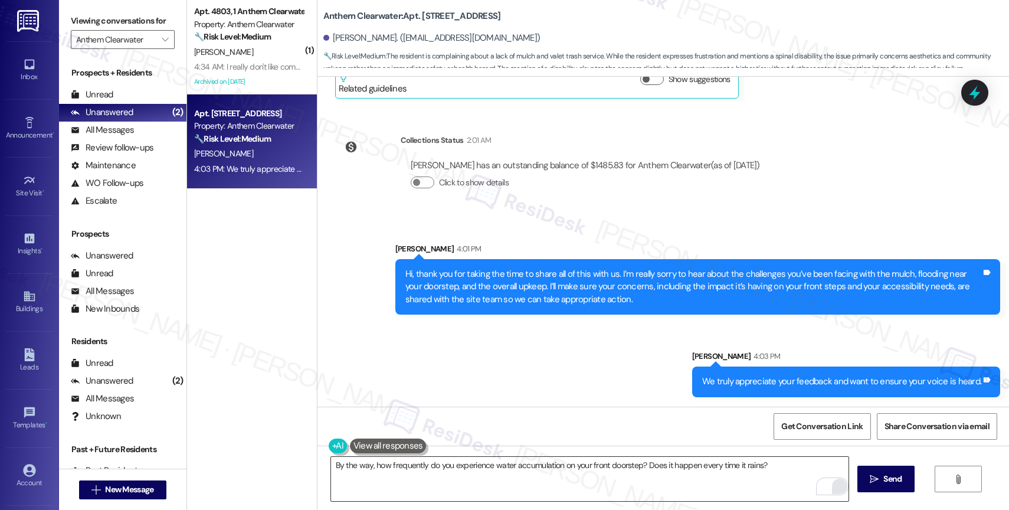
click at [872, 478] on icon "" at bounding box center [874, 478] width 9 height 9
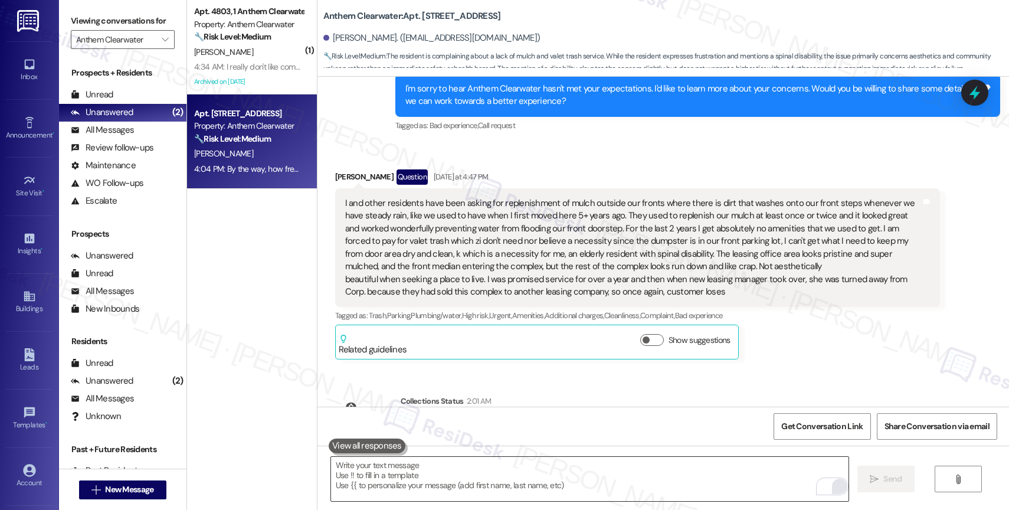
scroll to position [8033, 0]
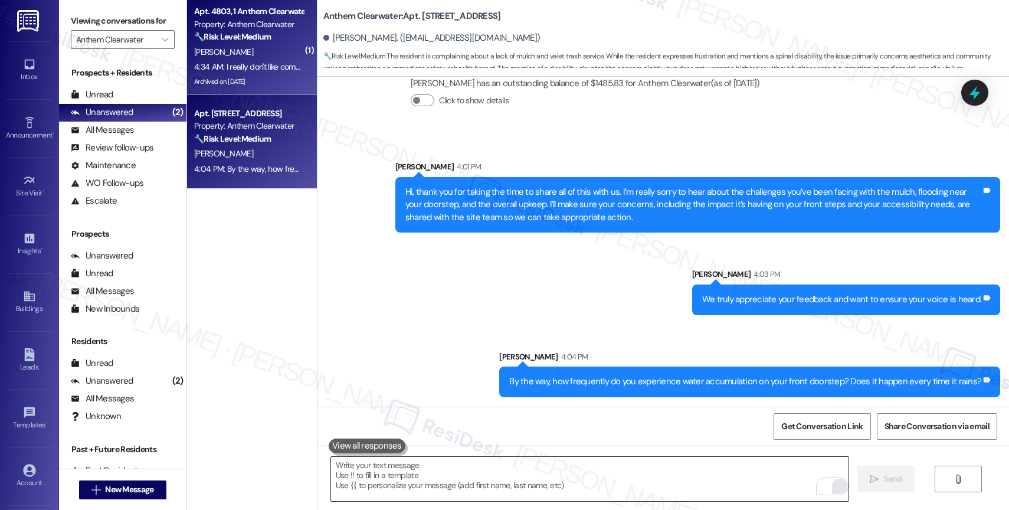
click at [265, 38] on div "🔧 Risk Level: Medium The resident is complaining about missed trash pickup, whi…" at bounding box center [248, 37] width 109 height 12
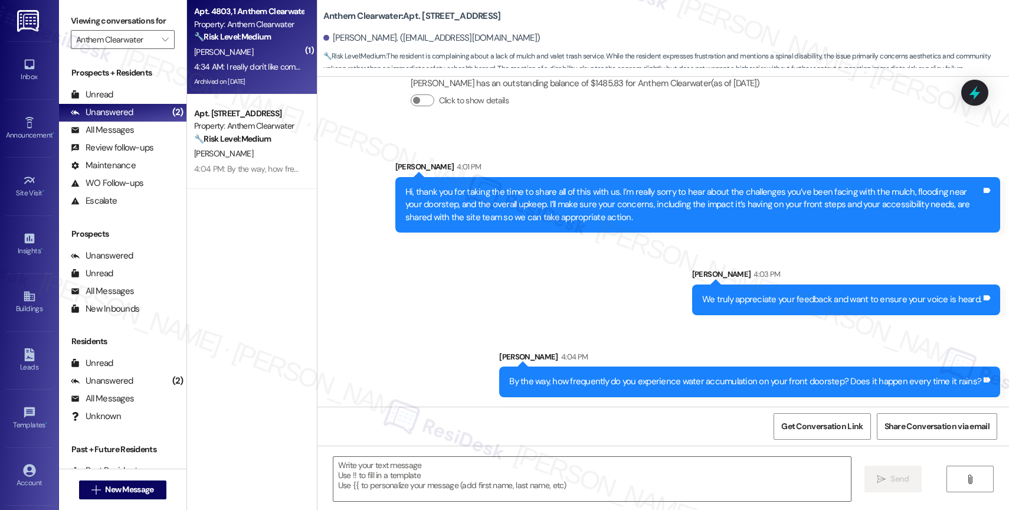
type textarea "Fetching suggested responses. Please feel free to read through the conversation…"
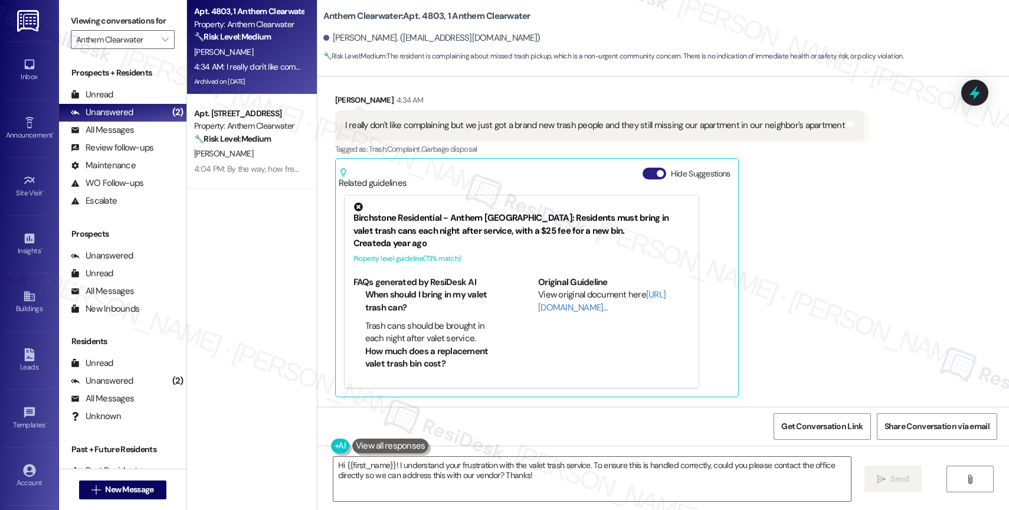
click at [643, 171] on button "Hide Suggestions" at bounding box center [655, 174] width 24 height 12
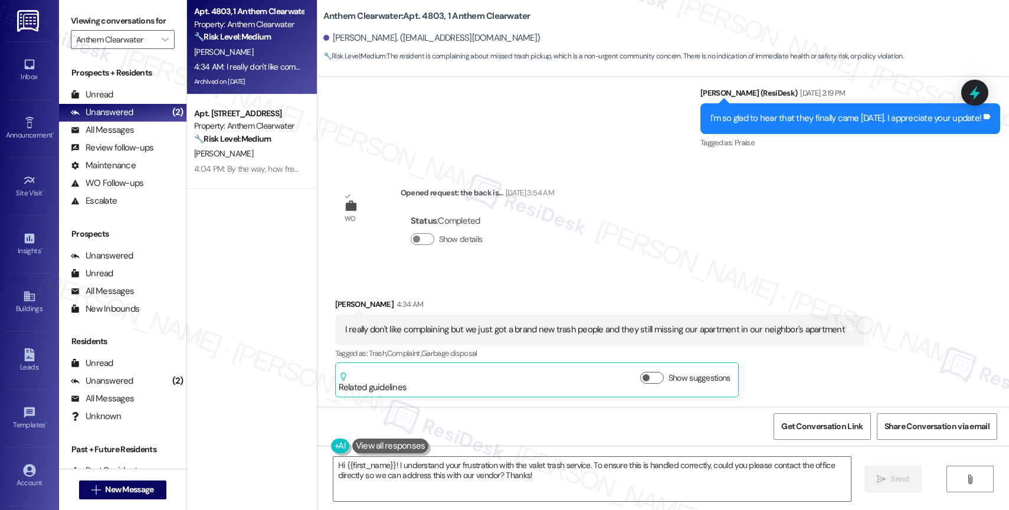
click at [496, 256] on div "Status : Completed Show details" at bounding box center [477, 233] width 153 height 60
click at [399, 445] on button at bounding box center [390, 445] width 77 height 15
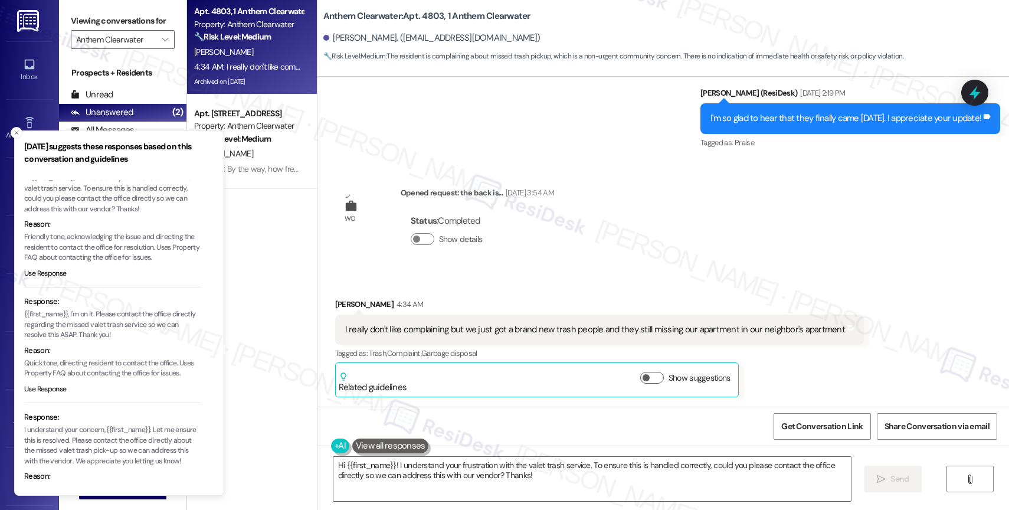
scroll to position [88, 0]
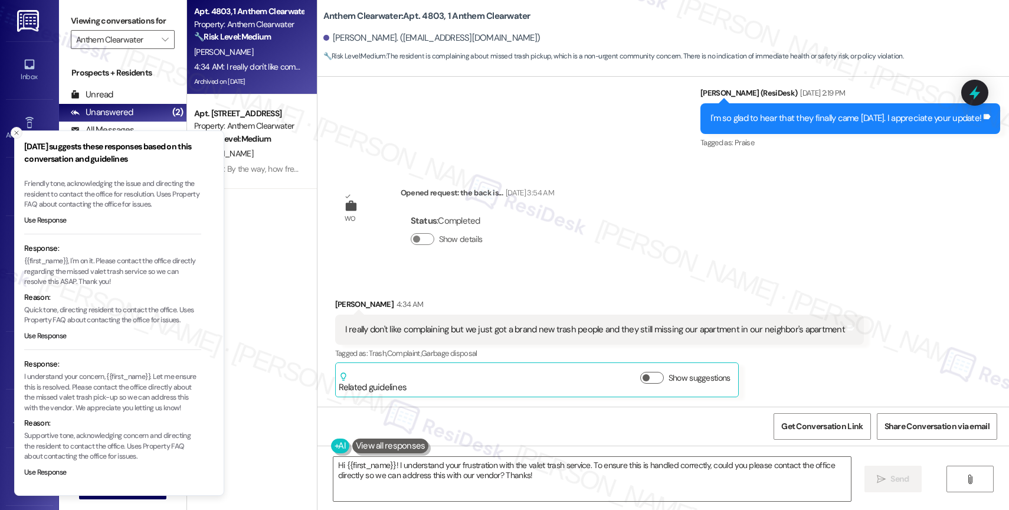
click at [15, 127] on button "Close toast" at bounding box center [17, 133] width 12 height 12
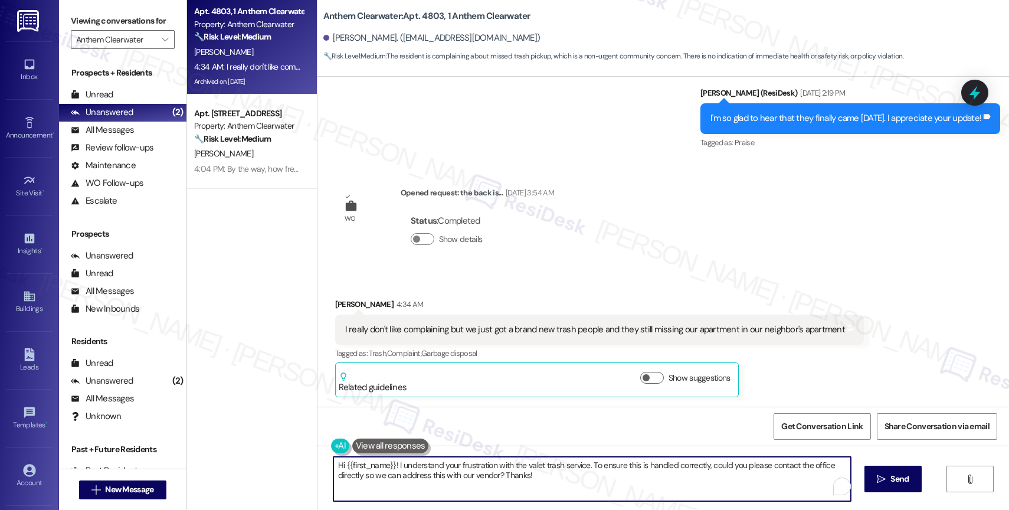
drag, startPoint x: 396, startPoint y: 463, endPoint x: 676, endPoint y: 491, distance: 281.1
click at [676, 491] on textarea "Hi {{first_name}}! I understand your frustration with the valet trash service. …" at bounding box center [591, 479] width 517 height 44
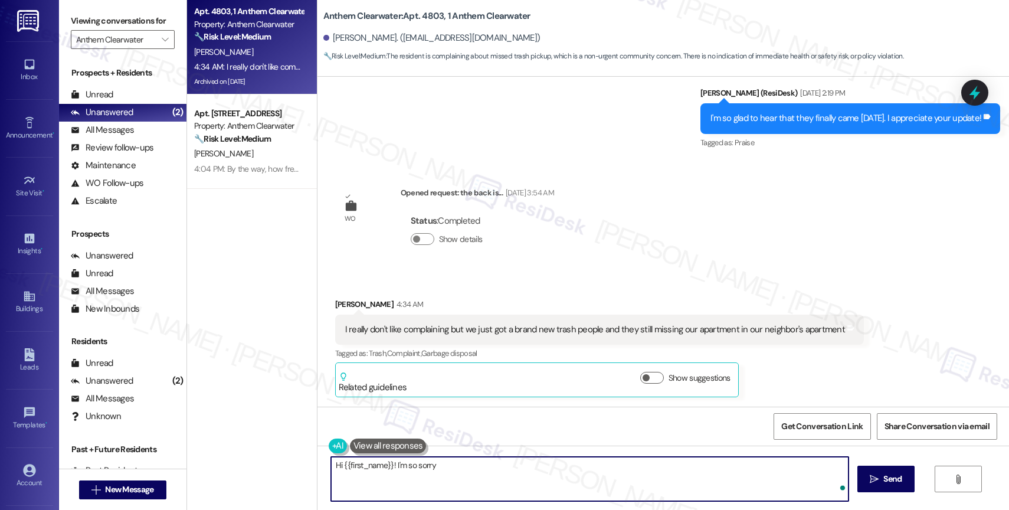
type textarea "Hi {{first_name}}! I'm so sorry"
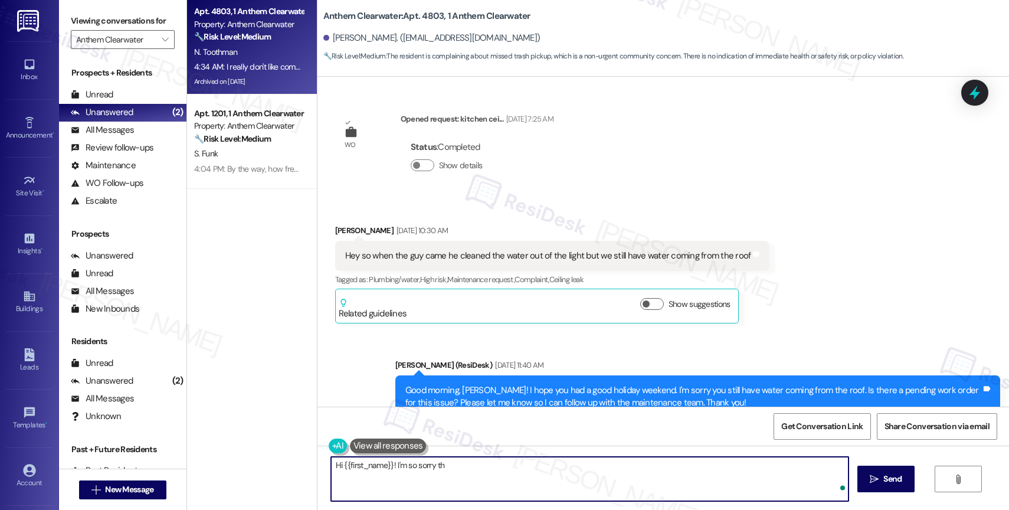
scroll to position [4899, 0]
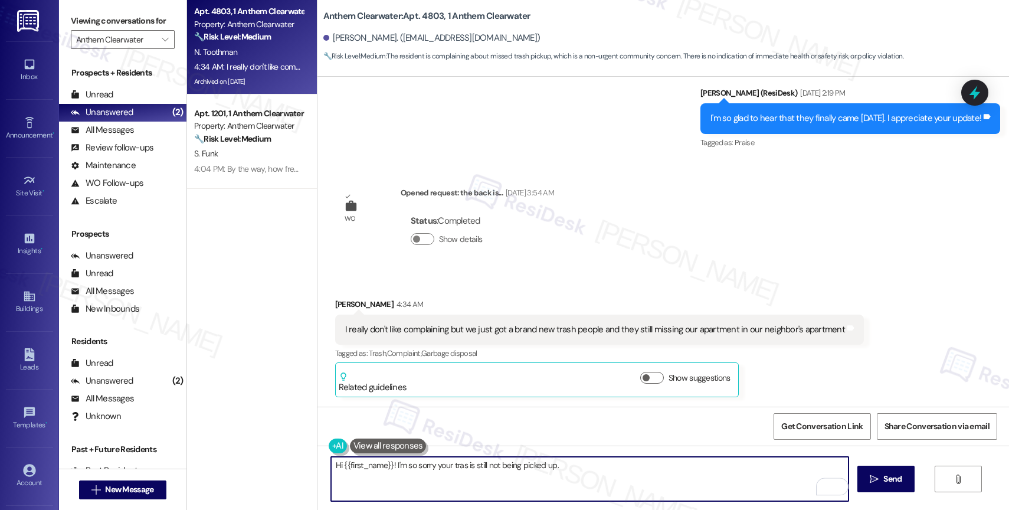
click at [459, 460] on textarea "Hi {{first_name}}! I'm so sorry your tras is still not being picked up." at bounding box center [589, 479] width 517 height 44
click at [591, 470] on textarea "Hi {{first_name}}! I'm so sorry your trash is still not being picked up." at bounding box center [589, 479] width 517 height 44
click at [579, 470] on textarea "Hi {{first_name}}! I'm so sorry your trash is still not being picked up." at bounding box center [589, 479] width 517 height 44
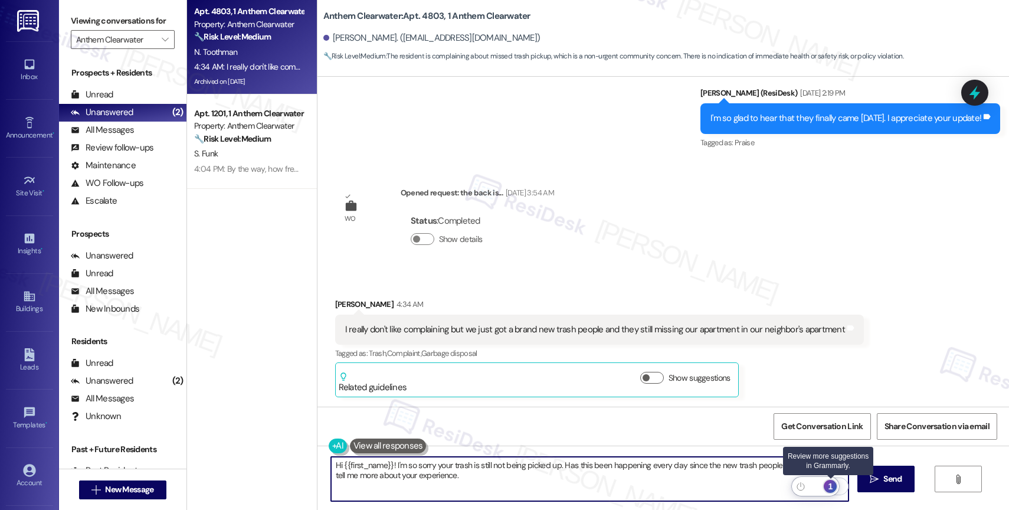
click at [831, 484] on div "1" at bounding box center [830, 486] width 13 height 13
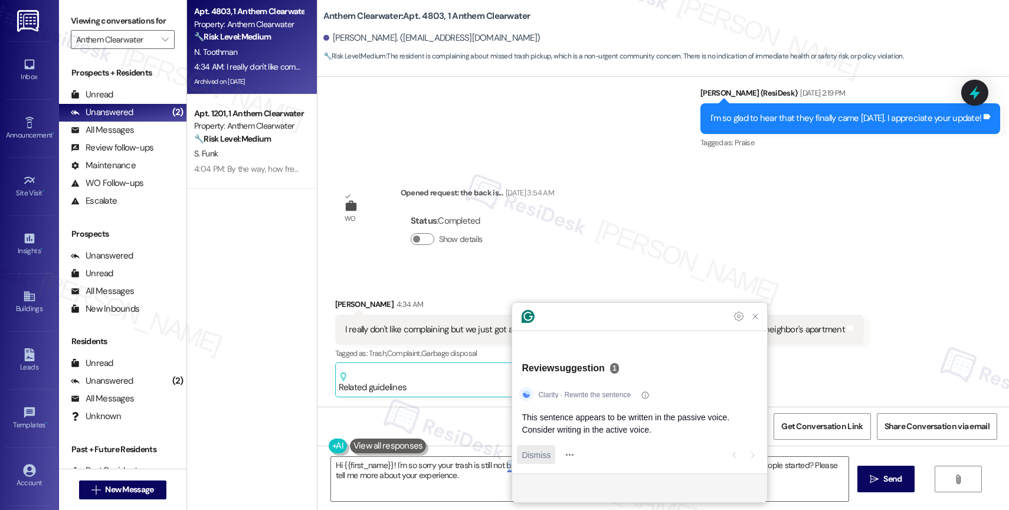
click at [543, 454] on span "Dismiss" at bounding box center [536, 454] width 29 height 12
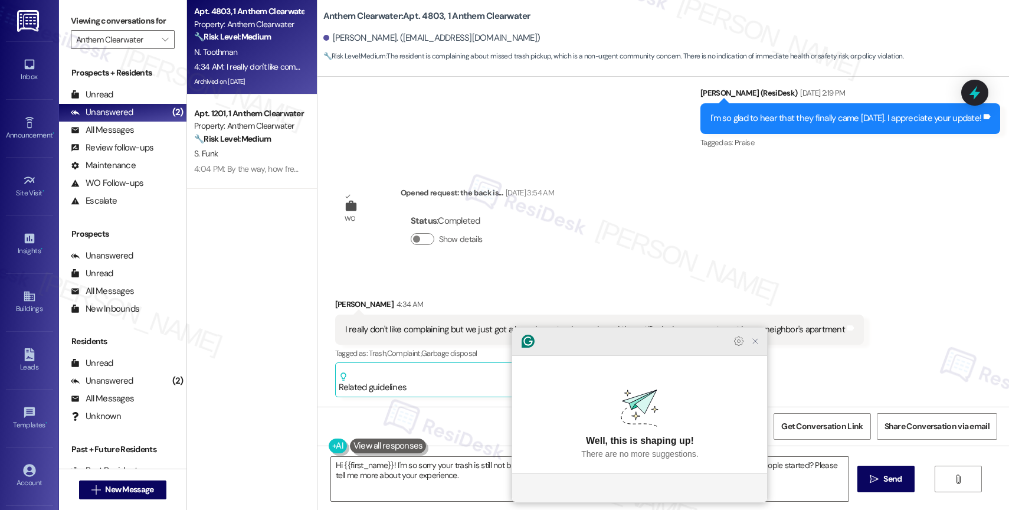
click at [753, 346] on icon "Close Grammarly Assistant" at bounding box center [754, 340] width 9 height 9
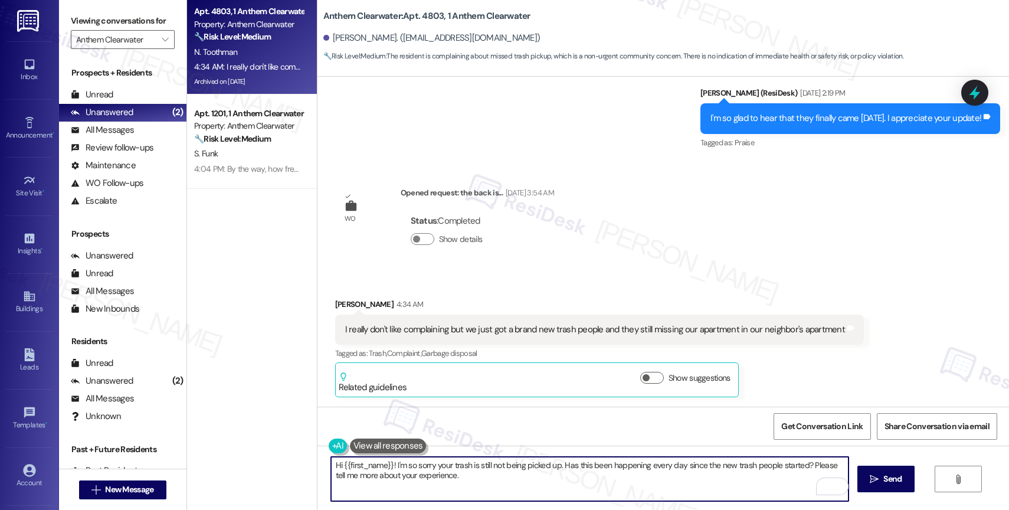
click at [460, 483] on textarea "Hi {{first_name}}! I'm so sorry your trash is still not being picked up. Has th…" at bounding box center [589, 479] width 517 height 44
click at [466, 482] on textarea "Hi {{first_name}}! I'm so sorry your trash is still not being picked up. Has th…" at bounding box center [589, 479] width 517 height 44
type textarea "Hi {{first_name}}! I'm so sorry your trash is still not being picked up. Has th…"
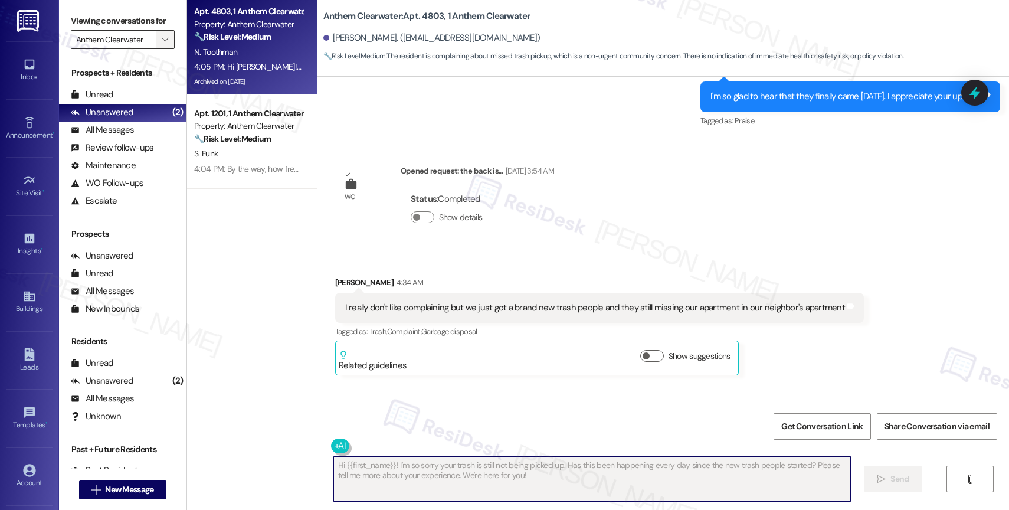
scroll to position [4898, 0]
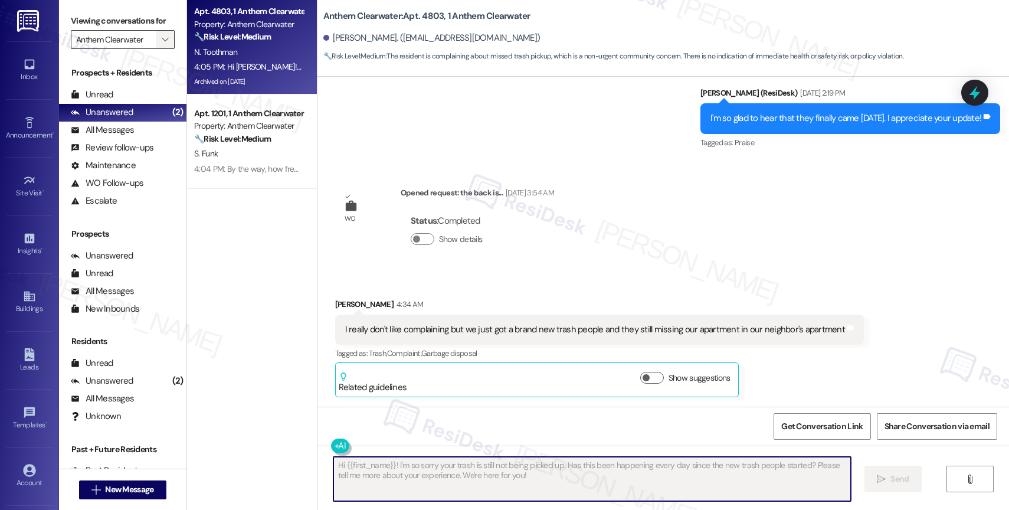
click at [159, 43] on span "" at bounding box center [164, 39] width 11 height 19
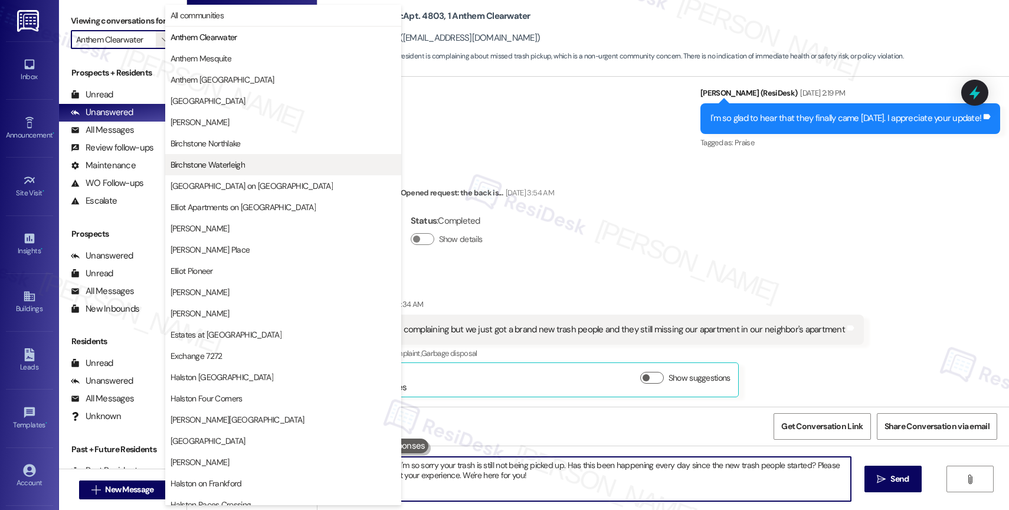
click at [235, 160] on span "Birchstone Waterleigh" at bounding box center [208, 165] width 74 height 12
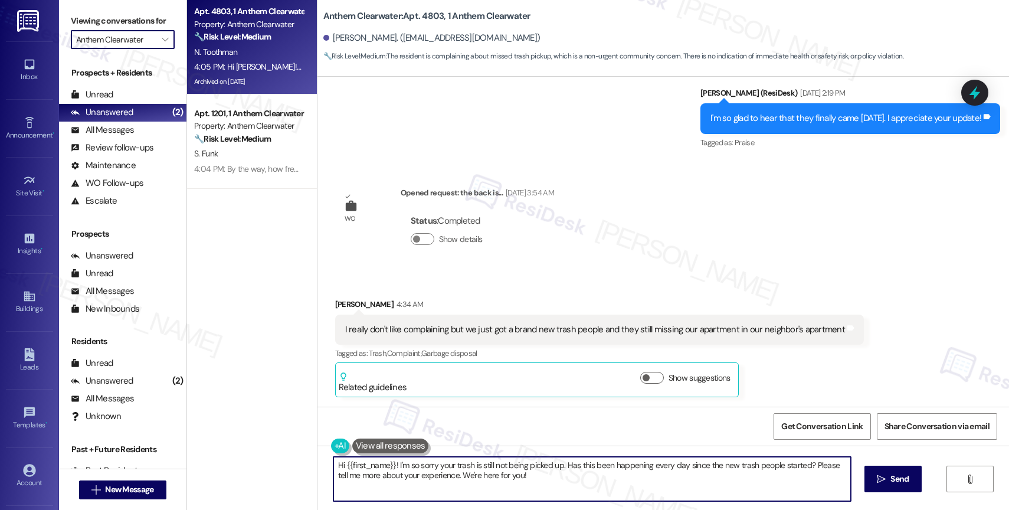
type input "Birchstone Waterleigh"
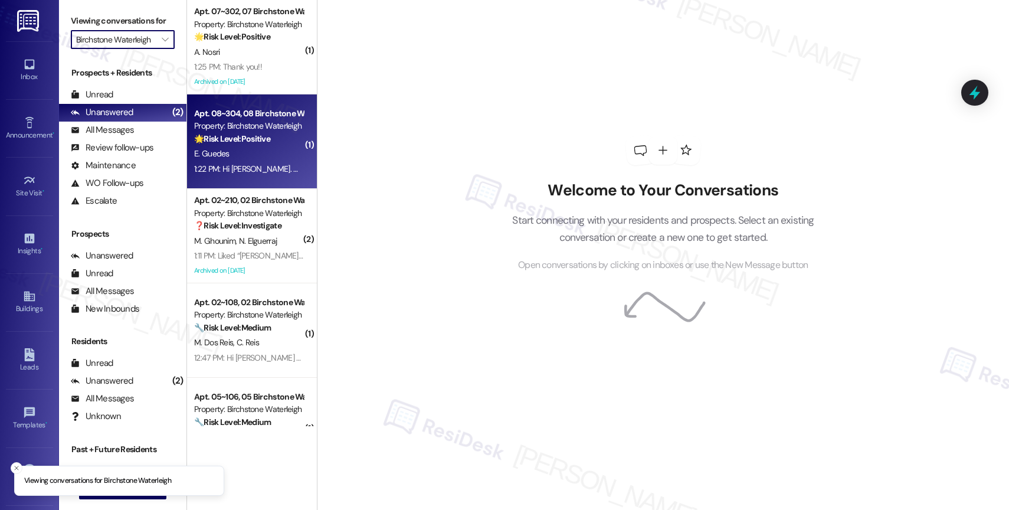
scroll to position [612, 0]
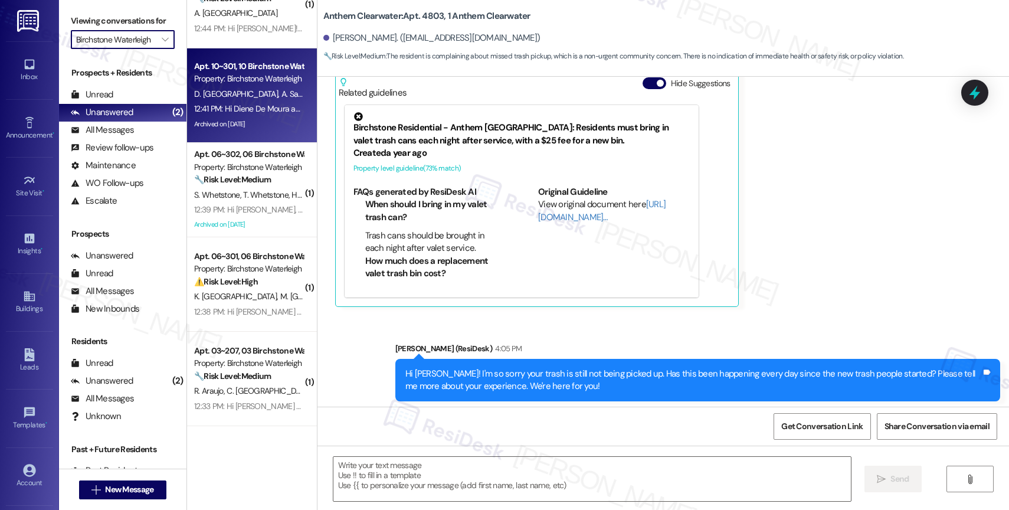
type textarea "Fetching suggested responses. Please feel free to read through the conversation…"
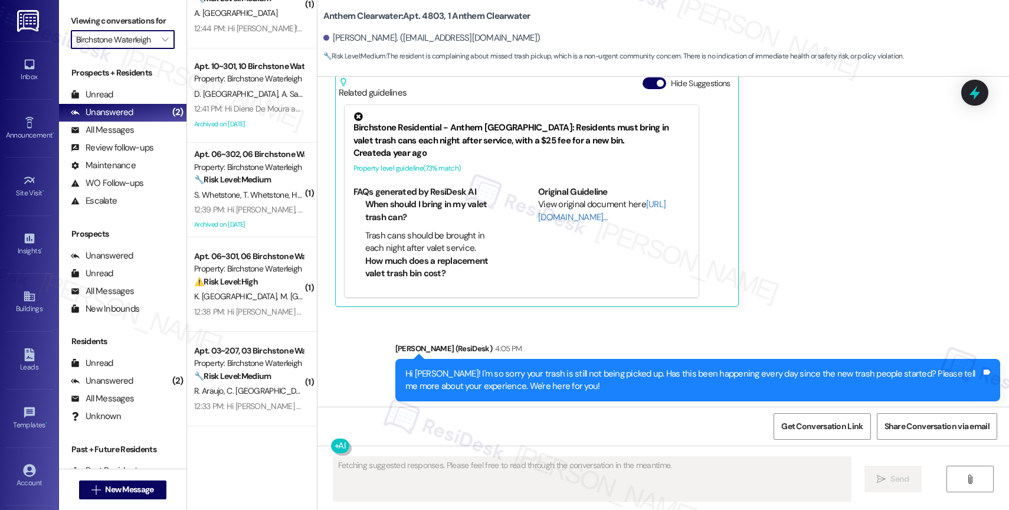
scroll to position [5102, 0]
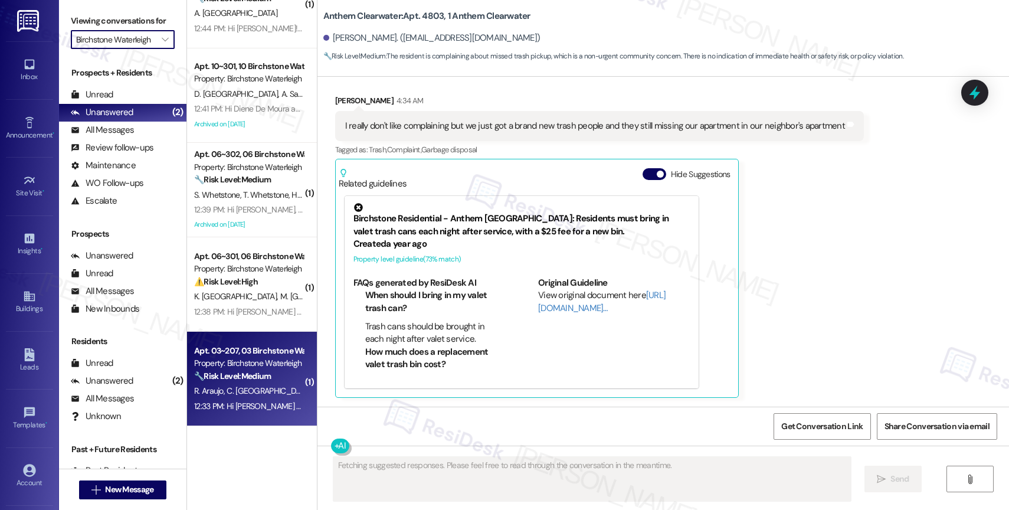
click at [228, 370] on div "🔧 Risk Level: Medium The resident is reporting a pest issue (cockroaches, ants,…" at bounding box center [248, 376] width 109 height 12
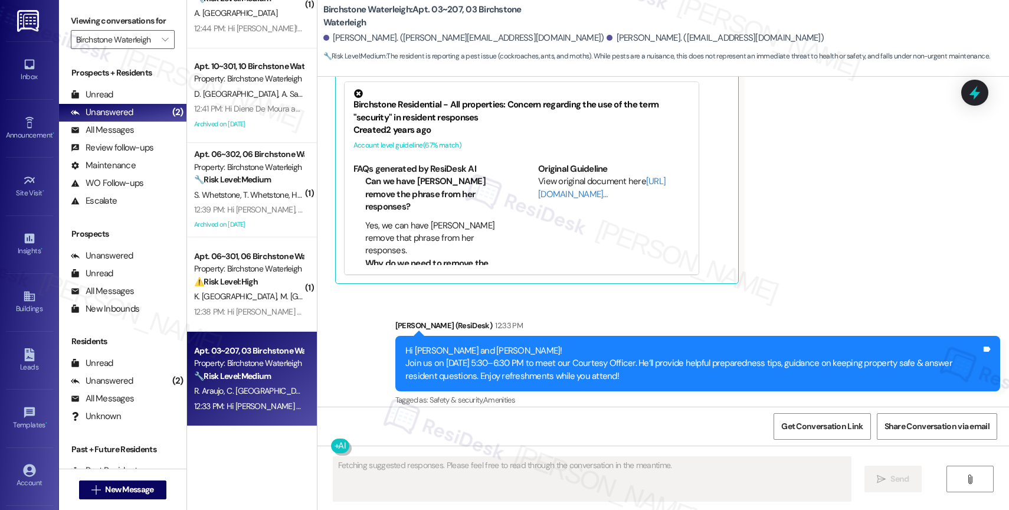
scroll to position [10065, 0]
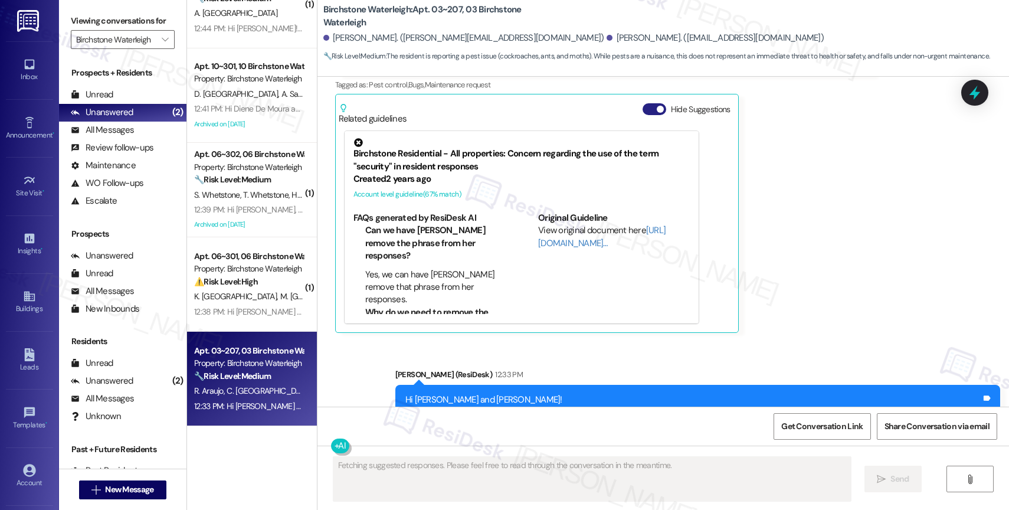
click at [643, 103] on button "Hide Suggestions" at bounding box center [655, 109] width 24 height 12
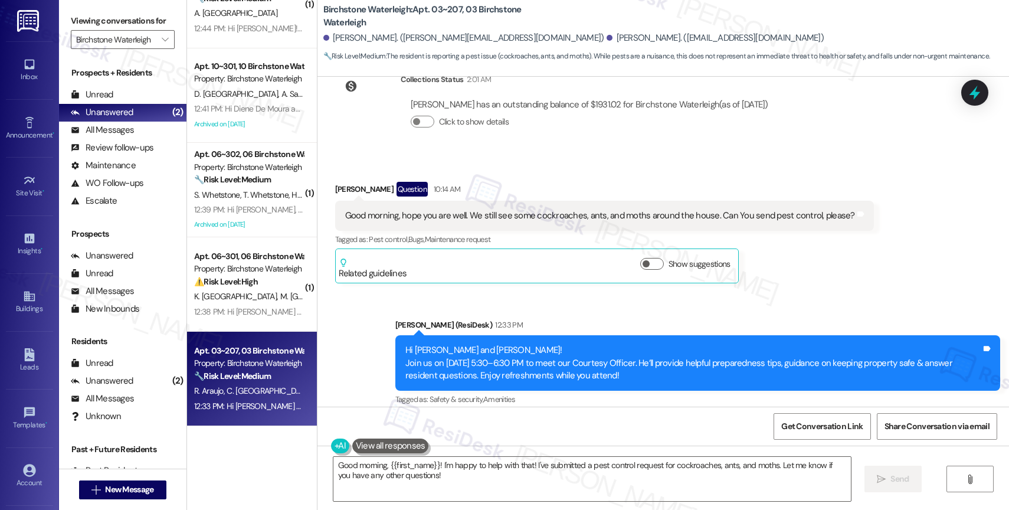
click at [502, 310] on div "Announcement, sent via SMS [PERSON_NAME] (ResiDesk) 12:33 PM Hi [PERSON_NAME] a…" at bounding box center [697, 363] width 622 height 107
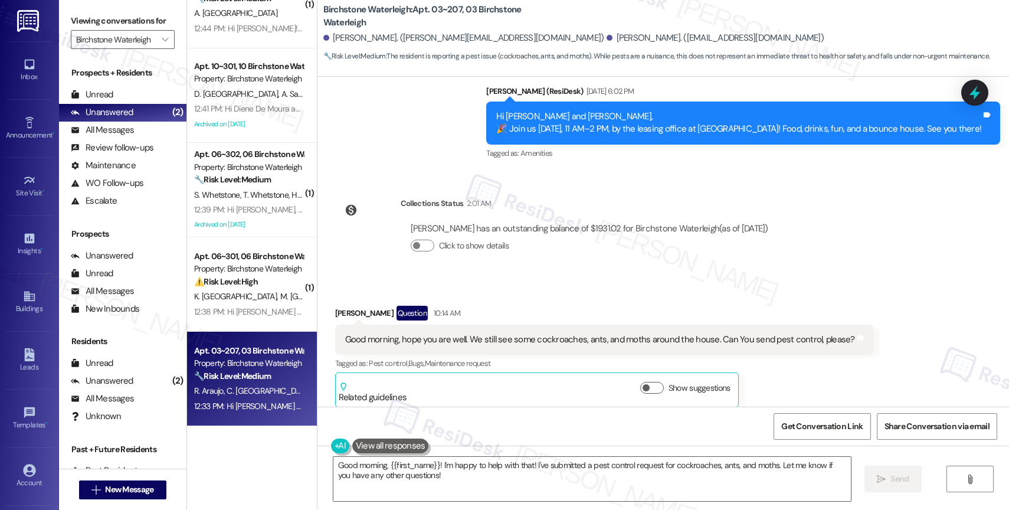
scroll to position [9774, 0]
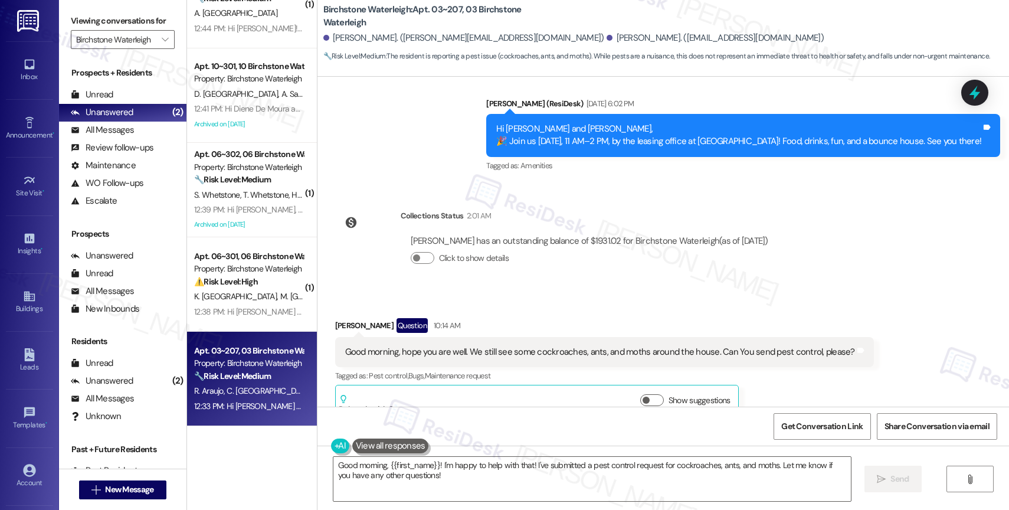
click at [504, 309] on div "Received via SMS [PERSON_NAME] Question 10:14 AM Good morning, hope you are wel…" at bounding box center [604, 368] width 556 height 119
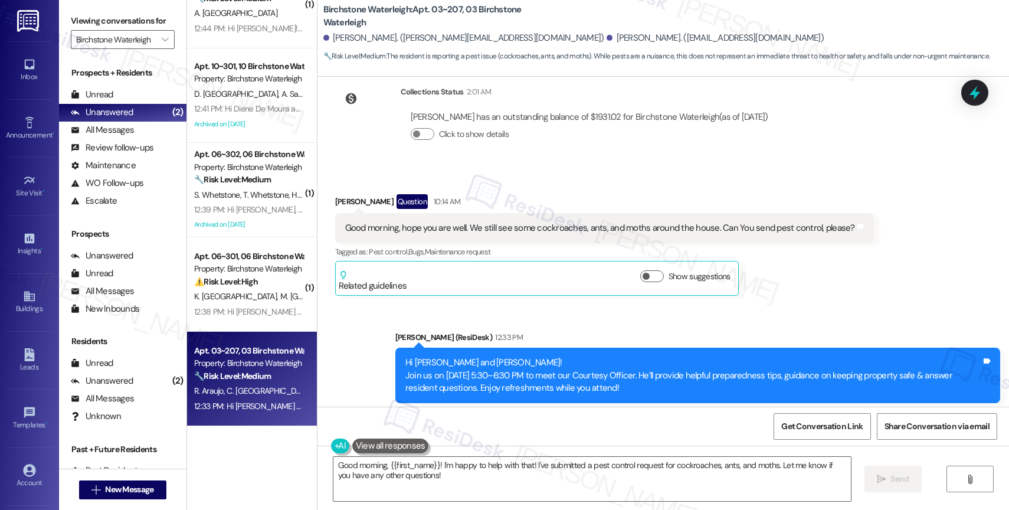
scroll to position [9910, 0]
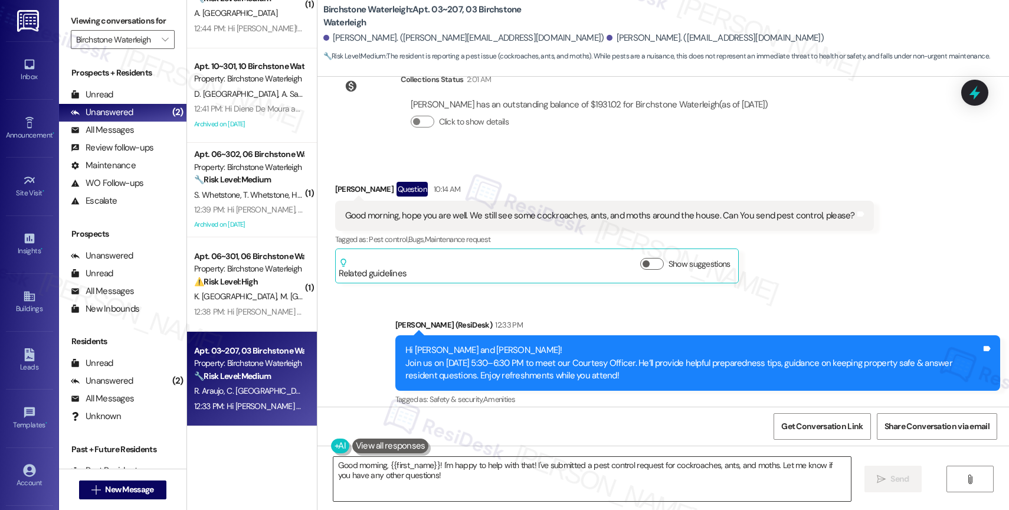
click at [441, 481] on textarea "Good morning, {{first_name}}! I'm happy to help with that! I've submitted a pes…" at bounding box center [591, 479] width 517 height 44
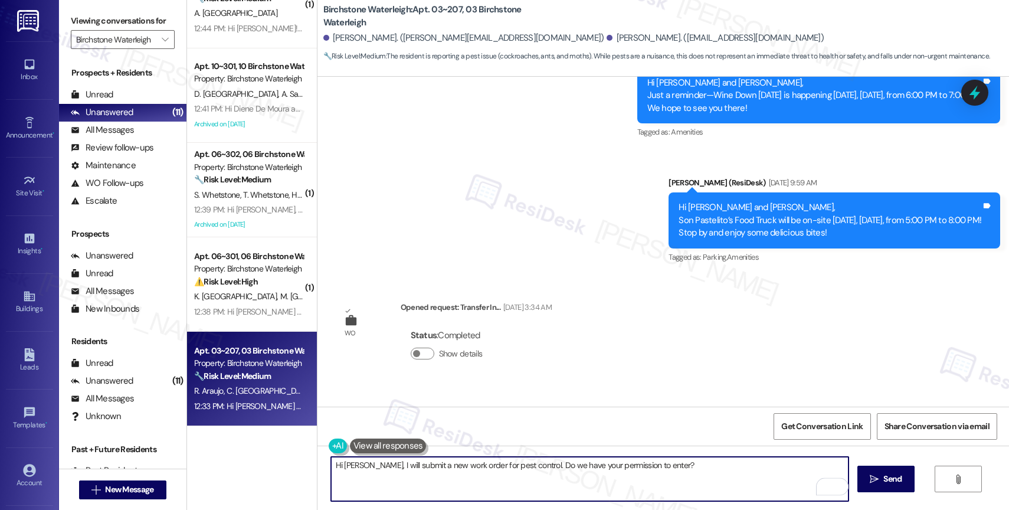
scroll to position [8461, 0]
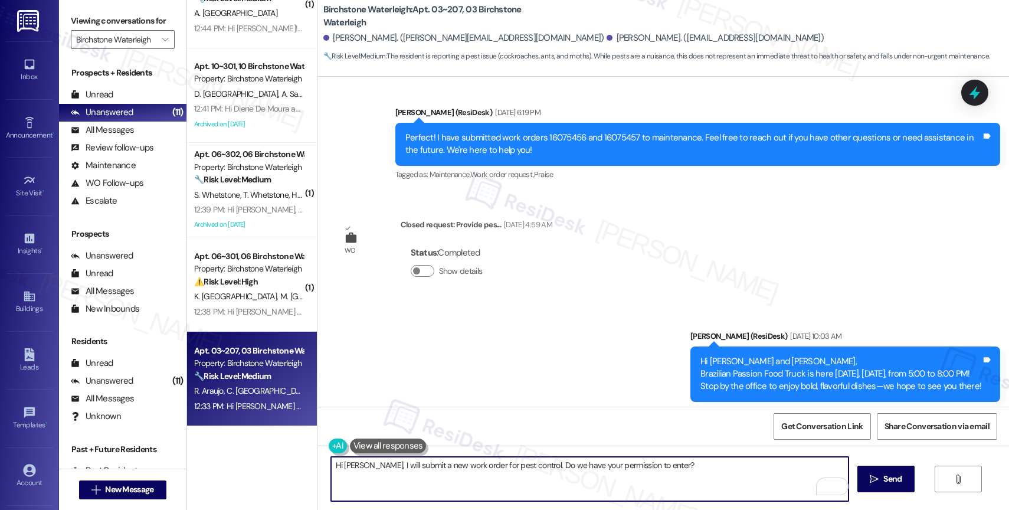
click at [362, 467] on textarea "Hi [PERSON_NAME], I will submit a new work order for pest control. Do we have y…" at bounding box center [589, 479] width 517 height 44
click at [361, 462] on textarea "Hi [PERSON_NAME], I will submit a new work order for pest control. Do we have y…" at bounding box center [589, 479] width 517 height 44
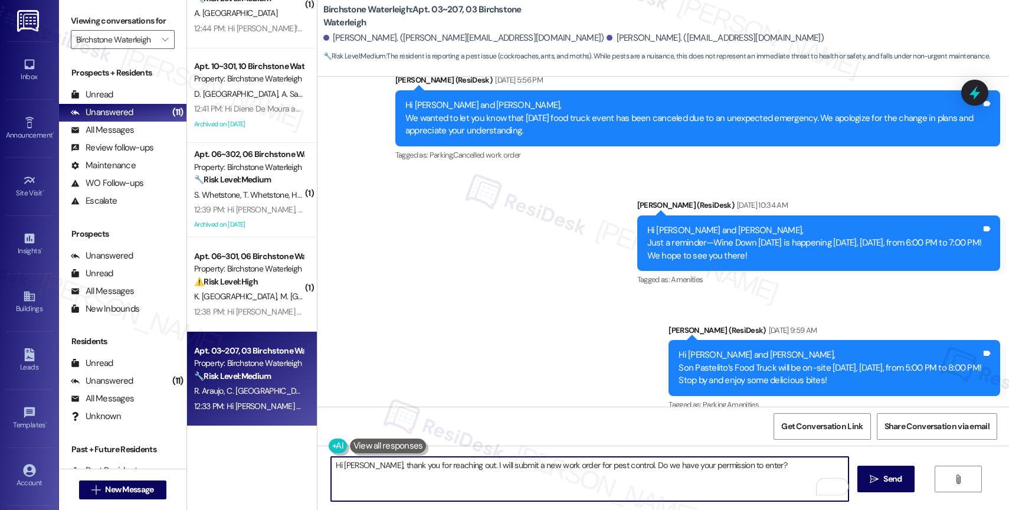
scroll to position [9599, 0]
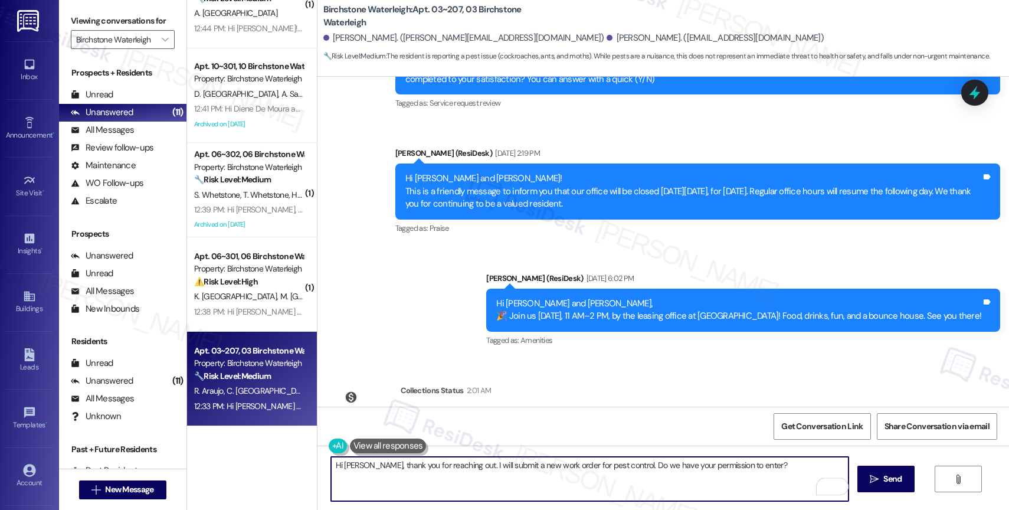
click at [758, 467] on textarea "Hi [PERSON_NAME], thank you for reaching out. I will submit a new work order fo…" at bounding box center [589, 479] width 517 height 44
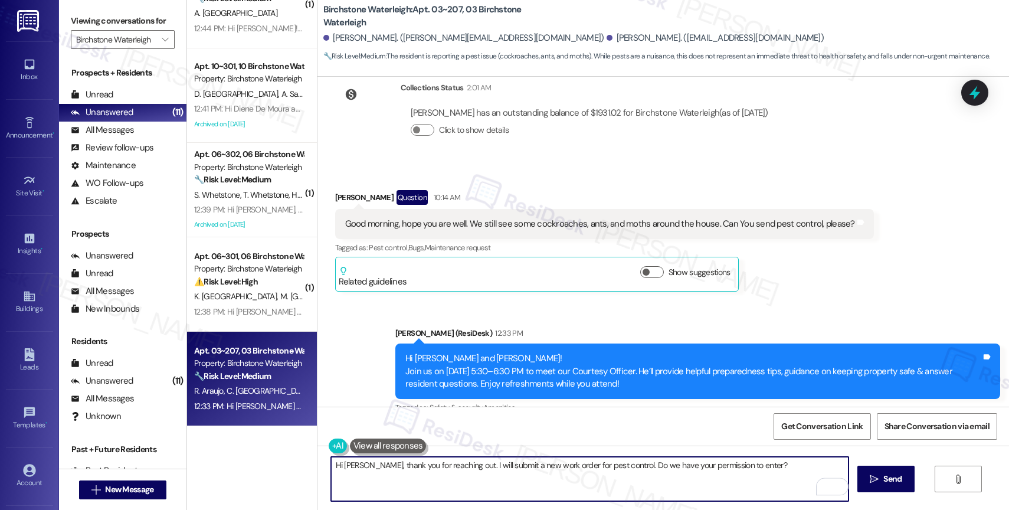
scroll to position [9910, 0]
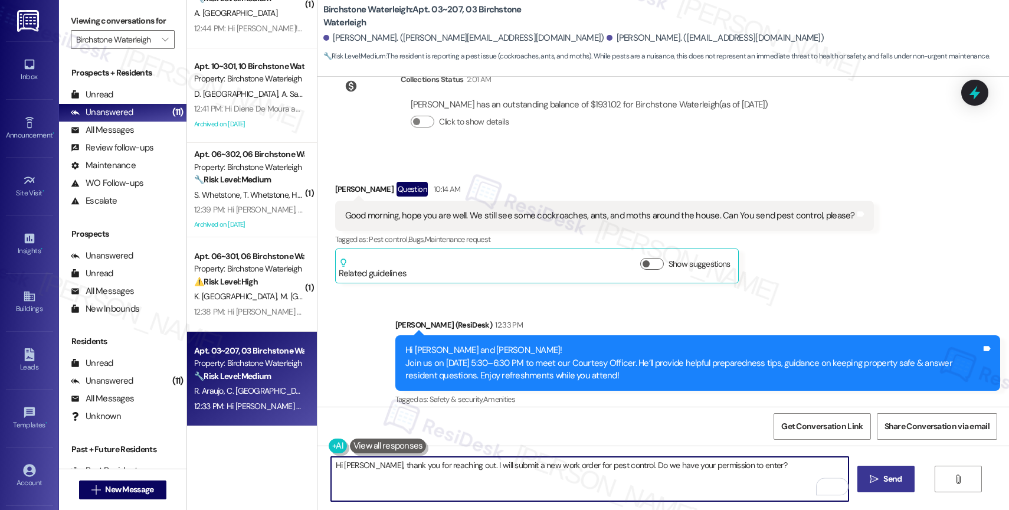
type textarea "Hi [PERSON_NAME], thank you for reaching out. I will submit a new work order fo…"
click at [876, 474] on icon "" at bounding box center [874, 478] width 9 height 9
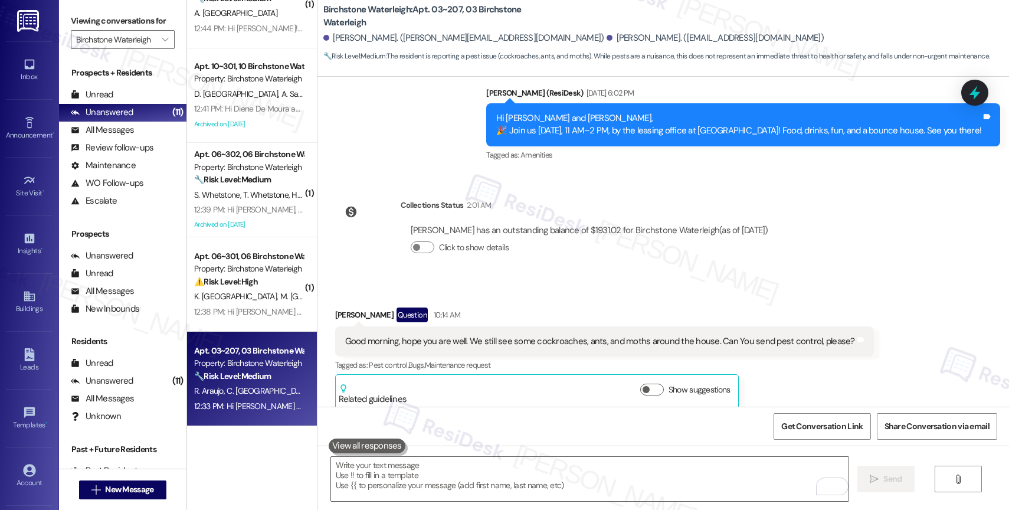
scroll to position [9992, 0]
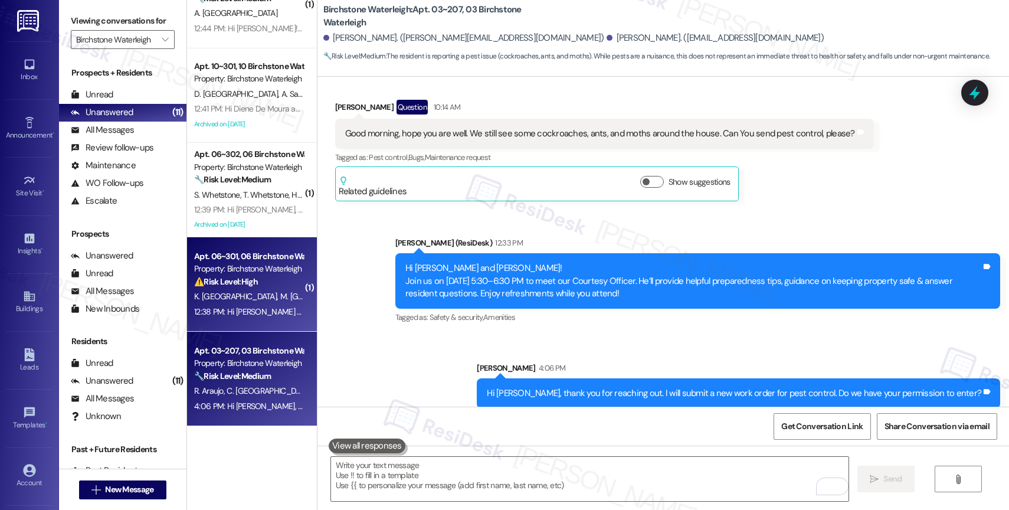
click at [228, 281] on strong "⚠️ Risk Level: High" at bounding box center [226, 281] width 64 height 11
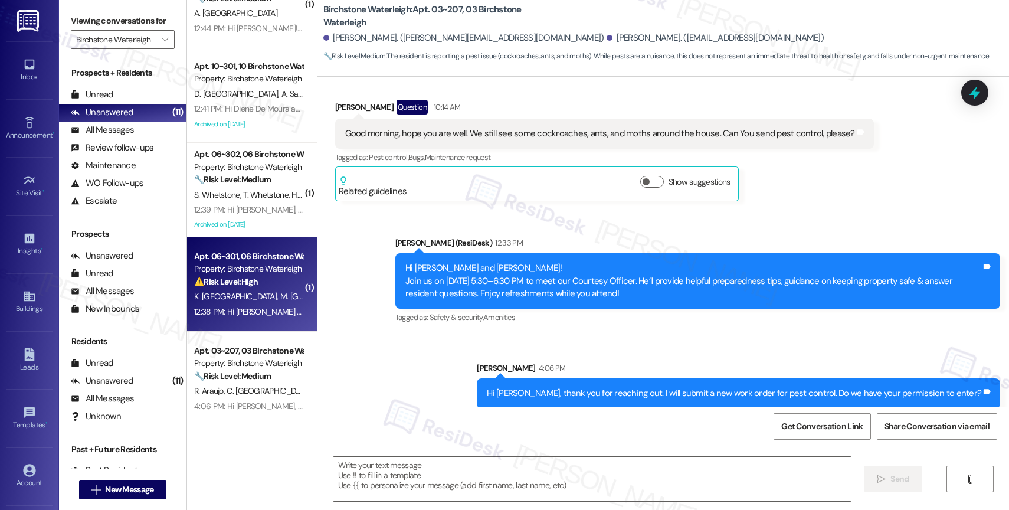
type textarea "Fetching suggested responses. Please feel free to read through the conversation…"
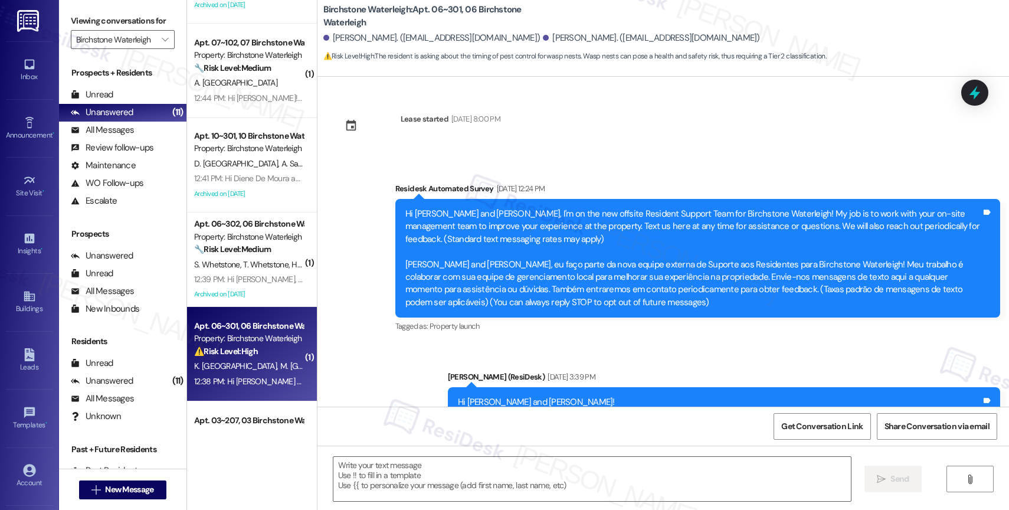
scroll to position [12681, 0]
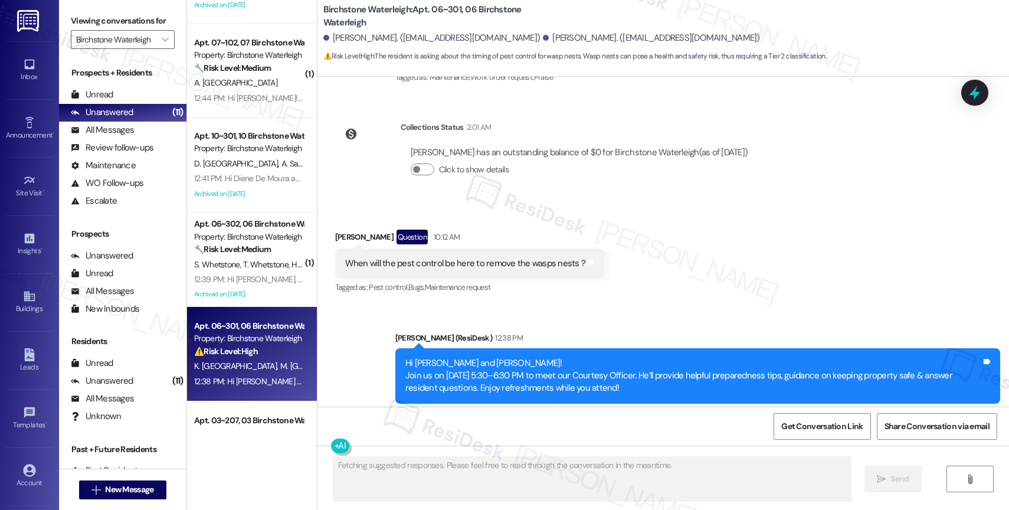
click at [532, 305] on div "Announcement, sent via SMS [PERSON_NAME] (ResiDesk) 12:38 PM Hi [PERSON_NAME] a…" at bounding box center [662, 367] width 691 height 125
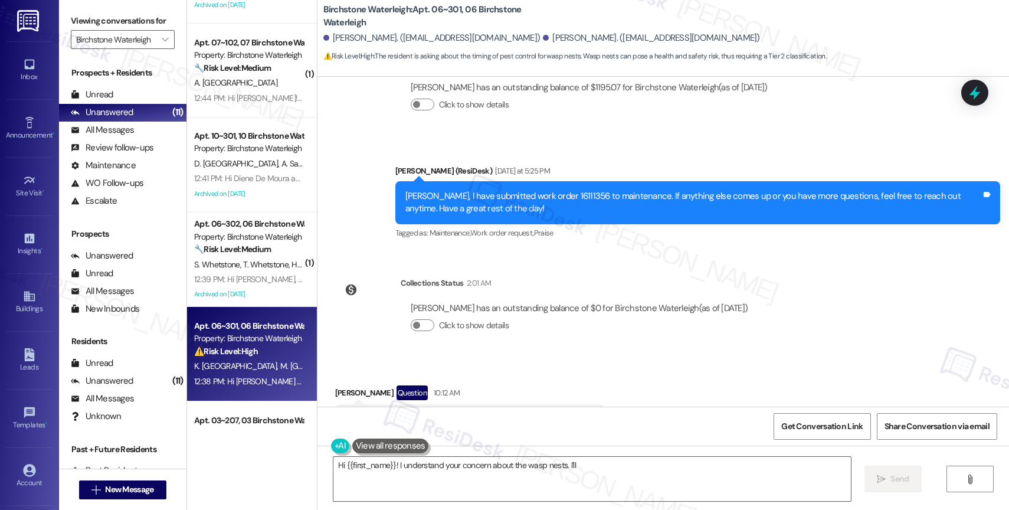
scroll to position [12408, 0]
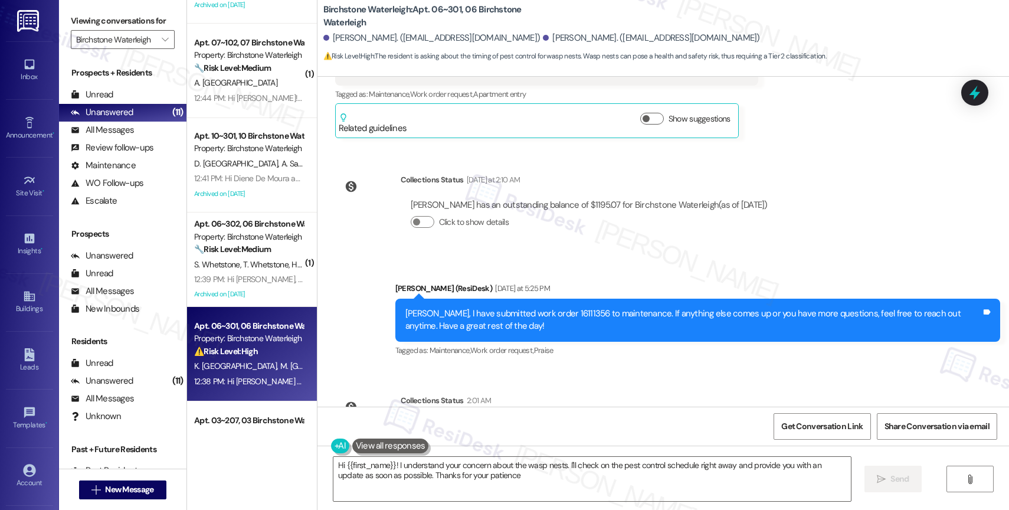
type textarea "Hi {{first_name}}! I understand your concern about the wasp nests. I'll check o…"
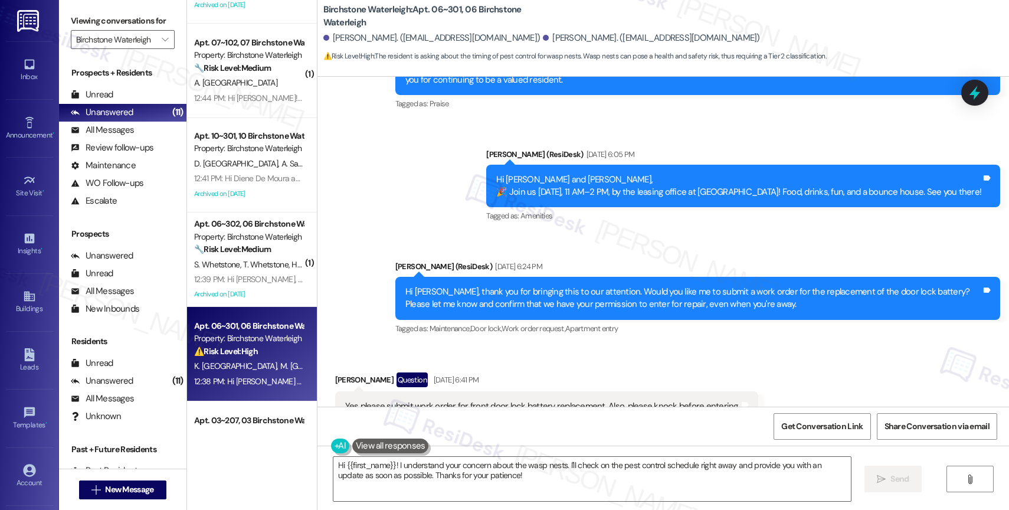
scroll to position [12176, 0]
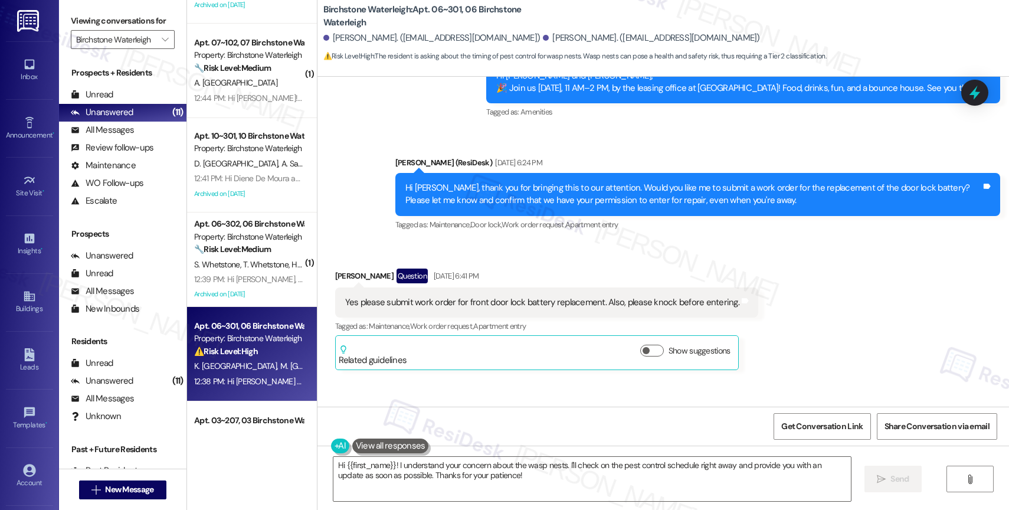
click at [542, 361] on div "Lease started [DATE] 8:00 PM Survey, sent via SMS Residesk Automated Survey [DA…" at bounding box center [662, 242] width 691 height 330
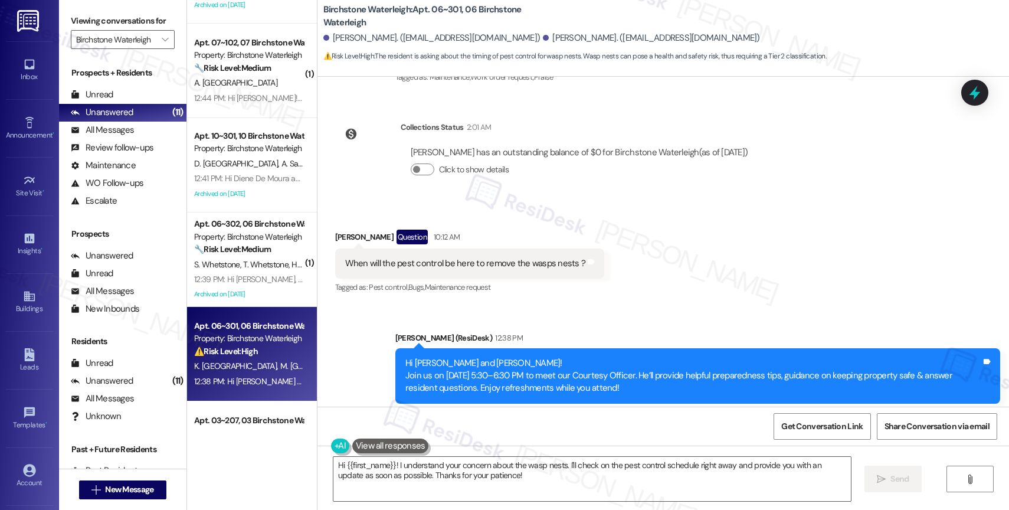
click at [530, 305] on div "Announcement, sent via SMS [PERSON_NAME] (ResiDesk) 12:38 PM Hi [PERSON_NAME] a…" at bounding box center [662, 367] width 691 height 125
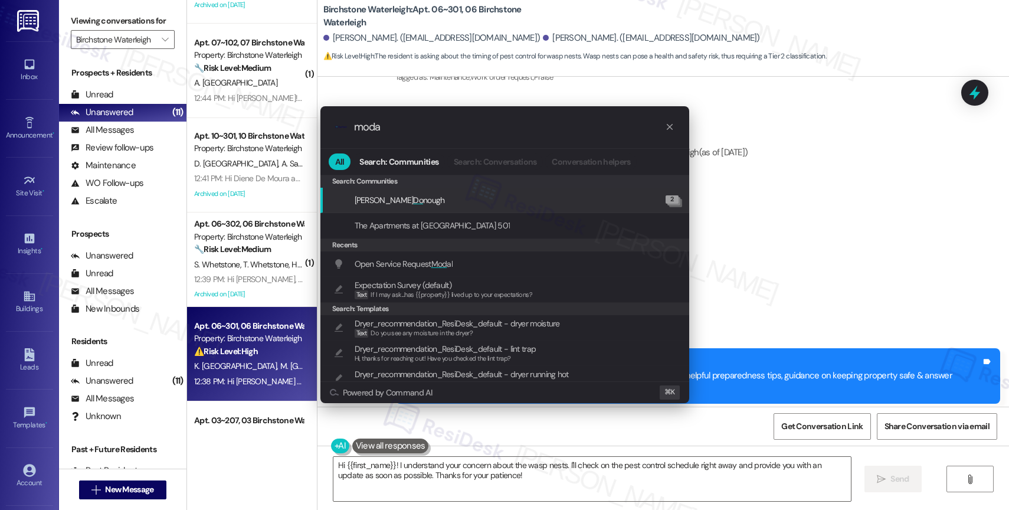
type input "modal"
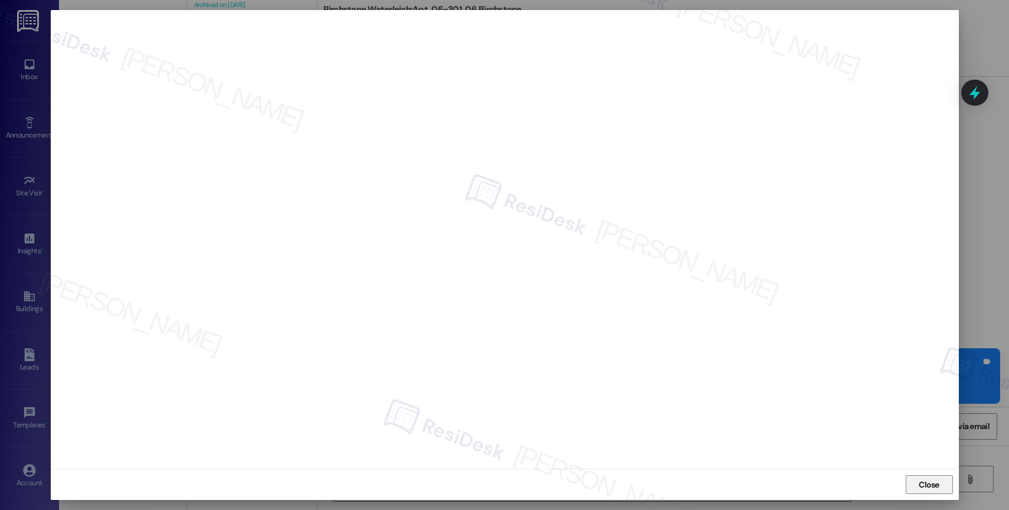
click at [929, 482] on span "Close" at bounding box center [929, 484] width 21 height 12
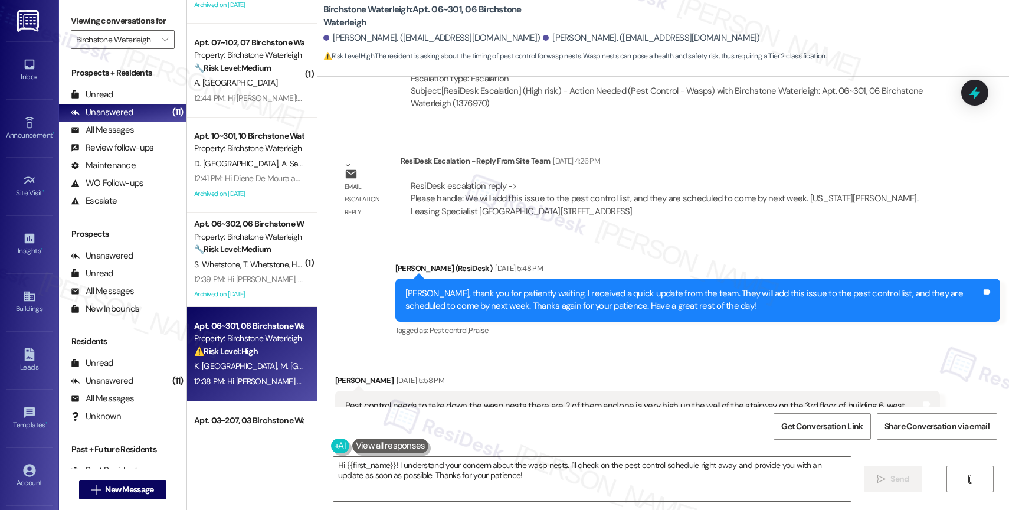
scroll to position [11462, 0]
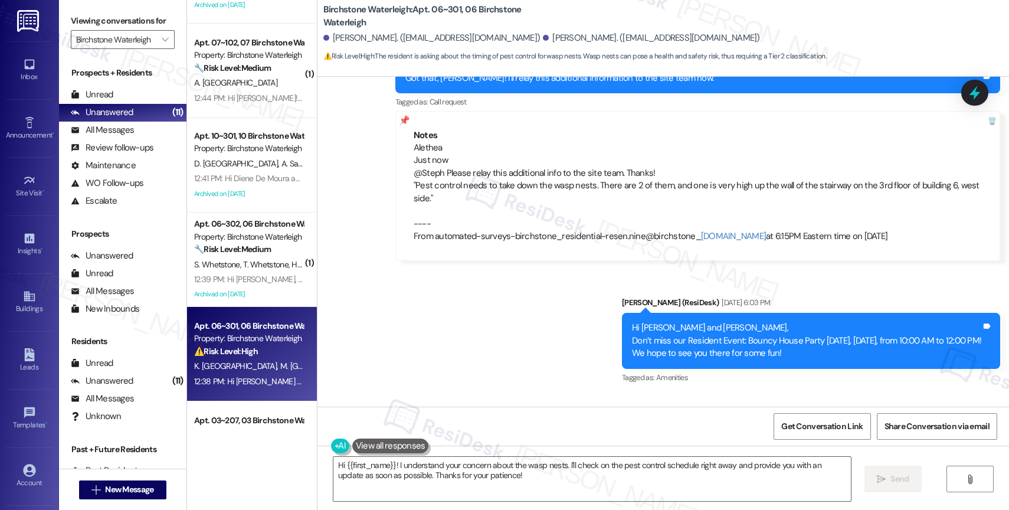
click at [429, 475] on textarea "Hi {{first_name}}! I understand your concern about the wasp nests. I'll check o…" at bounding box center [591, 479] width 517 height 44
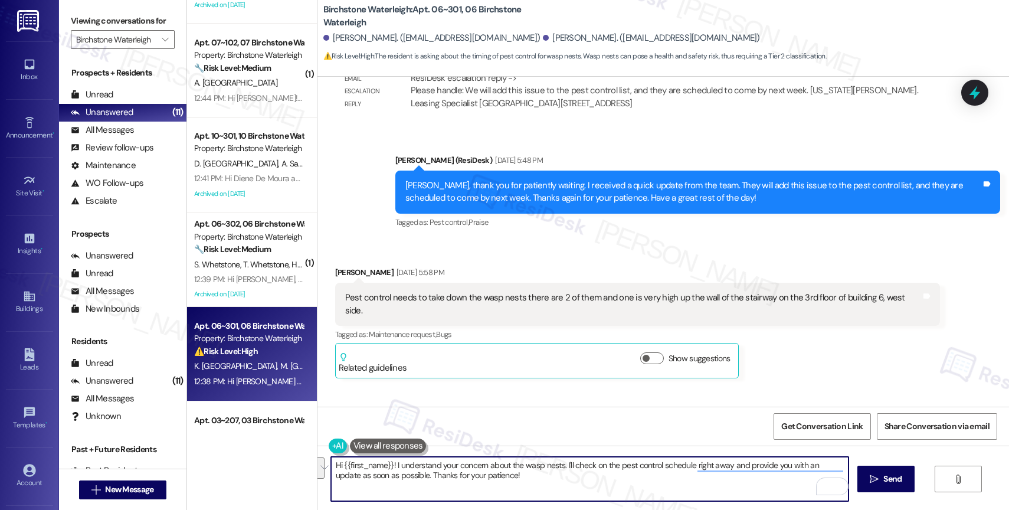
scroll to position [11064, 0]
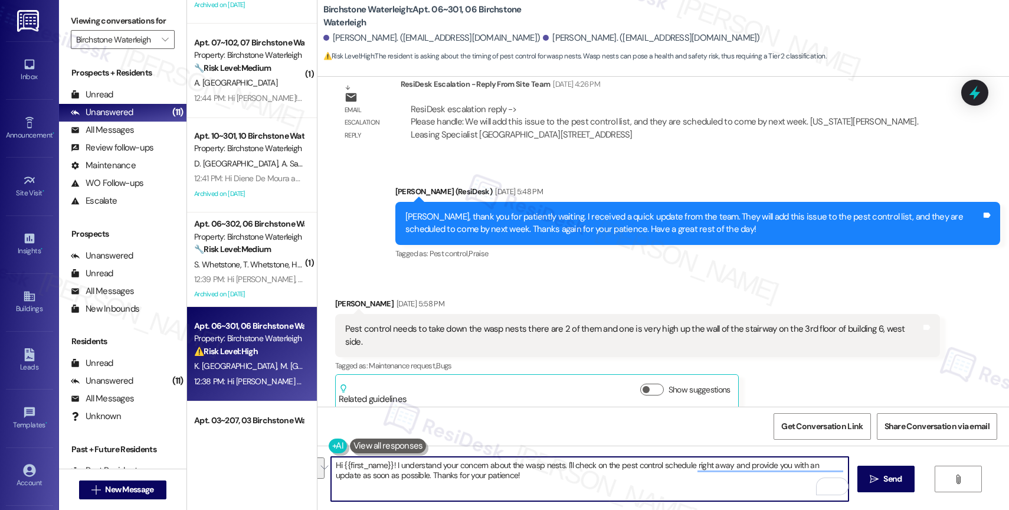
click at [662, 143] on div "Email escalation reply ResiDesk Escalation - Reply From Site Team [DATE] 4:26 P…" at bounding box center [637, 114] width 622 height 90
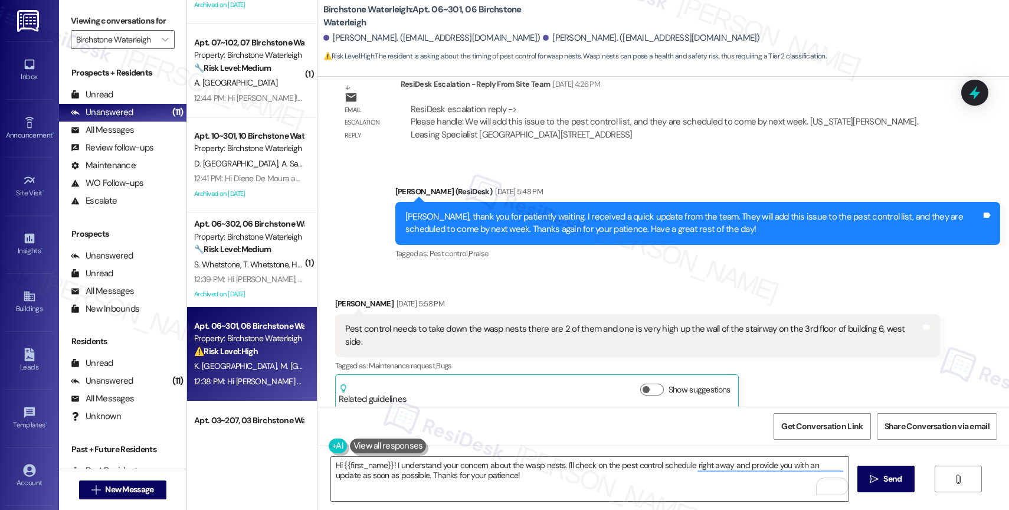
click at [674, 159] on div "Sent via SMS Jane (ResiDesk) [DATE] 5:48 PM [PERSON_NAME], thank you for patien…" at bounding box center [662, 215] width 691 height 112
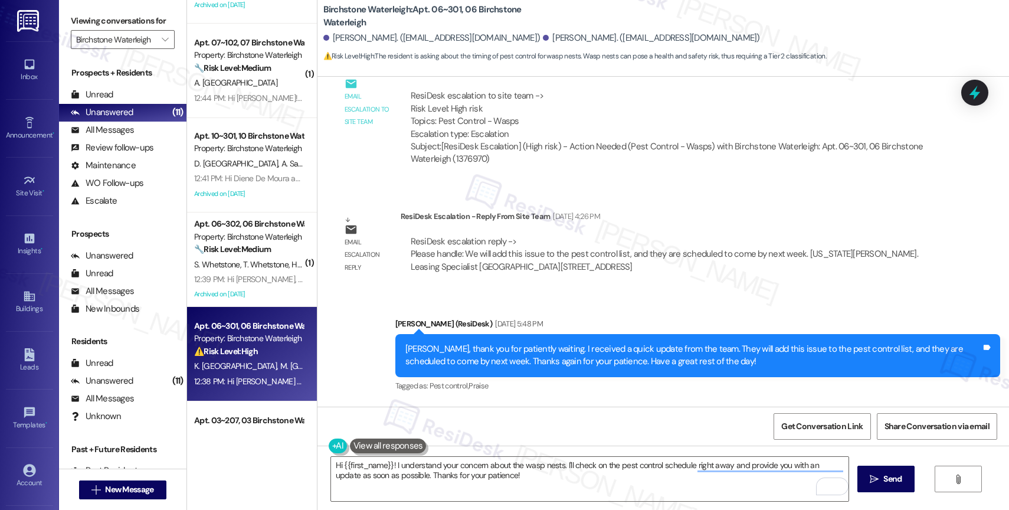
scroll to position [10897, 0]
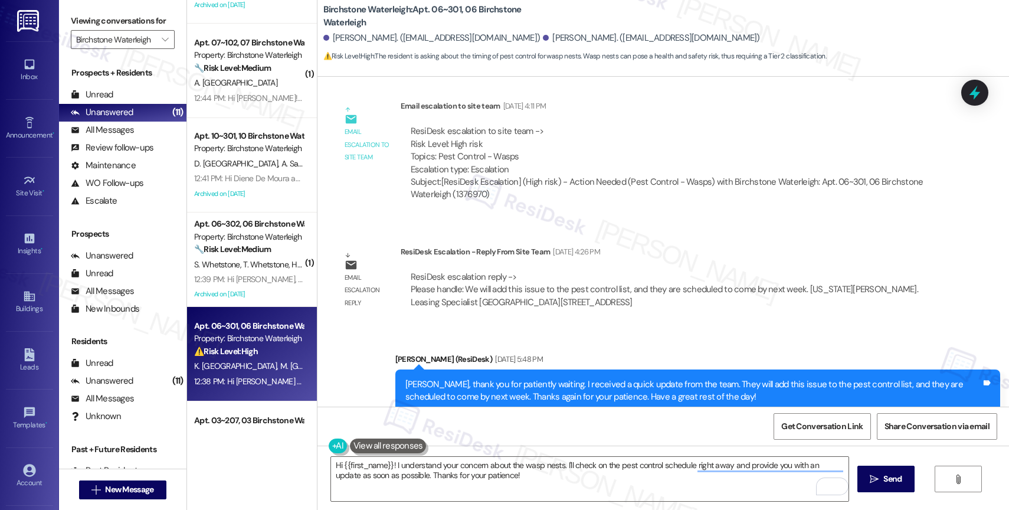
click at [655, 314] on div "Email escalation reply ResiDesk Escalation - Reply From Site Team [DATE] 4:26 P…" at bounding box center [637, 282] width 622 height 90
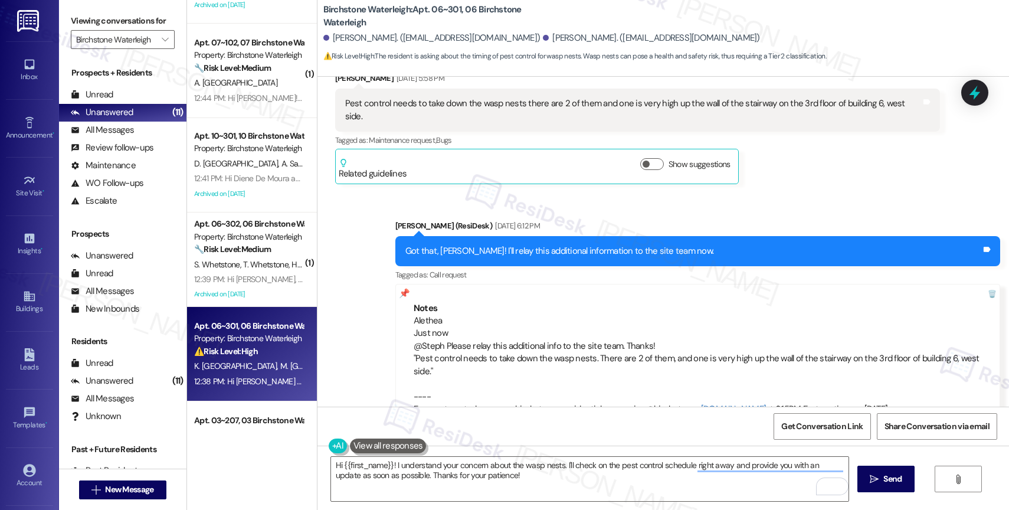
scroll to position [11684, 0]
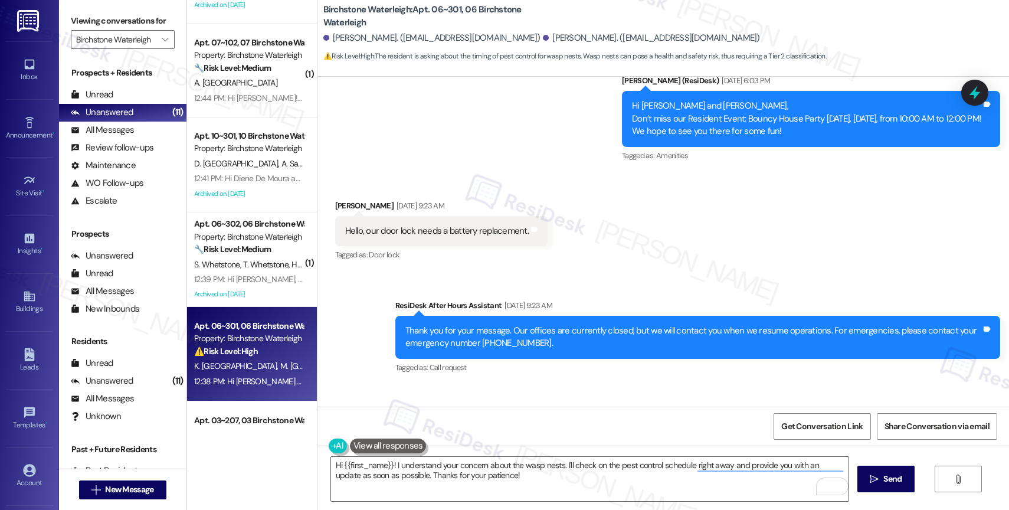
click at [521, 273] on div "Sent via SMS ResiDesk After Hours Assistant [DATE] 9:23 AM Thank you for your m…" at bounding box center [662, 503] width 691 height 461
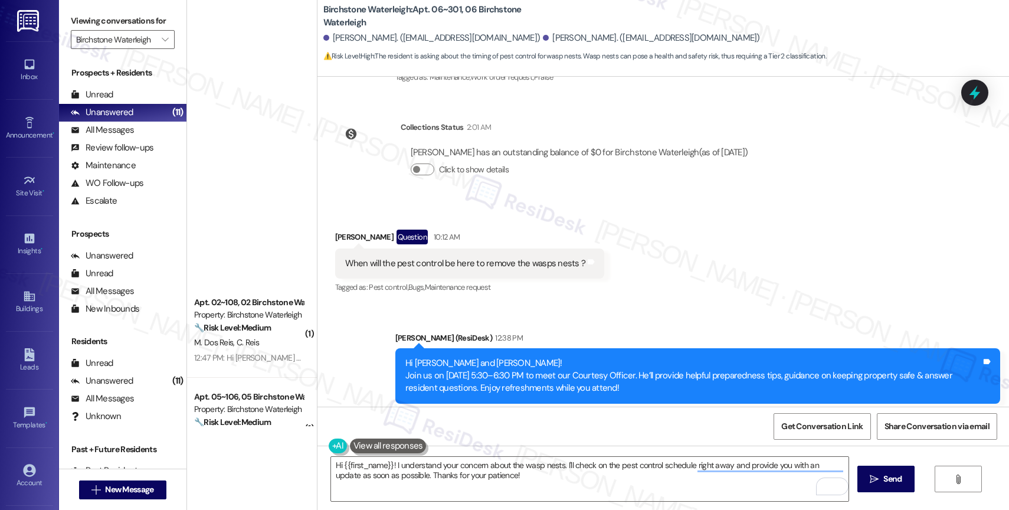
scroll to position [12681, 0]
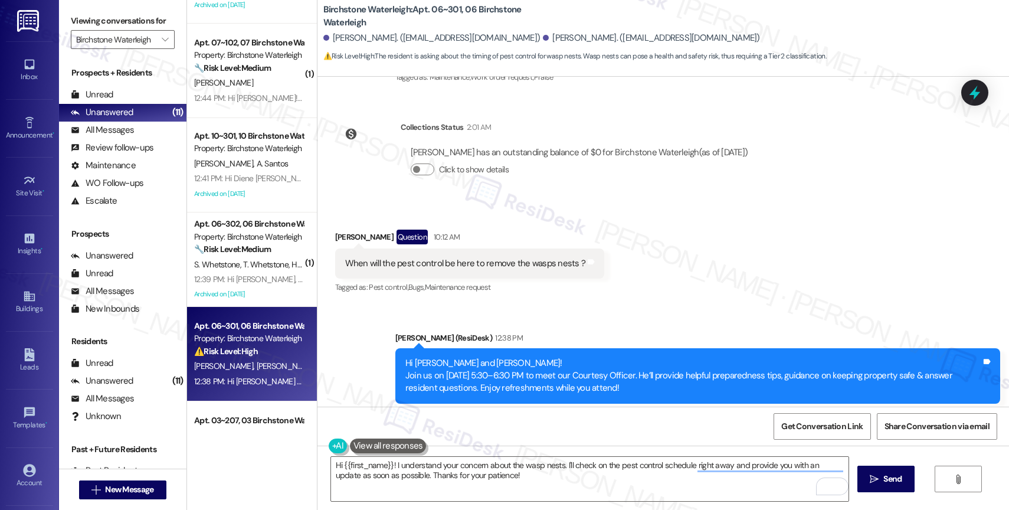
click at [627, 265] on div "Received via SMS [PERSON_NAME] Question 10:12 AM When will the pest control be …" at bounding box center [662, 254] width 691 height 102
click at [556, 305] on div "Announcement, sent via SMS [PERSON_NAME] (ResiDesk) 12:38 PM Hi [PERSON_NAME] a…" at bounding box center [662, 367] width 691 height 125
click at [395, 472] on textarea "Hi {{first_name}}! I understand your concern about the wasp nests. I'll check o…" at bounding box center [589, 479] width 517 height 44
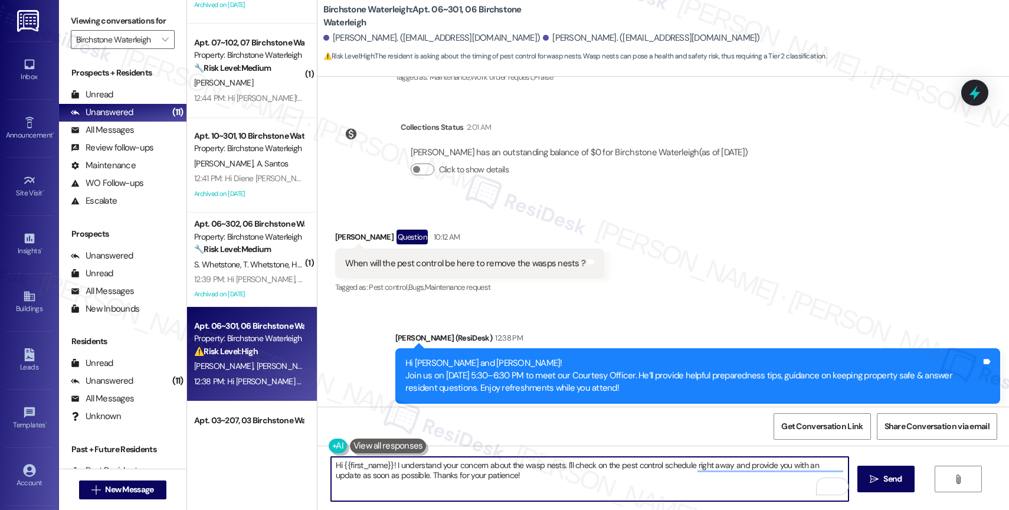
click at [395, 472] on textarea "Hi {{first_name}}! I understand your concern about the wasp nests. I'll check o…" at bounding box center [589, 479] width 517 height 44
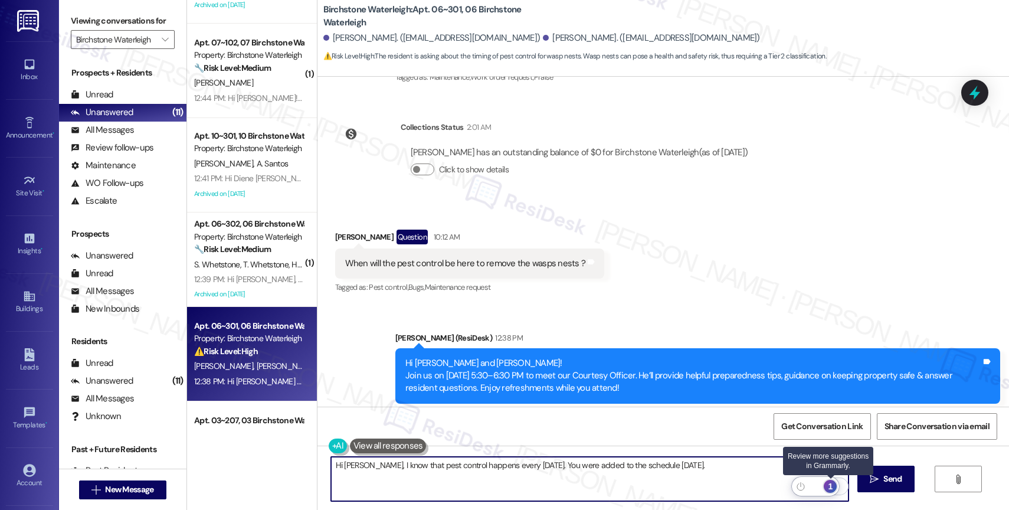
type textarea "Hi [PERSON_NAME], I know that pest control happens every [DATE]. You were added…"
click at [831, 481] on div "1" at bounding box center [830, 486] width 13 height 13
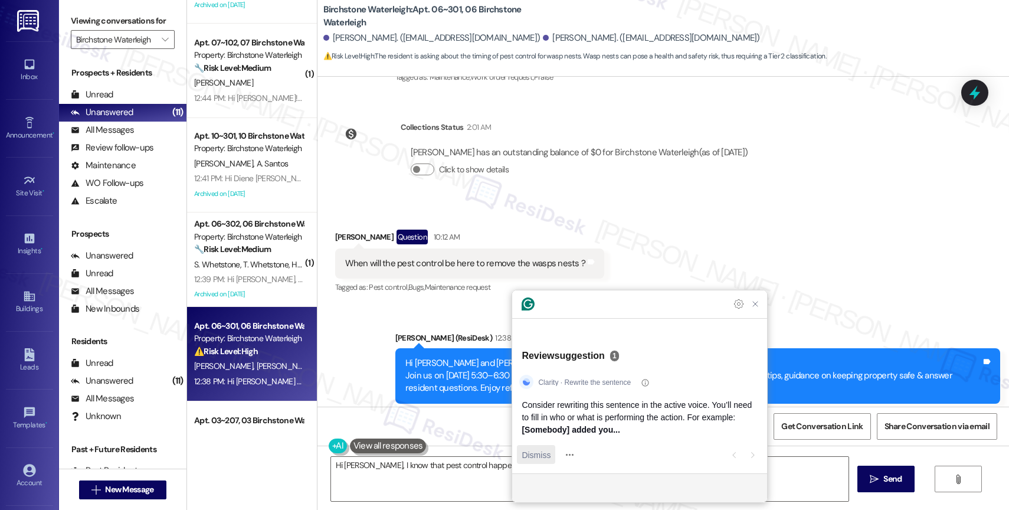
click at [528, 454] on span "Dismiss" at bounding box center [536, 454] width 29 height 12
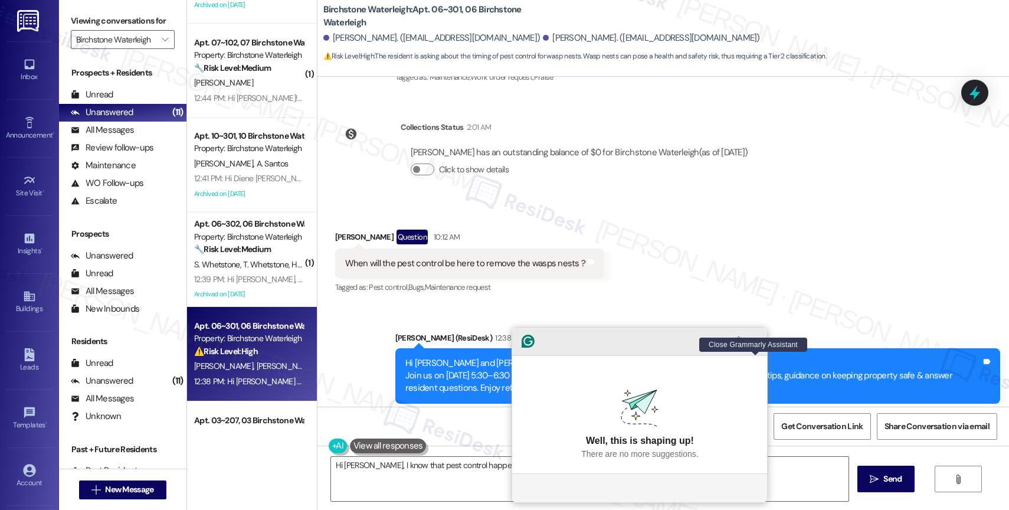
click at [761, 348] on icon "Close Grammarly Assistant" at bounding box center [755, 341] width 14 height 14
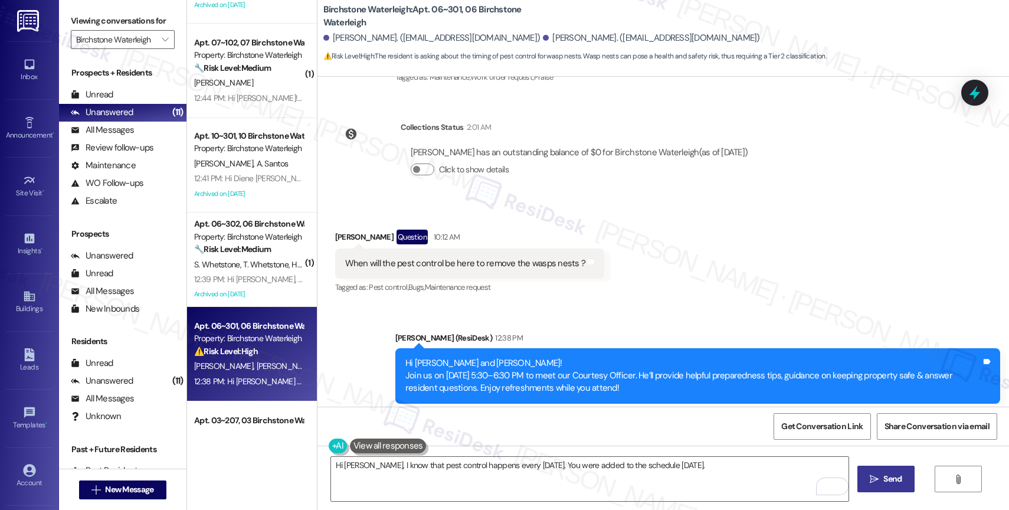
click at [892, 477] on span "Send" at bounding box center [892, 479] width 18 height 12
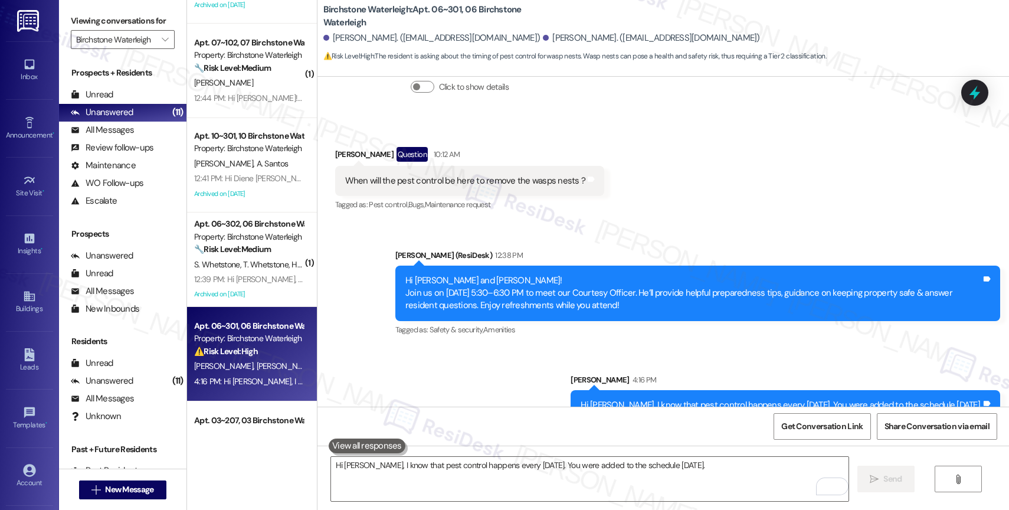
scroll to position [612, 0]
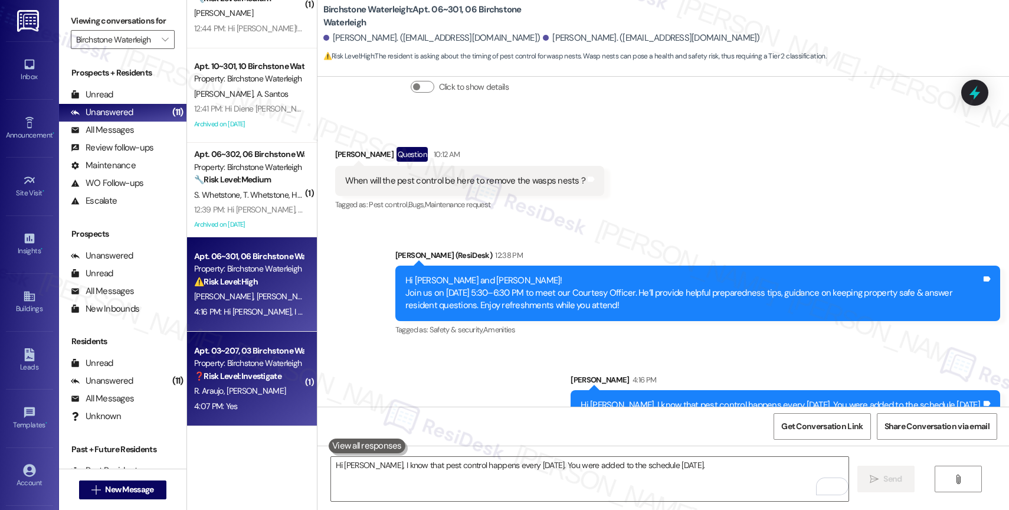
click at [227, 382] on div "❓ Risk Level: Investigate" at bounding box center [248, 376] width 109 height 12
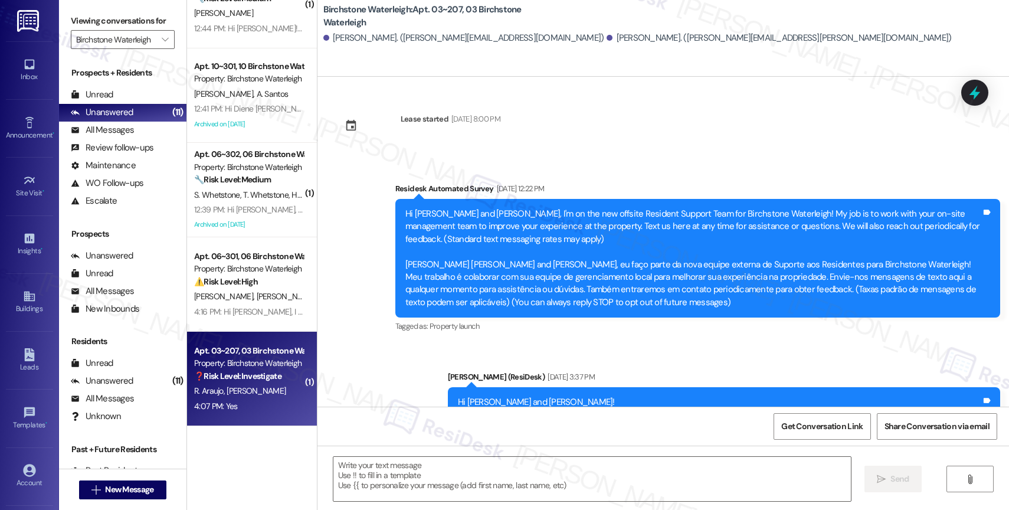
scroll to position [10108, 0]
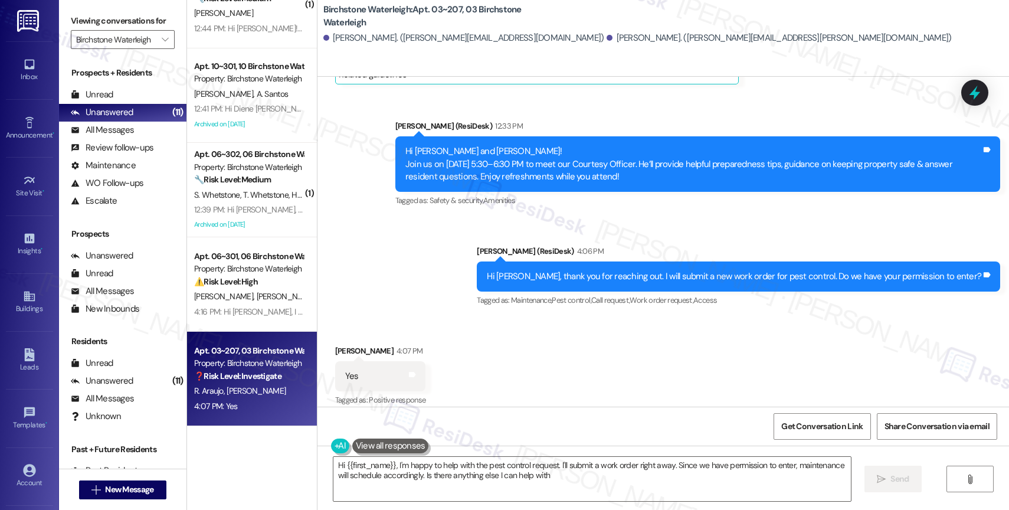
type textarea "Hi {{first_name}}, I'm happy to help with the pest control request. I'll submit…"
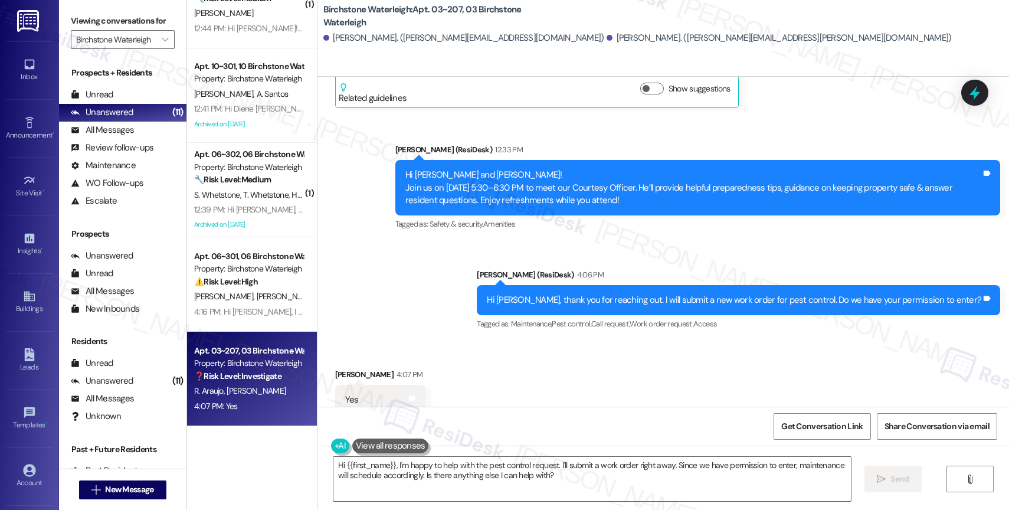
scroll to position [10109, 0]
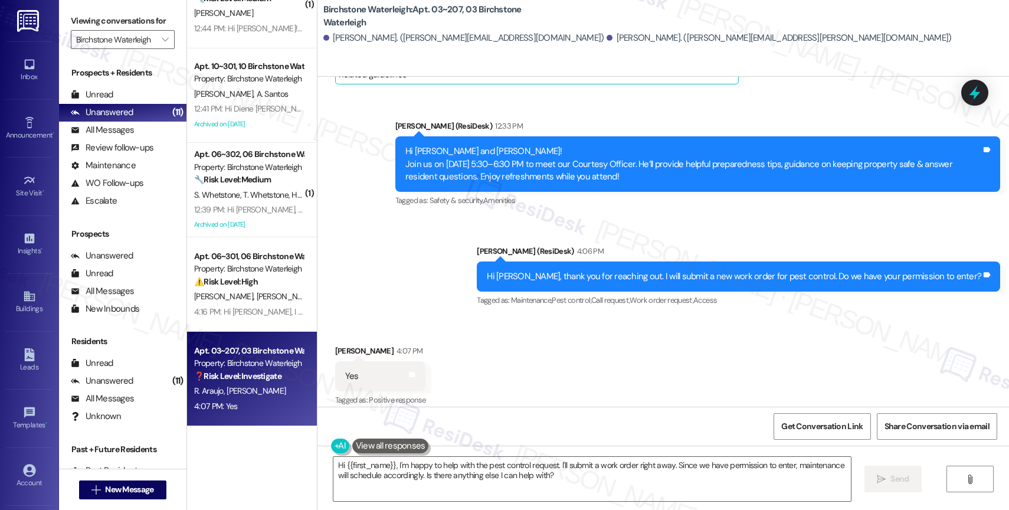
click at [493, 287] on div "Announcement, sent via SMS [PERSON_NAME] (ResiDesk) 12:33 PM Hi [PERSON_NAME] a…" at bounding box center [662, 205] width 691 height 224
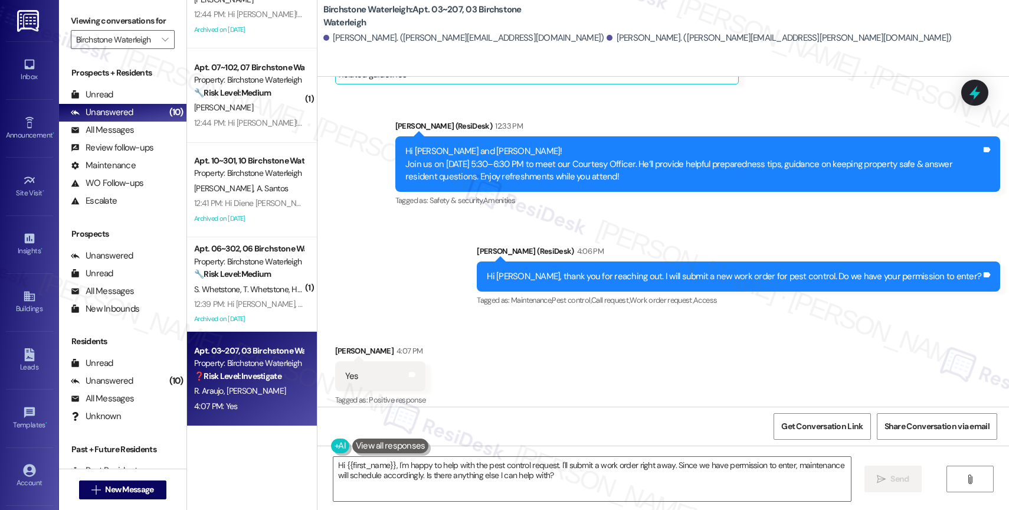
scroll to position [518, 0]
click at [464, 349] on div "Received via SMS [PERSON_NAME] 4:07 PM Yes Tags and notes Tagged as: Positive r…" at bounding box center [662, 368] width 691 height 100
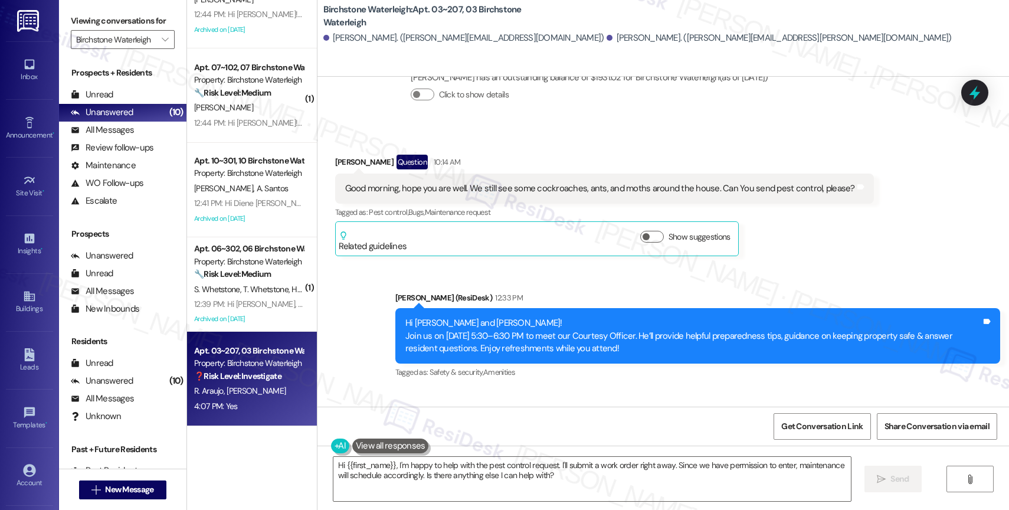
scroll to position [9936, 0]
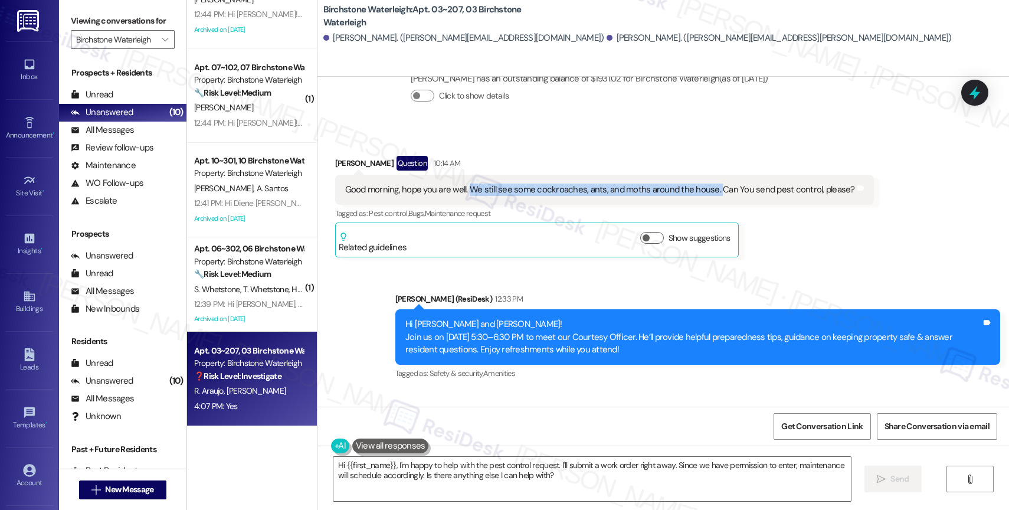
drag, startPoint x: 460, startPoint y: 175, endPoint x: 704, endPoint y: 178, distance: 244.3
click at [704, 183] on div "Good morning, hope you are well. We still see some cockroaches, ants, and moths…" at bounding box center [600, 189] width 510 height 12
copy div "We still see some cockroaches, ants, and moths around the house."
click at [525, 269] on div "Announcement, sent via SMS [PERSON_NAME] (ResiDesk) 12:33 PM Hi [PERSON_NAME] a…" at bounding box center [662, 378] width 691 height 224
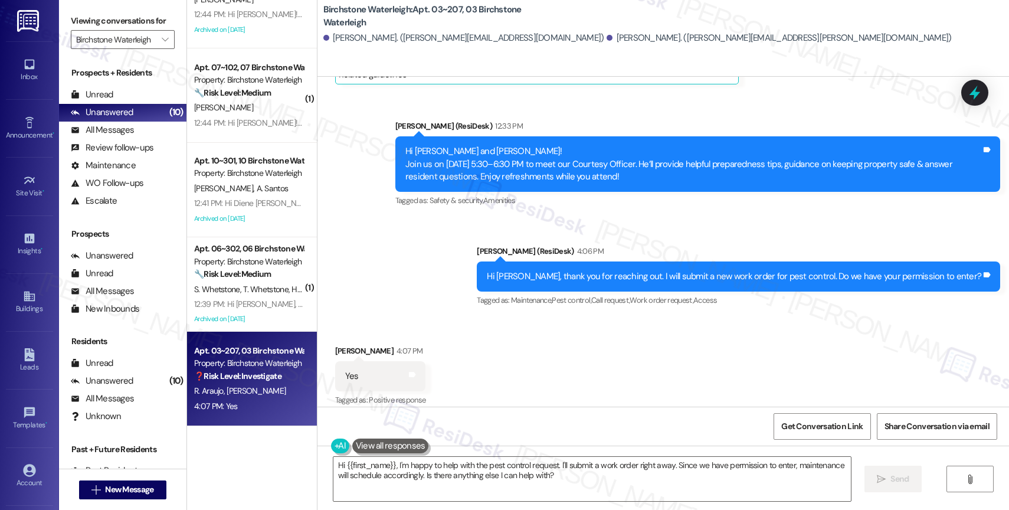
click at [492, 332] on div "Received via SMS [PERSON_NAME] 4:07 PM Yes Tags and notes Tagged as: Positive r…" at bounding box center [662, 368] width 691 height 100
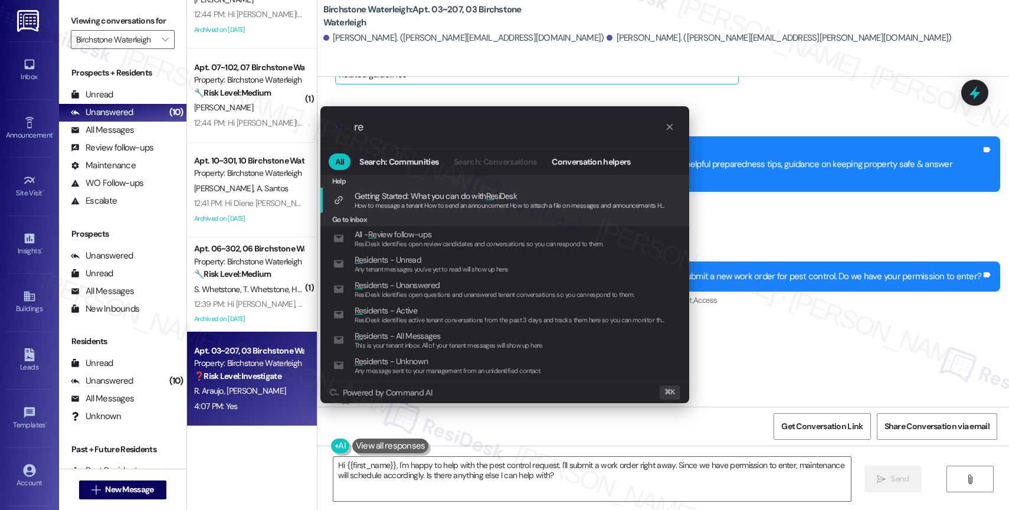
type input "r"
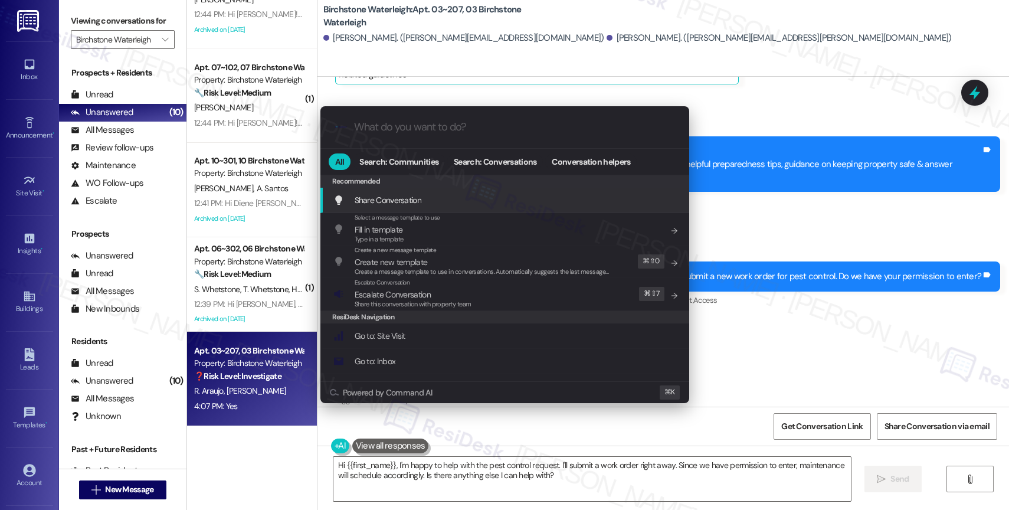
click at [398, 126] on input "What do you want to do?" at bounding box center [514, 127] width 320 height 12
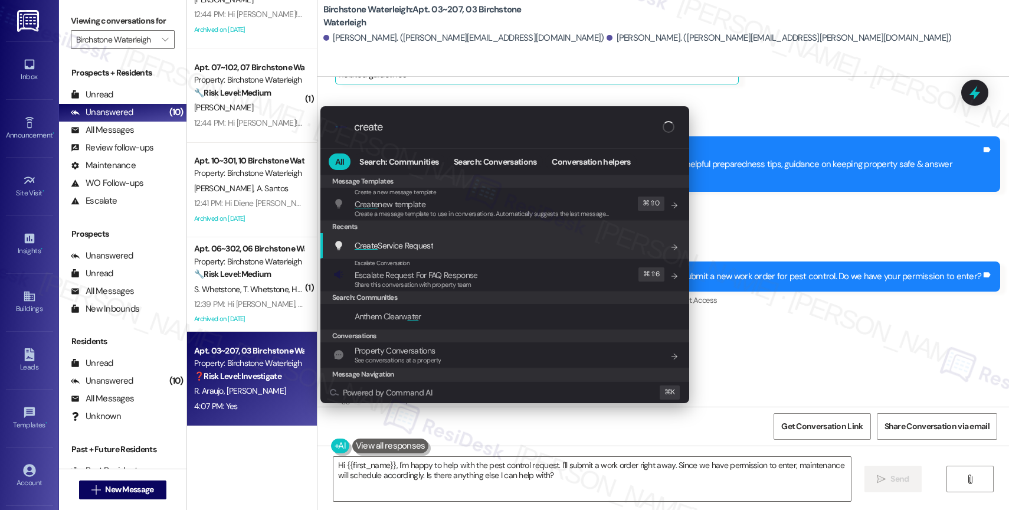
type input "create"
click at [415, 239] on span "Create Service Request" at bounding box center [394, 245] width 78 height 13
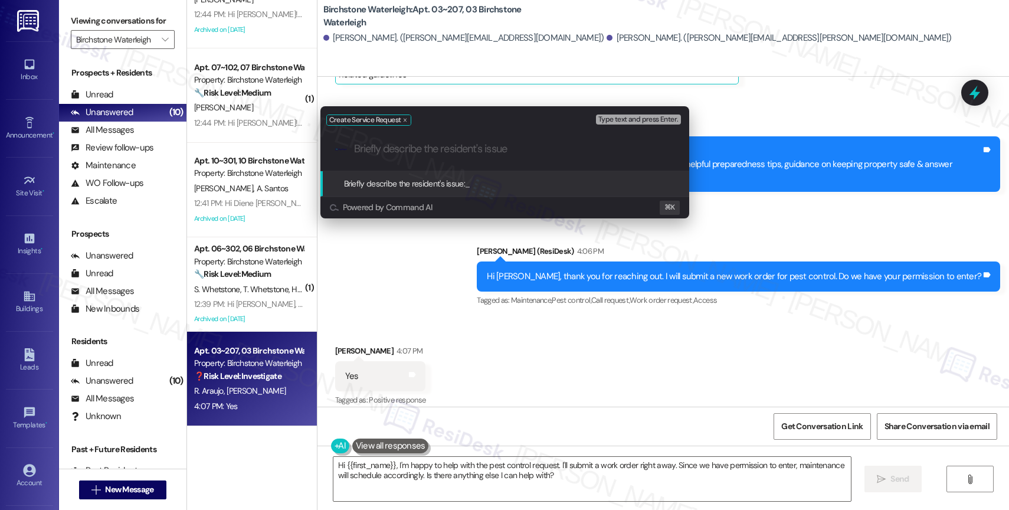
click at [513, 313] on div "Create Service Request Type text and press Enter. .cls-1{fill:#0a055f;}.cls-2{f…" at bounding box center [504, 255] width 1009 height 510
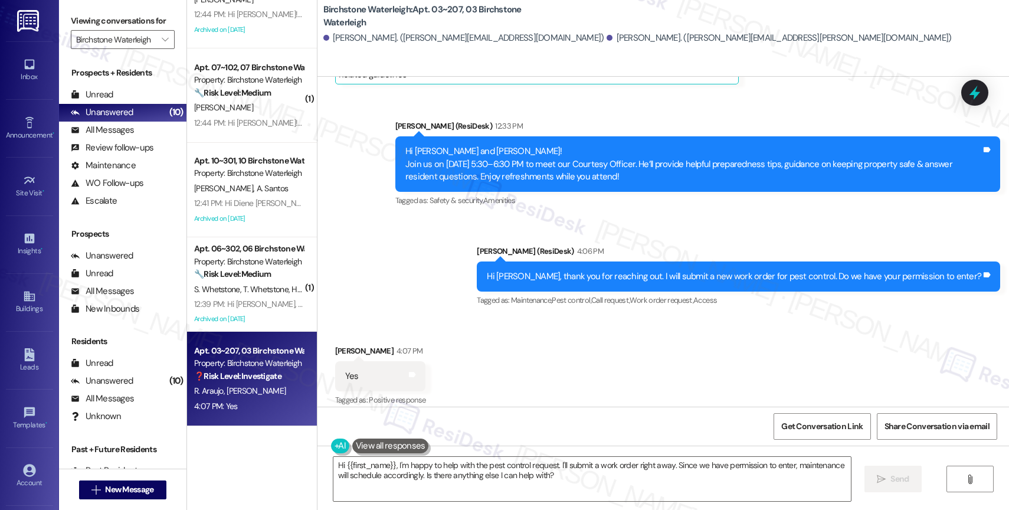
click at [492, 330] on div "Received via SMS [PERSON_NAME] 4:07 PM Yes Tags and notes Tagged as: Positive r…" at bounding box center [662, 368] width 691 height 100
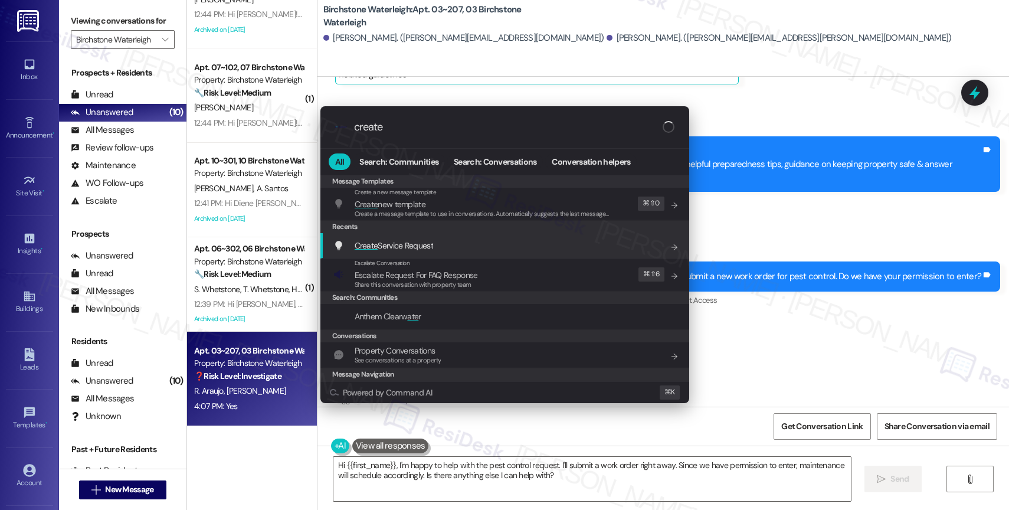
type input "create"
click at [408, 235] on div "Create Service Request Add shortcut" at bounding box center [504, 245] width 369 height 25
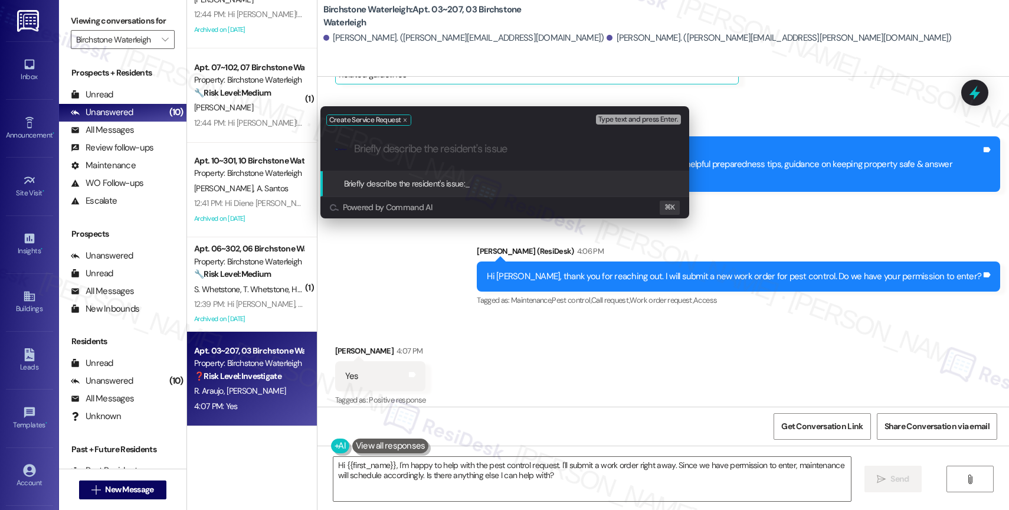
click at [407, 152] on input "Briefly describe the resident's issue" at bounding box center [514, 149] width 320 height 12
paste input "We still see some cockroaches, ants, and moths around the house."
type input "We still see some cockroaches, ants, and moths around the house."
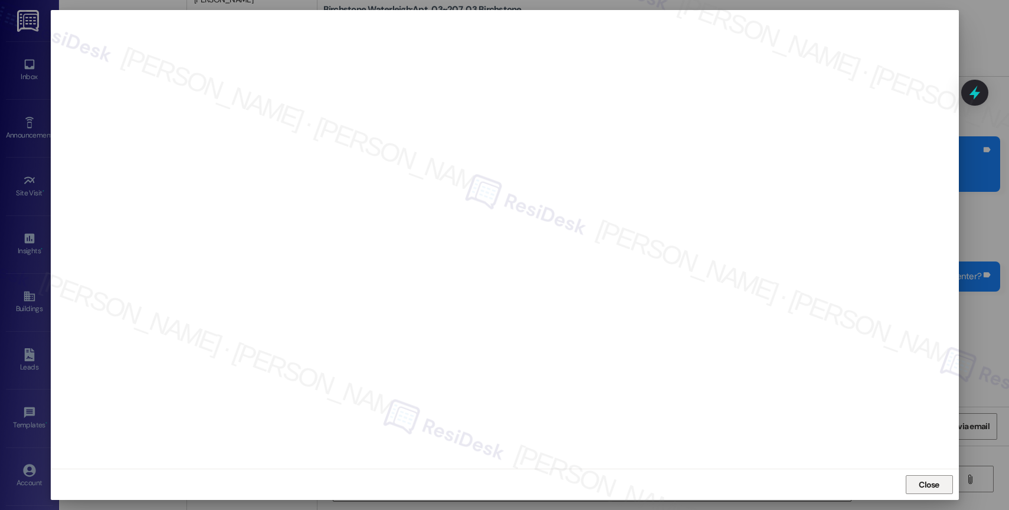
click at [921, 484] on span "Close" at bounding box center [929, 484] width 21 height 12
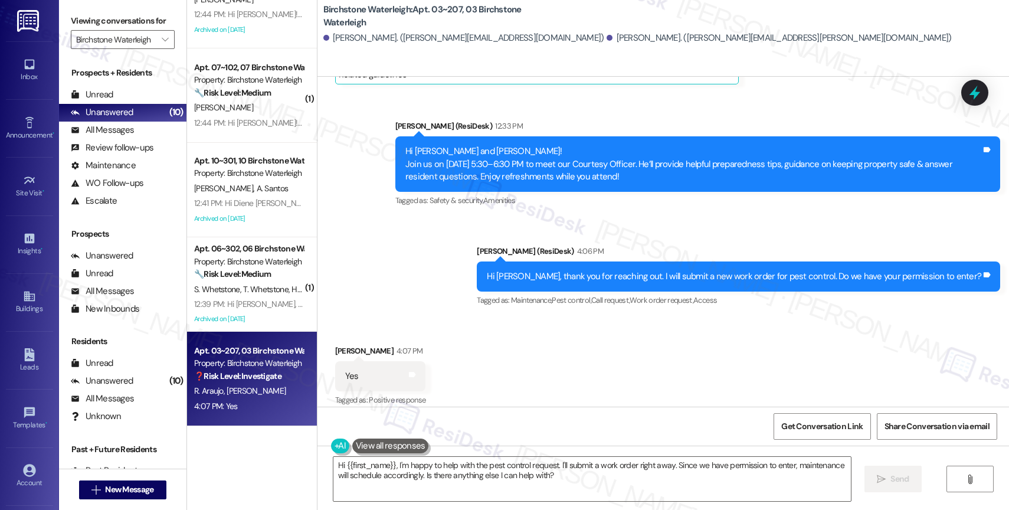
click at [475, 280] on div "Announcement, sent via SMS [PERSON_NAME] (ResiDesk) 12:33 PM Hi [PERSON_NAME] a…" at bounding box center [662, 205] width 691 height 224
click at [453, 266] on div "Announcement, sent via SMS [PERSON_NAME] (ResiDesk) 12:33 PM Hi [PERSON_NAME] a…" at bounding box center [662, 205] width 691 height 224
click at [458, 461] on textarea "Hi {{first_name}}, I'm happy to help with the pest control request. I'll submit…" at bounding box center [591, 479] width 517 height 44
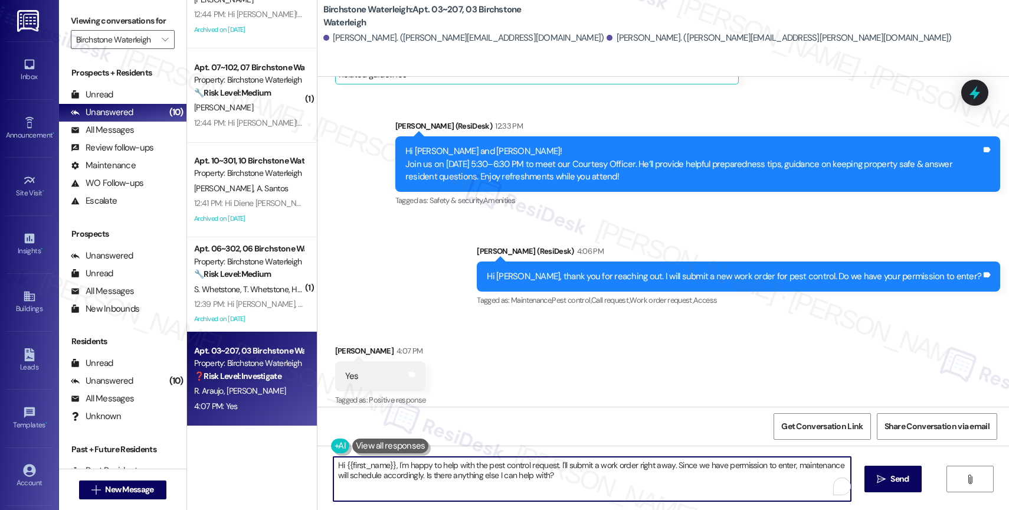
click at [458, 461] on textarea "Hi {{first_name}}, I'm happy to help with the pest control request. I'll submit…" at bounding box center [591, 479] width 517 height 44
click at [505, 323] on div "Received via SMS [PERSON_NAME] 4:07 PM Yes Tags and notes Tagged as: Positive r…" at bounding box center [662, 368] width 691 height 100
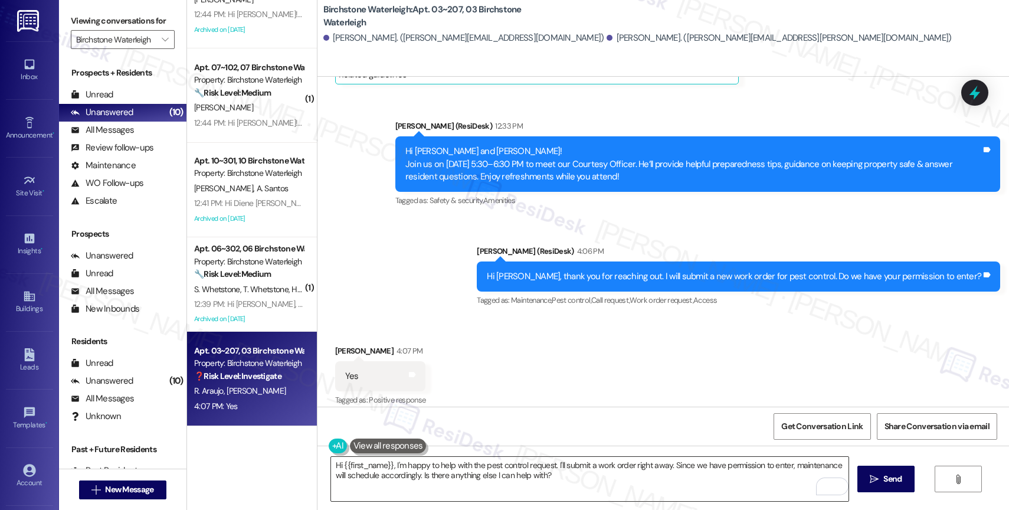
click at [394, 472] on textarea "Hi {{first_name}}, I'm happy to help with the pest control request. I'll submit…" at bounding box center [589, 479] width 517 height 44
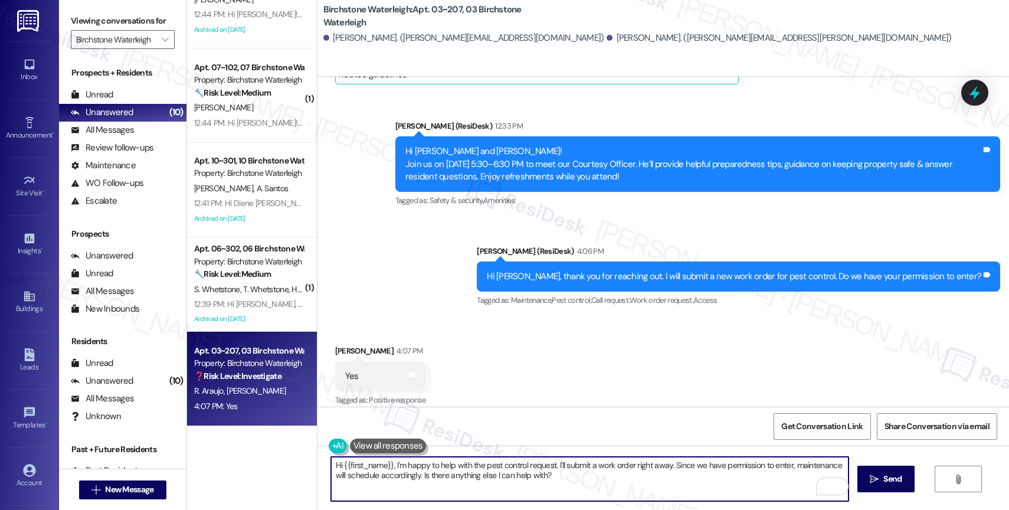
click at [394, 472] on textarea "Hi {{first_name}}, I'm happy to help with the pest control request. I'll submit…" at bounding box center [589, 479] width 517 height 44
paste textarea "16112522"
type textarea "16112522"
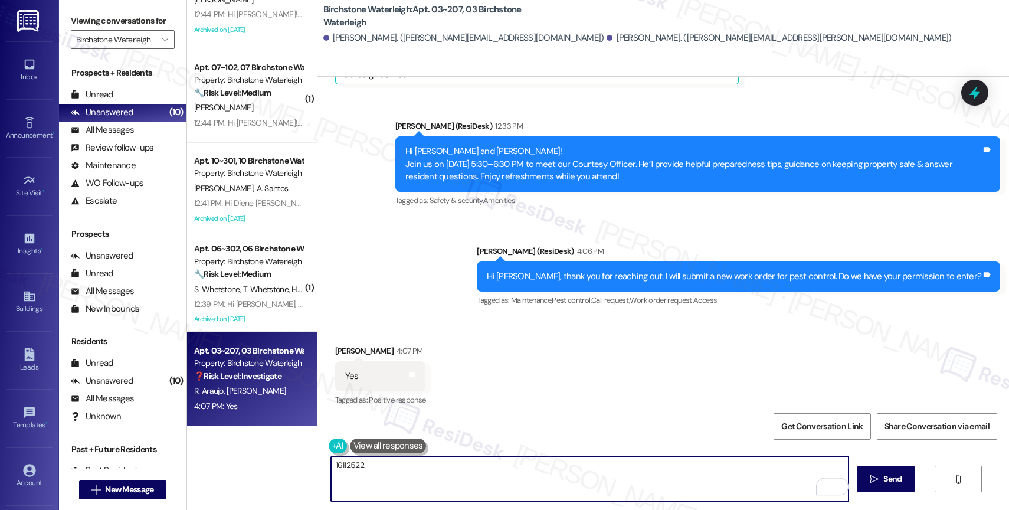
drag, startPoint x: 351, startPoint y: 460, endPoint x: 294, endPoint y: 455, distance: 56.8
click at [294, 455] on div "( 1 ) Apt. 02~108, 02 Birchstone Waterleigh Property: Birchstone Waterleigh 🔧 R…" at bounding box center [598, 255] width 822 height 510
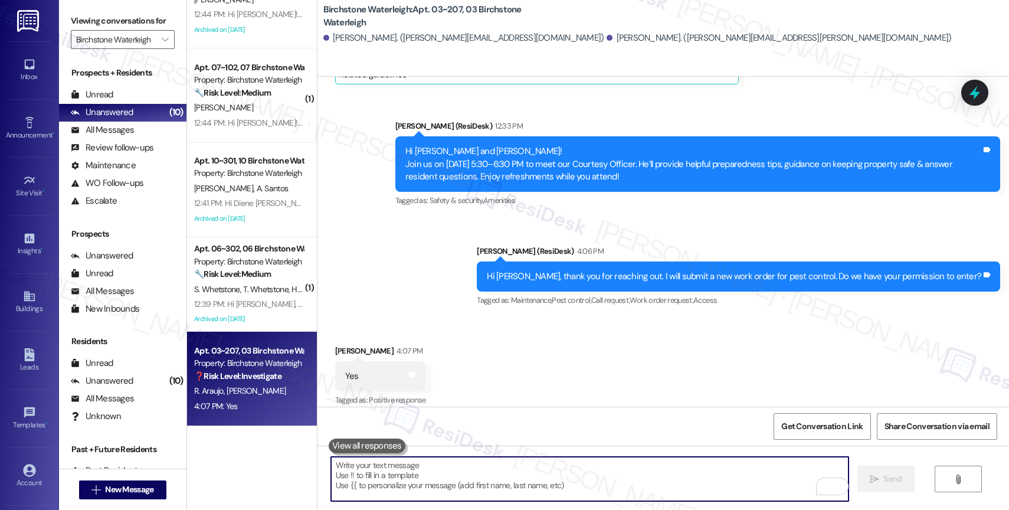
click at [425, 476] on textarea "To enrich screen reader interactions, please activate Accessibility in Grammarl…" at bounding box center [589, 479] width 517 height 44
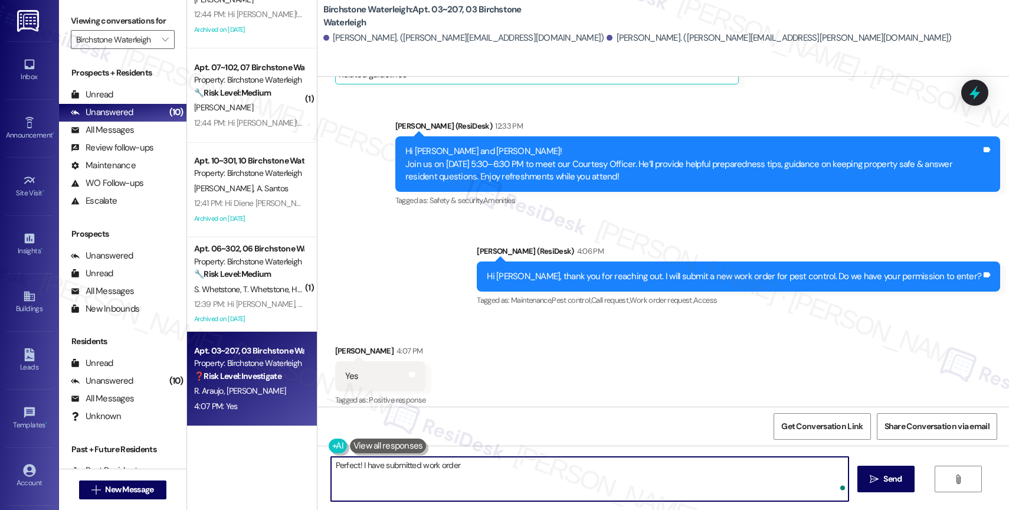
paste textarea "16112522"
click at [512, 471] on textarea "Perfect! I have submitted work order 16112522" at bounding box center [589, 479] width 517 height 44
drag, startPoint x: 483, startPoint y: 463, endPoint x: 689, endPoint y: 466, distance: 205.9
click at [661, 467] on textarea "Perfect! I have submitted work order 16112522 for pest con" at bounding box center [589, 479] width 517 height 44
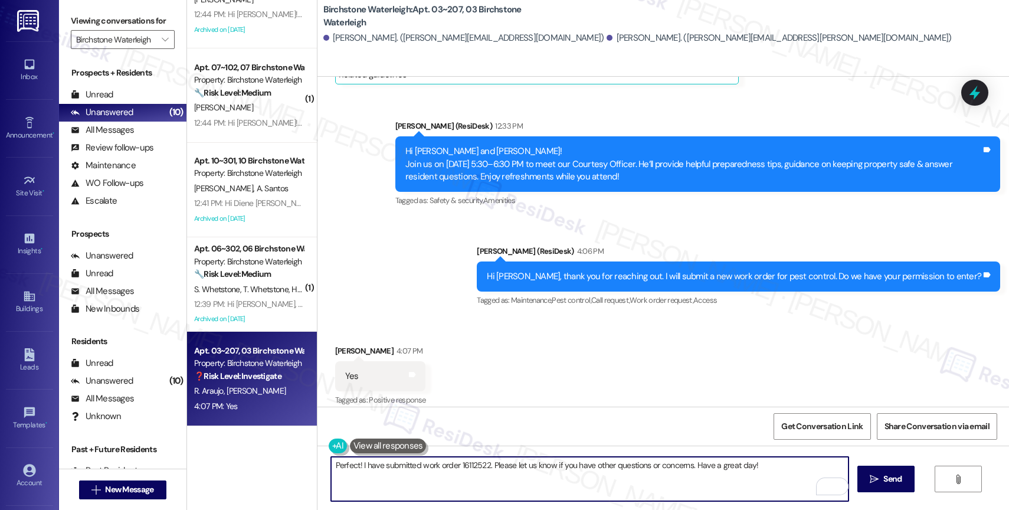
click at [732, 465] on textarea "Perfect! I have submitted work order 16112522. Please let us know if you have o…" at bounding box center [589, 479] width 517 height 44
type textarea "Perfect! I have submitted work order 16112522. Please let us know if you have o…"
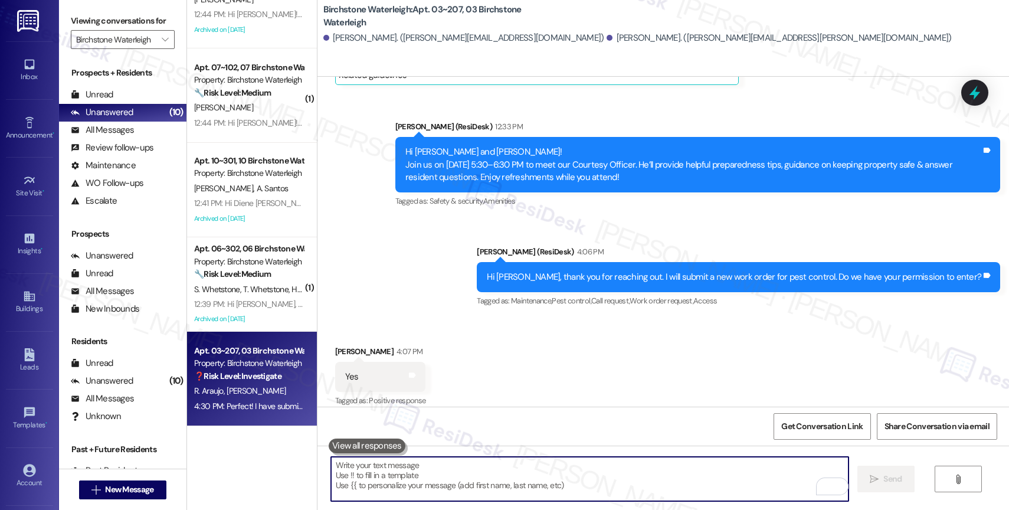
scroll to position [10191, 0]
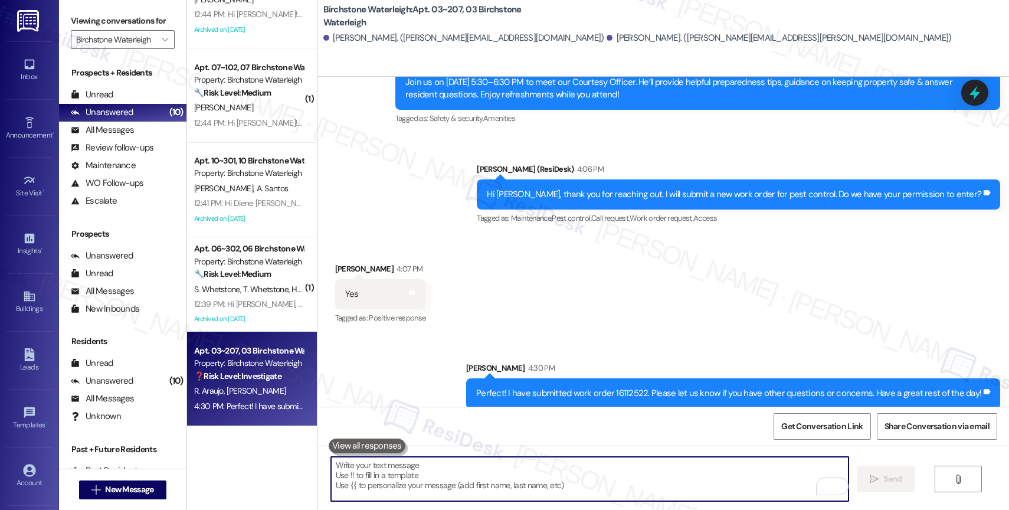
click at [654, 387] on div "Perfect! I have submitted work order 16112522. Please let us know if you have o…" at bounding box center [728, 393] width 505 height 12
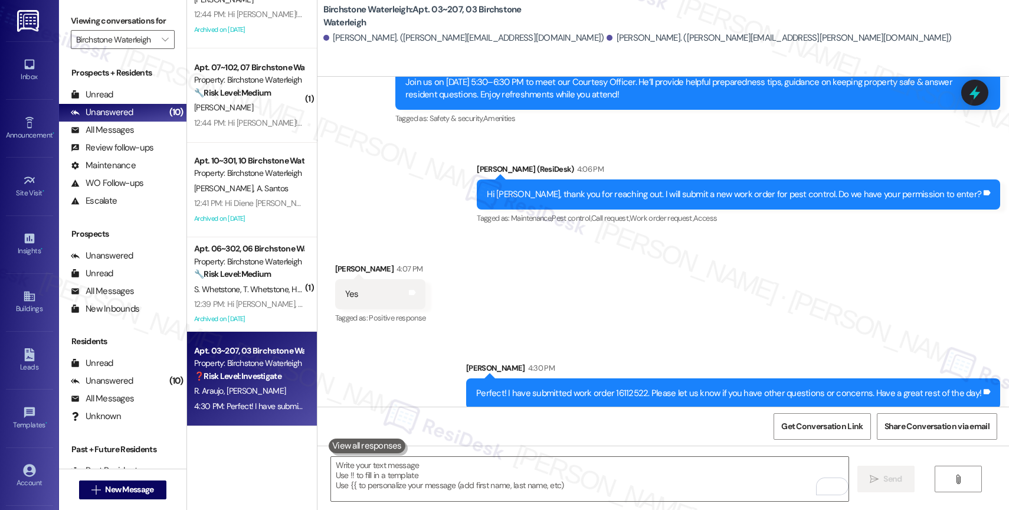
drag, startPoint x: 598, startPoint y: 376, endPoint x: 659, endPoint y: 289, distance: 106.2
click at [578, 378] on div "Perfect! I have submitted work order 16112522. Please let us know if you have o…" at bounding box center [733, 393] width 534 height 30
click at [659, 289] on div "Received via SMS [PERSON_NAME] 4:07 PM Yes Tags and notes Tagged as: Positive r…" at bounding box center [662, 286] width 691 height 100
click at [588, 387] on div "Perfect! I have submitted work order 16112522. Please let us know if you have o…" at bounding box center [728, 393] width 505 height 12
click at [671, 295] on div "Received via SMS [PERSON_NAME] 4:07 PM Yes Tags and notes Tagged as: Positive r…" at bounding box center [662, 286] width 691 height 100
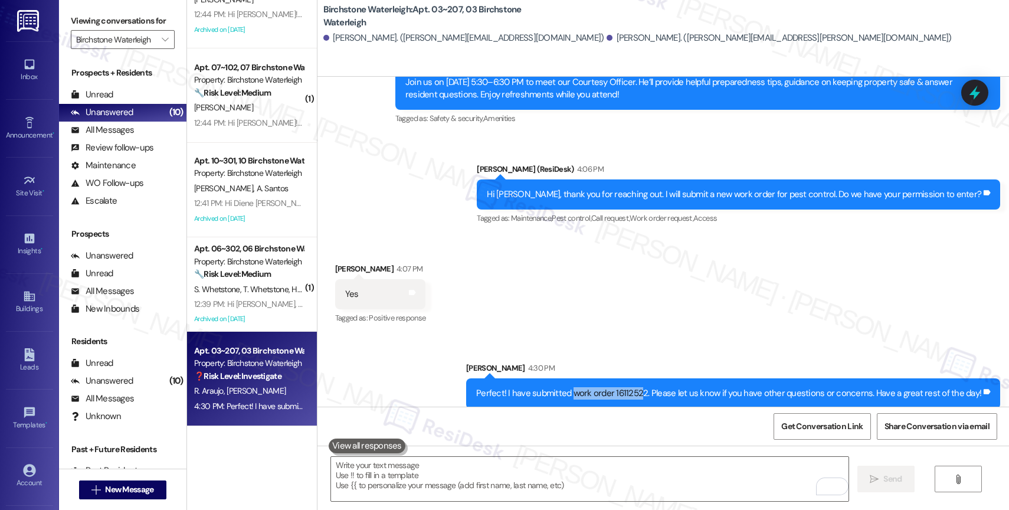
click at [622, 294] on div "Received via SMS [PERSON_NAME] 4:07 PM Yes Tags and notes Tagged as: Positive r…" at bounding box center [662, 286] width 691 height 100
click at [618, 335] on div "Sent via SMS [PERSON_NAME] 4:30 PM Perfect! I have submitted work order 1611252…" at bounding box center [662, 376] width 691 height 82
click at [634, 387] on div "Perfect! I have submitted work order 16112522. Please let us know if you have o…" at bounding box center [728, 393] width 505 height 12
click at [650, 300] on div "Received via SMS [PERSON_NAME] 4:07 PM Yes Tags and notes Tagged as: Positive r…" at bounding box center [662, 286] width 691 height 100
drag, startPoint x: 584, startPoint y: 382, endPoint x: 653, endPoint y: 378, distance: 69.7
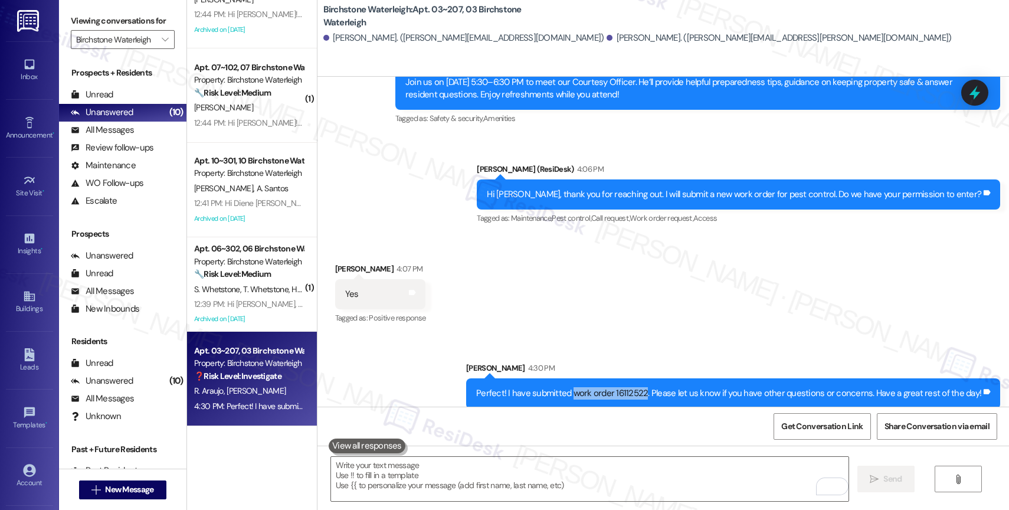
click at [653, 387] on div "Perfect! I have submitted work order 16112522. Please let us know if you have o…" at bounding box center [728, 393] width 505 height 12
copy div "work order 16112522"
click at [598, 287] on div "Received via SMS [PERSON_NAME] 4:07 PM Yes Tags and notes Tagged as: Positive r…" at bounding box center [662, 286] width 691 height 100
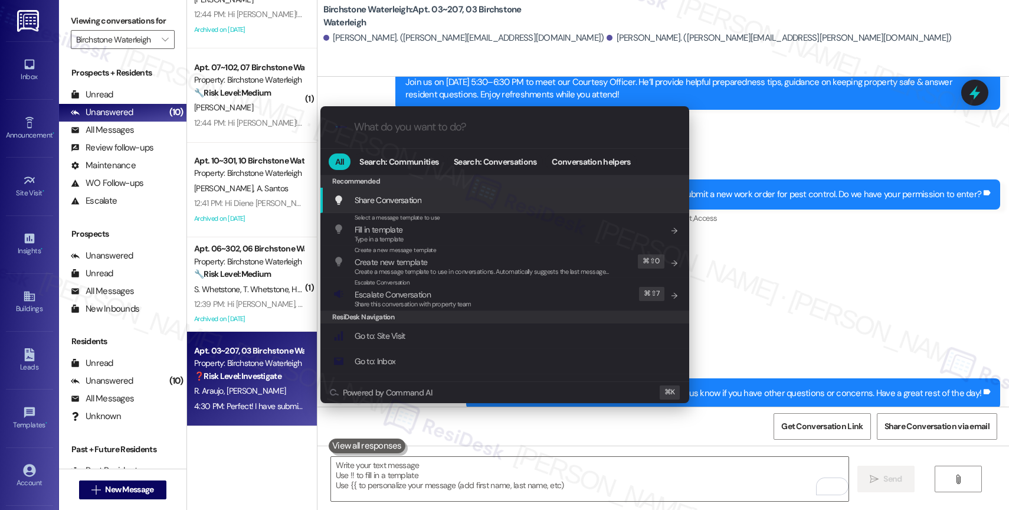
click at [408, 127] on input "What do you want to do?" at bounding box center [514, 127] width 320 height 12
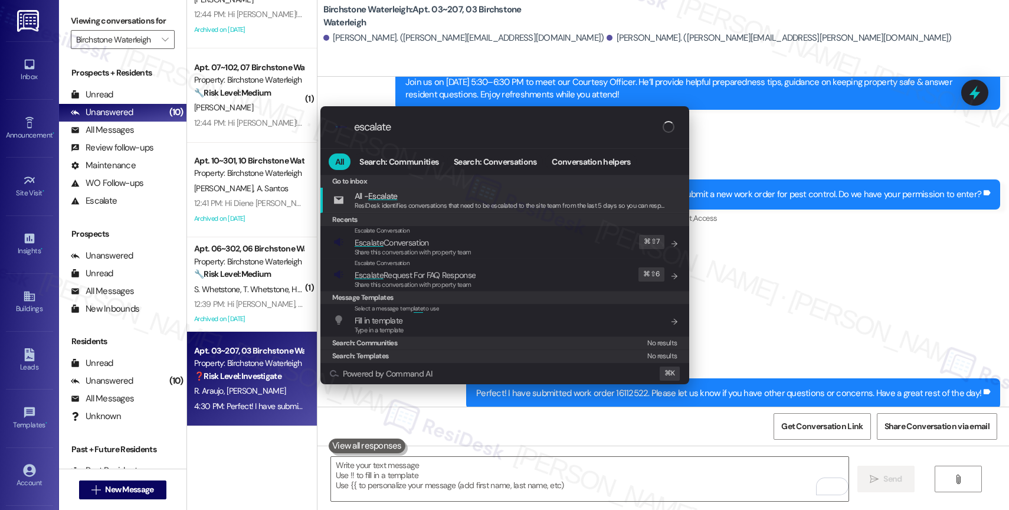
type input "escalate"
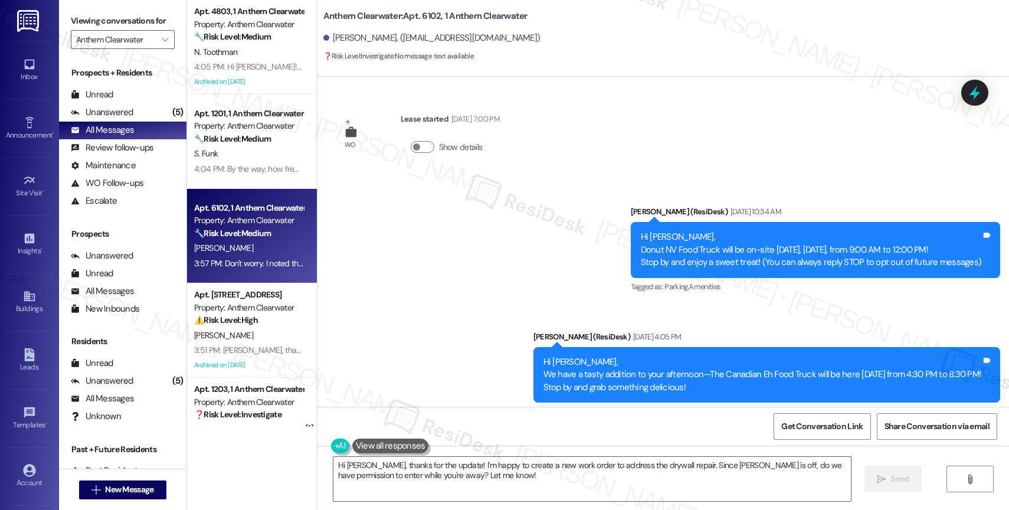
scroll to position [1566, 0]
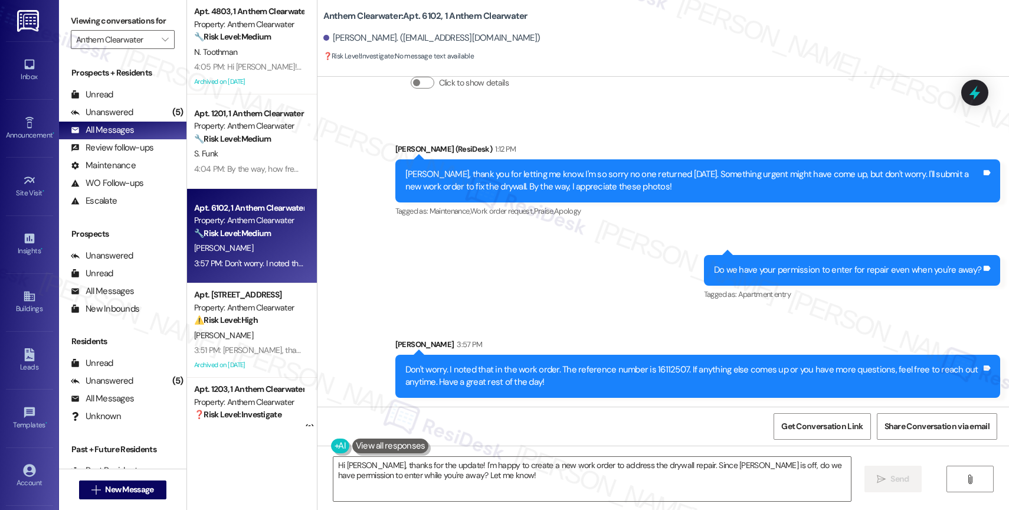
click at [545, 299] on div "Sent via SMS [PERSON_NAME] (ResiDesk) 1:12 PM [PERSON_NAME], thank you for lett…" at bounding box center [662, 261] width 691 height 290
click at [583, 294] on div "Sent via SMS [PERSON_NAME] (ResiDesk) 1:12 PM [PERSON_NAME], thank you for lett…" at bounding box center [662, 261] width 691 height 290
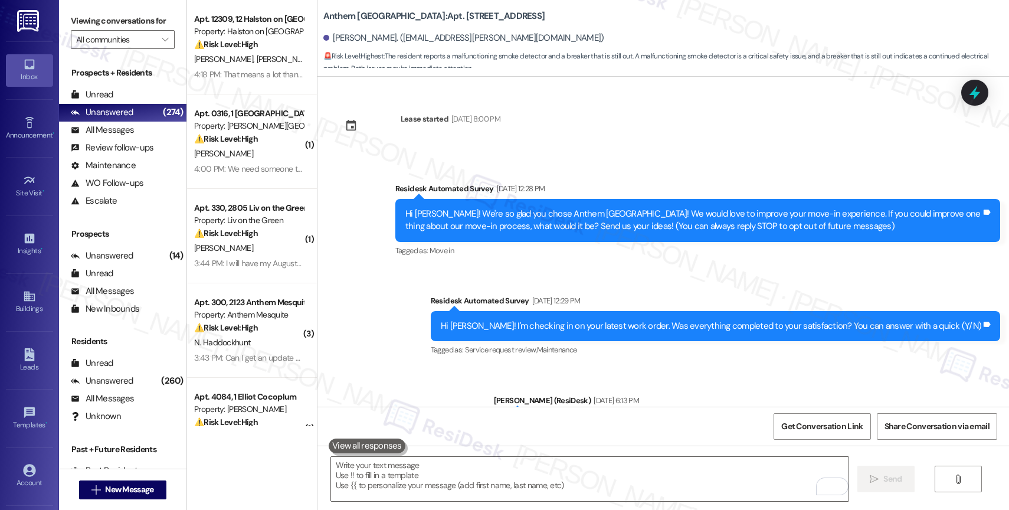
scroll to position [5135, 0]
